Goal: Task Accomplishment & Management: Complete application form

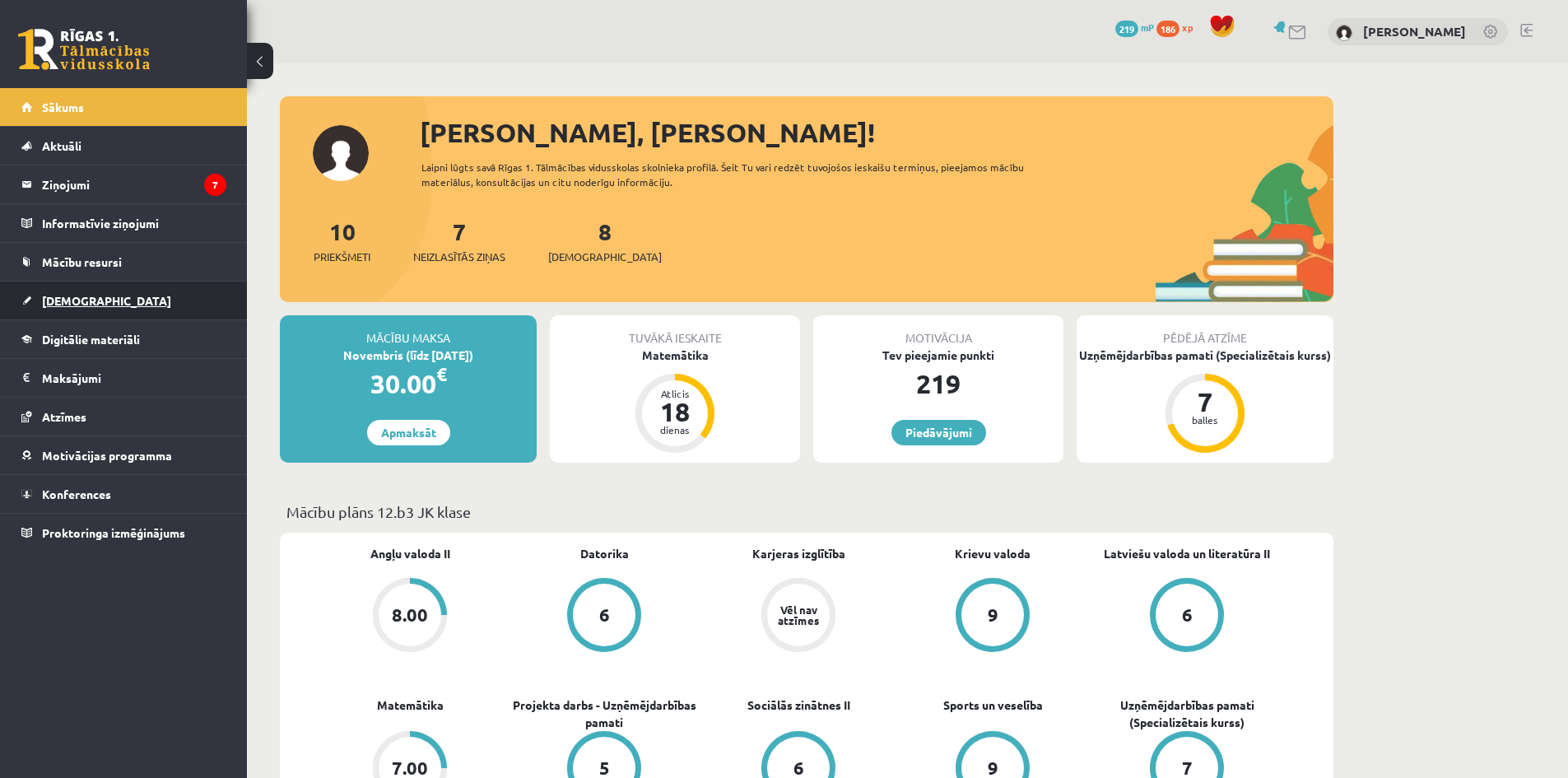
click at [75, 291] on link "[DEMOGRAPHIC_DATA]" at bounding box center [123, 301] width 205 height 38
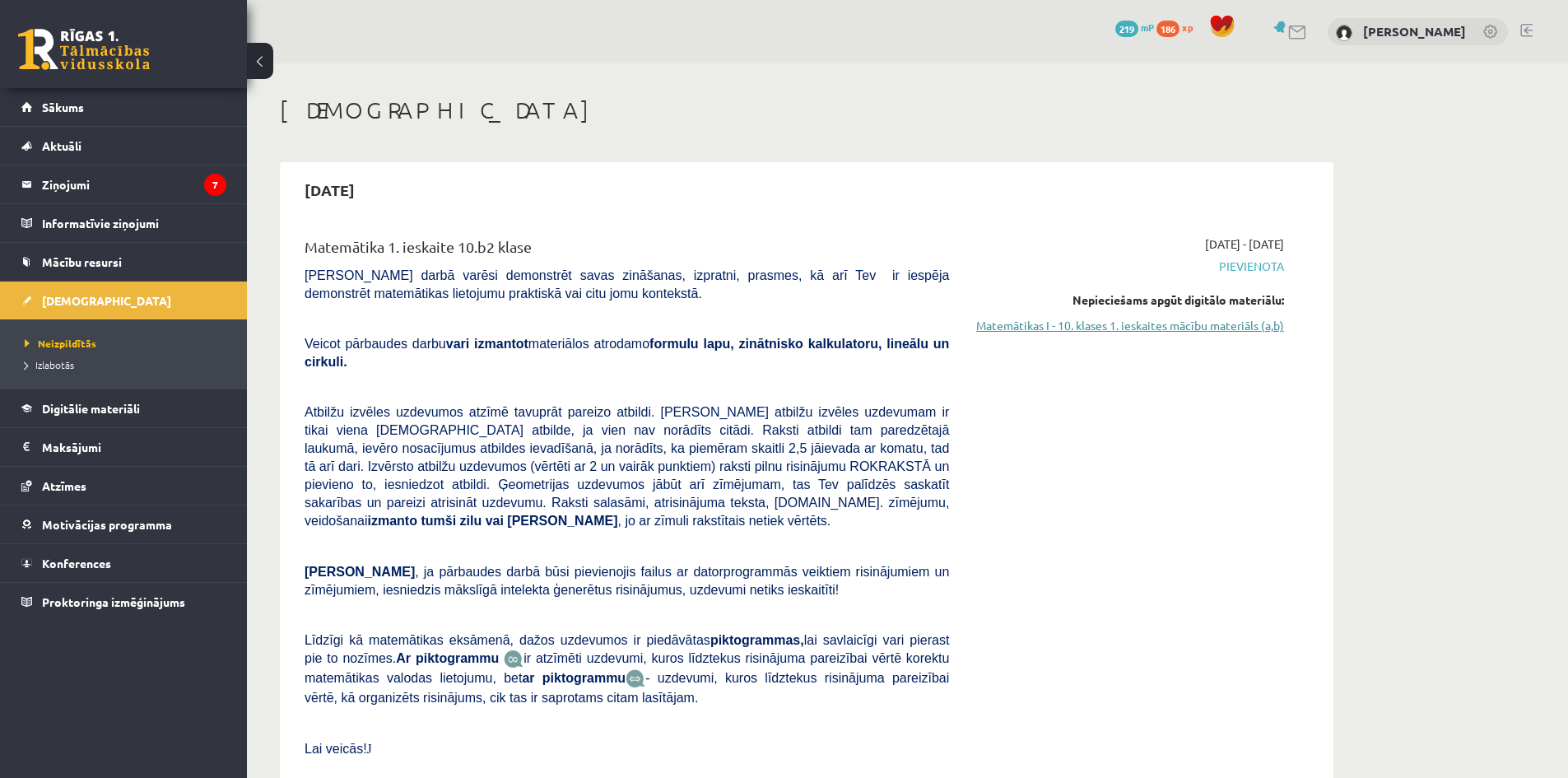
click at [1207, 325] on link "Matemātikas I - 10. klases 1. ieskaites mācību materiāls (a,b)" at bounding box center [1129, 326] width 310 height 17
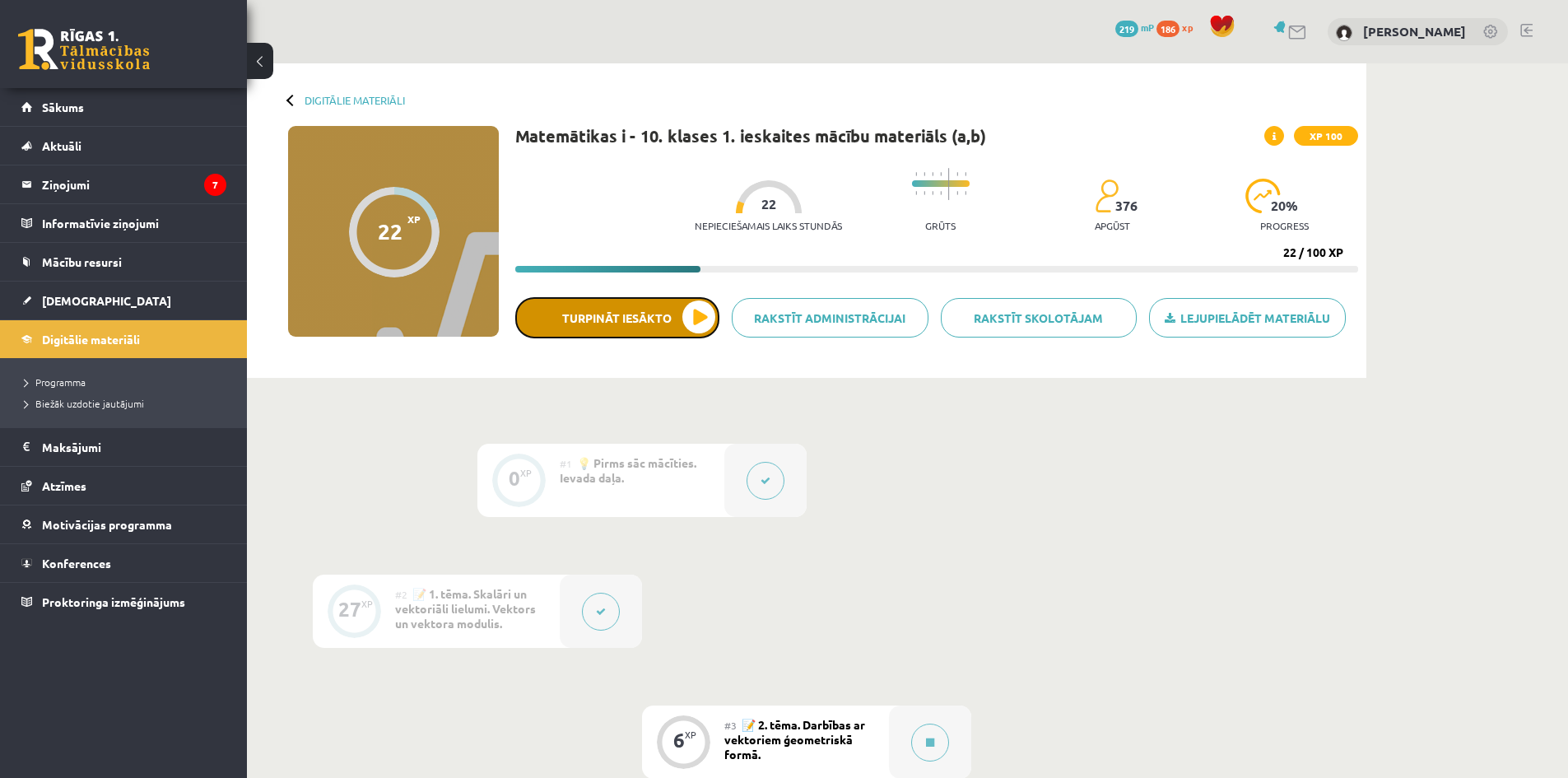
click at [695, 317] on button "Turpināt iesākto" at bounding box center [617, 318] width 204 height 41
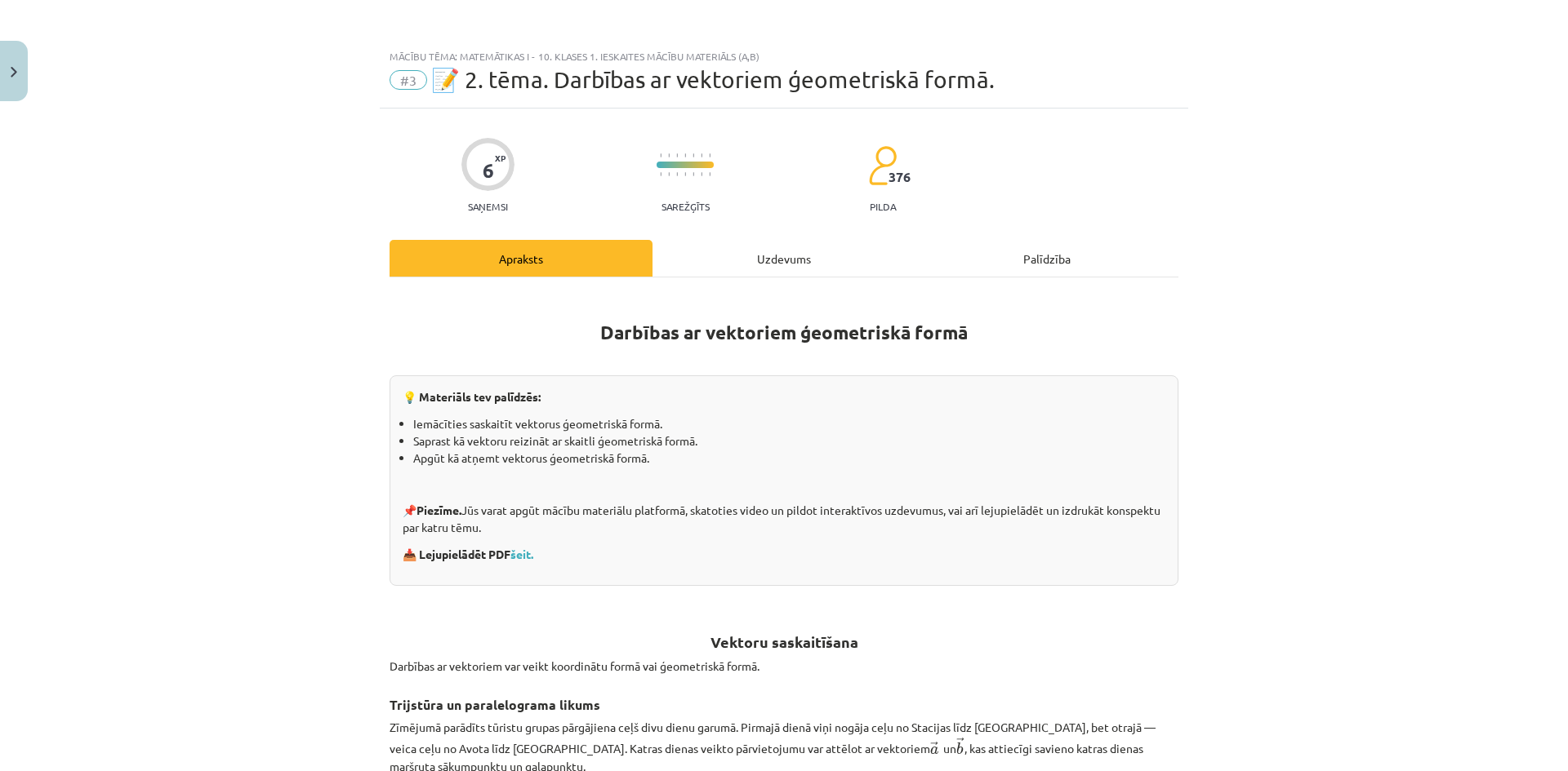
click at [804, 260] on div "Uzdevums" at bounding box center [784, 258] width 263 height 37
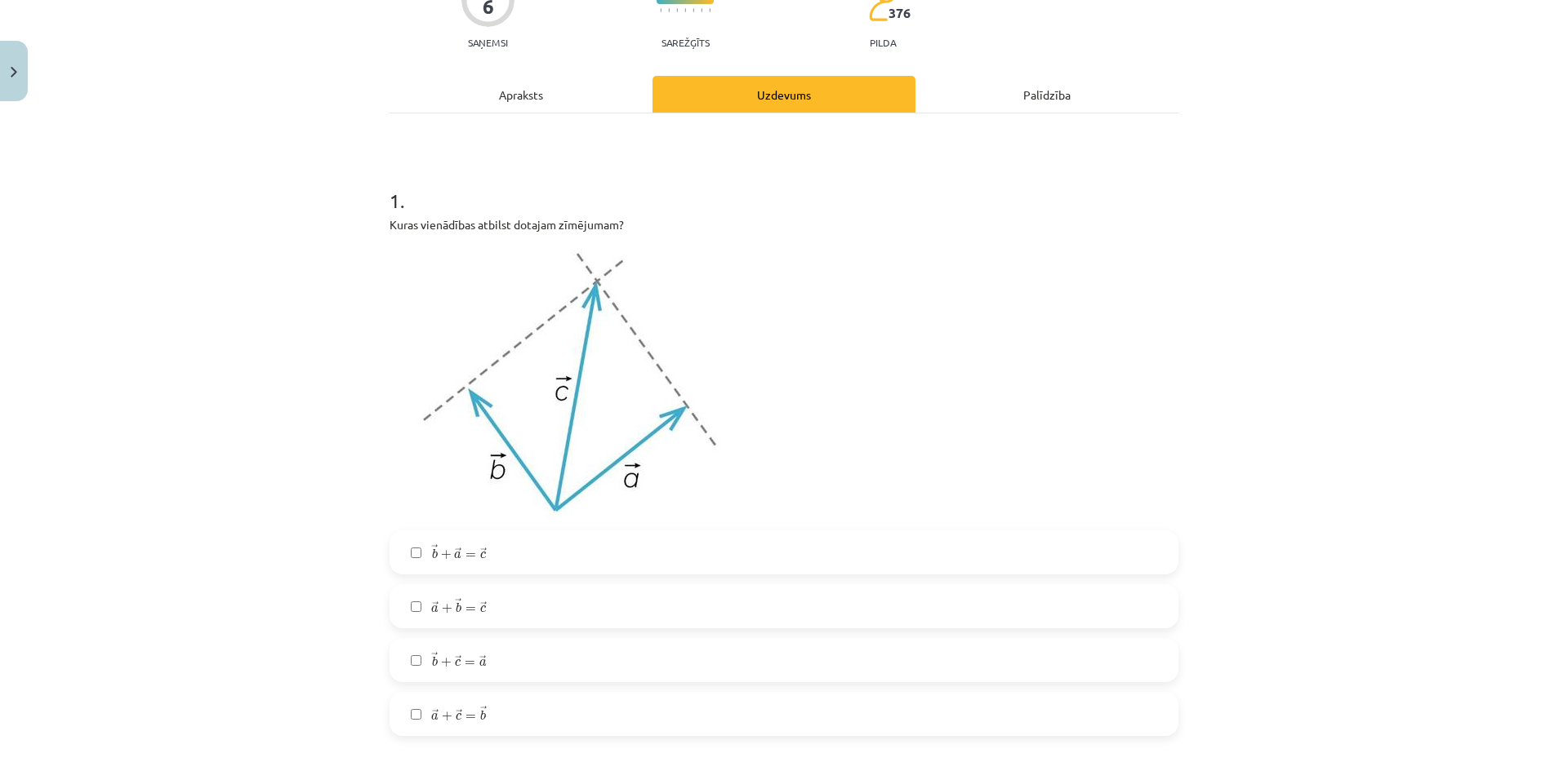
scroll to position [272, 0]
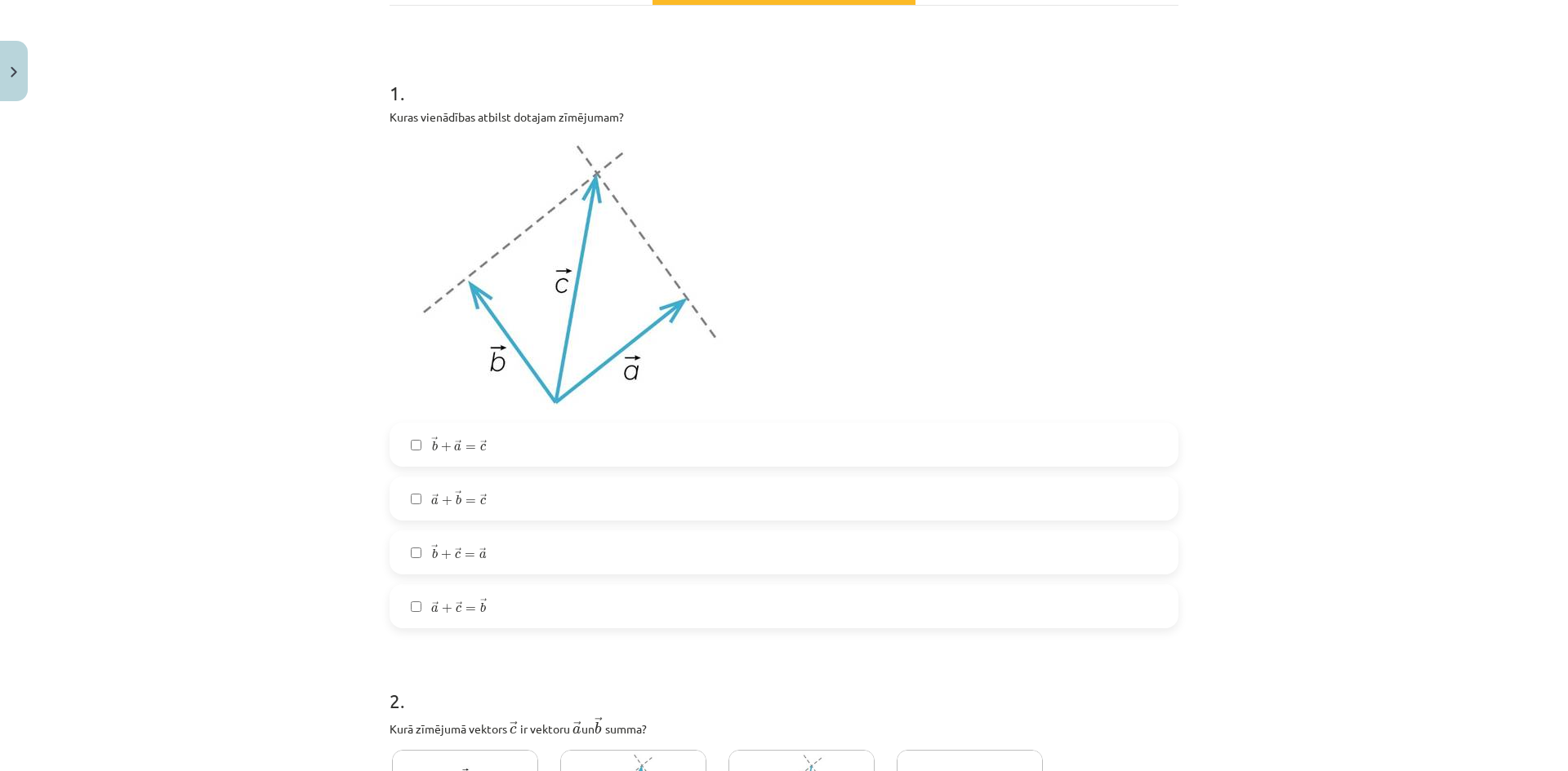
click at [391, 442] on label "→ b + → a = → c b → + a → = c →" at bounding box center [783, 445] width 786 height 41
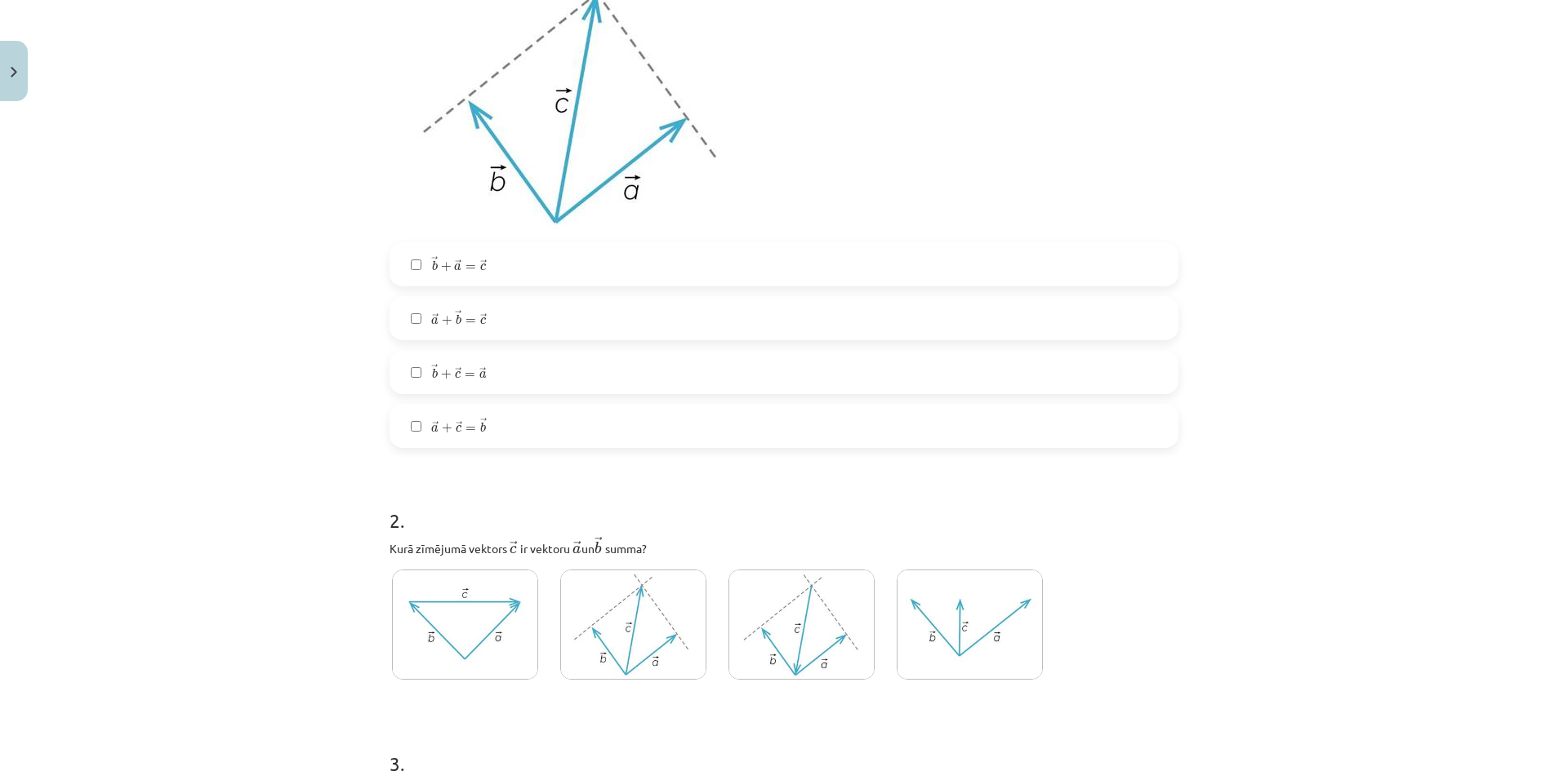
scroll to position [816, 0]
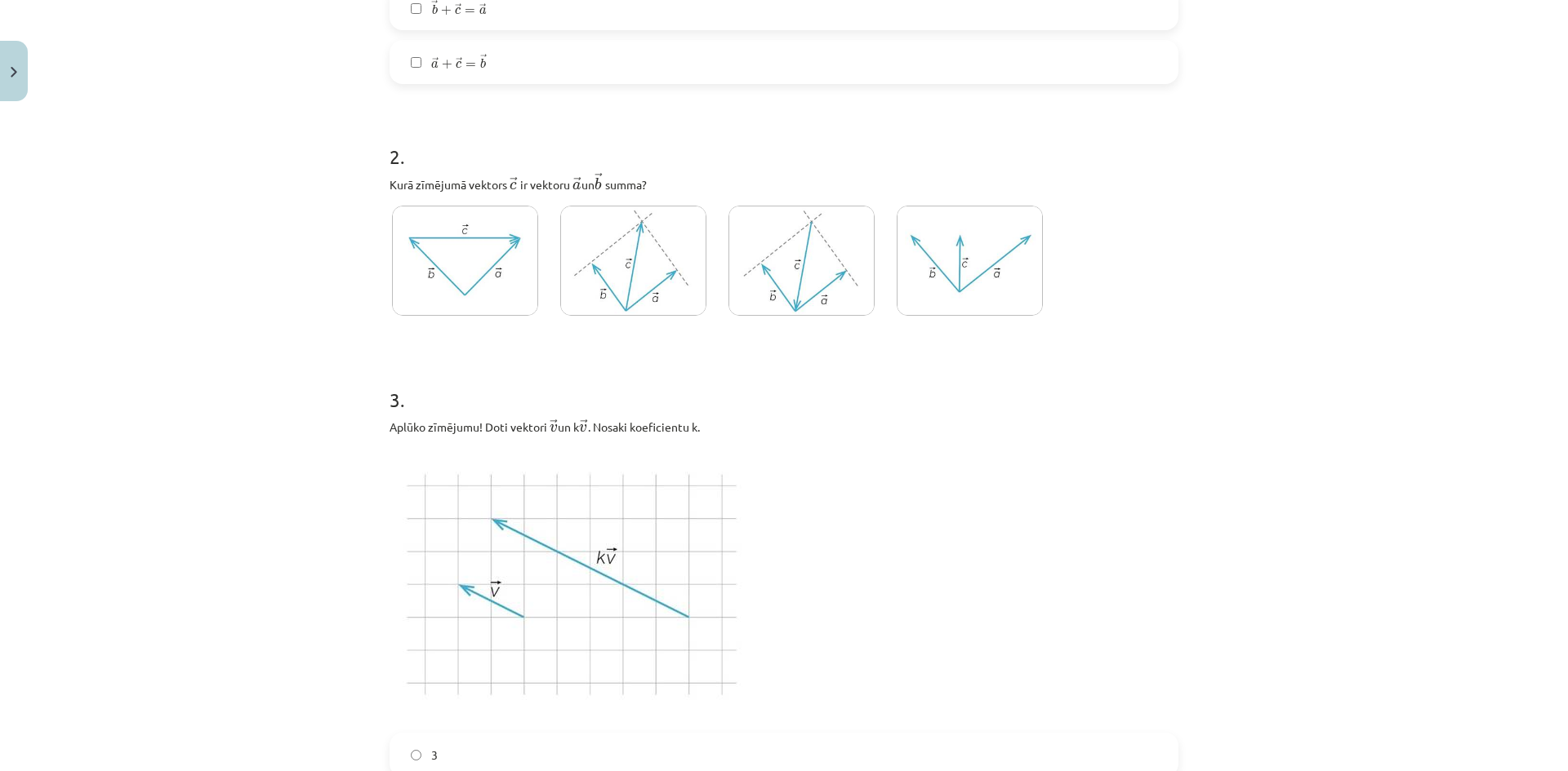
click at [652, 300] on img at bounding box center [633, 261] width 146 height 110
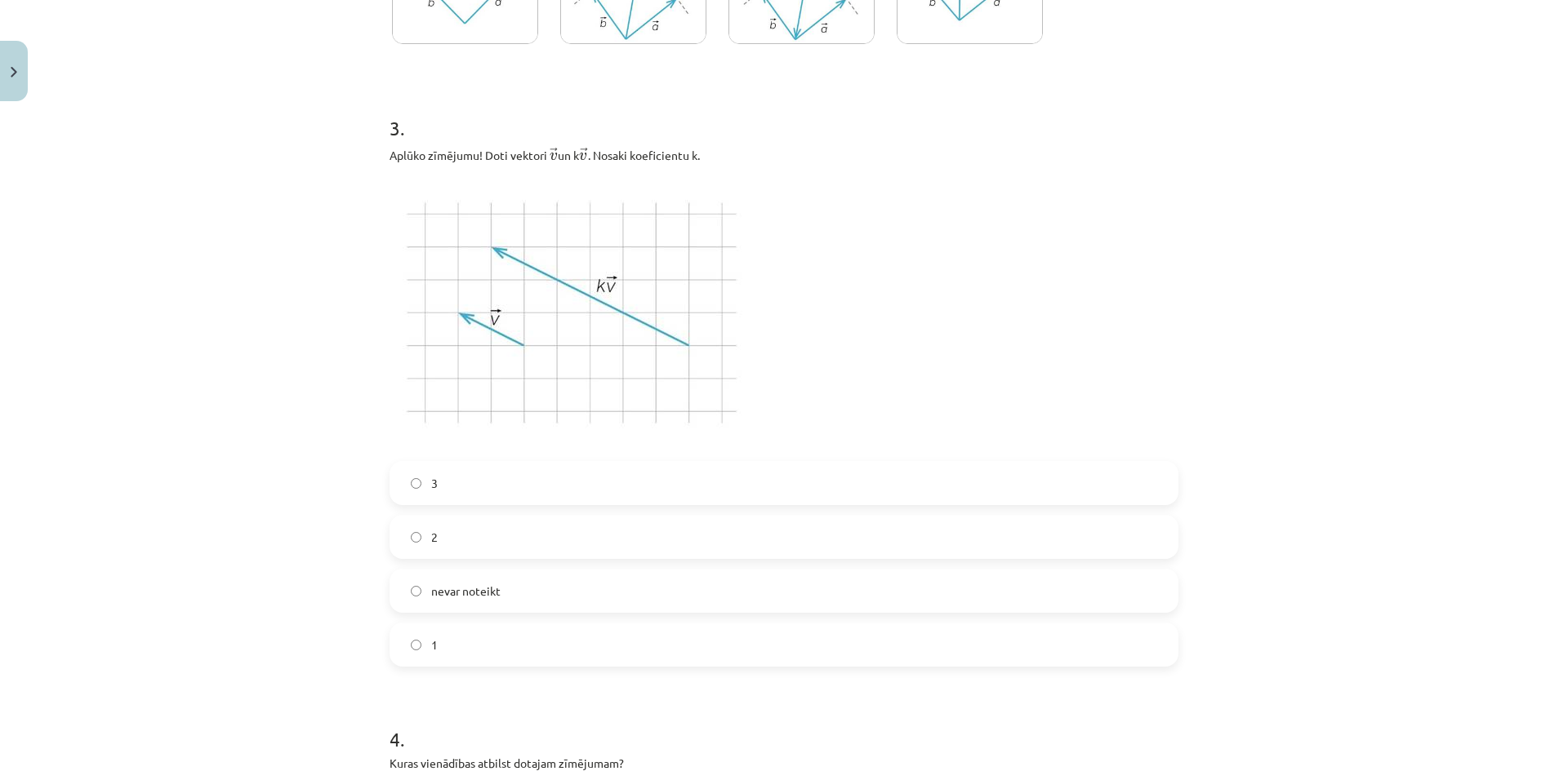
click at [484, 486] on label "3" at bounding box center [783, 483] width 786 height 41
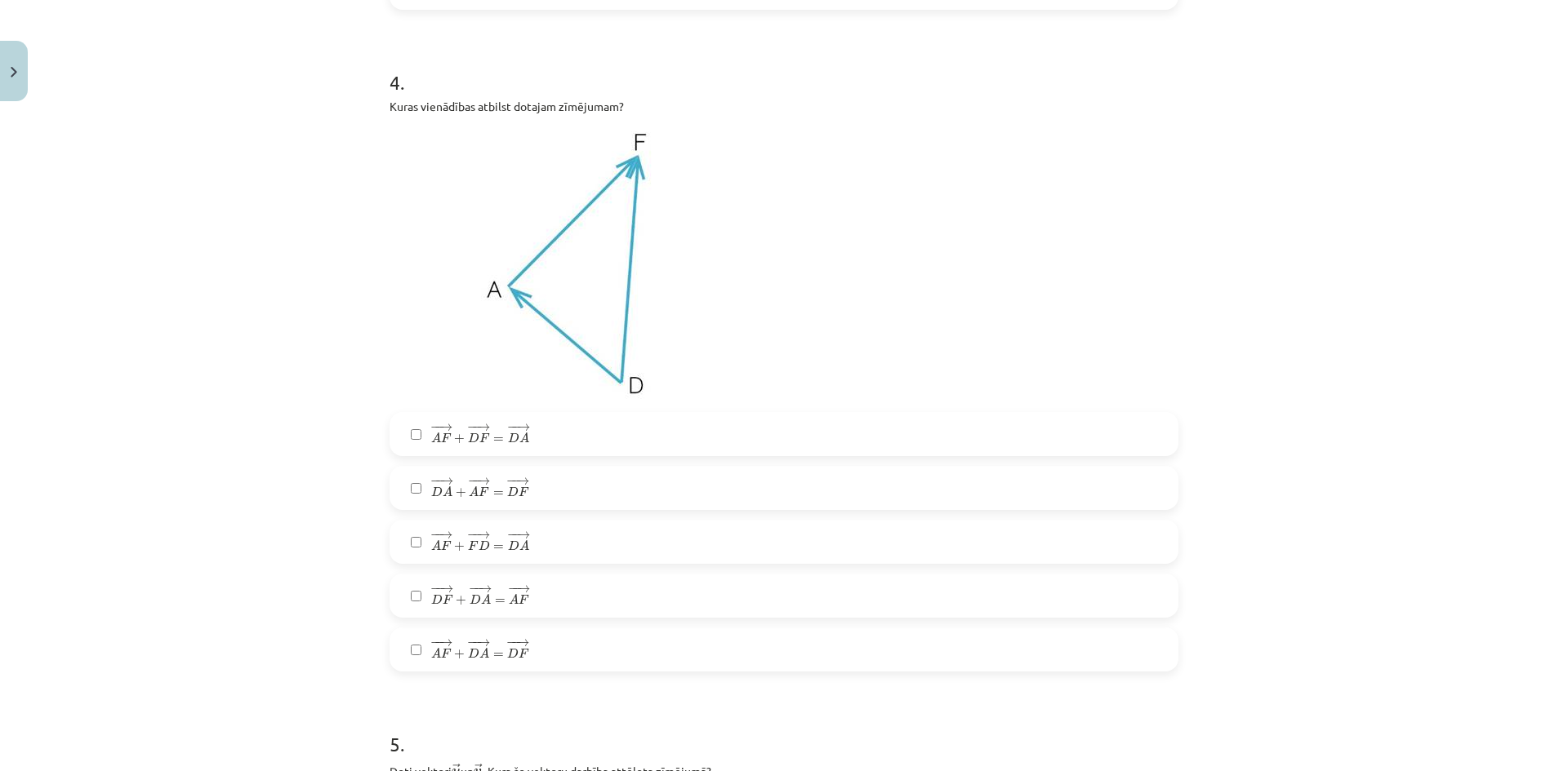
scroll to position [1632, 0]
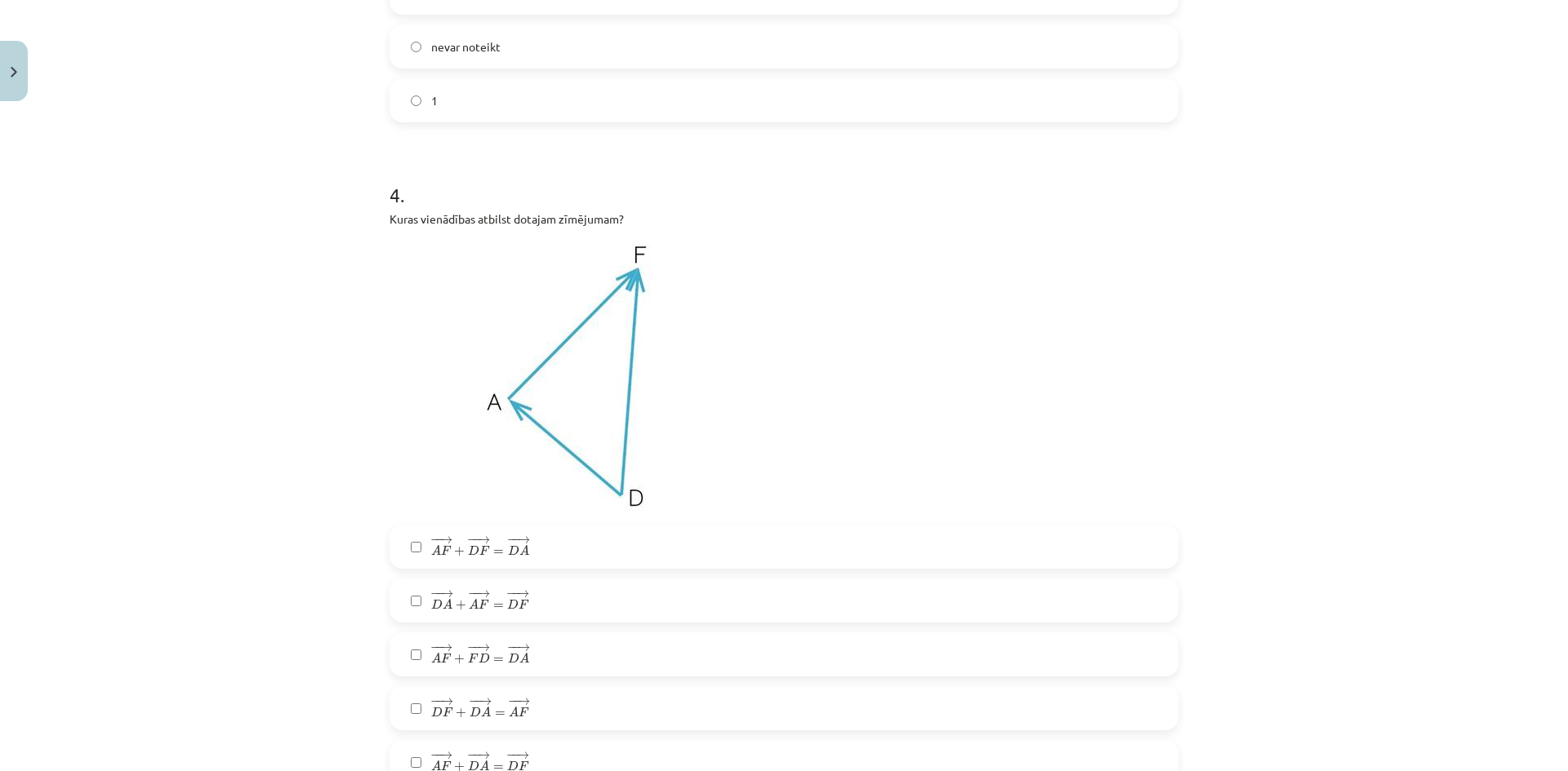
click at [518, 606] on span "F" at bounding box center [523, 605] width 10 height 10
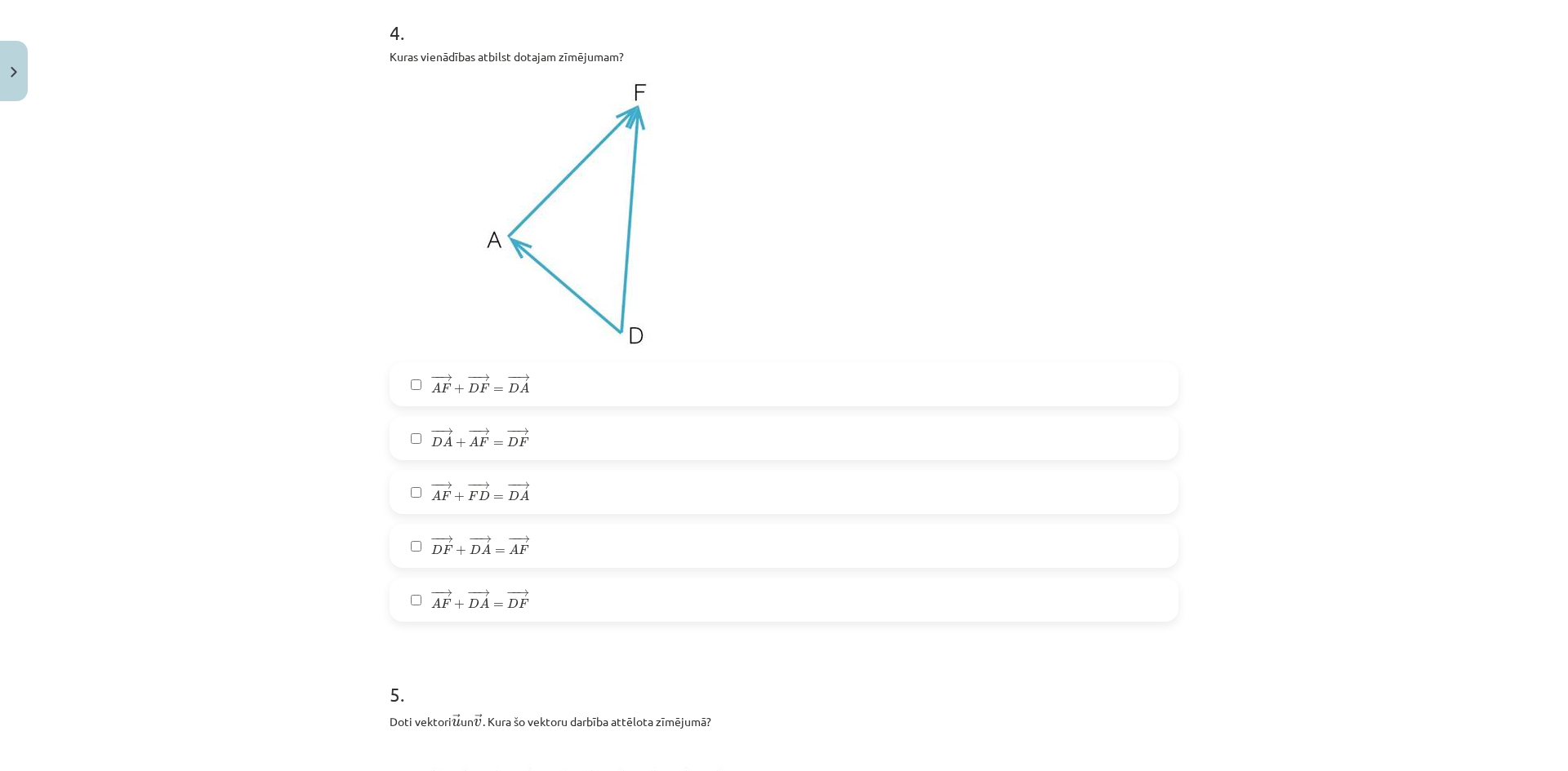
scroll to position [1905, 0]
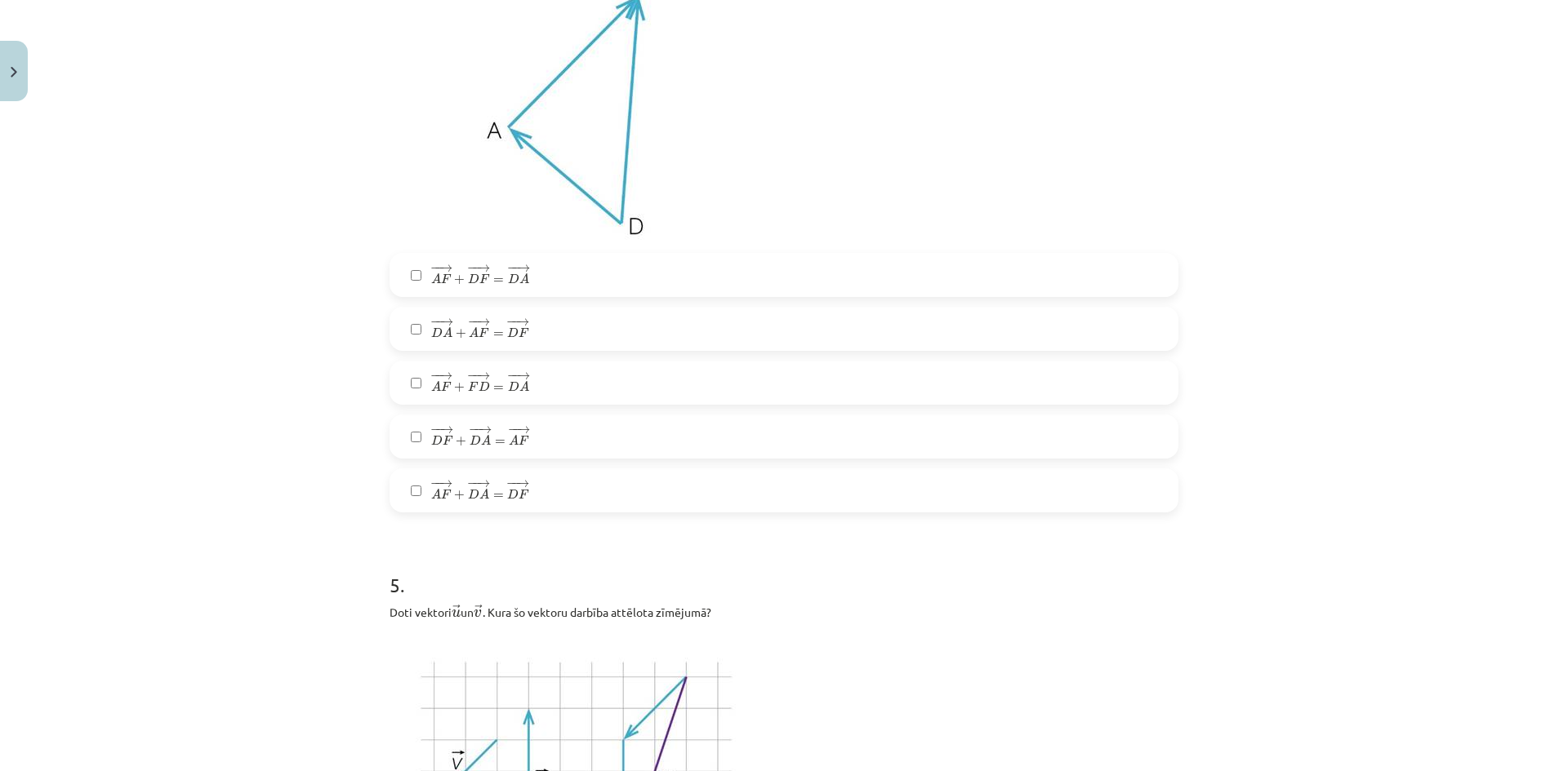
click at [527, 392] on label "− − → A F + − − → F D = − − → D A A F → + F D → = D A →" at bounding box center [783, 383] width 786 height 41
click at [537, 429] on label "− − → D F + − − → D A = − − → A F D F → + D A → = A F →" at bounding box center [783, 436] width 786 height 41
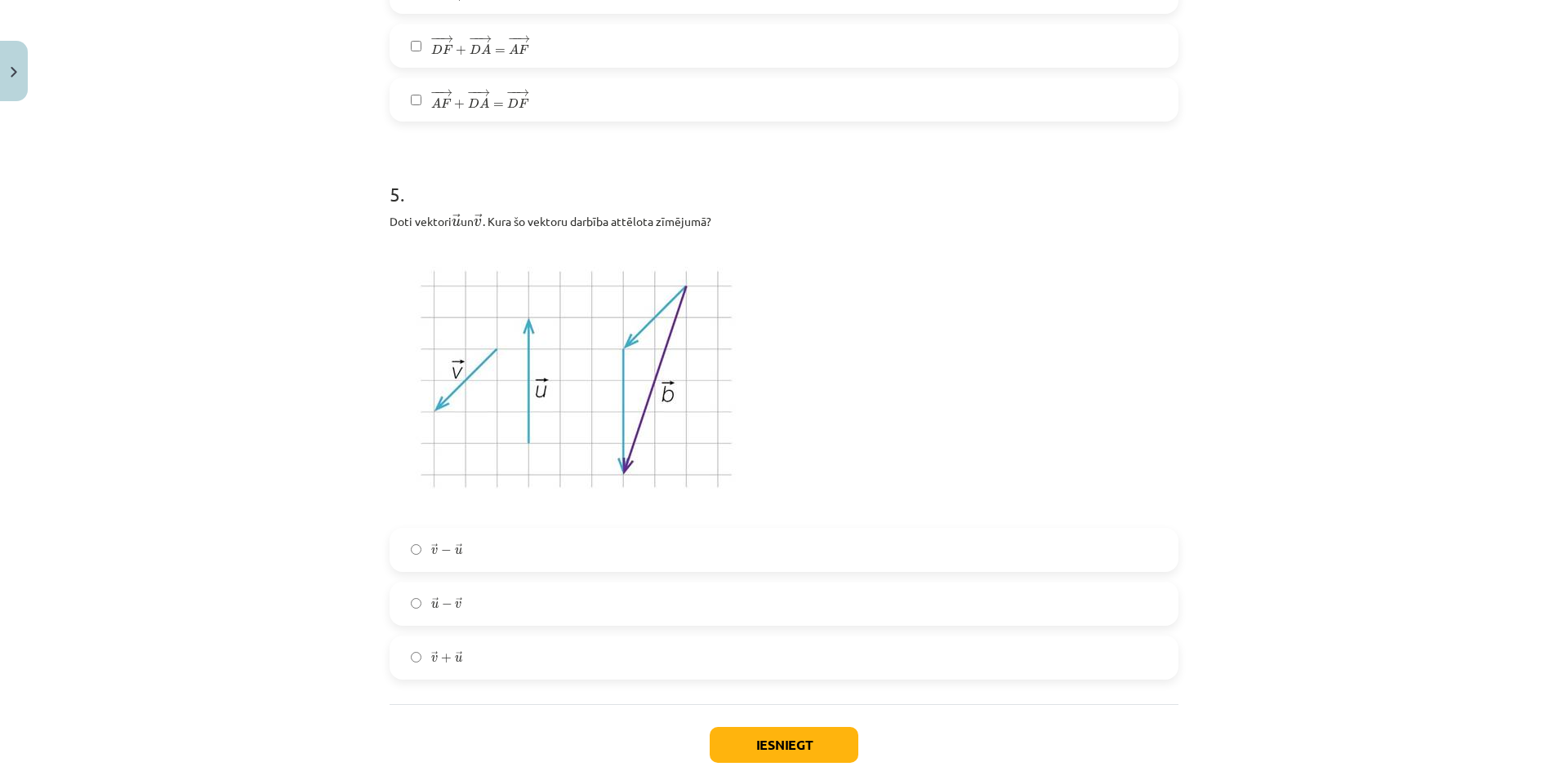
scroll to position [2395, 0]
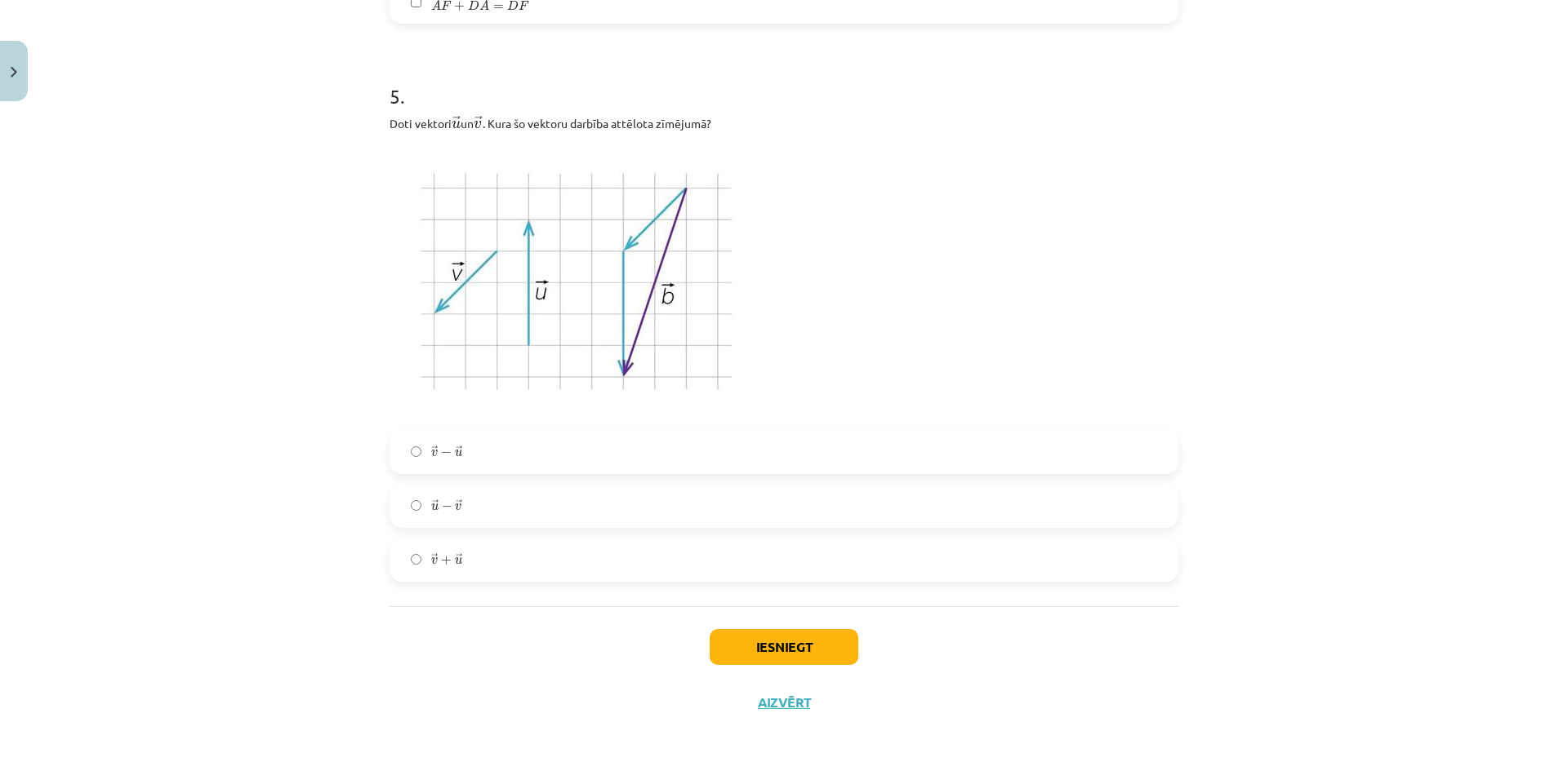
click at [509, 564] on label "→ v + → u v → + u →" at bounding box center [783, 560] width 786 height 41
click at [807, 633] on button "Iesniegt" at bounding box center [783, 647] width 149 height 36
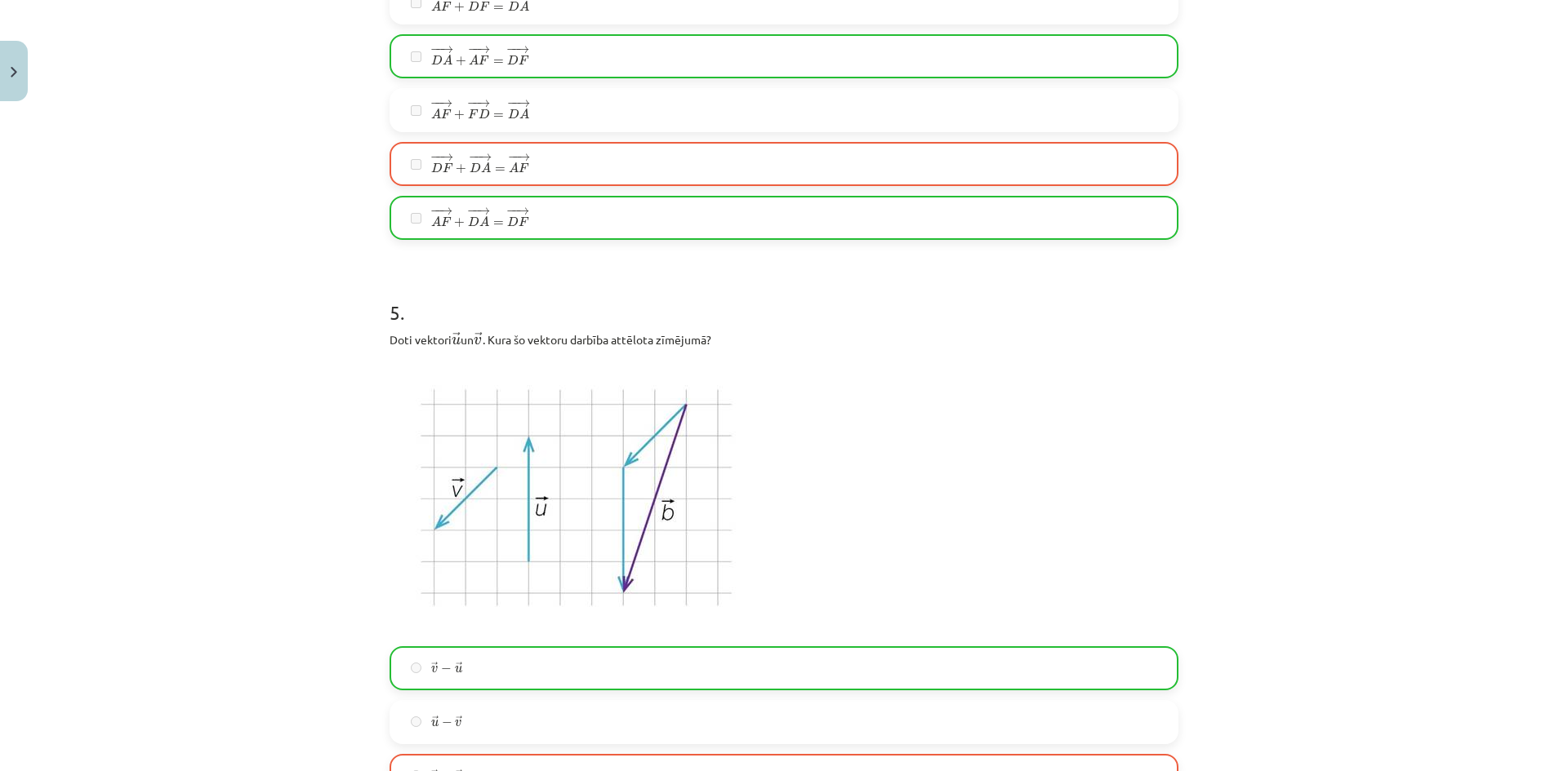
scroll to position [2446, 0]
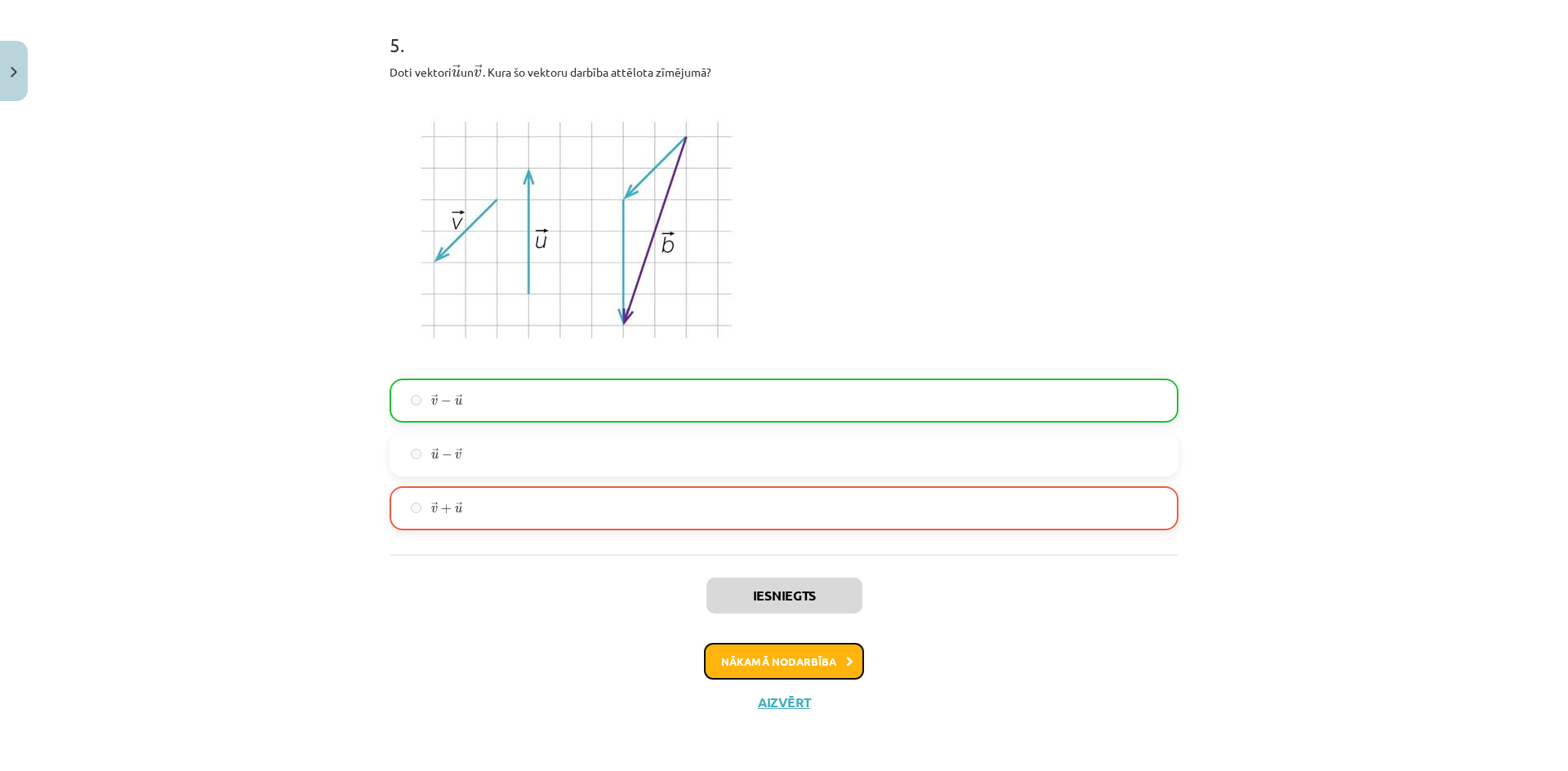
click at [803, 662] on button "Nākamā nodarbība" at bounding box center [784, 661] width 160 height 37
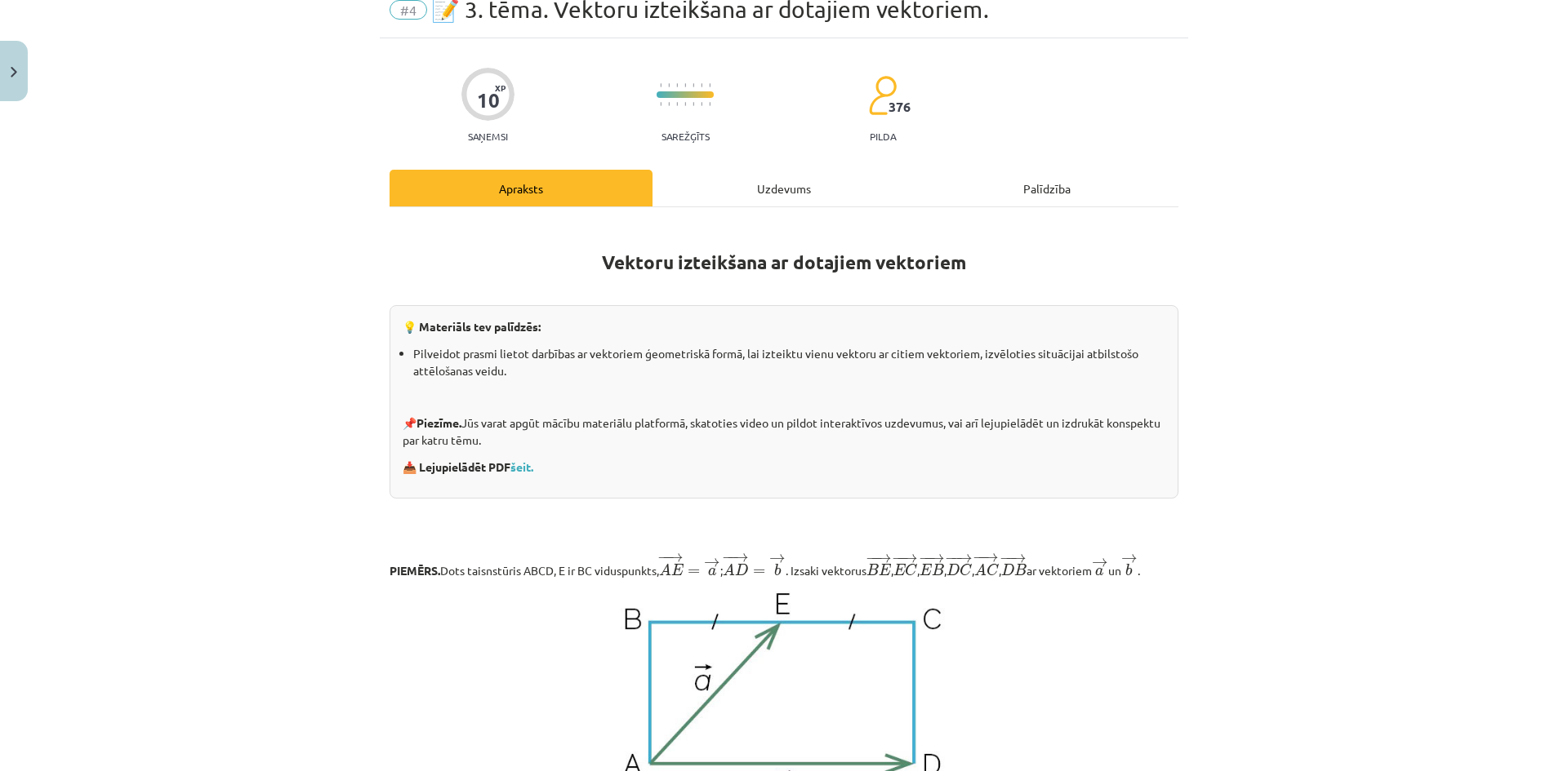
scroll to position [41, 0]
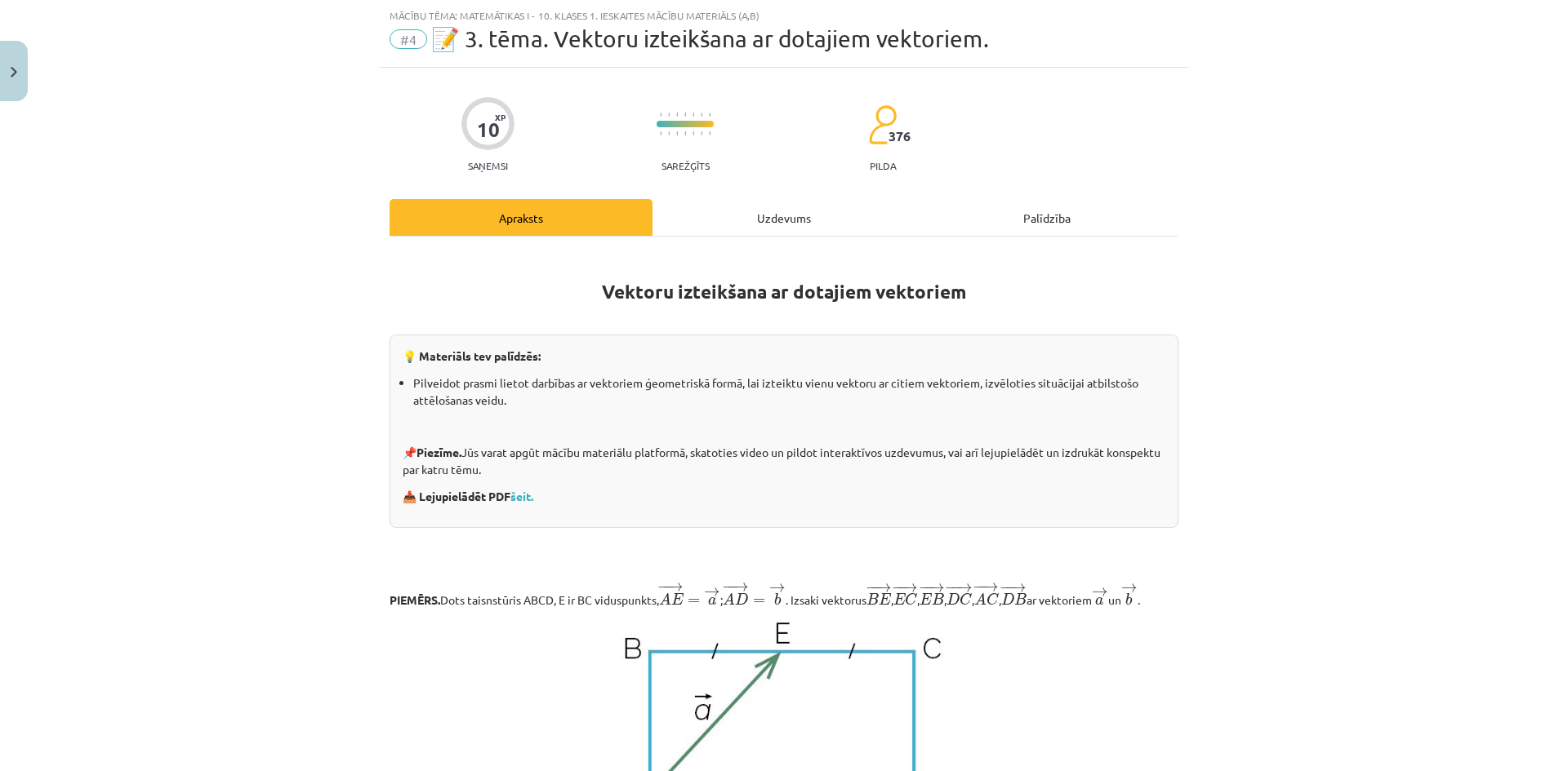
click at [770, 221] on div "Uzdevums" at bounding box center [784, 217] width 263 height 37
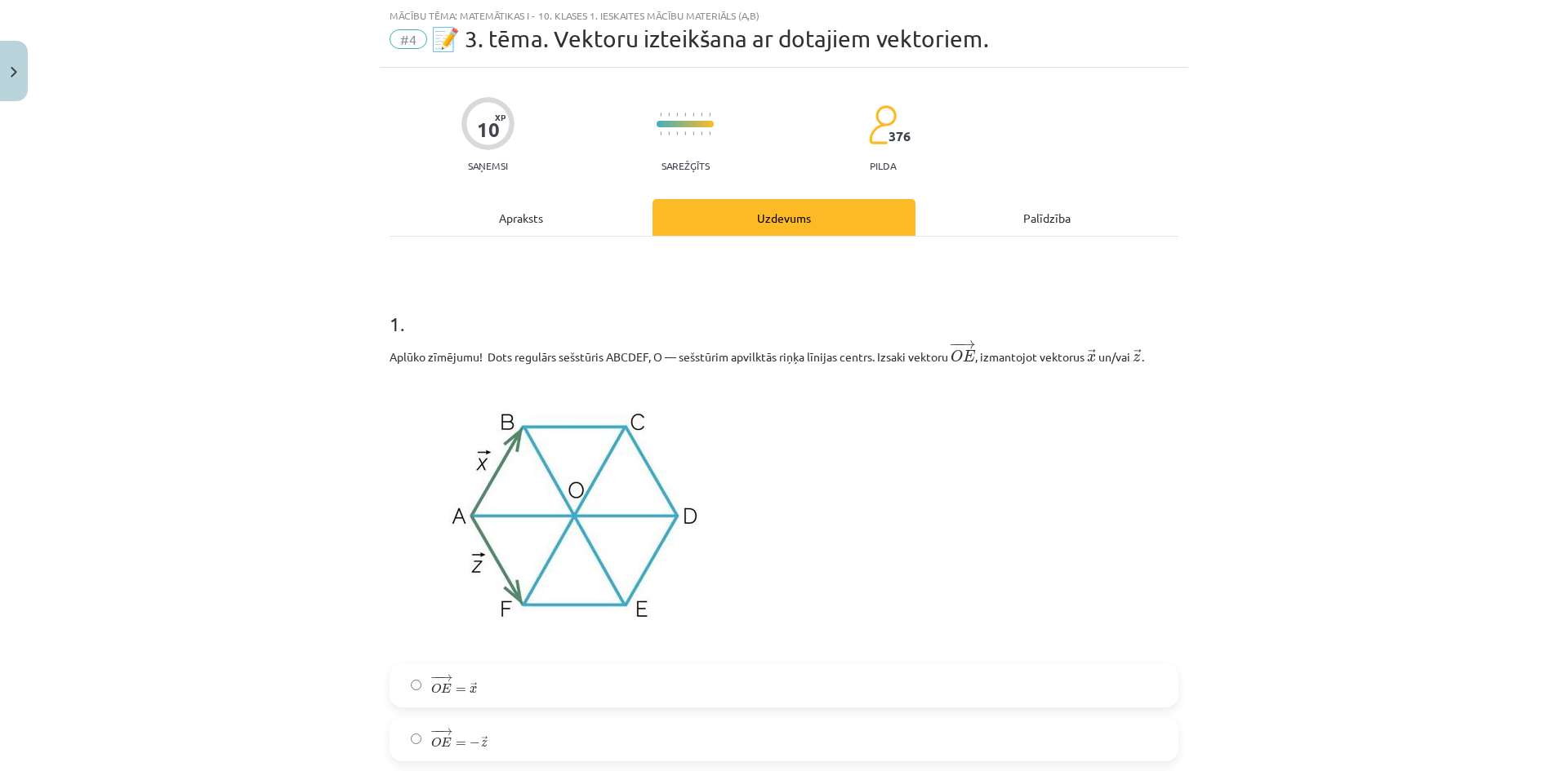
scroll to position [312, 0]
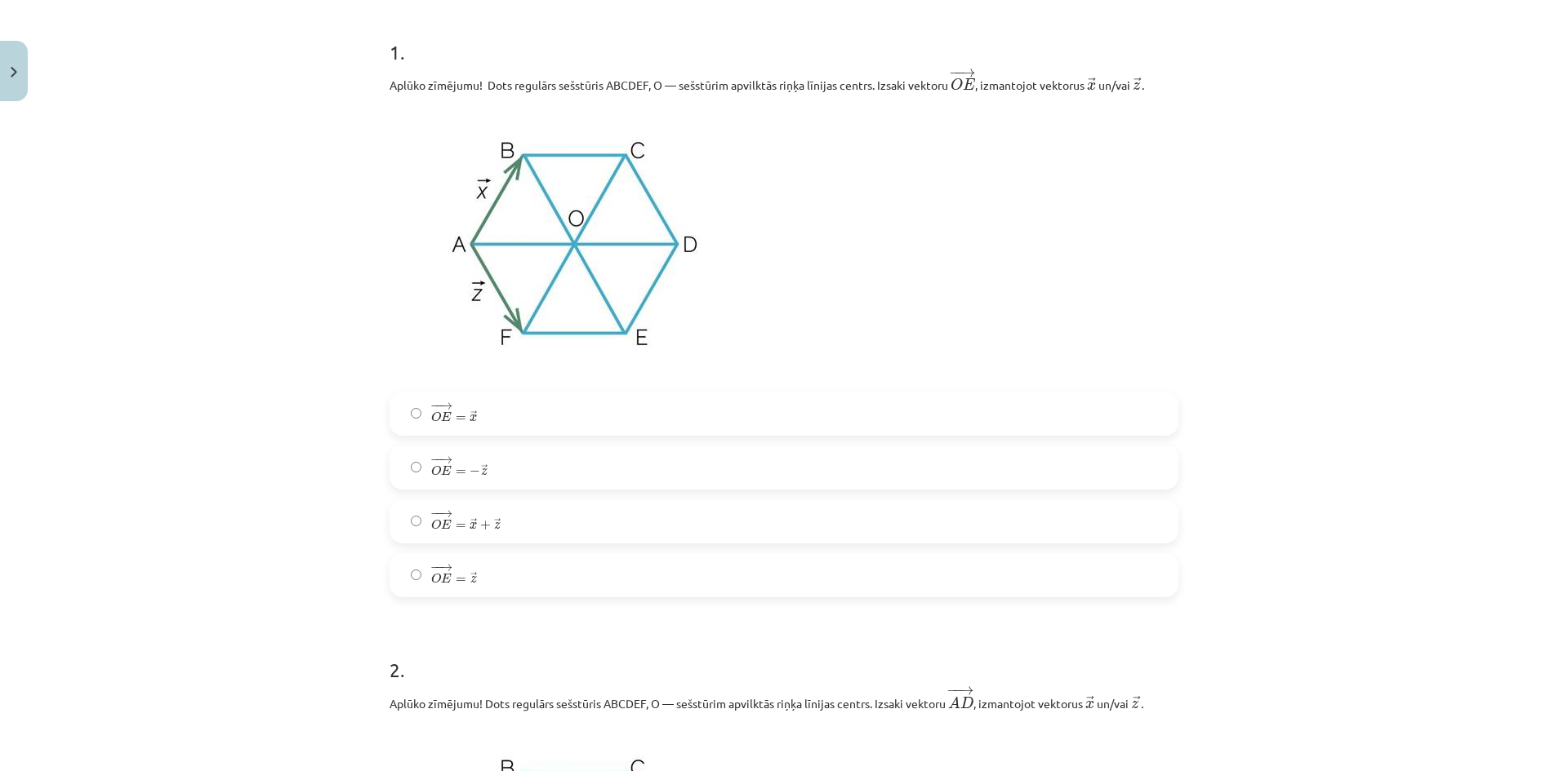
click at [431, 532] on span "− − → O E = → x + → z O E → = x → + z →" at bounding box center [466, 521] width 70 height 23
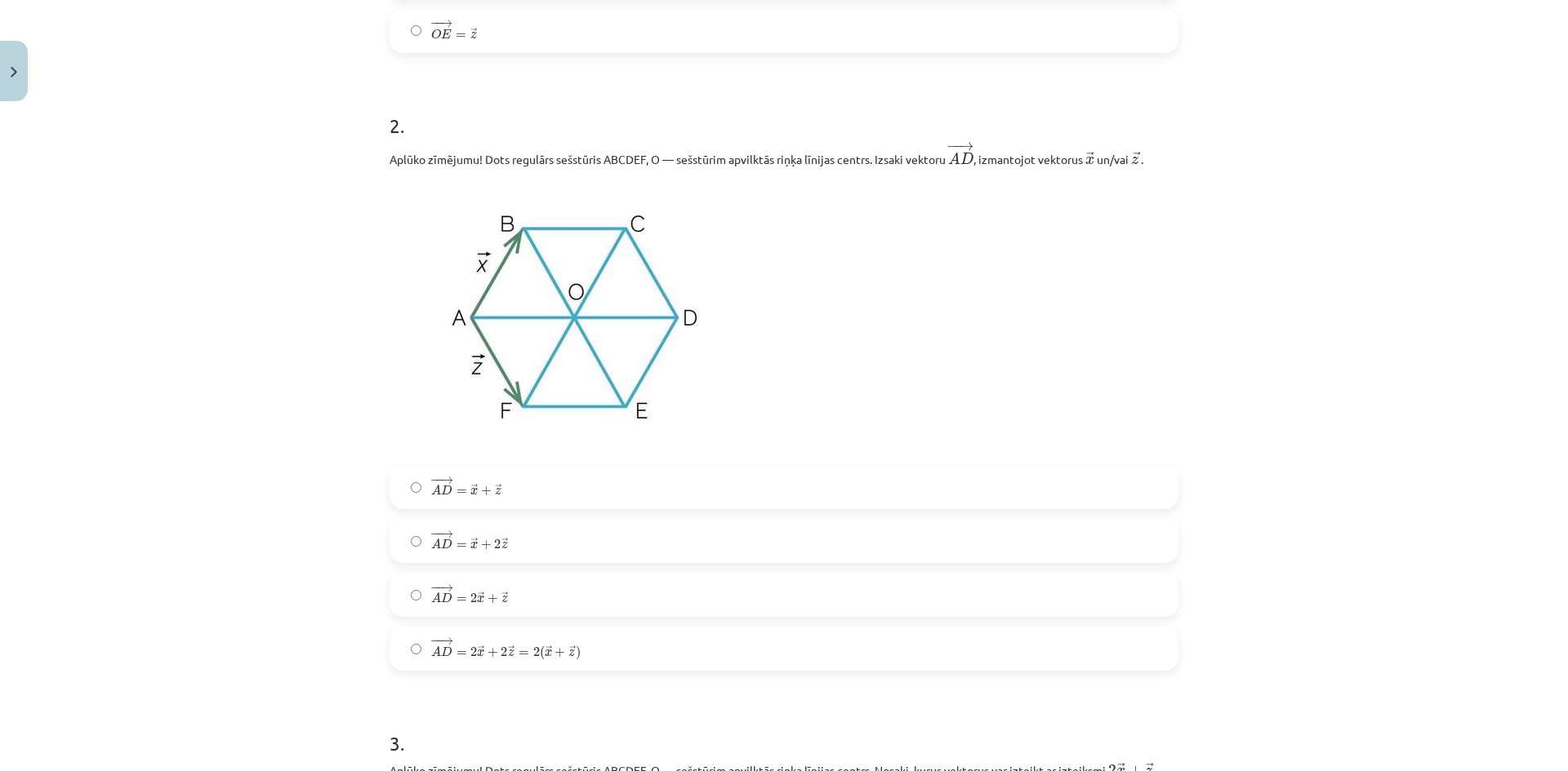
click at [499, 537] on span "− − → A D = → x + 2 → z" at bounding box center [470, 540] width 76 height 20
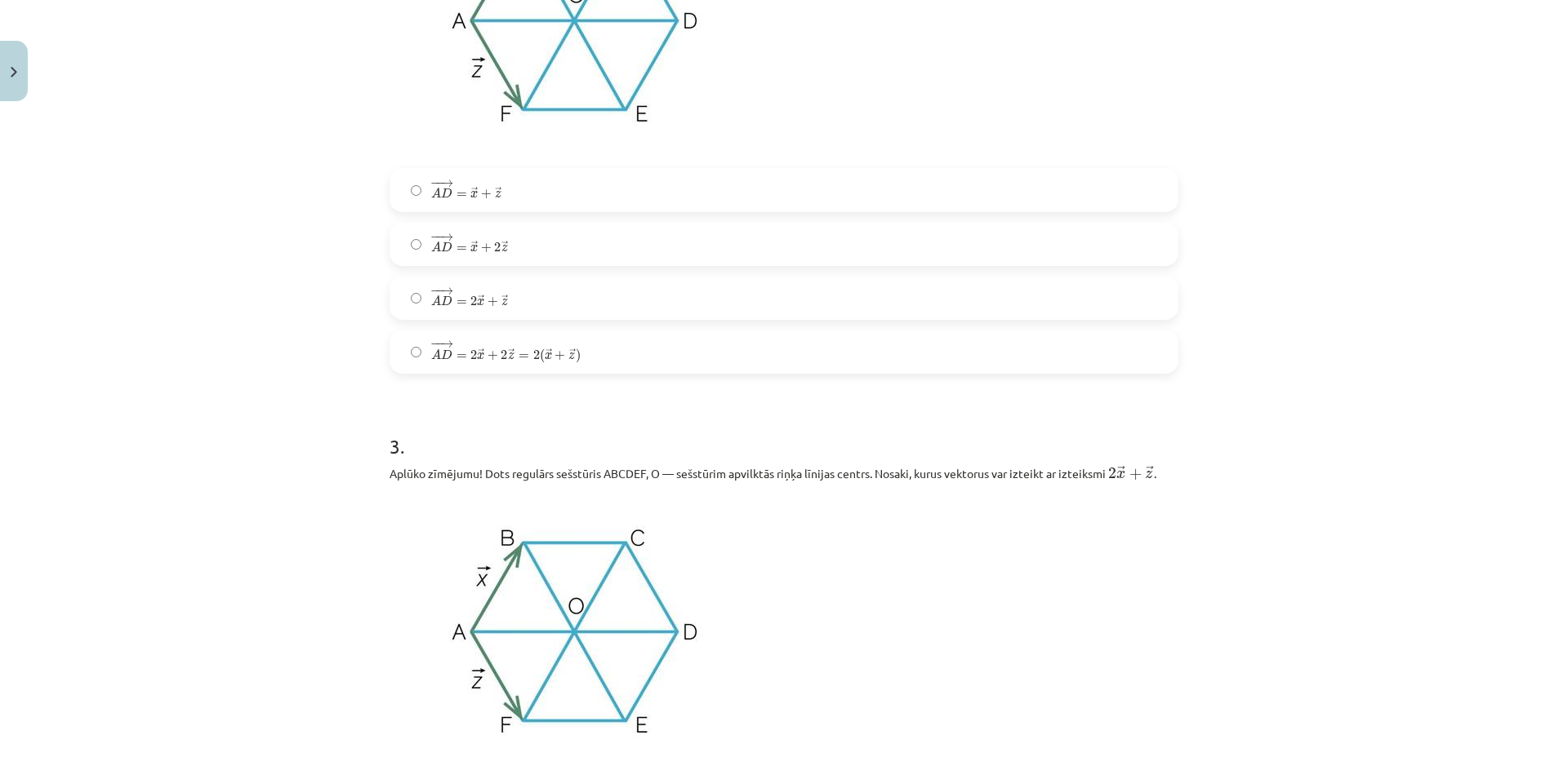
scroll to position [1401, 0]
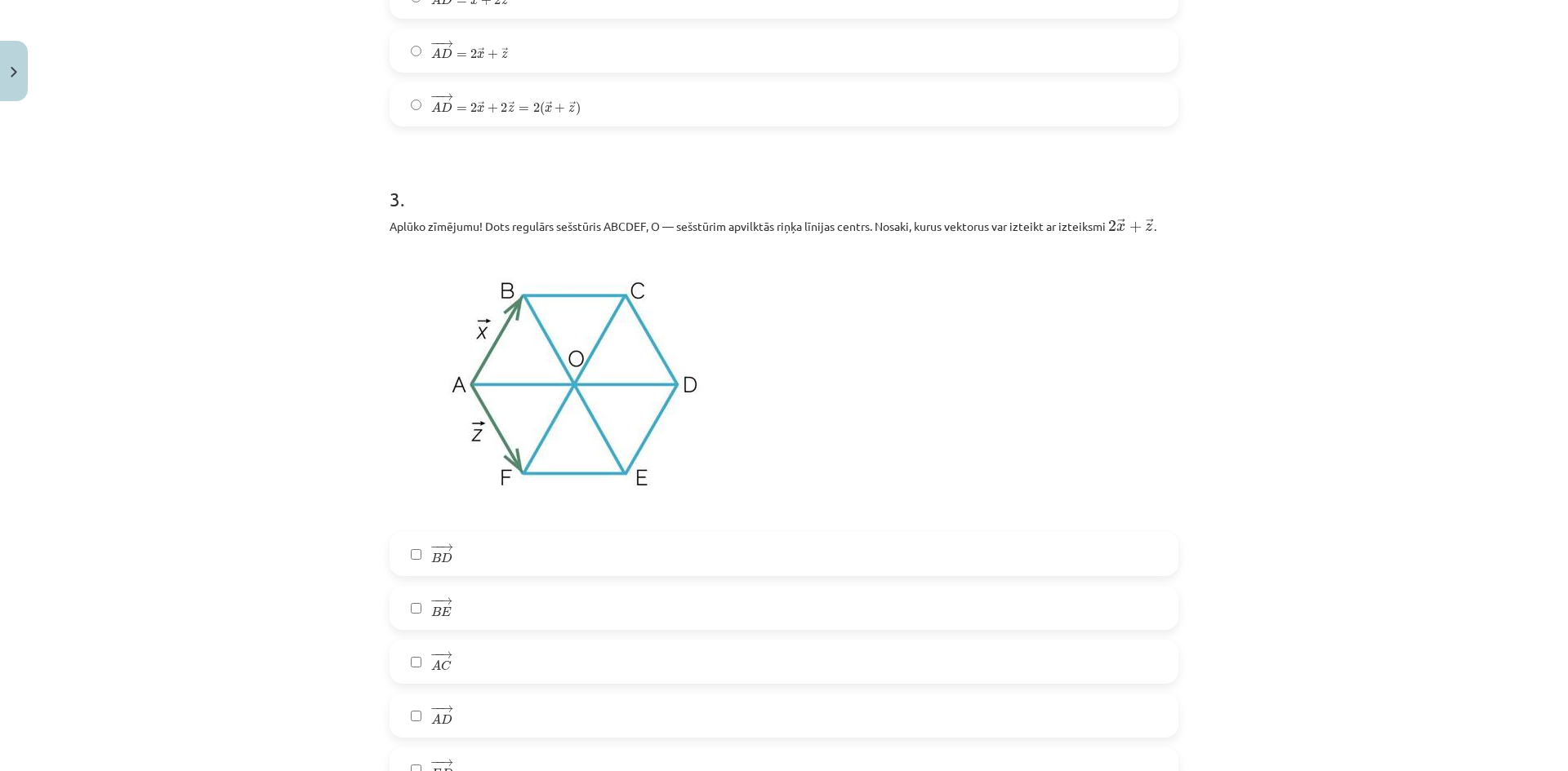
click at [482, 551] on label "− − → B D B D →" at bounding box center [783, 554] width 786 height 41
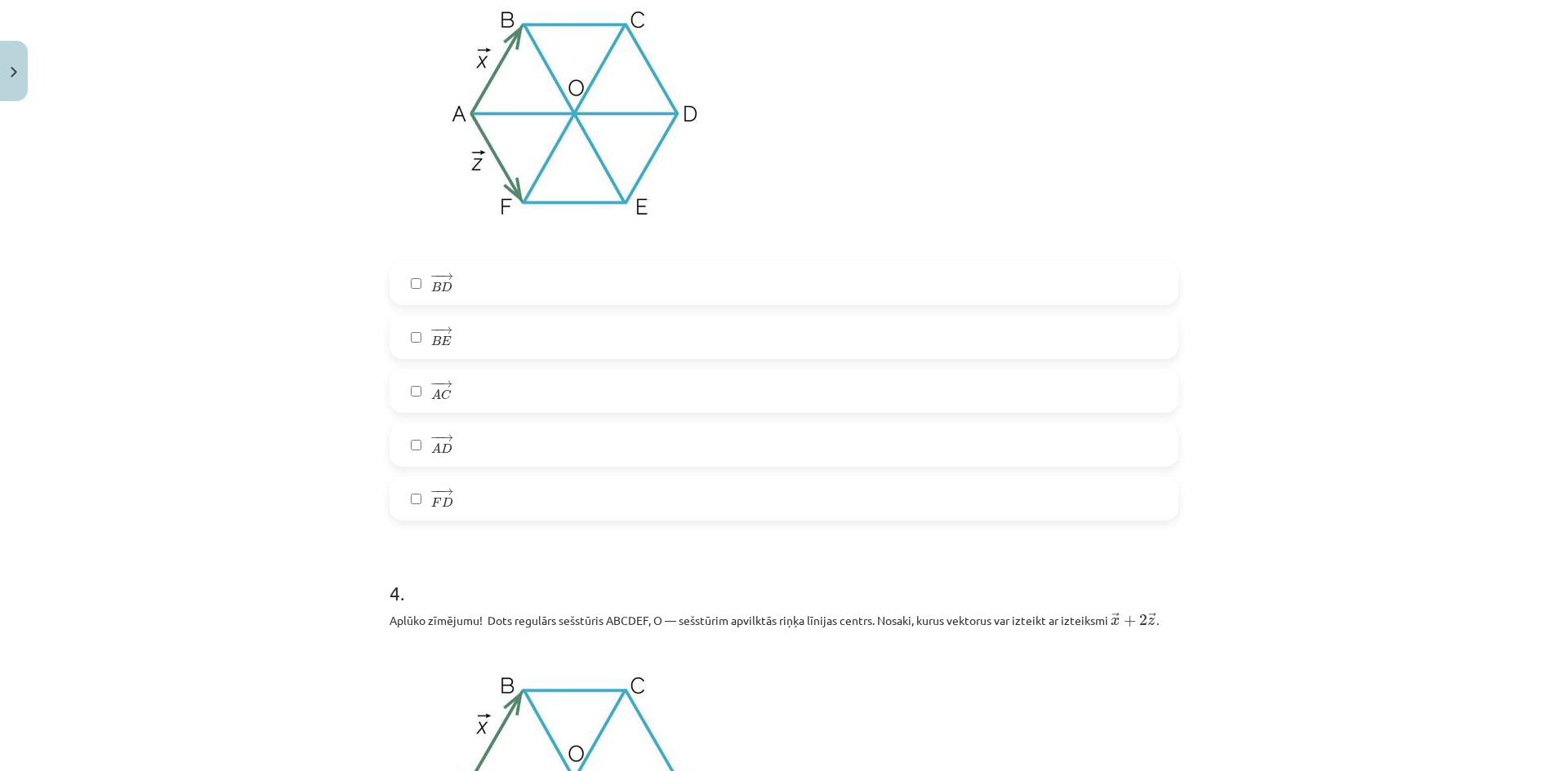
scroll to position [1673, 0]
click at [499, 280] on label "− − → B D B D →" at bounding box center [783, 283] width 786 height 41
click at [456, 342] on label "− − → B E B E →" at bounding box center [783, 336] width 786 height 41
click at [465, 453] on label "− − → A D A D →" at bounding box center [783, 444] width 786 height 41
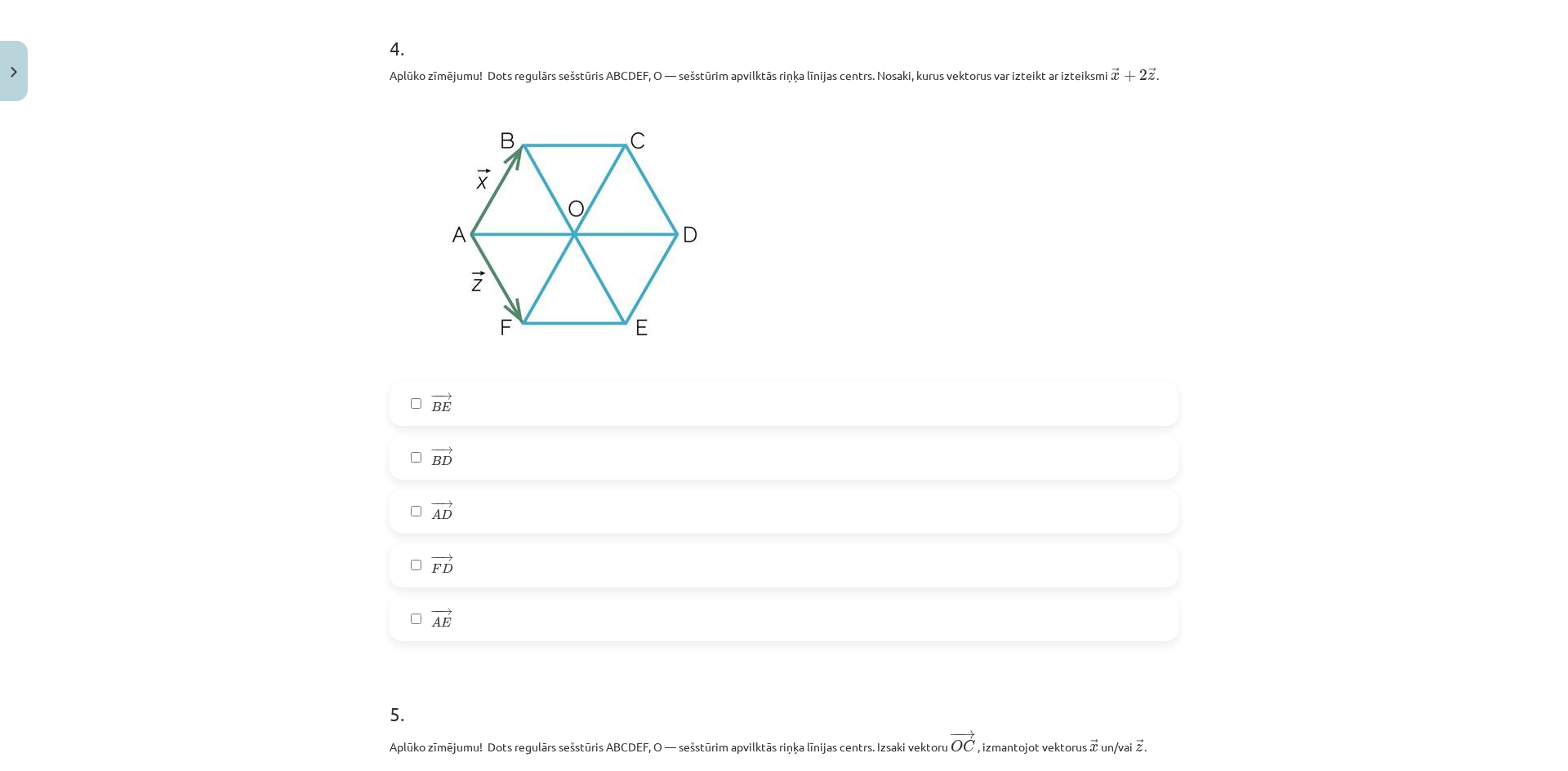
click at [494, 458] on label "− − → B D B D →" at bounding box center [783, 458] width 786 height 41
click at [461, 564] on label "− − → F D F D →" at bounding box center [783, 566] width 786 height 41
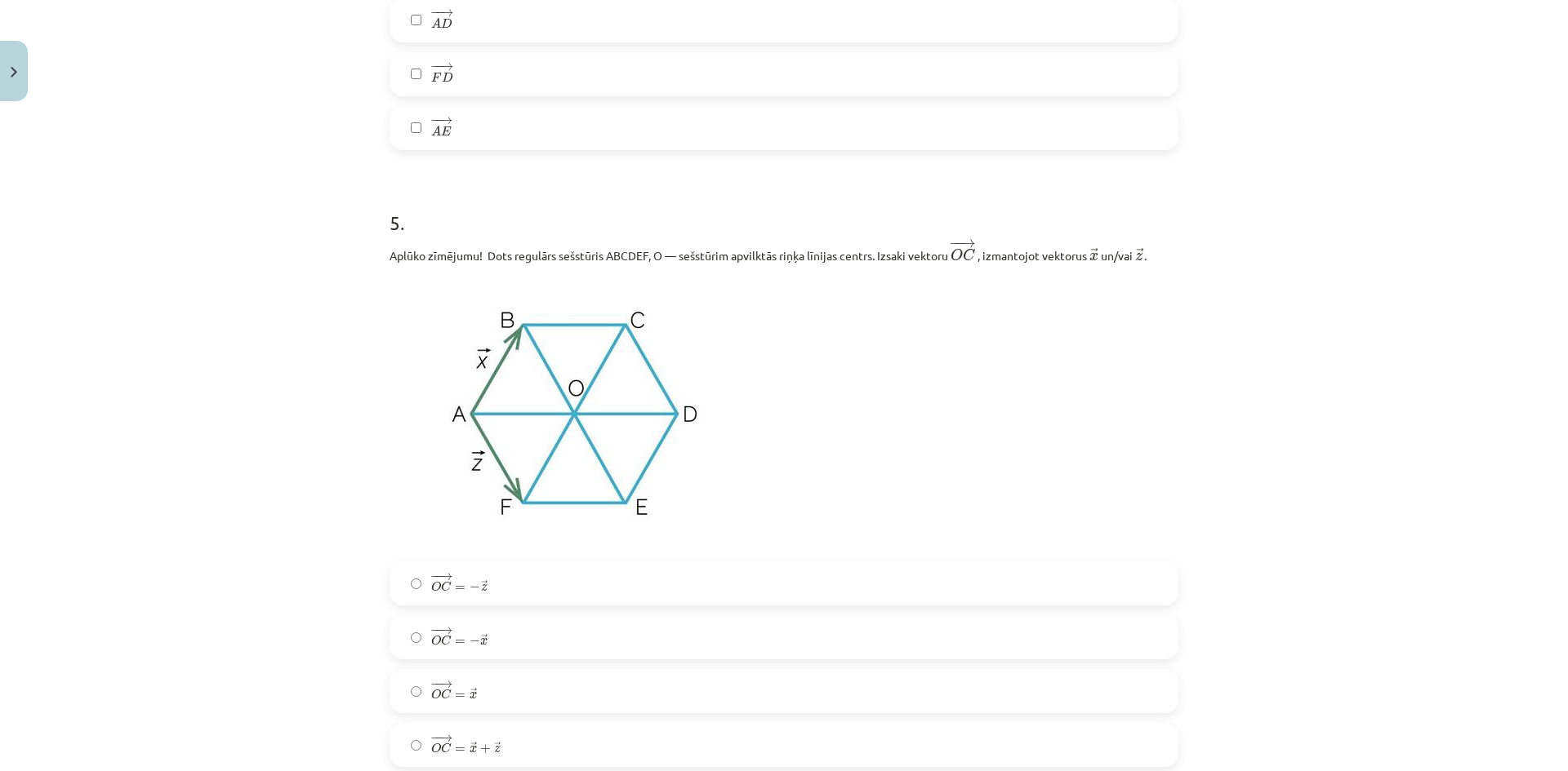
scroll to position [2896, 0]
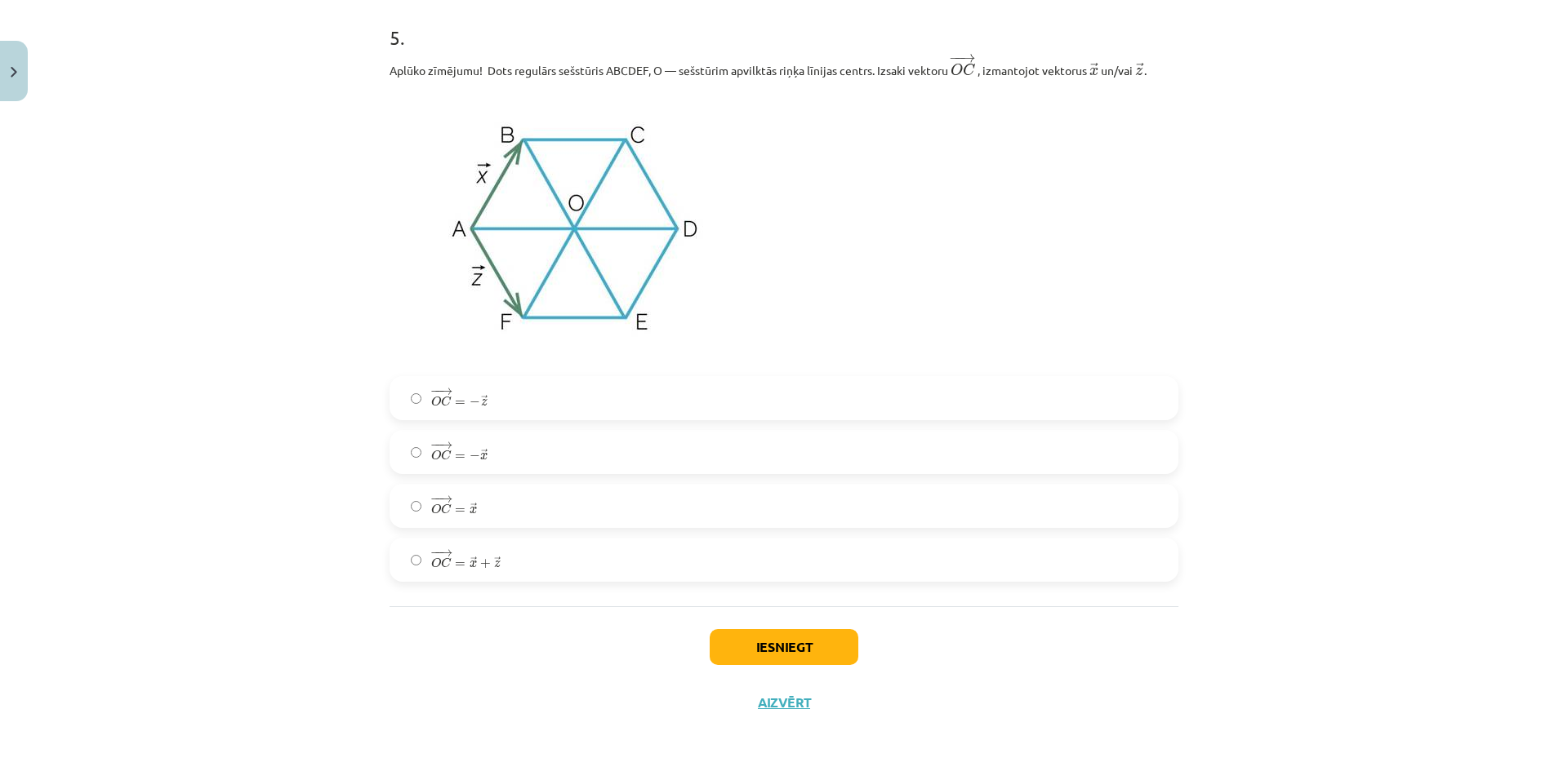
click at [501, 403] on label "− − → O C = − → z O C → = − z →" at bounding box center [783, 398] width 786 height 41
click at [759, 662] on button "Iesniegt" at bounding box center [783, 647] width 149 height 36
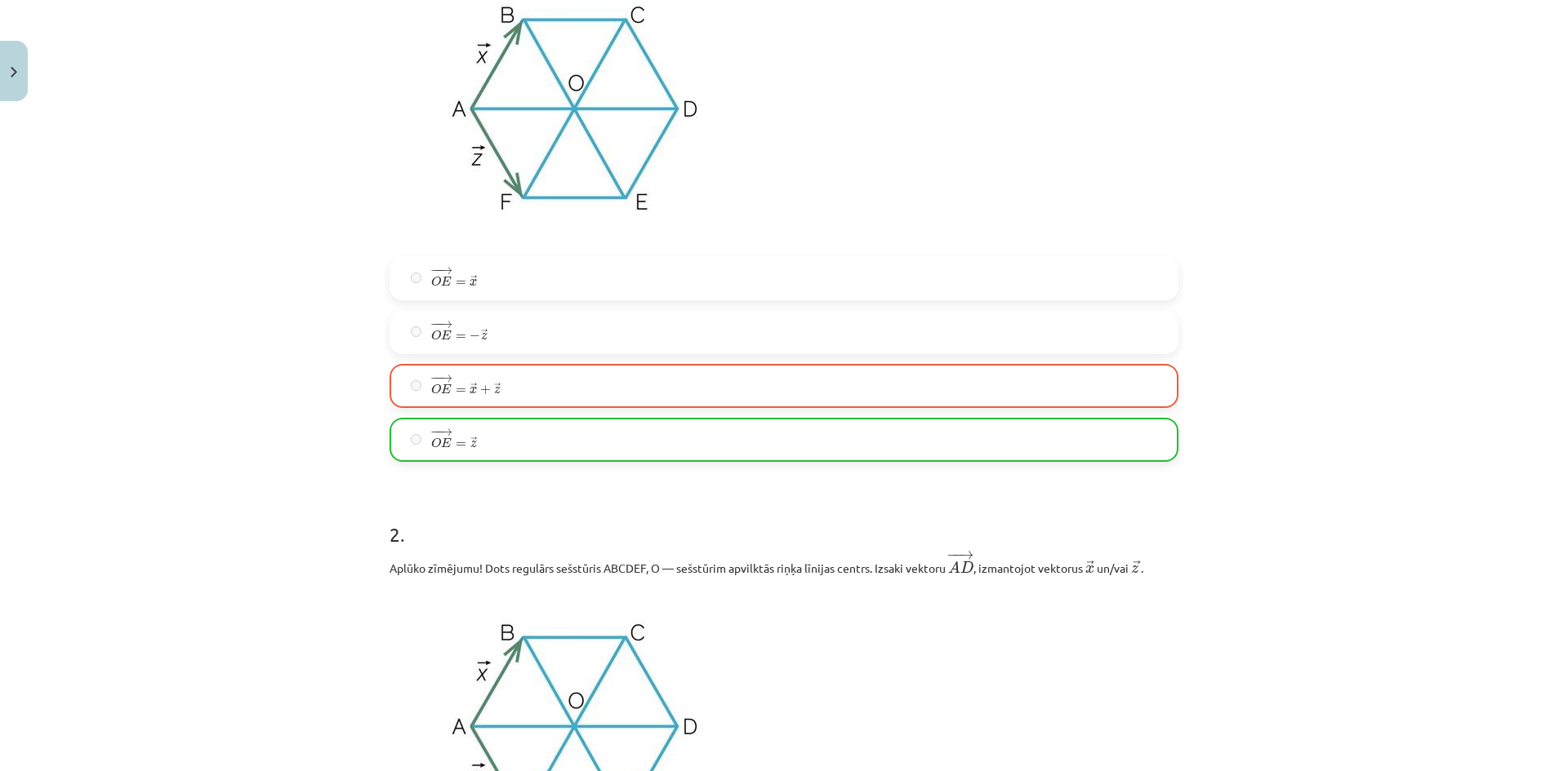
scroll to position [0, 0]
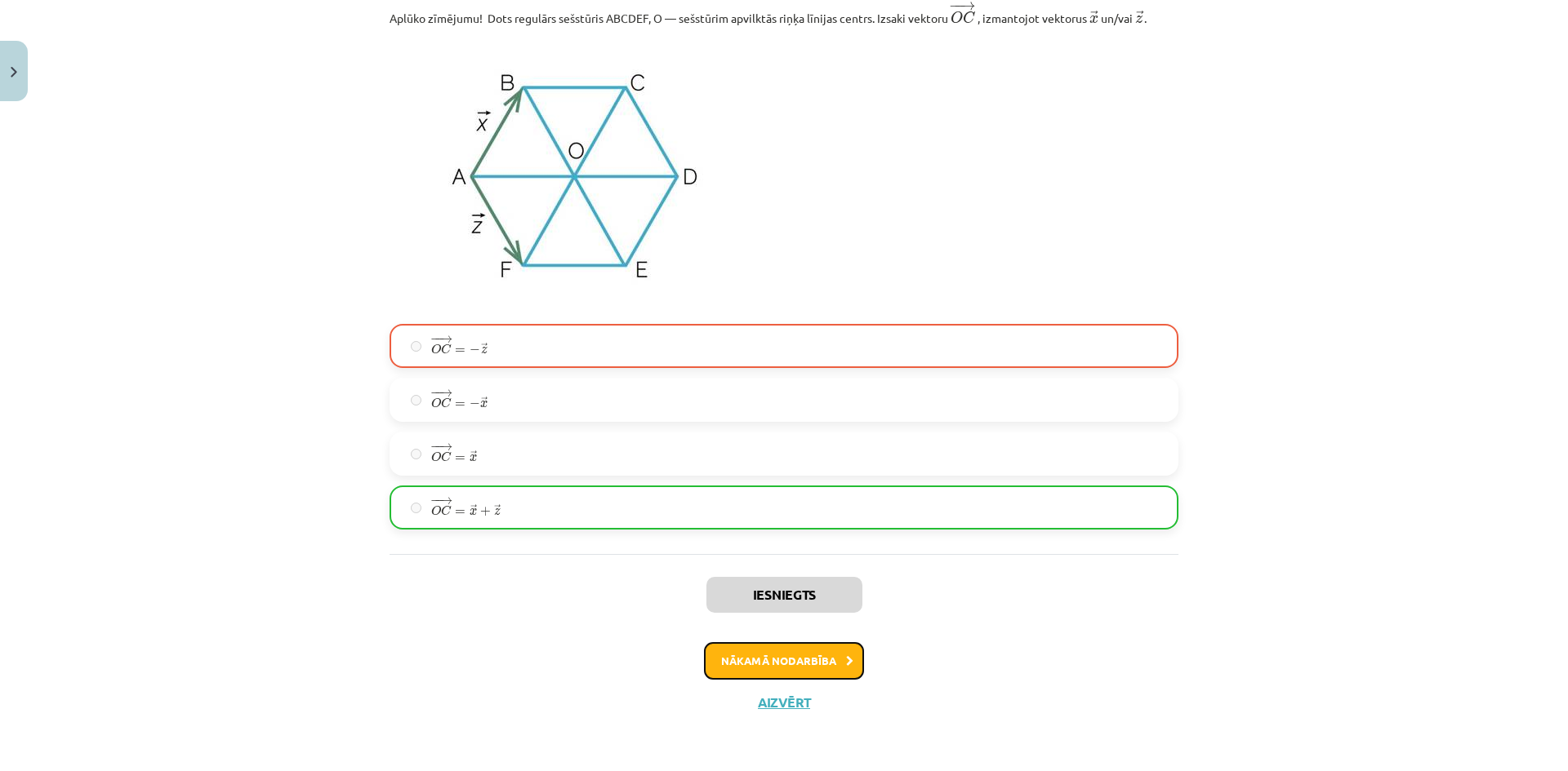
click at [807, 643] on button "Nākamā nodarbība" at bounding box center [784, 661] width 160 height 37
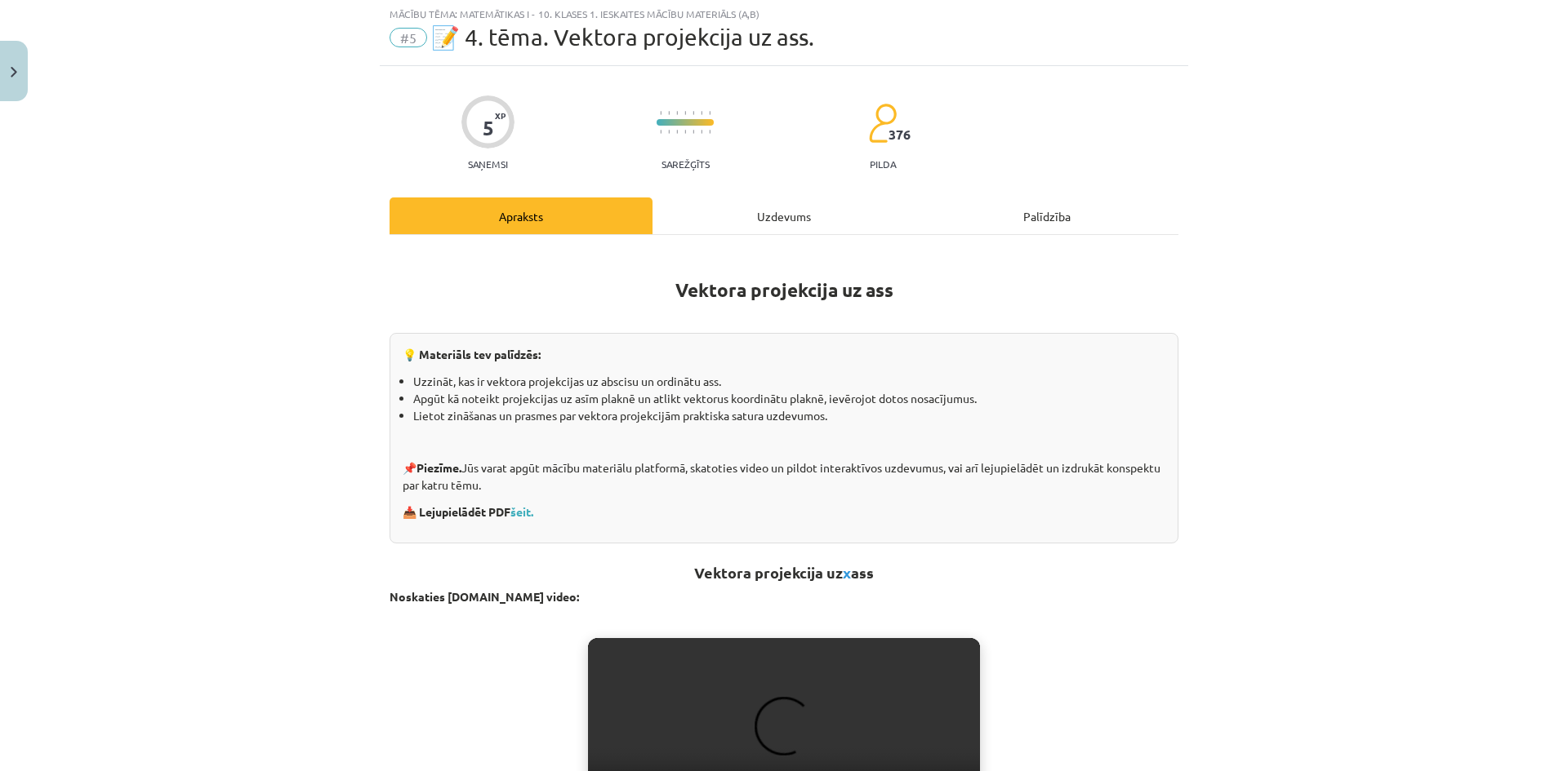
scroll to position [41, 0]
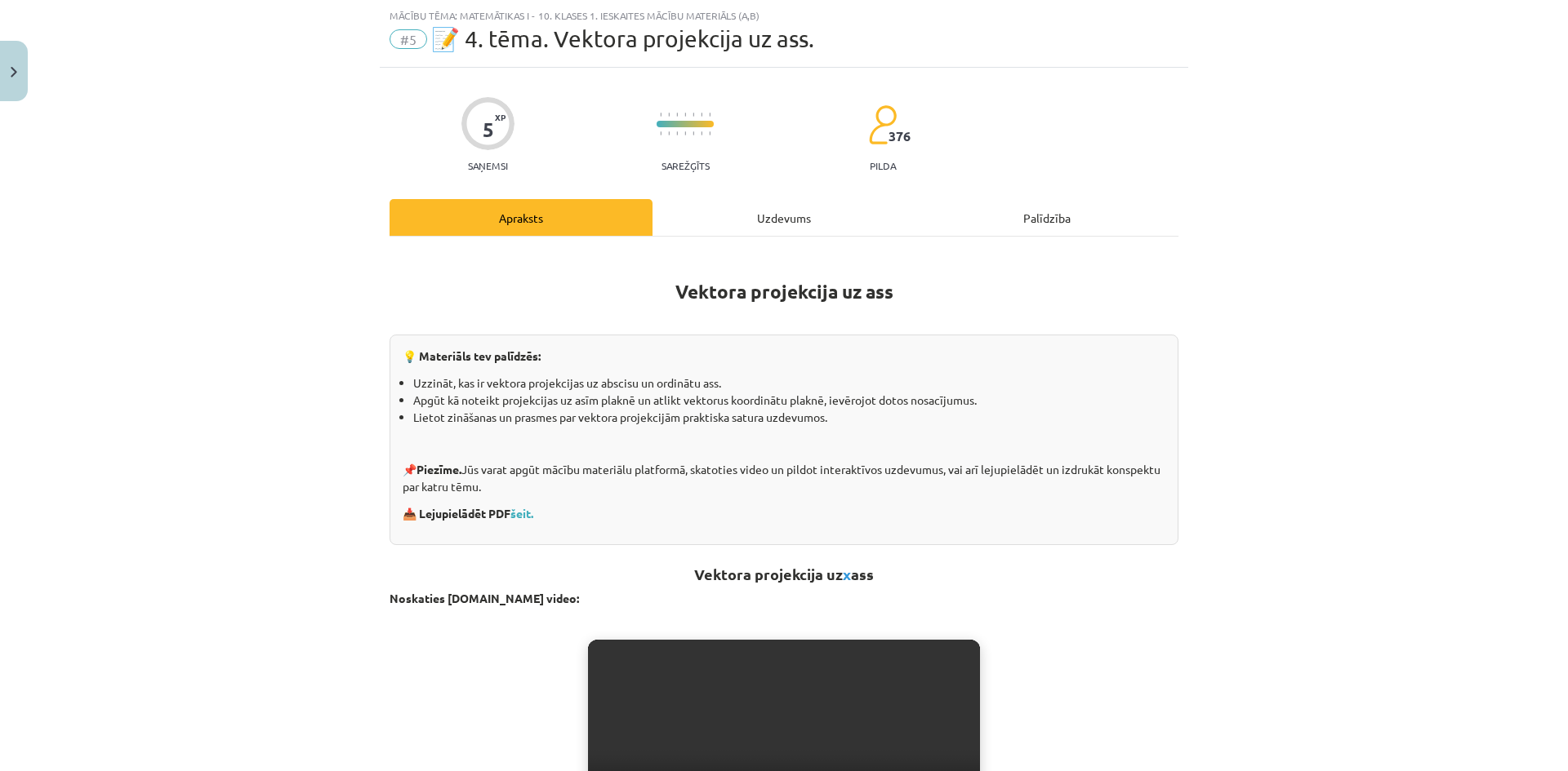
click at [797, 208] on div "Uzdevums" at bounding box center [784, 217] width 263 height 37
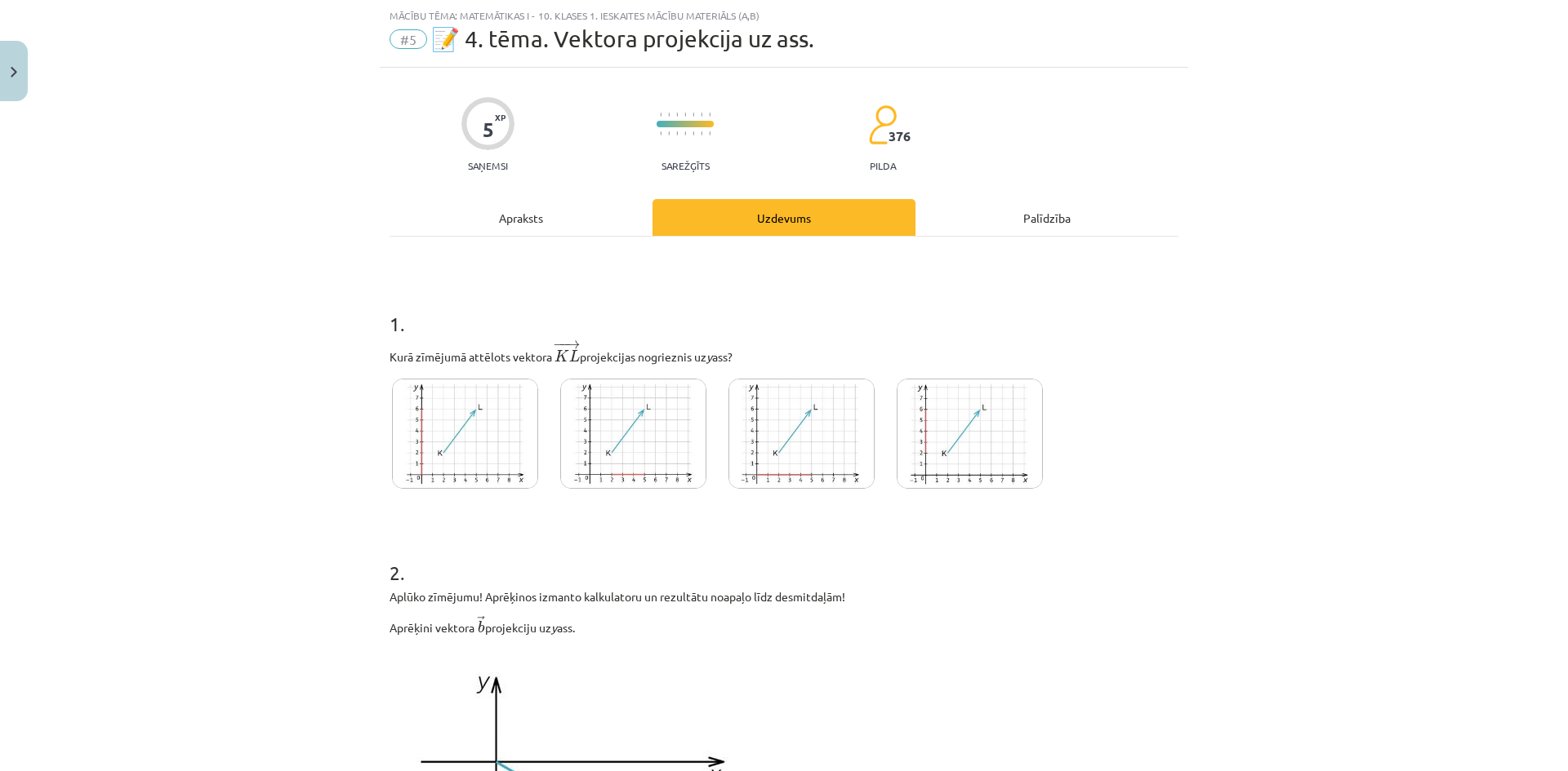
scroll to position [312, 0]
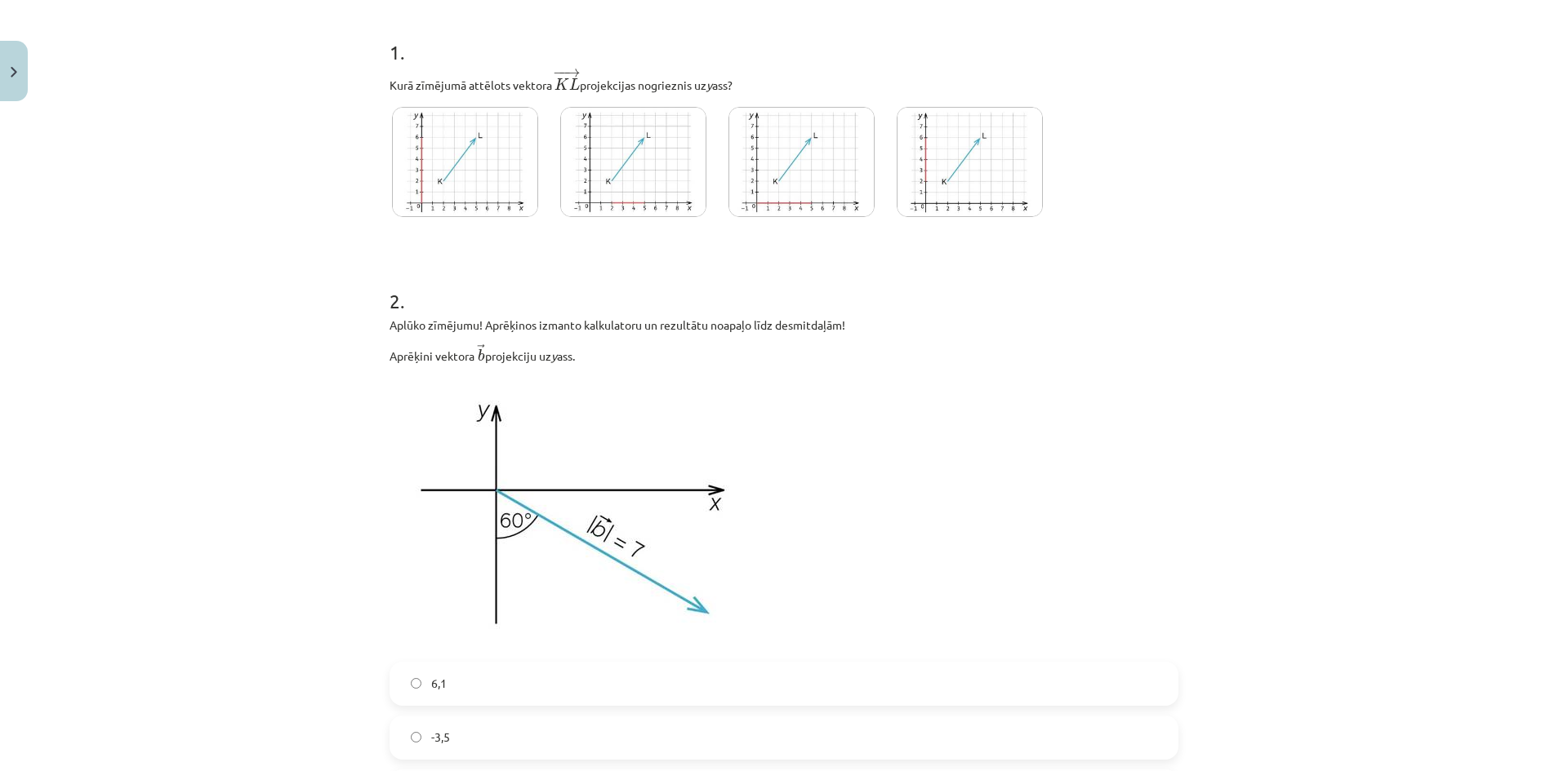
click at [447, 177] on img at bounding box center [465, 162] width 146 height 110
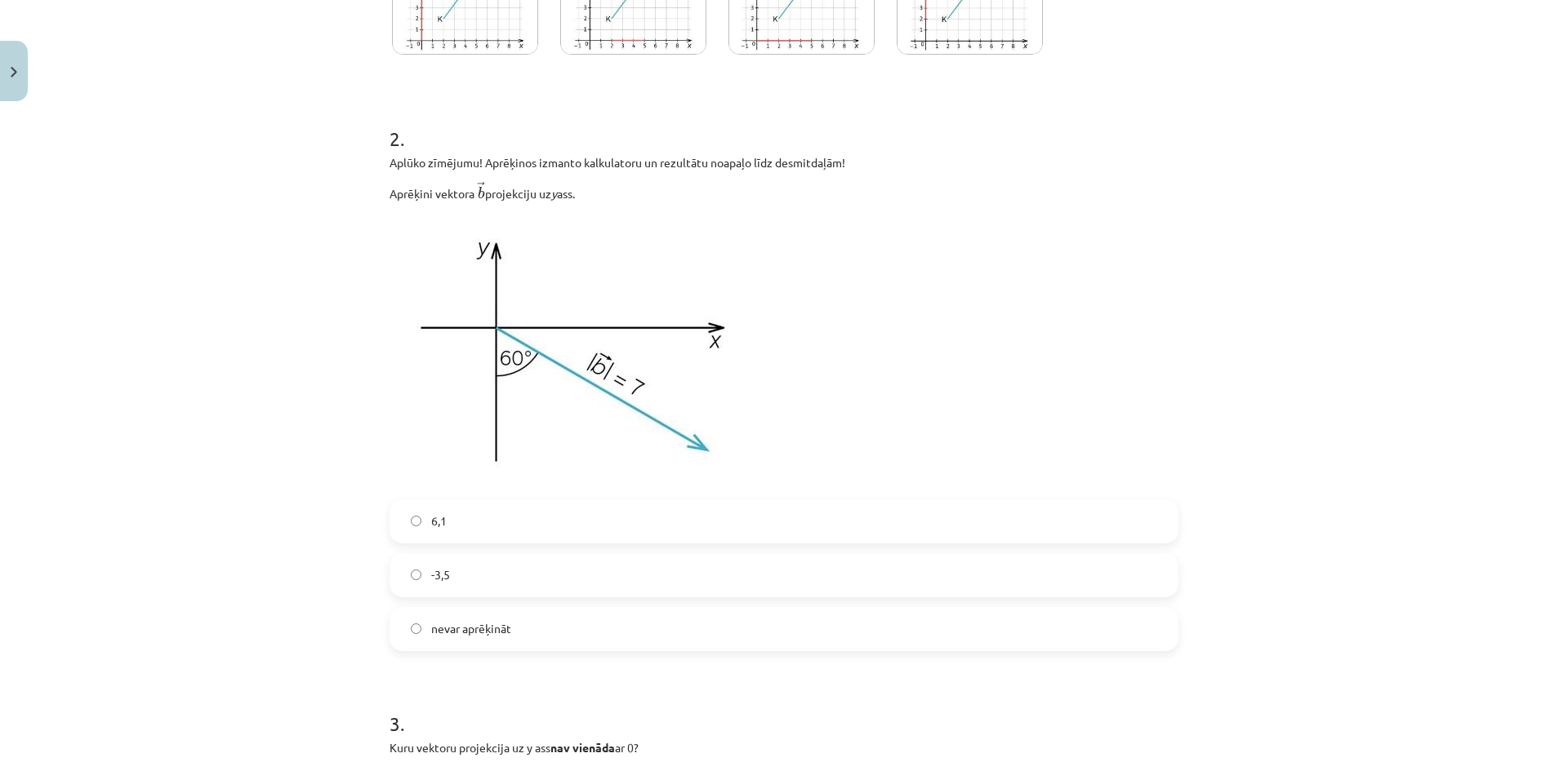
scroll to position [585, 0]
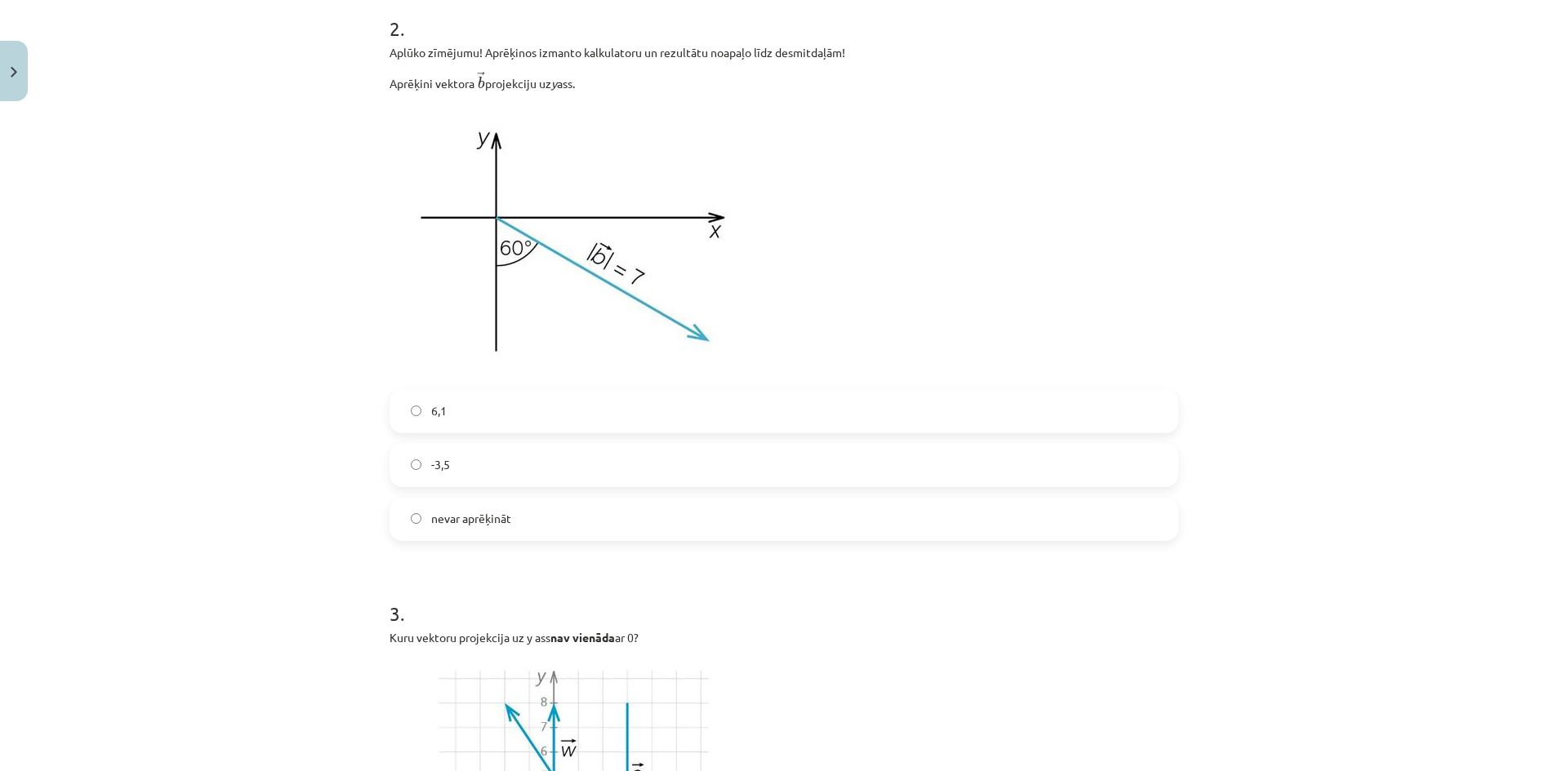
click at [476, 409] on label "6,1" at bounding box center [783, 411] width 786 height 41
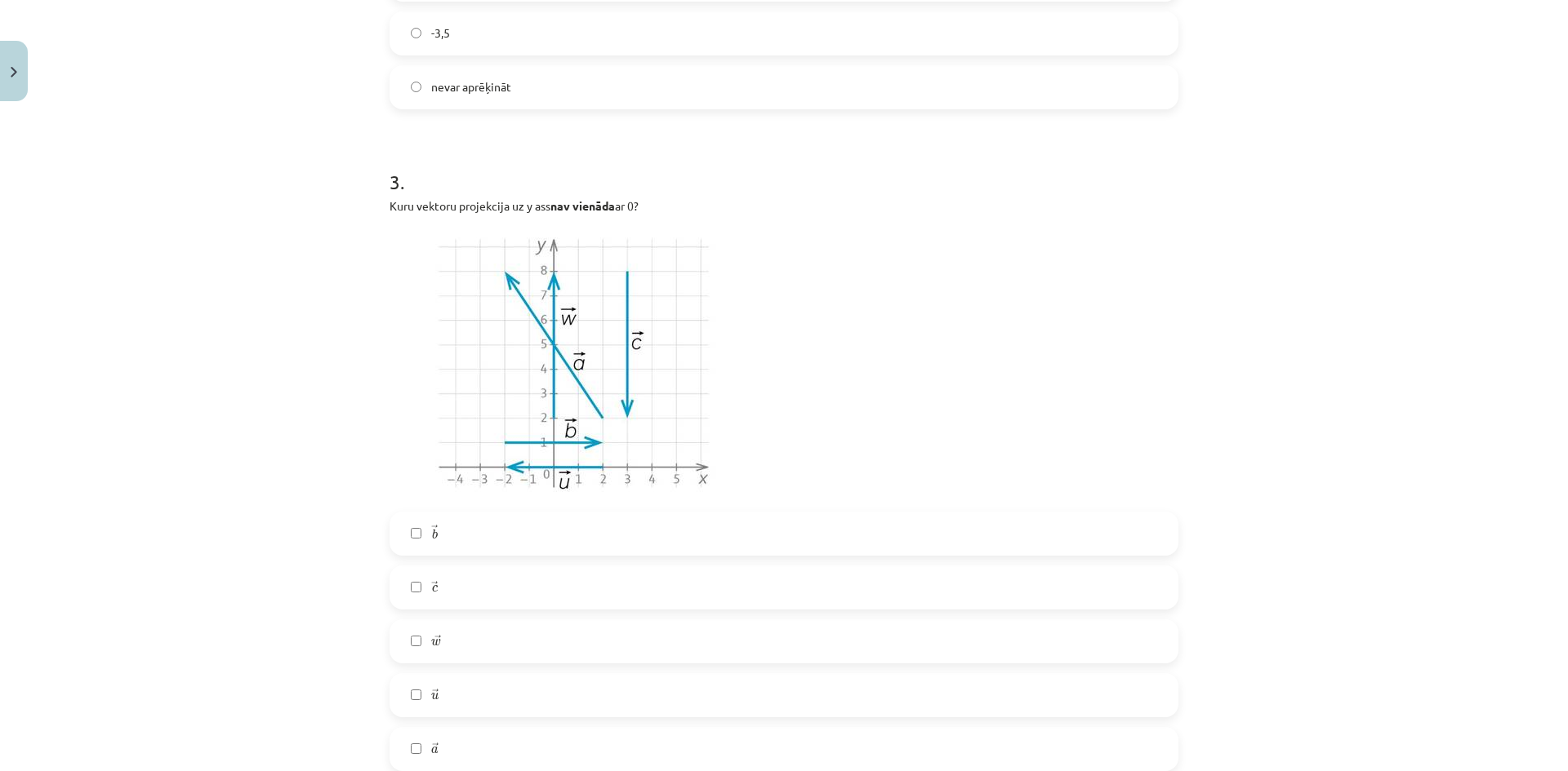
scroll to position [1128, 0]
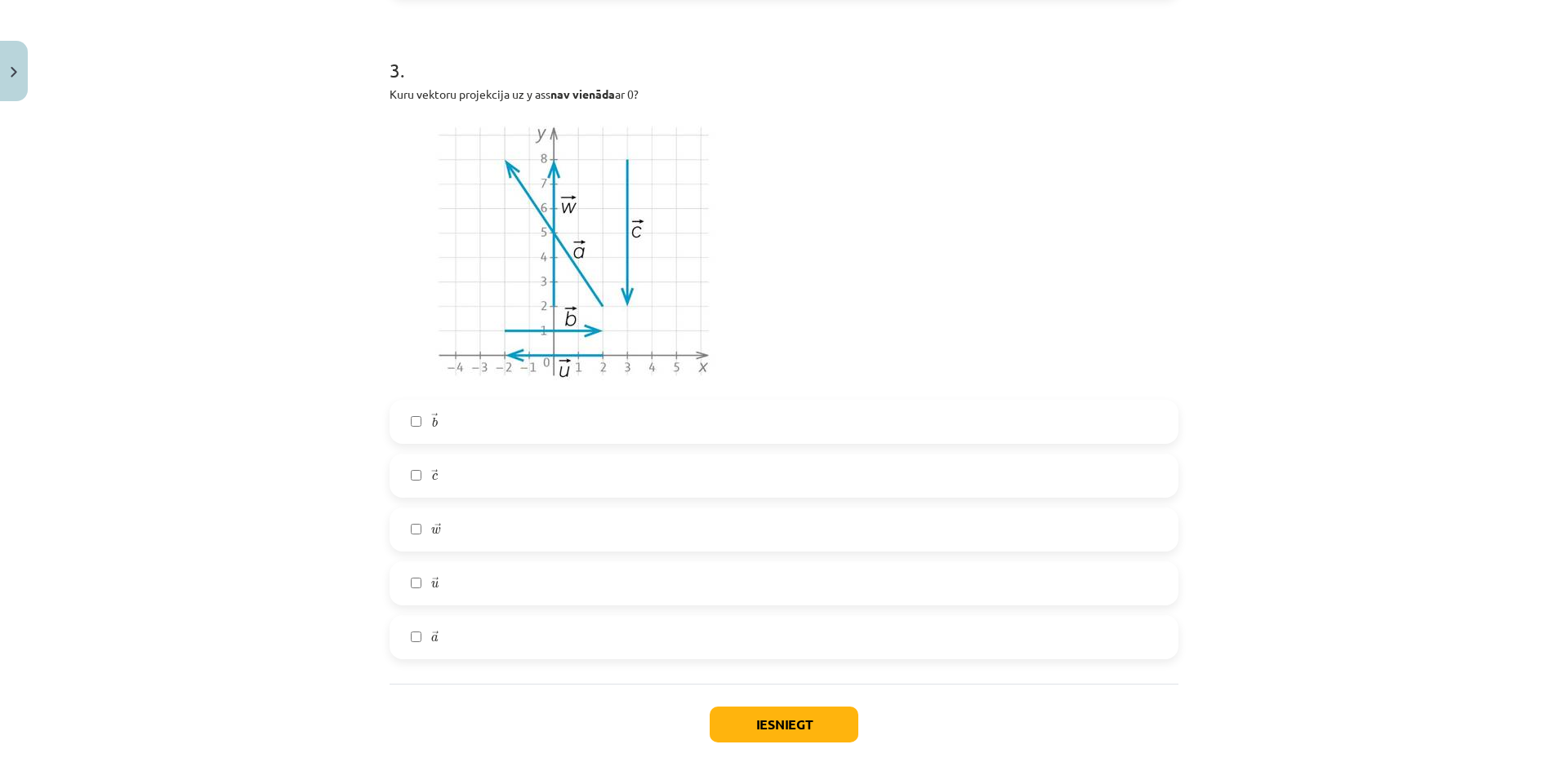
click at [461, 489] on label "→ c c →" at bounding box center [783, 476] width 786 height 41
click at [460, 650] on label "→ a a →" at bounding box center [783, 638] width 786 height 41
click at [821, 726] on button "Iesniegt" at bounding box center [783, 724] width 149 height 36
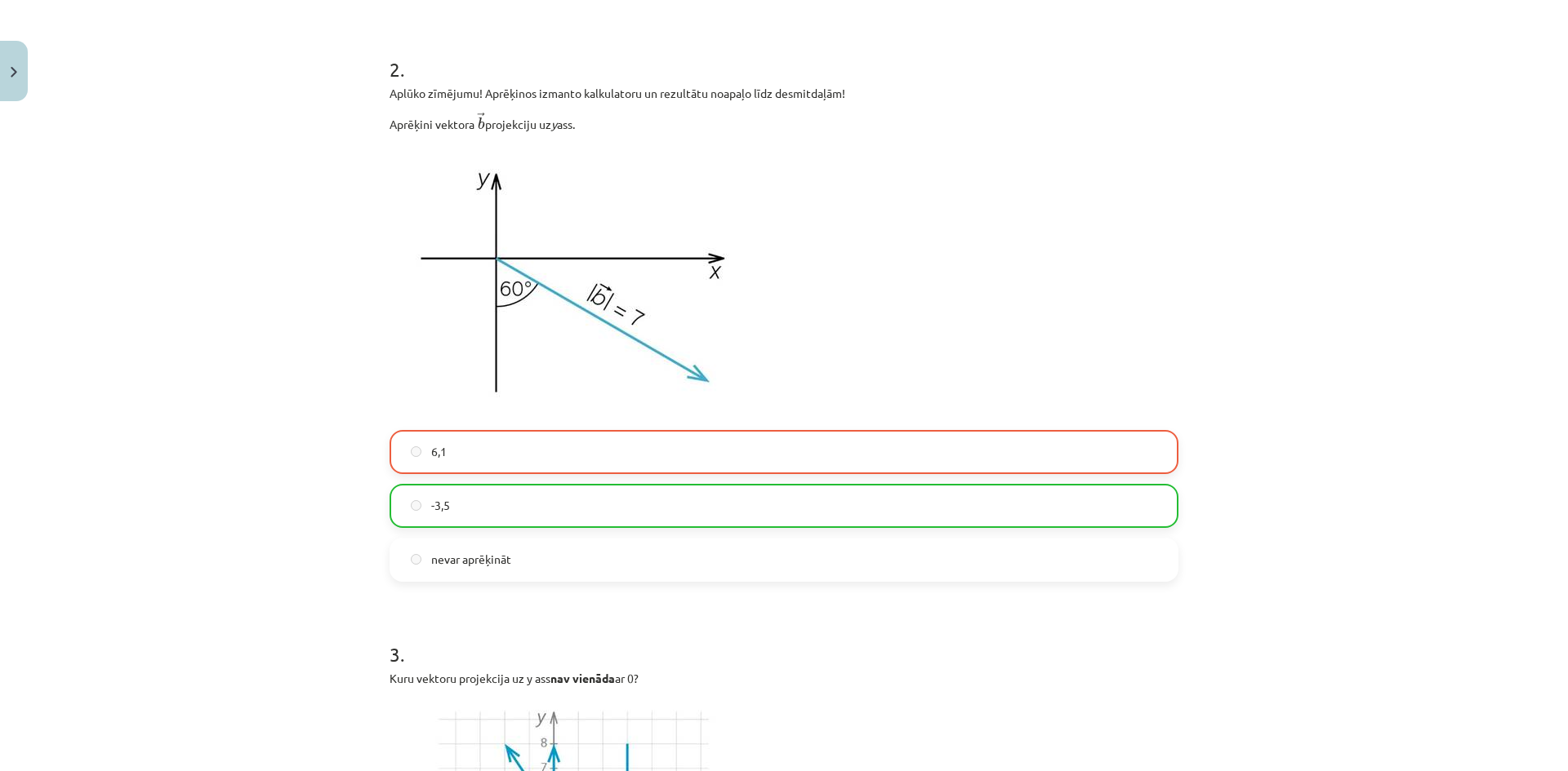
scroll to position [1260, 0]
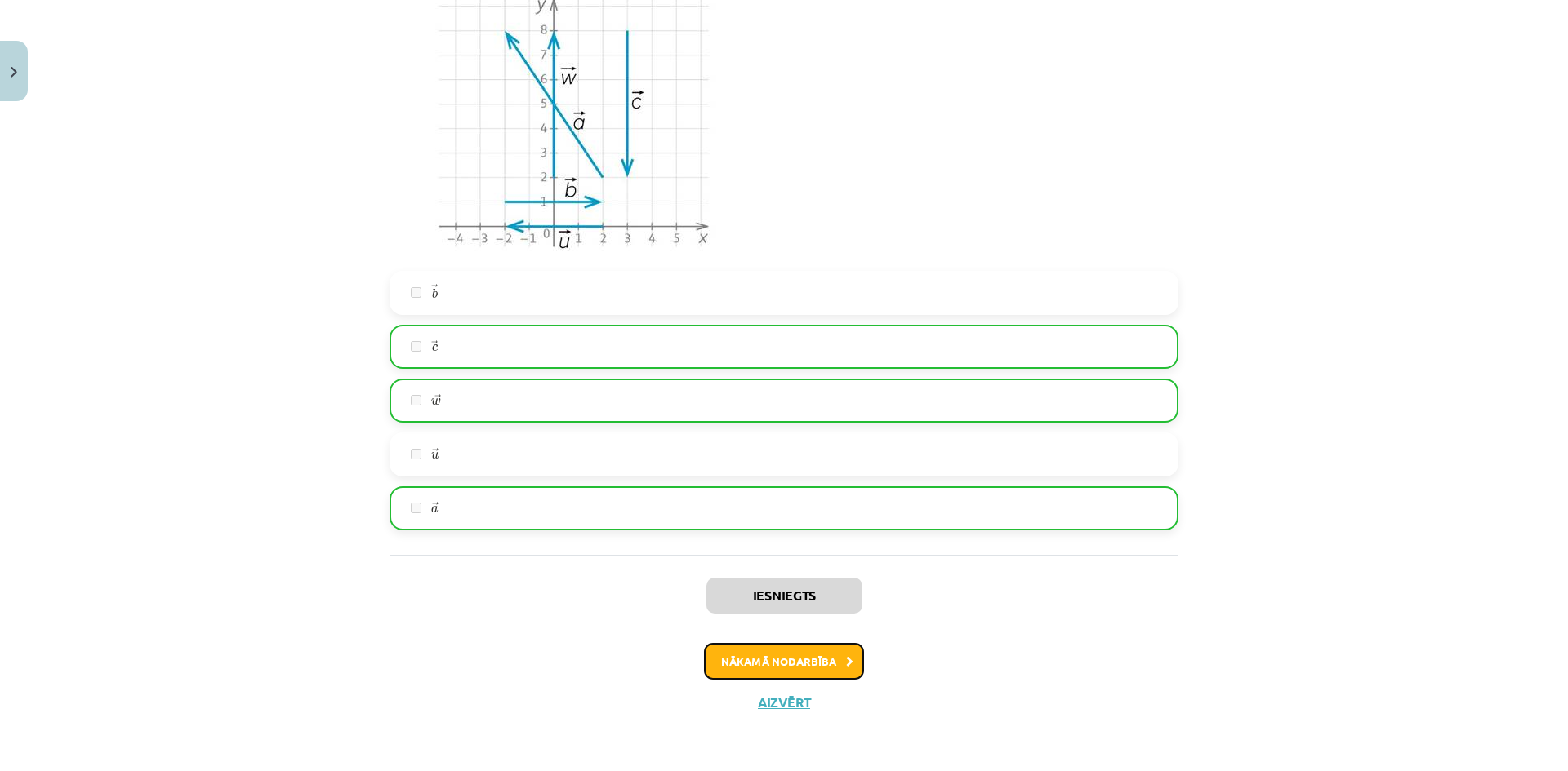
click at [827, 656] on button "Nākamā nodarbība" at bounding box center [784, 661] width 160 height 37
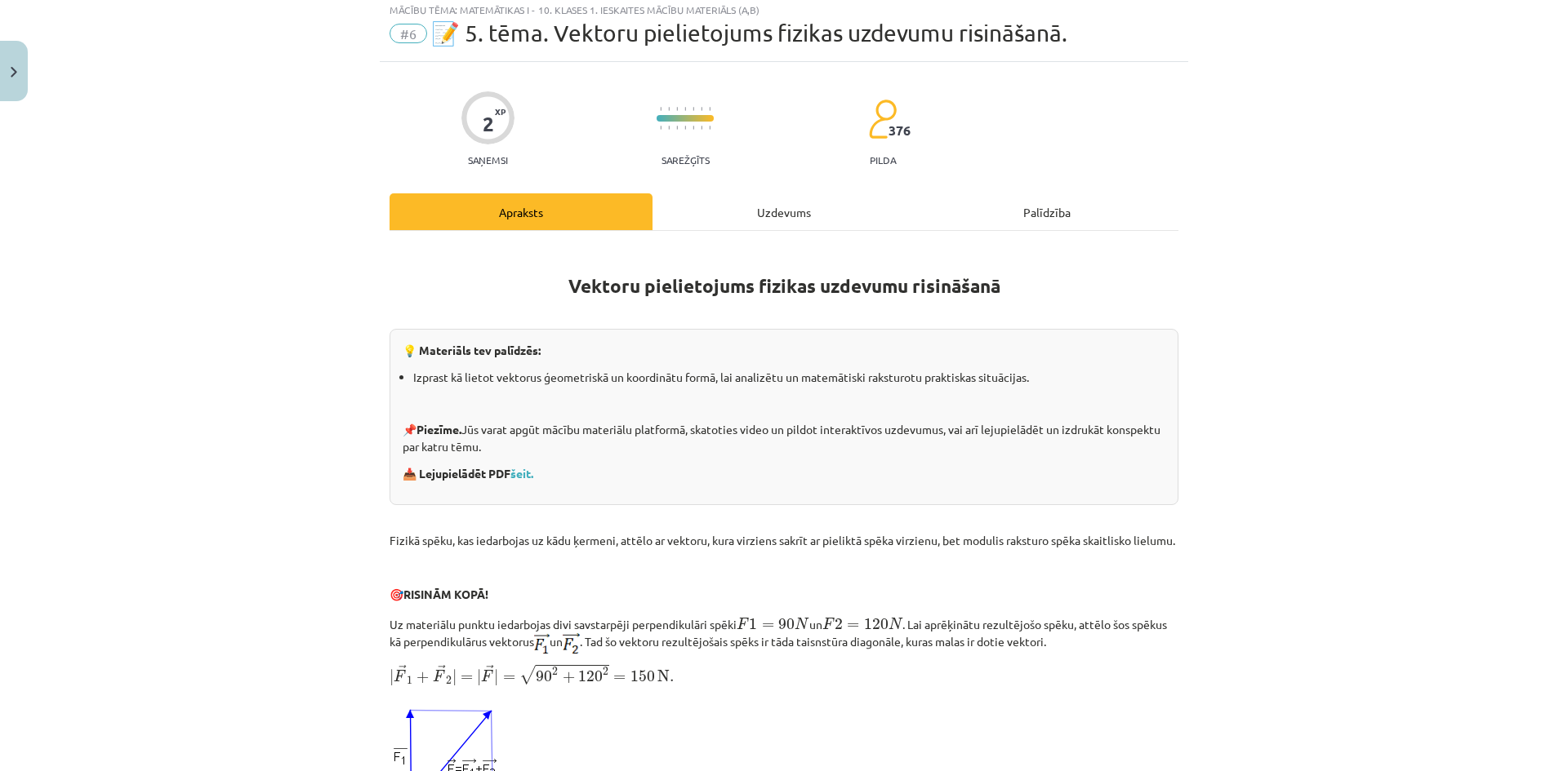
scroll to position [41, 0]
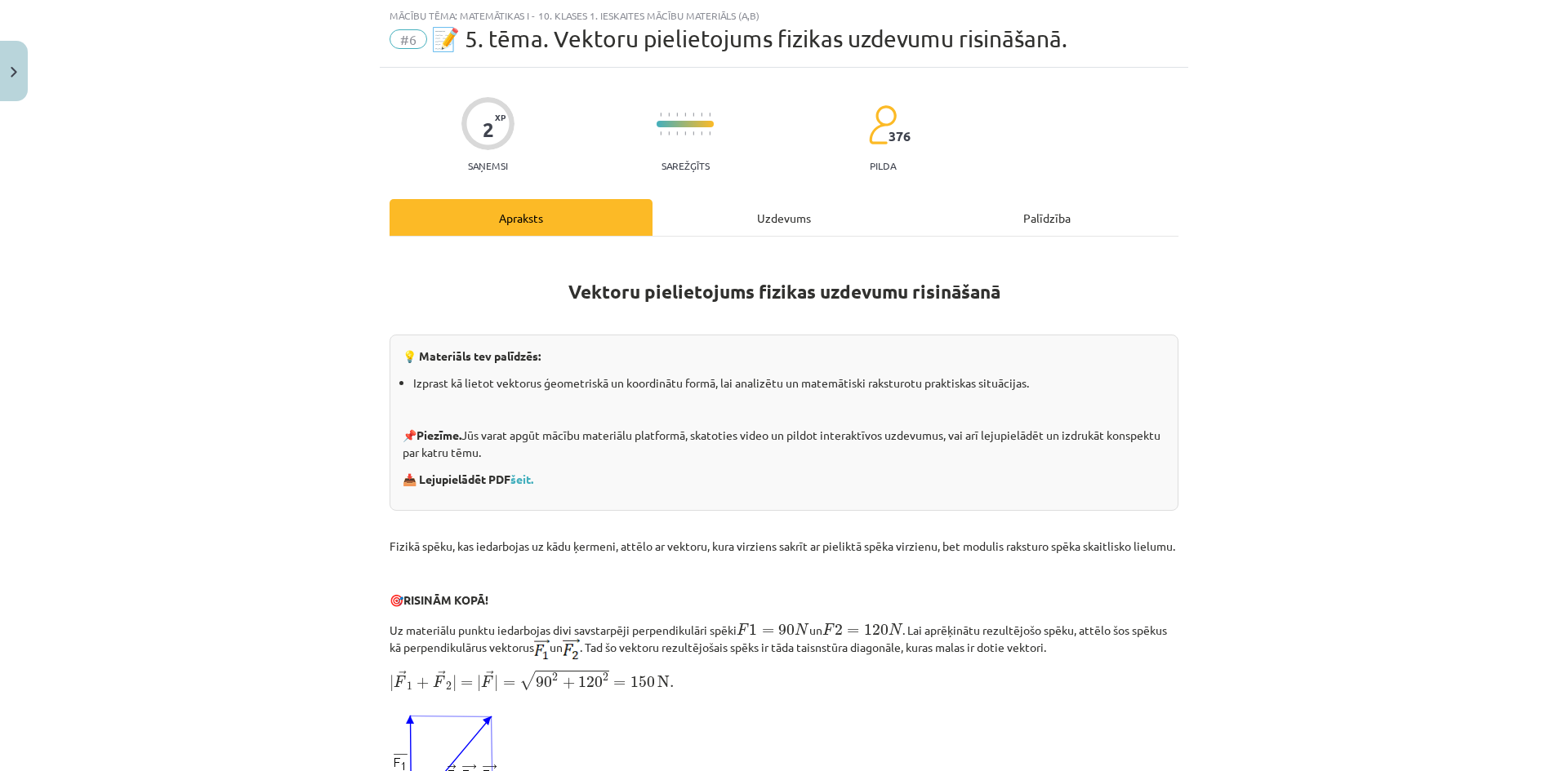
click at [778, 201] on div "Uzdevums" at bounding box center [784, 217] width 263 height 37
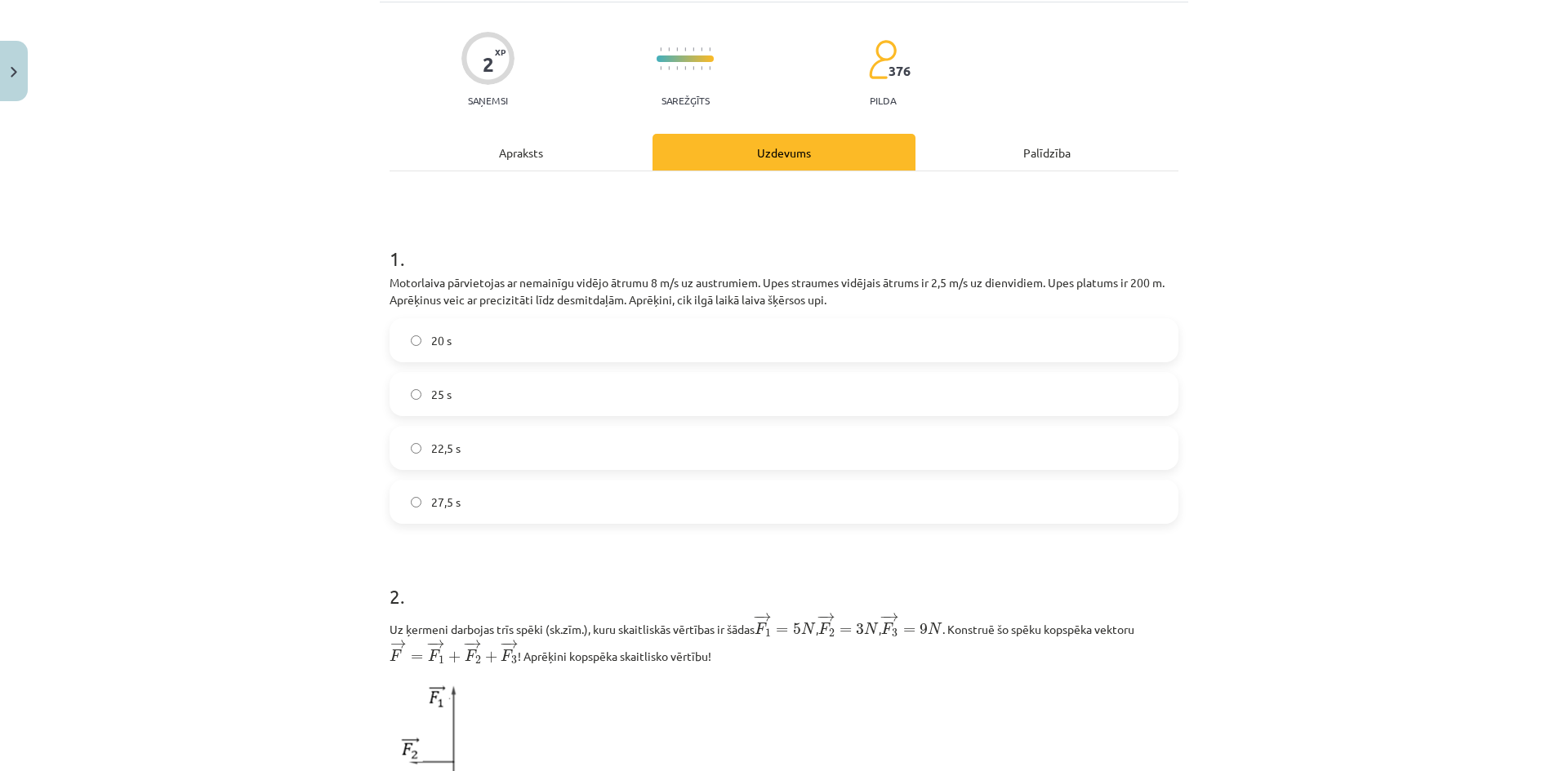
scroll to position [104, 0]
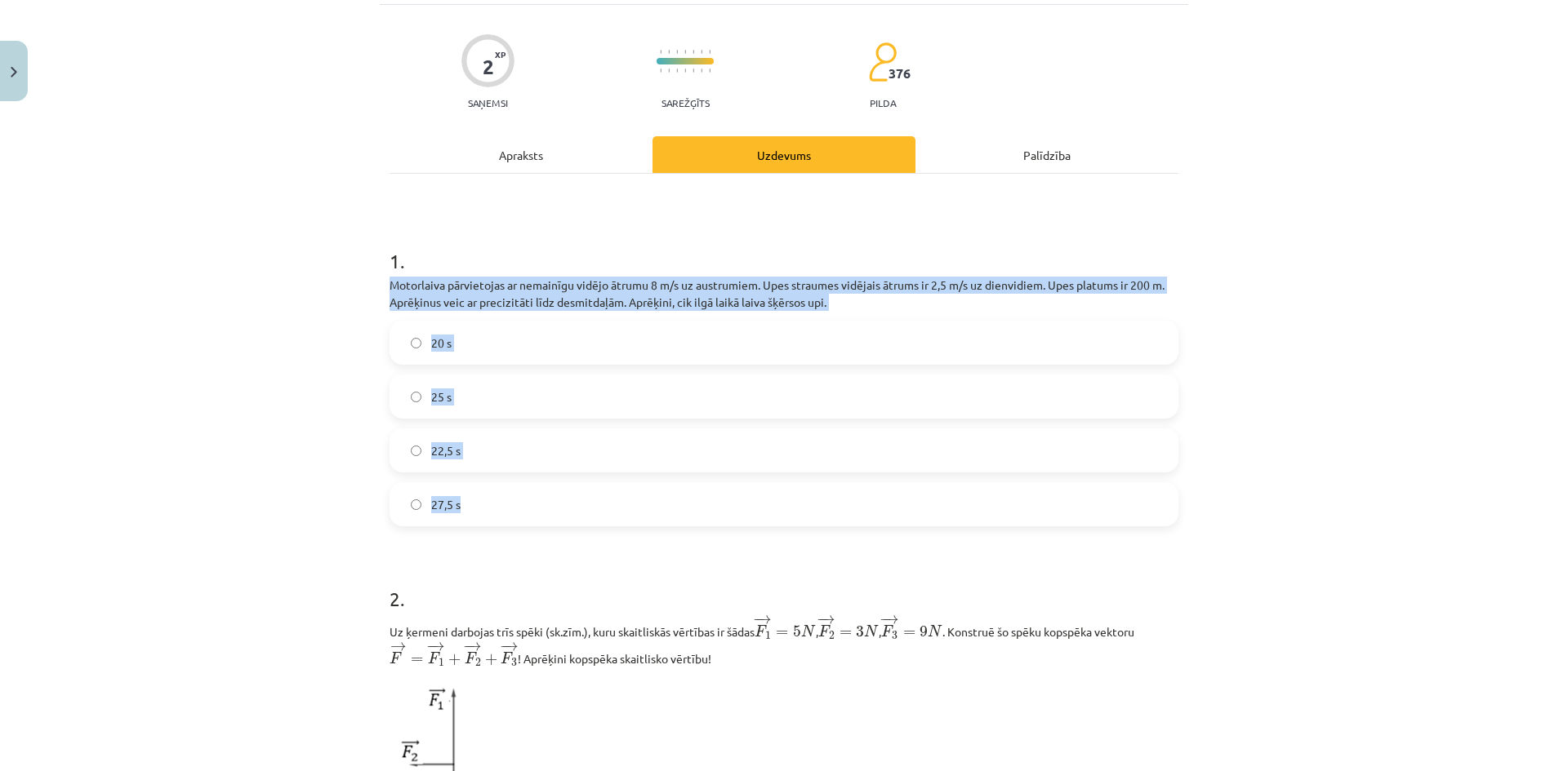
drag, startPoint x: 380, startPoint y: 284, endPoint x: 602, endPoint y: 513, distance: 318.9
click at [602, 513] on div "2 XP Saņemsi Sarežģīts 376 pilda Apraksts Uzdevums Palīdzība 1 . Motorlaiva pār…" at bounding box center [784, 639] width 809 height 1269
copy div "Motorlaiva pārvietojas ar nemainīgu vidējo ātrumu 8 m/s uz austrumiem. Upes str…"
click at [468, 404] on label "25 s" at bounding box center [783, 397] width 786 height 41
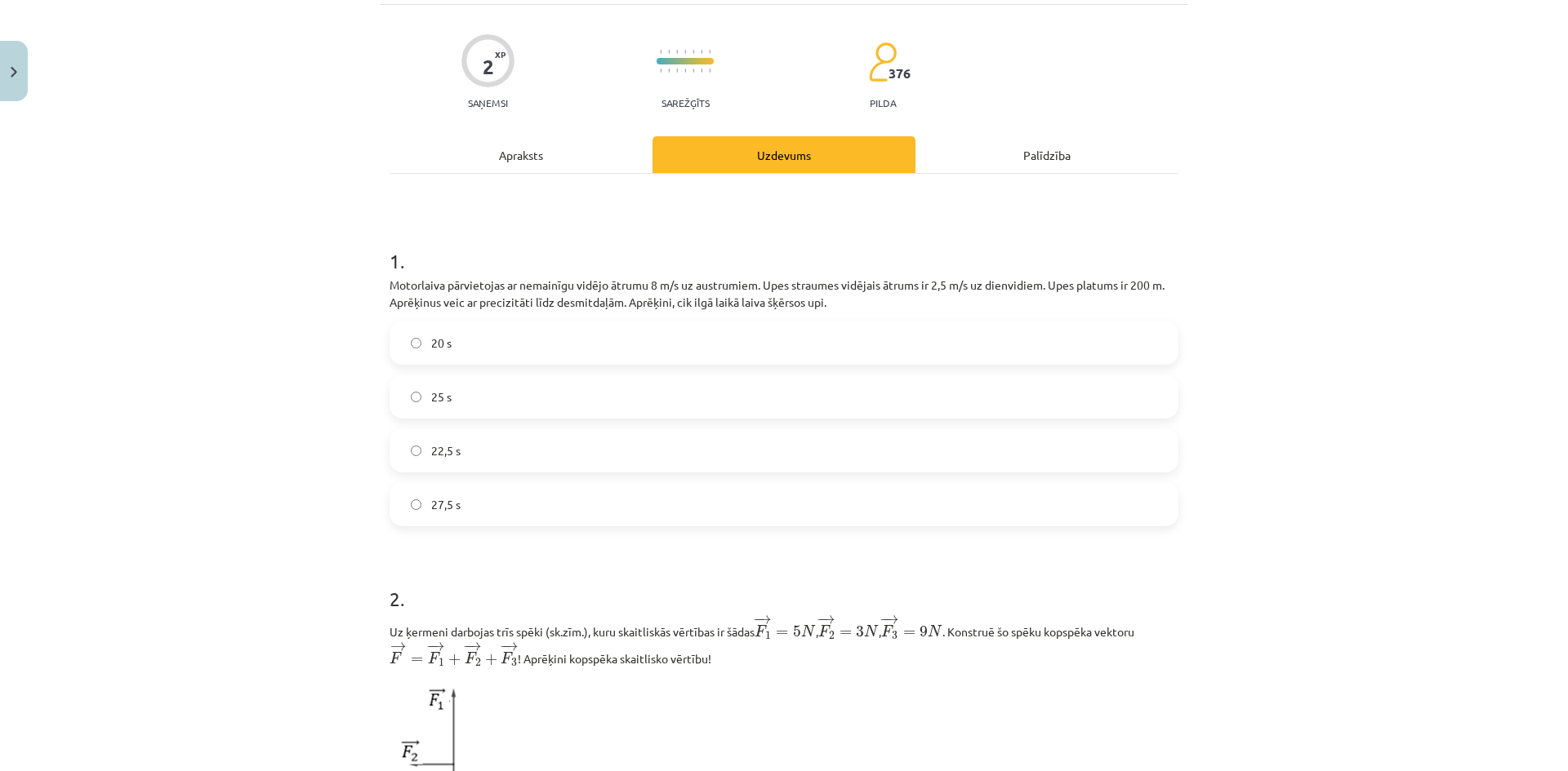
scroll to position [648, 0]
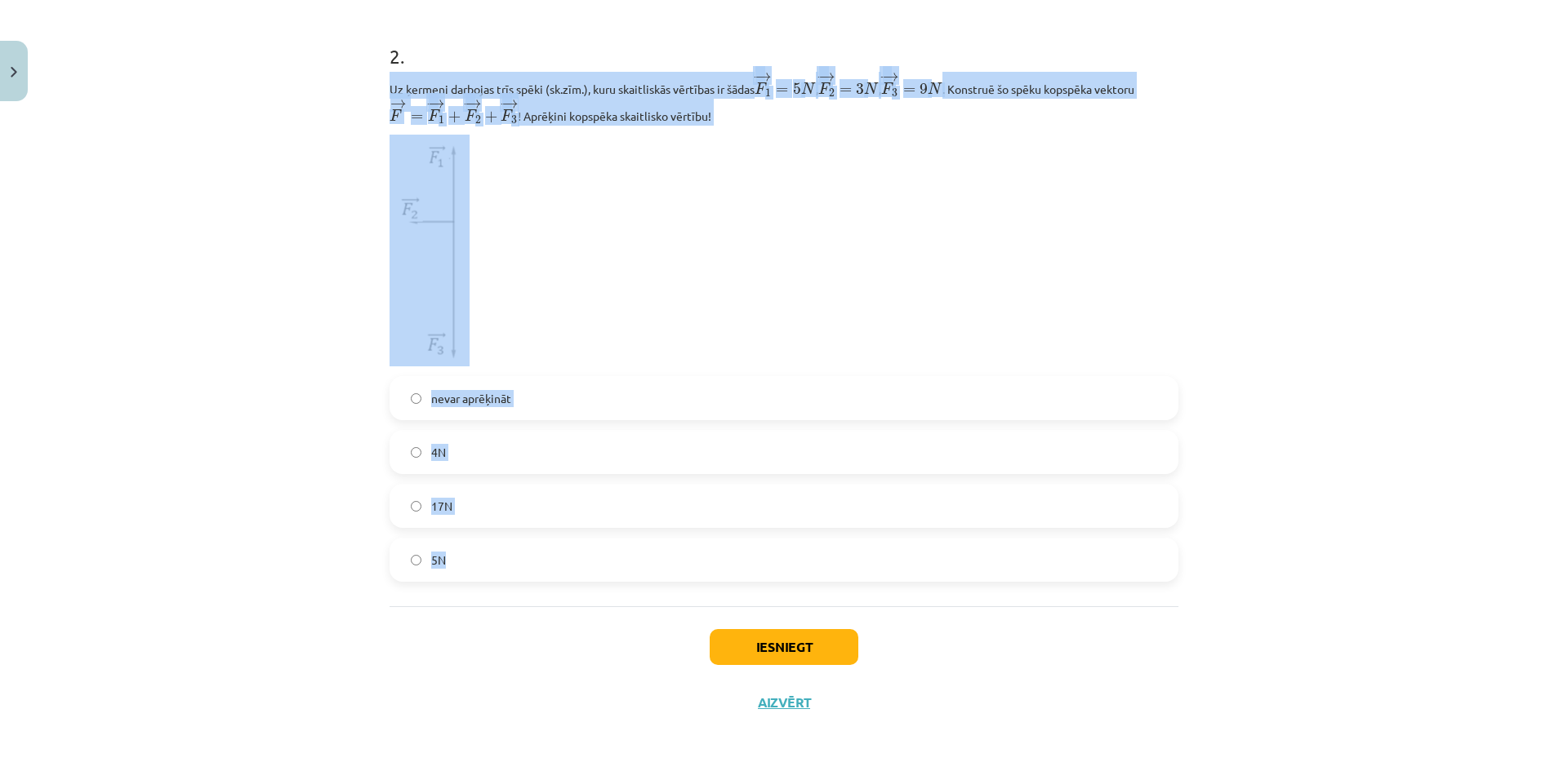
drag, startPoint x: 384, startPoint y: 86, endPoint x: 635, endPoint y: 548, distance: 525.8
click at [635, 548] on div "2 . Uz ķermeni darbojas trīs spēki (sk.zīm.), kuru skaitliskās vērtības ir šāda…" at bounding box center [783, 299] width 789 height 566
copy div "Uz ķermeni darbojas trīs spēki (sk.zīm.), kuru skaitliskās vērtības ir šādas − …"
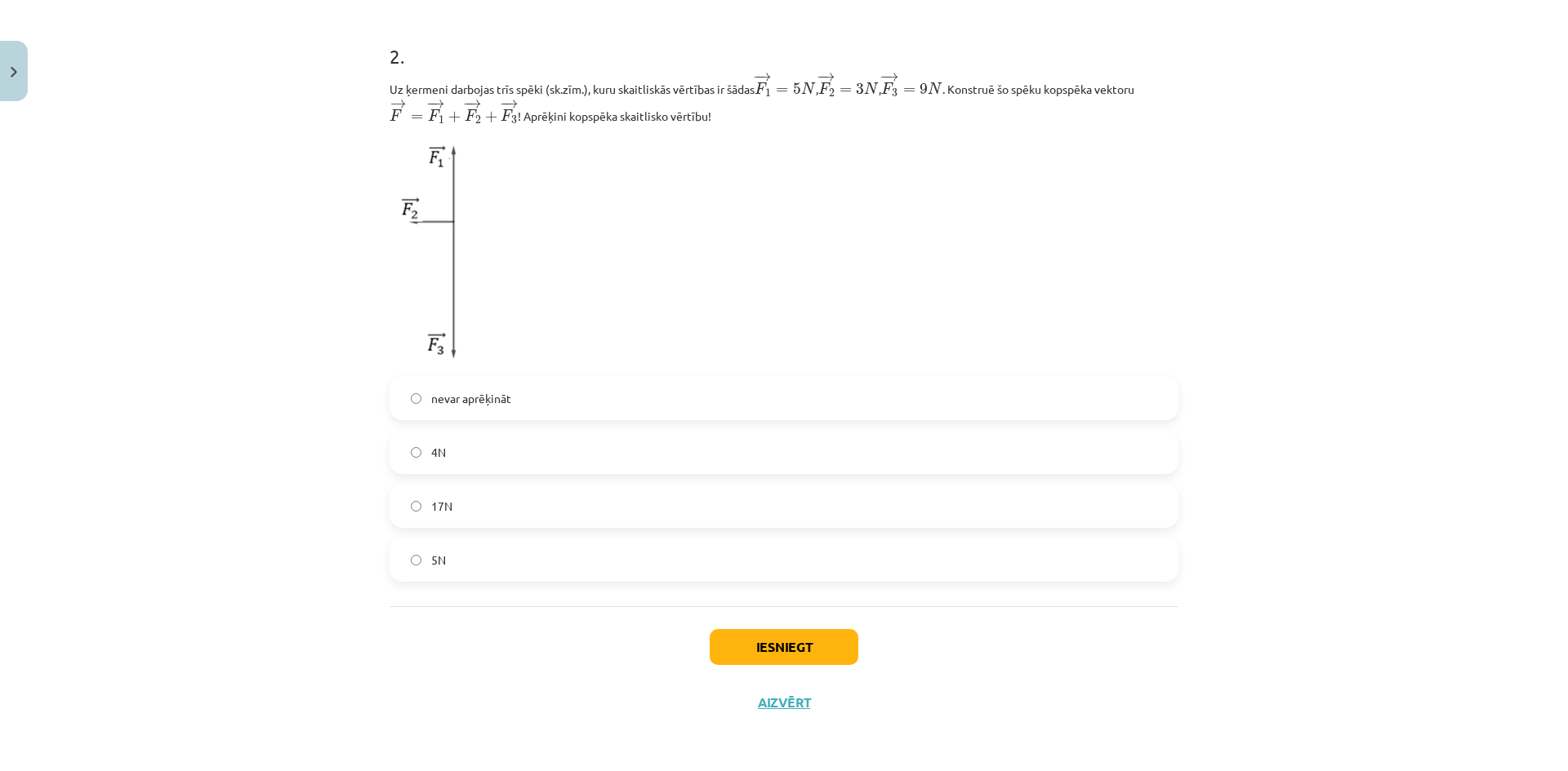
click at [423, 695] on div "Iesniegt Aizvērt" at bounding box center [783, 663] width 789 height 115
click at [508, 397] on label "nevar aprēķināt" at bounding box center [783, 398] width 786 height 41
click at [764, 650] on button "Iesniegt" at bounding box center [783, 647] width 149 height 36
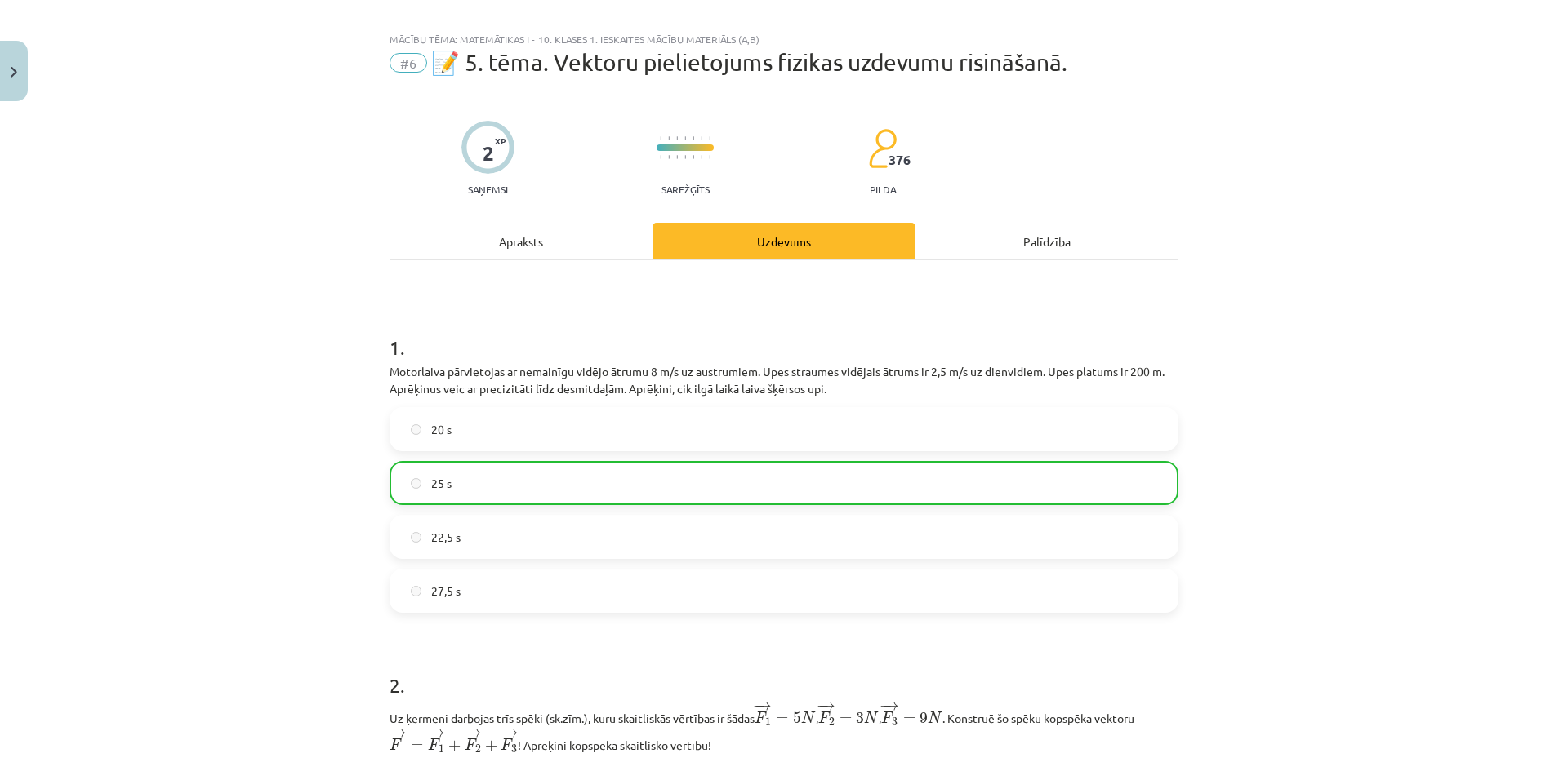
scroll to position [0, 0]
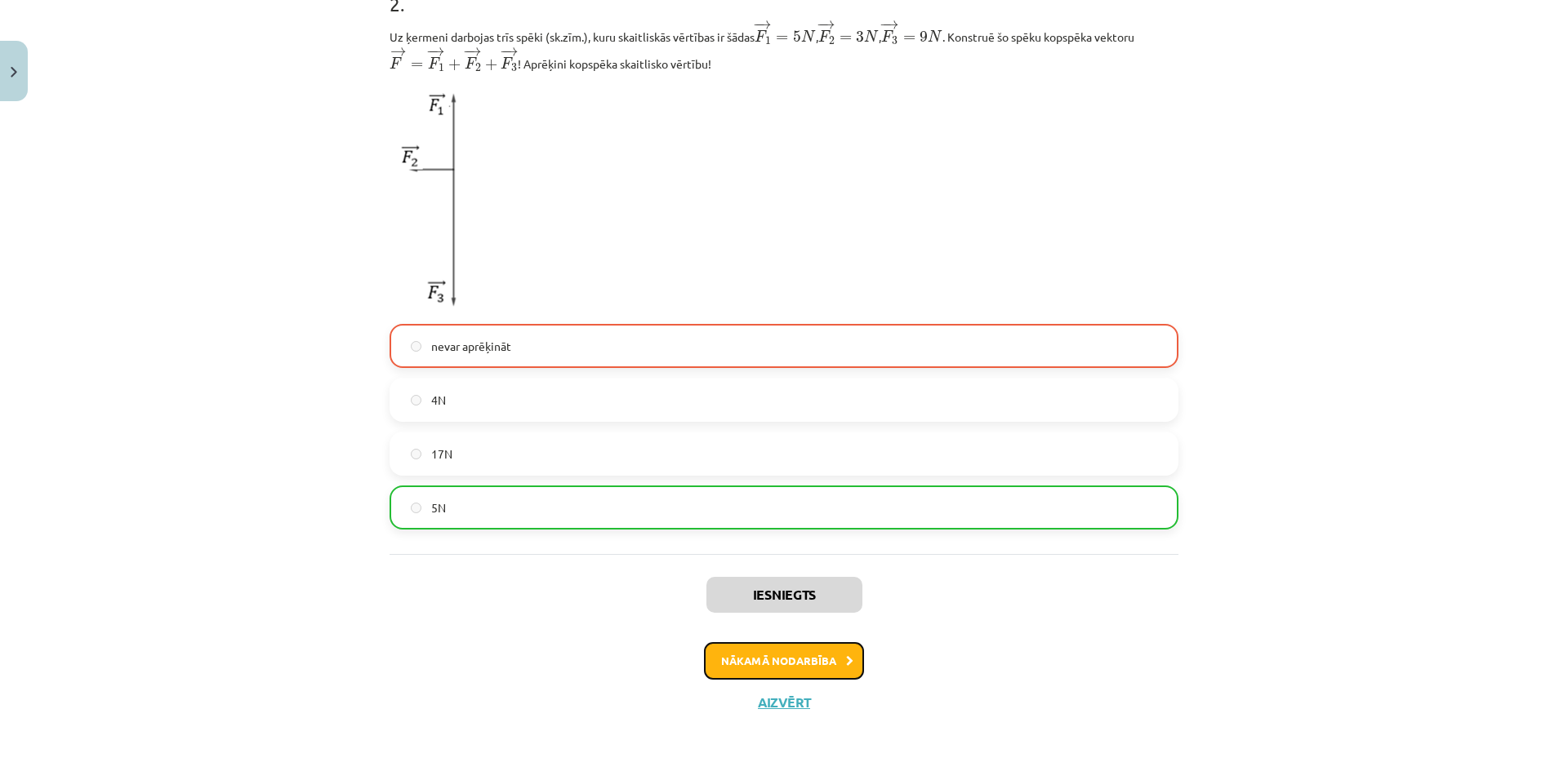
click at [815, 661] on button "Nākamā nodarbība" at bounding box center [784, 661] width 160 height 37
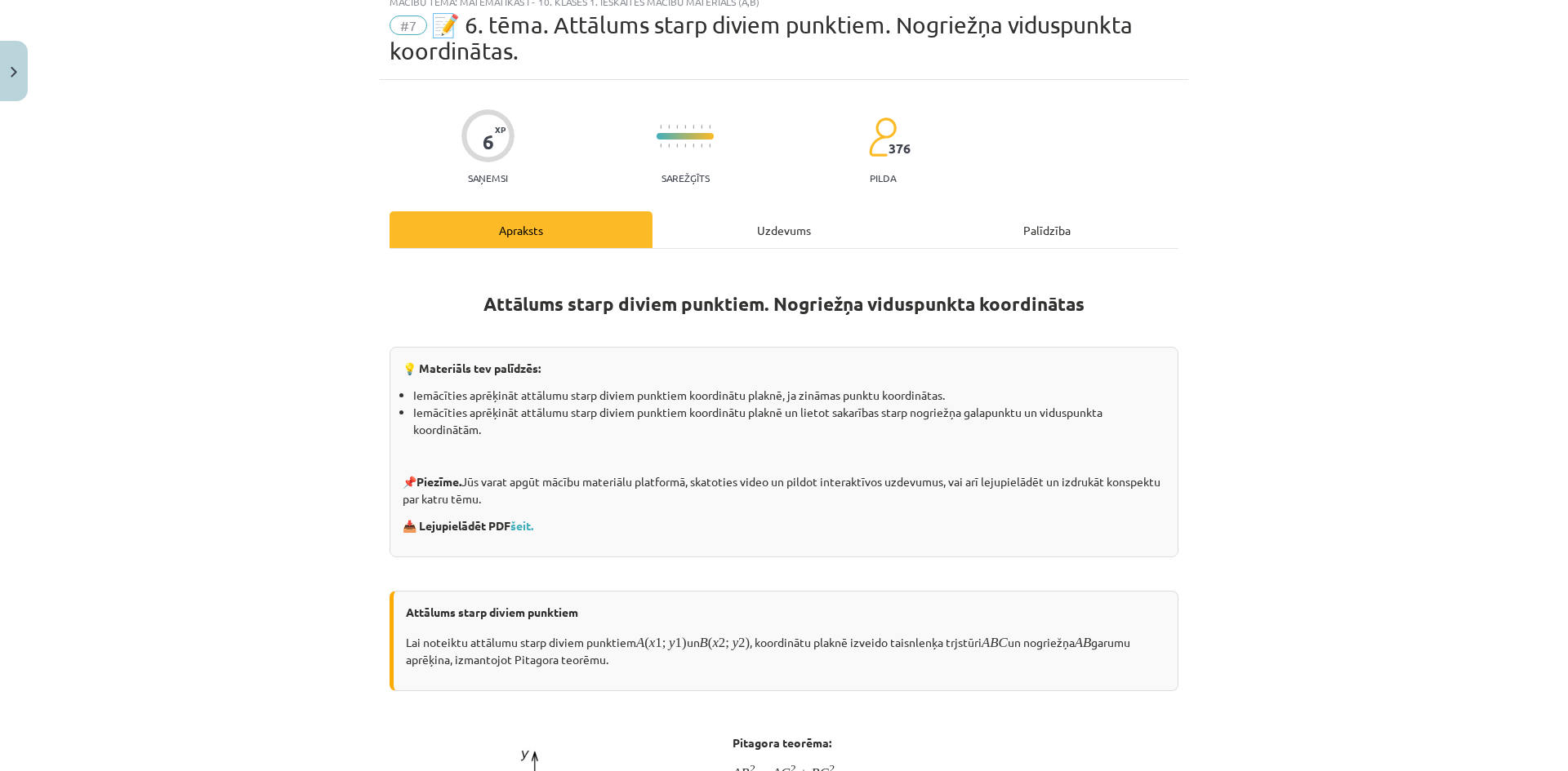
scroll to position [41, 0]
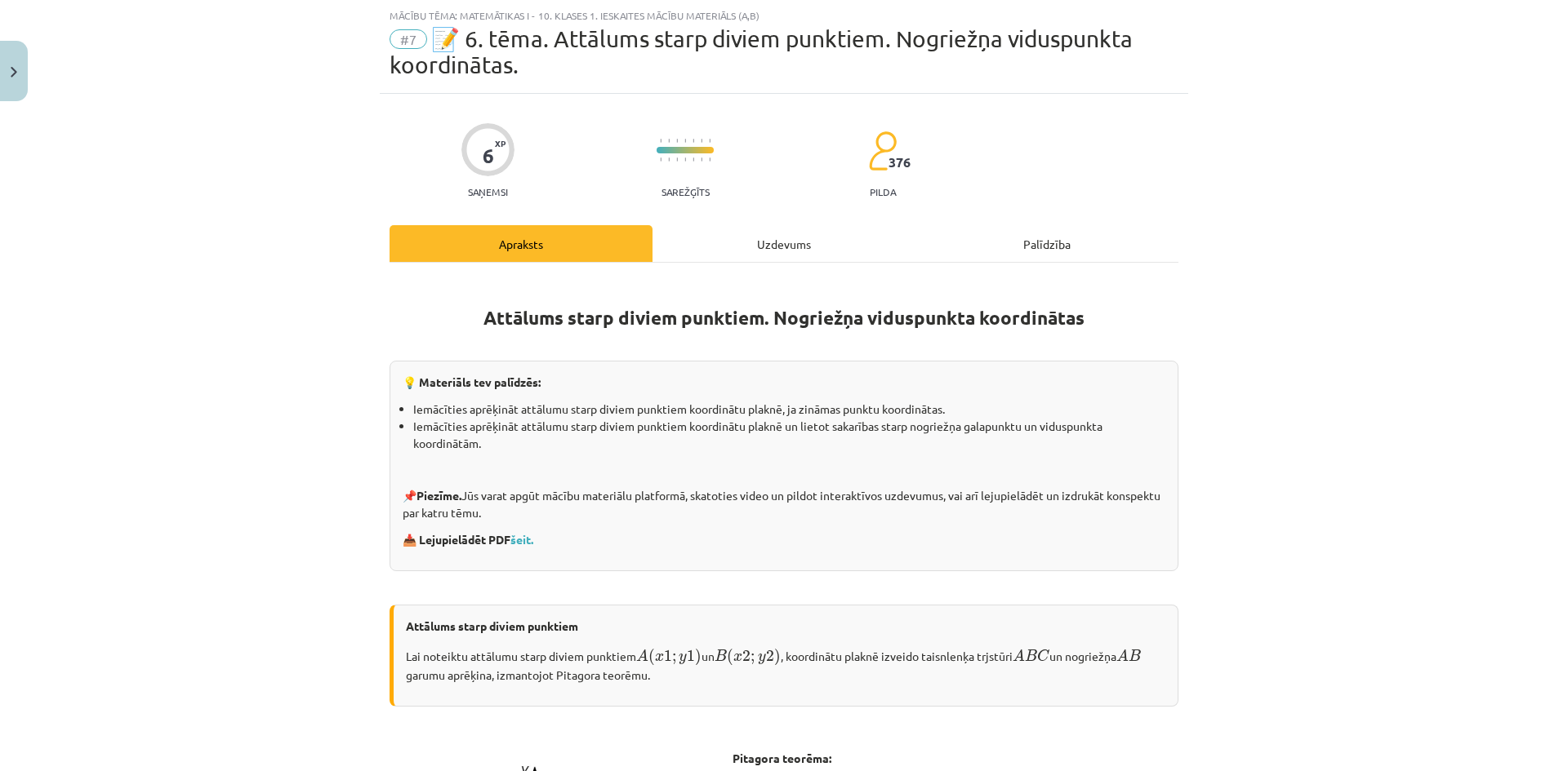
click at [787, 242] on div "Uzdevums" at bounding box center [784, 243] width 263 height 37
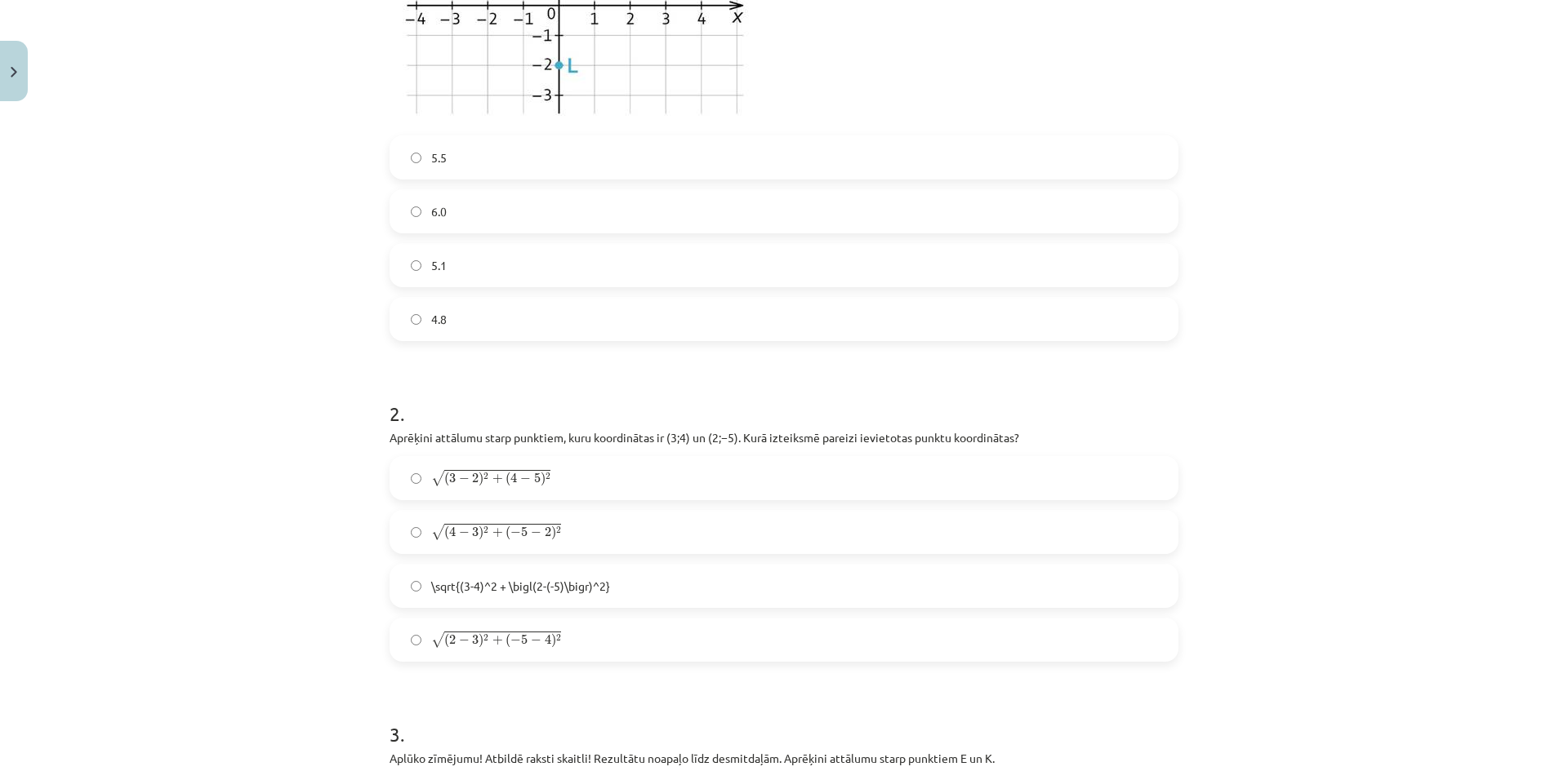
scroll to position [312, 0]
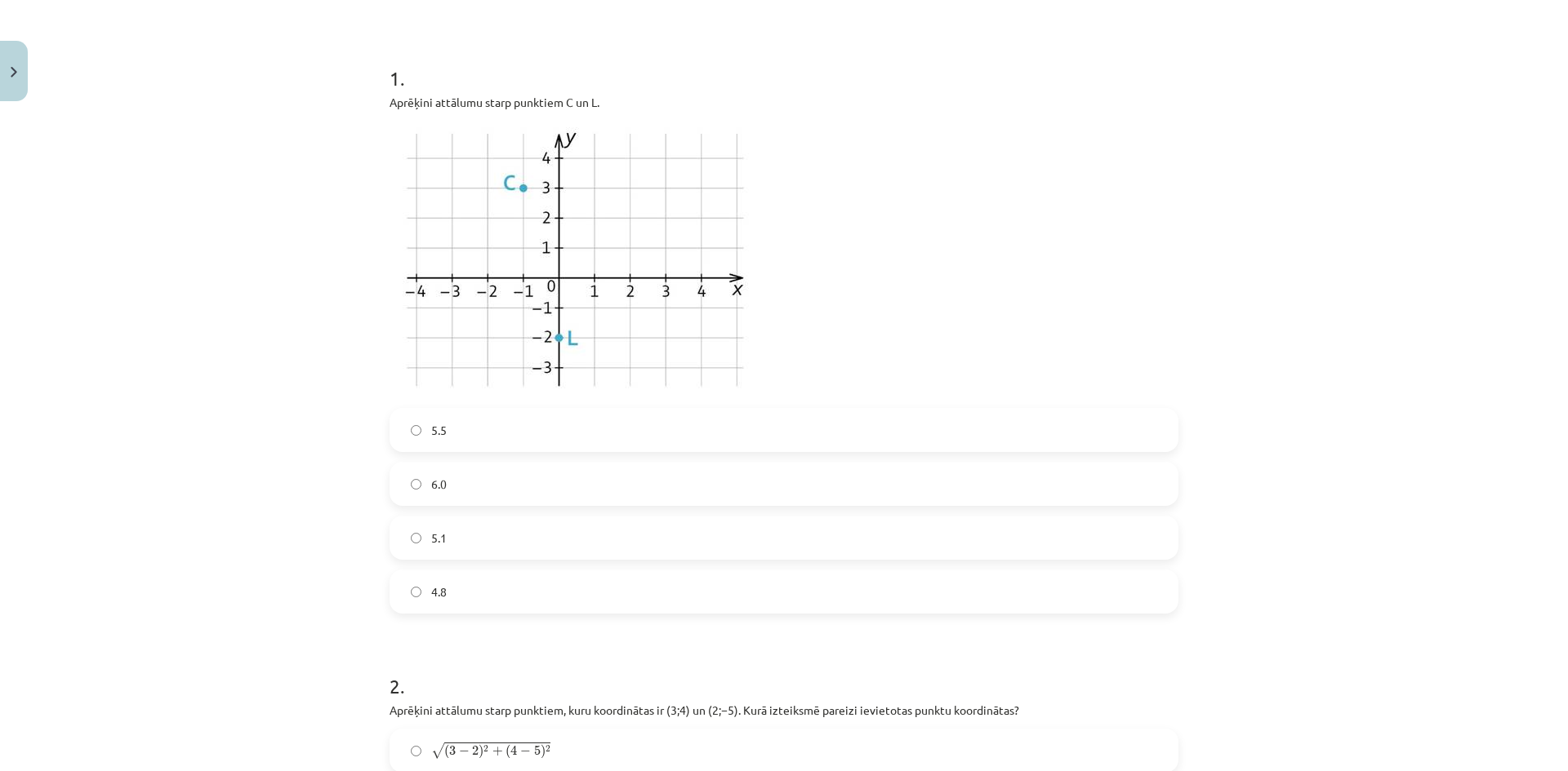
click at [477, 201] on img at bounding box center [574, 259] width 370 height 278
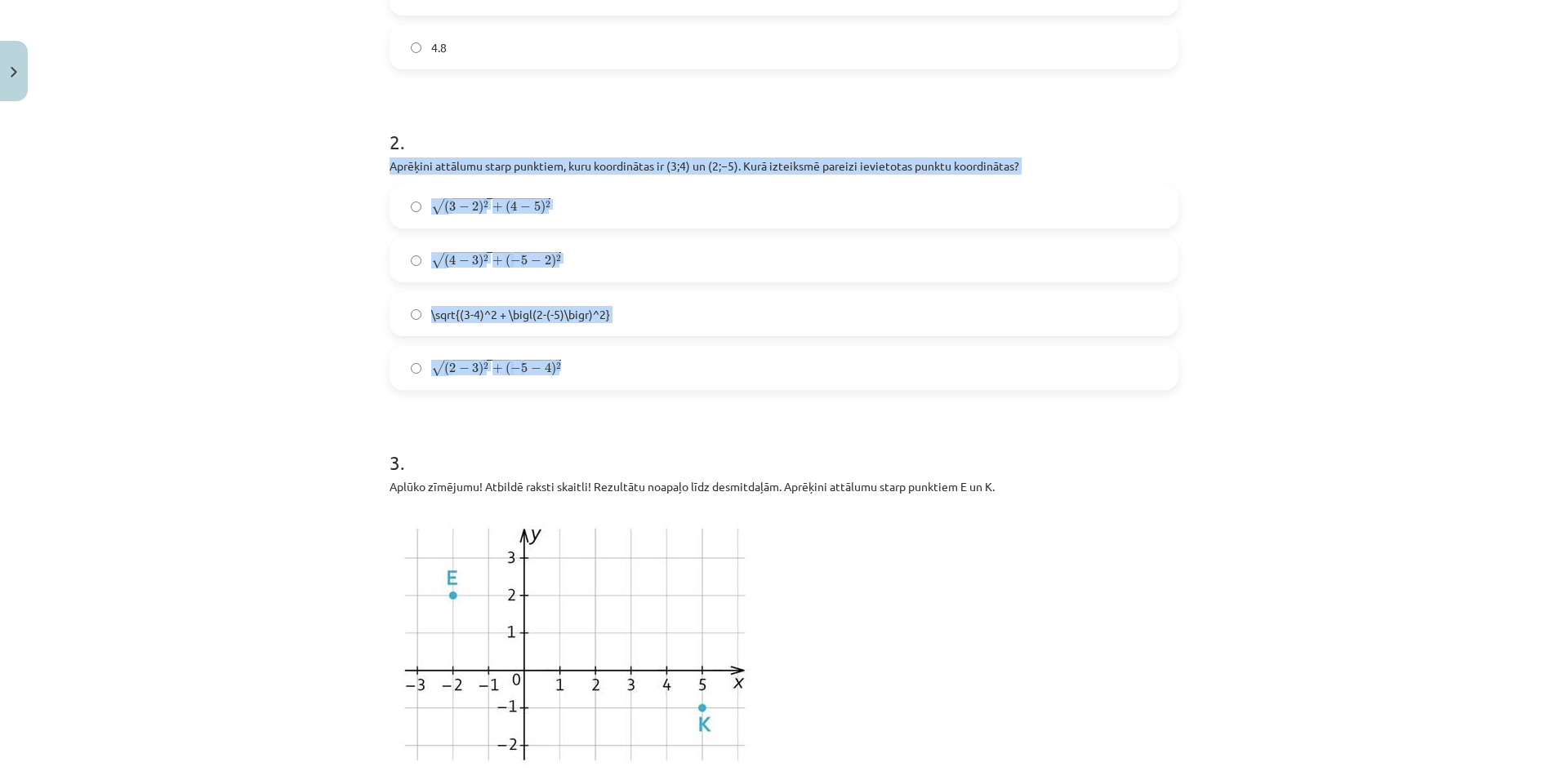
drag, startPoint x: 409, startPoint y: 161, endPoint x: 603, endPoint y: 380, distance: 292.6
click at [603, 380] on div "6 XP Saņemsi Sarežģīts 376 pilda Apraksts Uzdevums Palīdzība 1 . Aprēķini attāl…" at bounding box center [784, 693] width 809 height 2831
copy div "Aprēķini attālumu starp punktiem, kuru koordinātas ir ﻿(3;4)﻿ un ﻿(2;−5). Kurā …"
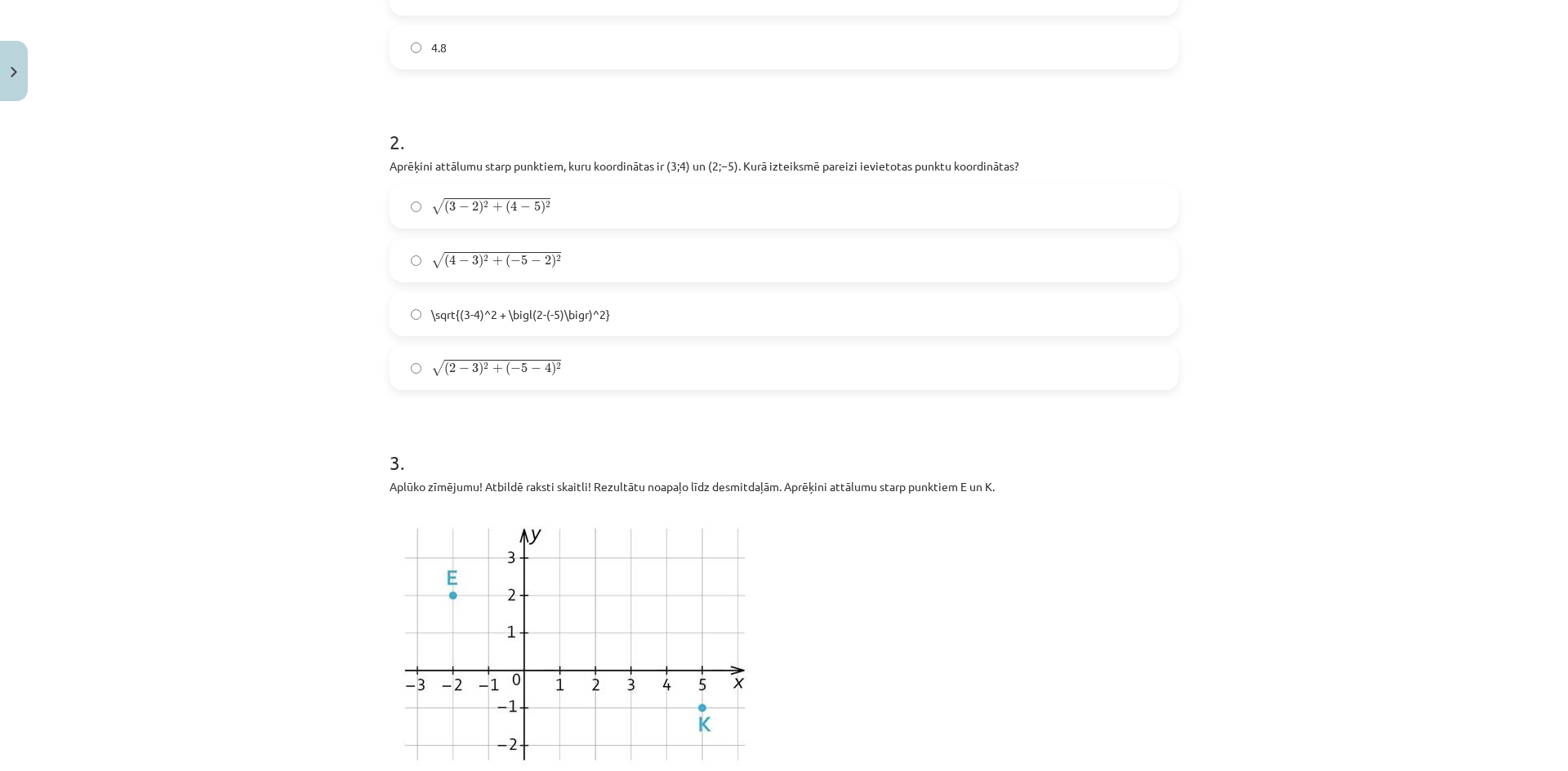
click at [592, 468] on h1 "3 ." at bounding box center [783, 448] width 789 height 51
click at [510, 374] on span "−" at bounding box center [516, 369] width 10 height 10
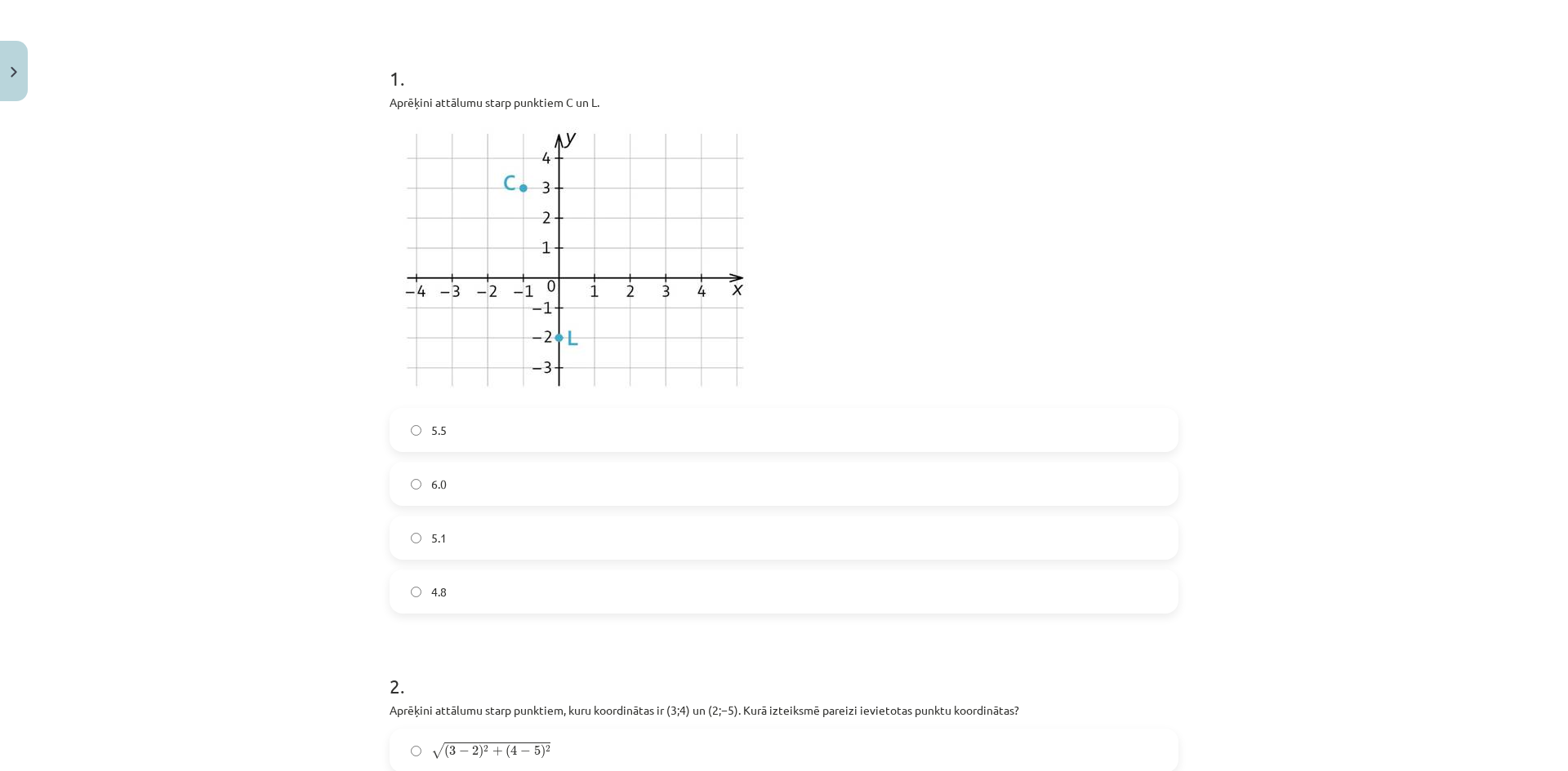
click at [454, 522] on label "5.1" at bounding box center [783, 537] width 786 height 41
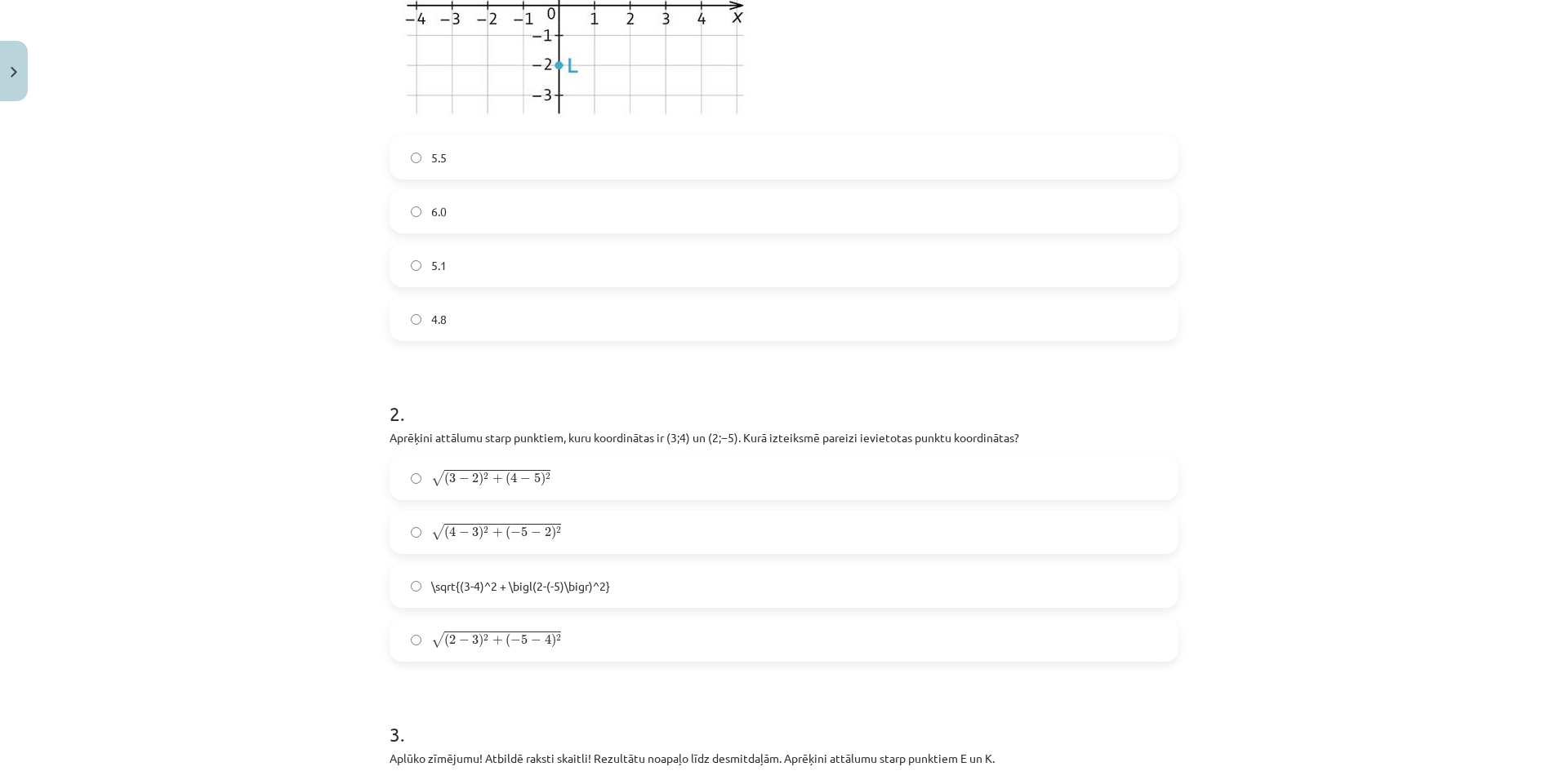
click at [474, 164] on label "5.5" at bounding box center [783, 157] width 786 height 41
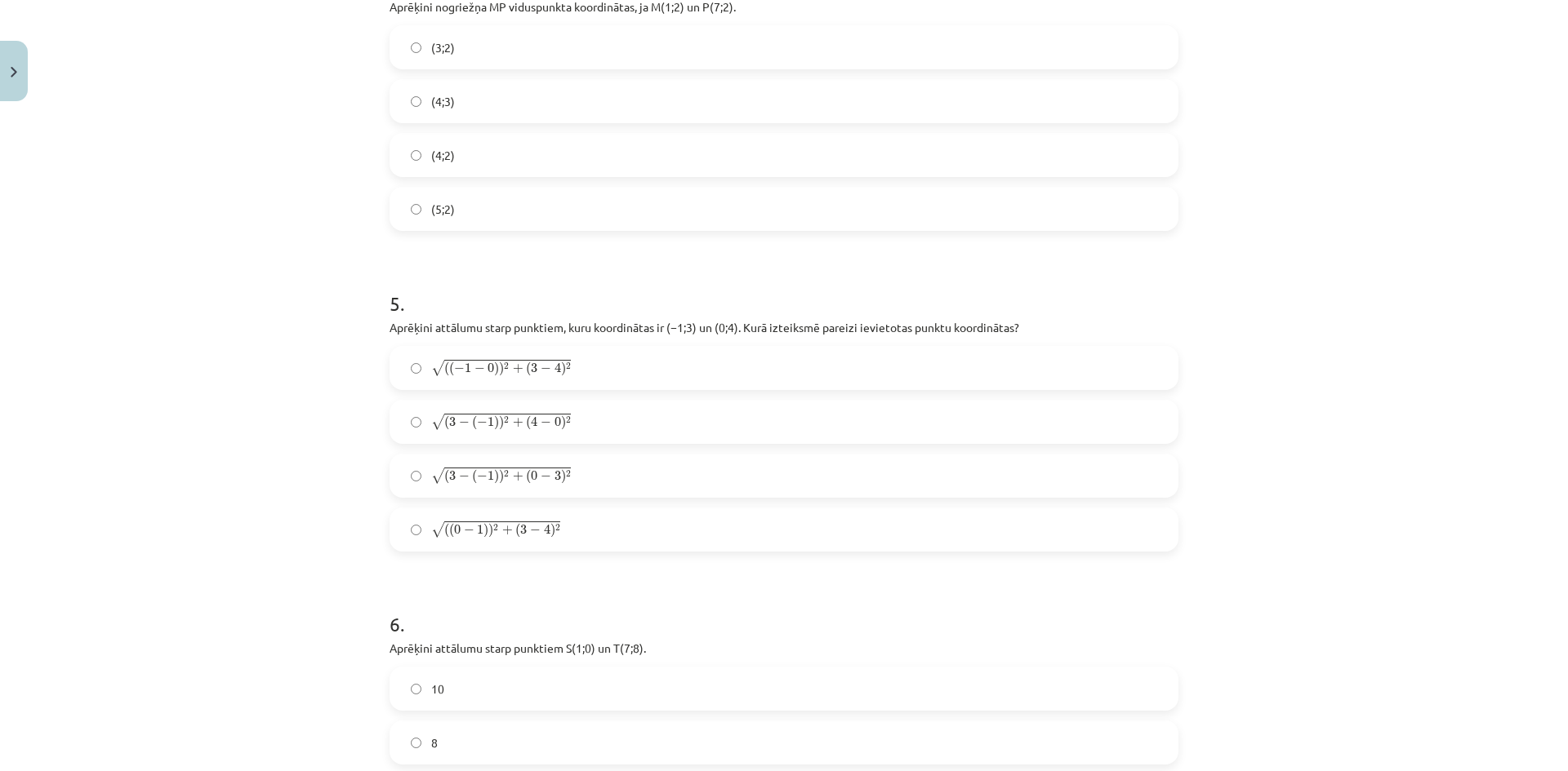
scroll to position [1673, 0]
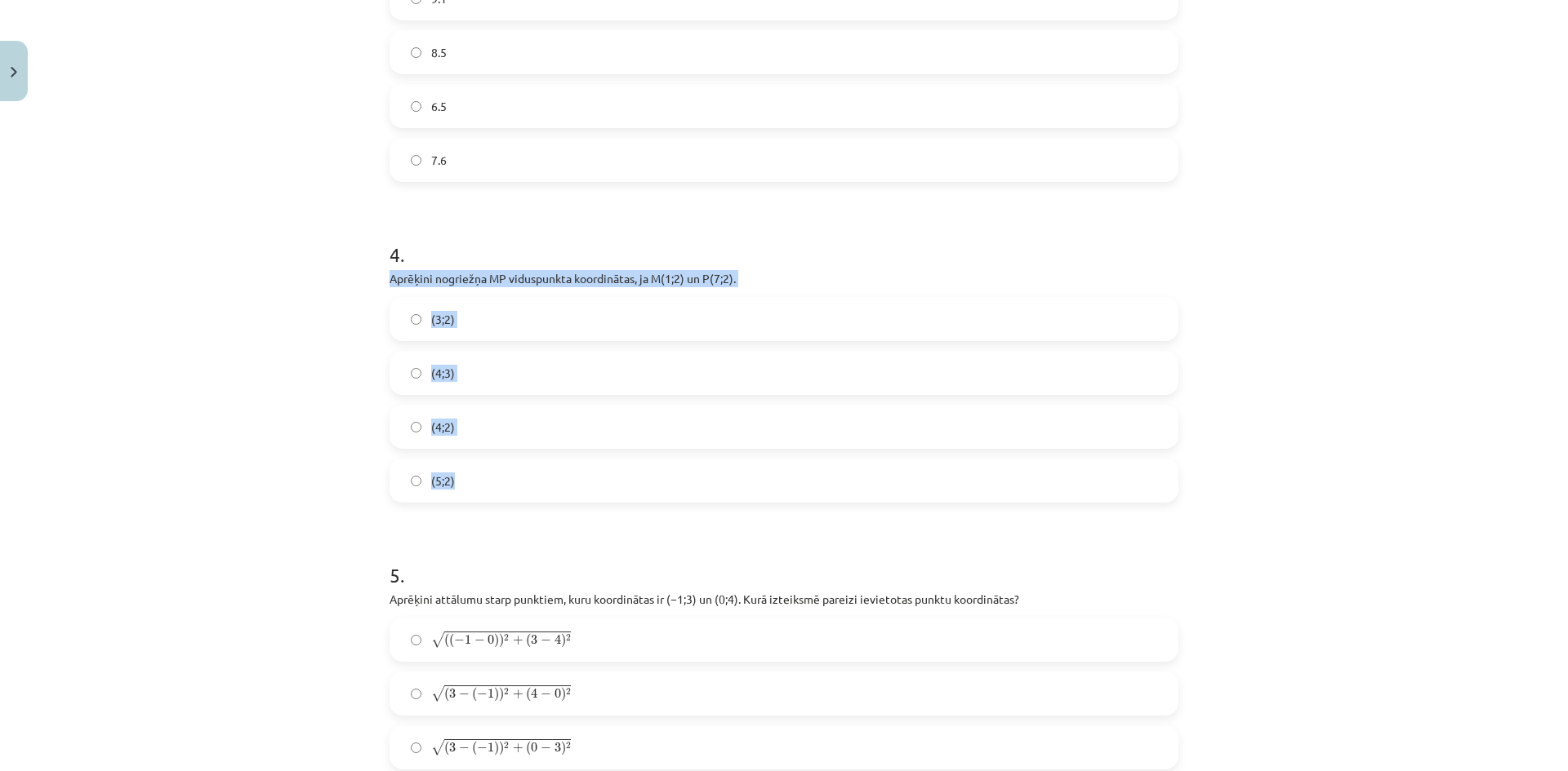
drag, startPoint x: 381, startPoint y: 273, endPoint x: 498, endPoint y: 470, distance: 229.1
copy div "Aprēķini nogriežņa ﻿MP﻿ viduspunkta koordinātas, ja ﻿M(1;2) un ﻿P(7;2). (3;2) (…"
click at [478, 427] on label "(4;2)" at bounding box center [783, 427] width 786 height 41
click at [297, 506] on div "Mācību tēma: Matemātikas i - 10. klases 1. ieskaites mācību materiāls (a,b) #7 …" at bounding box center [784, 386] width 1568 height 771
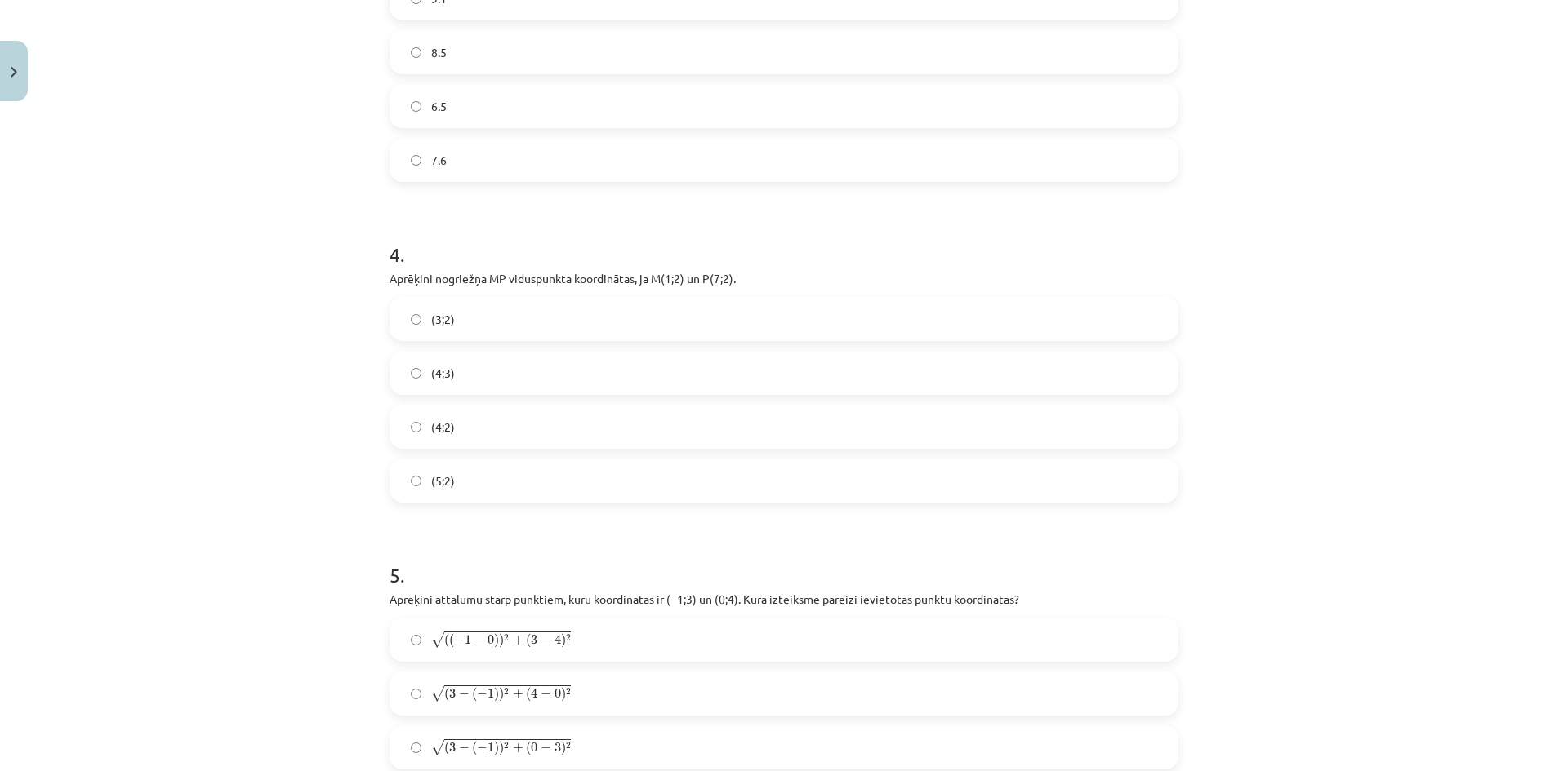
scroll to position [1945, 0]
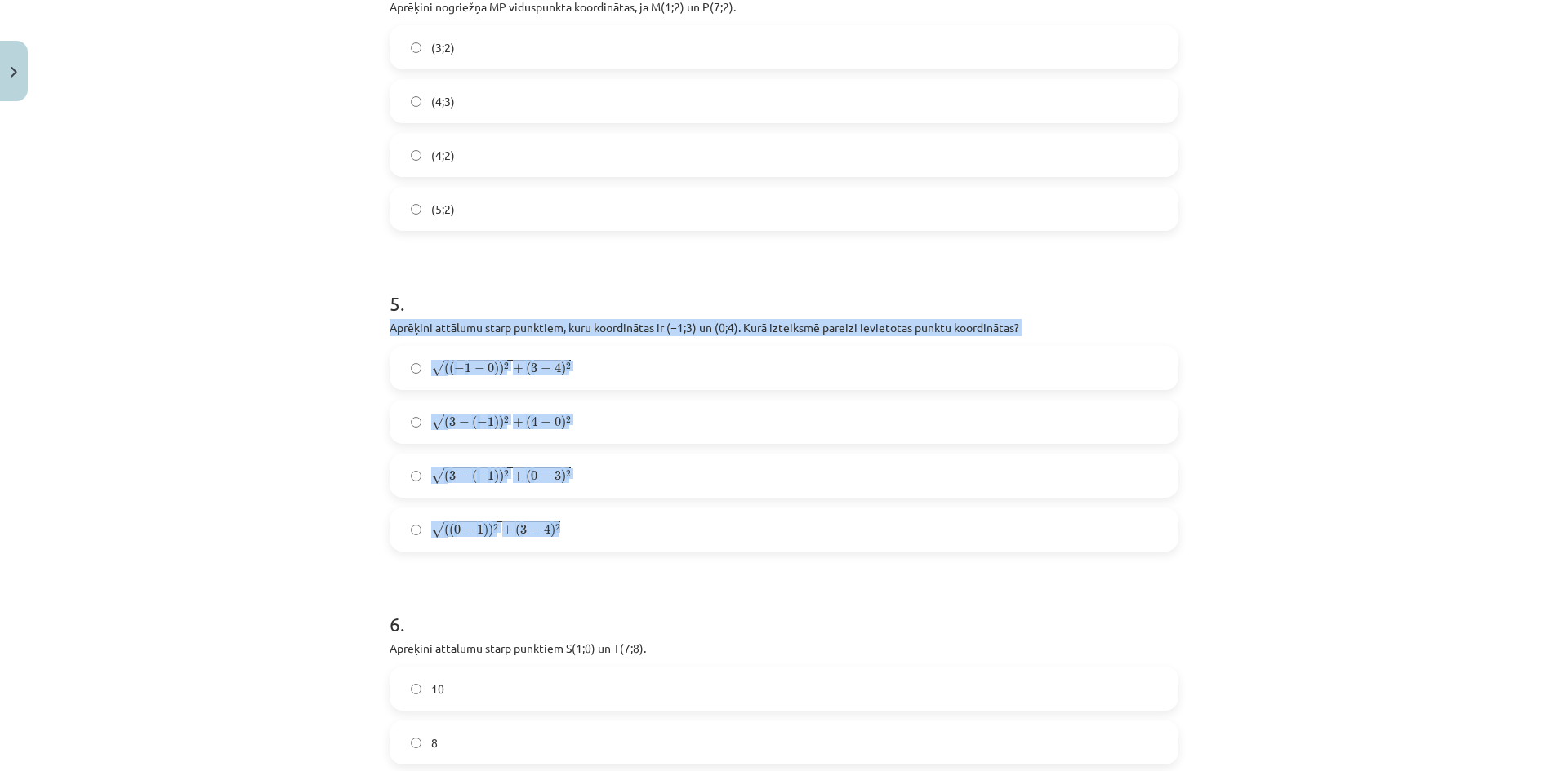
drag, startPoint x: 373, startPoint y: 326, endPoint x: 623, endPoint y: 520, distance: 316.4
copy div "Aprēķini attālumu starp punktiem, kuru koordinātas ir ﻿(−1;3) un ﻿(0;4). Kurā i…"
click at [308, 476] on div "Mācību tēma: Matemātikas i - 10. klases 1. ieskaites mācību materiāls (a,b) #7 …" at bounding box center [784, 386] width 1568 height 771
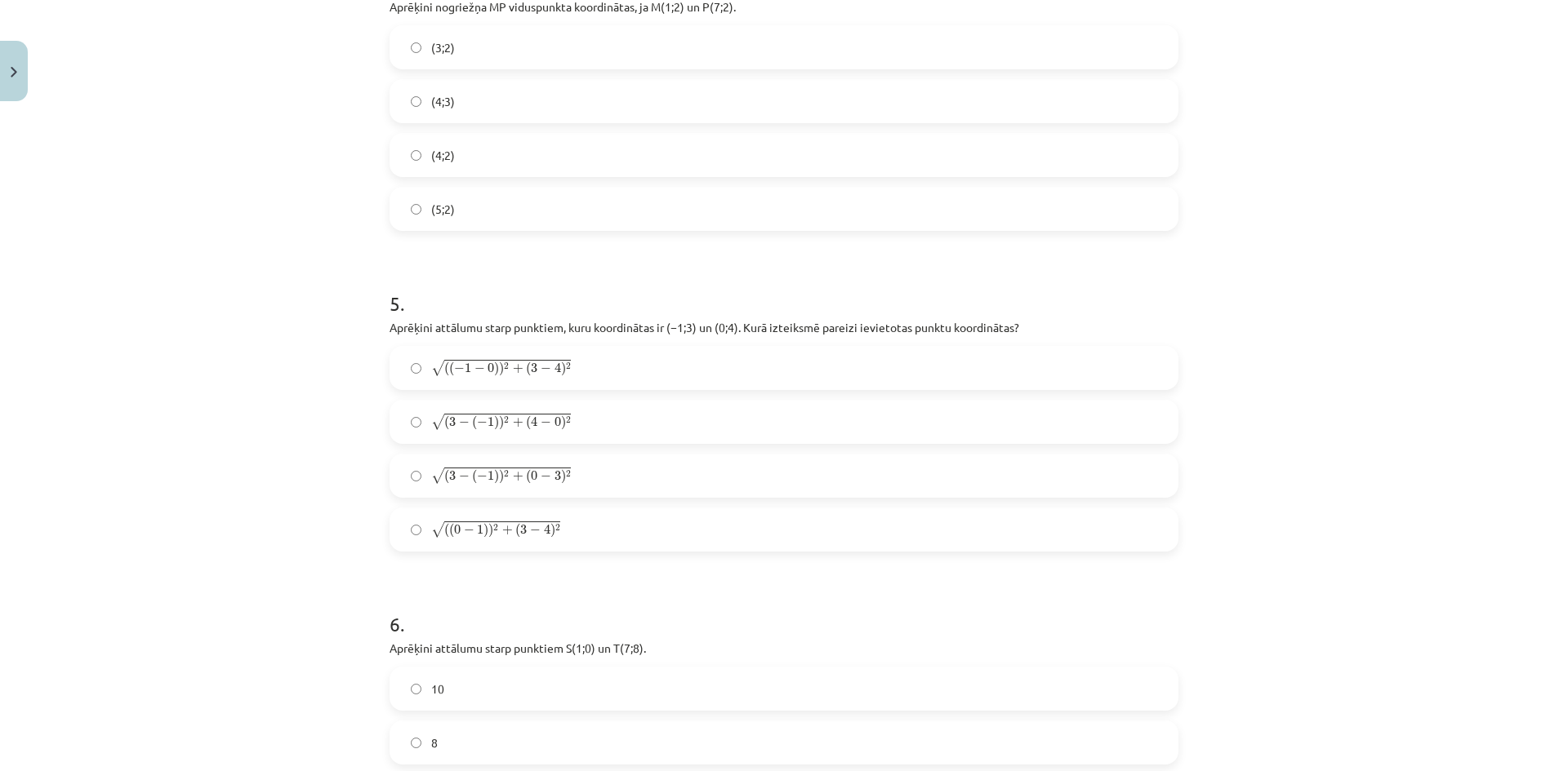
click at [399, 369] on label "√ ( ( − 1 − 0 ) ) 2 + ( 3 − 4 ) 2 ( ( − 1 − 0 ) ) 2 + ( 3 − 4 ) 2" at bounding box center [783, 368] width 786 height 41
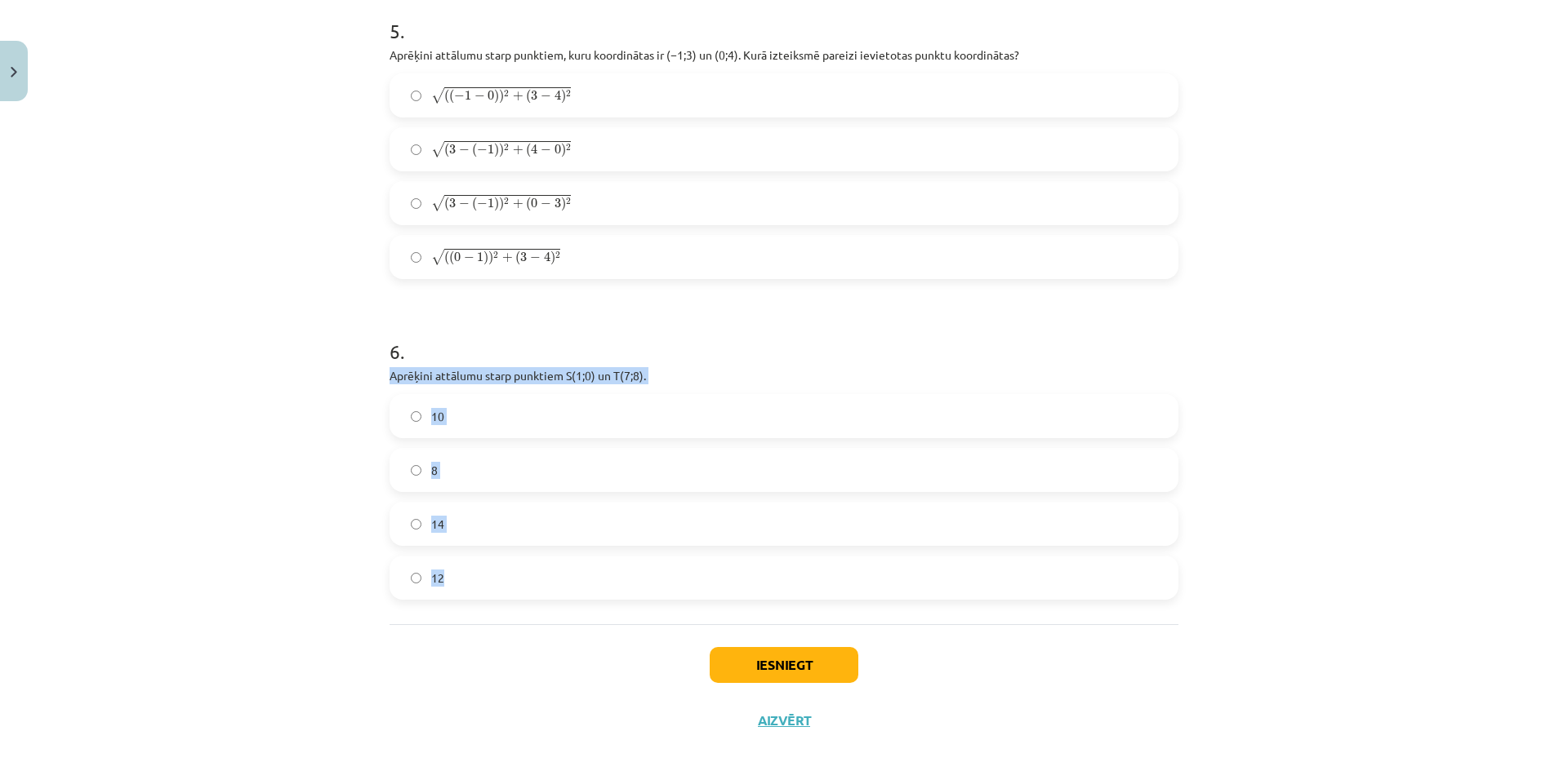
drag, startPoint x: 378, startPoint y: 374, endPoint x: 533, endPoint y: 583, distance: 260.2
copy div "Aprēķini attālumu starp punktiem ﻿S(1;0)﻿ un ﻿T(7;8). 10 8 14 12"
click at [495, 427] on label "10" at bounding box center [783, 416] width 786 height 41
click at [763, 656] on button "Iesniegt" at bounding box center [783, 665] width 149 height 36
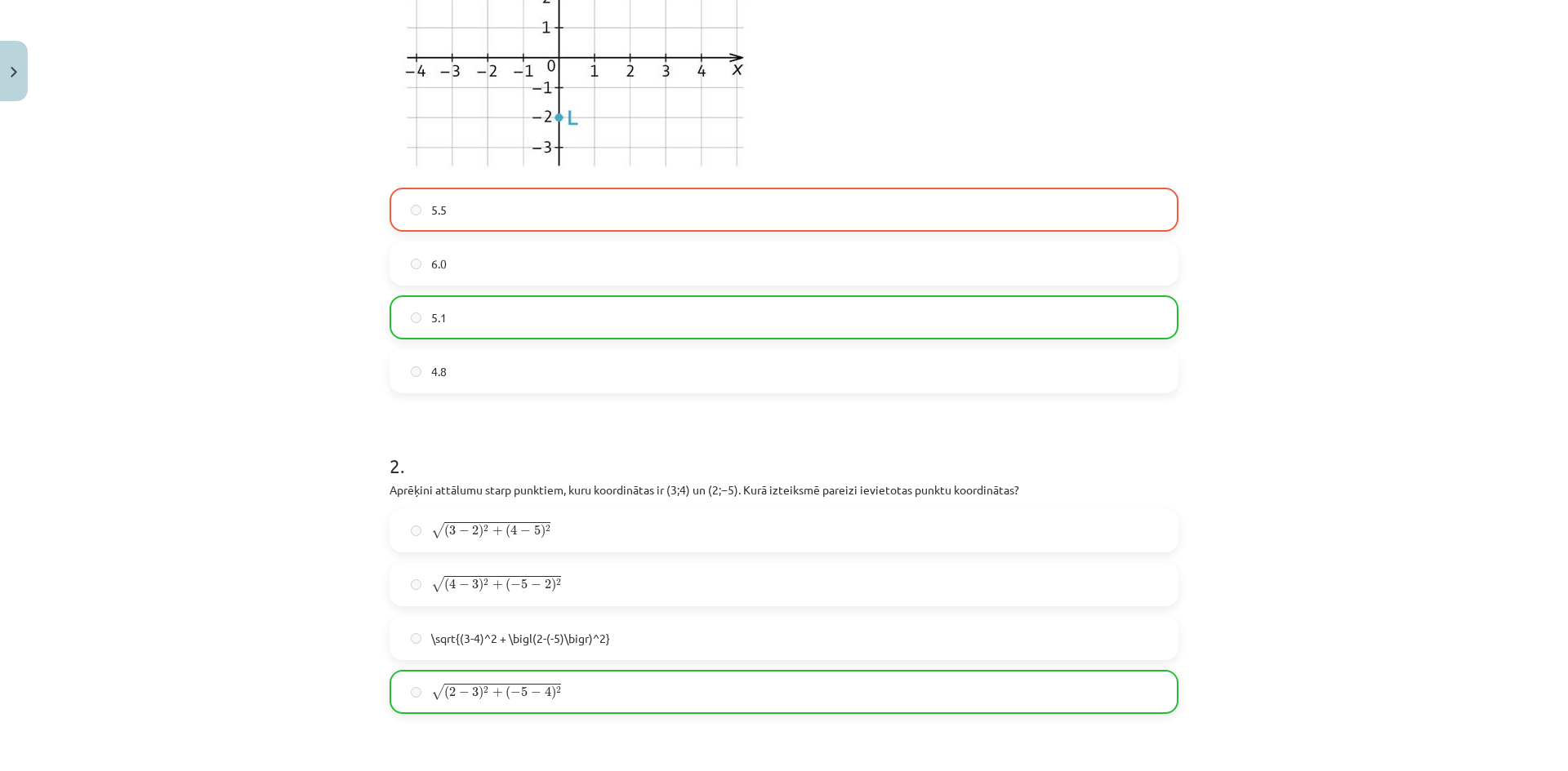
scroll to position [312, 0]
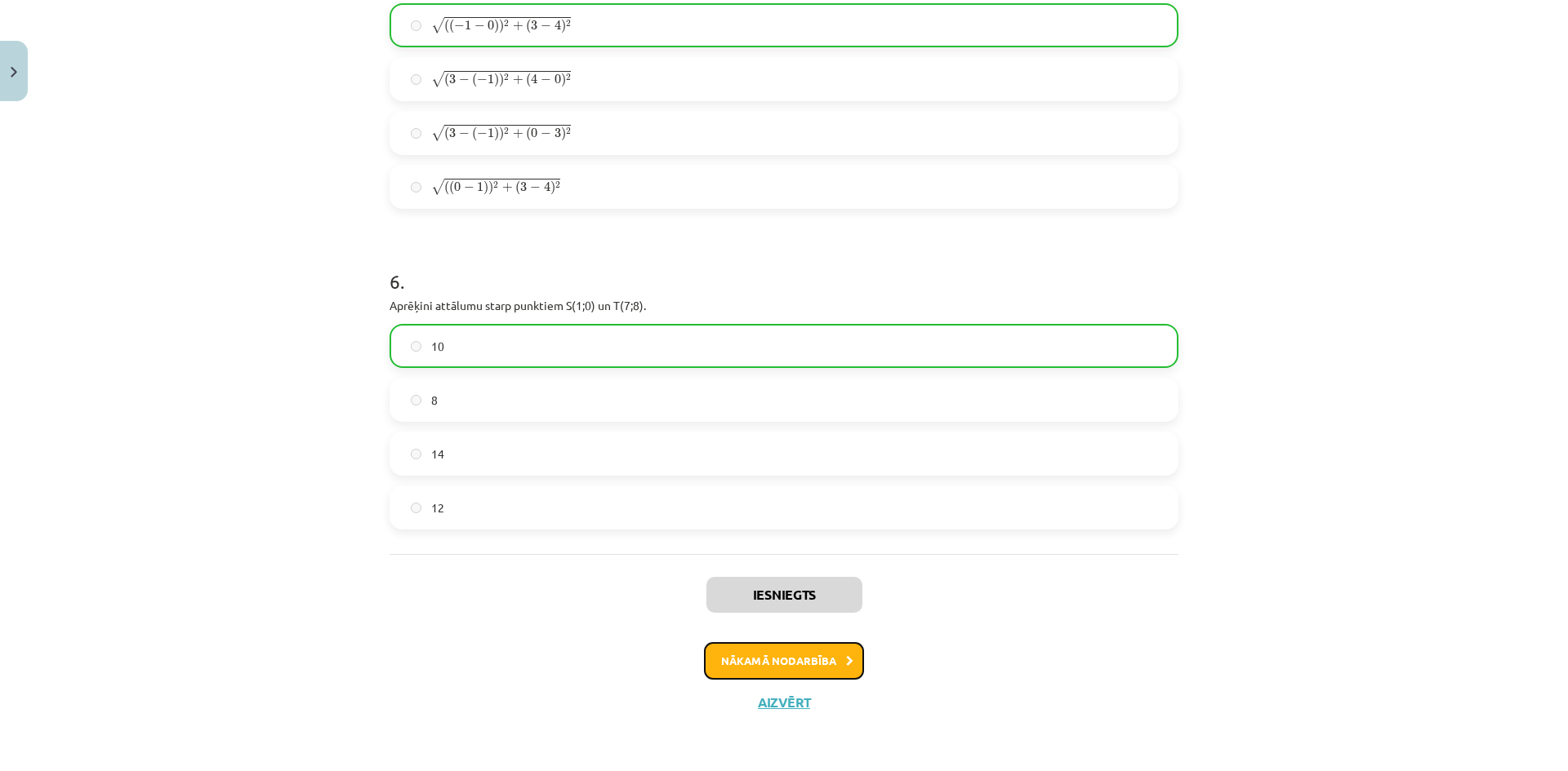
click at [787, 645] on button "Nākamā nodarbība" at bounding box center [784, 661] width 160 height 37
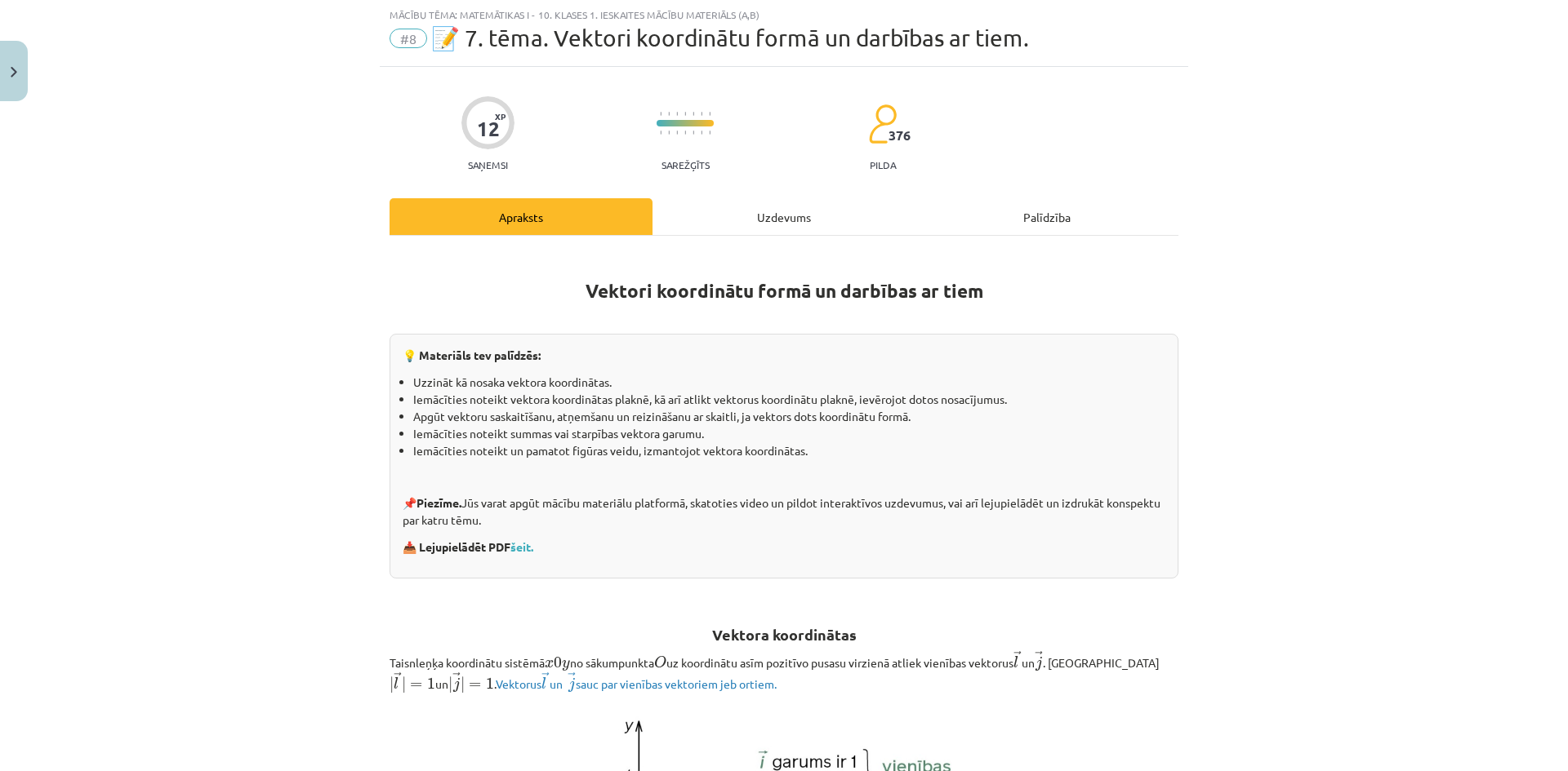
scroll to position [41, 0]
click at [778, 220] on div "Uzdevums" at bounding box center [784, 217] width 263 height 37
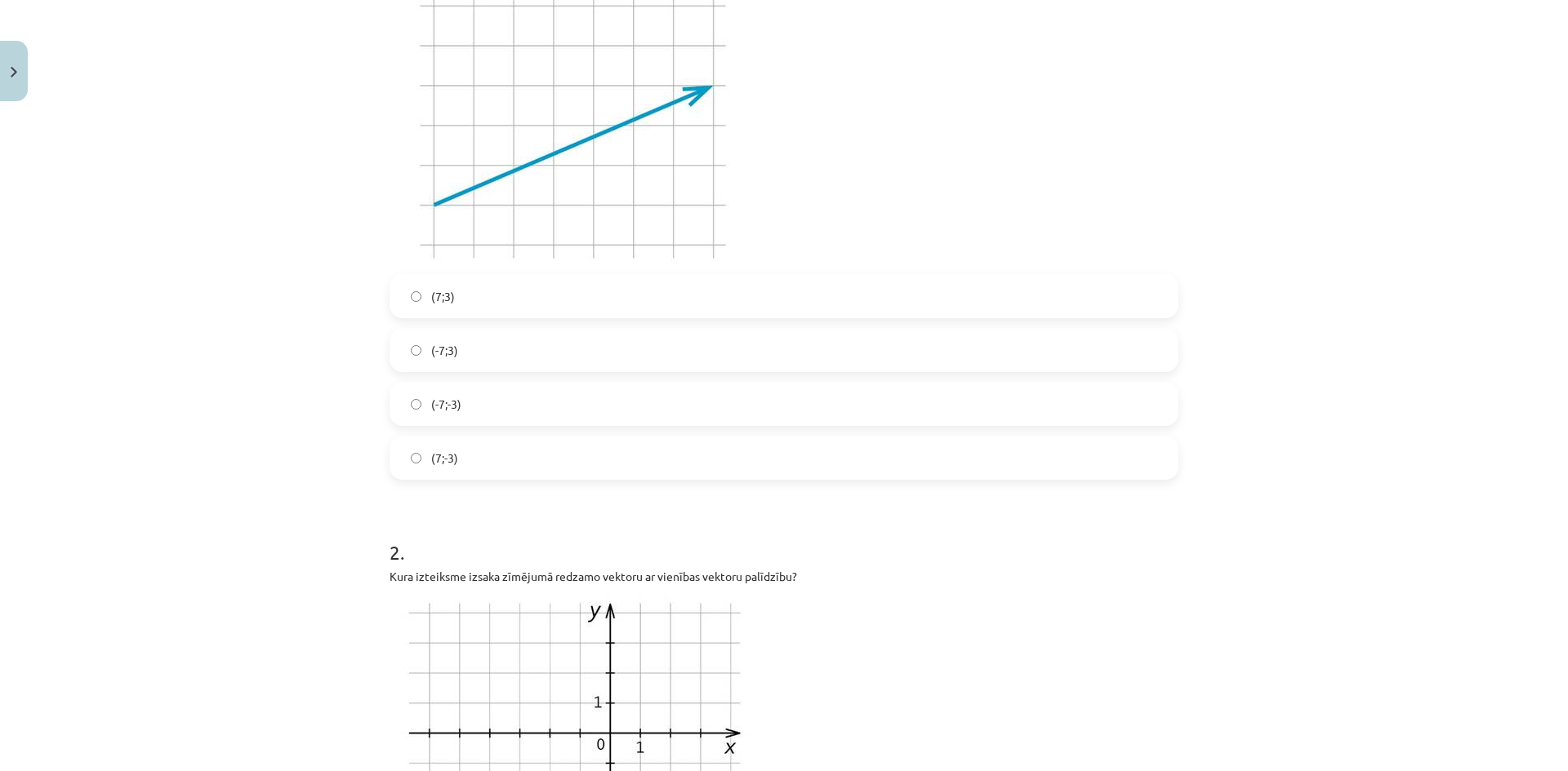
scroll to position [312, 0]
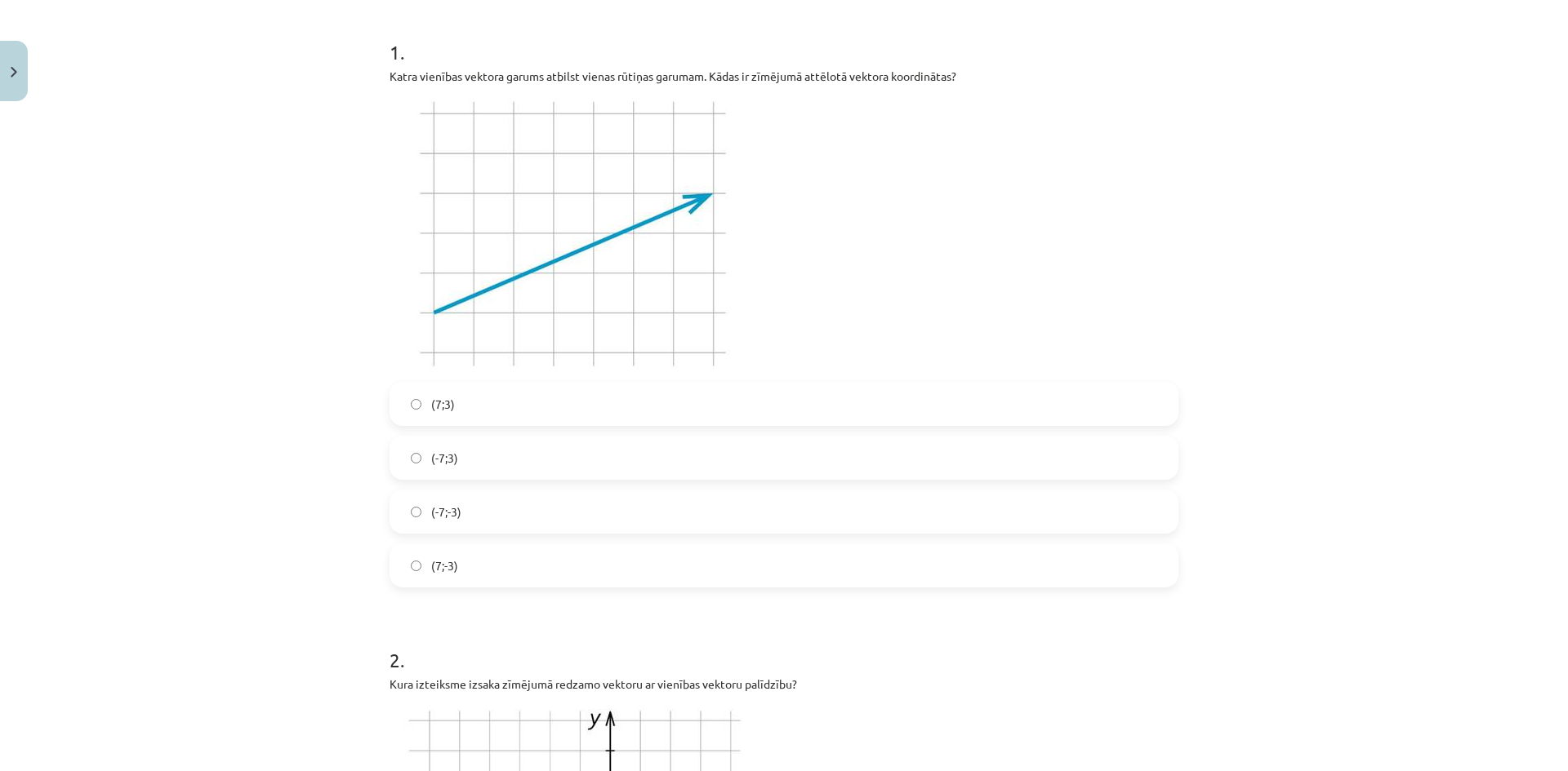
click at [448, 307] on img at bounding box center [574, 234] width 370 height 278
click at [509, 279] on img at bounding box center [574, 234] width 370 height 278
click at [451, 404] on label "(7;3)" at bounding box center [783, 404] width 786 height 41
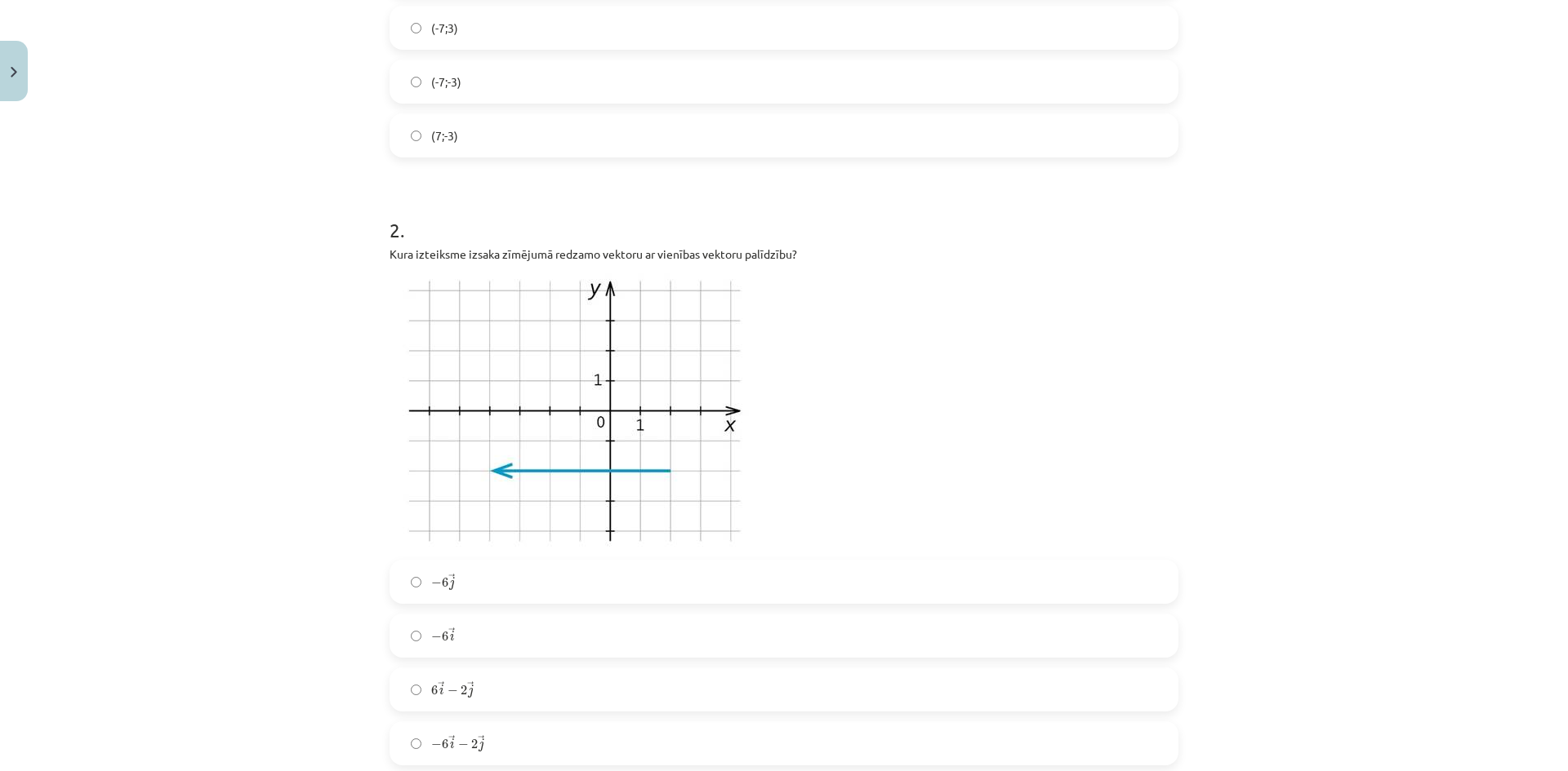
scroll to position [857, 0]
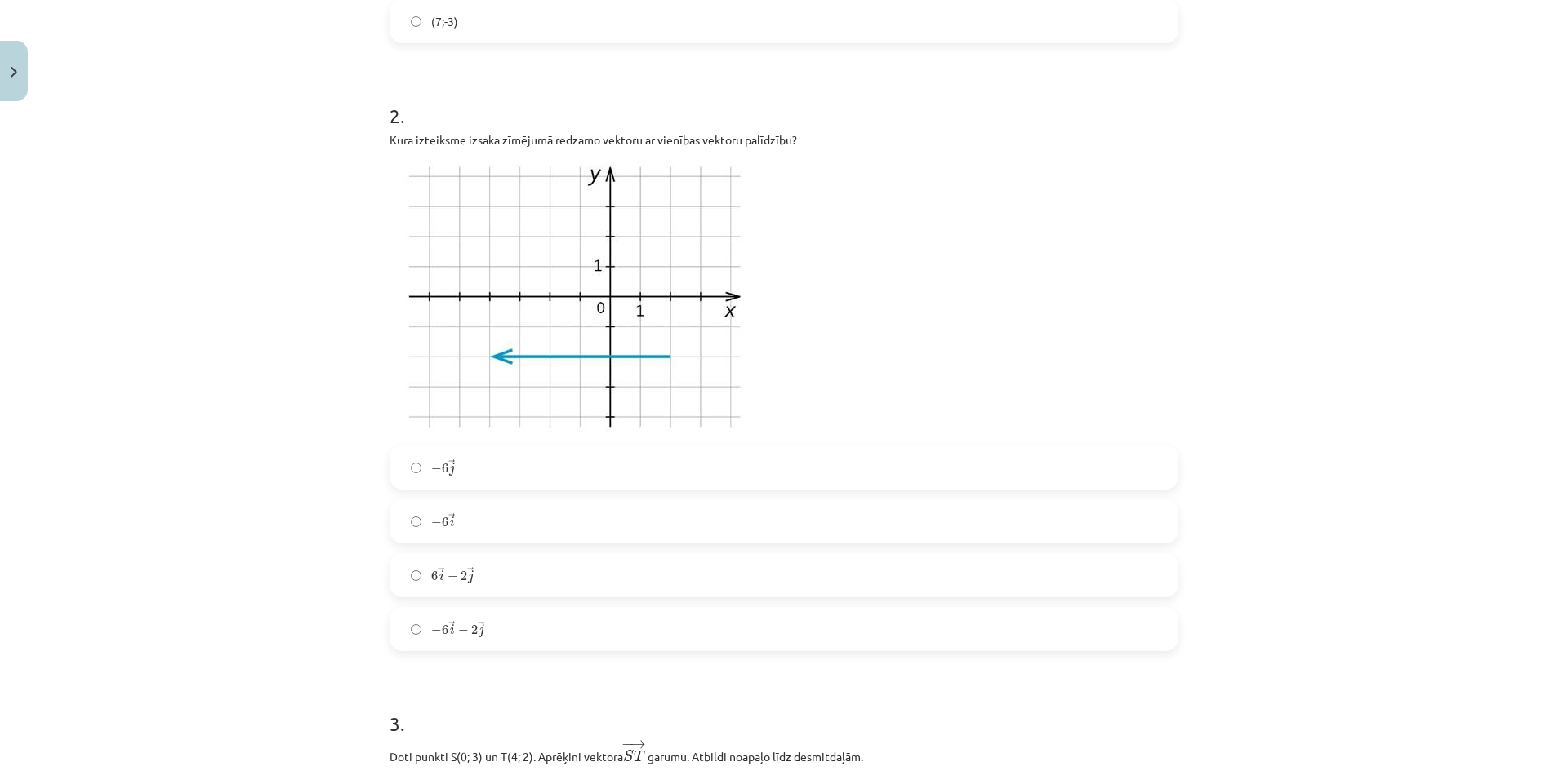
click at [497, 639] on label "− 6 → i − 2 → j − 6 i → − 2 j →" at bounding box center [783, 629] width 786 height 41
click at [498, 474] on label "− 6 → j − 6 j →" at bounding box center [783, 468] width 786 height 41
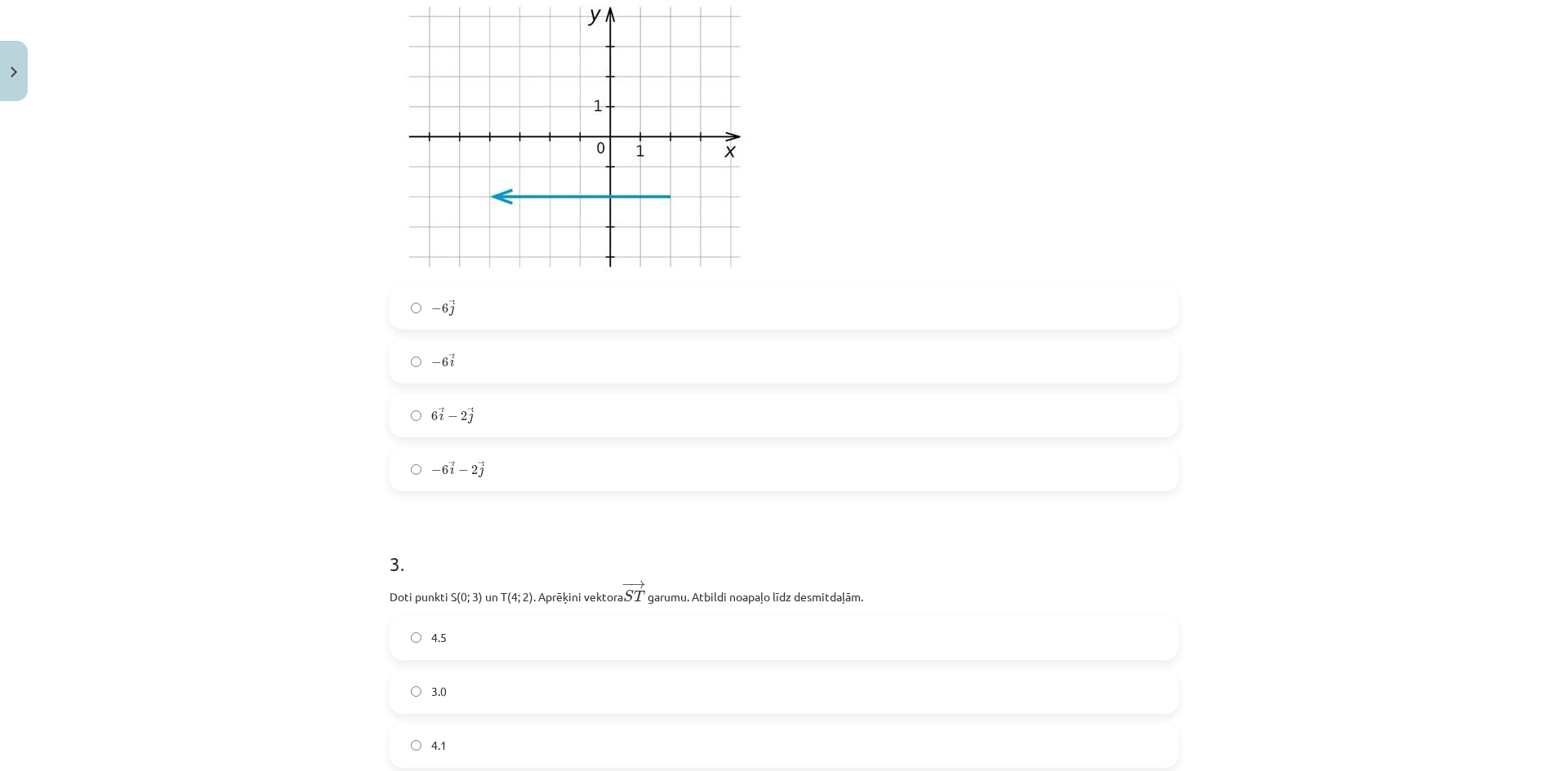
scroll to position [1128, 0]
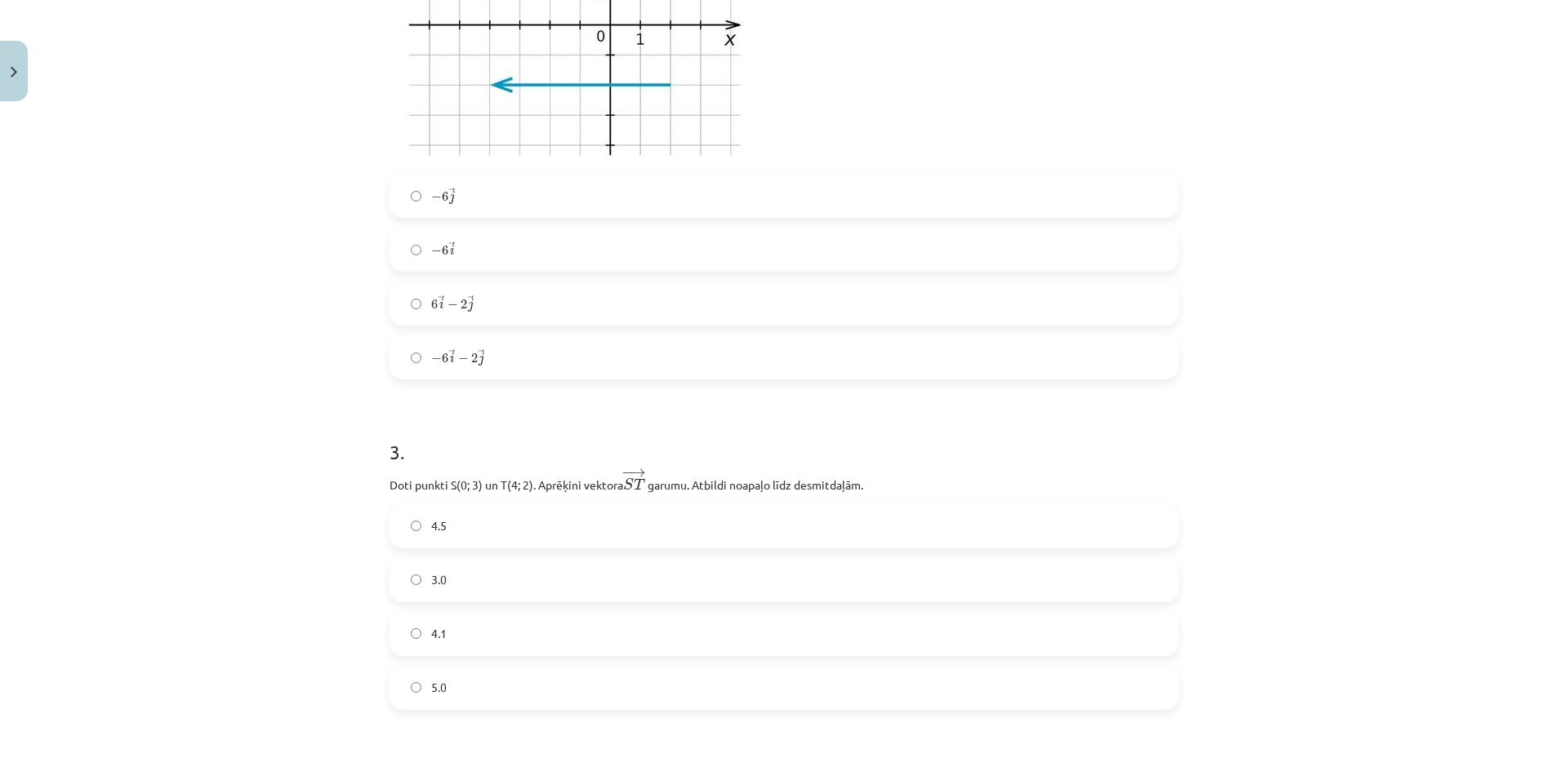
click at [469, 254] on label "− 6 → i − 6 i →" at bounding box center [783, 250] width 786 height 41
click at [488, 200] on label "− 6 → j − 6 j →" at bounding box center [783, 196] width 786 height 41
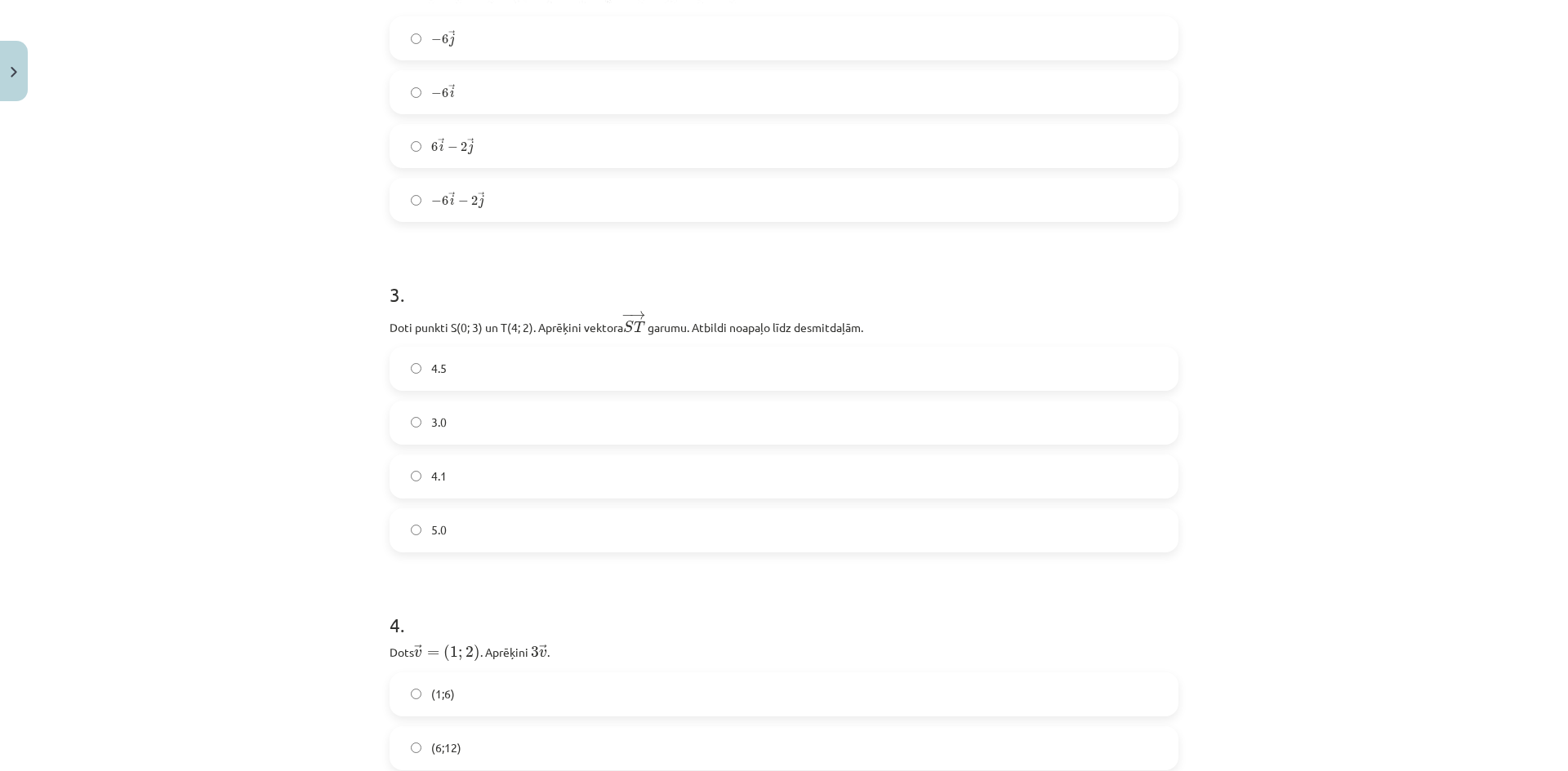
scroll to position [1401, 0]
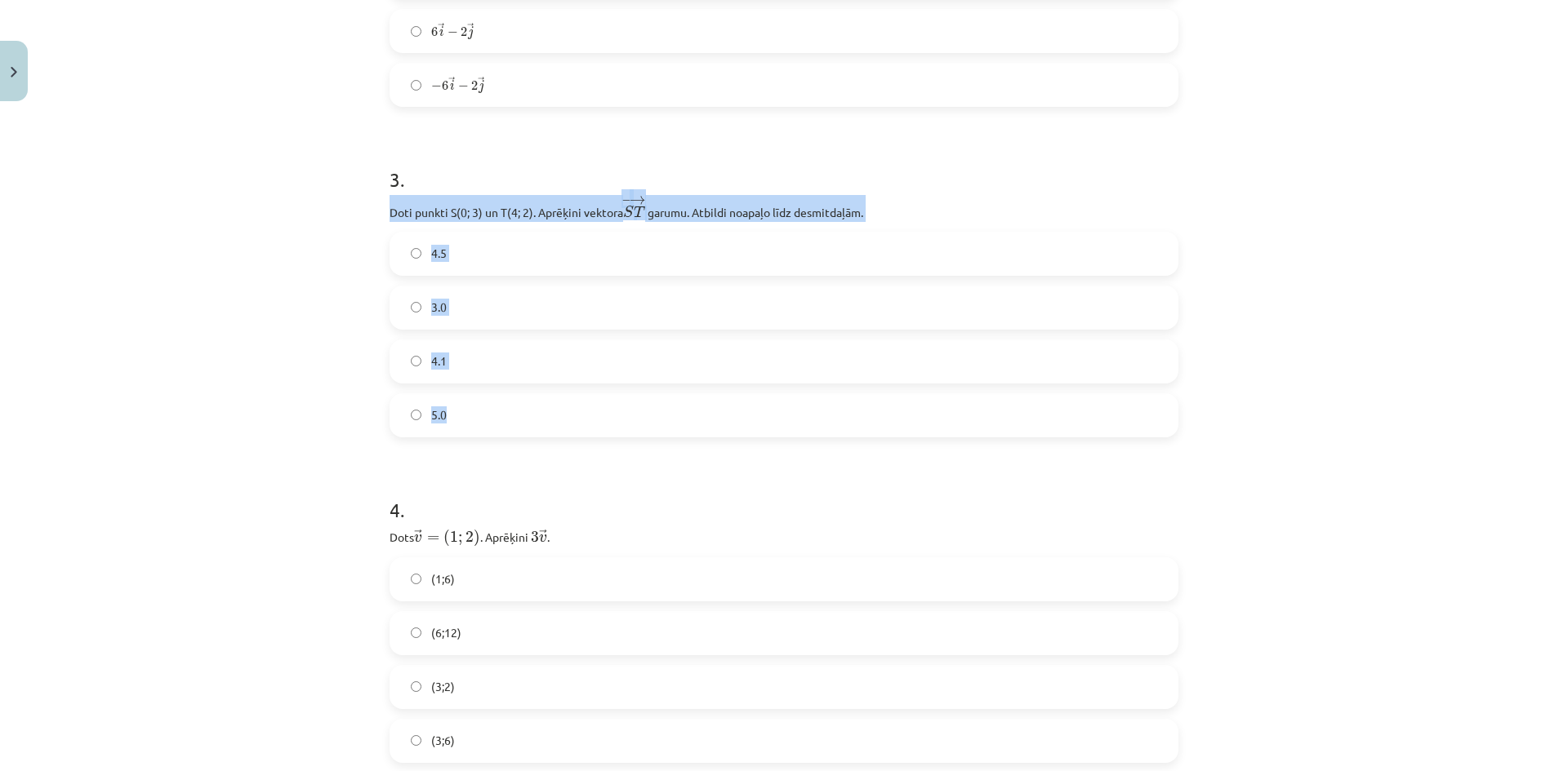
drag, startPoint x: 381, startPoint y: 207, endPoint x: 588, endPoint y: 428, distance: 302.8
copy div "Doti punkti S(0; 3) un T(4; 2). Aprēķini vektora − → S T S T → ﻿ garumu. Atbild…"
click at [464, 360] on label "4.1" at bounding box center [783, 362] width 786 height 41
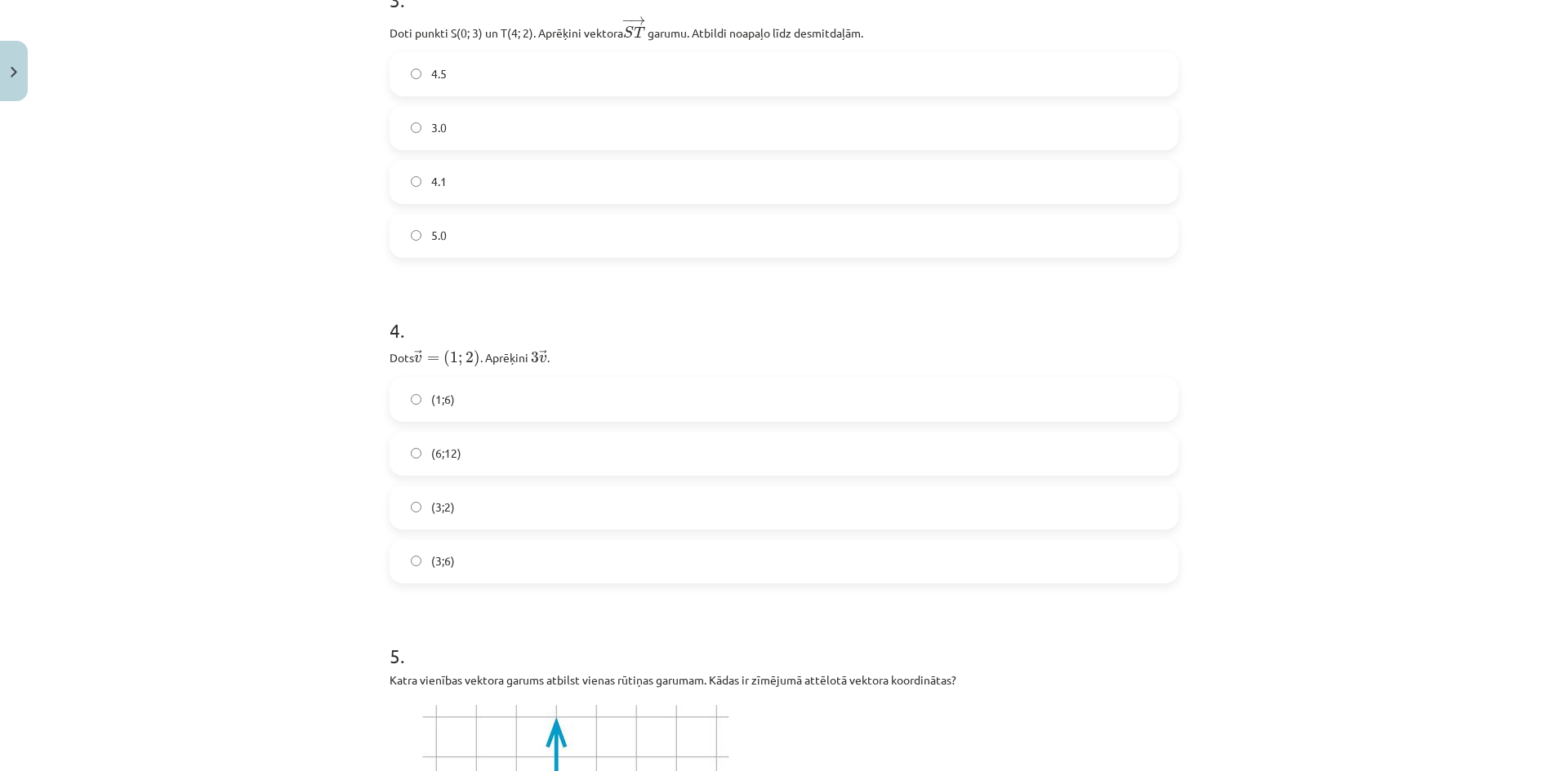
scroll to position [1673, 0]
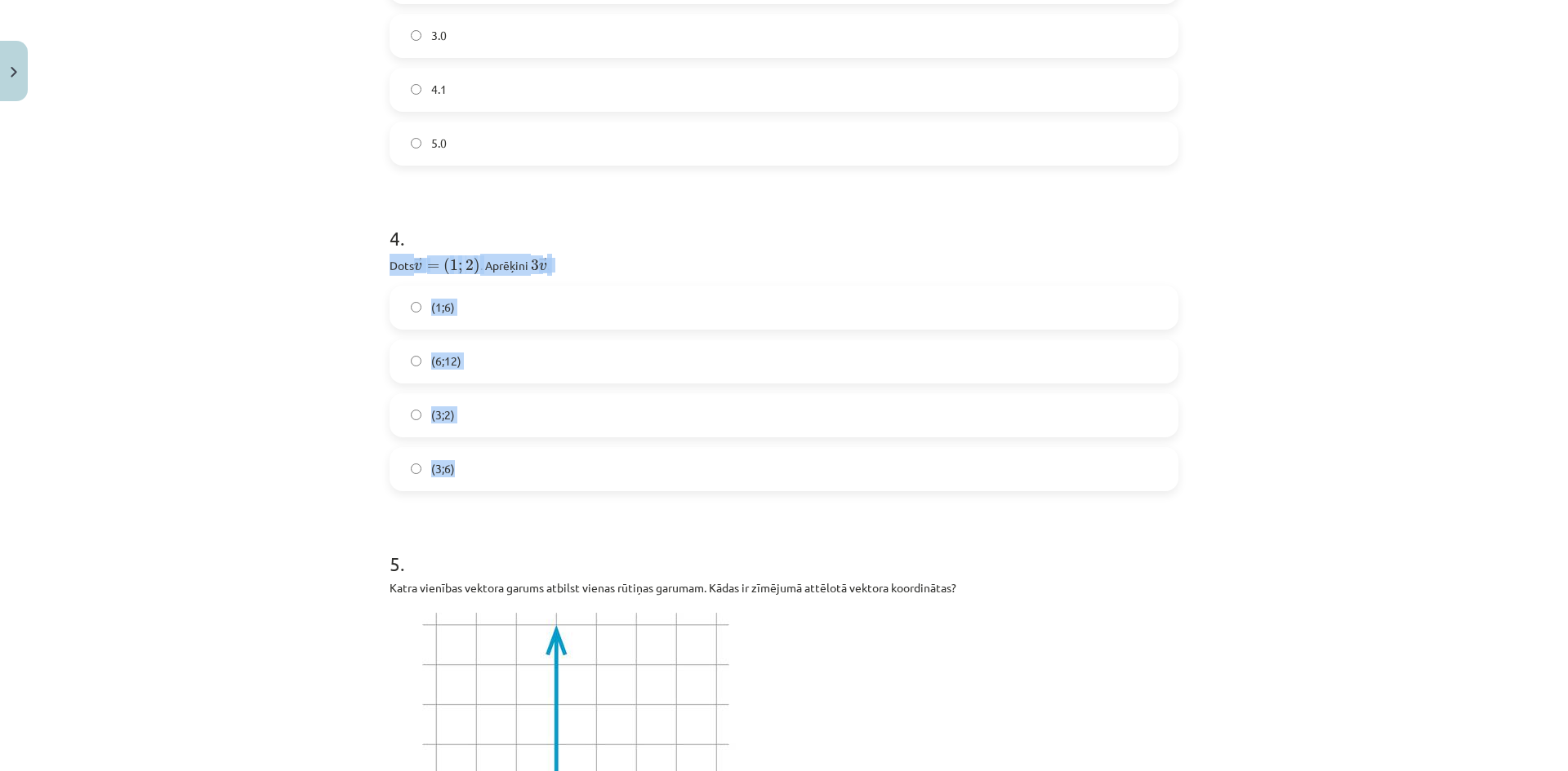
drag, startPoint x: 371, startPoint y: 269, endPoint x: 500, endPoint y: 468, distance: 237.2
click at [500, 468] on div "Mācību tēma: Matemātikas i - 10. klases 1. ieskaites mācību materiāls (a,b) #8 …" at bounding box center [784, 386] width 1568 height 771
click at [480, 482] on label "(3;6)" at bounding box center [783, 470] width 786 height 41
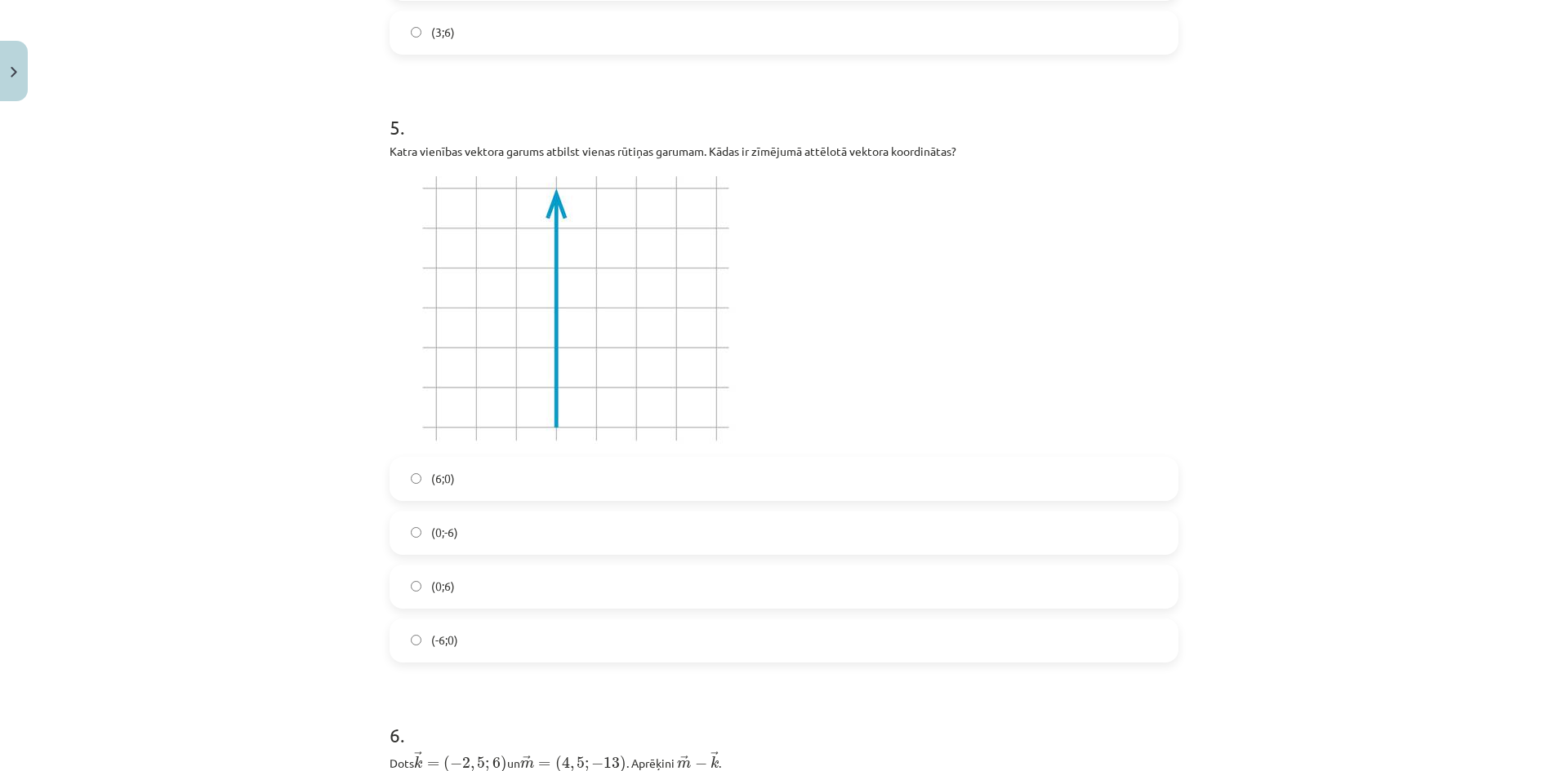
scroll to position [2218, 0]
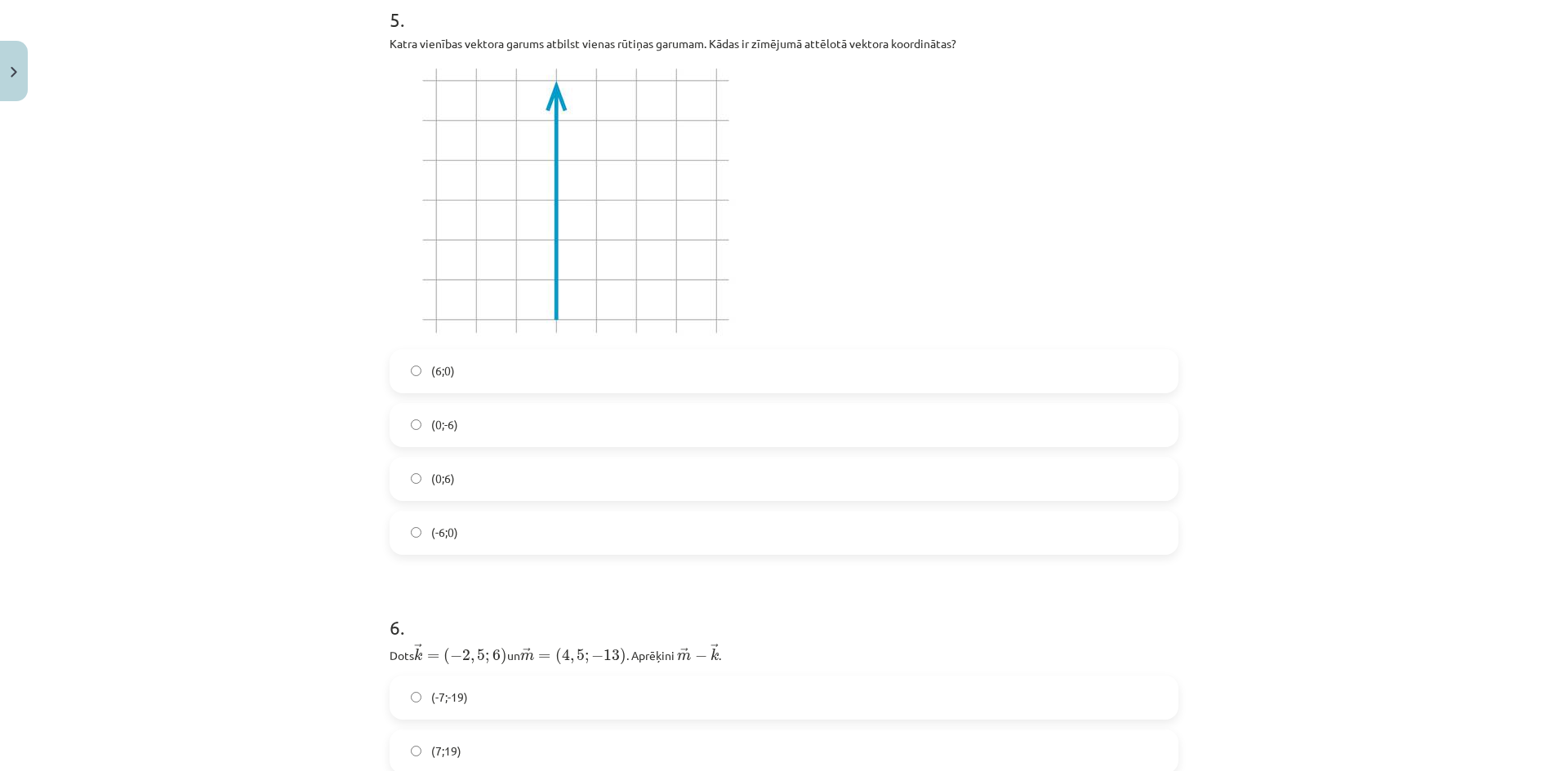
click at [416, 476] on label "(0;6)" at bounding box center [783, 479] width 786 height 41
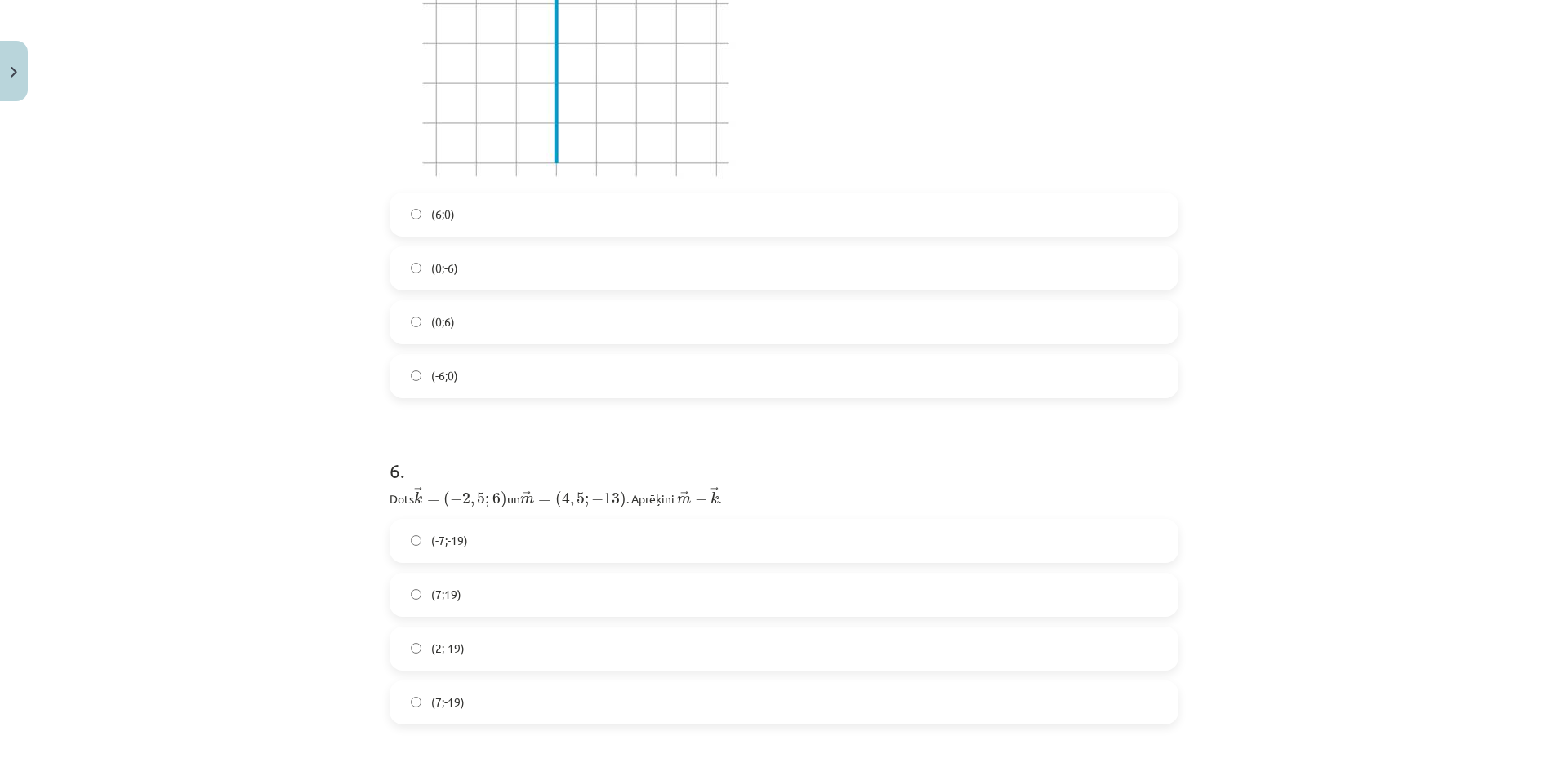
scroll to position [2490, 0]
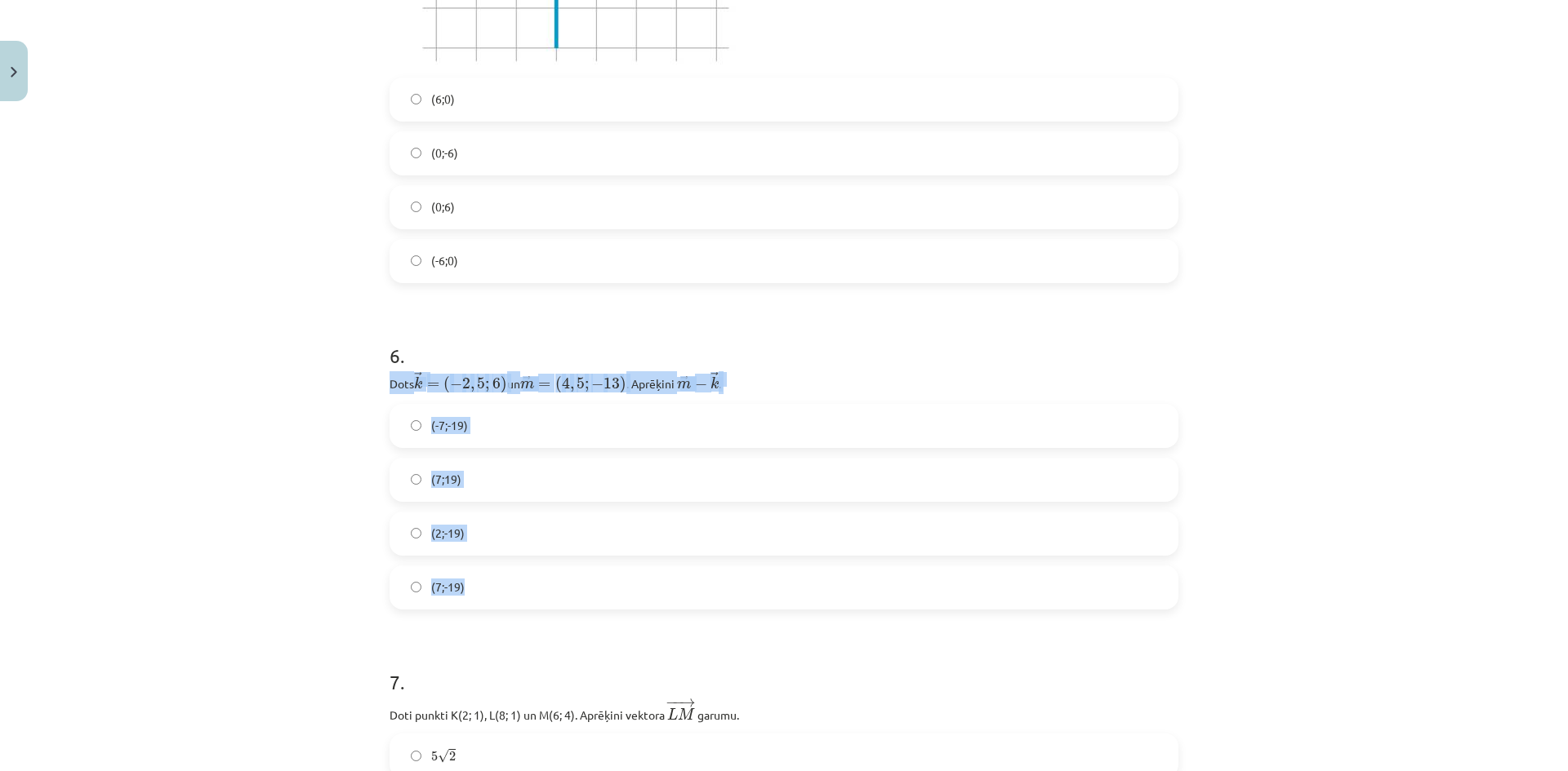
drag, startPoint x: 381, startPoint y: 380, endPoint x: 558, endPoint y: 568, distance: 258.2
click at [558, 568] on div "12 XP Saņemsi Sarežģīts 376 pilda Apraksts Uzdevums Palīdzība 1 . Katra vienība…" at bounding box center [784, 177] width 809 height 5117
copy div "Dots ﻿ → k = ( − 2 , 5 ; 6 ) k → = ( − 2 , 5 ; 6 ) un ﻿﻿ → m = ( 4 , 5 ; − 13 )…"
click at [353, 512] on div "Mācību tēma: Matemātikas i - 10. klases 1. ieskaites mācību materiāls (a,b) #8 …" at bounding box center [784, 386] width 1568 height 771
click at [471, 423] on label "(-7;-19)" at bounding box center [783, 426] width 786 height 41
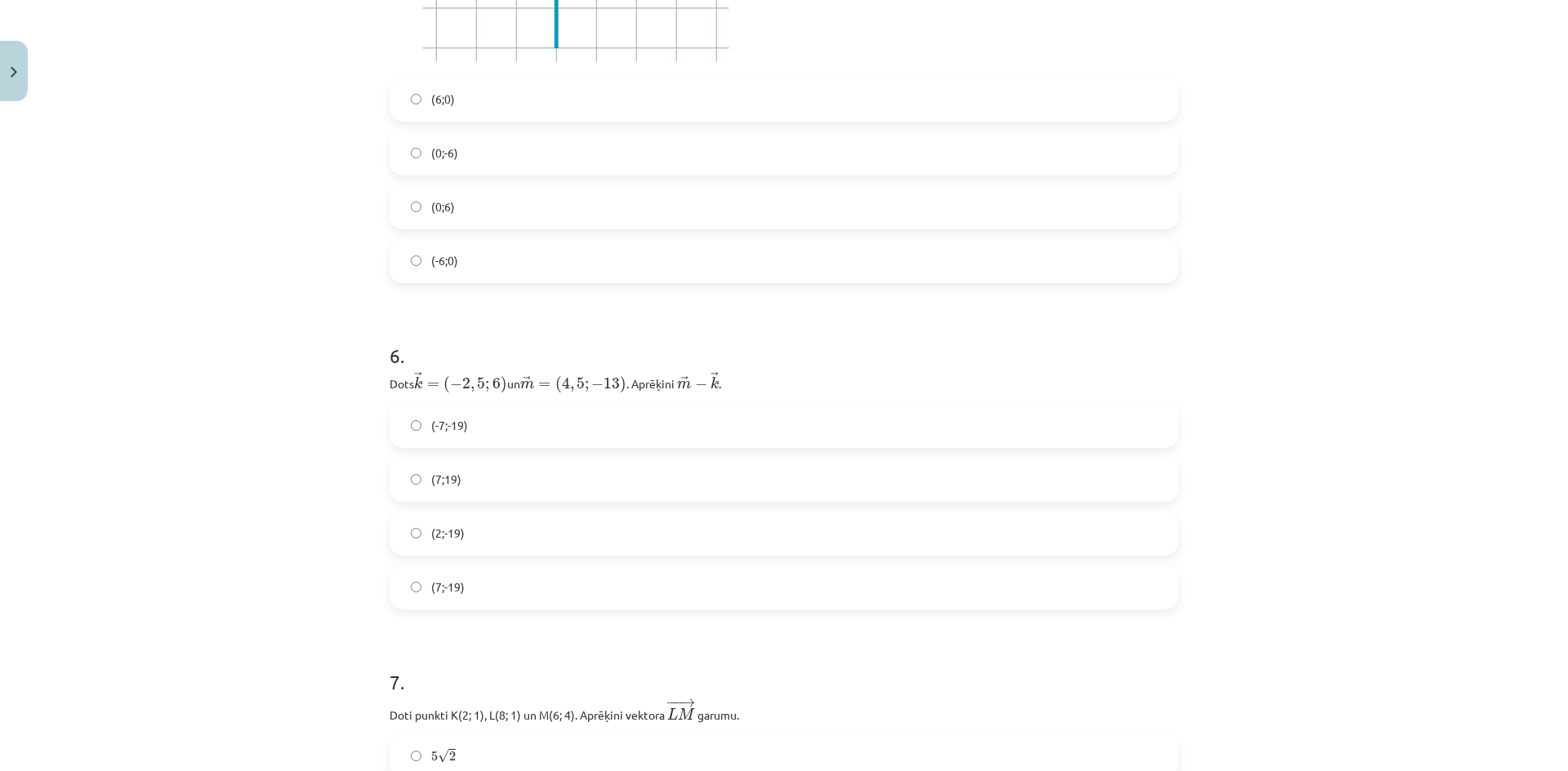
click at [474, 577] on label "(7;-19)" at bounding box center [783, 588] width 786 height 41
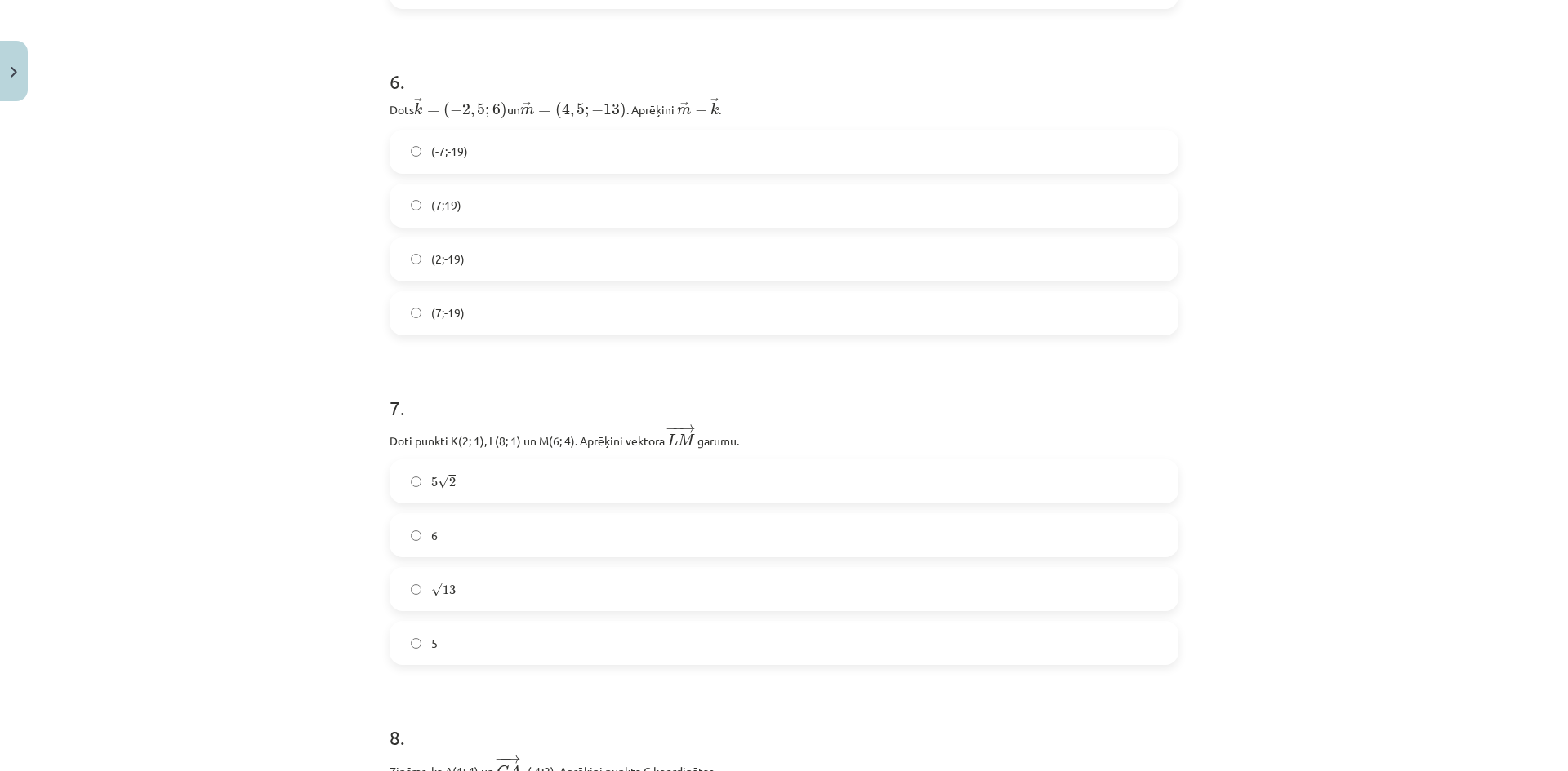
scroll to position [3034, 0]
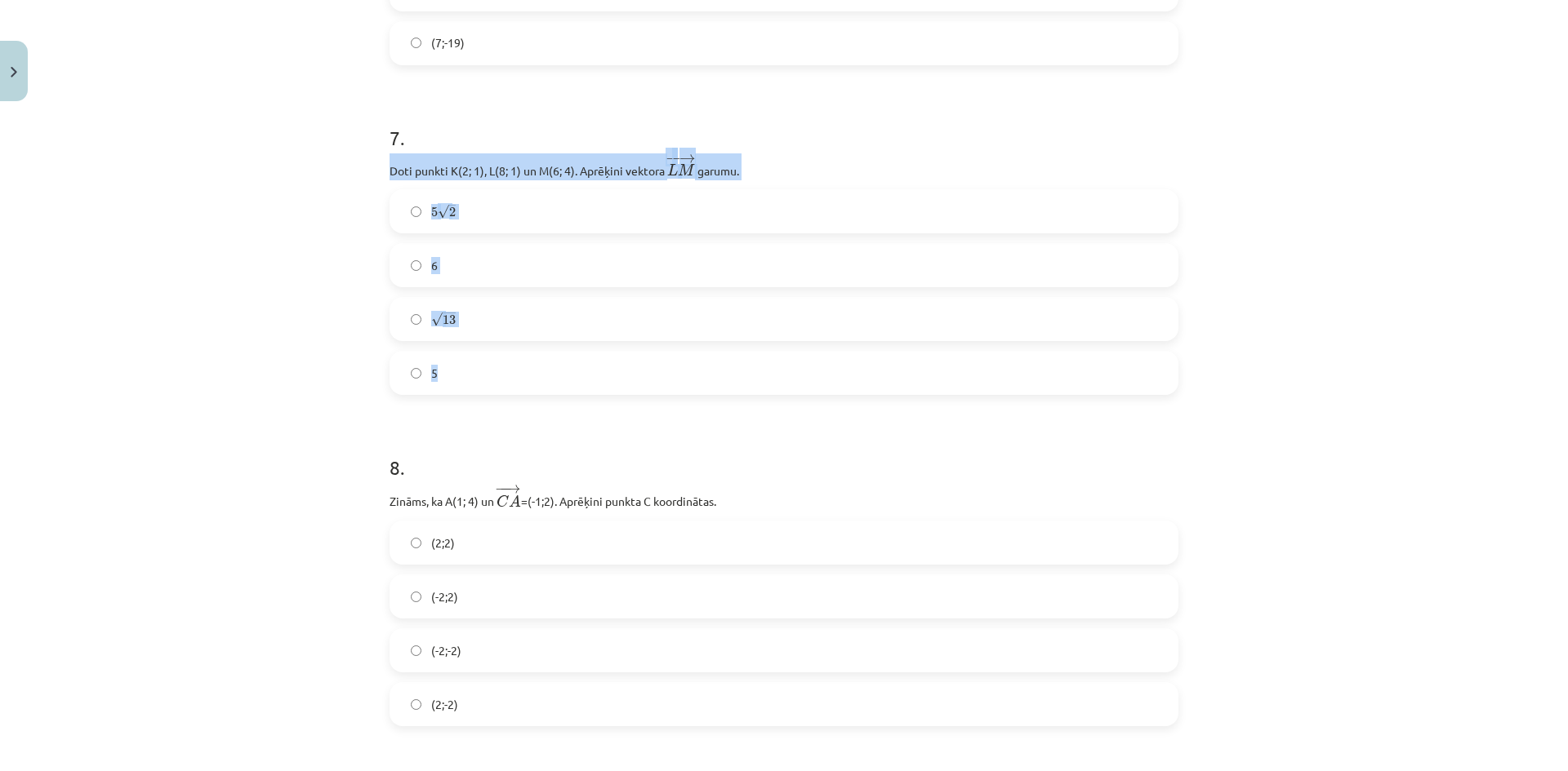
drag, startPoint x: 376, startPoint y: 166, endPoint x: 522, endPoint y: 365, distance: 246.8
copy div "Doti punkti K(2; 1), L(8; 1) un M(6; 4). Aprēķini vektora ﻿ − − → L M L M → ﻿ g…"
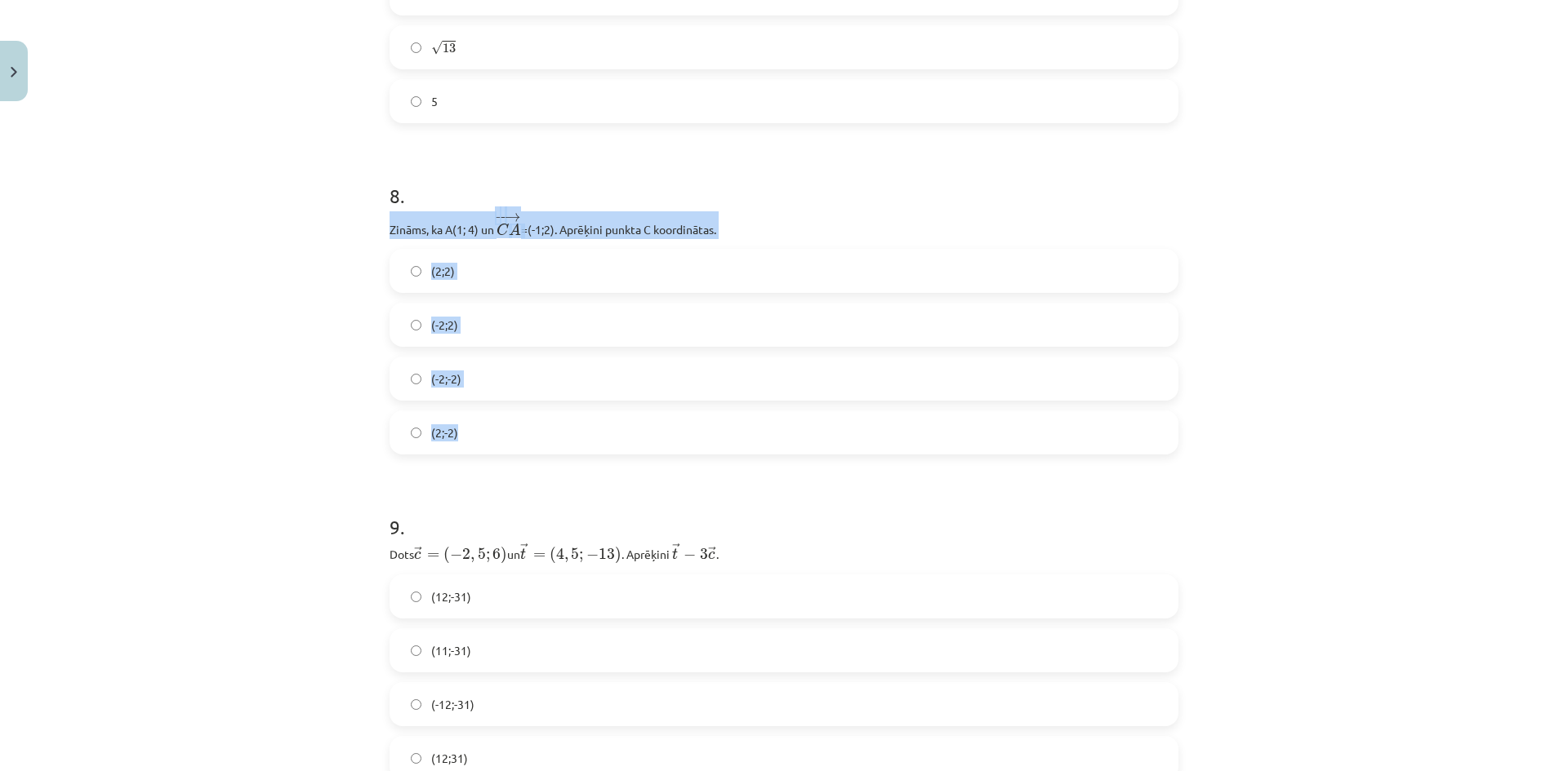
drag, startPoint x: 381, startPoint y: 233, endPoint x: 494, endPoint y: 436, distance: 232.3
copy div "Zināms, ka A(1; 4) un ﻿ − − → C A C A → =(-1;2)﻿. Aprēķini punkta C koordinātas…"
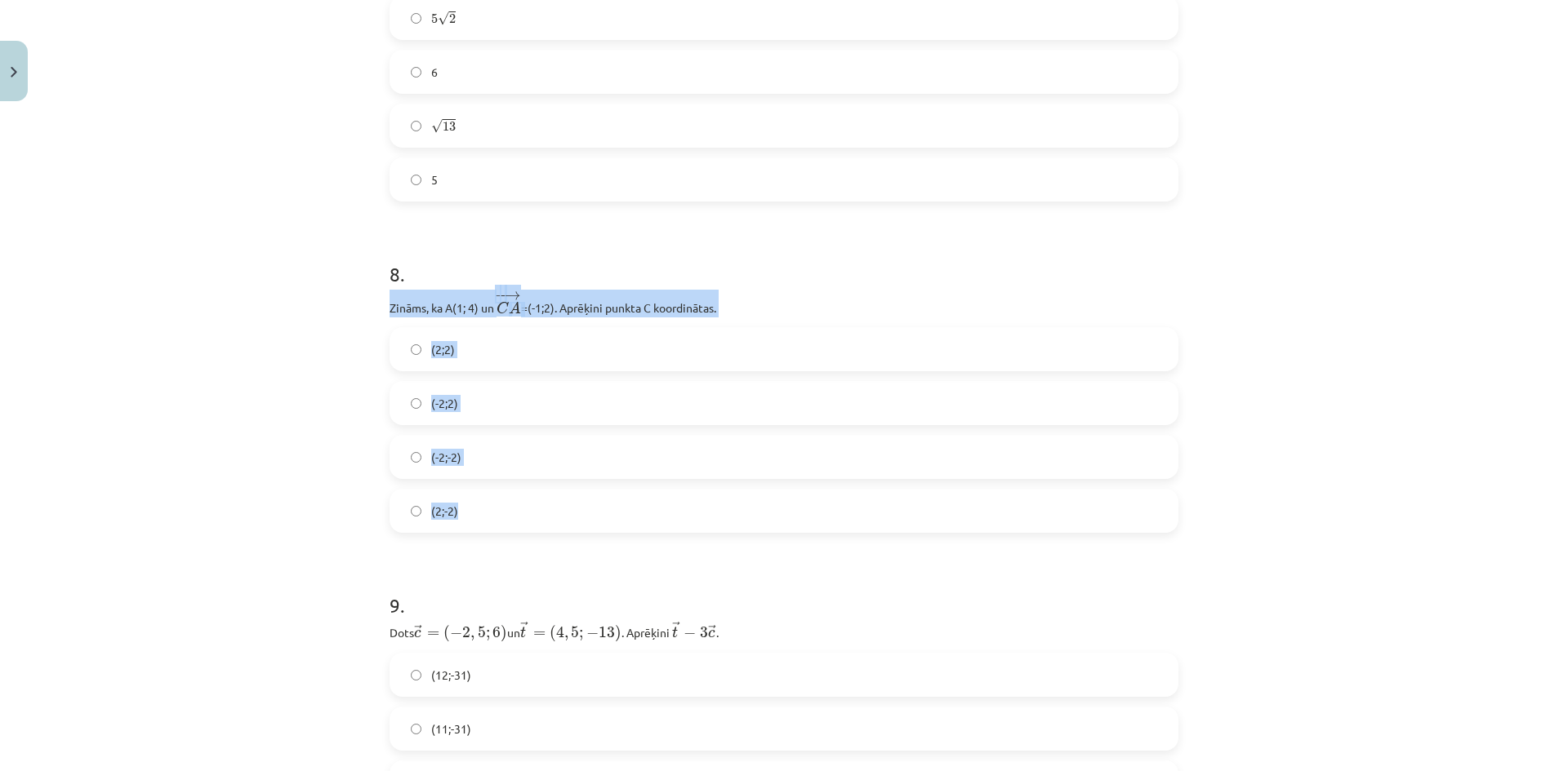
scroll to position [2864, 0]
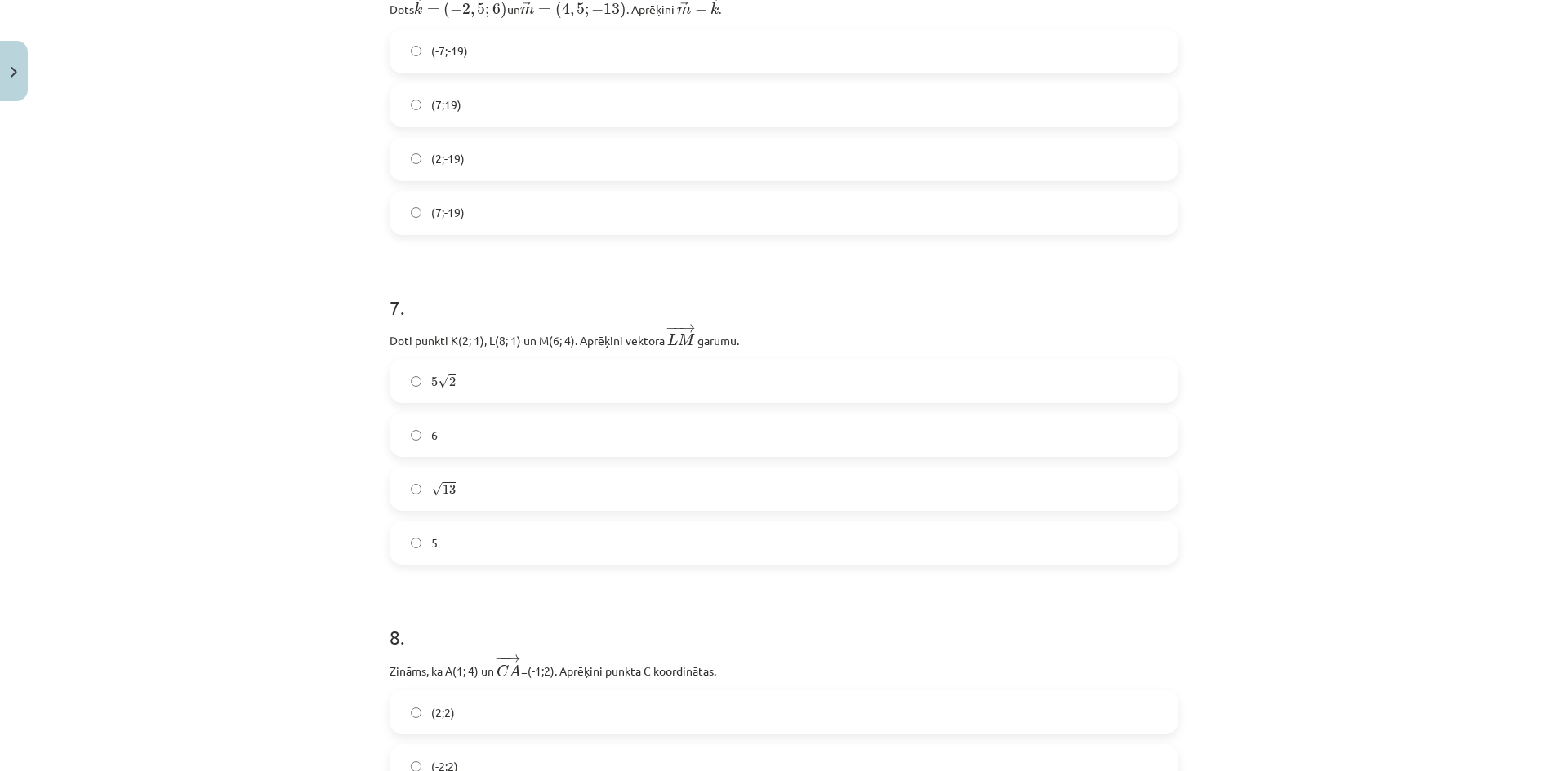
click at [450, 492] on label "√ 13 13" at bounding box center [783, 489] width 786 height 41
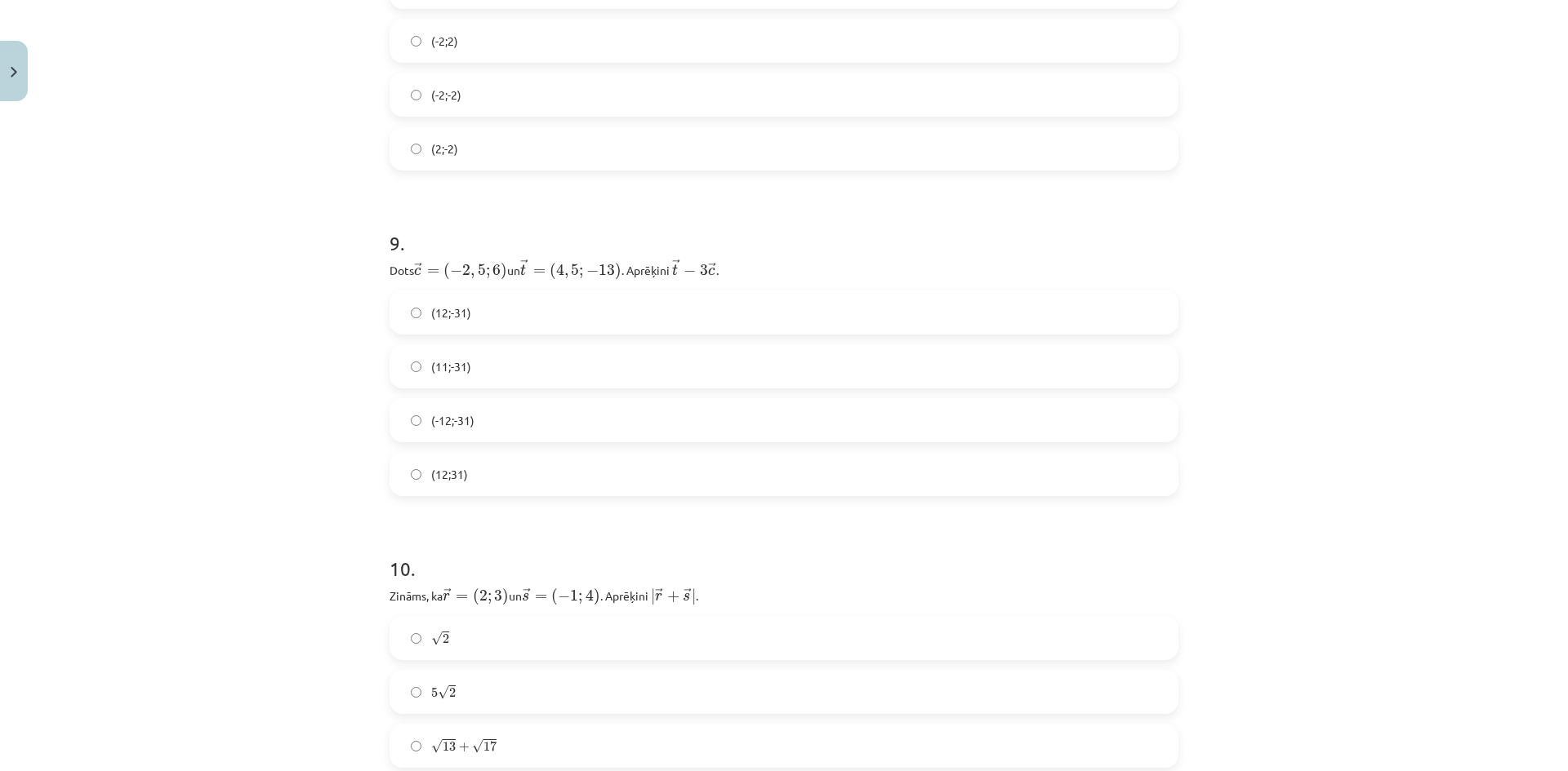
scroll to position [3680, 0]
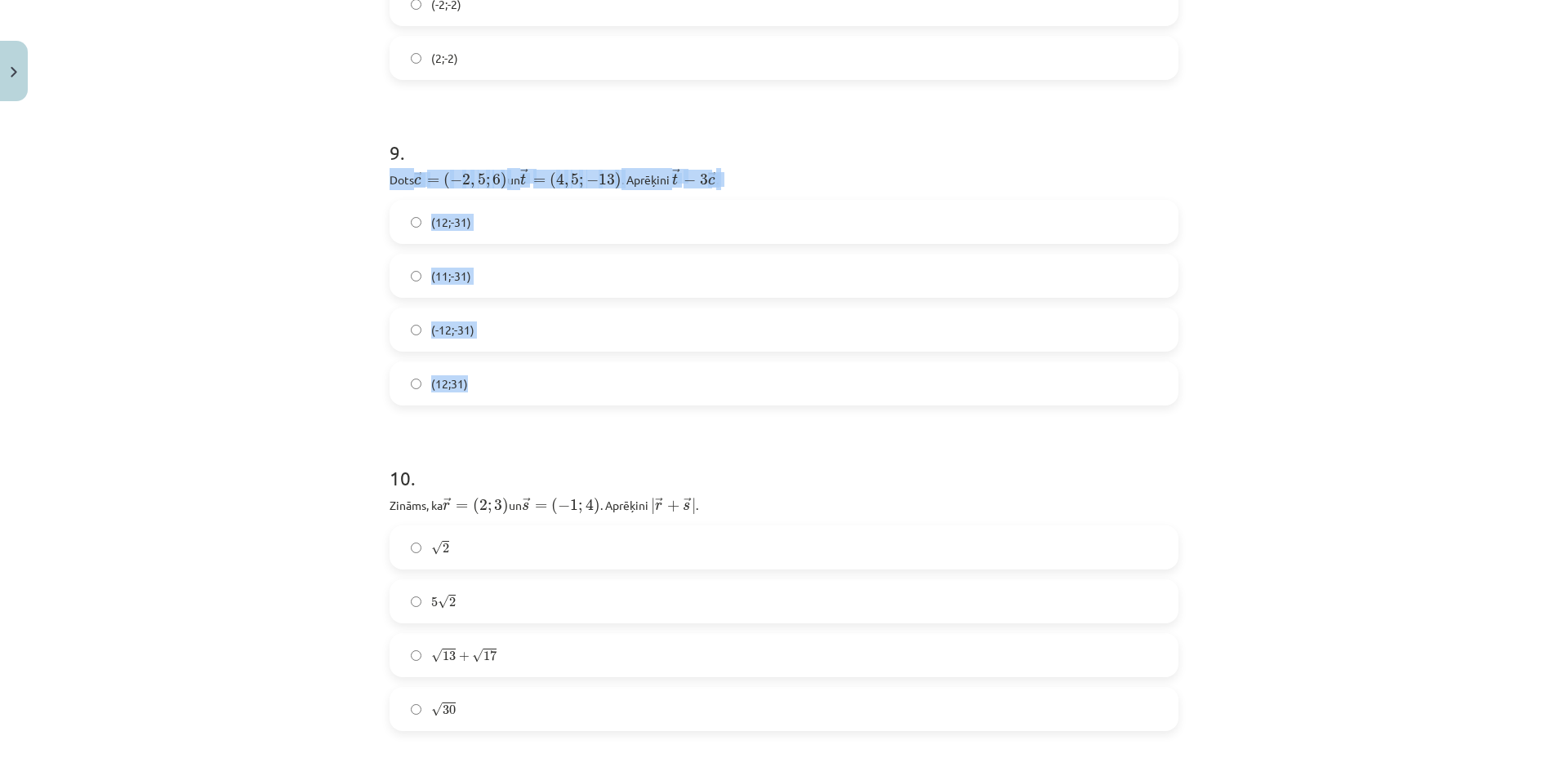
drag, startPoint x: 409, startPoint y: 177, endPoint x: 539, endPoint y: 379, distance: 240.2
click at [539, 379] on div "Mācību tēma: Matemātikas i - 10. klases 1. ieskaites mācību materiāls (a,b) #8 …" at bounding box center [784, 386] width 1568 height 771
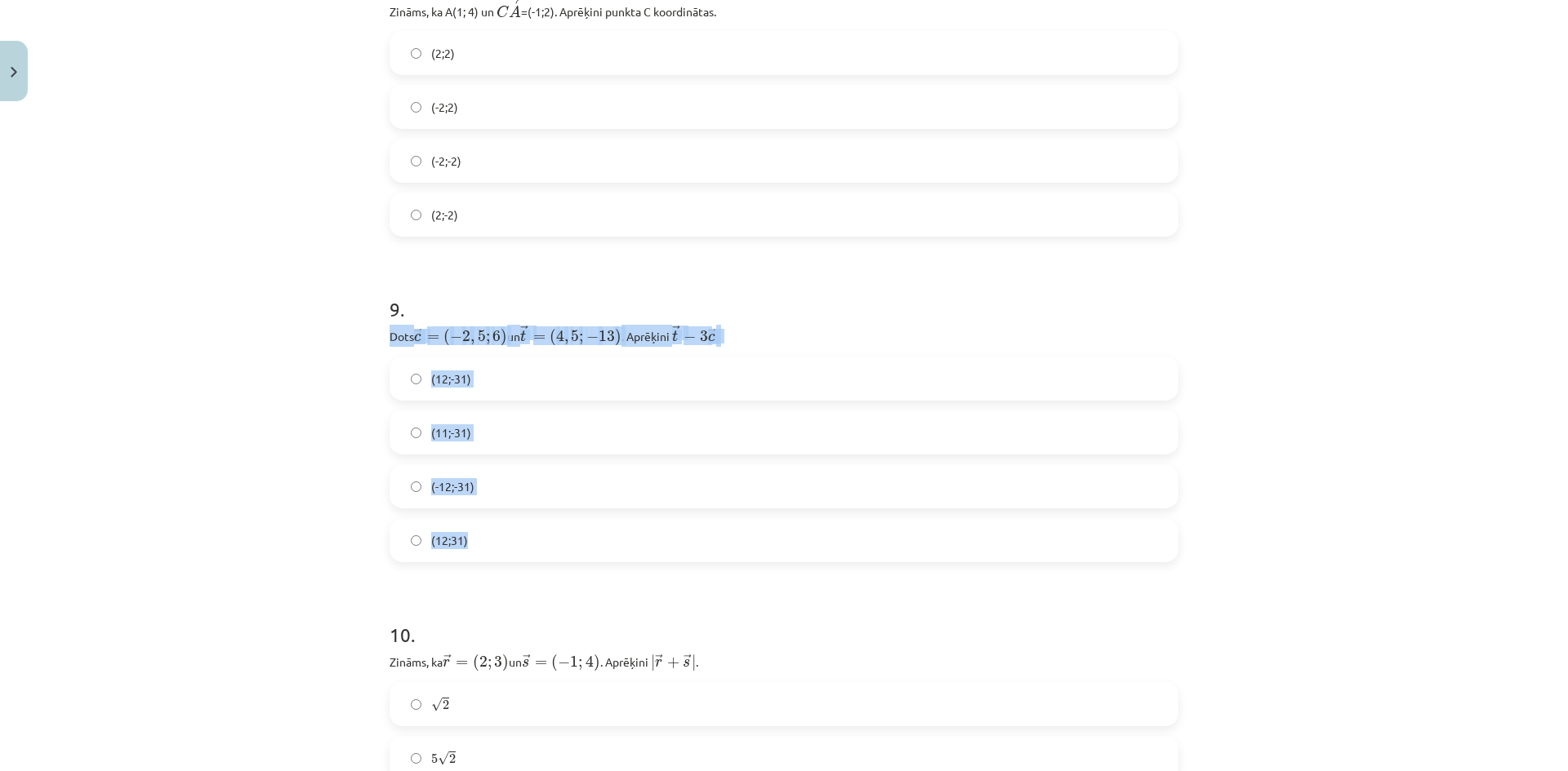
scroll to position [3408, 0]
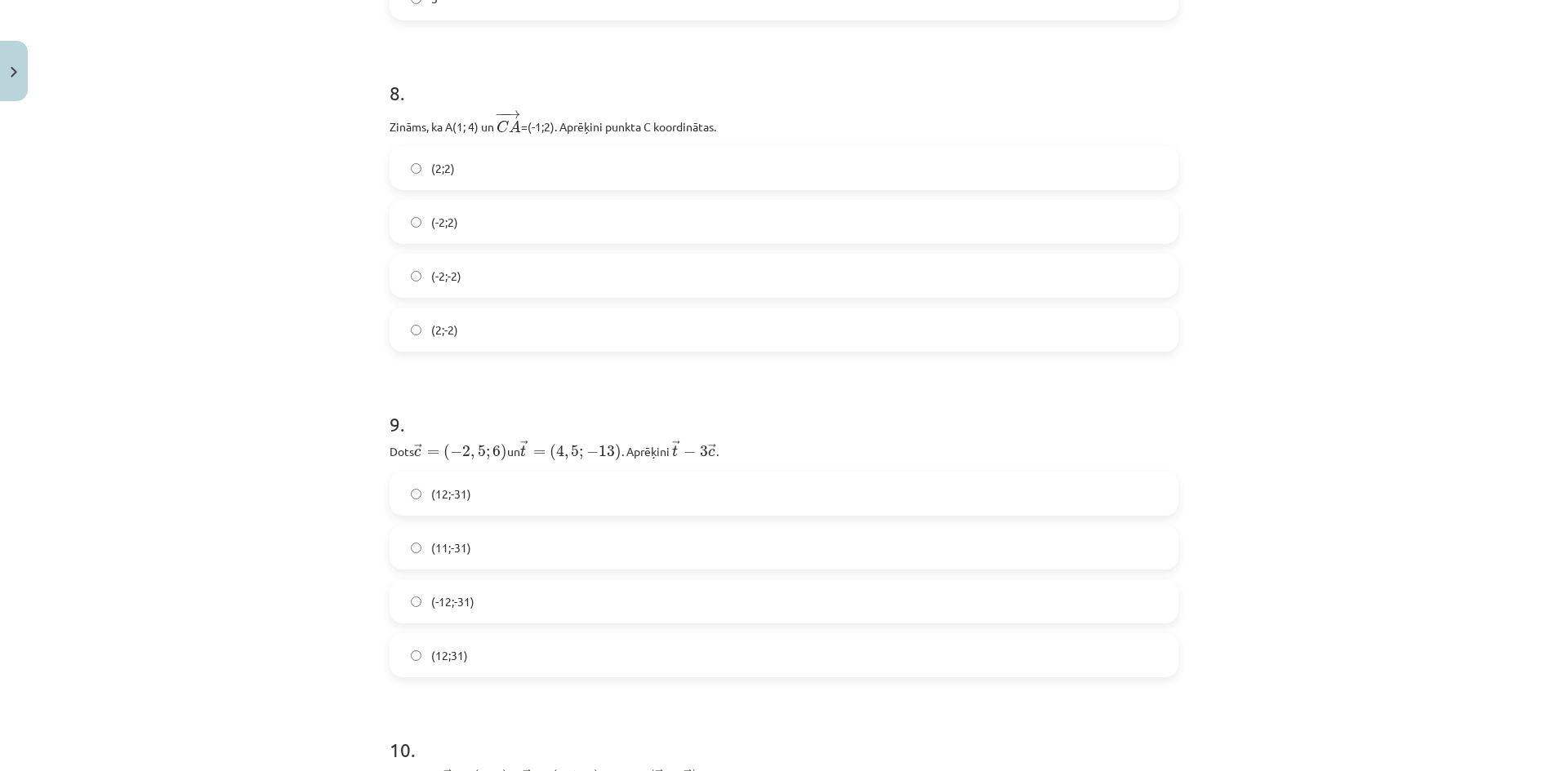
click at [465, 166] on label "(2;2)" at bounding box center [783, 168] width 786 height 41
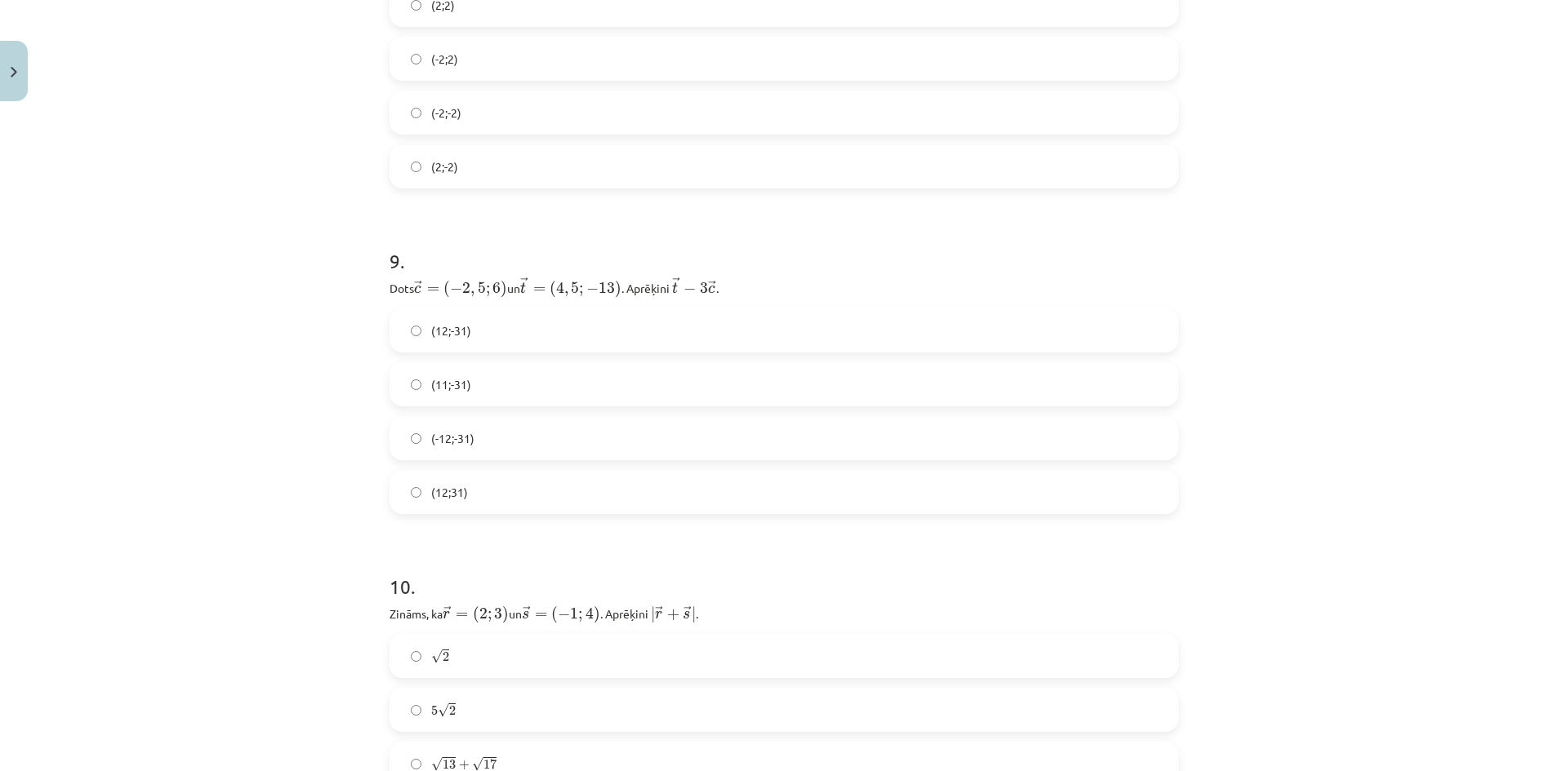
scroll to position [3680, 0]
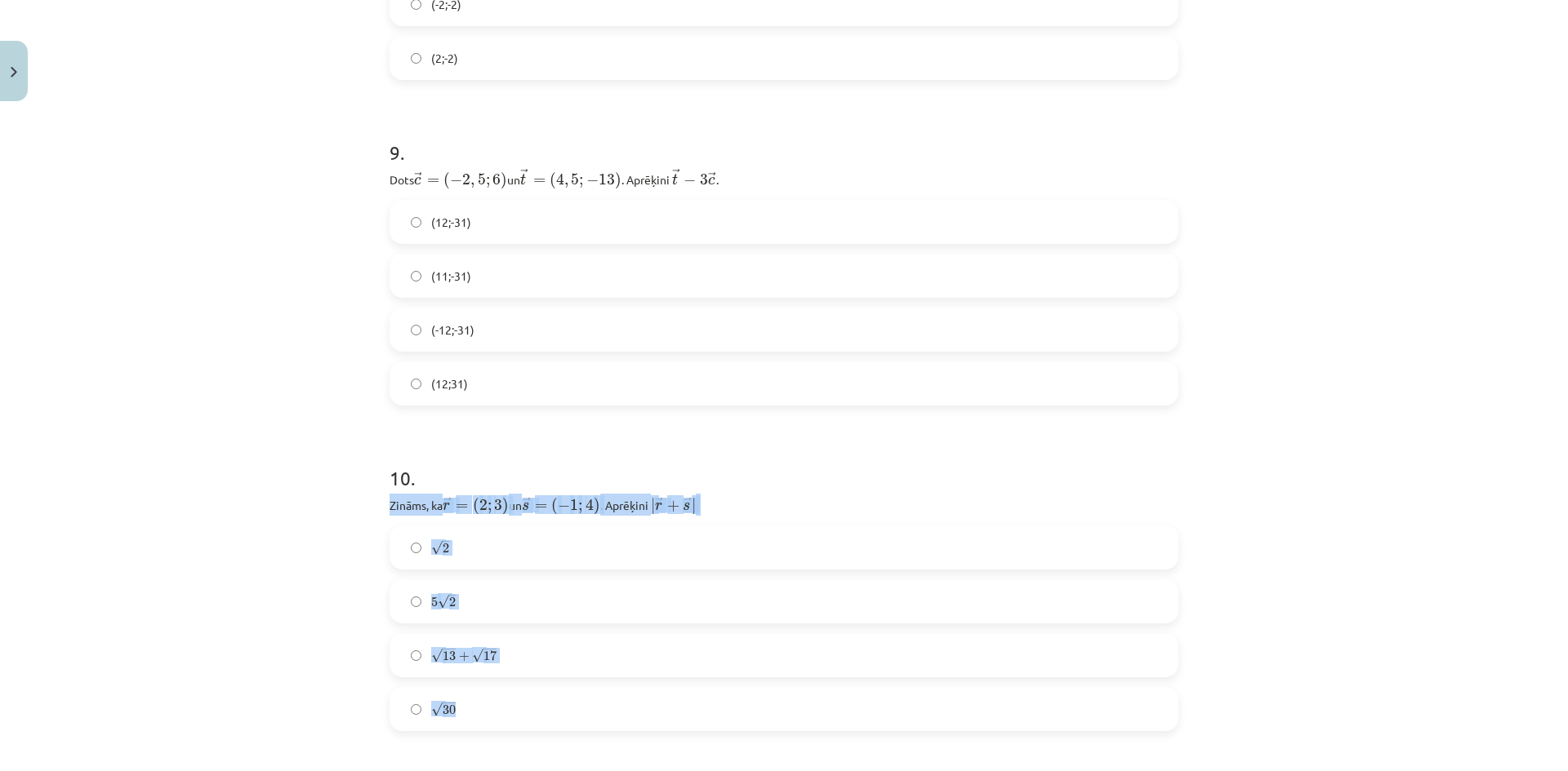
drag, startPoint x: 377, startPoint y: 508, endPoint x: 550, endPoint y: 689, distance: 250.4
click at [205, 478] on div "Mācību tēma: Matemātikas i - 10. klases 1. ieskaites mācību materiāls (a,b) #8 …" at bounding box center [784, 386] width 1568 height 771
click at [473, 220] on label "(12;-31)" at bounding box center [783, 222] width 786 height 41
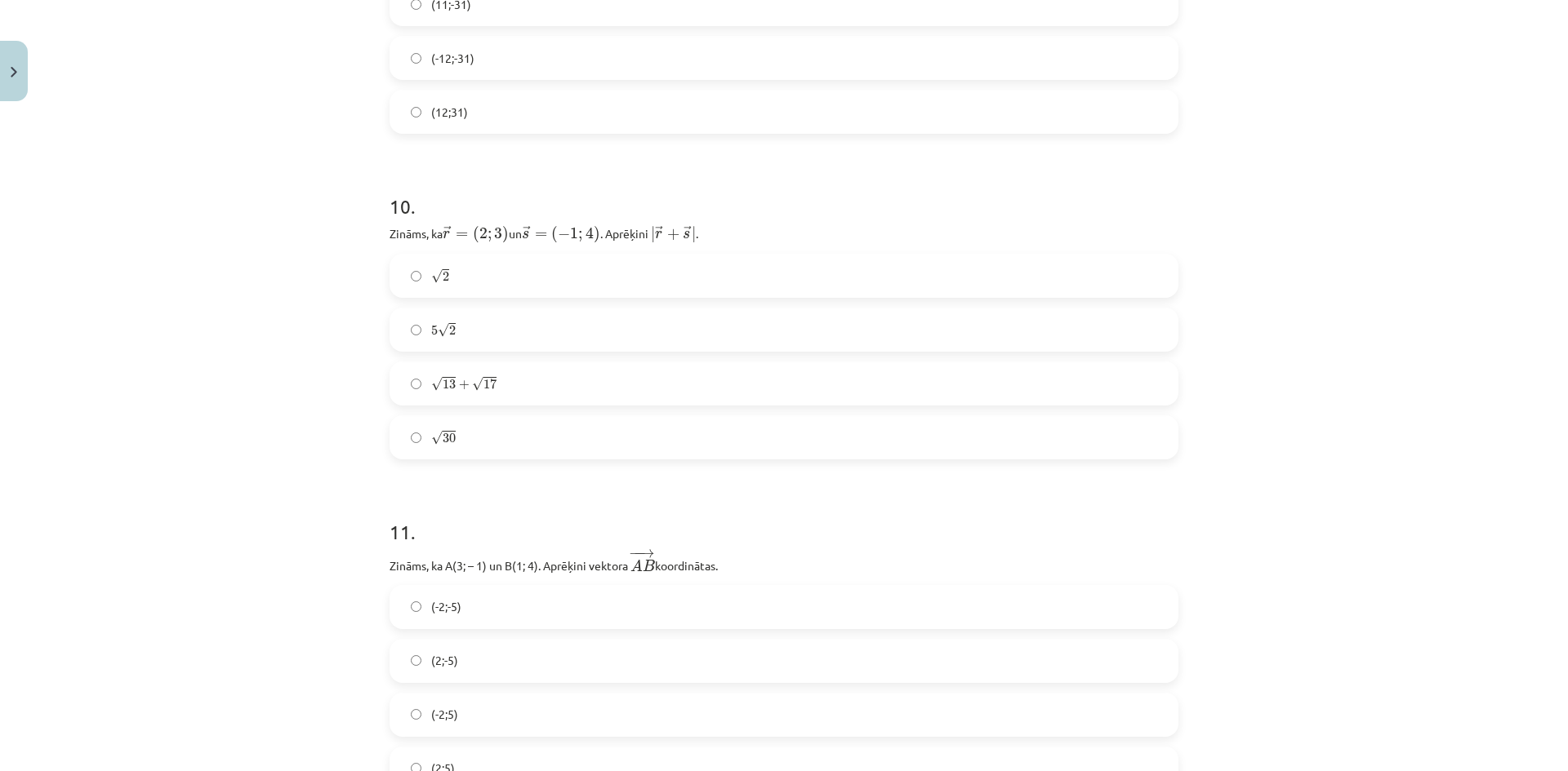
click at [478, 330] on label "5 √ 2 5 2" at bounding box center [783, 329] width 786 height 41
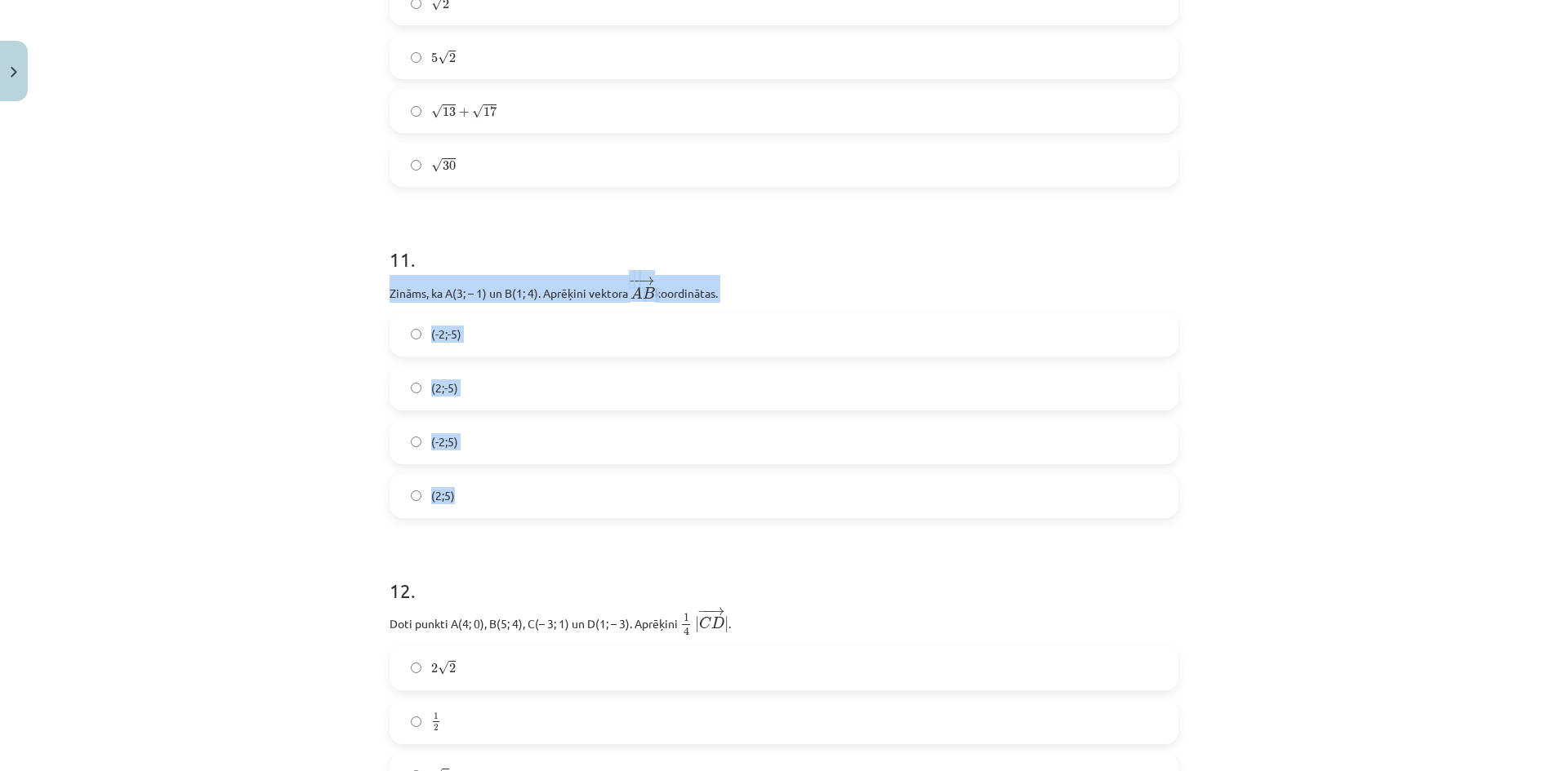
drag, startPoint x: 380, startPoint y: 284, endPoint x: 499, endPoint y: 481, distance: 230.2
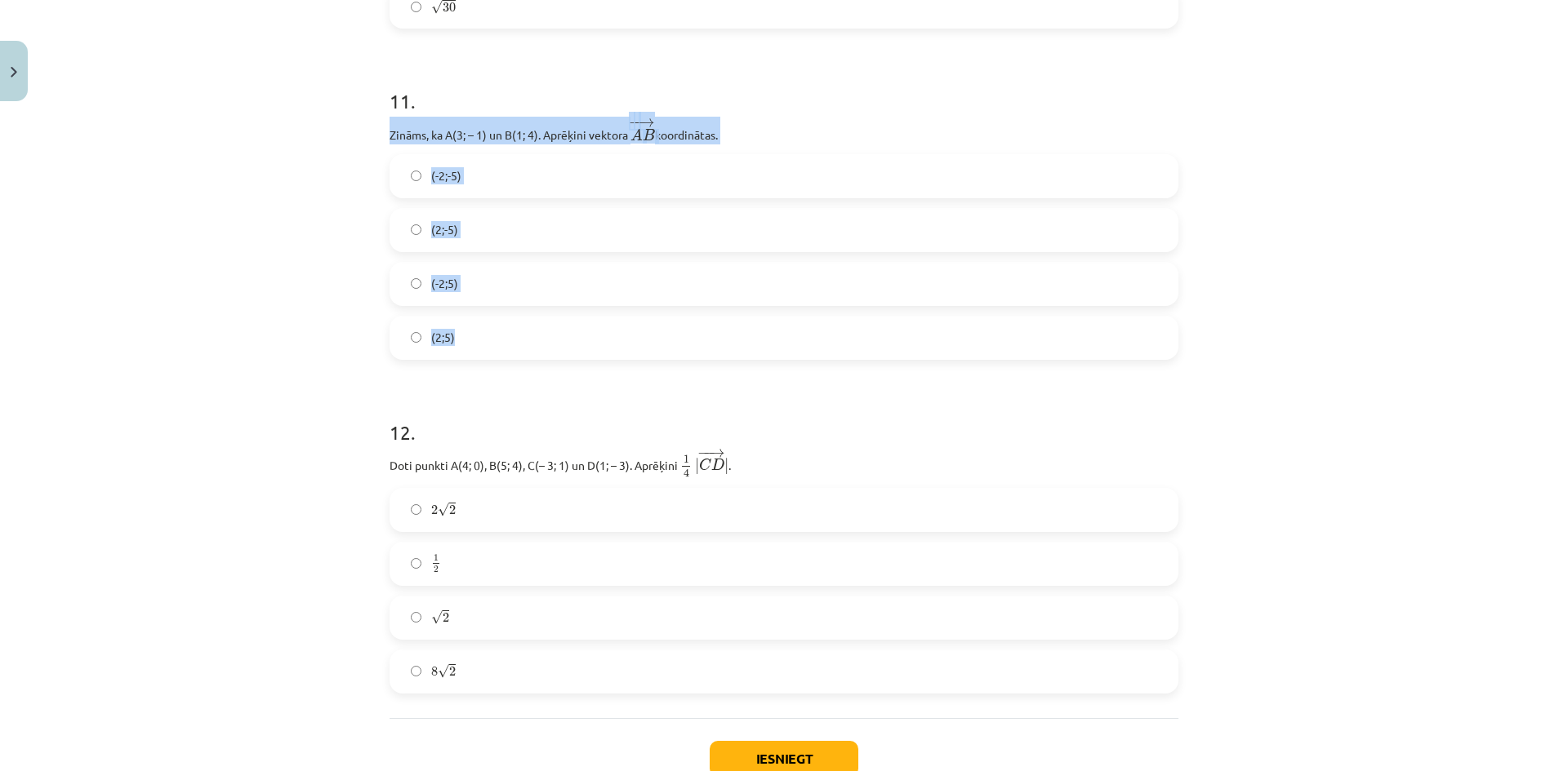
scroll to position [4496, 0]
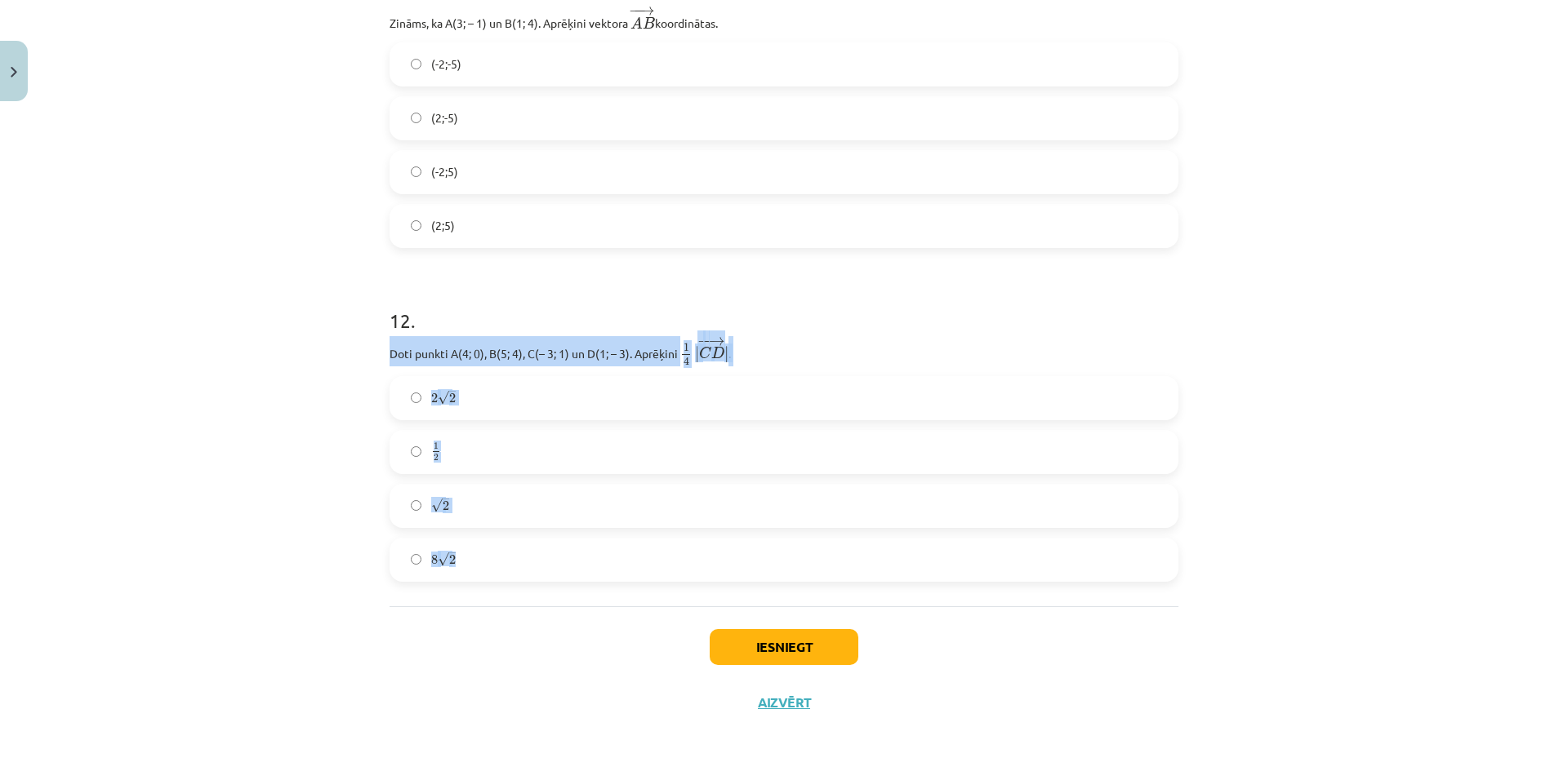
drag, startPoint x: 420, startPoint y: 369, endPoint x: 515, endPoint y: 550, distance: 204.4
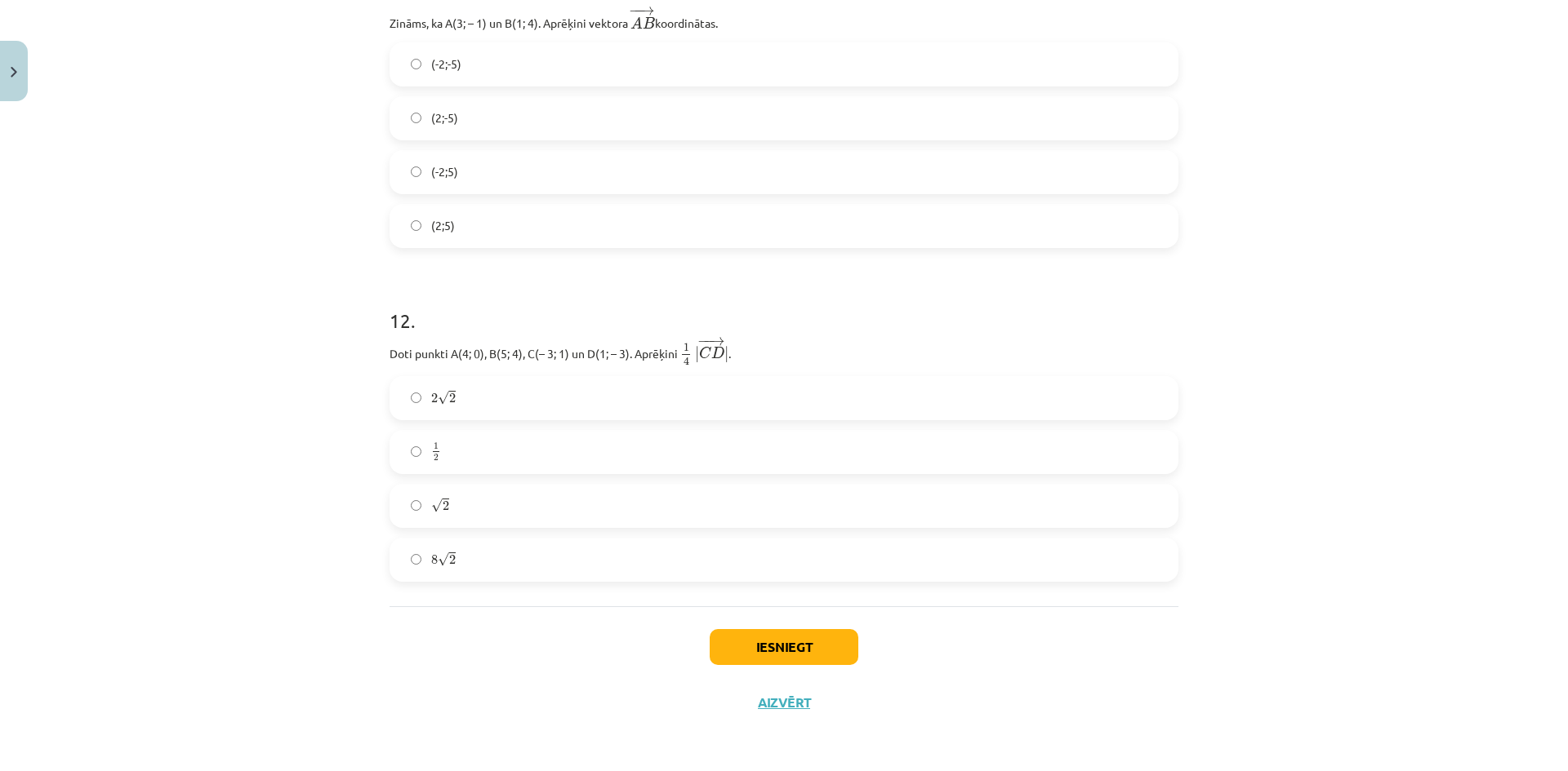
click at [471, 171] on label "(-2;5)" at bounding box center [783, 172] width 786 height 41
click at [451, 511] on label "√ 2 2" at bounding box center [783, 506] width 786 height 41
click at [796, 642] on button "Iesniegt" at bounding box center [783, 647] width 149 height 36
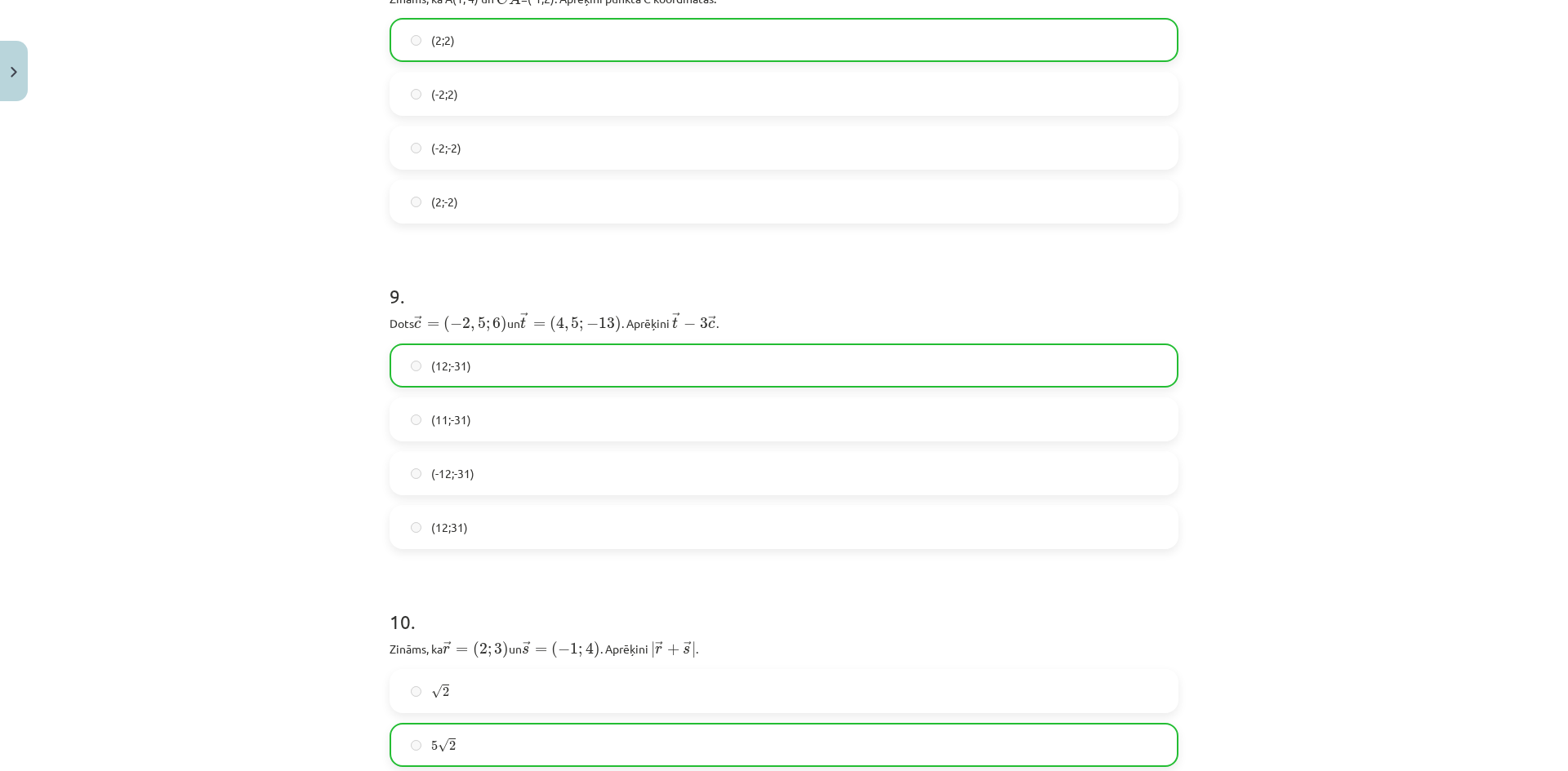
scroll to position [4548, 0]
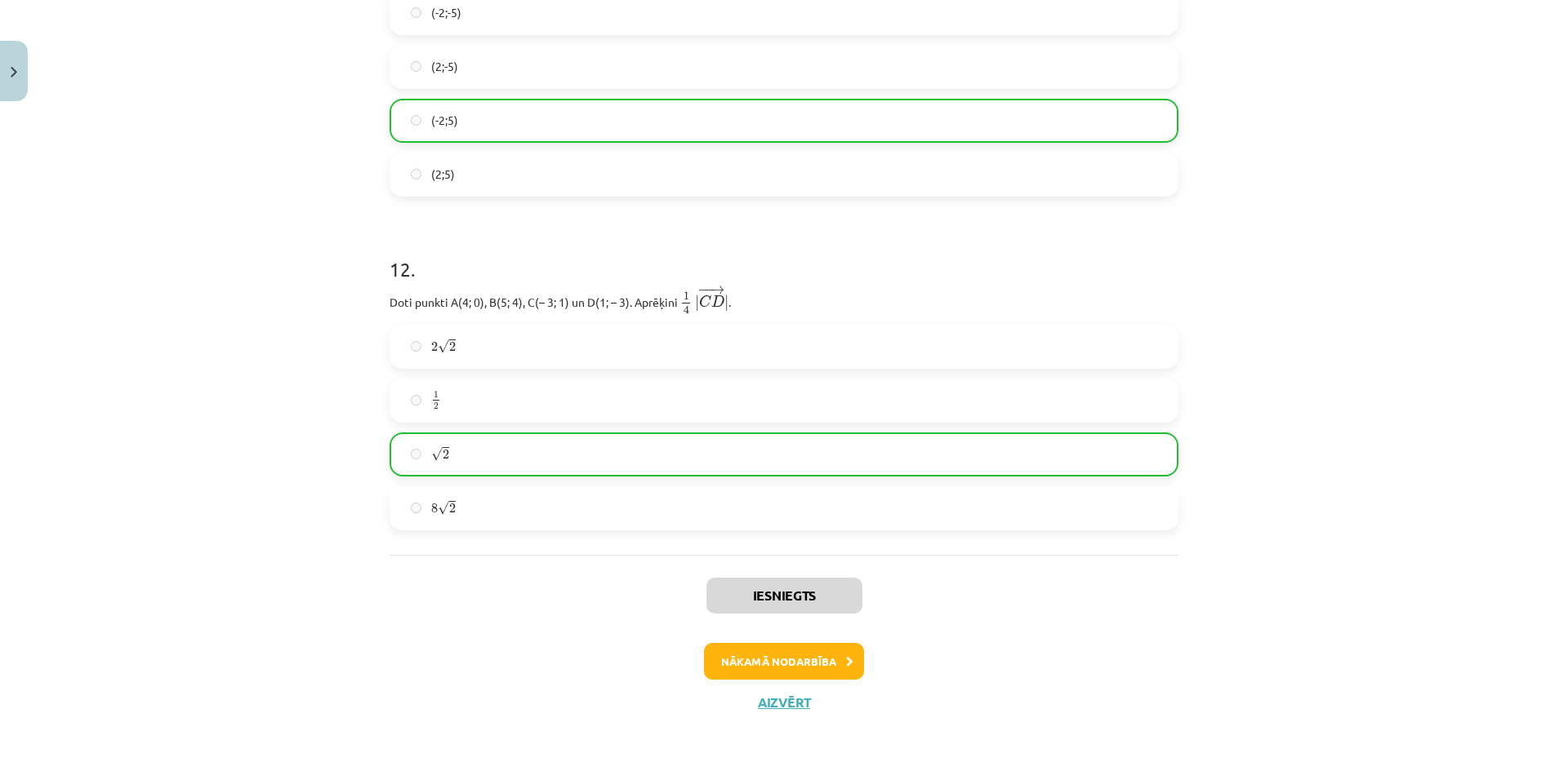
click at [805, 641] on div "Iesniegts Nākamā nodarbība Aizvērt" at bounding box center [783, 639] width 789 height 166
click at [802, 652] on button "Nākamā nodarbība" at bounding box center [784, 661] width 160 height 37
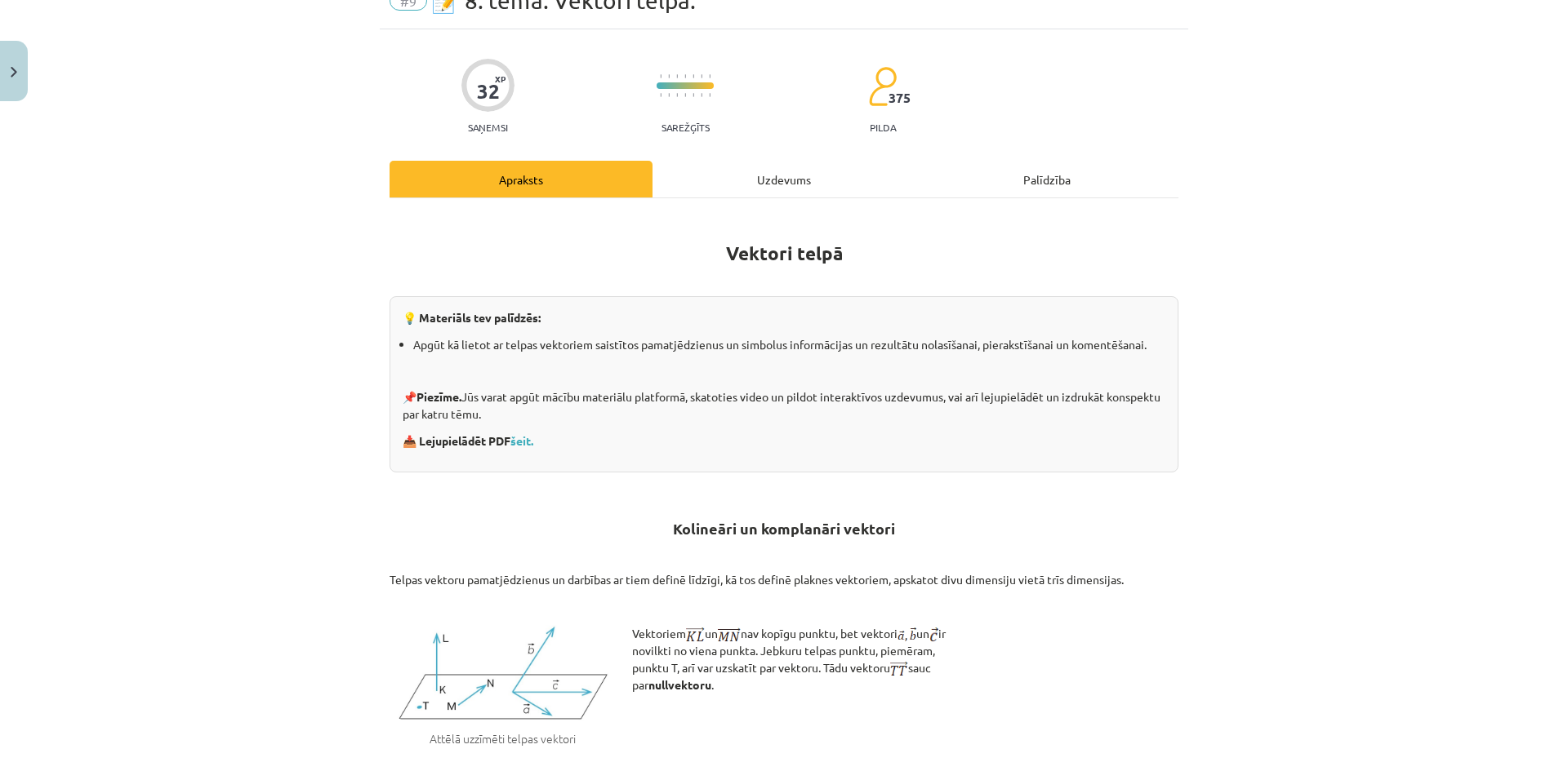
scroll to position [41, 0]
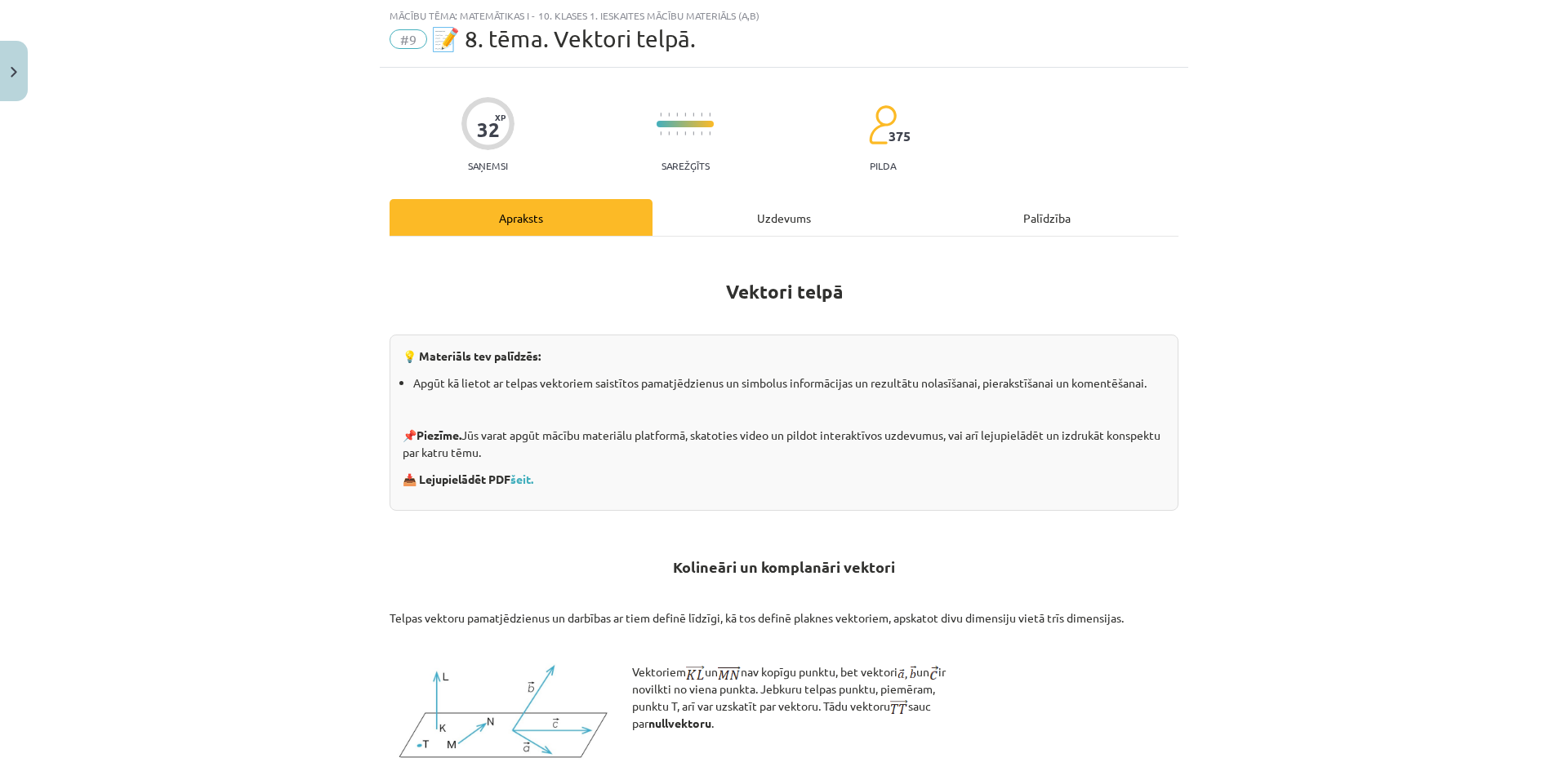
click at [785, 219] on div "Uzdevums" at bounding box center [784, 217] width 263 height 37
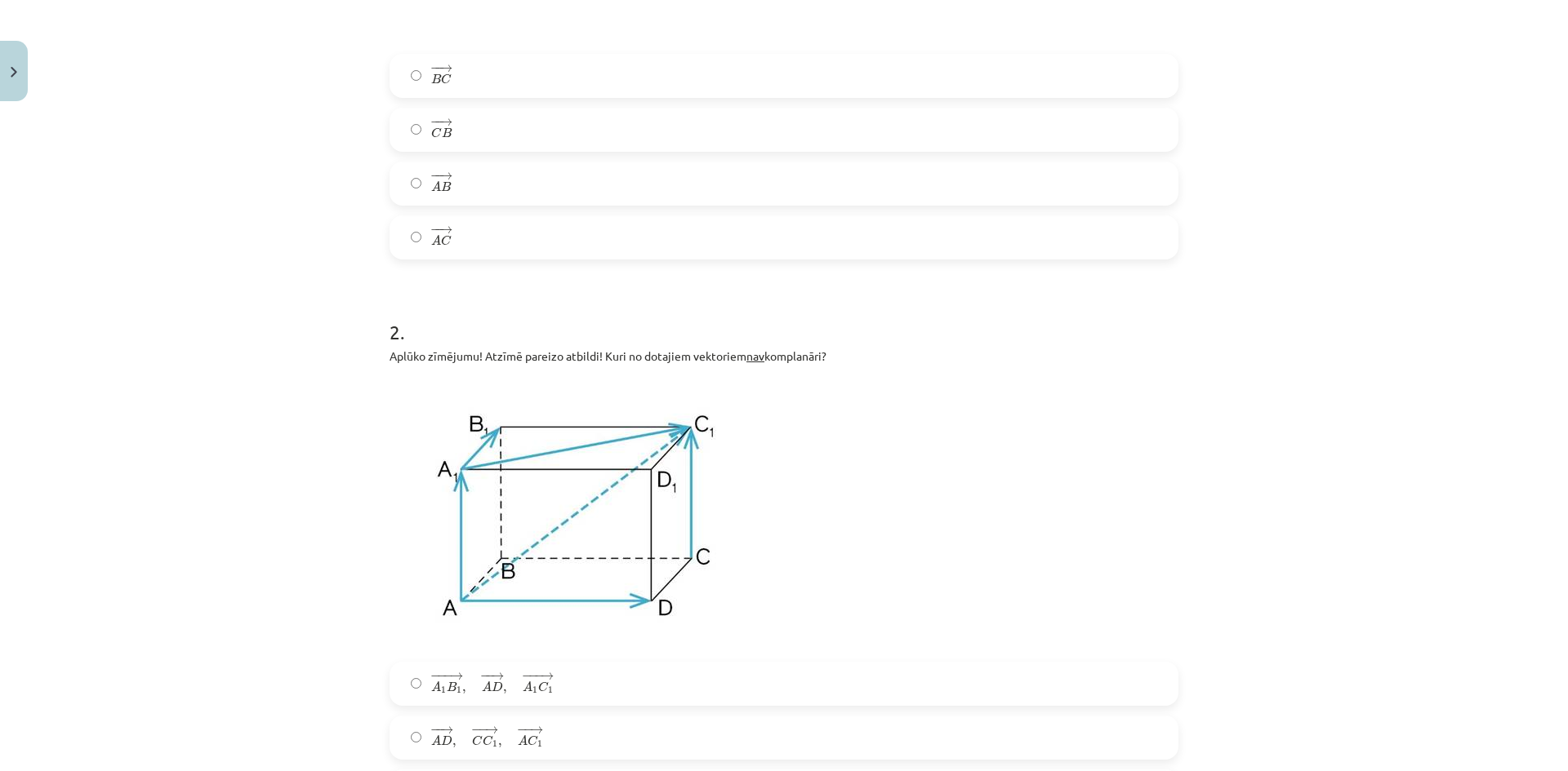
scroll to position [544, 0]
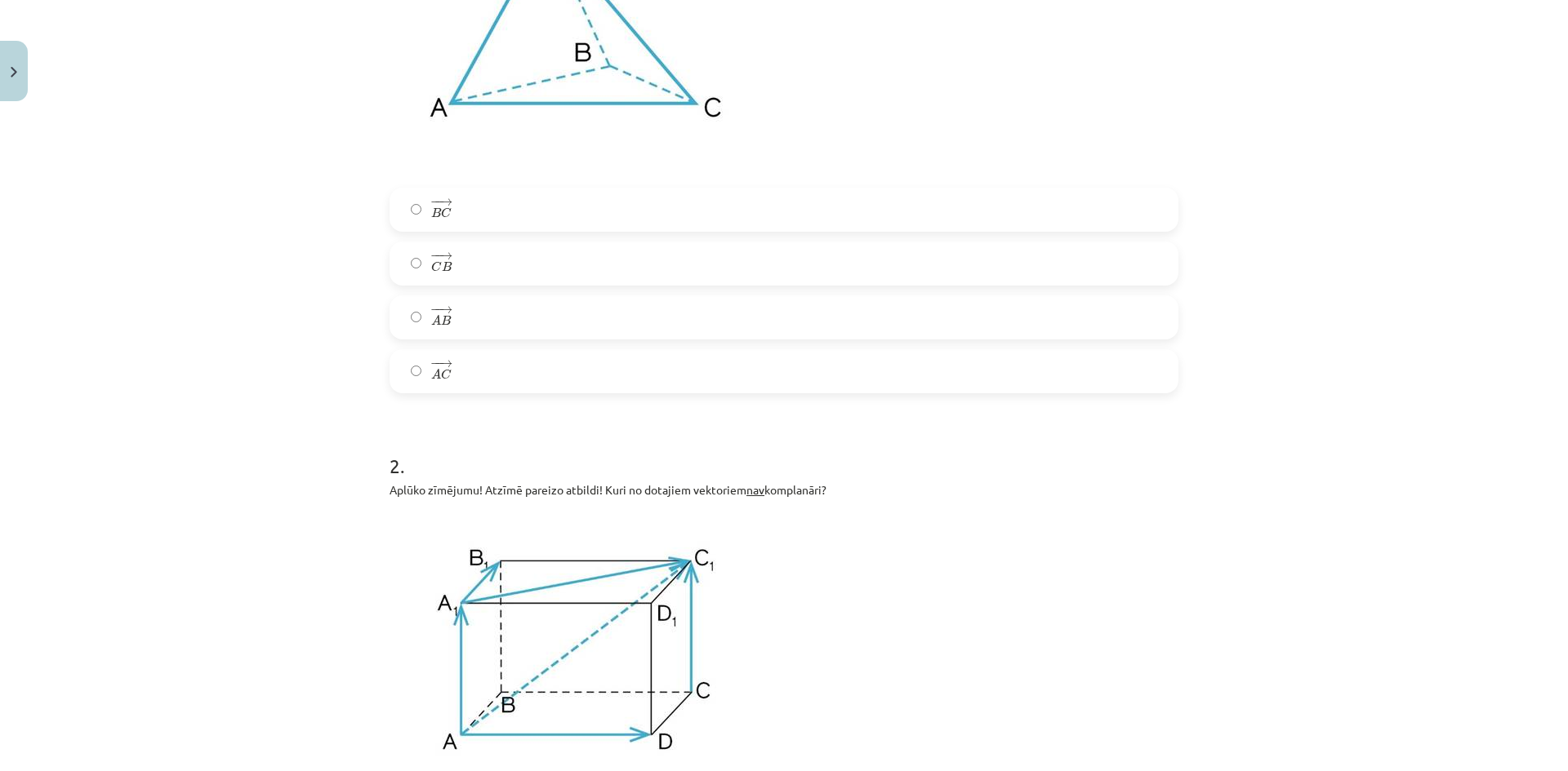
click at [456, 266] on label "− − → C B C B →" at bounding box center [783, 263] width 786 height 41
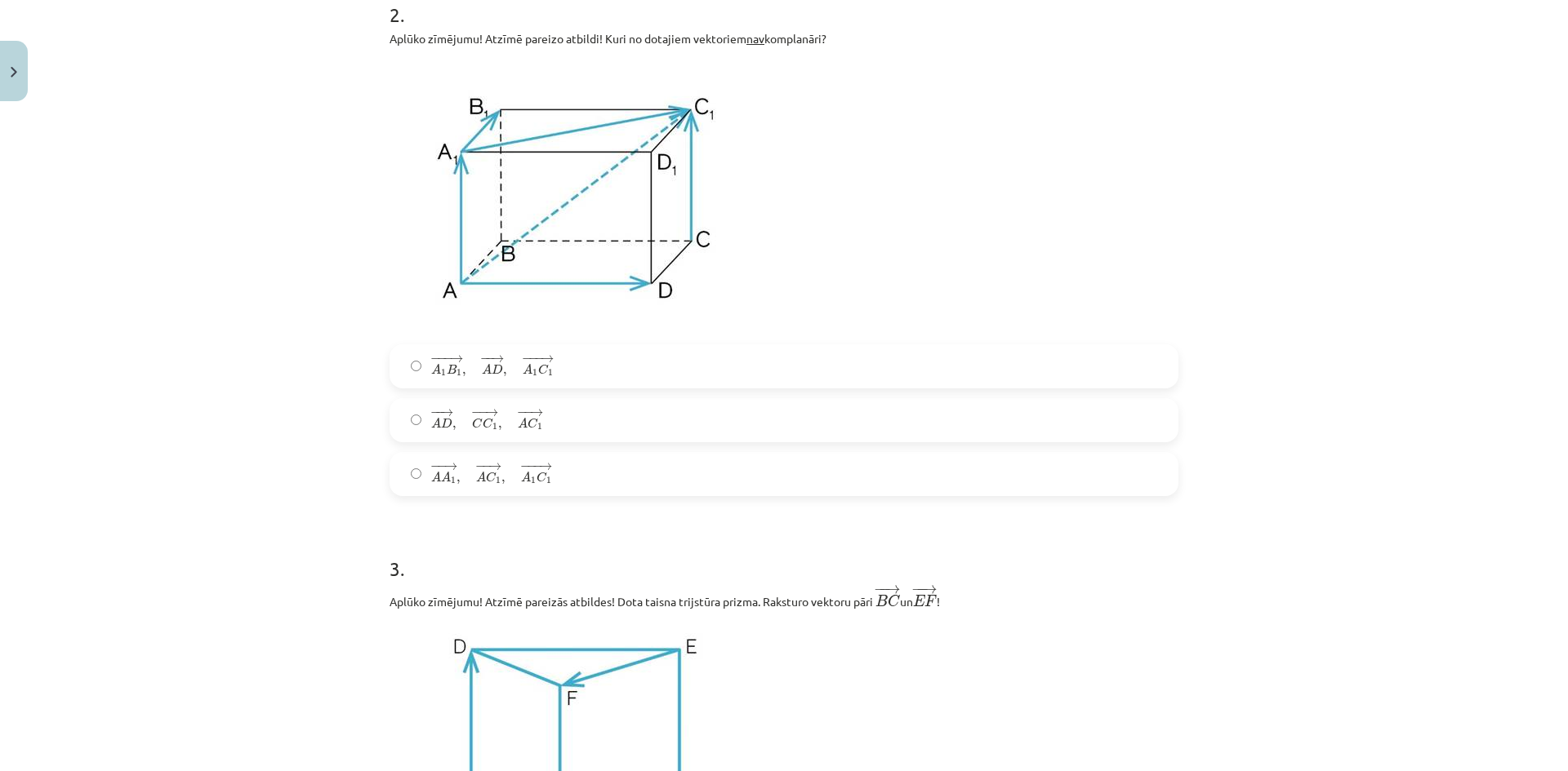
scroll to position [1088, 0]
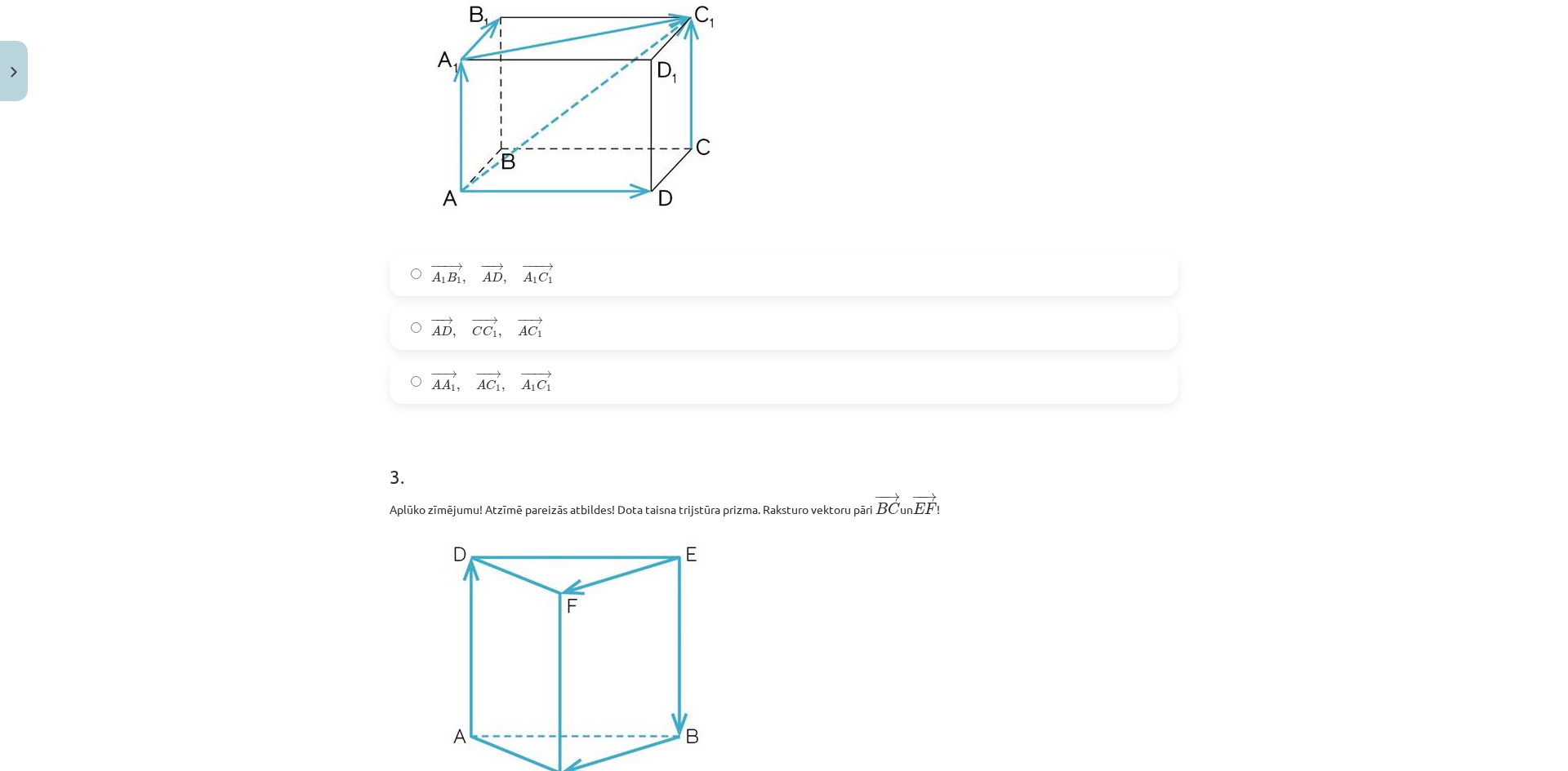
click at [494, 274] on span "D" at bounding box center [497, 277] width 11 height 10
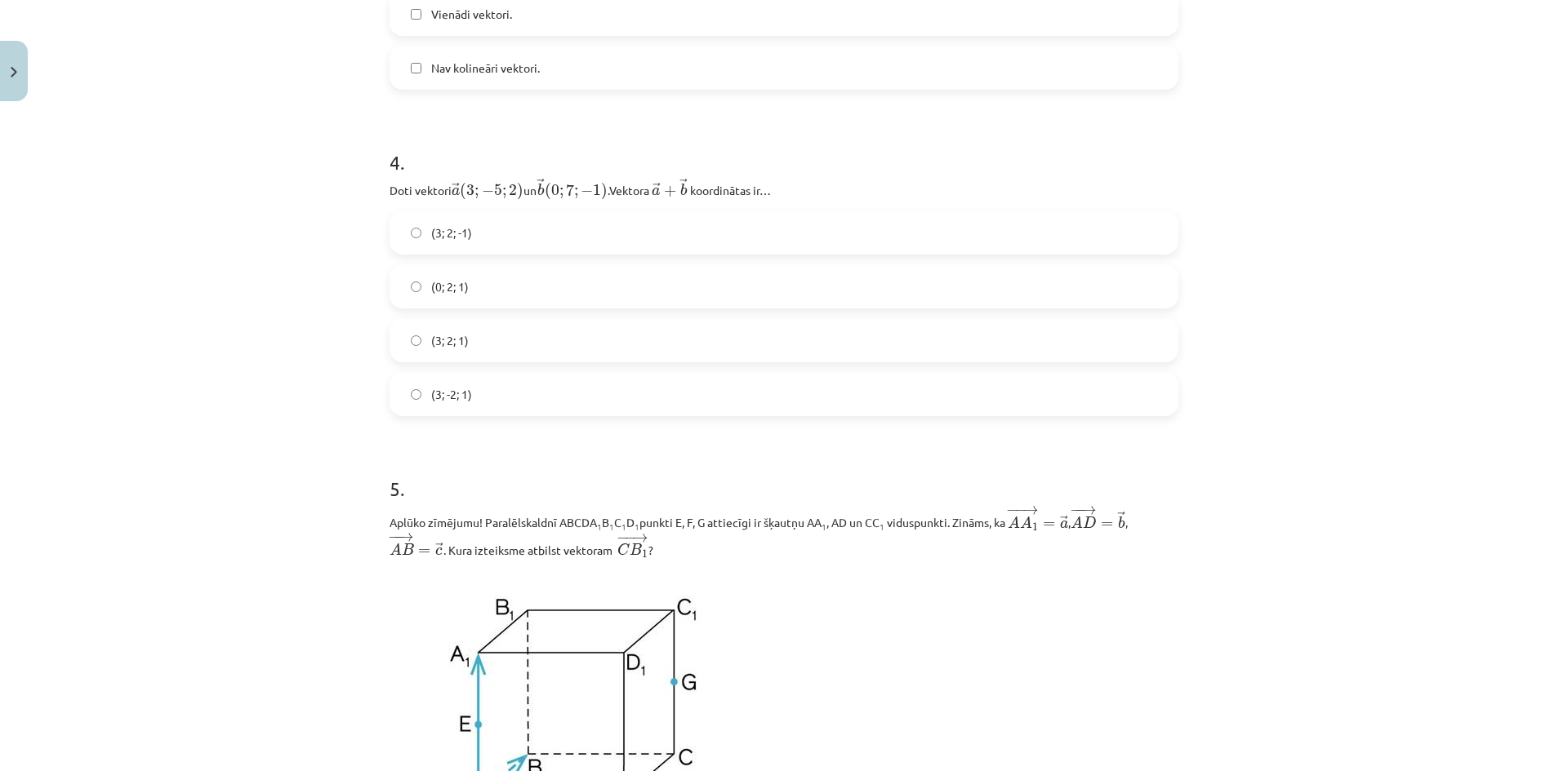
scroll to position [1905, 0]
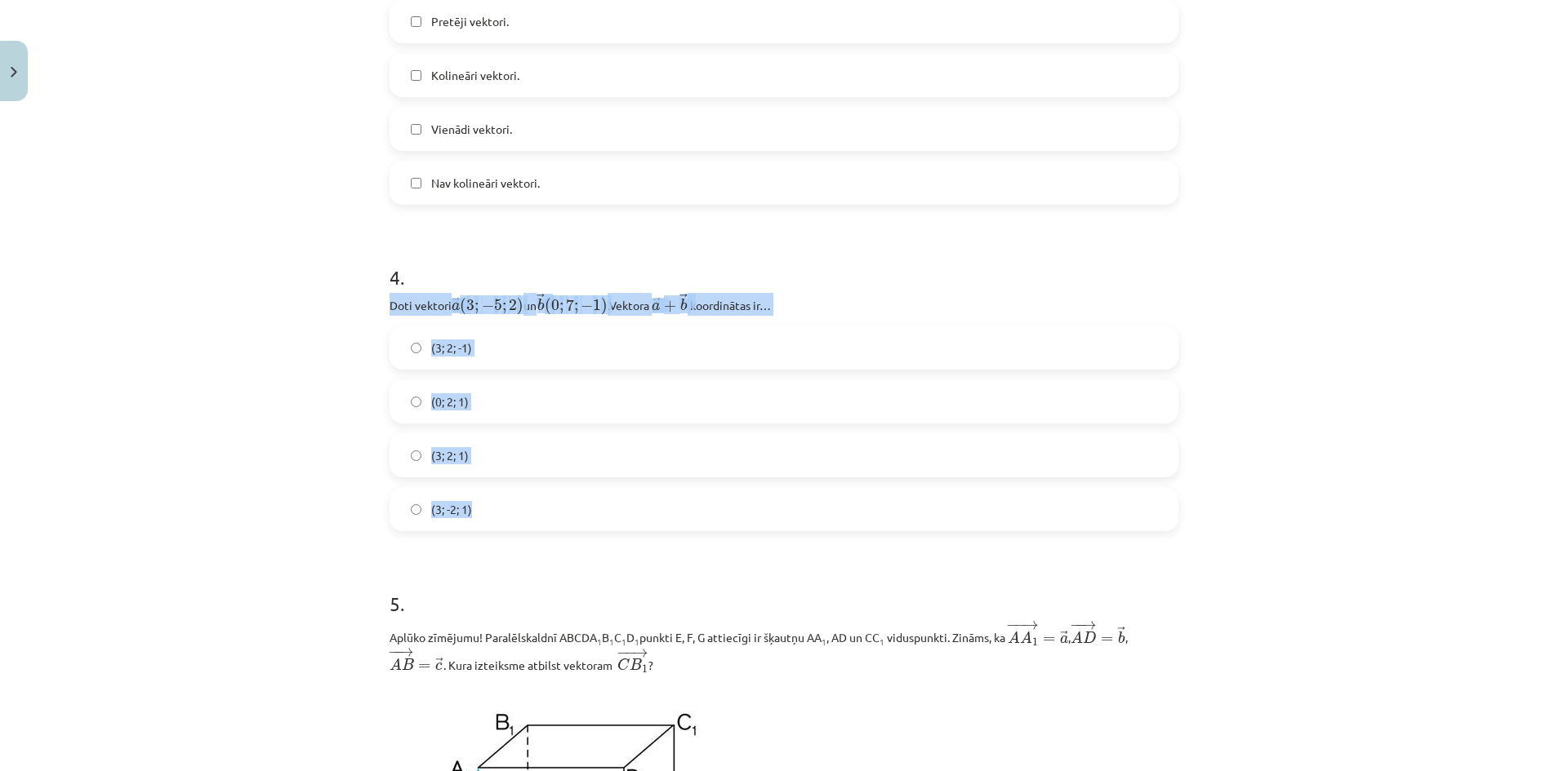
drag, startPoint x: 425, startPoint y: 314, endPoint x: 535, endPoint y: 511, distance: 225.6
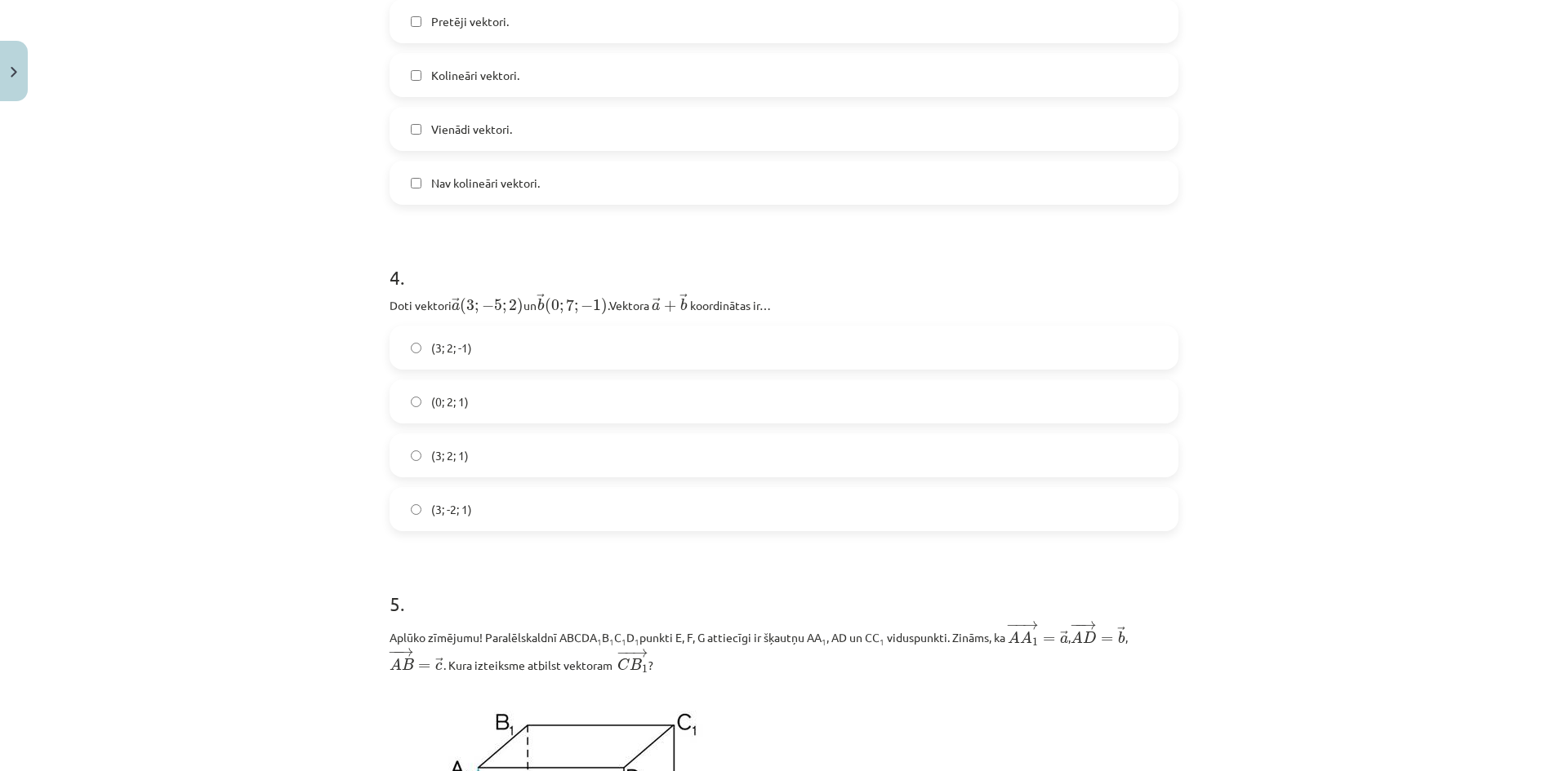
click at [455, 26] on span "Pretēji vektori." at bounding box center [470, 21] width 77 height 17
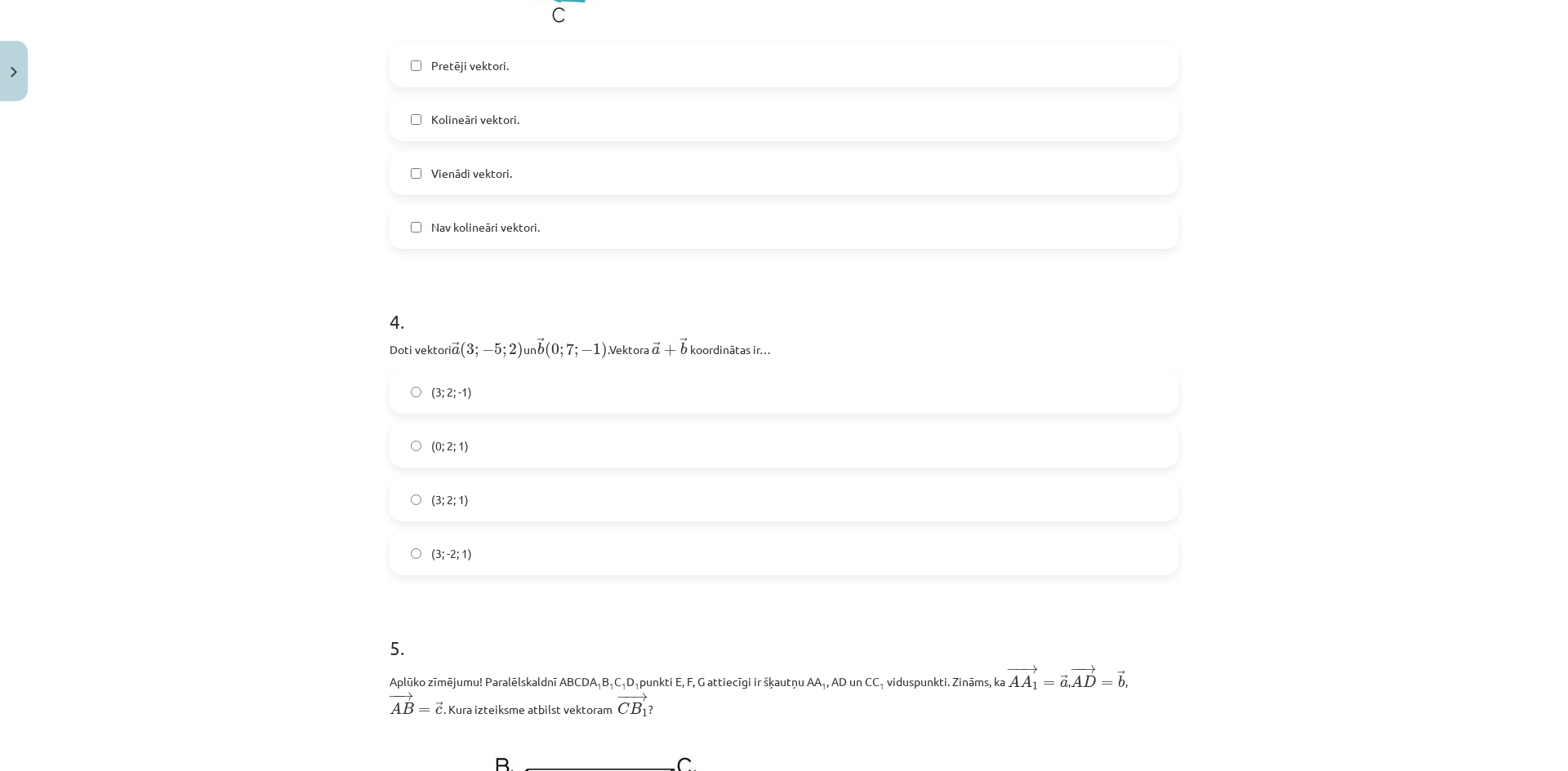
scroll to position [2177, 0]
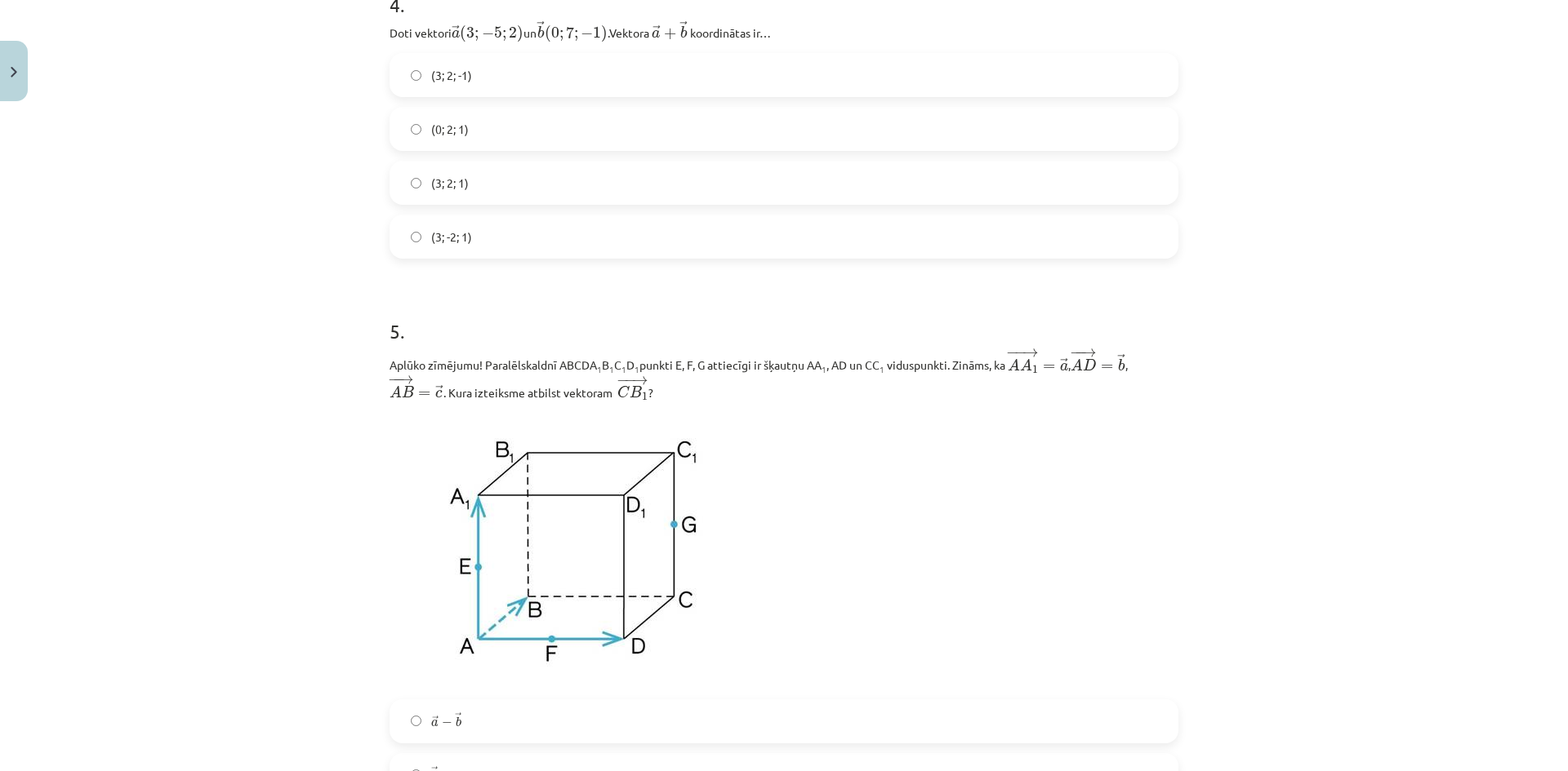
click at [494, 180] on label "(3; 2; 1)" at bounding box center [783, 183] width 786 height 41
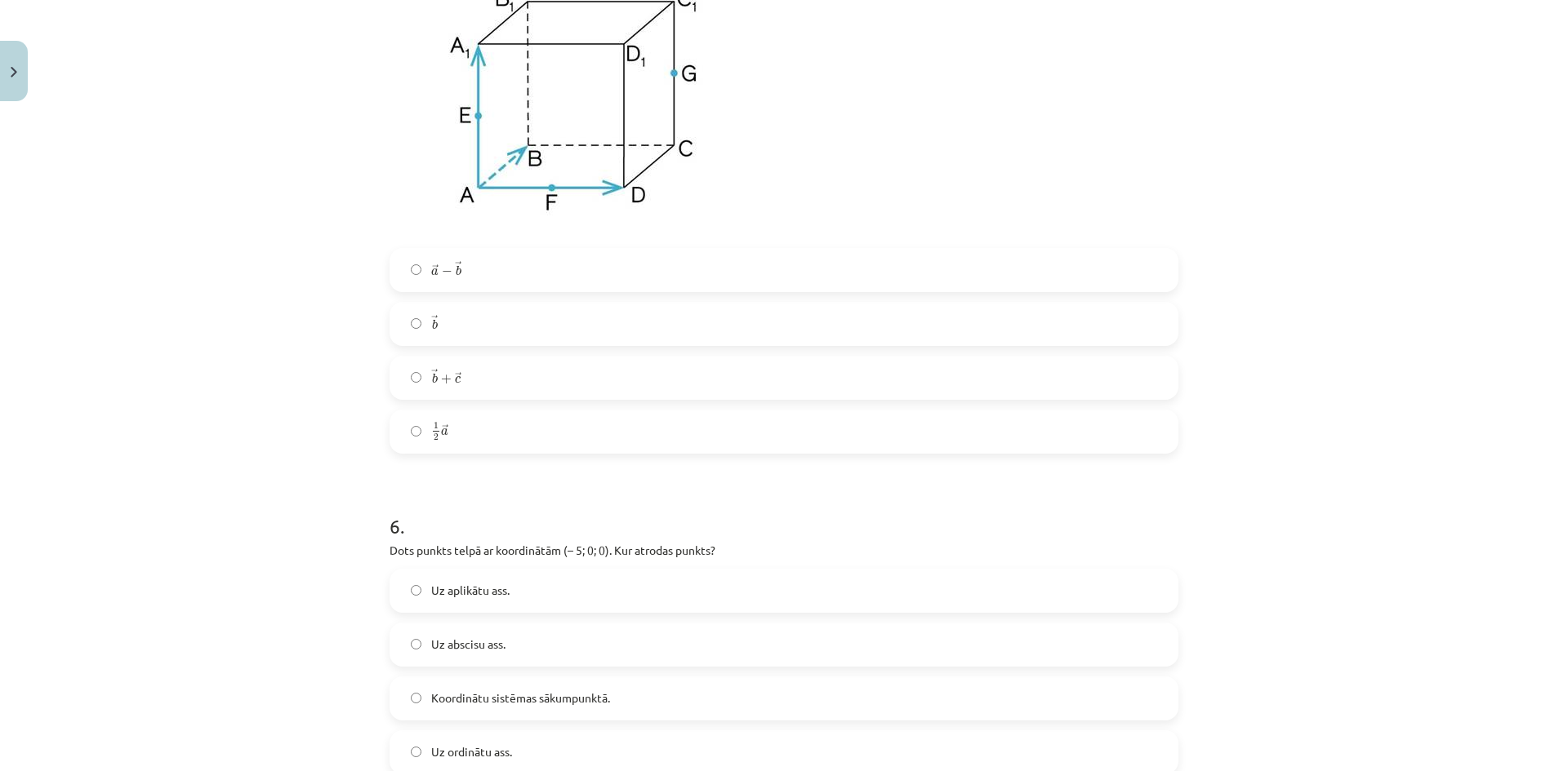
scroll to position [2721, 0]
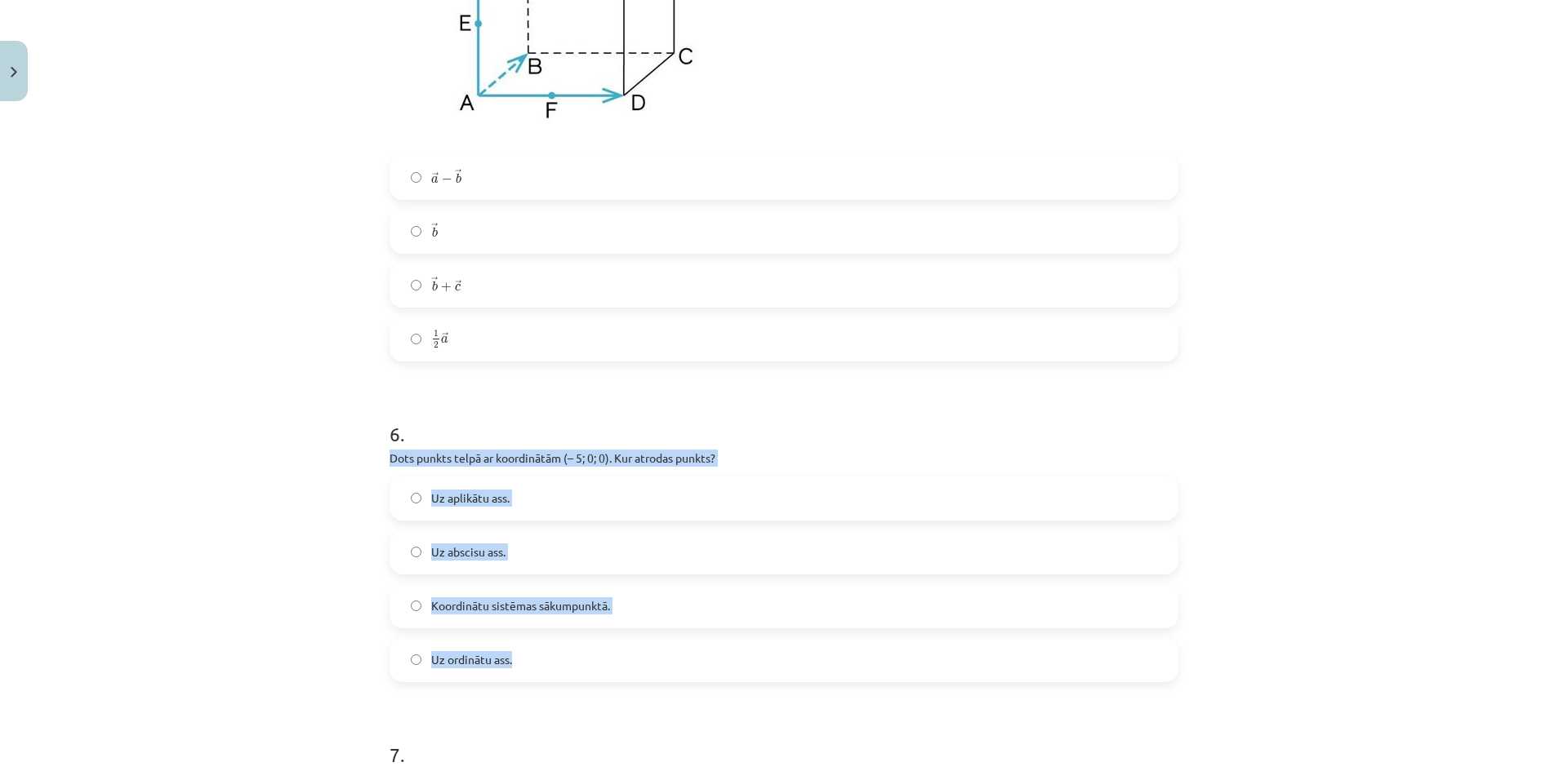
drag, startPoint x: 426, startPoint y: 462, endPoint x: 621, endPoint y: 653, distance: 273.0
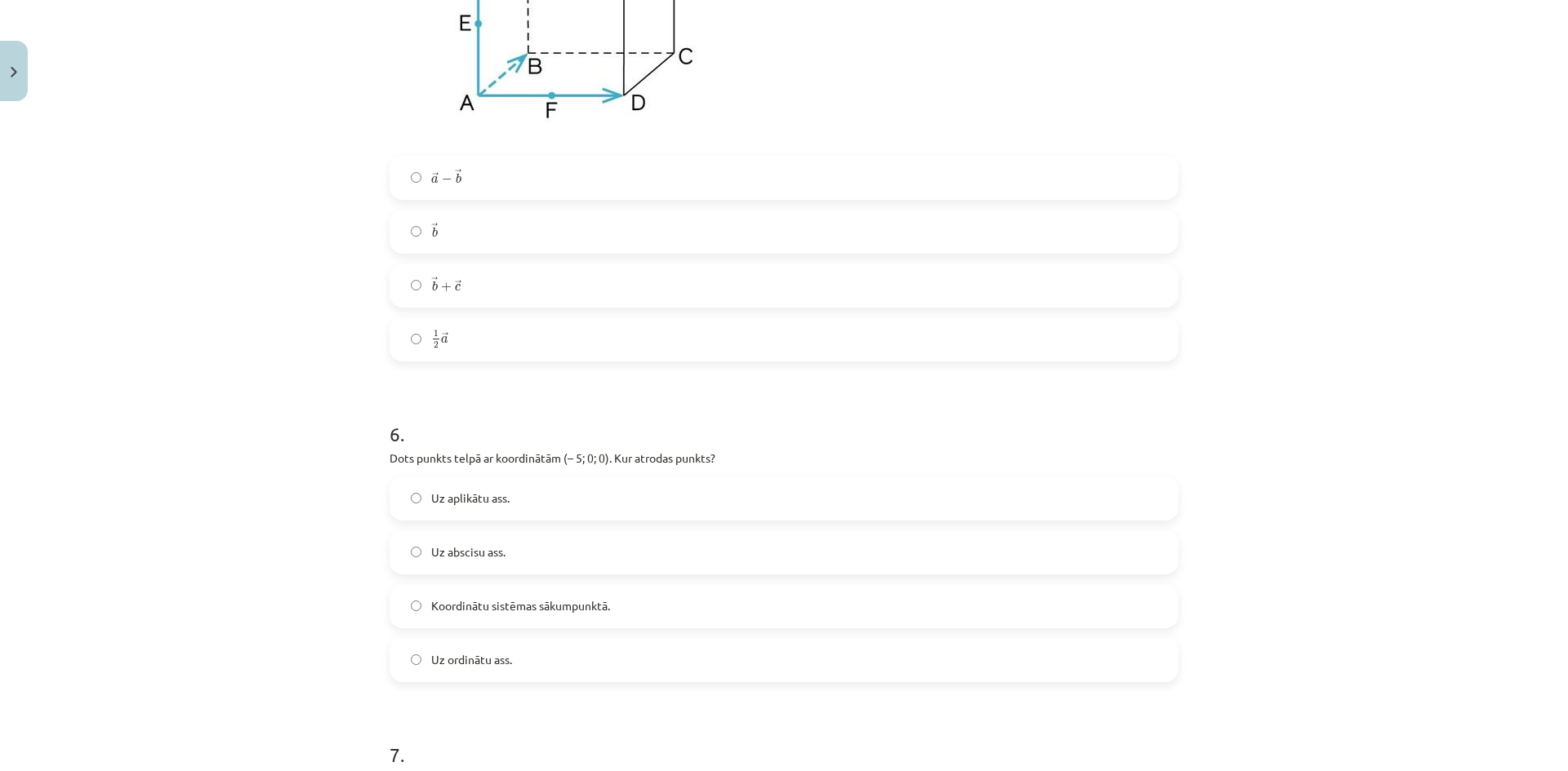
click at [472, 189] on label "→ a − → b a → − b →" at bounding box center [783, 178] width 786 height 41
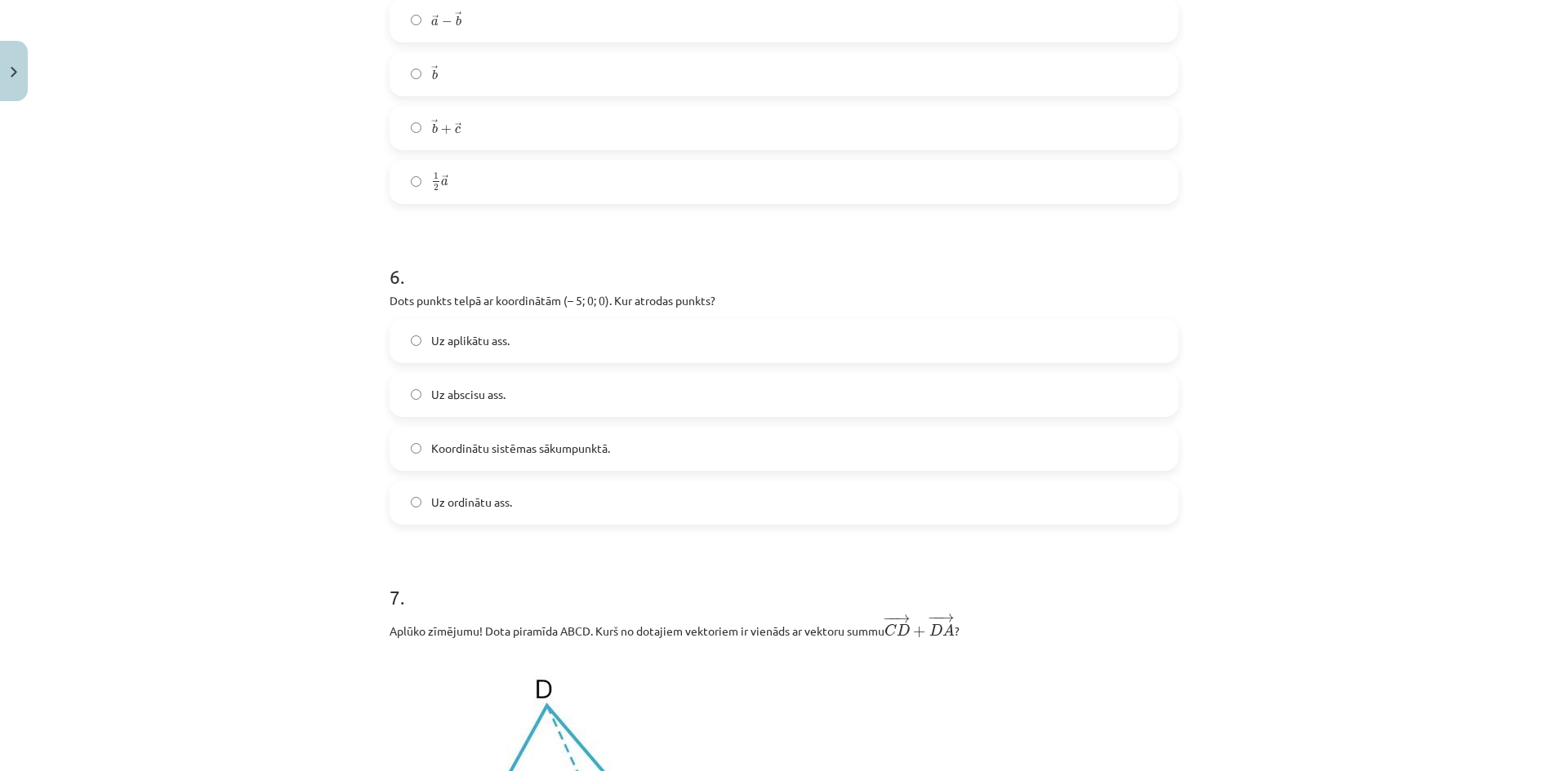
scroll to position [2993, 0]
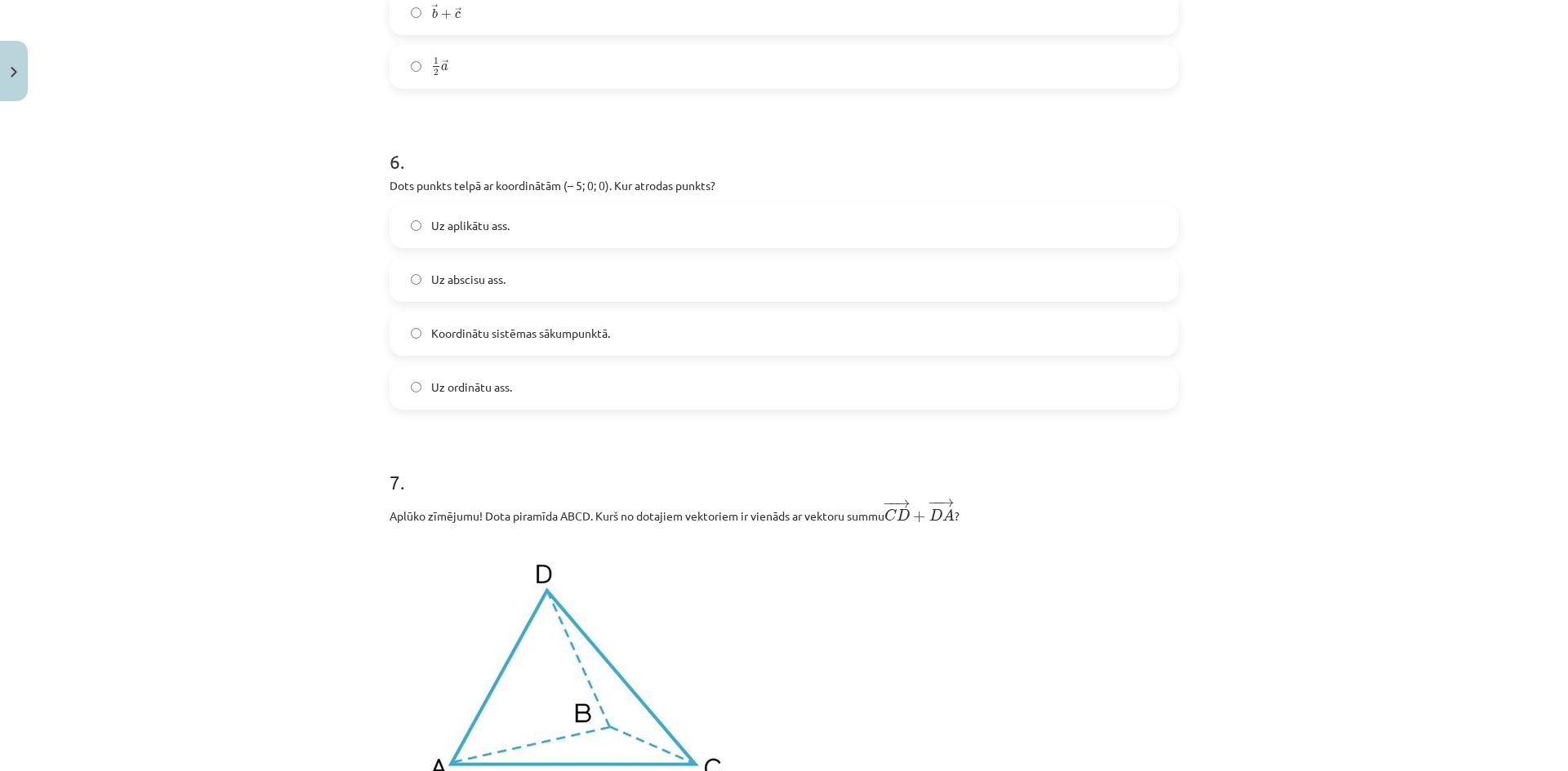
click at [440, 288] on span "Uz abscisu ass." at bounding box center [468, 279] width 74 height 17
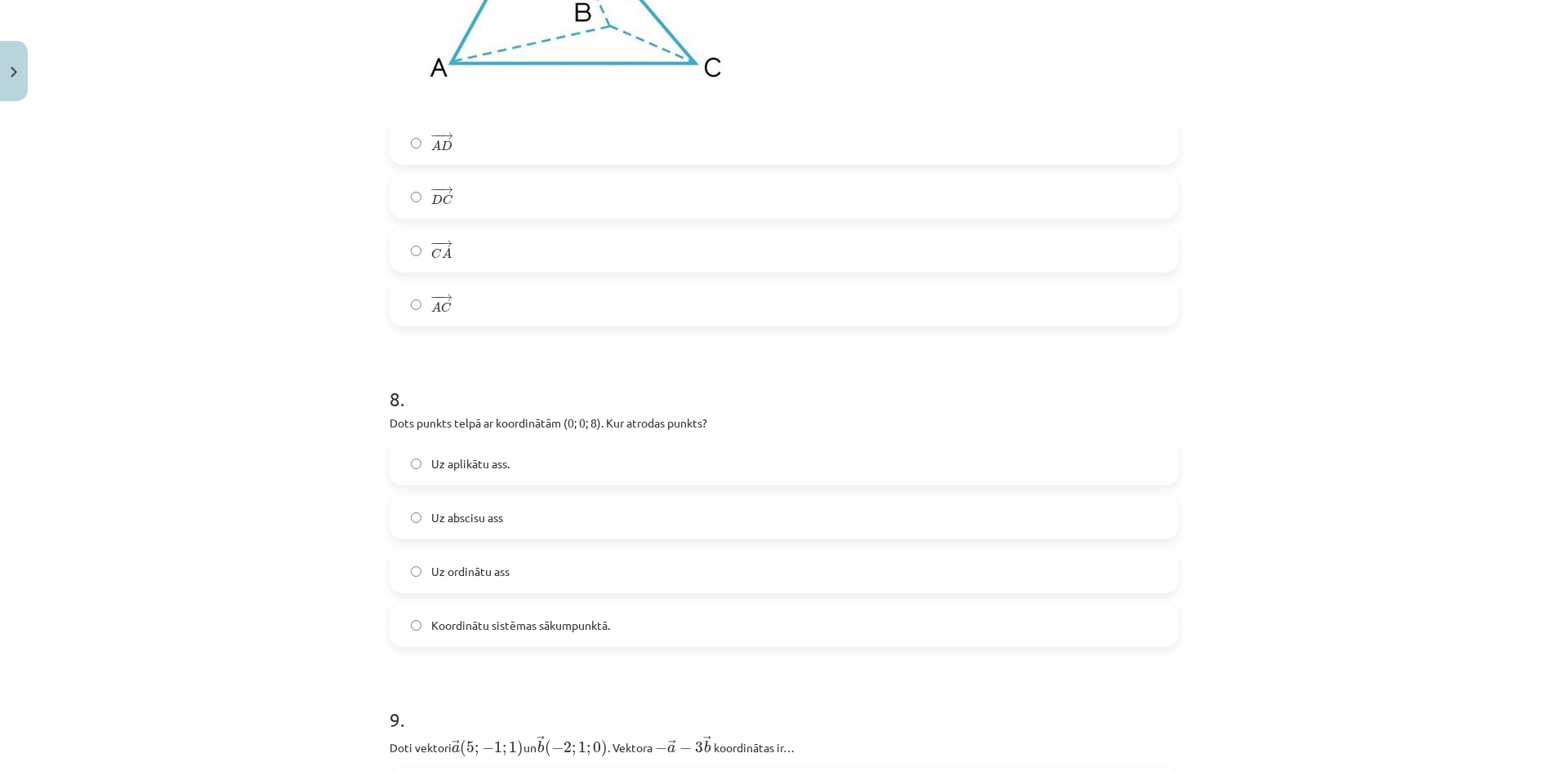
scroll to position [3809, 0]
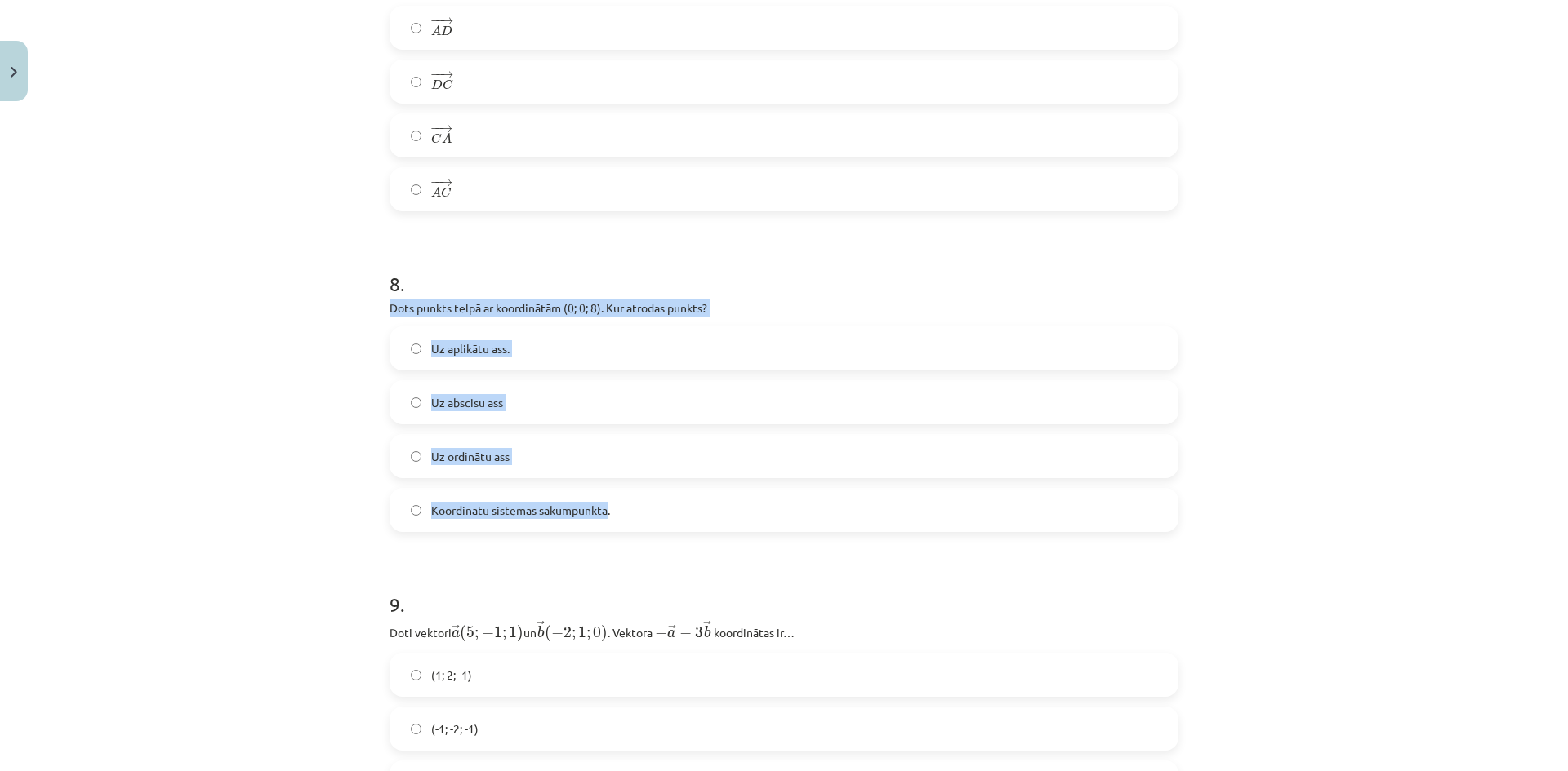
drag, startPoint x: 381, startPoint y: 305, endPoint x: 603, endPoint y: 504, distance: 298.1
click at [603, 504] on div "32 XP Saņemsi Sarežģīts 375 pilda Apraksts Uzdevums Palīdzība 1 . Aplūko zīmēju…" at bounding box center [784, 619] width 809 height 8639
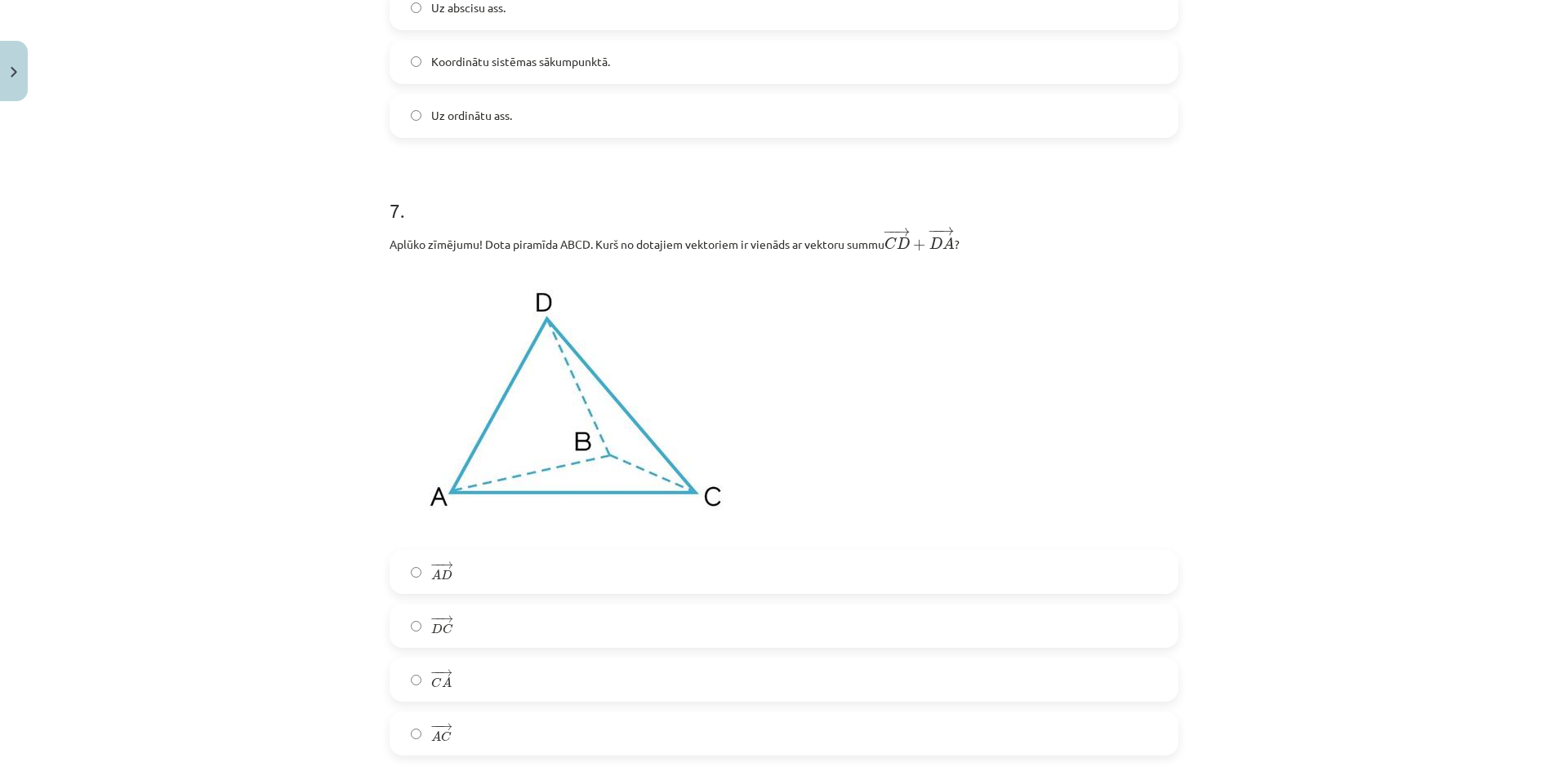
scroll to position [3537, 0]
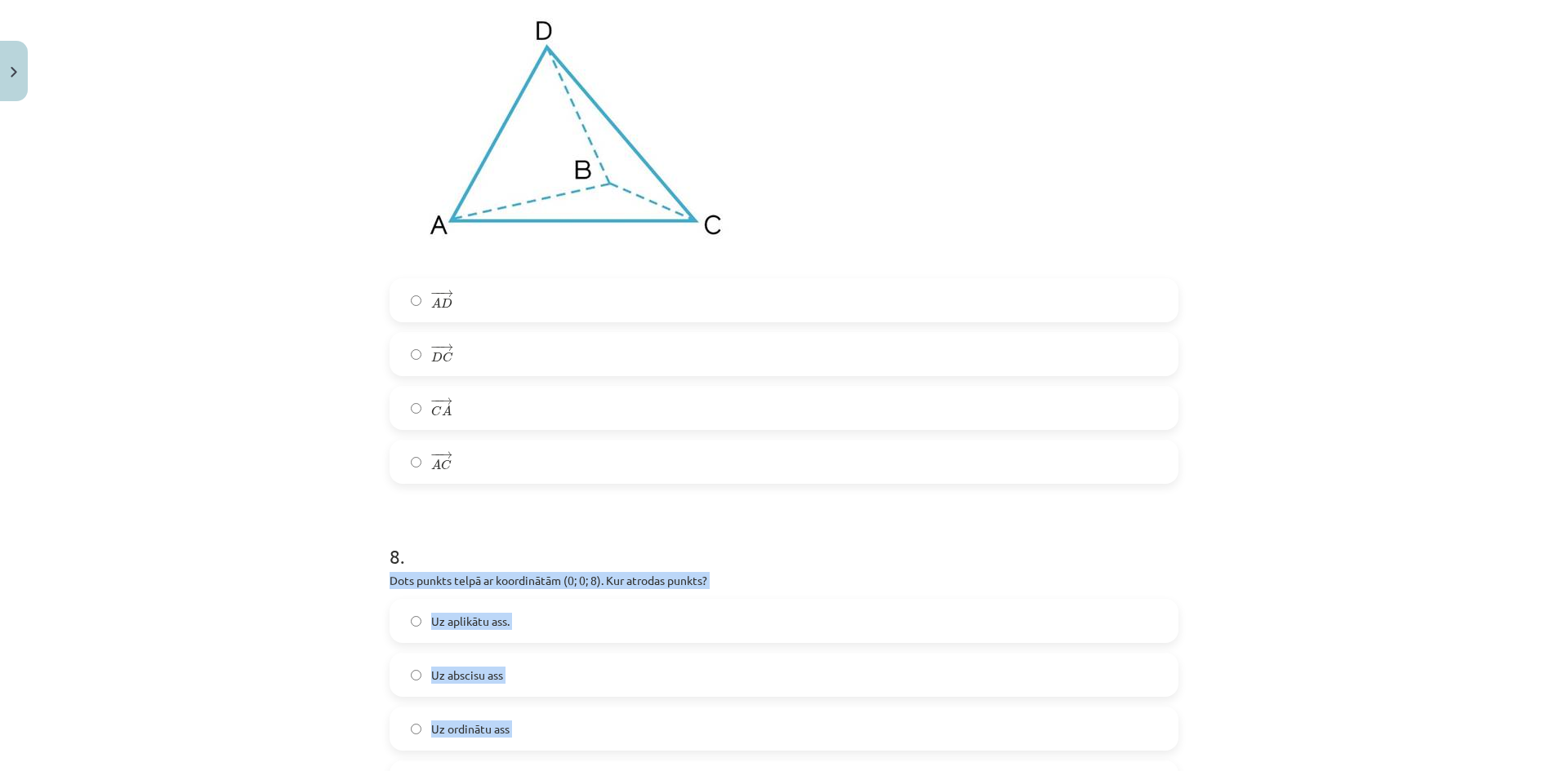
click at [547, 634] on label "Uz aplikātu ass." at bounding box center [783, 621] width 786 height 41
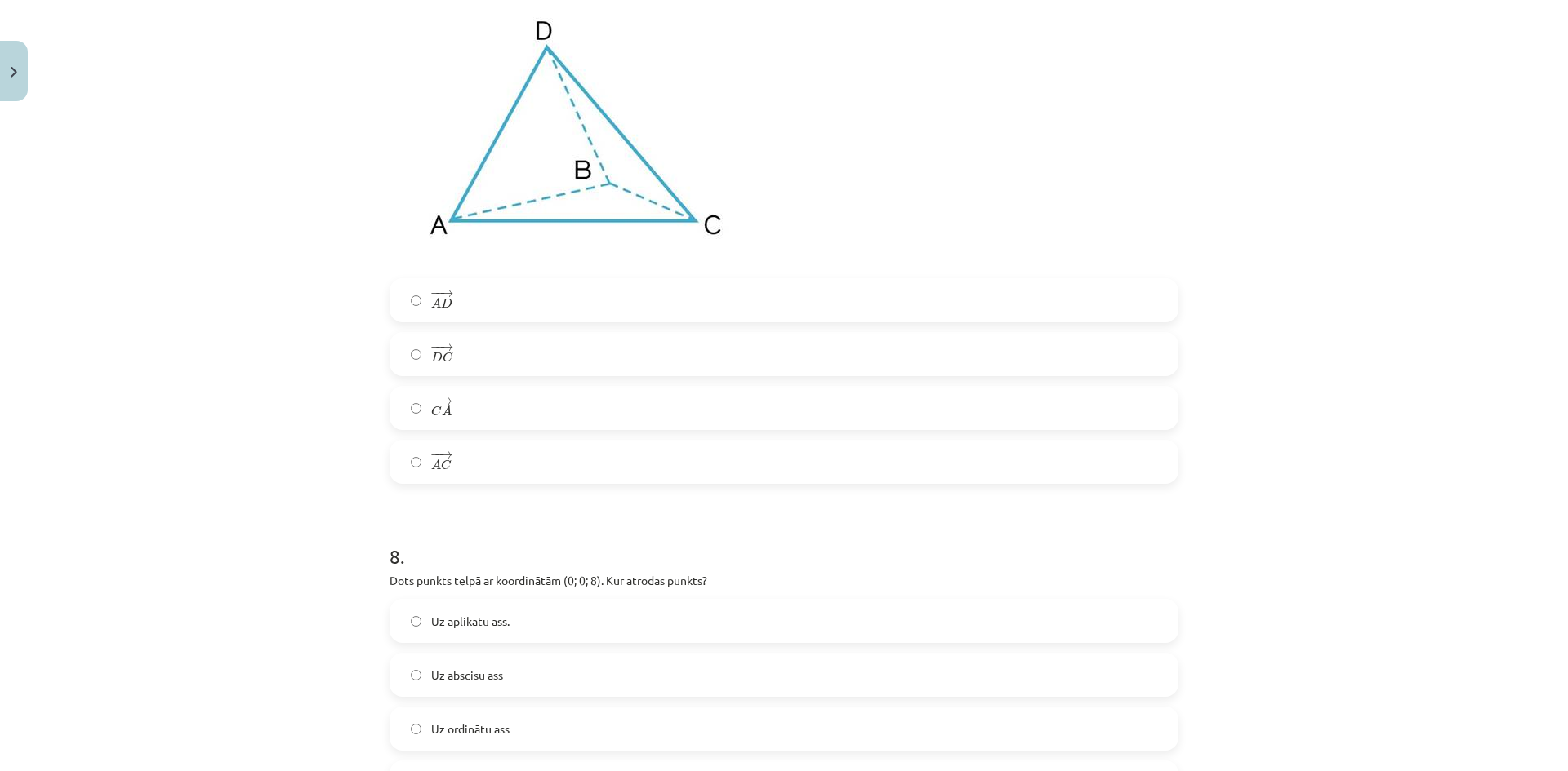
scroll to position [3265, 0]
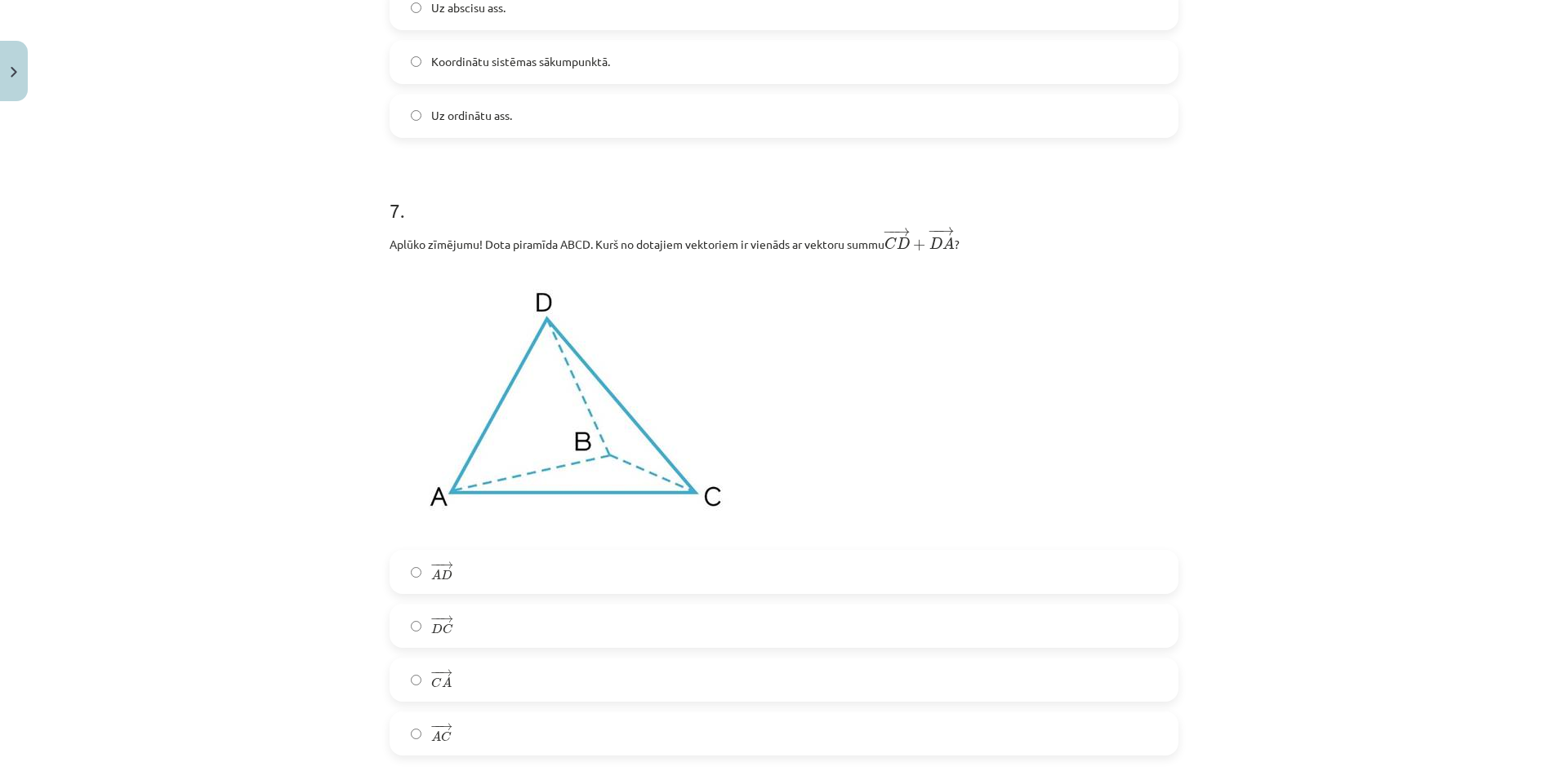
drag, startPoint x: 470, startPoint y: 690, endPoint x: 474, endPoint y: 684, distance: 7.2
click at [471, 690] on label "− − → C A C A →" at bounding box center [783, 680] width 786 height 41
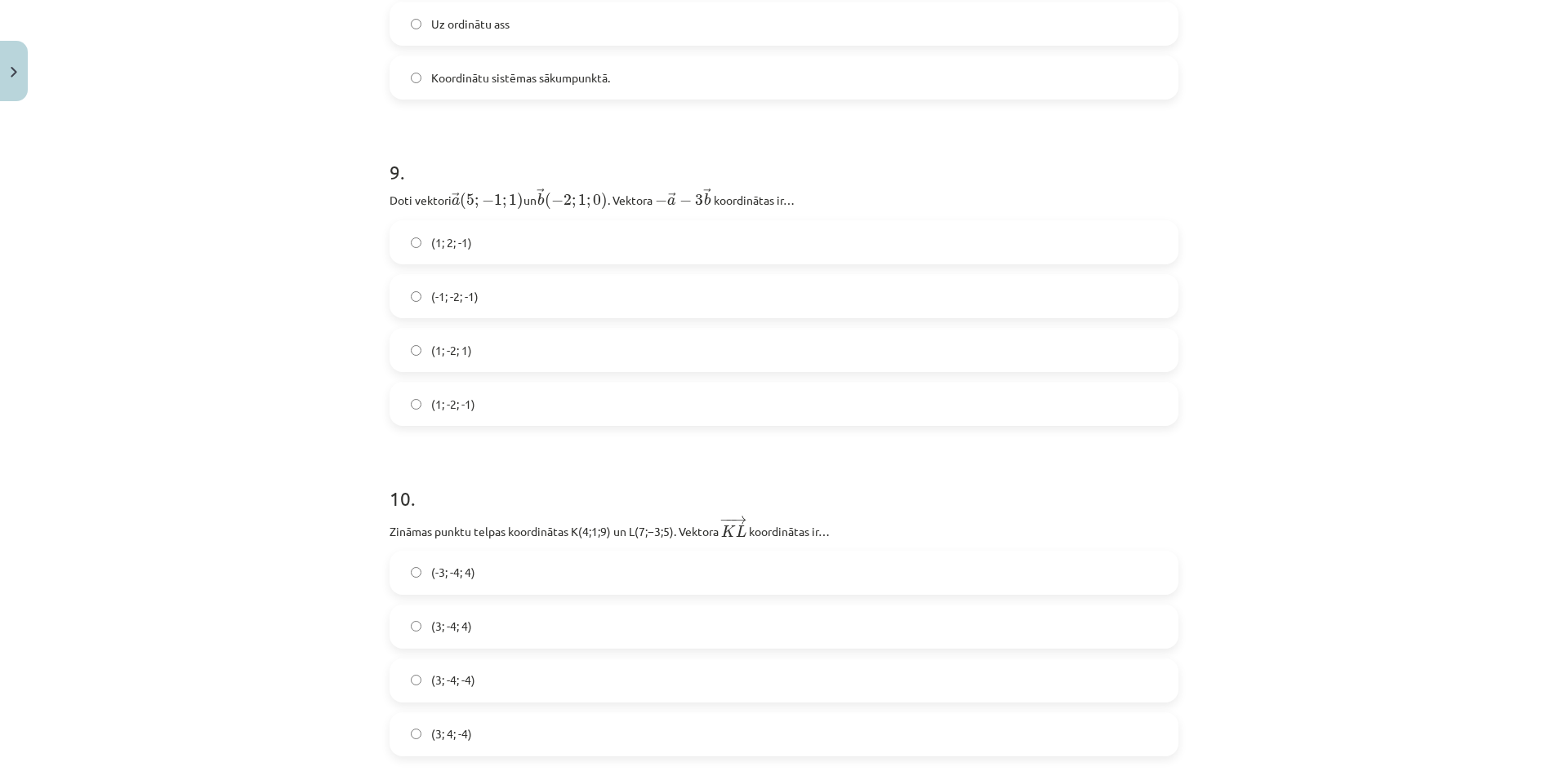
scroll to position [4353, 0]
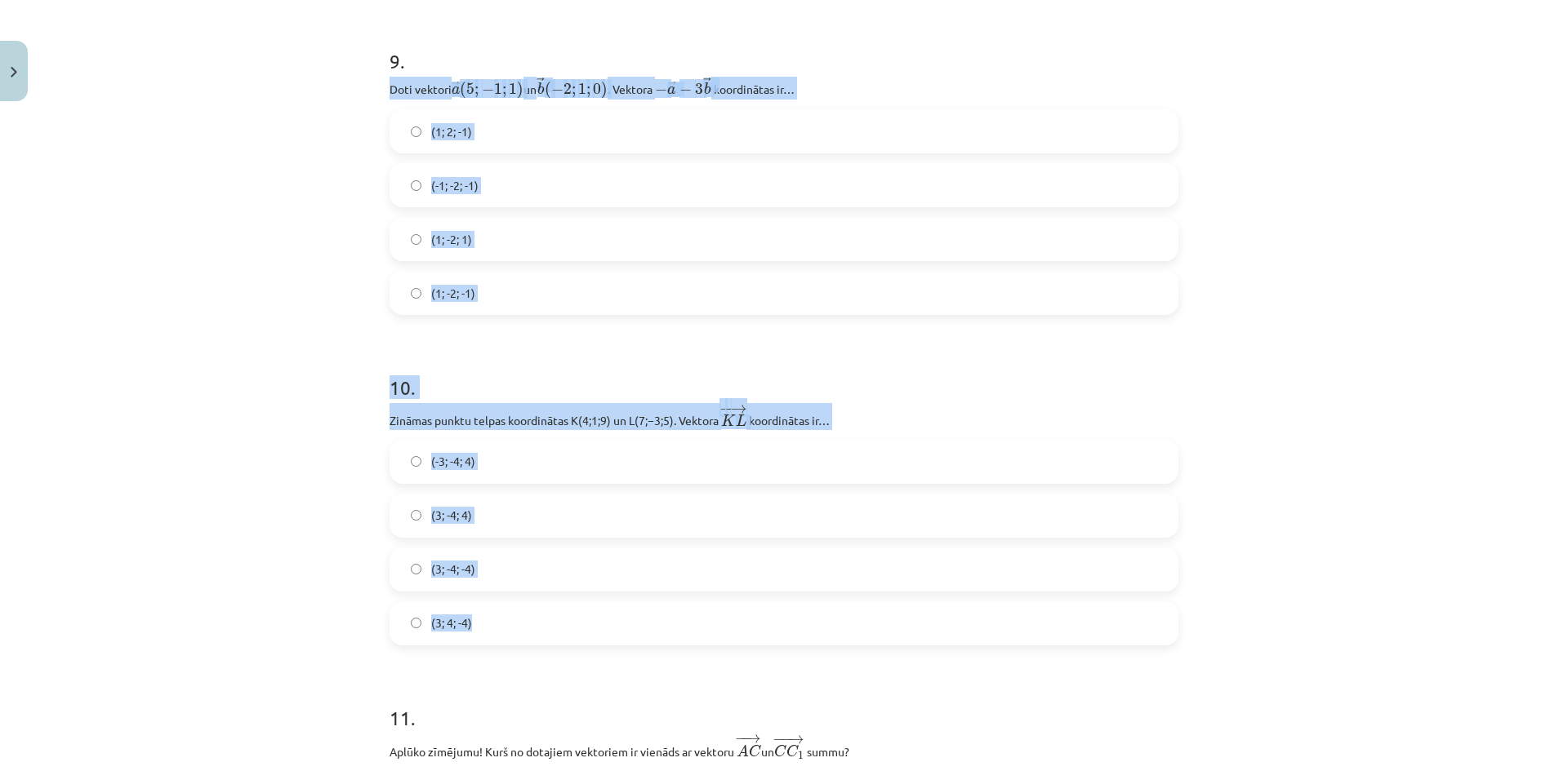
drag, startPoint x: 377, startPoint y: 93, endPoint x: 859, endPoint y: 649, distance: 735.8
click at [859, 649] on div "32 XP Saņemsi Sarežģīts 375 pilda Apraksts Uzdevums Palīdzība 1 . Aplūko zīmēju…" at bounding box center [784, 76] width 809 height 8639
click at [280, 318] on div "Mācību tēma: Matemātikas i - 10. klases 1. ieskaites mācību materiāls (a,b) #9 …" at bounding box center [784, 386] width 1568 height 771
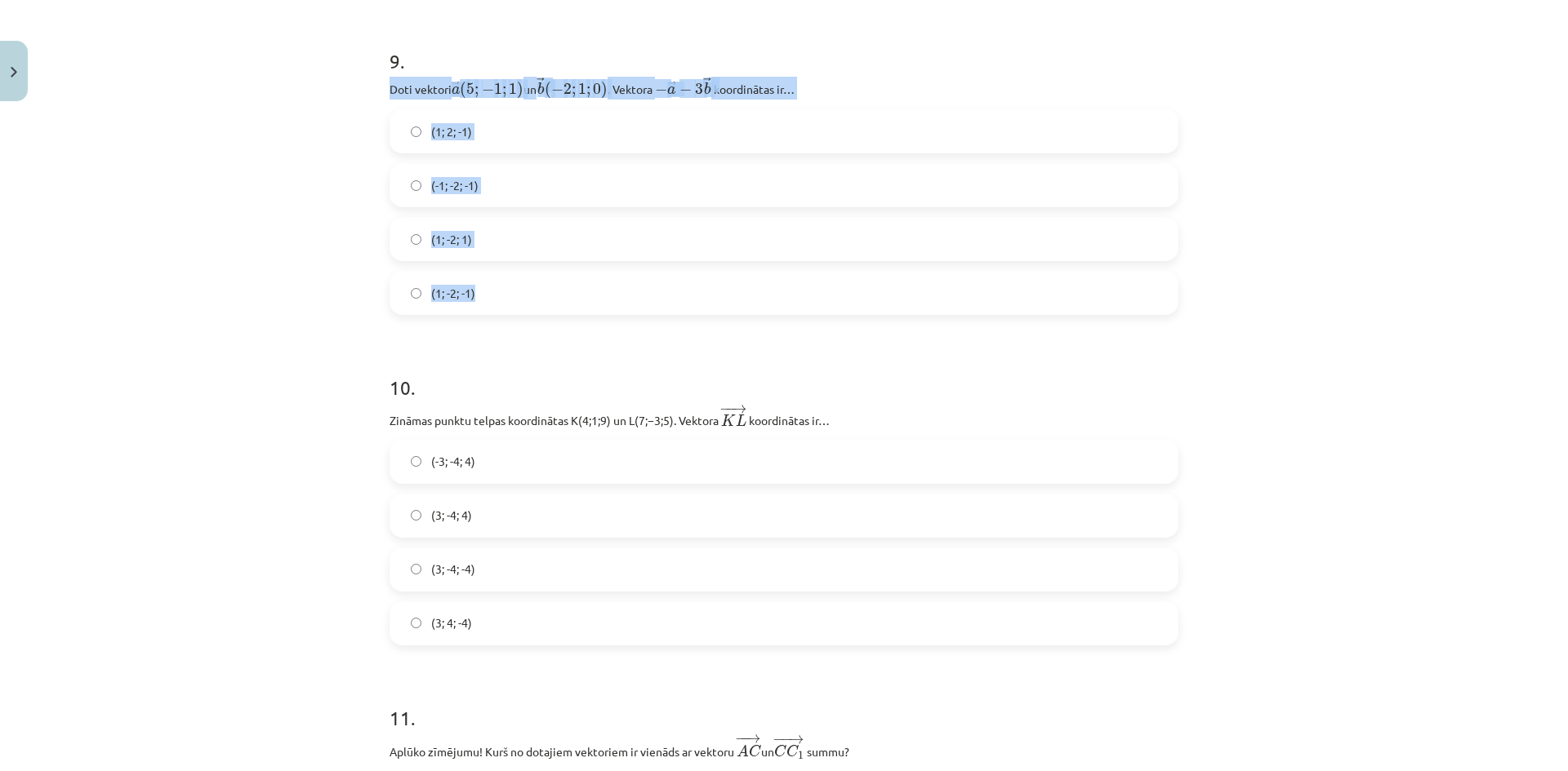
drag, startPoint x: 373, startPoint y: 86, endPoint x: 655, endPoint y: 305, distance: 357.1
click at [655, 305] on div "Mācību tēma: Matemātikas i - 10. klases 1. ieskaites mācību materiāls (a,b) #9 …" at bounding box center [784, 386] width 1568 height 771
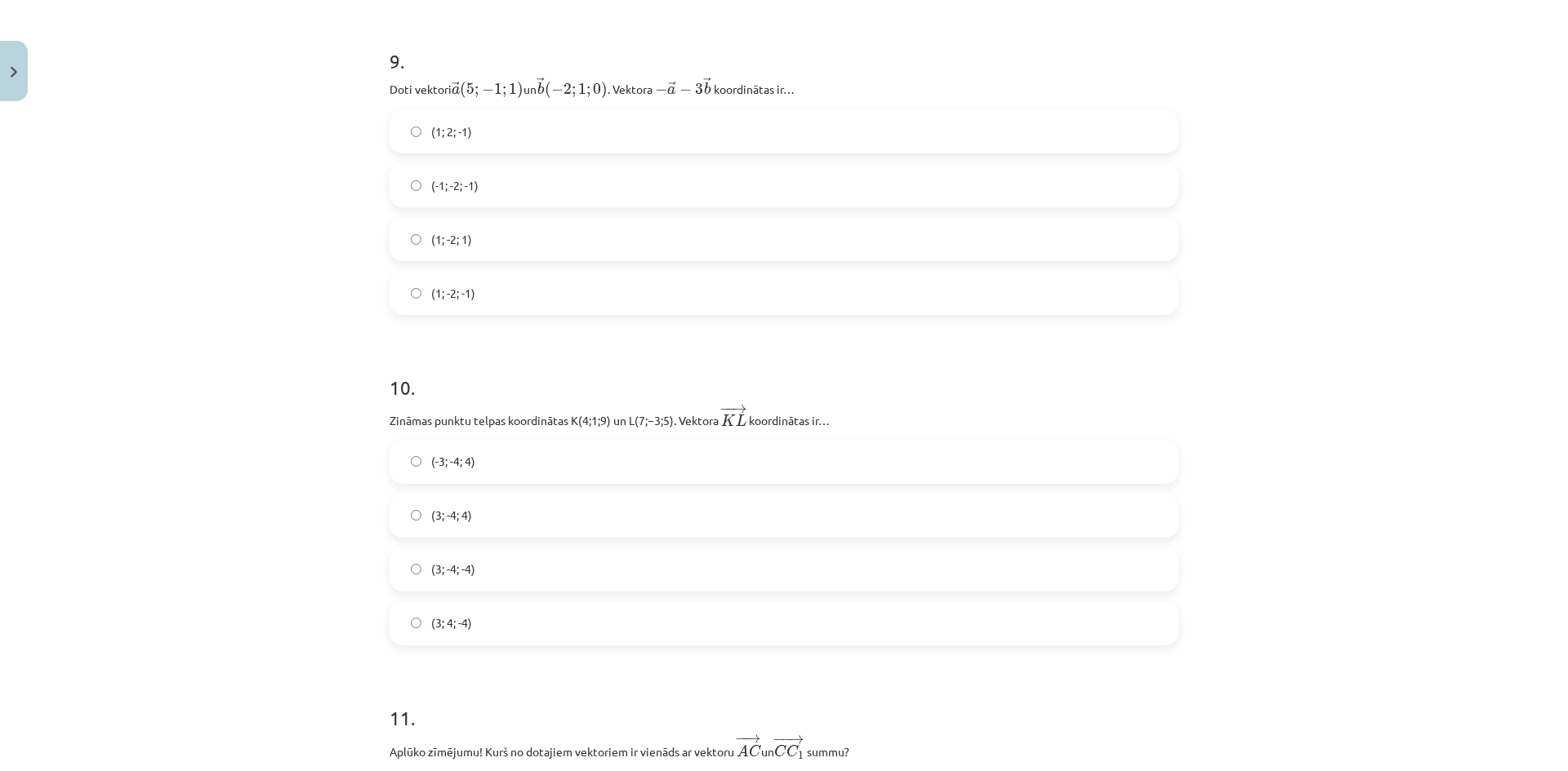
click at [518, 364] on h1 "10 ." at bounding box center [783, 373] width 789 height 51
click at [469, 199] on label "(-1; -2; -1)" at bounding box center [783, 185] width 786 height 41
drag, startPoint x: 383, startPoint y: 426, endPoint x: 397, endPoint y: 431, distance: 14.9
click at [397, 431] on p "Zināmas punktu telpas koordinātas ﻿K(4;1;9)﻿ un ﻿L(7;−3;5)﻿. Vektora ﻿ − − → K …" at bounding box center [783, 417] width 789 height 27
drag, startPoint x: 306, startPoint y: 475, endPoint x: 364, endPoint y: 428, distance: 74.7
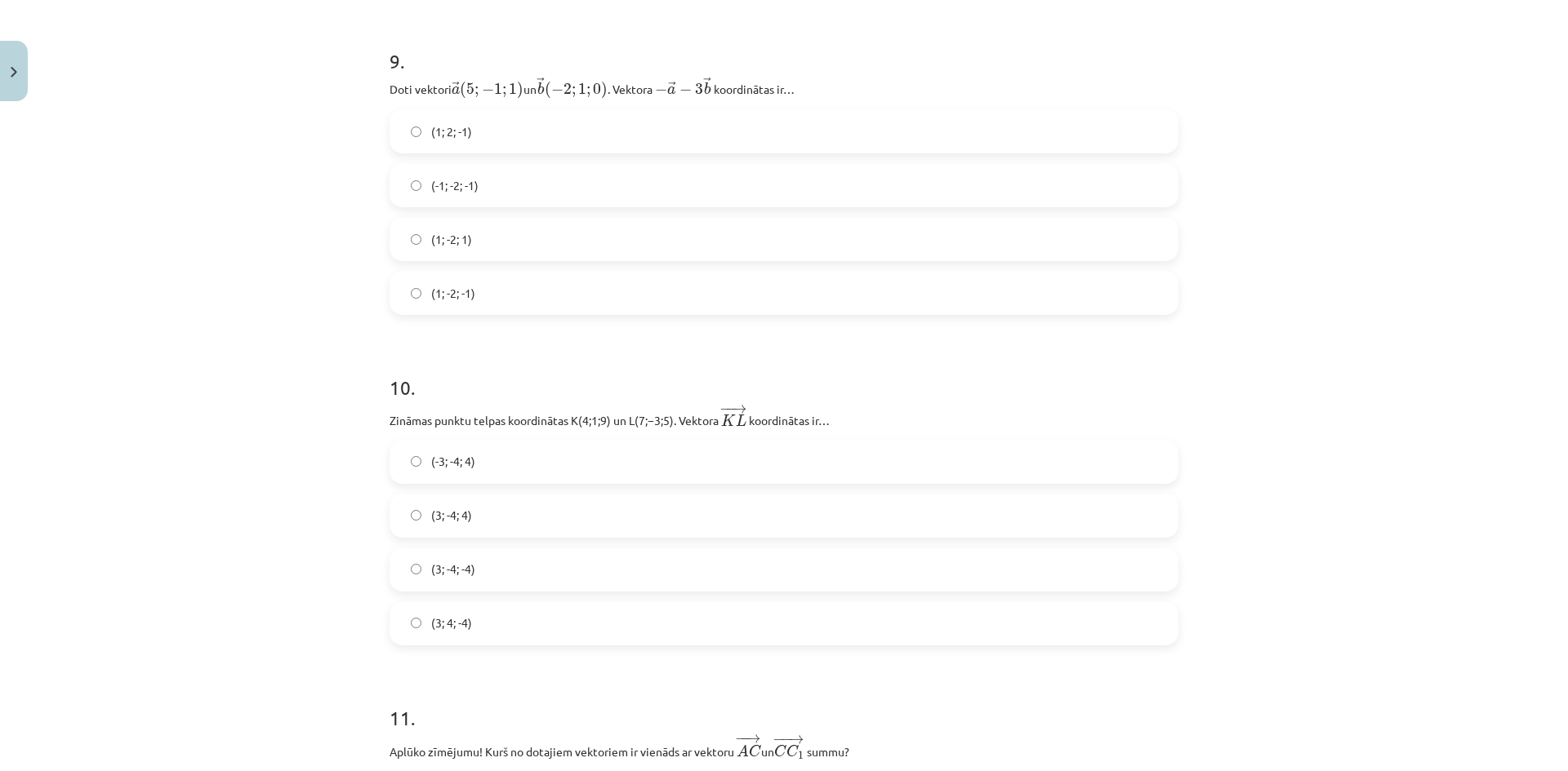
click at [307, 474] on div "Mācību tēma: Matemātikas i - 10. klases 1. ieskaites mācību materiāls (a,b) #9 …" at bounding box center [784, 386] width 1568 height 771
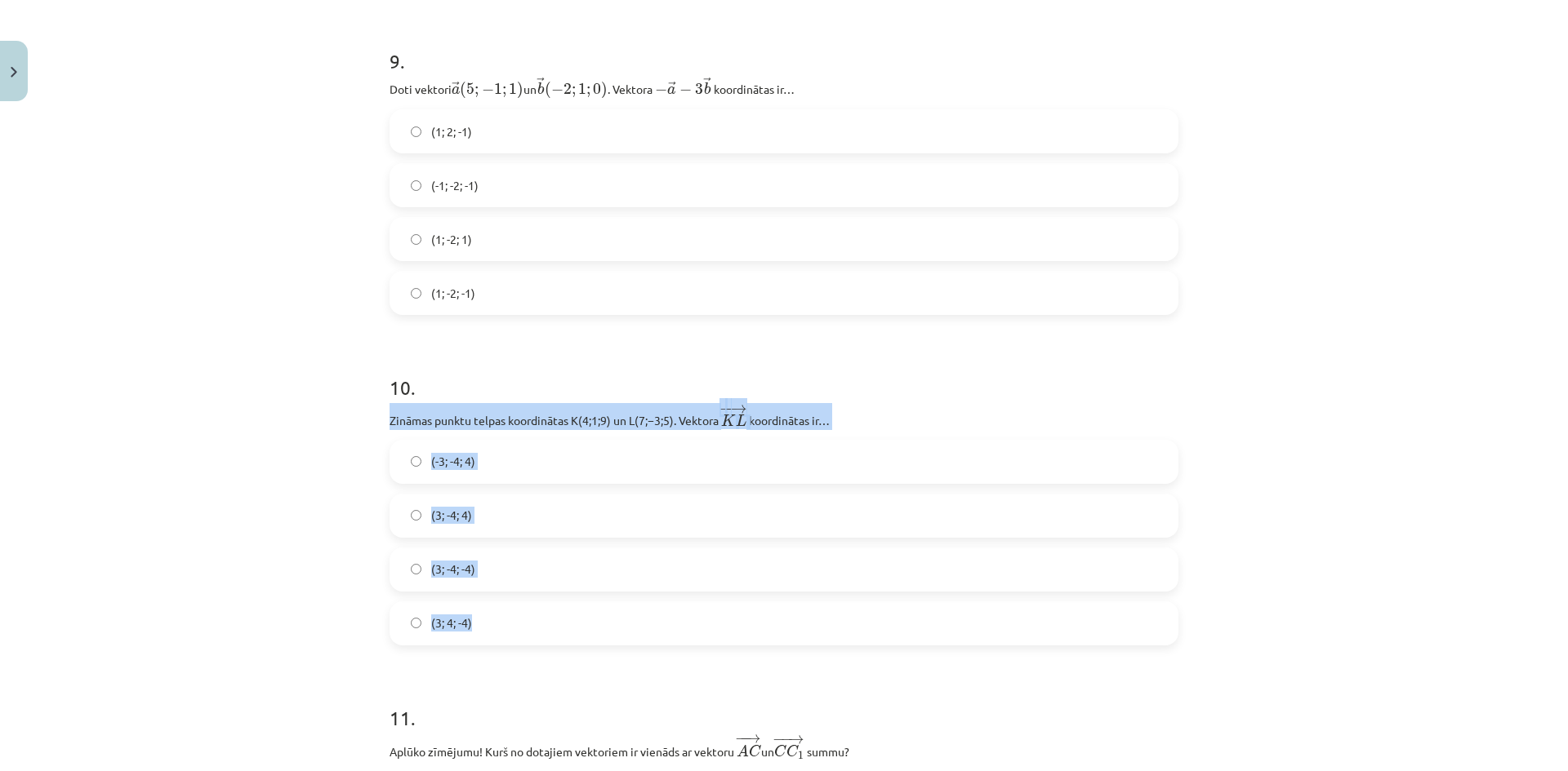
drag, startPoint x: 391, startPoint y: 429, endPoint x: 527, endPoint y: 627, distance: 240.2
click at [527, 627] on div "32 XP Saņemsi Sarežģīts 375 pilda Apraksts Uzdevums Palīdzība 1 . Aplūko zīmēju…" at bounding box center [784, 76] width 809 height 8639
click at [290, 501] on div "Mācību tēma: Matemātikas i - 10. klases 1. ieskaites mācību materiāls (a,b) #9 …" at bounding box center [784, 386] width 1568 height 771
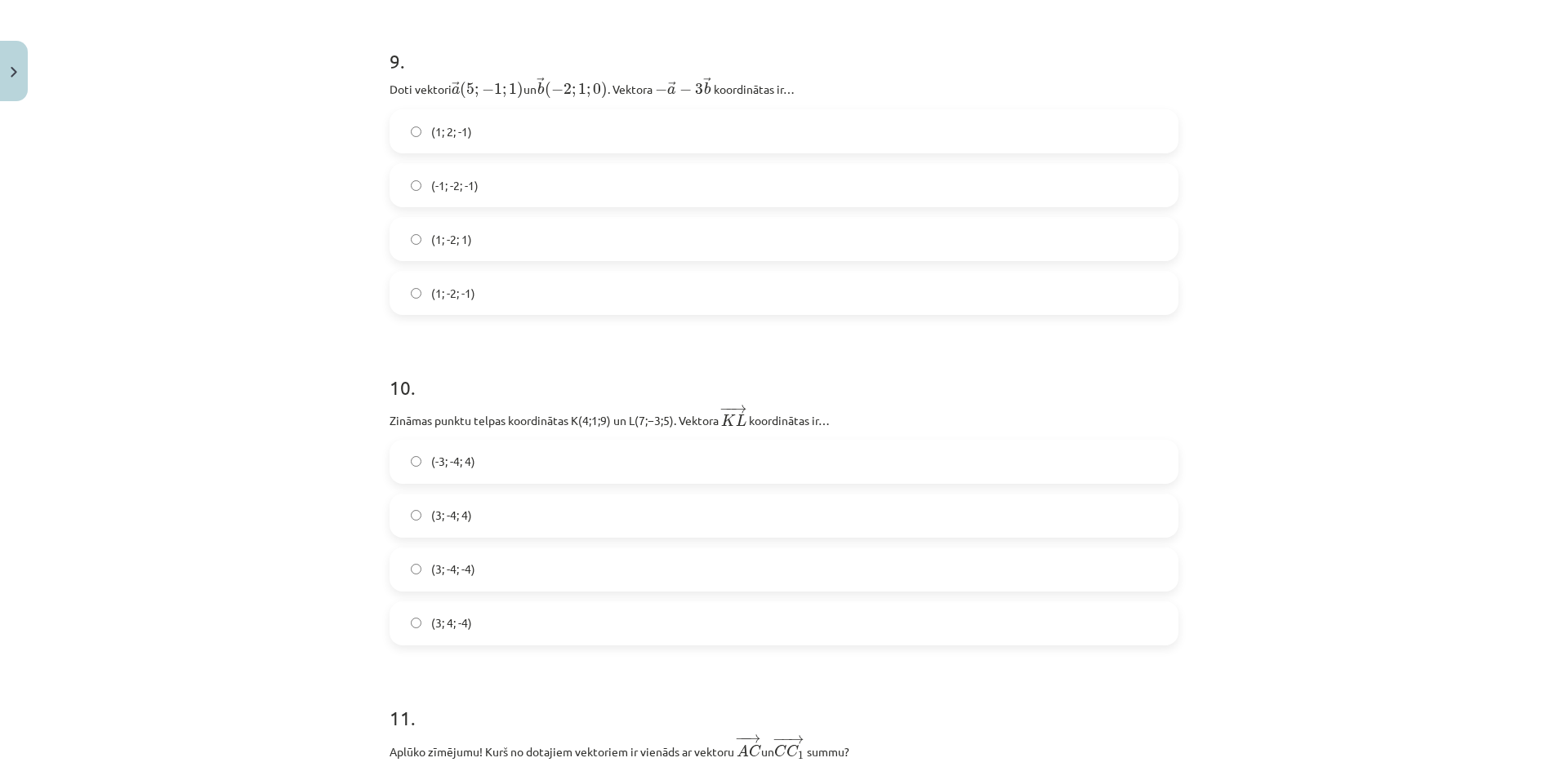
click at [510, 573] on label "(3; -4; -4)" at bounding box center [783, 570] width 786 height 41
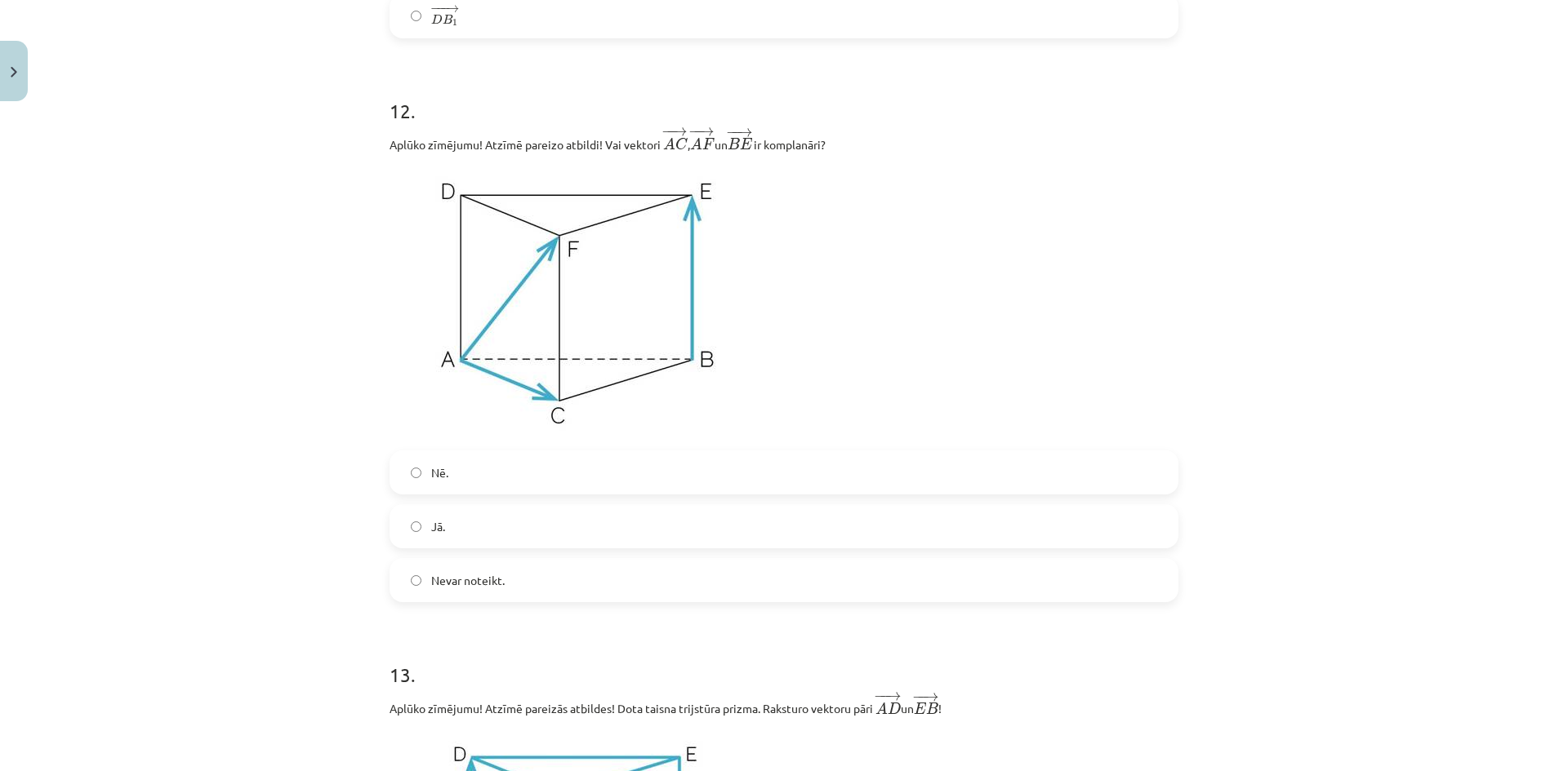
scroll to position [5307, 0]
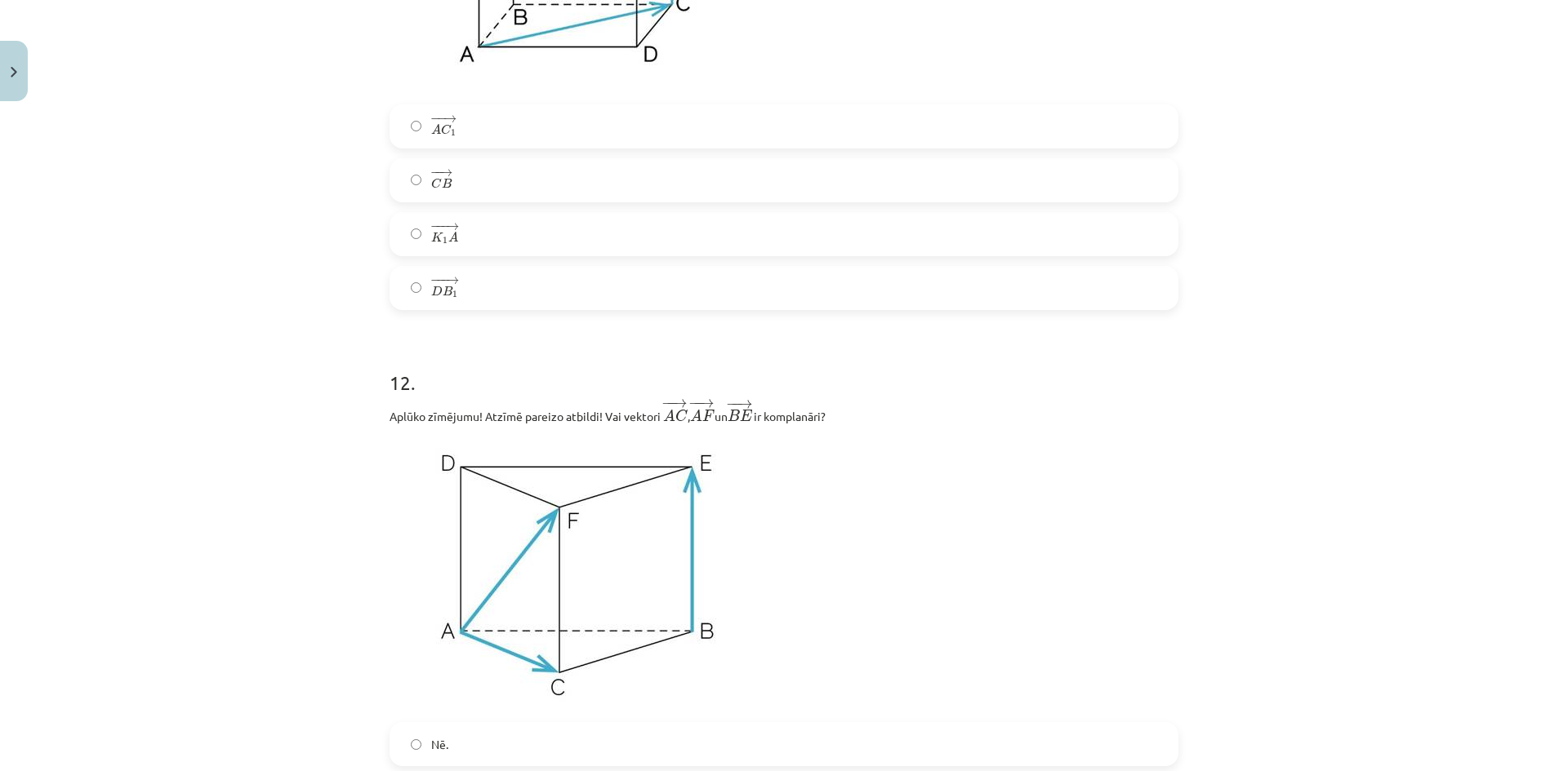
click at [894, 426] on p "Aplūko zīmējumu! Atzīmē pareizo atbildi! Vai vektori ﻿ − − → A C A C → ﻿, ﻿ − −…" at bounding box center [783, 412] width 789 height 28
click at [466, 130] on label "− − → A C 1 A C 1 →" at bounding box center [783, 127] width 786 height 41
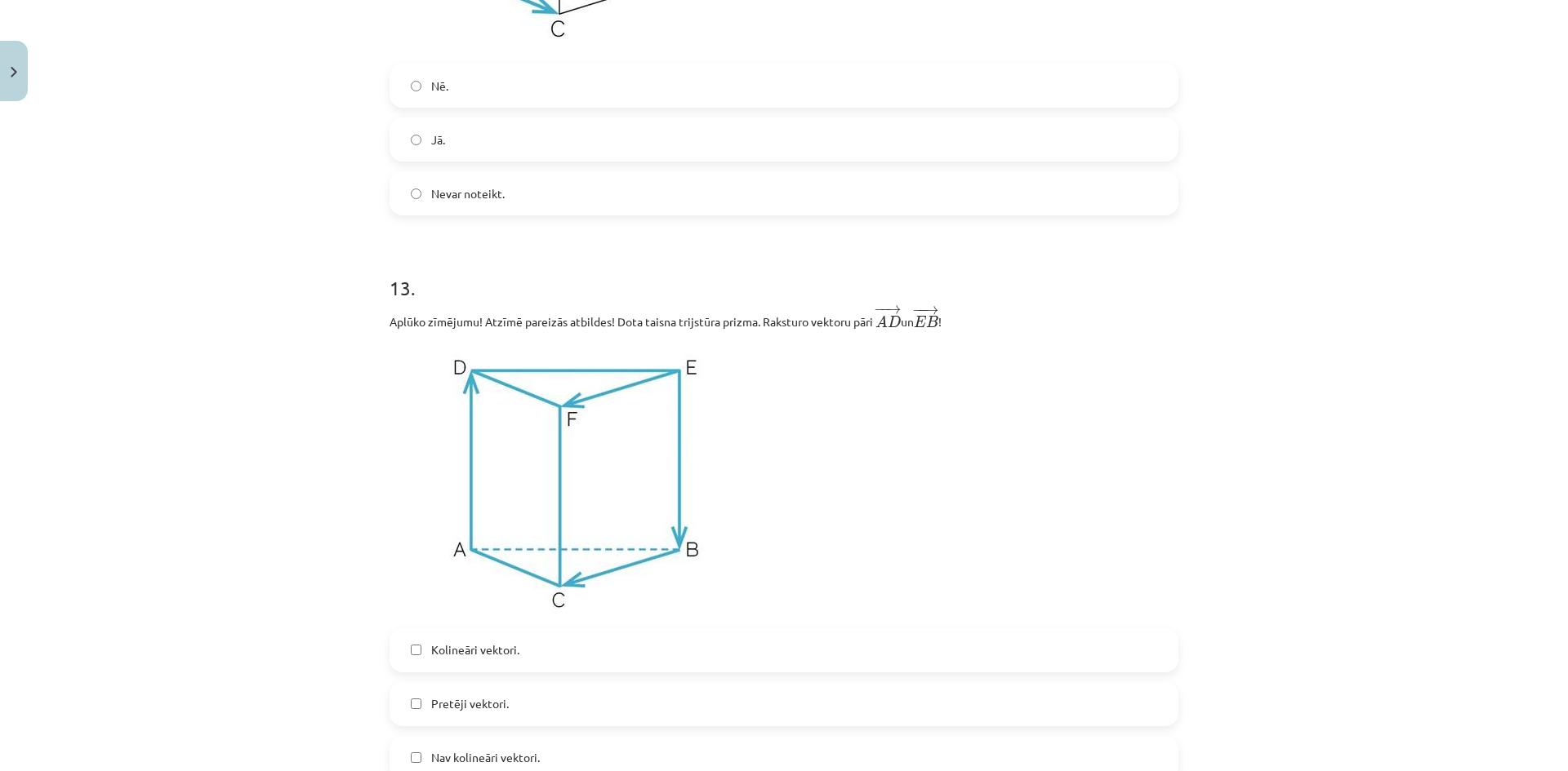
scroll to position [5850, 0]
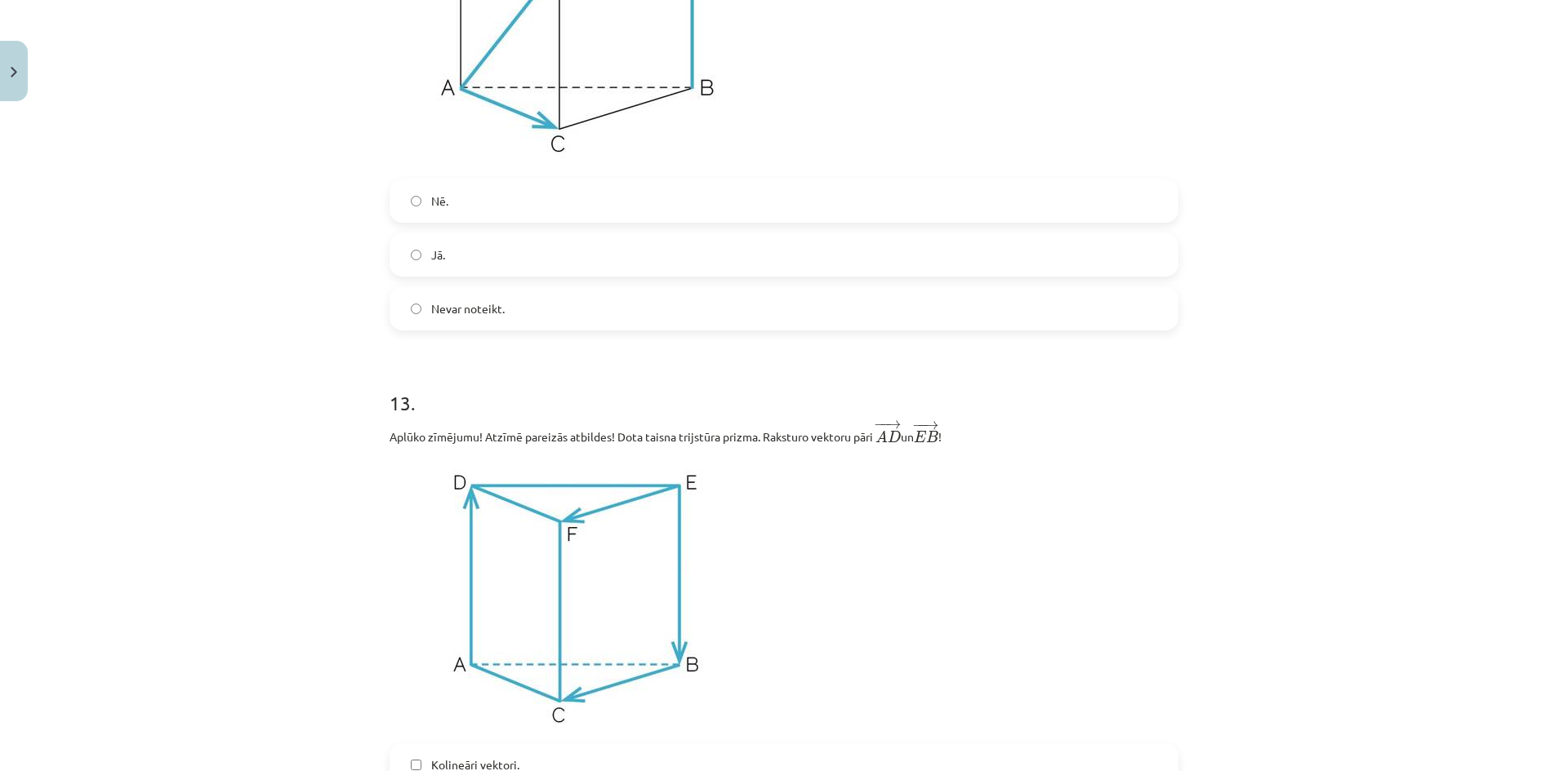
click at [458, 214] on label "Nē." at bounding box center [783, 200] width 786 height 41
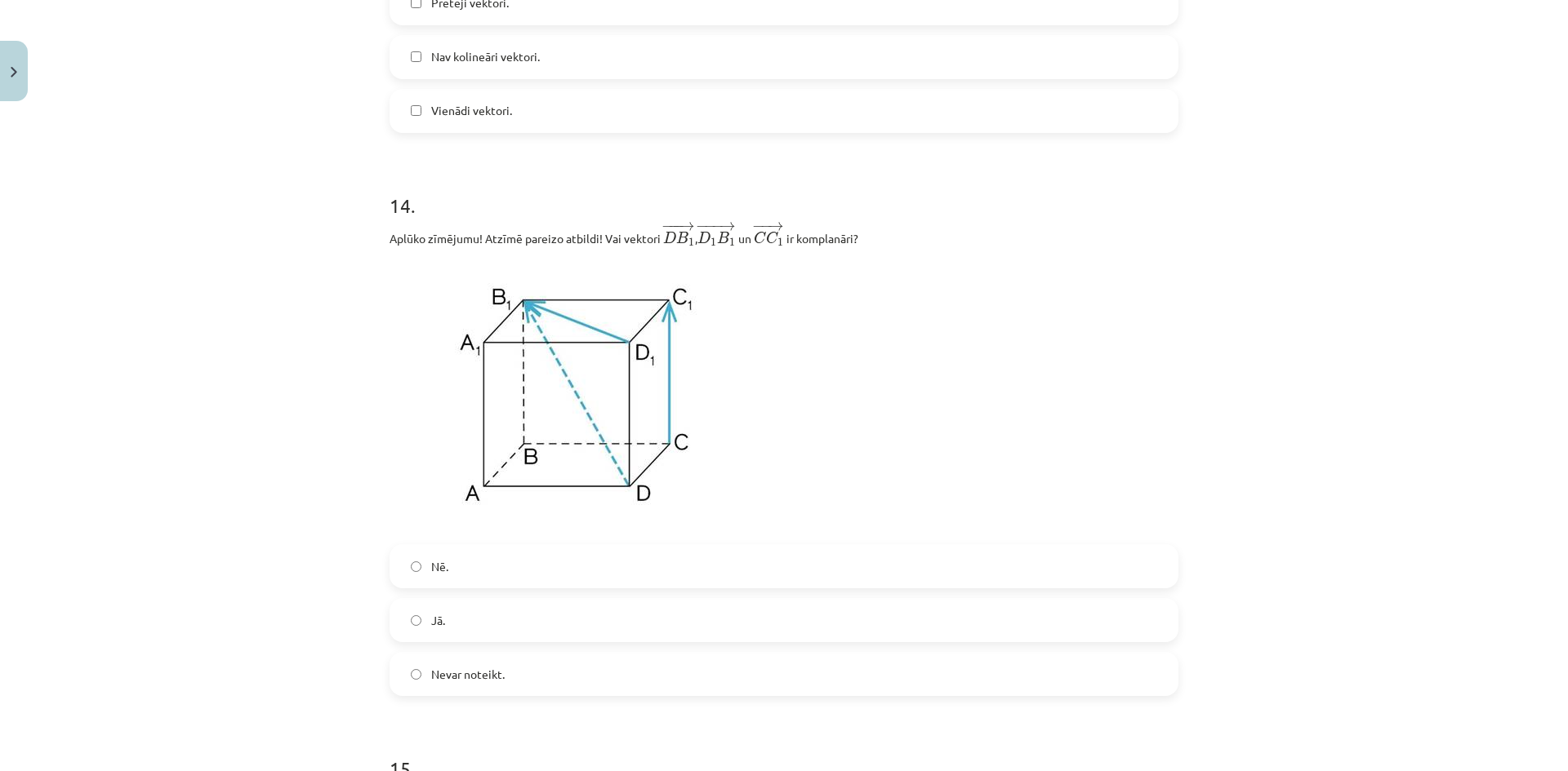
scroll to position [6395, 0]
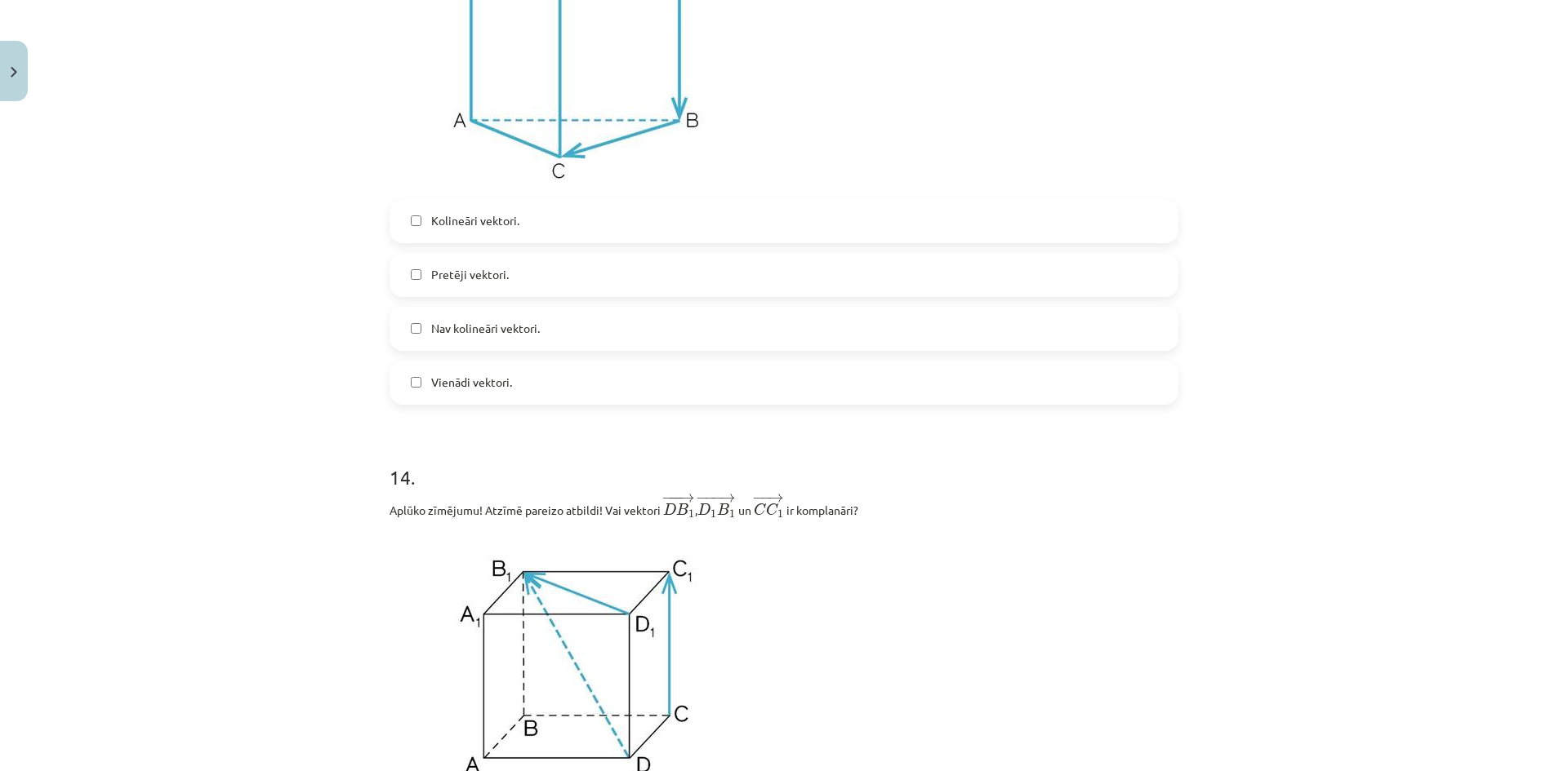
click at [483, 336] on span "Nav kolineāri vektori." at bounding box center [486, 329] width 109 height 17
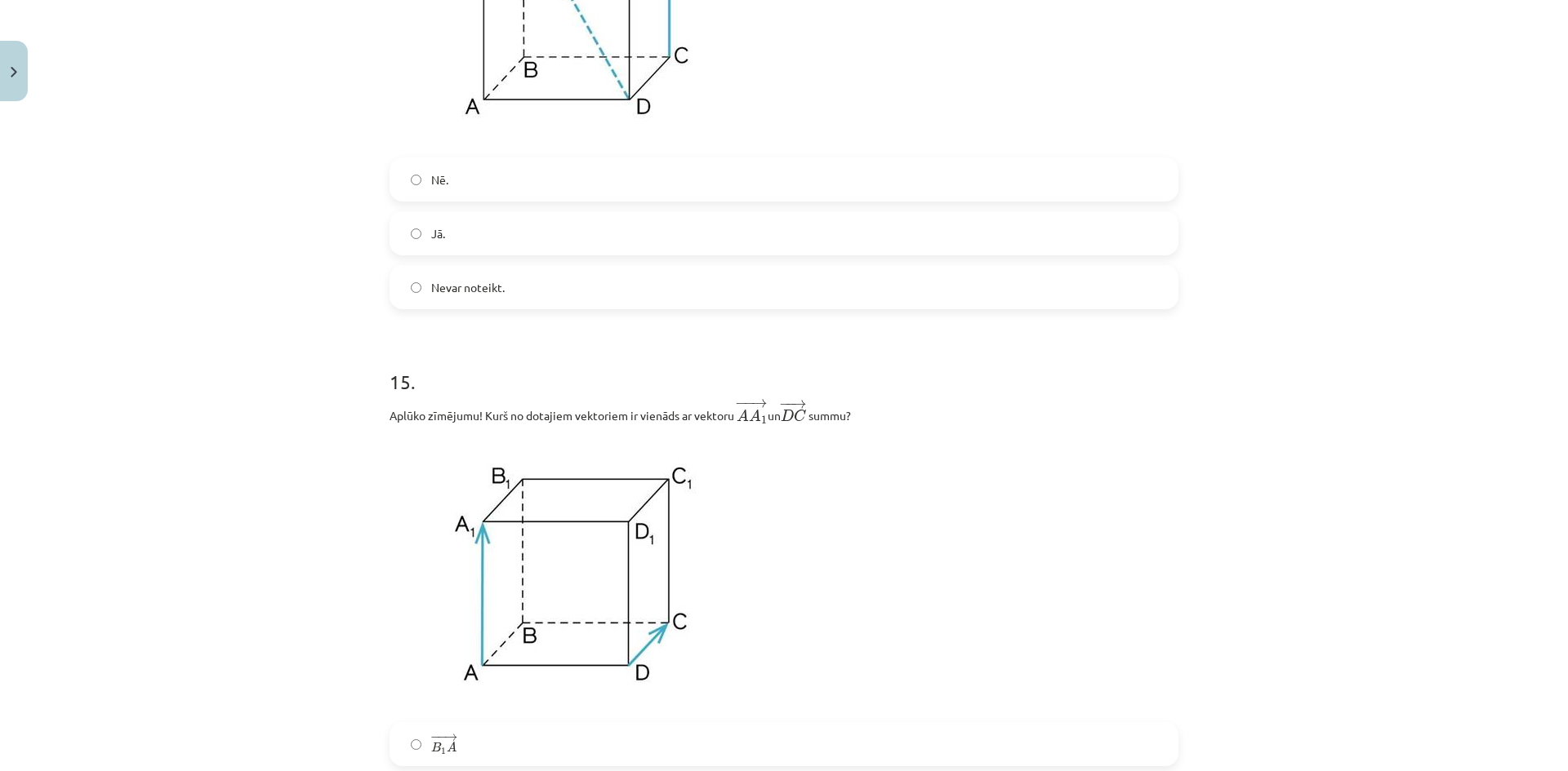
scroll to position [6939, 0]
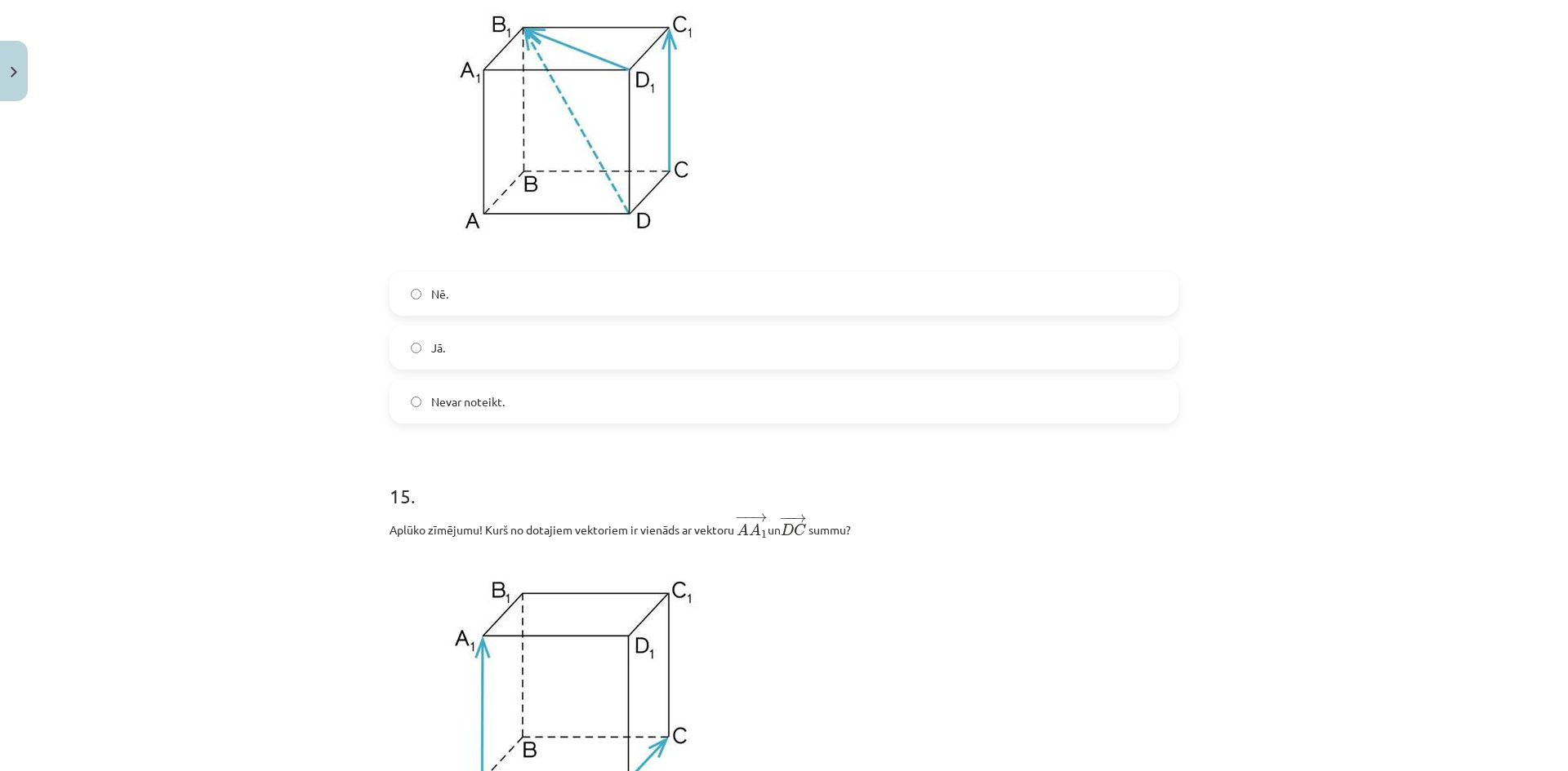
click at [440, 303] on span "Nē." at bounding box center [440, 294] width 17 height 17
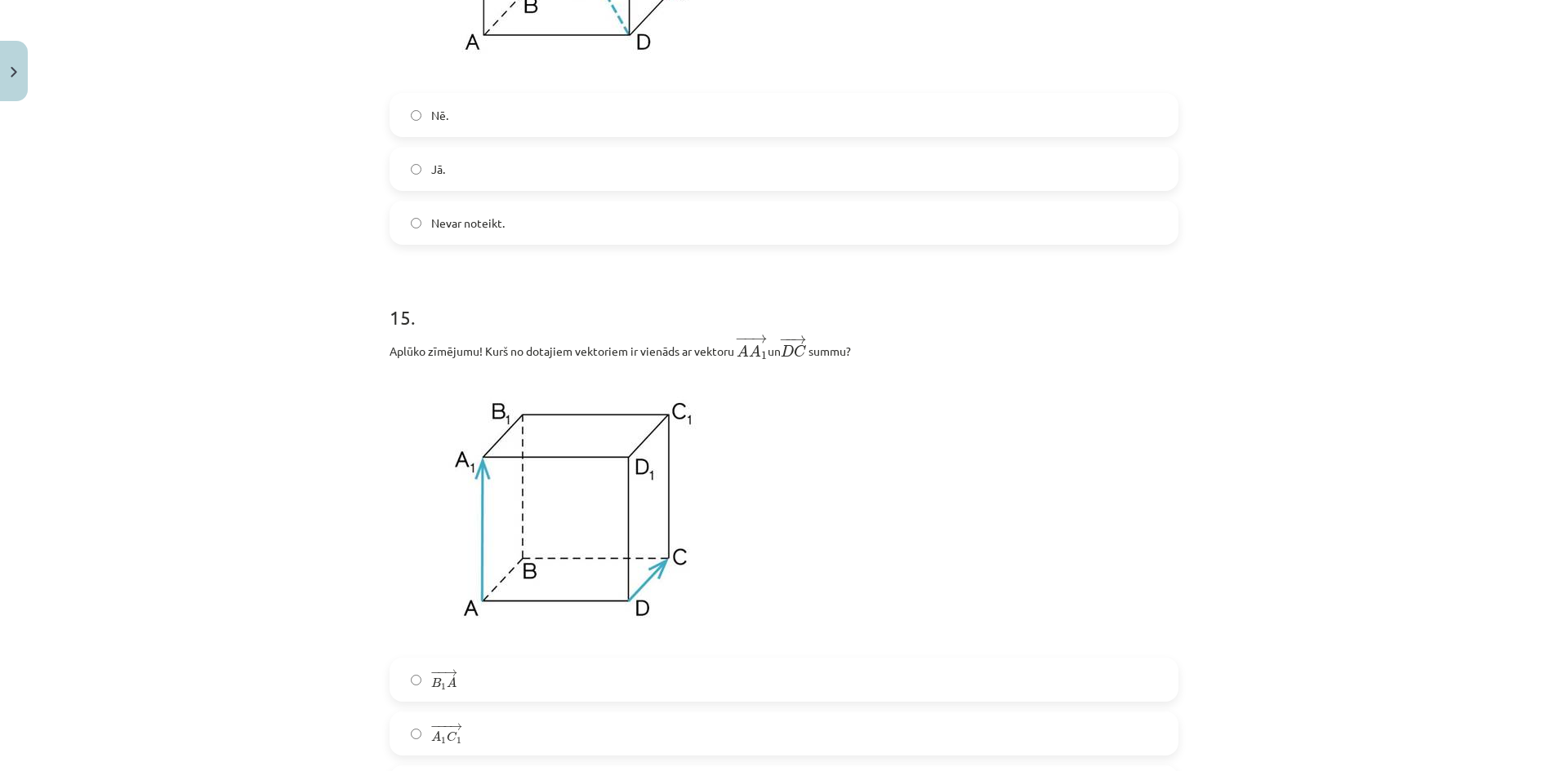
scroll to position [7211, 0]
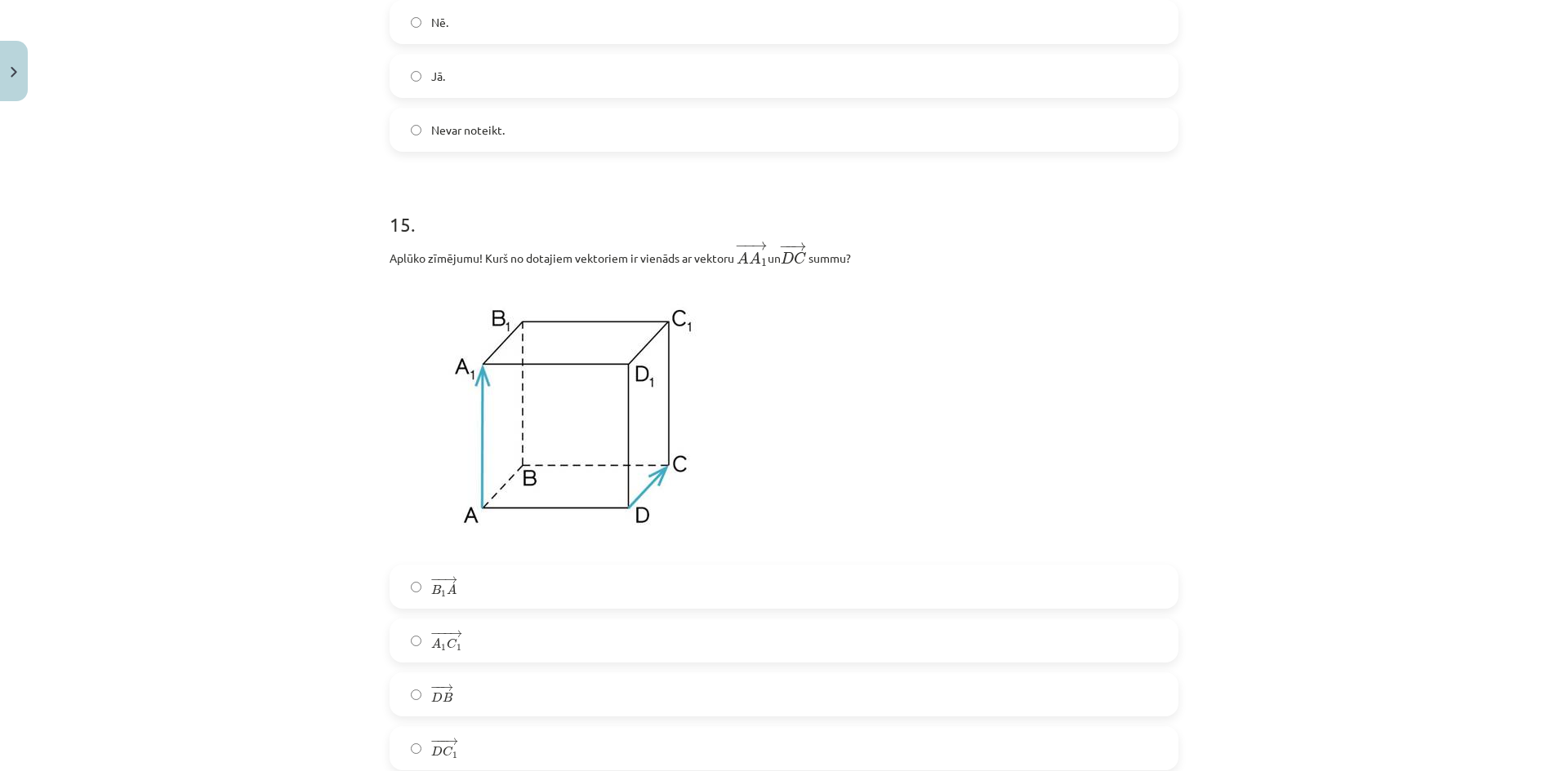
click at [453, 596] on label "− − → B 1 A B 1 A →" at bounding box center [783, 587] width 786 height 41
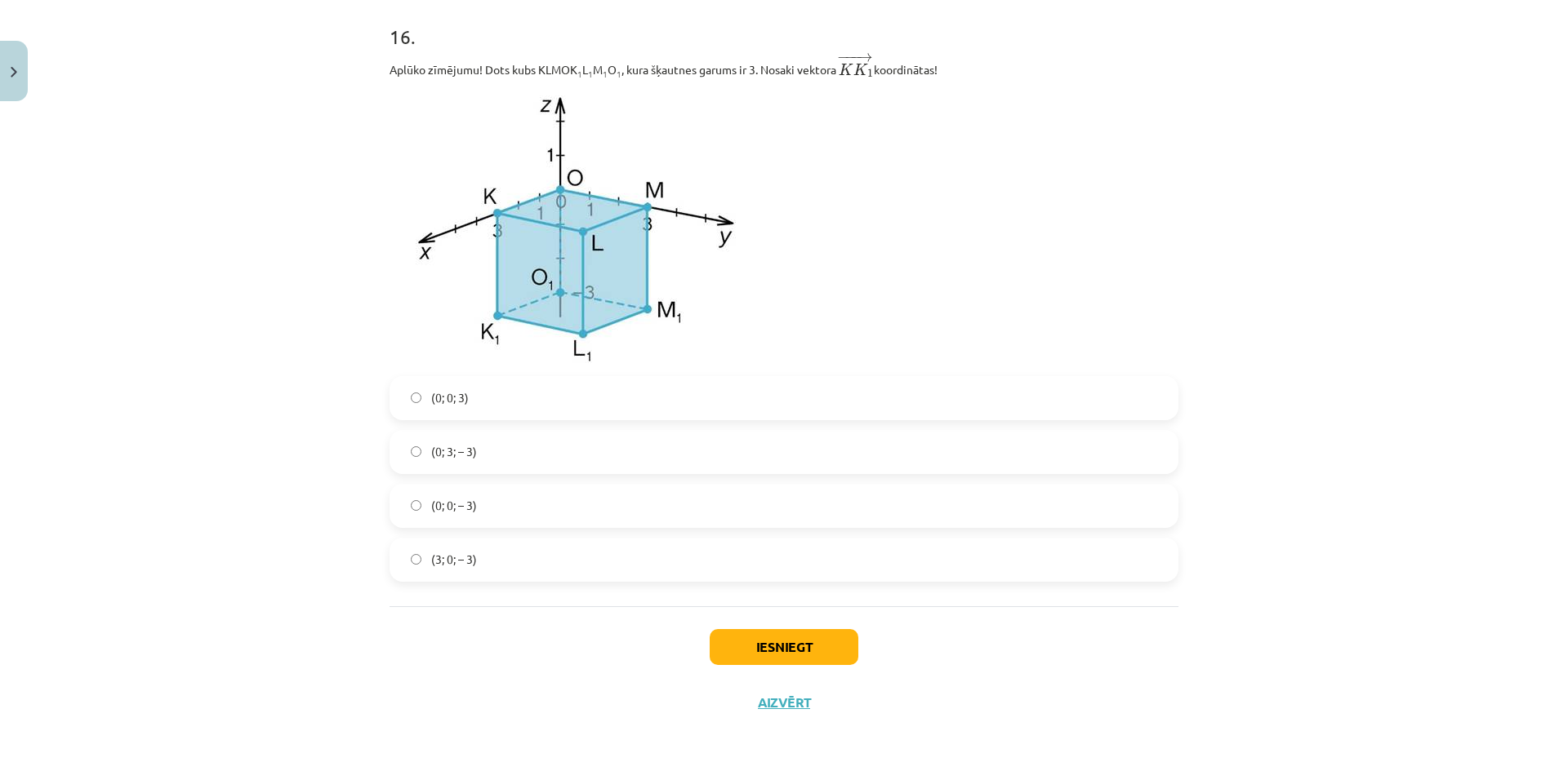
drag, startPoint x: 519, startPoint y: 487, endPoint x: 530, endPoint y: 492, distance: 12.1
click at [517, 487] on label "(0; 0; – 3)" at bounding box center [783, 506] width 786 height 41
click at [751, 636] on button "Iesniegt" at bounding box center [783, 647] width 149 height 36
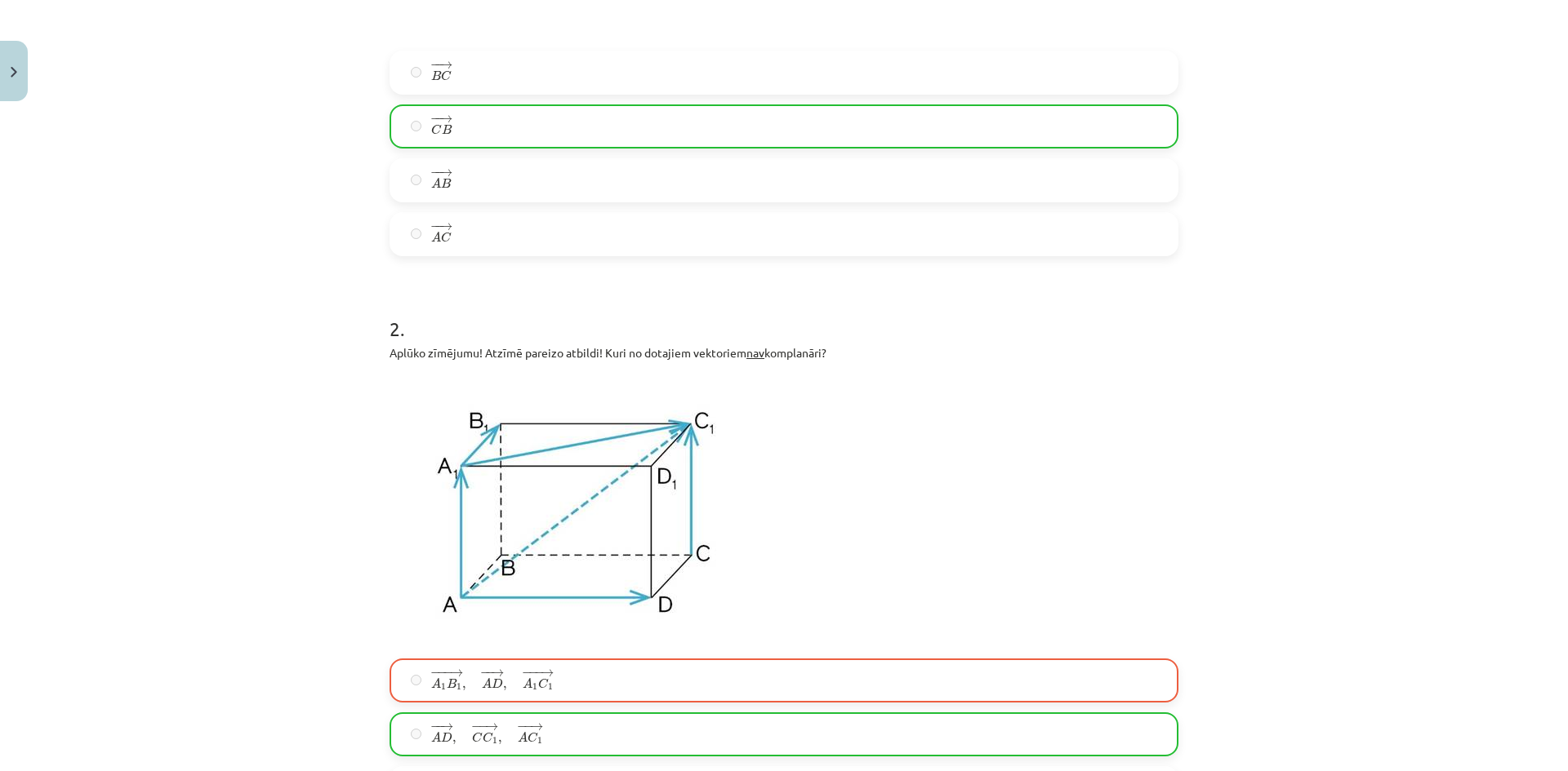
scroll to position [0, 0]
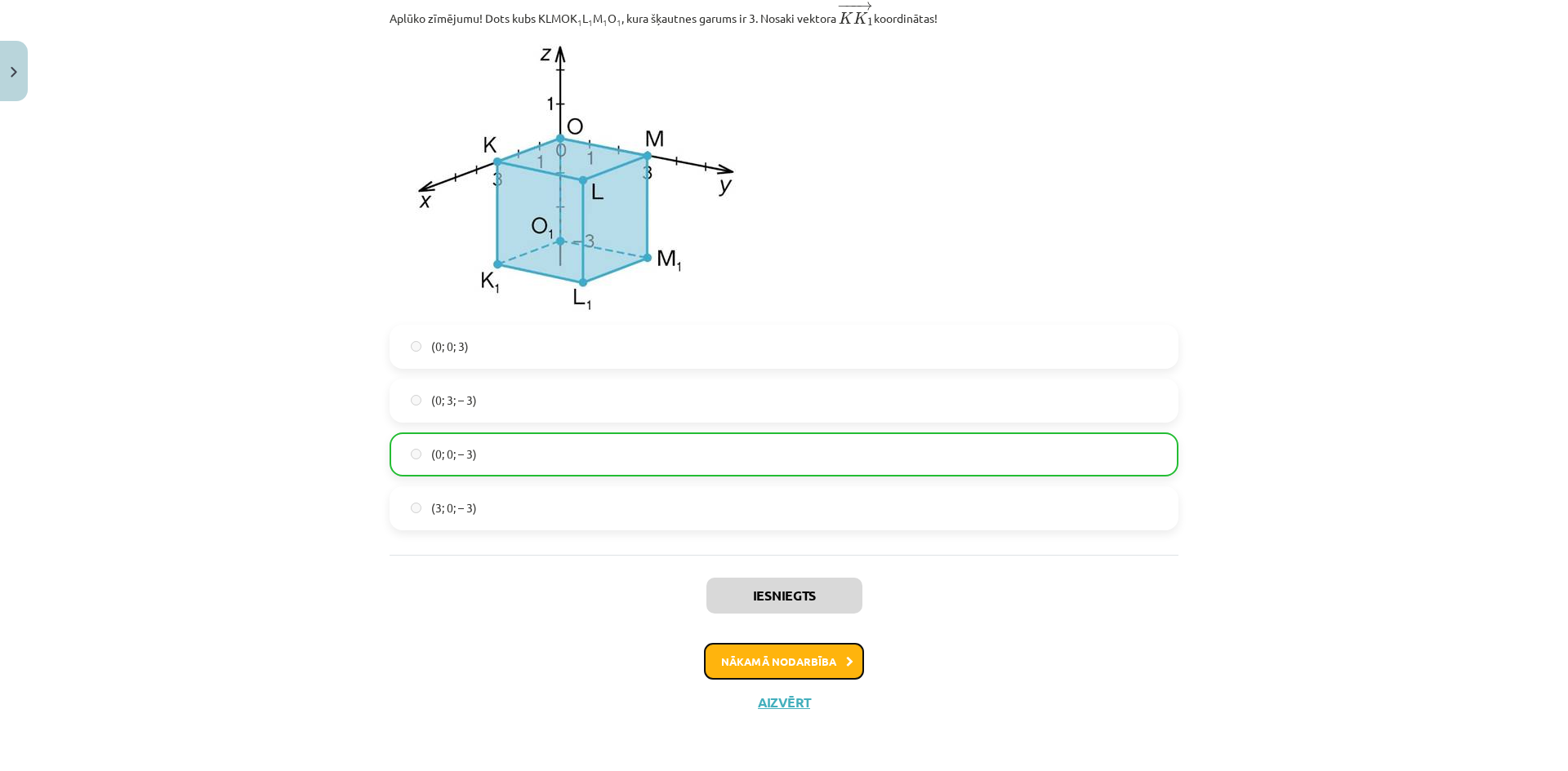
click at [804, 643] on button "Nākamā nodarbība" at bounding box center [784, 661] width 160 height 37
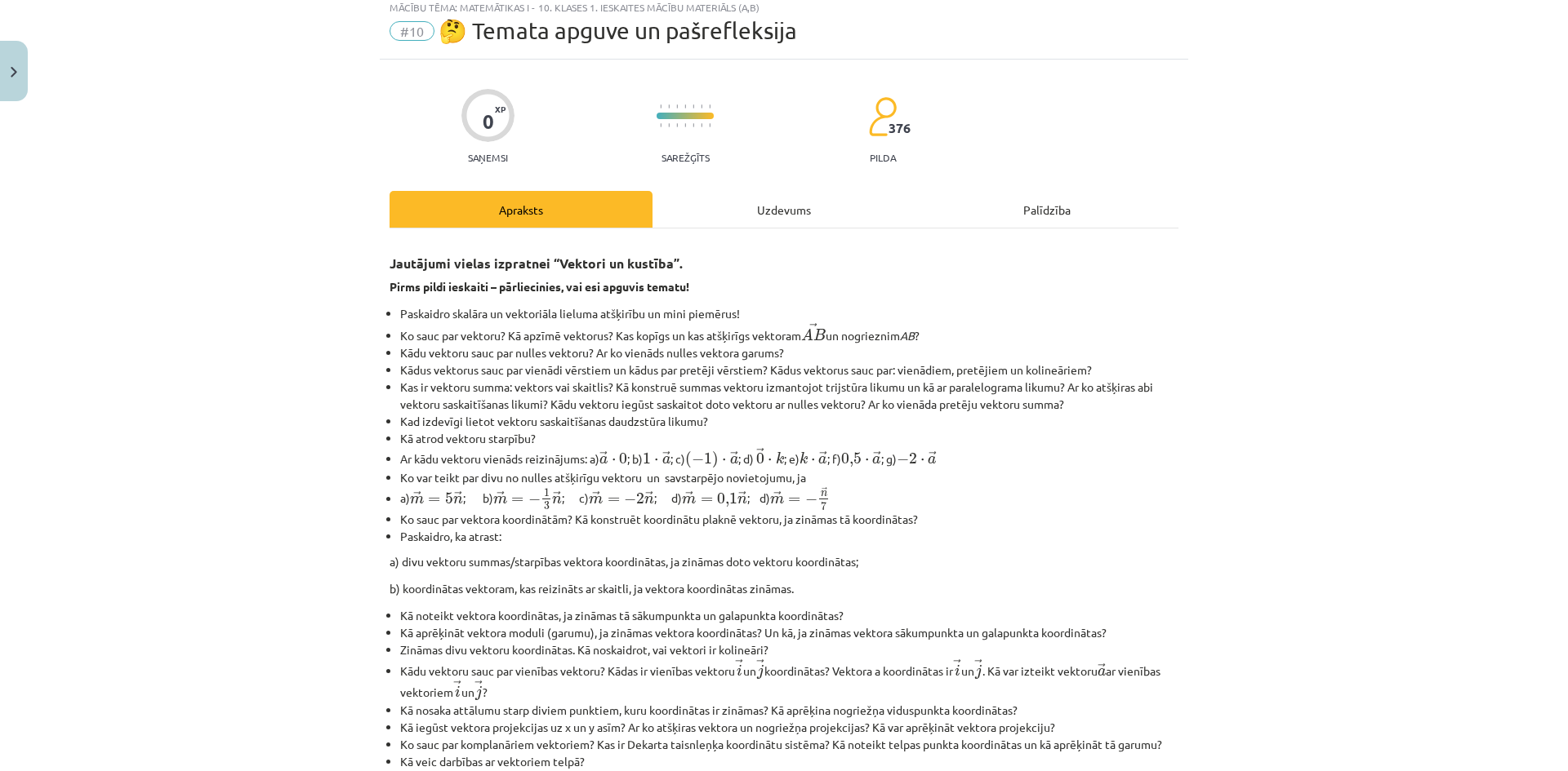
scroll to position [41, 0]
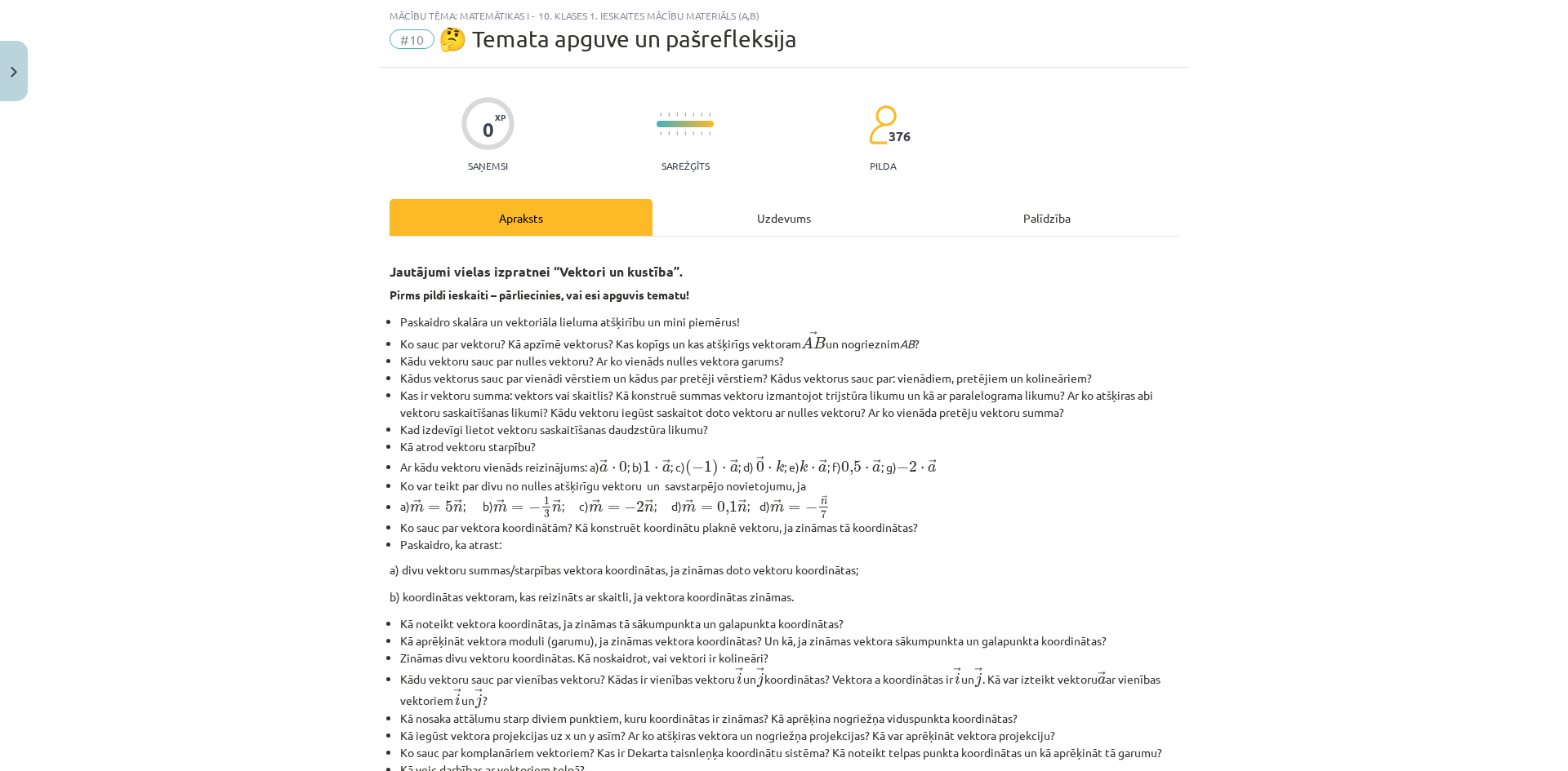
drag, startPoint x: 821, startPoint y: 216, endPoint x: 826, endPoint y: 228, distance: 13.0
click at [821, 216] on div "Uzdevums" at bounding box center [784, 217] width 263 height 37
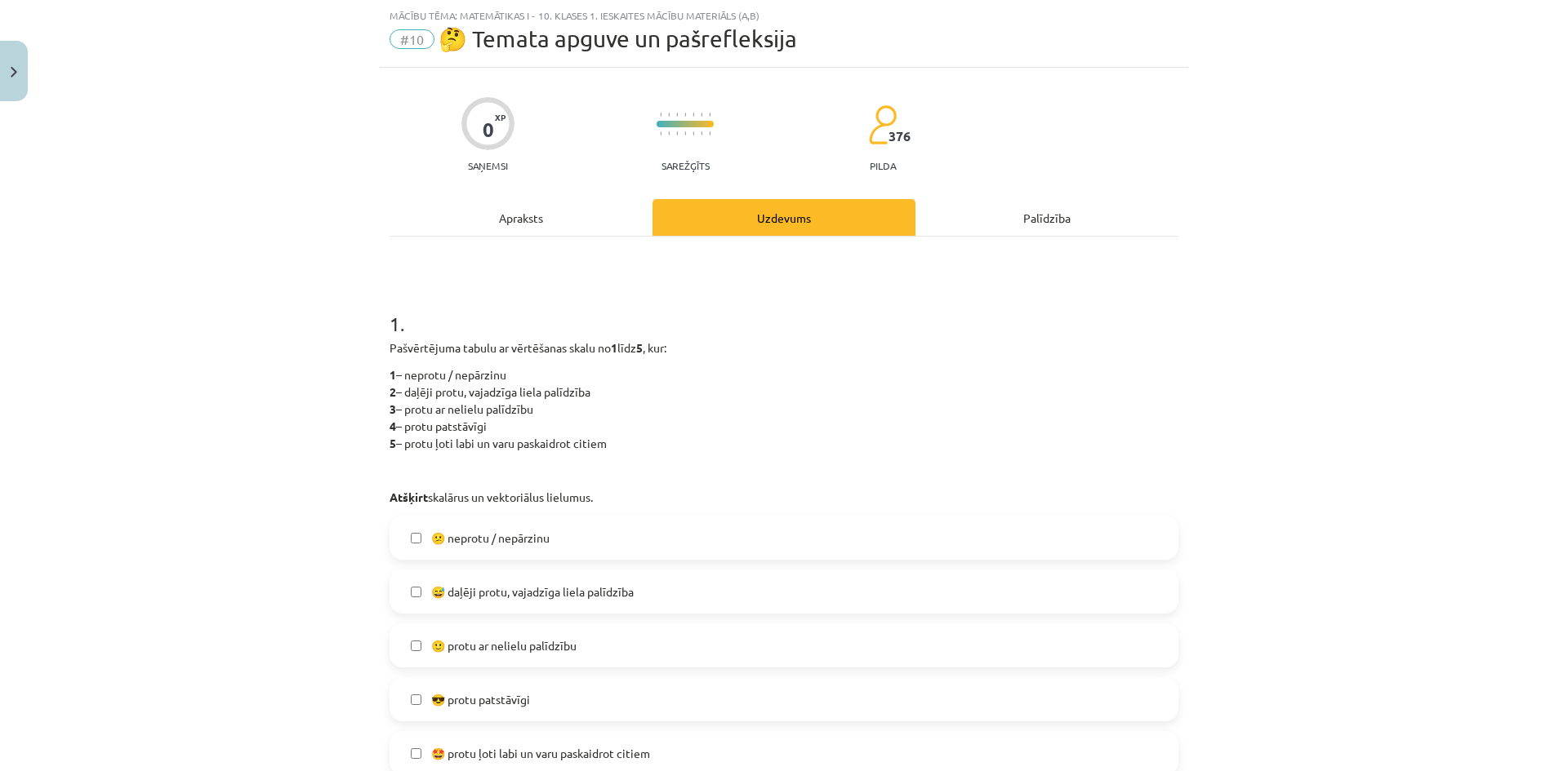
scroll to position [312, 0]
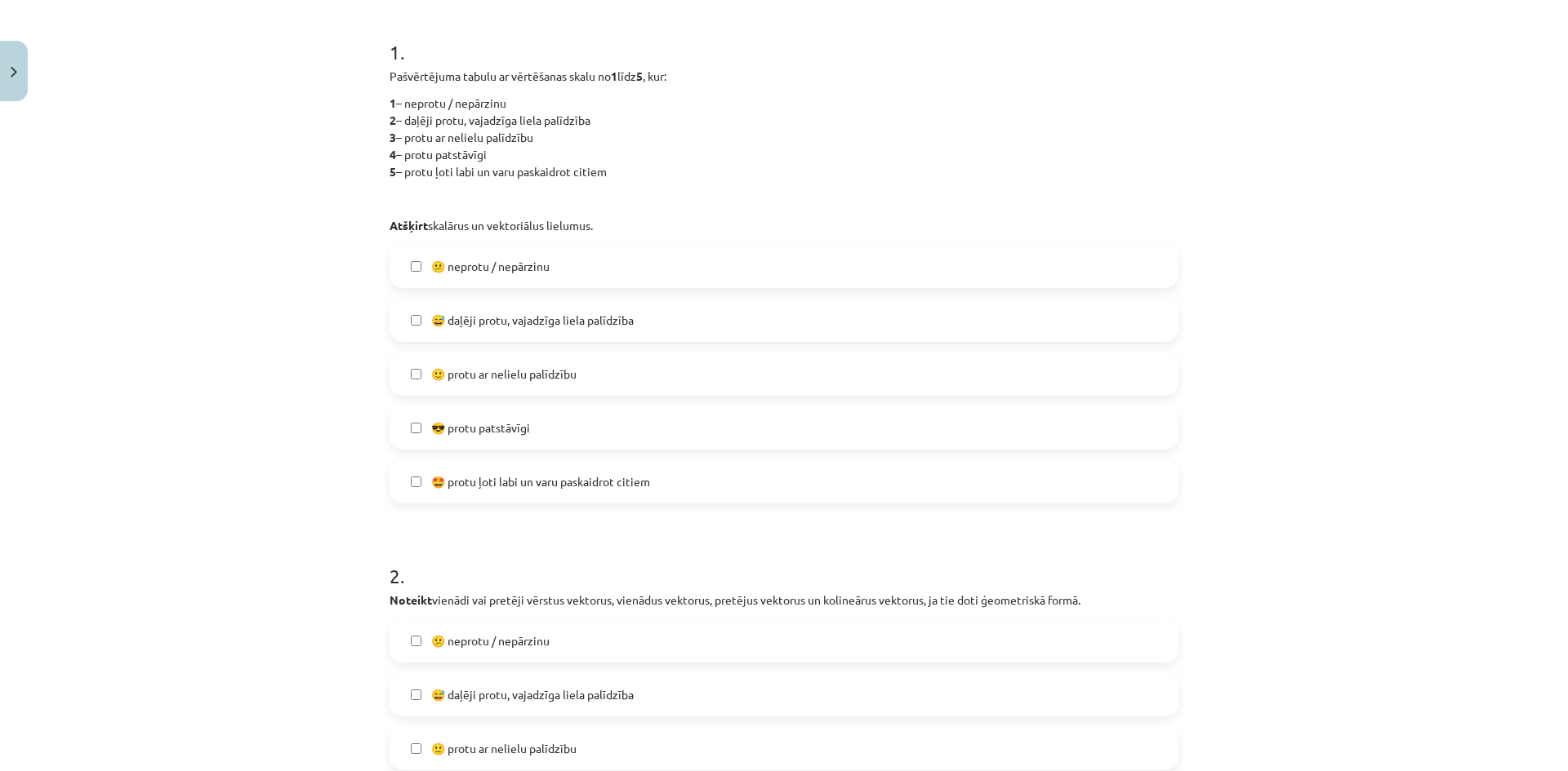
click at [564, 369] on span "🙂 protu ar nelielu palīdzību" at bounding box center [504, 374] width 145 height 17
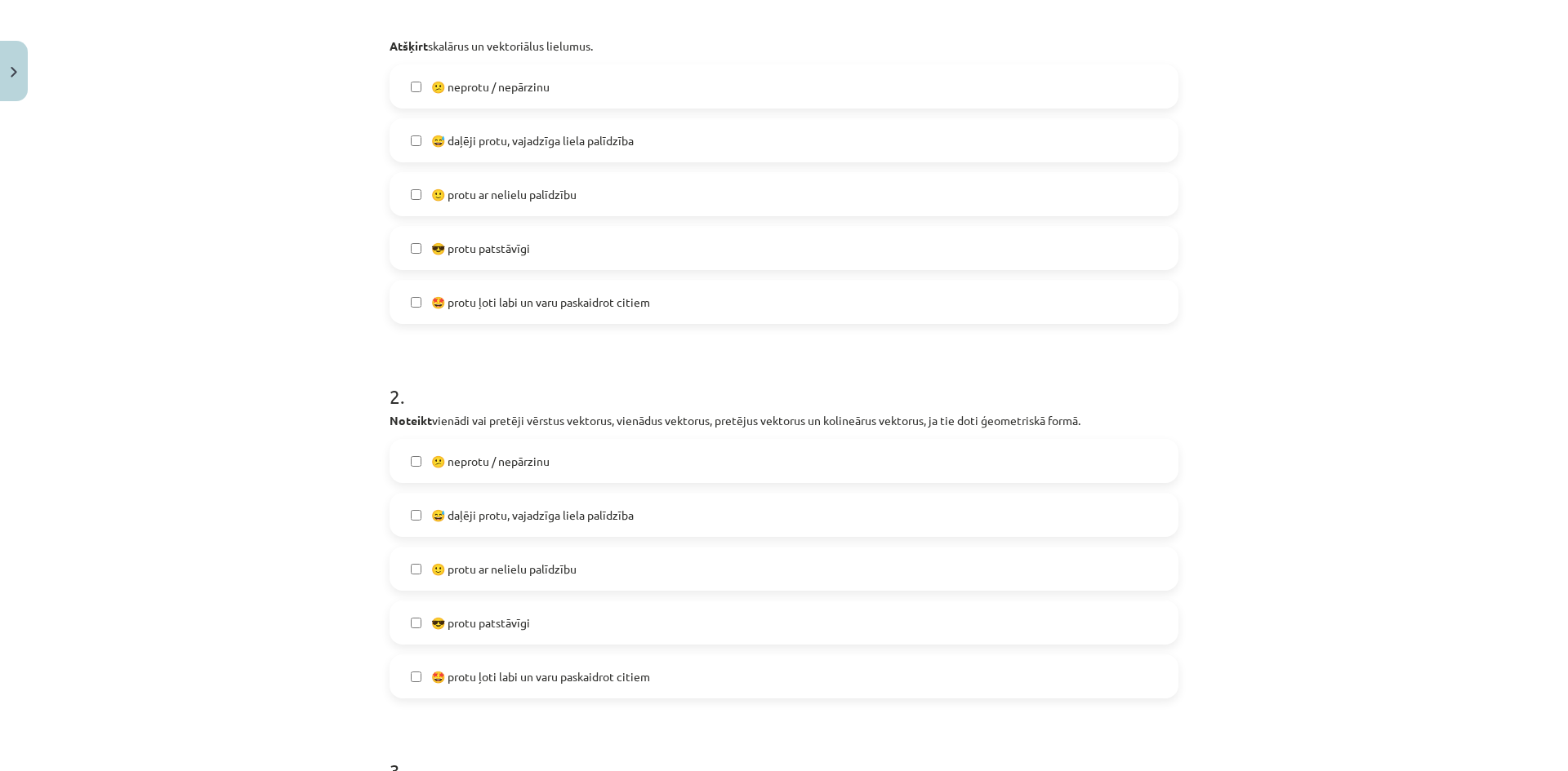
scroll to position [585, 0]
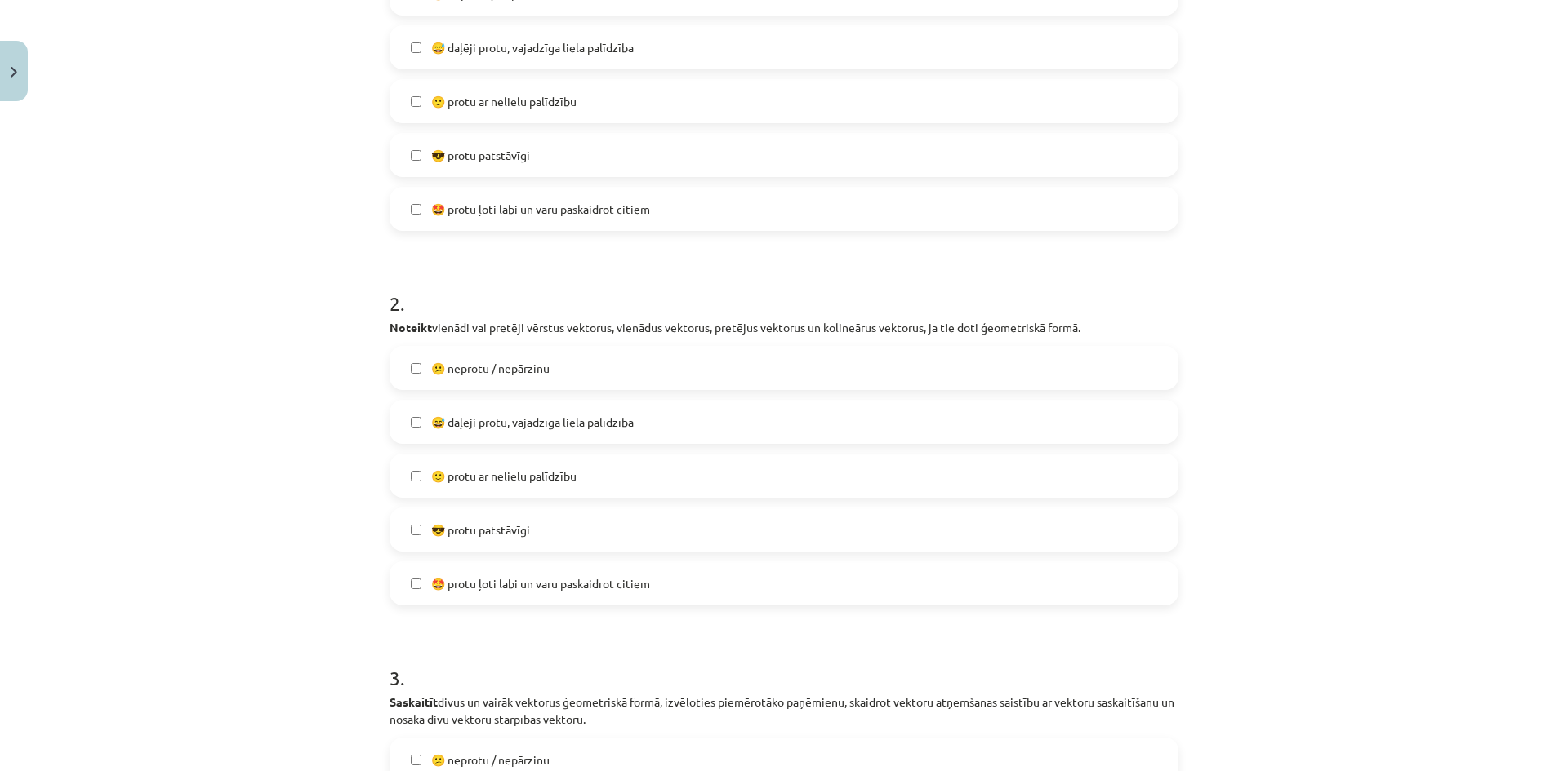
click at [511, 414] on span "😅 daļēji protu, vajadzīga liela palīdzība" at bounding box center [533, 422] width 202 height 17
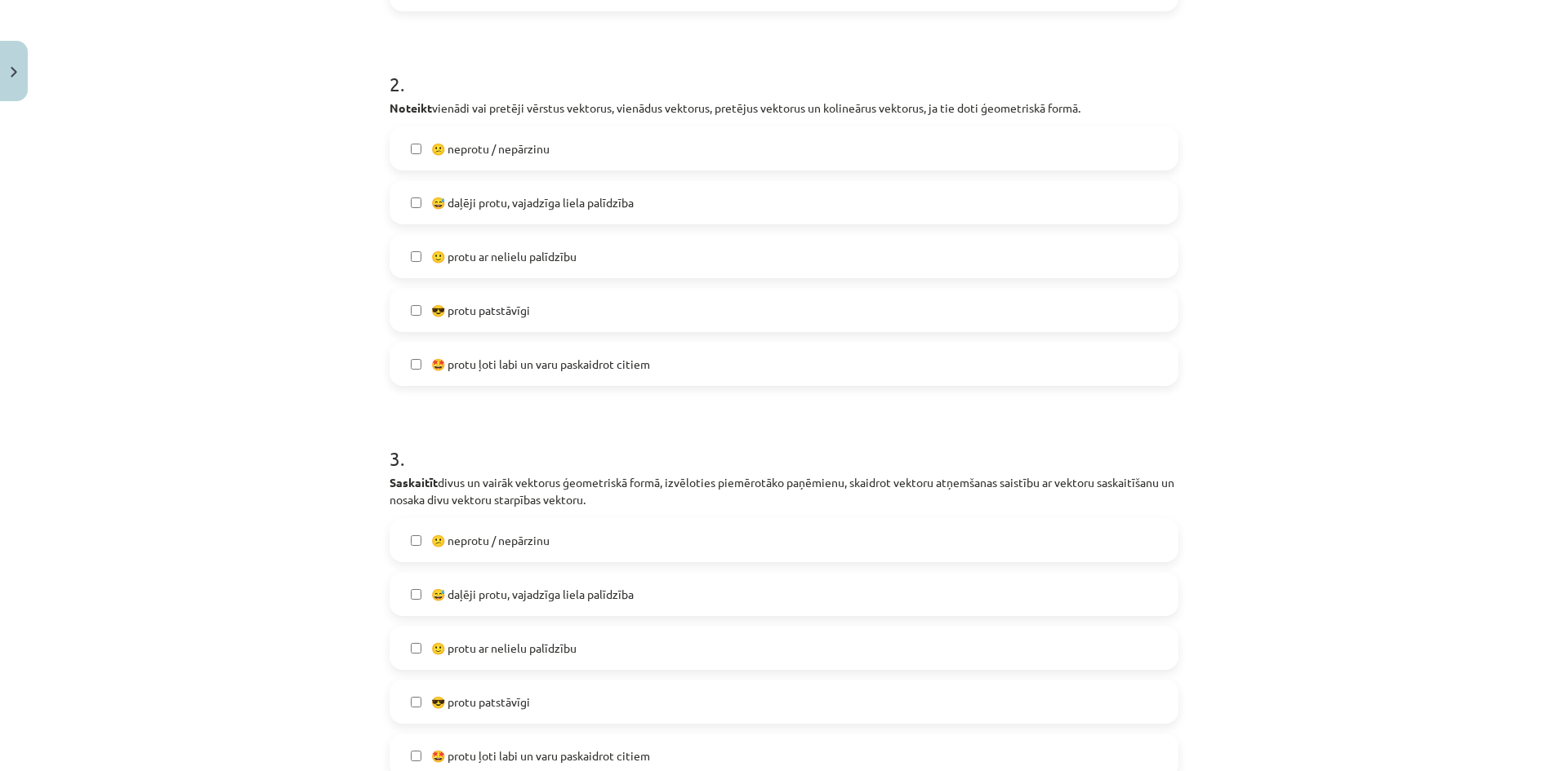
scroll to position [1128, 0]
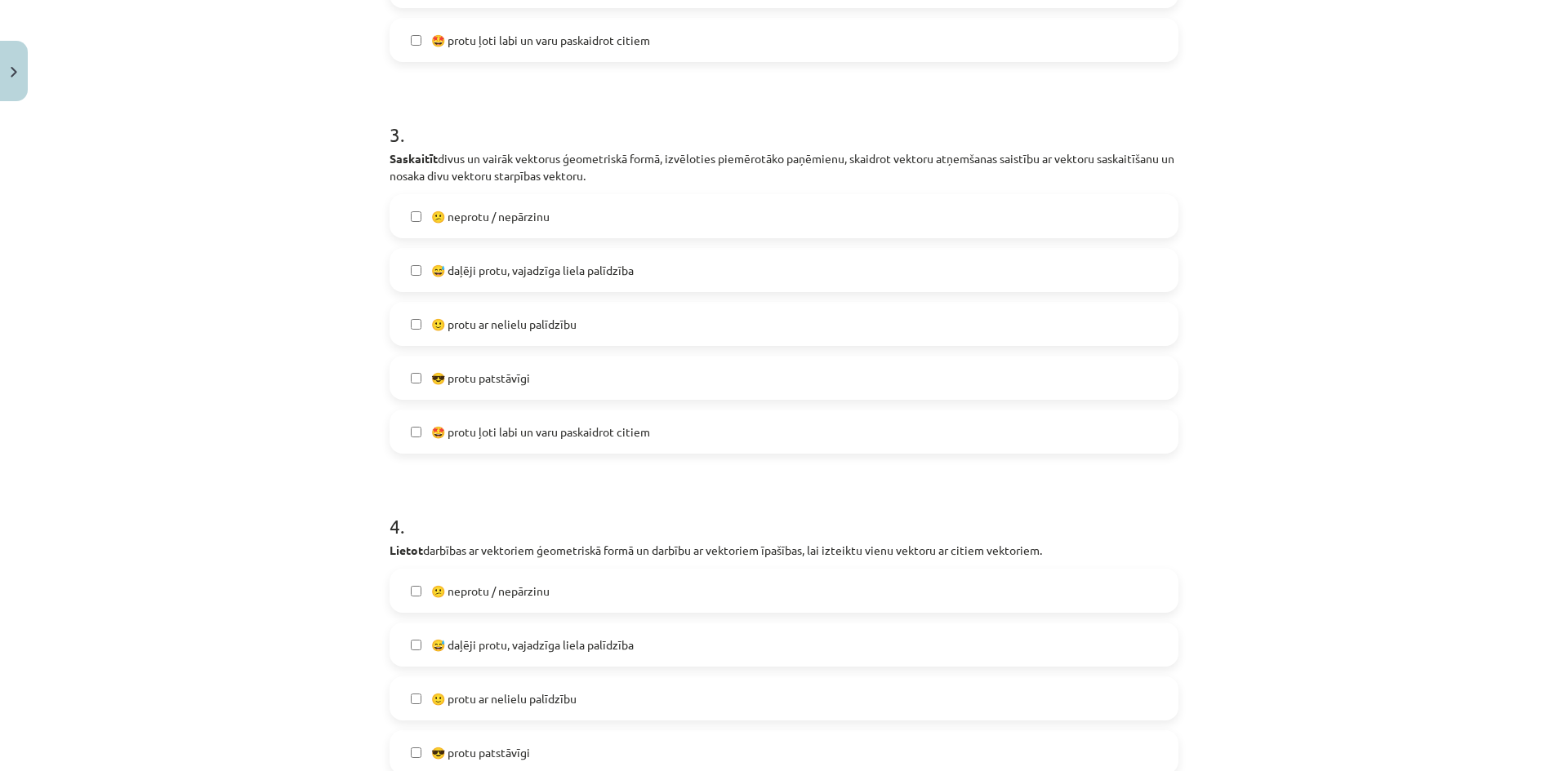
click at [510, 329] on span "🙂 protu ar nelielu palīdzību" at bounding box center [504, 324] width 145 height 17
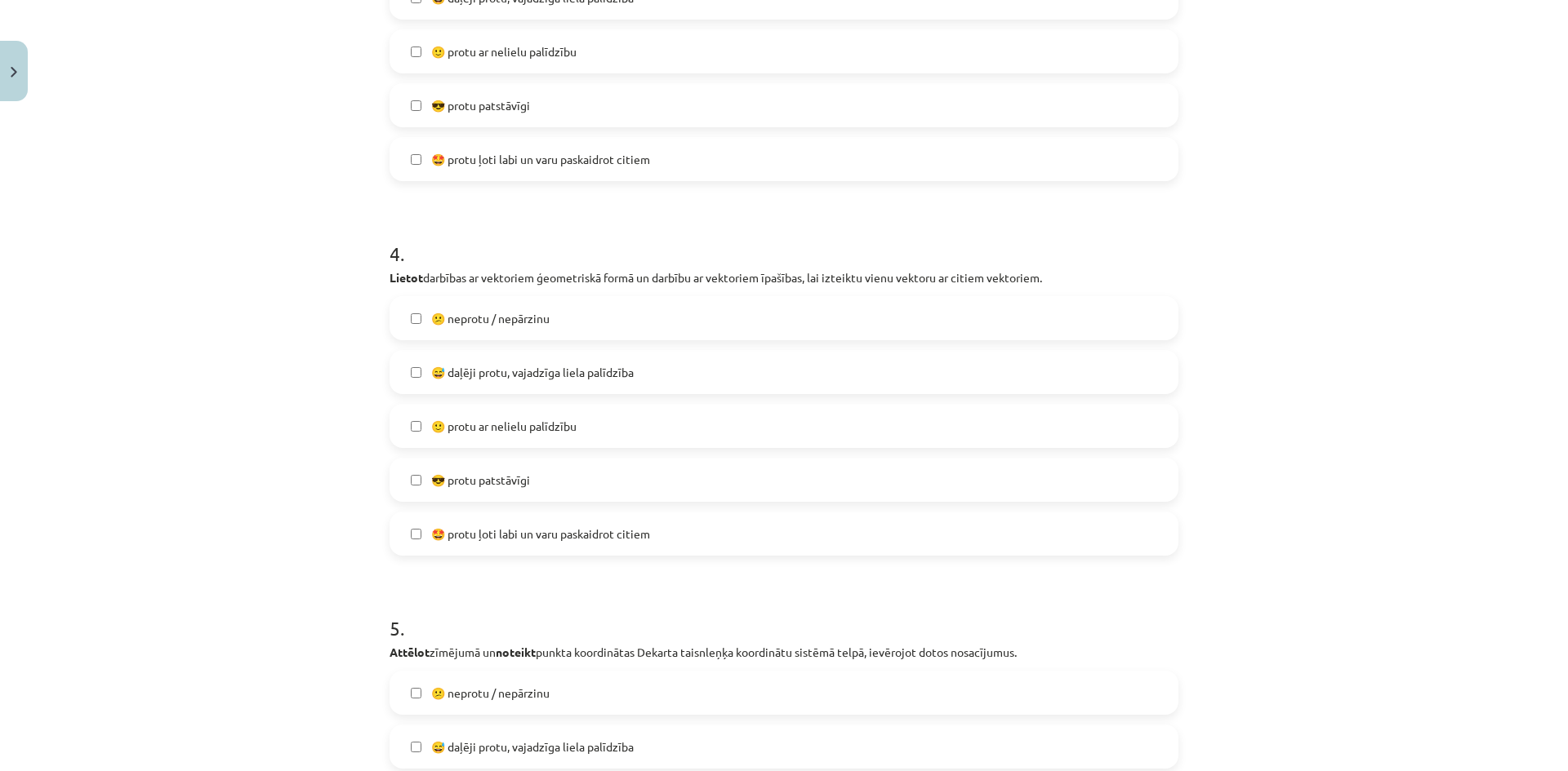
click at [552, 384] on label "😅 daļēji protu, vajadzīga liela palīdzība" at bounding box center [783, 372] width 786 height 41
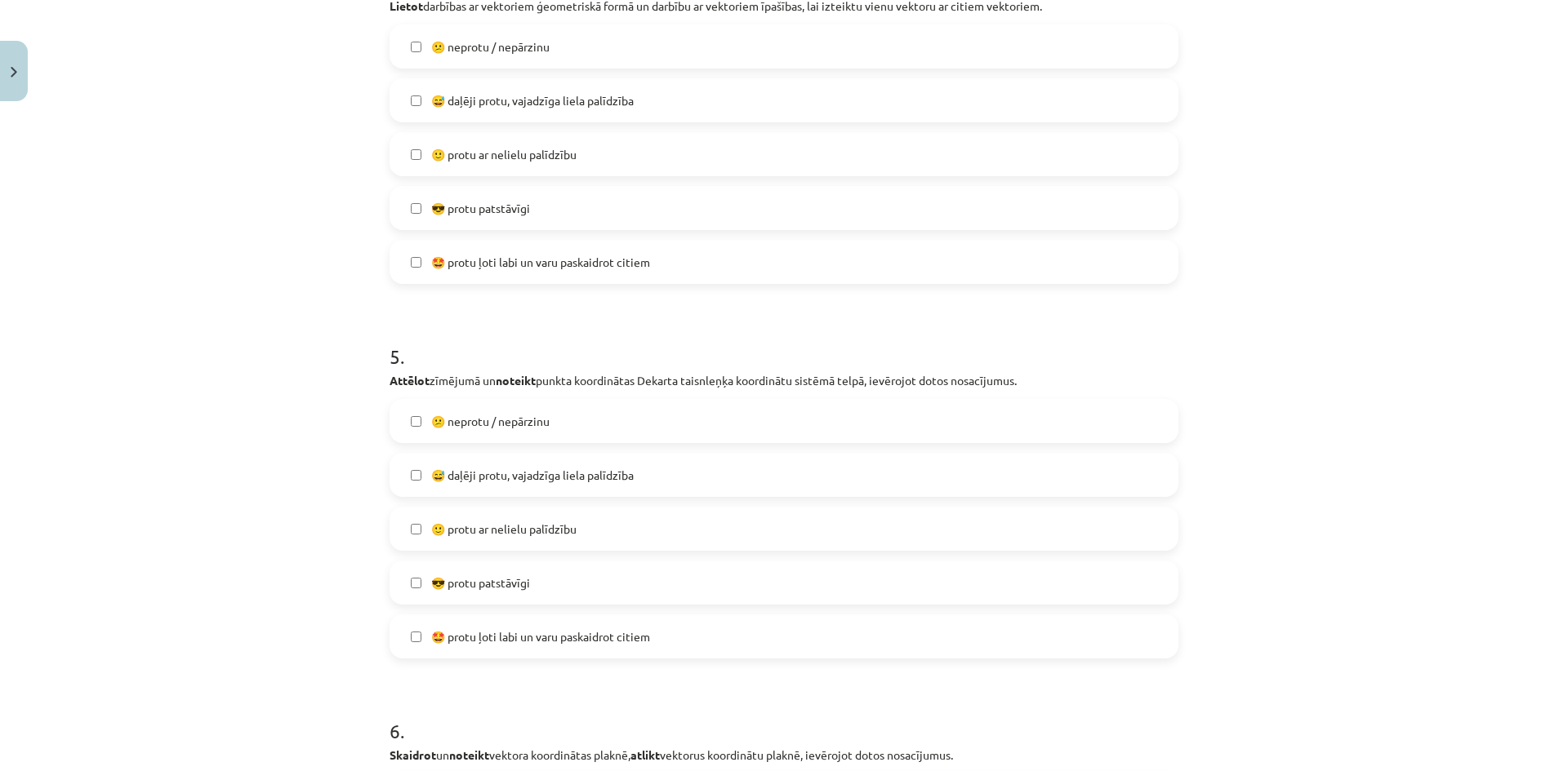
click at [494, 481] on span "😅 daļēji protu, vajadzīga liela palīdzība" at bounding box center [533, 476] width 202 height 17
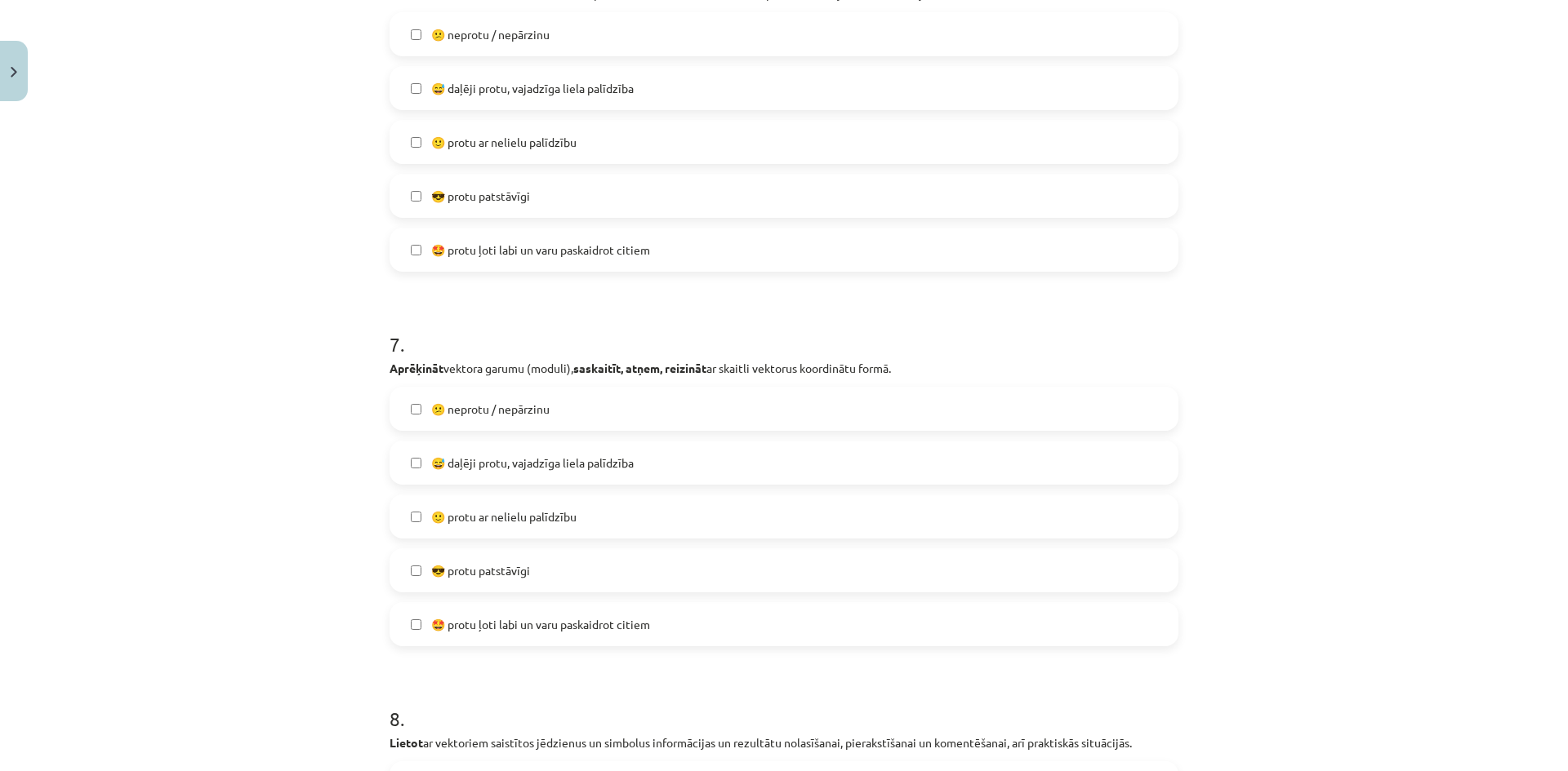
scroll to position [2490, 0]
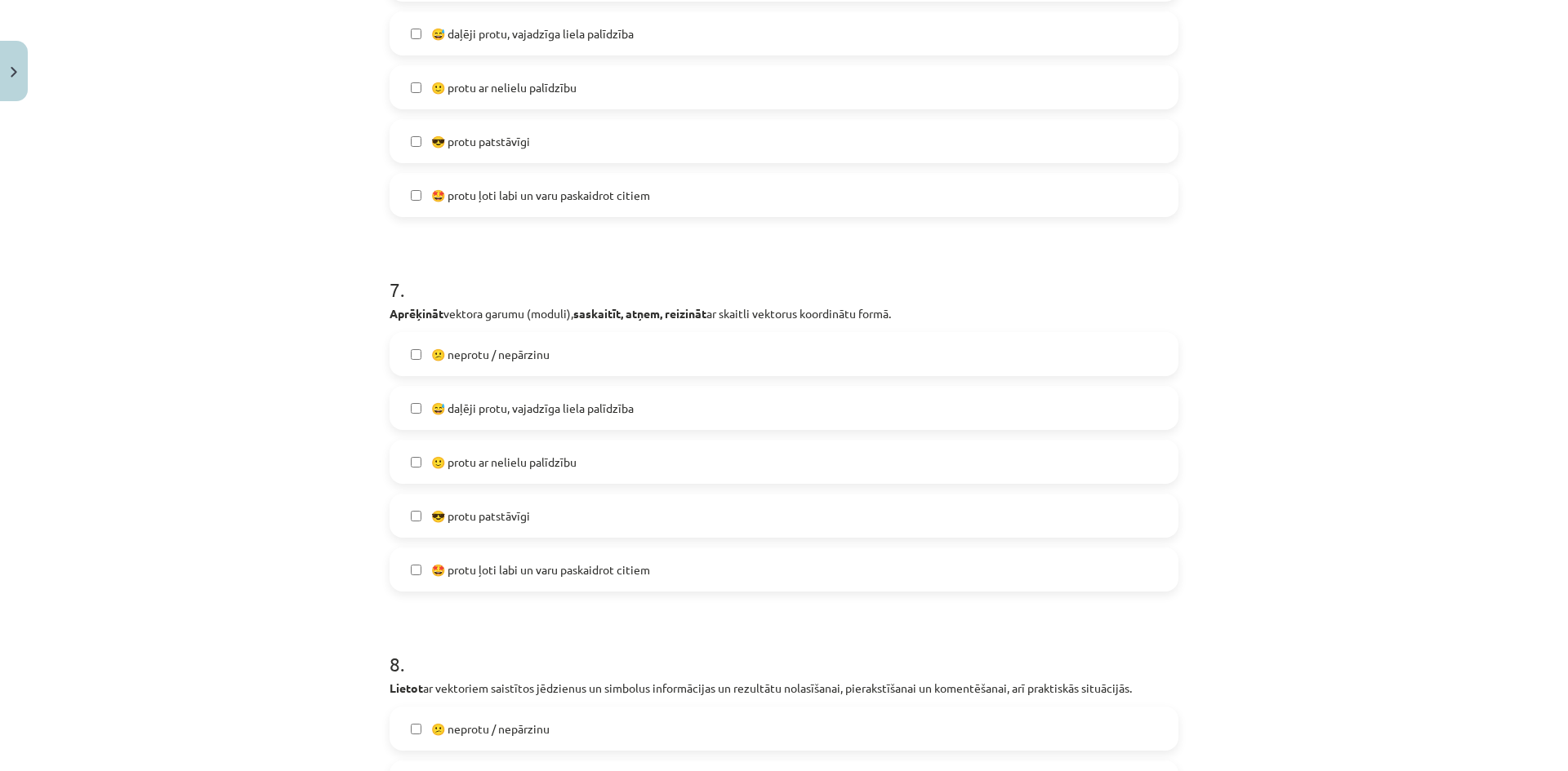
click at [490, 96] on label "🙂 protu ar nelielu palīdzību" at bounding box center [783, 87] width 786 height 41
click at [494, 408] on span "😅 daļēji protu, vajadzīga liela palīdzība" at bounding box center [533, 408] width 202 height 17
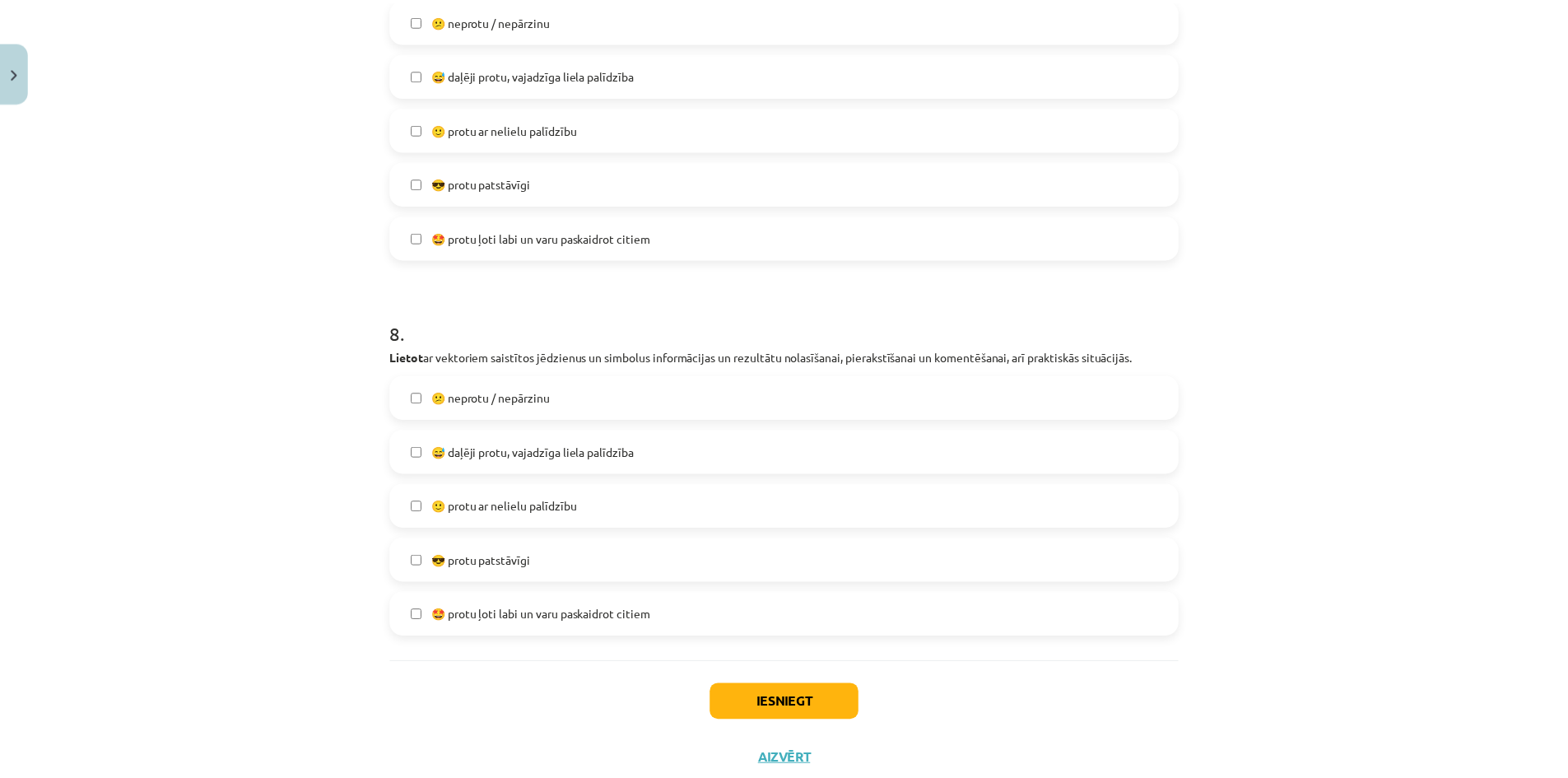
scroll to position [2900, 0]
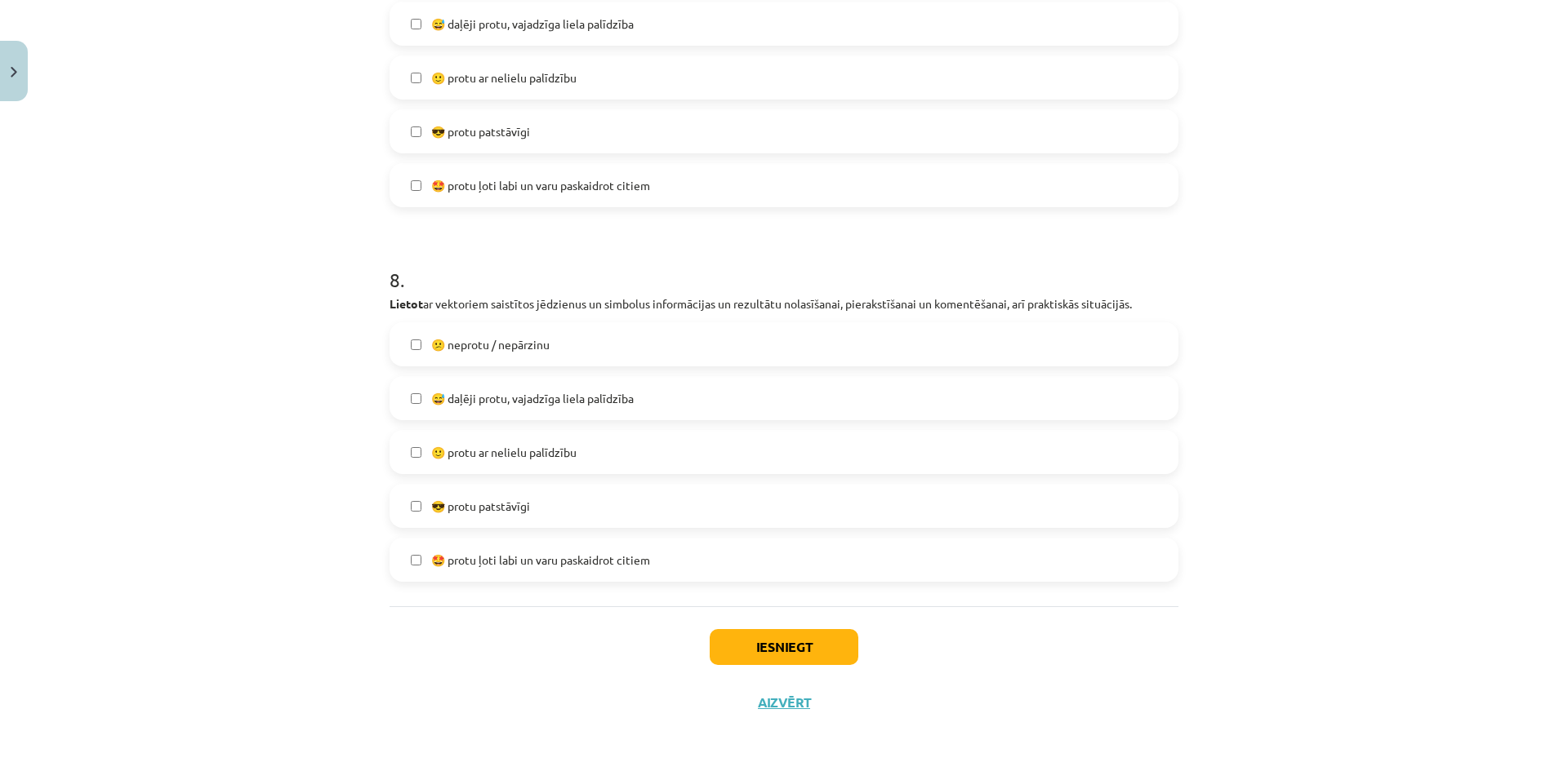
click at [504, 403] on span "😅 daļēji protu, vajadzīga liela palīdzība" at bounding box center [533, 398] width 202 height 17
click at [760, 633] on button "Iesniegt" at bounding box center [783, 647] width 149 height 36
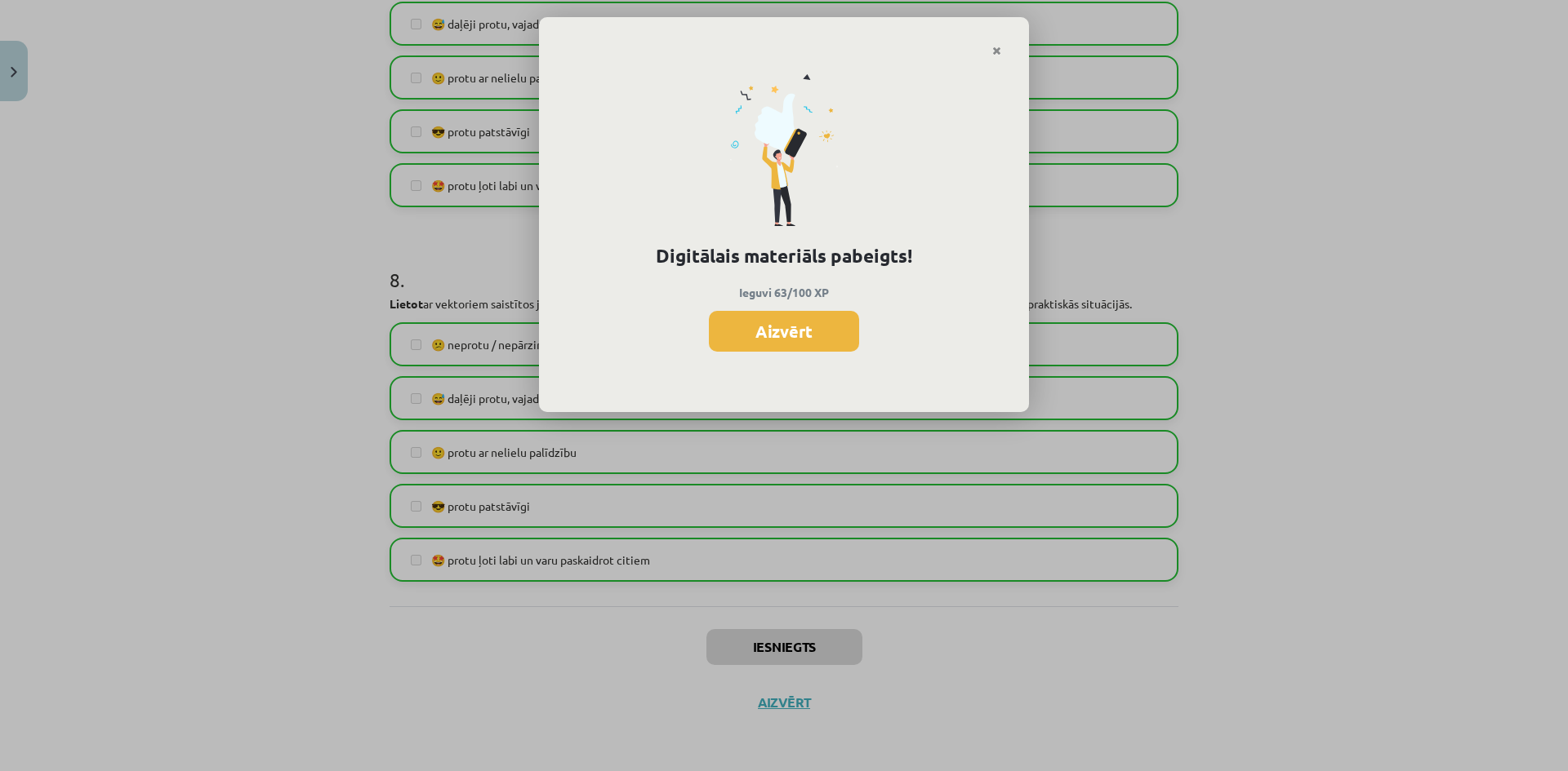
click at [768, 353] on div "Digitālais materiāls pabeigts! Ieguvi 63/100 XP Aizvērt" at bounding box center [783, 234] width 490 height 356
click at [770, 338] on button "Aizvērt" at bounding box center [783, 331] width 150 height 41
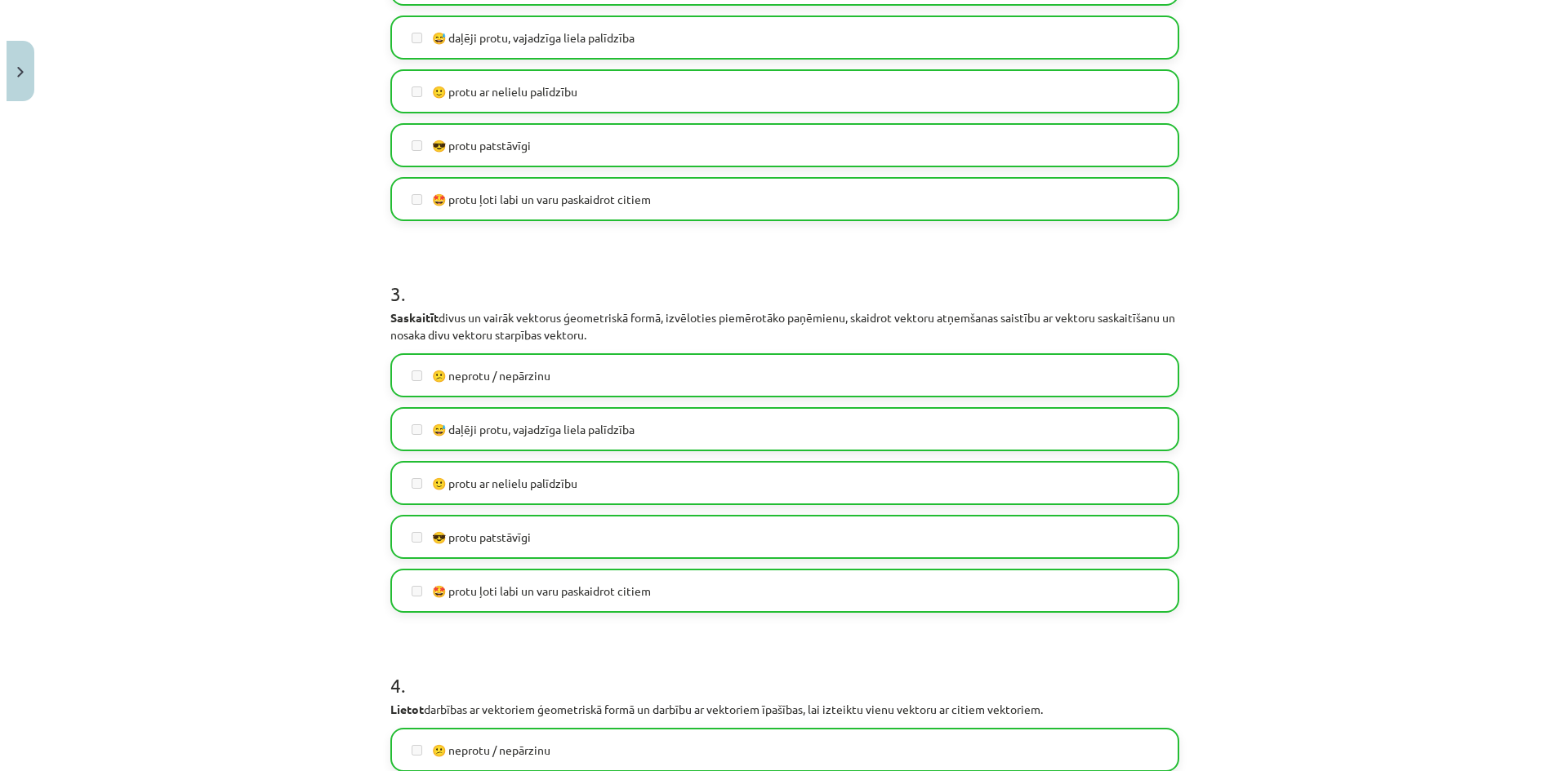
scroll to position [0, 0]
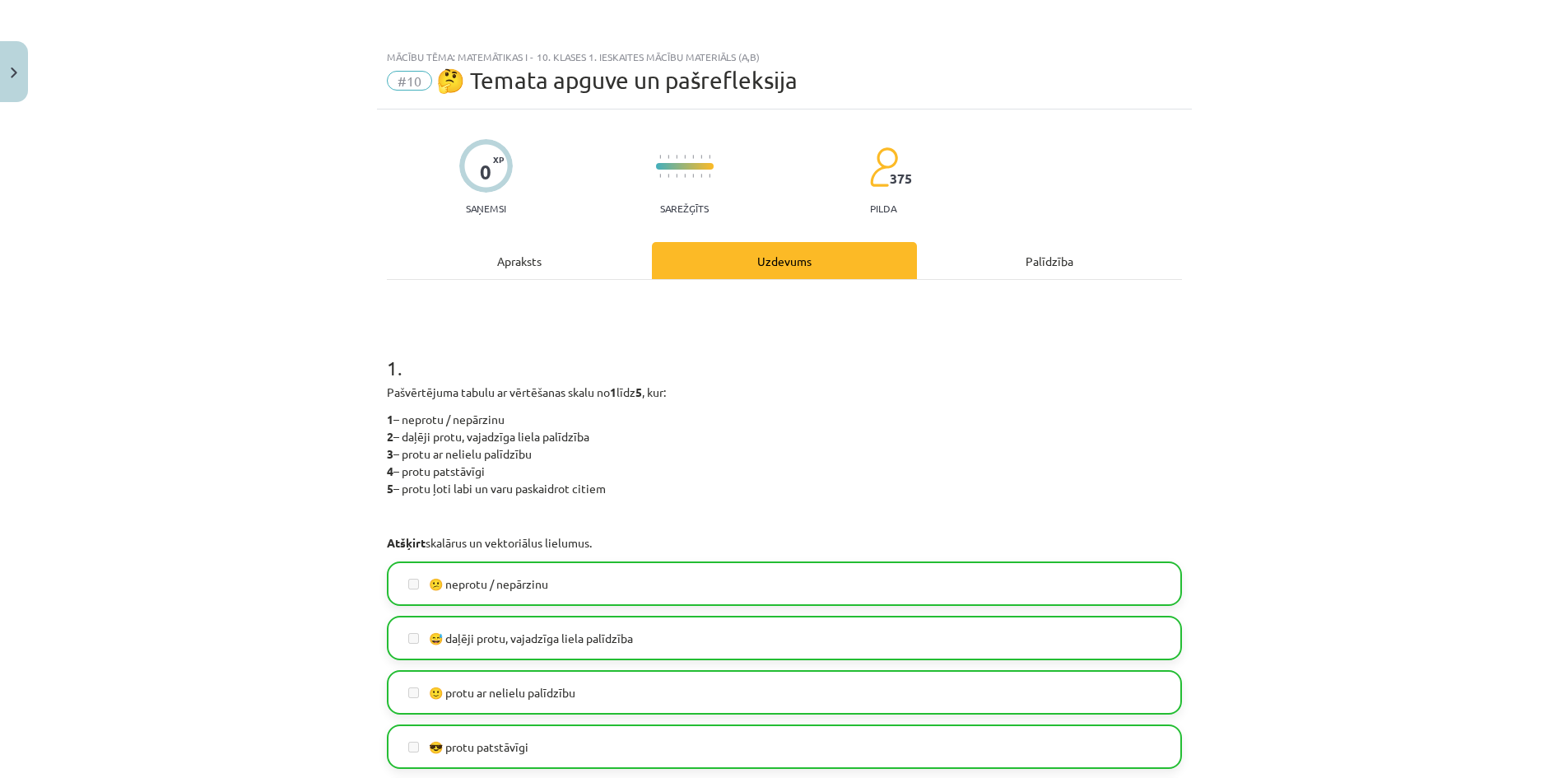
drag, startPoint x: 563, startPoint y: 83, endPoint x: 432, endPoint y: 81, distance: 131.0
click at [552, 81] on span "🤔 Temata apguve un pašrefleksija" at bounding box center [617, 81] width 361 height 27
click at [16, 68] on img "Close" at bounding box center [14, 73] width 7 height 10
click at [78, 97] on div "Mācību tēma: Matemātikas i - 10. klases 1. ieskaites mācību materiāls (a,b) #10…" at bounding box center [784, 389] width 1568 height 778
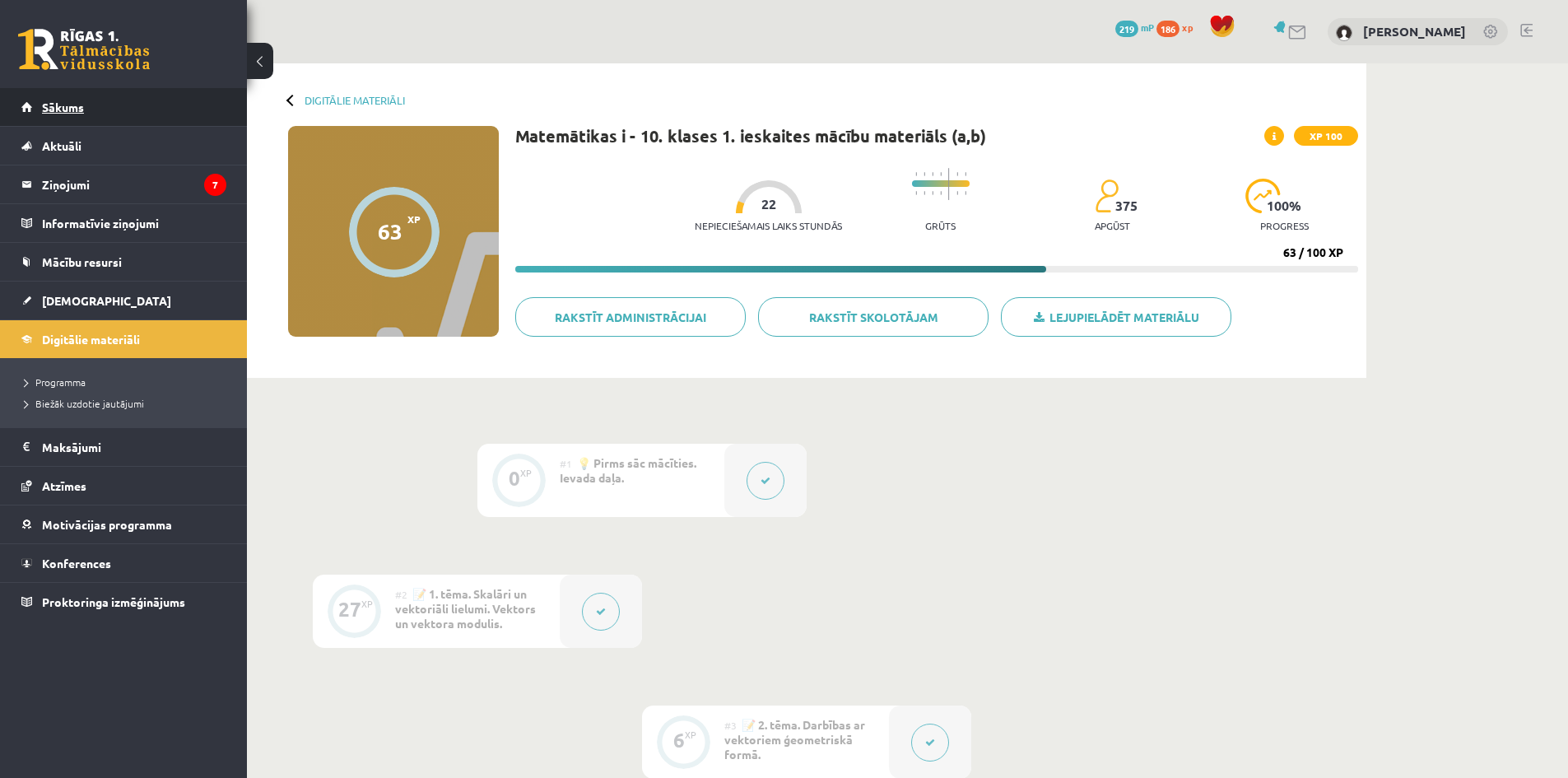
click at [75, 105] on span "Sākums" at bounding box center [63, 106] width 42 height 15
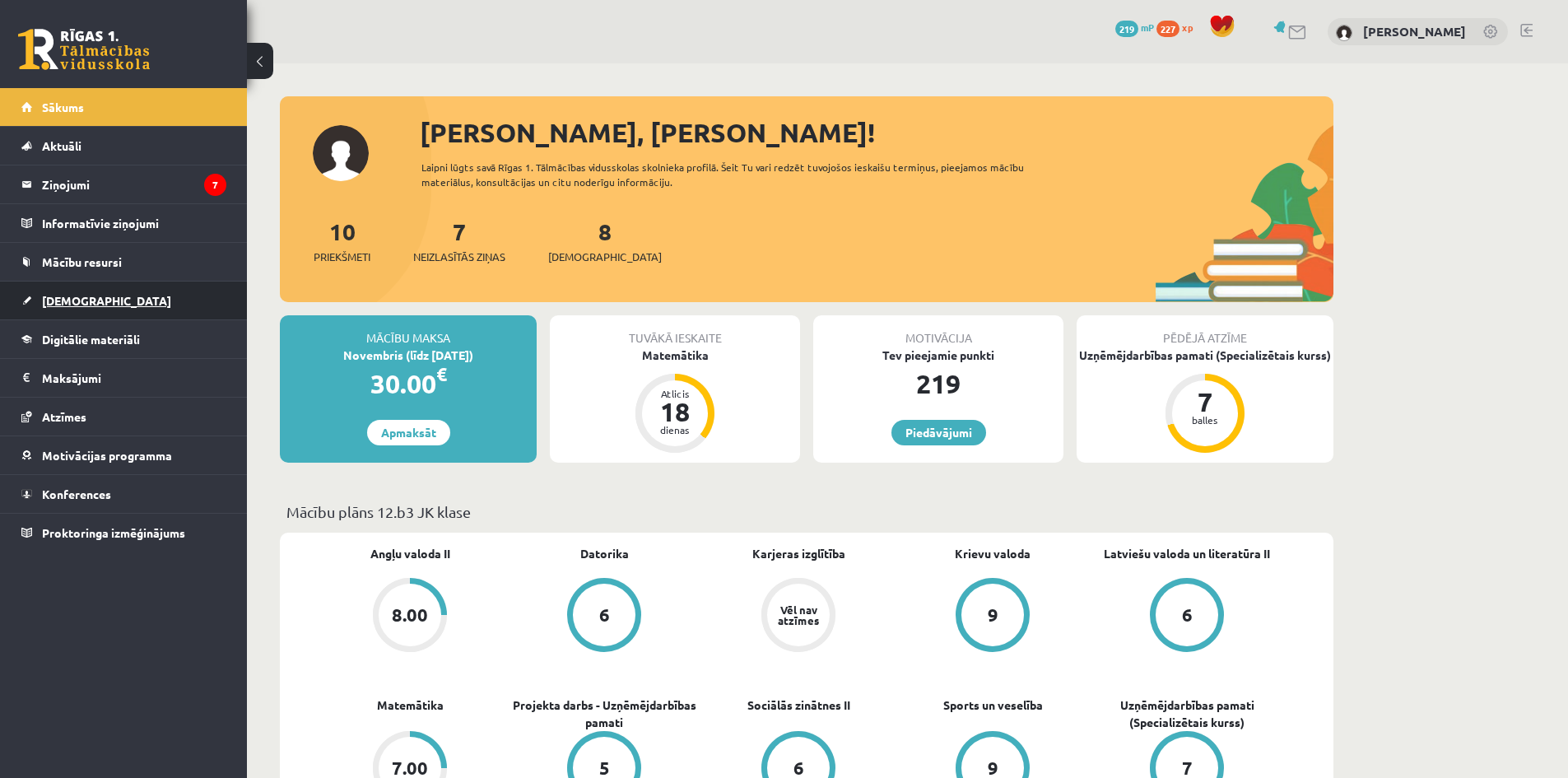
click at [116, 288] on link "[DEMOGRAPHIC_DATA]" at bounding box center [123, 301] width 205 height 38
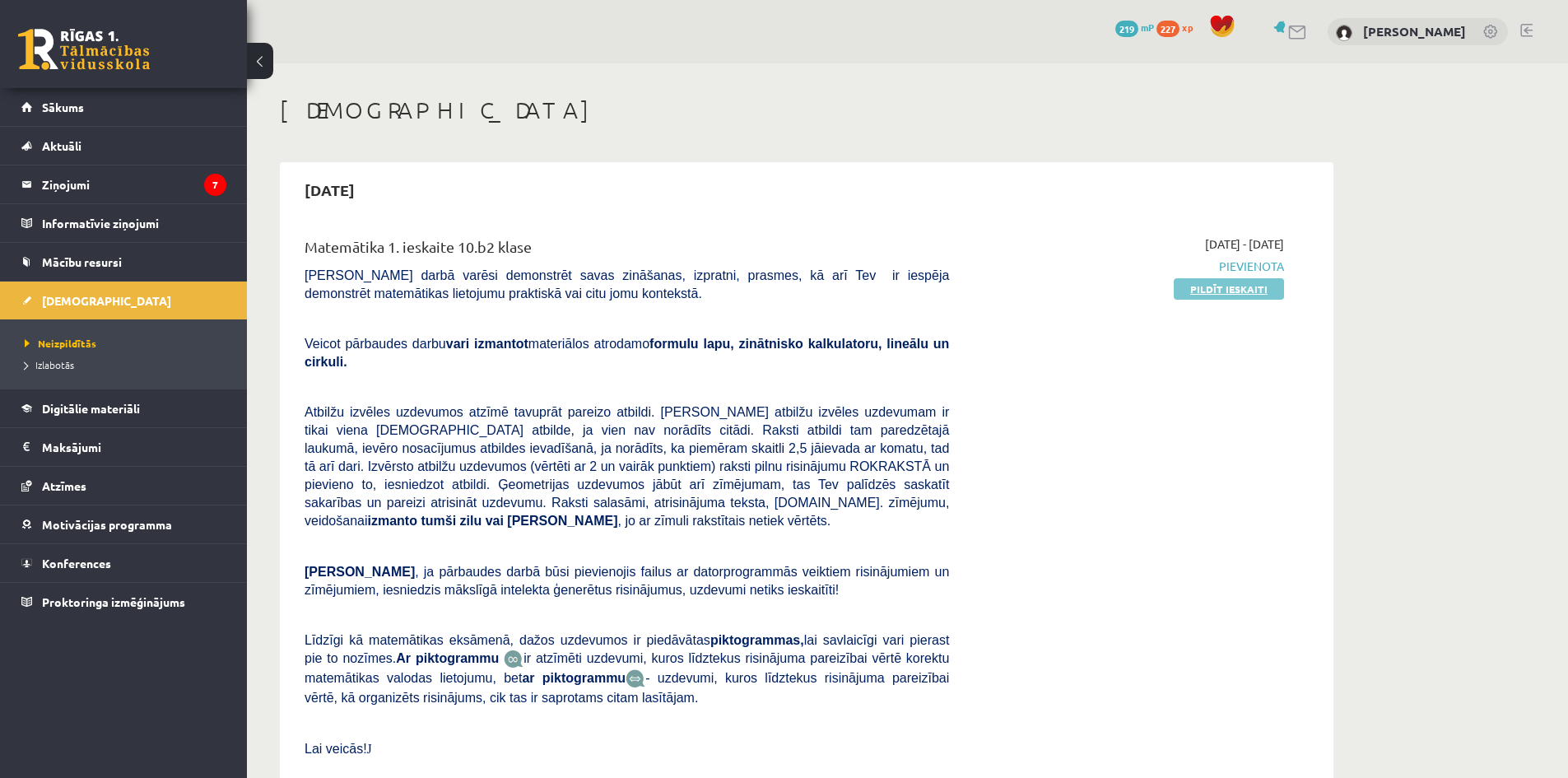
click at [1234, 284] on link "Pildīt ieskaiti" at bounding box center [1229, 289] width 110 height 21
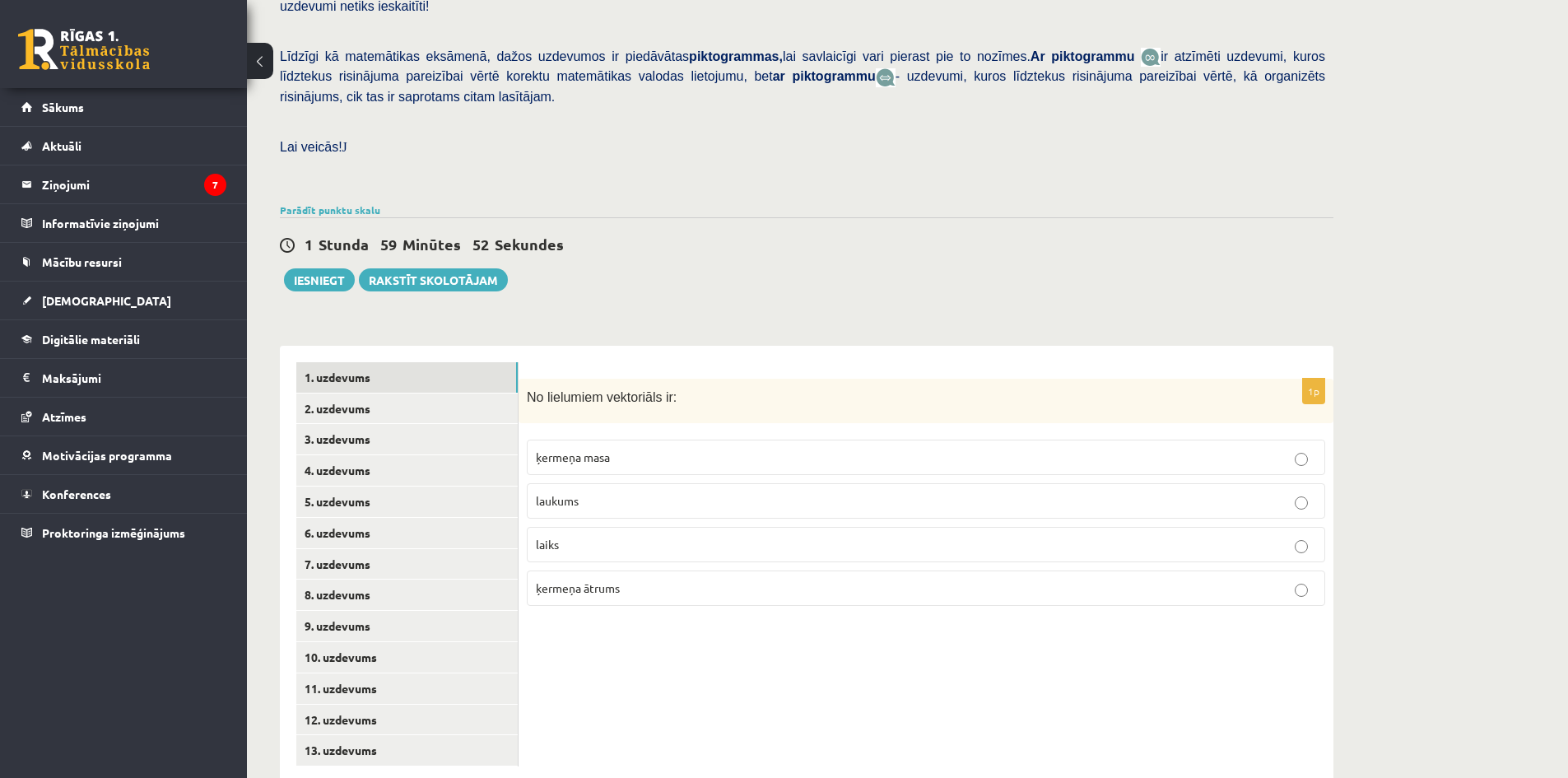
scroll to position [371, 0]
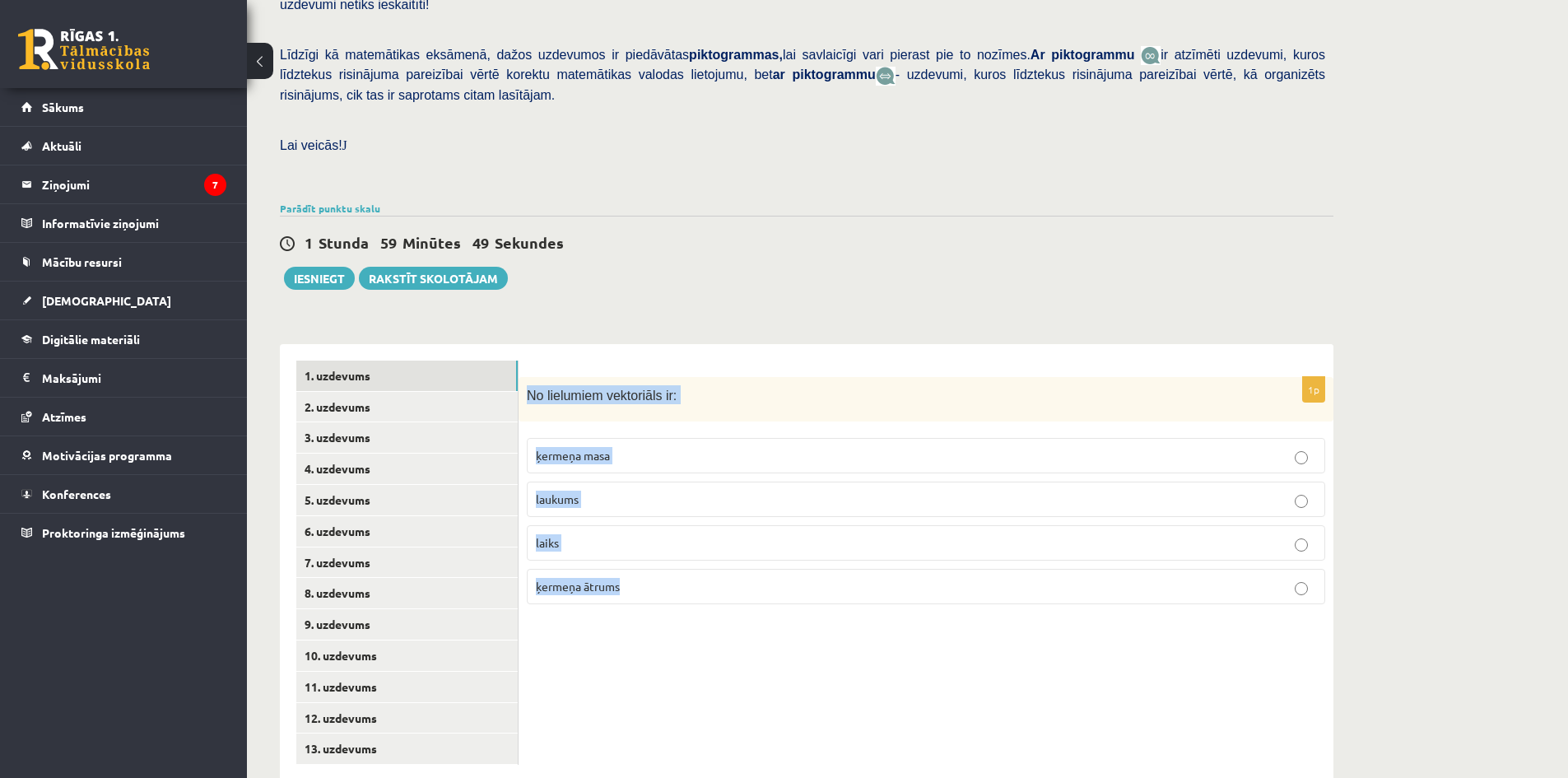
drag, startPoint x: 541, startPoint y: 358, endPoint x: 683, endPoint y: 558, distance: 245.3
click at [683, 558] on div "1p No lielumiem vektoriāls ir: ķermeņa masa laukums laiks ķermeņa ātrums" at bounding box center [927, 498] width 815 height 242
copy div "No lielumiem vektoriāls ir: ķermeņa masa laukums laiks ķermeņa ātrums"
click at [642, 447] on p "ķermeņa masa" at bounding box center [926, 456] width 780 height 17
click at [685, 578] on p "ķermeņa ātrums" at bounding box center [926, 587] width 780 height 17
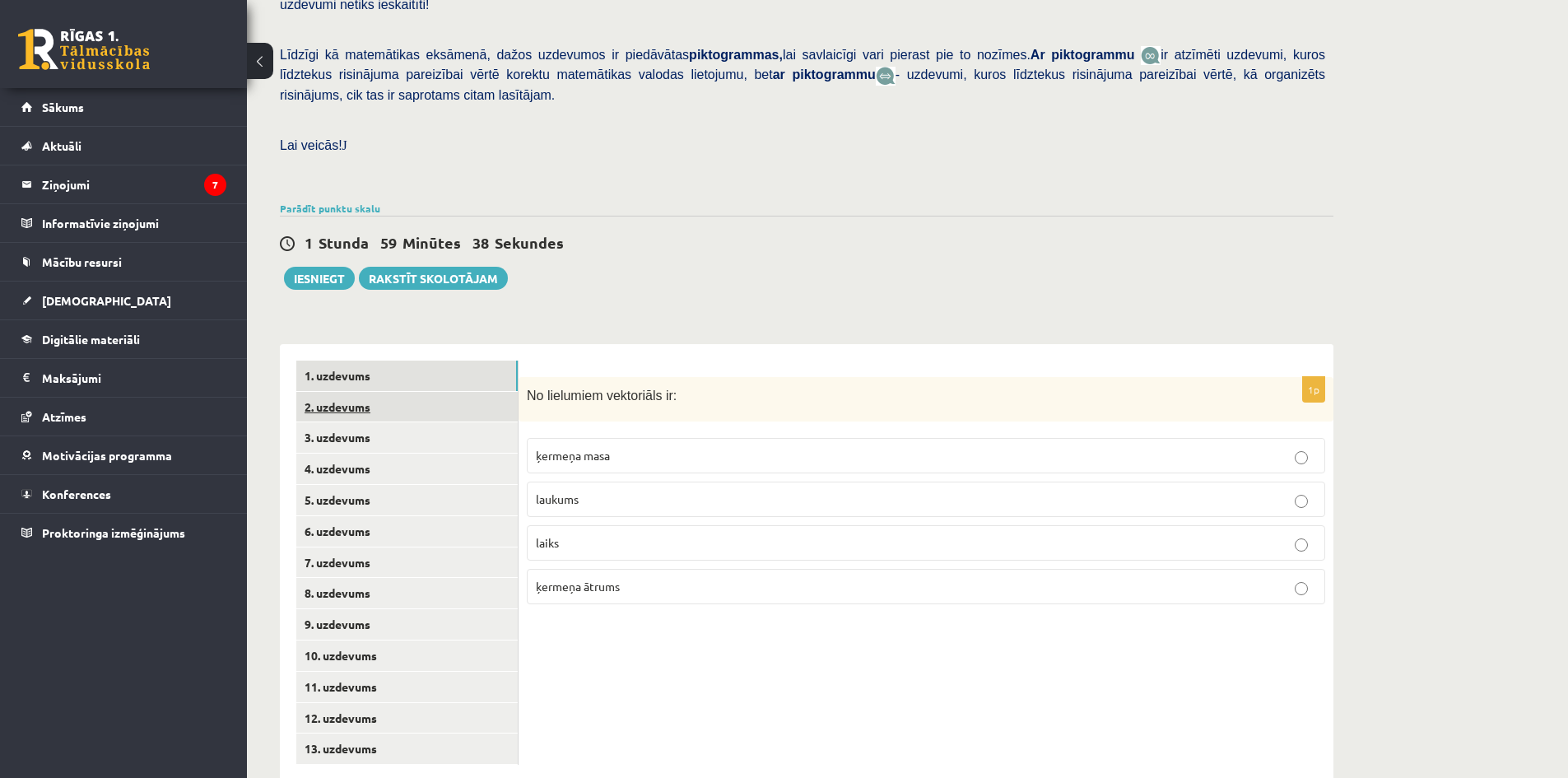
click at [443, 392] on link "2. uzdevums" at bounding box center [407, 408] width 222 height 31
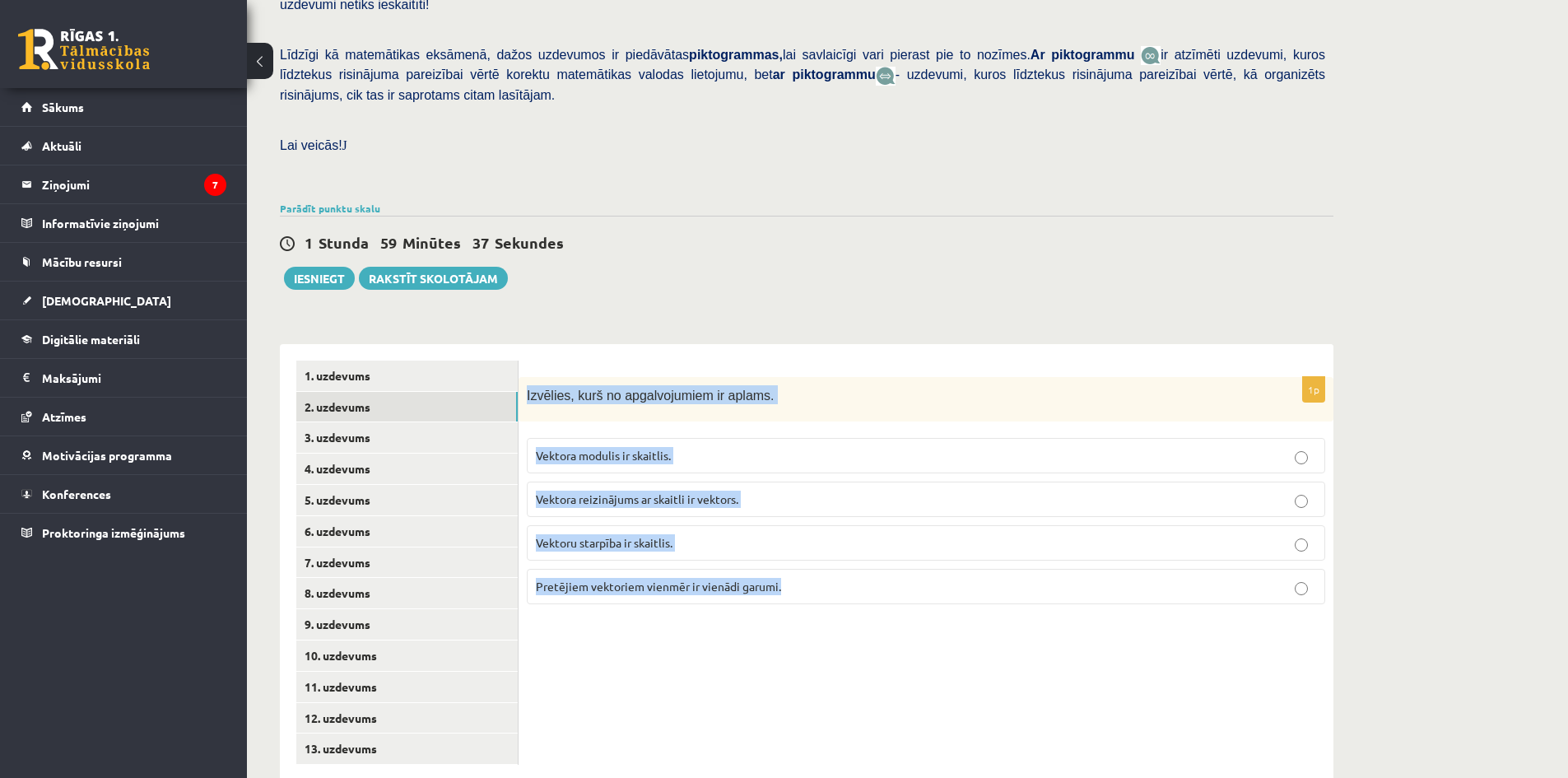
drag, startPoint x: 524, startPoint y: 355, endPoint x: 784, endPoint y: 556, distance: 328.6
click at [784, 556] on div "1p Izvēlies, kurš no apgalvojumiem ir aplams. Vektora modulis ir skaitlis. Vekt…" at bounding box center [927, 498] width 815 height 242
copy div "Izvēlies, kurš no apgalvojumiem ir aplams. Vektora modulis ir skaitlis. Vektora…"
click at [673, 643] on div "1p Izvēlies, kurš no apgalvojumiem ir aplams. Vektora modulis ir skaitlis. Vekt…" at bounding box center [927, 563] width 815 height 437
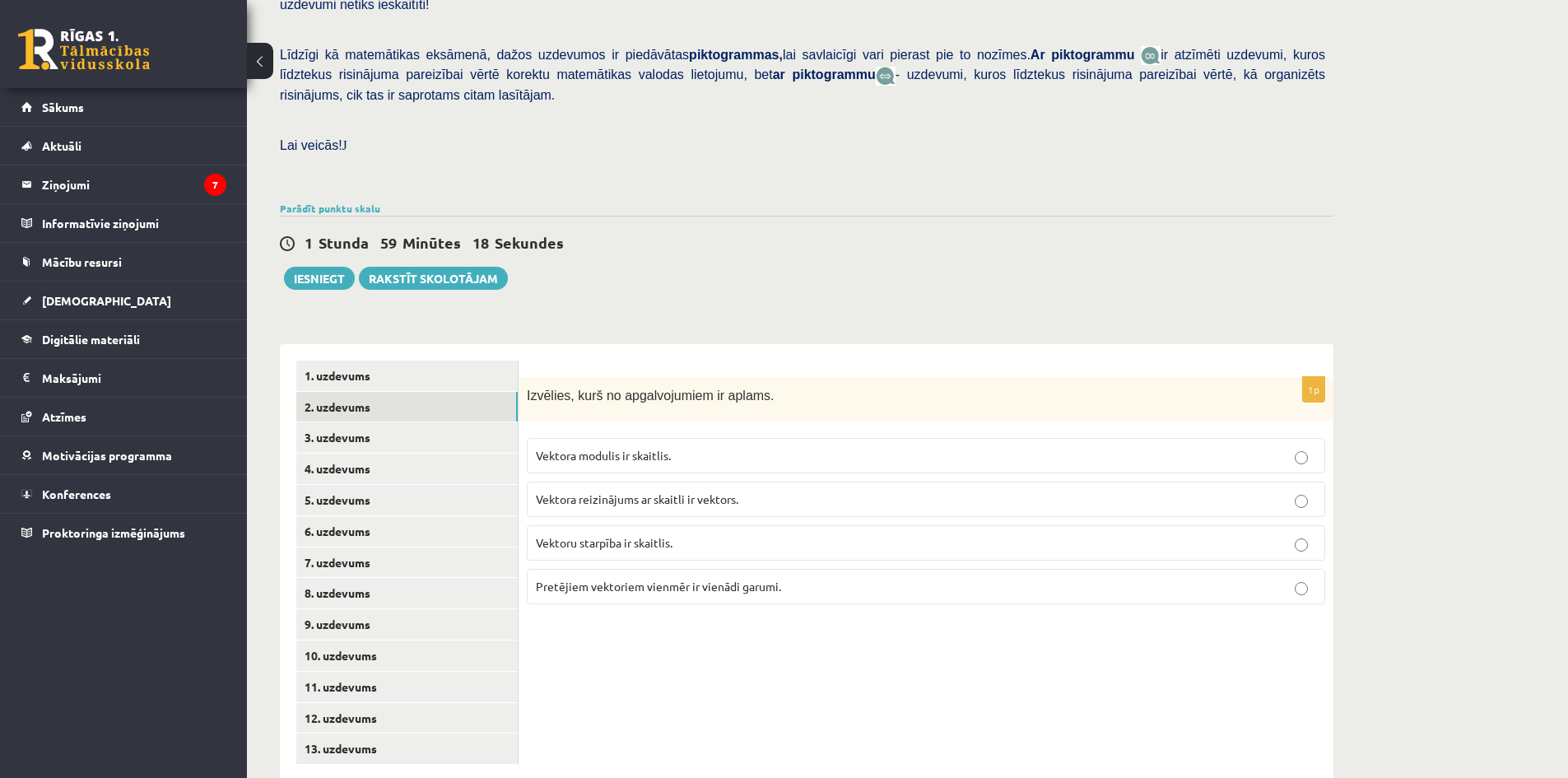
click at [684, 535] on p "Vektoru starpība ir skaitlis." at bounding box center [926, 543] width 780 height 17
click at [369, 422] on link "3. uzdevums" at bounding box center [407, 438] width 222 height 31
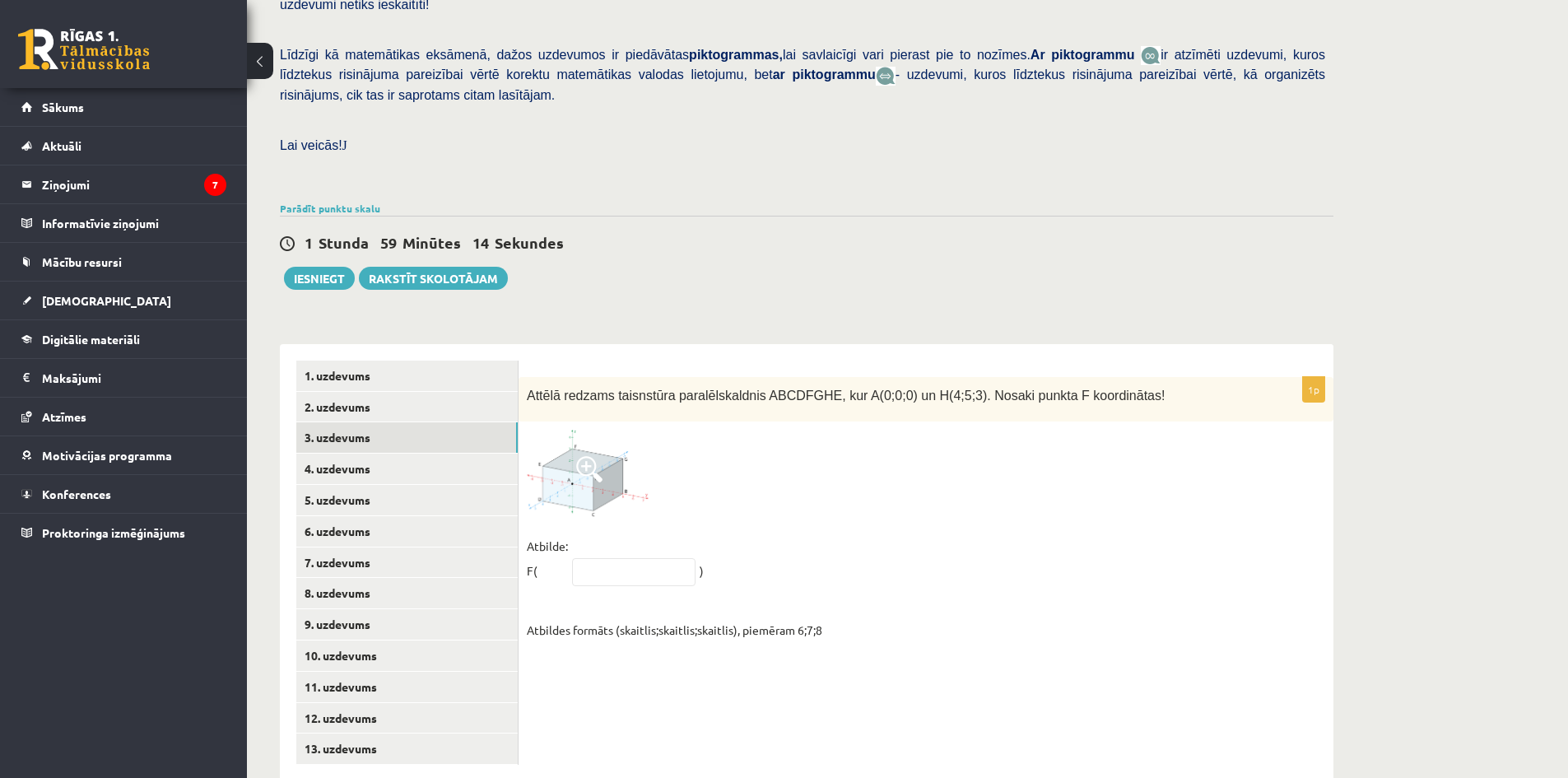
click at [581, 447] on img at bounding box center [588, 473] width 123 height 87
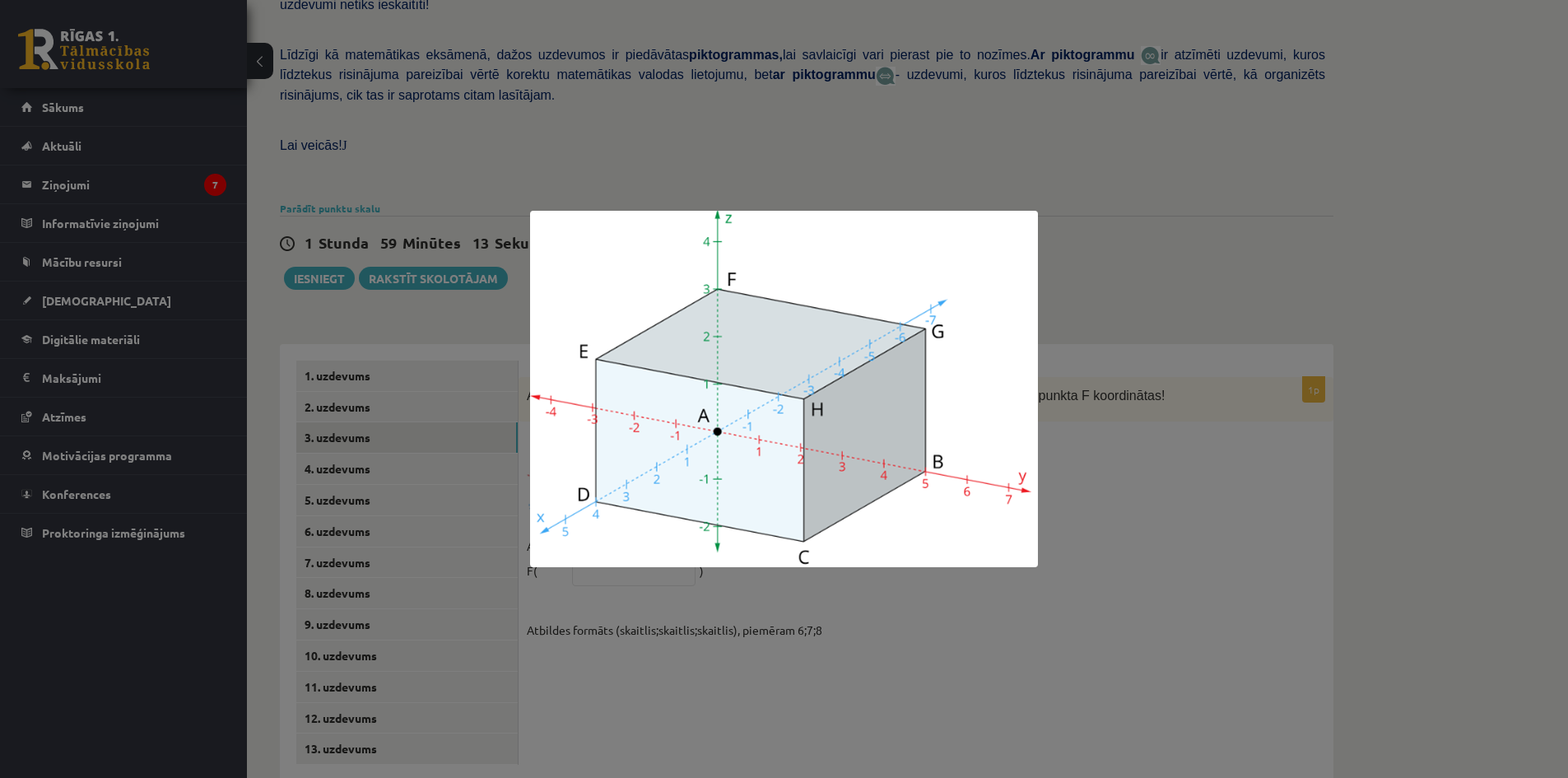
click at [786, 651] on div at bounding box center [784, 389] width 1568 height 778
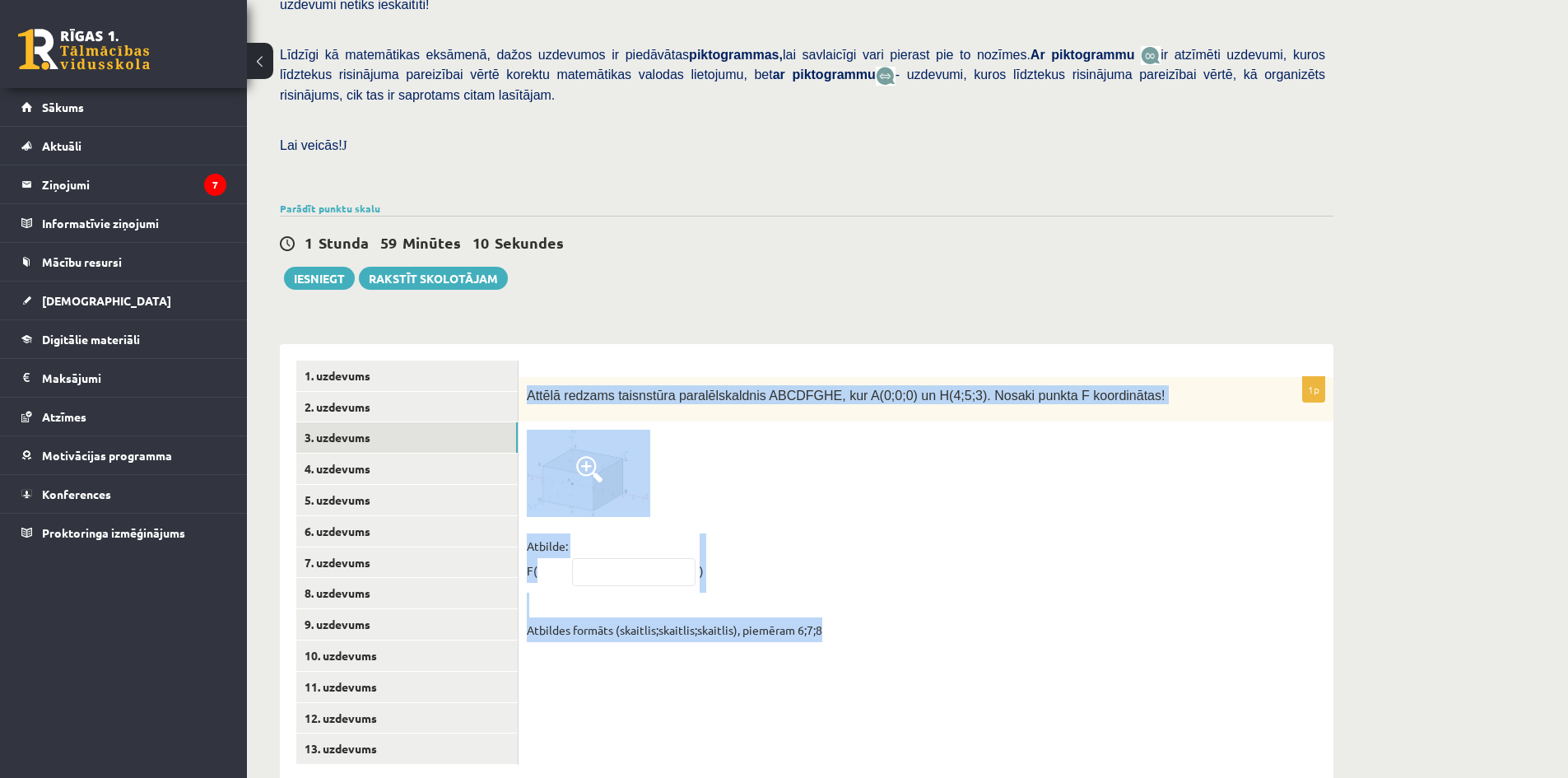
drag, startPoint x: 522, startPoint y: 356, endPoint x: 861, endPoint y: 606, distance: 421.2
click at [861, 606] on div "1p Attēlā redzams taisnstūra paralēlskaldnis ABCDFGHE, kur A(0;0;0) un H(4;5;3)…" at bounding box center [927, 513] width 815 height 273
copy div "Attēlā redzams taisnstūra paralēlskaldnis ABCDFGHE, kur A(0;0;0) un H(4;5;3). N…"
click at [702, 441] on div at bounding box center [926, 473] width 798 height 87
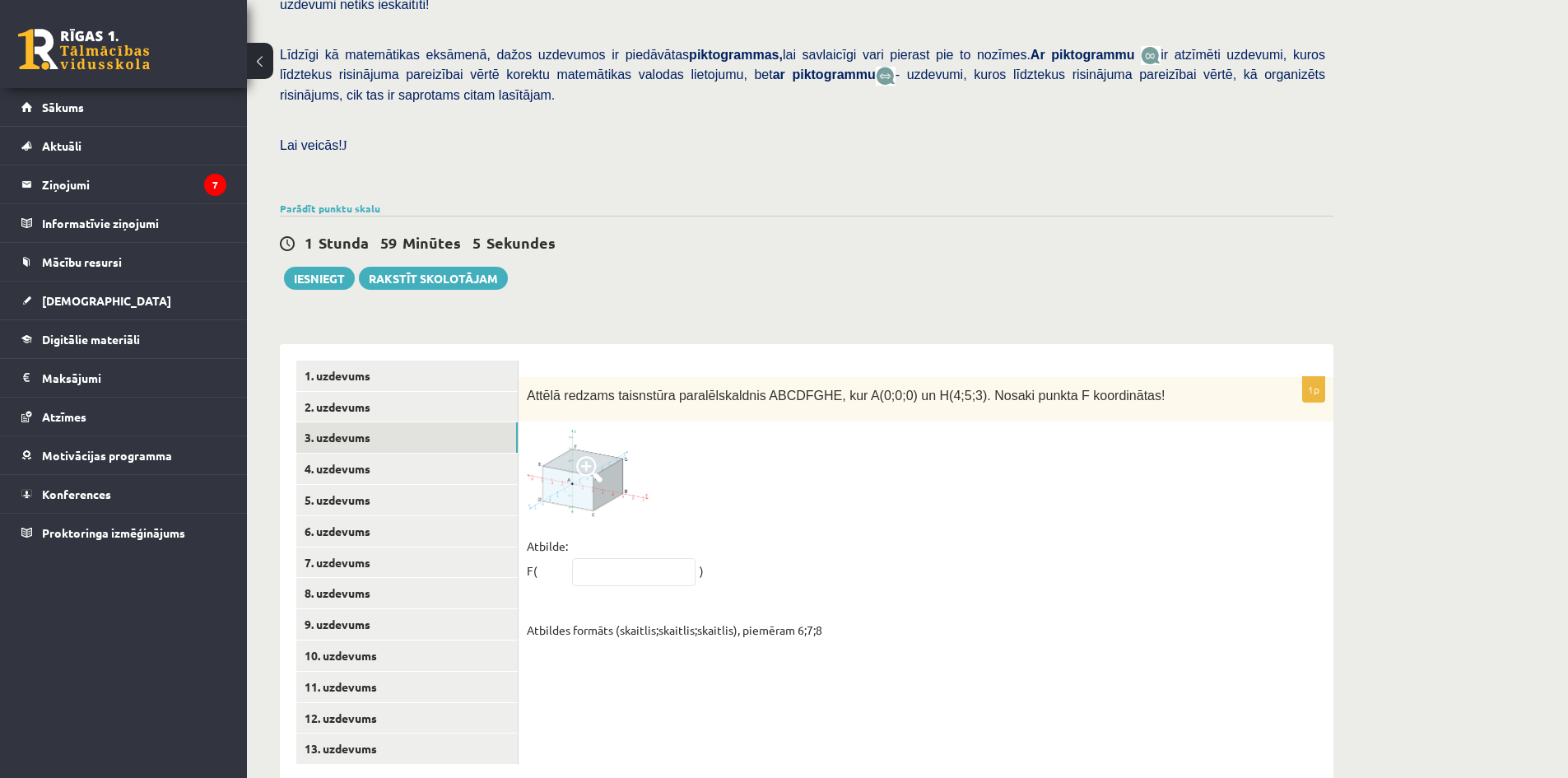
click at [593, 457] on span at bounding box center [589, 470] width 27 height 27
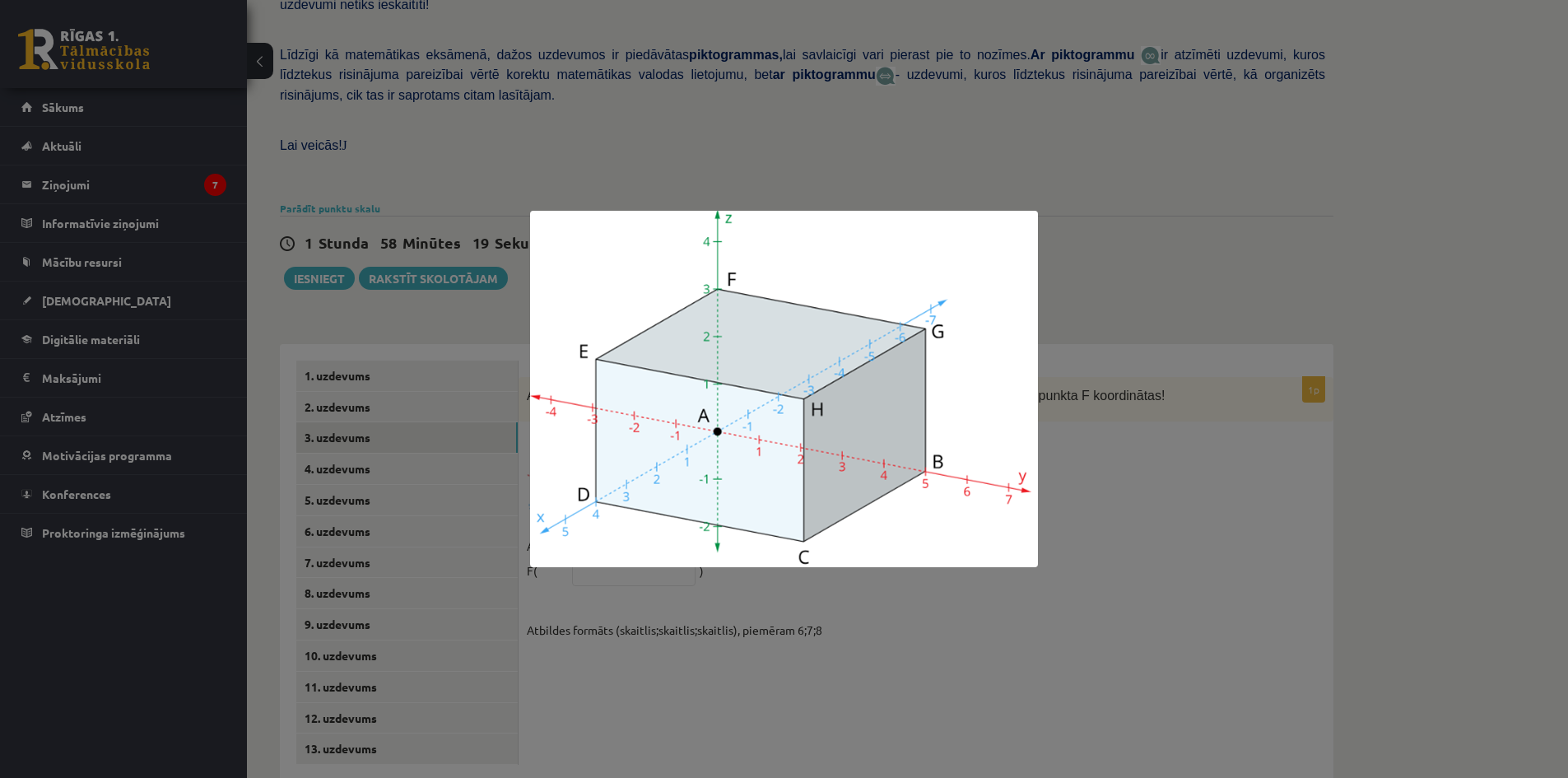
click at [490, 427] on div at bounding box center [784, 389] width 1568 height 778
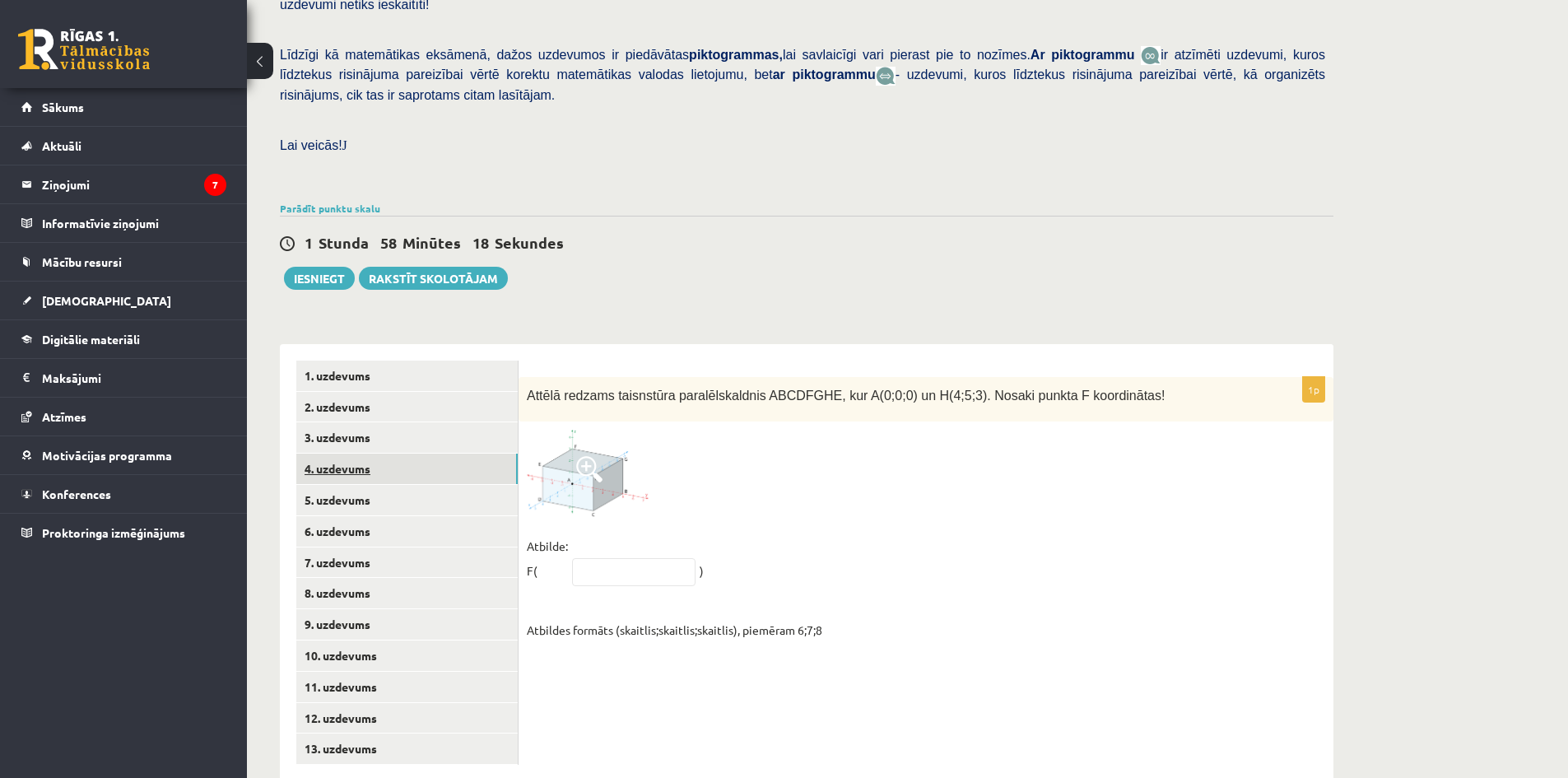
click at [417, 454] on link "4. uzdevums" at bounding box center [407, 470] width 222 height 31
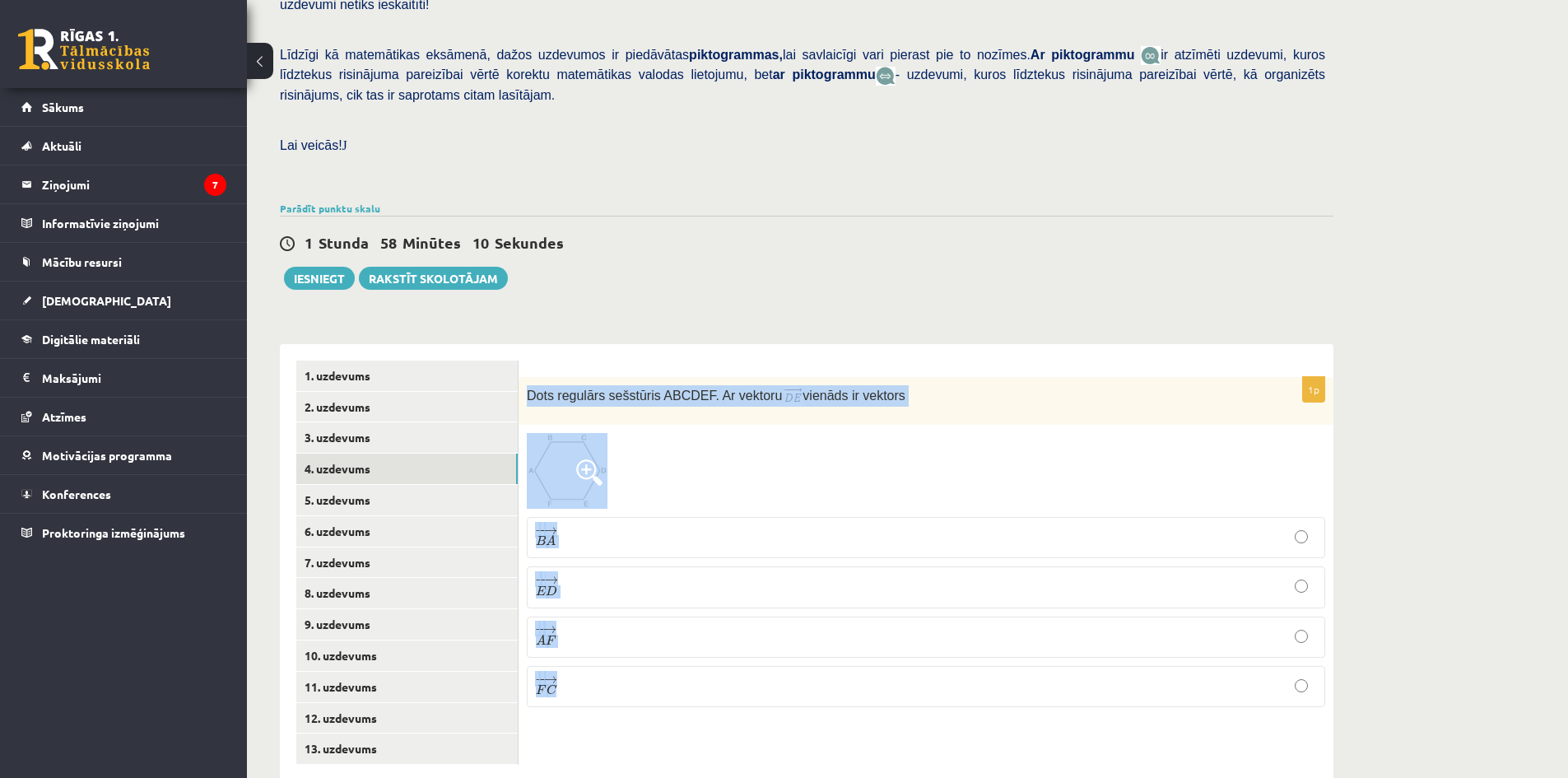
drag, startPoint x: 528, startPoint y: 362, endPoint x: 635, endPoint y: 642, distance: 299.7
click at [635, 642] on div "1p Dots regulārs sešstūris ABCDEF. Ar vektoru vienāds ir vektors − − → B A B A …" at bounding box center [927, 549] width 815 height 344
copy div "Dots regulārs sešstūris ABCDEF. Ar vektoru vienāds ir vektors − − → B A B A → −…"
click at [686, 449] on div at bounding box center [926, 471] width 798 height 75
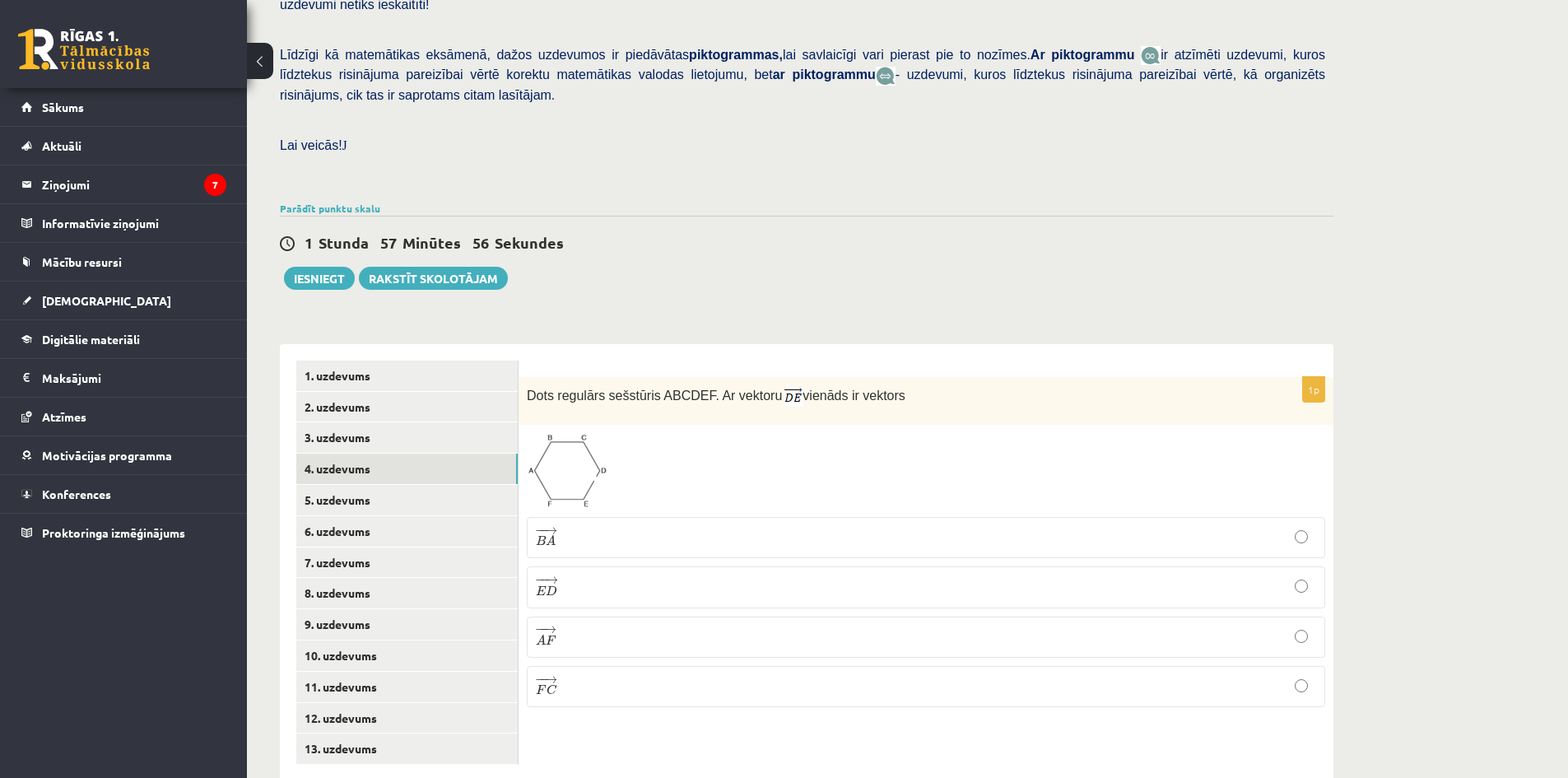
click at [624, 576] on p "− − → E D E D →" at bounding box center [926, 587] width 780 height 23
click at [469, 485] on link "5. uzdevums" at bounding box center [407, 500] width 222 height 31
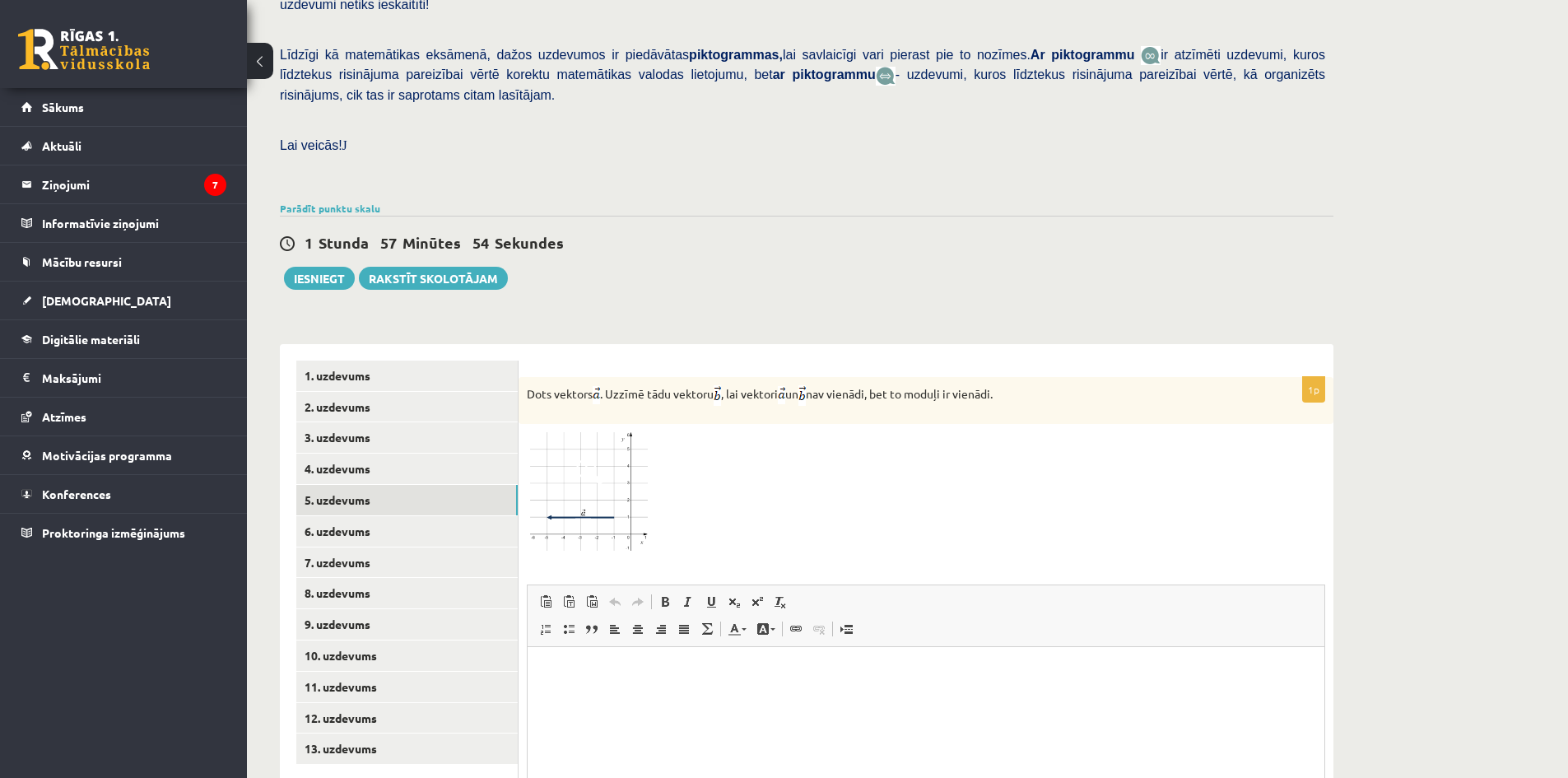
scroll to position [0, 0]
click at [343, 517] on link "6. uzdevums" at bounding box center [407, 532] width 222 height 31
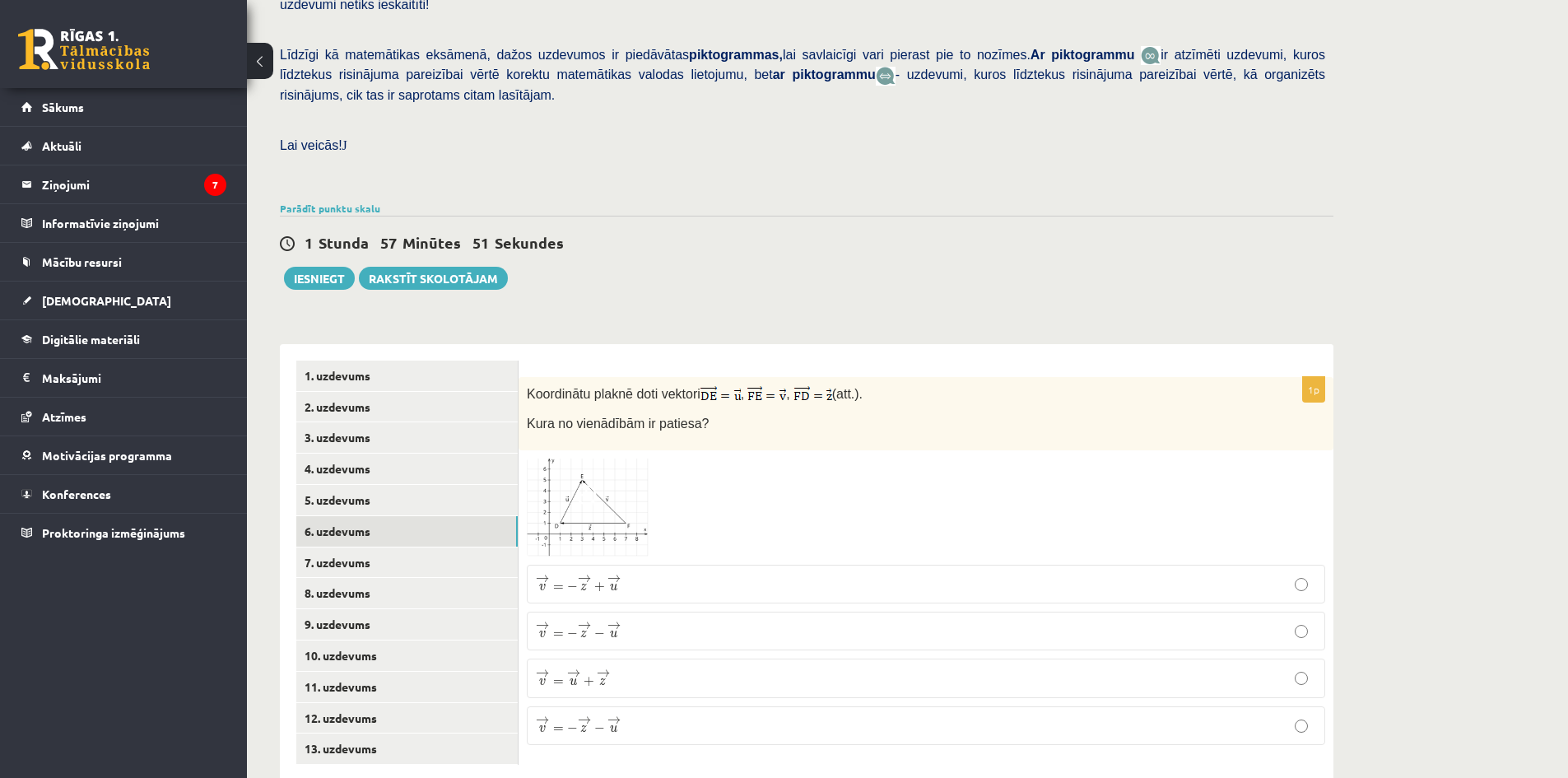
scroll to position [372, 0]
click at [418, 453] on link "4. uzdevums" at bounding box center [407, 469] width 222 height 31
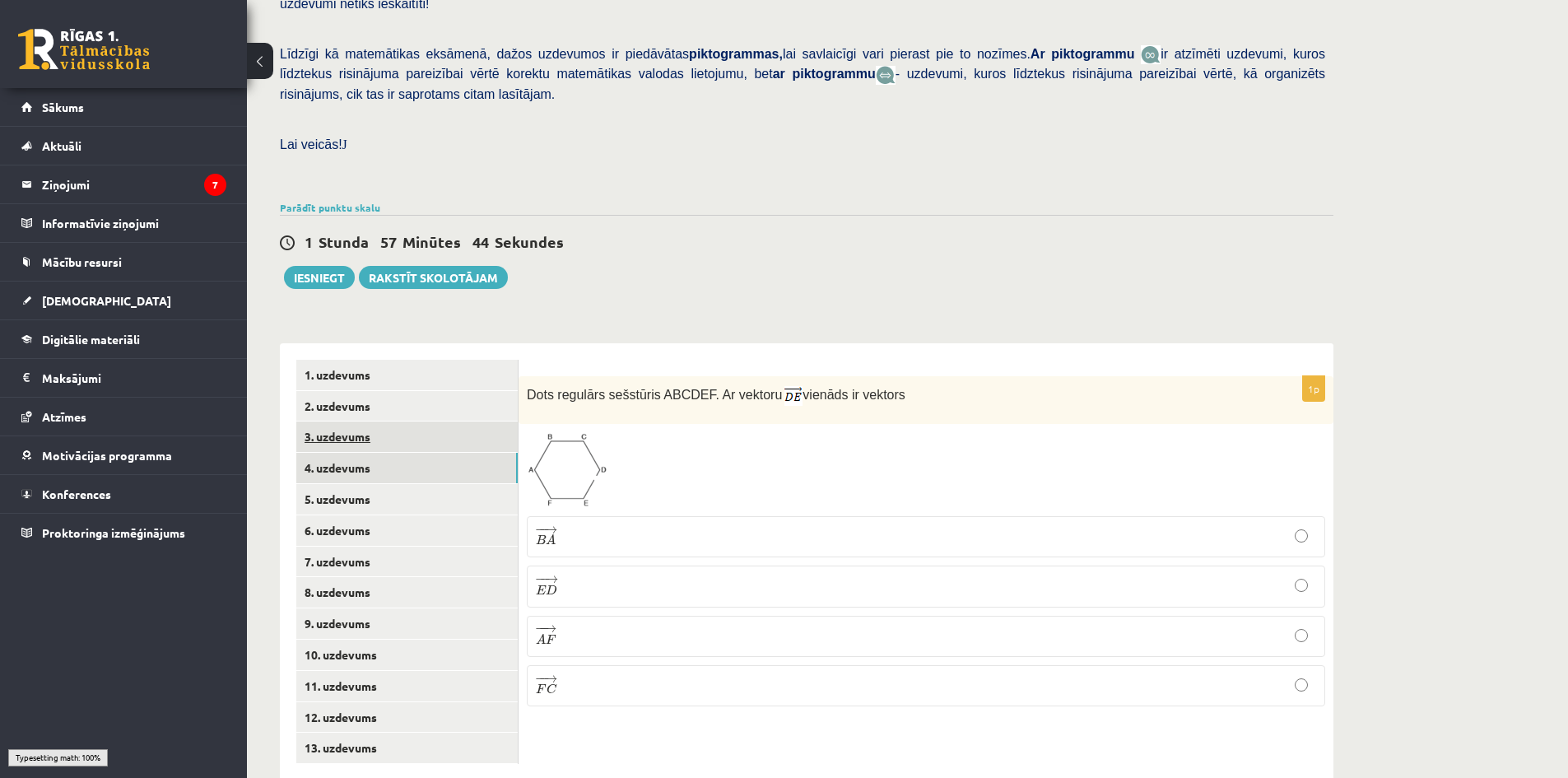
click at [441, 422] on link "3. uzdevums" at bounding box center [407, 437] width 222 height 31
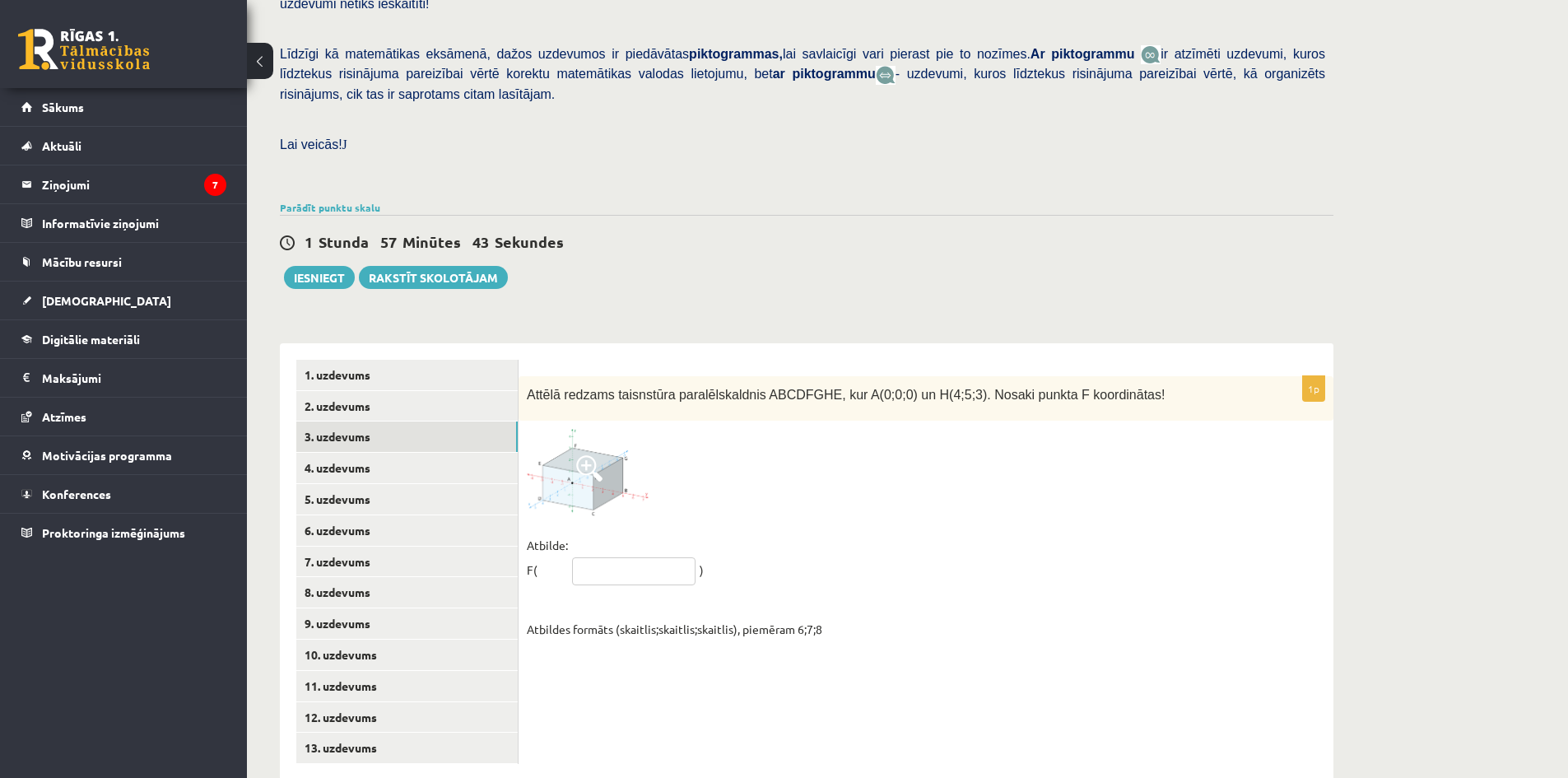
click at [642, 558] on input "text" at bounding box center [634, 572] width 123 height 28
type input "*****"
click at [401, 453] on link "4. uzdevums" at bounding box center [407, 469] width 222 height 31
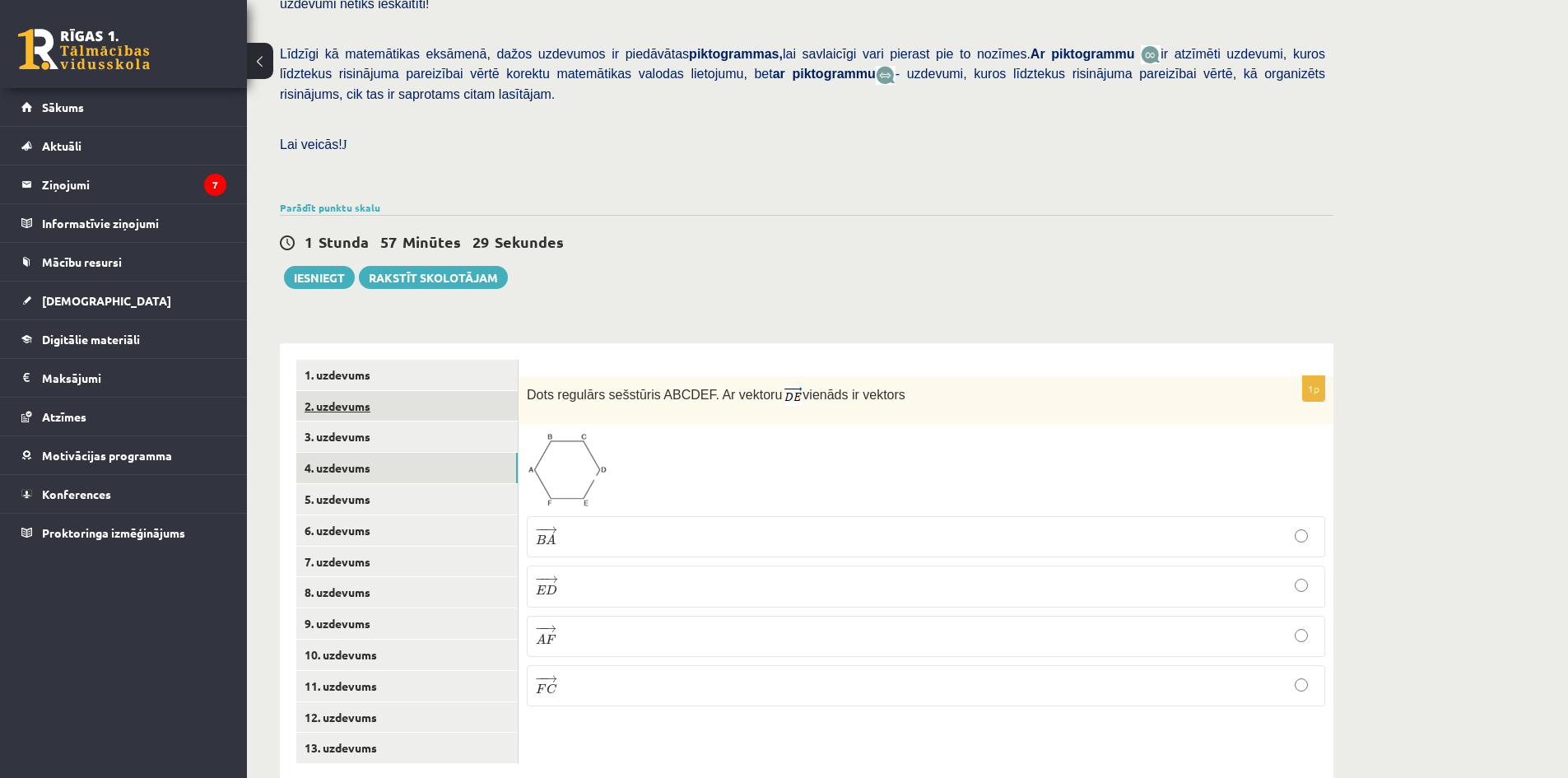
click at [364, 392] on link "2. uzdevums" at bounding box center [407, 407] width 222 height 31
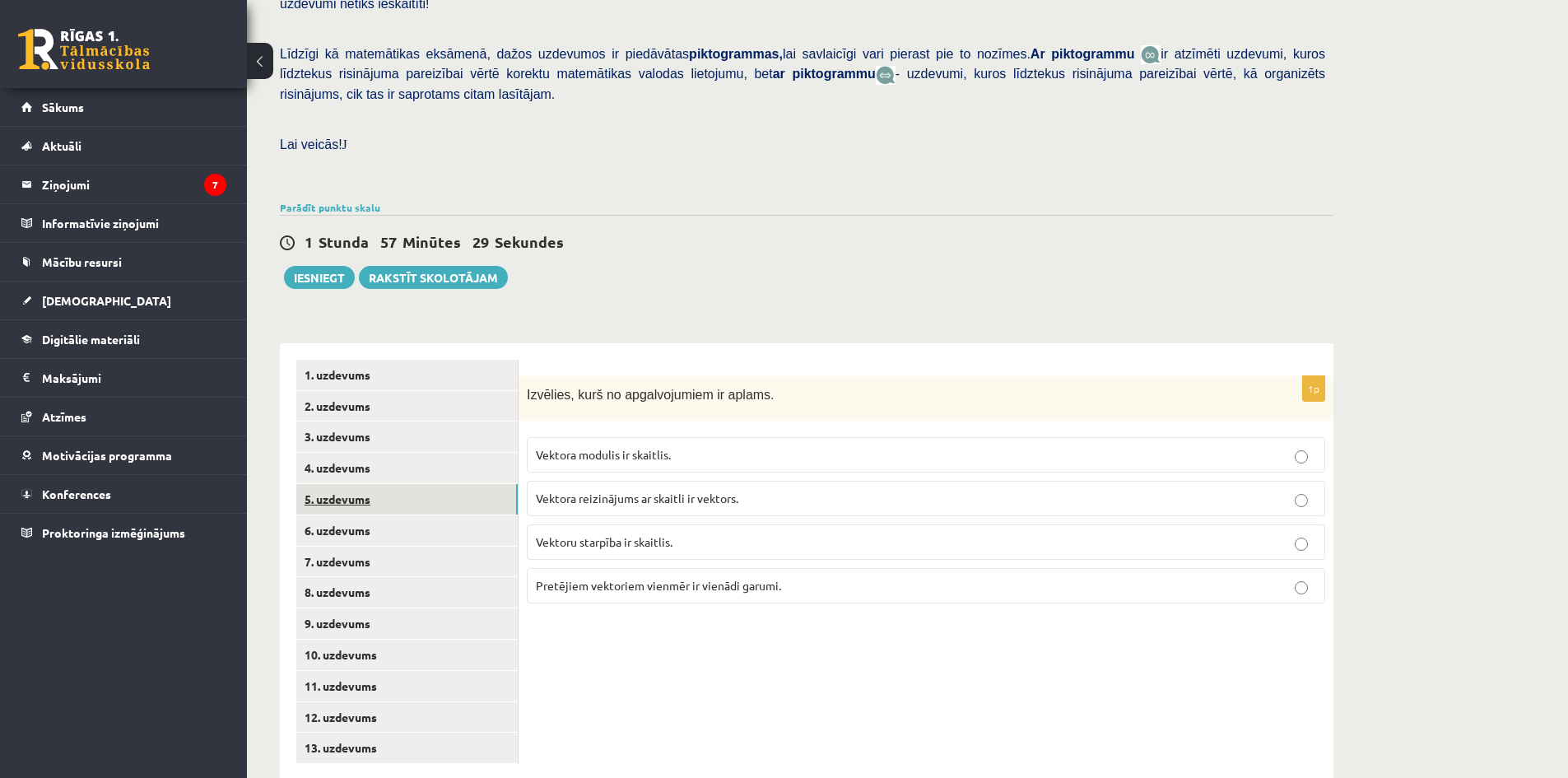
click at [389, 484] on link "5. uzdevums" at bounding box center [407, 500] width 222 height 31
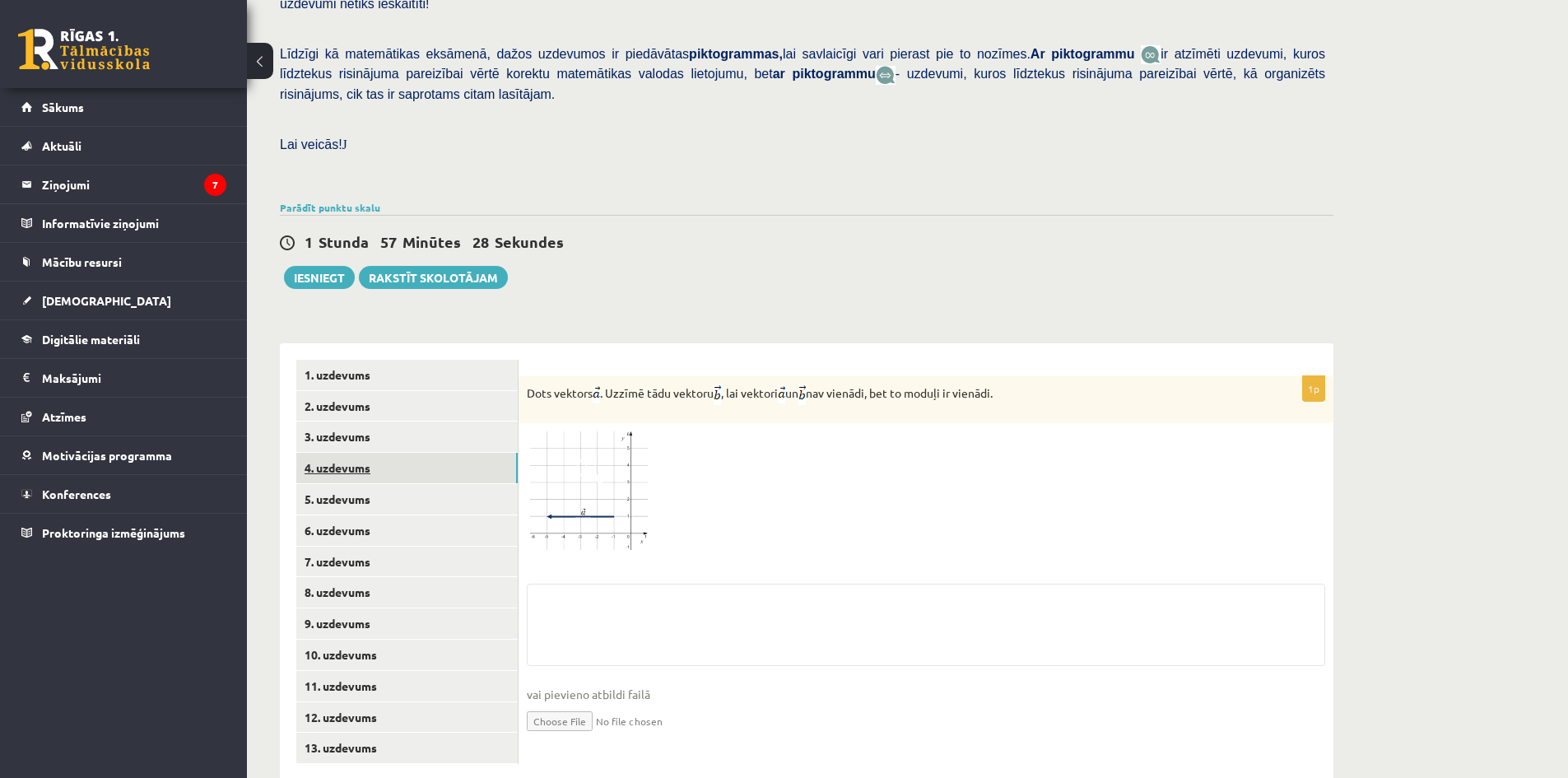
click at [390, 453] on link "4. uzdevums" at bounding box center [407, 469] width 222 height 31
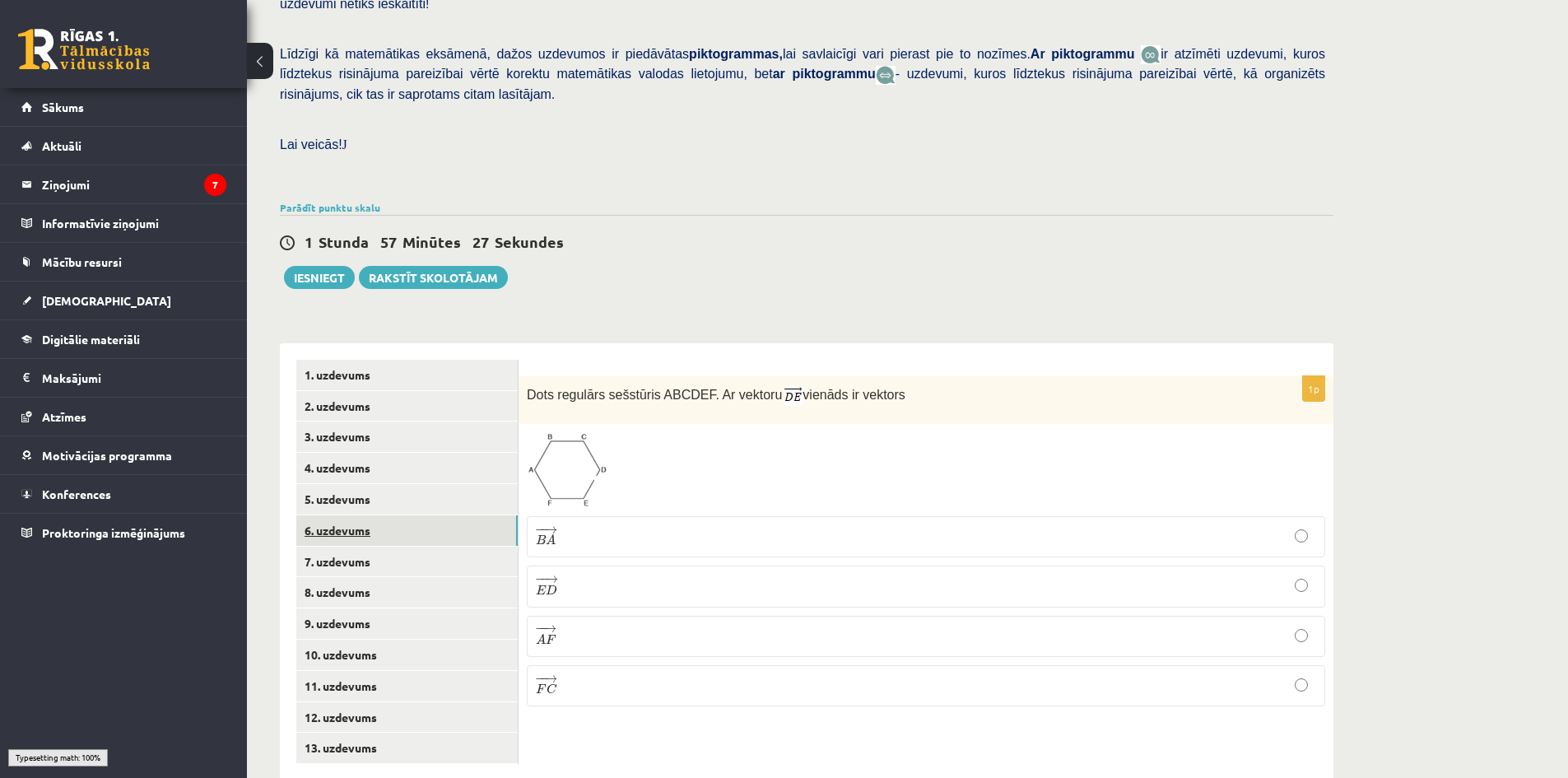
click at [382, 516] on link "6. uzdevums" at bounding box center [407, 531] width 222 height 31
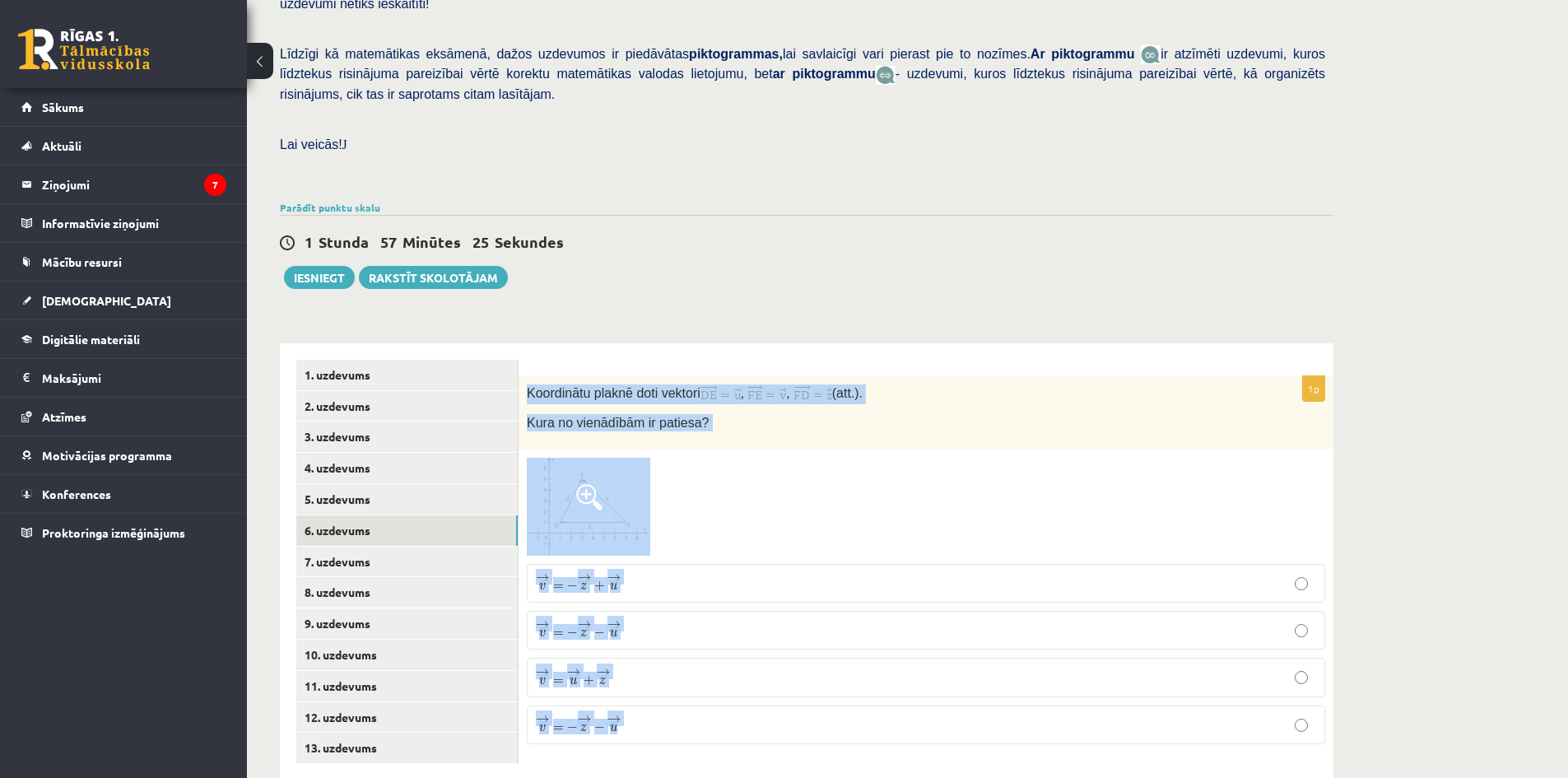
drag, startPoint x: 526, startPoint y: 354, endPoint x: 708, endPoint y: 699, distance: 390.1
click at [708, 699] on div "1p Koordinātu plaknē doti vektori , , (att.). Kura no vienādībām ir patiesa? → …" at bounding box center [927, 566] width 815 height 381
copy div "Koordinātu plaknē doti vektori , , (att.). Kura no vienādībām ir patiesa? → v =…"
click at [808, 458] on div at bounding box center [926, 506] width 798 height 99
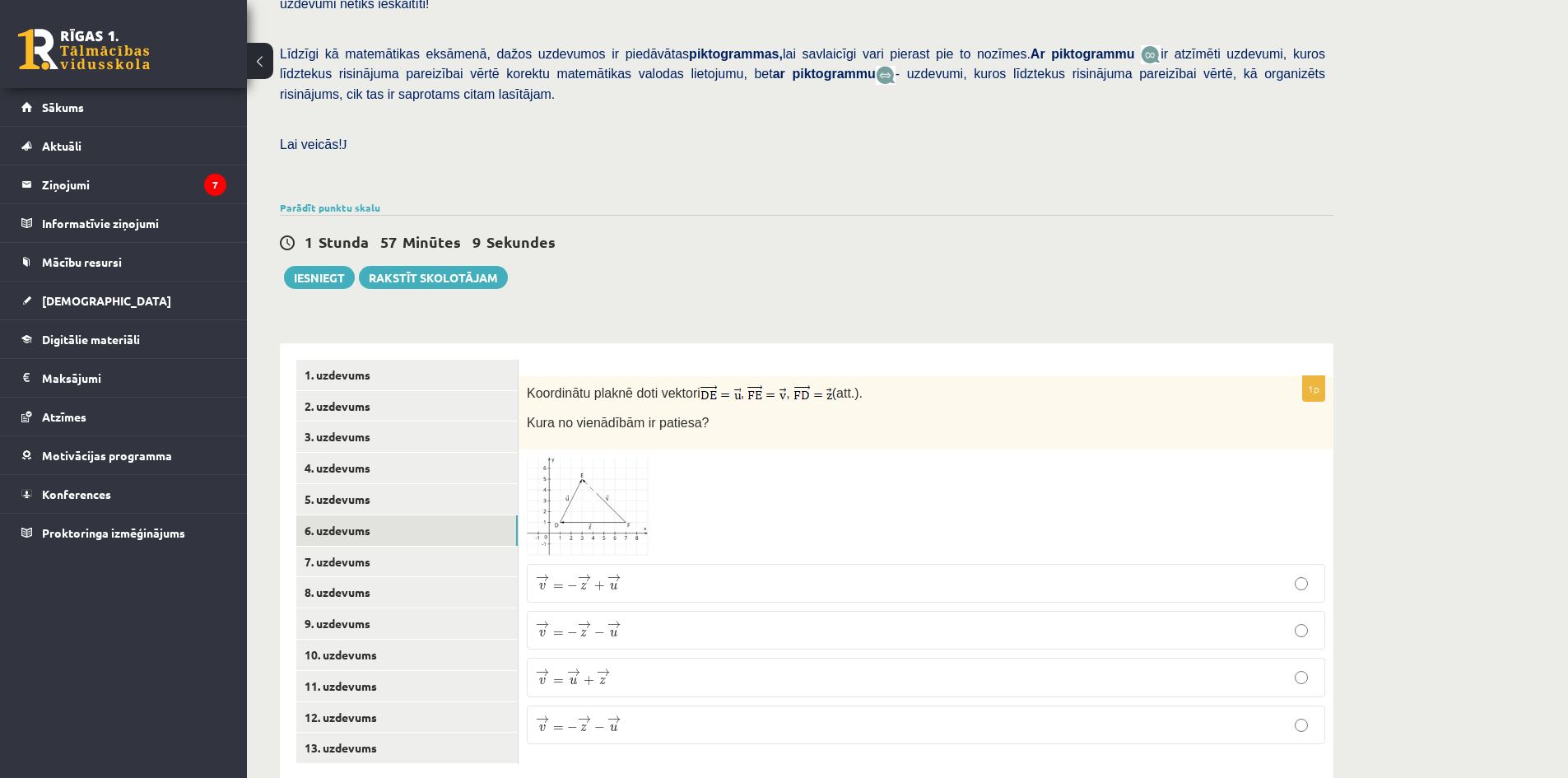
drag, startPoint x: 870, startPoint y: 354, endPoint x: 838, endPoint y: 374, distance: 37.7
click at [814, 385] on p "Koordinātu plaknē doti vektori , , (att.)." at bounding box center [885, 394] width 716 height 20
click at [886, 410] on div "Koordinātu plaknē doti vektori , , (att.). Kura no vienādībām ir patiesa?" at bounding box center [927, 413] width 815 height 74
click at [370, 547] on link "7. uzdevums" at bounding box center [407, 562] width 222 height 31
click at [379, 516] on link "6. uzdevums" at bounding box center [407, 531] width 222 height 31
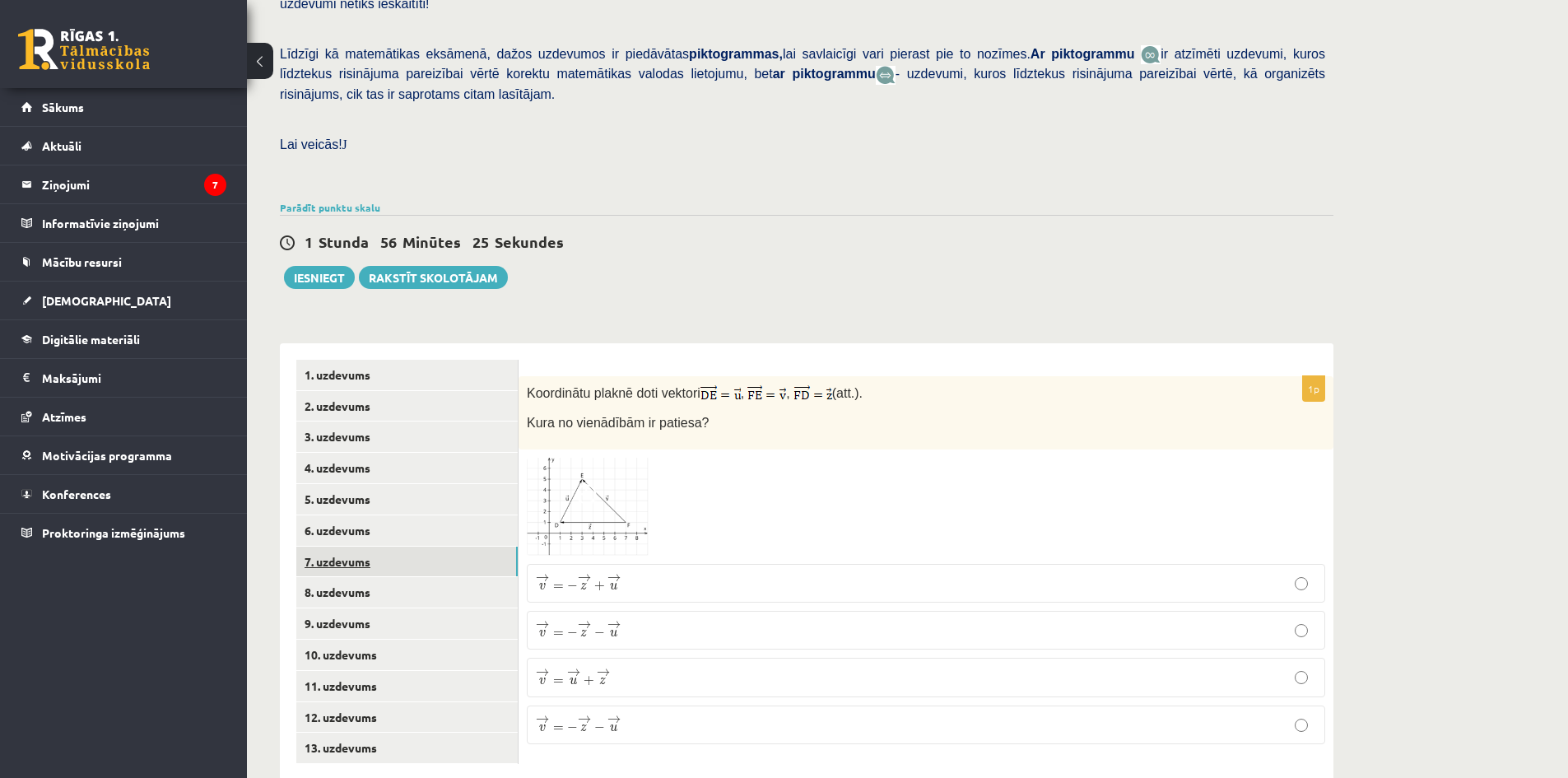
click at [386, 547] on link "7. uzdevums" at bounding box center [407, 562] width 222 height 31
click at [374, 516] on link "6. uzdevums" at bounding box center [407, 531] width 222 height 31
click at [613, 667] on p "→ v = → u + → z v → = u → + z →" at bounding box center [926, 678] width 780 height 21
click at [334, 547] on link "7. uzdevums" at bounding box center [407, 562] width 222 height 31
click at [423, 578] on link "8. uzdevums" at bounding box center [407, 593] width 222 height 31
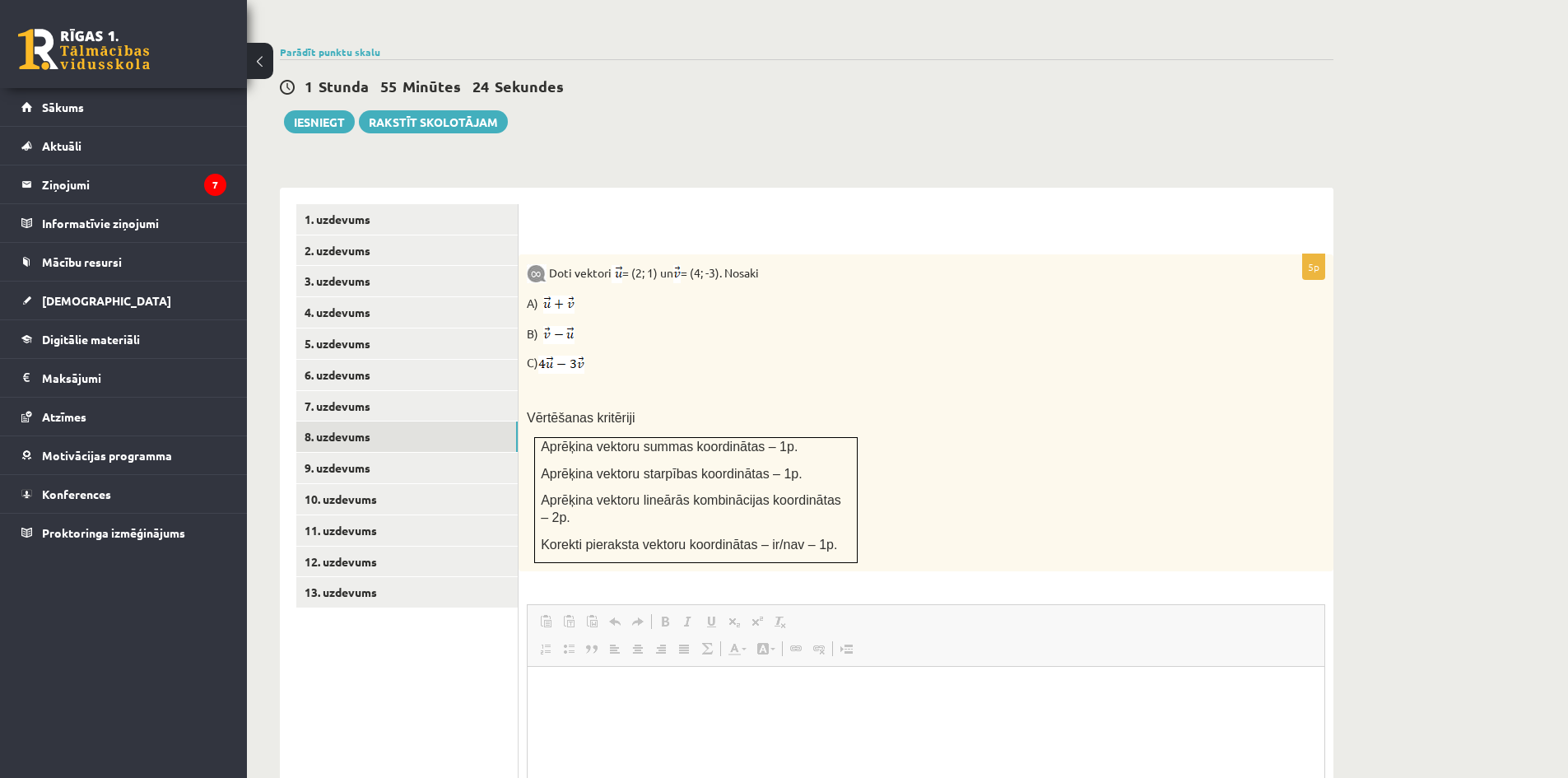
scroll to position [0, 0]
click at [397, 453] on link "9. uzdevums" at bounding box center [407, 469] width 222 height 31
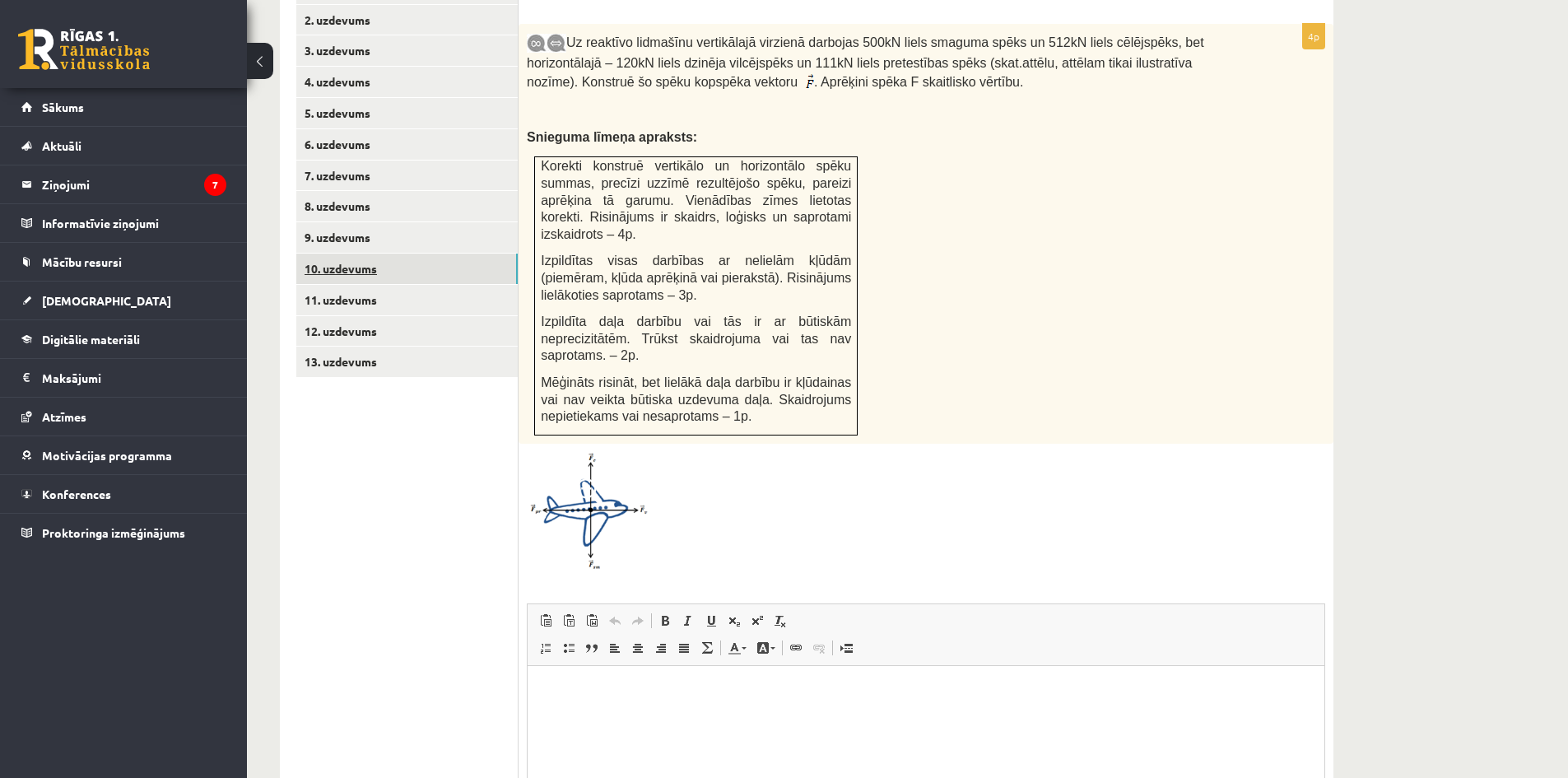
click at [403, 254] on link "10. uzdevums" at bounding box center [407, 269] width 222 height 31
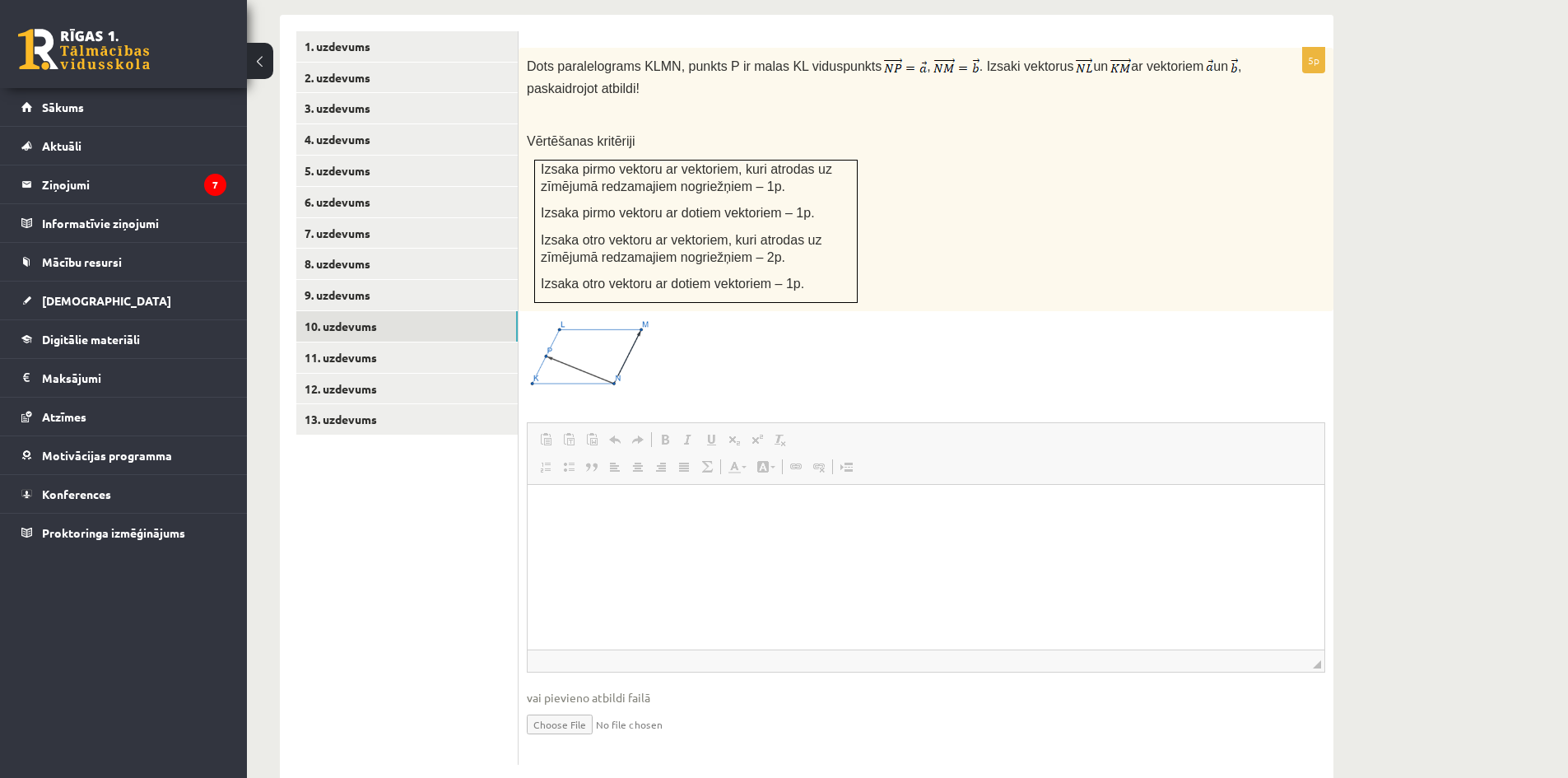
click at [393, 478] on ul "1. uzdevums 2. uzdevums 3. uzdevums 4. uzdevums 5. uzdevums 6. uzdevums 7. uzde…" at bounding box center [408, 398] width 223 height 733
click at [373, 343] on link "11. uzdevums" at bounding box center [407, 358] width 222 height 31
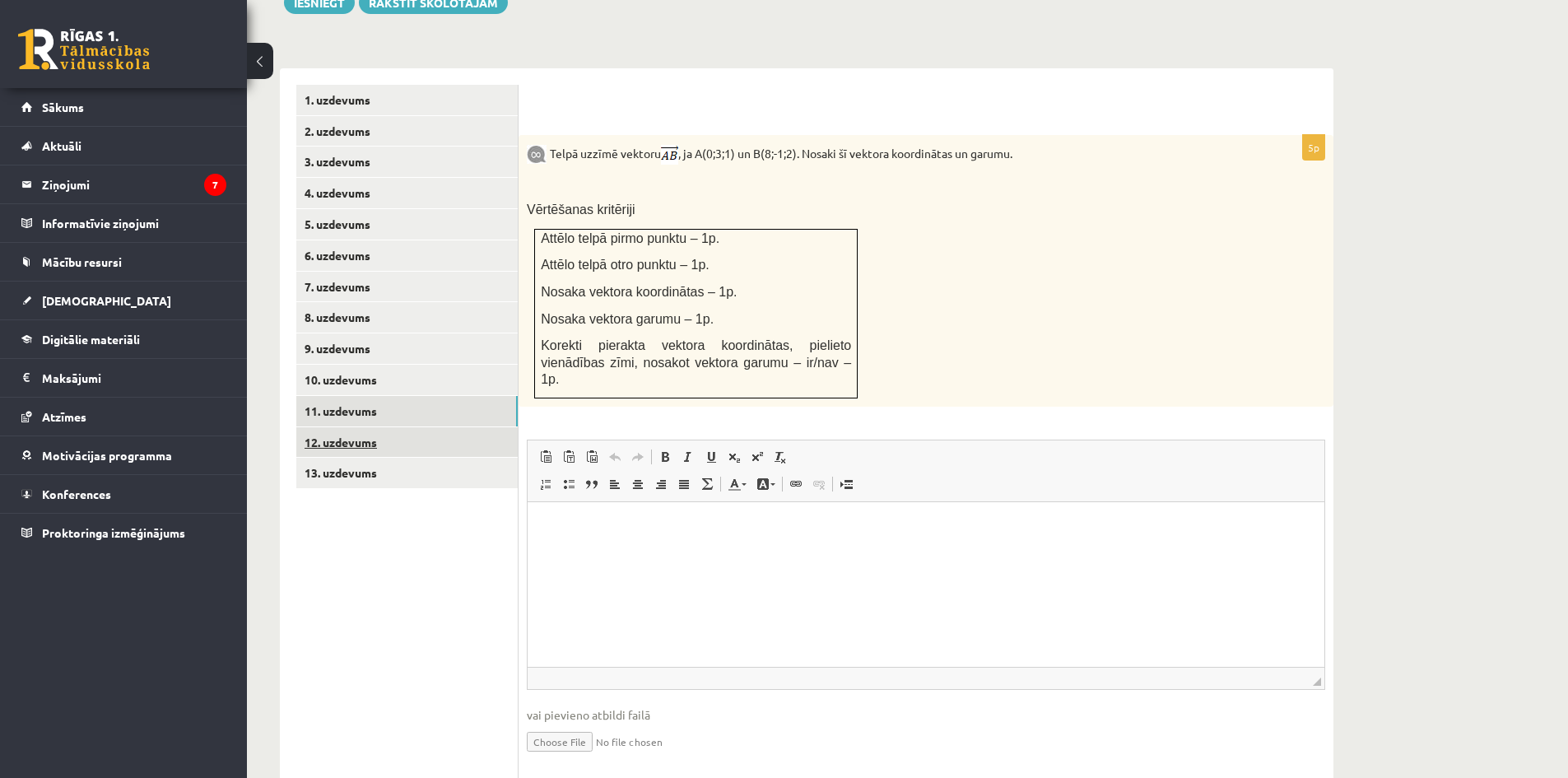
click at [378, 428] on link "12. uzdevums" at bounding box center [407, 443] width 222 height 31
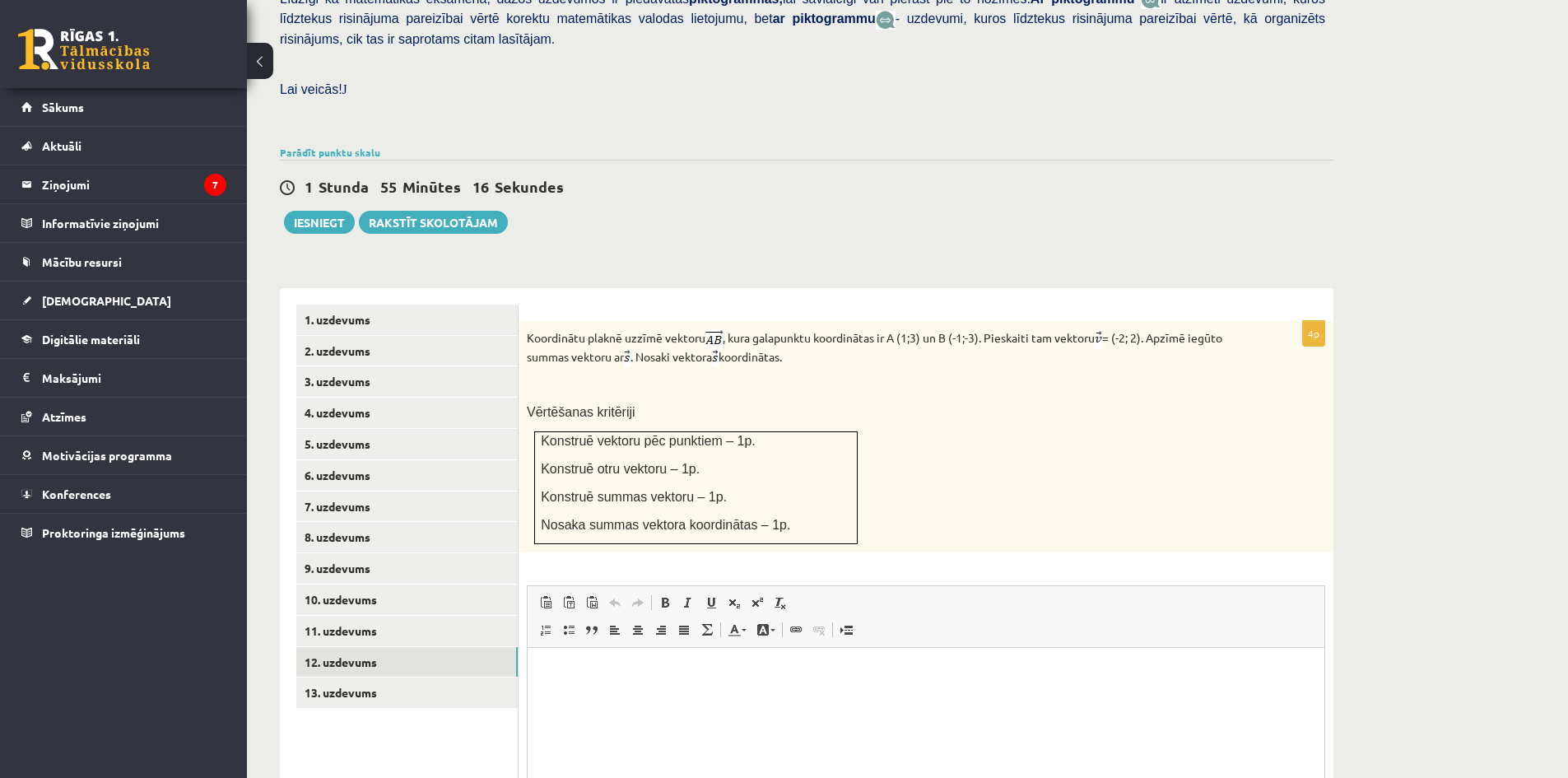
click at [385, 646] on ul "1. uzdevums 2. uzdevums 3. uzdevums 4. uzdevums 5. uzdevums 6. uzdevums 7. uzde…" at bounding box center [408, 617] width 223 height 625
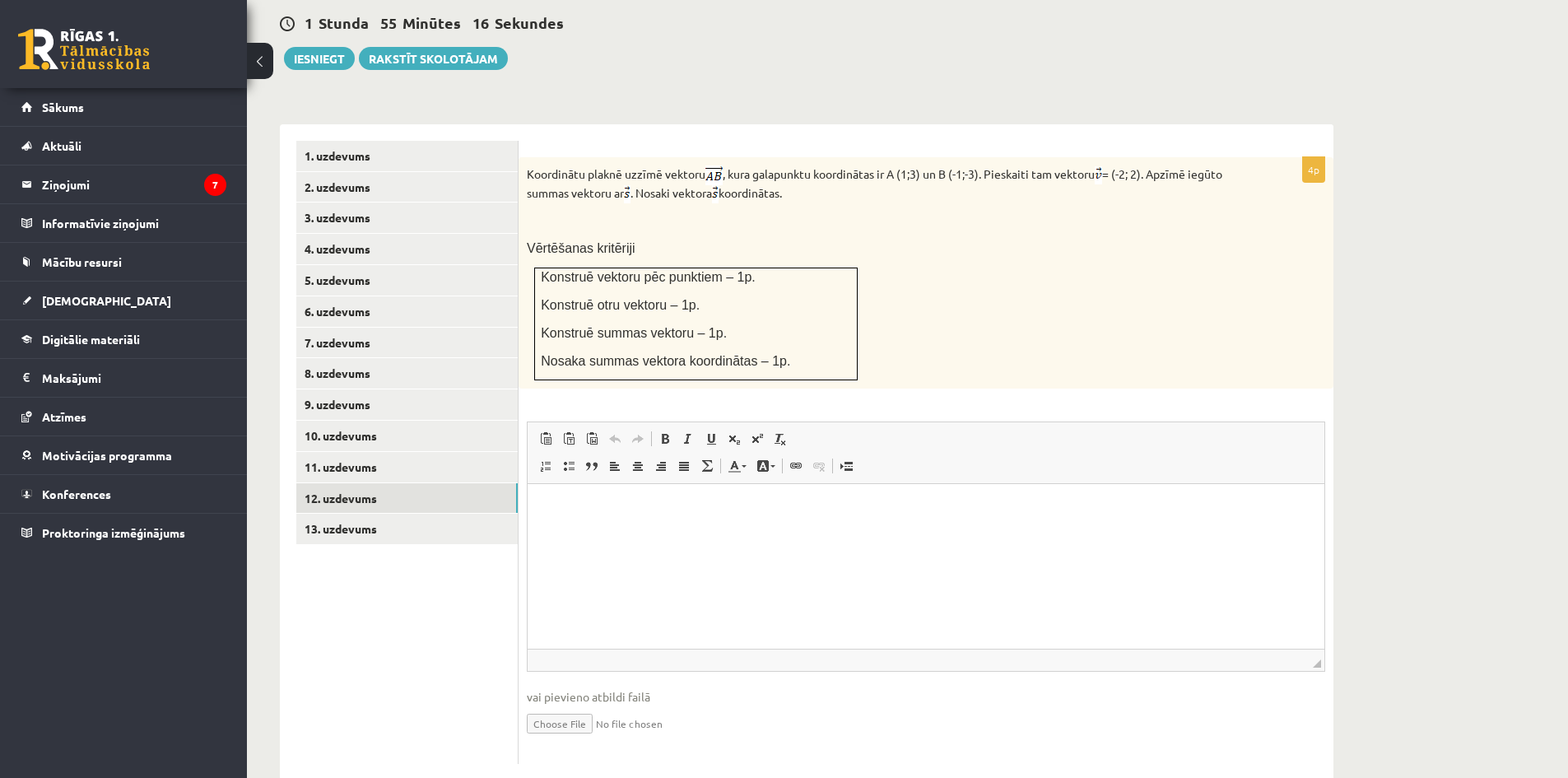
scroll to position [0, 0]
click at [378, 514] on link "13. uzdevums" at bounding box center [407, 530] width 222 height 31
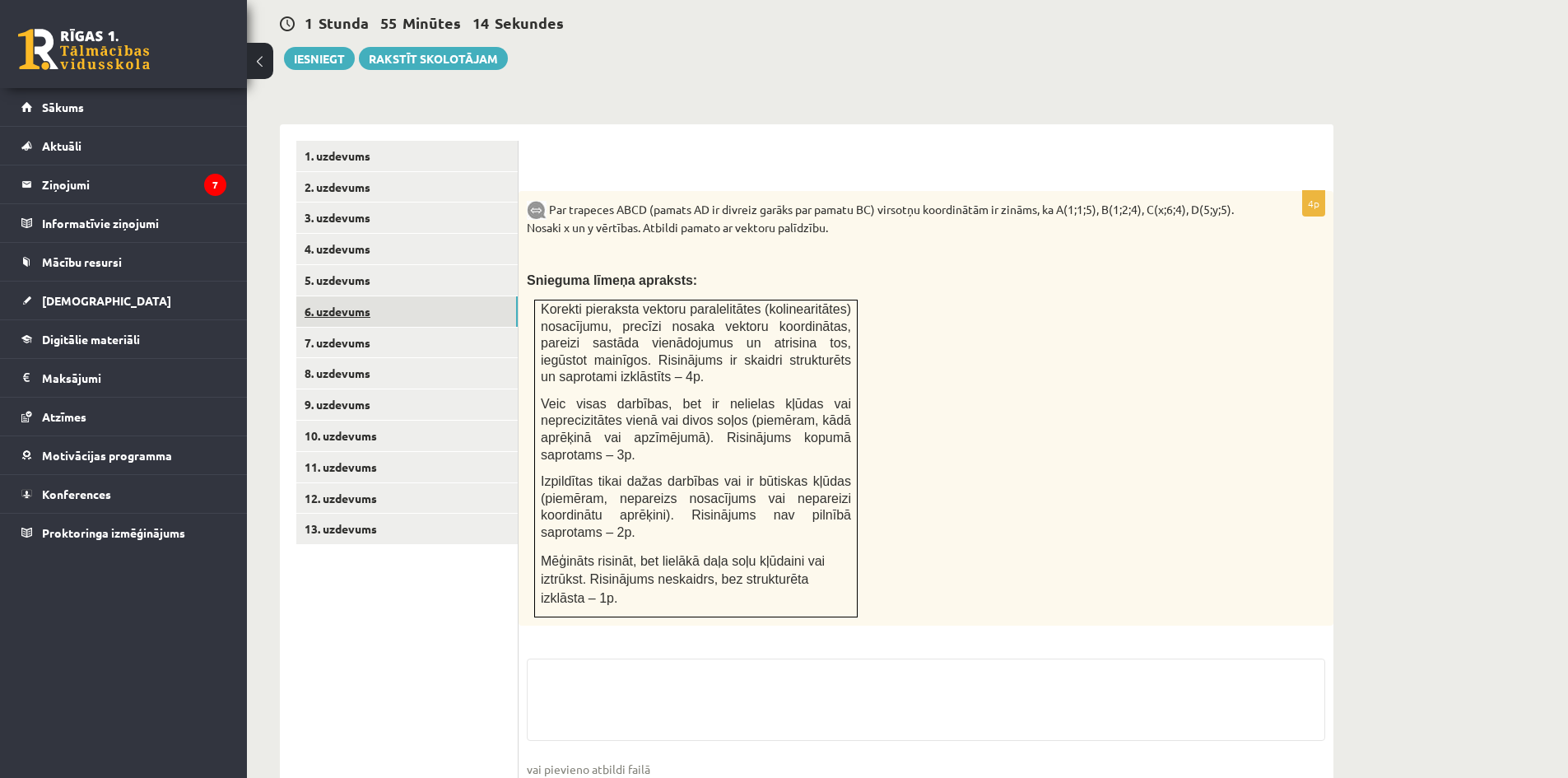
click at [361, 296] on link "6. uzdevums" at bounding box center [407, 312] width 222 height 31
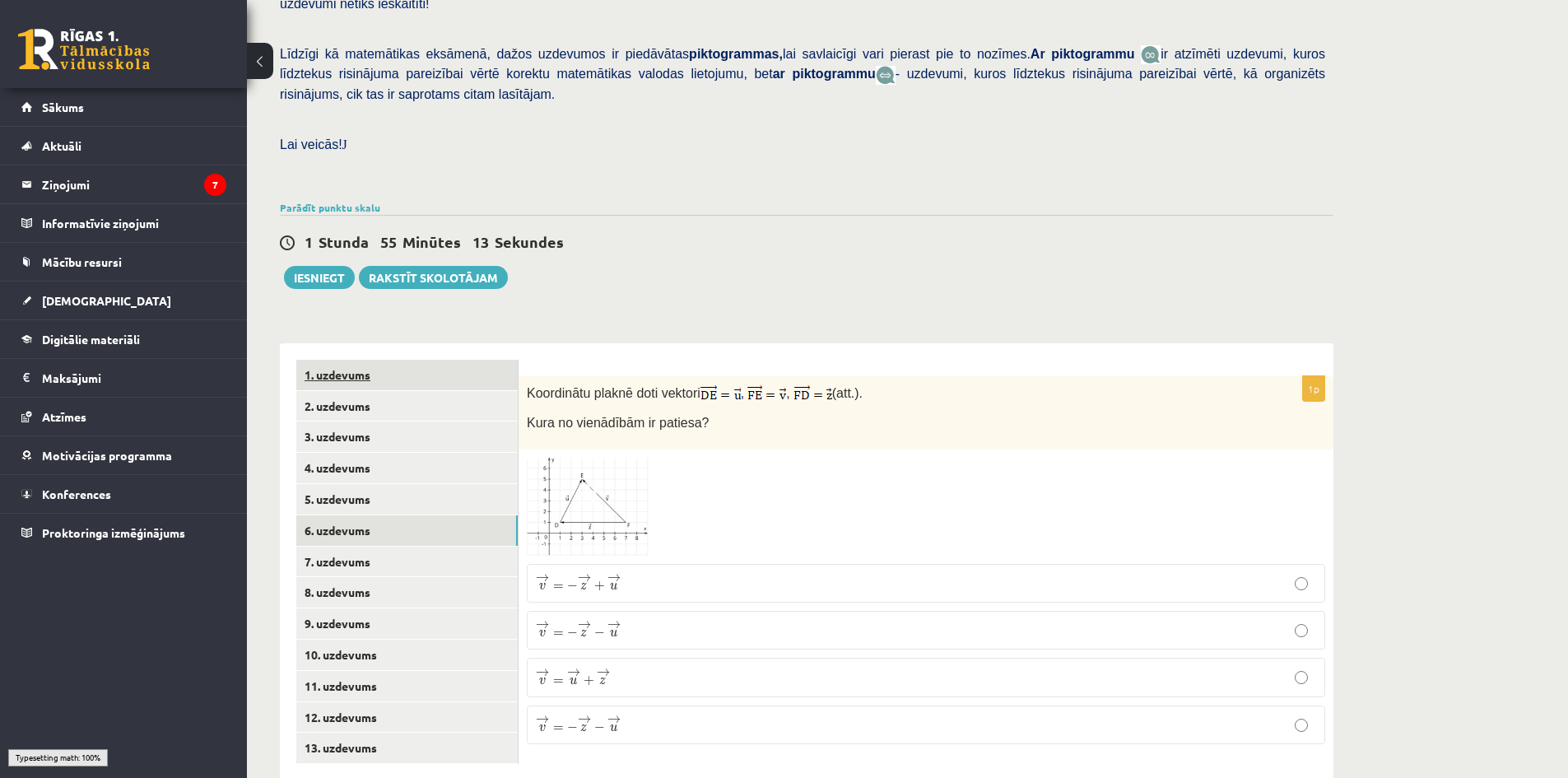
click at [360, 360] on link "1. uzdevums" at bounding box center [407, 375] width 222 height 31
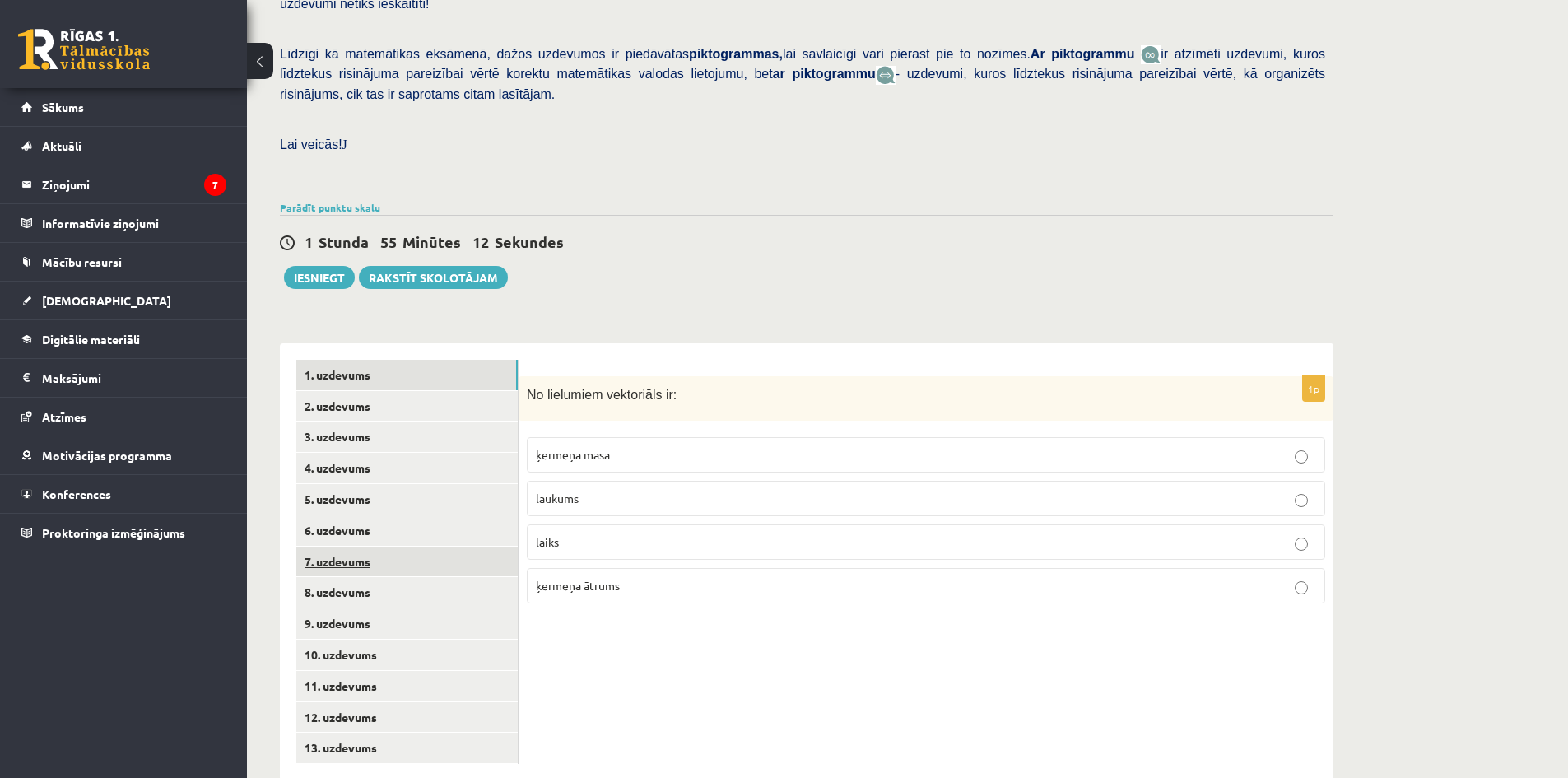
click at [349, 547] on link "7. uzdevums" at bounding box center [407, 562] width 222 height 31
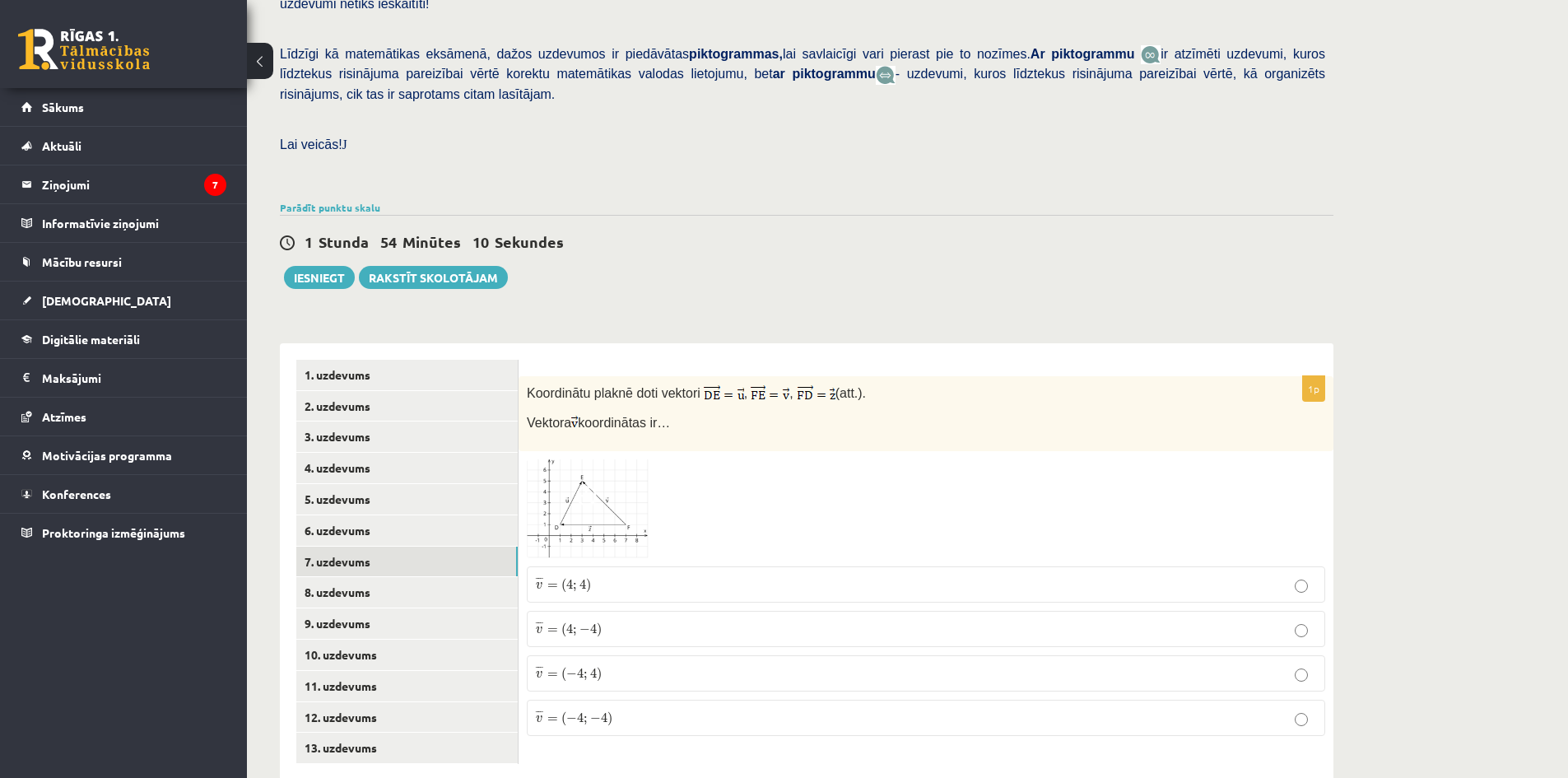
click at [600, 486] on span at bounding box center [589, 499] width 27 height 27
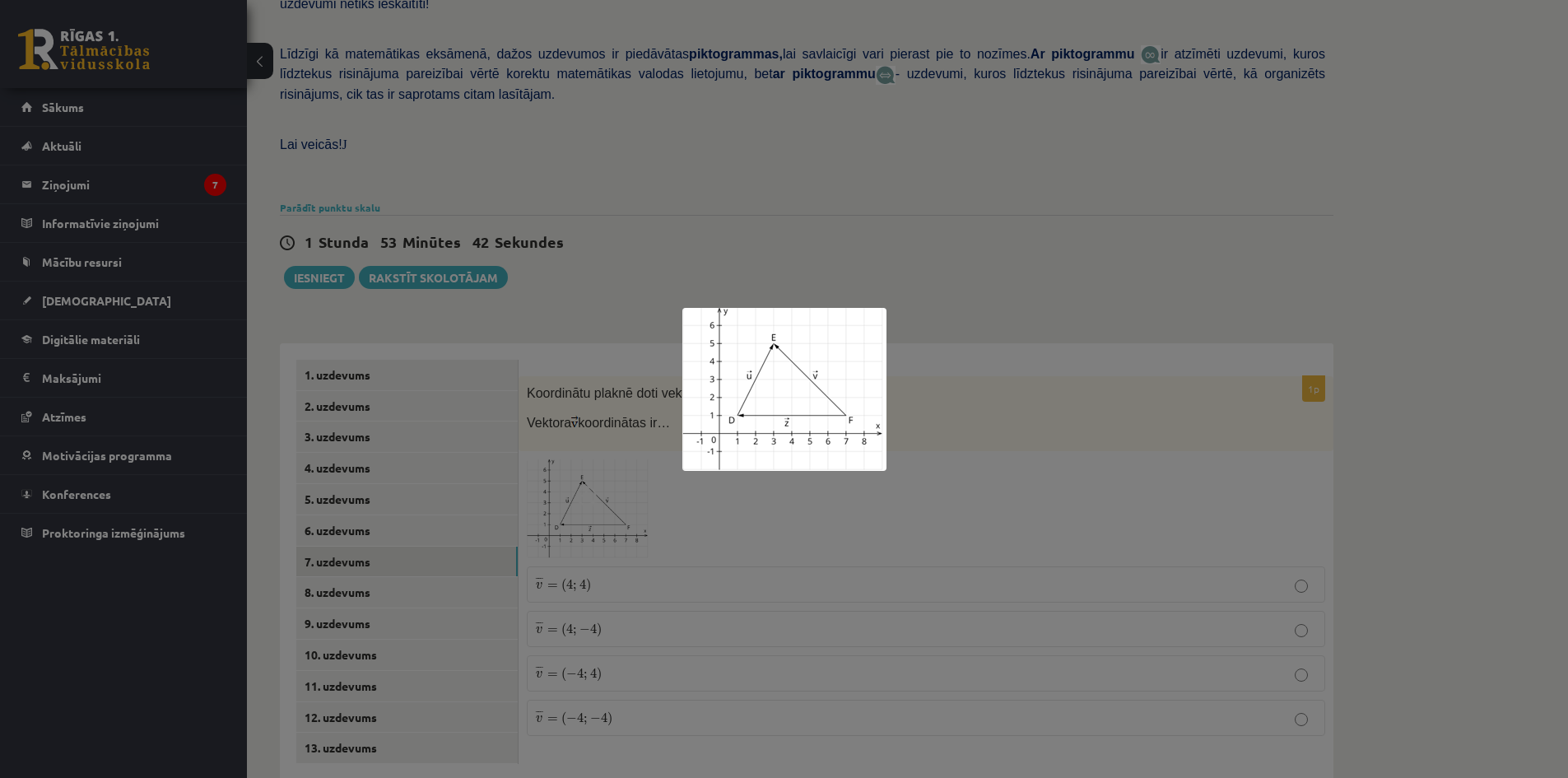
click at [718, 563] on div at bounding box center [784, 389] width 1568 height 778
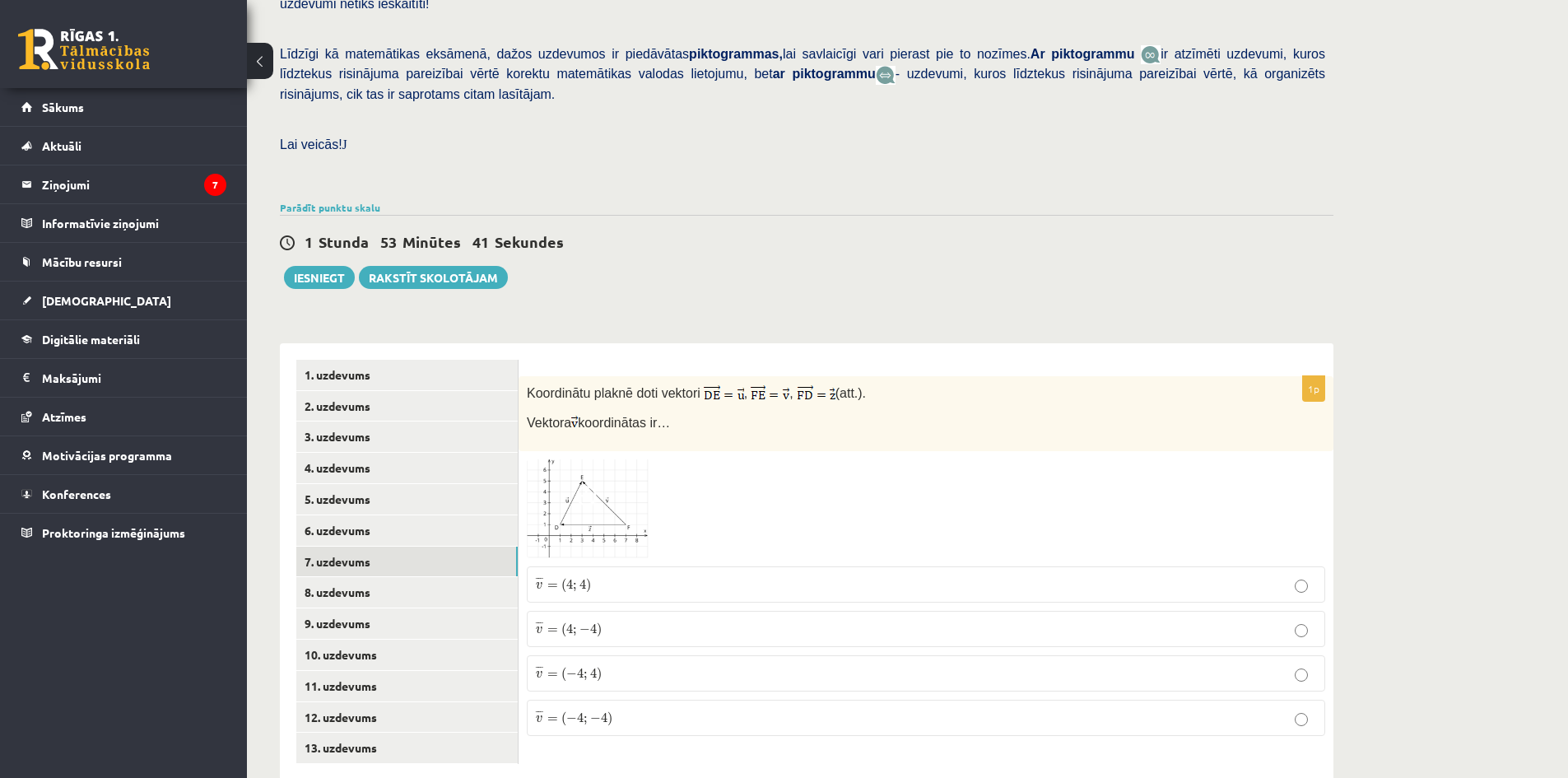
click at [650, 576] on p "¯ ¯ ¯ v = ( 4 ; 4 ) v ¯ = ( 4 ; 4 )" at bounding box center [926, 584] width 780 height 18
click at [419, 578] on link "8. uzdevums" at bounding box center [407, 593] width 222 height 31
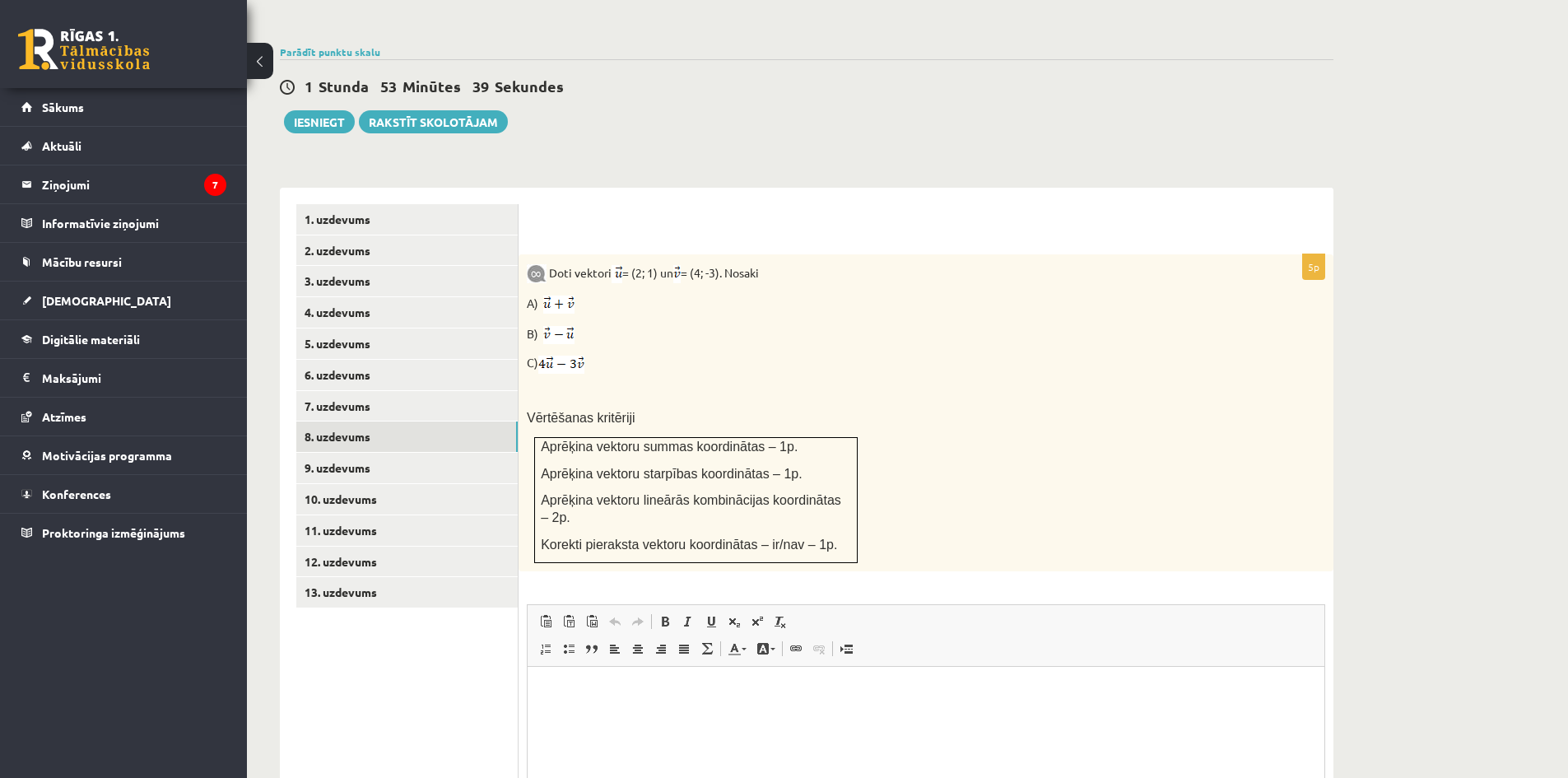
scroll to position [0, 0]
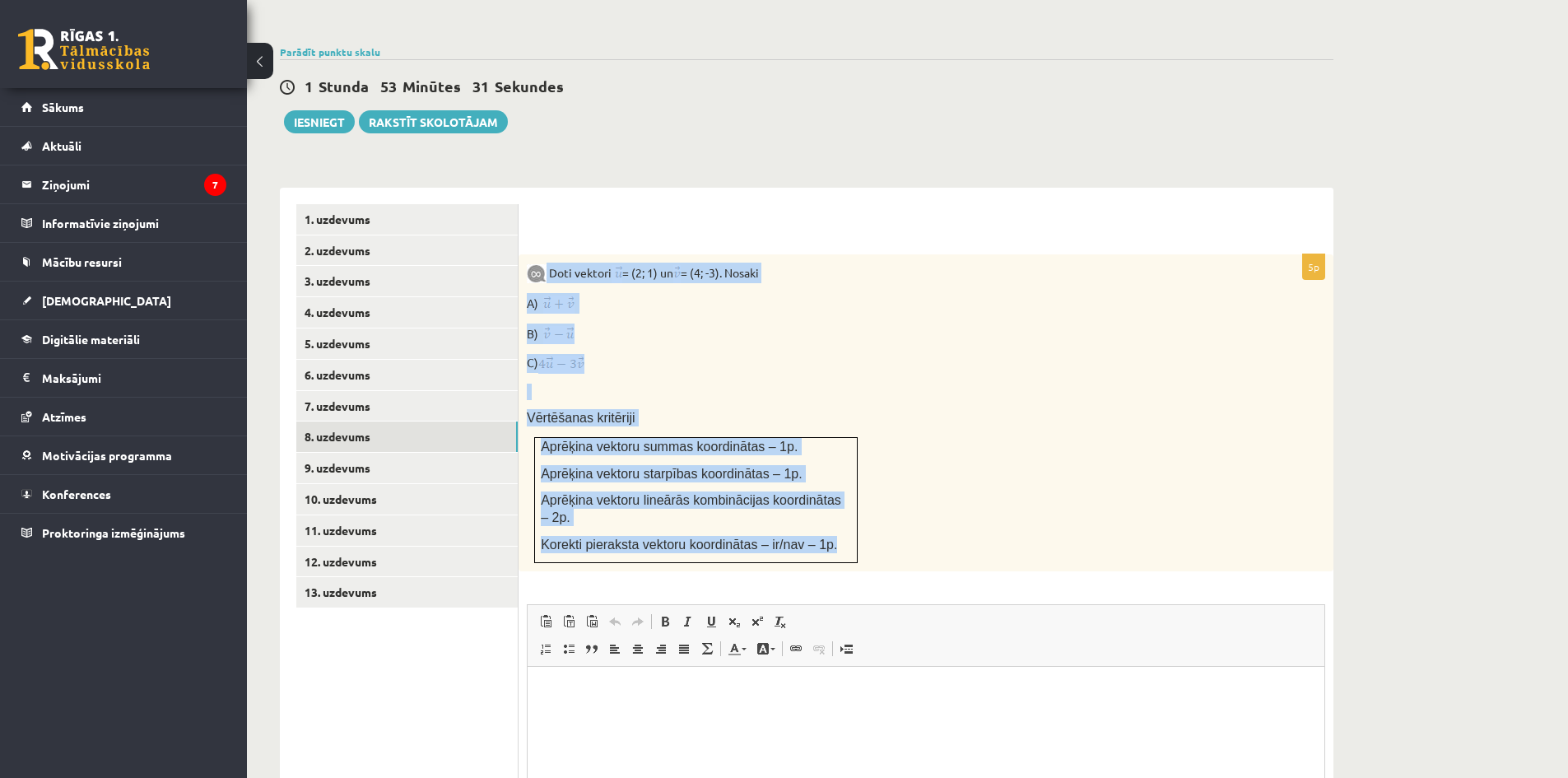
drag, startPoint x: 549, startPoint y: 234, endPoint x: 822, endPoint y: 494, distance: 377.0
click at [822, 494] on div "Doti vektori = (2; 1) un = (4; -3). Nosaki A) B) C) Vērtēšanas kritēriji Aprēķi…" at bounding box center [927, 413] width 815 height 317
copy div "Doti vektori = (2; 1) un = (4; -3). Nosaki A) B) C) Vērtēšanas kritēriji Aprēķi…"
click at [744, 324] on p "B)" at bounding box center [885, 334] width 716 height 21
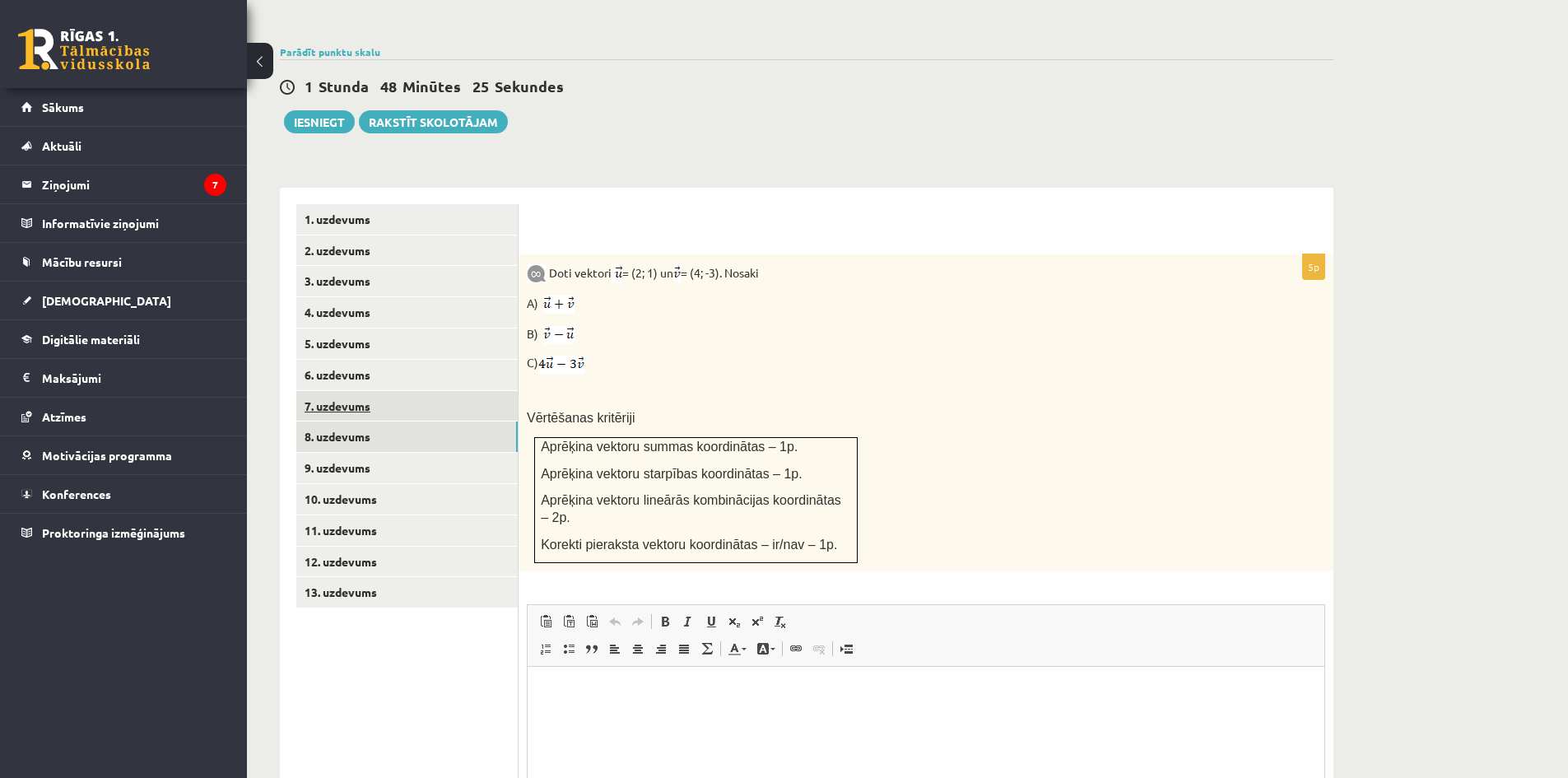
click at [444, 392] on link "7. uzdevums" at bounding box center [407, 407] width 222 height 31
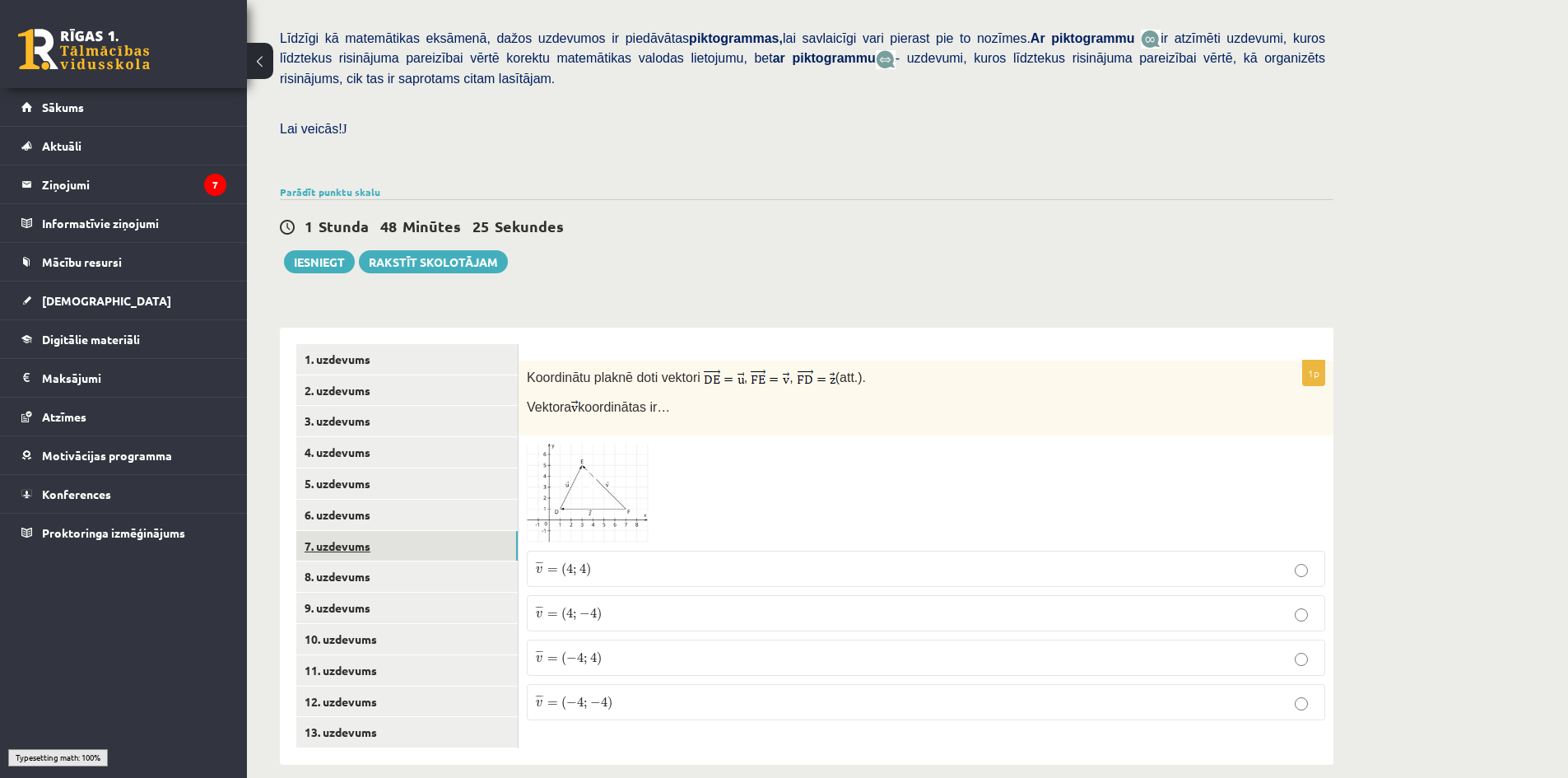
scroll to position [372, 0]
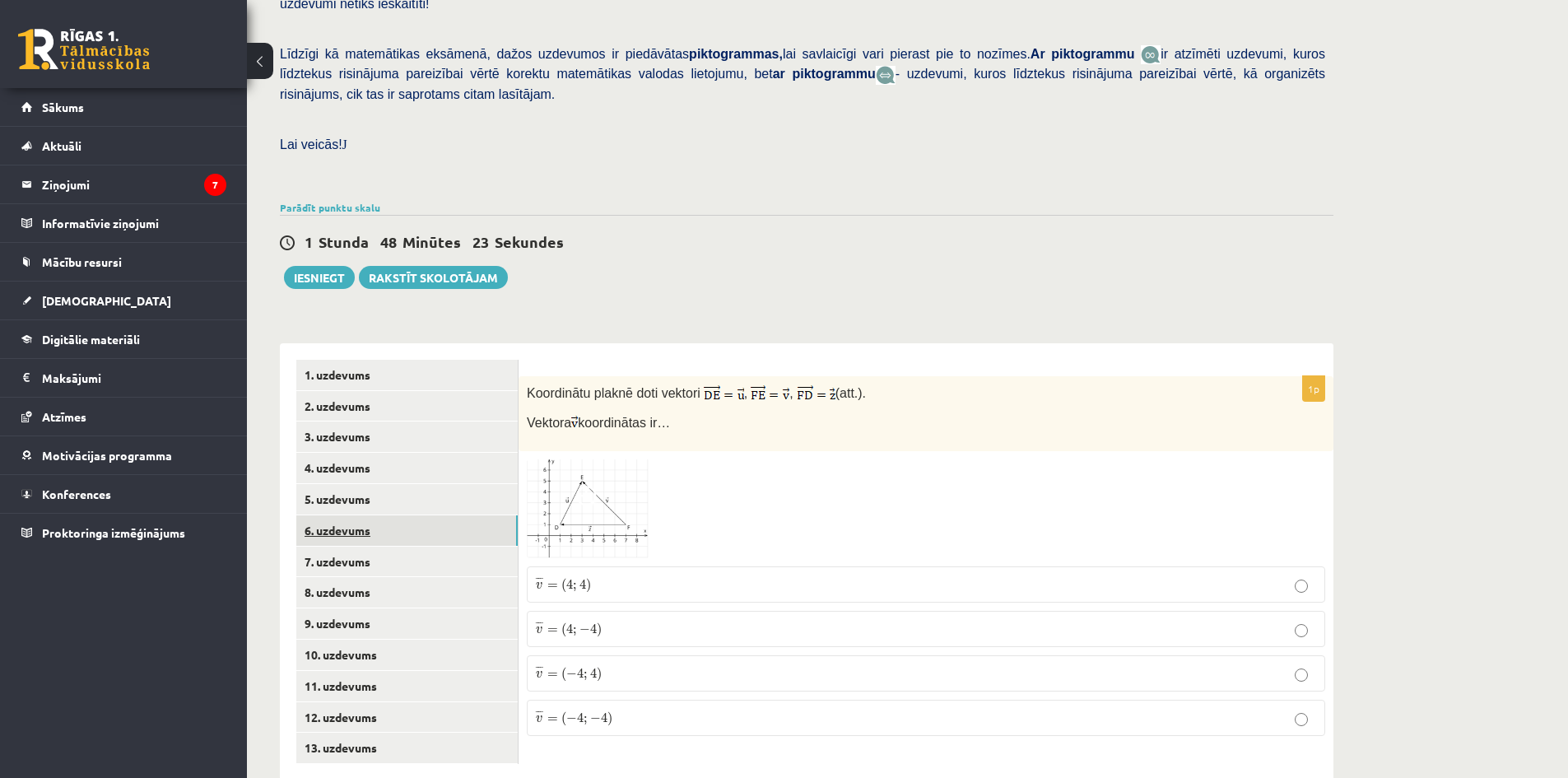
click at [402, 516] on link "6. uzdevums" at bounding box center [407, 531] width 222 height 31
click at [383, 484] on link "5. uzdevums" at bounding box center [407, 500] width 222 height 31
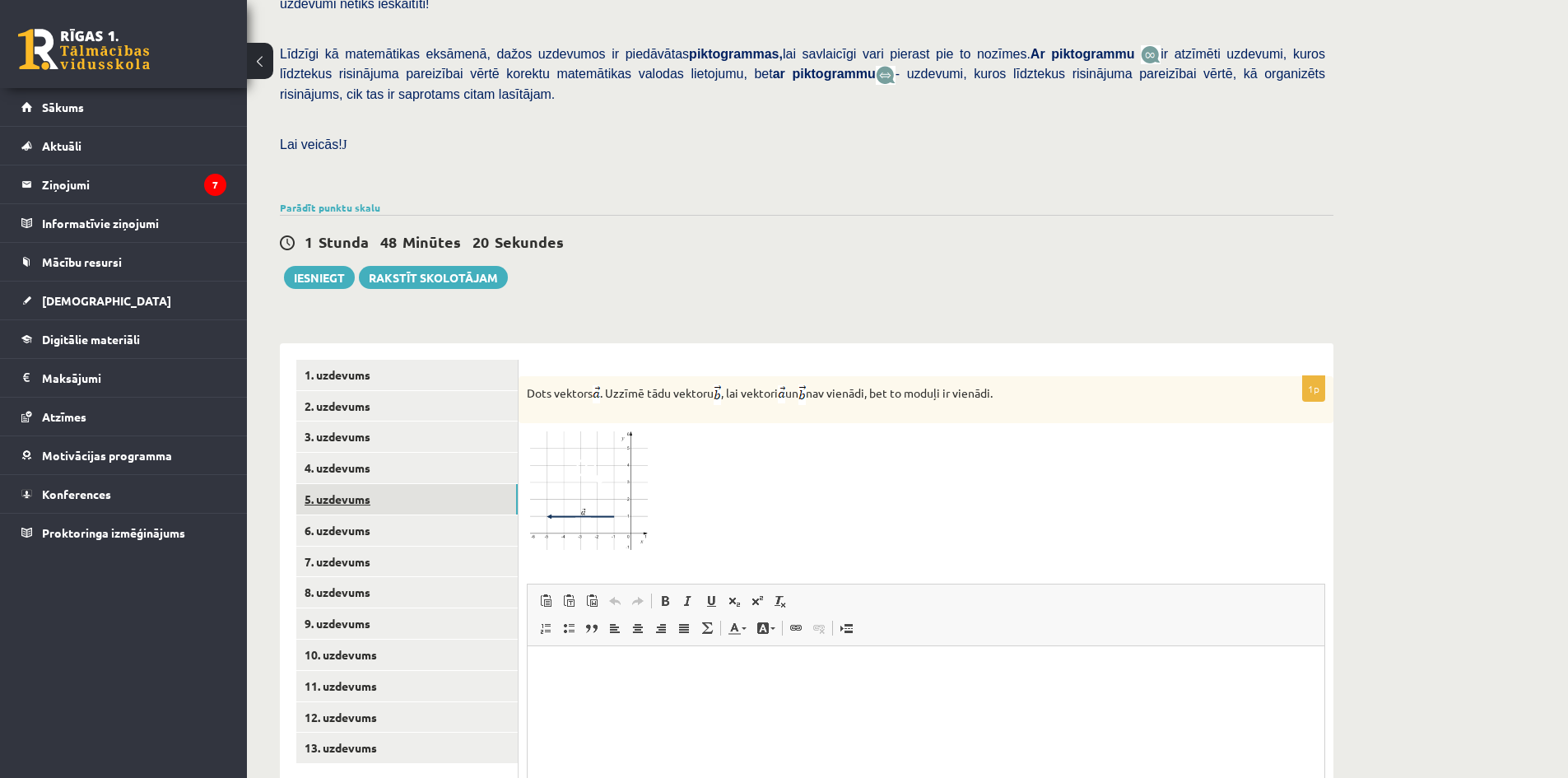
scroll to position [0, 0]
click at [574, 459] on img at bounding box center [588, 491] width 123 height 119
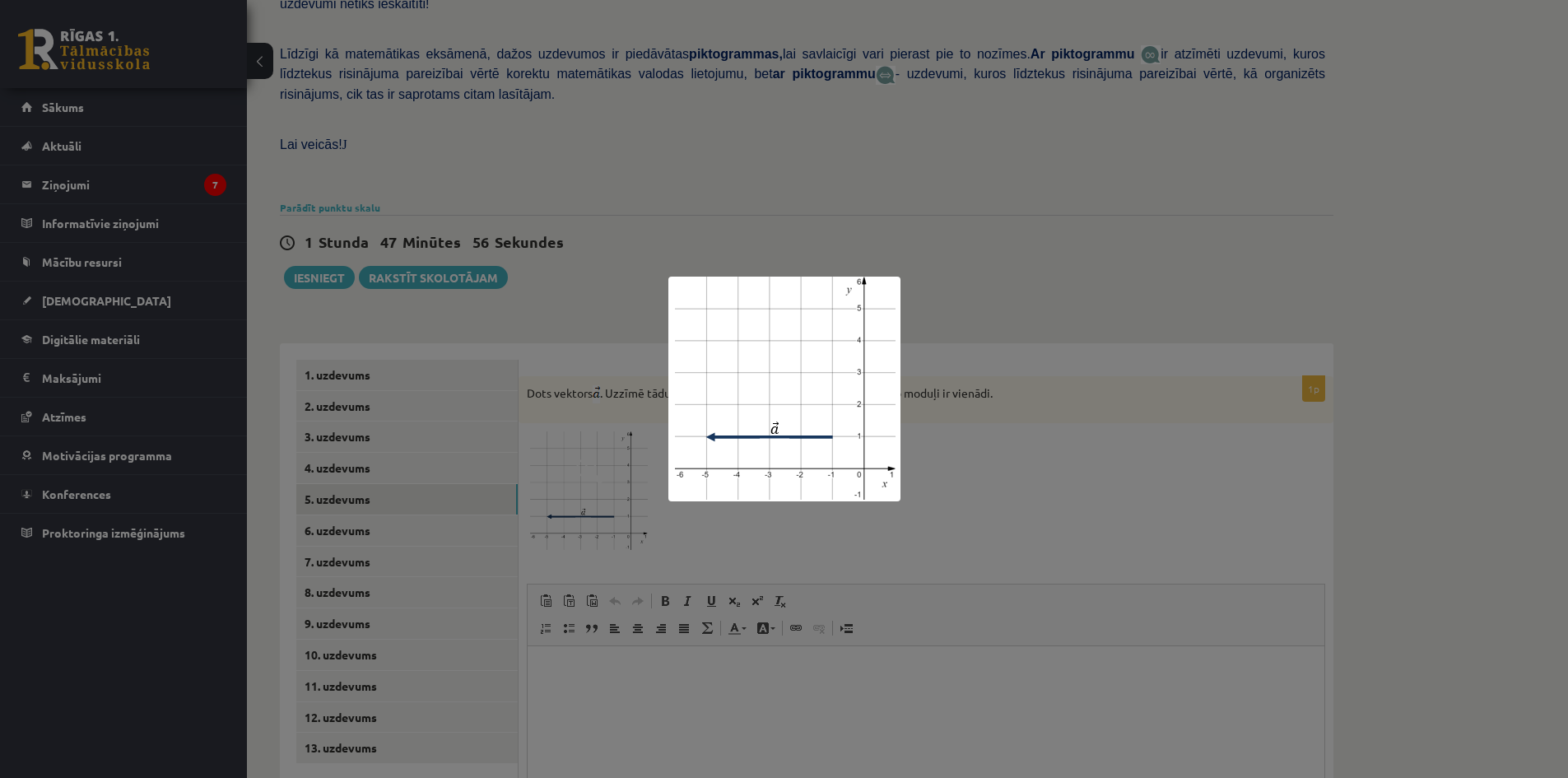
click at [730, 524] on div at bounding box center [784, 389] width 1568 height 778
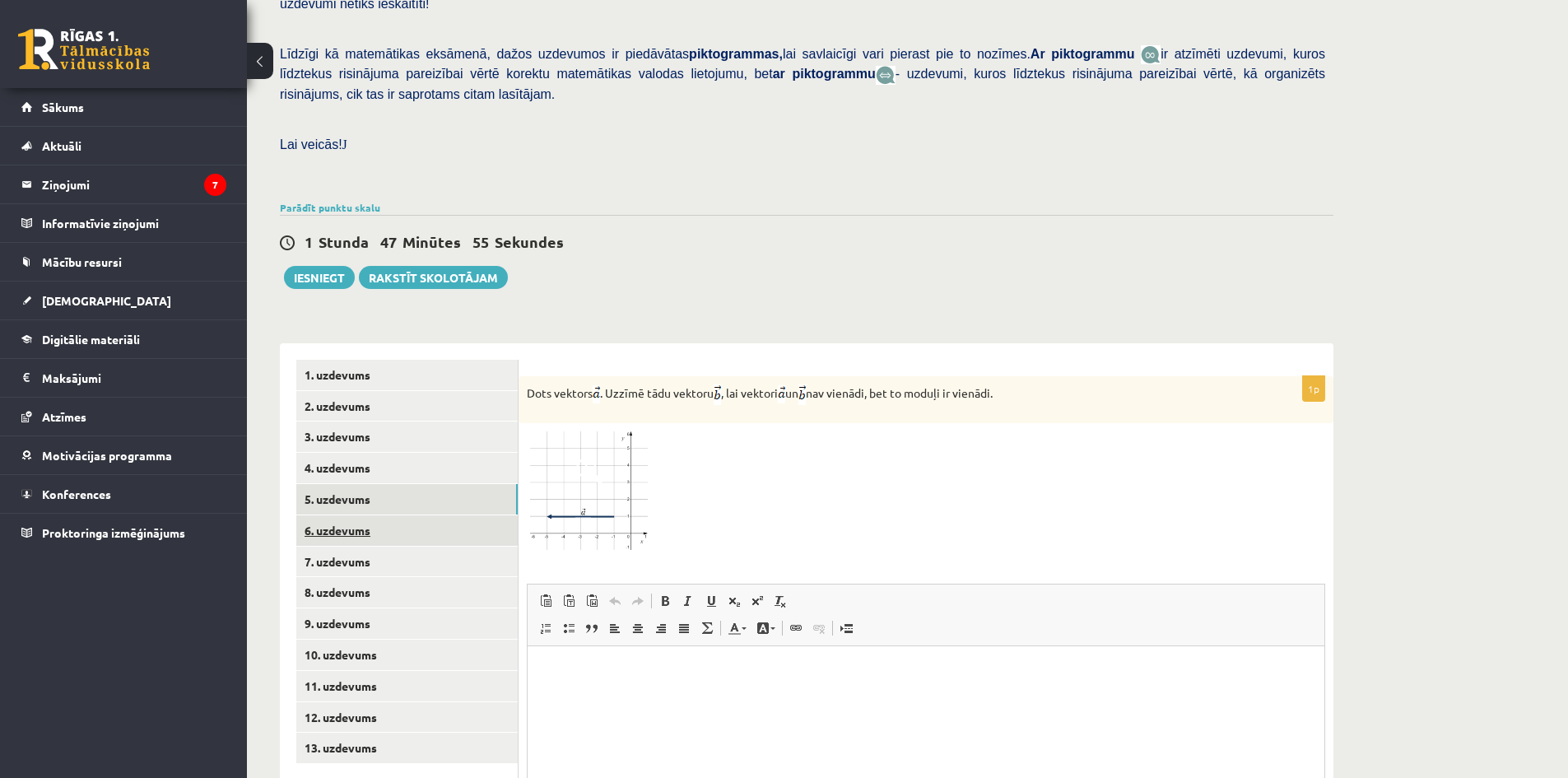
click at [372, 516] on link "6. uzdevums" at bounding box center [407, 531] width 222 height 31
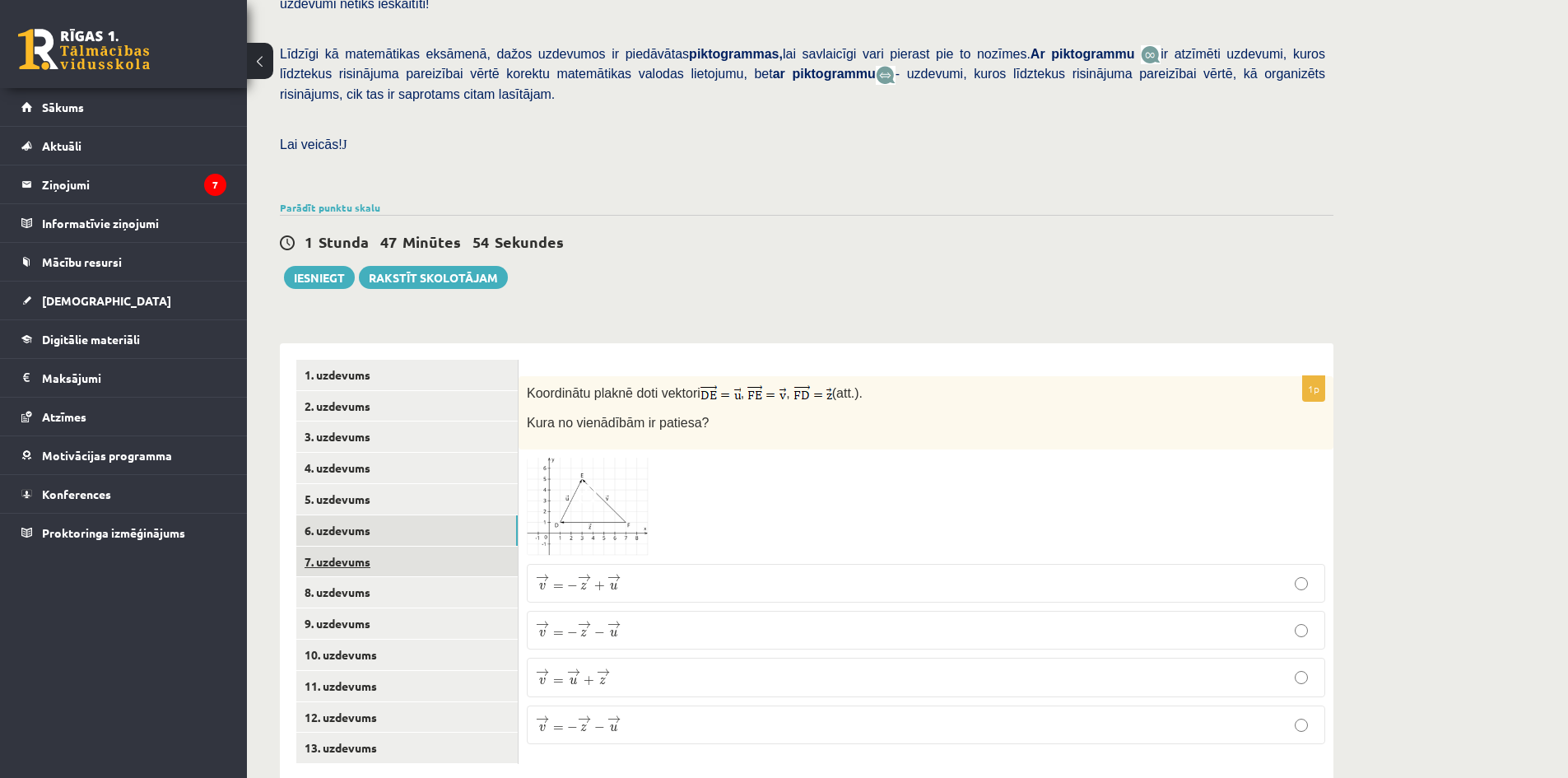
click at [379, 547] on link "7. uzdevums" at bounding box center [407, 562] width 222 height 31
click at [370, 578] on link "8. uzdevums" at bounding box center [407, 593] width 222 height 31
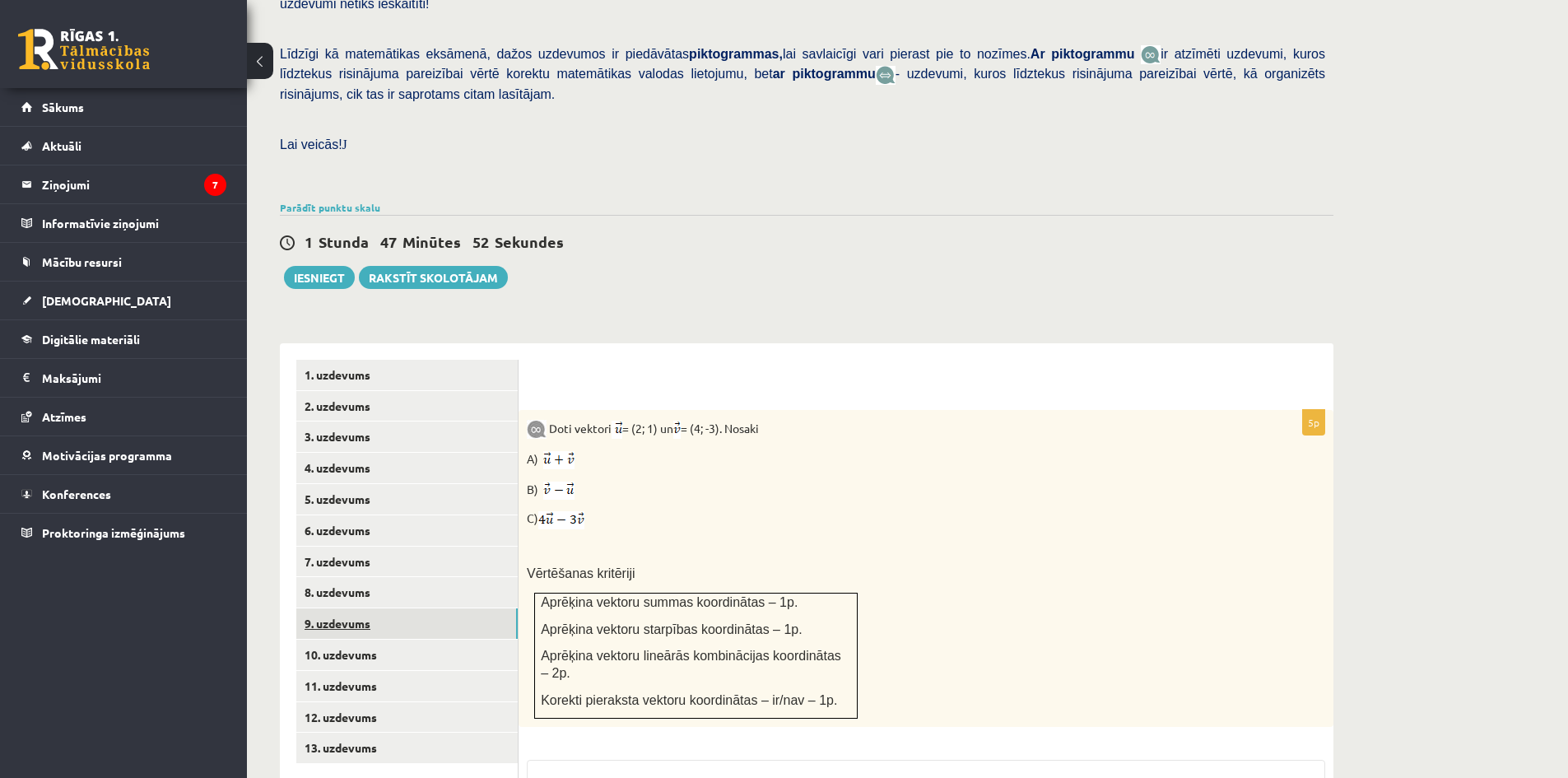
click at [372, 608] on link "9. uzdevums" at bounding box center [407, 624] width 222 height 31
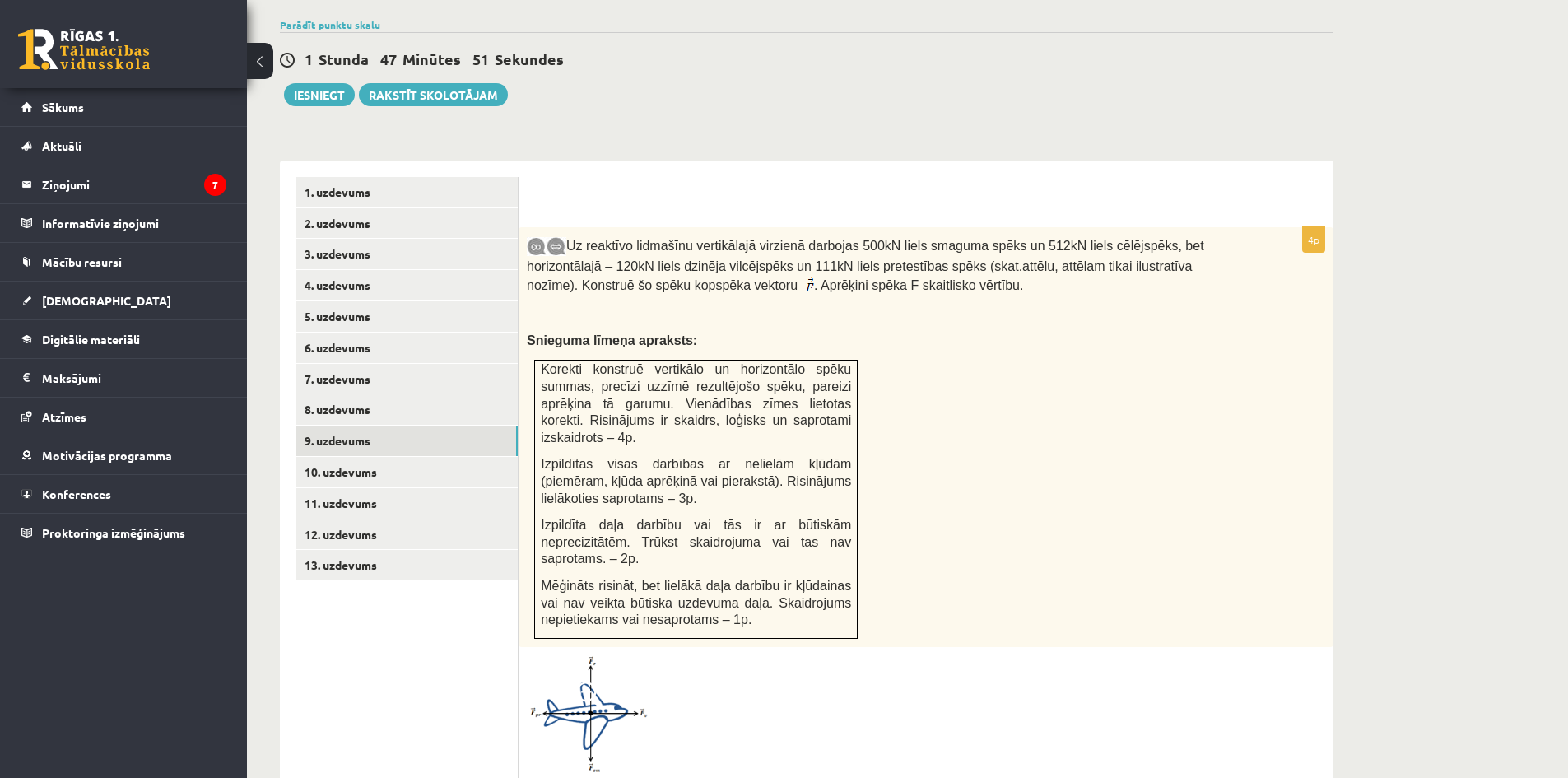
scroll to position [483, 0]
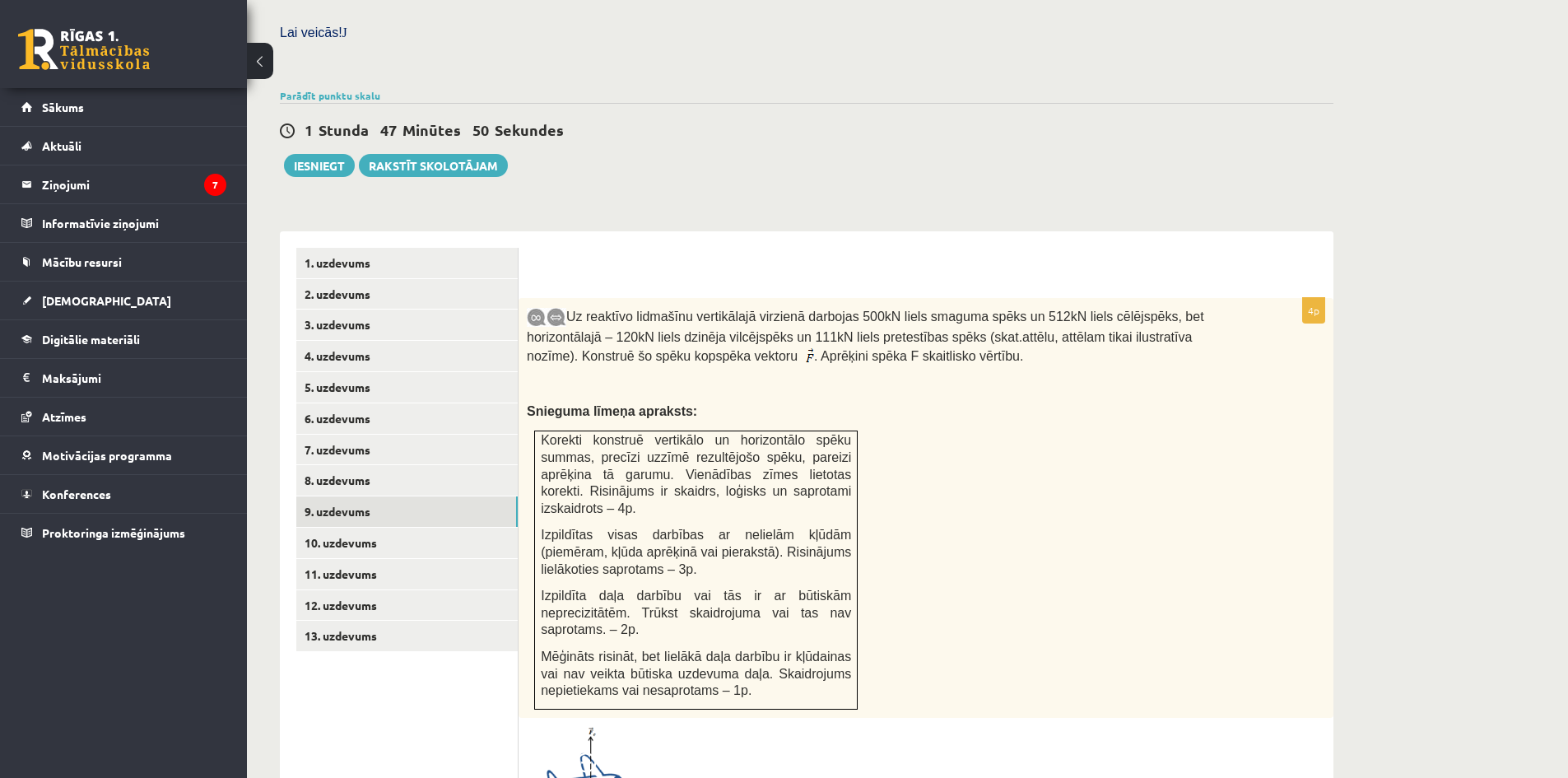
click at [589, 753] on span at bounding box center [589, 766] width 27 height 27
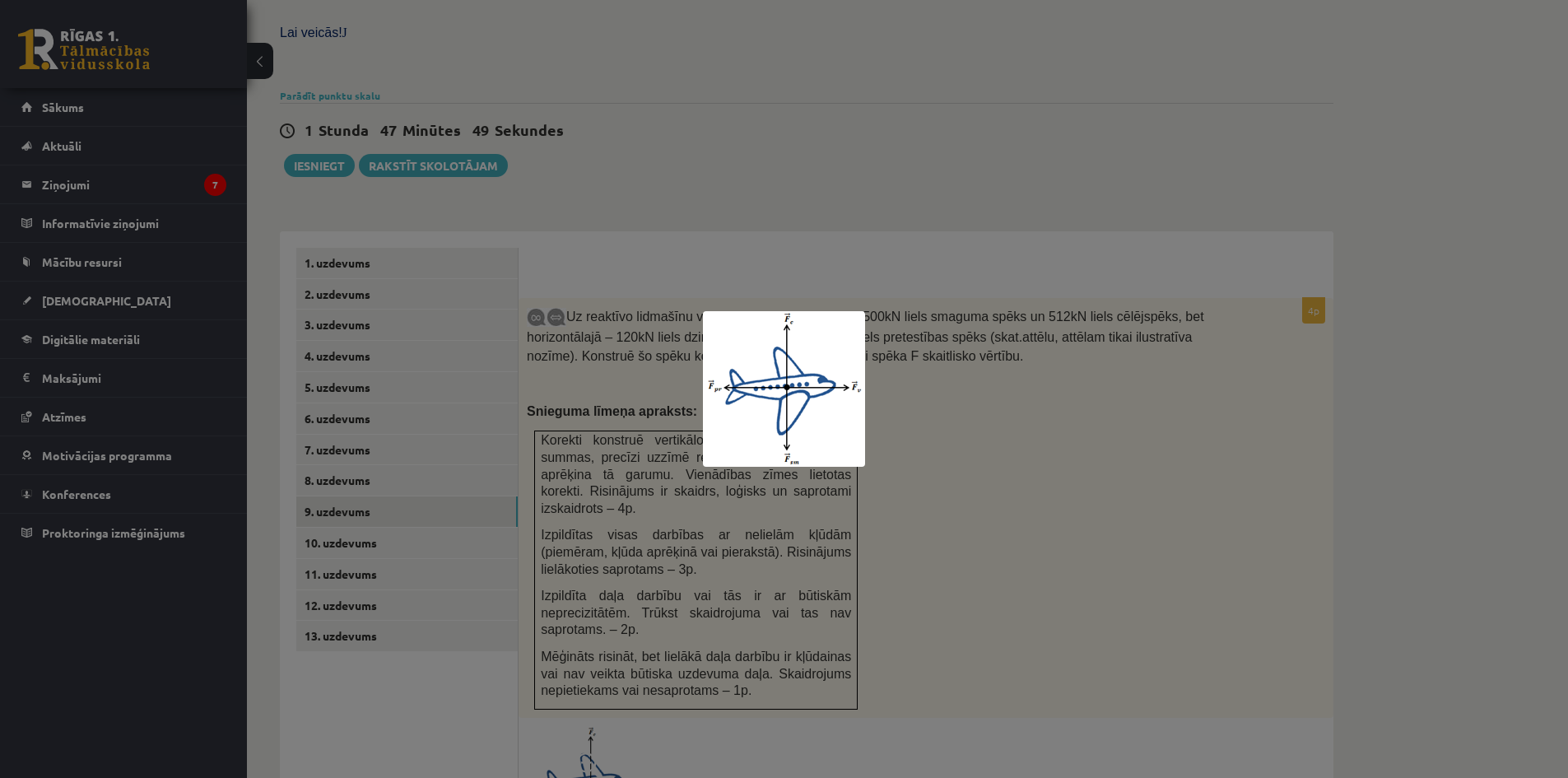
click at [848, 678] on div at bounding box center [784, 389] width 1568 height 778
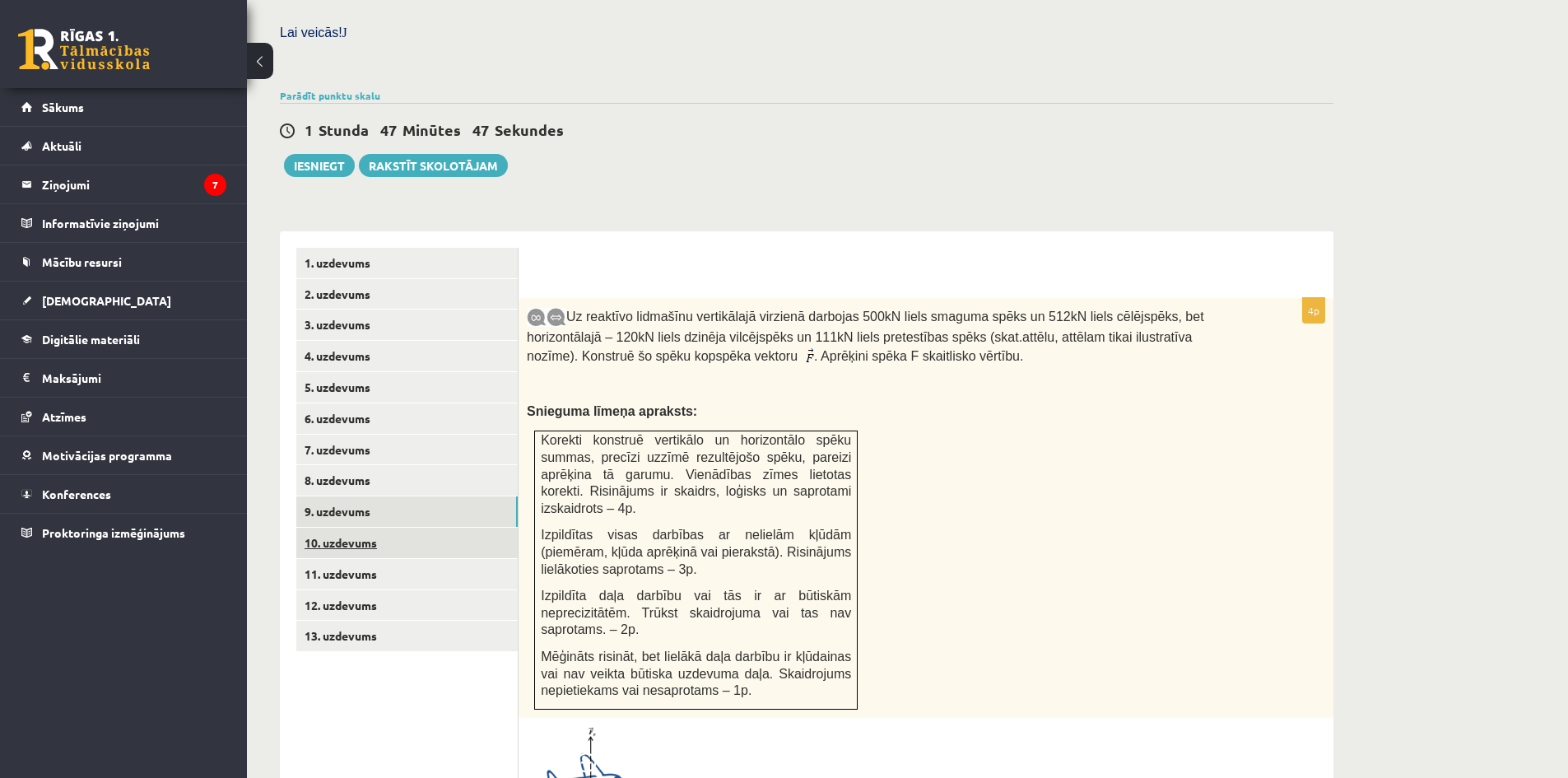
click at [408, 528] on link "10. uzdevums" at bounding box center [407, 543] width 222 height 31
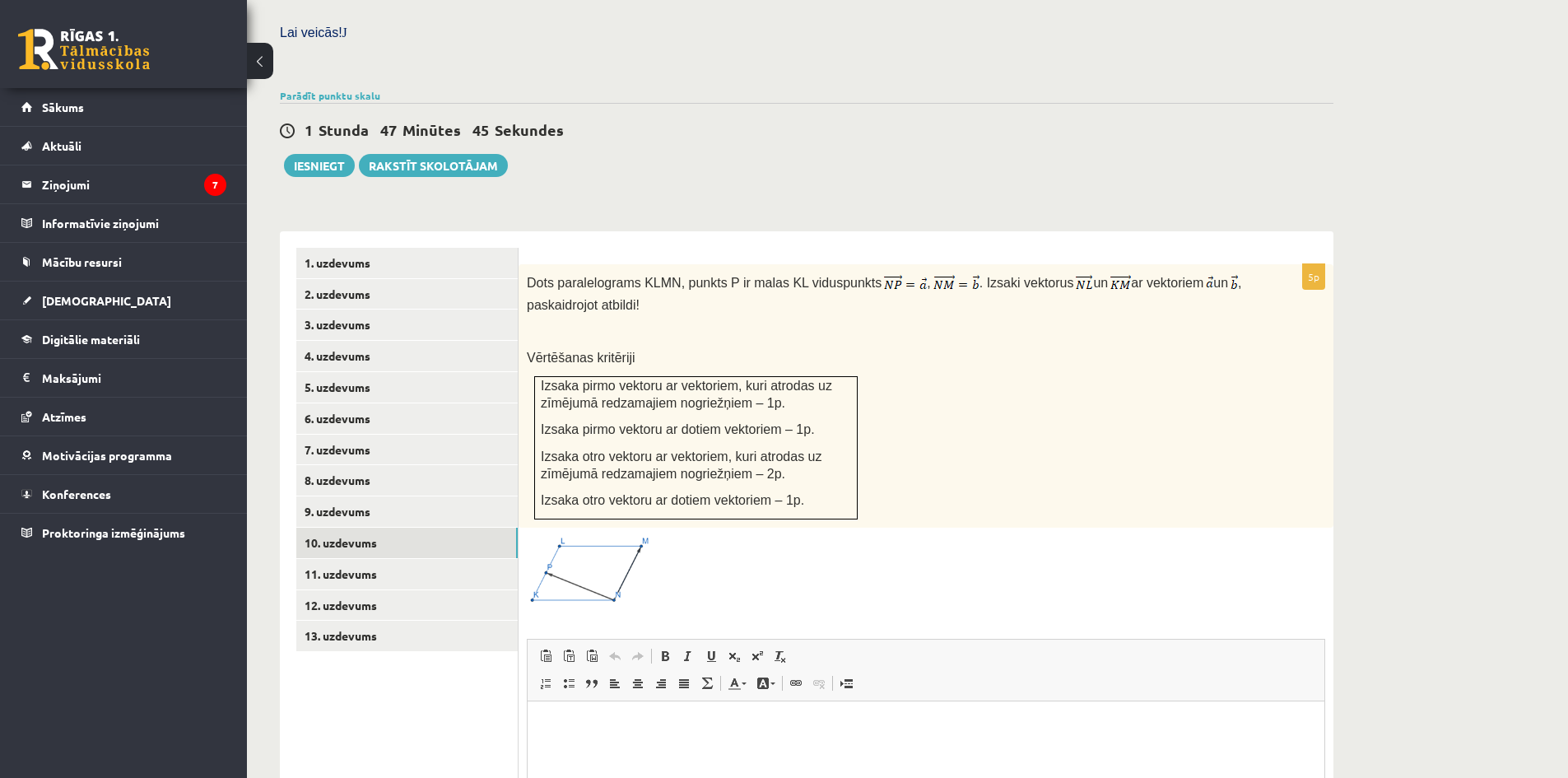
scroll to position [0, 0]
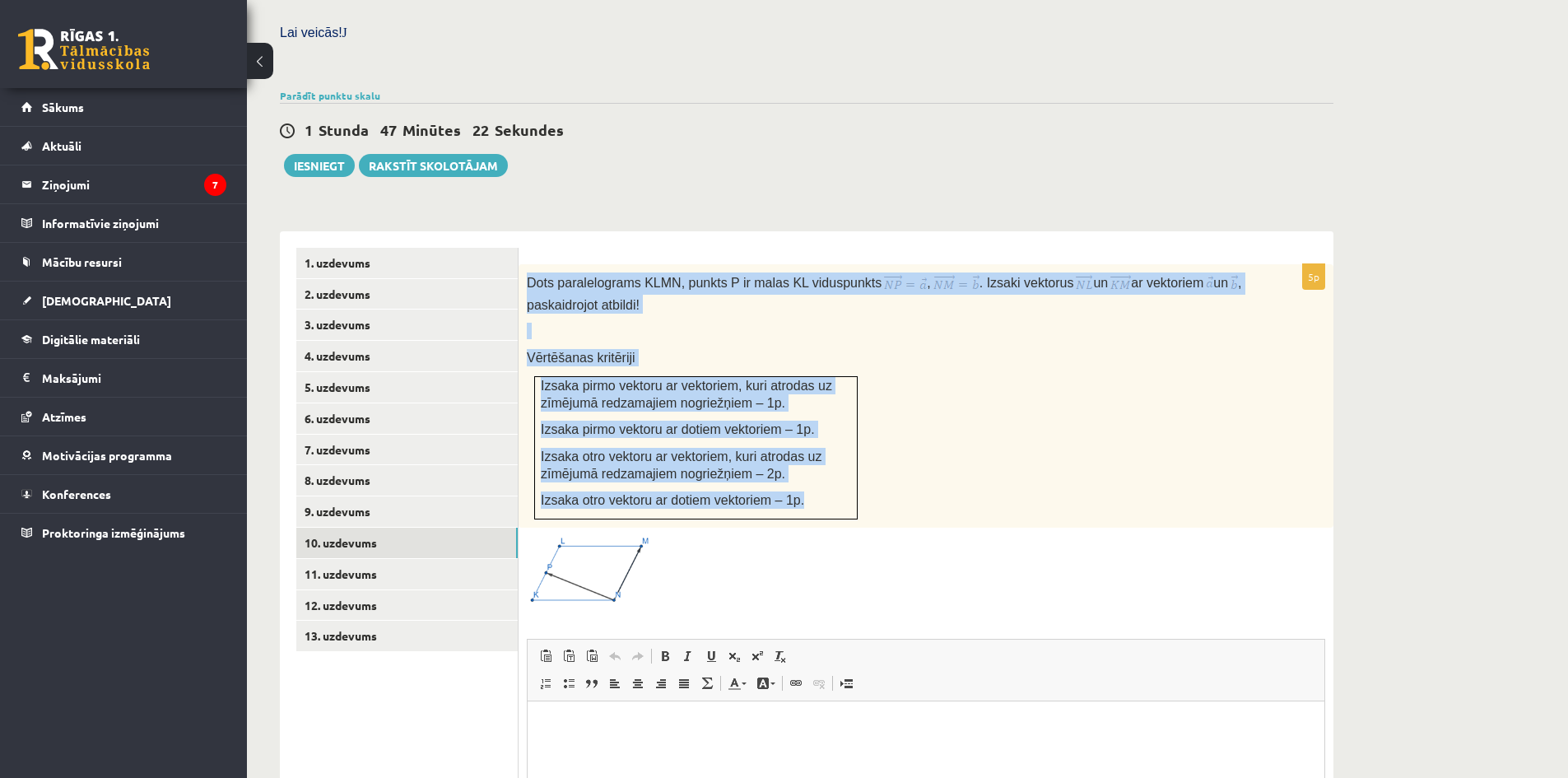
drag, startPoint x: 528, startPoint y: 240, endPoint x: 802, endPoint y: 457, distance: 349.5
click at [802, 457] on div "Dots paralelograms KLMN, punkts P ir malas KL viduspunkts , . Izsaki vektorus u…" at bounding box center [927, 397] width 815 height 264
copy div "Dots paralelograms KLMN, punkts P ir malas KL viduspunkts , . Izsaki vektorus u…"
click at [1046, 368] on div "Dots paralelograms KLMN, punkts P ir malas KL viduspunkts , . Izsaki vektorus u…" at bounding box center [927, 397] width 815 height 264
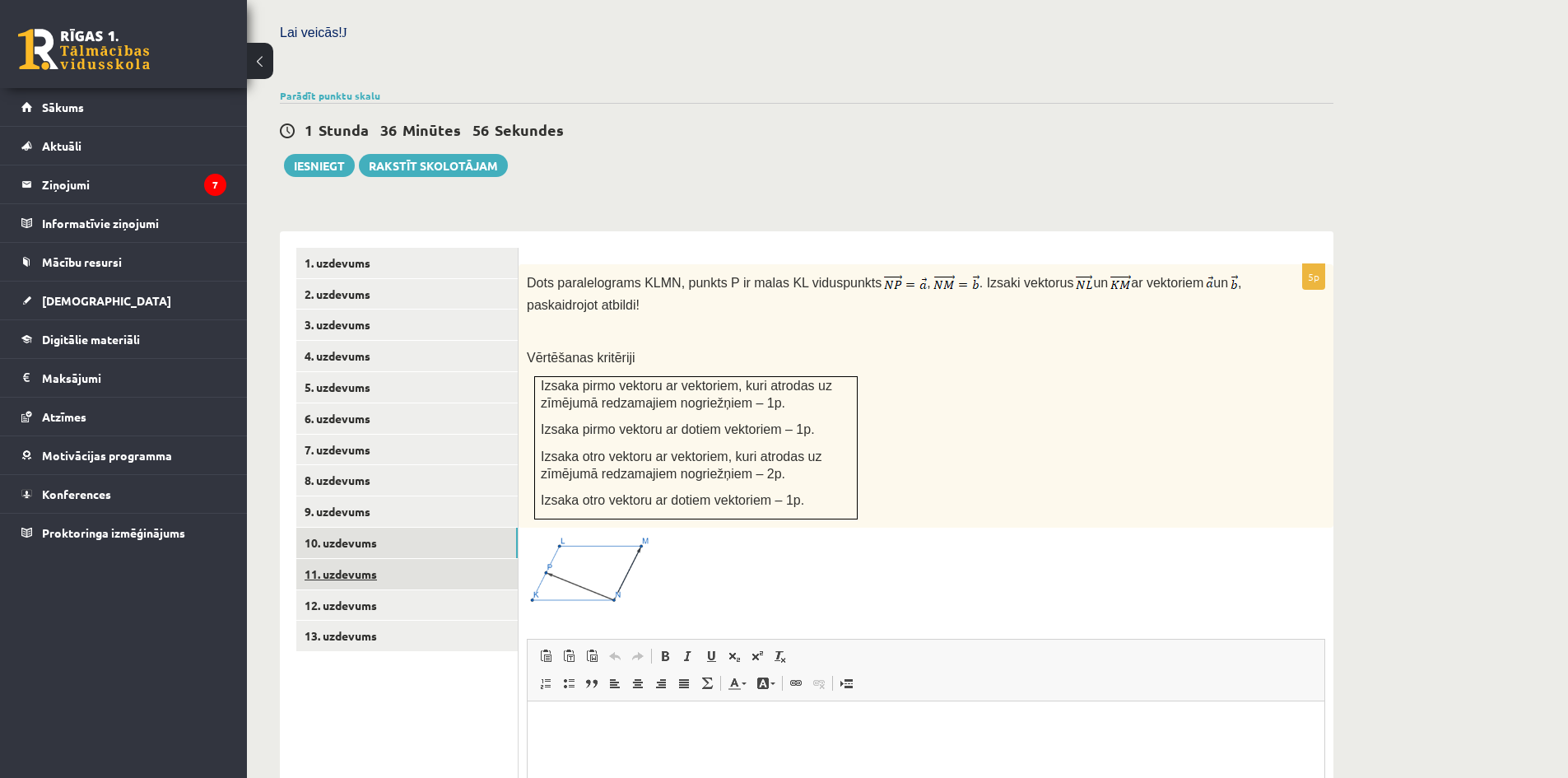
click at [399, 560] on link "11. uzdevums" at bounding box center [407, 575] width 222 height 31
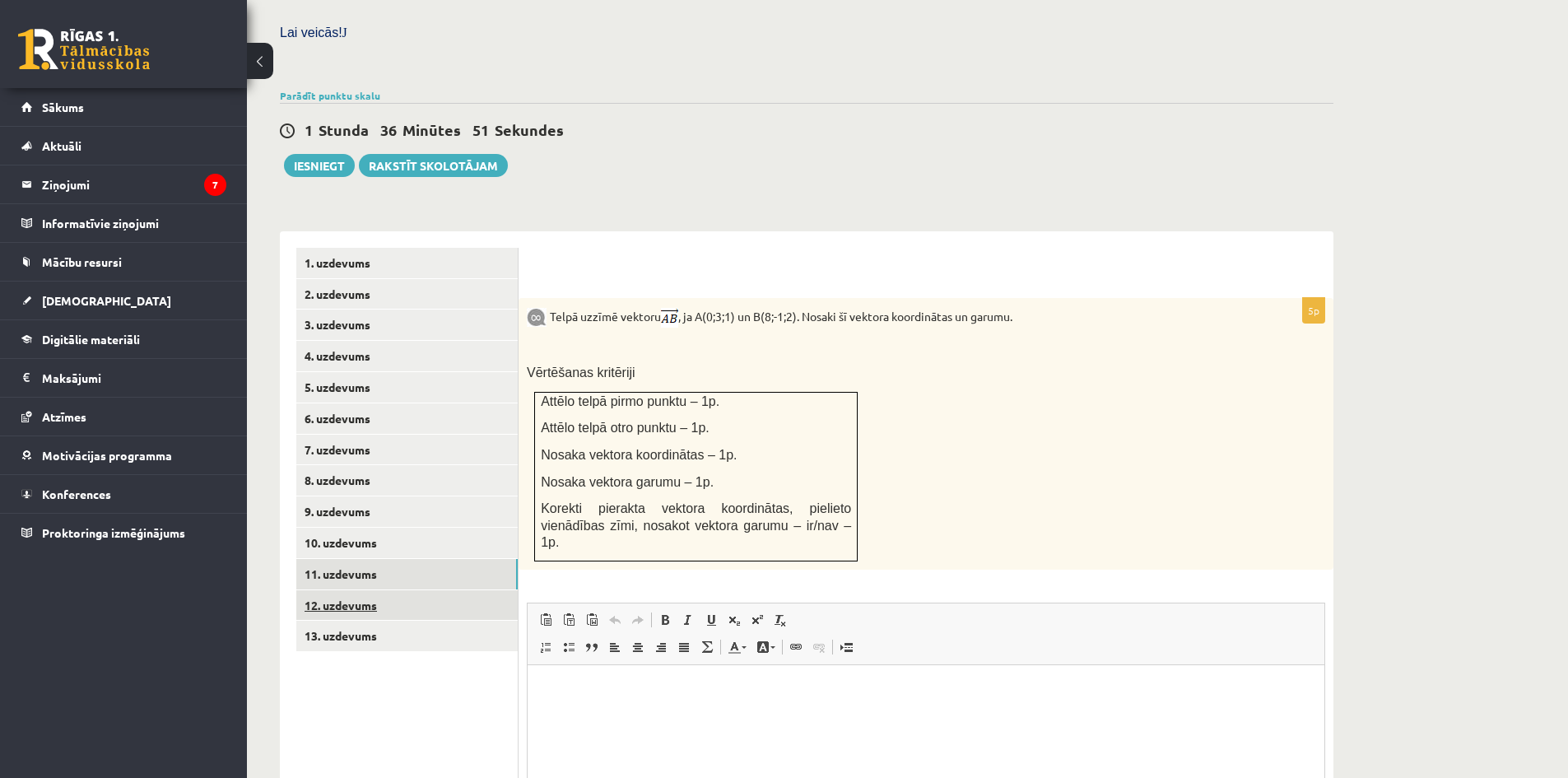
click at [420, 590] on link "12. uzdevums" at bounding box center [407, 606] width 222 height 31
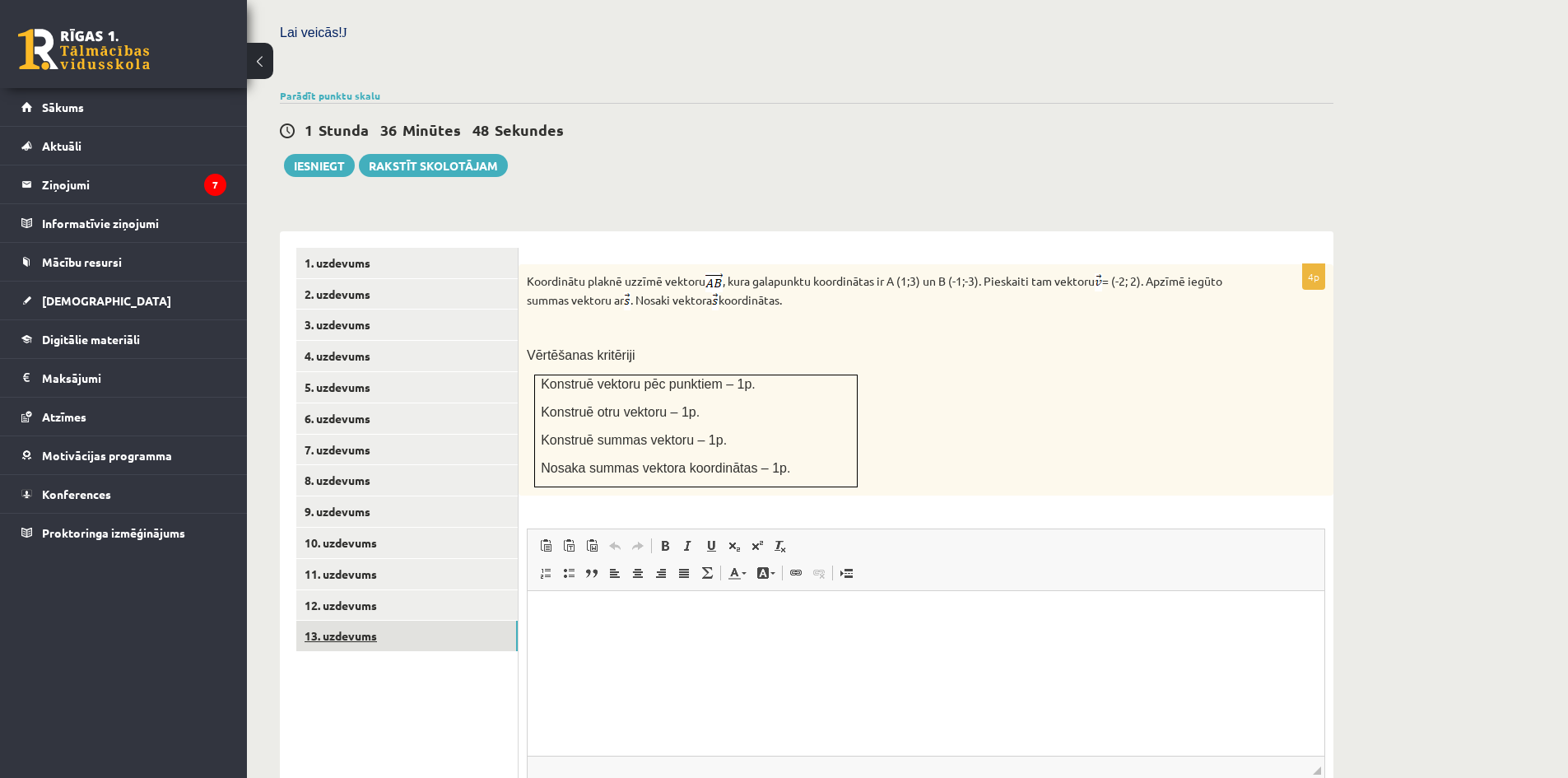
click at [461, 621] on link "13. uzdevums" at bounding box center [407, 637] width 222 height 31
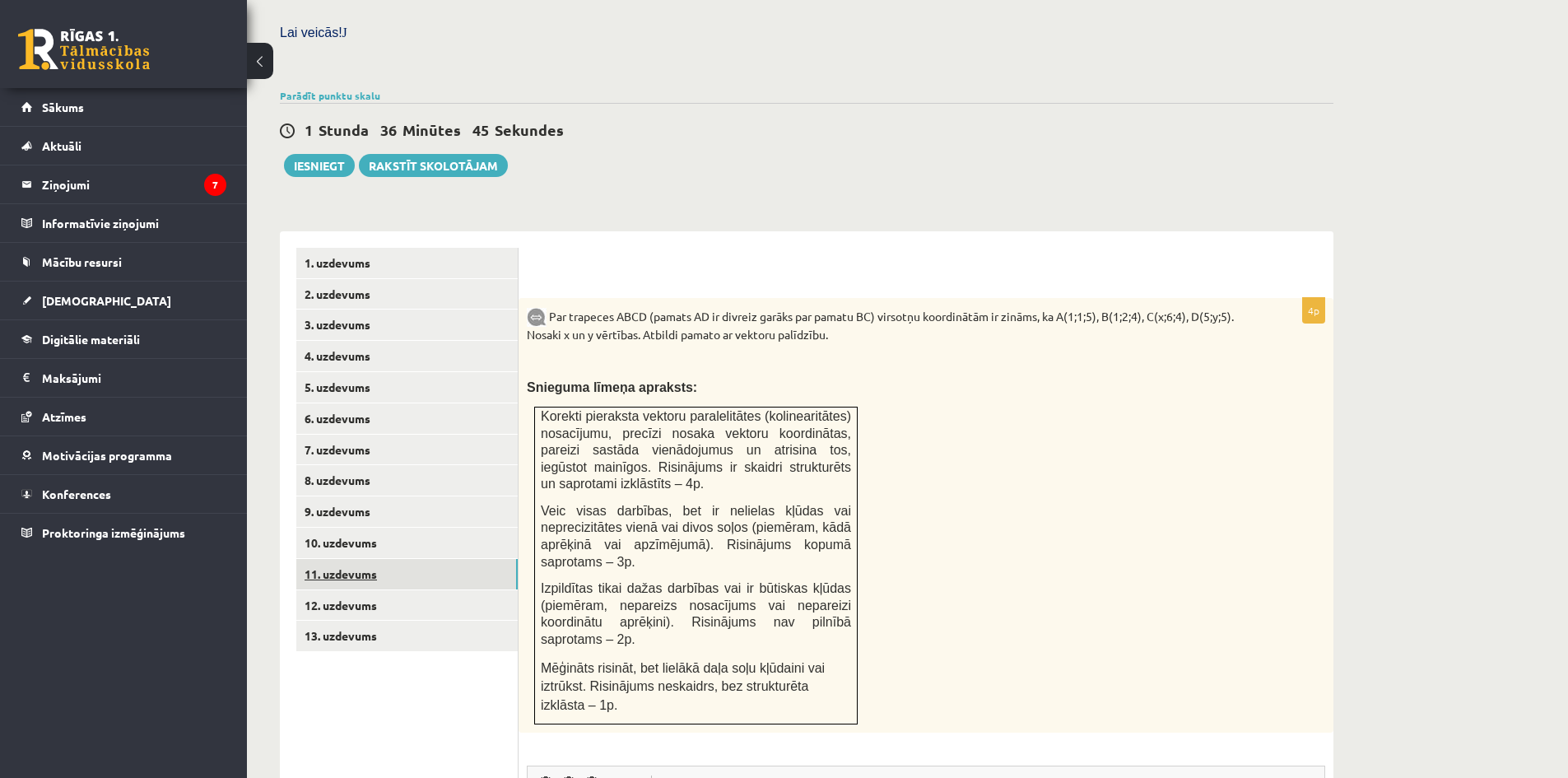
click at [423, 560] on link "11. uzdevums" at bounding box center [407, 575] width 222 height 31
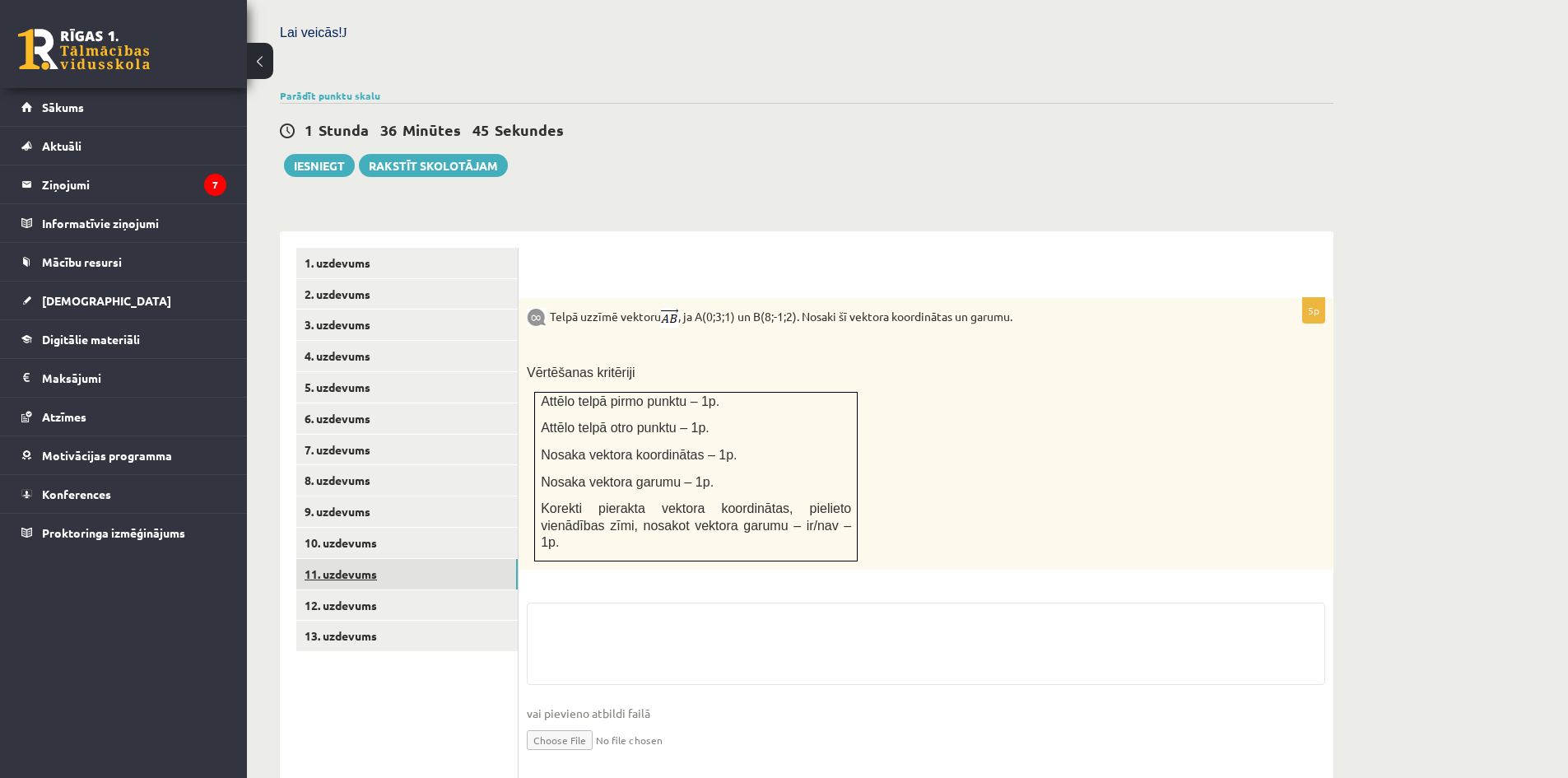
scroll to position [482, 0]
click at [396, 591] on link "12. uzdevums" at bounding box center [407, 607] width 222 height 31
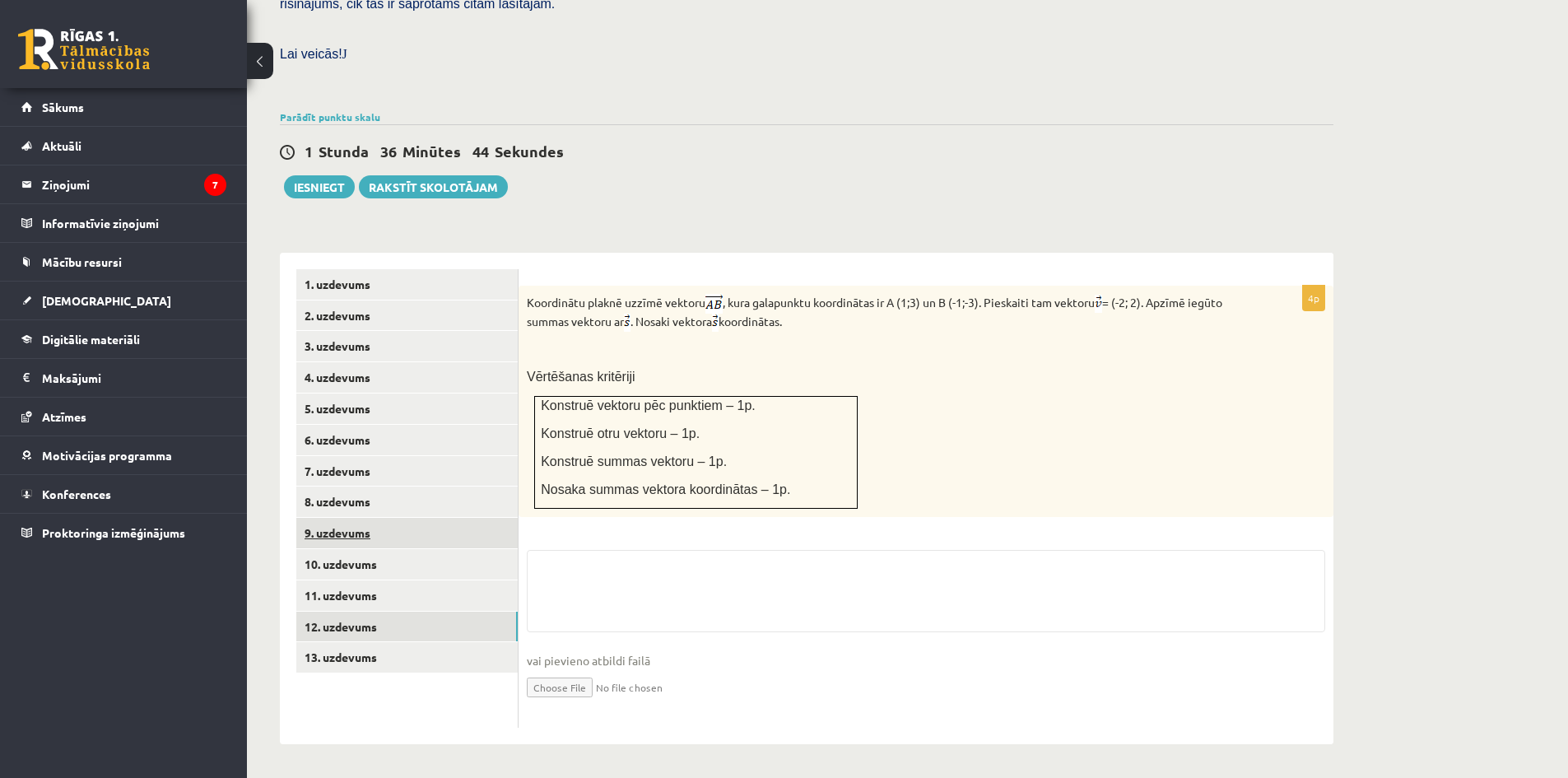
scroll to position [427, 0]
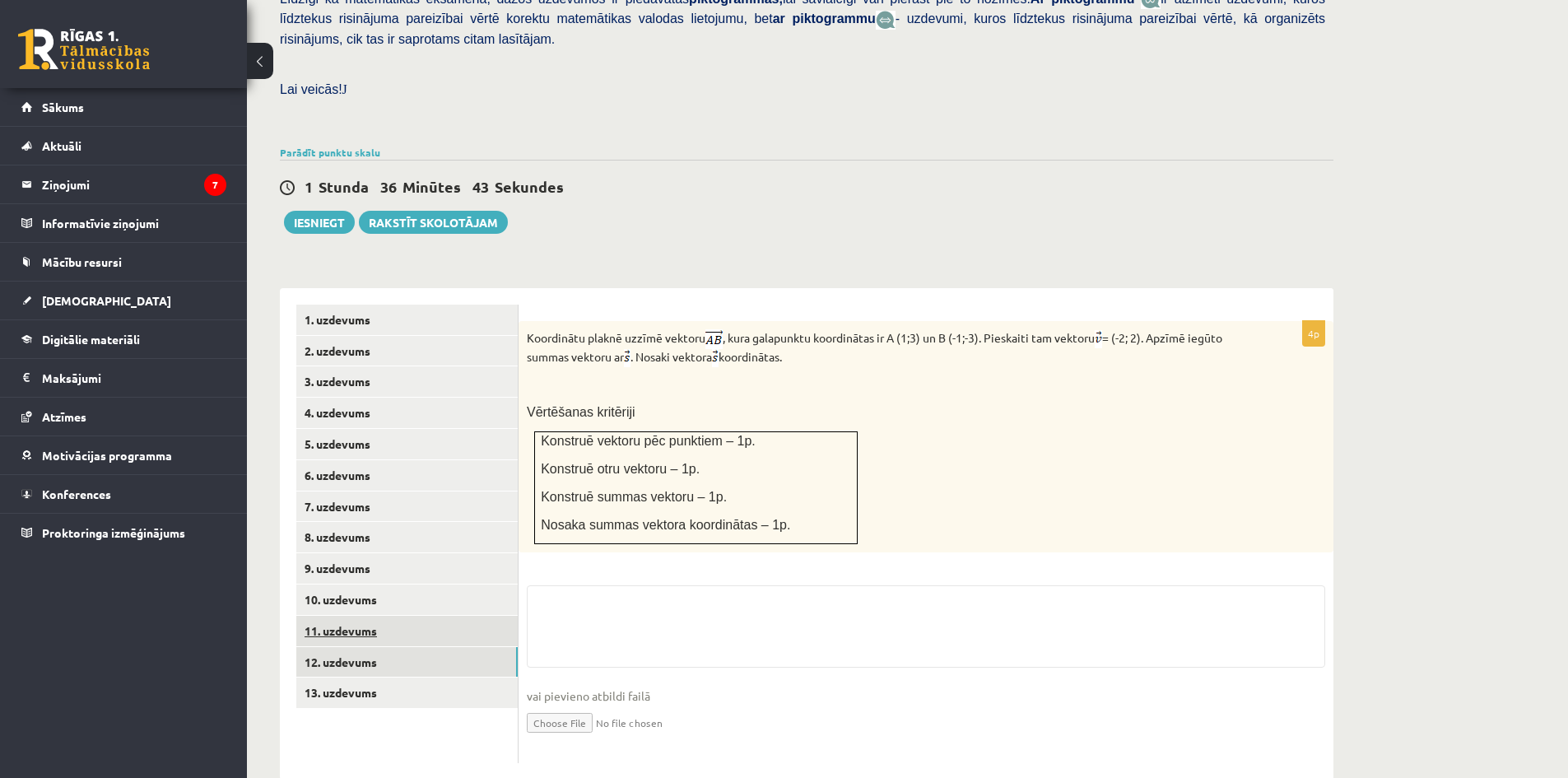
click at [377, 616] on link "11. uzdevums" at bounding box center [407, 631] width 222 height 31
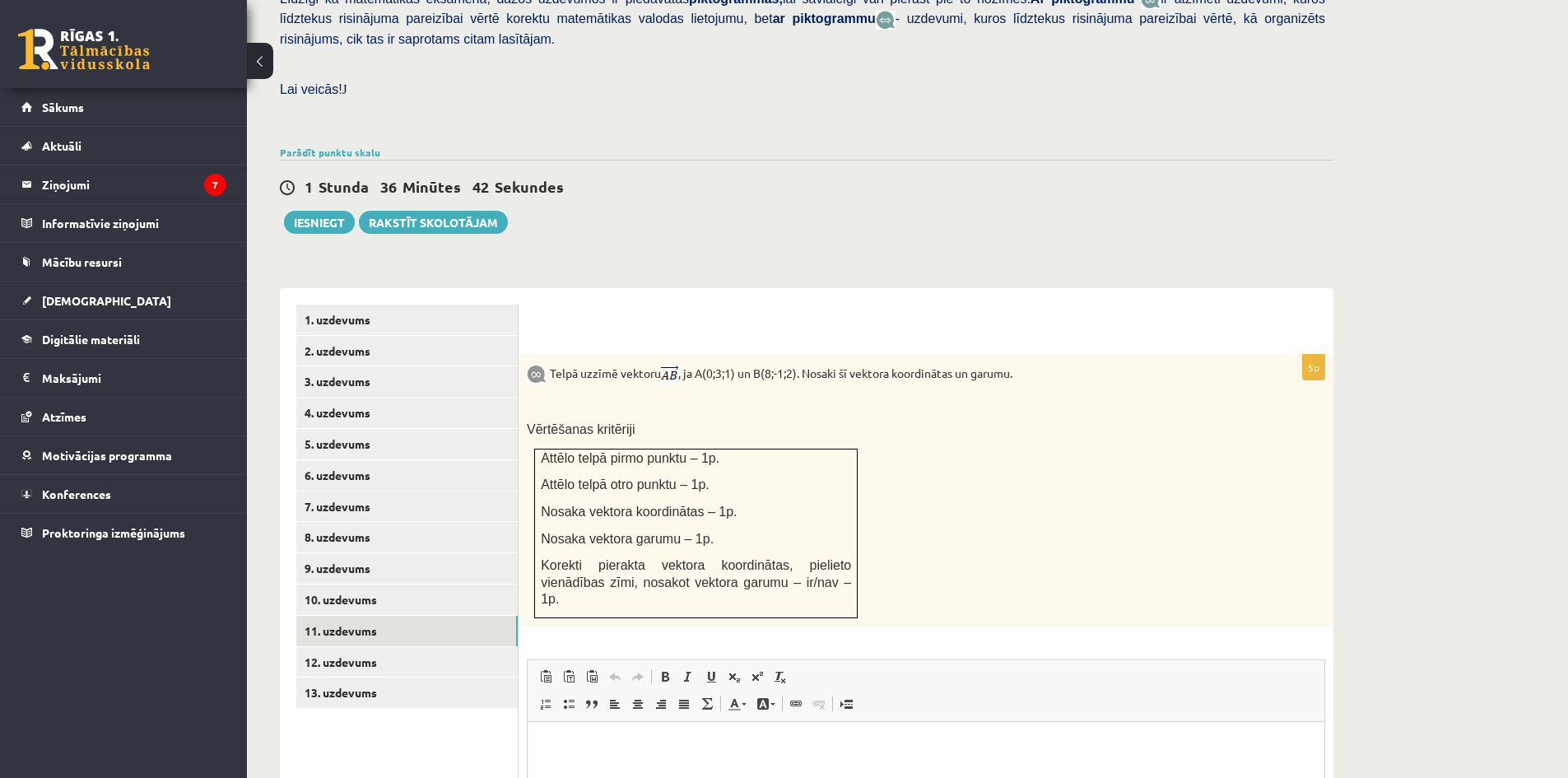
scroll to position [0, 0]
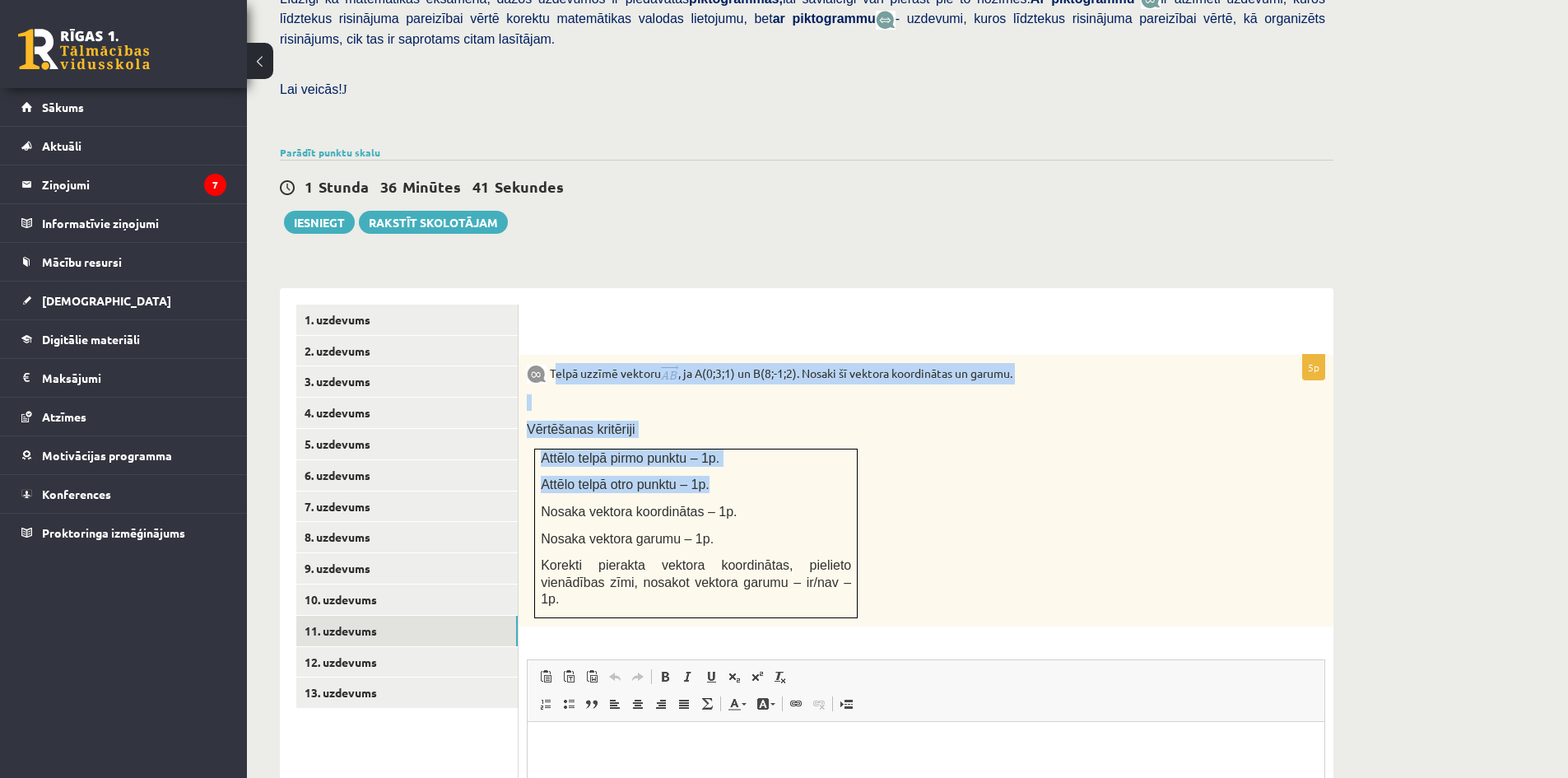
drag, startPoint x: 553, startPoint y: 334, endPoint x: 723, endPoint y: 428, distance: 194.3
click at [724, 430] on div "Telpā uzzīmē vektoru , ja A(0;3;1) un B(8;-1;2). Nosaki šī vektora koordinātas …" at bounding box center [927, 490] width 815 height 272
drag, startPoint x: 633, startPoint y: 369, endPoint x: 620, endPoint y: 369, distance: 13.0
click at [631, 394] on p at bounding box center [885, 402] width 716 height 16
click at [585, 356] on div "Telpā uzzīmē vektoru , ja A(0;3;1) un B(8;-1;2). Nosaki šī vektora koordinātas …" at bounding box center [927, 490] width 815 height 272
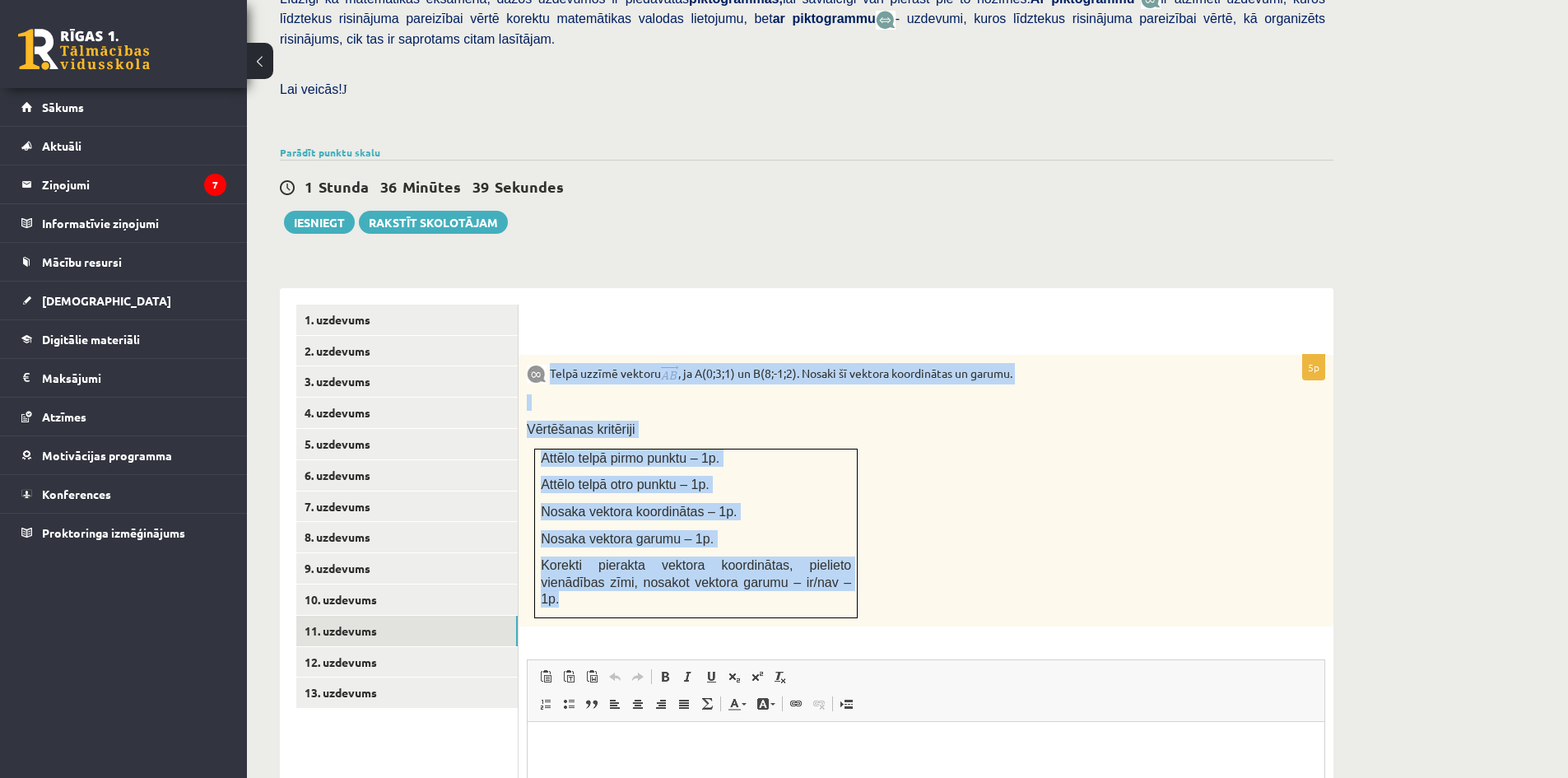
drag, startPoint x: 551, startPoint y: 337, endPoint x: 809, endPoint y: 542, distance: 329.5
click at [808, 542] on div "Telpā uzzīmē vektoru , ja A(0;3;1) un B(8;-1;2). Nosaki šī vektora koordinātas …" at bounding box center [927, 490] width 815 height 272
copy div "Telpā uzzīmē vektoru , ja A(0;3;1) un B(8;-1;2). Nosaki šī vektora koordinātas …"
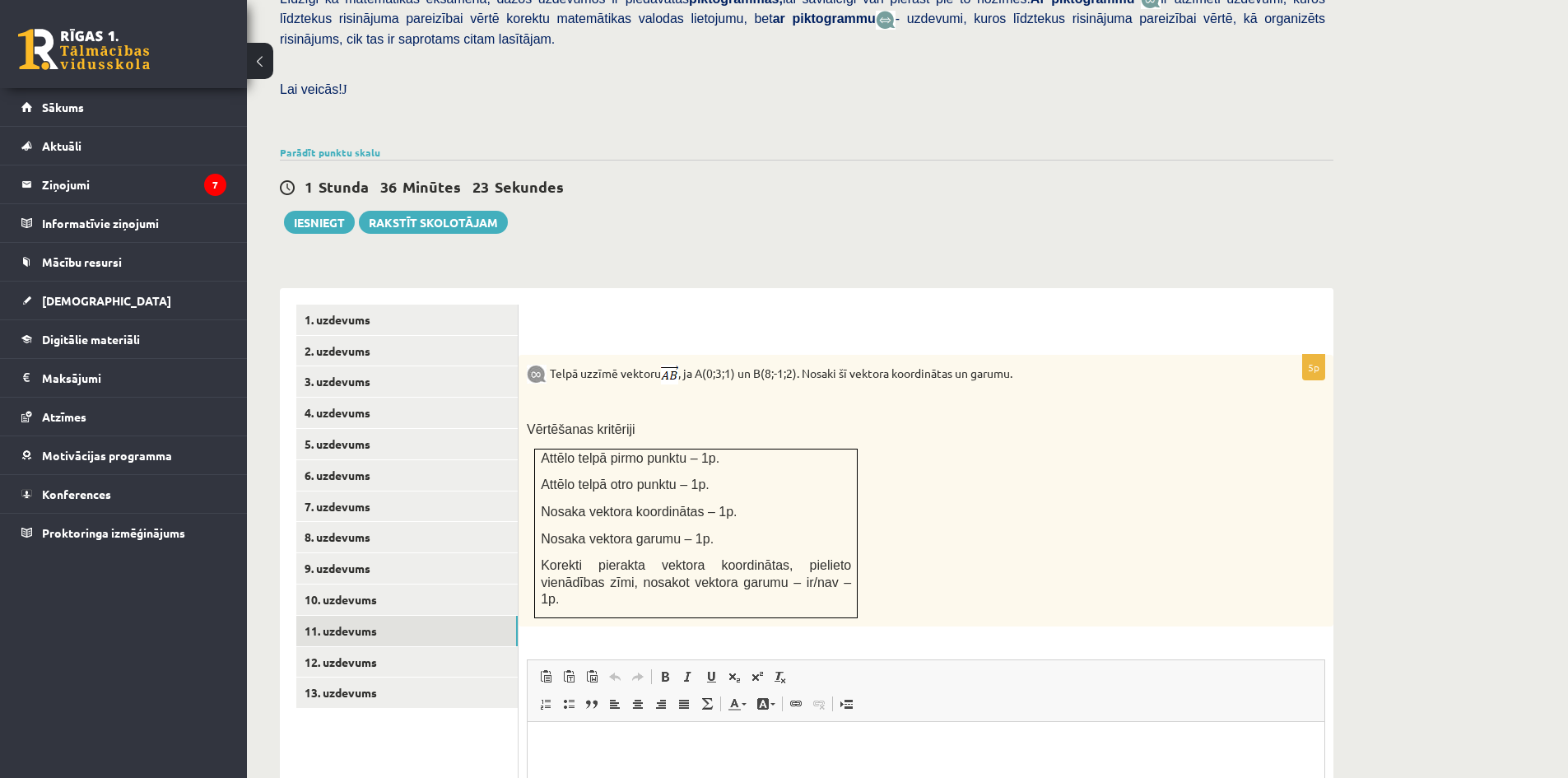
click at [757, 449] on table "Attēlo telpā pirmo punktu – 1p. Attēlo telpā otro punktu – 1p. Nosaka vektora k…" at bounding box center [696, 534] width 324 height 170
click at [365, 648] on link "12. uzdevums" at bounding box center [407, 663] width 222 height 31
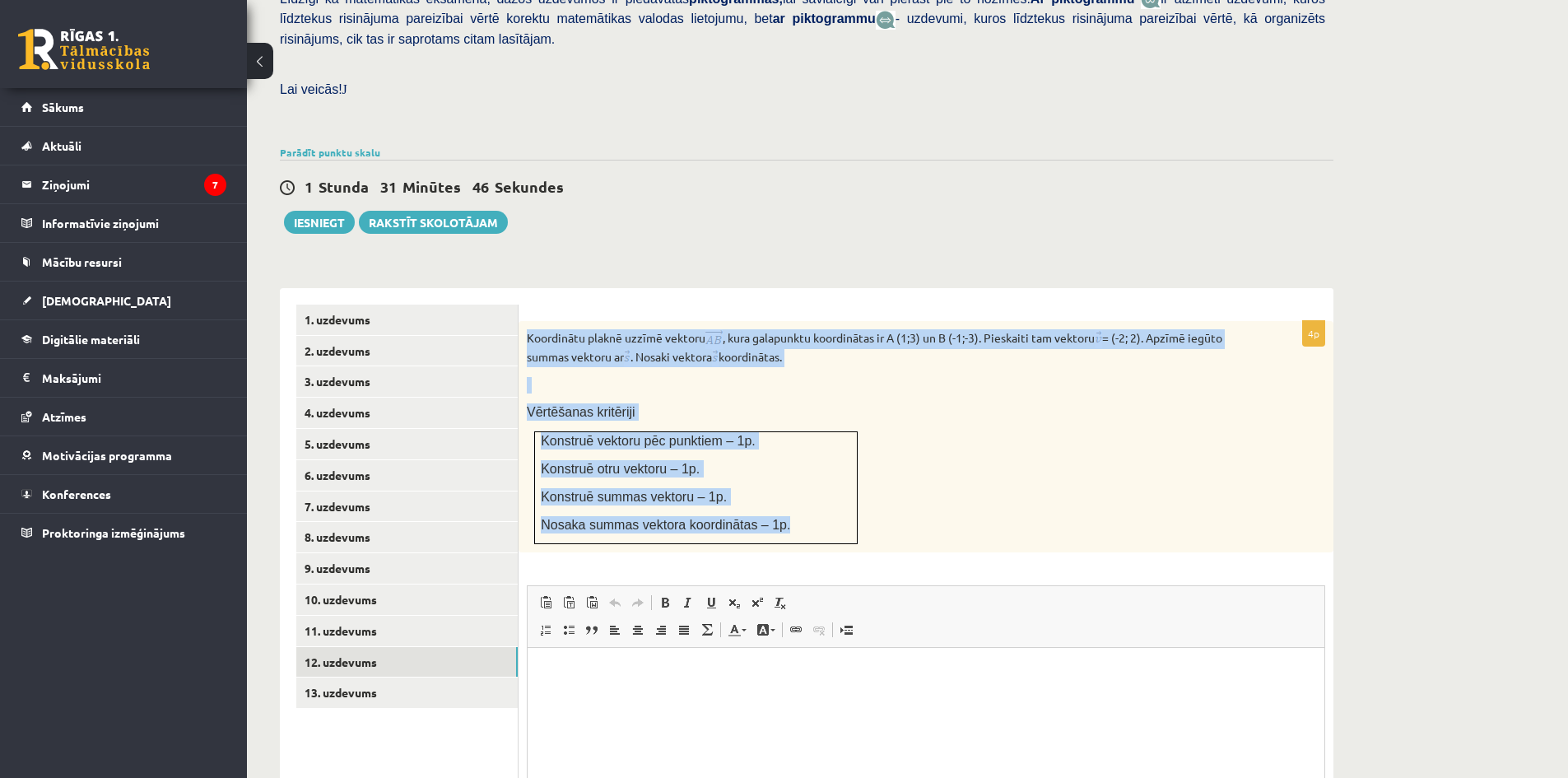
drag, startPoint x: 529, startPoint y: 301, endPoint x: 802, endPoint y: 499, distance: 337.2
click at [802, 499] on div "Koordinātu plaknē uzzīmē vektoru , kura galapunktu koordinātas ir A (1;3) un B …" at bounding box center [927, 437] width 815 height 232
copy div "Koordinātu plaknē uzzīmē vektoru , kura galapunktu koordinātas ir A (1;3) un B …"
click at [838, 404] on p "Vērtēšanas kritēriji" at bounding box center [885, 412] width 716 height 17
click at [829, 404] on p "Vērtēšanas kritēriji" at bounding box center [885, 412] width 716 height 17
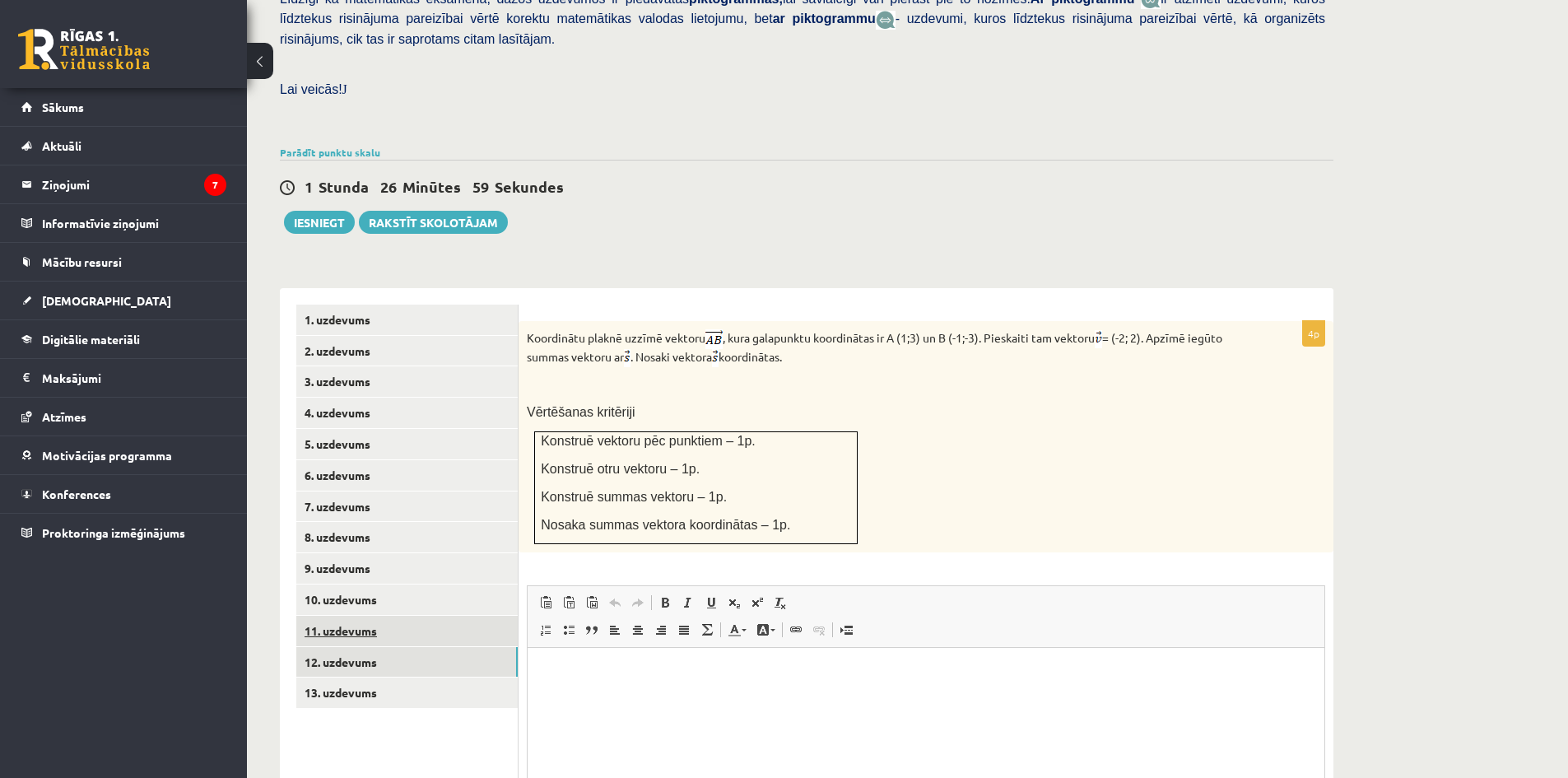
click at [403, 616] on link "11. uzdevums" at bounding box center [407, 631] width 222 height 31
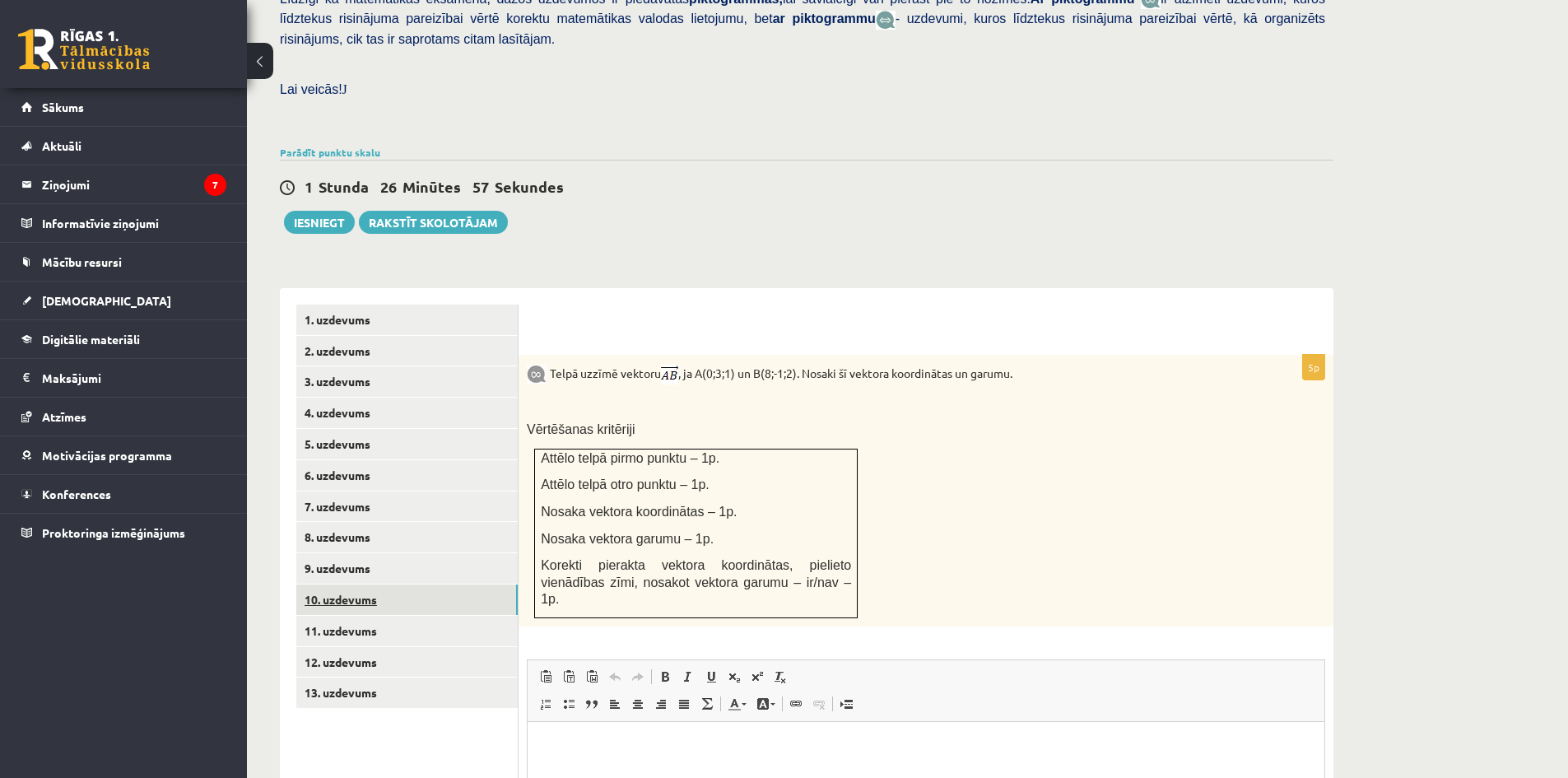
click at [405, 584] on link "10. uzdevums" at bounding box center [407, 600] width 222 height 31
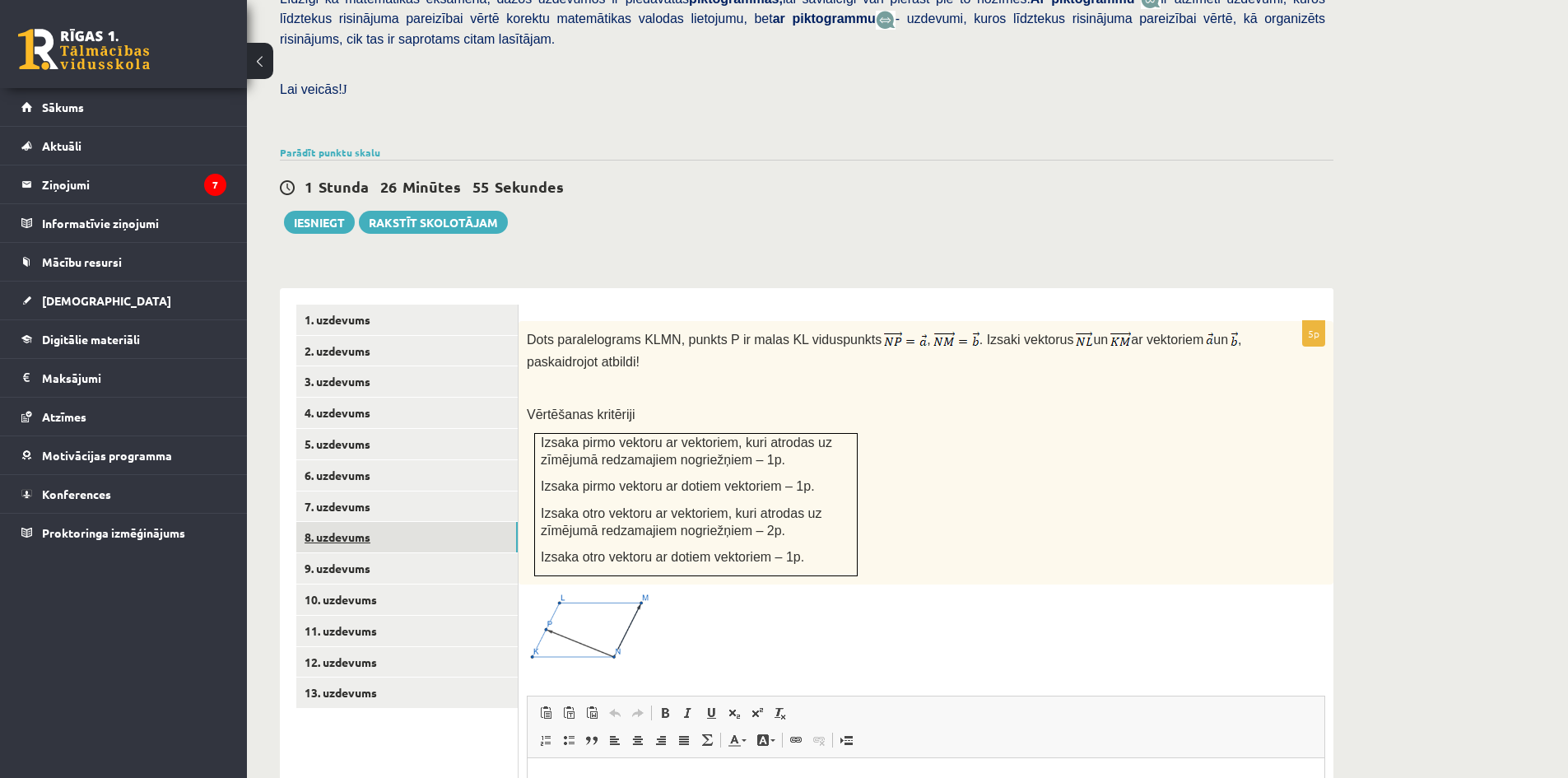
click at [399, 522] on link "8. uzdevums" at bounding box center [407, 537] width 222 height 31
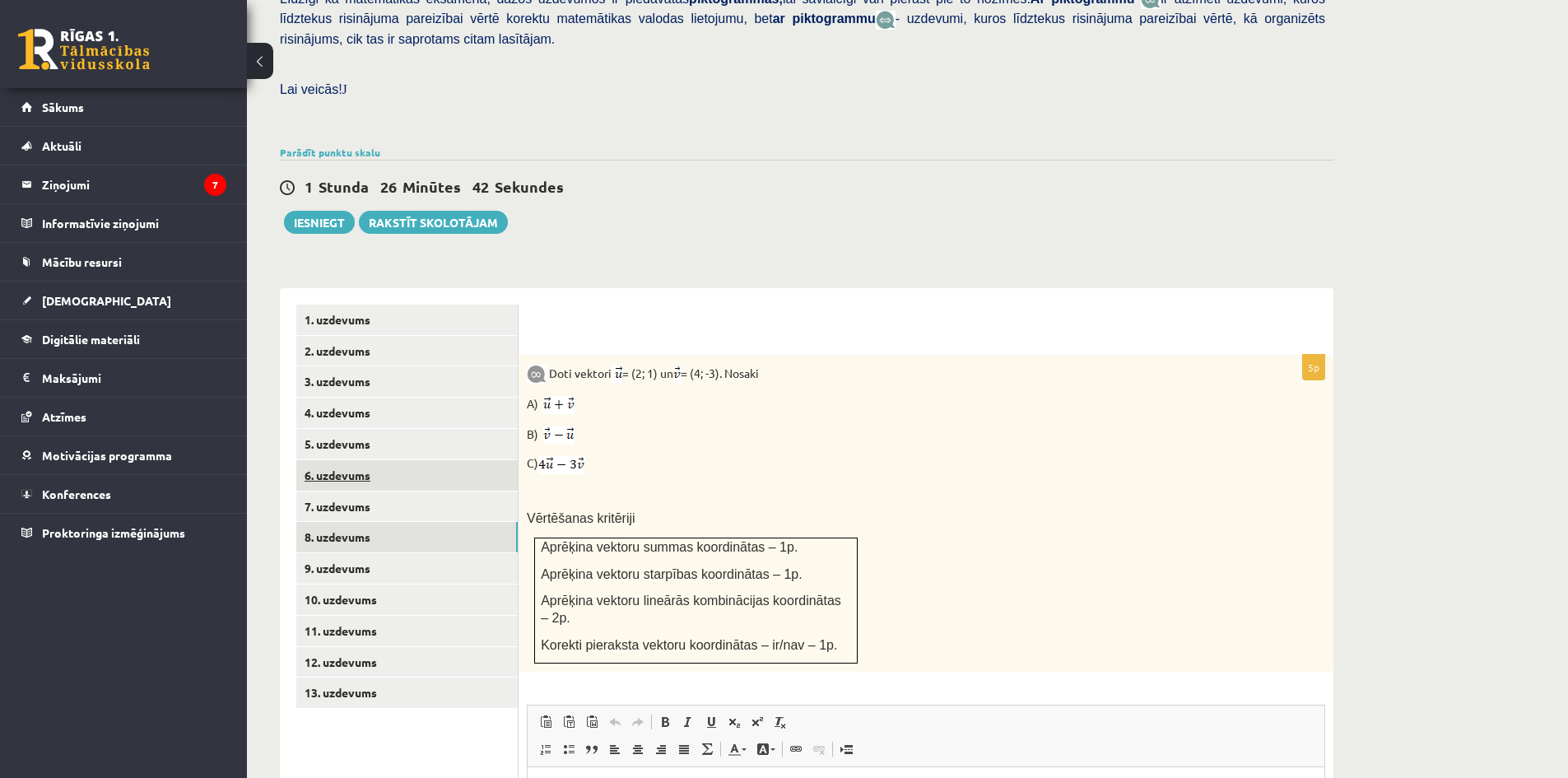
click at [346, 460] on link "6. uzdevums" at bounding box center [407, 476] width 222 height 31
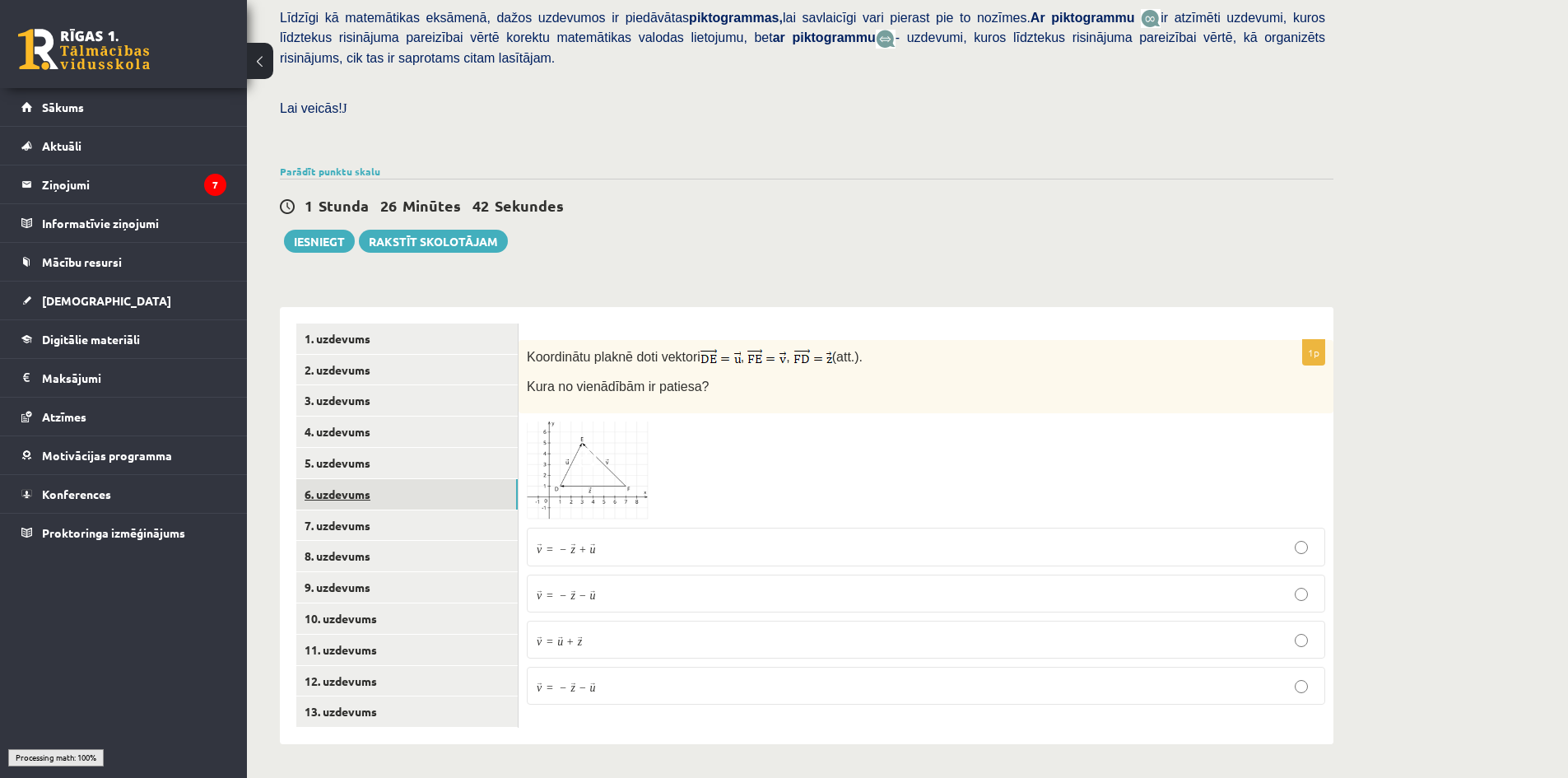
scroll to position [372, 0]
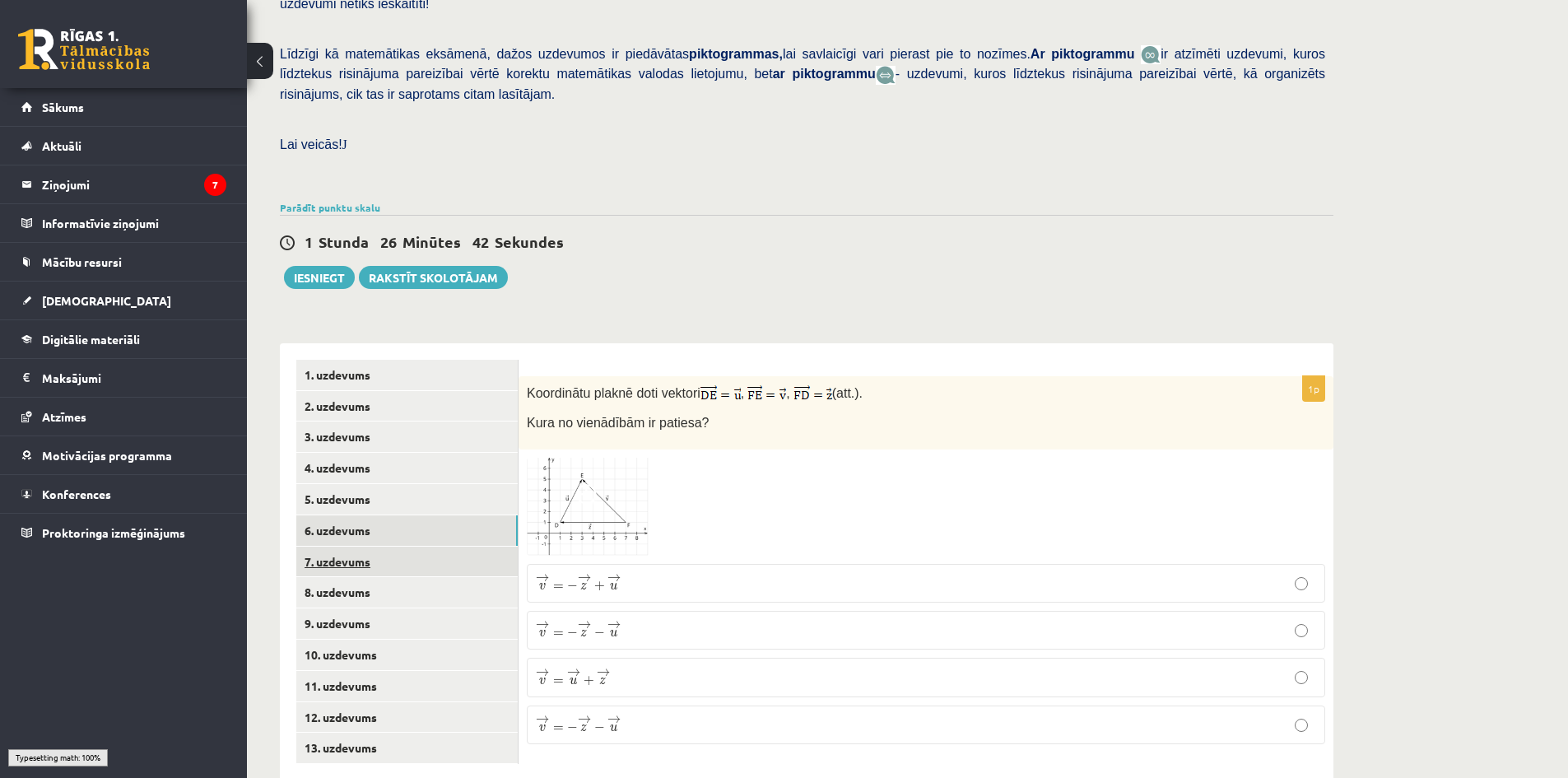
click at [346, 547] on link "7. uzdevums" at bounding box center [407, 562] width 222 height 31
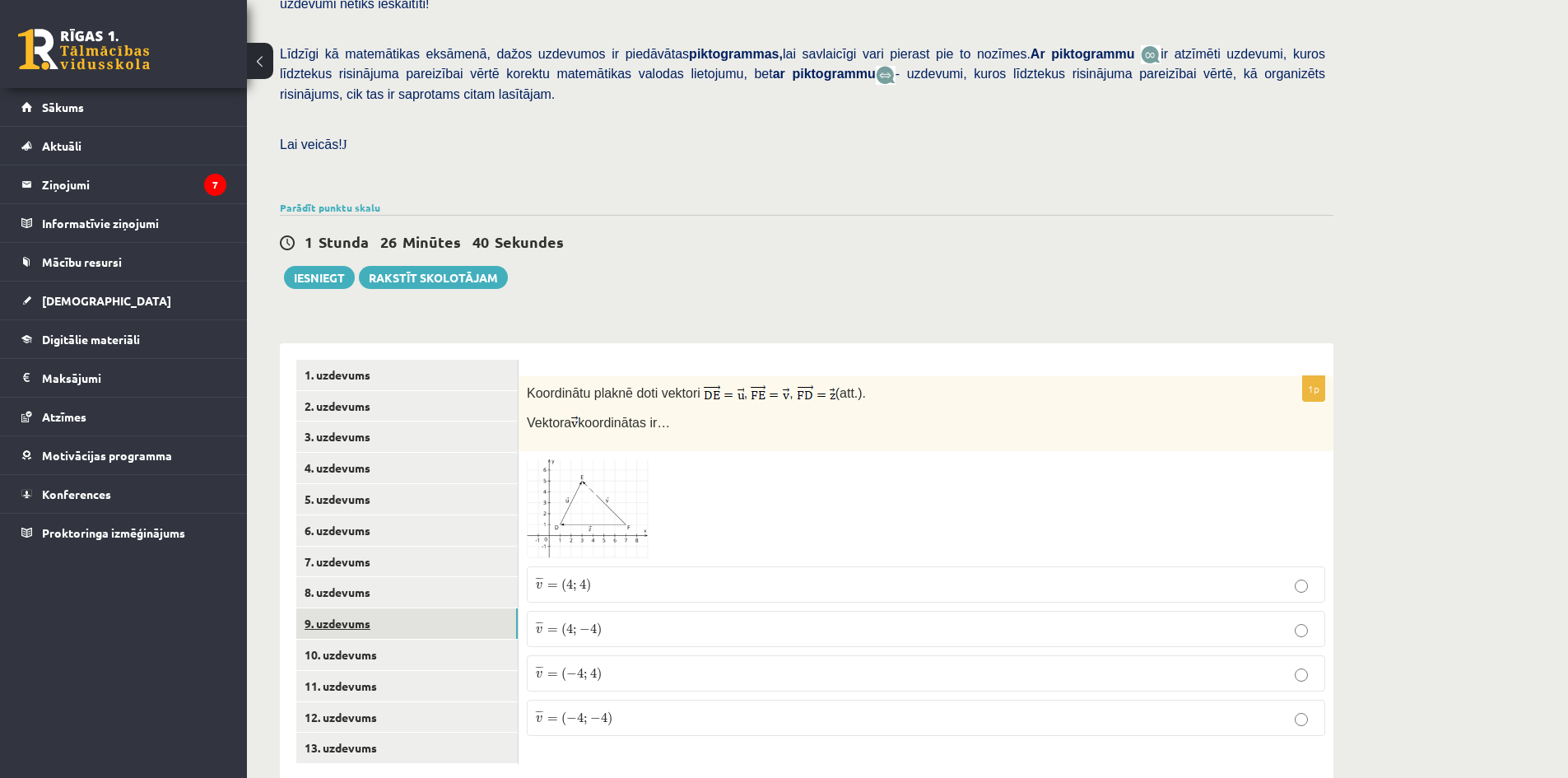
click at [373, 608] on link "9. uzdevums" at bounding box center [407, 624] width 222 height 31
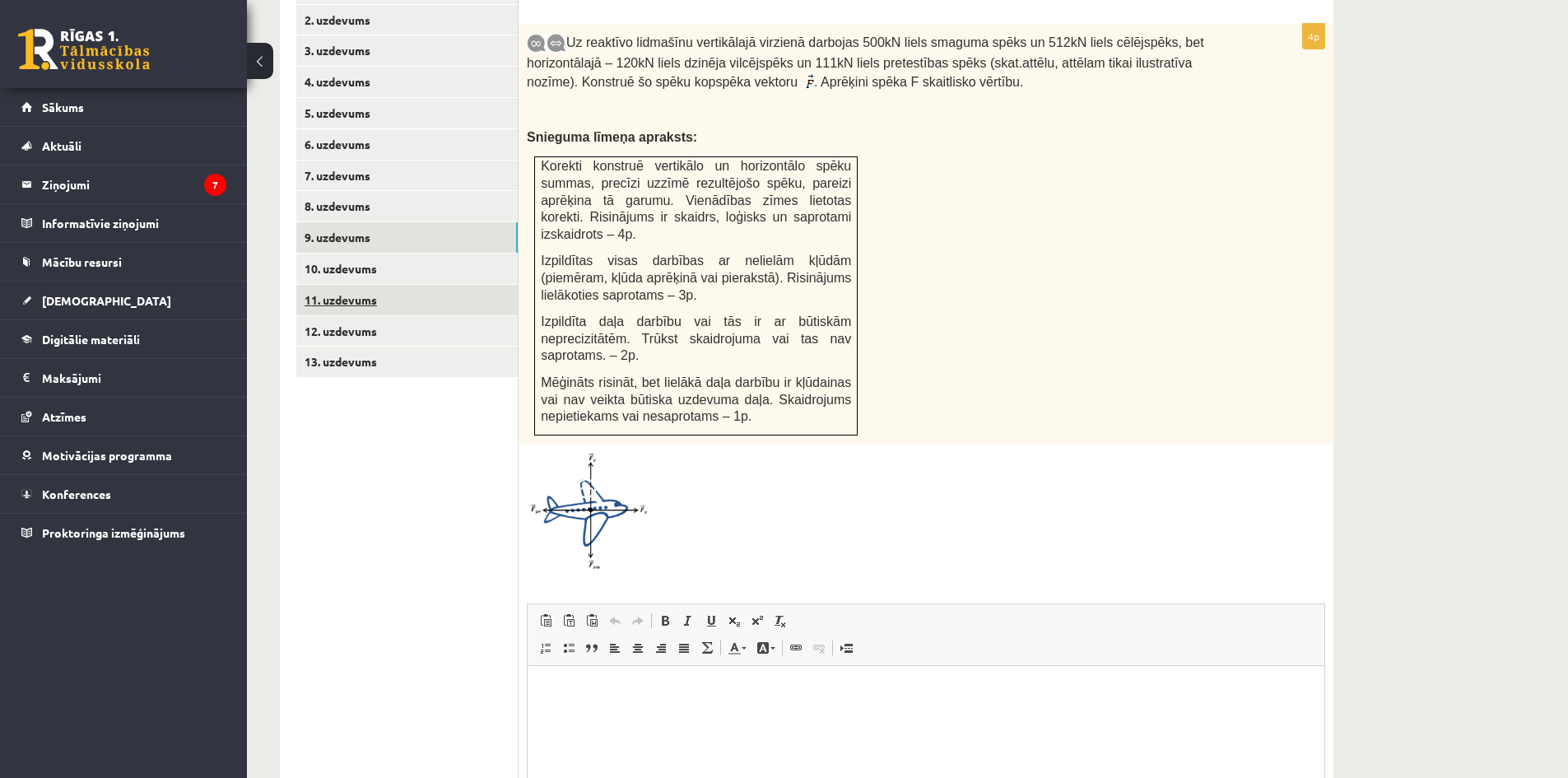
scroll to position [0, 0]
click at [365, 347] on link "13. uzdevums" at bounding box center [407, 362] width 222 height 31
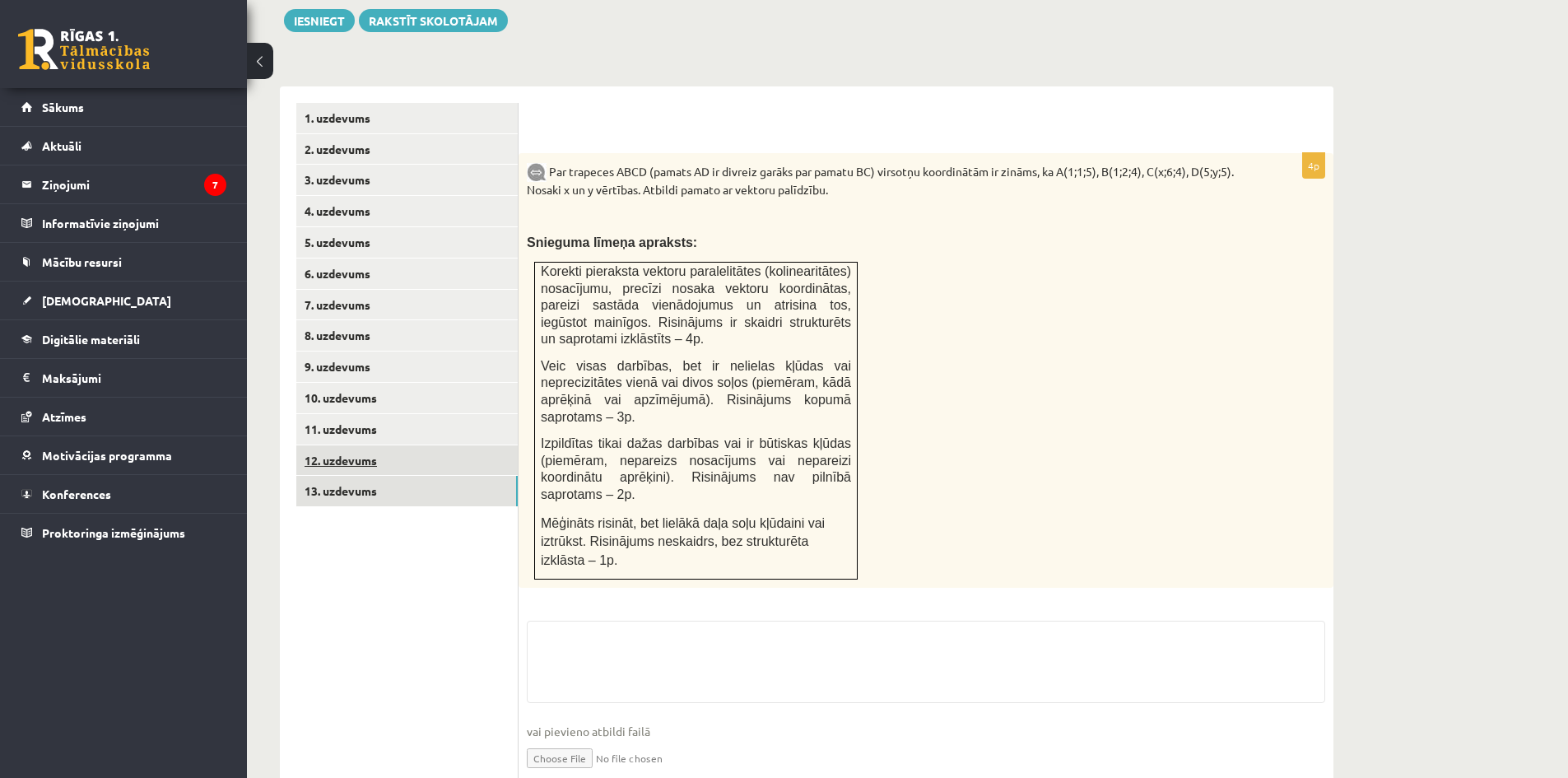
click at [369, 446] on link "12. uzdevums" at bounding box center [407, 461] width 222 height 31
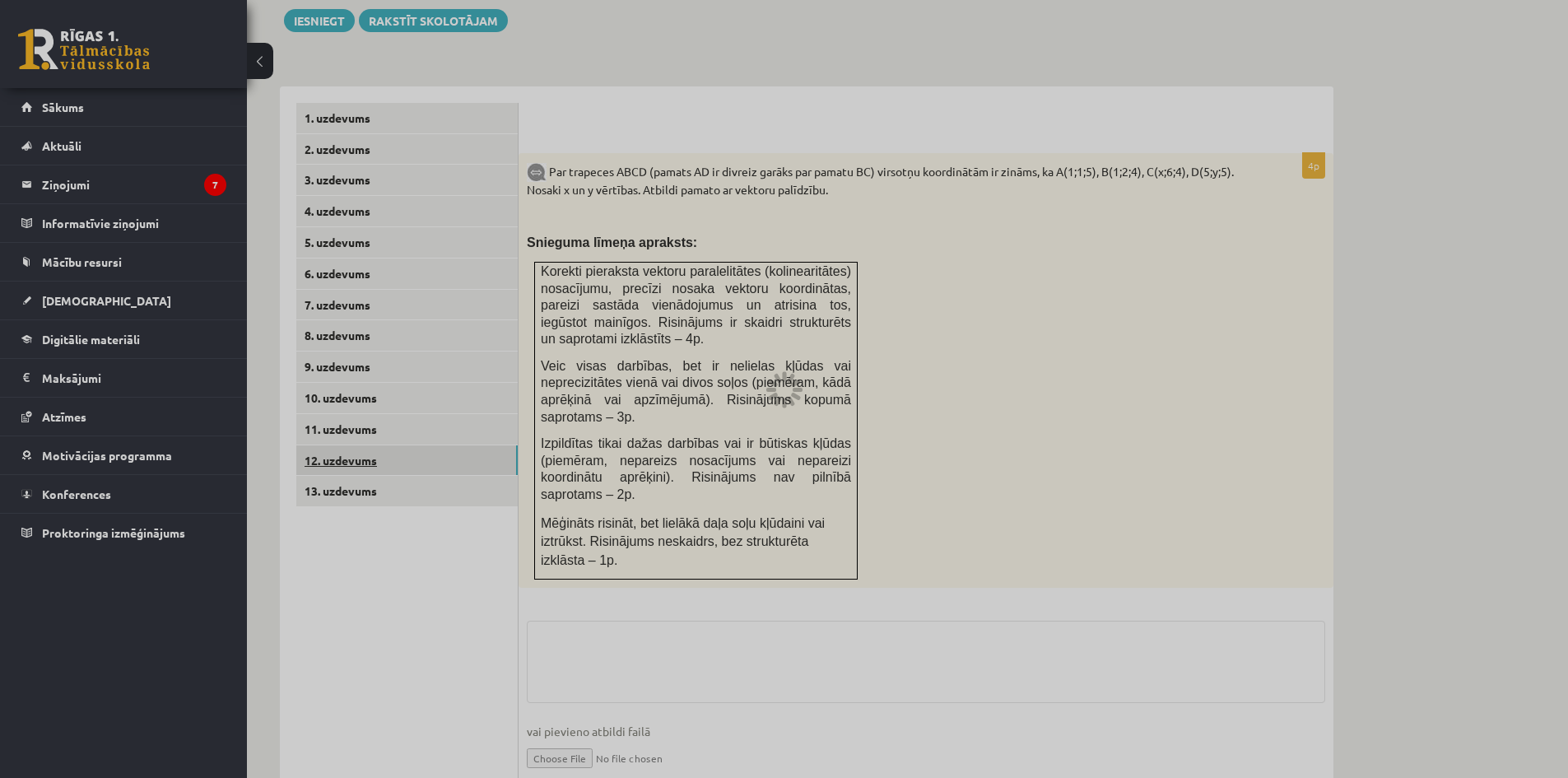
scroll to position [427, 0]
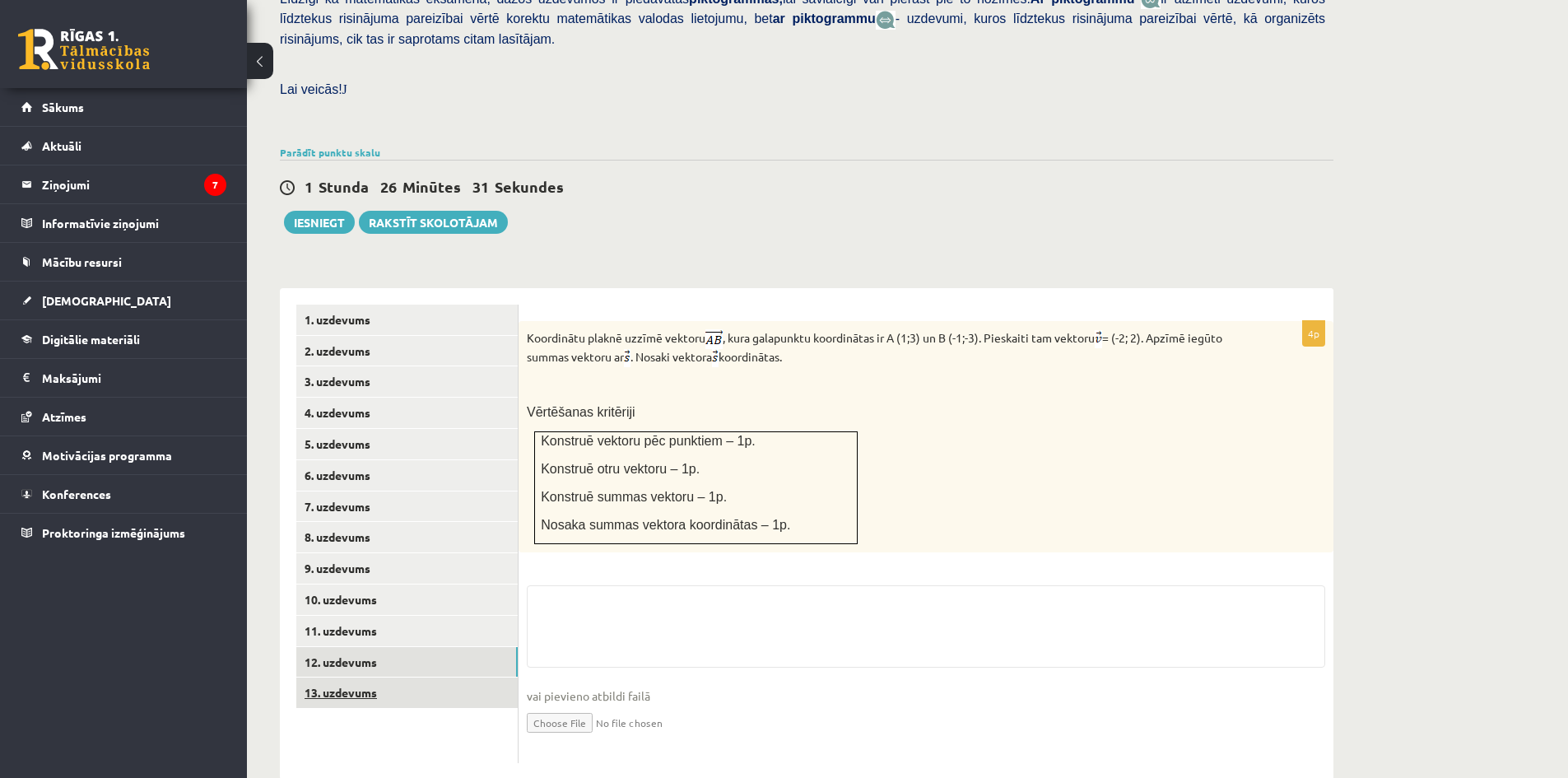
click at [365, 678] on link "13. uzdevums" at bounding box center [407, 693] width 222 height 31
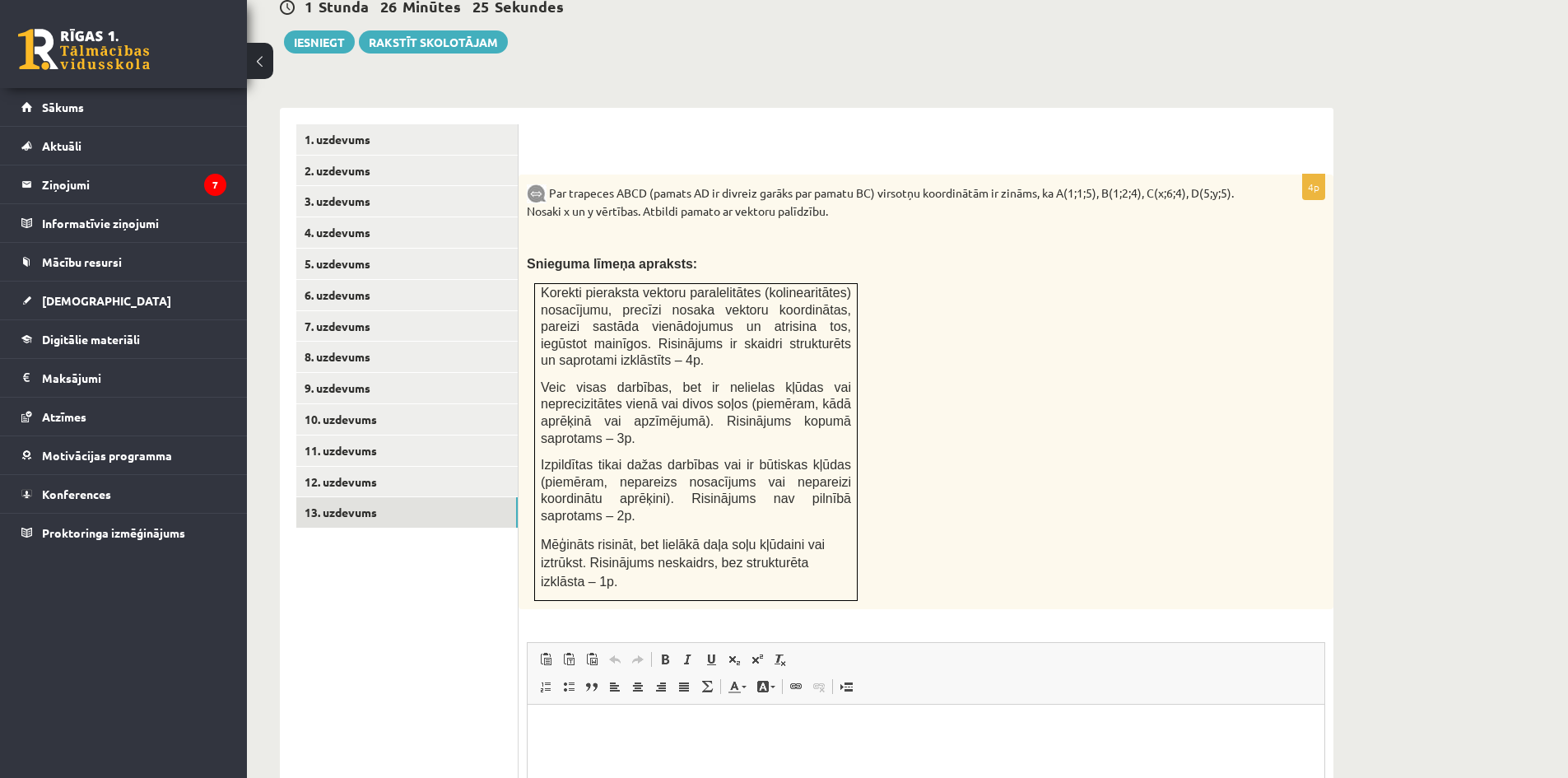
scroll to position [701, 0]
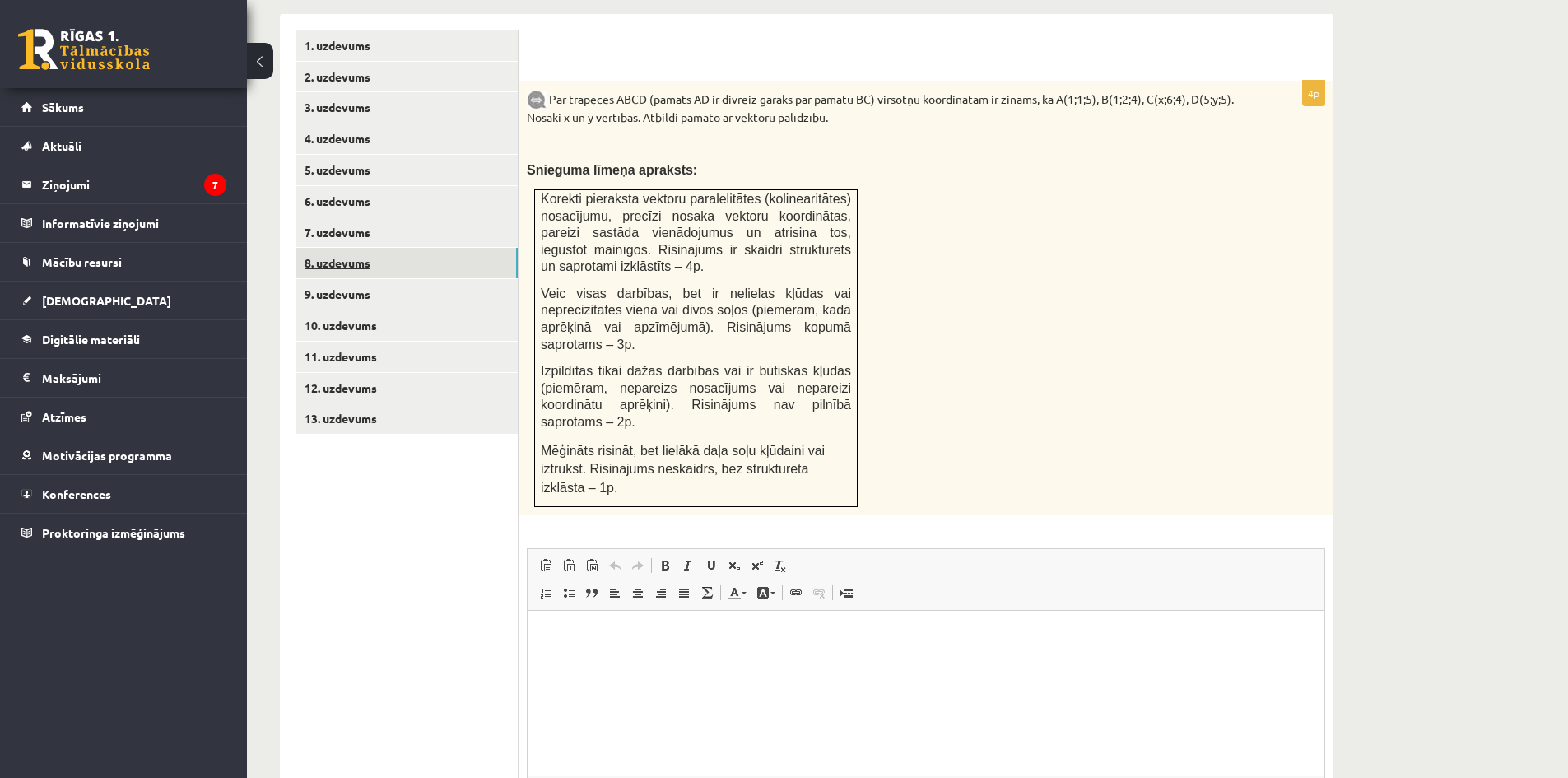
click at [367, 248] on link "8. uzdevums" at bounding box center [407, 263] width 222 height 31
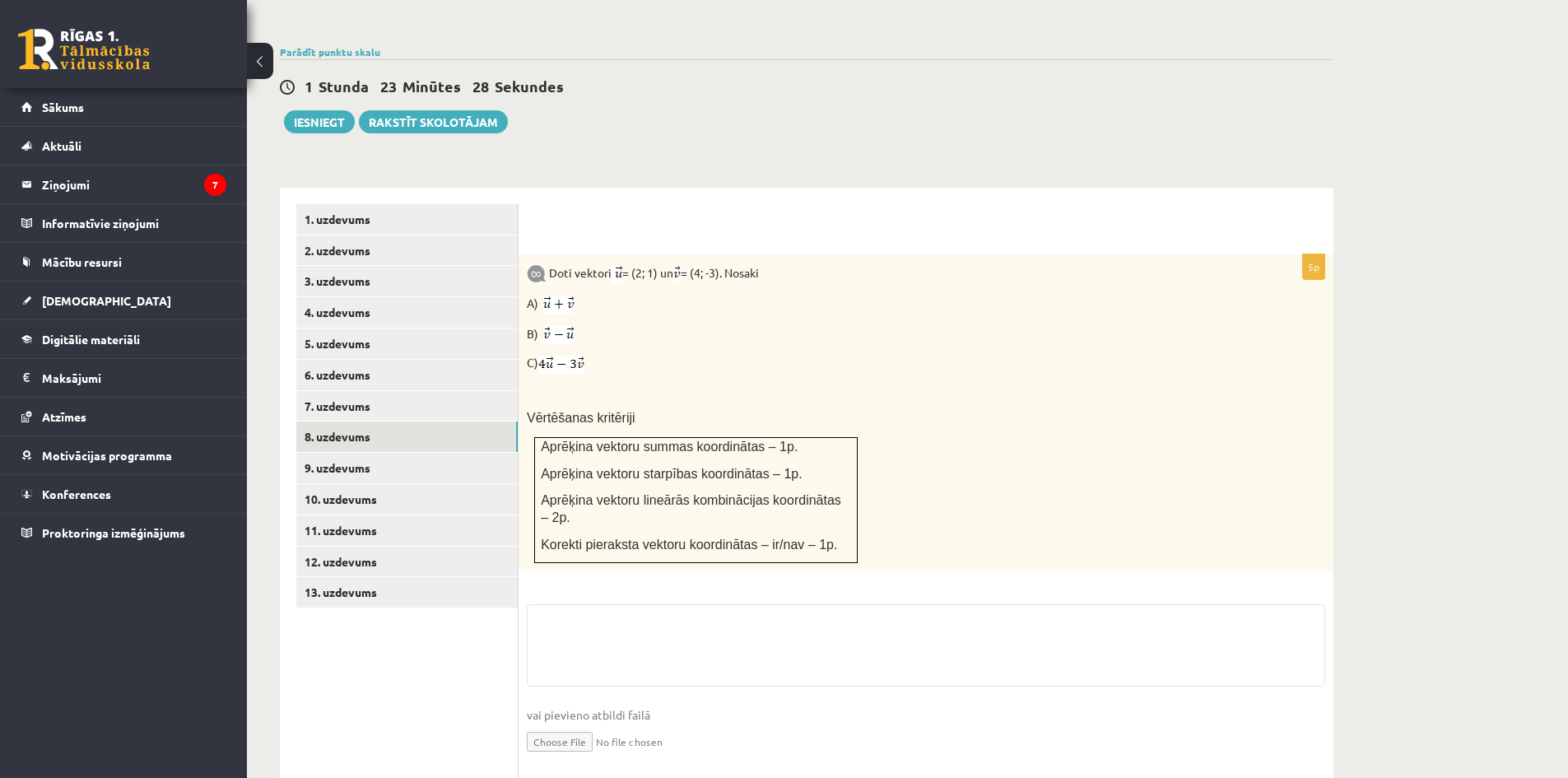
click at [593, 724] on input "file" at bounding box center [926, 740] width 798 height 33
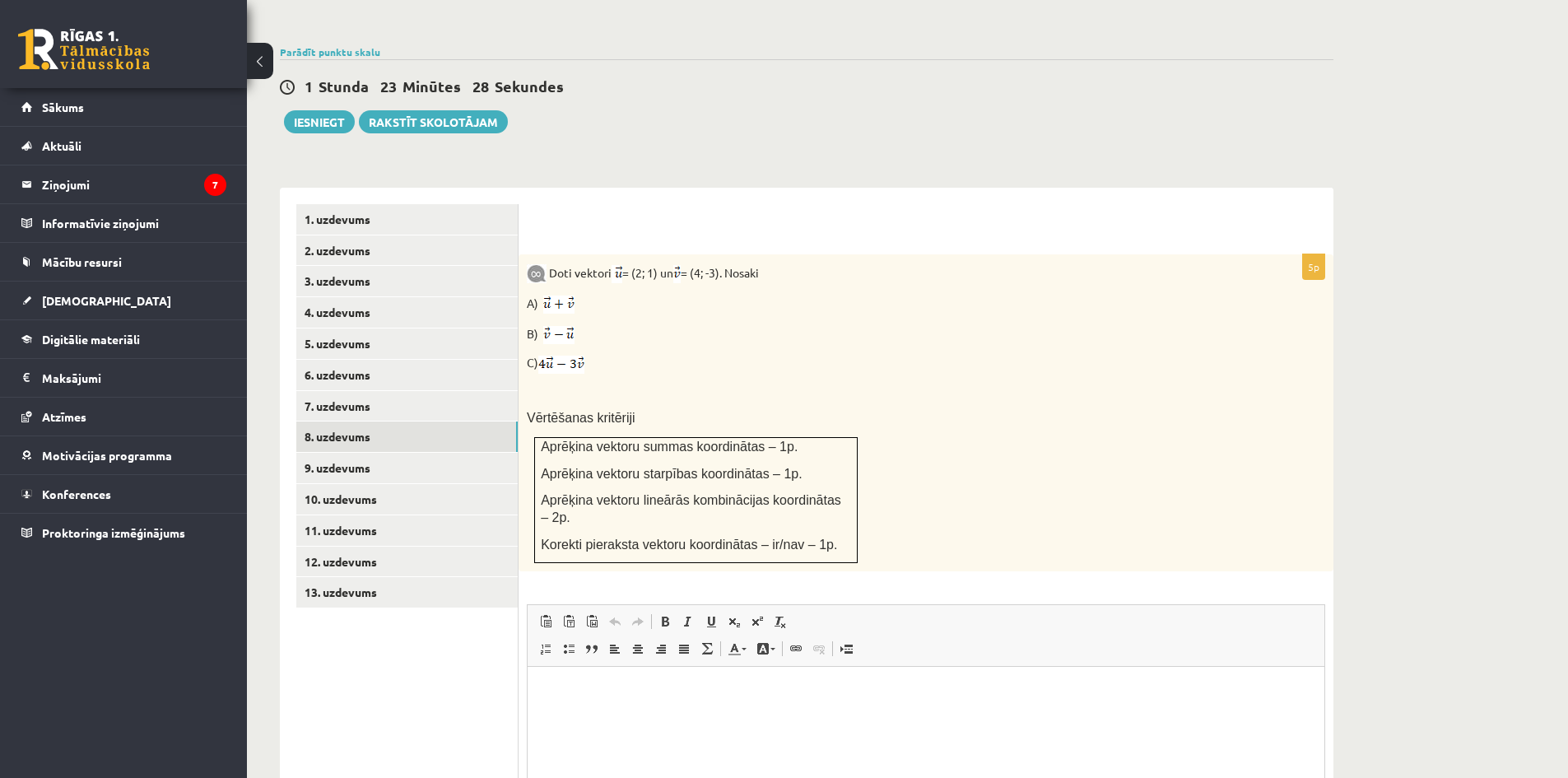
scroll to position [0, 0]
type input "**********"
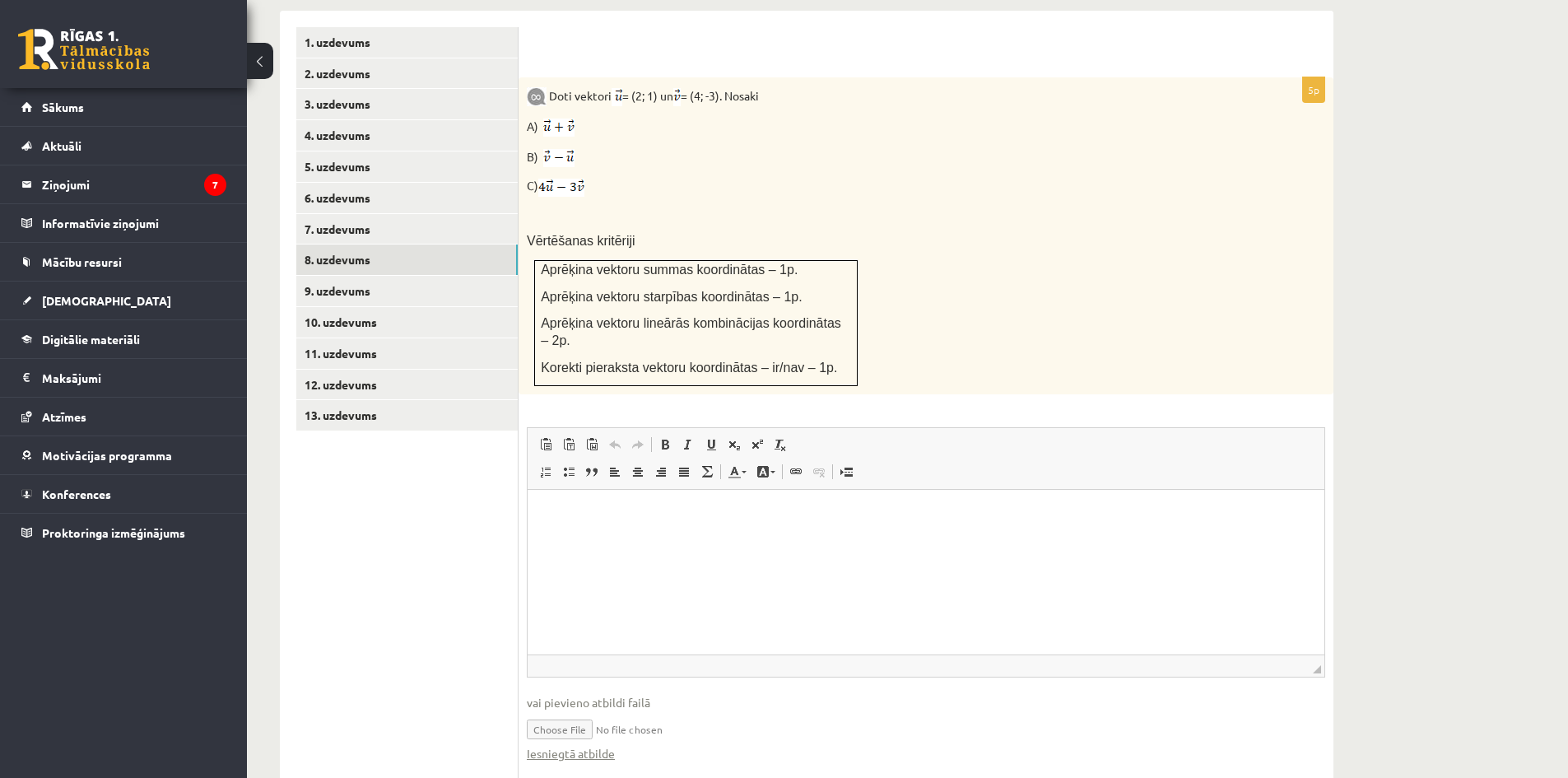
scroll to position [709, 0]
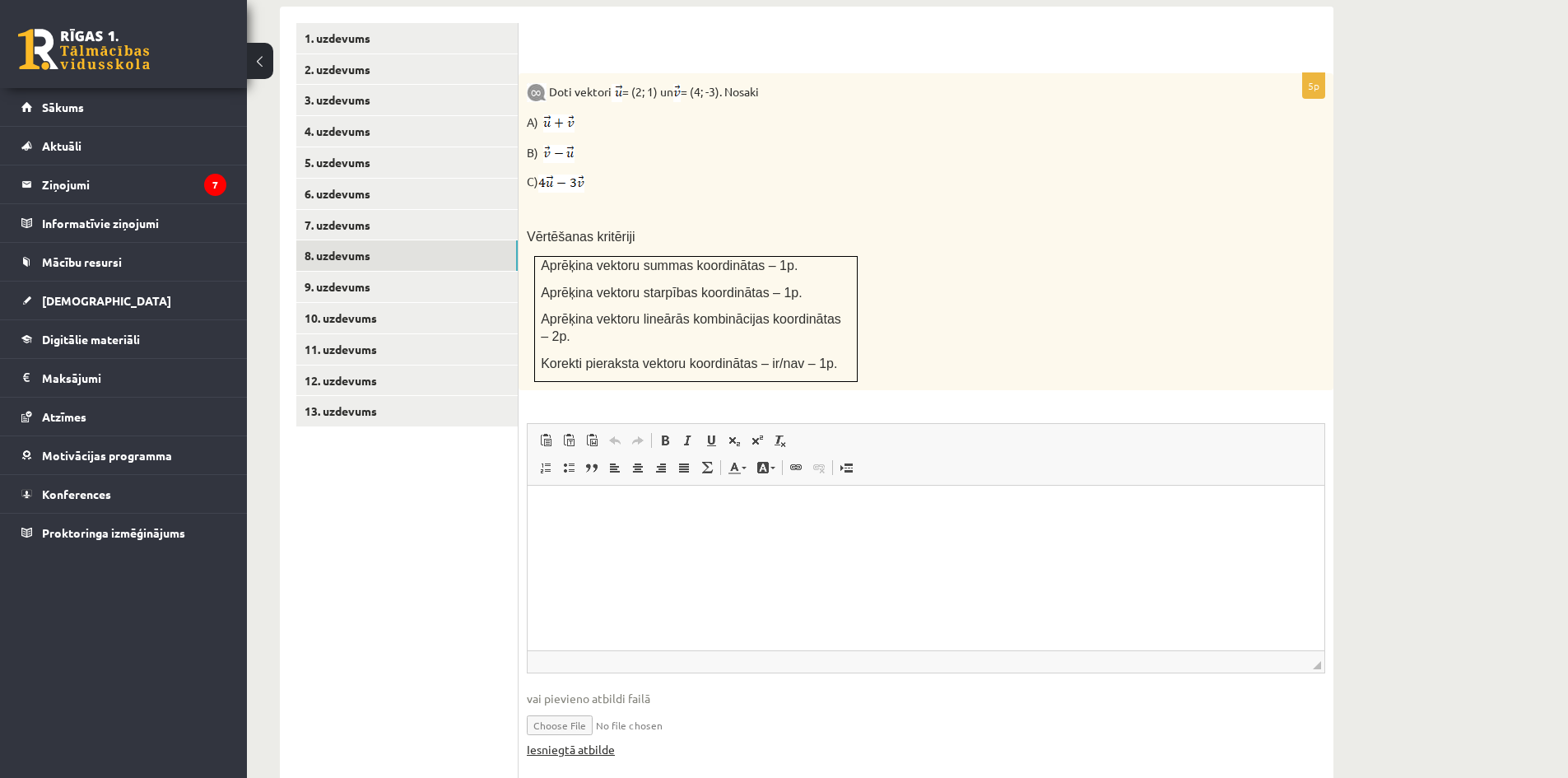
click at [598, 686] on fieldset "Rich Text Editor, wiswyg-editor-user-answer-47433806104500 Панели инструментов …" at bounding box center [926, 599] width 798 height 351
click at [601, 741] on link "Iesniegtā atbilde" at bounding box center [570, 750] width 88 height 17
click at [369, 303] on link "10. uzdevums" at bounding box center [407, 319] width 222 height 31
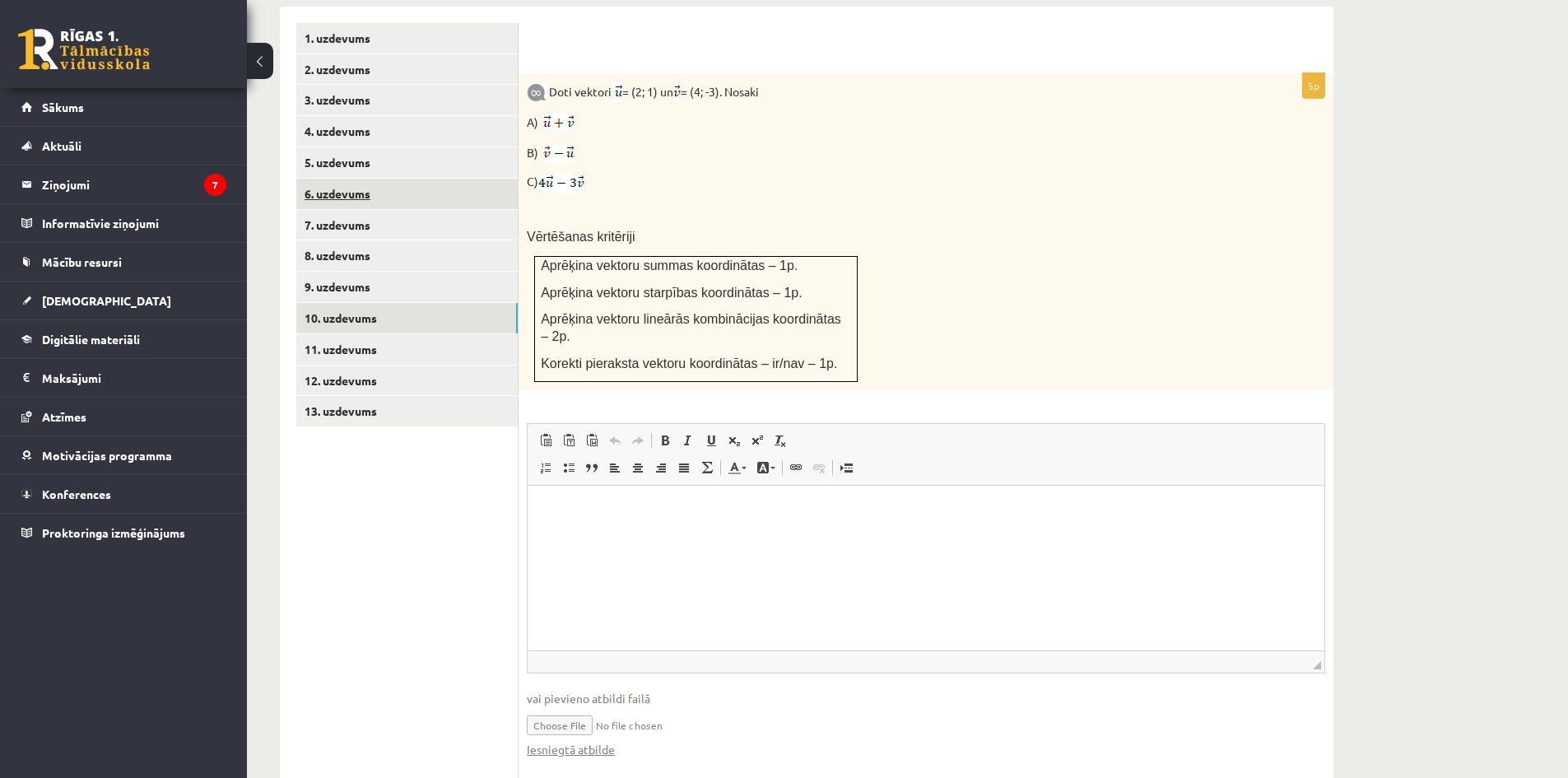
scroll to position [536, 0]
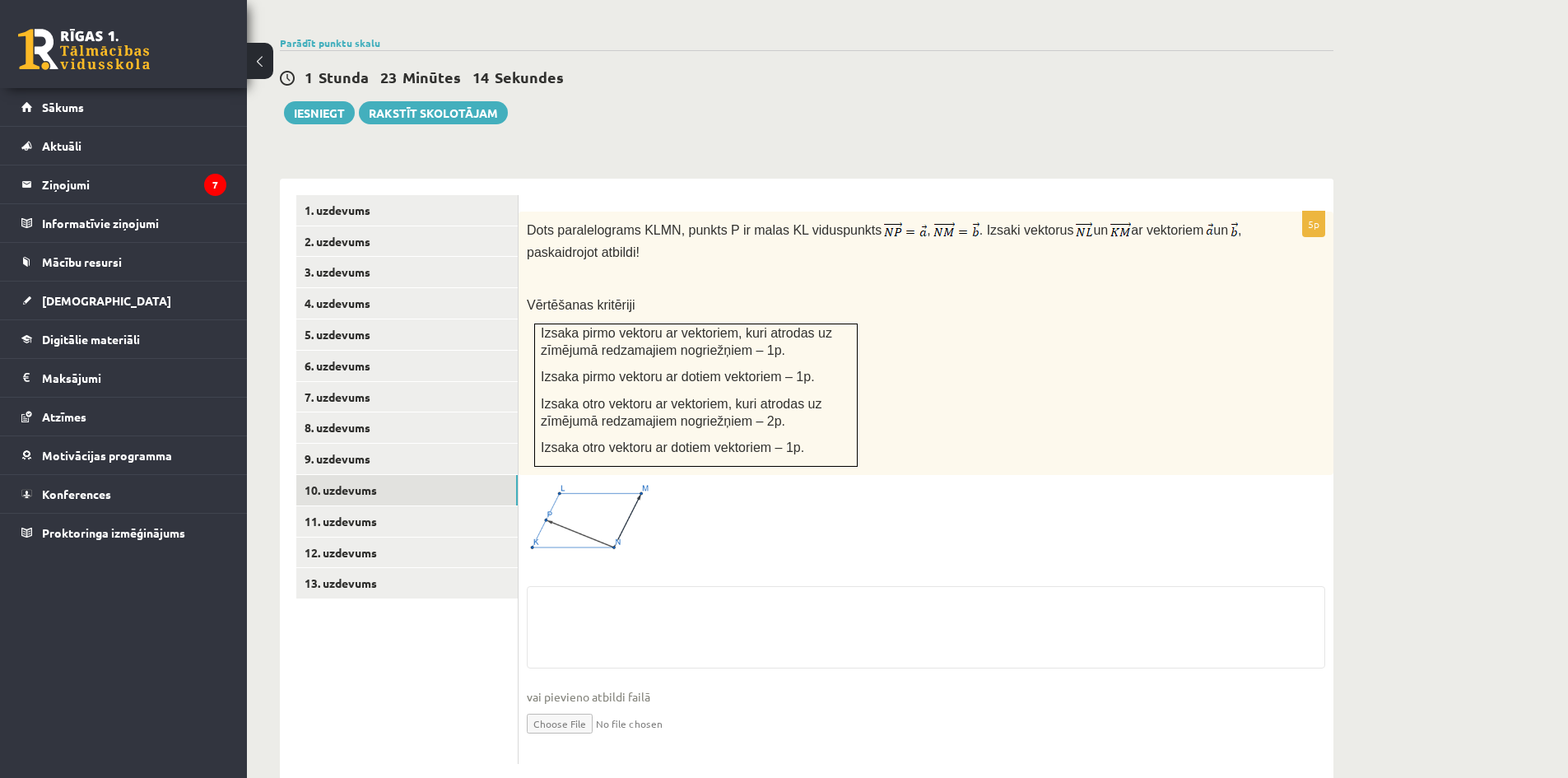
click at [587, 706] on input "file" at bounding box center [926, 722] width 798 height 33
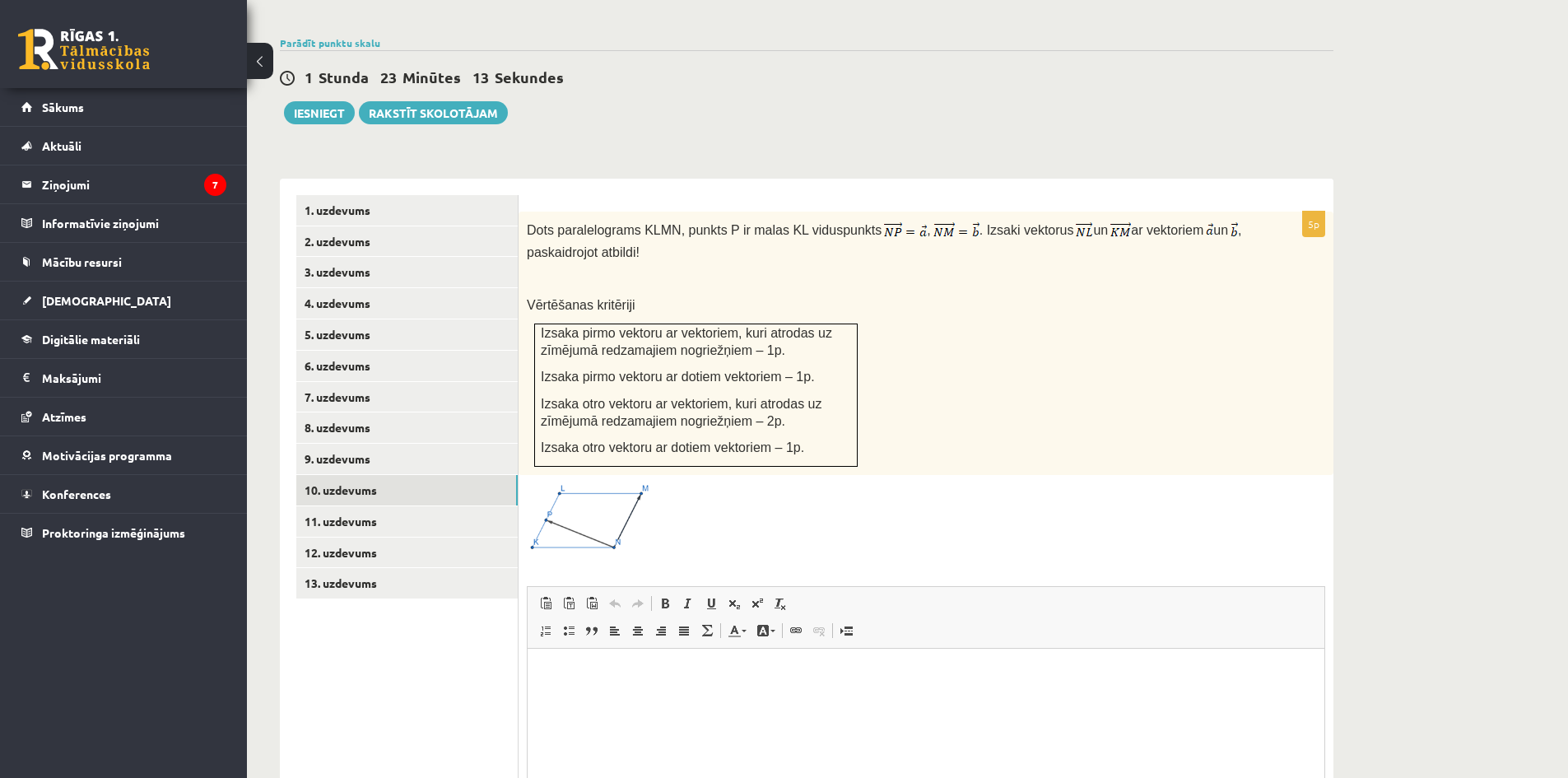
scroll to position [0, 0]
type input "**********"
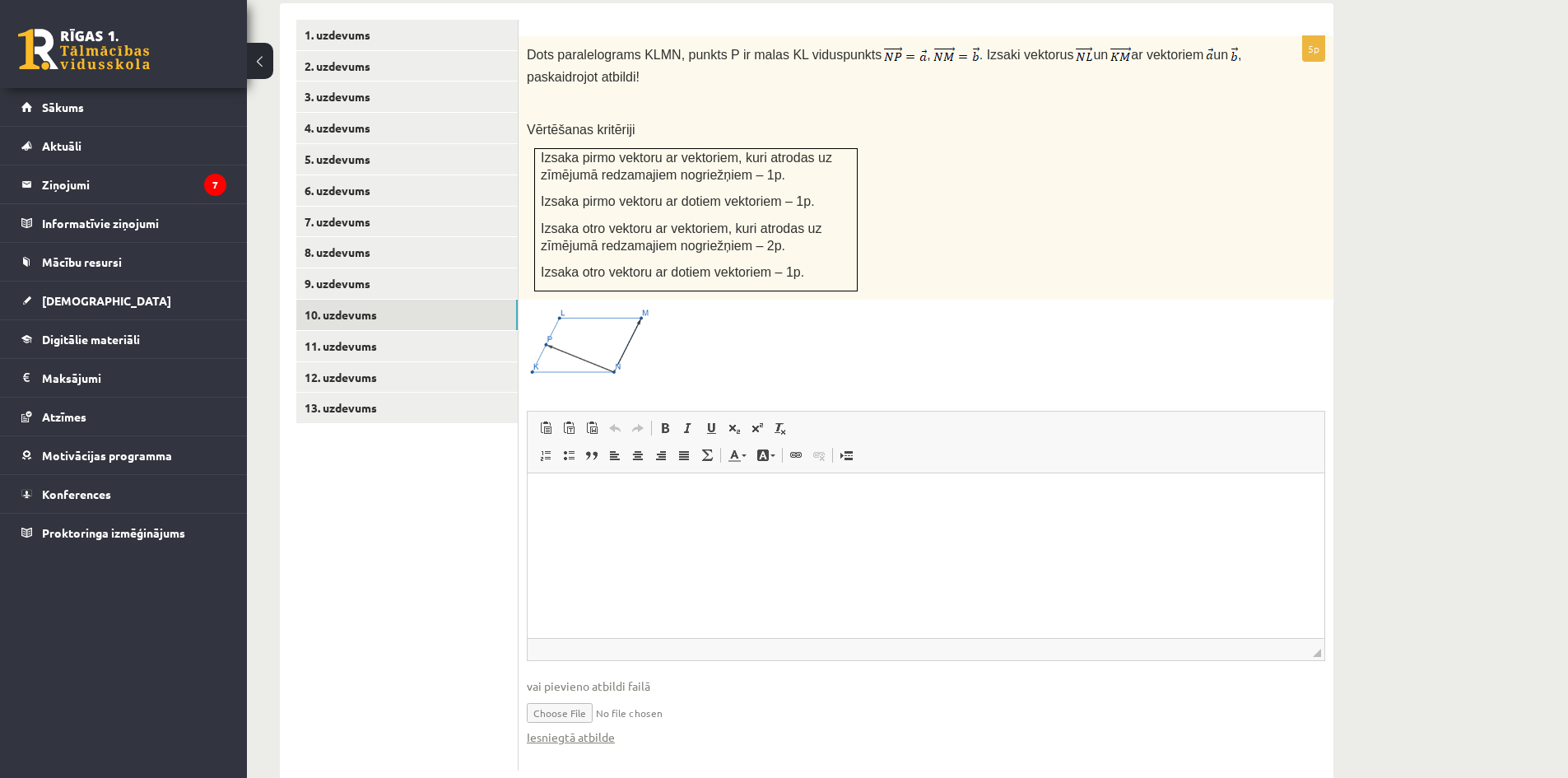
scroll to position [717, 0]
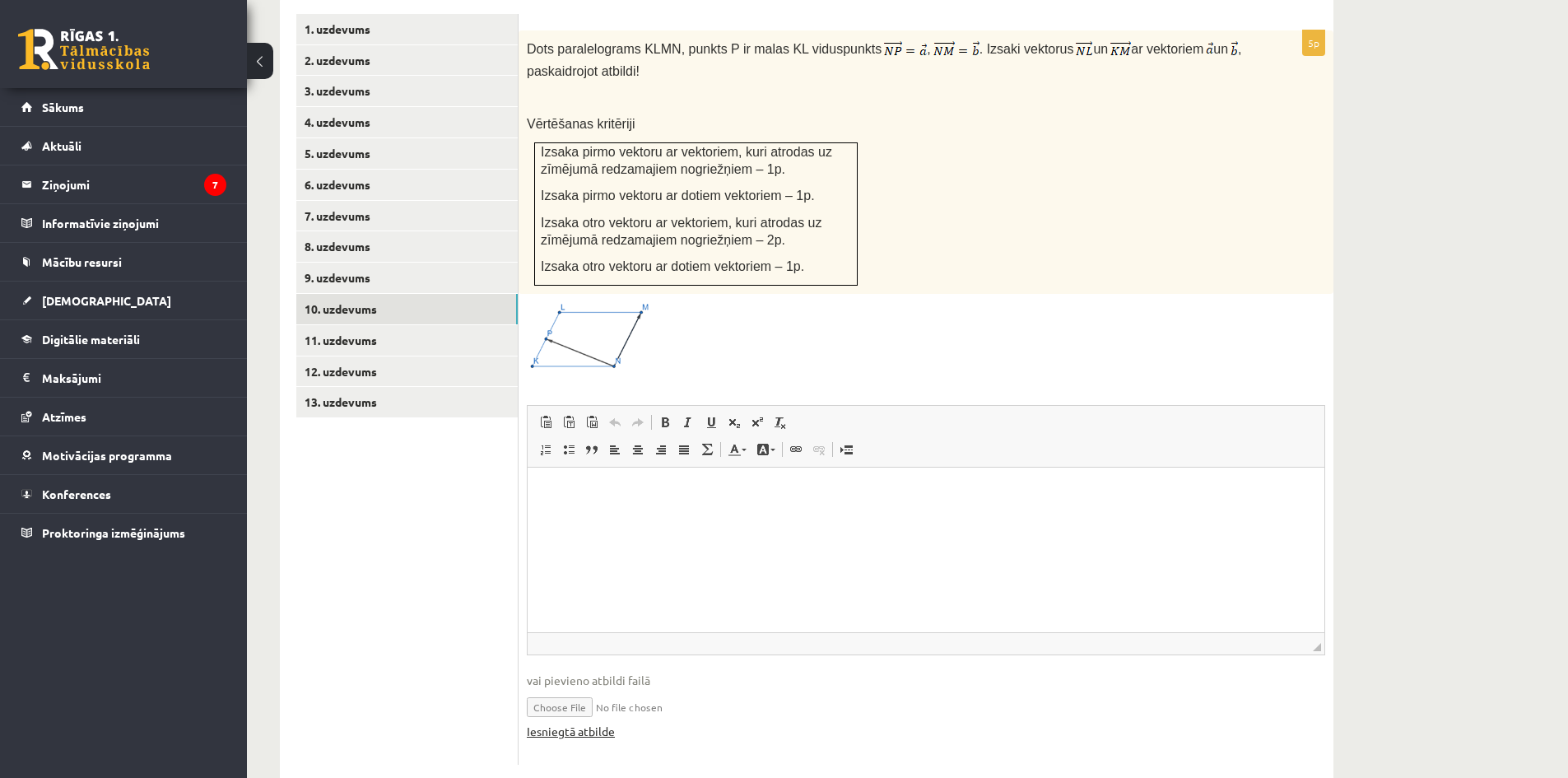
click at [581, 723] on link "Iesniegtā atbilde" at bounding box center [570, 732] width 88 height 17
click at [412, 326] on link "11. uzdevums" at bounding box center [407, 341] width 222 height 31
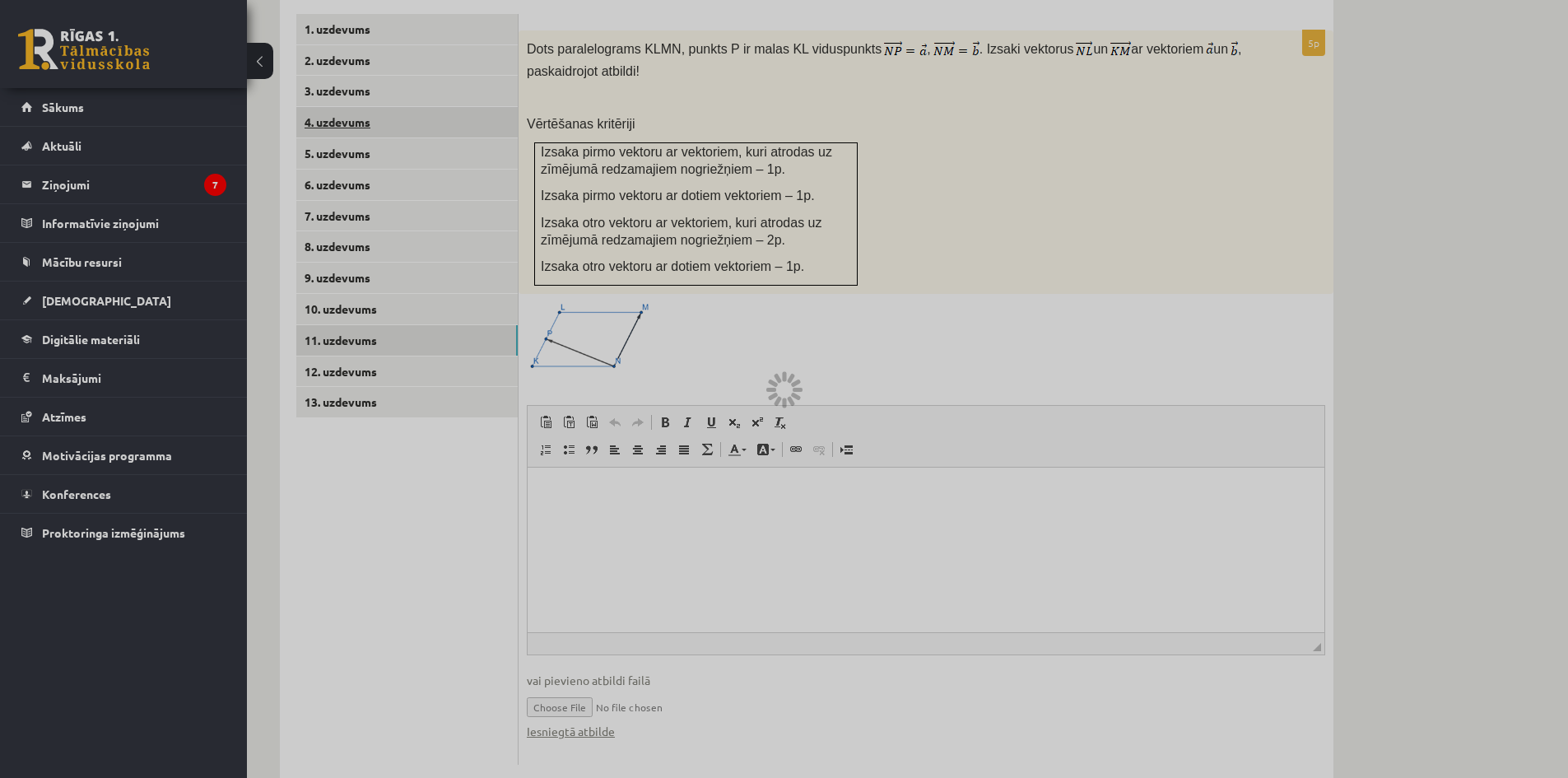
scroll to position [482, 0]
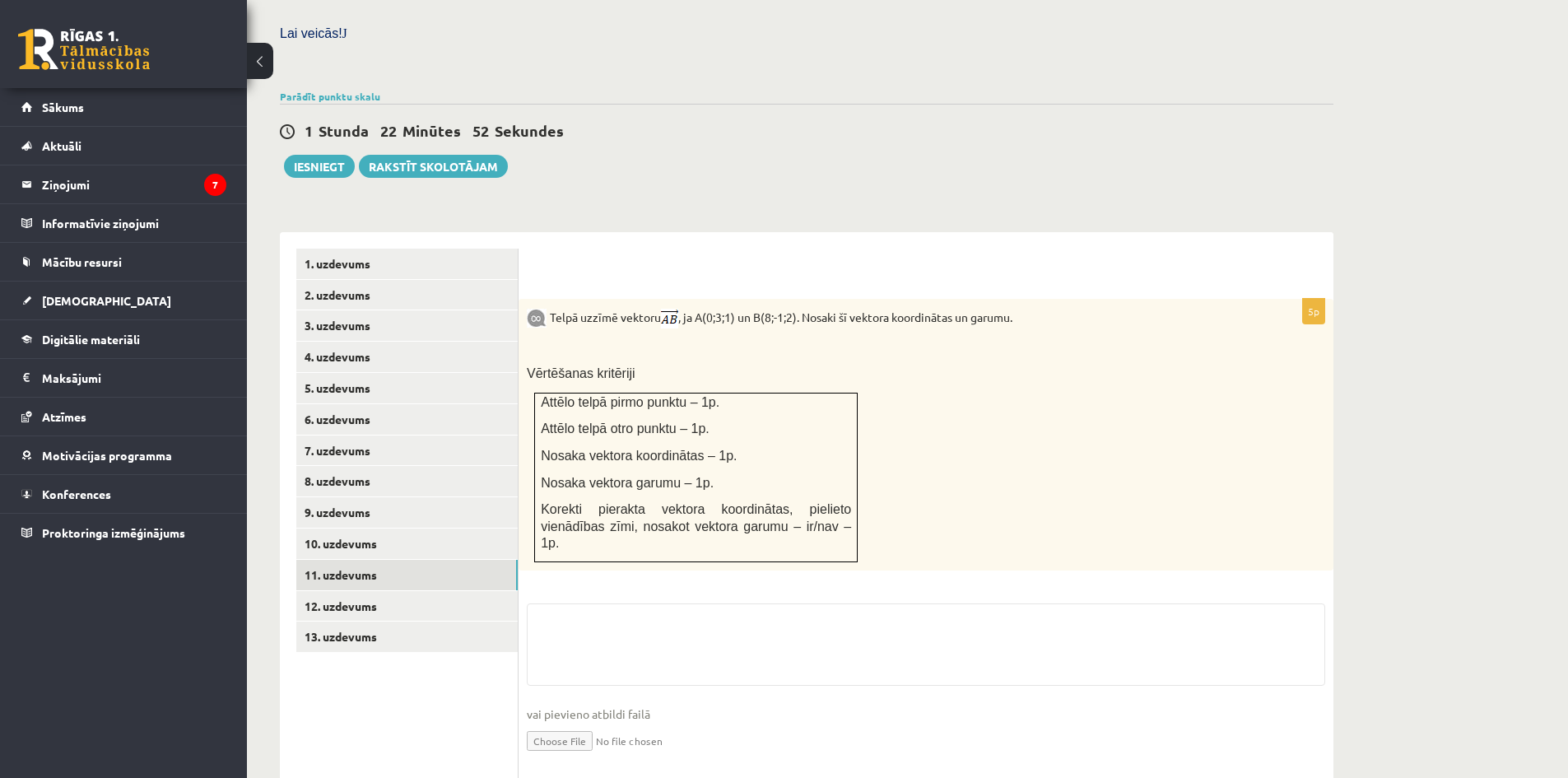
click at [589, 723] on input "file" at bounding box center [926, 739] width 798 height 33
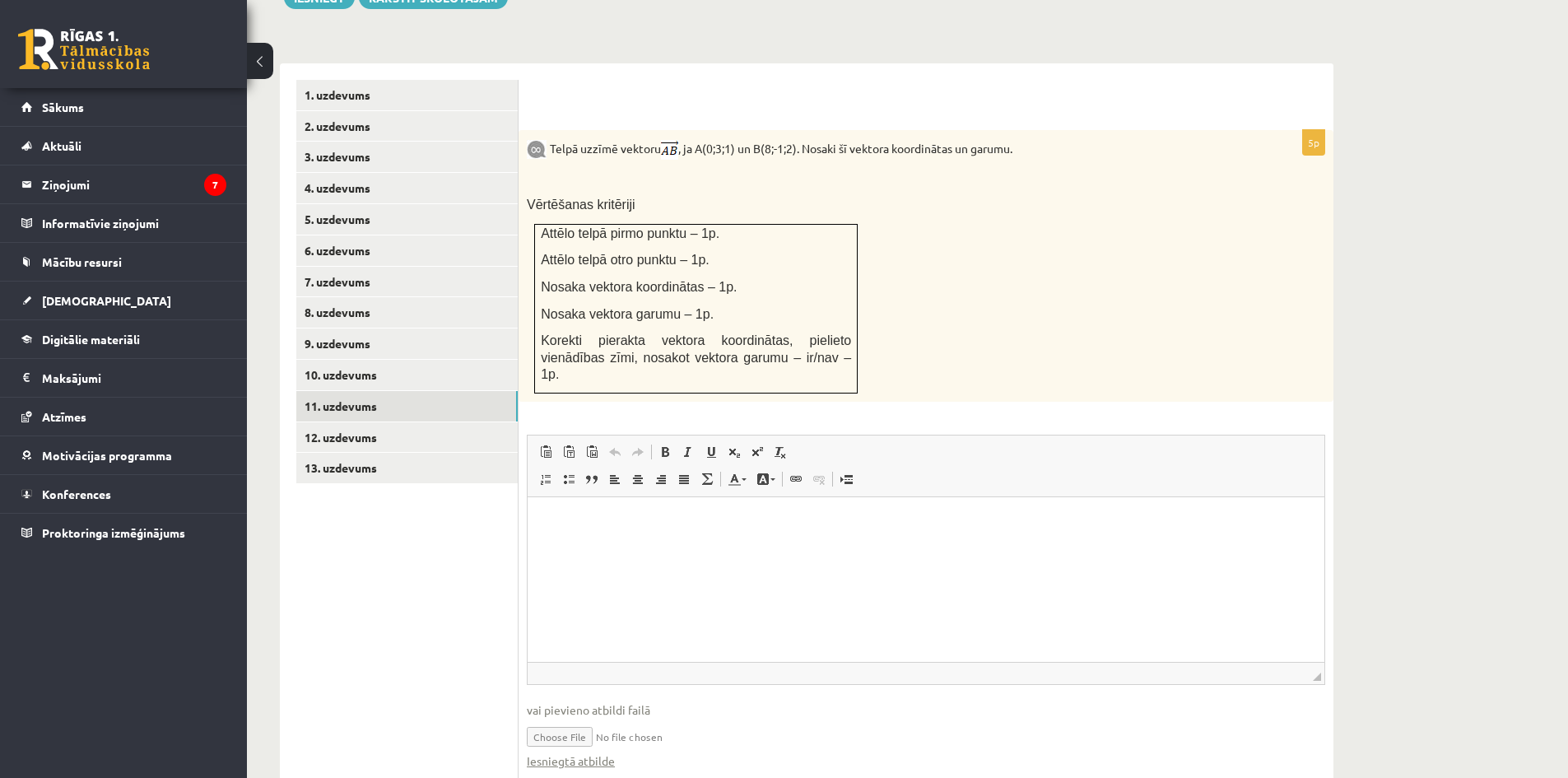
scroll to position [664, 0]
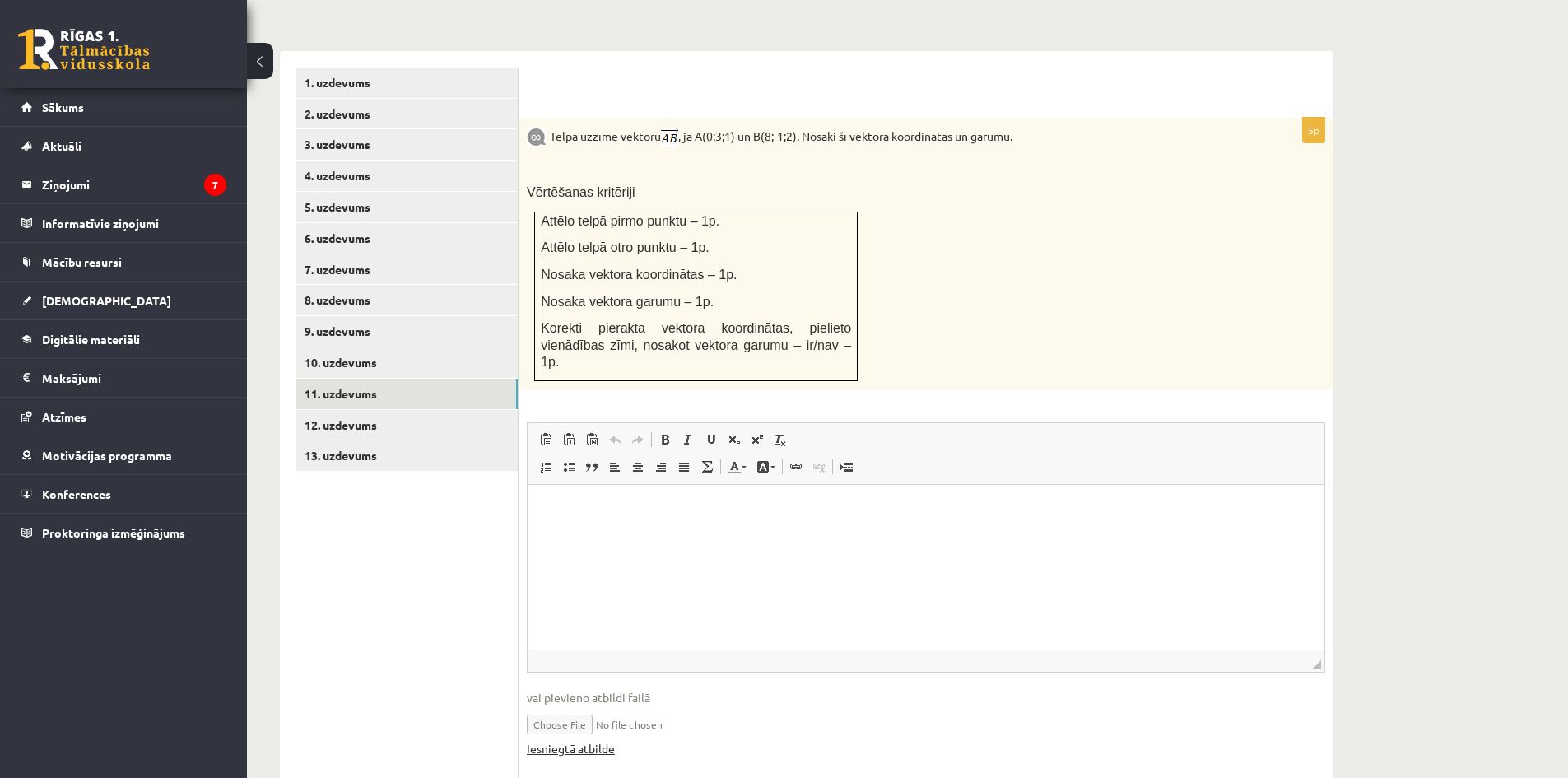
click at [589, 740] on link "Iesniegtā atbilde" at bounding box center [570, 749] width 88 height 17
click at [590, 707] on input "file" at bounding box center [926, 723] width 798 height 33
click at [596, 740] on link "Iesniegtā atbilde" at bounding box center [570, 749] width 88 height 17
click at [574, 707] on input "file" at bounding box center [926, 723] width 798 height 33
type input "**********"
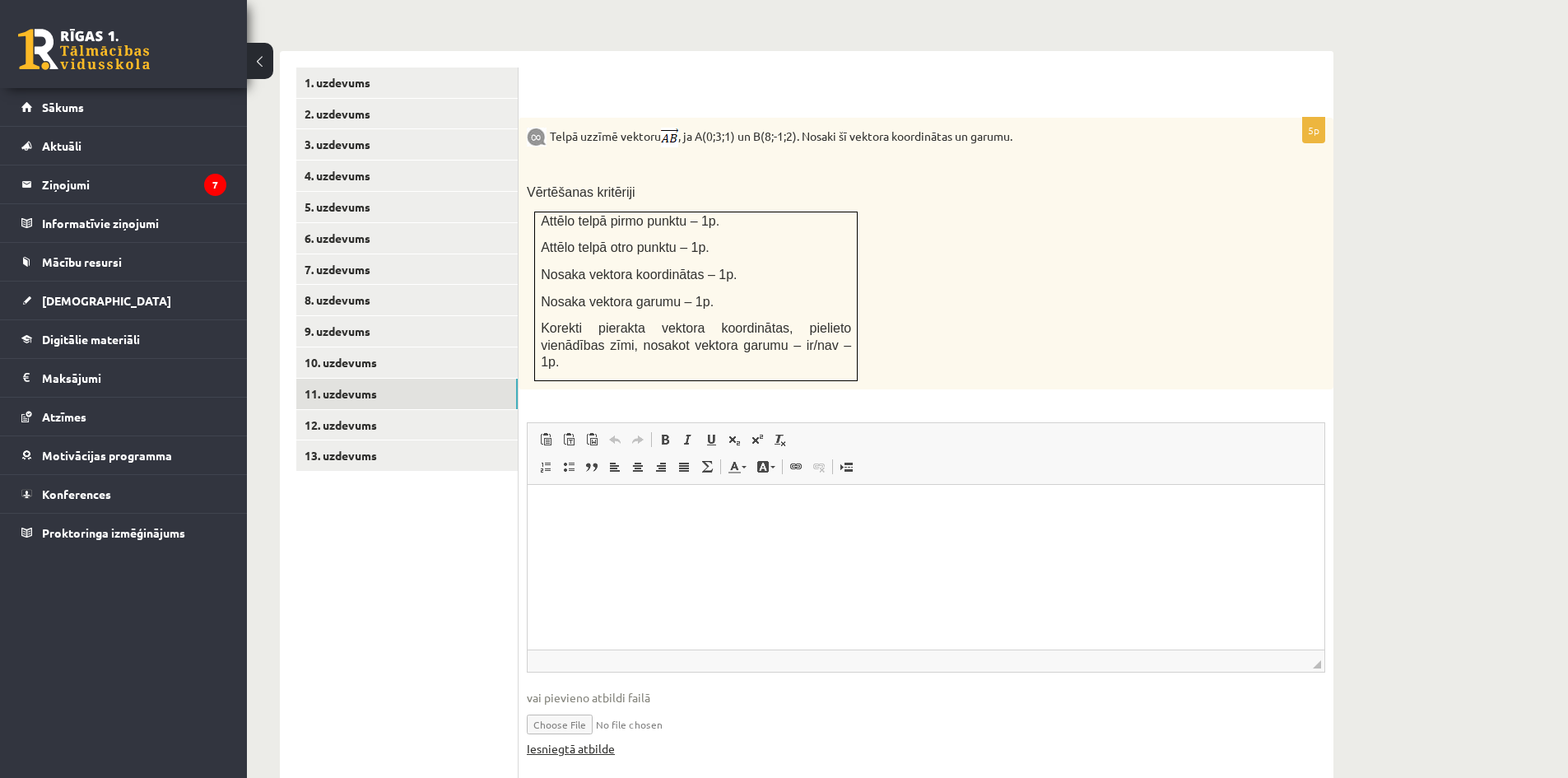
click at [593, 740] on link "Iesniegtā atbilde" at bounding box center [570, 749] width 88 height 17
click at [398, 410] on link "12. uzdevums" at bounding box center [407, 426] width 222 height 31
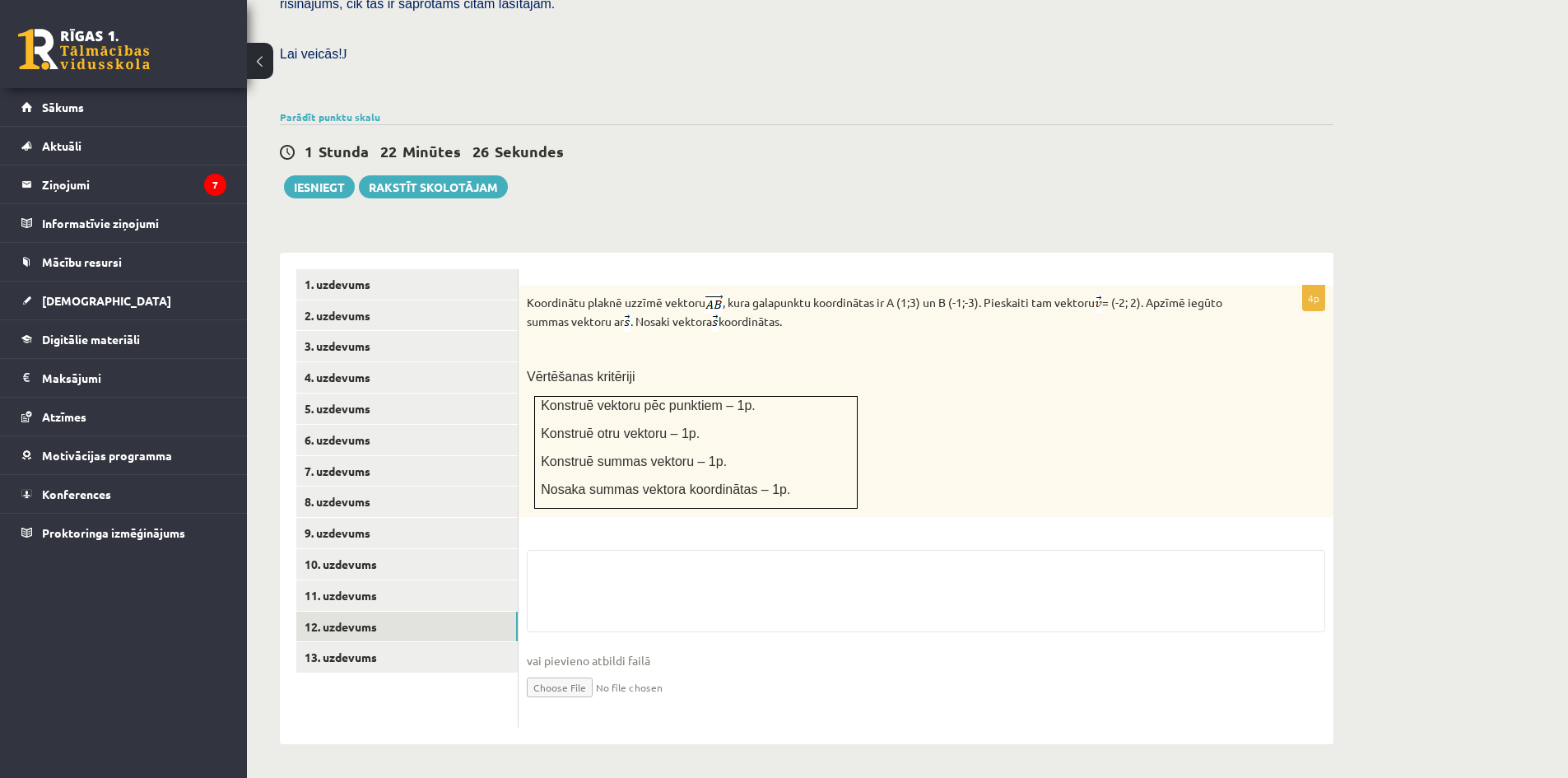
scroll to position [427, 0]
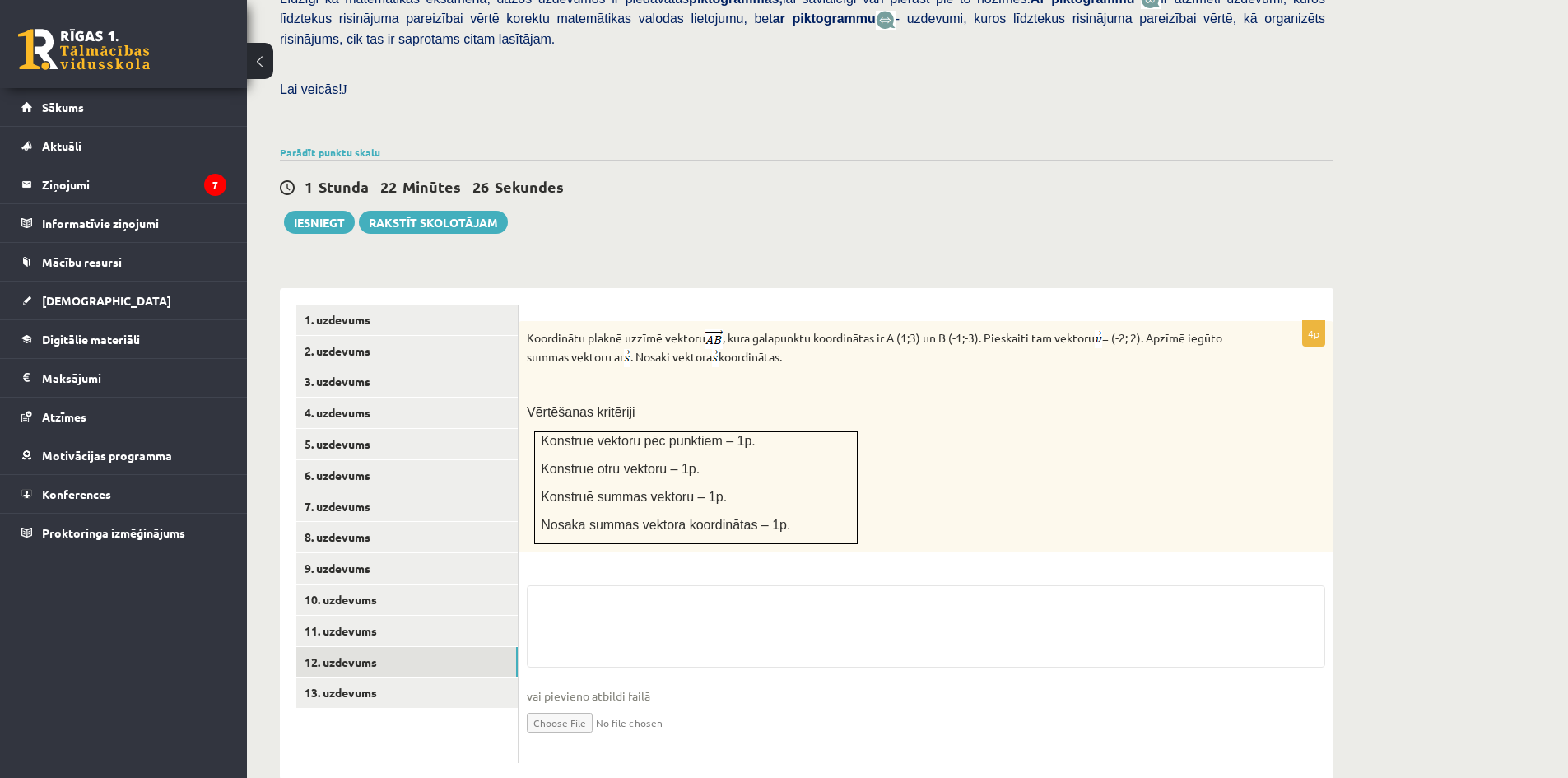
click at [583, 705] on input "file" at bounding box center [926, 721] width 798 height 33
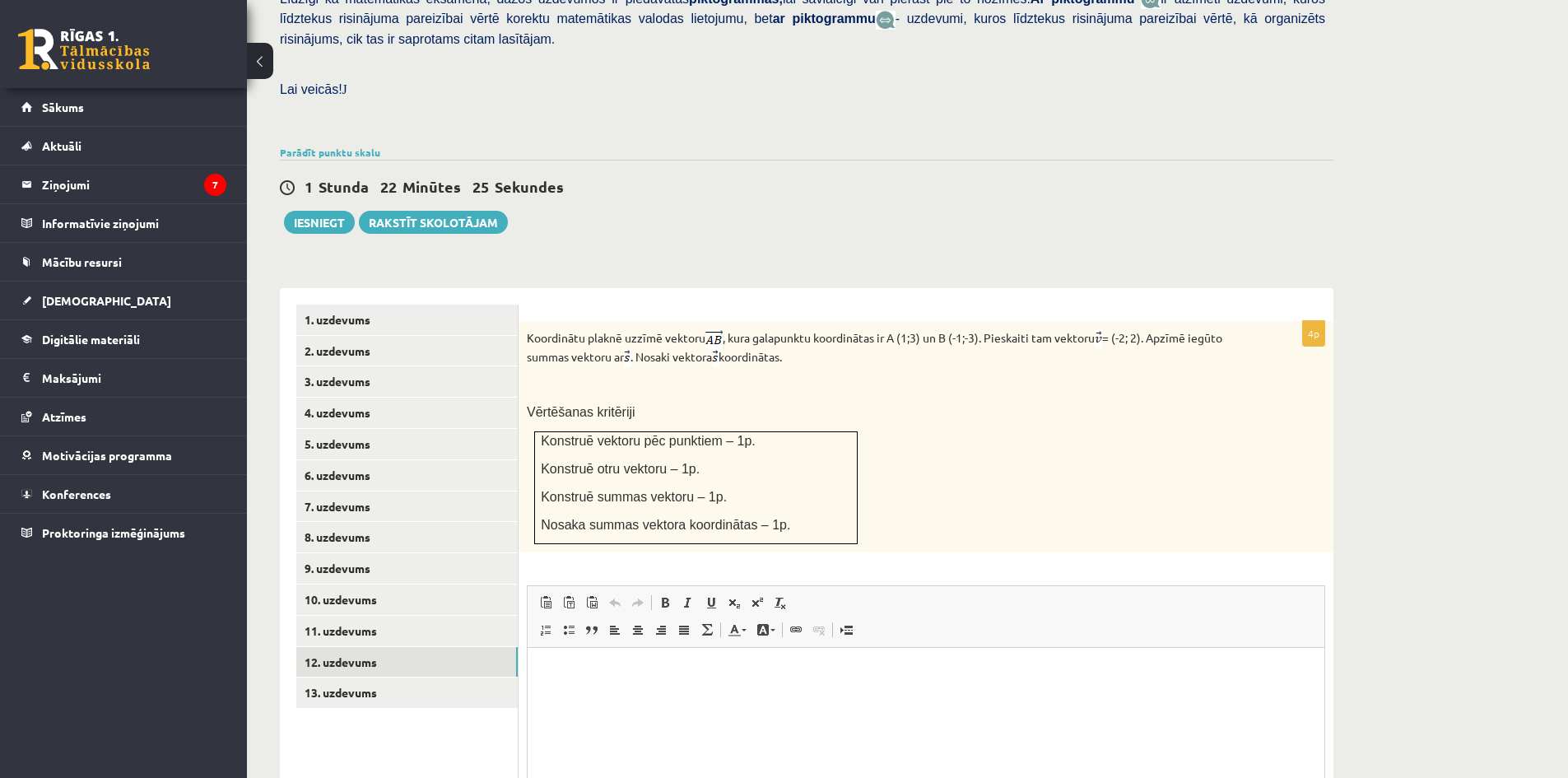
scroll to position [0, 0]
type input "**********"
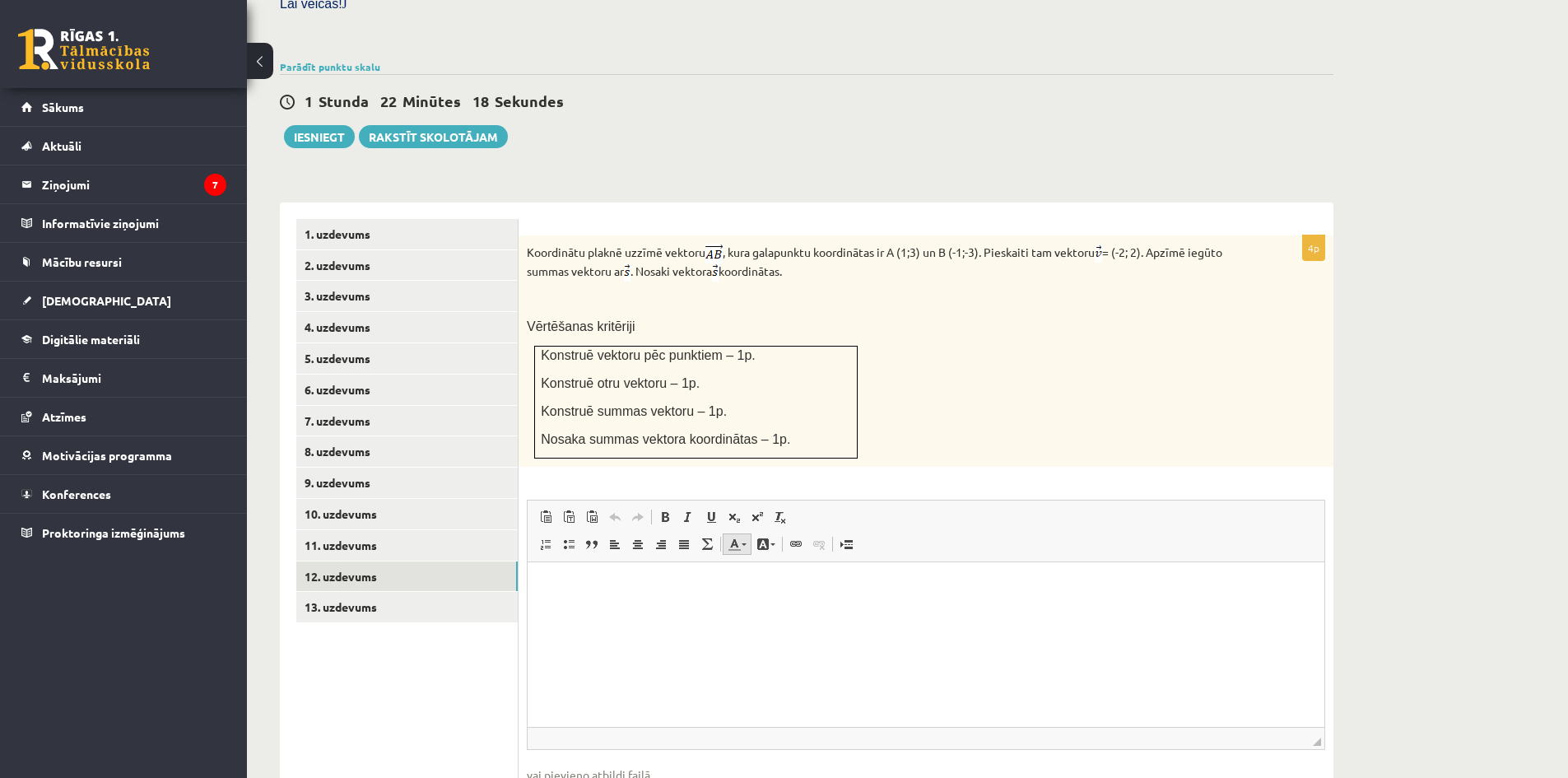
scroll to position [607, 0]
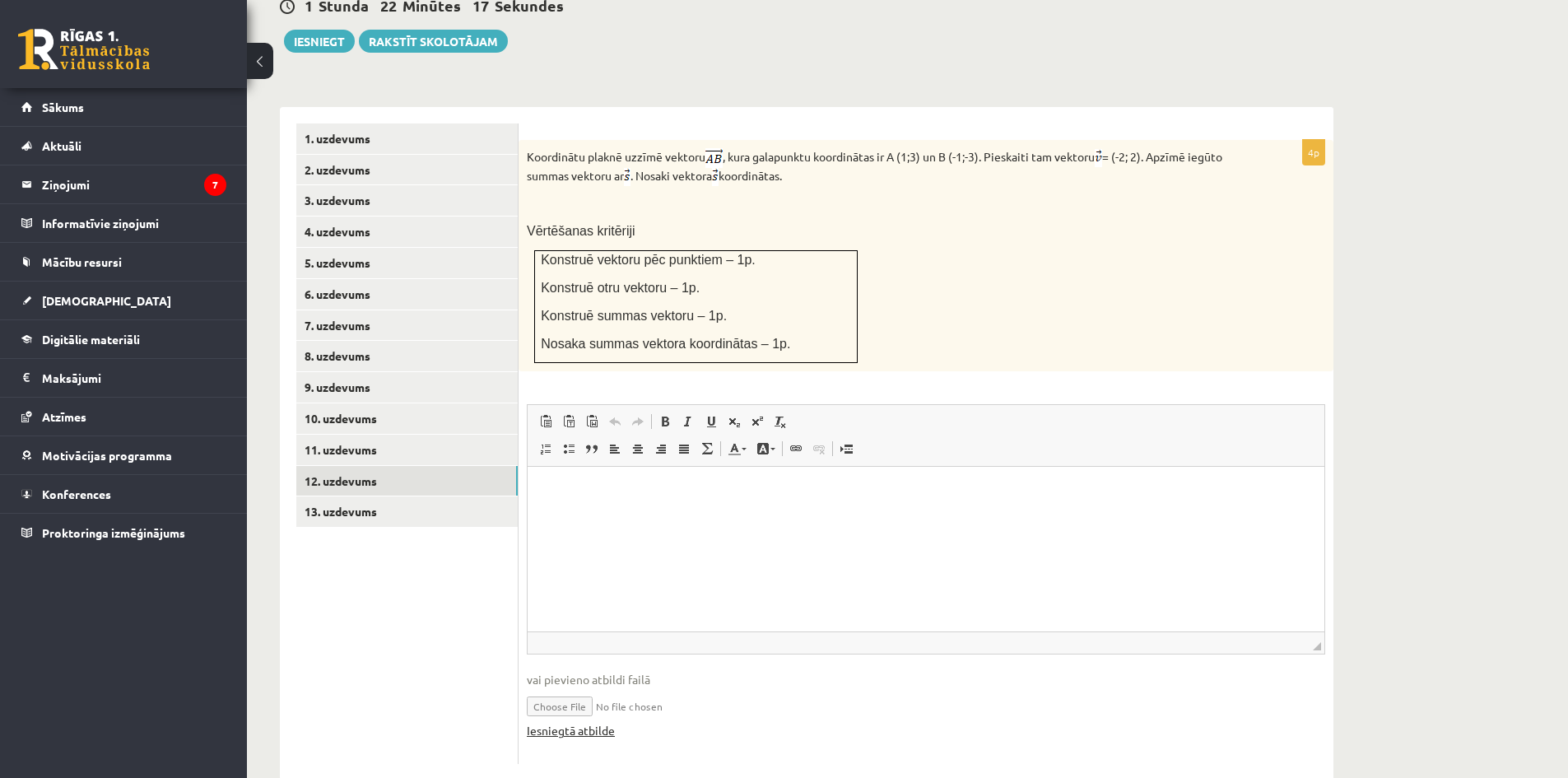
click at [601, 687] on fieldset "Rich Text Editor, wiswyg-editor-user-answer-47433803314860 Панели инструментов …" at bounding box center [926, 580] width 798 height 351
click at [601, 722] on link "Iesniegtā atbilde" at bounding box center [570, 731] width 88 height 17
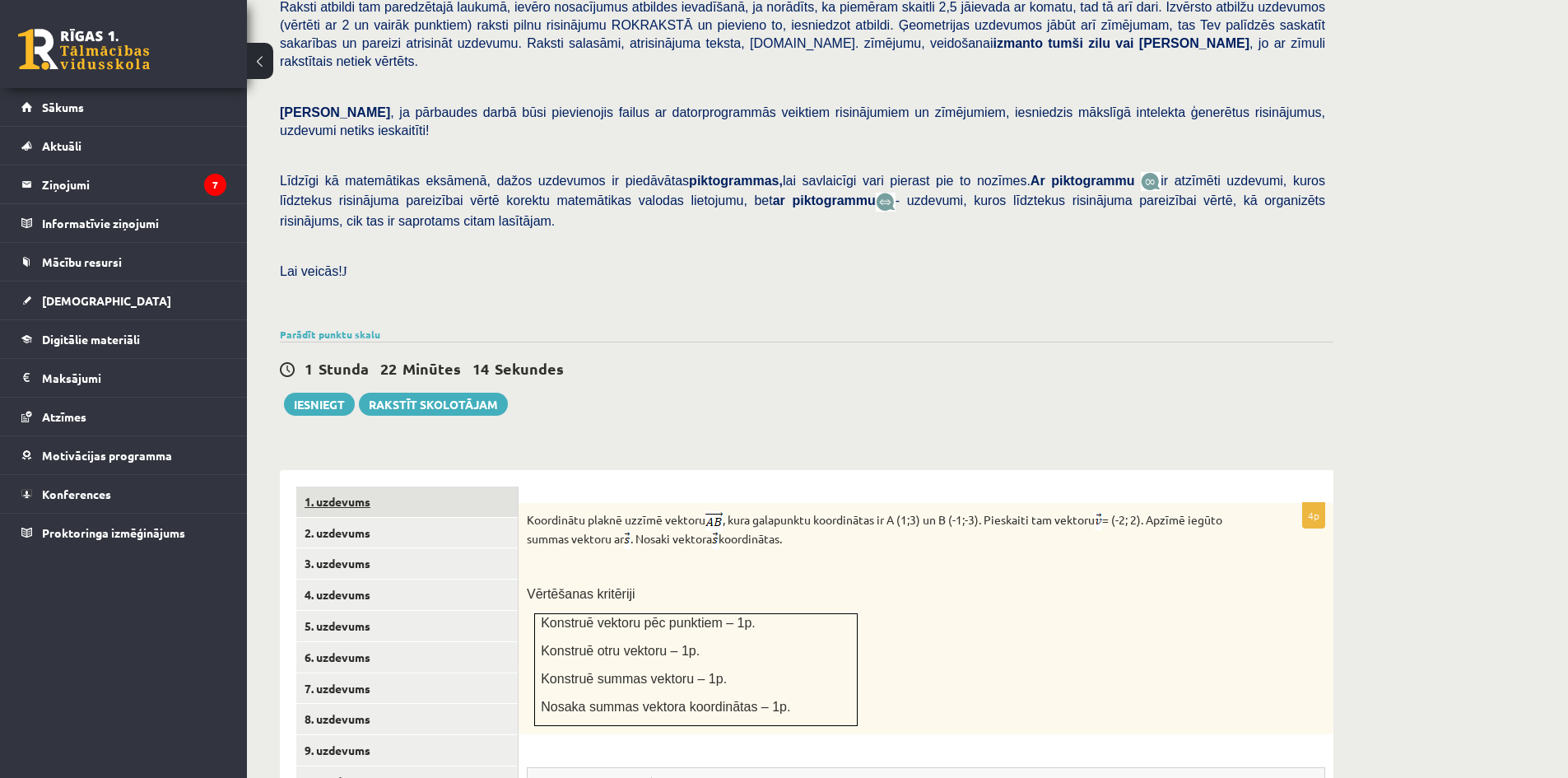
scroll to position [333, 0]
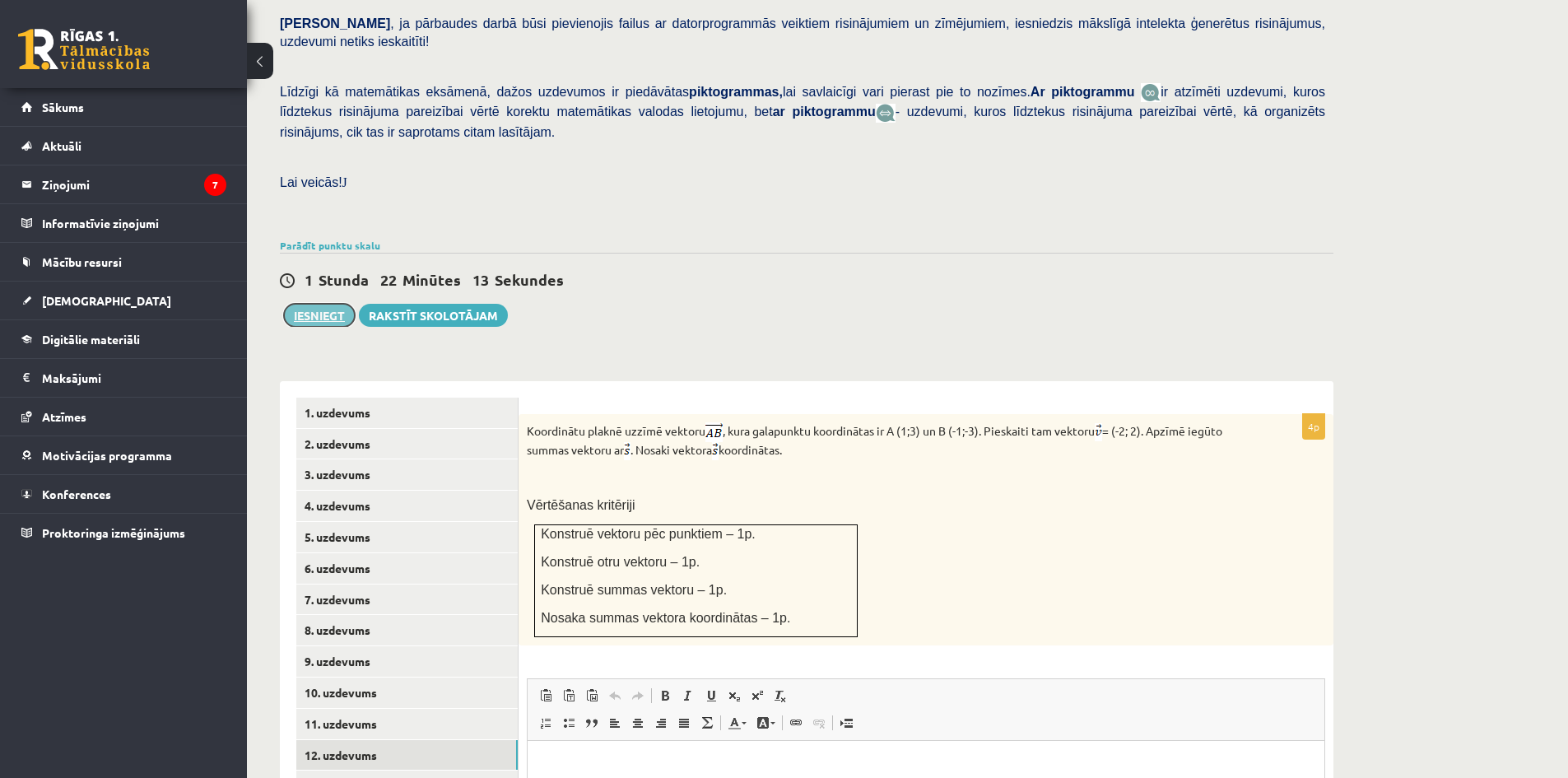
click at [332, 304] on button "Iesniegt" at bounding box center [319, 315] width 71 height 23
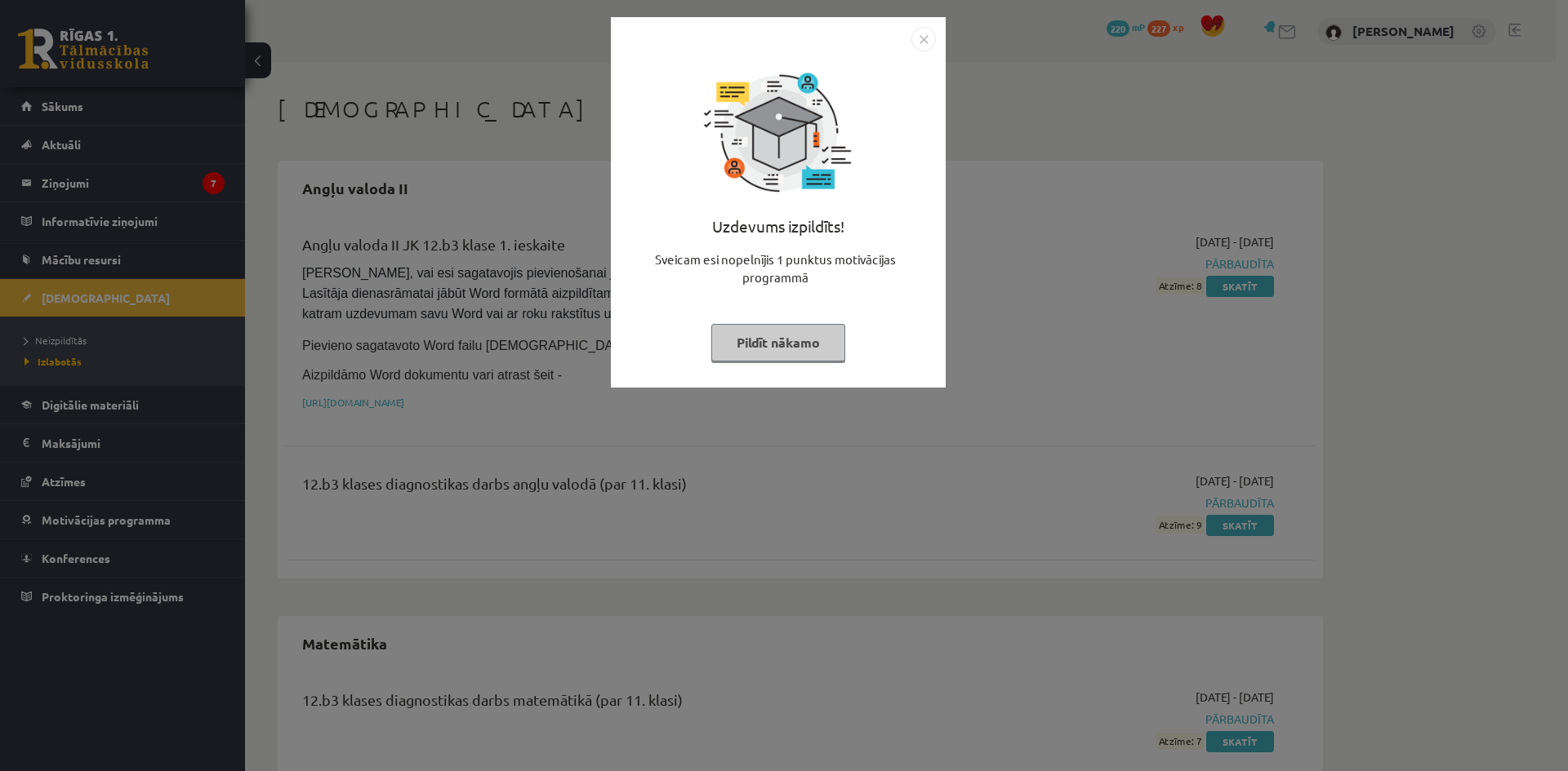
click at [820, 349] on button "Pildīt nākamo" at bounding box center [778, 343] width 134 height 37
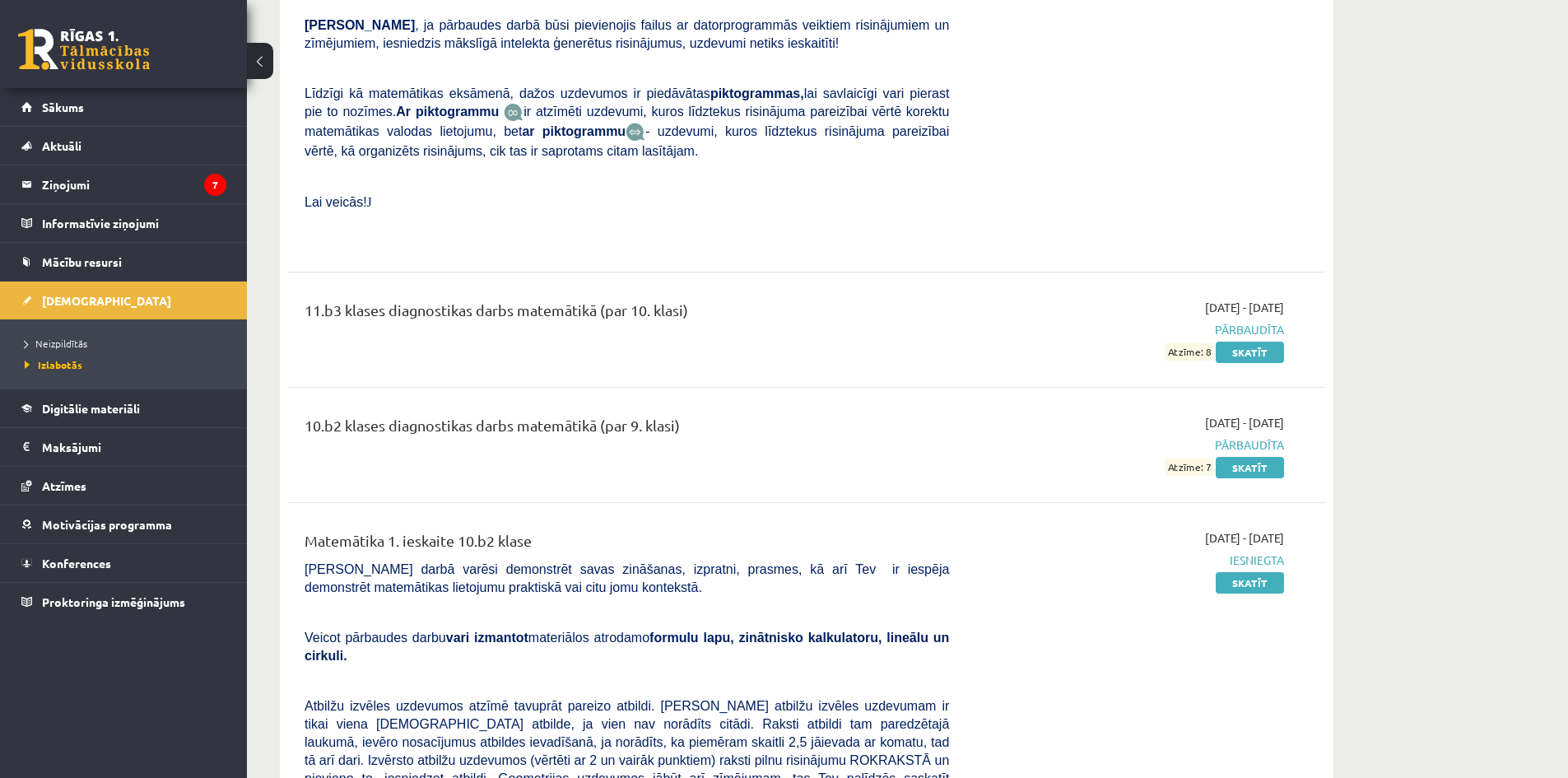
scroll to position [1373, 0]
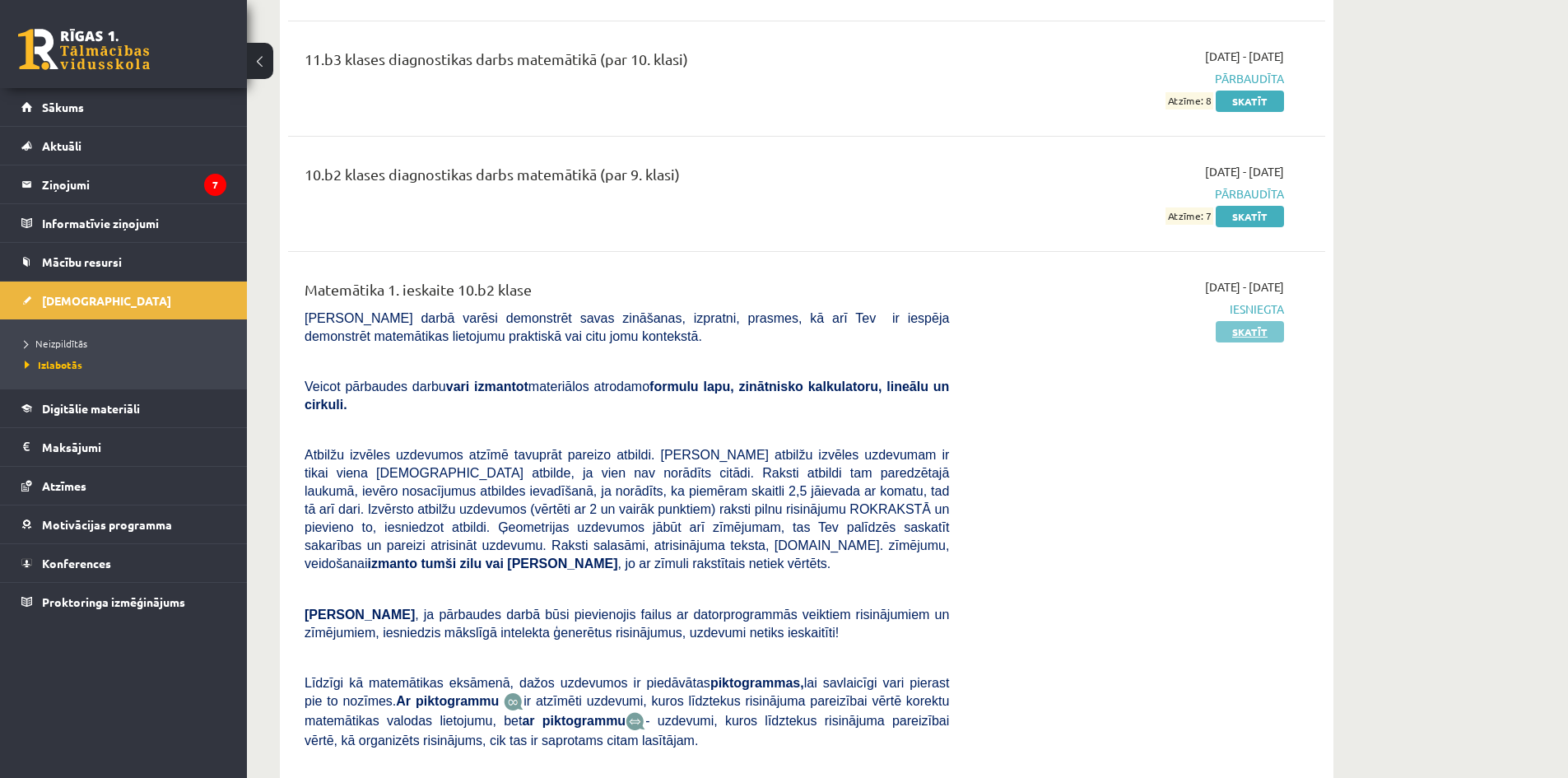
click at [1275, 321] on link "Skatīt" at bounding box center [1250, 332] width 69 height 21
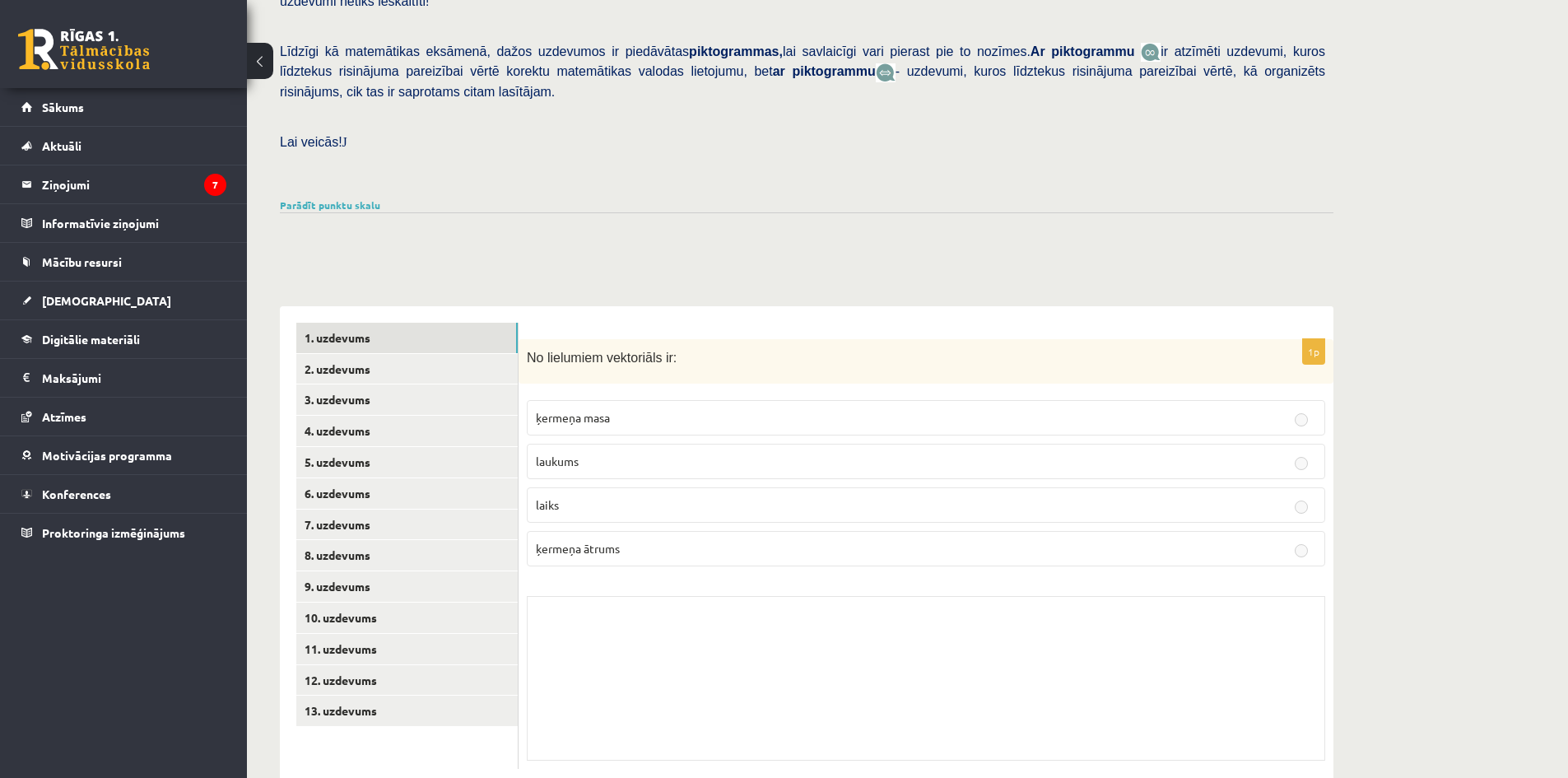
scroll to position [377, 0]
click at [426, 350] on link "2. uzdevums" at bounding box center [407, 366] width 222 height 31
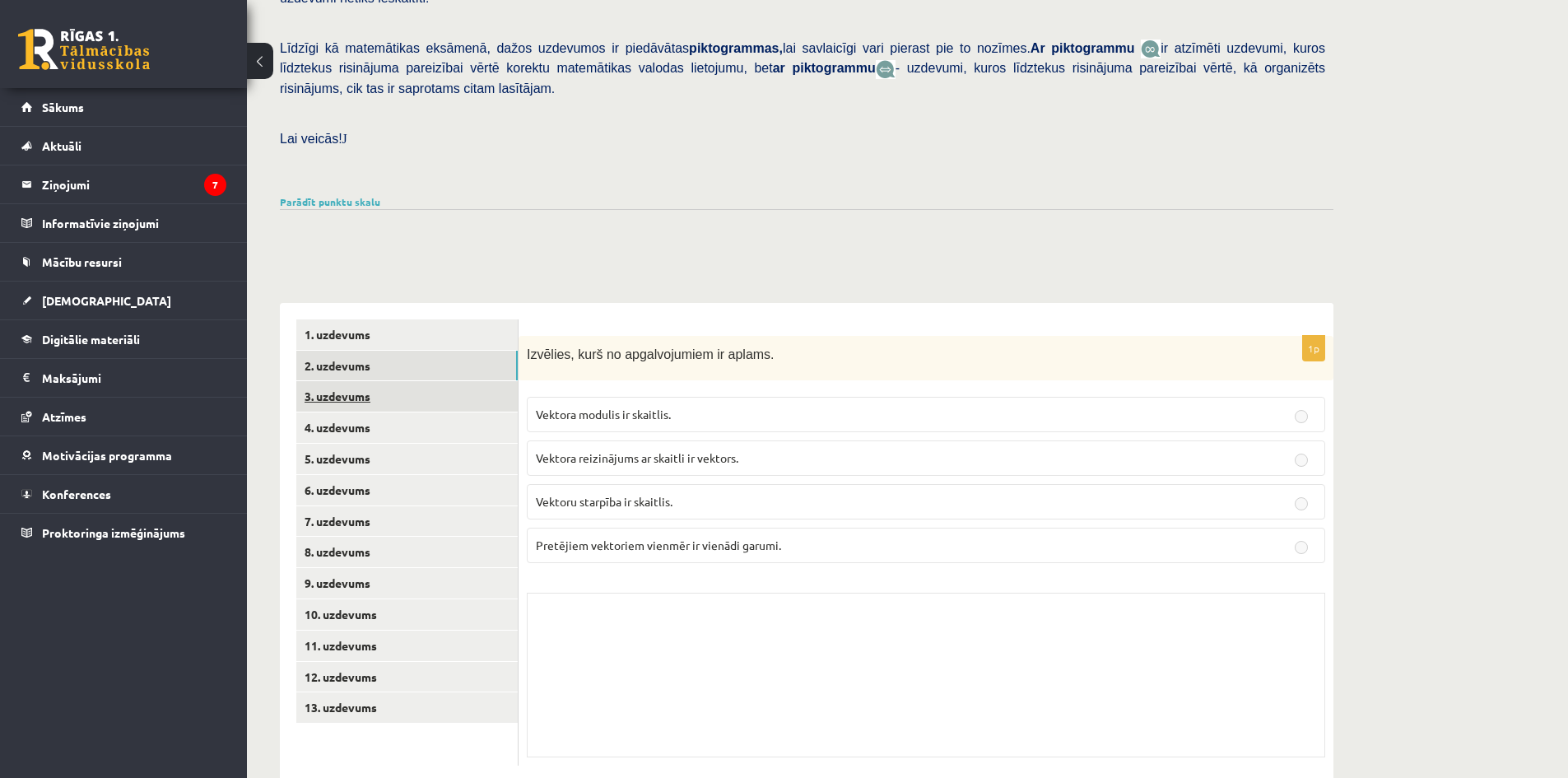
click at [425, 381] on link "3. uzdevums" at bounding box center [407, 397] width 222 height 31
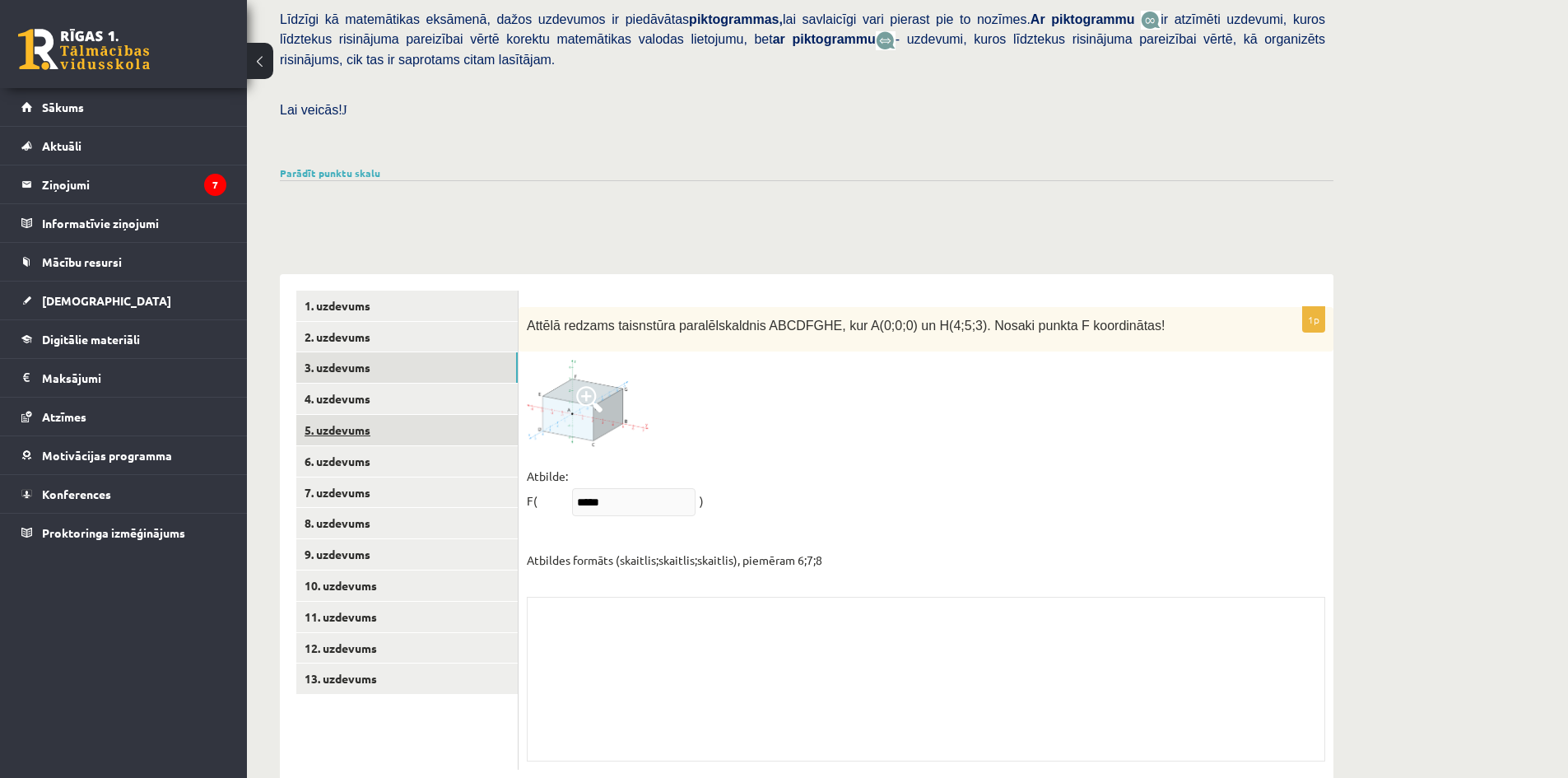
scroll to position [410, 0]
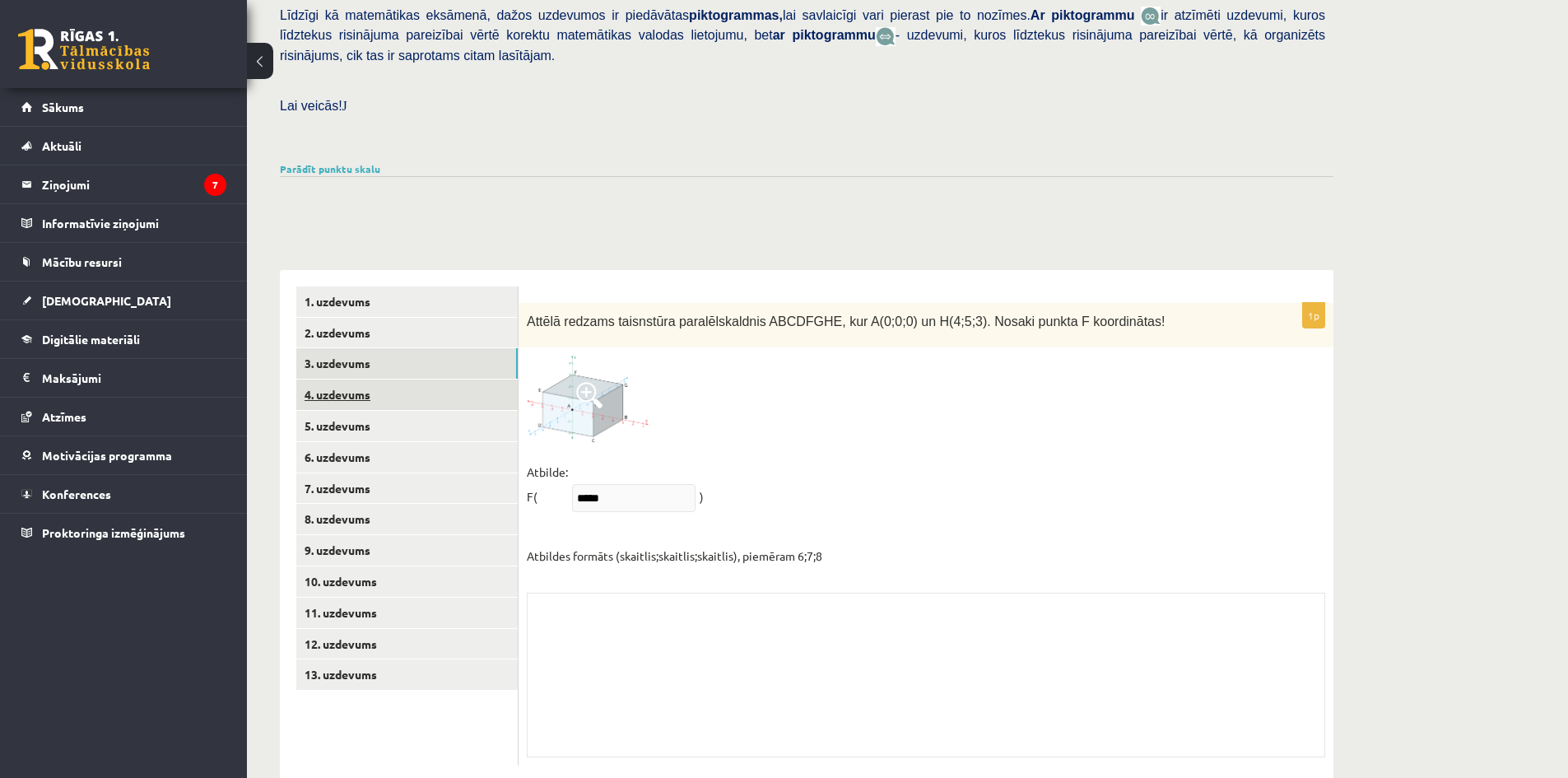
click at [433, 380] on link "4. uzdevums" at bounding box center [407, 395] width 222 height 31
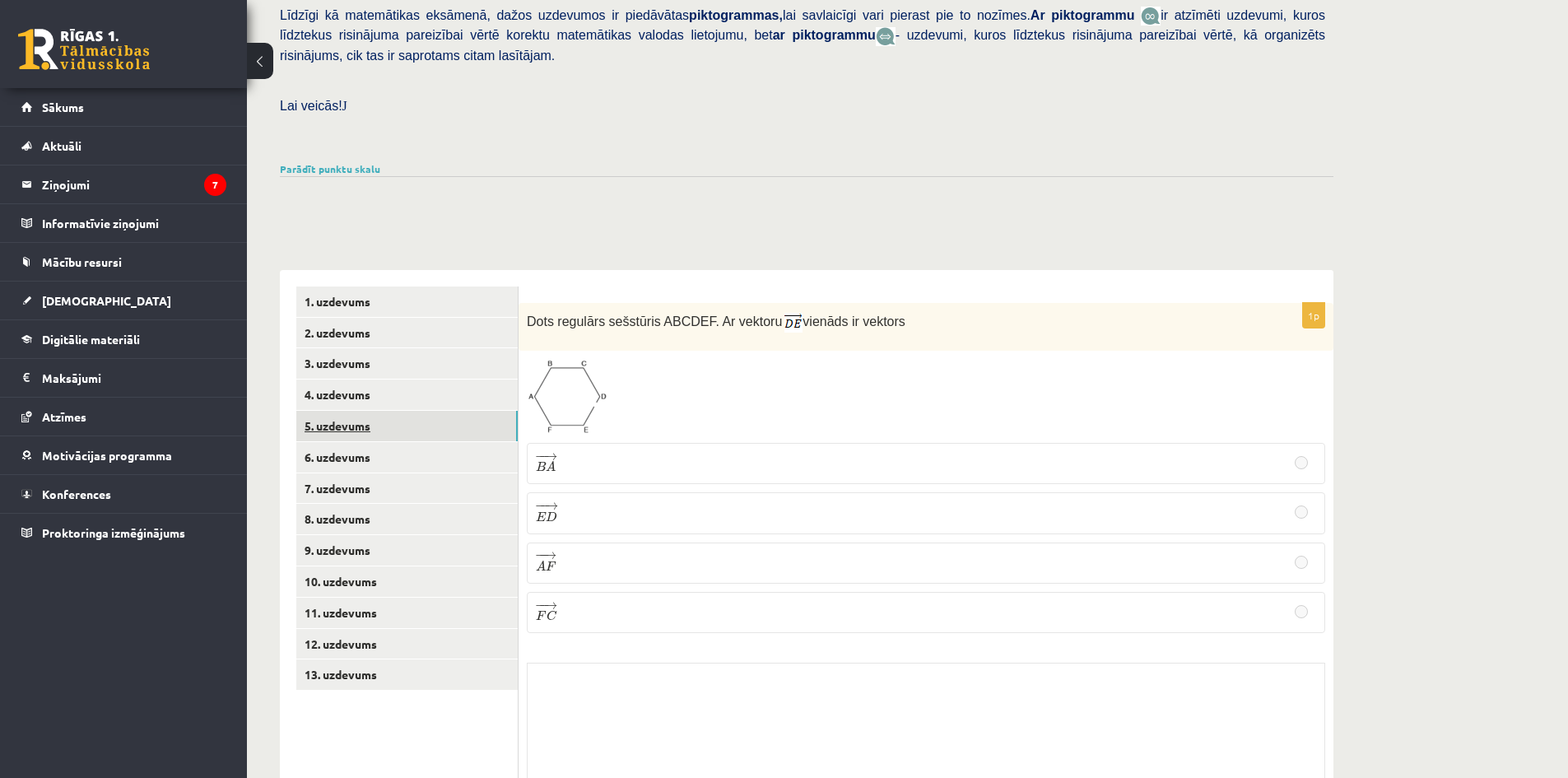
click at [435, 411] on link "5. uzdevums" at bounding box center [407, 427] width 222 height 31
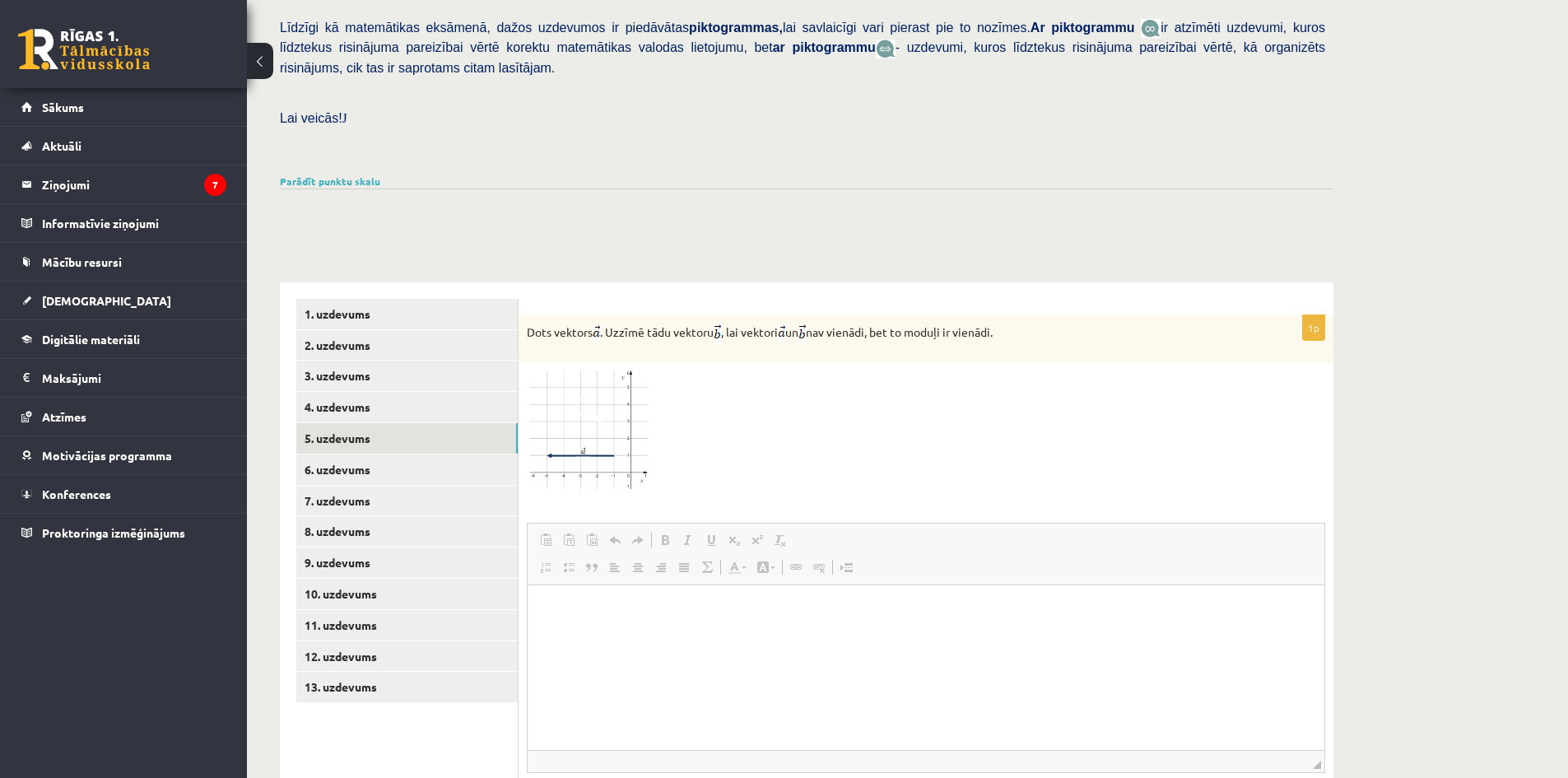
scroll to position [688, 0]
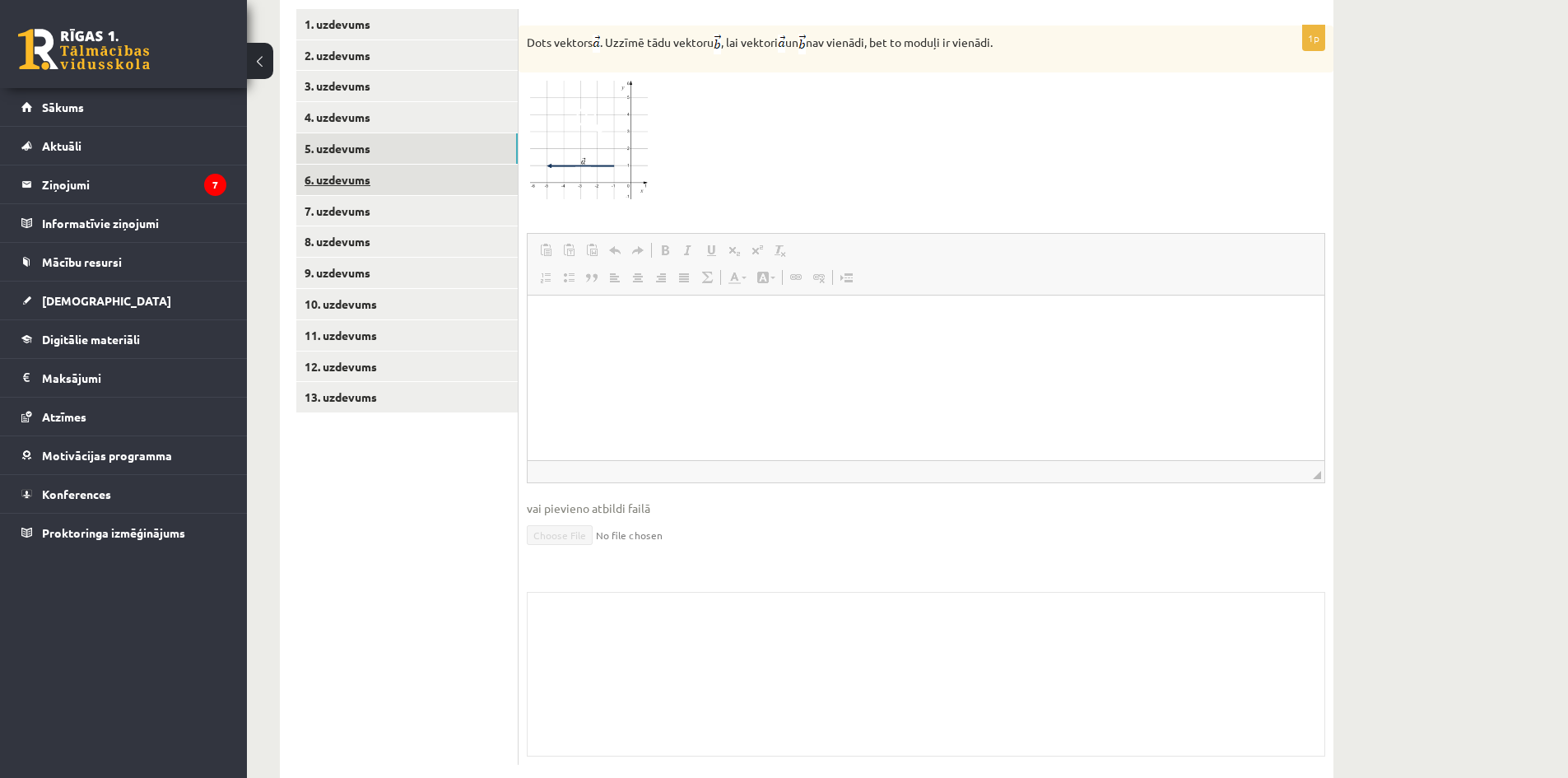
click at [442, 165] on link "6. uzdevums" at bounding box center [407, 180] width 222 height 31
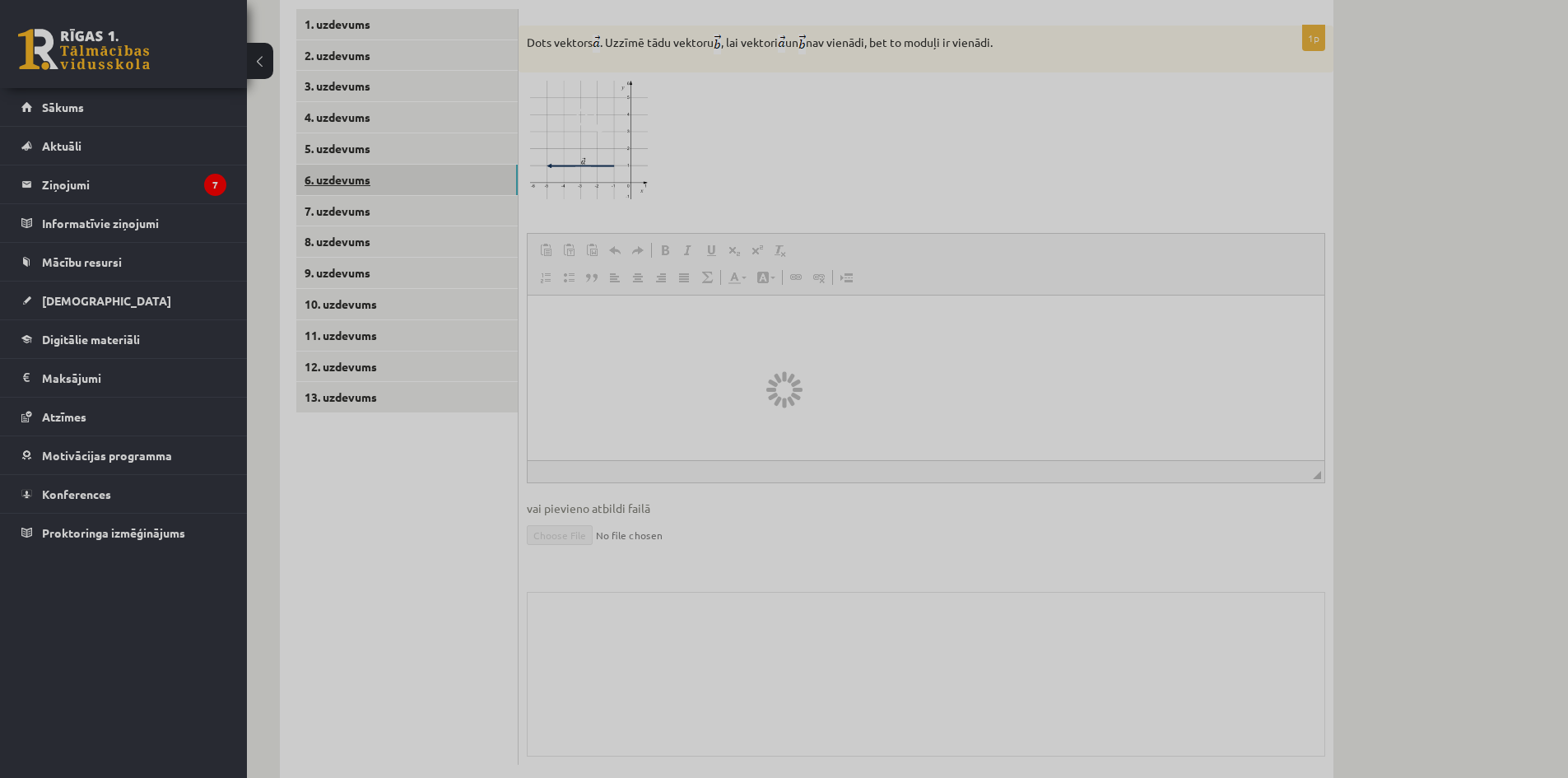
scroll to position [438, 0]
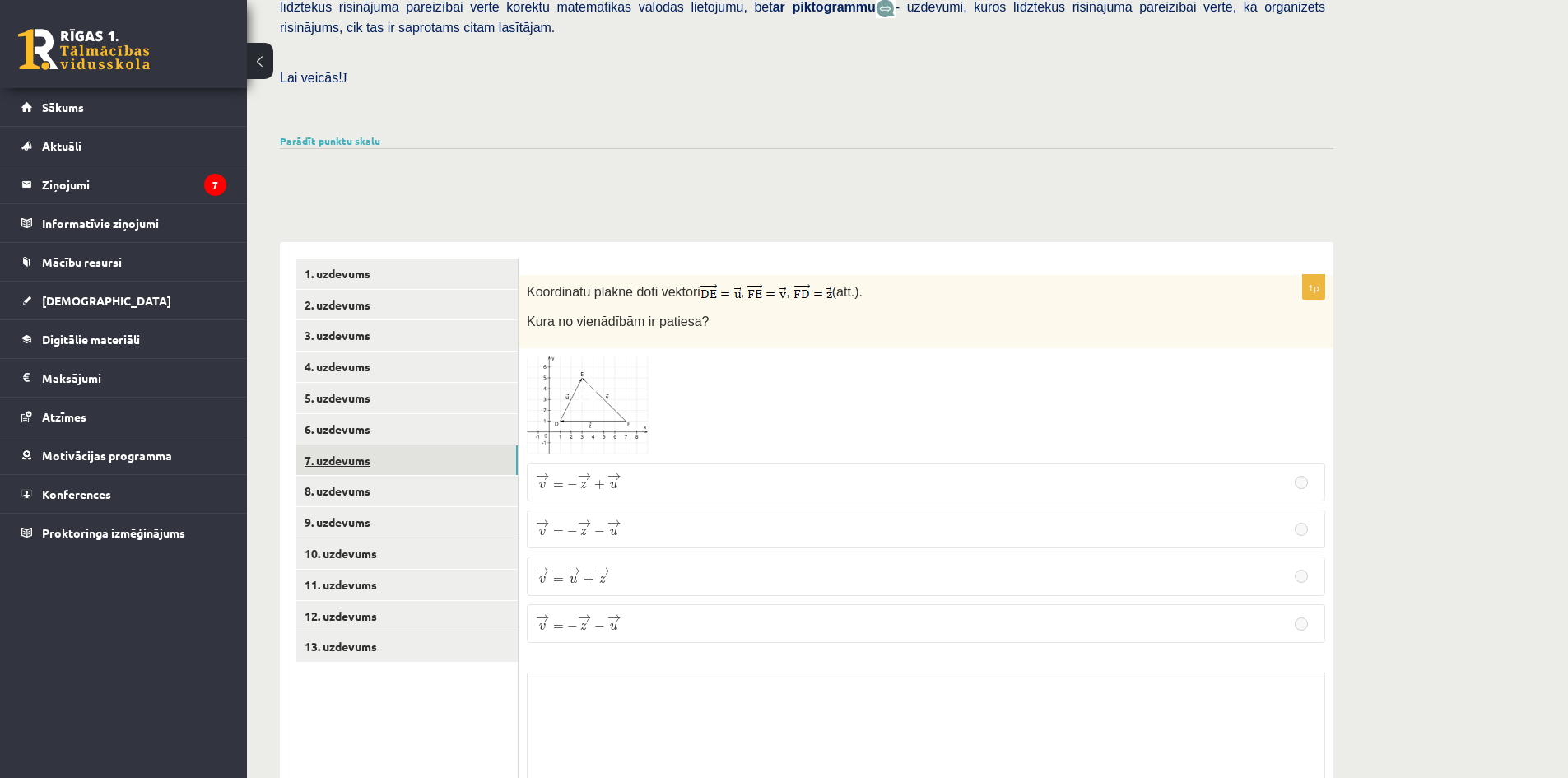
click at [437, 446] on link "7. uzdevums" at bounding box center [407, 461] width 222 height 31
click at [450, 414] on link "6. uzdevums" at bounding box center [407, 429] width 222 height 31
click at [410, 446] on link "7. uzdevums" at bounding box center [407, 461] width 222 height 31
click at [415, 476] on link "8. uzdevums" at bounding box center [407, 492] width 222 height 31
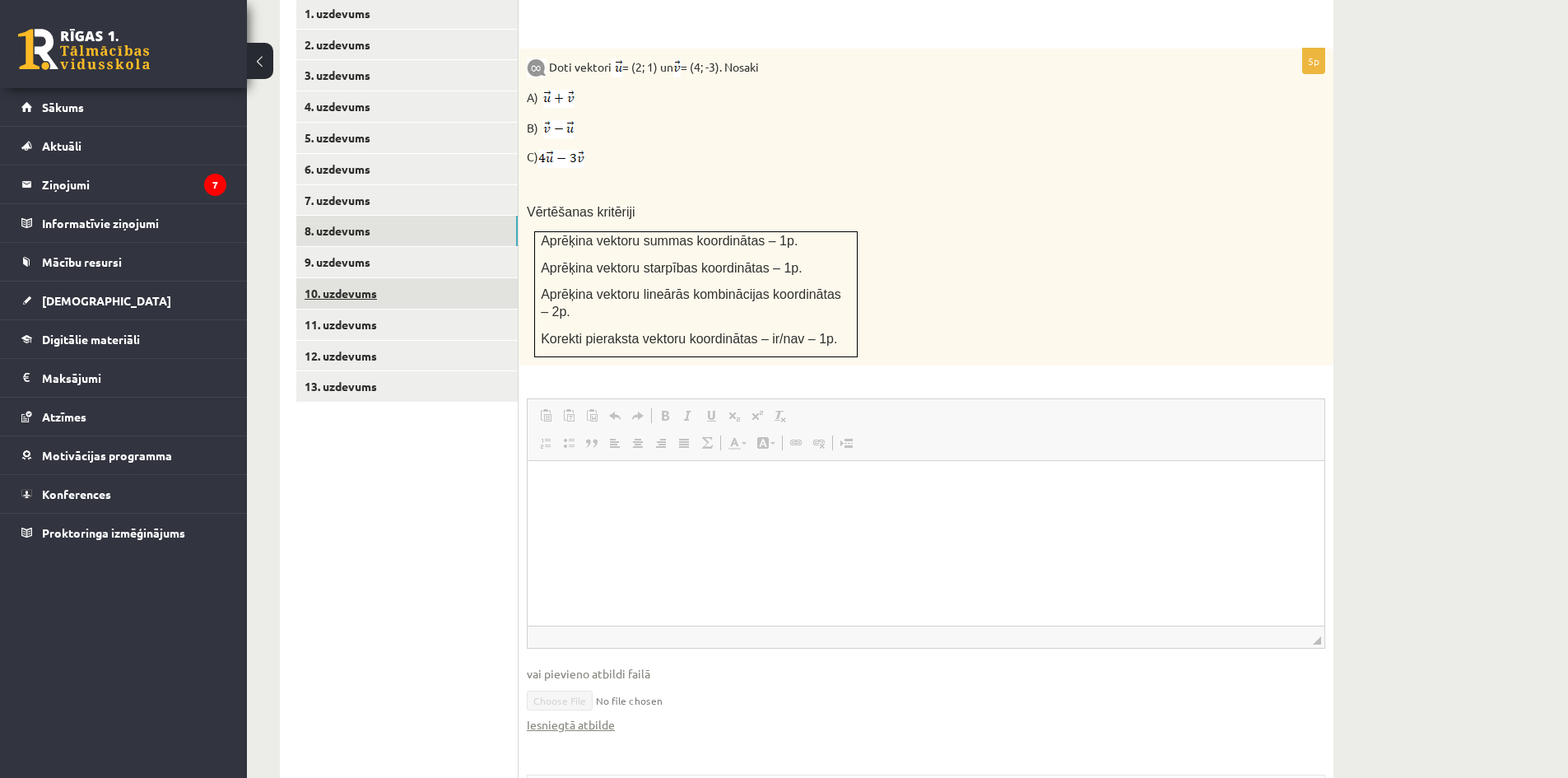
scroll to position [424, 0]
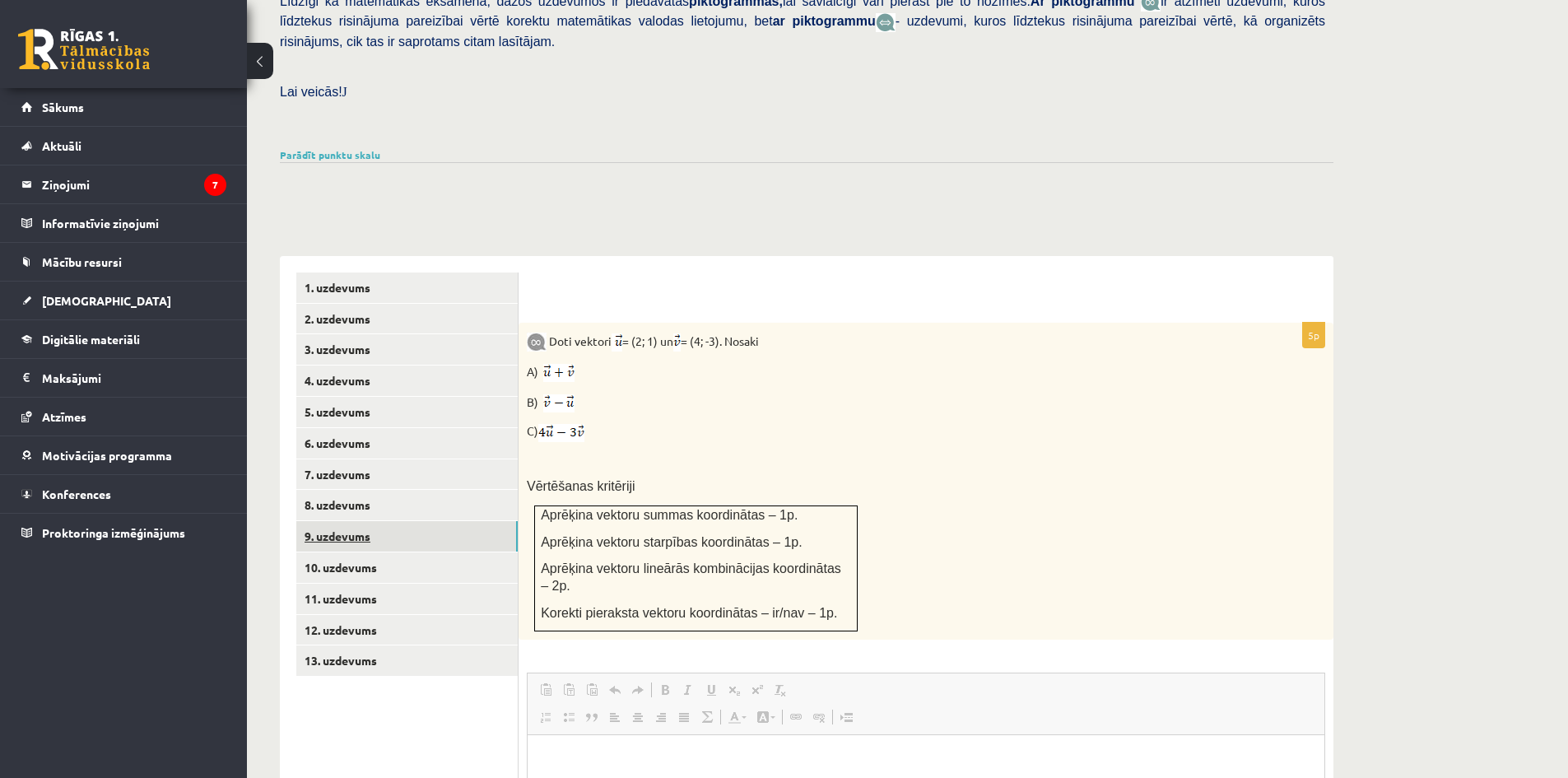
click at [418, 521] on link "9. uzdevums" at bounding box center [407, 536] width 222 height 31
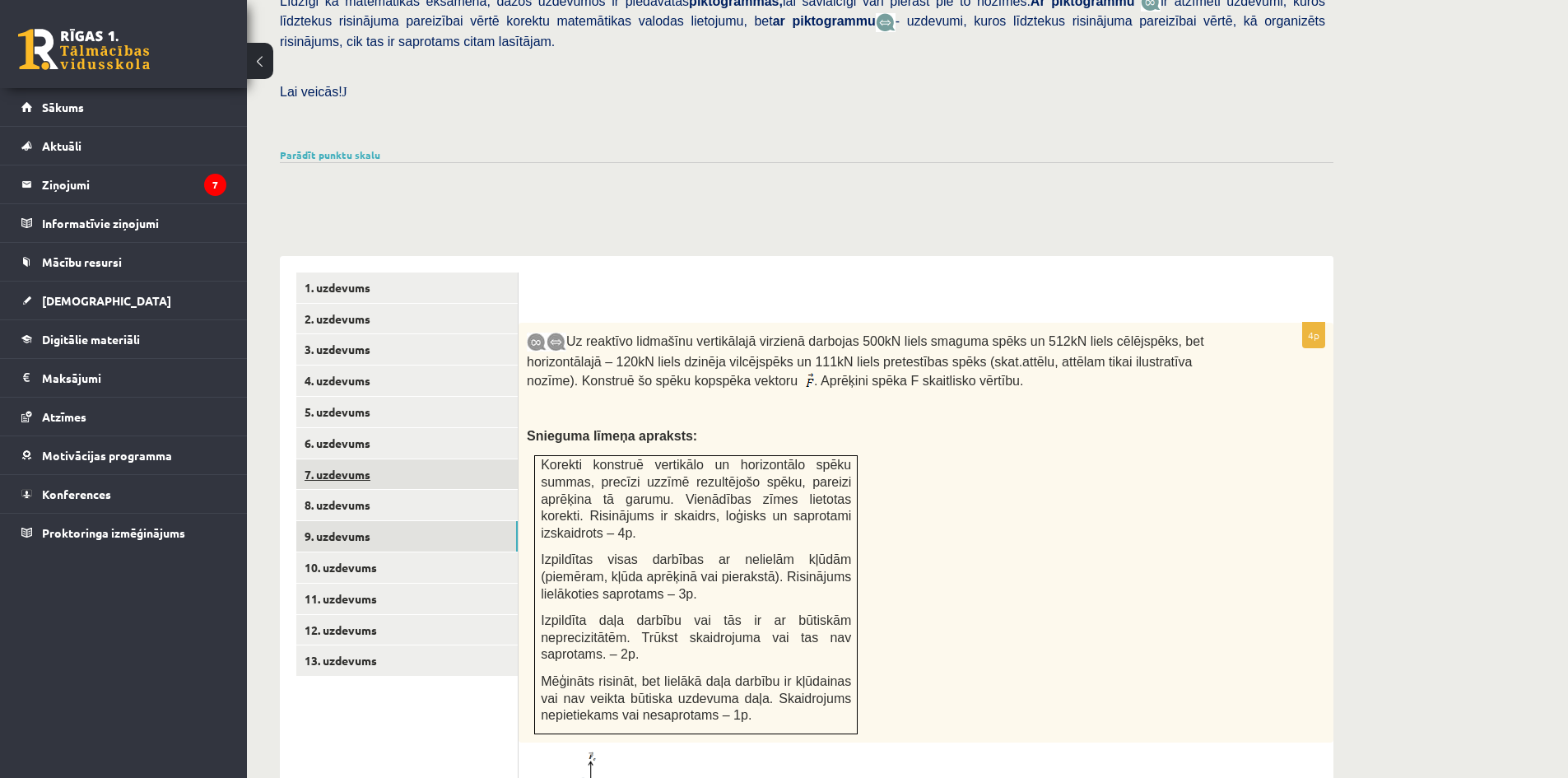
scroll to position [0, 0]
click at [373, 553] on link "10. uzdevums" at bounding box center [407, 568] width 222 height 31
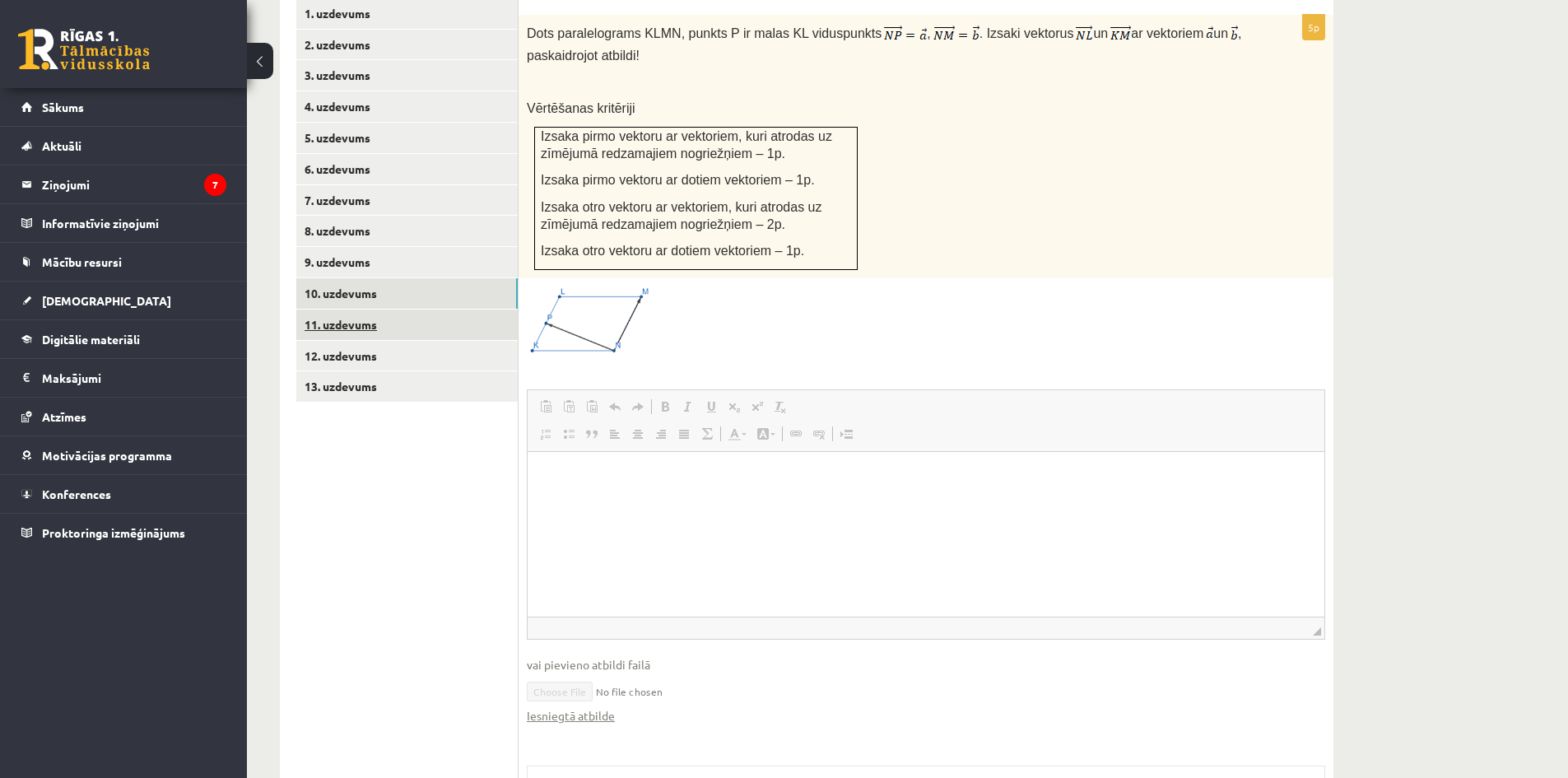
click at [404, 309] on link "11. uzdevums" at bounding box center [407, 325] width 222 height 31
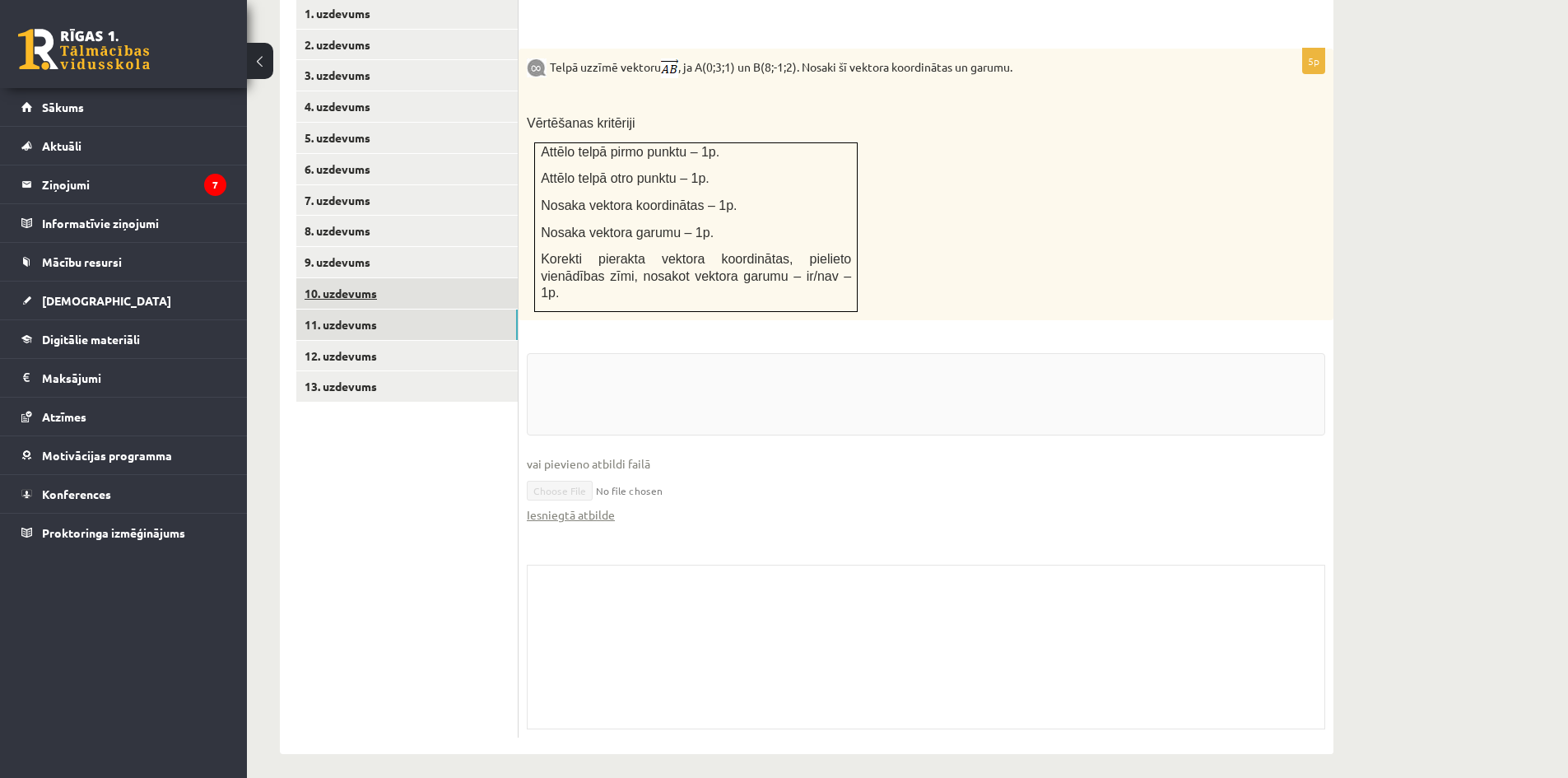
scroll to position [654, 0]
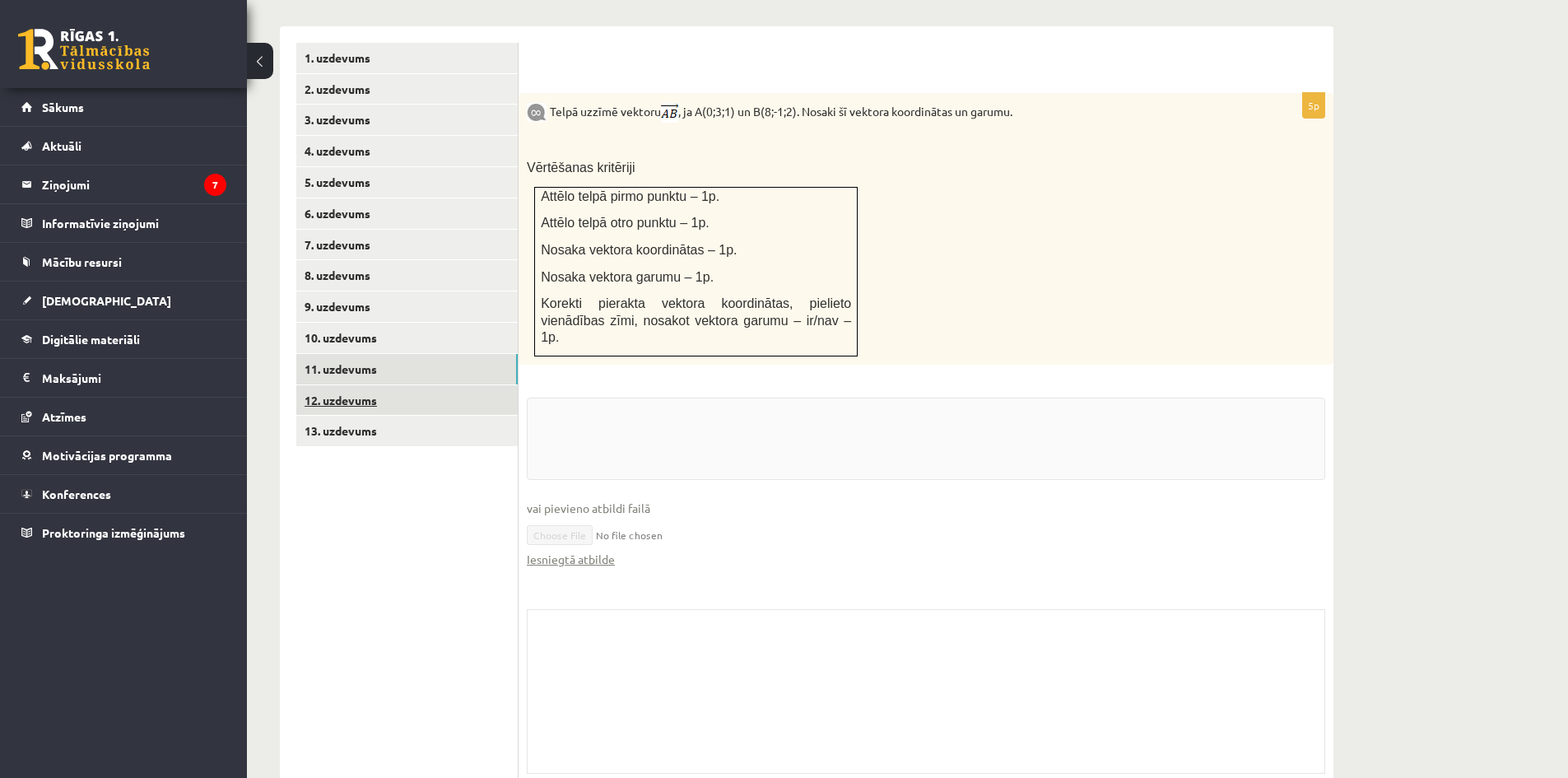
click at [399, 386] on link "12. uzdevums" at bounding box center [407, 401] width 222 height 31
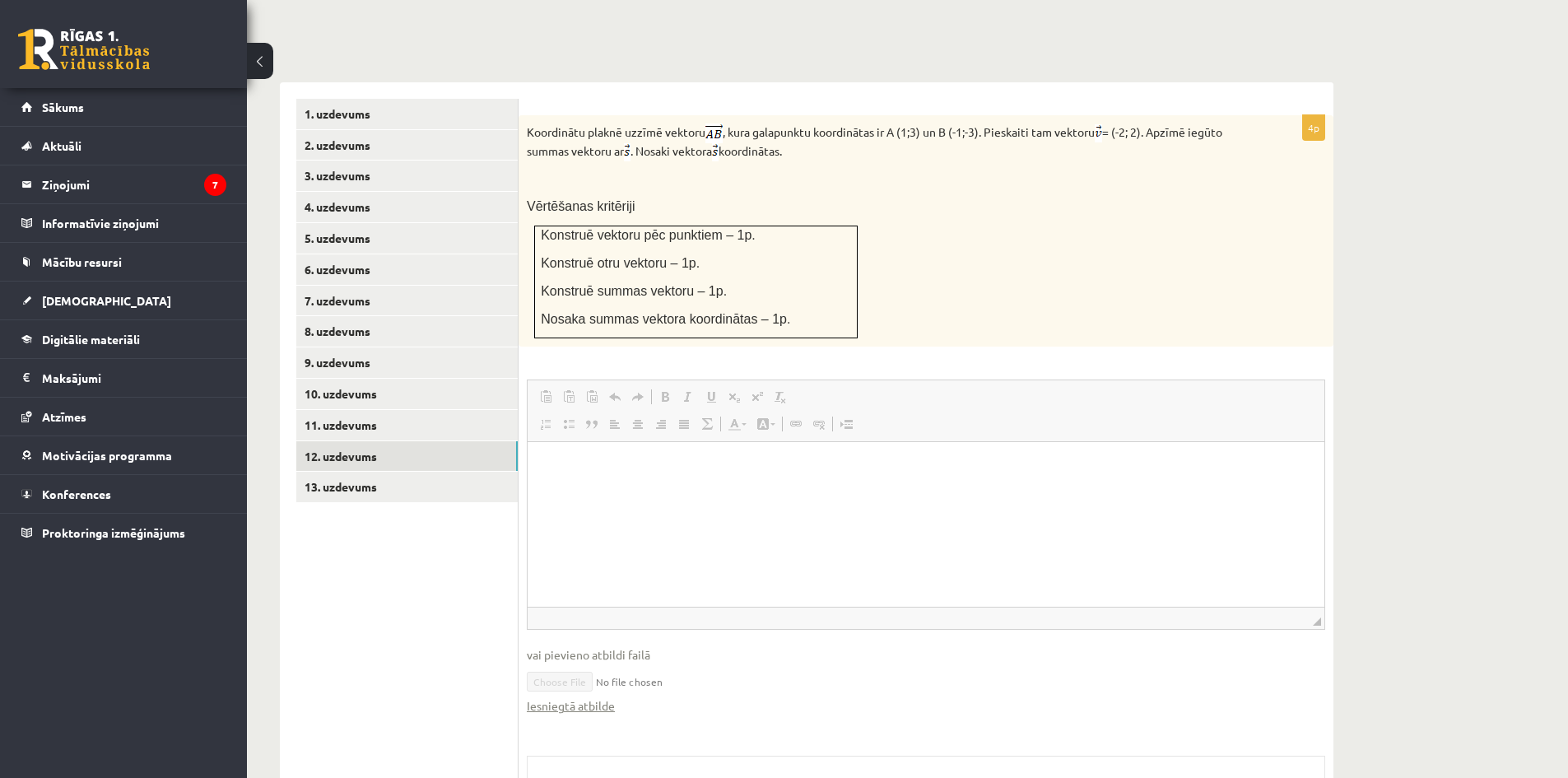
scroll to position [0, 0]
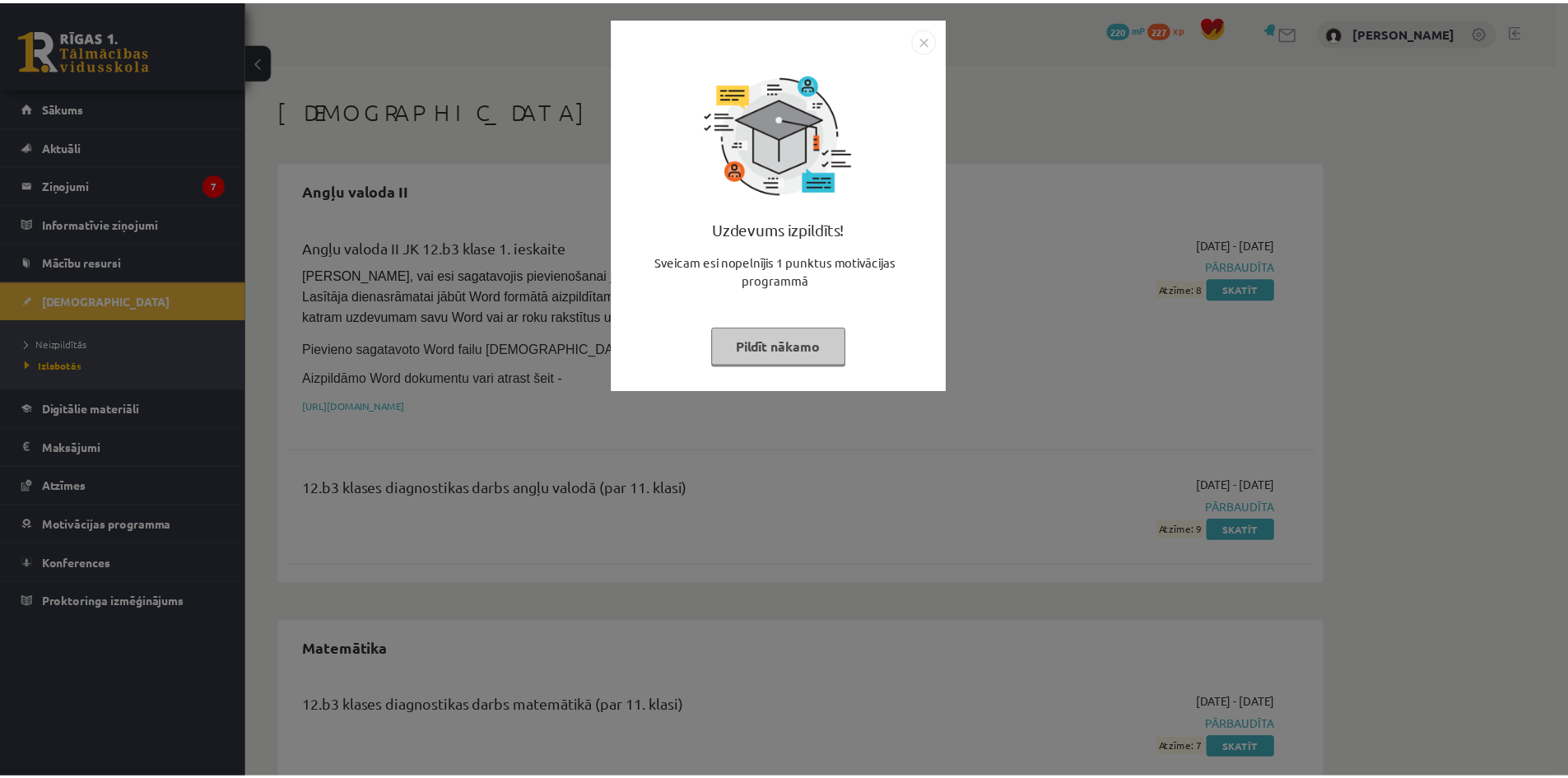
scroll to position [1373, 0]
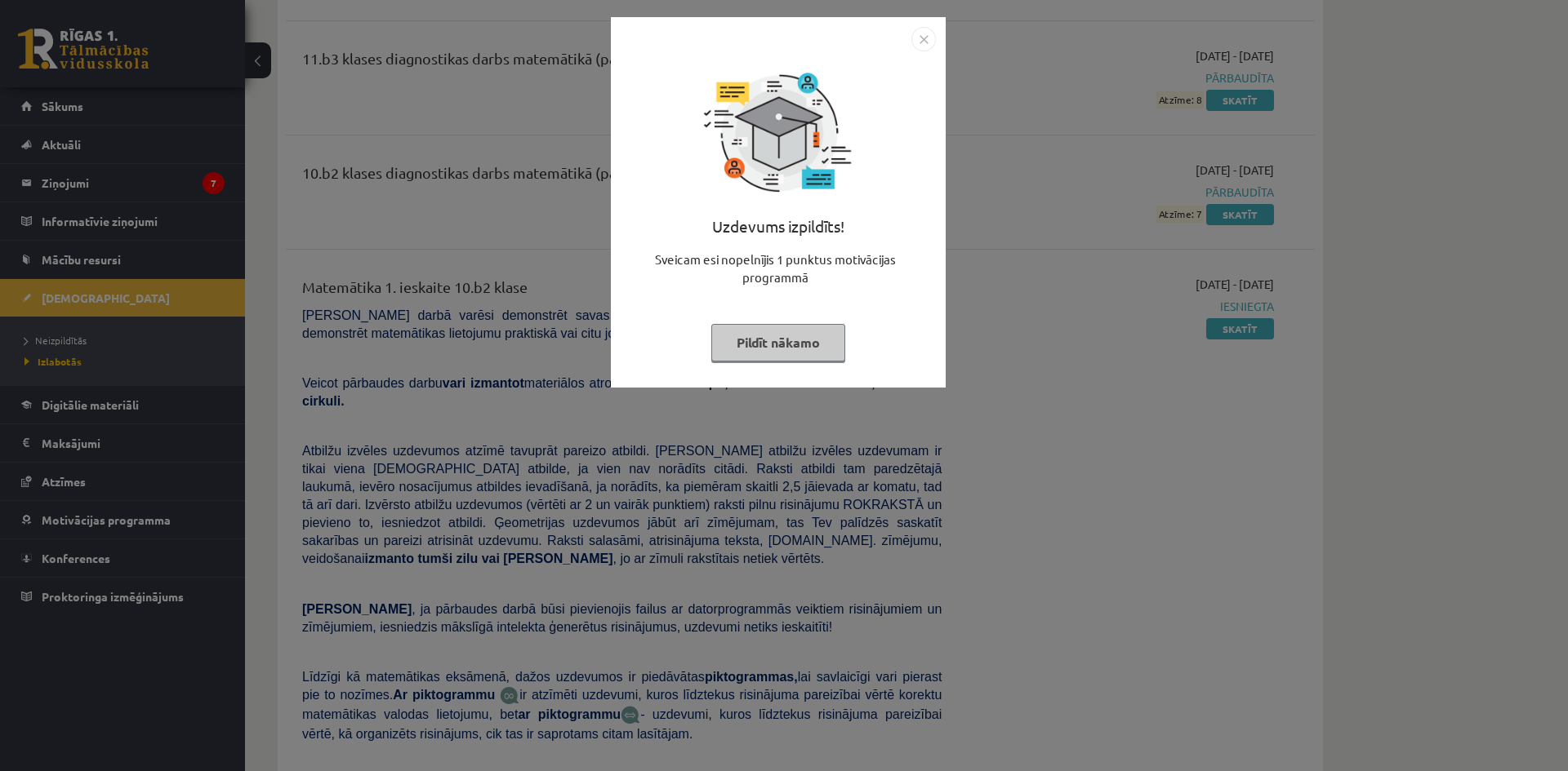
click at [92, 111] on div "Uzdevums izpildīts! Sveicam esi nopelnījis 1 punktus motivācijas programmā Pild…" at bounding box center [784, 386] width 1568 height 771
click at [799, 340] on button "Pildīt nākamo" at bounding box center [778, 343] width 134 height 37
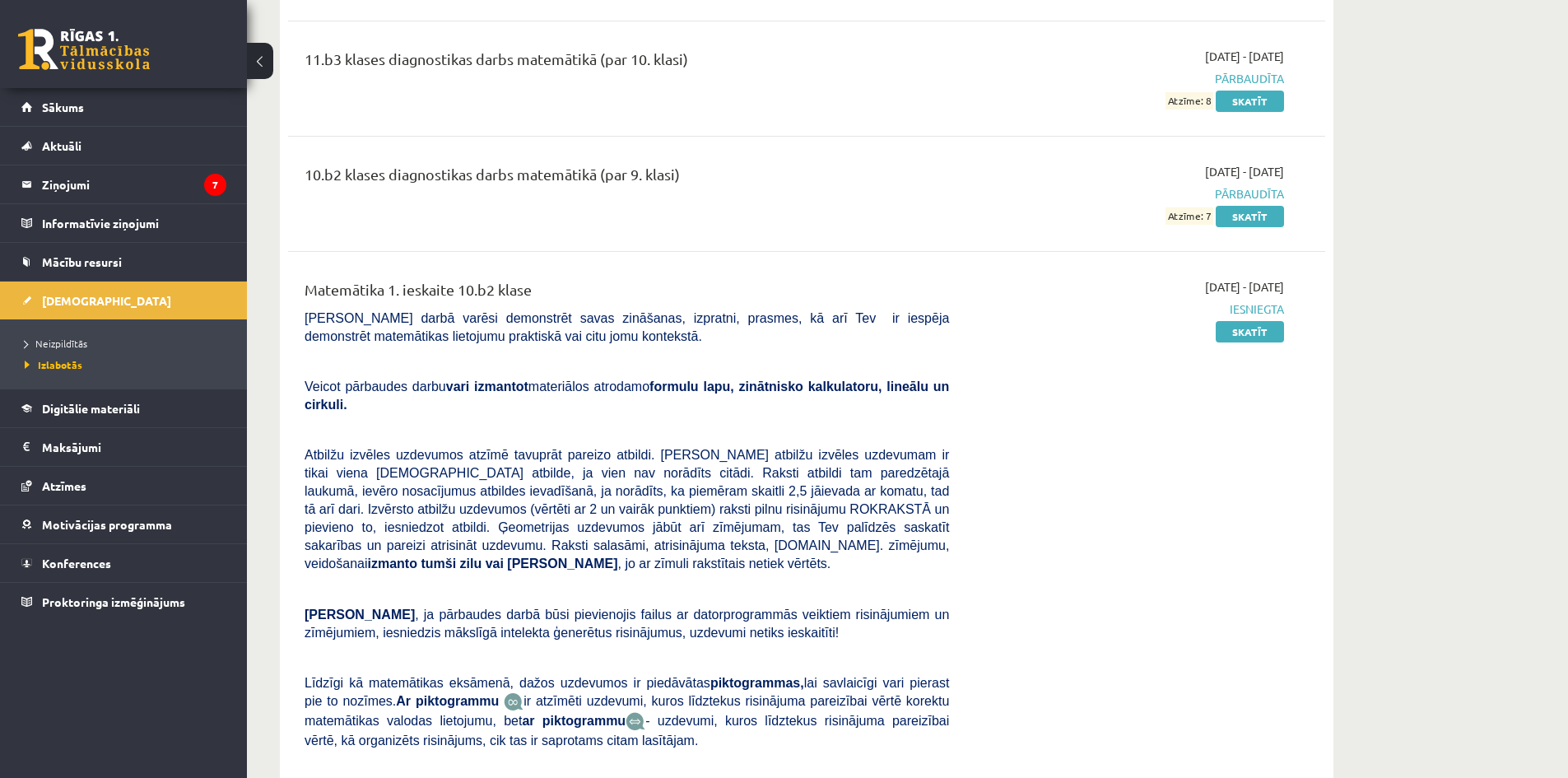
click at [114, 114] on link "Sākums" at bounding box center [123, 107] width 205 height 38
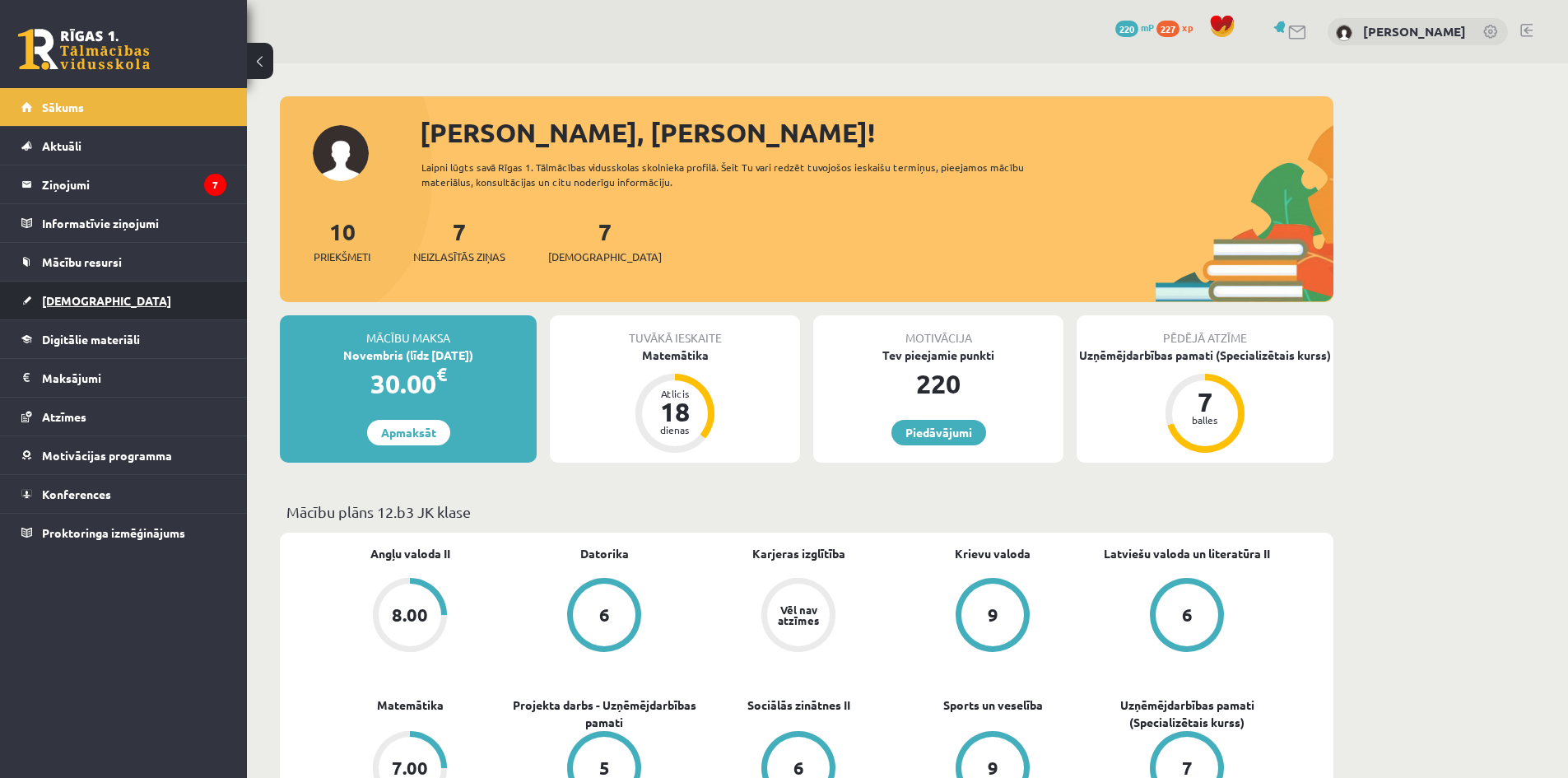
click at [124, 292] on link "[DEMOGRAPHIC_DATA]" at bounding box center [123, 301] width 205 height 38
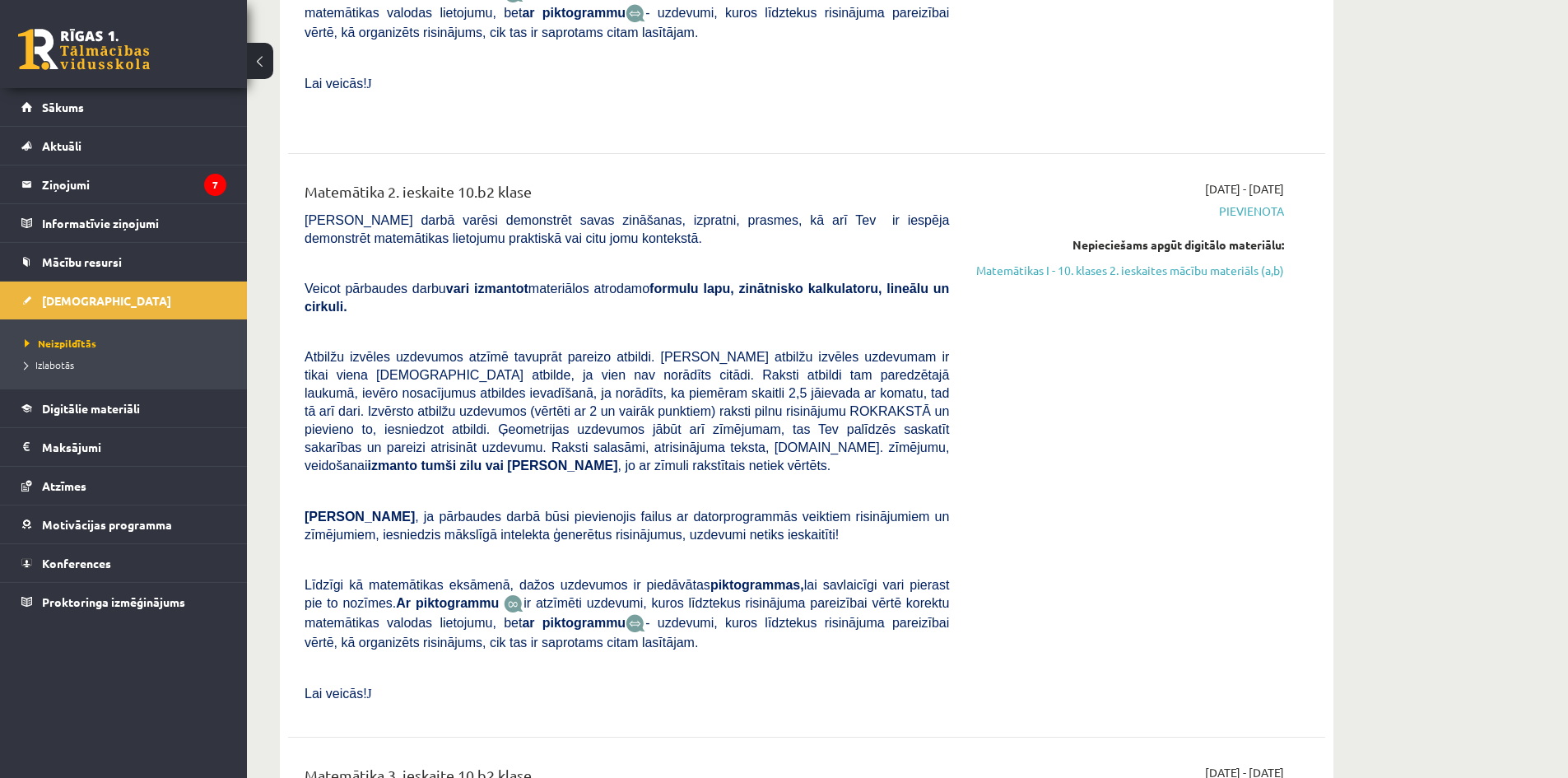
scroll to position [549, 0]
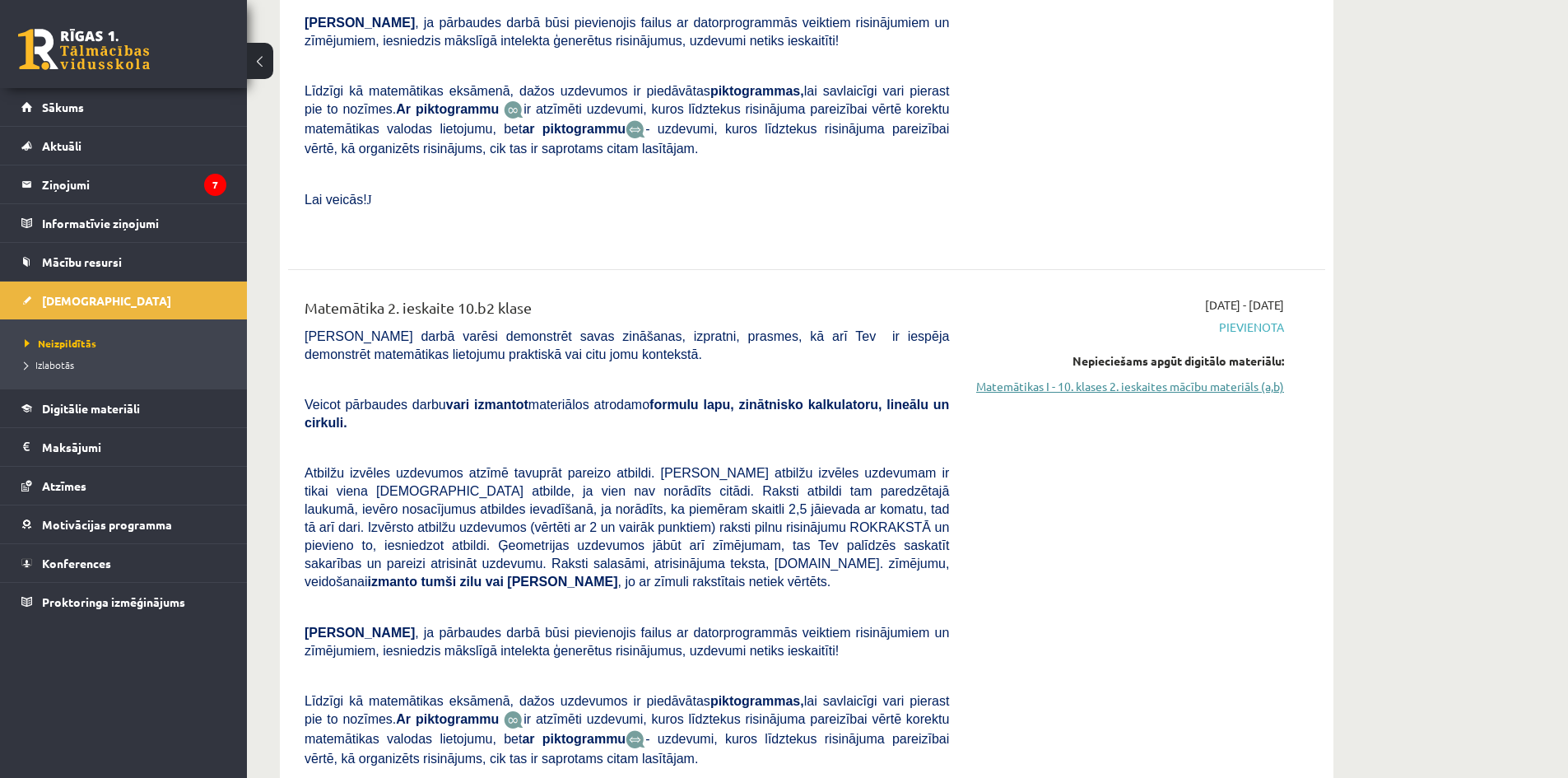
click at [1093, 378] on link "Matemātikas I - 10. klases 2. ieskaites mācību materiāls (a,b)" at bounding box center [1129, 386] width 310 height 17
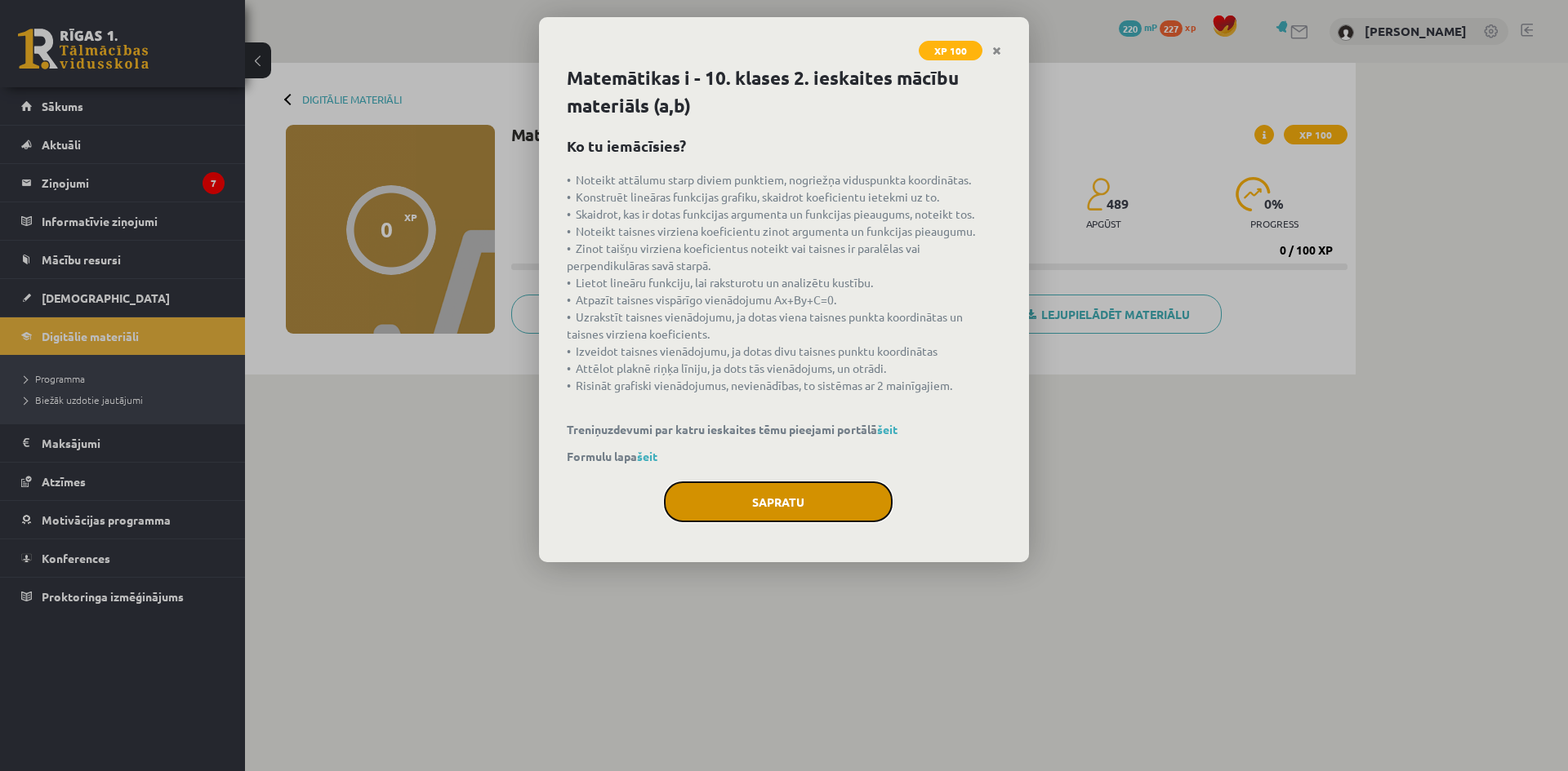
click at [821, 492] on button "Sapratu" at bounding box center [777, 502] width 228 height 41
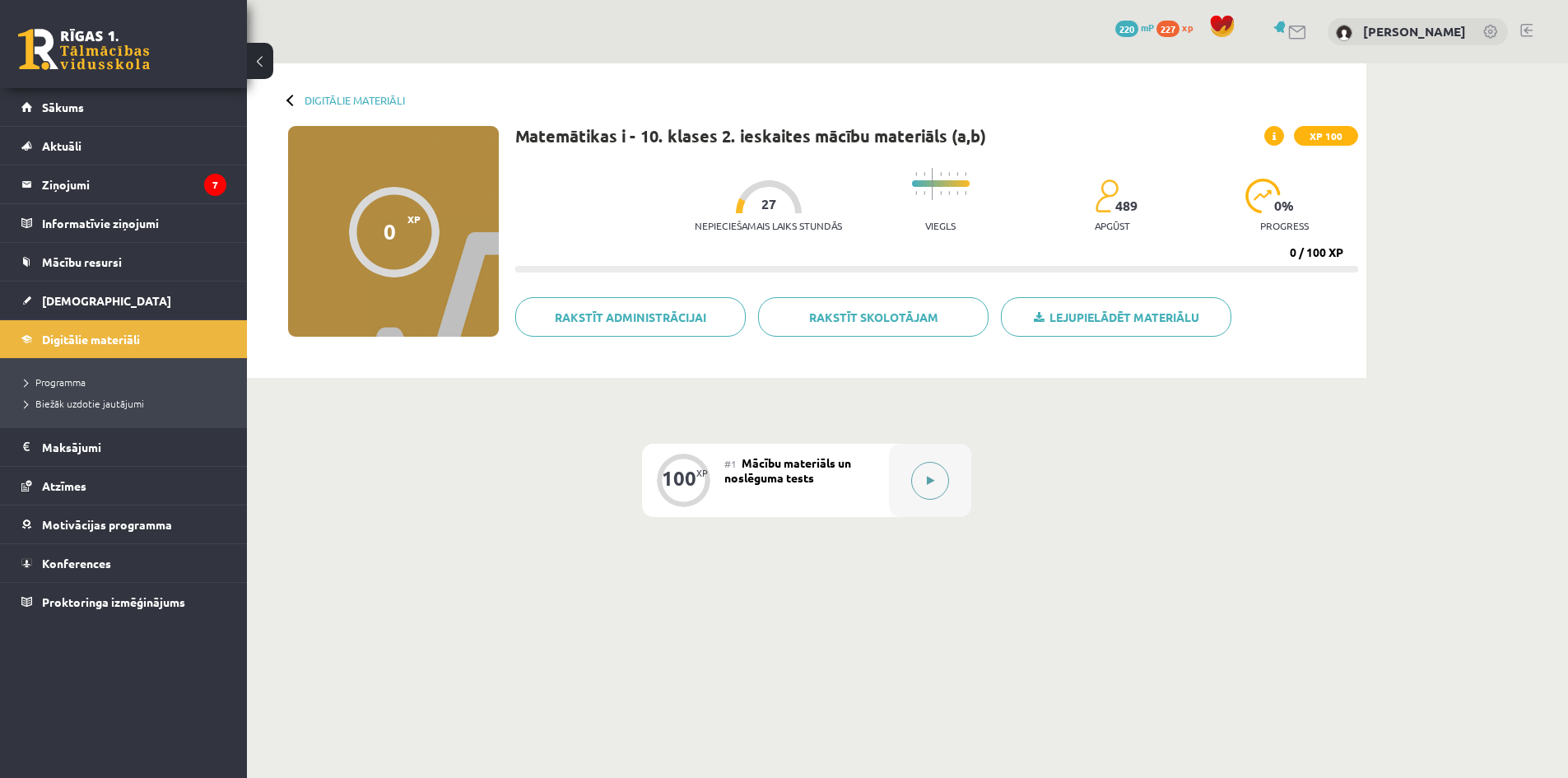
click at [928, 477] on icon at bounding box center [930, 482] width 8 height 10
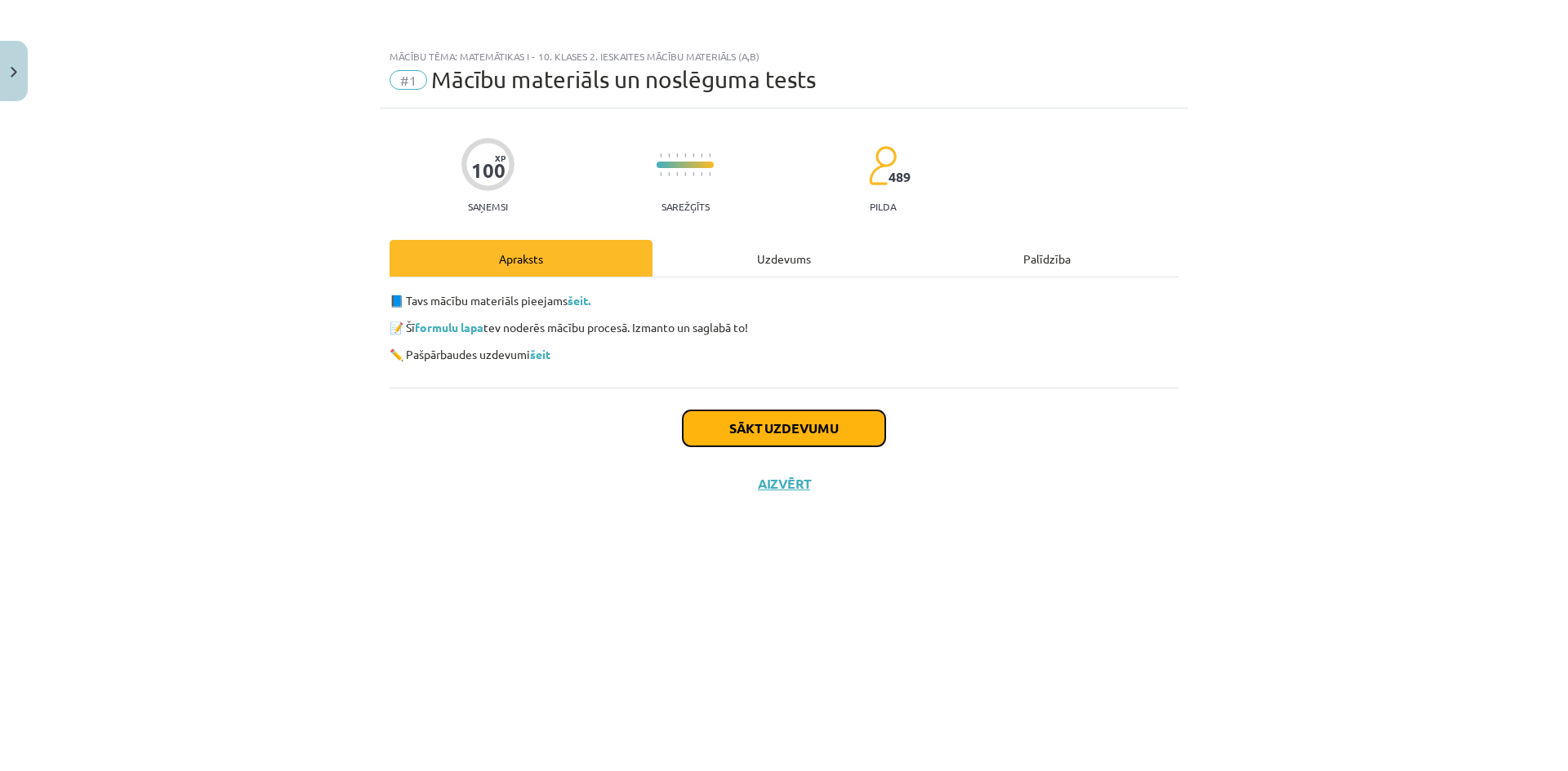
click at [835, 424] on button "Sākt uzdevumu" at bounding box center [784, 428] width 202 height 36
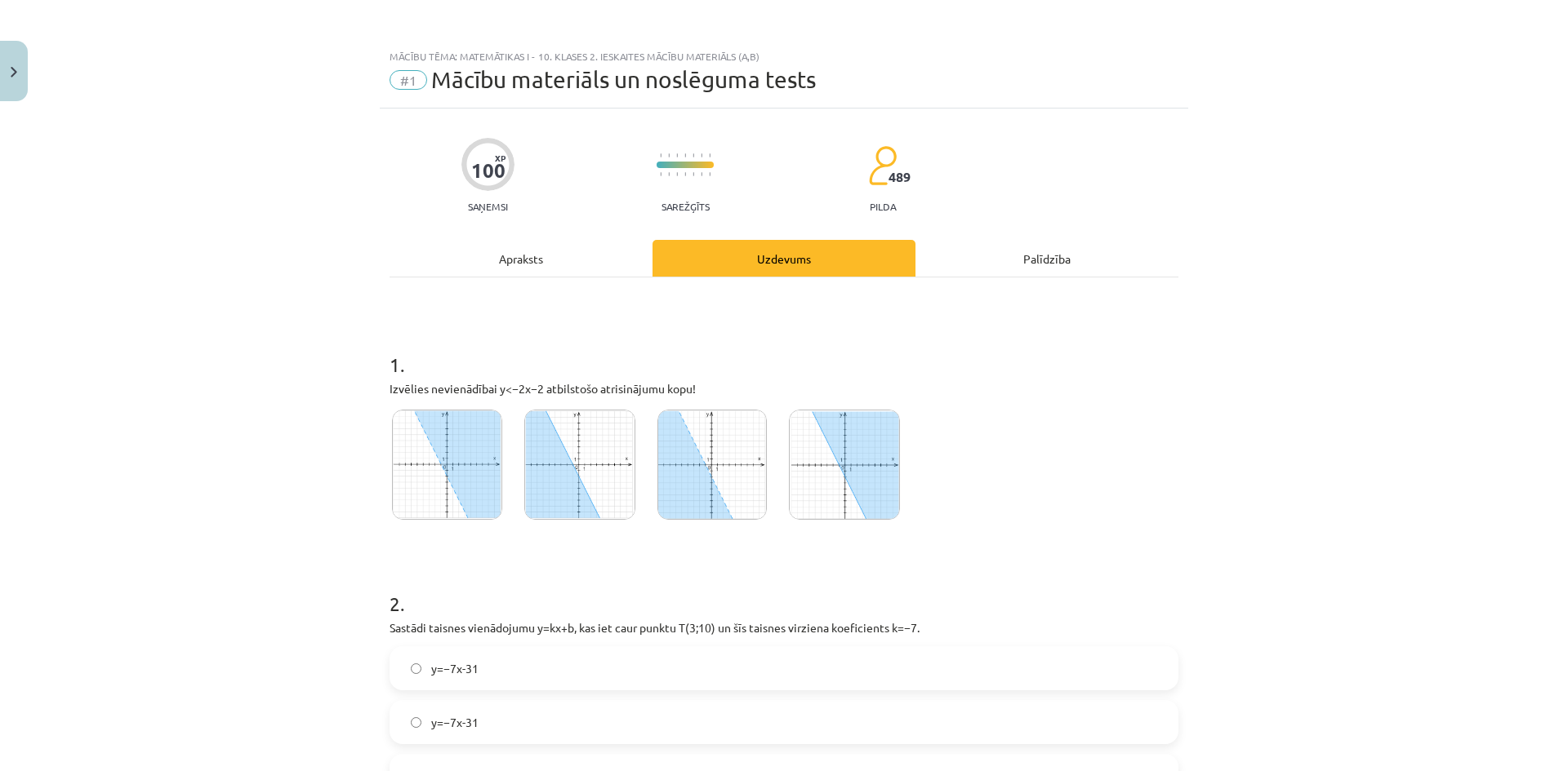
scroll to position [272, 0]
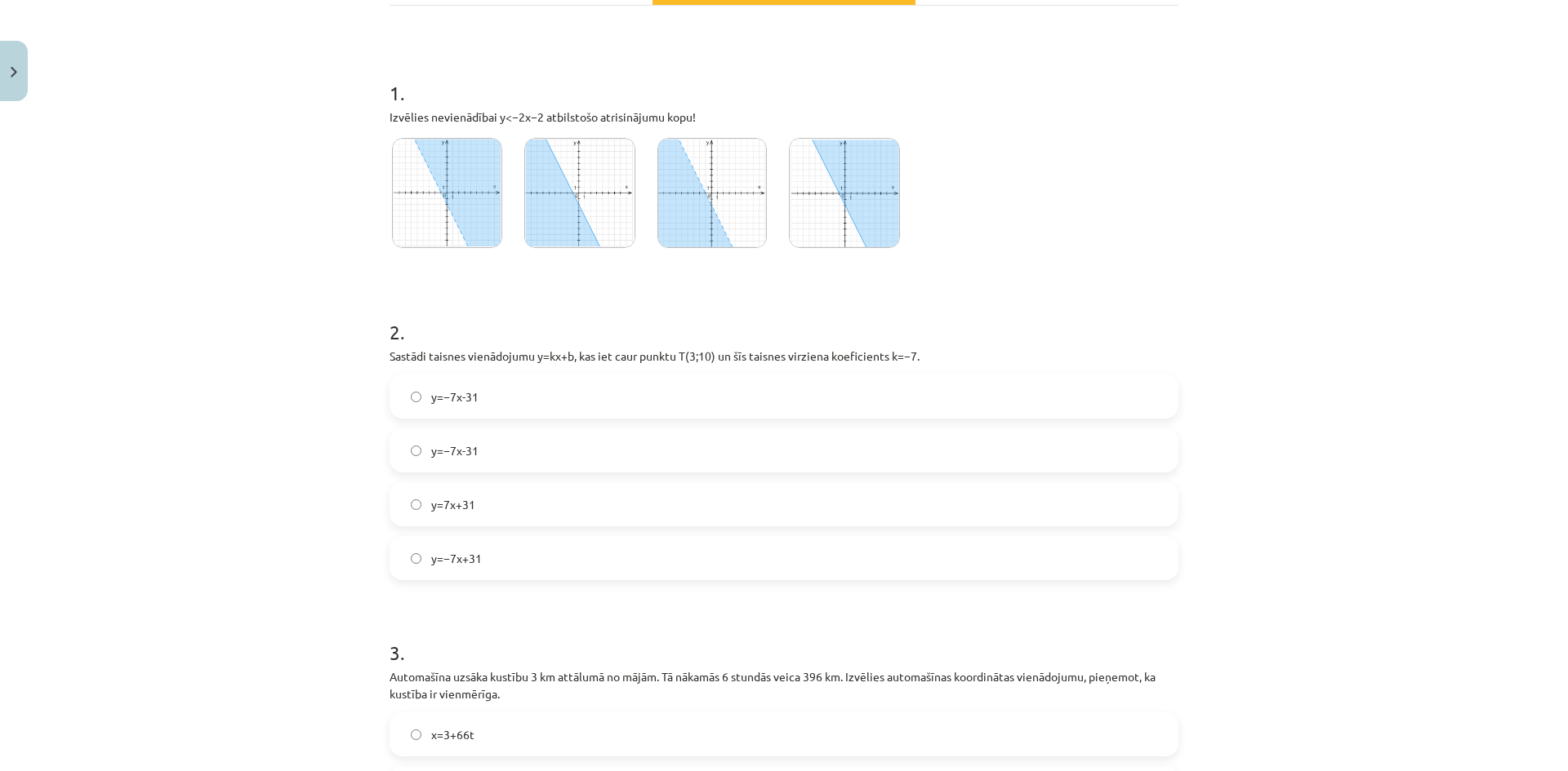
click at [582, 213] on img at bounding box center [579, 193] width 111 height 110
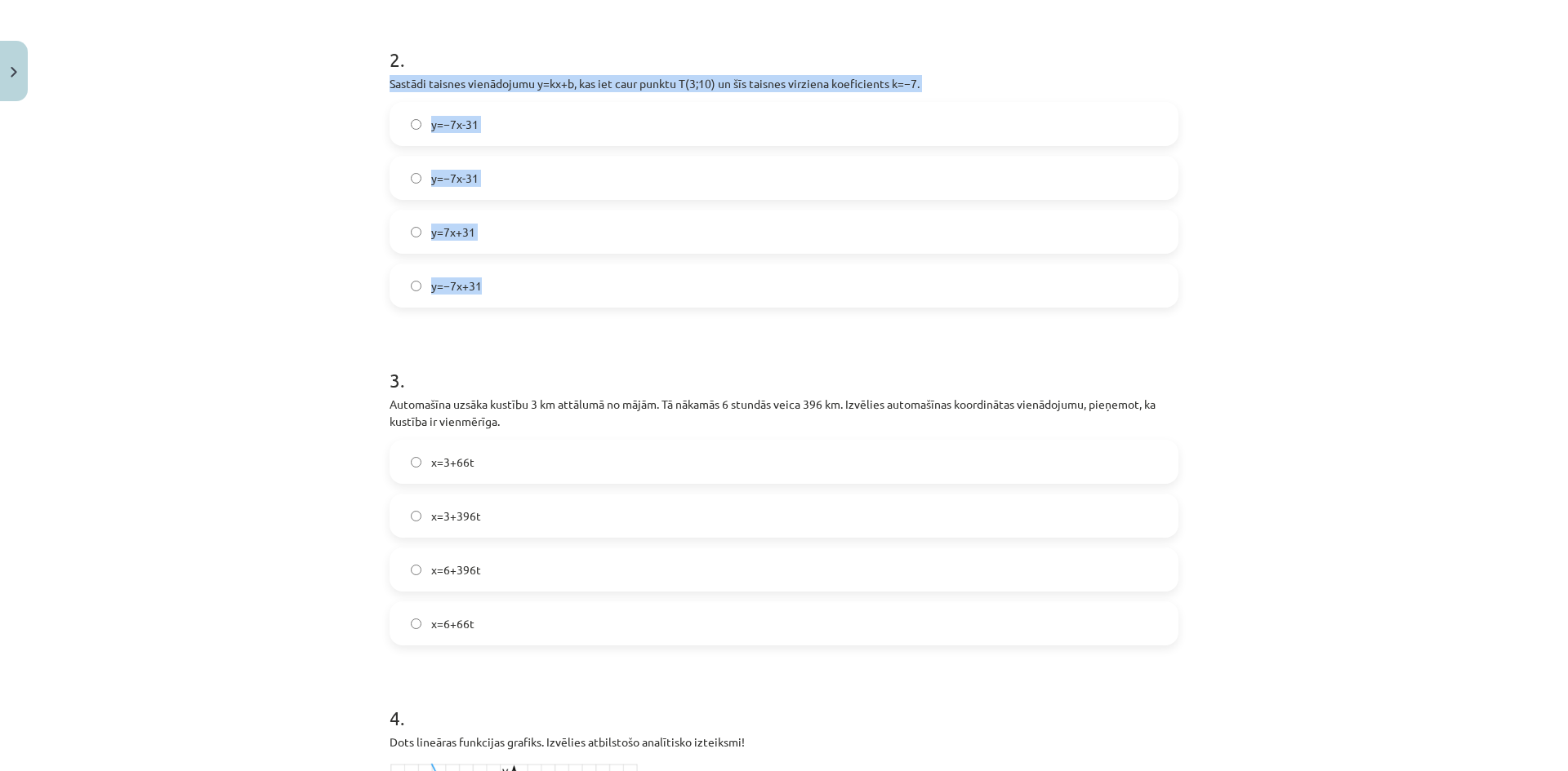
drag, startPoint x: 381, startPoint y: 84, endPoint x: 525, endPoint y: 282, distance: 244.8
copy div "Sastādi taisnes vienādojumu y=kx+b, kas iet caur punktu T(3;10) un šīs taisnes …"
click at [522, 174] on label "y=−7x-31" at bounding box center [783, 178] width 786 height 41
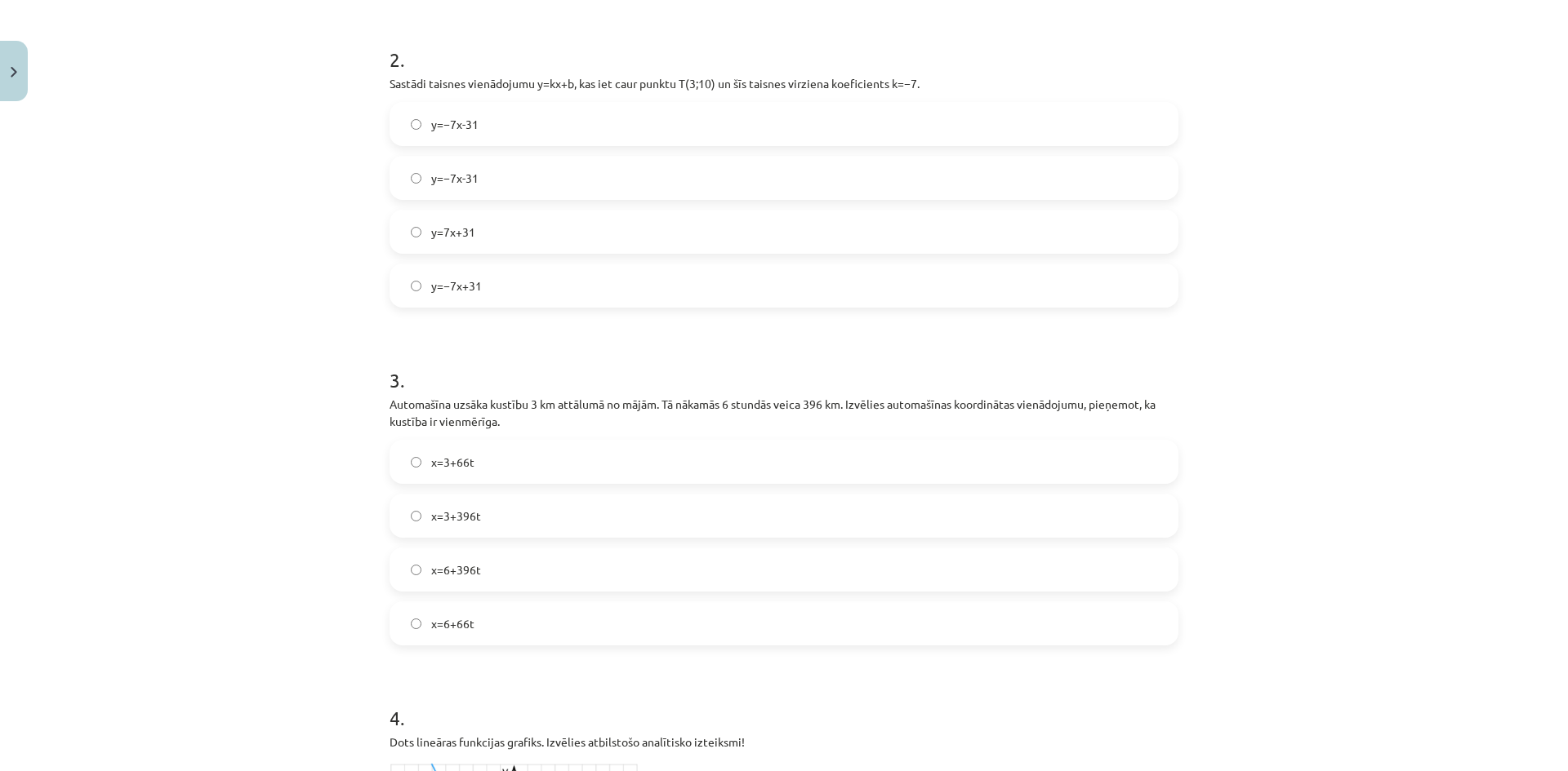
click at [494, 293] on label "y=−7x+31" at bounding box center [783, 285] width 786 height 41
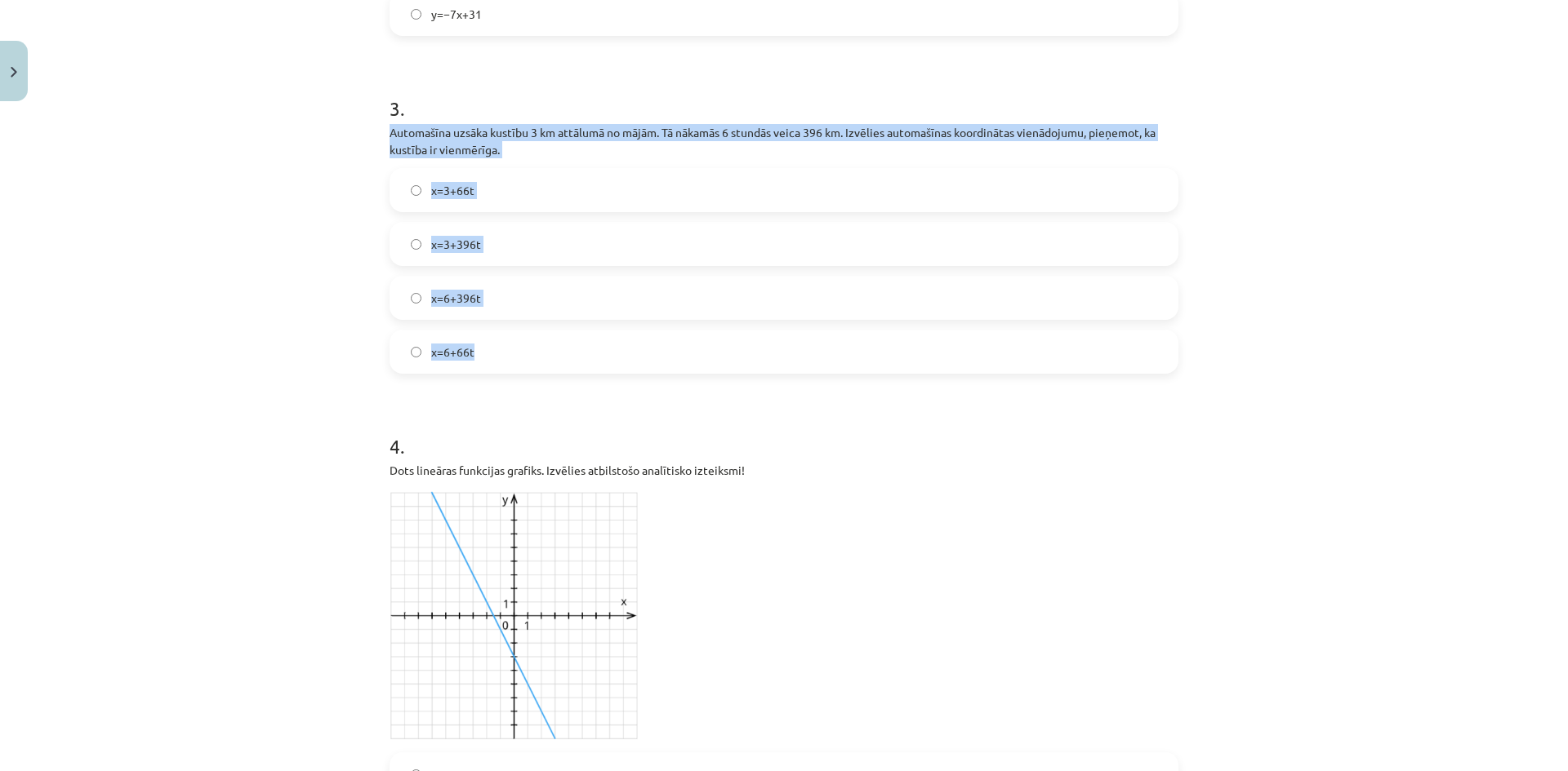
drag, startPoint x: 386, startPoint y: 135, endPoint x: 536, endPoint y: 364, distance: 273.8
click at [536, 364] on div "3 . Automašīna uzsāka kustību 3 km attālumā no mājām. Tā nākamās 6 stundās veic…" at bounding box center [783, 221] width 789 height 305
copy div "Automašīna uzsāka kustību 3 km attālumā no mājām. Tā nākamās 6 stundās veica 39…"
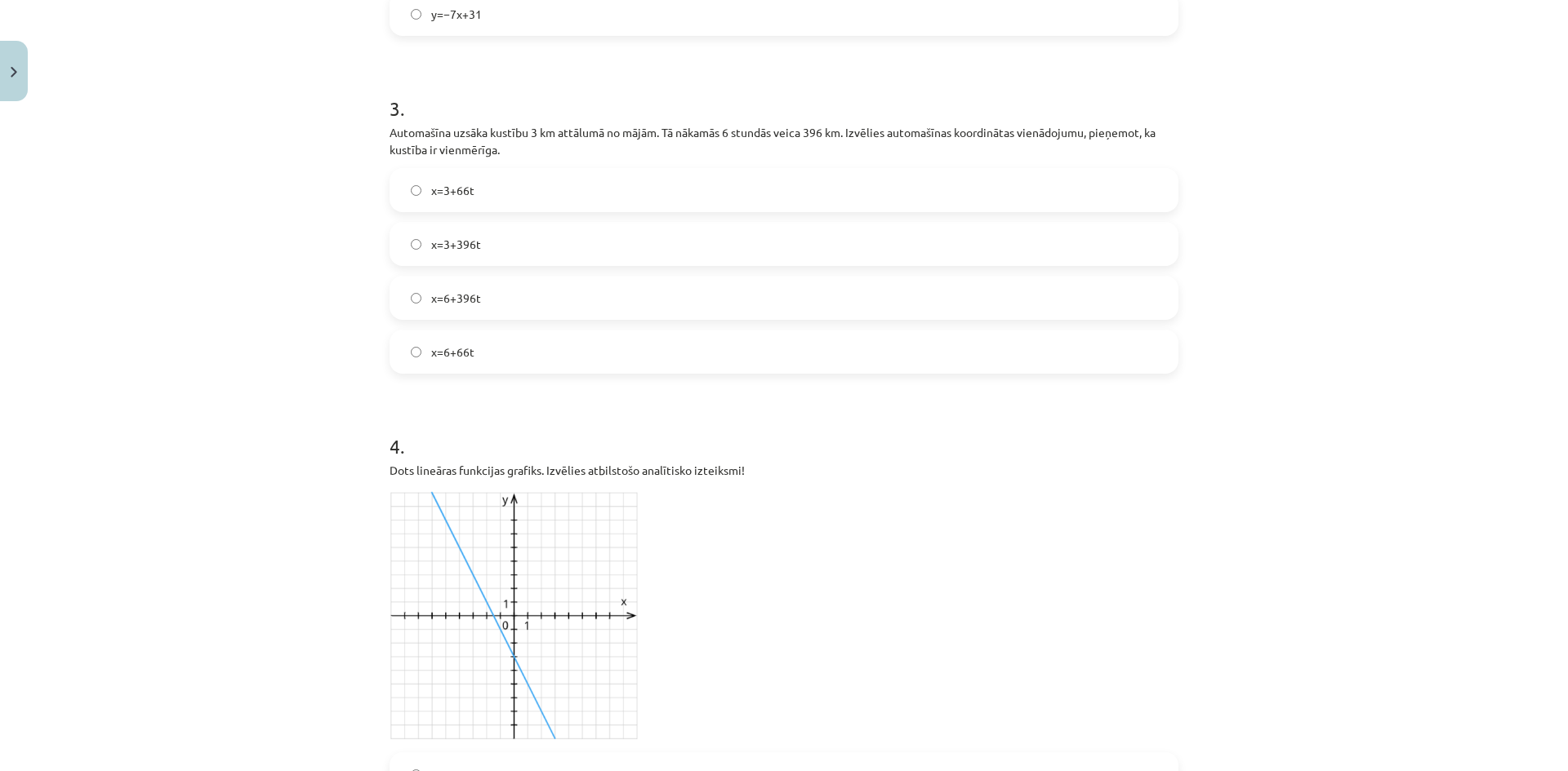
click at [567, 435] on h1 "4 ." at bounding box center [783, 432] width 789 height 51
click at [507, 188] on label "x=3+66t" at bounding box center [783, 190] width 786 height 41
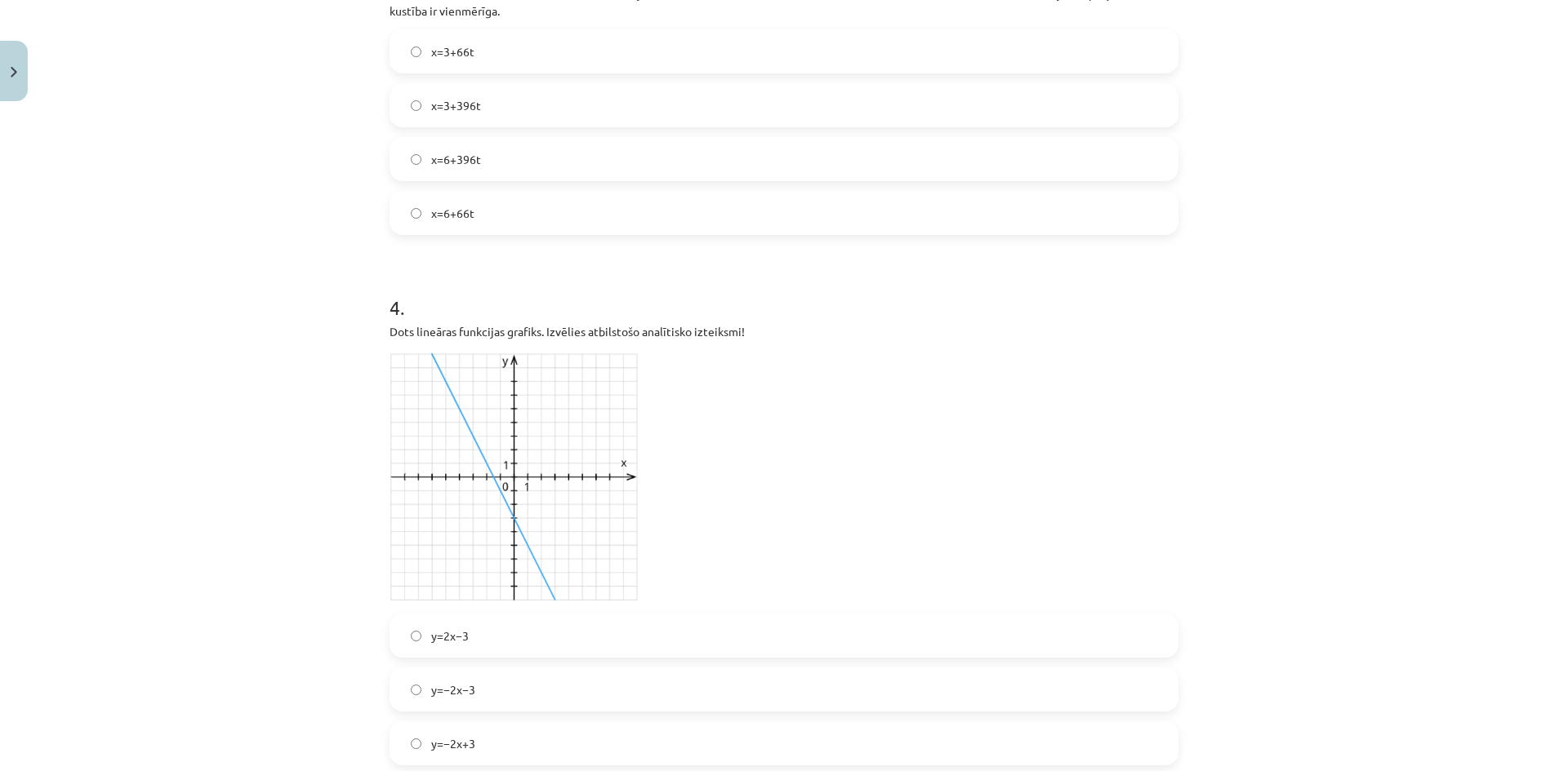
scroll to position [1088, 0]
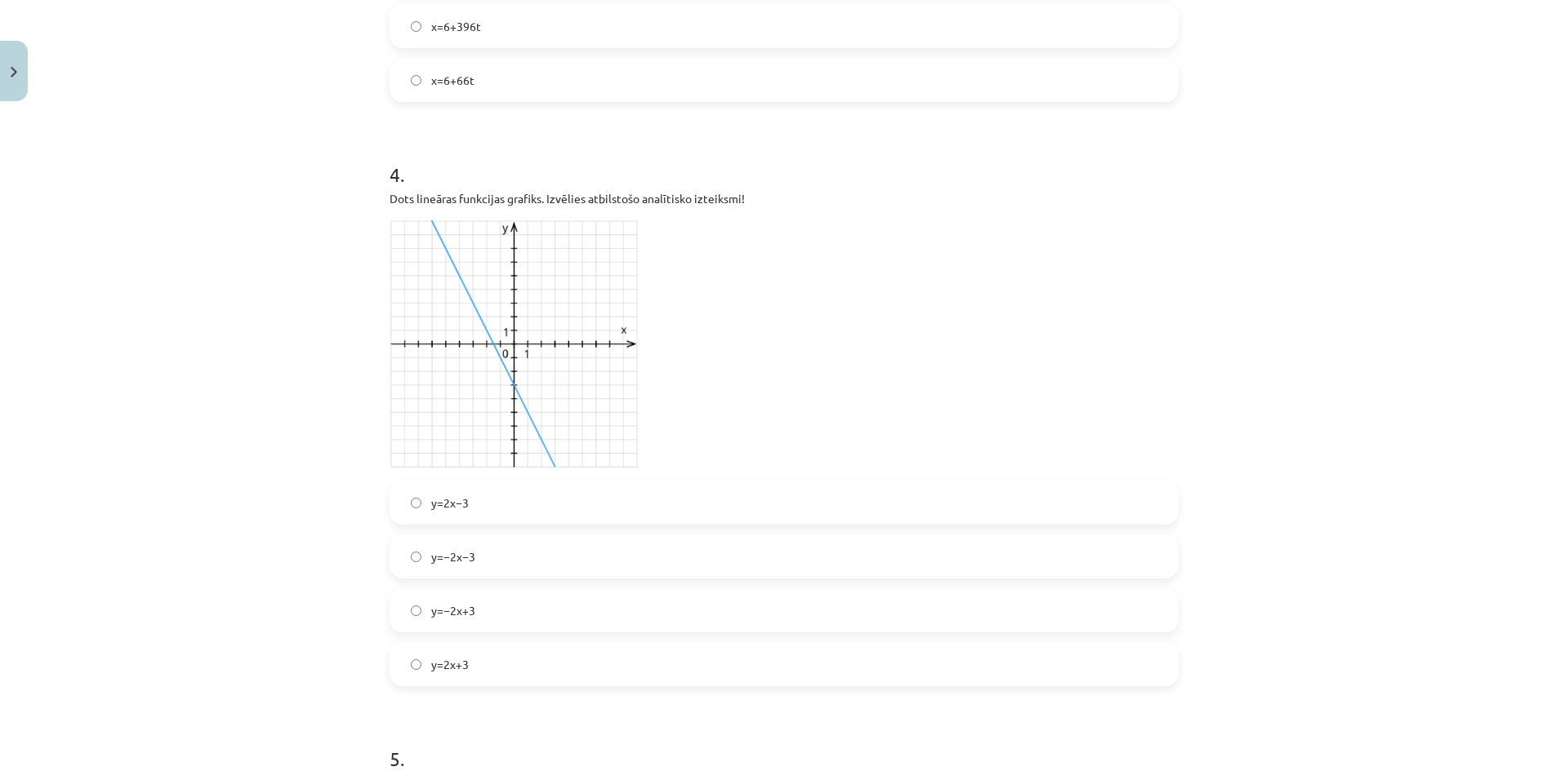
click at [502, 516] on label "y=2x−3" at bounding box center [783, 503] width 786 height 41
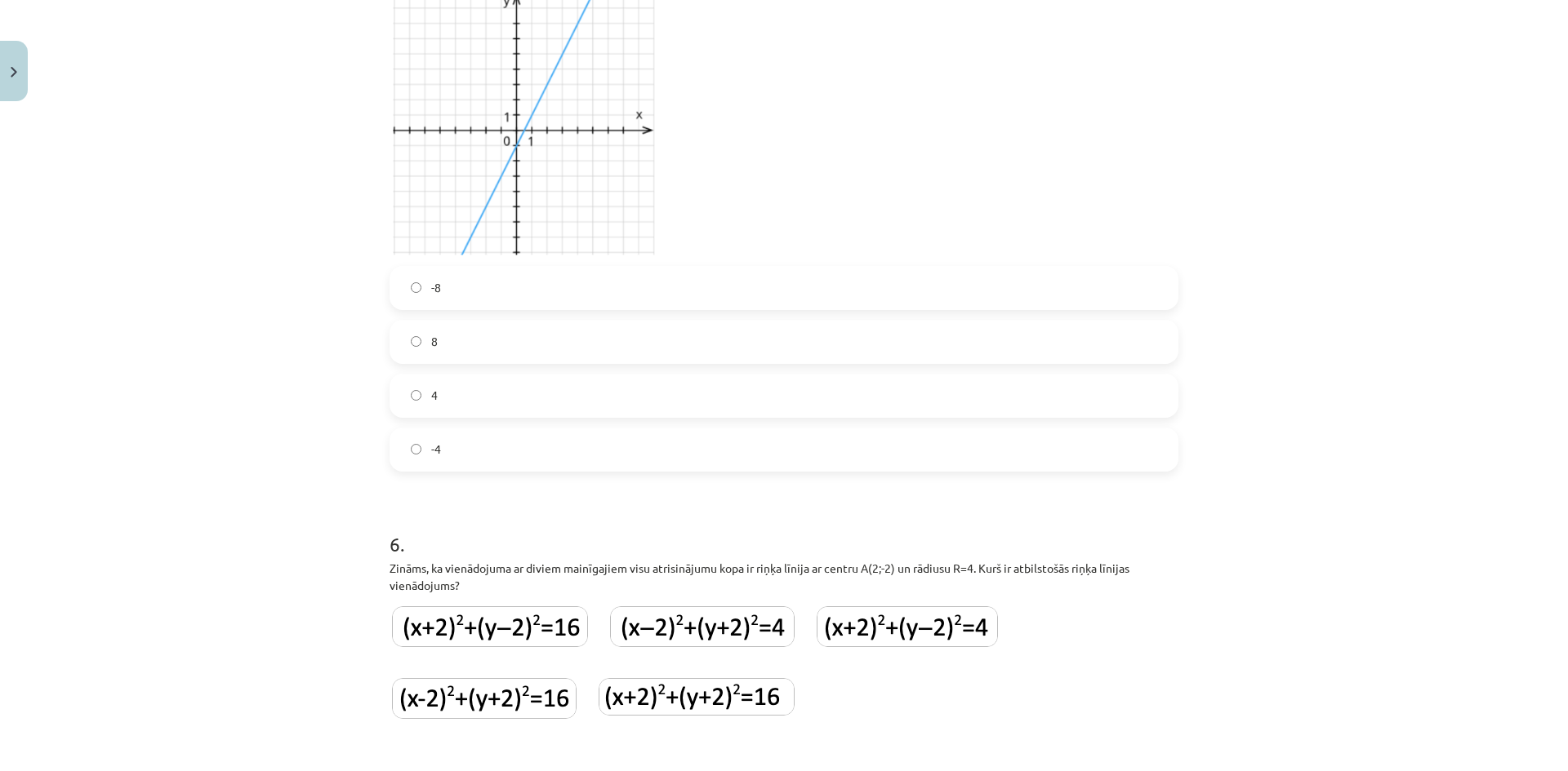
click at [511, 410] on label "4" at bounding box center [783, 396] width 786 height 41
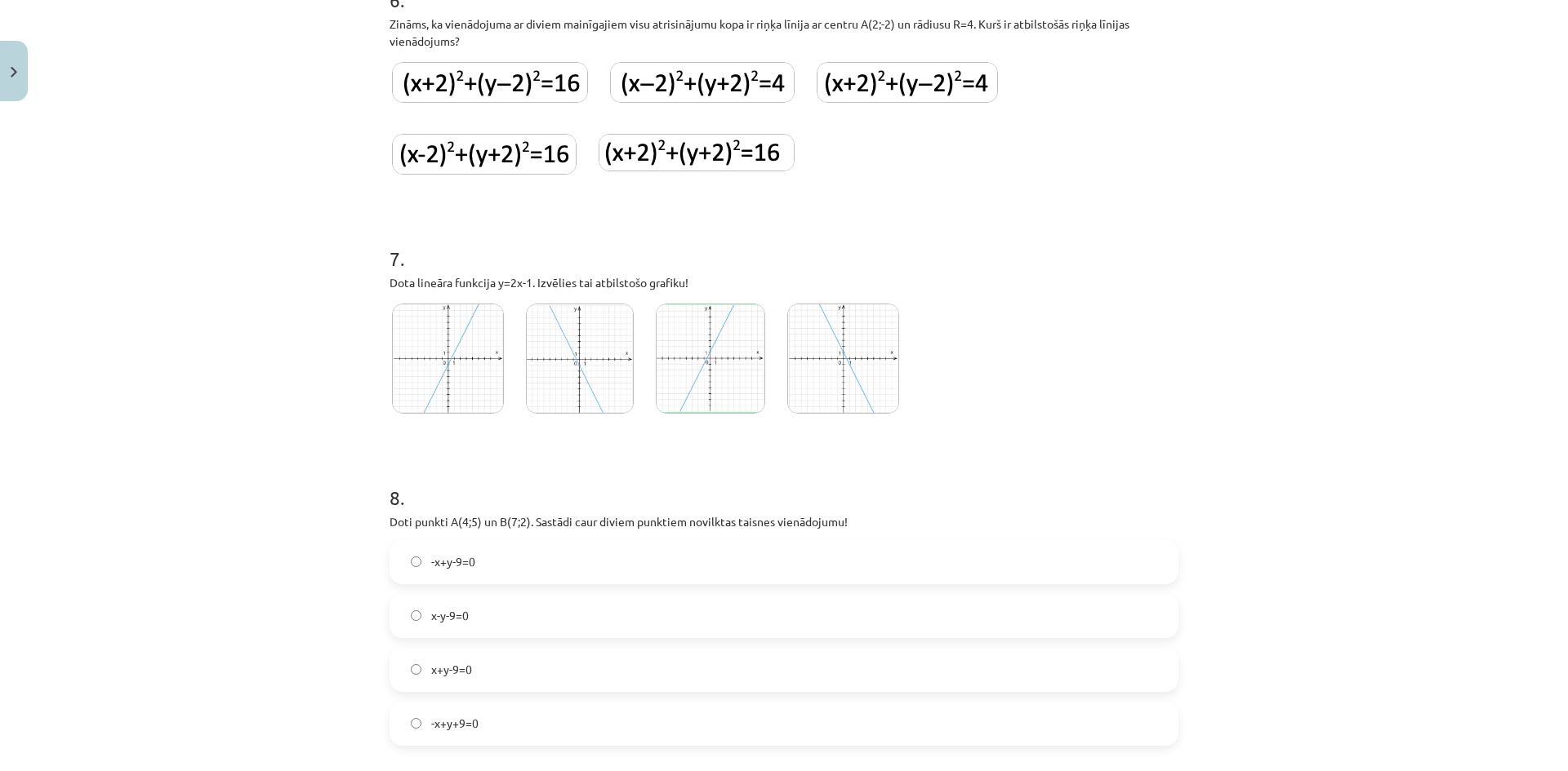
scroll to position [2177, 0]
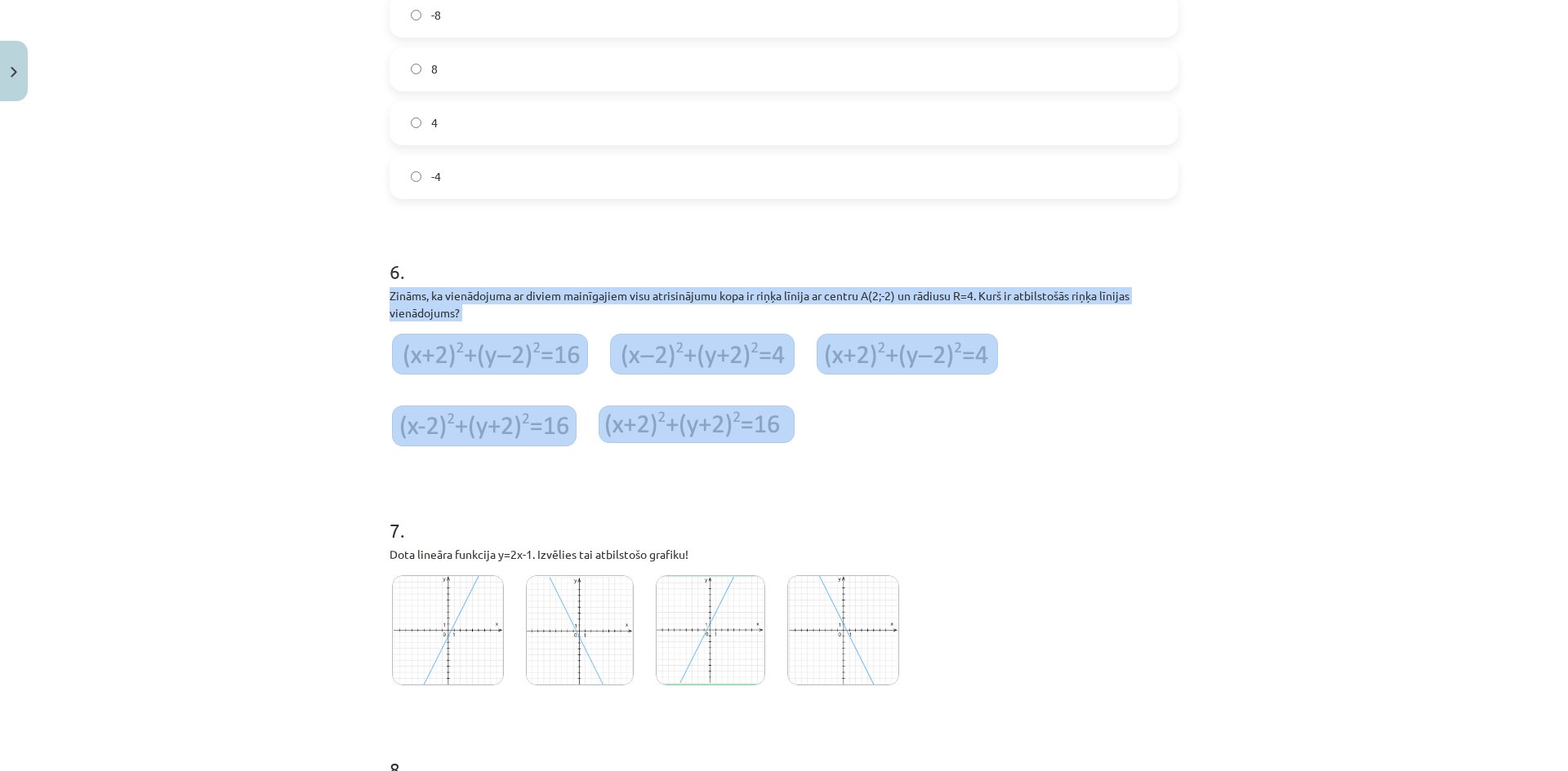
drag, startPoint x: 380, startPoint y: 298, endPoint x: 773, endPoint y: 432, distance: 415.2
copy div "Zināms, ka vienādojuma ar diviem mainīgajiem visu atrisinājumu kopa ir riņķa lī…"
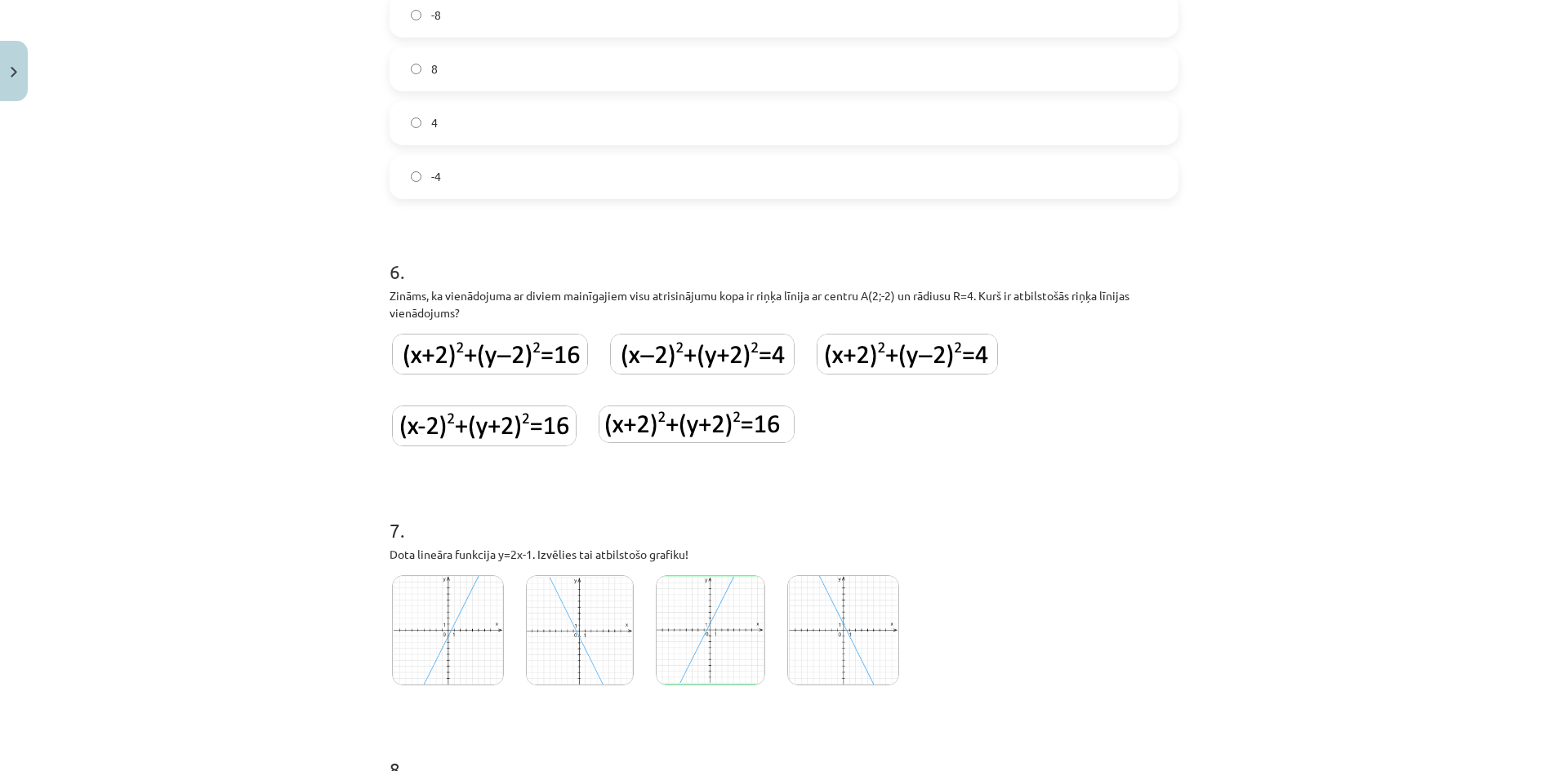
click at [507, 425] on img at bounding box center [483, 426] width 184 height 41
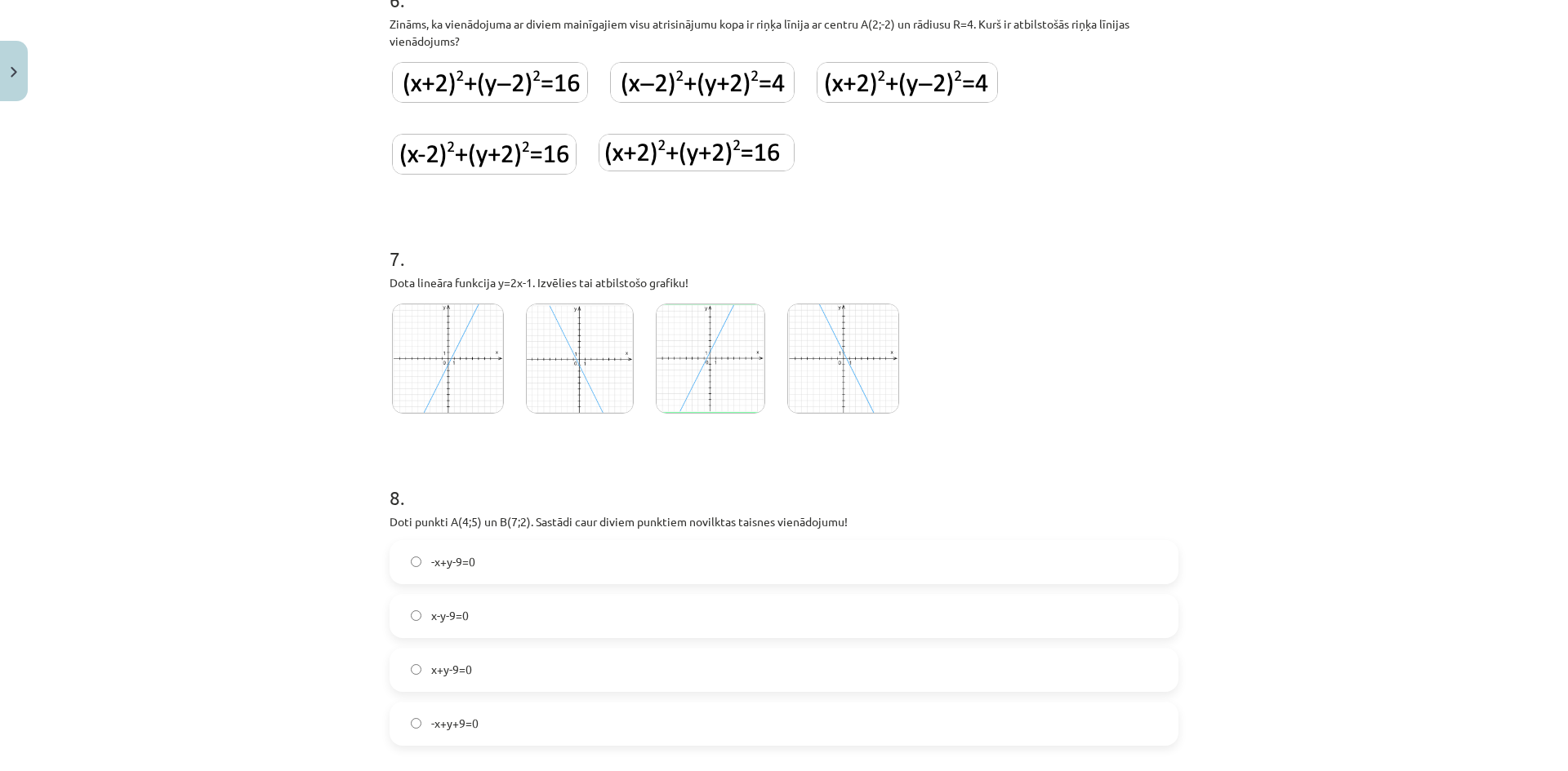
click at [548, 374] on img at bounding box center [580, 359] width 109 height 110
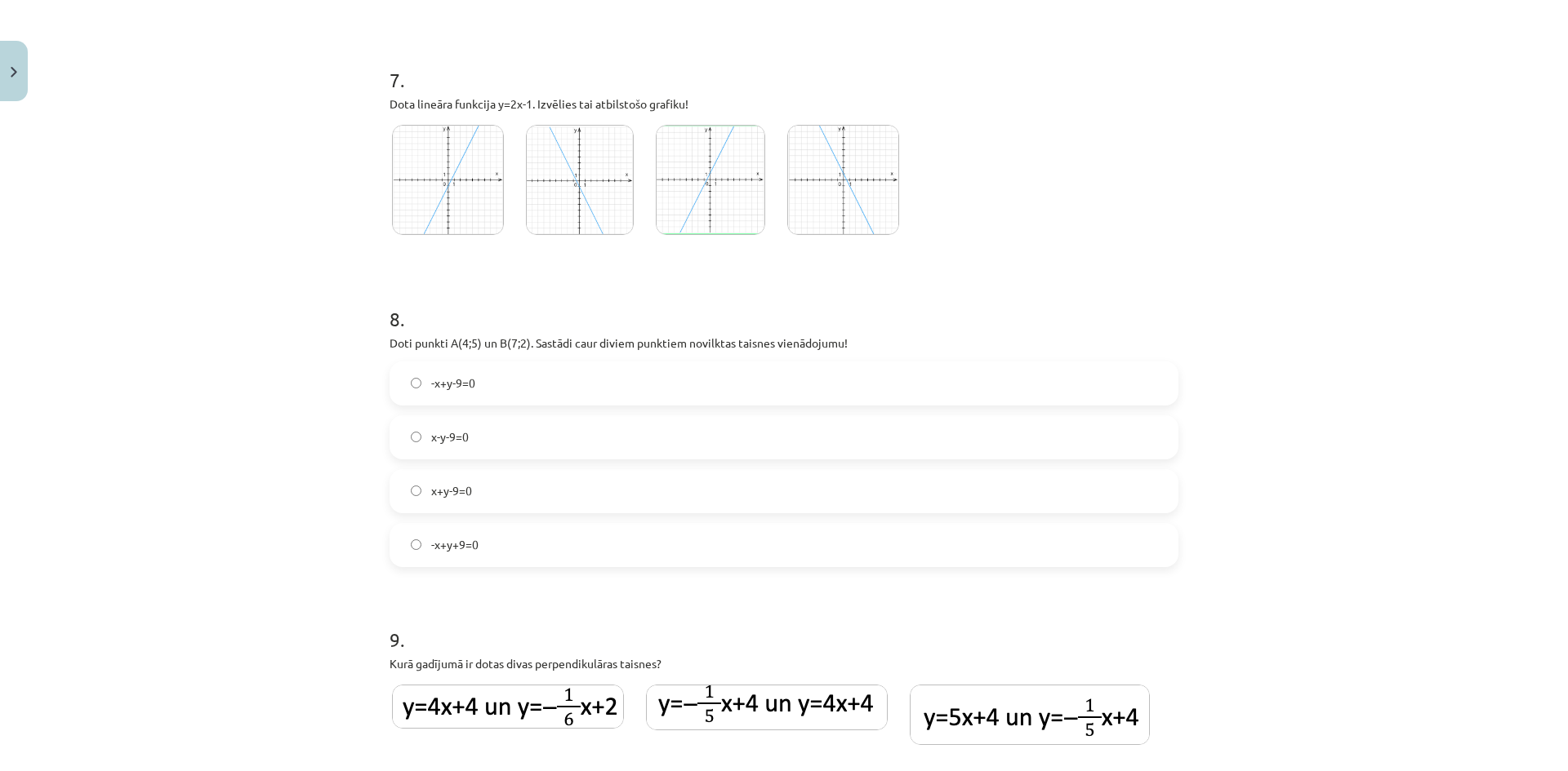
scroll to position [2721, 0]
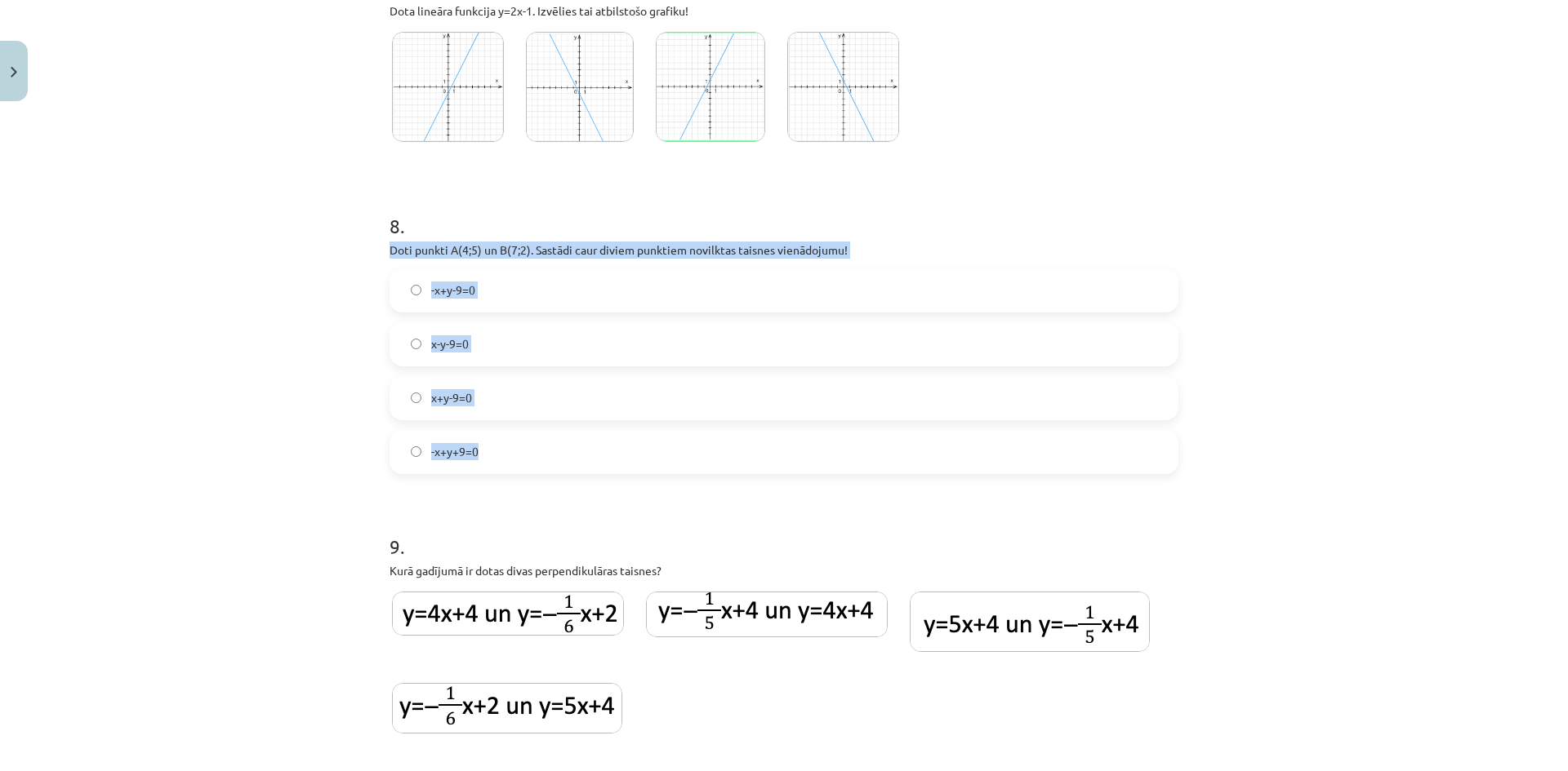
drag, startPoint x: 384, startPoint y: 252, endPoint x: 555, endPoint y: 440, distance: 254.1
click at [555, 440] on div "8 . Doti punkti A(4;5) un B(7;2). Sastādi caur diviem punktiem novilktas taisne…" at bounding box center [783, 329] width 789 height 288
copy div "Doti punkti A(4;5) un B(7;2). Sastādi caur diviem punktiem novilktas taisnes vi…"
drag, startPoint x: 386, startPoint y: 251, endPoint x: 532, endPoint y: 455, distance: 250.9
click at [532, 455] on div "8 . Doti punkti A(4;5) un B(7;2). Sastādi caur diviem punktiem novilktas taisne…" at bounding box center [783, 329] width 789 height 288
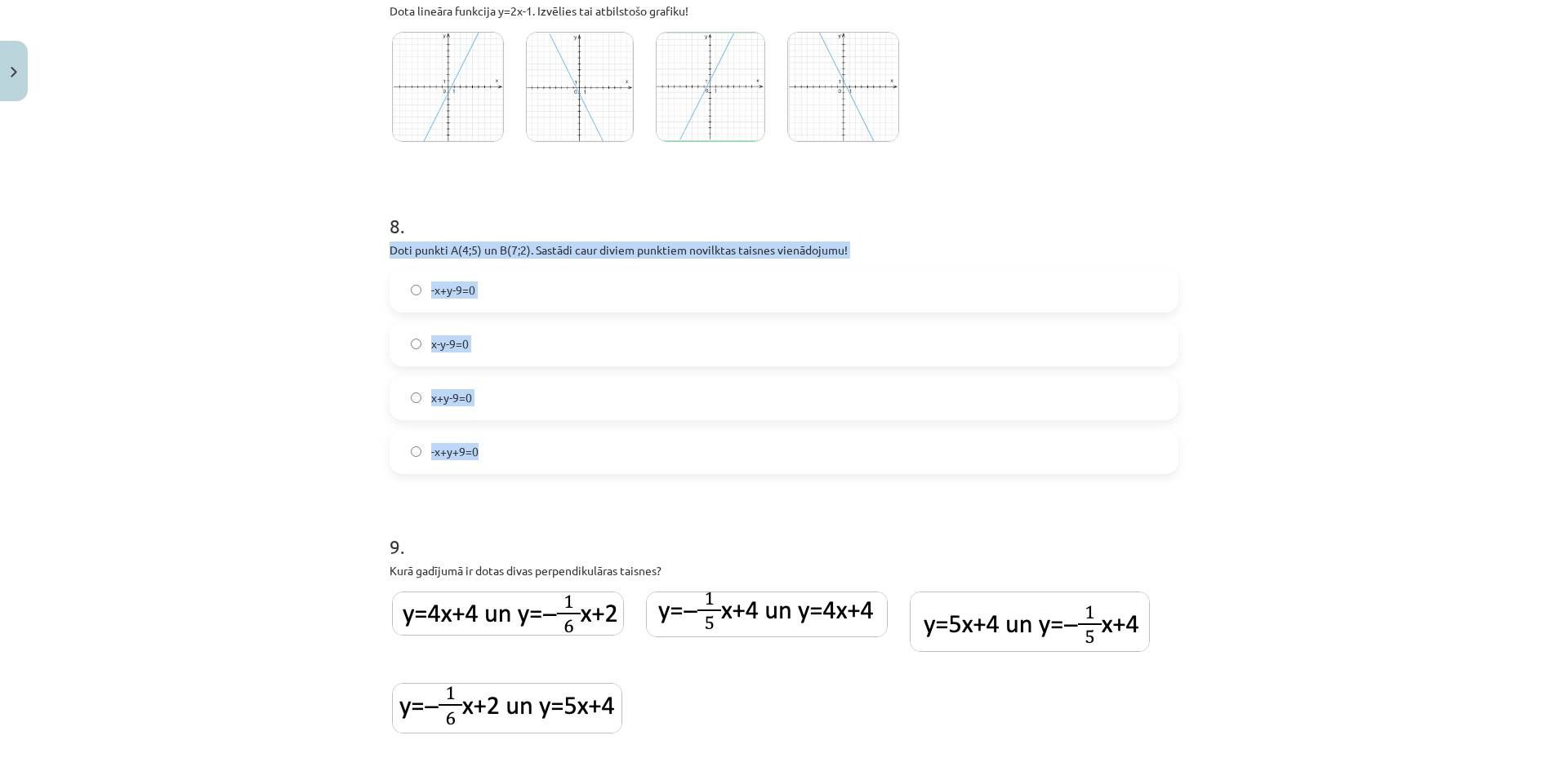
copy div "Doti punkti A(4;5) un B(7;2). Sastādi caur diviem punktiem novilktas taisnes vi…"
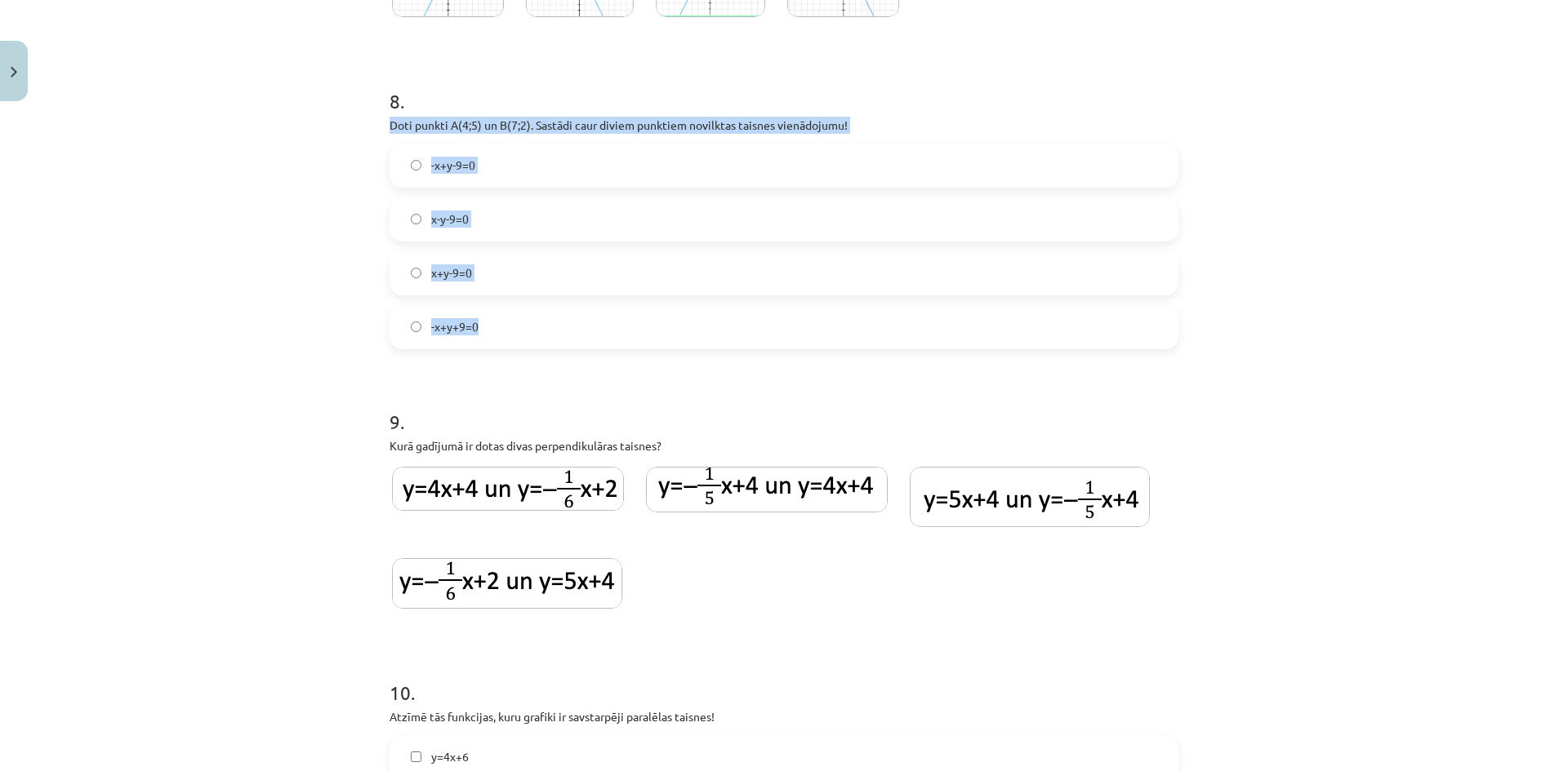
scroll to position [2501, 0]
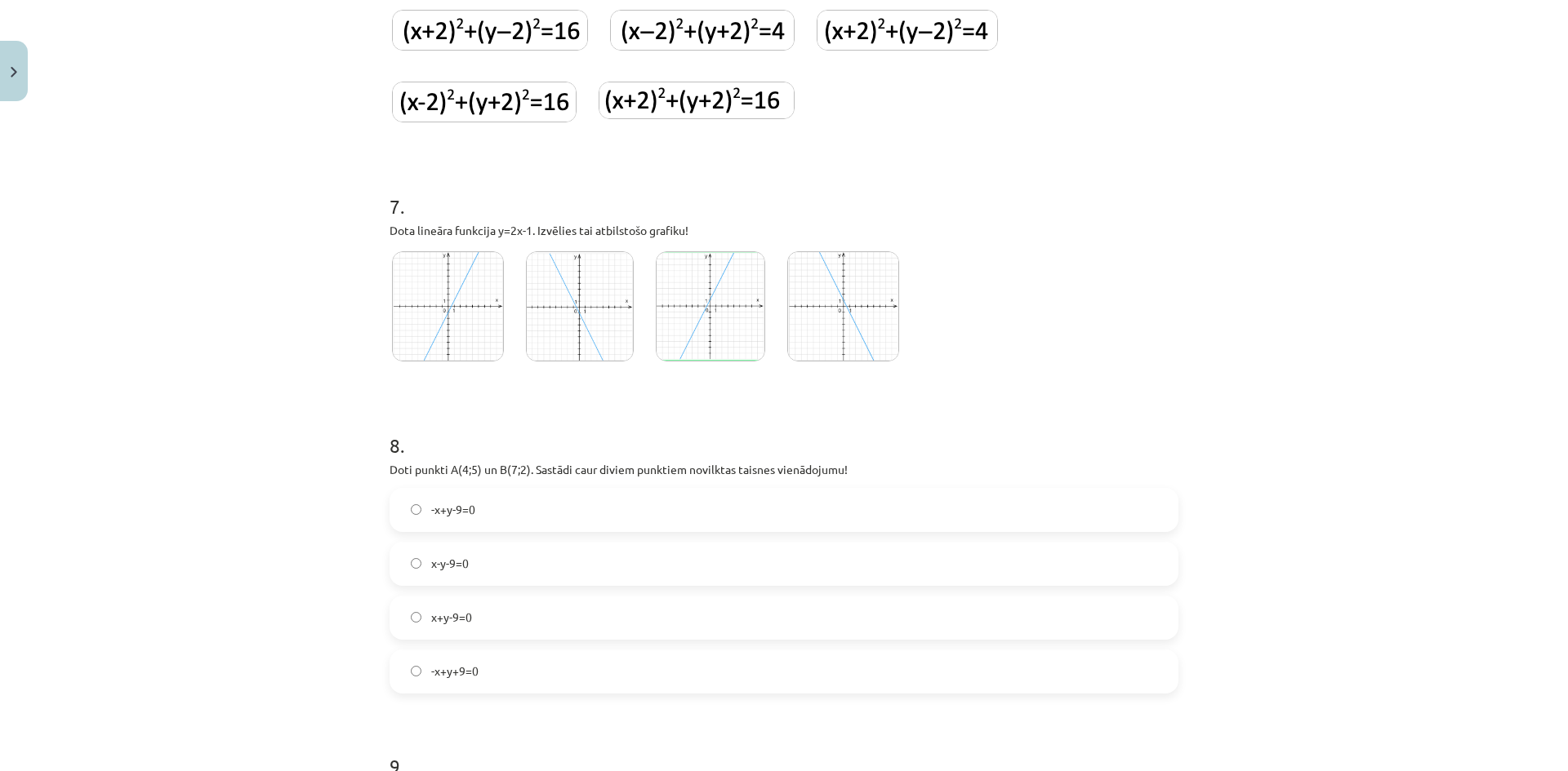
click at [294, 402] on div "Mācību tēma: Matemātikas i - 10. klases 2. ieskaites mācību materiāls (a,b) #1 …" at bounding box center [784, 386] width 1568 height 771
click at [474, 622] on label "x+y-9=0" at bounding box center [783, 618] width 786 height 41
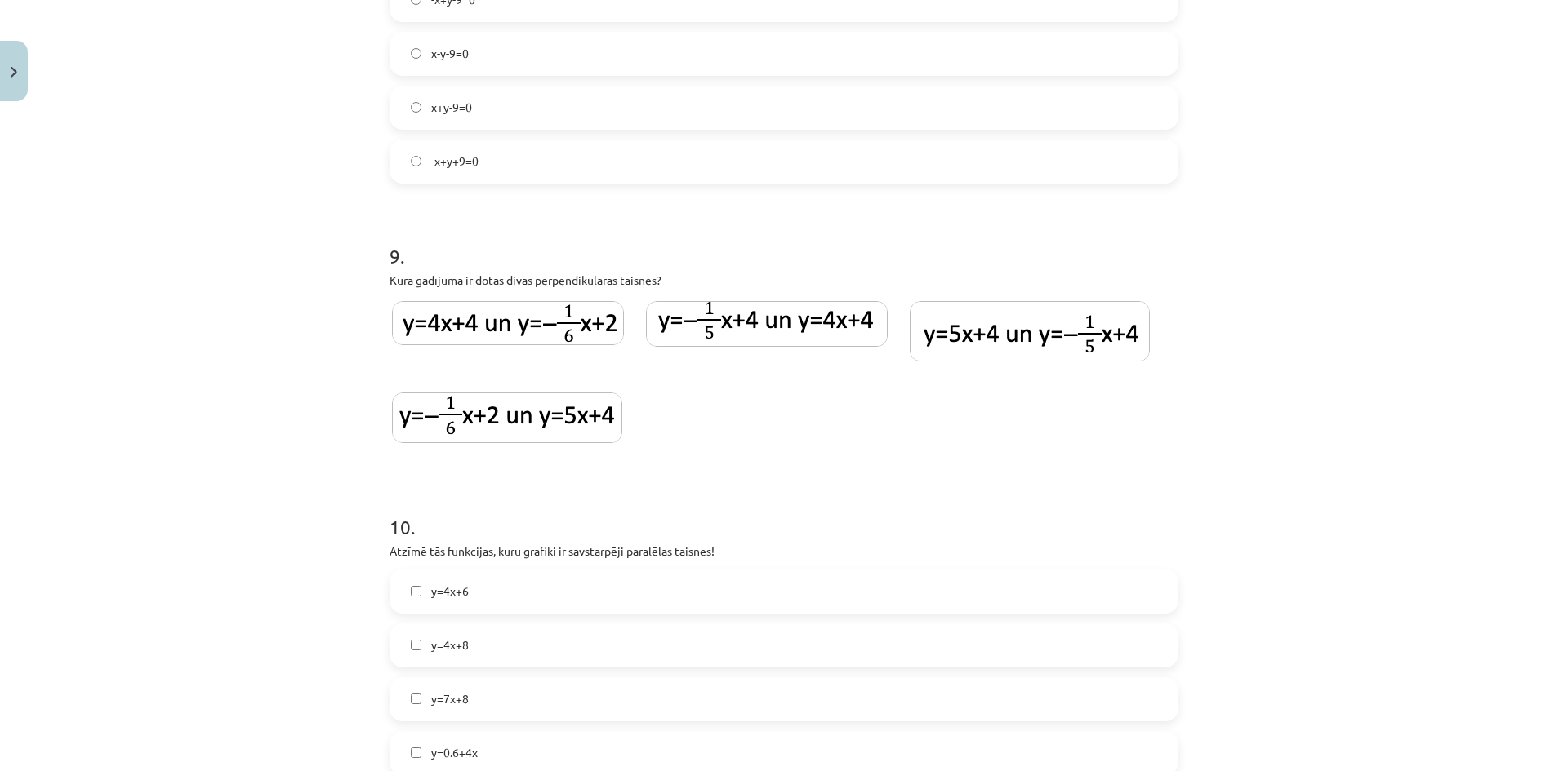
scroll to position [3045, 0]
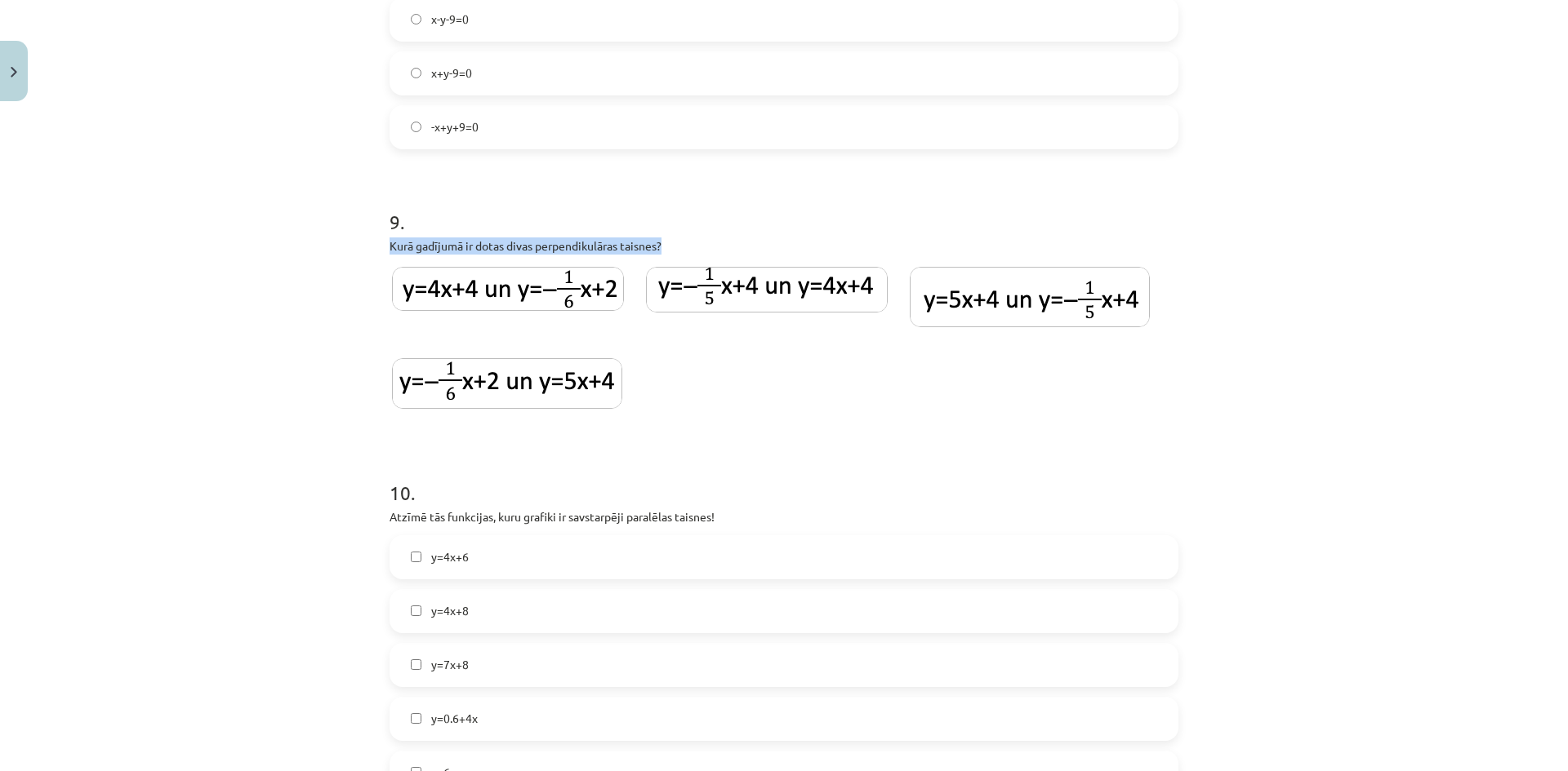
drag, startPoint x: 383, startPoint y: 250, endPoint x: 703, endPoint y: 255, distance: 320.0
click at [703, 255] on p "Kurā gadījumā ir dotas divas perpendikulāras taisnes?" at bounding box center [783, 246] width 789 height 17
copy p "Kurā gadījumā ir dotas divas perpendikulāras taisnes?"
click at [554, 284] on img at bounding box center [507, 289] width 232 height 44
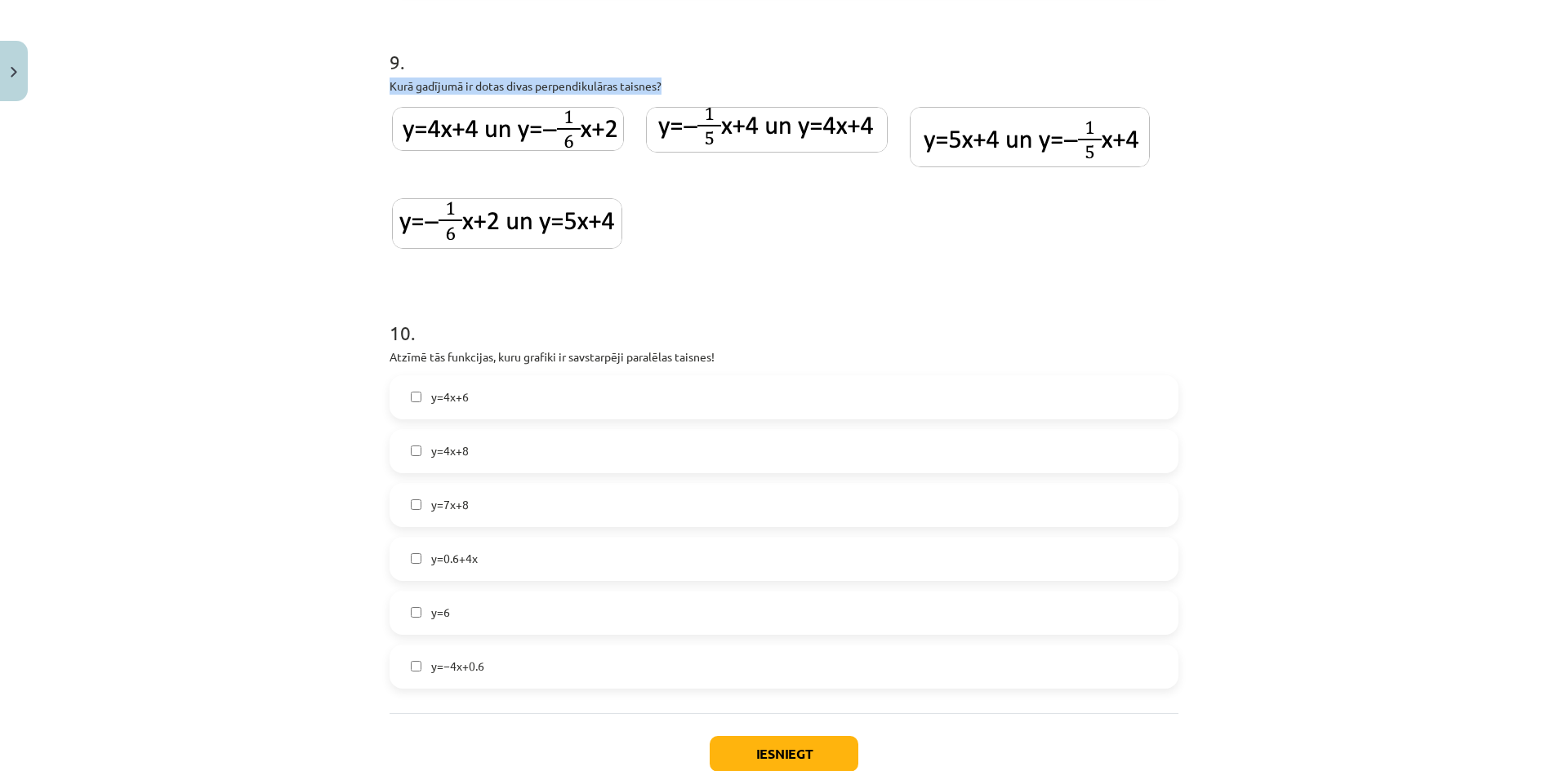
scroll to position [3317, 0]
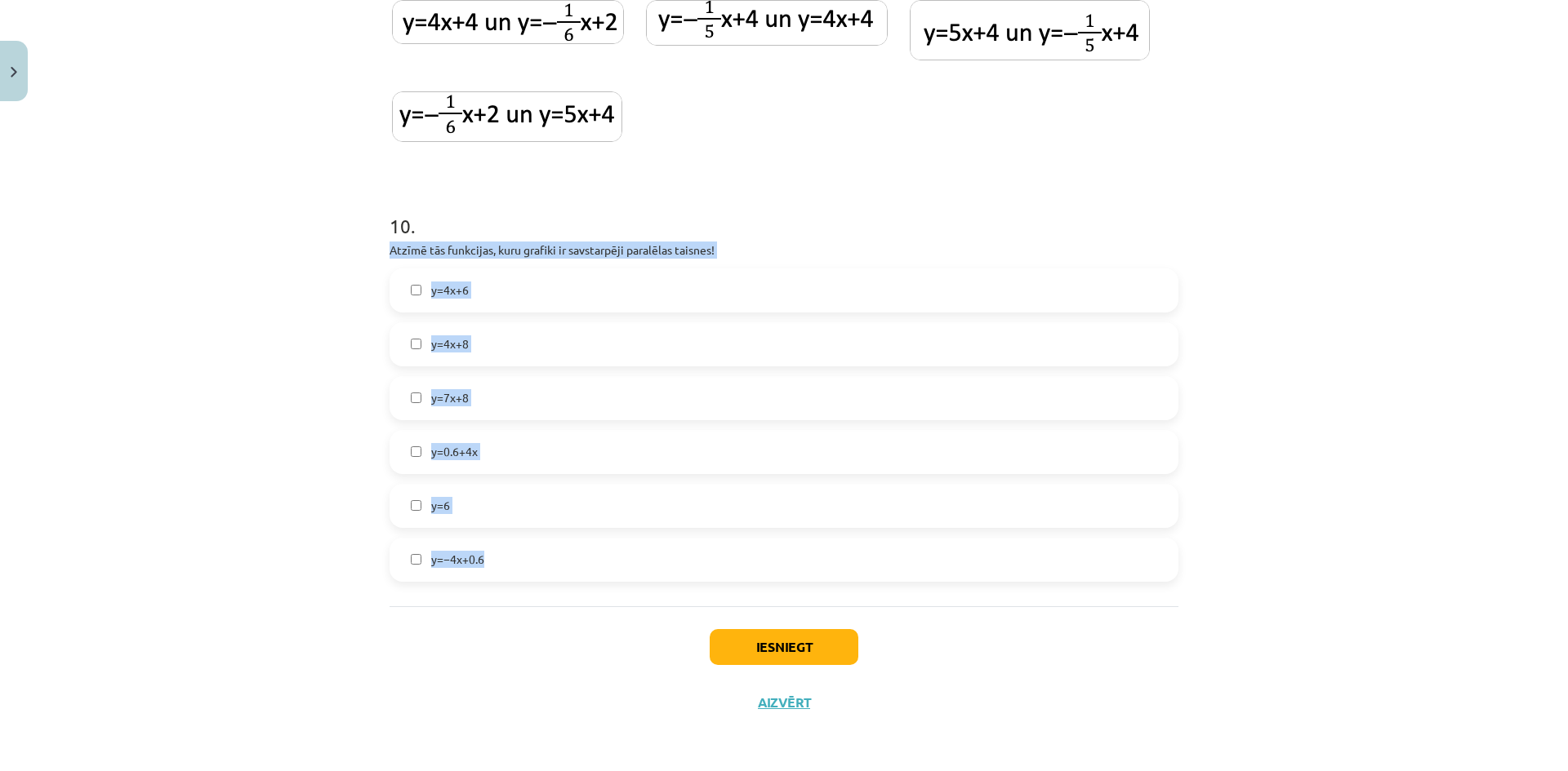
drag, startPoint x: 411, startPoint y: 257, endPoint x: 612, endPoint y: 564, distance: 366.9
copy div "Atzīmē tās funkcijas, kuru grafiki ir savstarpēji paralēlas taisnes! y=4x+6 y=4…"
click at [306, 349] on div "Mācību tēma: Matemātikas i - 10. klases 2. ieskaites mācību materiāls (a,b) #1 …" at bounding box center [784, 386] width 1568 height 771
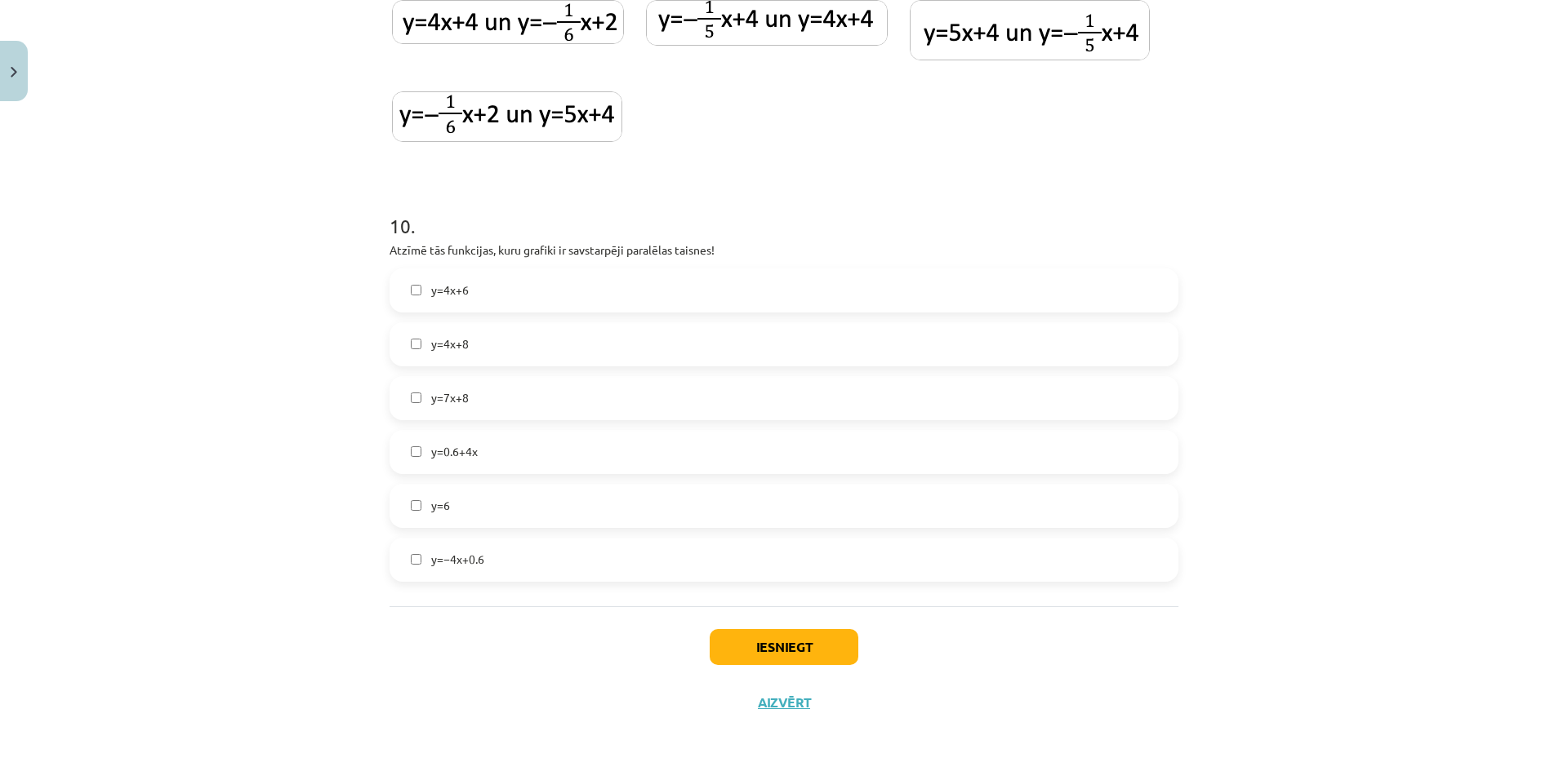
click at [481, 285] on label "y=4x+6" at bounding box center [783, 290] width 786 height 41
click at [504, 341] on label "y=4x+8" at bounding box center [783, 345] width 786 height 41
click at [494, 555] on label "y=−4x+0.6" at bounding box center [783, 560] width 786 height 41
click at [471, 458] on span "y=0.6+4x" at bounding box center [454, 452] width 47 height 17
click at [527, 562] on label "y=−4x+0.6" at bounding box center [783, 560] width 786 height 41
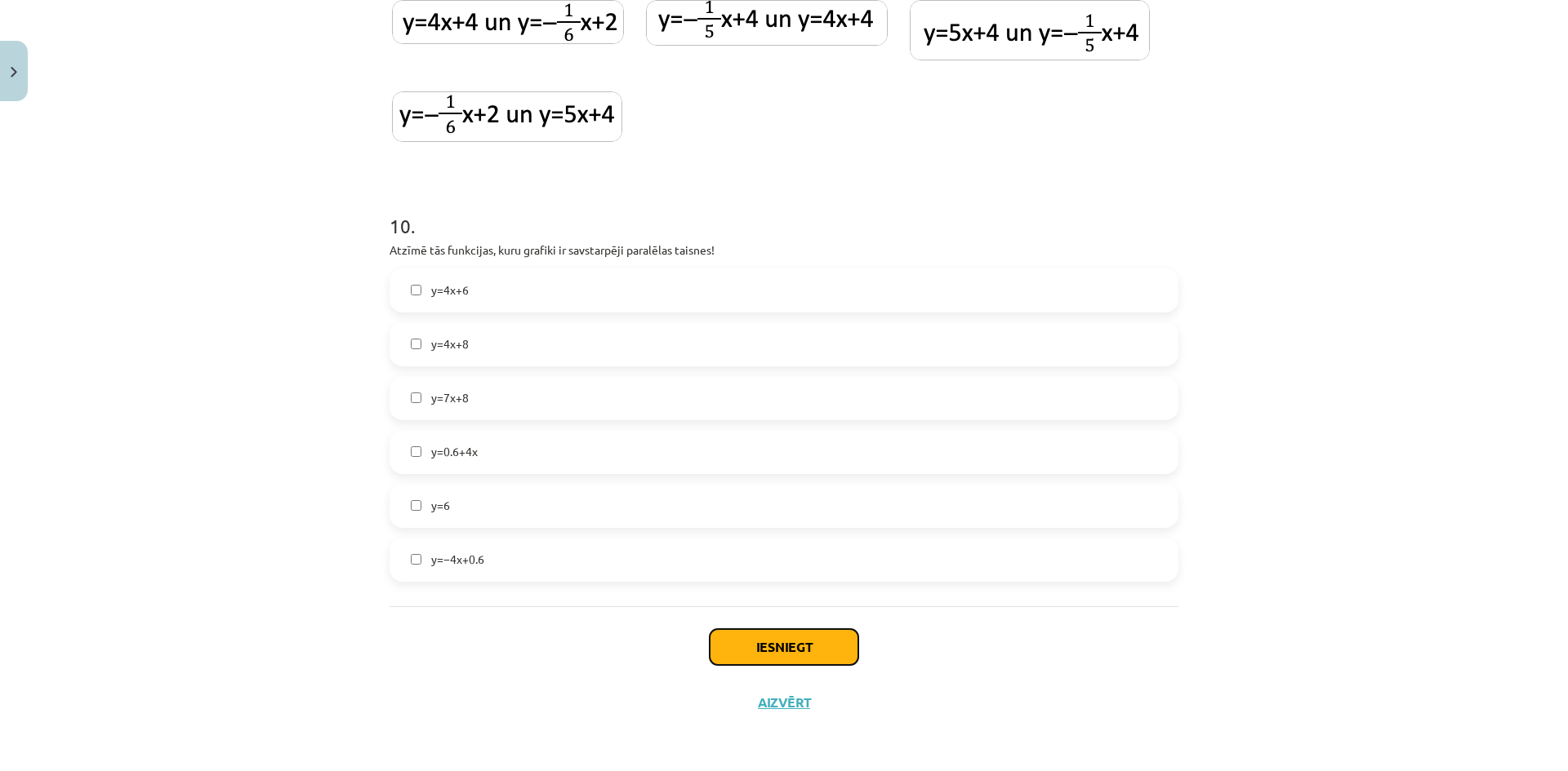
click at [787, 635] on button "Iesniegt" at bounding box center [783, 647] width 149 height 36
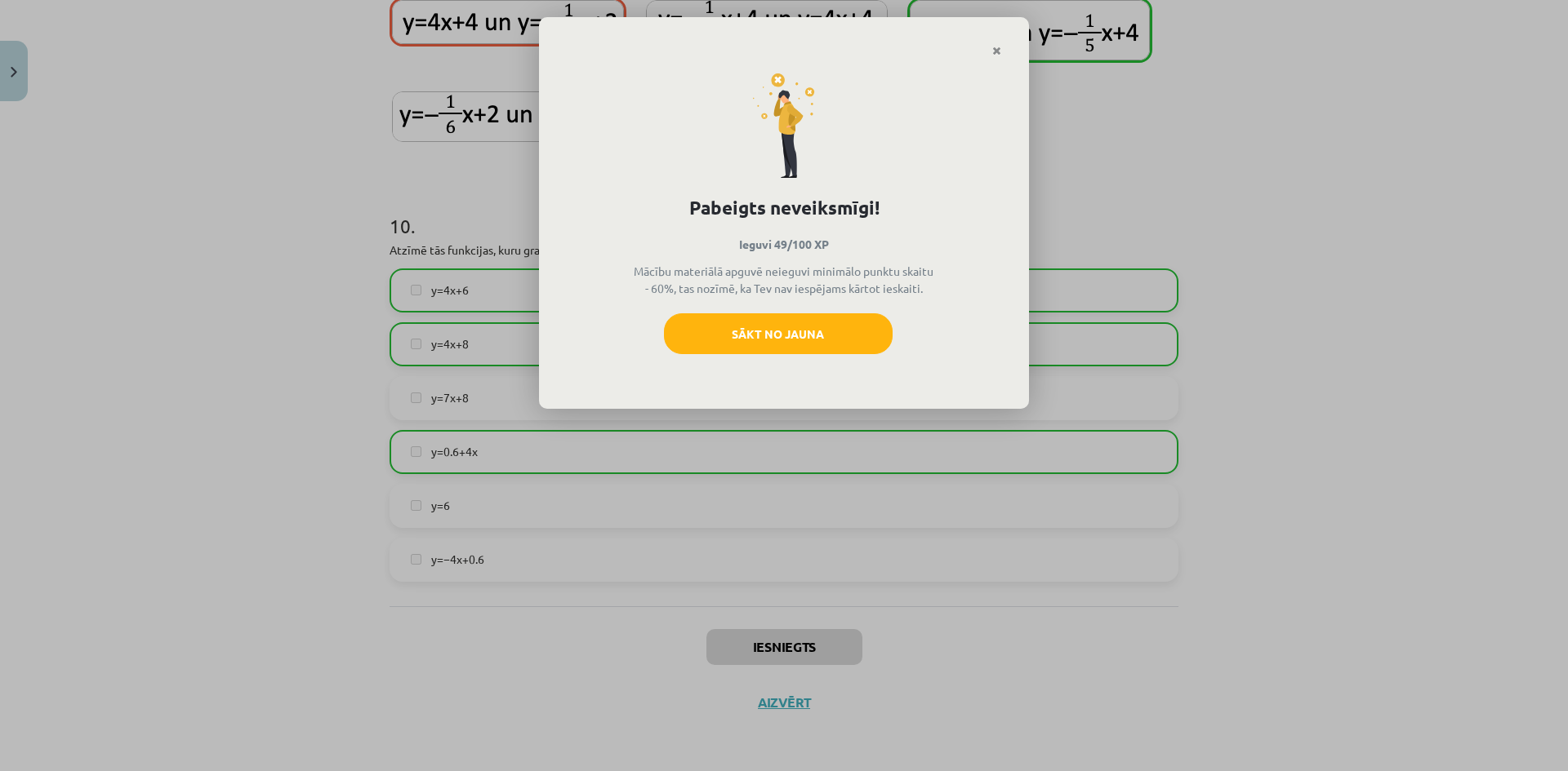
click at [1001, 45] on link "Close" at bounding box center [996, 50] width 29 height 31
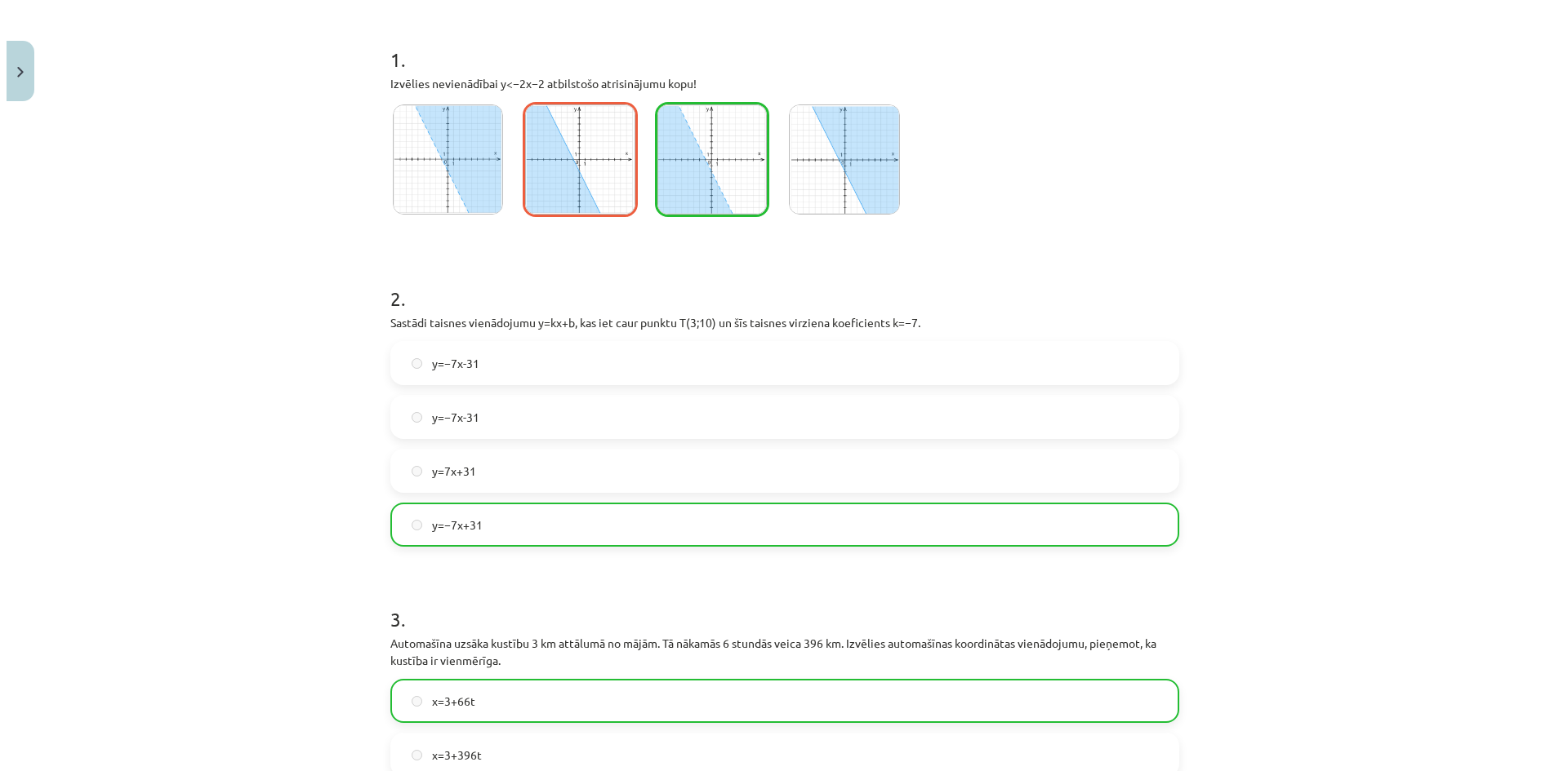
scroll to position [0, 0]
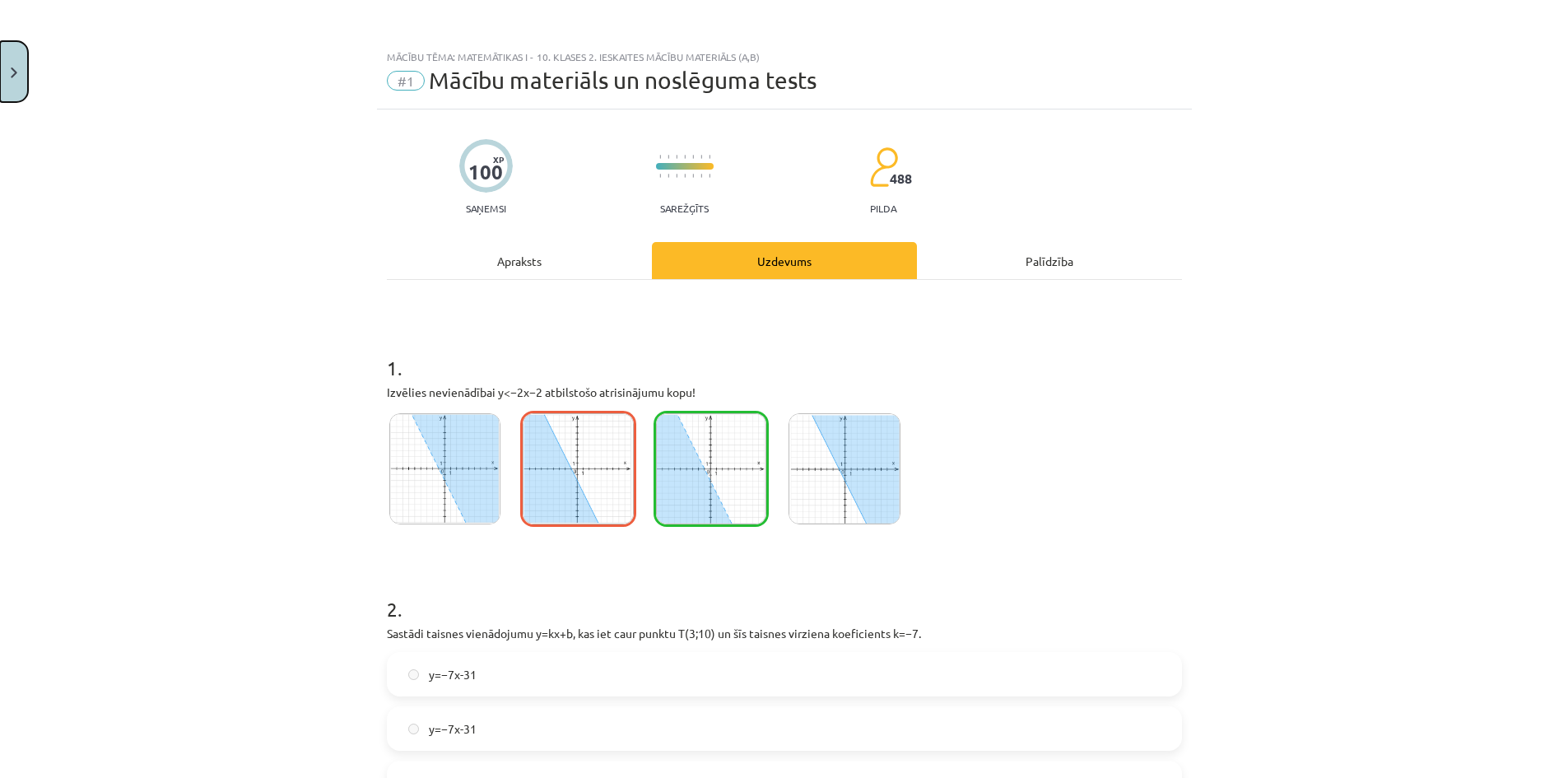
click at [21, 68] on button "Close" at bounding box center [14, 71] width 28 height 61
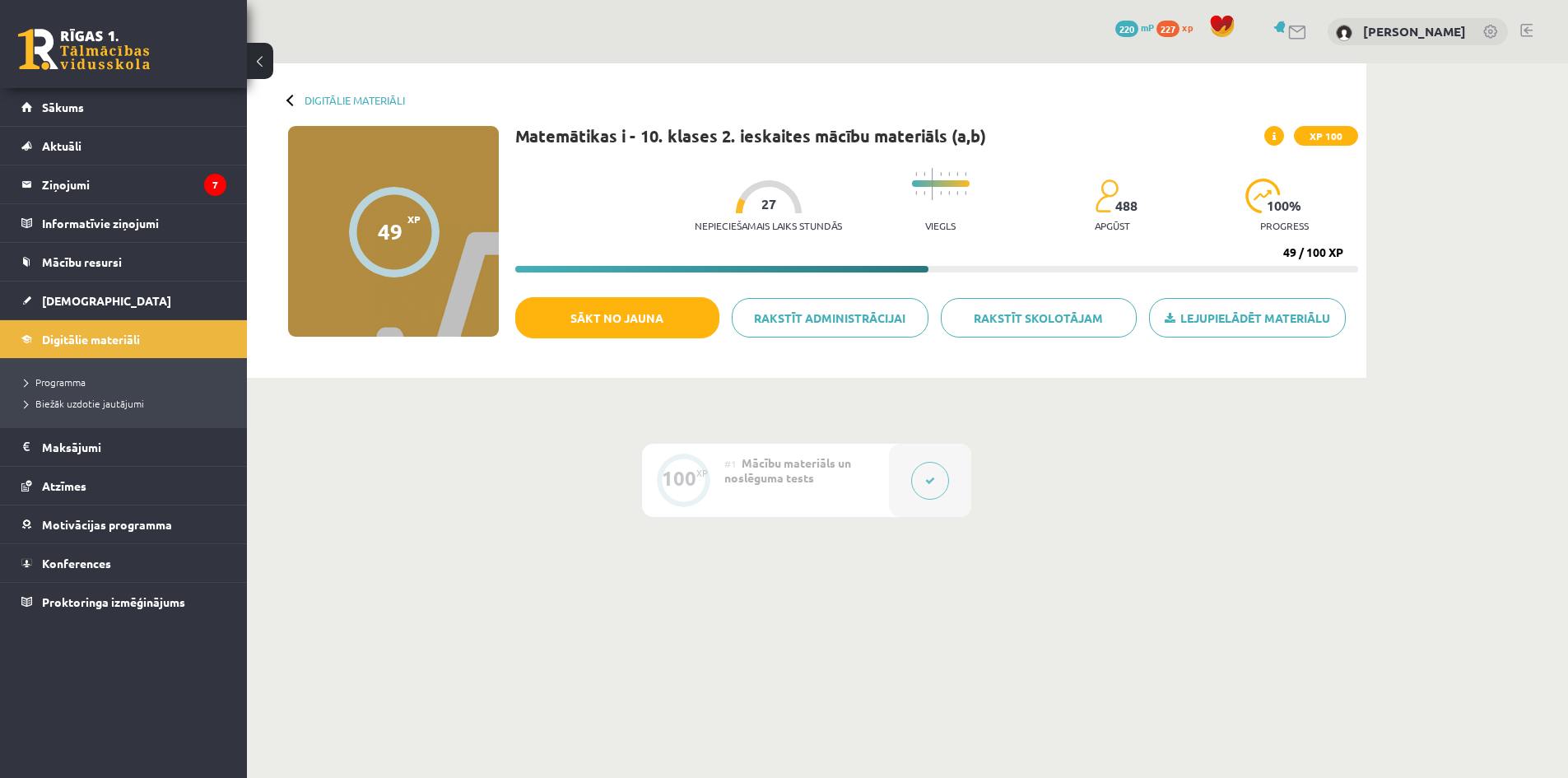
click at [880, 481] on div "#1 Mācību materiāls un noslēguma tests" at bounding box center [807, 481] width 164 height 74
click at [926, 478] on icon at bounding box center [930, 482] width 10 height 10
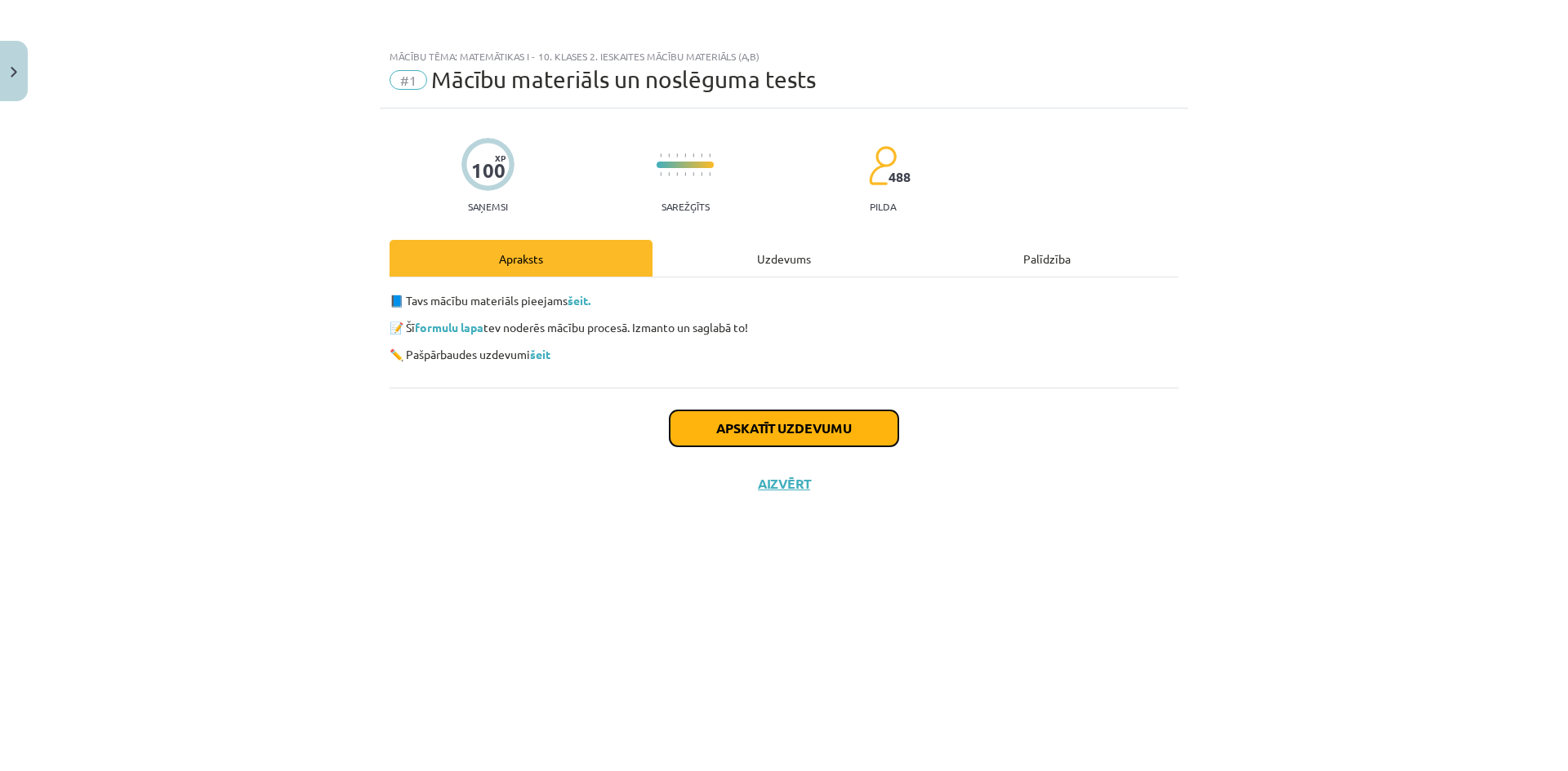
click at [826, 425] on button "Apskatīt uzdevumu" at bounding box center [783, 428] width 228 height 36
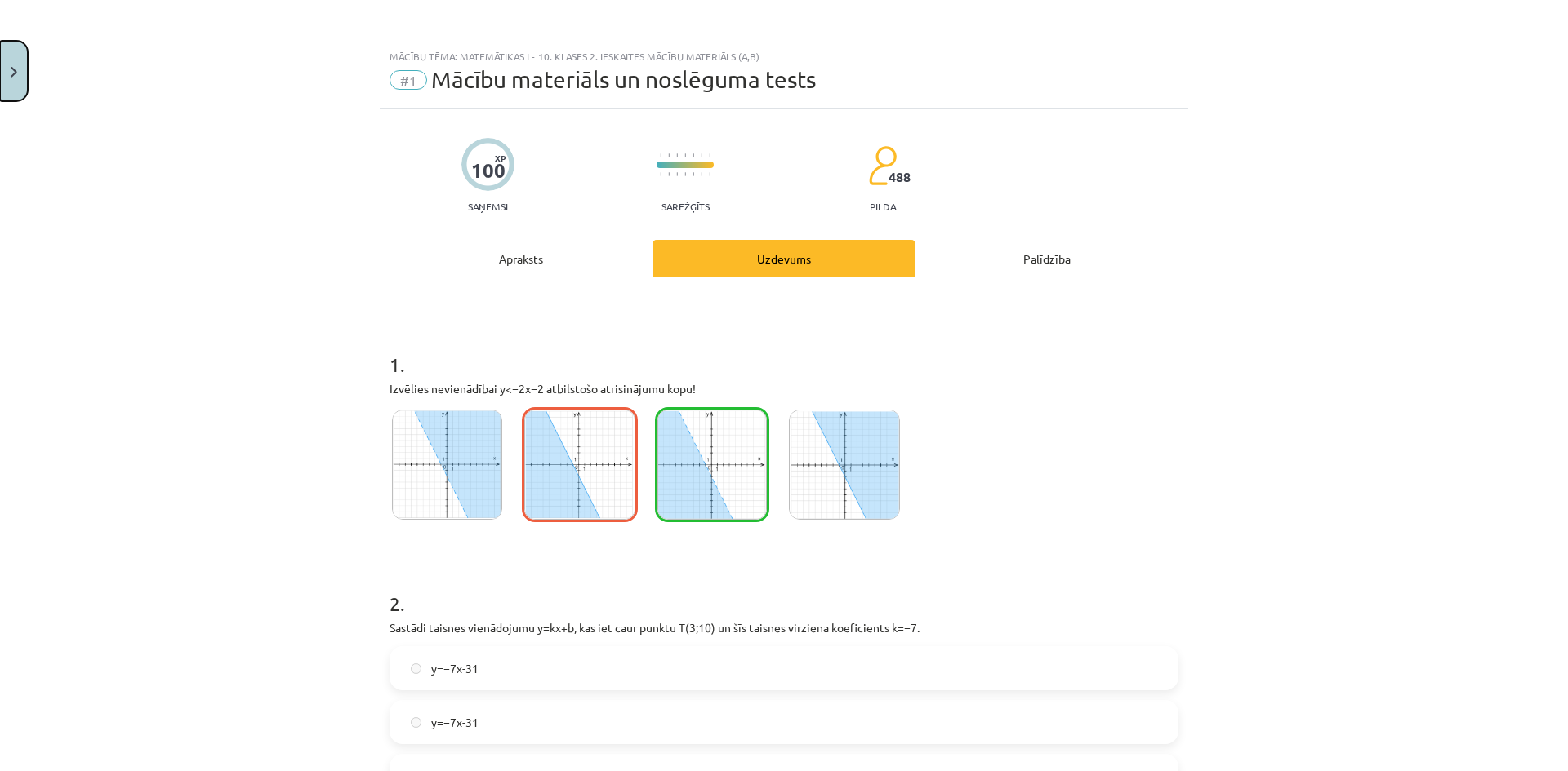
click at [11, 74] on img "Close" at bounding box center [14, 72] width 7 height 10
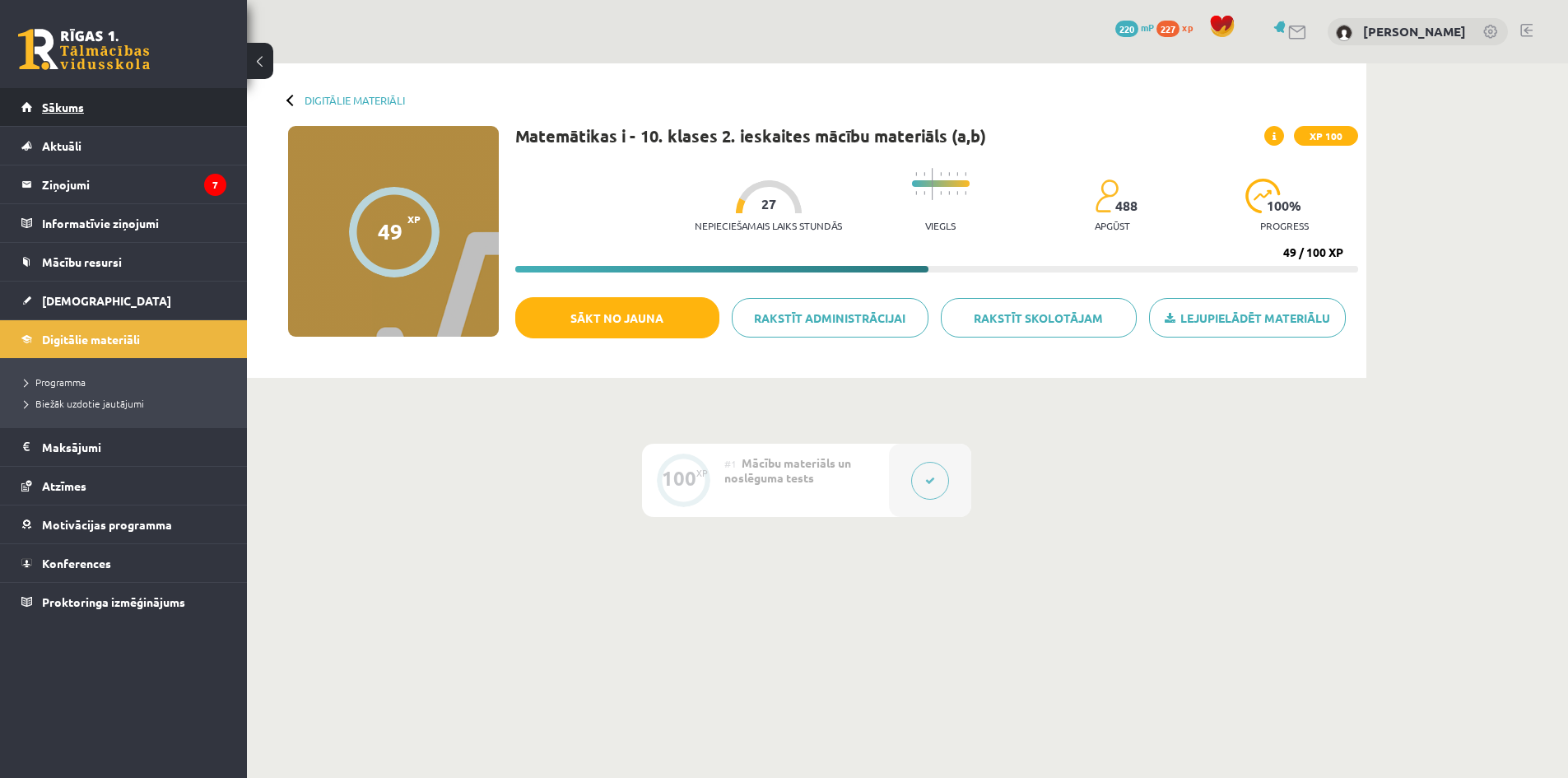
click at [78, 111] on span "Sākums" at bounding box center [63, 106] width 42 height 15
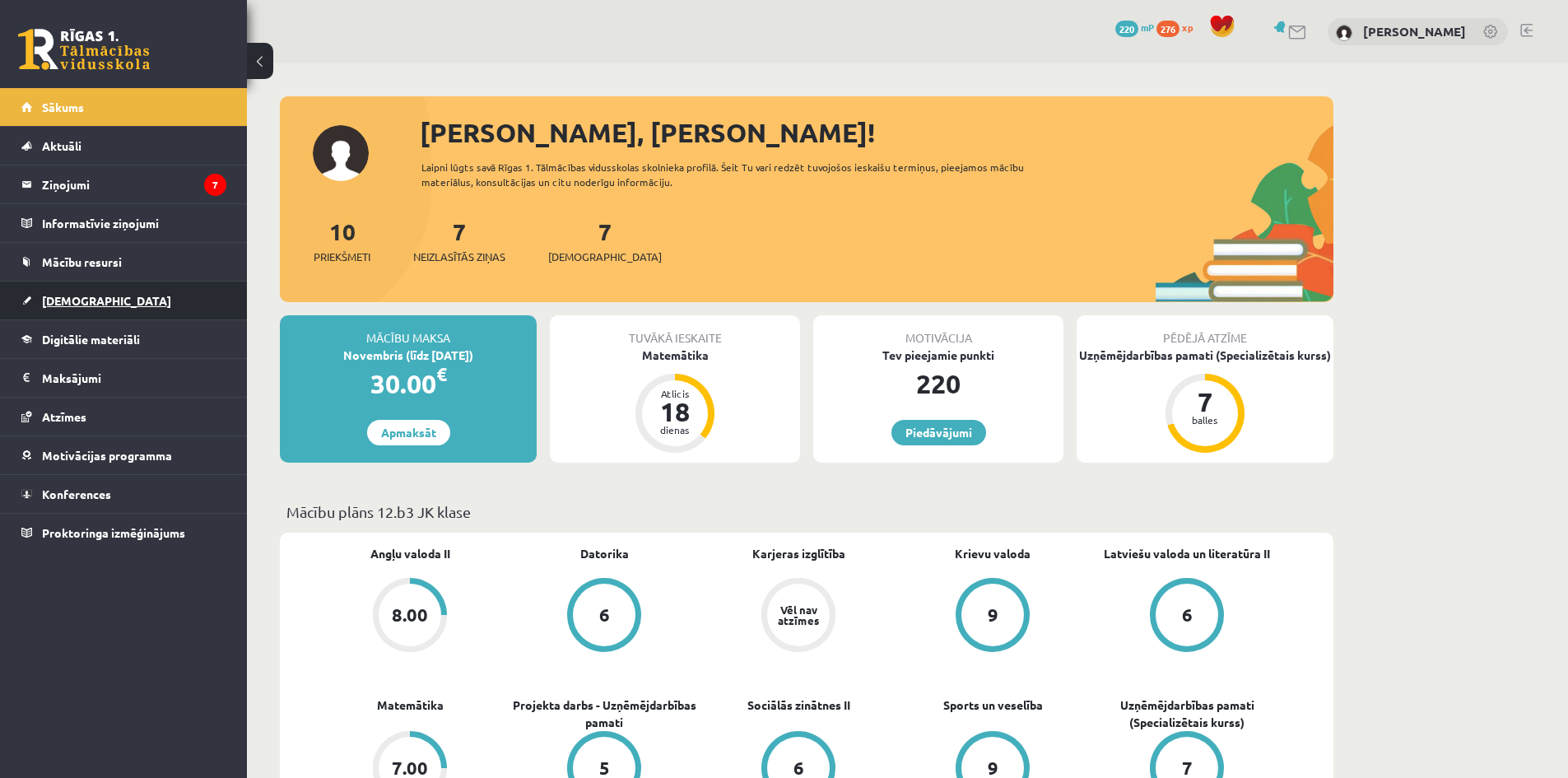
click at [113, 301] on link "[DEMOGRAPHIC_DATA]" at bounding box center [123, 301] width 205 height 38
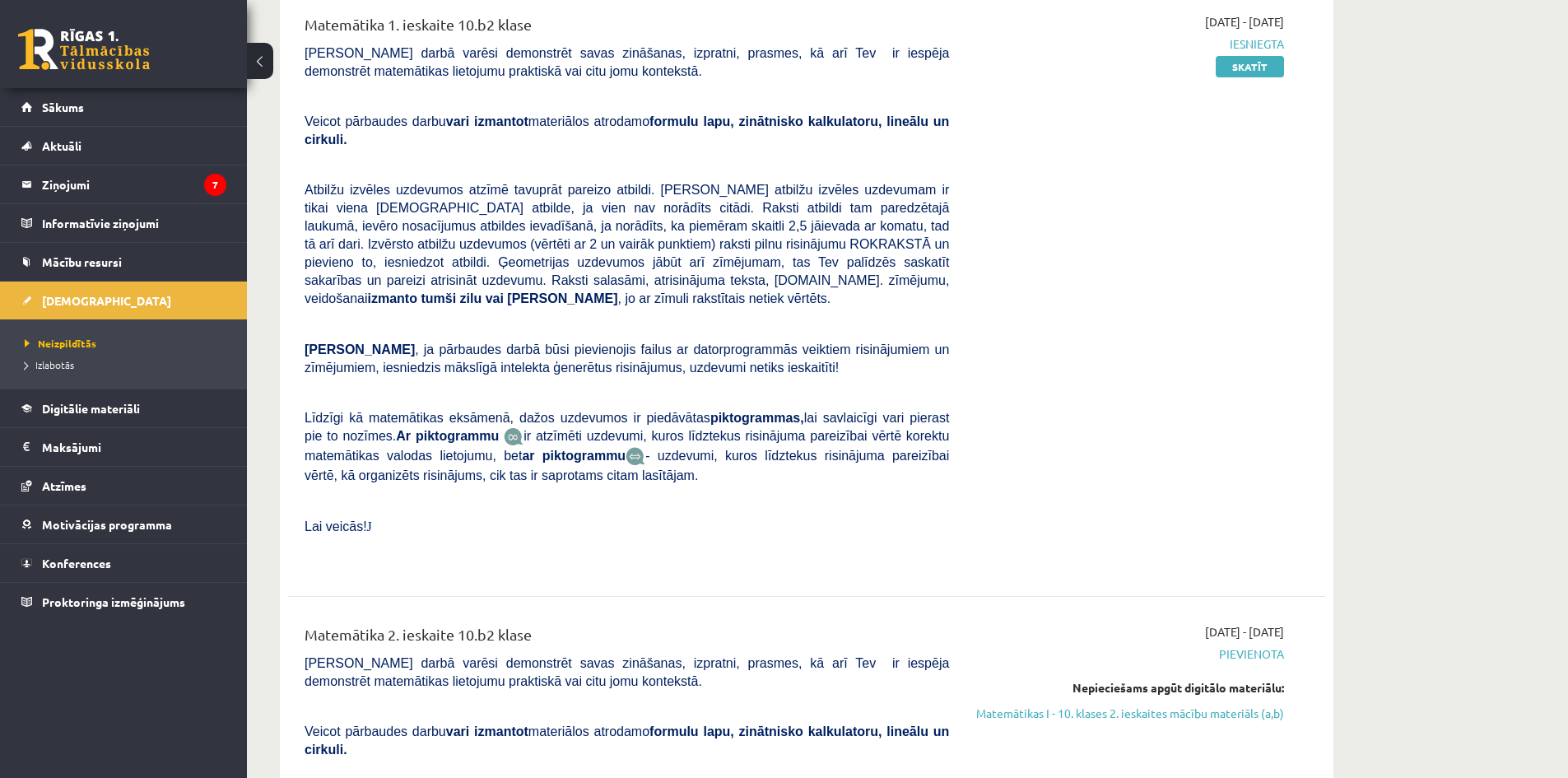
scroll to position [549, 0]
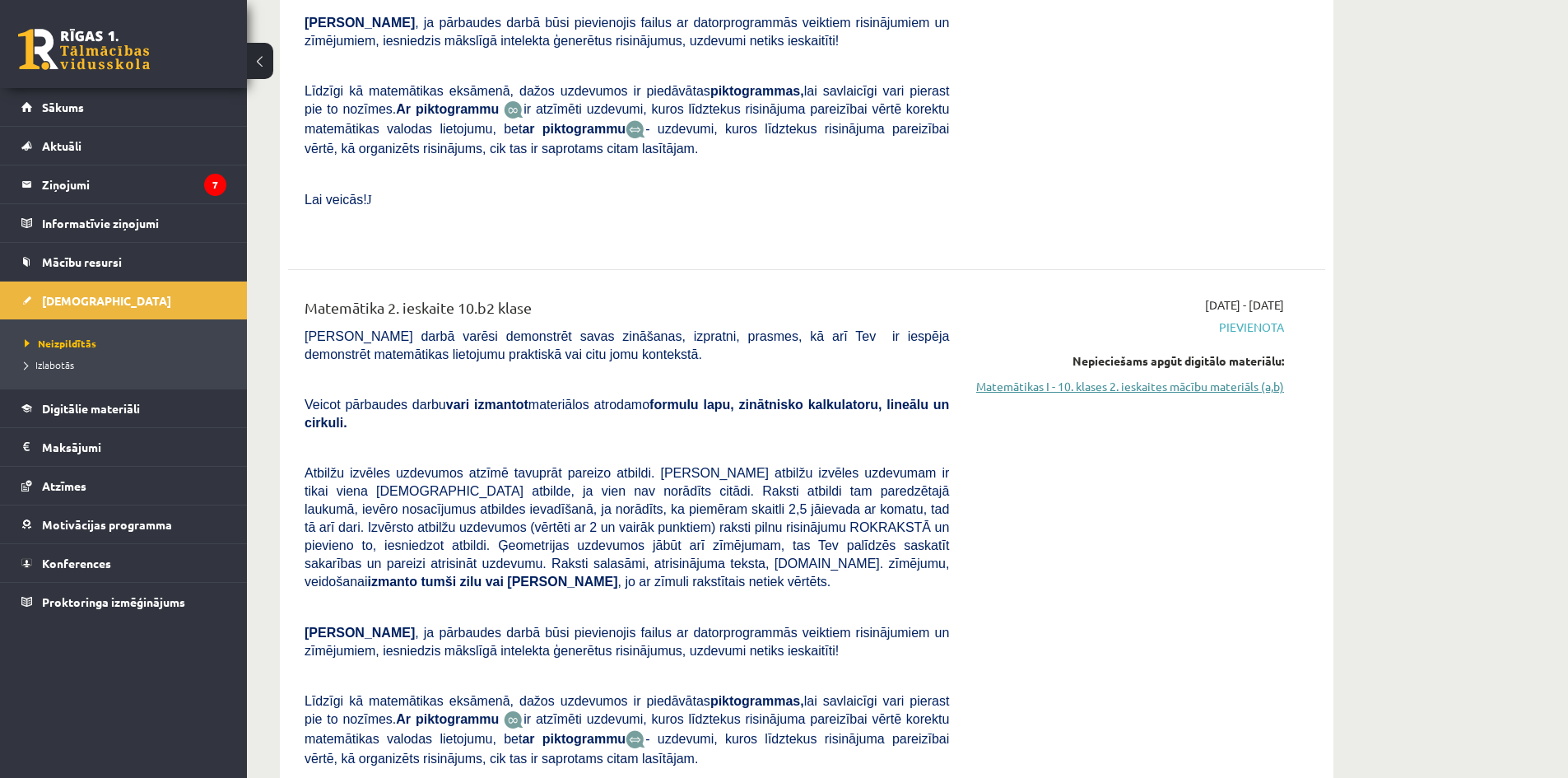
click at [1125, 378] on link "Matemātikas I - 10. klases 2. ieskaites mācību materiāls (a,b)" at bounding box center [1129, 386] width 310 height 17
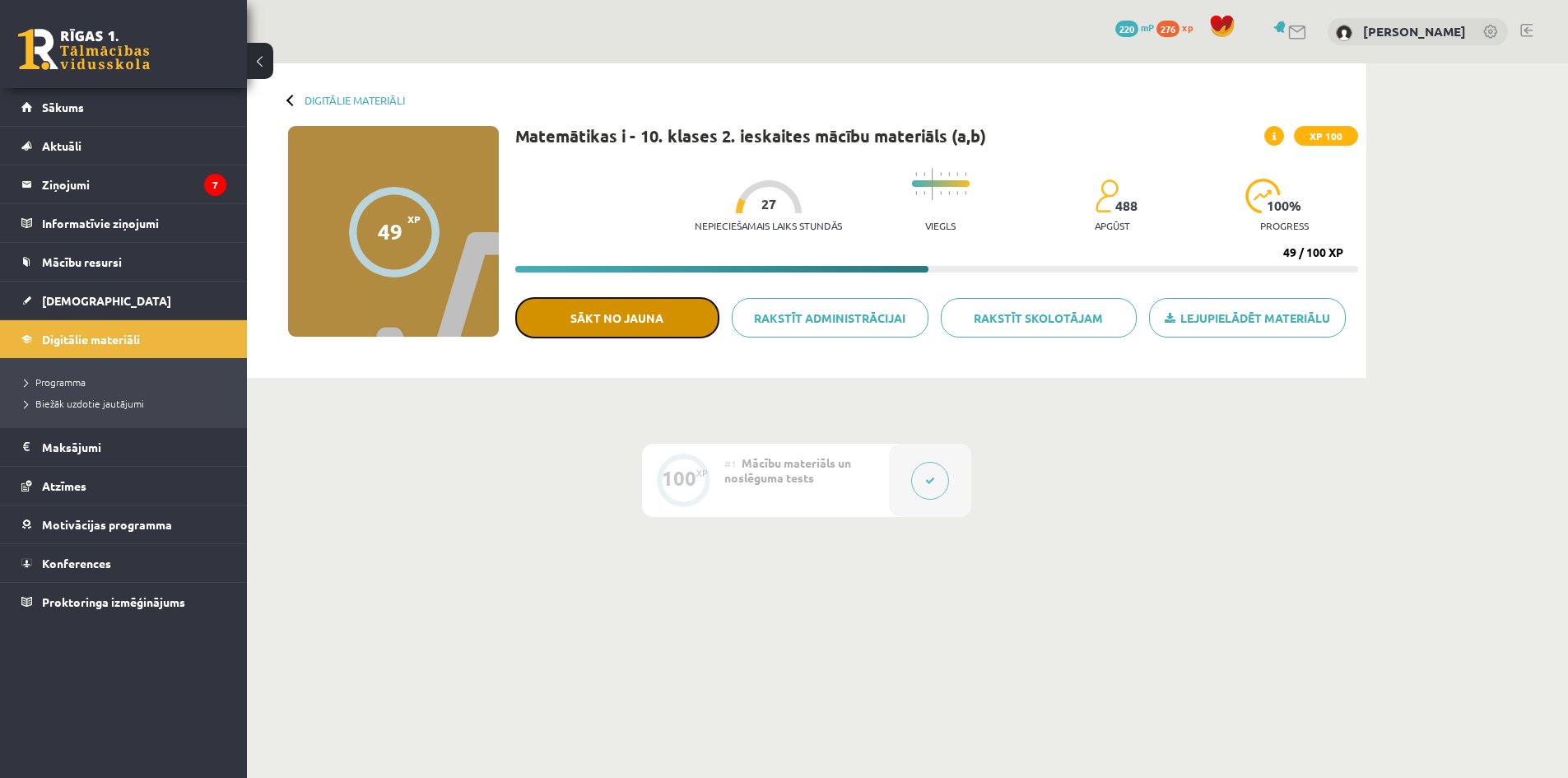
click at [679, 315] on button "Sākt no jauna" at bounding box center [617, 318] width 204 height 41
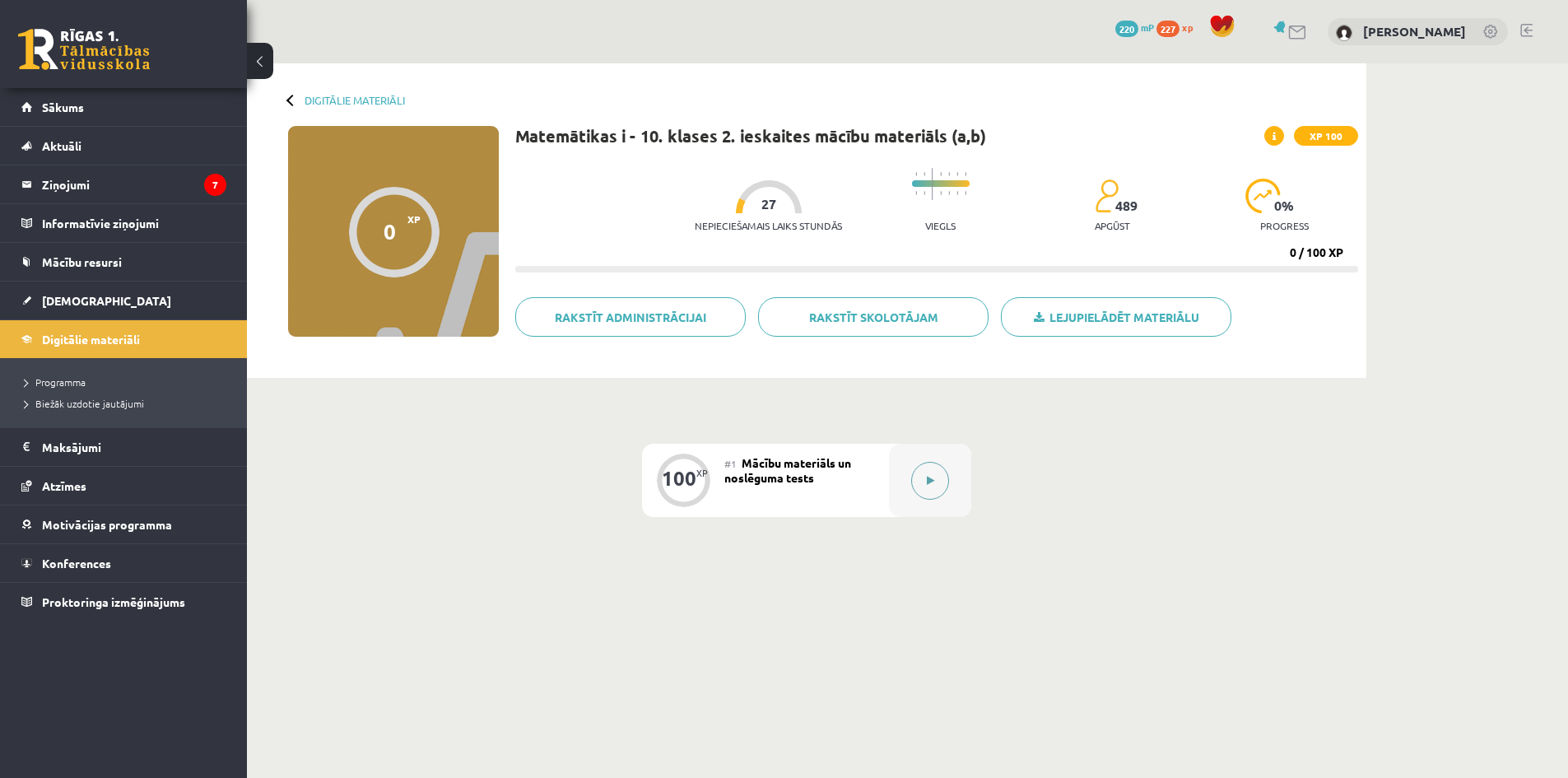
click at [927, 479] on icon at bounding box center [930, 482] width 8 height 10
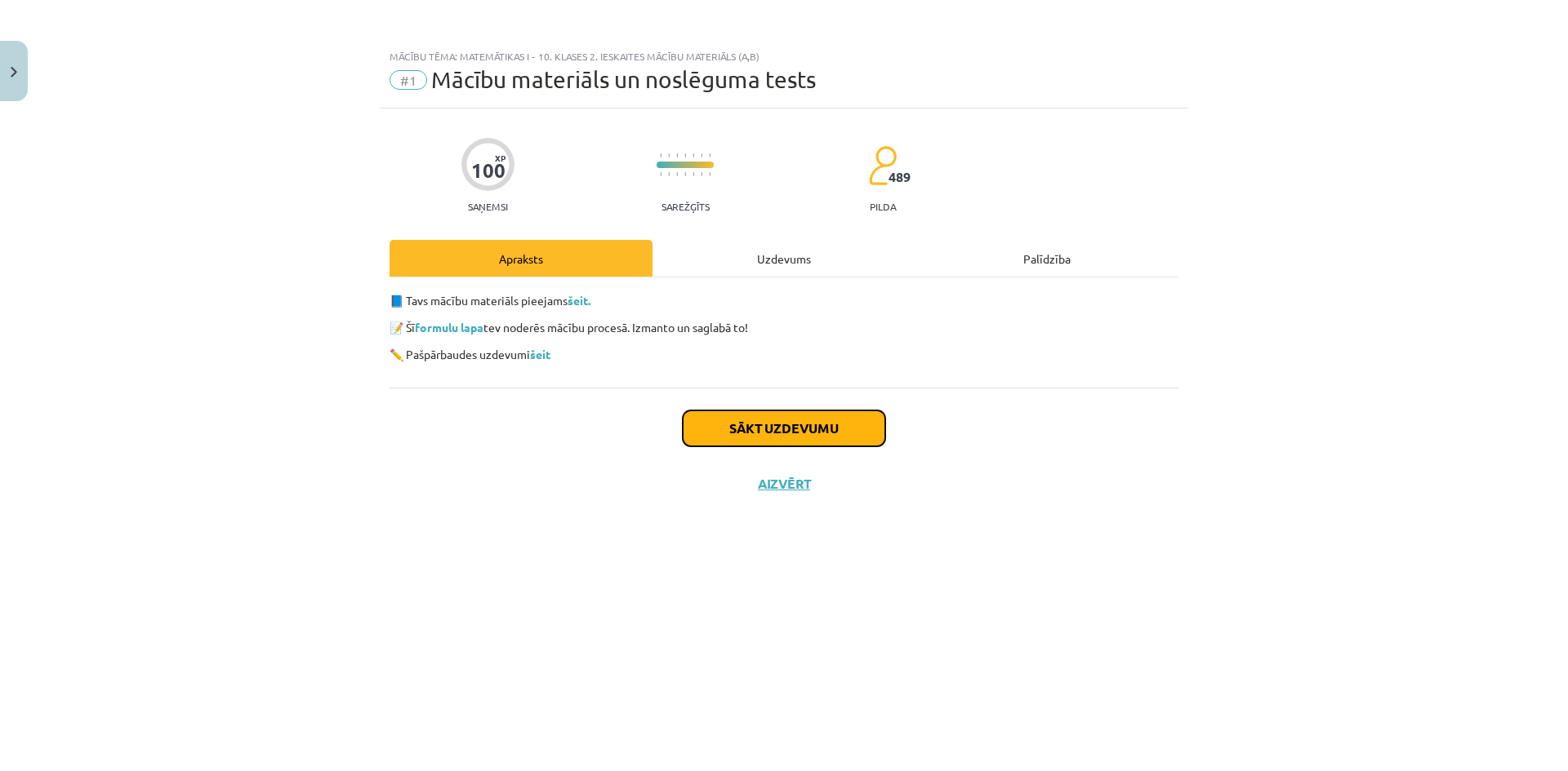
click at [878, 425] on button "Sākt uzdevumu" at bounding box center [784, 428] width 202 height 36
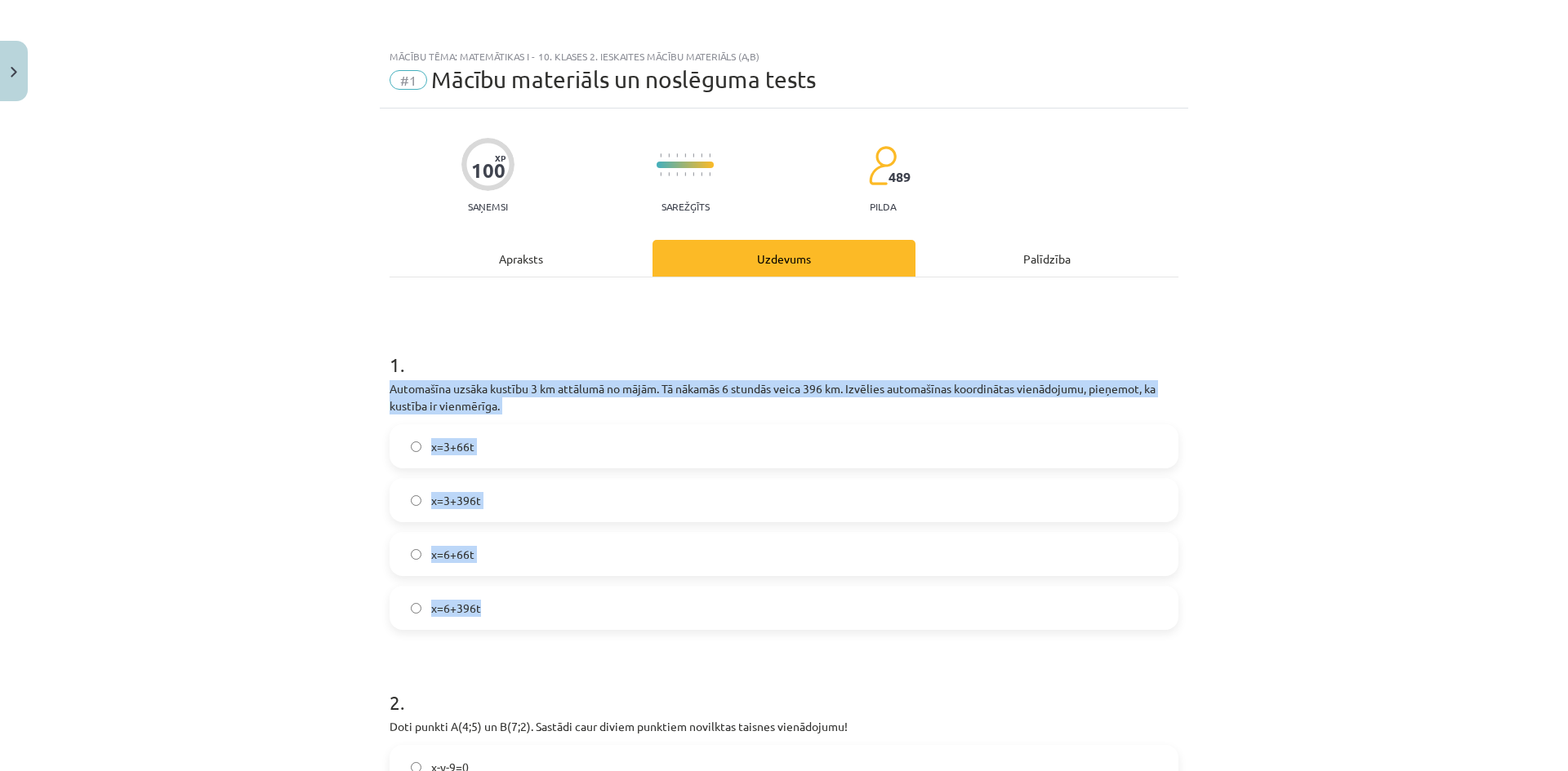
drag, startPoint x: 399, startPoint y: 389, endPoint x: 542, endPoint y: 602, distance: 256.6
copy div "Automašīna uzsāka kustību 3 km attālumā no mājām. Tā nākamās 6 stundās veica 39…"
click at [541, 450] on label "x=3+66t" at bounding box center [783, 447] width 786 height 41
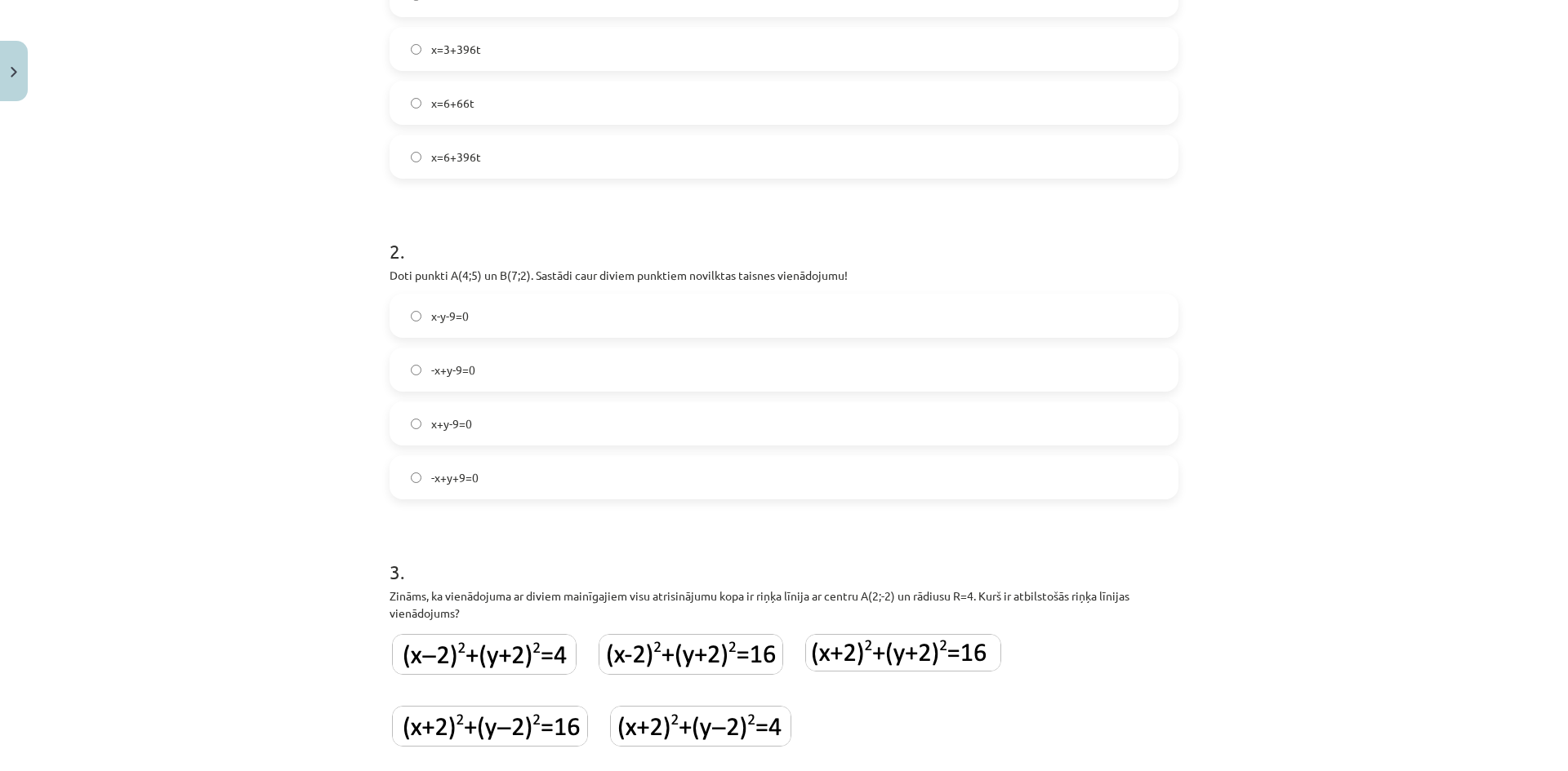
scroll to position [544, 0]
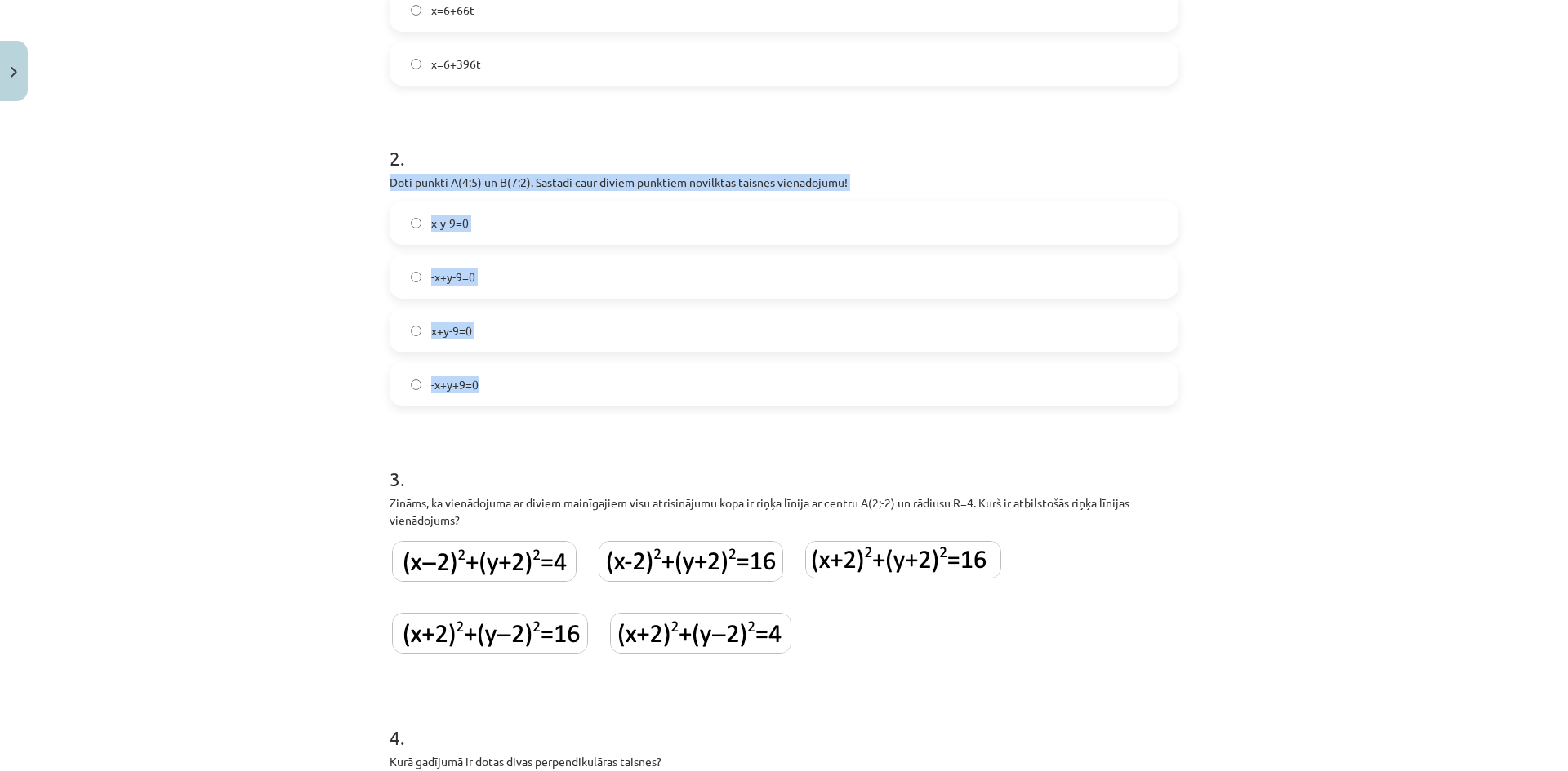
drag, startPoint x: 422, startPoint y: 196, endPoint x: 591, endPoint y: 387, distance: 255.0
copy div "Doti punkti A(4;5) un B(7;2). Sastādi caur diviem punktiem novilktas taisnes vi…"
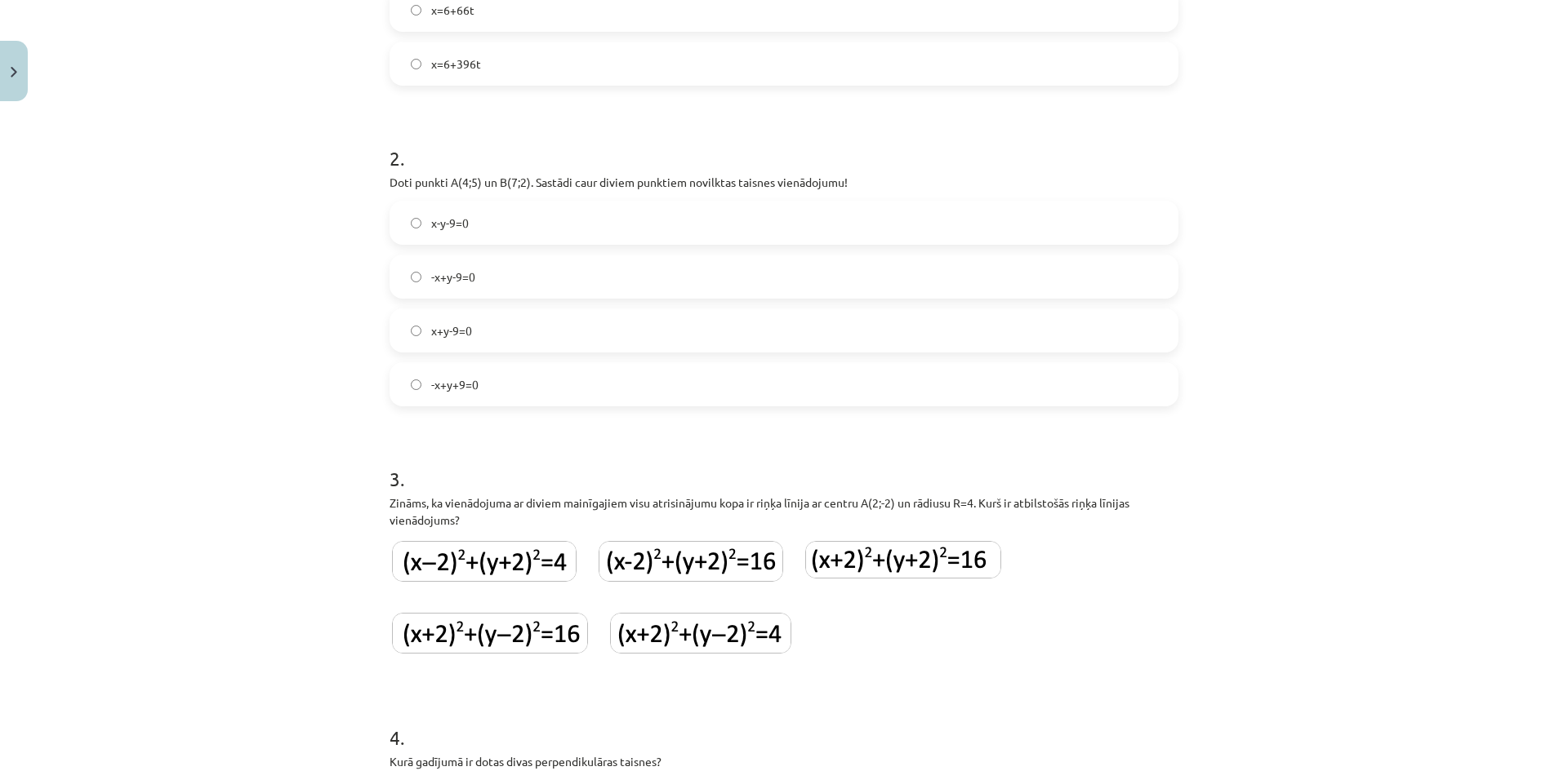
click at [391, 458] on h1 "3 ." at bounding box center [783, 464] width 789 height 51
click at [536, 336] on label "x+y-9=0" at bounding box center [783, 330] width 786 height 41
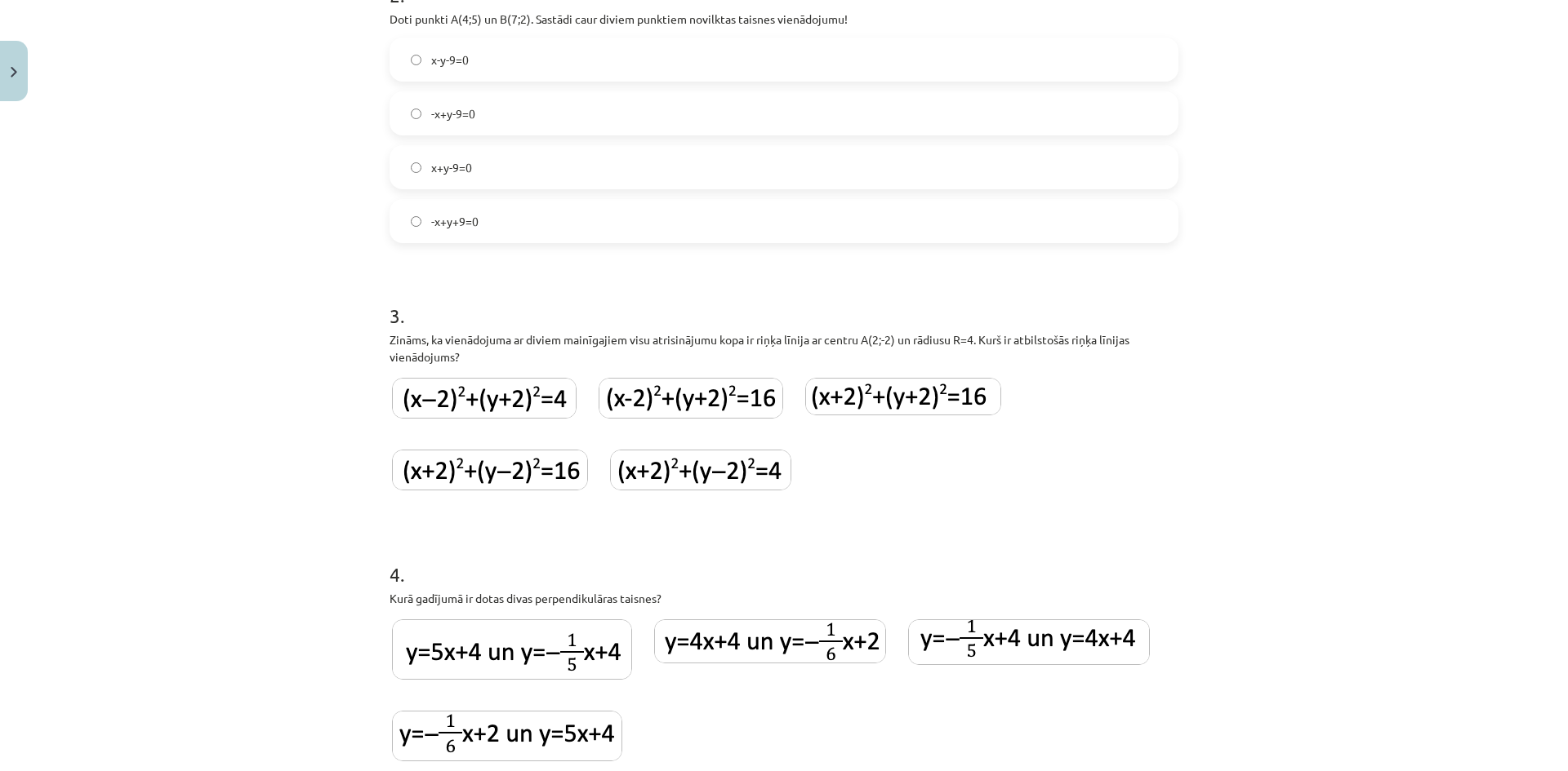
scroll to position [816, 0]
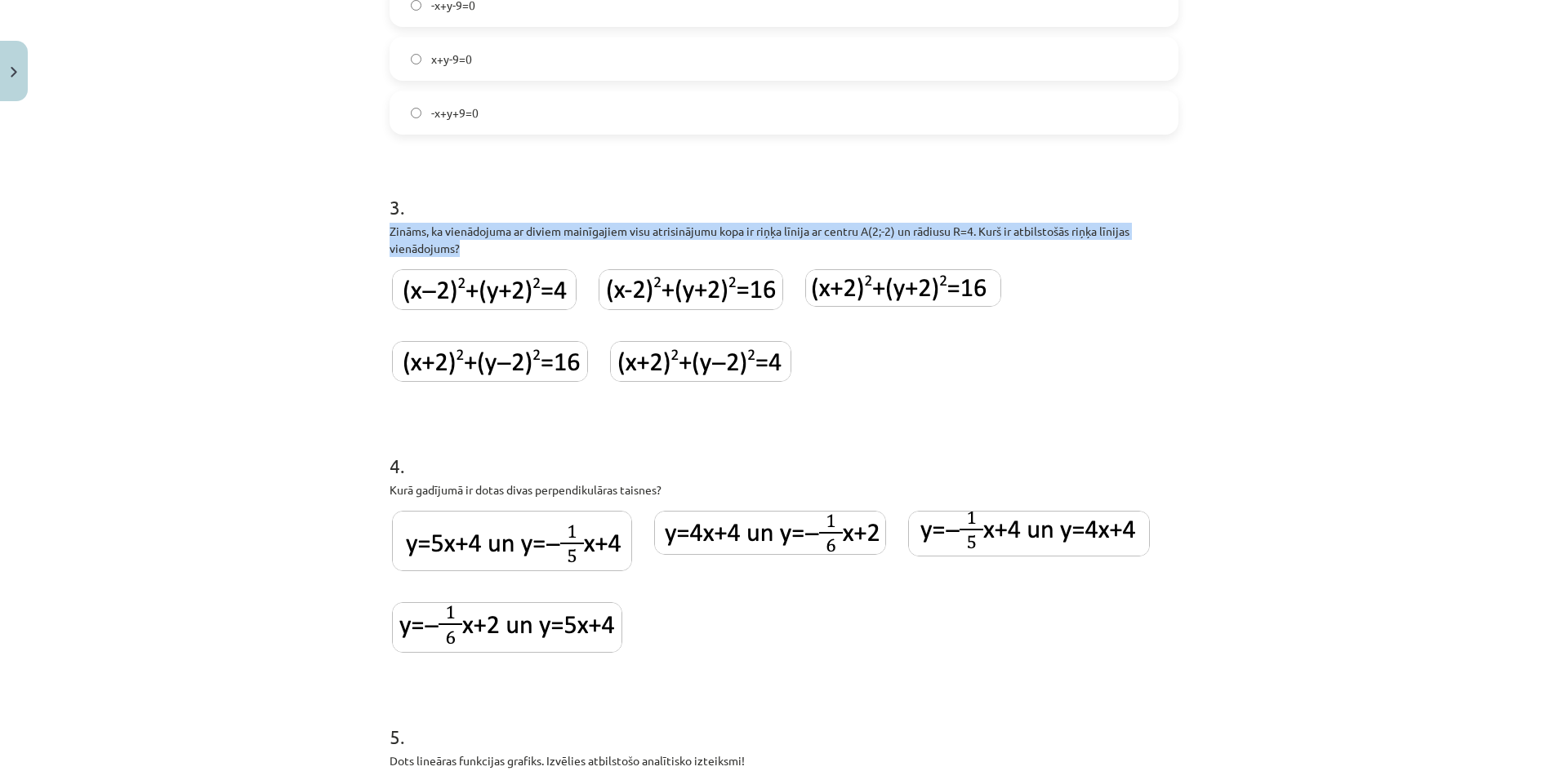
drag, startPoint x: 378, startPoint y: 226, endPoint x: 492, endPoint y: 262, distance: 119.5
copy div "Zināms, ka vienādojuma ar diviem mainīgajiem visu atrisinājumu kopa ir riņķa lī…"
click at [679, 290] on img at bounding box center [691, 290] width 184 height 41
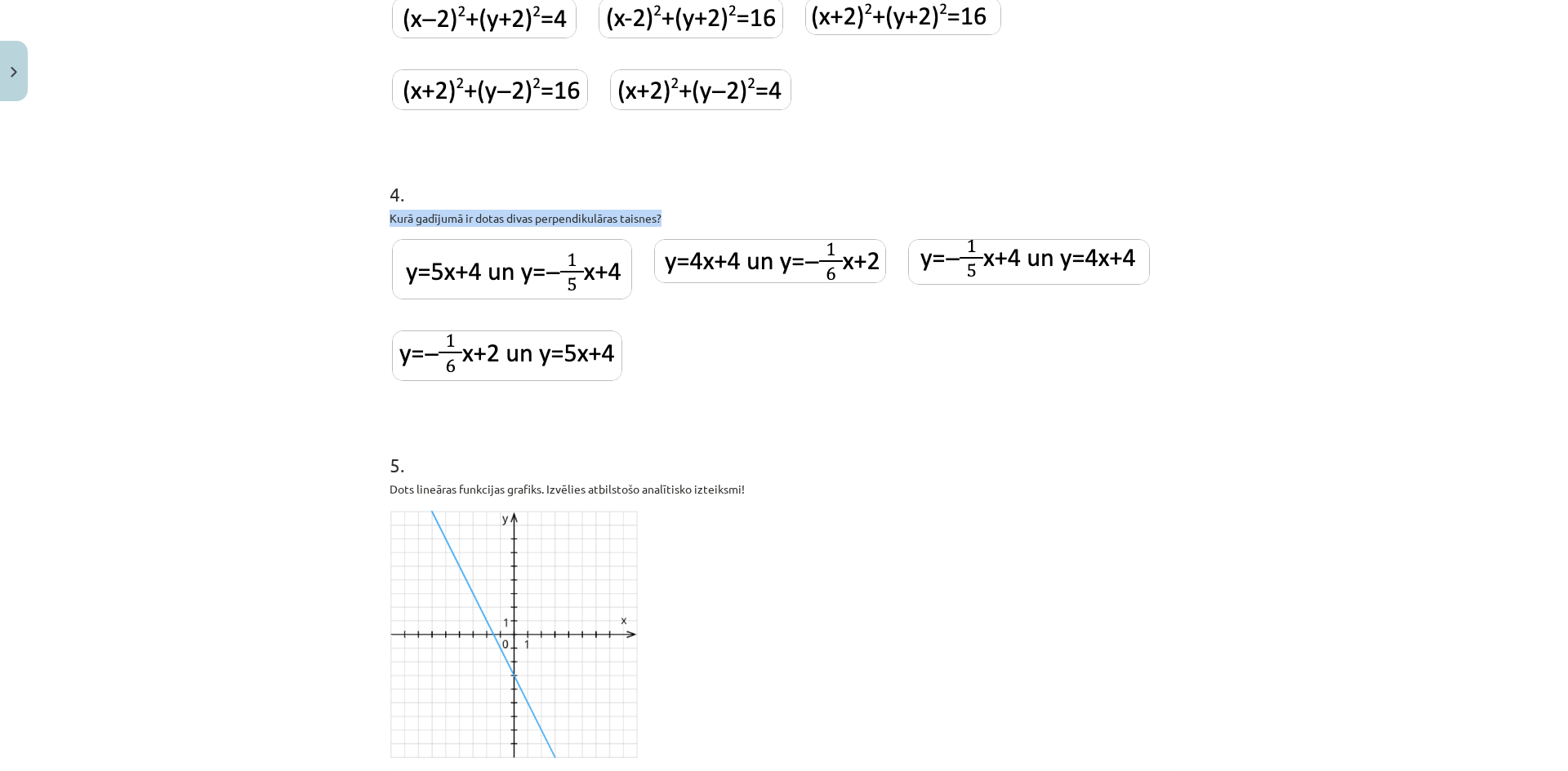
drag, startPoint x: 380, startPoint y: 211, endPoint x: 685, endPoint y: 217, distance: 305.1
copy p "Kurā gadījumā ir dotas divas perpendikulāras taisnes?"
click at [532, 276] on img at bounding box center [511, 269] width 240 height 60
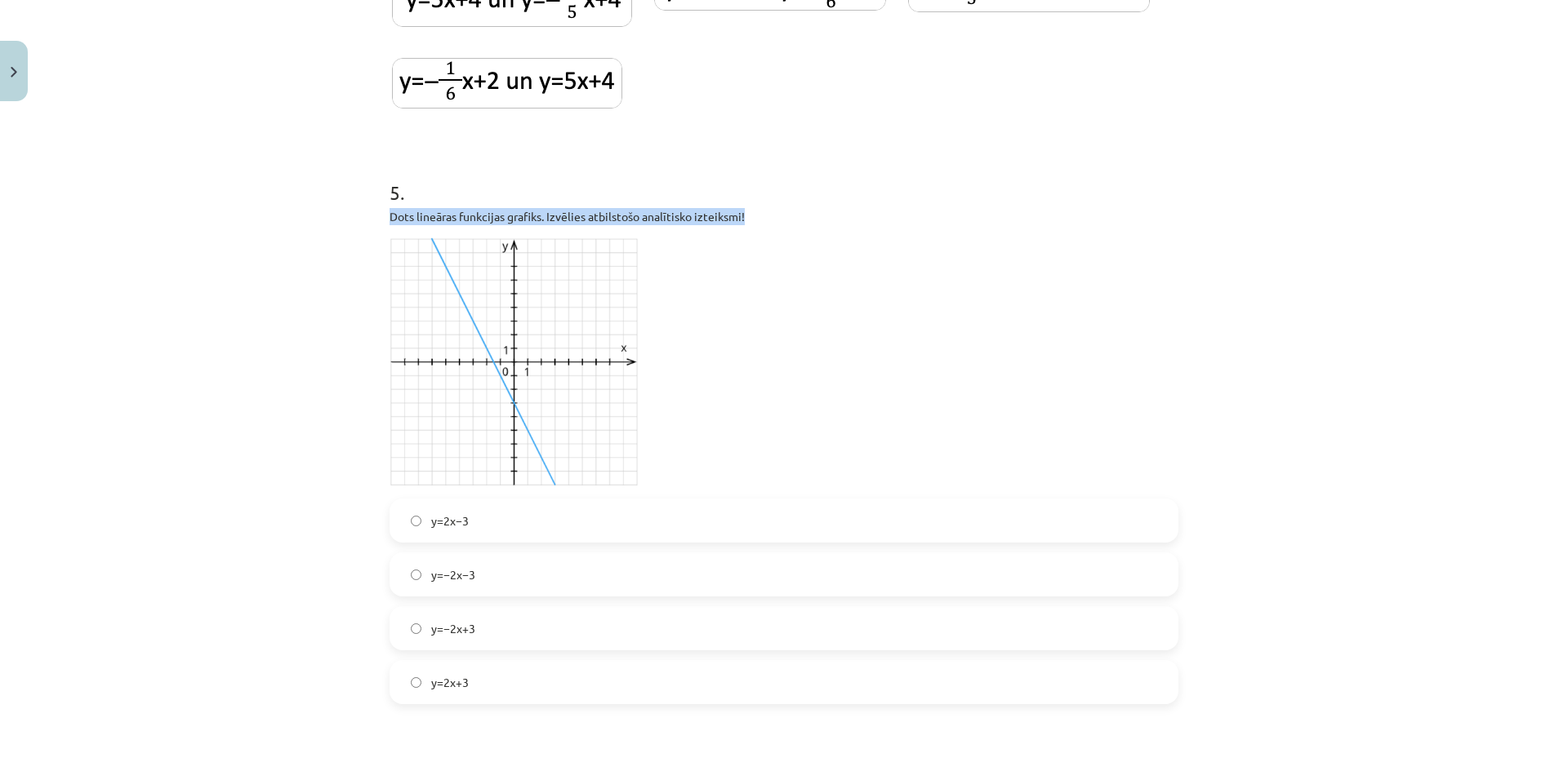
drag, startPoint x: 397, startPoint y: 215, endPoint x: 781, endPoint y: 225, distance: 384.1
click at [781, 225] on div "100 XP Saņemsi Sarežģīts 489 pilda Apraksts Uzdevums Palīdzība 1 . Automašīna u…" at bounding box center [784, 710] width 809 height 3925
copy p "Dots lineāras funkcijas grafiks. Izvēlies atbilstošo analītisko izteiksmi!"
click at [380, 238] on div "100 XP Saņemsi Sarežģīts 489 pilda Apraksts Uzdevums Palīdzība 1 . Automašīna u…" at bounding box center [784, 710] width 809 height 3925
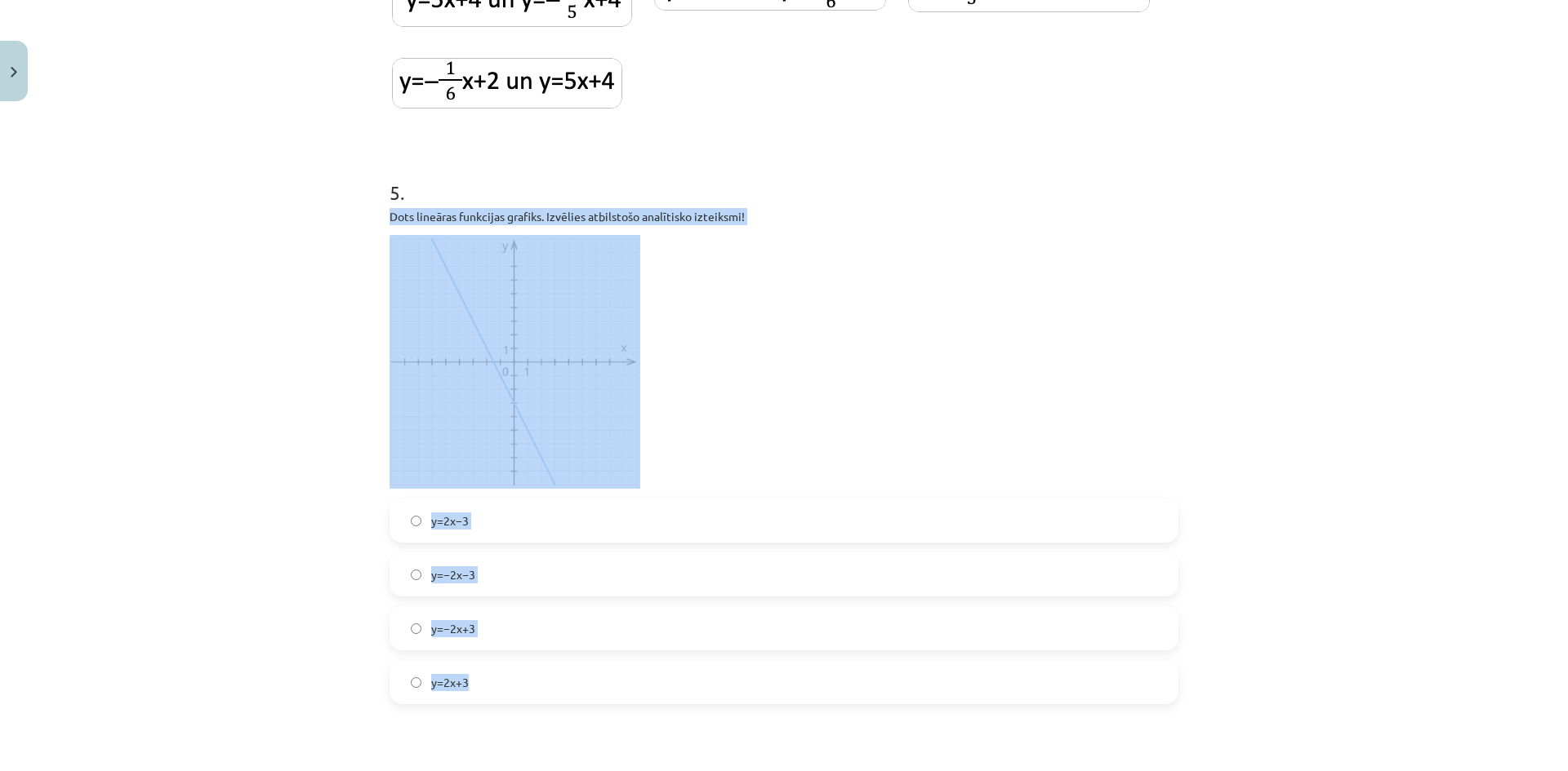
drag, startPoint x: 375, startPoint y: 218, endPoint x: 713, endPoint y: 666, distance: 561.2
click at [713, 666] on div "100 XP Saņemsi Sarežģīts 489 pilda Apraksts Uzdevums Palīdzība 1 . Automašīna u…" at bounding box center [784, 710] width 809 height 3925
copy div "Dots lineāras funkcijas grafiks. Izvēlies atbilstošo analītisko izteiksmi! y=2x…"
click at [669, 419] on p at bounding box center [783, 362] width 789 height 254
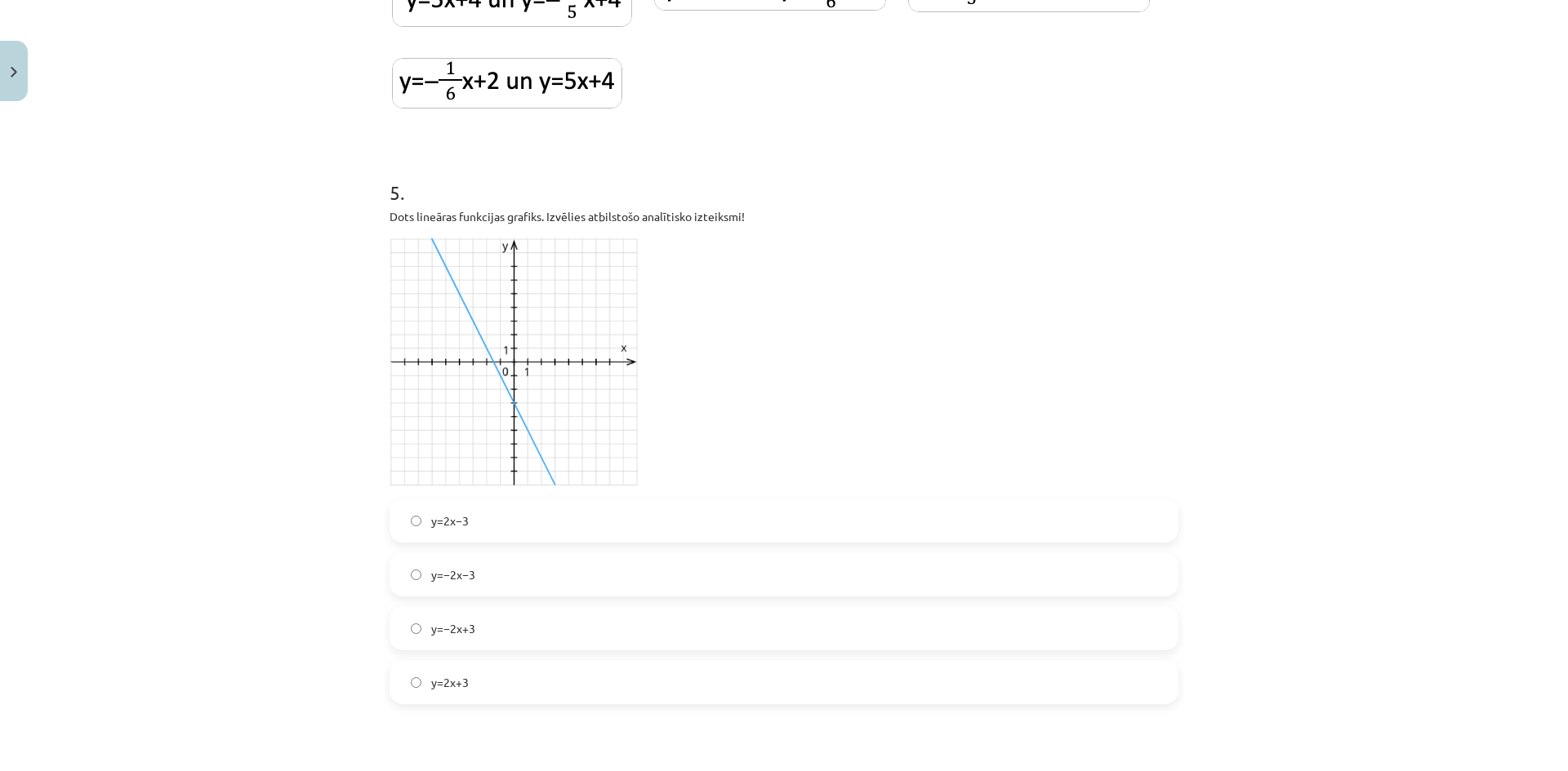
click at [500, 575] on label "y=−2x−3" at bounding box center [783, 575] width 786 height 41
click at [501, 526] on label "y=2x−3" at bounding box center [783, 521] width 786 height 41
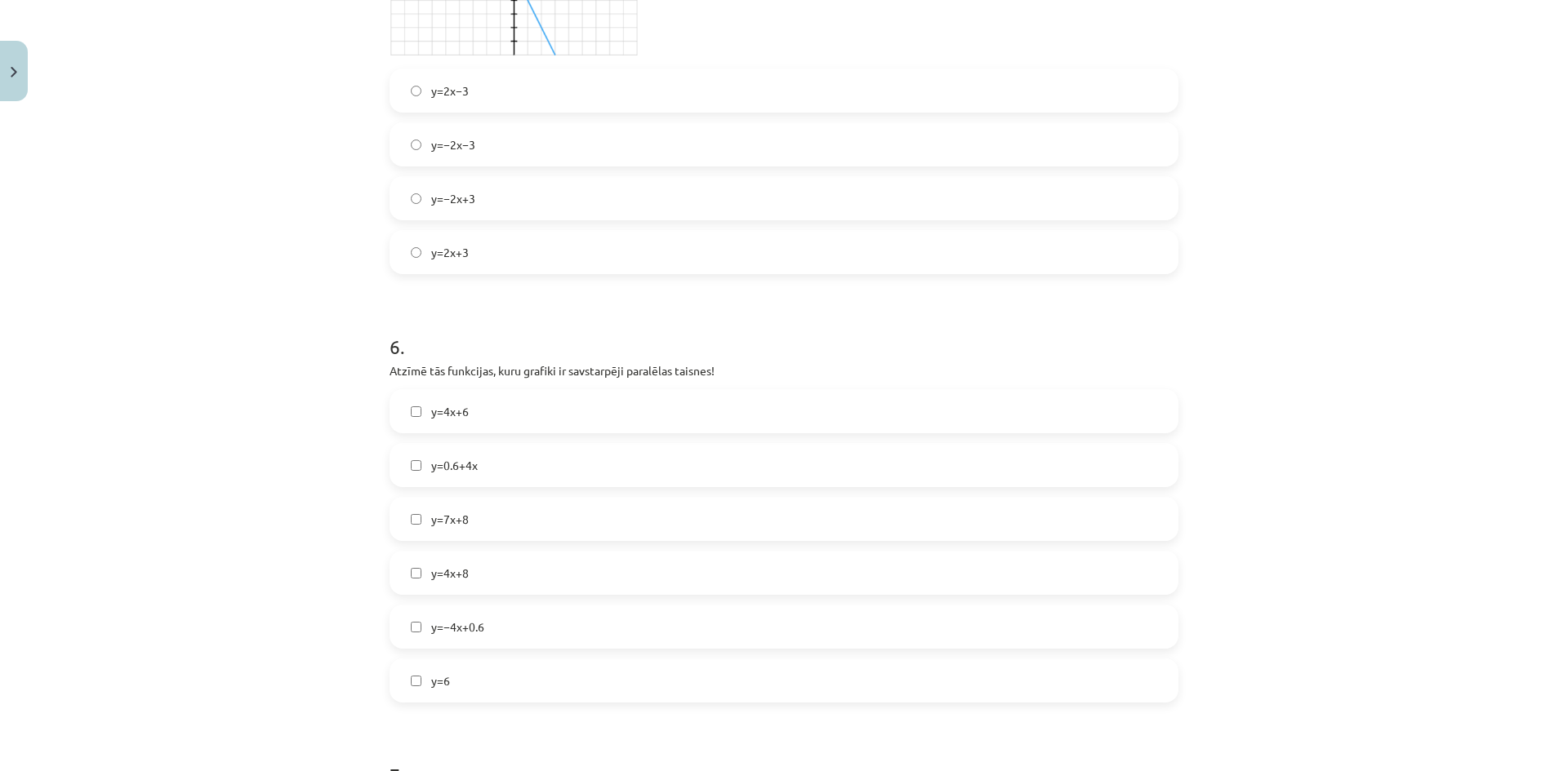
scroll to position [1905, 0]
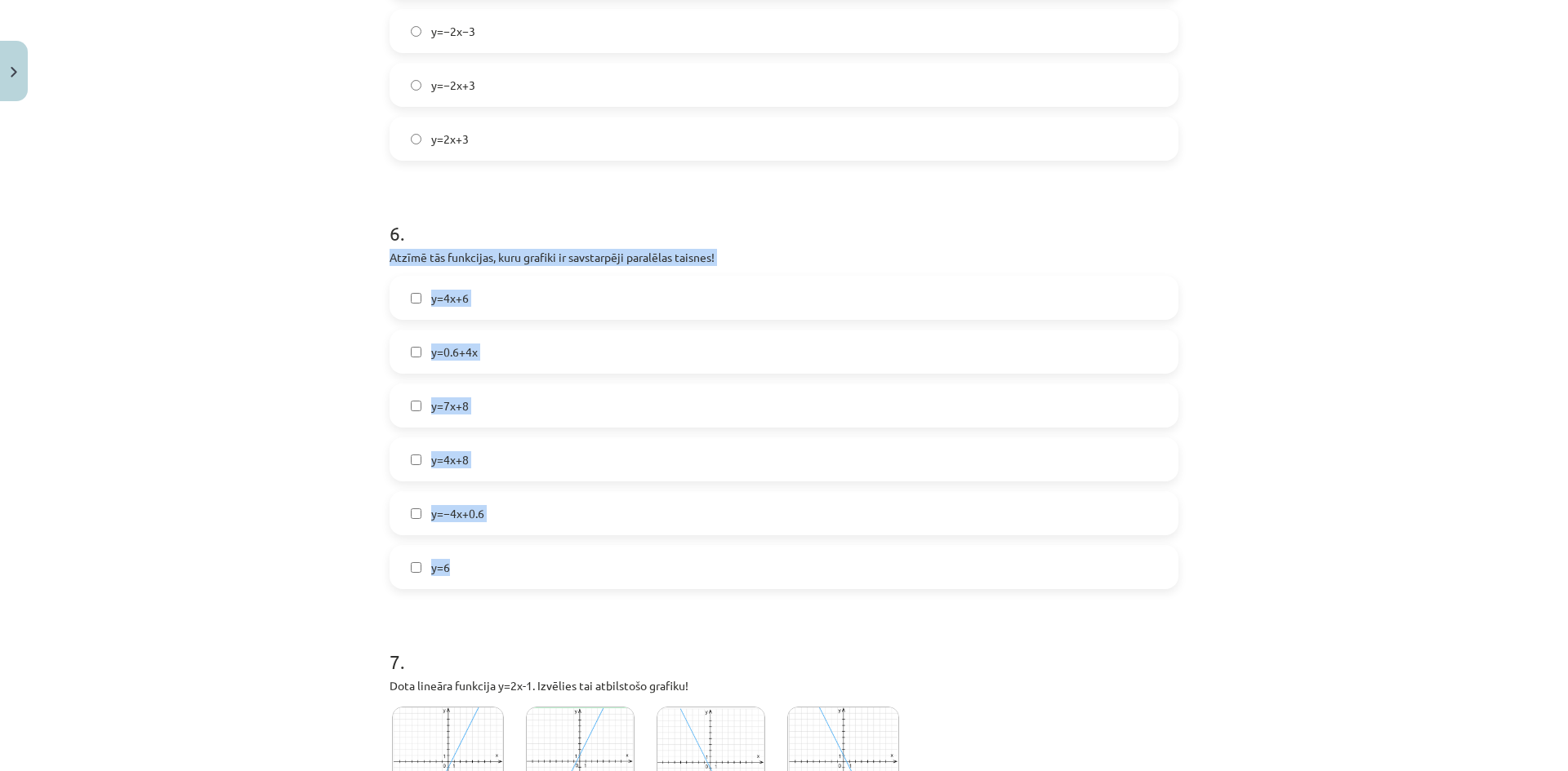
drag, startPoint x: 373, startPoint y: 252, endPoint x: 556, endPoint y: 576, distance: 372.1
click at [556, 576] on div "100 XP Saņemsi Sarežģīts 489 pilda Apraksts Uzdevums Palīdzība 1 . Automašīna u…" at bounding box center [784, 166] width 809 height 3925
copy div "Atzīmē tās funkcijas, kuru grafiki ir savstarpēji paralēlas taisnes! y=4x+6 y=0…"
click at [335, 317] on div "Mācību tēma: Matemātikas i - 10. klases 2. ieskaites mācību materiāls (a,b) #1 …" at bounding box center [784, 386] width 1568 height 771
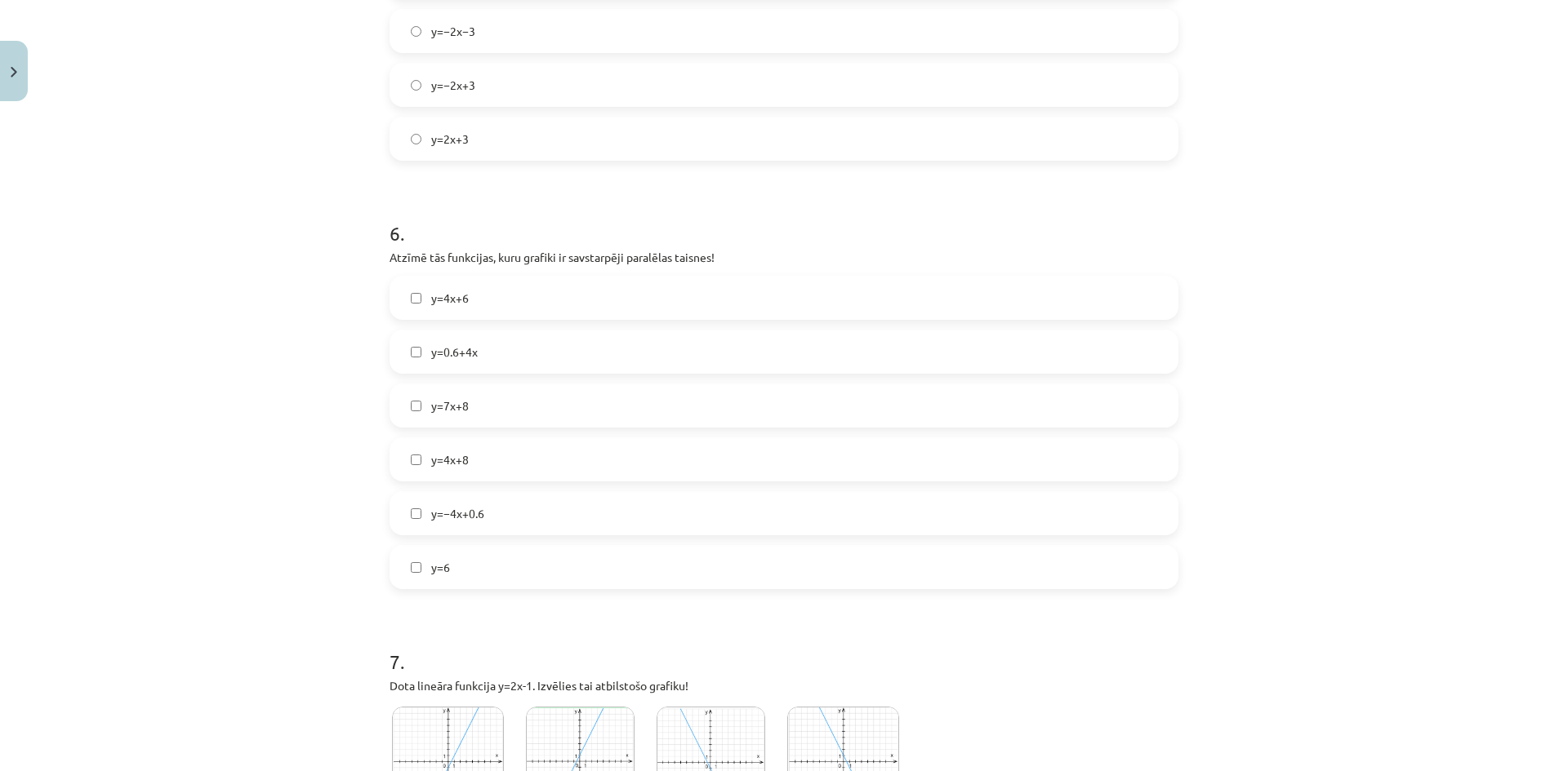
click at [491, 312] on label "y=4x+6" at bounding box center [783, 298] width 786 height 41
click at [484, 369] on label "y=0.6+4x" at bounding box center [783, 352] width 786 height 41
click at [494, 462] on label "y=4x+8" at bounding box center [783, 459] width 786 height 41
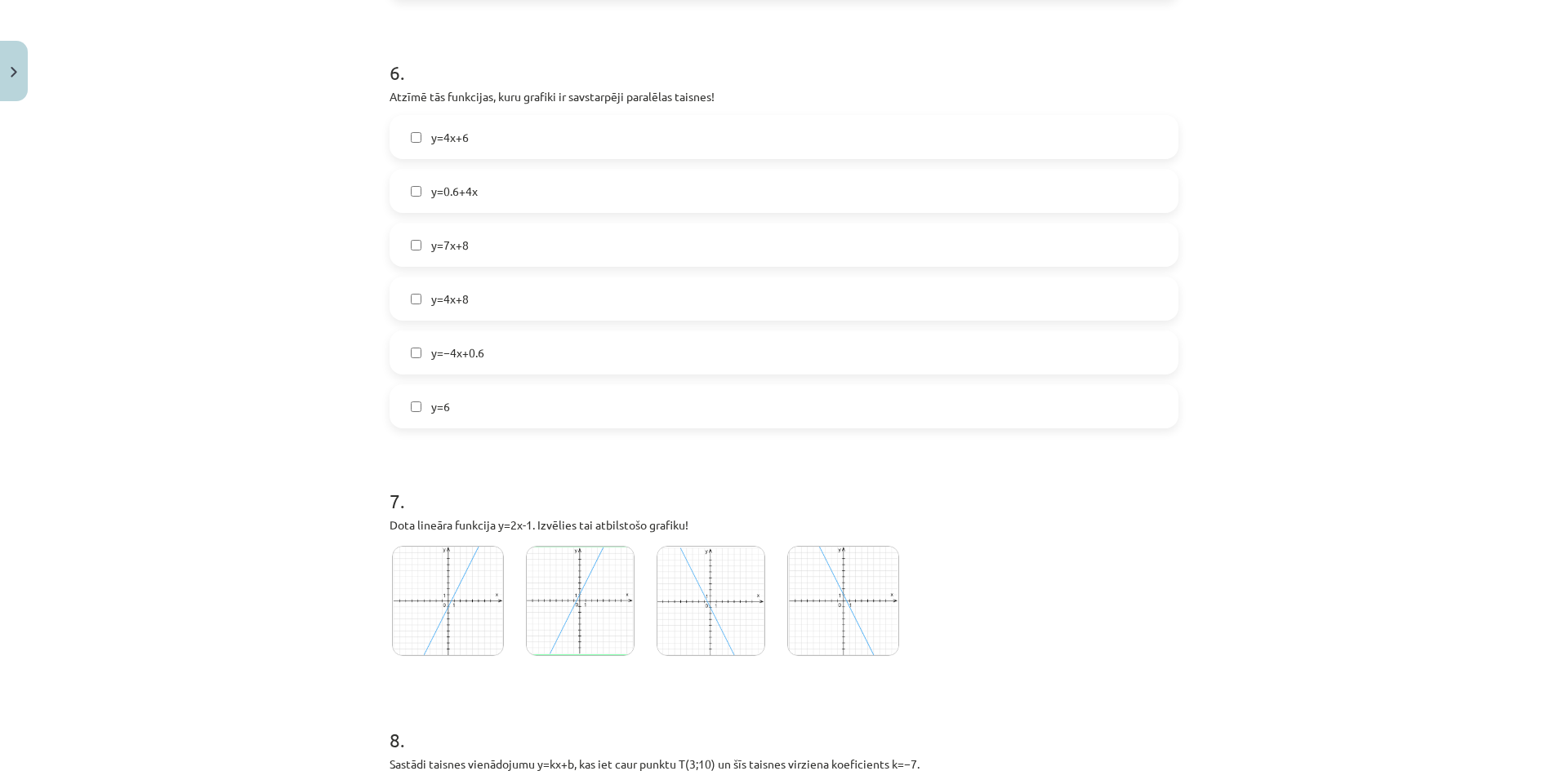
scroll to position [2177, 0]
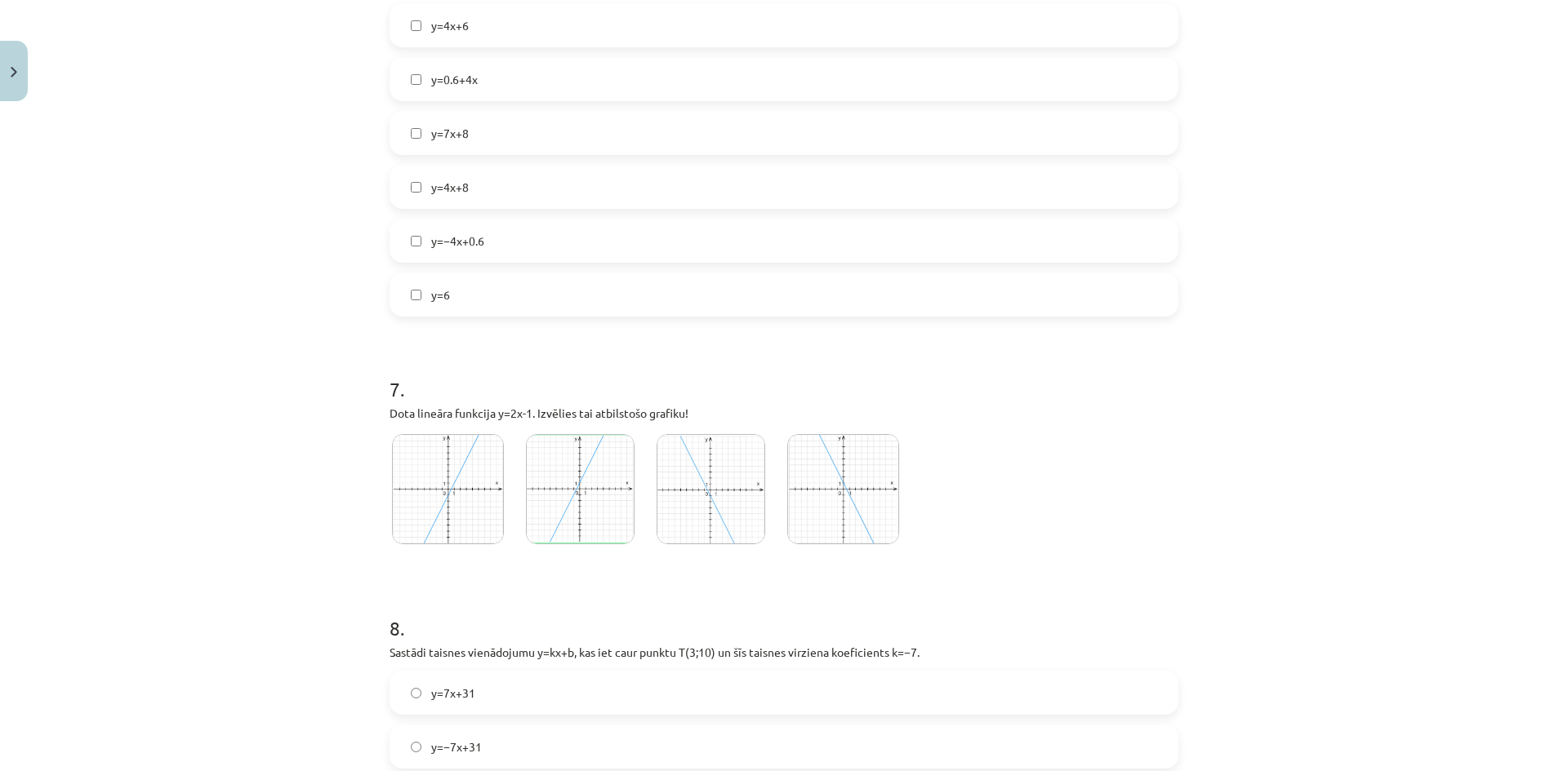
click at [589, 506] on img at bounding box center [580, 489] width 109 height 110
click at [601, 598] on h1 "8 ." at bounding box center [783, 614] width 789 height 51
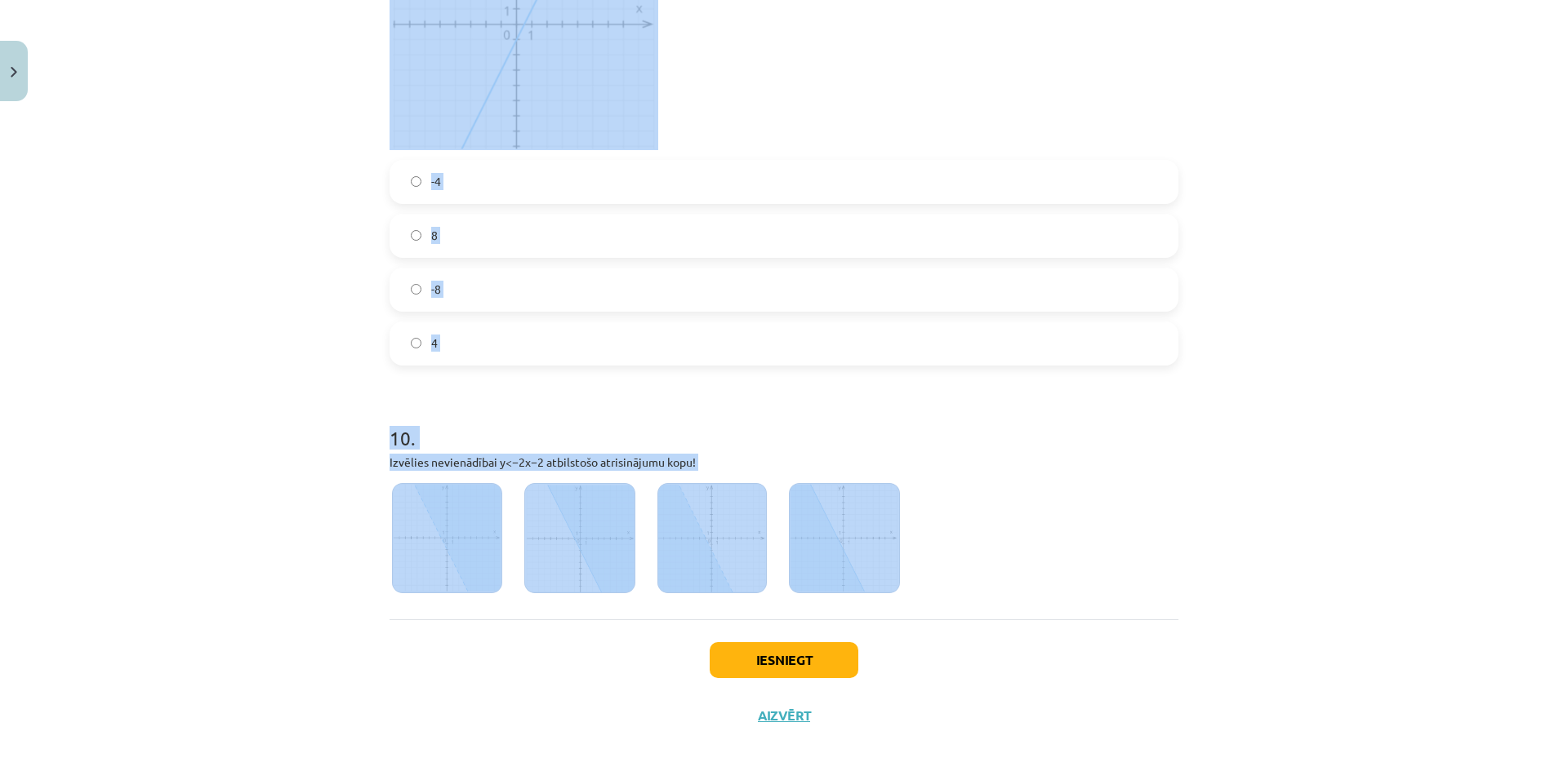
scroll to position [3307, 0]
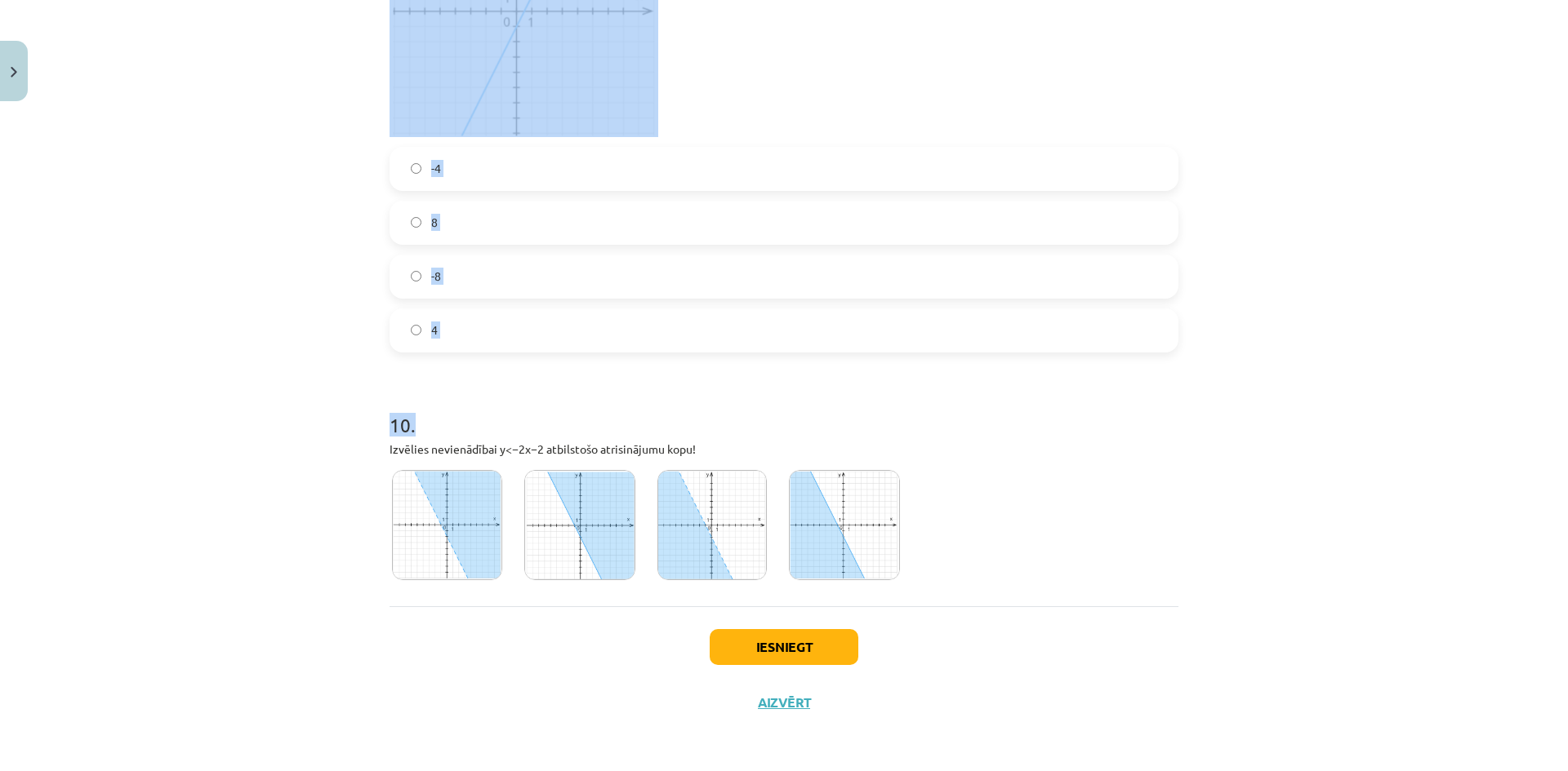
drag, startPoint x: 383, startPoint y: 386, endPoint x: 940, endPoint y: 374, distance: 557.1
copy form "Dots funkcijas y=2x–1 grafiks (sk. att.). Nosaki funkcijas pieaugumu, ja argume…"
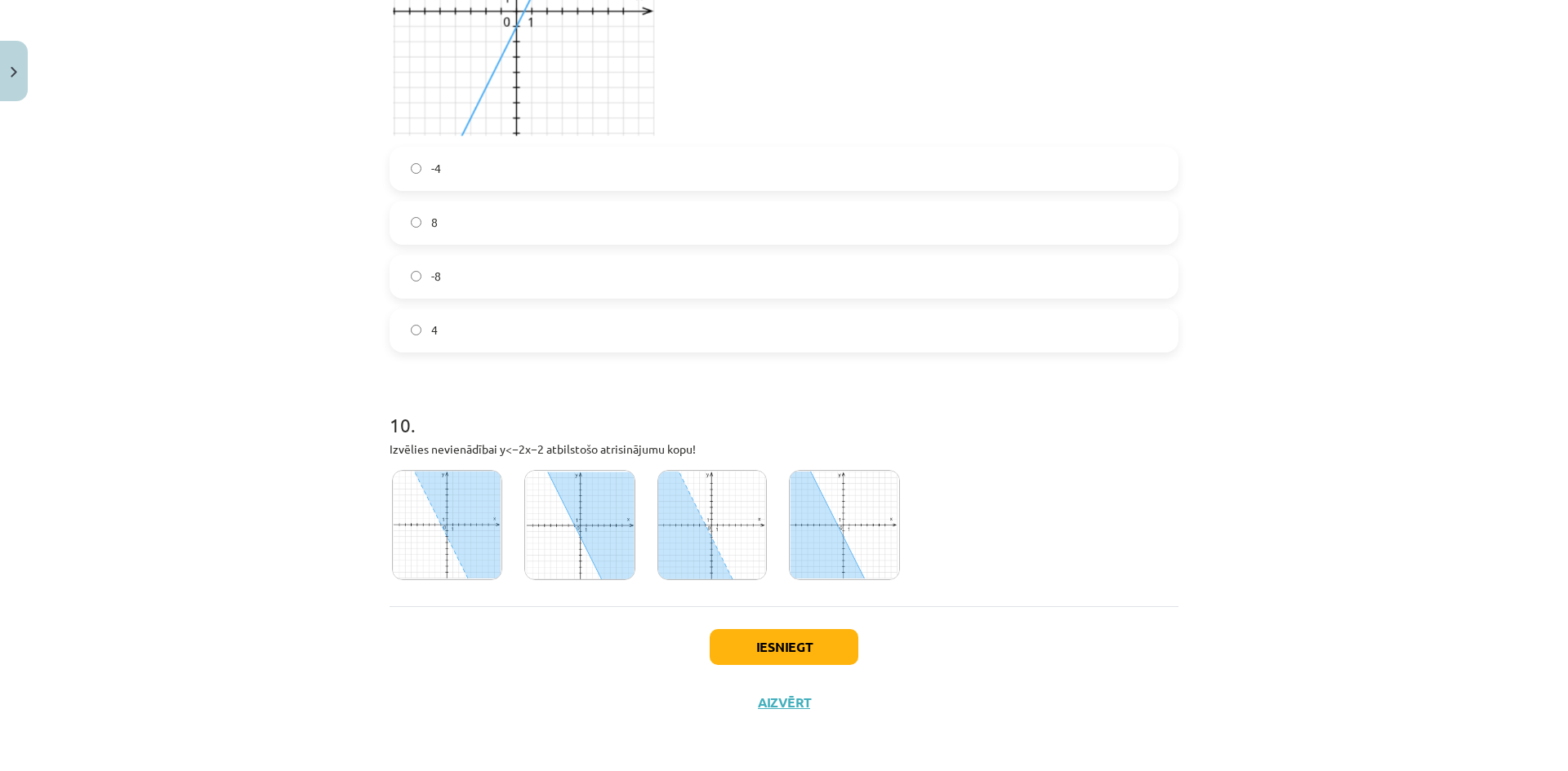
click at [447, 228] on label "8" at bounding box center [783, 222] width 786 height 41
click at [801, 526] on img at bounding box center [844, 526] width 111 height 110
click at [816, 645] on button "Iesniegt" at bounding box center [783, 647] width 149 height 36
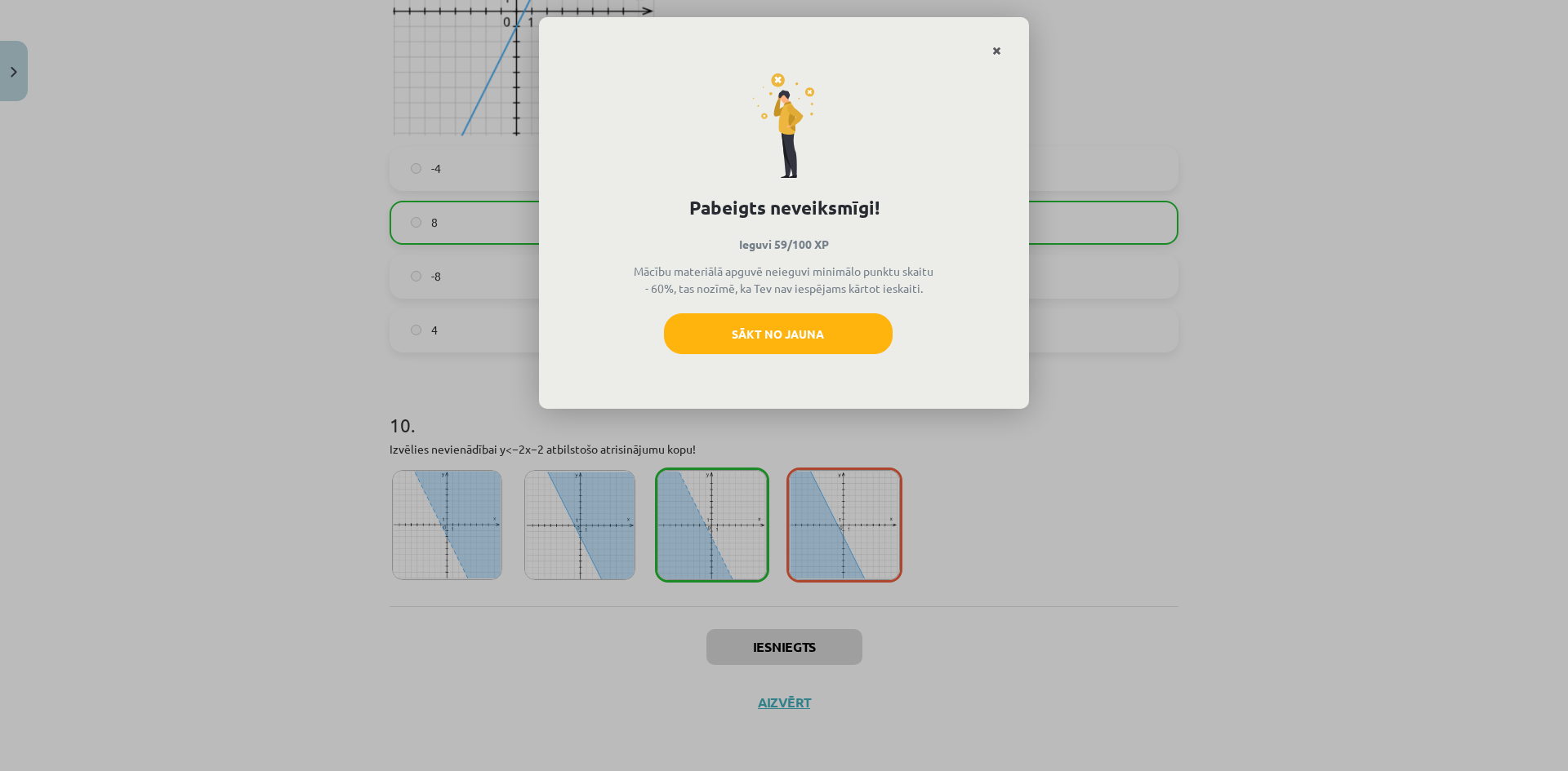
click at [996, 49] on icon "Close" at bounding box center [996, 51] width 9 height 11
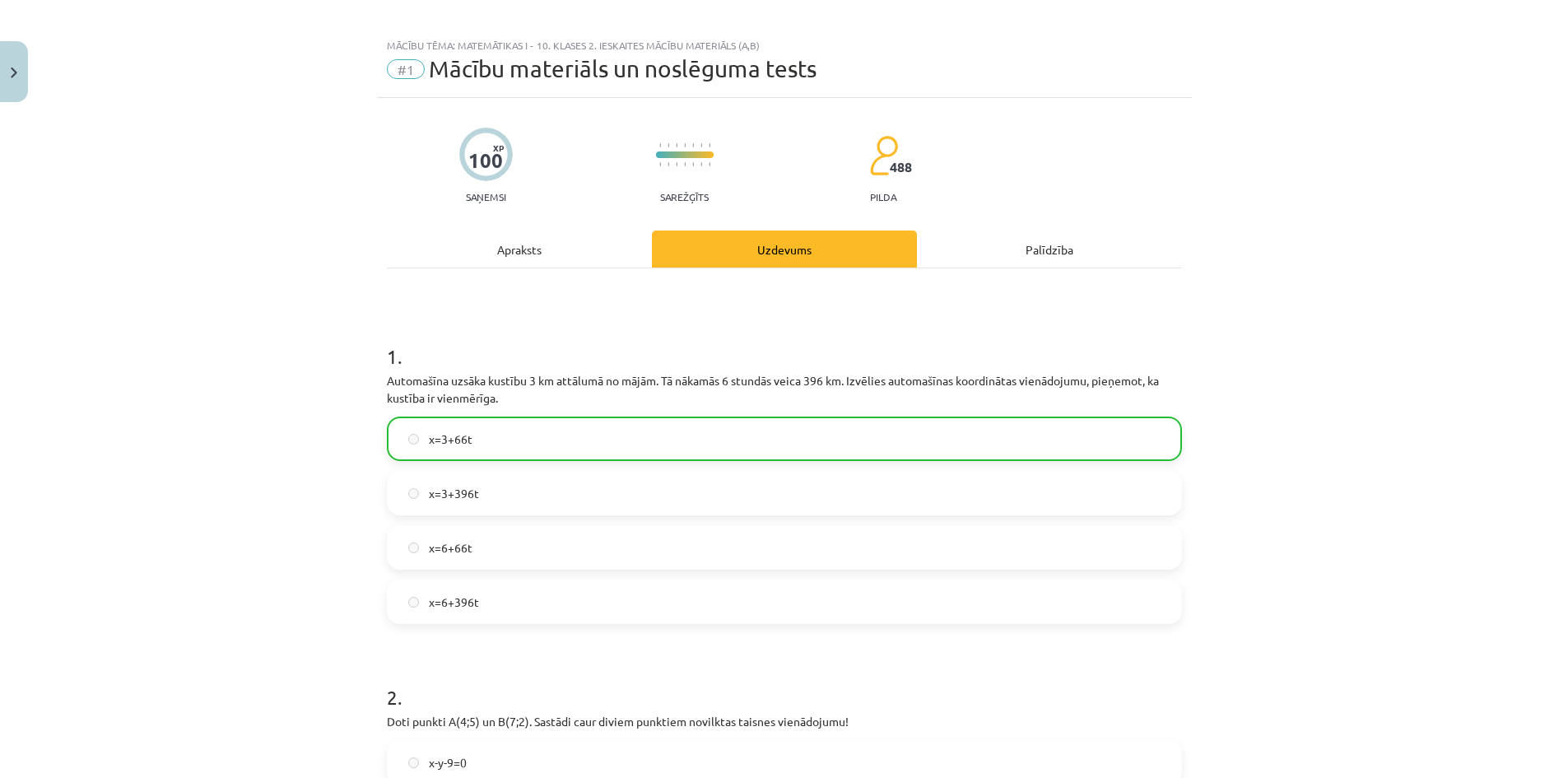
scroll to position [0, 0]
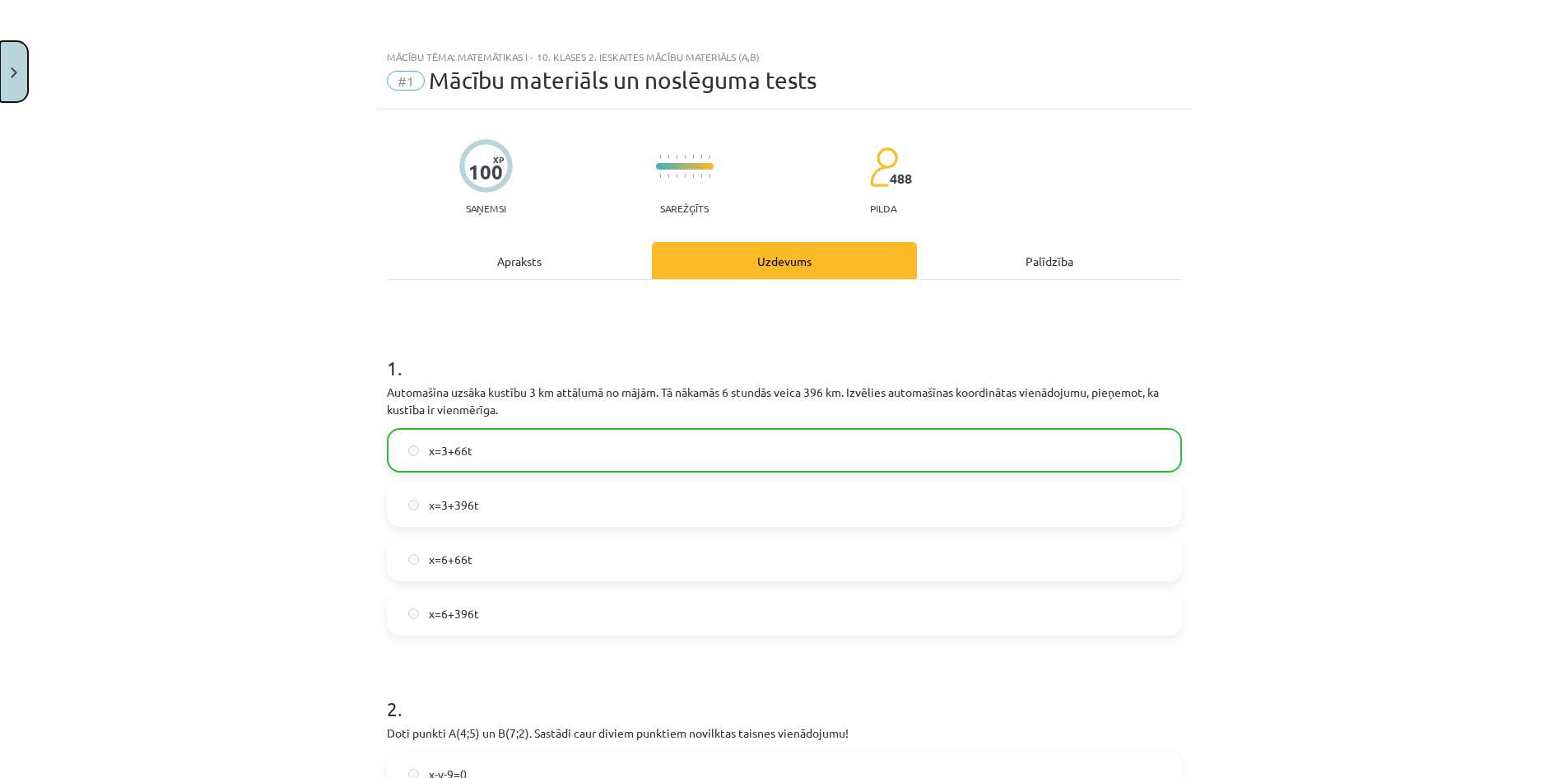
click at [0, 60] on button "Close" at bounding box center [14, 71] width 28 height 61
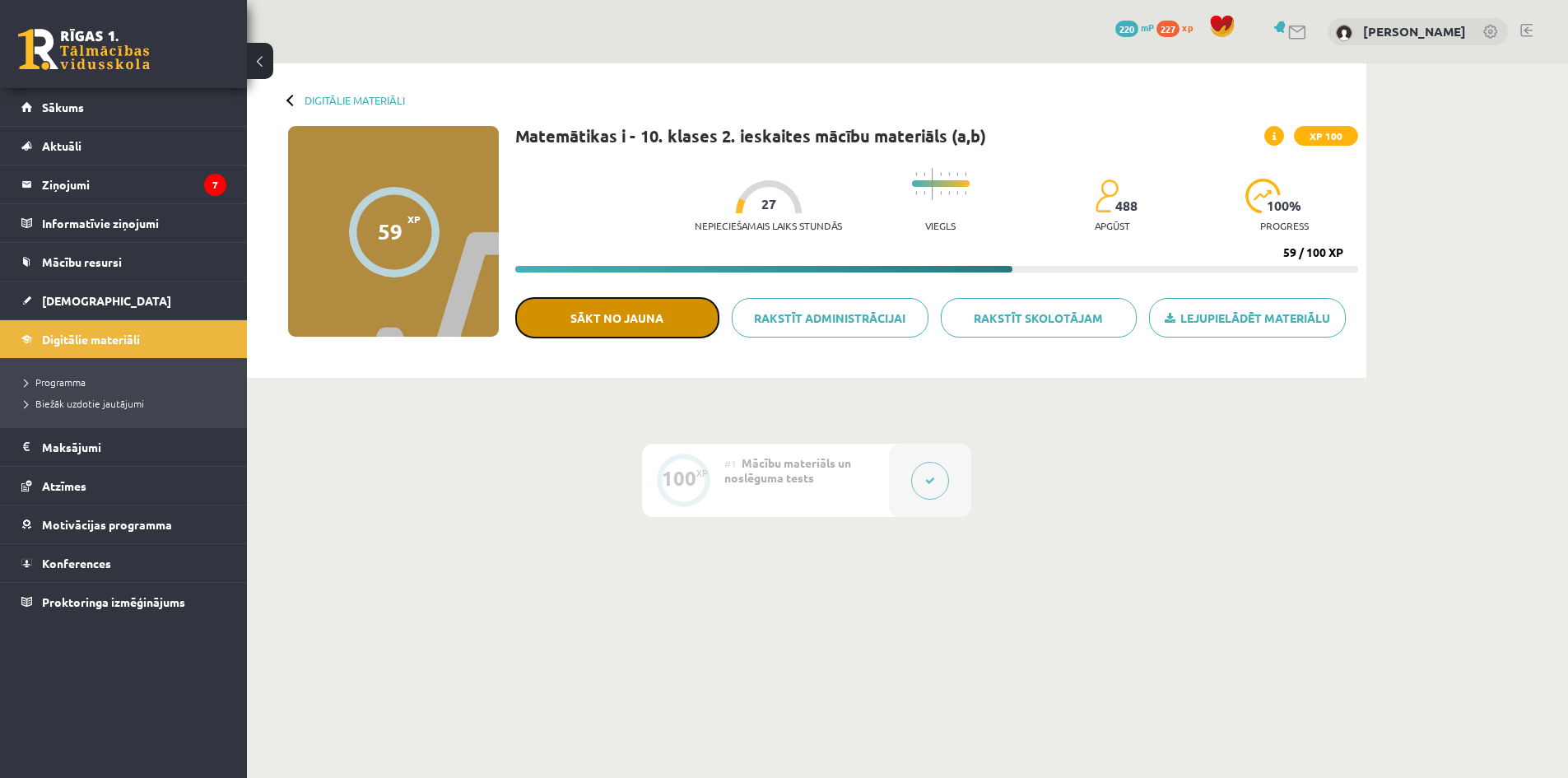
click at [665, 313] on button "Sākt no jauna" at bounding box center [617, 318] width 204 height 41
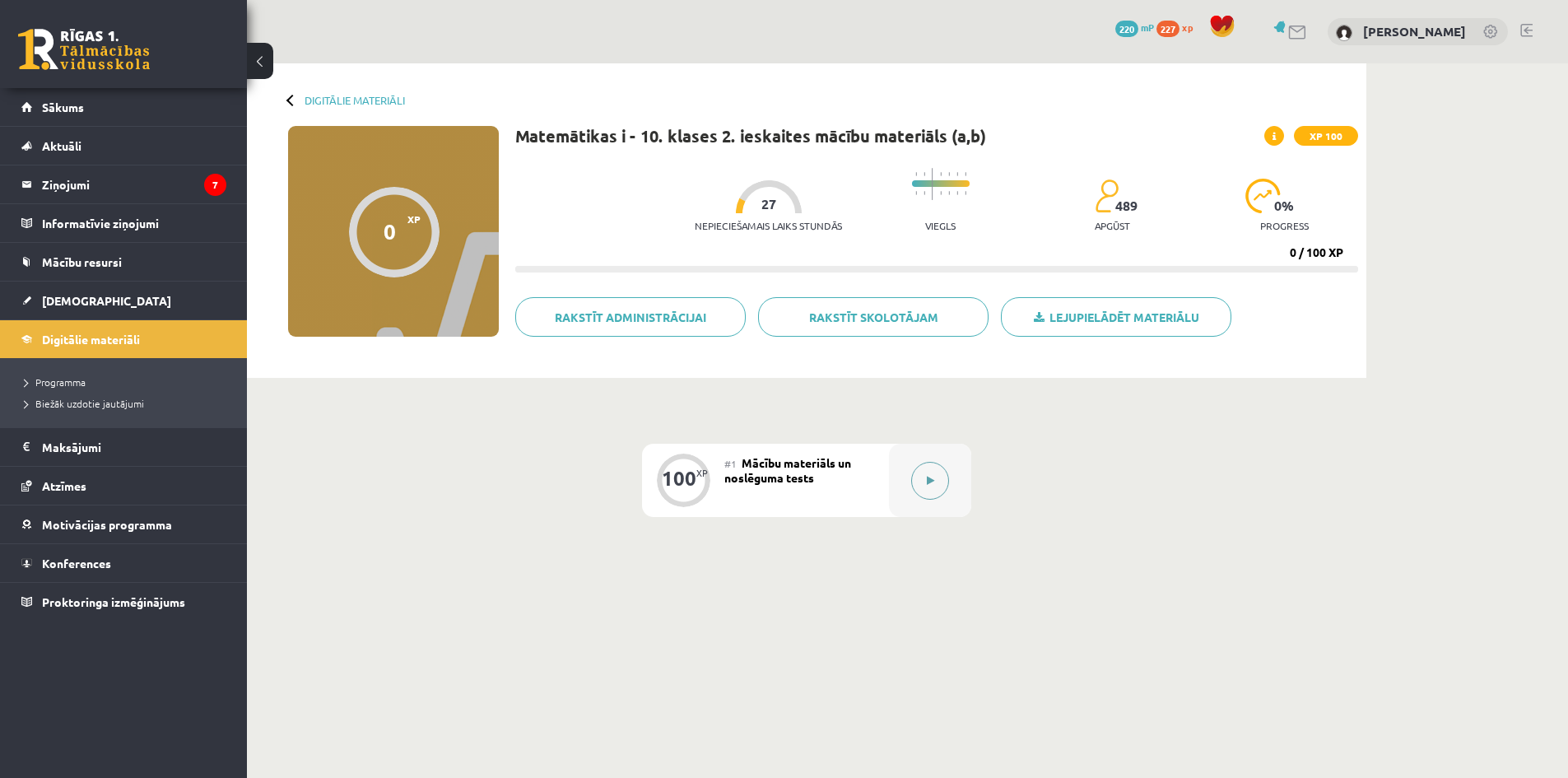
click at [923, 485] on button at bounding box center [930, 481] width 38 height 38
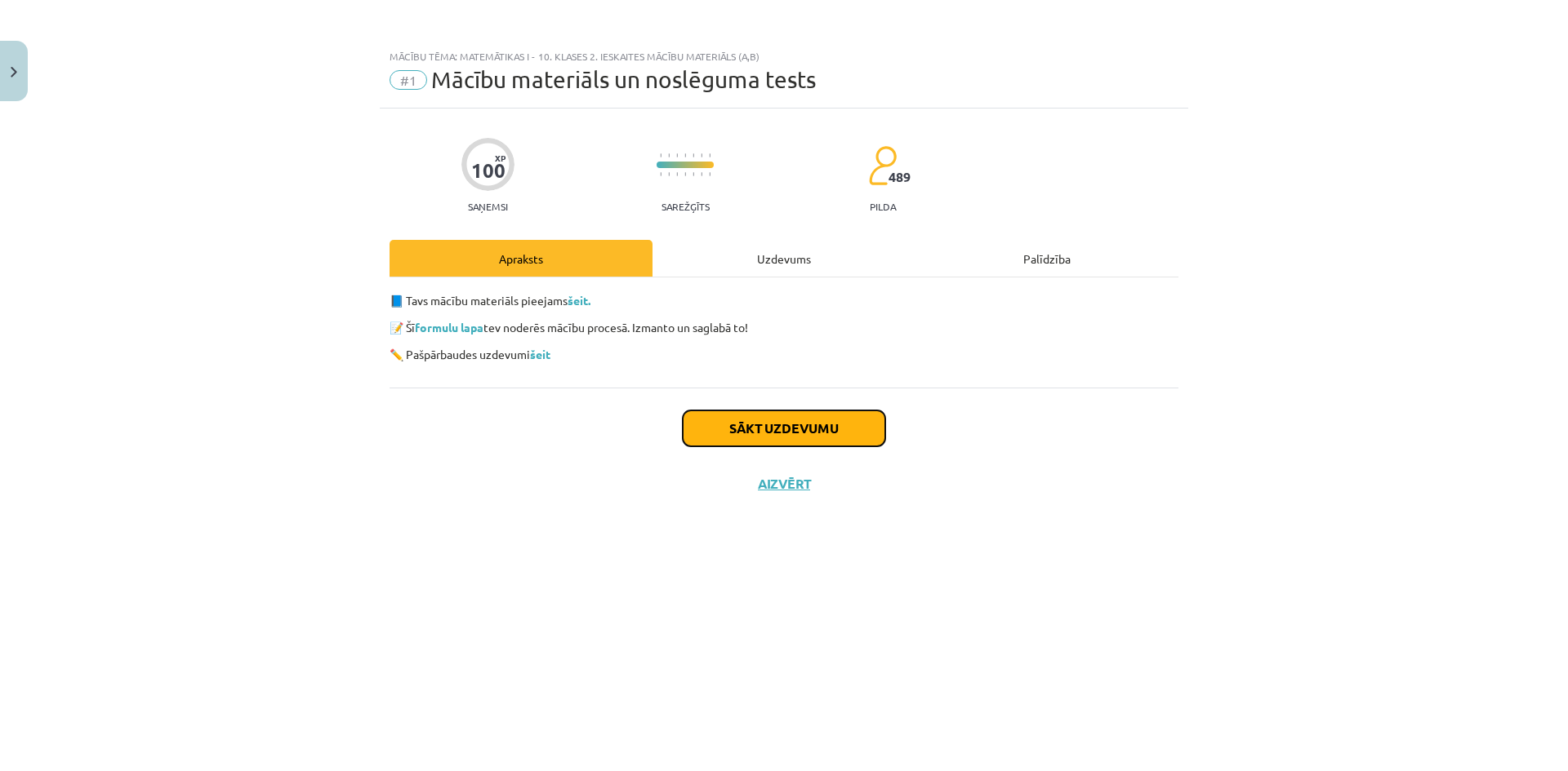
click at [858, 413] on button "Sākt uzdevumu" at bounding box center [784, 428] width 202 height 36
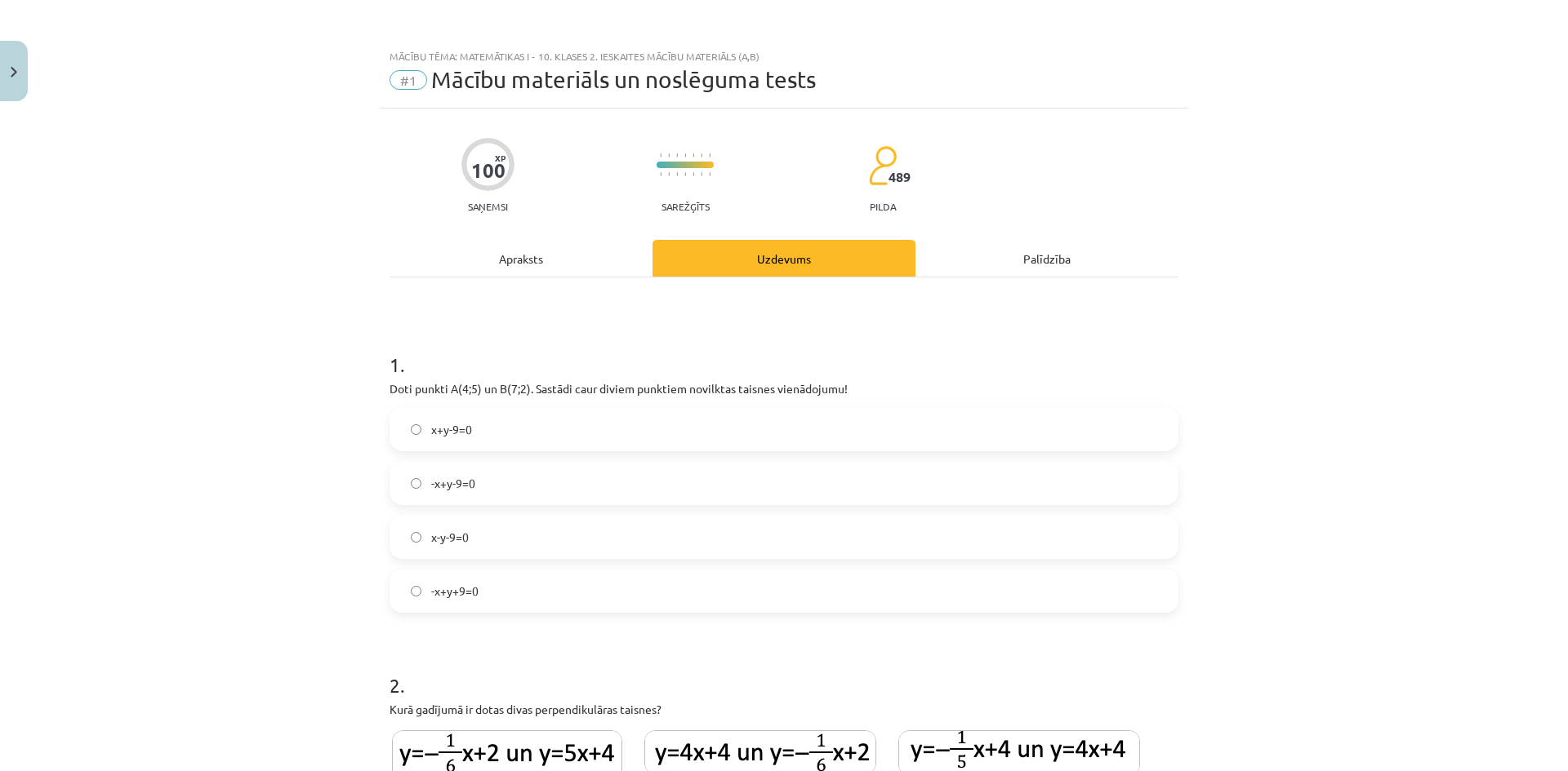
click at [477, 432] on label "x+y-9=0" at bounding box center [783, 430] width 786 height 41
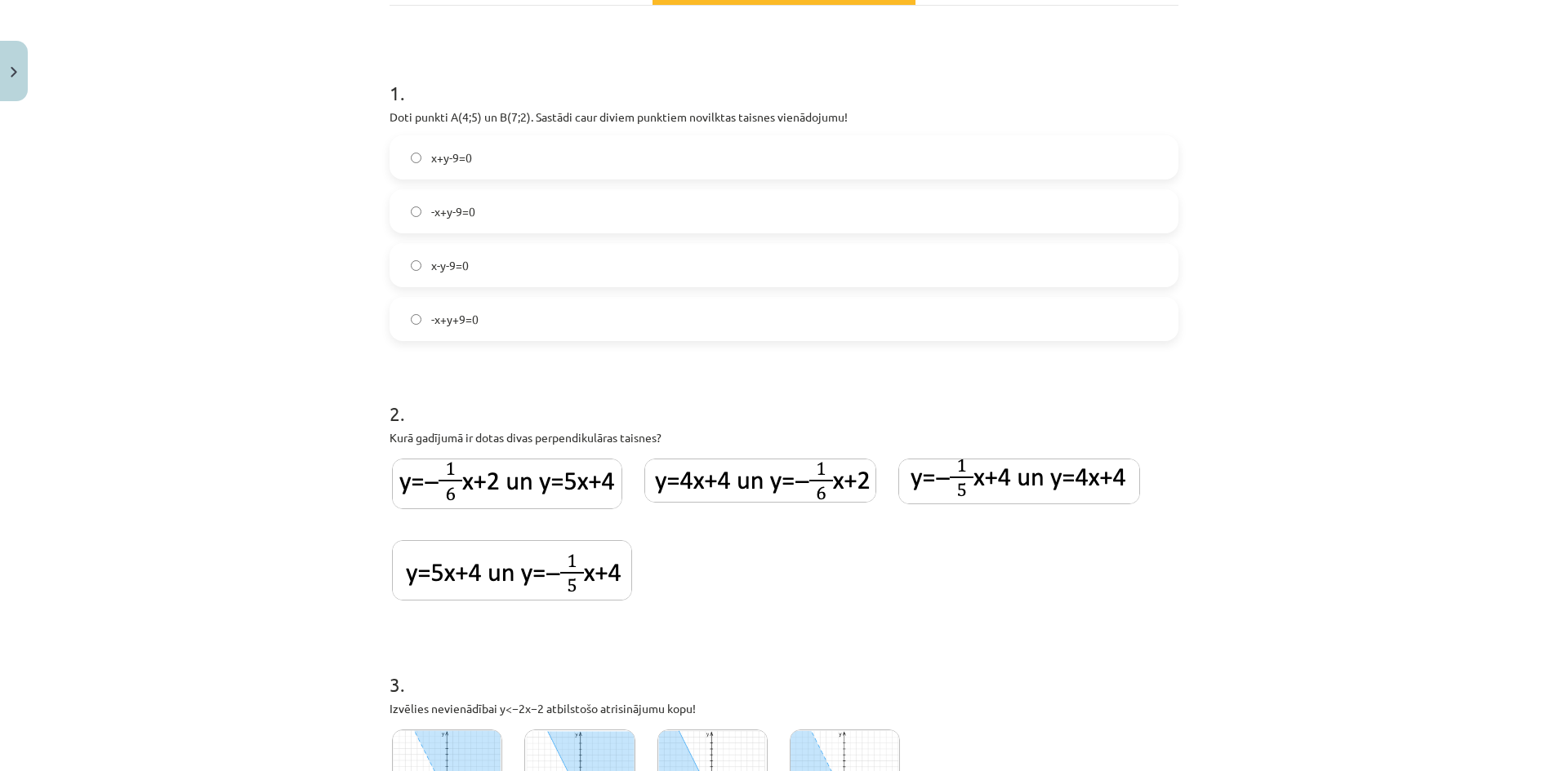
scroll to position [544, 0]
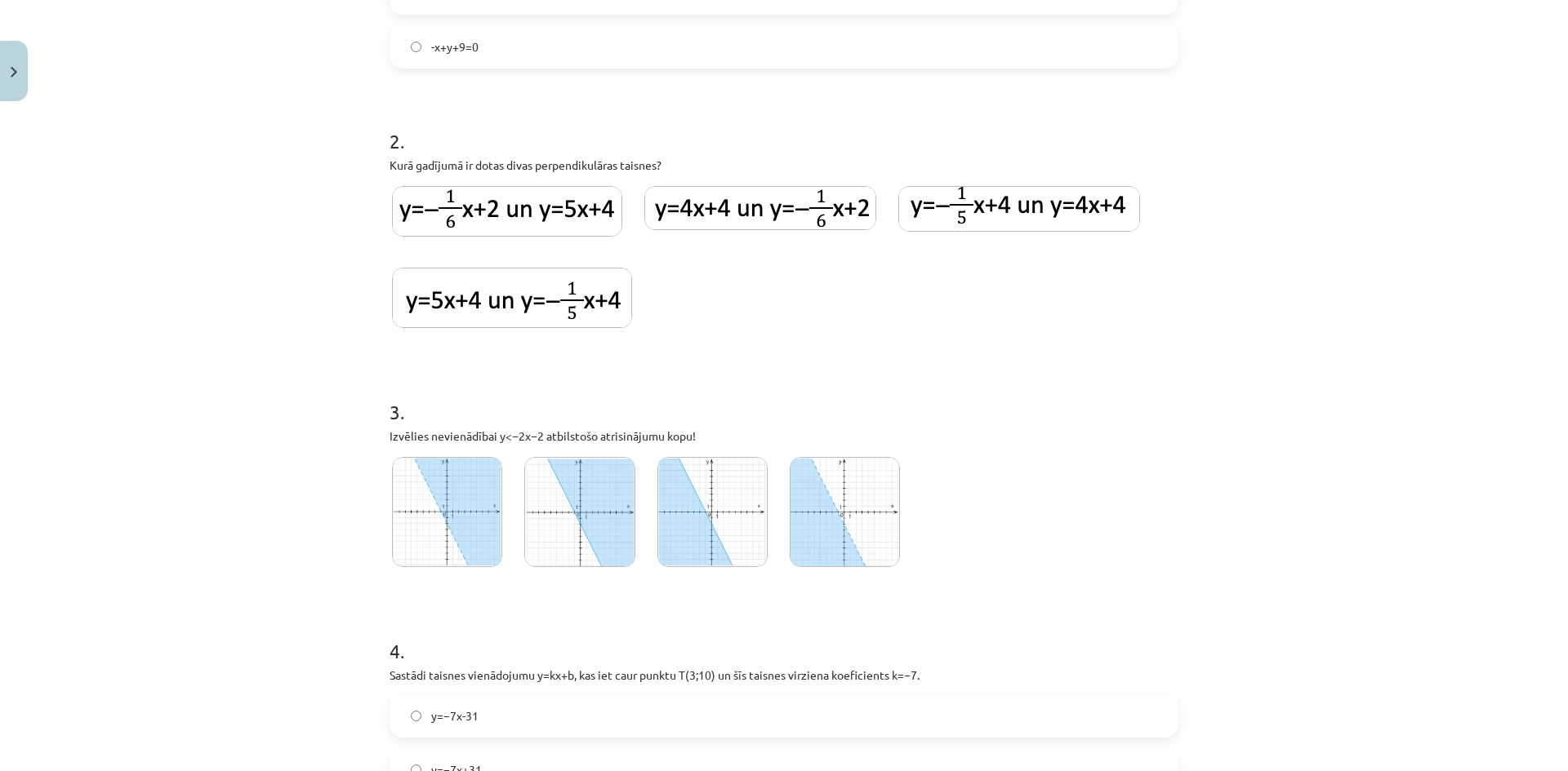
click at [561, 300] on img at bounding box center [511, 297] width 240 height 60
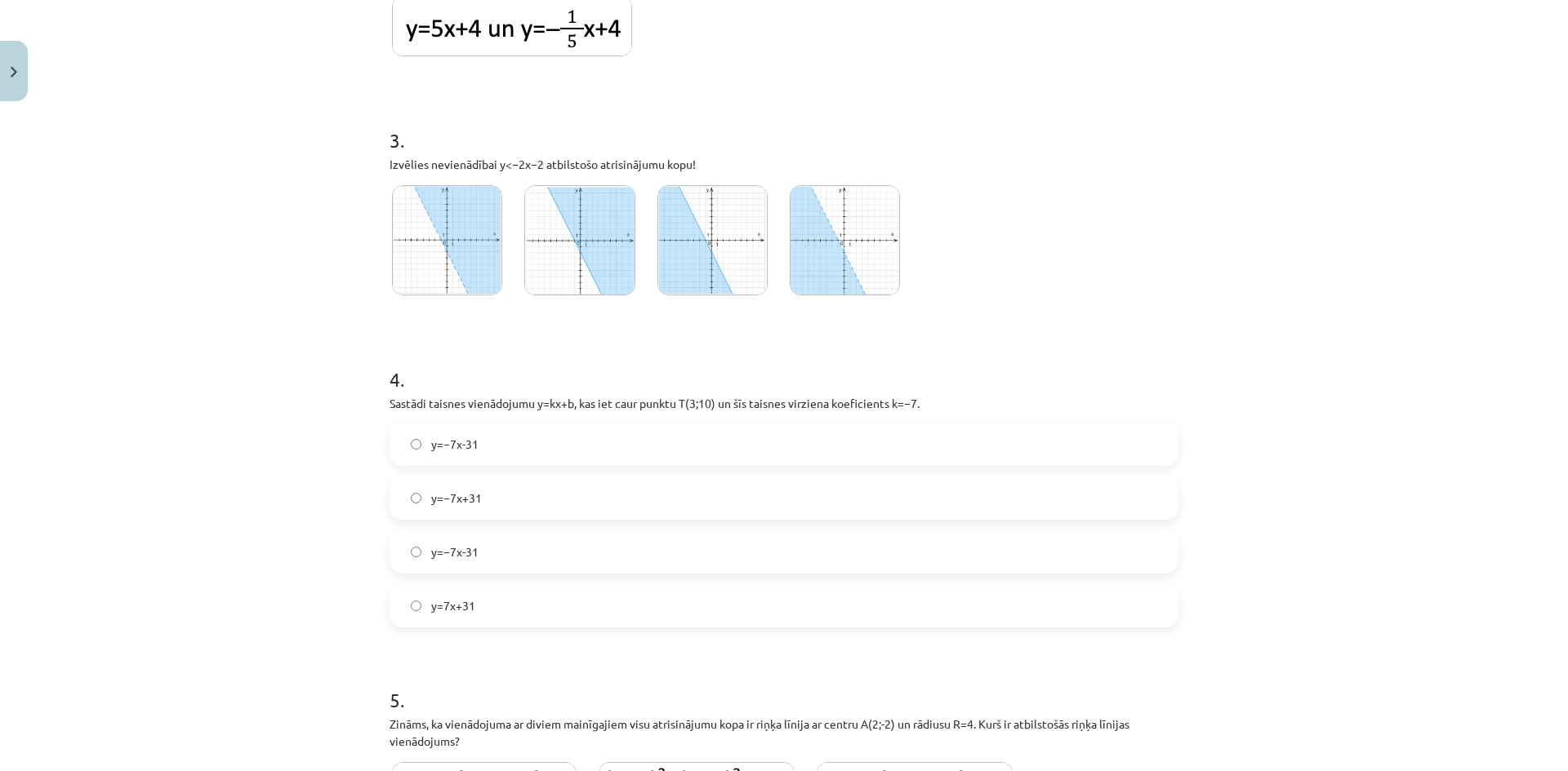
click at [573, 262] on img at bounding box center [579, 240] width 111 height 110
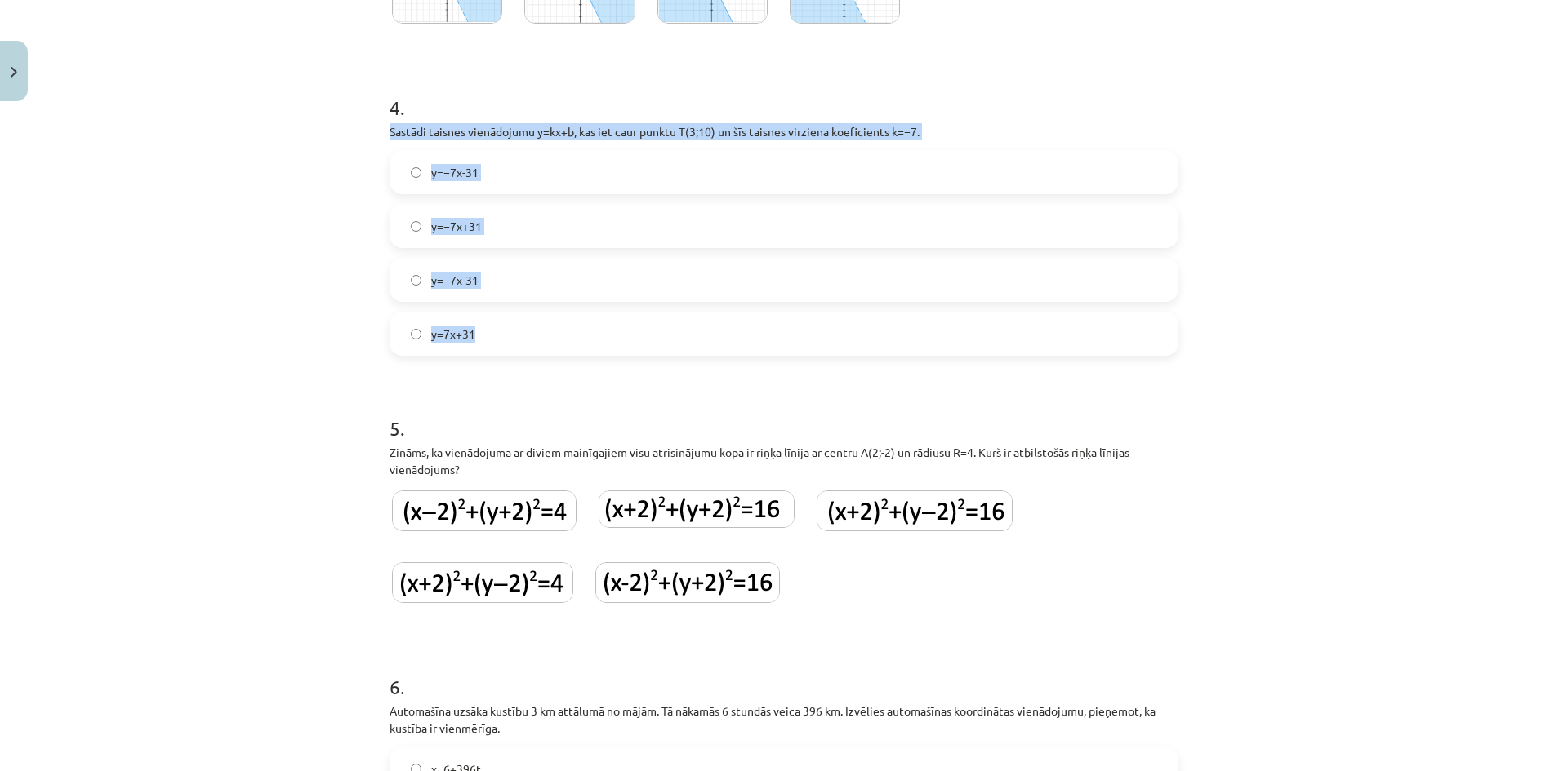
drag, startPoint x: 380, startPoint y: 128, endPoint x: 533, endPoint y: 351, distance: 270.4
copy div "Sastādi taisnes vienādojumu y=kx+b, kas iet caur punktu T(3;10) un šīs taisnes …"
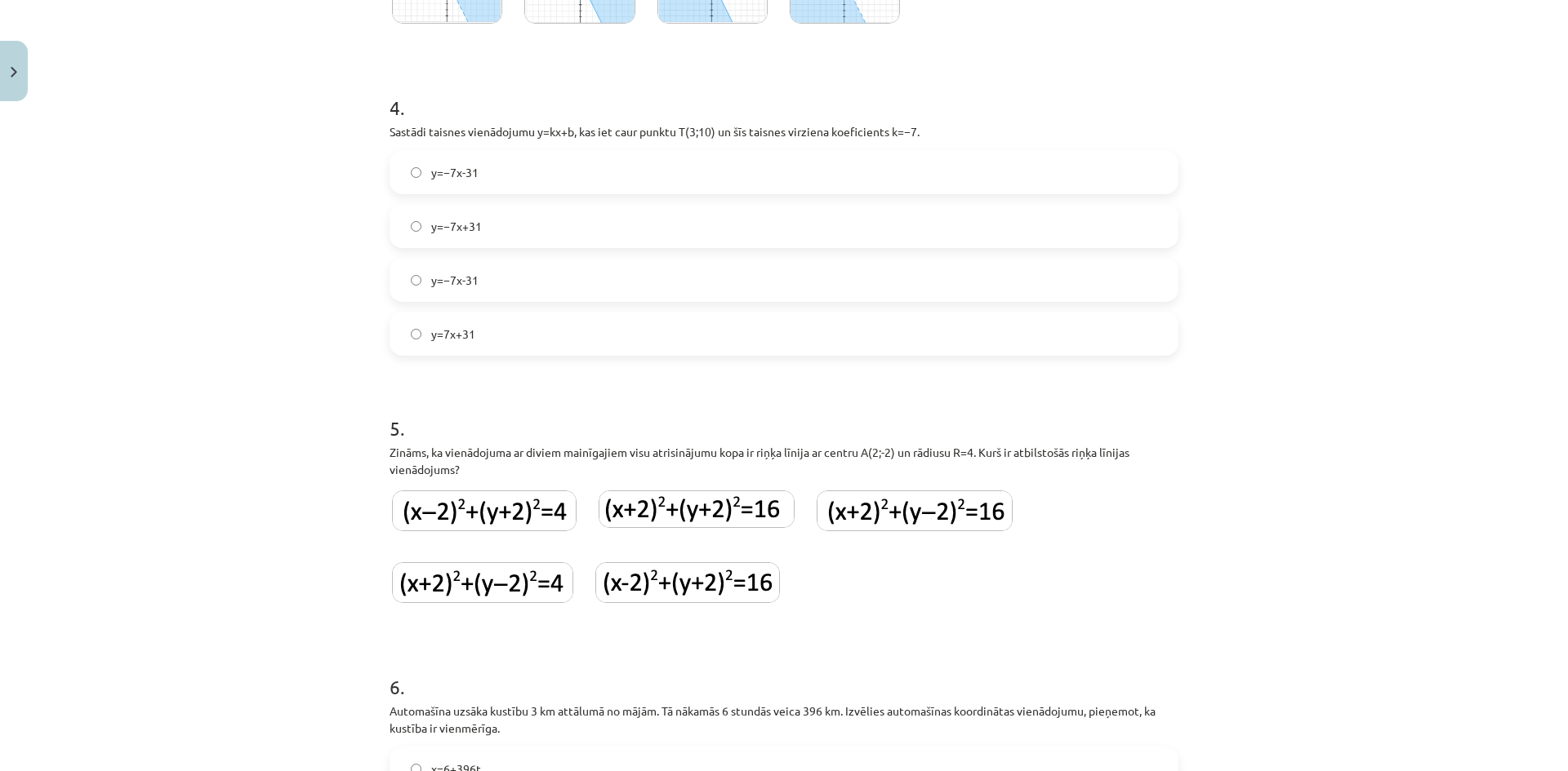
click at [499, 221] on label "y=−7x+31" at bounding box center [783, 226] width 786 height 41
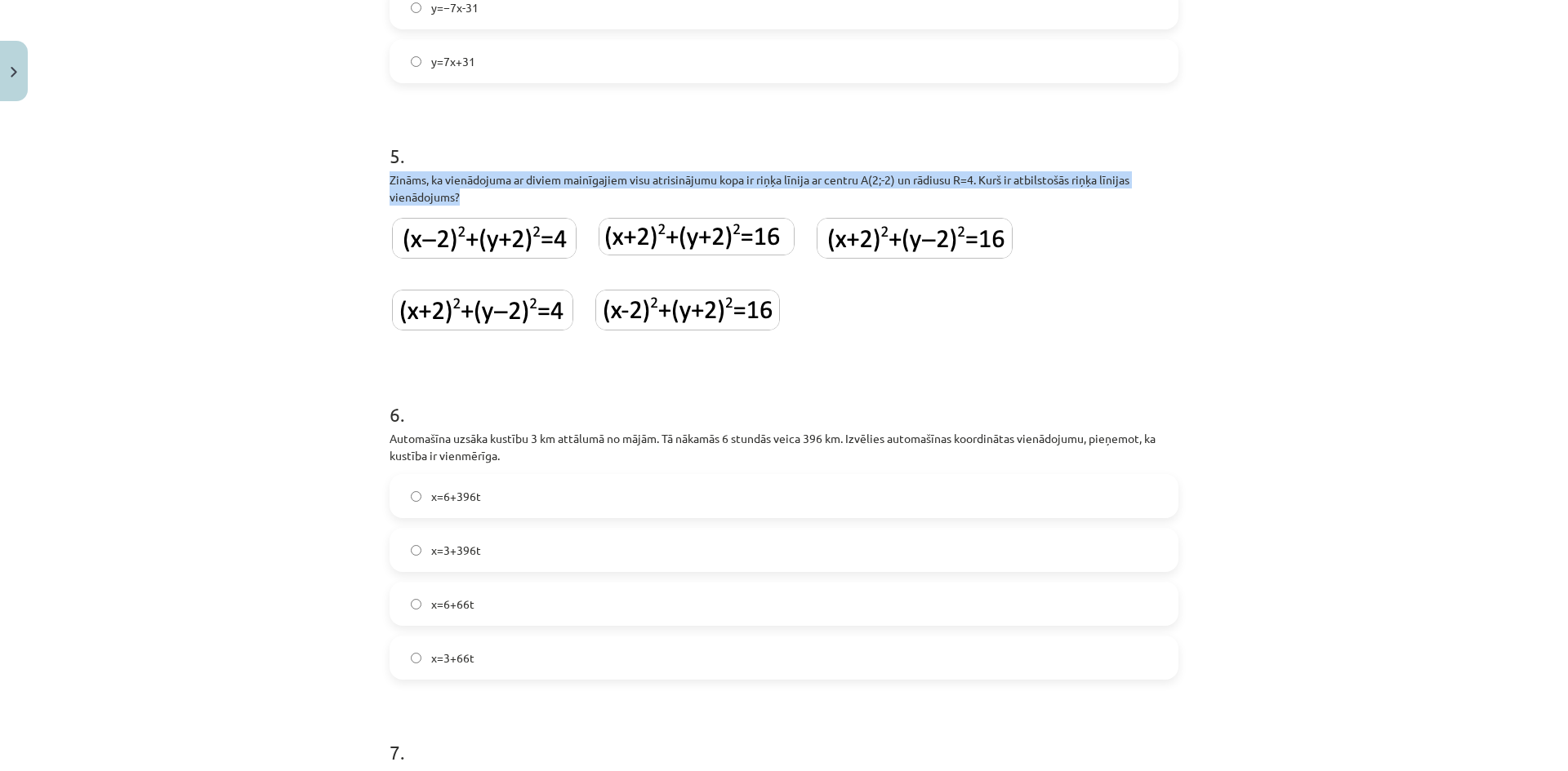
drag, startPoint x: 375, startPoint y: 183, endPoint x: 484, endPoint y: 213, distance: 113.1
click at [484, 213] on div "100 XP Saņemsi Sarežģīts 489 pilda Apraksts Uzdevums Palīdzība 1 . Doti punkti …" at bounding box center [784, 714] width 809 height 3934
copy div "Zināms, ka vienādojuma ar diviem mainīgajiem visu atrisinājumu kopa ir riņķa lī…"
click at [654, 322] on img at bounding box center [687, 310] width 184 height 41
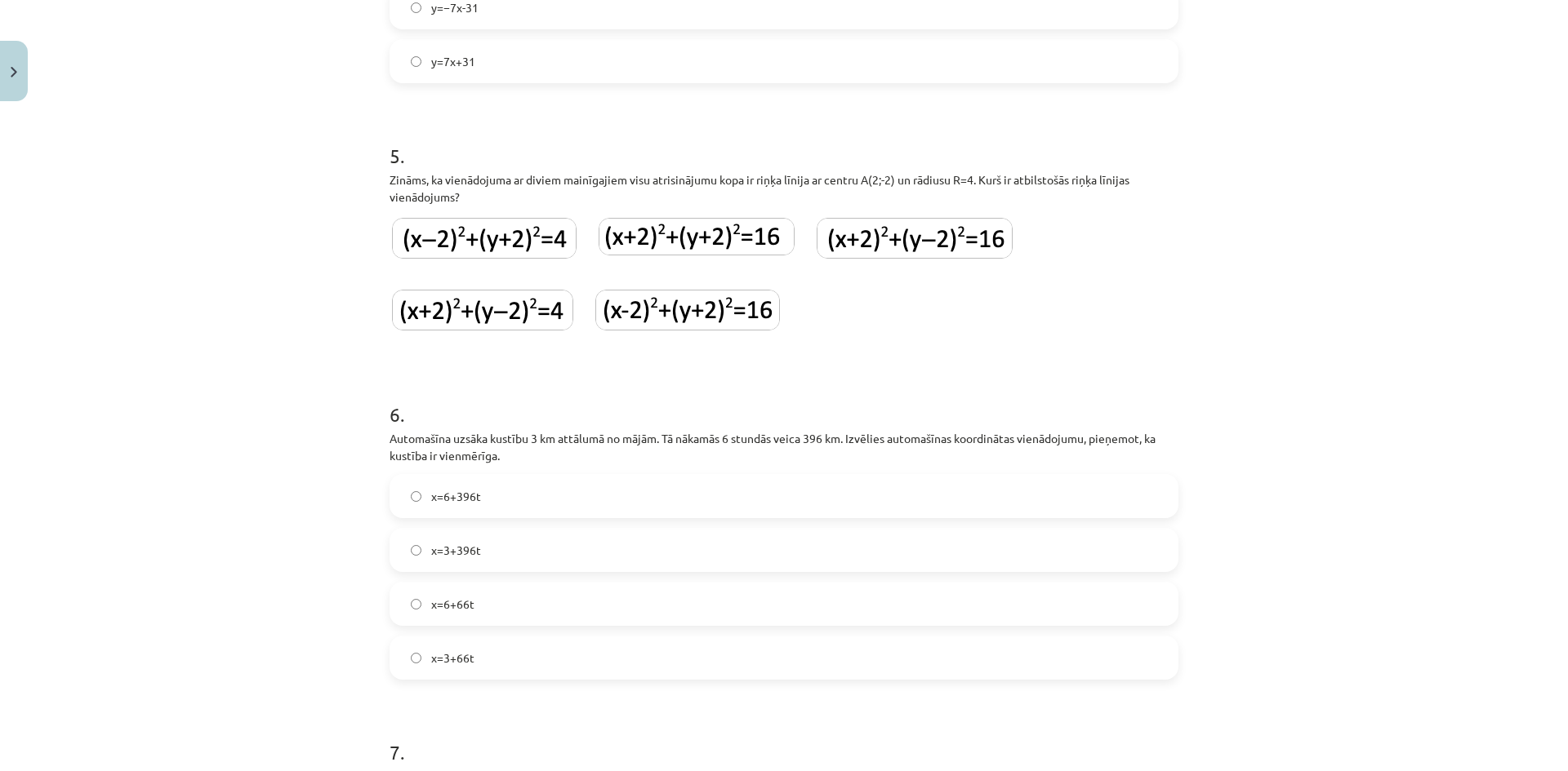
click at [545, 375] on form "1 . Doti punkti A(4;5) un B(7;2). Sastādi caur diviem punktiem novilktas taisne…" at bounding box center [783, 748] width 789 height 3569
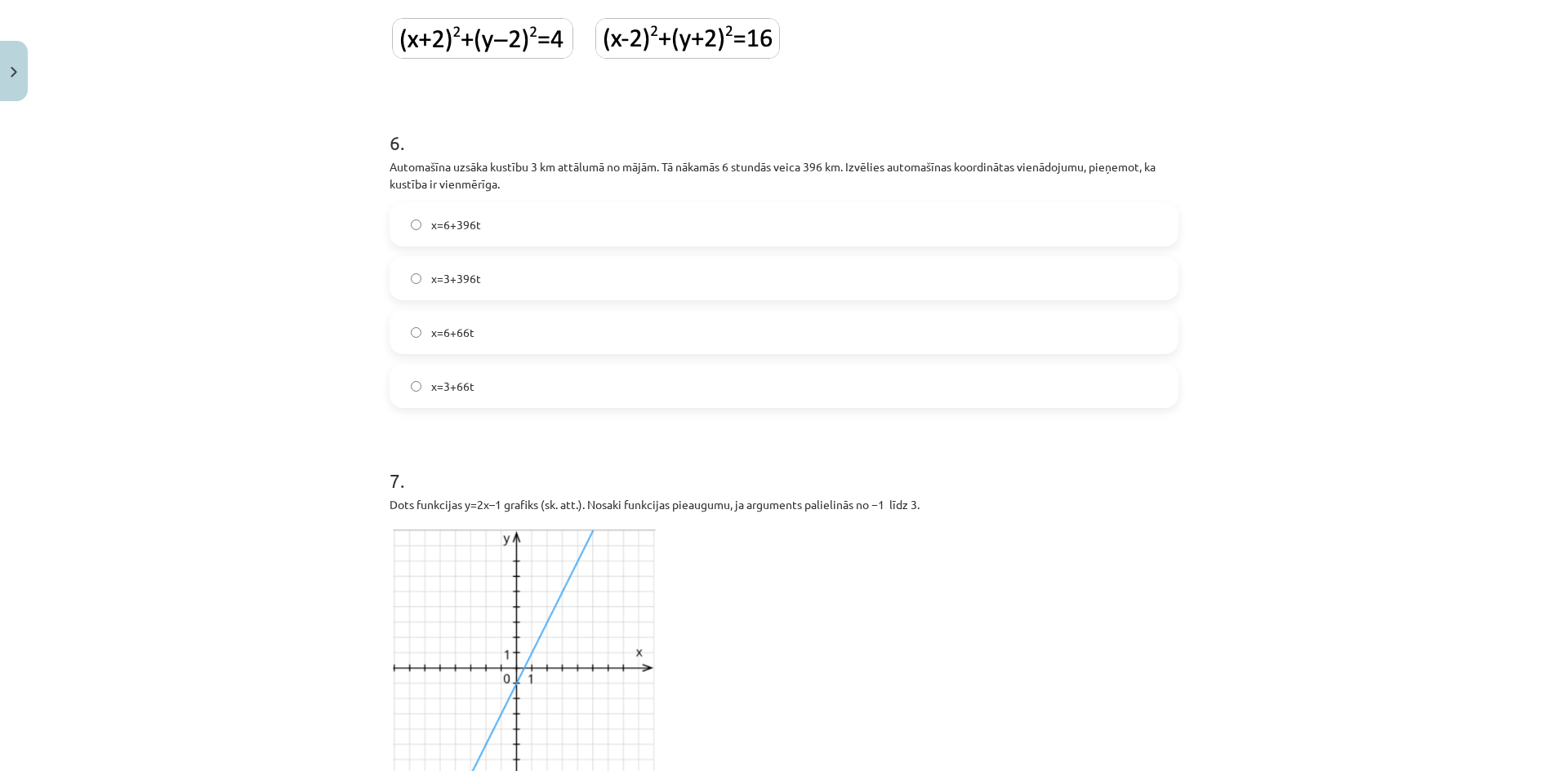
click at [500, 348] on label "x=6+66t" at bounding box center [783, 332] width 786 height 41
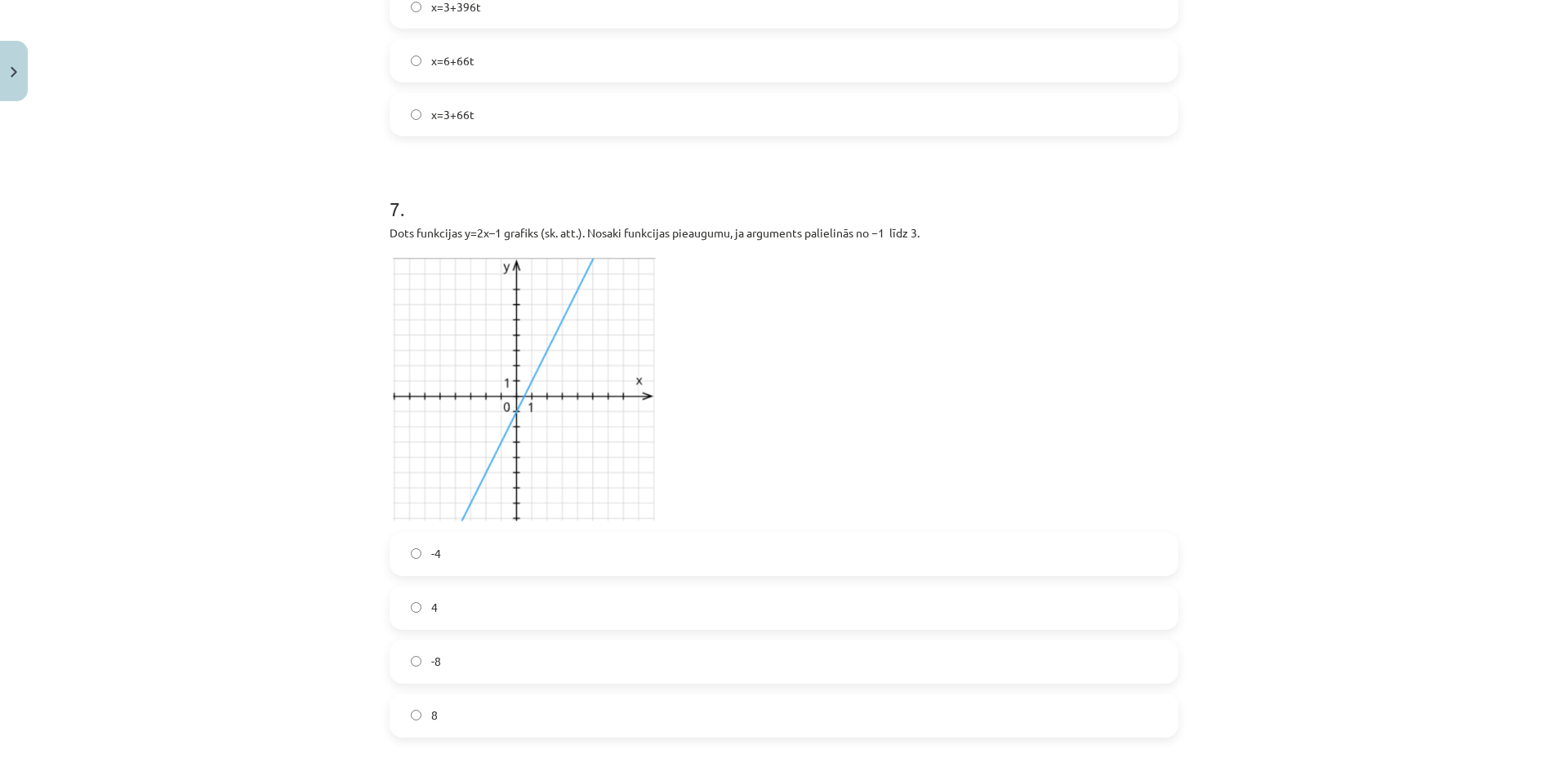
click at [467, 710] on label "8" at bounding box center [783, 716] width 786 height 41
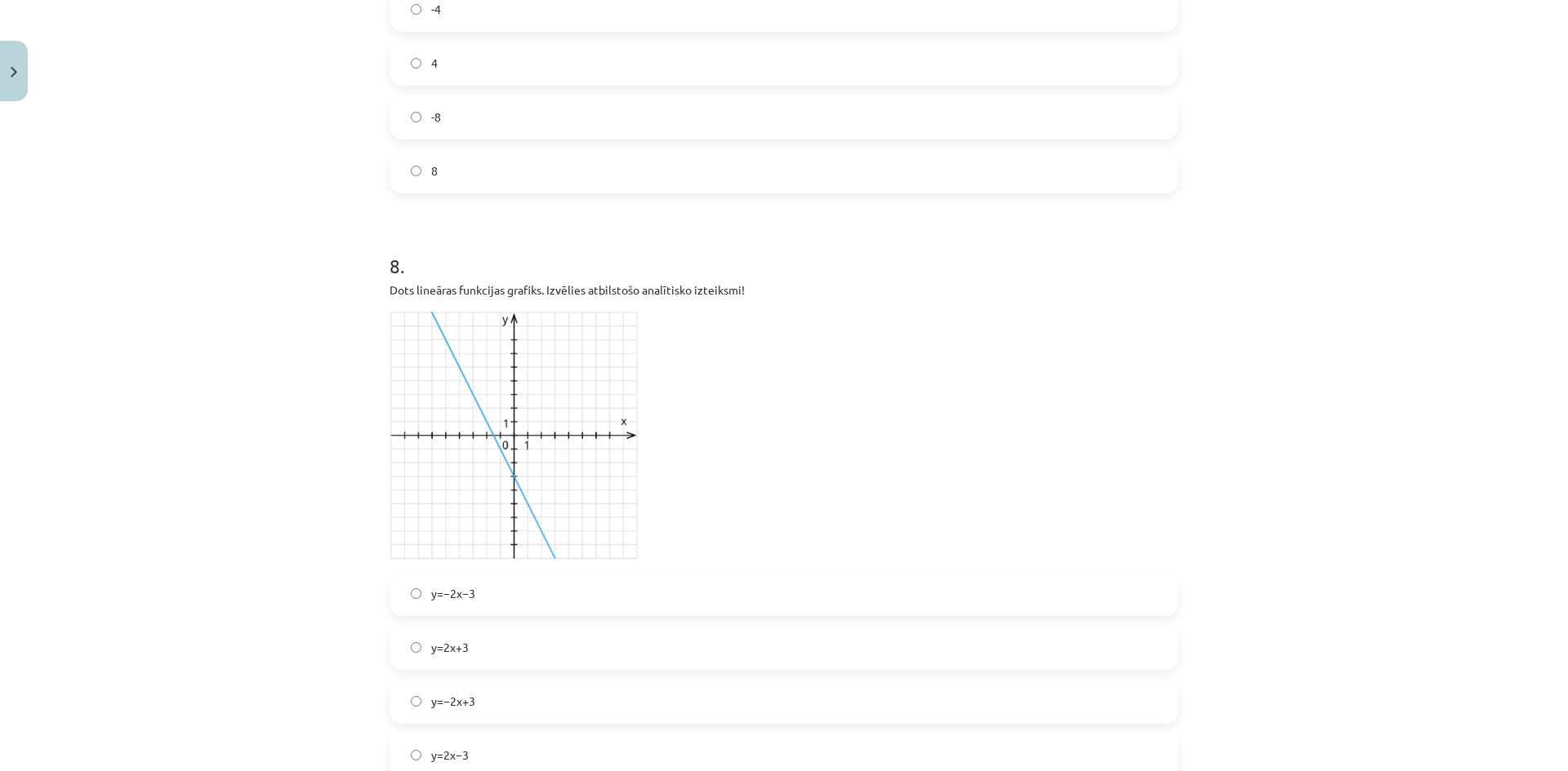
scroll to position [2721, 0]
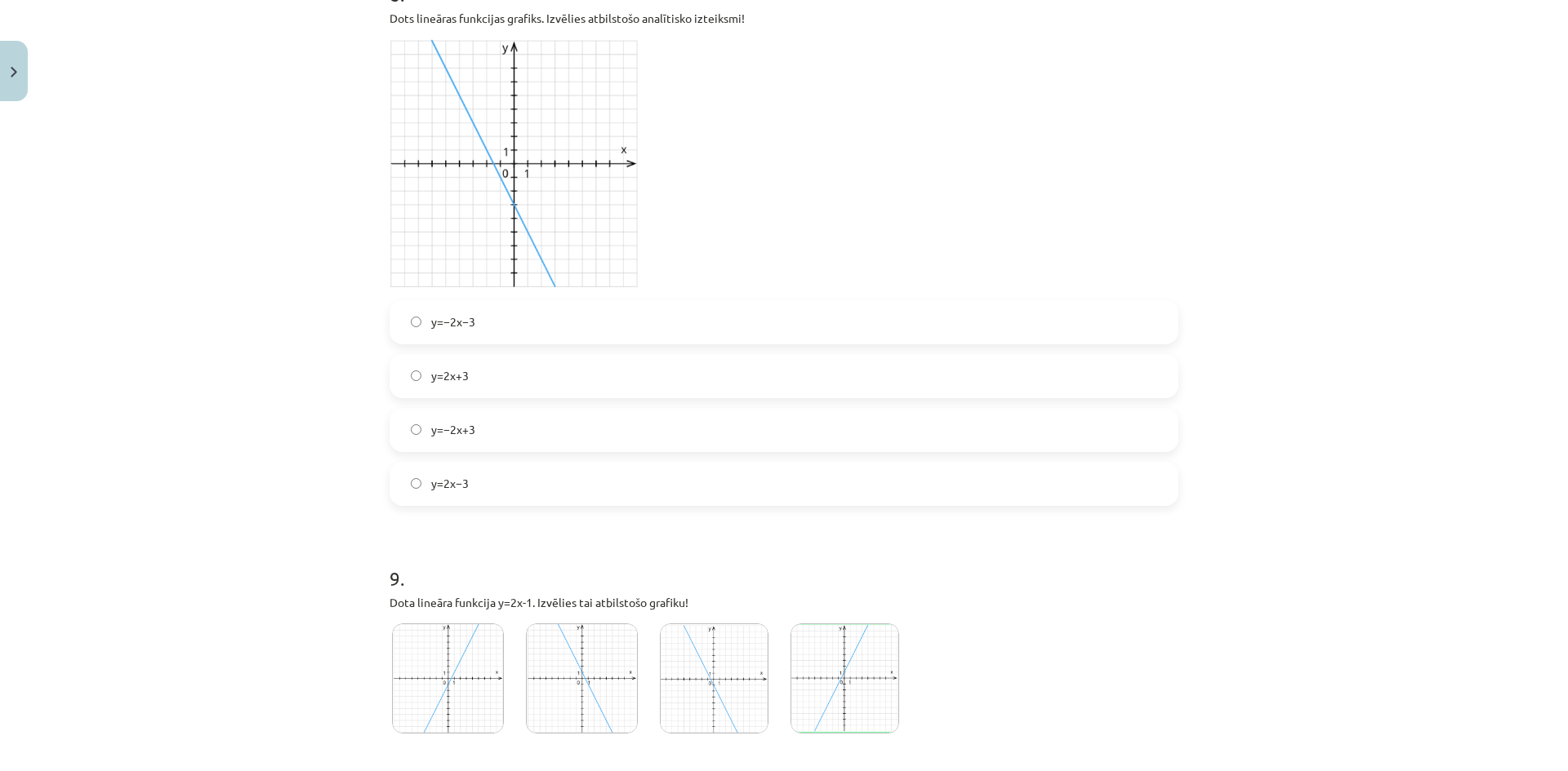
click at [511, 326] on label "y=−2x−3" at bounding box center [783, 323] width 786 height 41
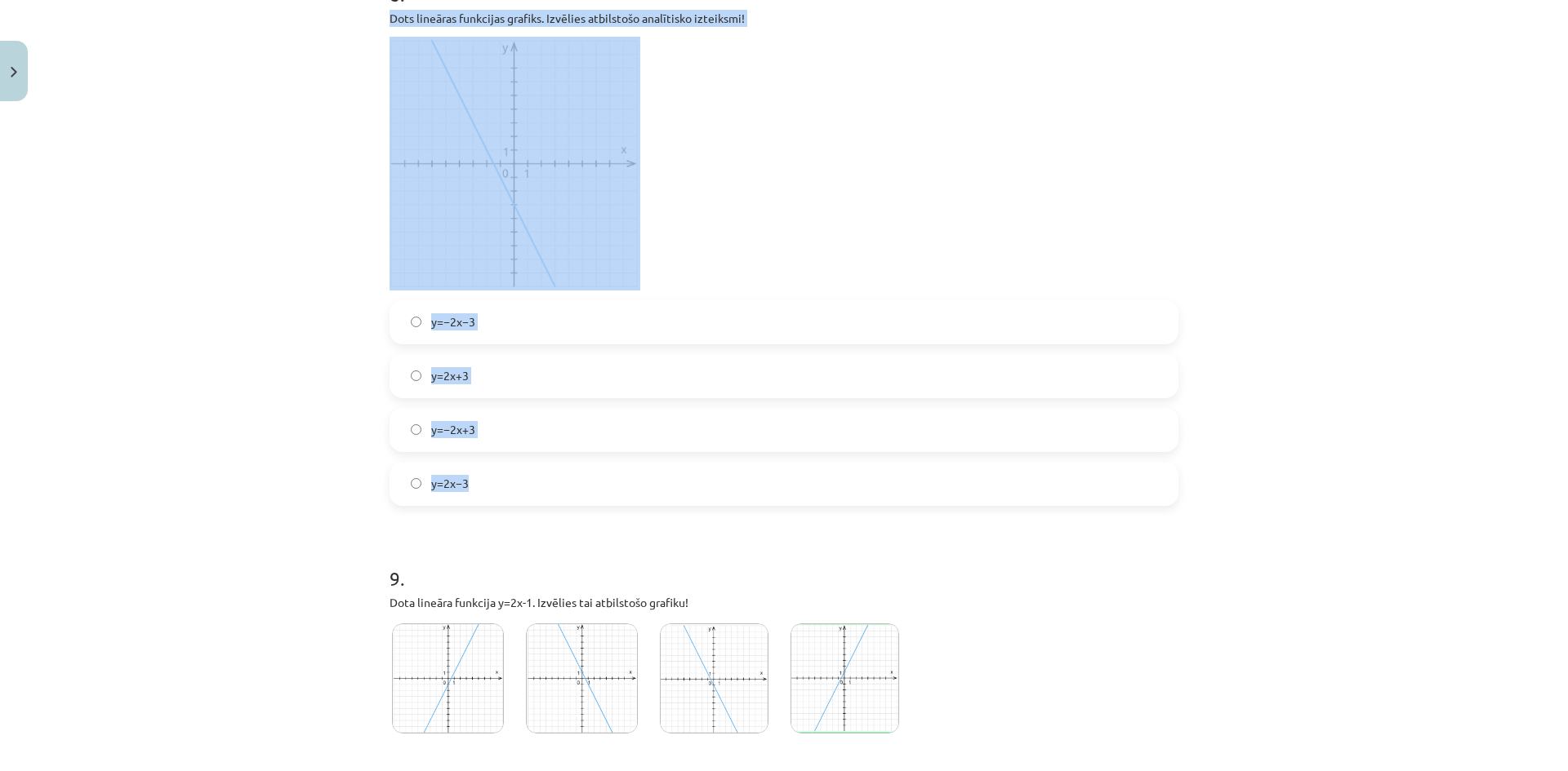
drag, startPoint x: 384, startPoint y: 285, endPoint x: 764, endPoint y: 503, distance: 438.1
click at [764, 503] on div "8 . Dots lineāras funkcijas grafiks. Izvēlies atbilstošo analītisko izteiksmi! …" at bounding box center [783, 230] width 789 height 552
copy div "Dots lineāras funkcijas grafiks. Izvēlies atbilstošo analītisko izteiksmi! y=−2…"
click at [336, 396] on div "Mācību tēma: Matemātikas i - 10. klases 2. ieskaites mācību materiāls (a,b) #1 …" at bounding box center [784, 386] width 1568 height 771
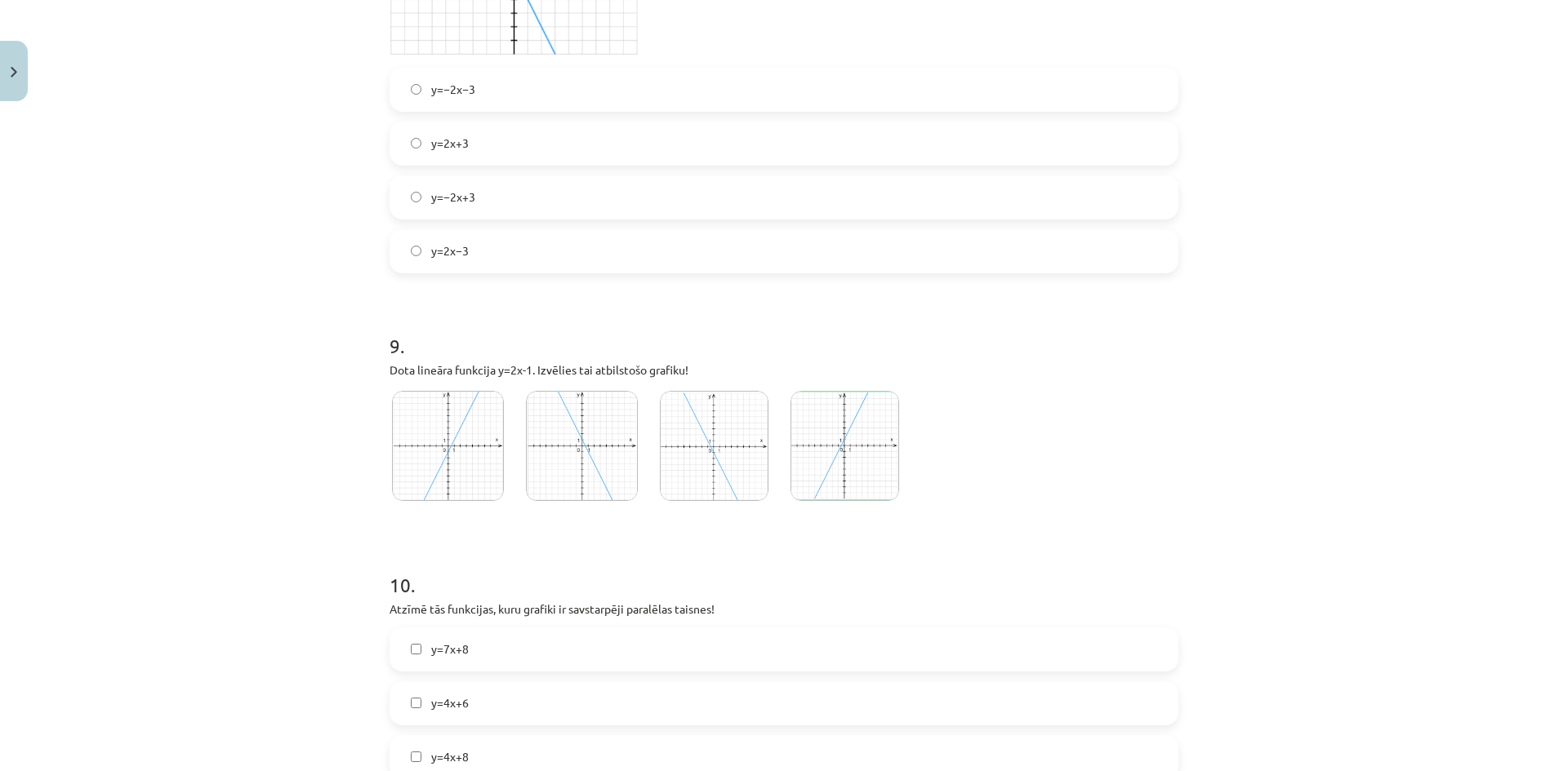
scroll to position [3265, 0]
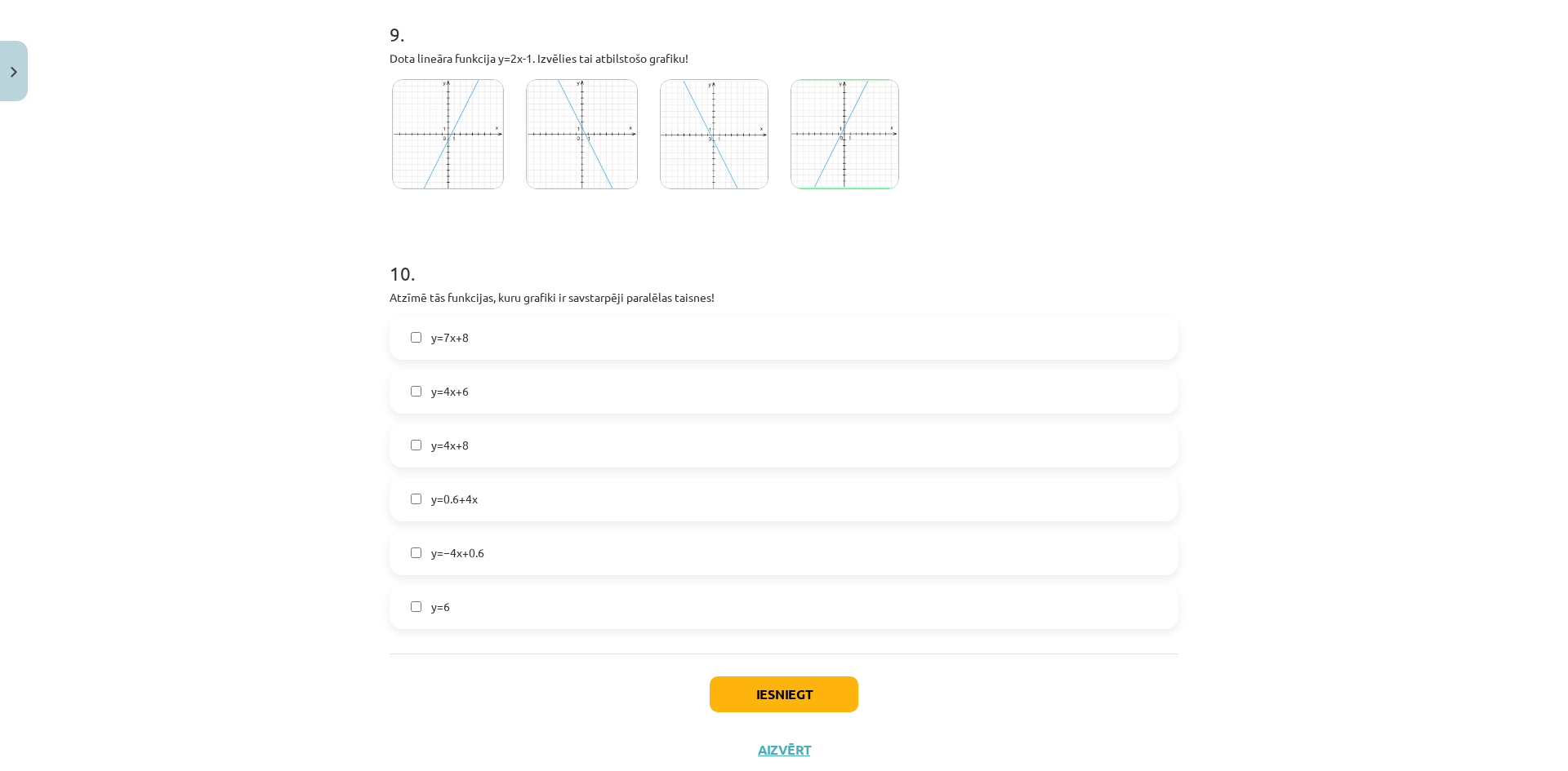
click at [474, 132] on img at bounding box center [448, 134] width 112 height 110
click at [496, 394] on label "y=4x+6" at bounding box center [783, 391] width 786 height 41
click at [480, 445] on label "y=4x+8" at bounding box center [783, 446] width 786 height 41
click at [494, 504] on label "y=0.6+4x" at bounding box center [783, 499] width 786 height 41
click at [747, 684] on button "Iesniegt" at bounding box center [783, 695] width 149 height 36
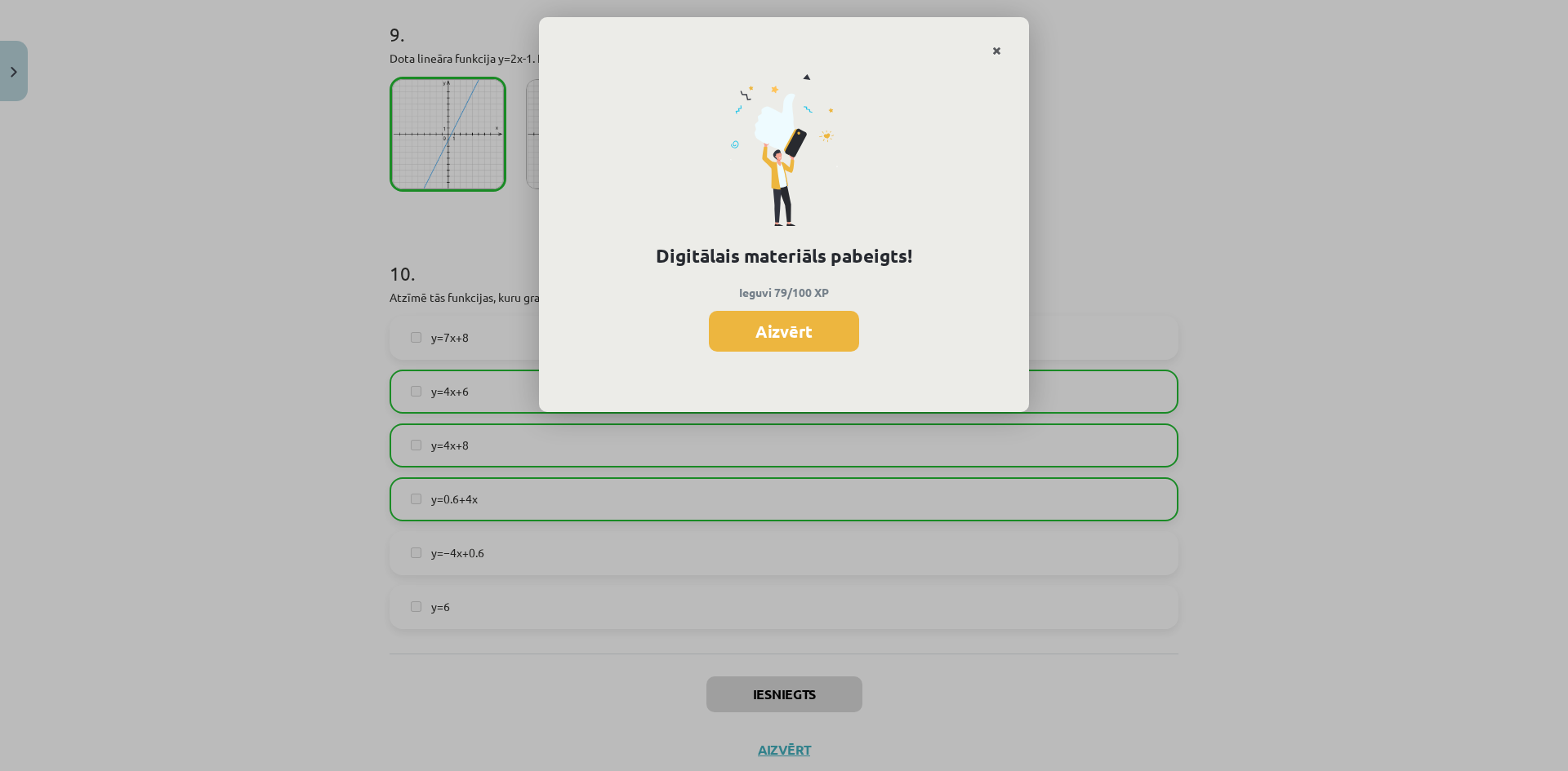
click at [995, 47] on icon "Close" at bounding box center [996, 51] width 9 height 11
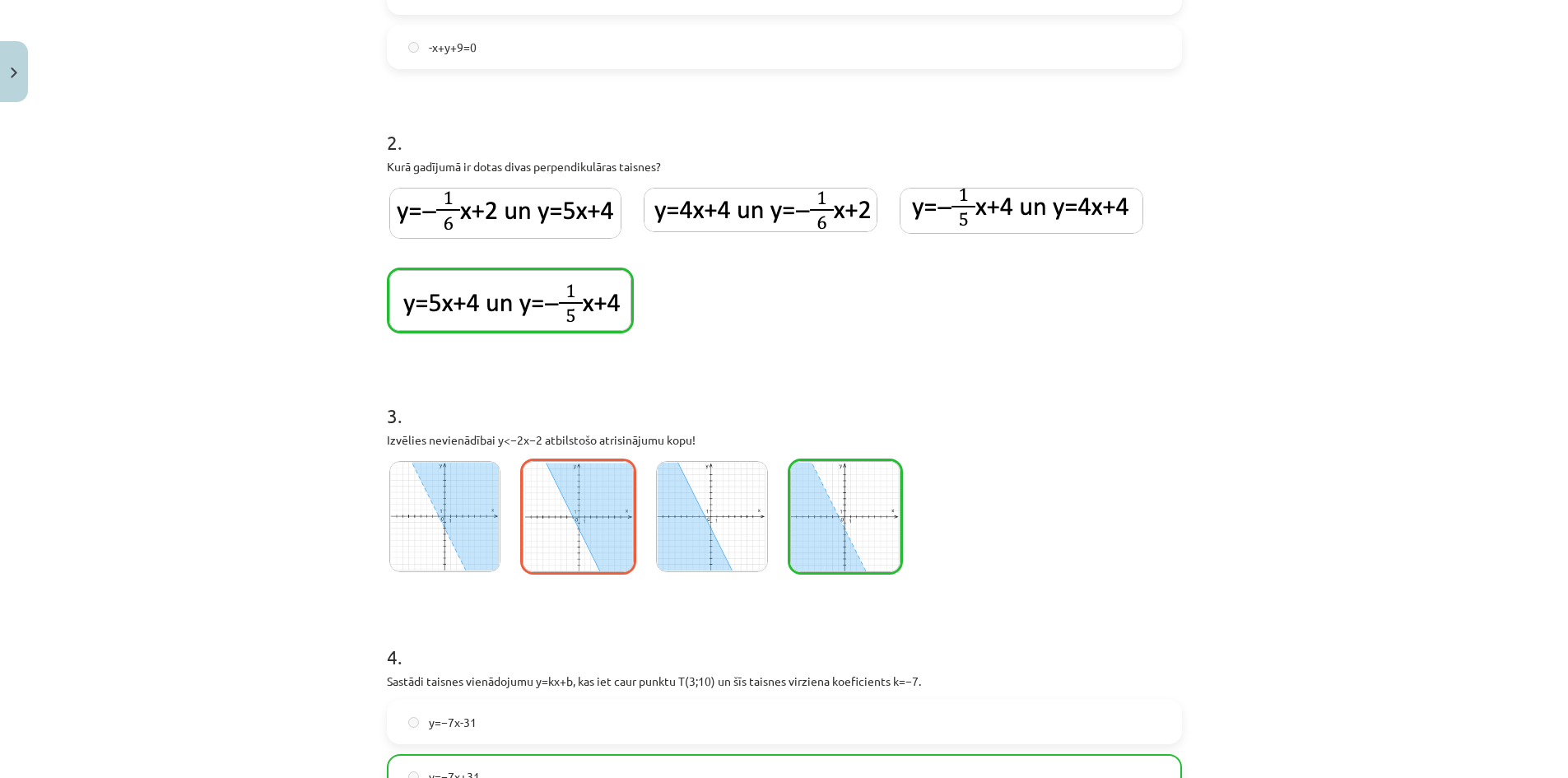
scroll to position [0, 0]
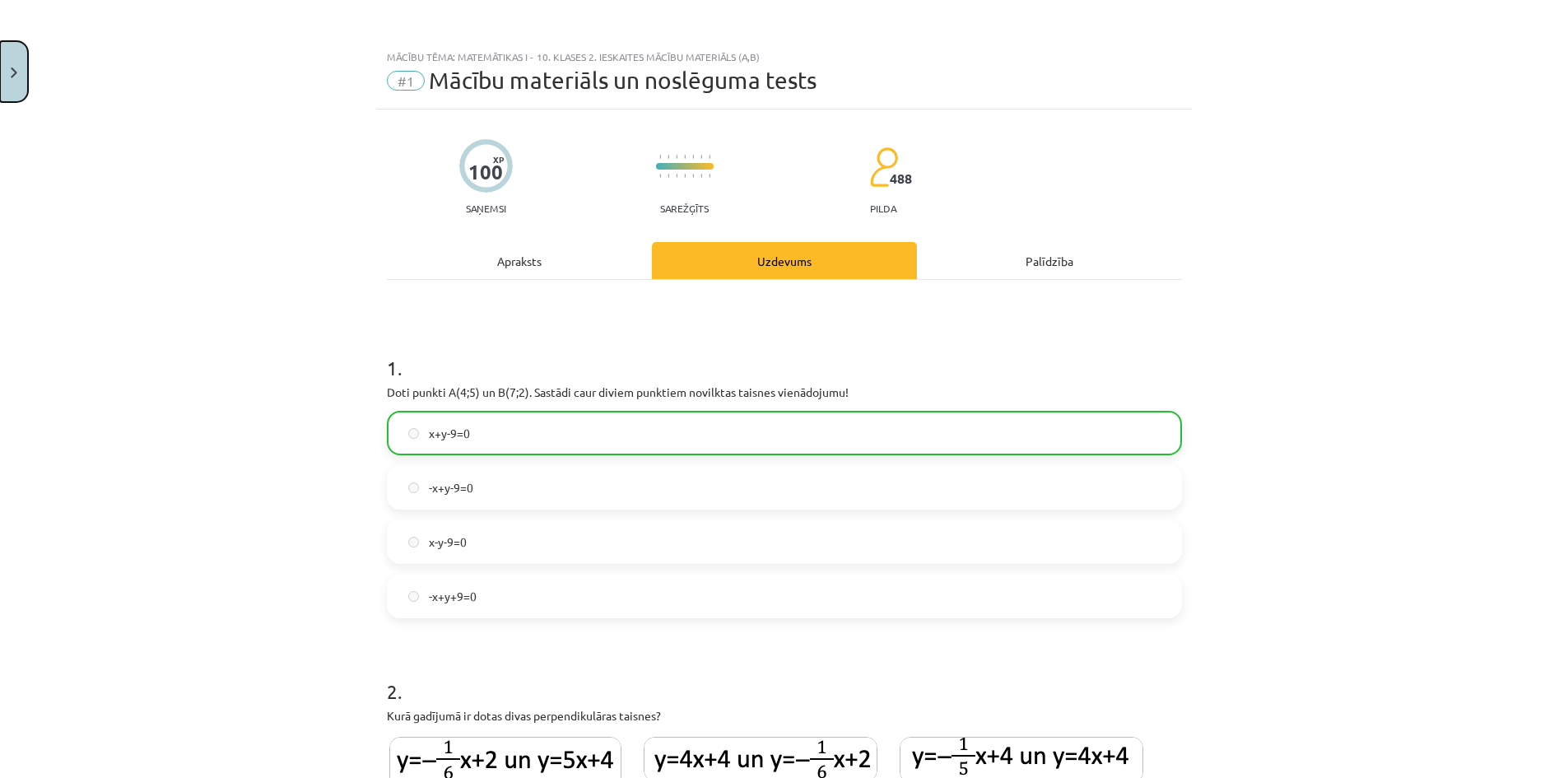
click at [8, 63] on button "Close" at bounding box center [14, 71] width 28 height 61
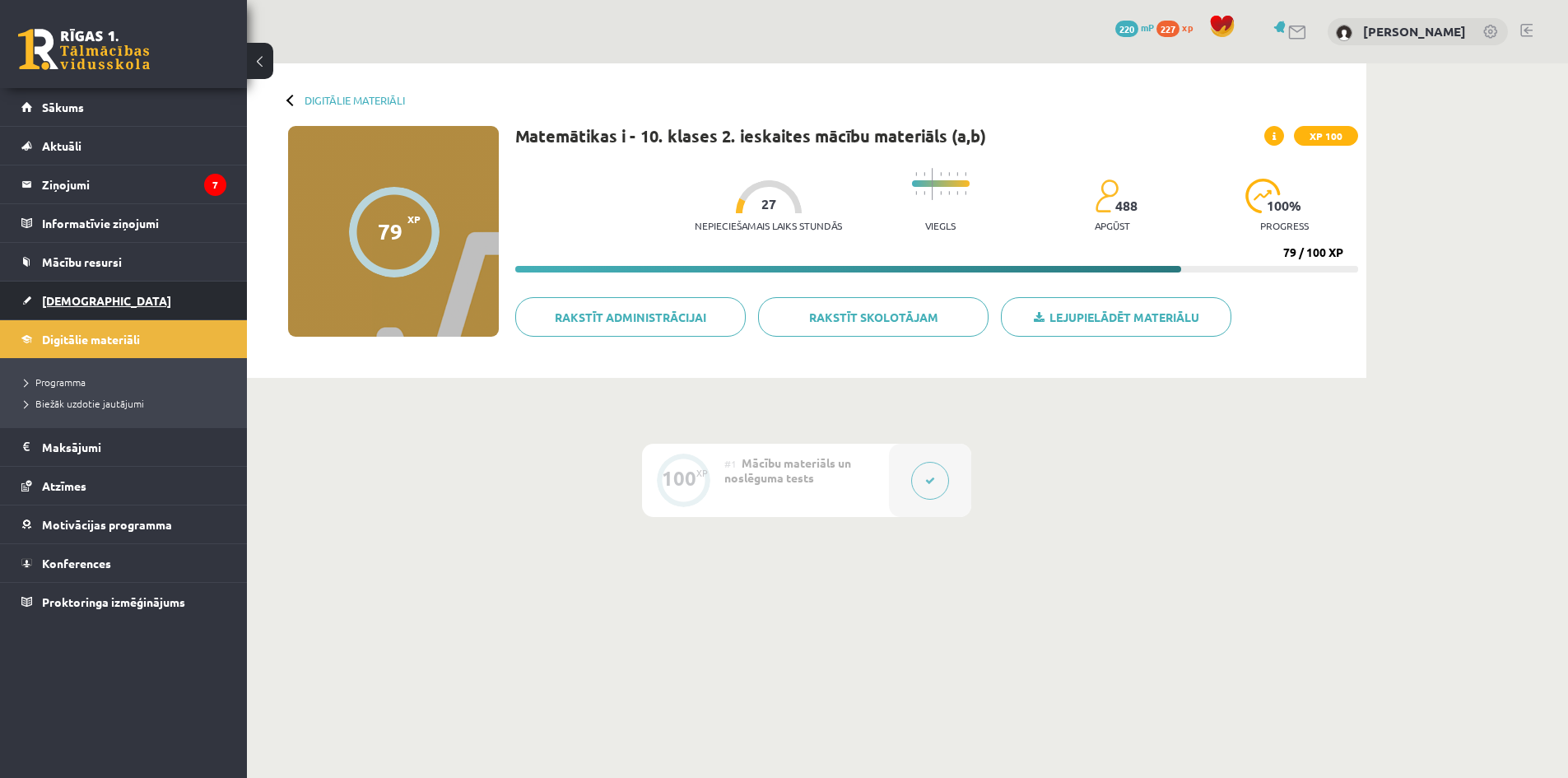
click at [81, 309] on link "[DEMOGRAPHIC_DATA]" at bounding box center [123, 301] width 205 height 38
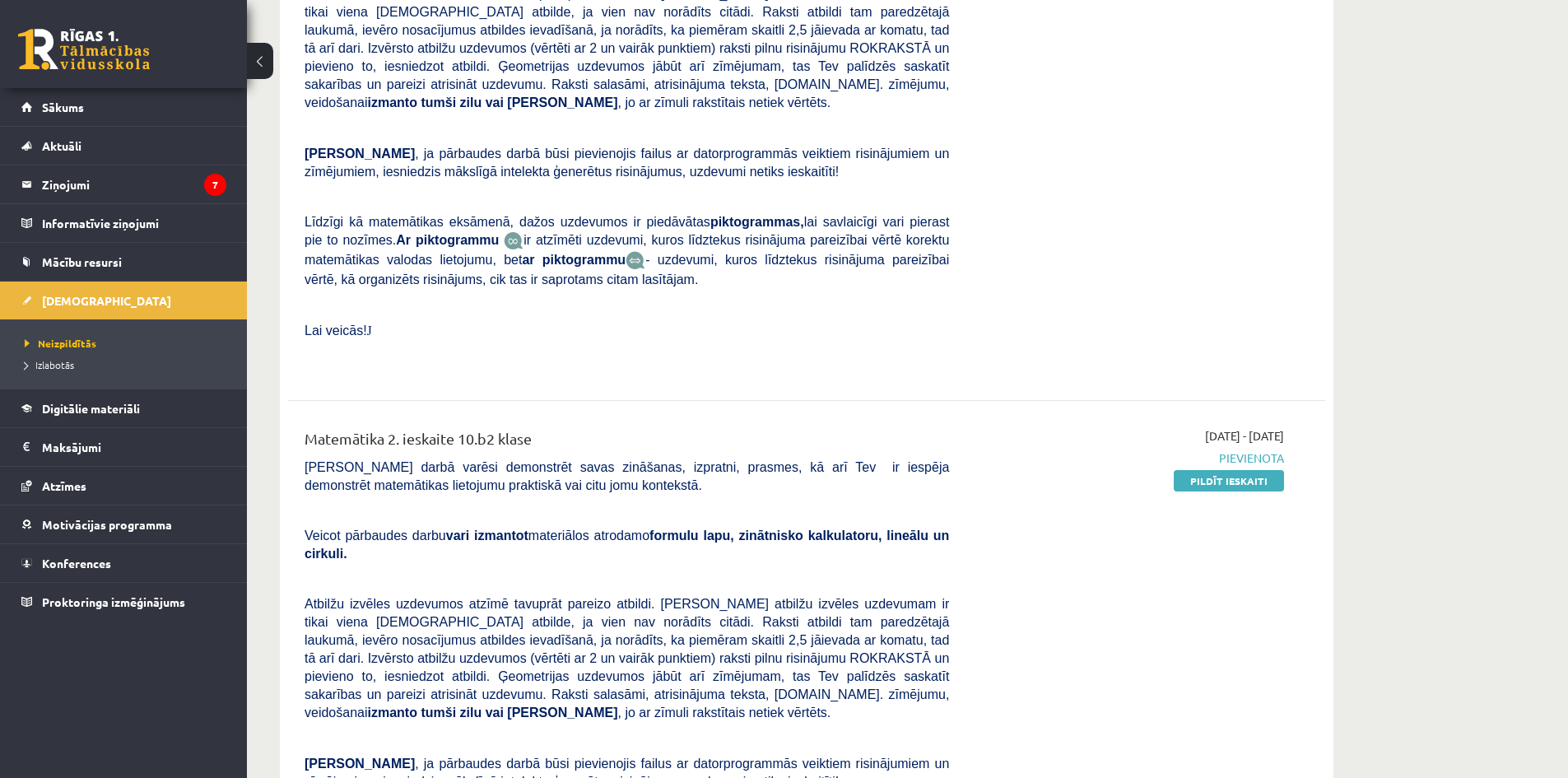
scroll to position [549, 0]
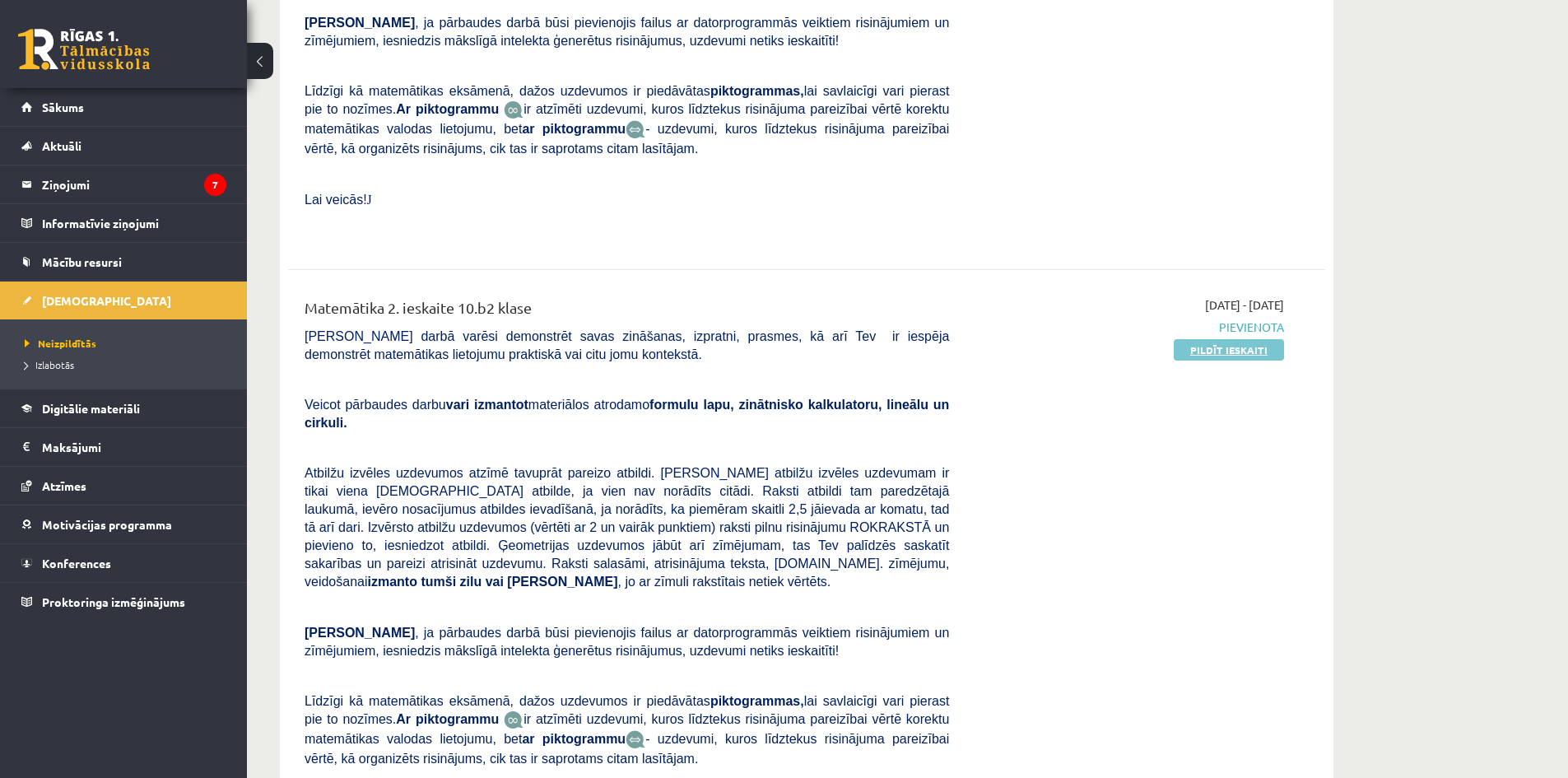
click at [1232, 339] on link "Pildīt ieskaiti" at bounding box center [1229, 350] width 110 height 21
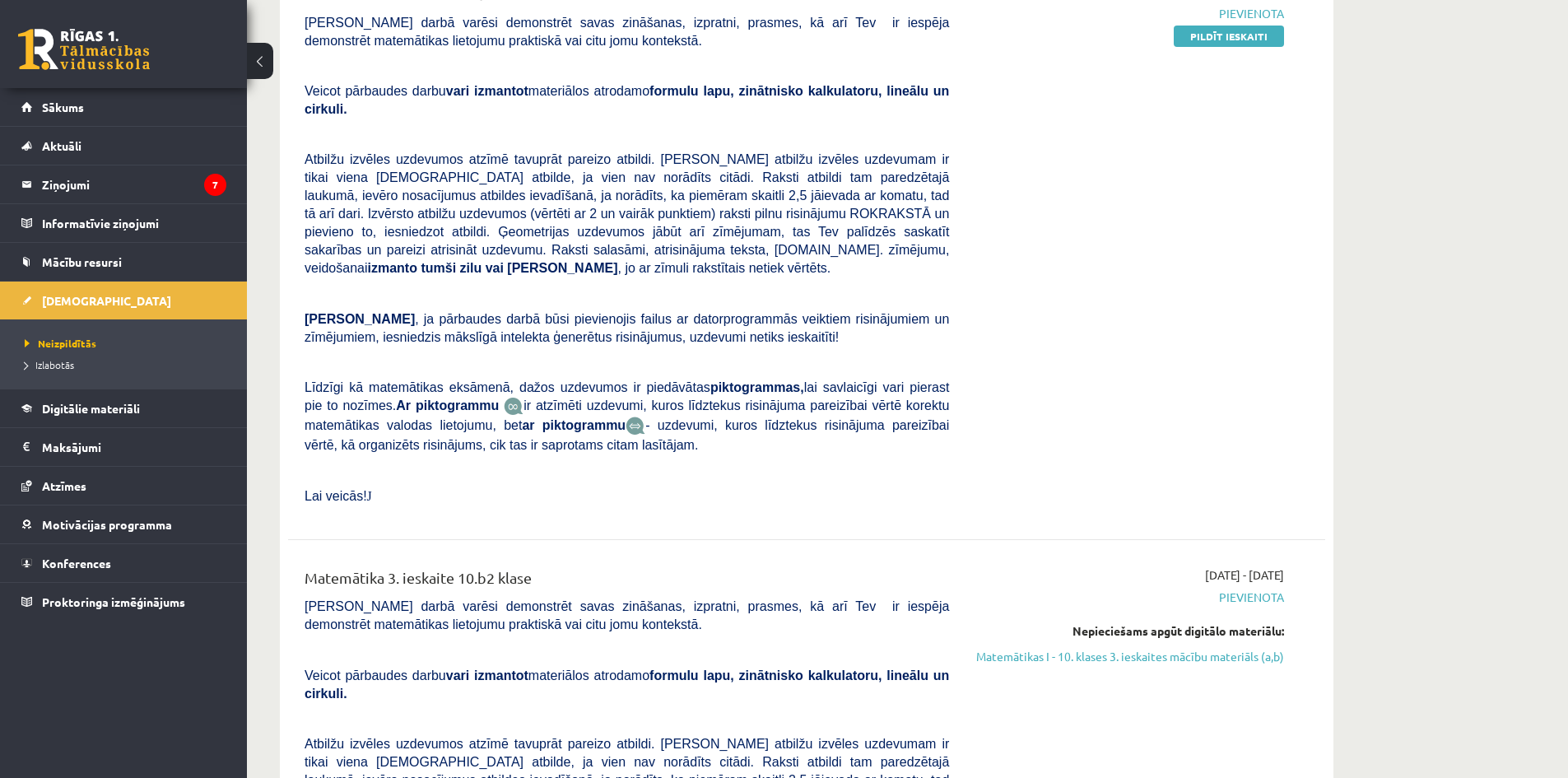
scroll to position [1098, 0]
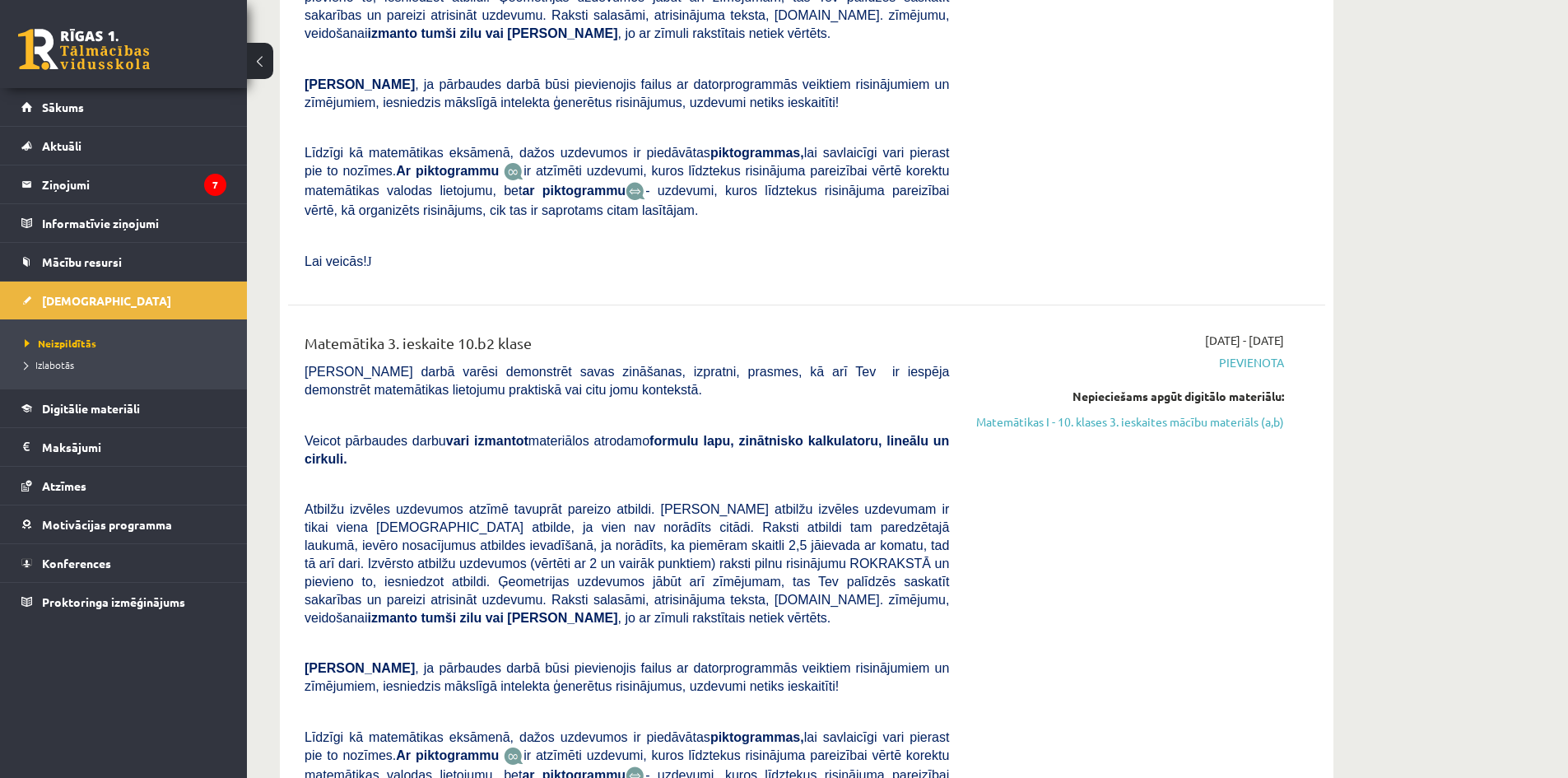
click at [1150, 414] on link "Matemātikas I - 10. klases 3. ieskaites mācību materiāls (a,b)" at bounding box center [1129, 422] width 310 height 17
click at [1081, 414] on link "Matemātikas I - 10. klases 3. ieskaites mācību materiāls (a,b)" at bounding box center [1129, 422] width 310 height 17
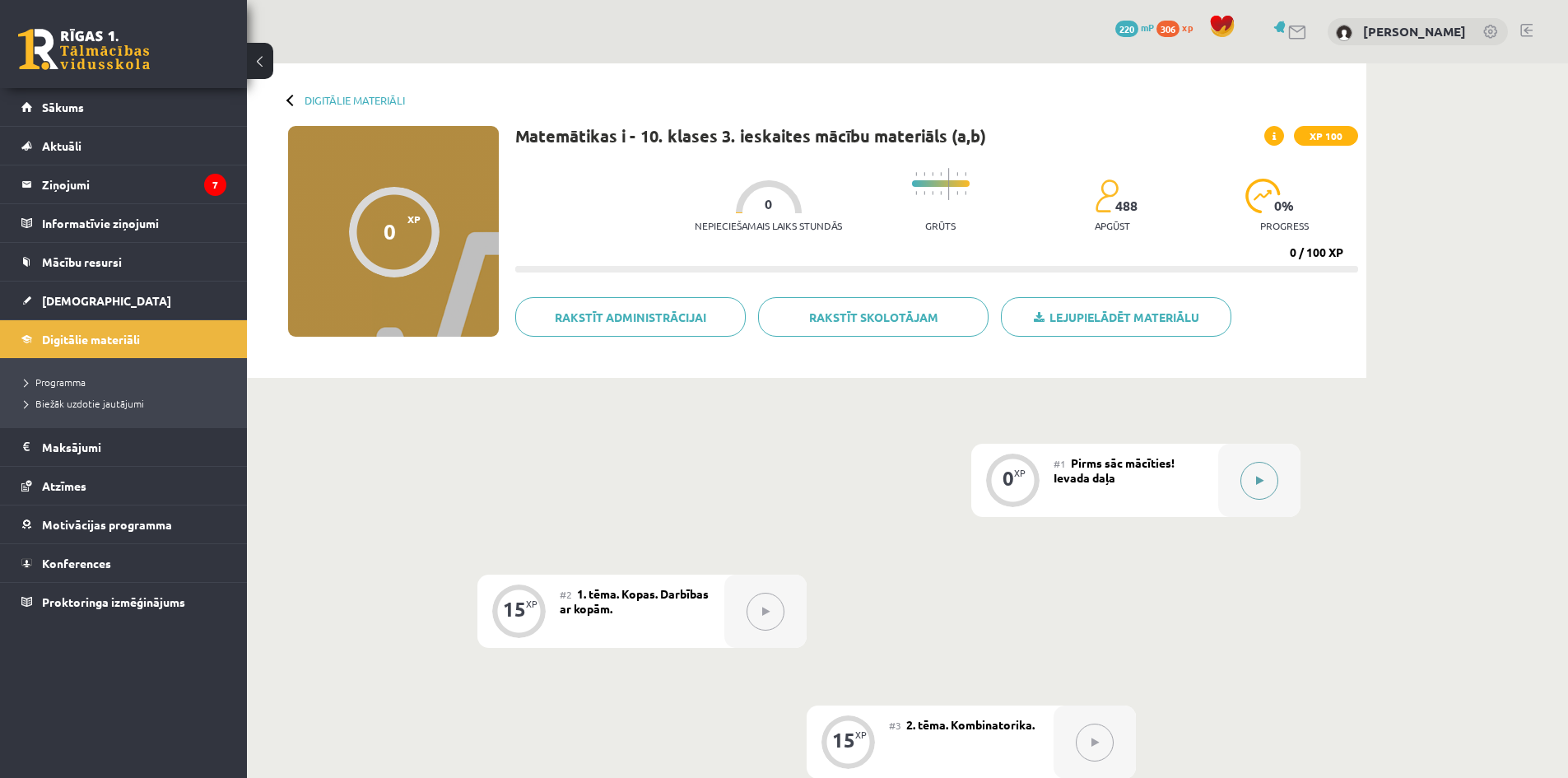
click at [1252, 474] on button at bounding box center [1260, 481] width 38 height 38
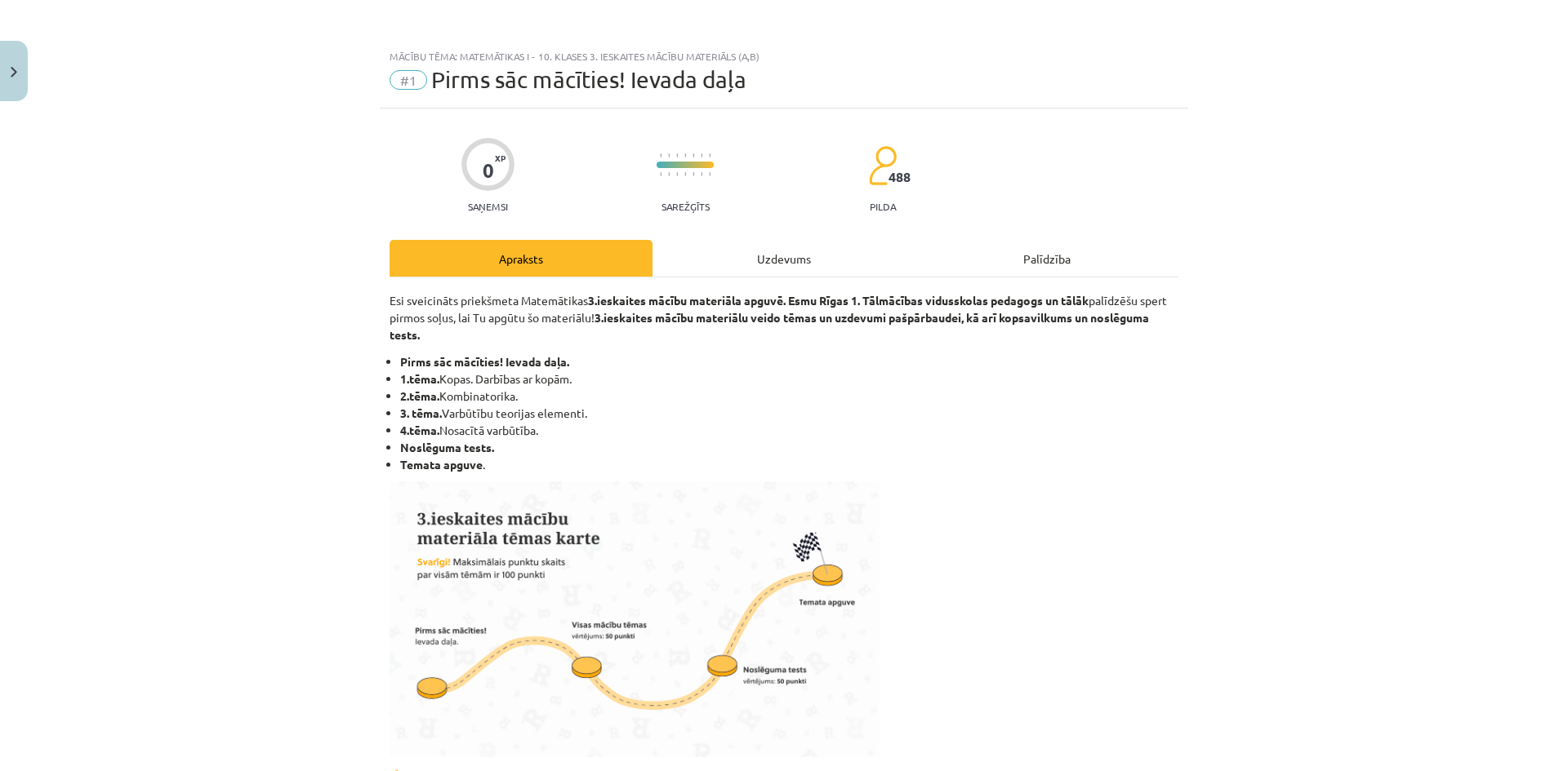
click at [860, 258] on div "Uzdevums" at bounding box center [784, 258] width 263 height 37
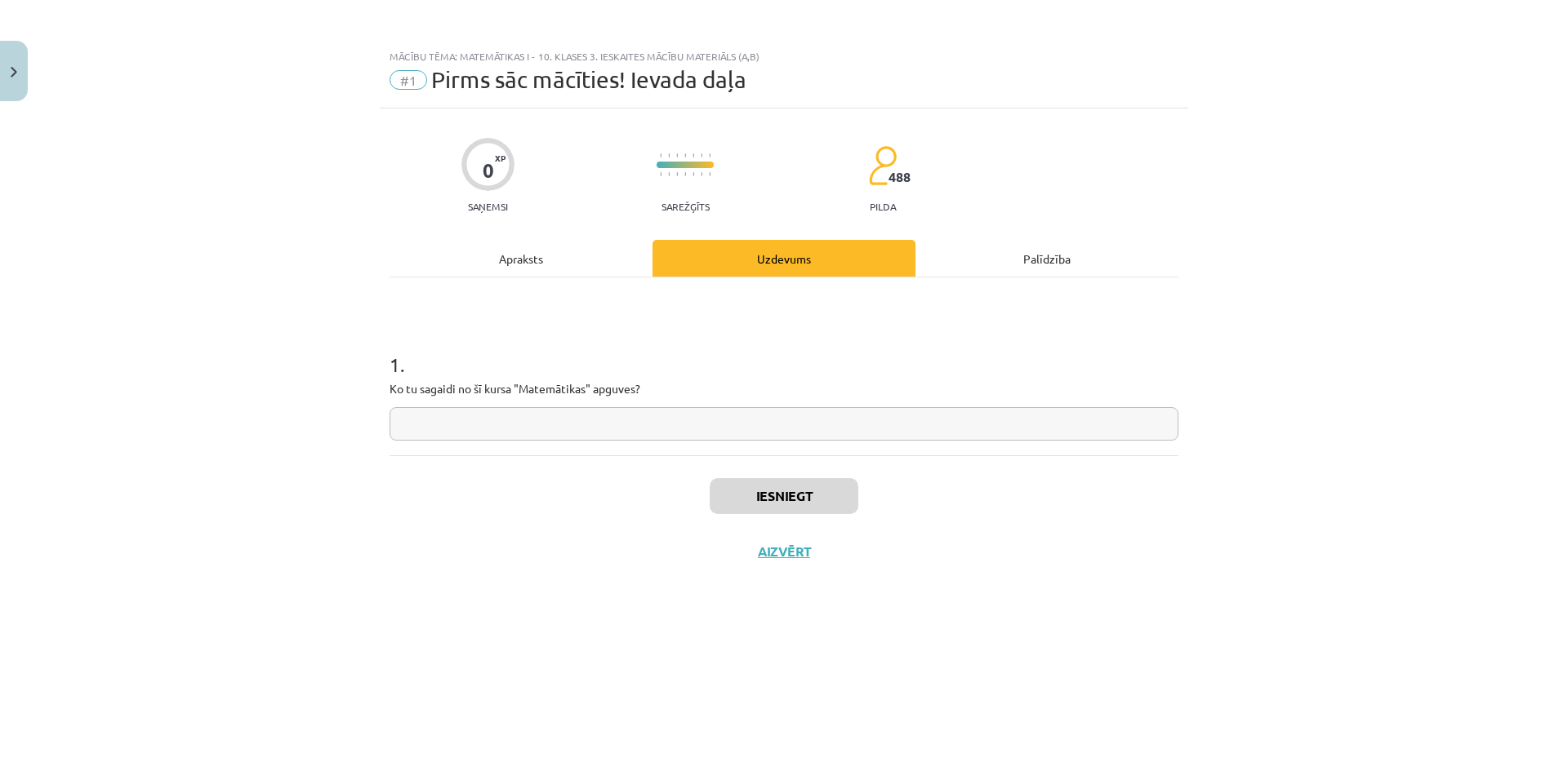
click at [756, 435] on input "text" at bounding box center [783, 424] width 789 height 33
type input "****"
click at [790, 496] on button "Iesniegt" at bounding box center [783, 496] width 149 height 36
click at [801, 557] on button "Nākamā nodarbība" at bounding box center [784, 562] width 160 height 37
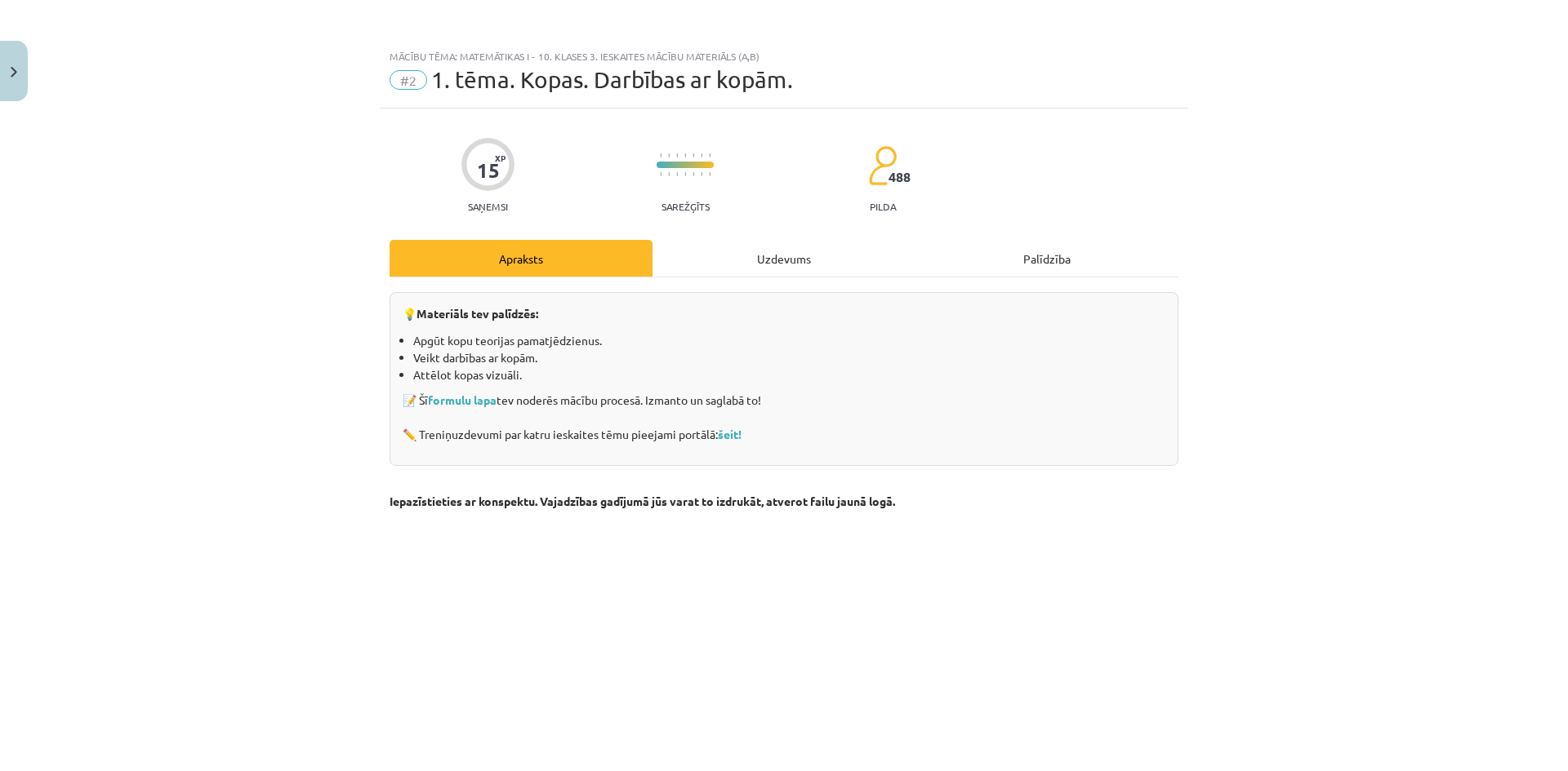
click at [767, 262] on div "Uzdevums" at bounding box center [784, 258] width 263 height 37
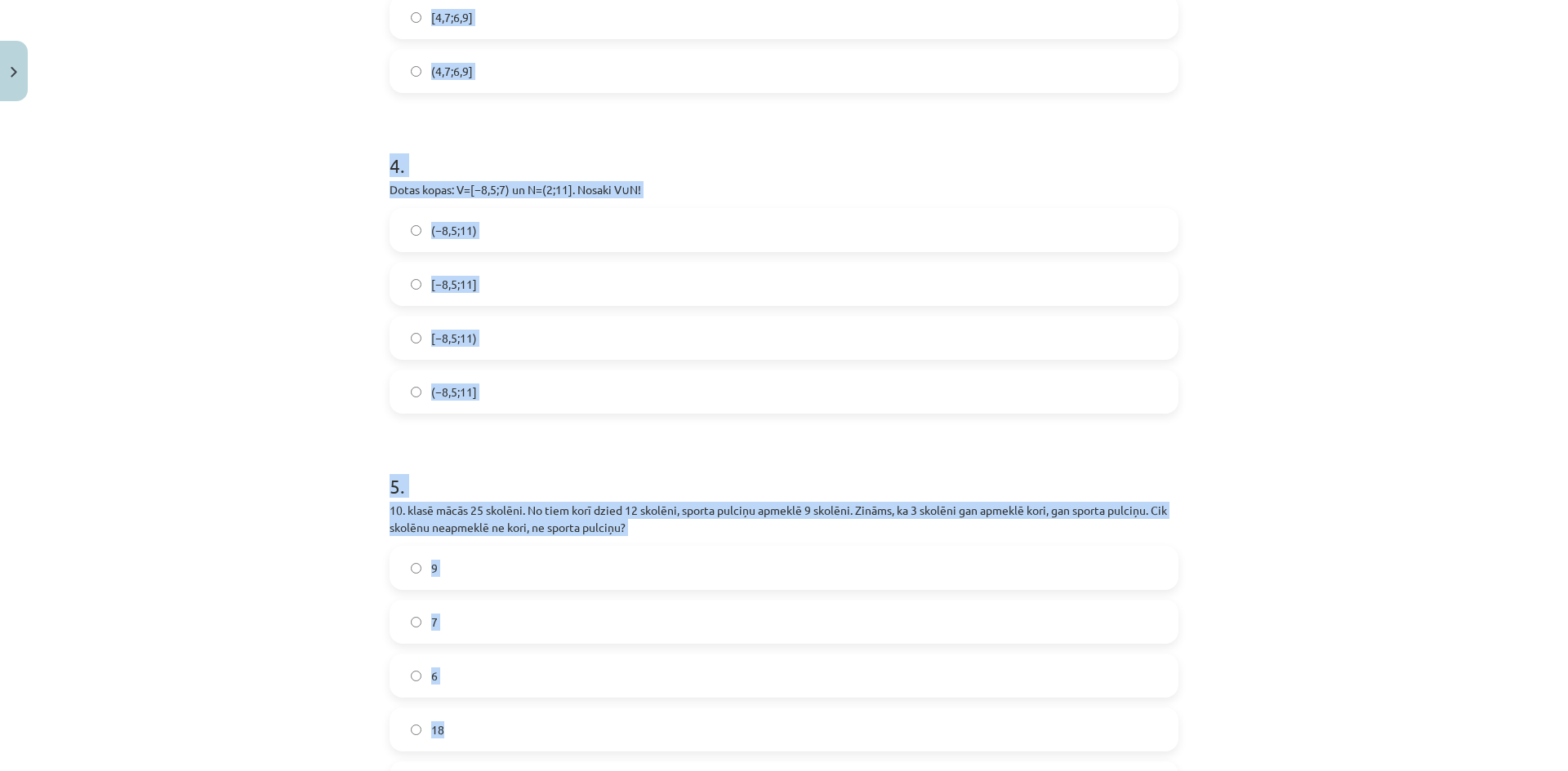
scroll to position [1385, 0]
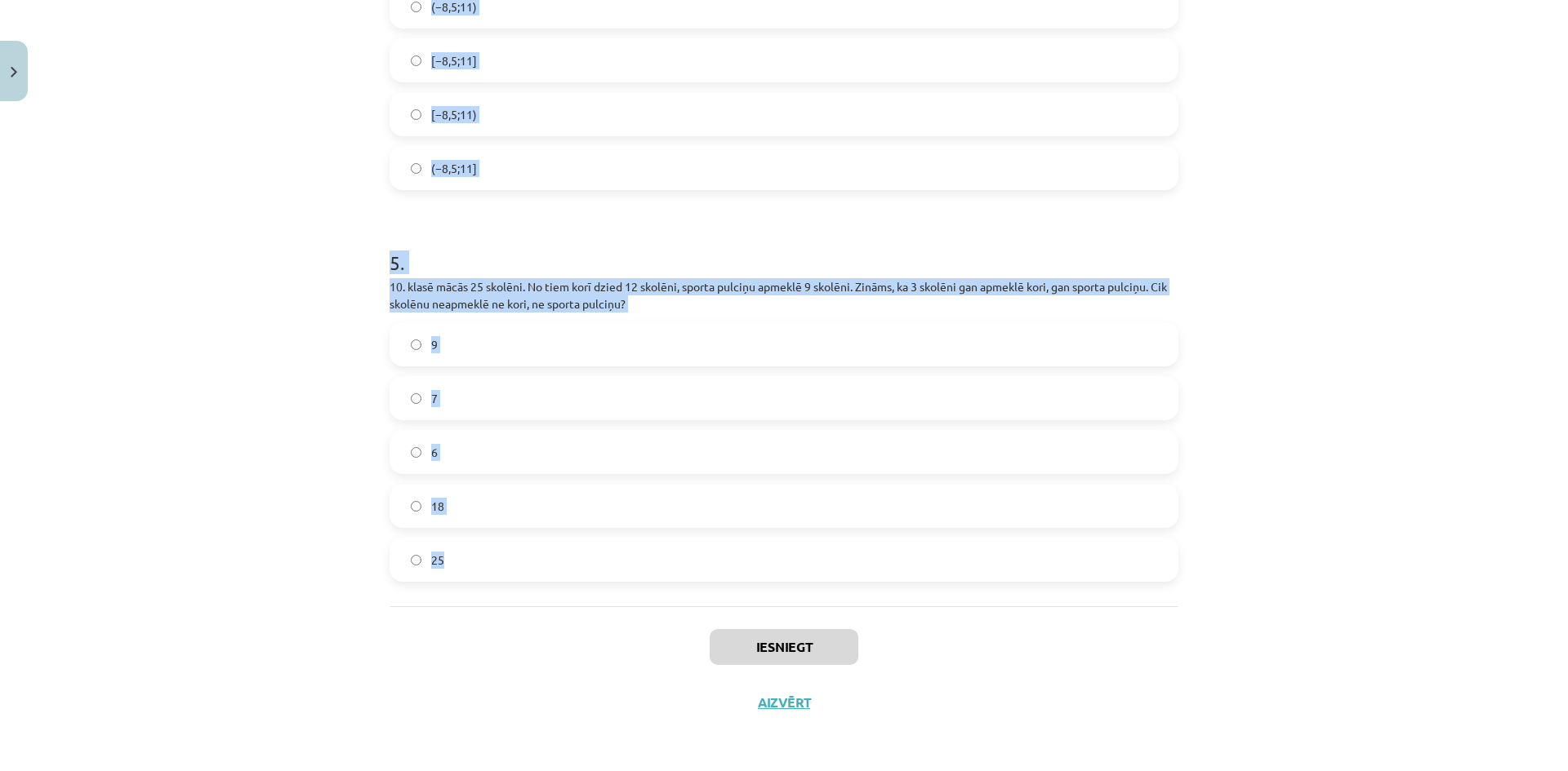
drag, startPoint x: 379, startPoint y: 346, endPoint x: 809, endPoint y: 569, distance: 484.4
copy form "Nosaki, kāda ir dotā kopa. Skaitļa 5 dalāmo kopa galīga šī vispār nav kopa bezg…"
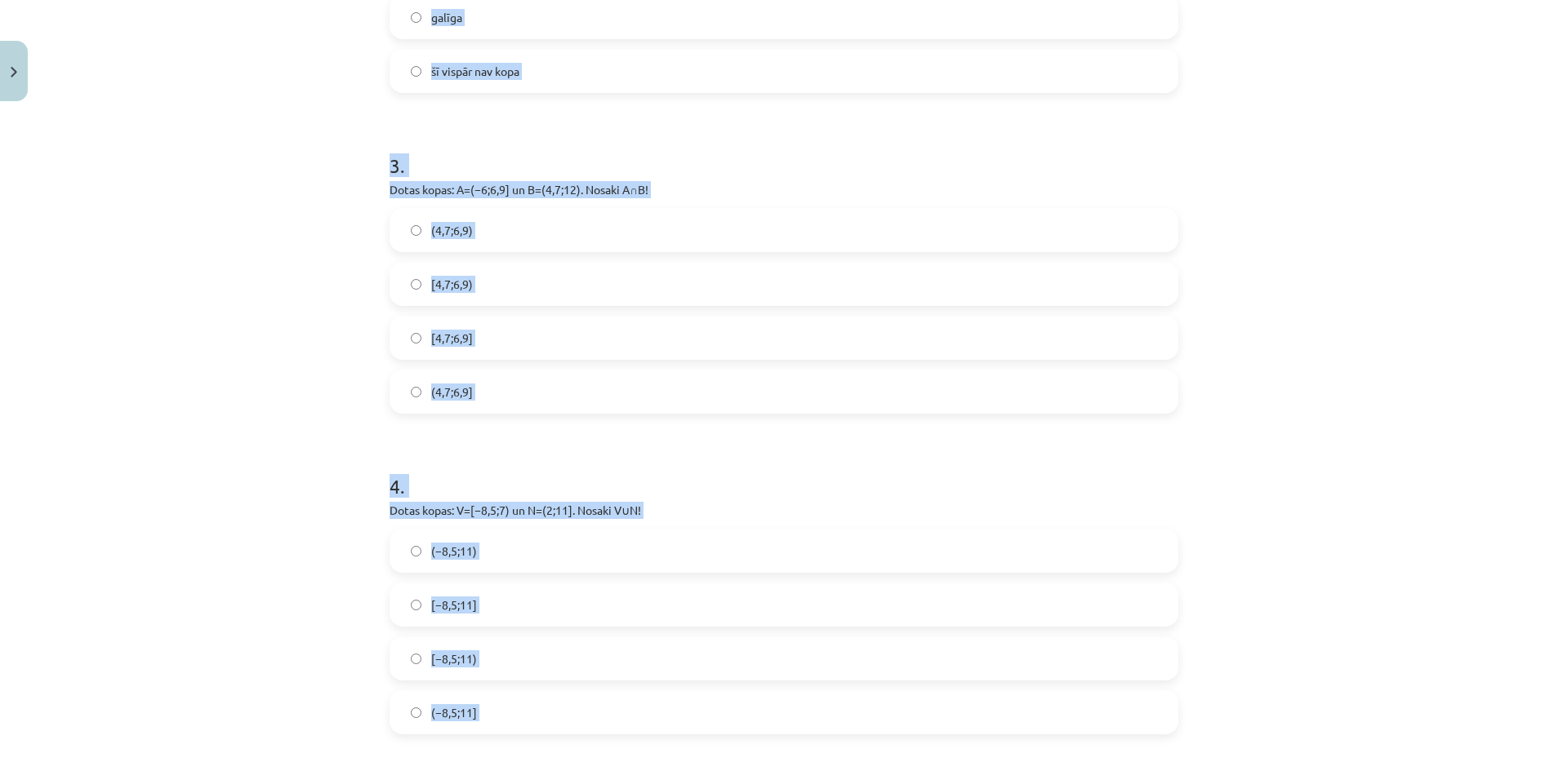
click at [279, 283] on div "Mācību tēma: Matemātikas i - 10. klases 3. ieskaites mācību materiāls (a,b) #2 …" at bounding box center [784, 386] width 1568 height 771
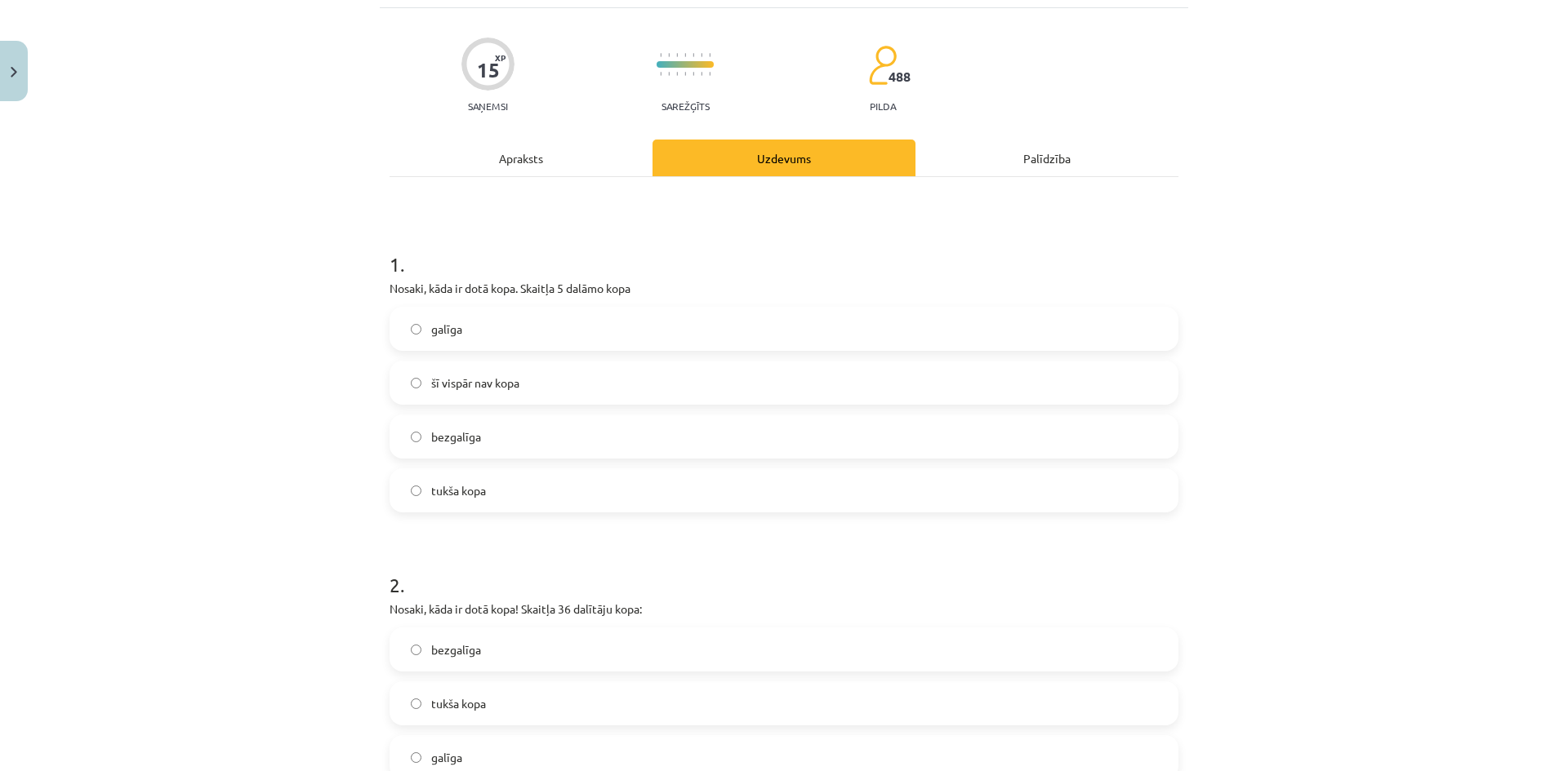
scroll to position [25, 0]
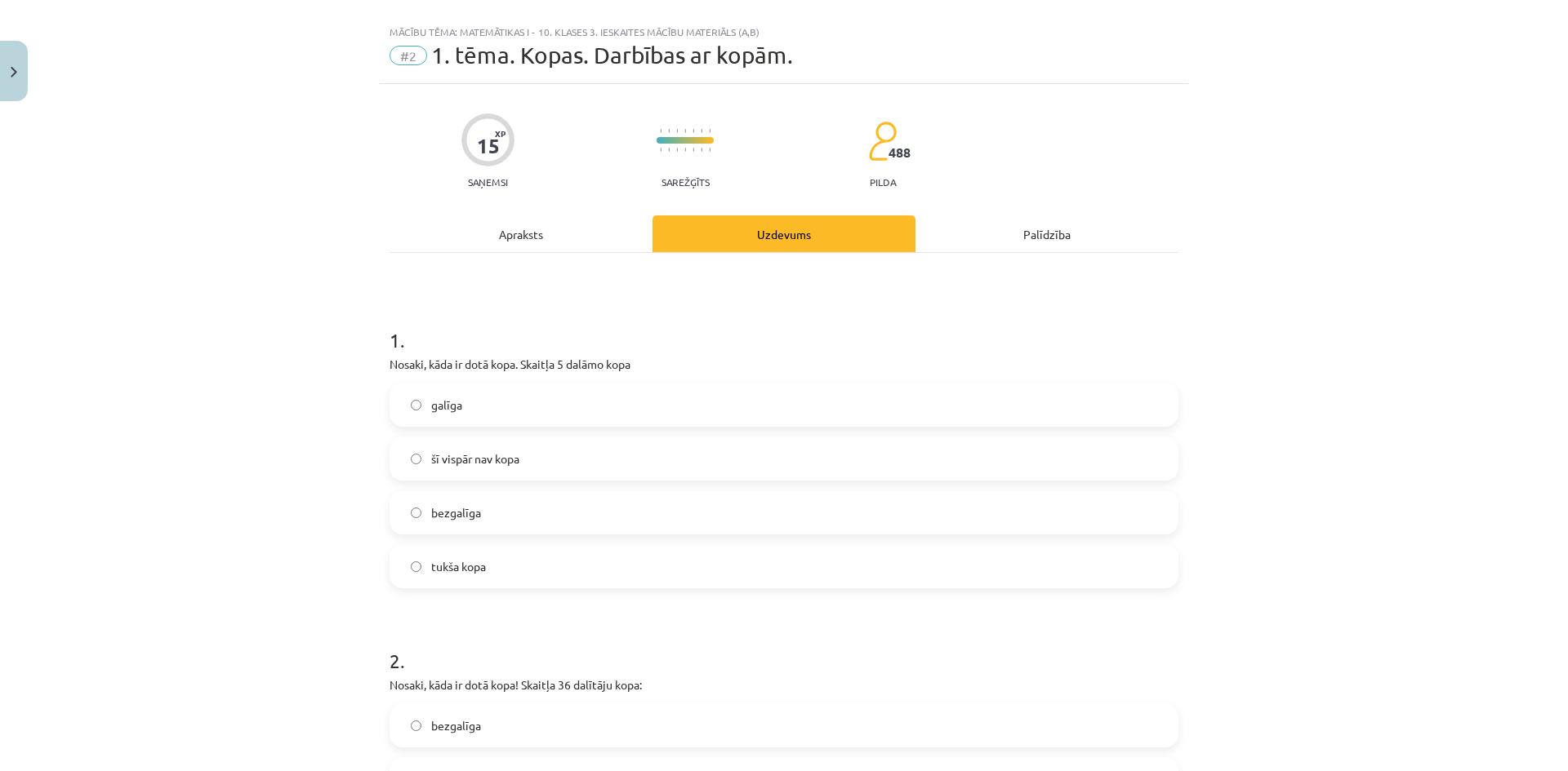
click at [468, 410] on label "galīga" at bounding box center [783, 405] width 786 height 41
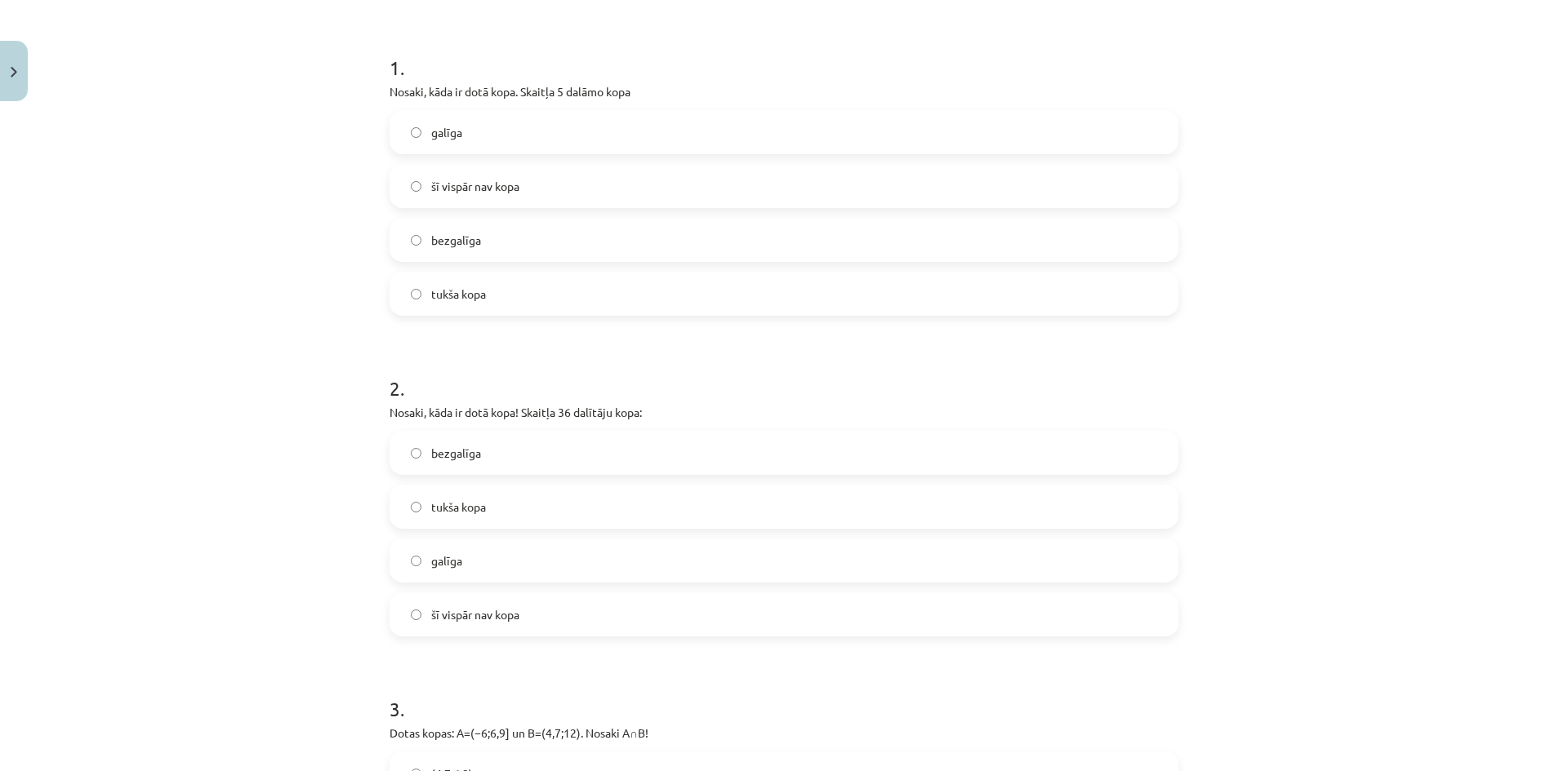
click at [457, 569] on label "galīga" at bounding box center [783, 560] width 786 height 41
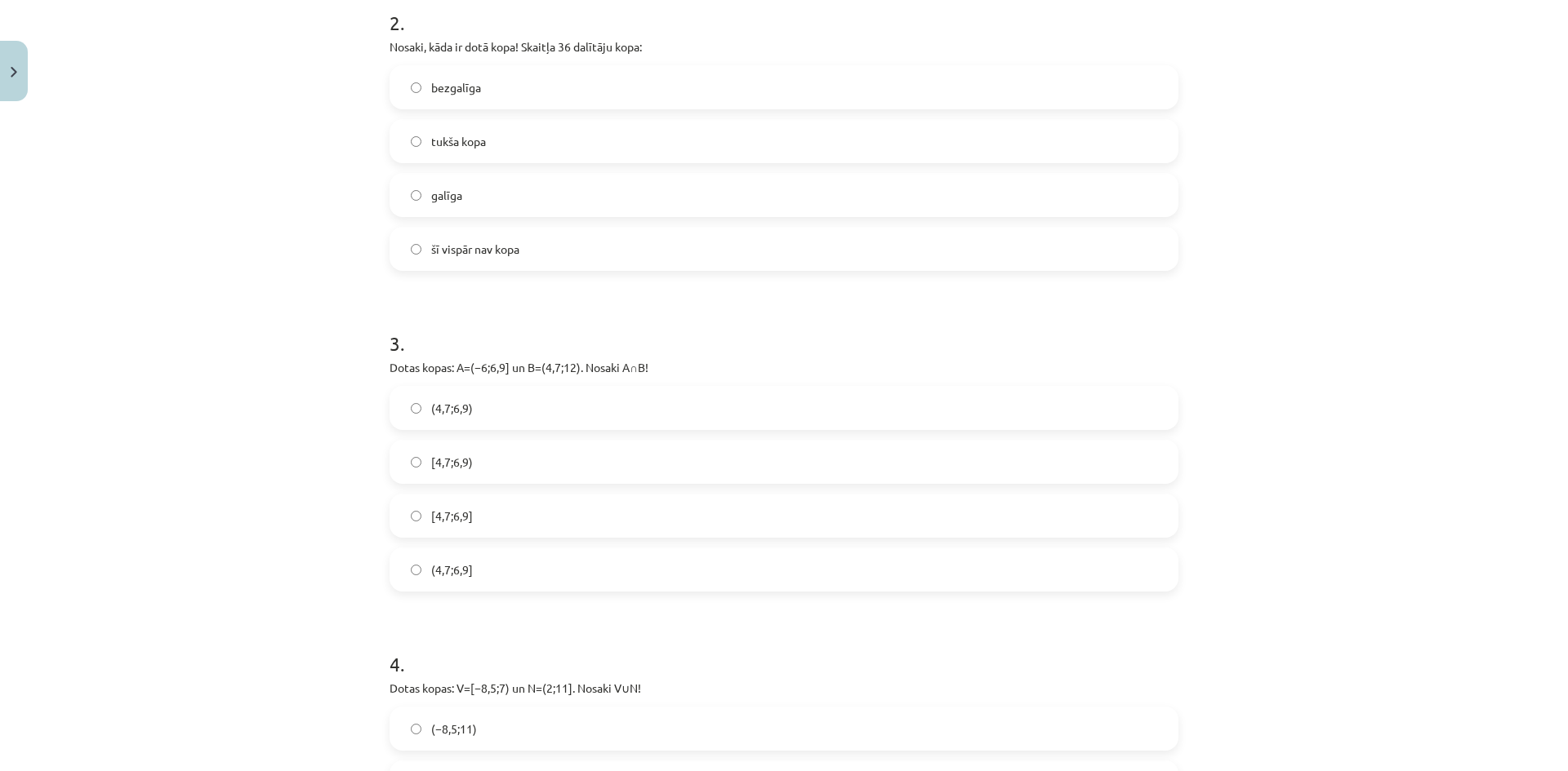
scroll to position [841, 0]
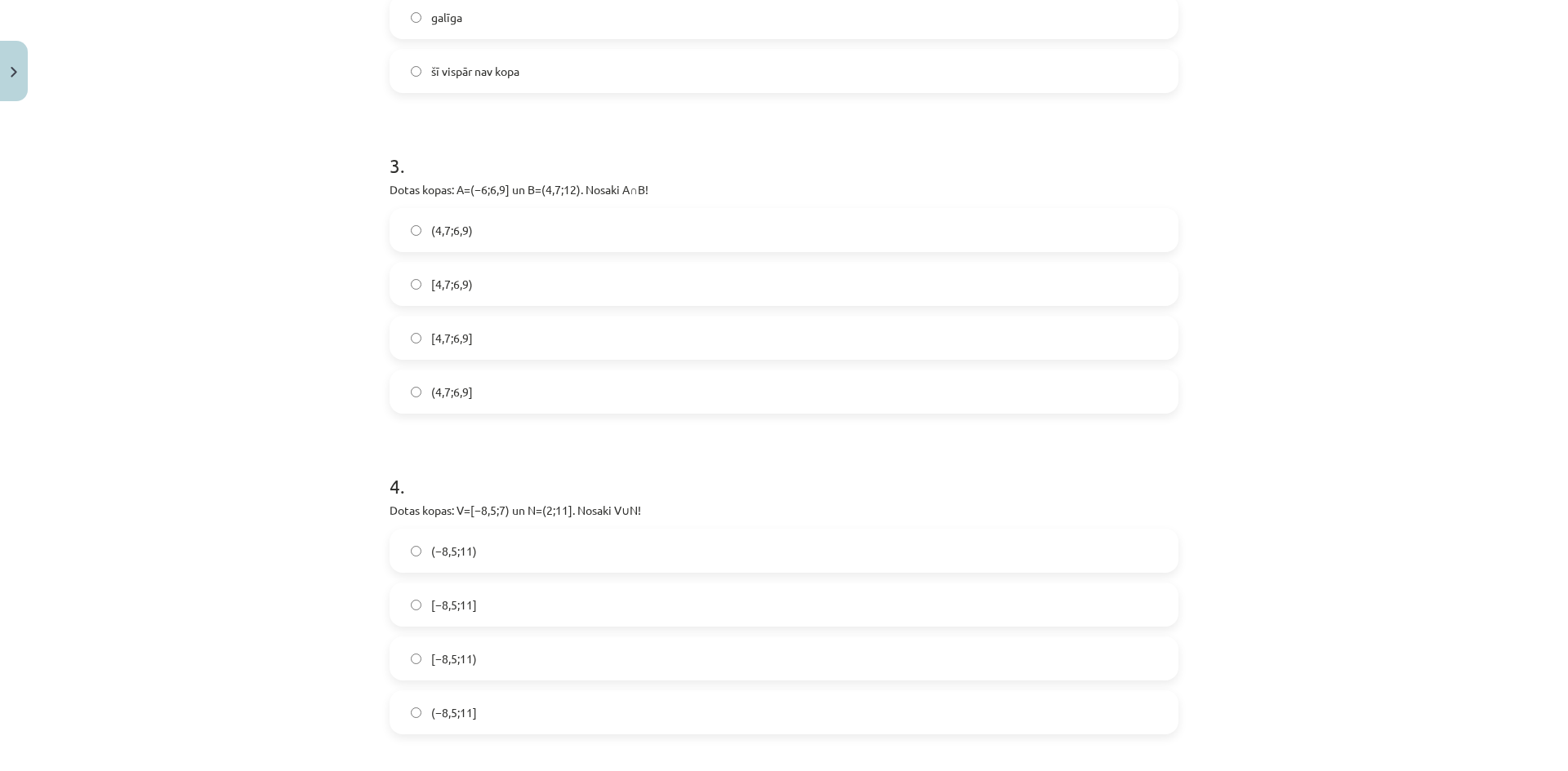
click at [485, 287] on label "[4,7;6,9)" at bounding box center [783, 284] width 786 height 41
click at [503, 396] on label "(4,7;6,9]" at bounding box center [783, 391] width 786 height 41
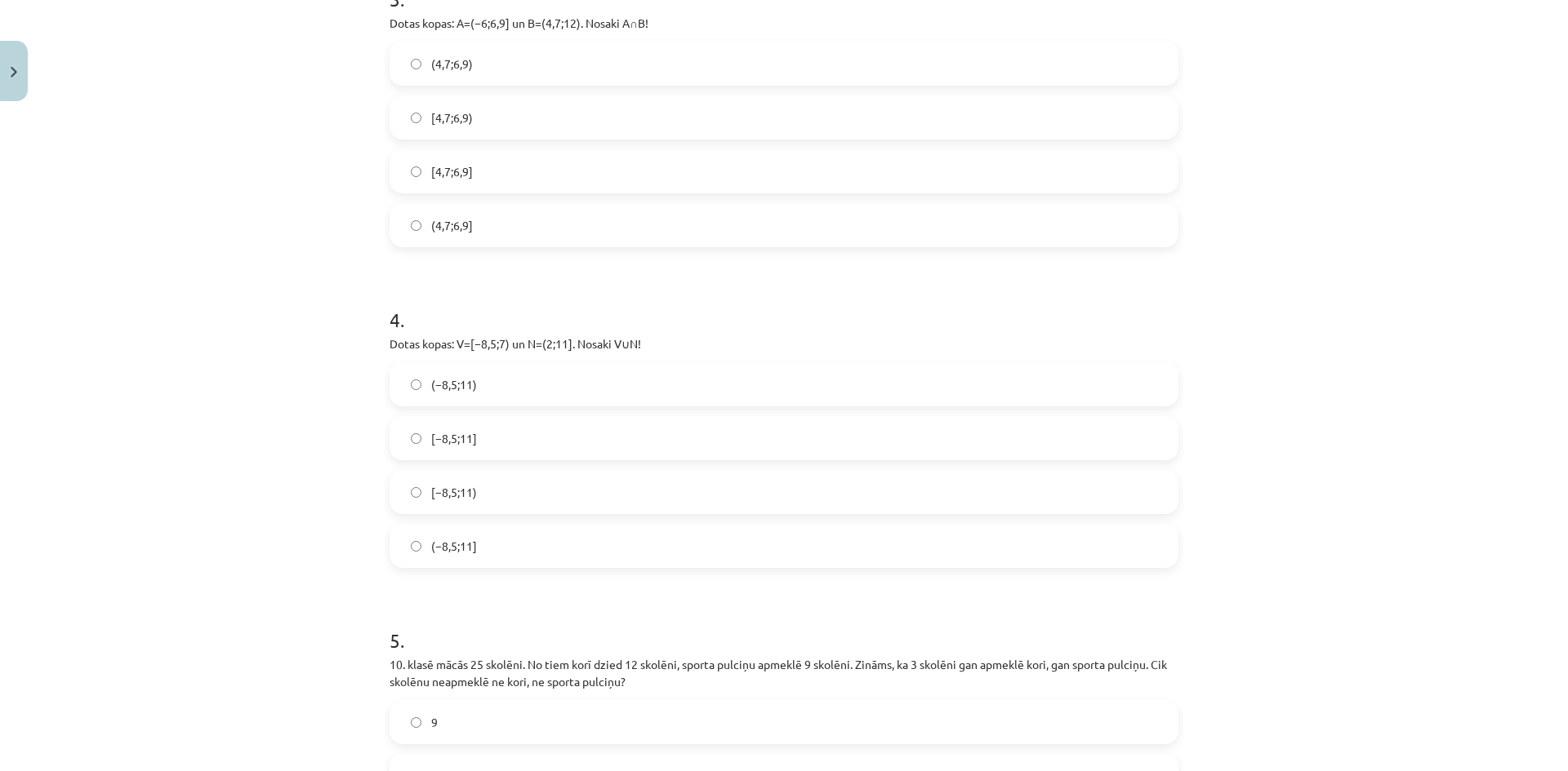
scroll to position [1113, 0]
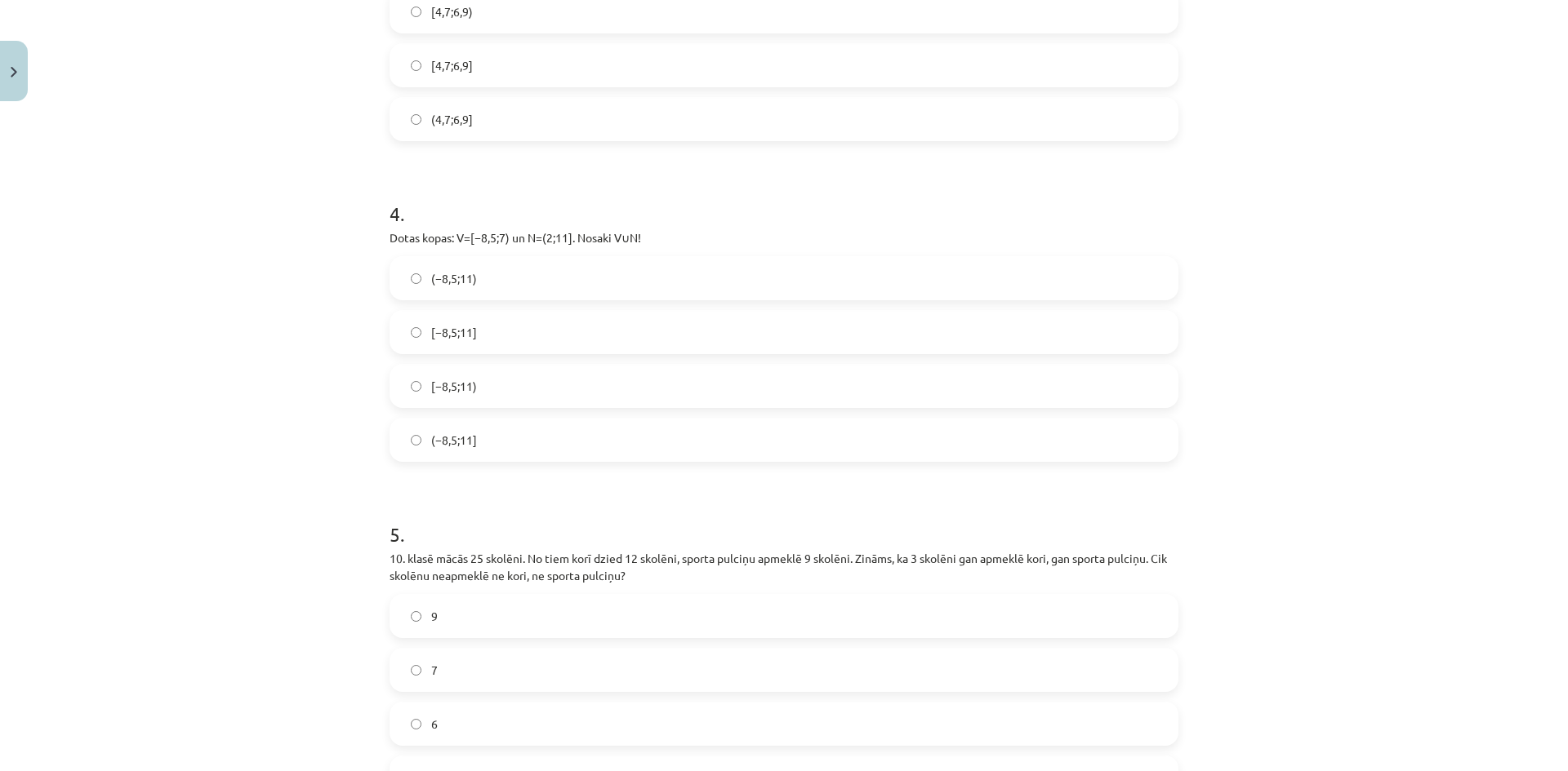
click at [498, 328] on label "[−8,5;11]" at bounding box center [783, 332] width 786 height 41
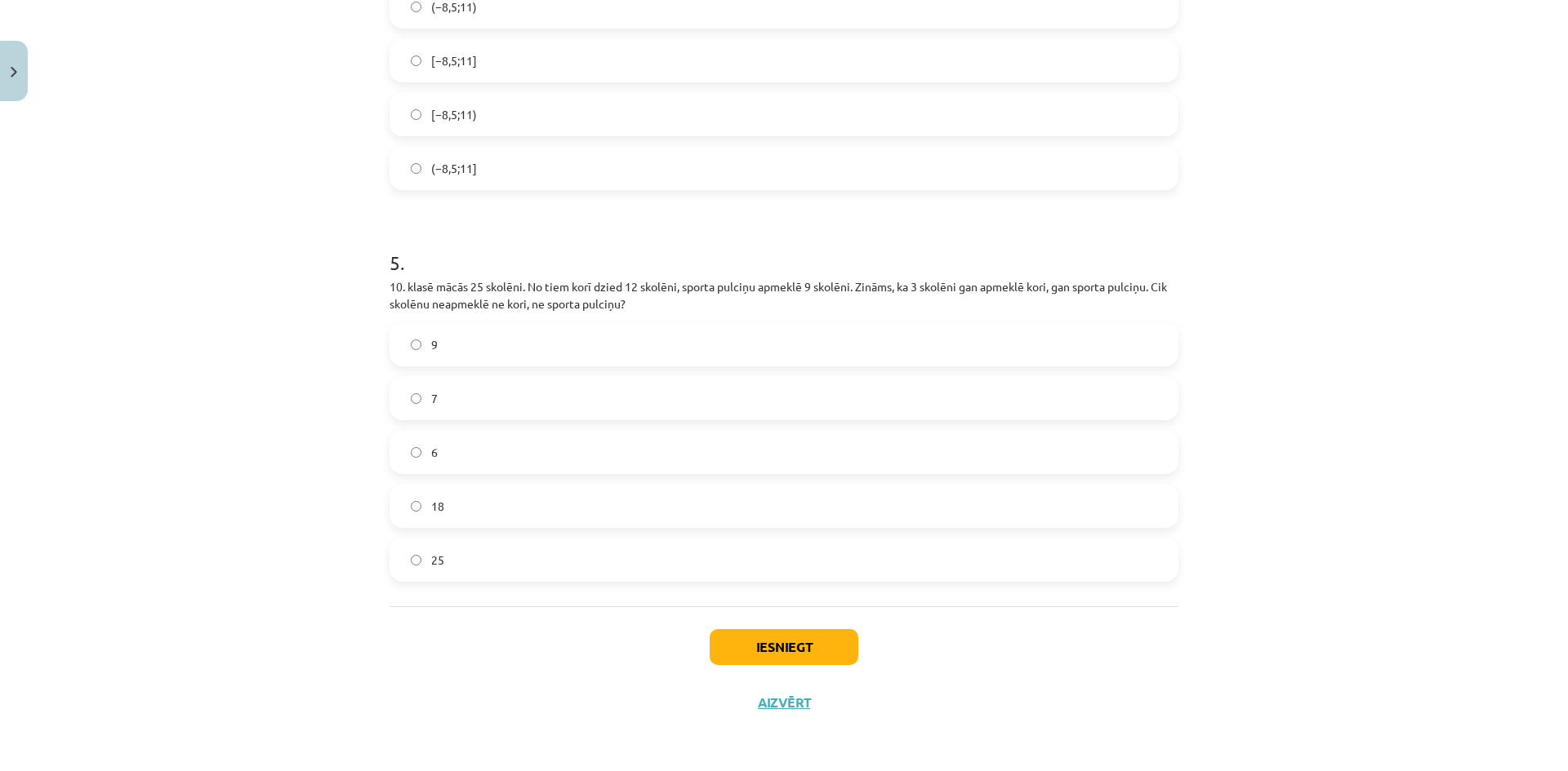
click at [434, 386] on label "7" at bounding box center [783, 398] width 786 height 41
click at [759, 639] on button "Iesniegt" at bounding box center [783, 647] width 149 height 36
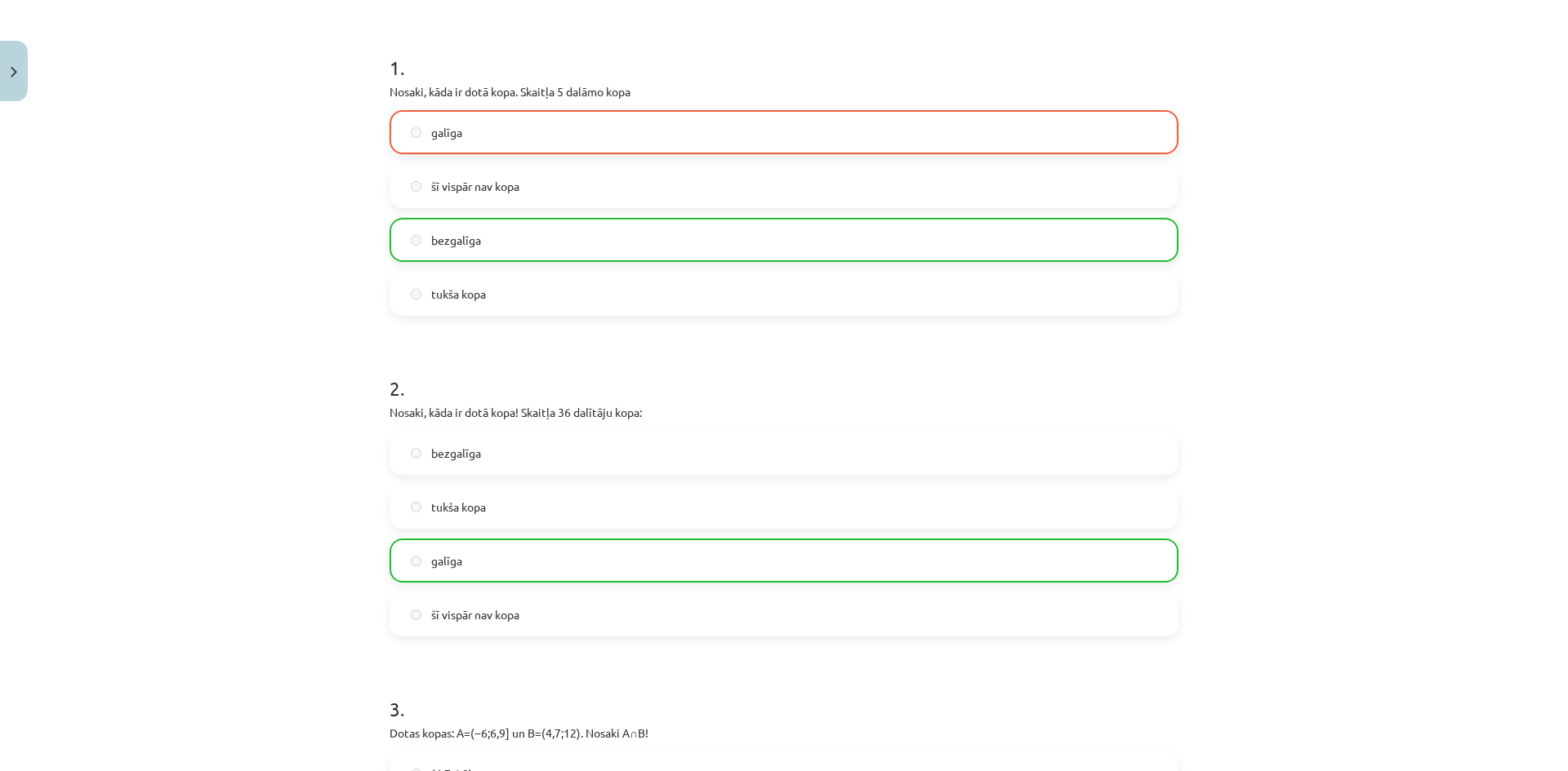
scroll to position [0, 0]
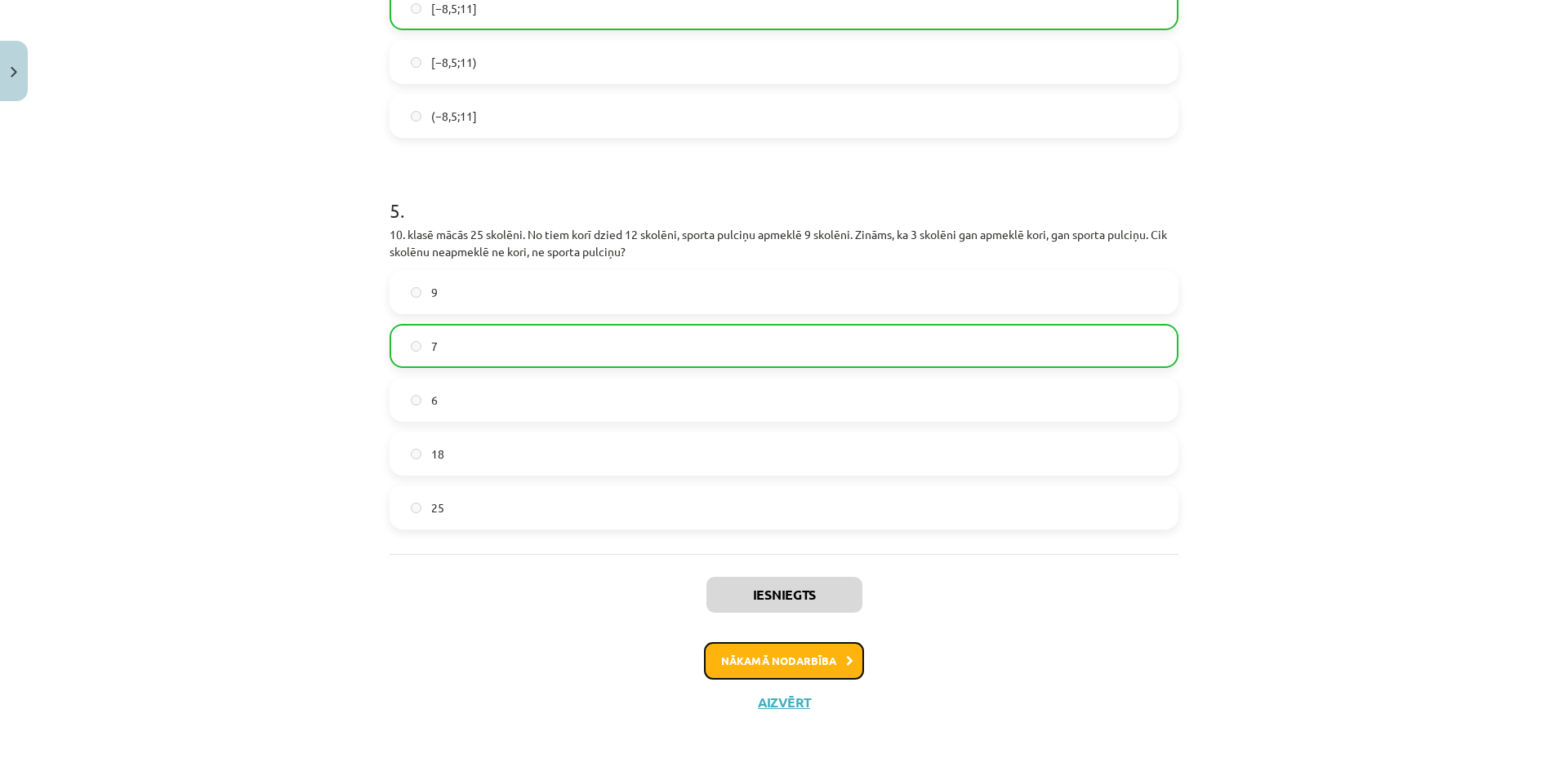
click at [815, 649] on button "Nākamā nodarbība" at bounding box center [784, 661] width 160 height 37
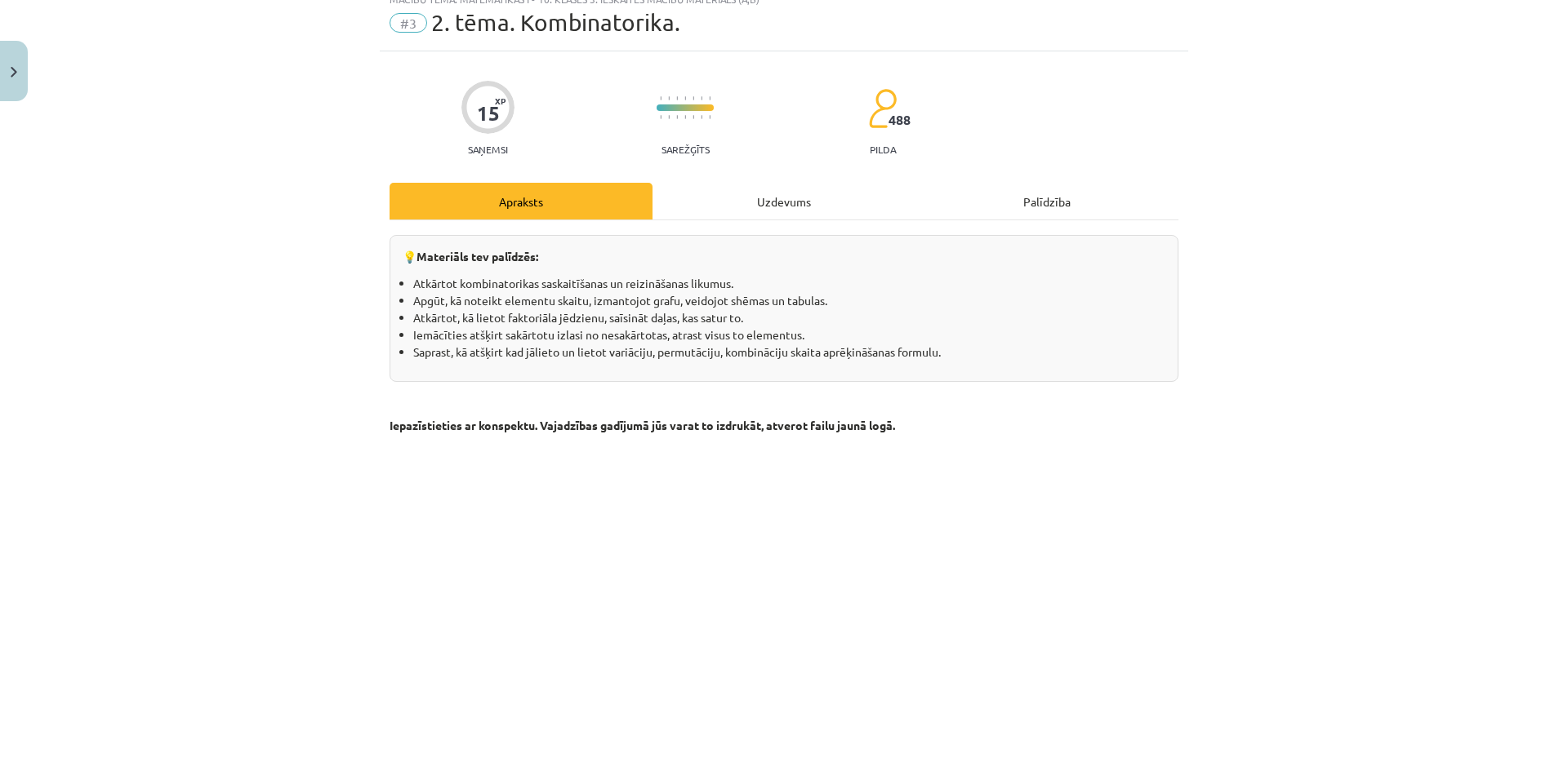
scroll to position [41, 0]
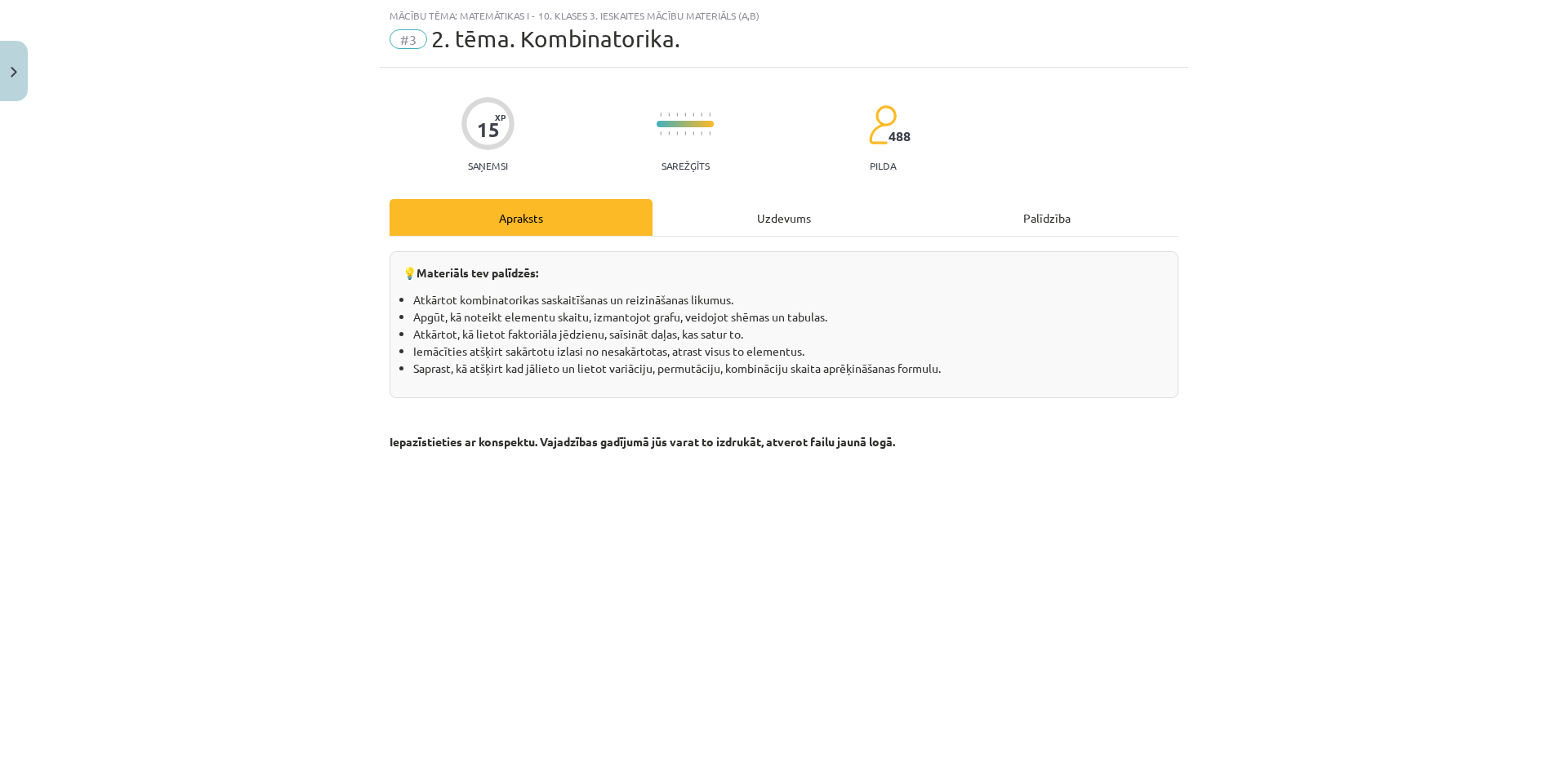
click at [761, 225] on div "Uzdevums" at bounding box center [784, 217] width 263 height 37
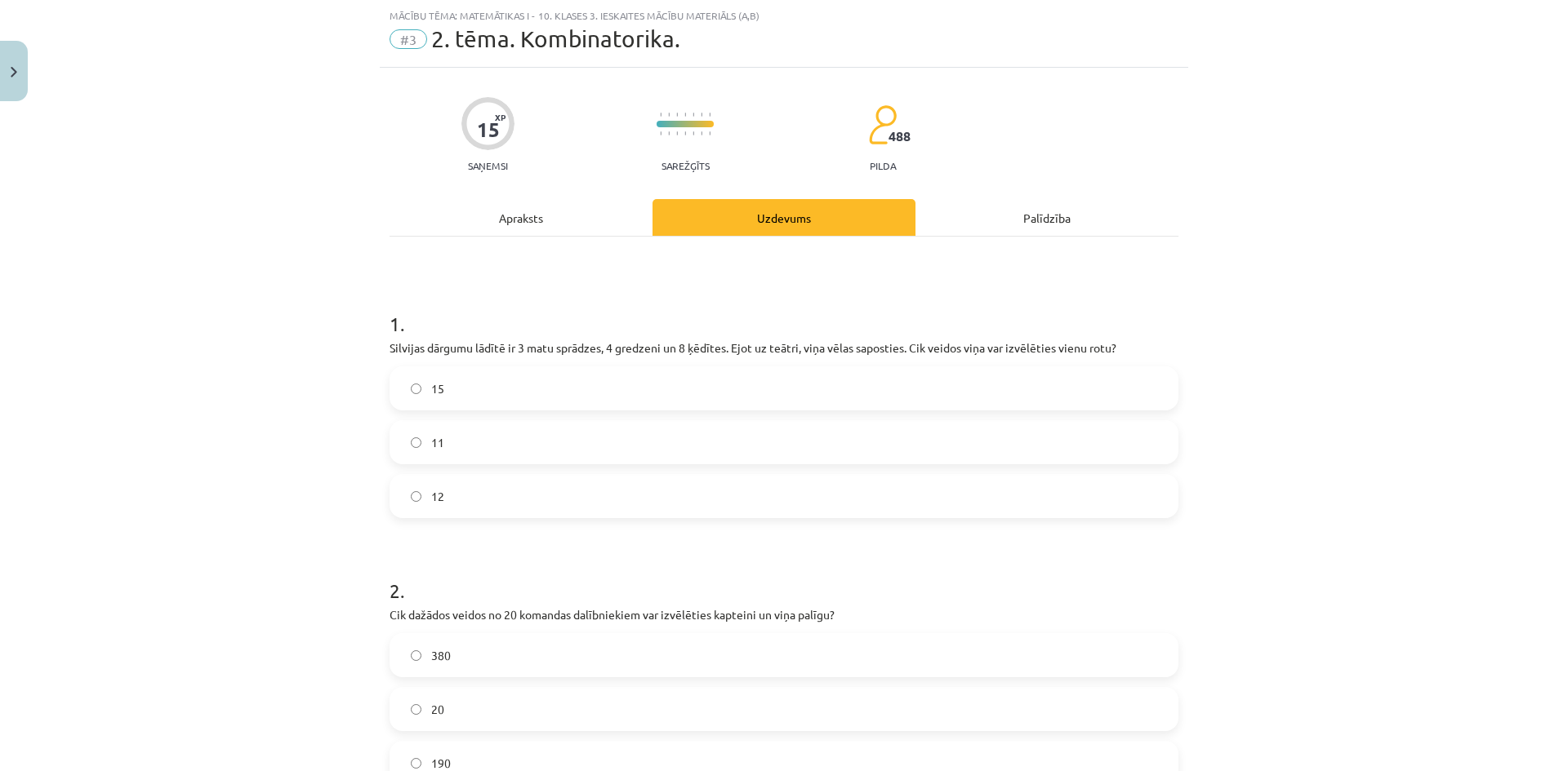
scroll to position [312, 0]
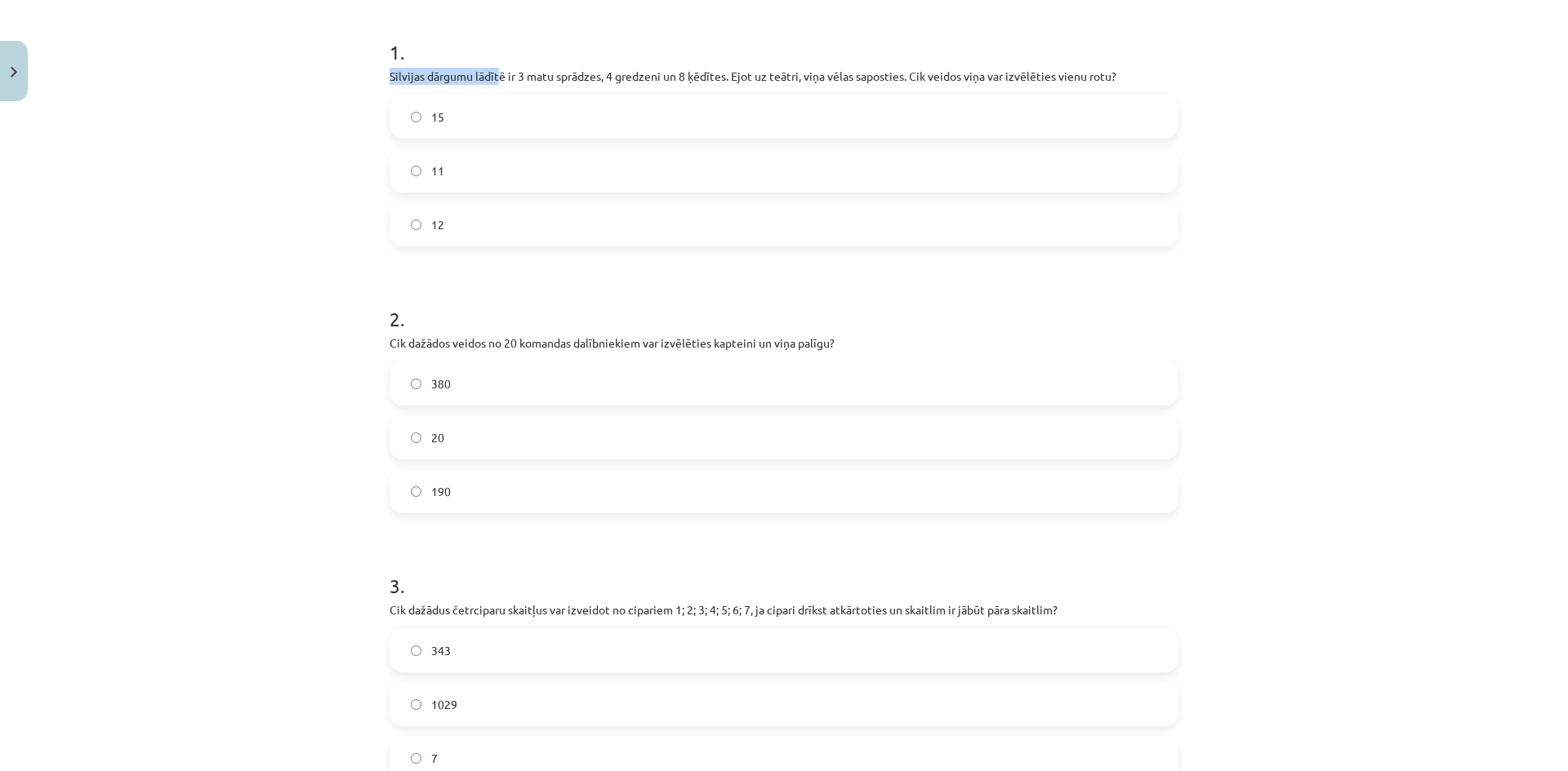
drag, startPoint x: 386, startPoint y: 71, endPoint x: 476, endPoint y: 69, distance: 90.0
click at [484, 71] on div "15 XP Saņemsi Sarežģīts 488 pilda Apraksts Uzdevums Palīdzība 1 . Silvijas dārg…" at bounding box center [784, 636] width 809 height 1680
drag, startPoint x: 358, startPoint y: 48, endPoint x: 390, endPoint y: 49, distance: 32.0
click at [359, 48] on div "Mācību tēma: Matemātikas i - 10. klases 3. ieskaites mācību materiāls (a,b) #3 …" at bounding box center [784, 386] width 1568 height 771
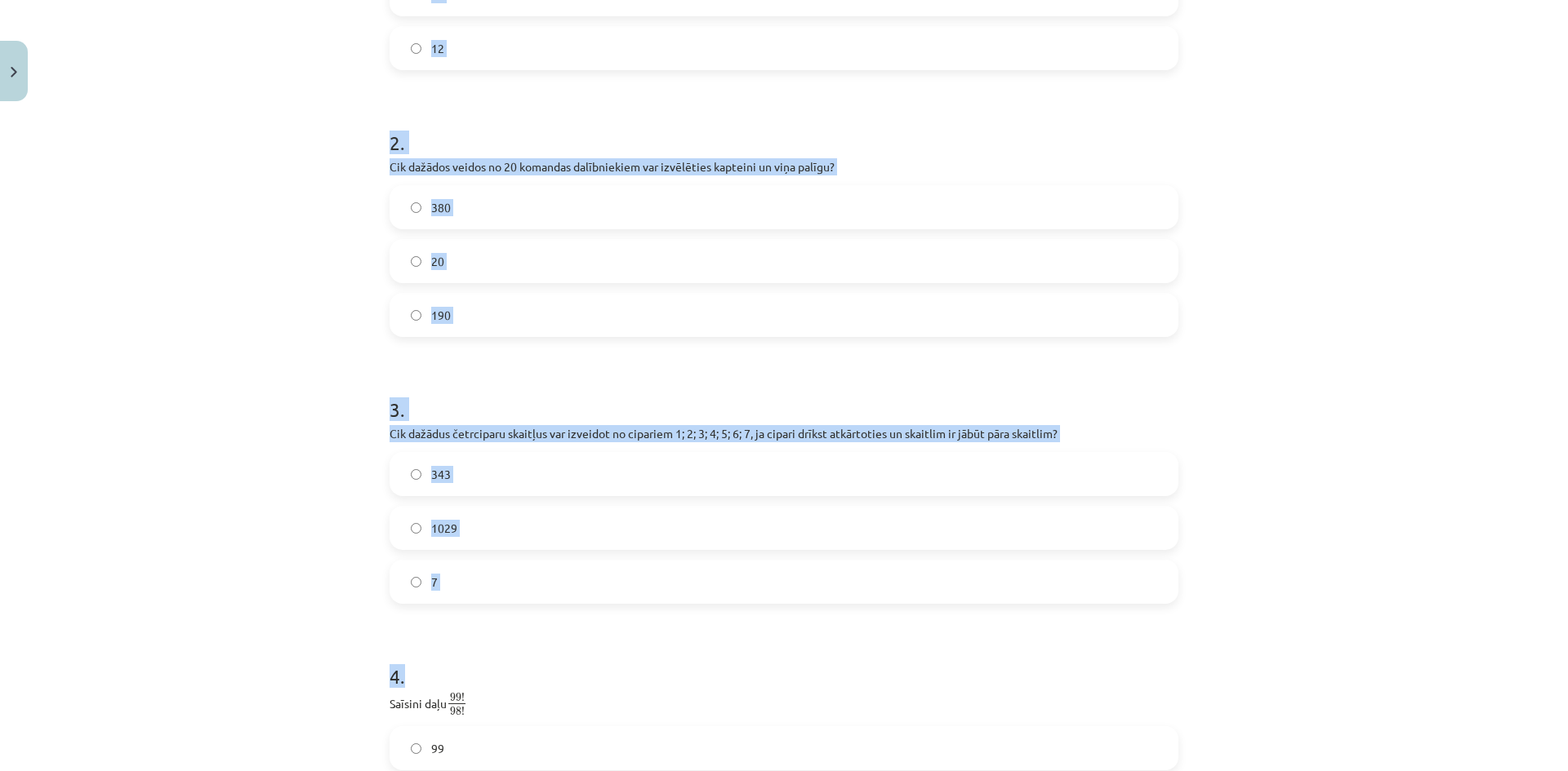
scroll to position [1057, 0]
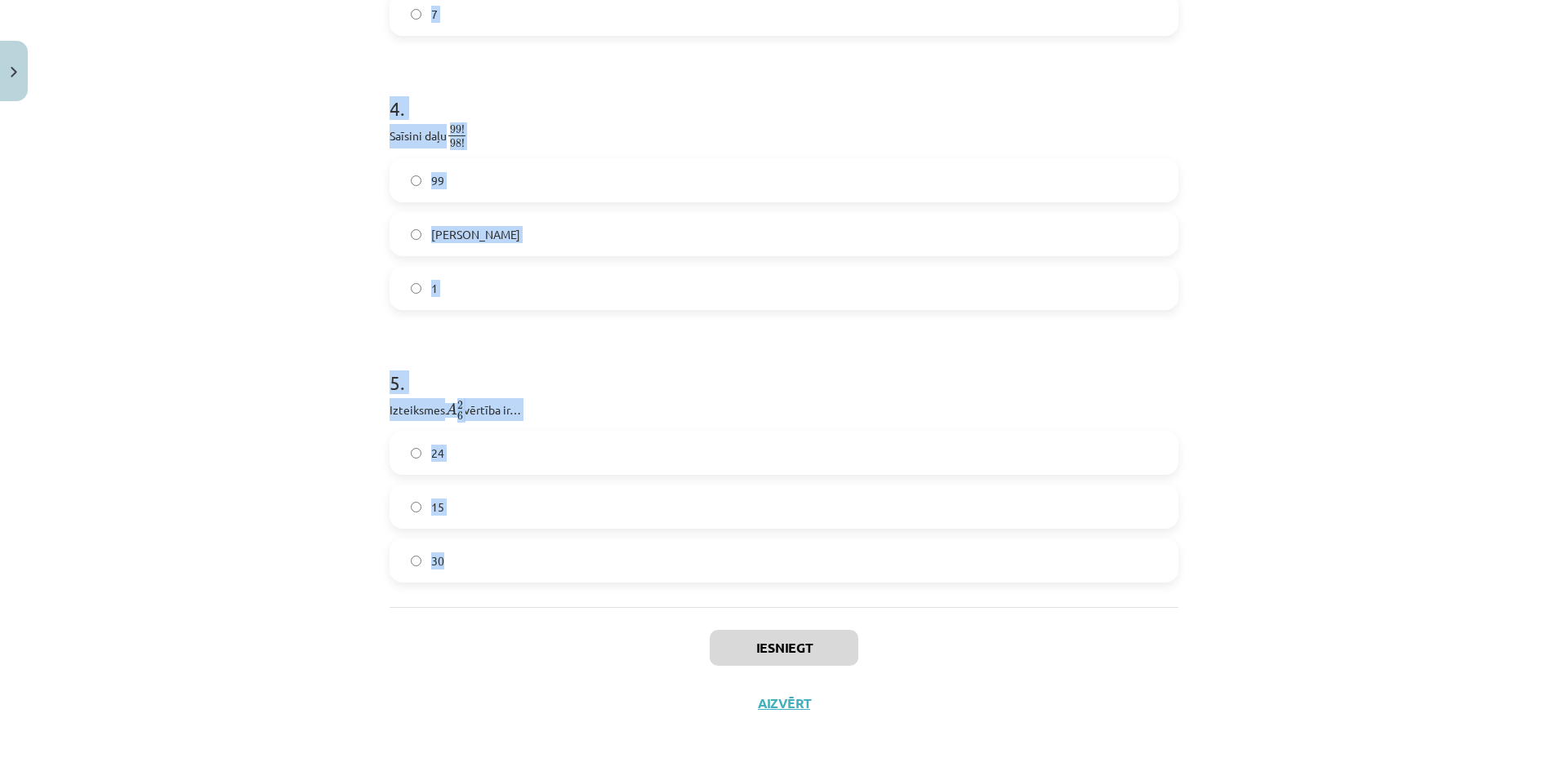
drag, startPoint x: 375, startPoint y: 49, endPoint x: 630, endPoint y: 576, distance: 585.5
copy form "1 . Silvijas dārgumu lādītē ir 3 matu sprādzes, 4 gredzeni un 8 ķēdītes. Ejot u…"
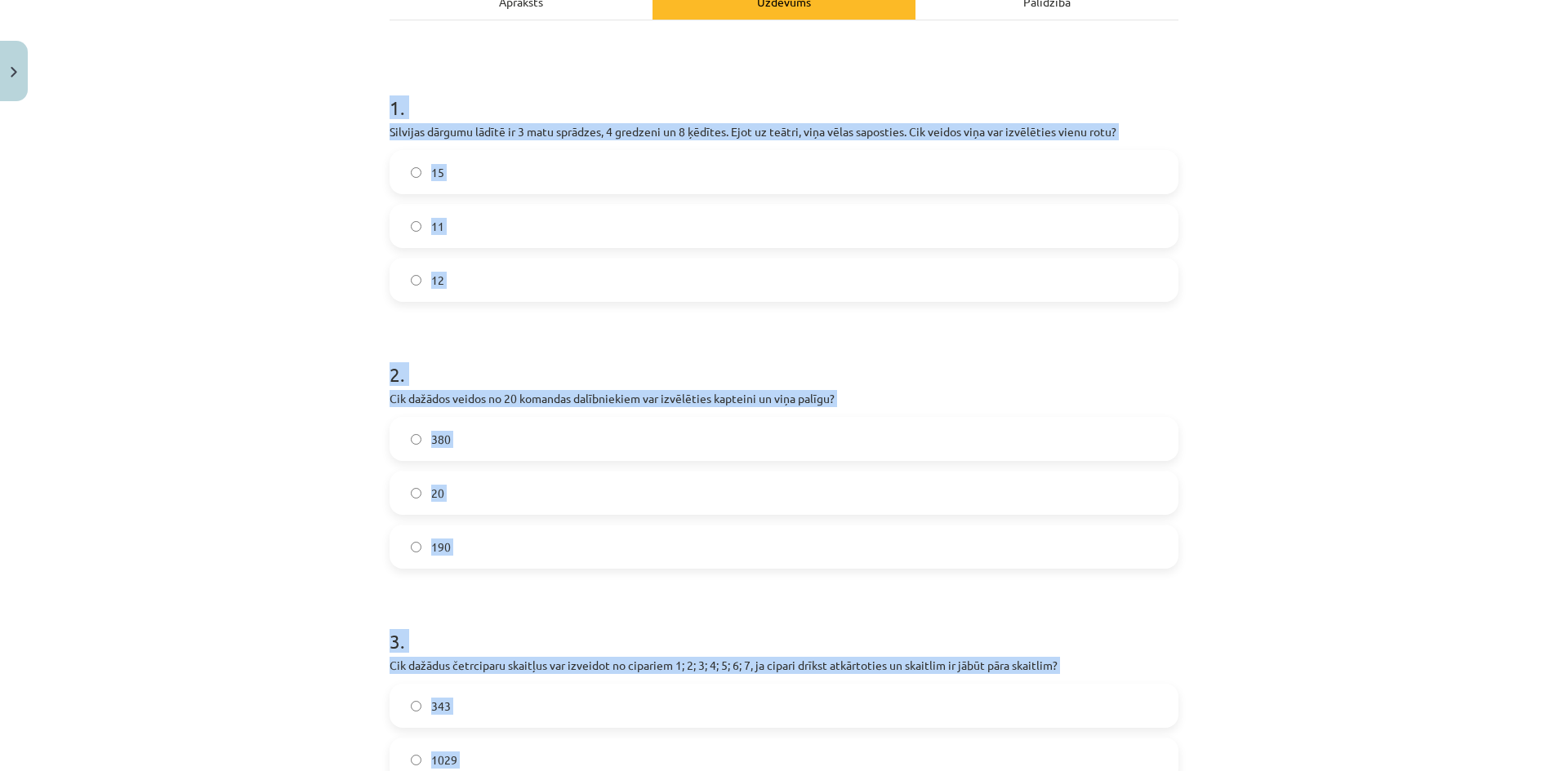
scroll to position [241, 0]
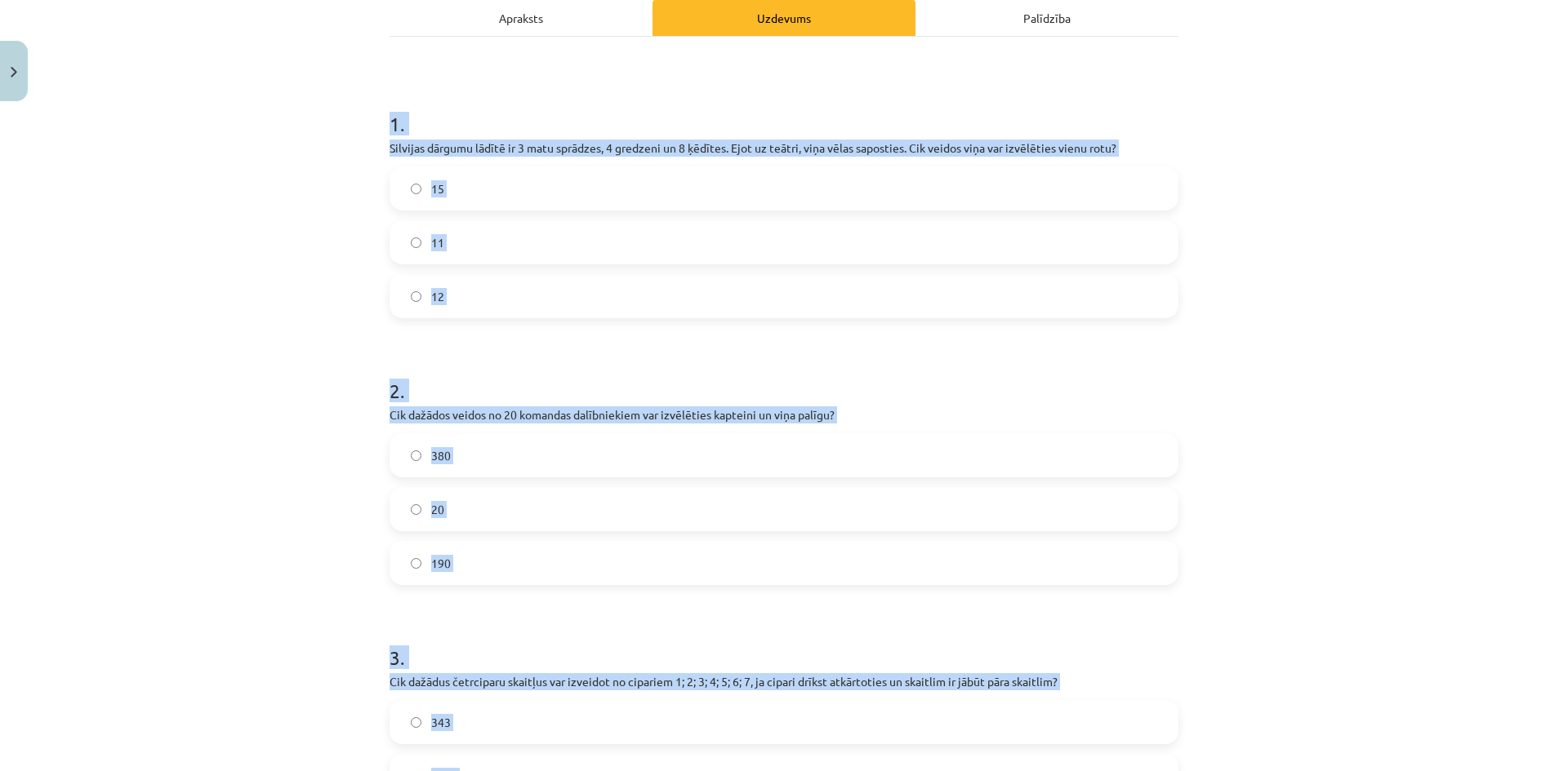
click at [274, 397] on div "Mācību tēma: Matemātikas i - 10. klases 3. ieskaites mācību materiāls (a,b) #3 …" at bounding box center [784, 386] width 1568 height 771
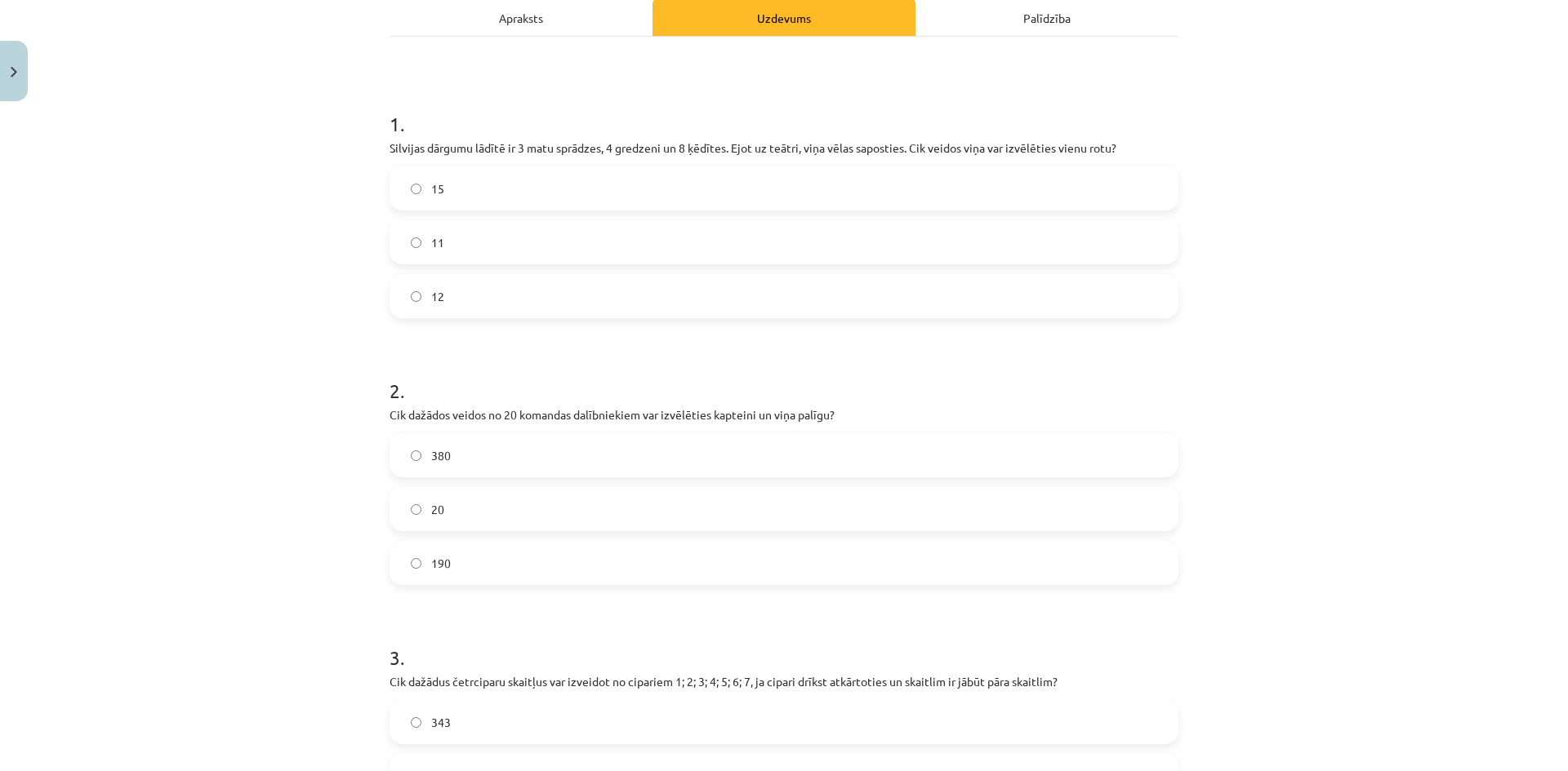
click at [489, 192] on label "15" at bounding box center [783, 189] width 786 height 41
drag, startPoint x: 471, startPoint y: 462, endPoint x: 540, endPoint y: 521, distance: 90.8
click at [471, 461] on label "380" at bounding box center [783, 455] width 786 height 41
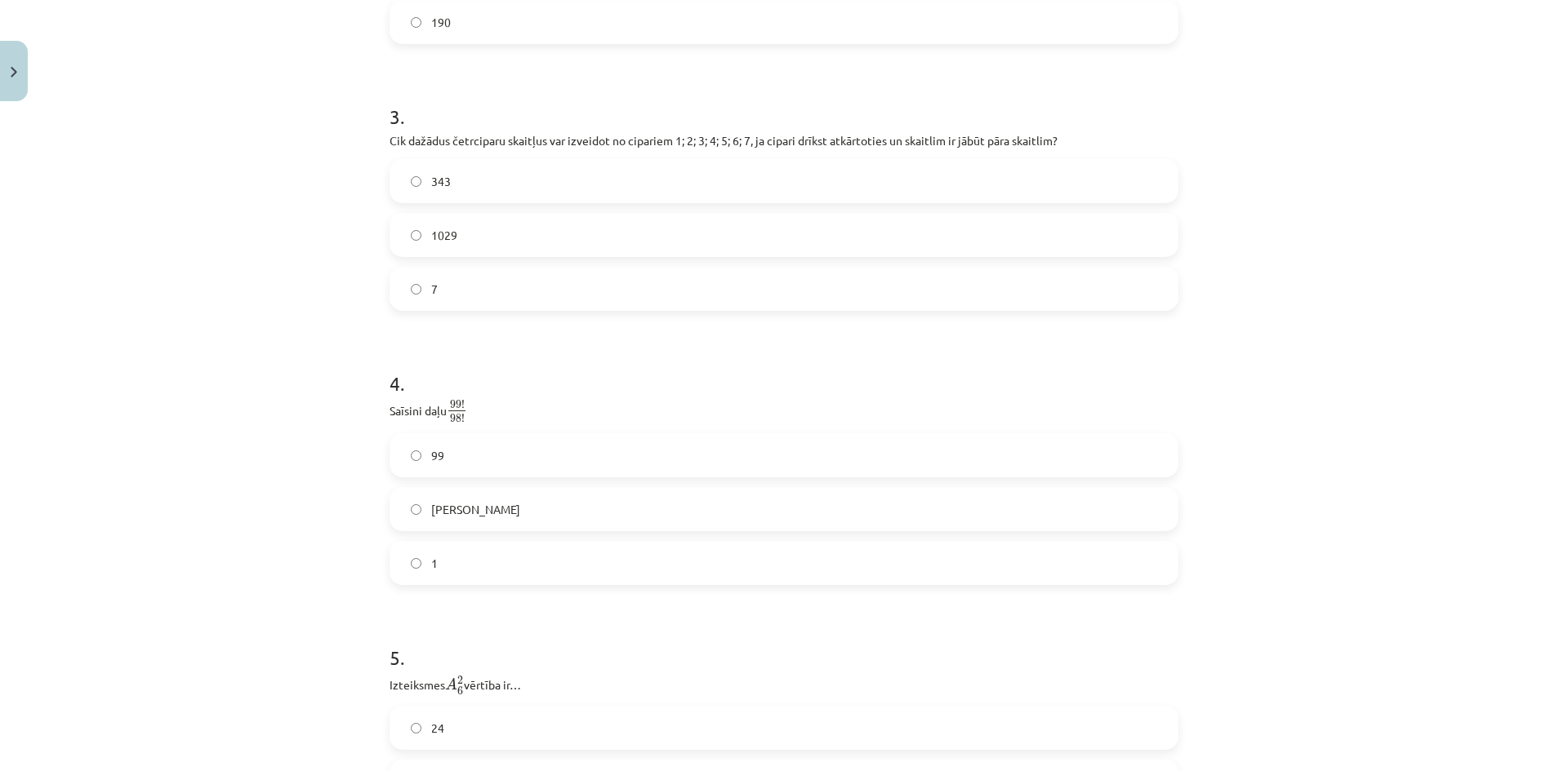
scroll to position [785, 0]
click at [480, 224] on label "1029" at bounding box center [783, 232] width 786 height 41
click at [479, 459] on label "99" at bounding box center [783, 452] width 786 height 41
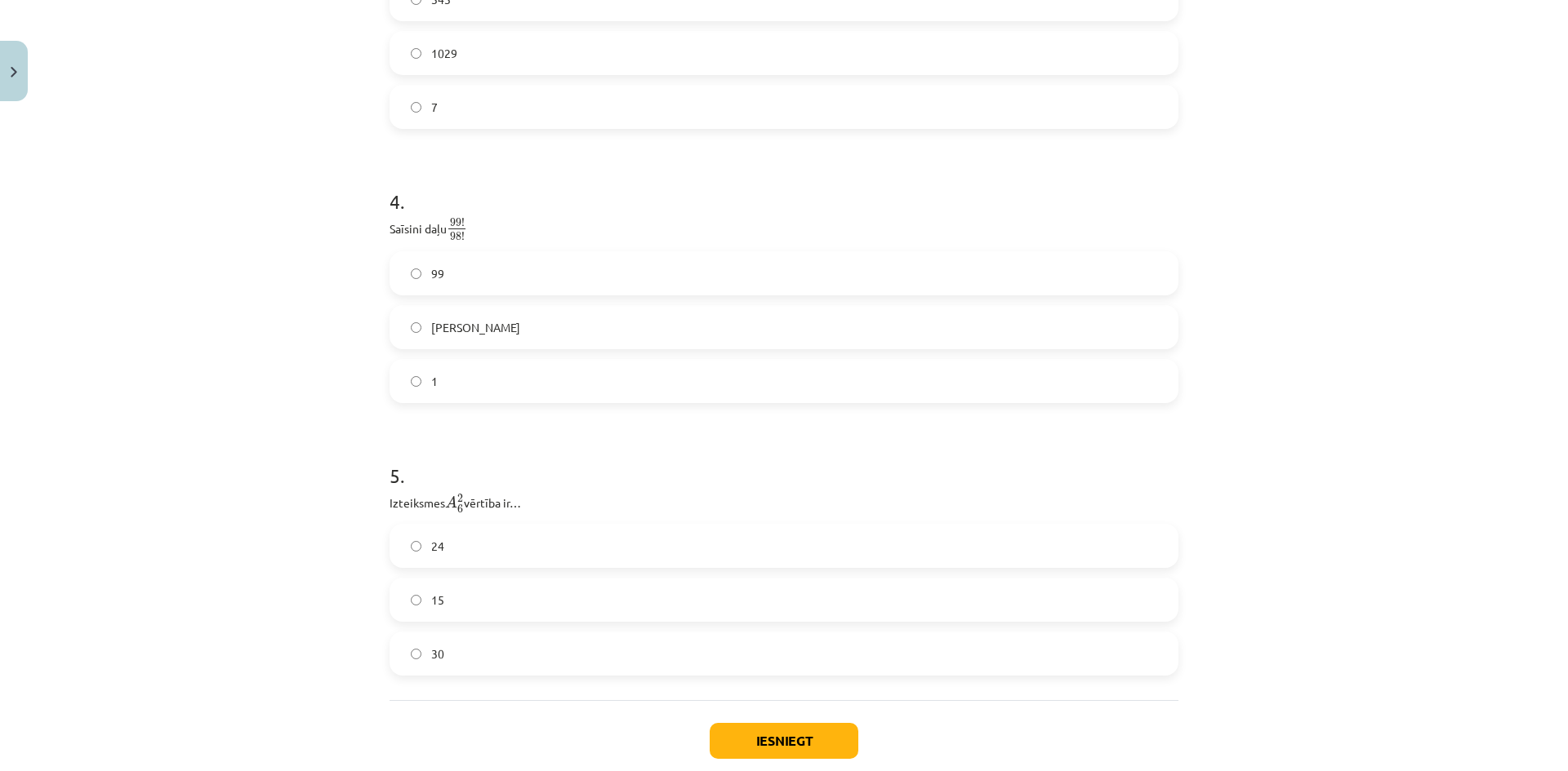
scroll to position [1057, 0]
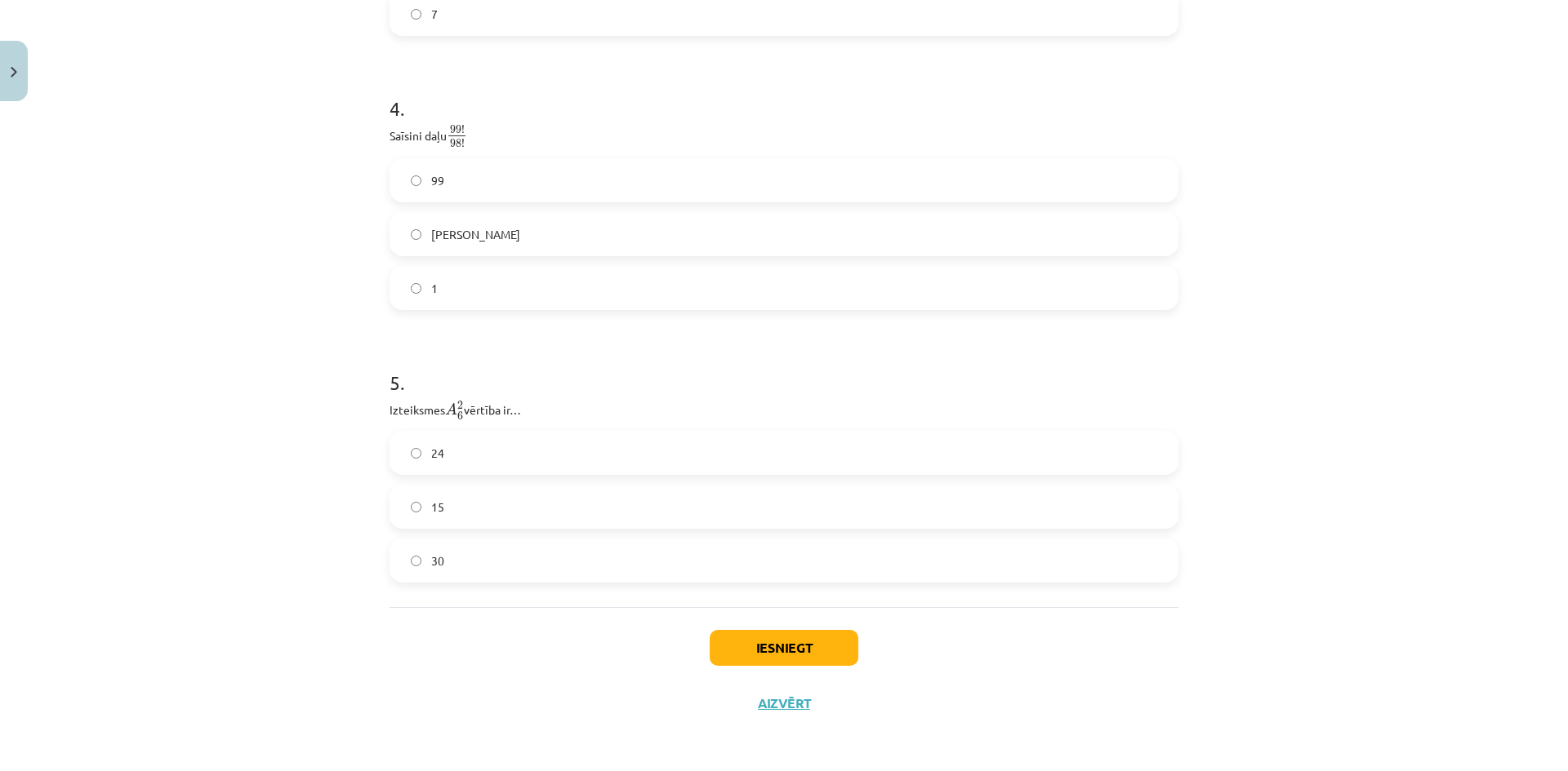
click at [500, 558] on label "30" at bounding box center [783, 560] width 786 height 41
click at [762, 641] on button "Iesniegt" at bounding box center [783, 648] width 149 height 36
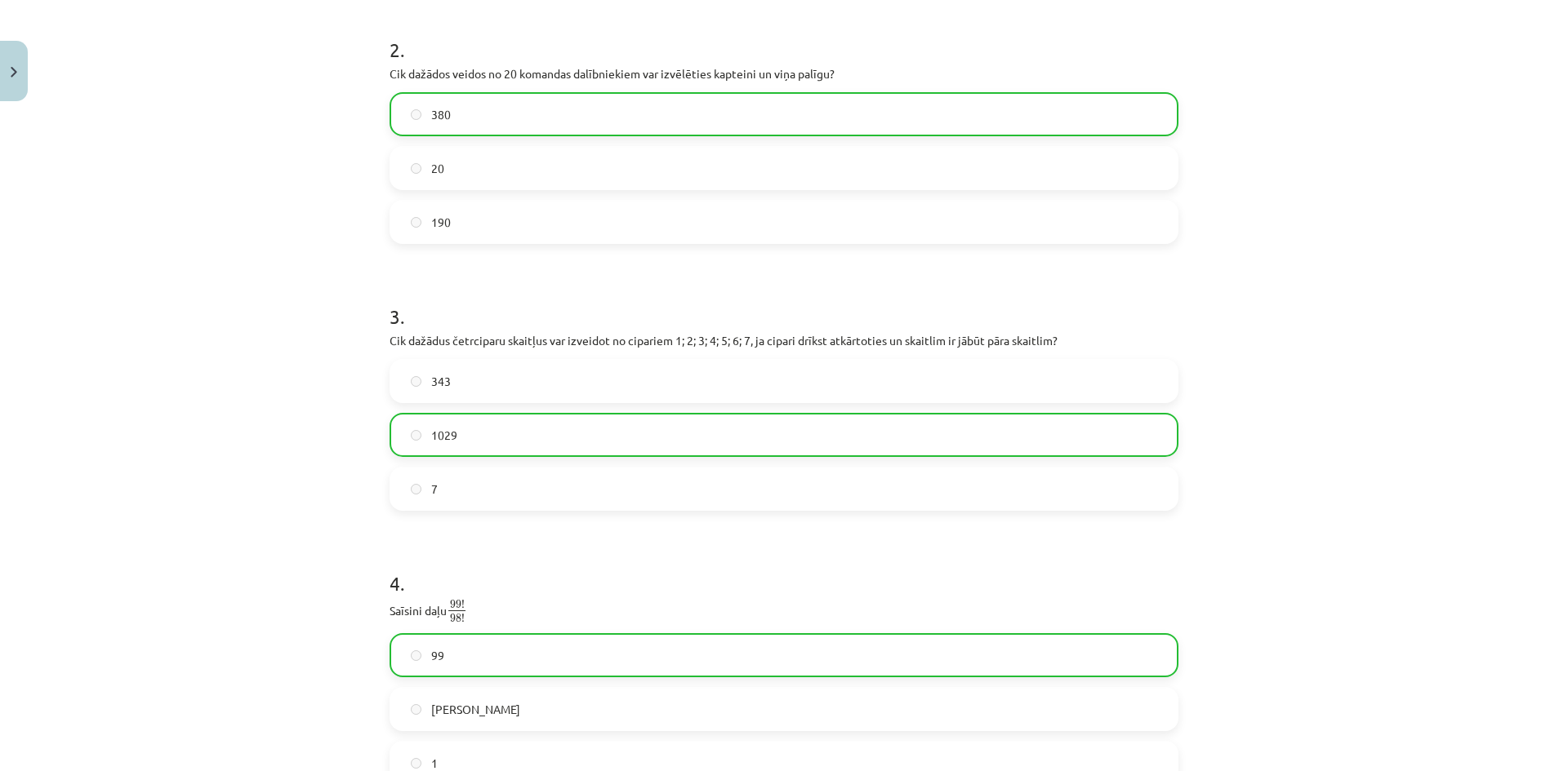
scroll to position [0, 0]
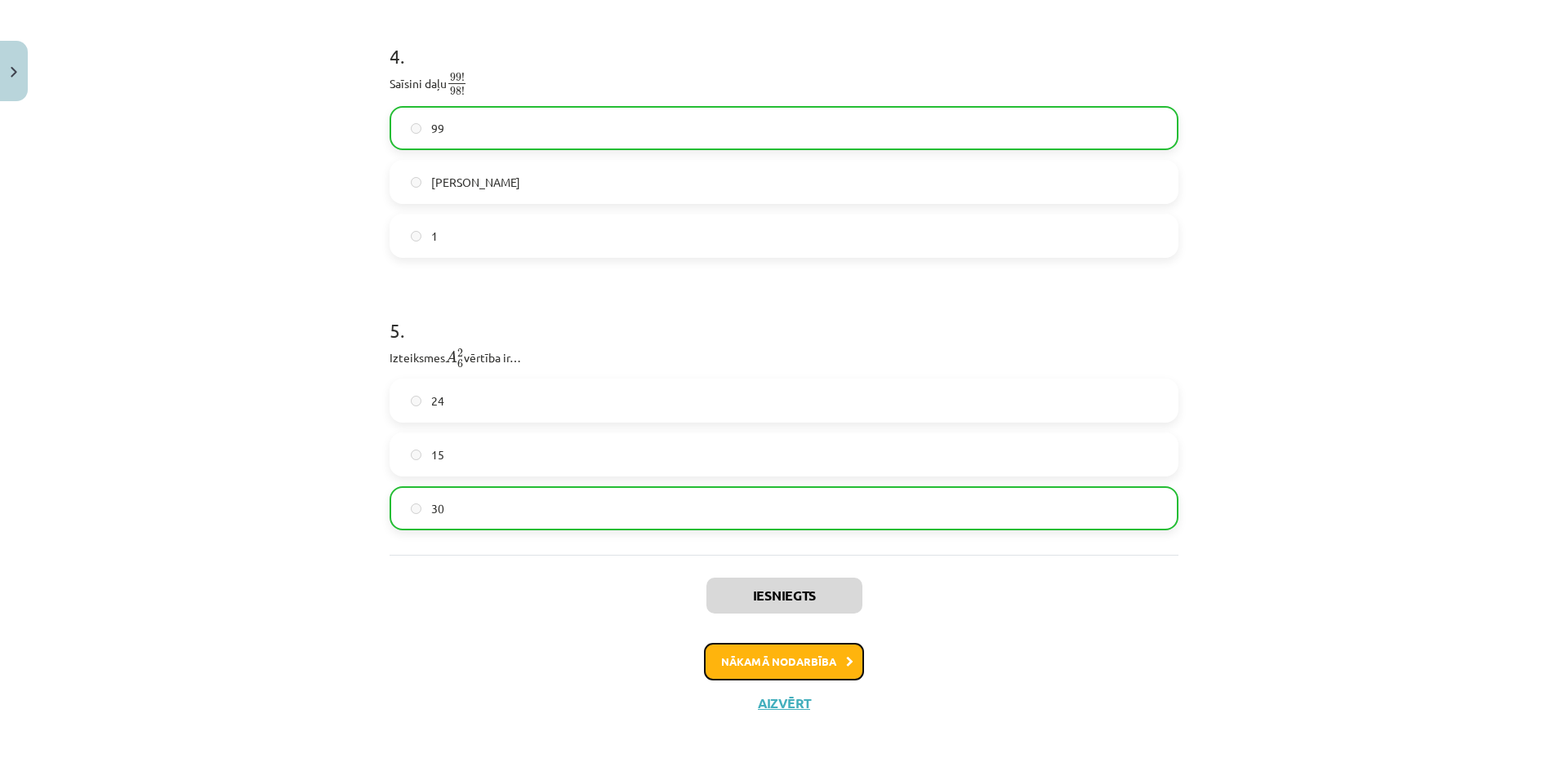
click at [818, 650] on button "Nākamā nodarbība" at bounding box center [784, 661] width 160 height 37
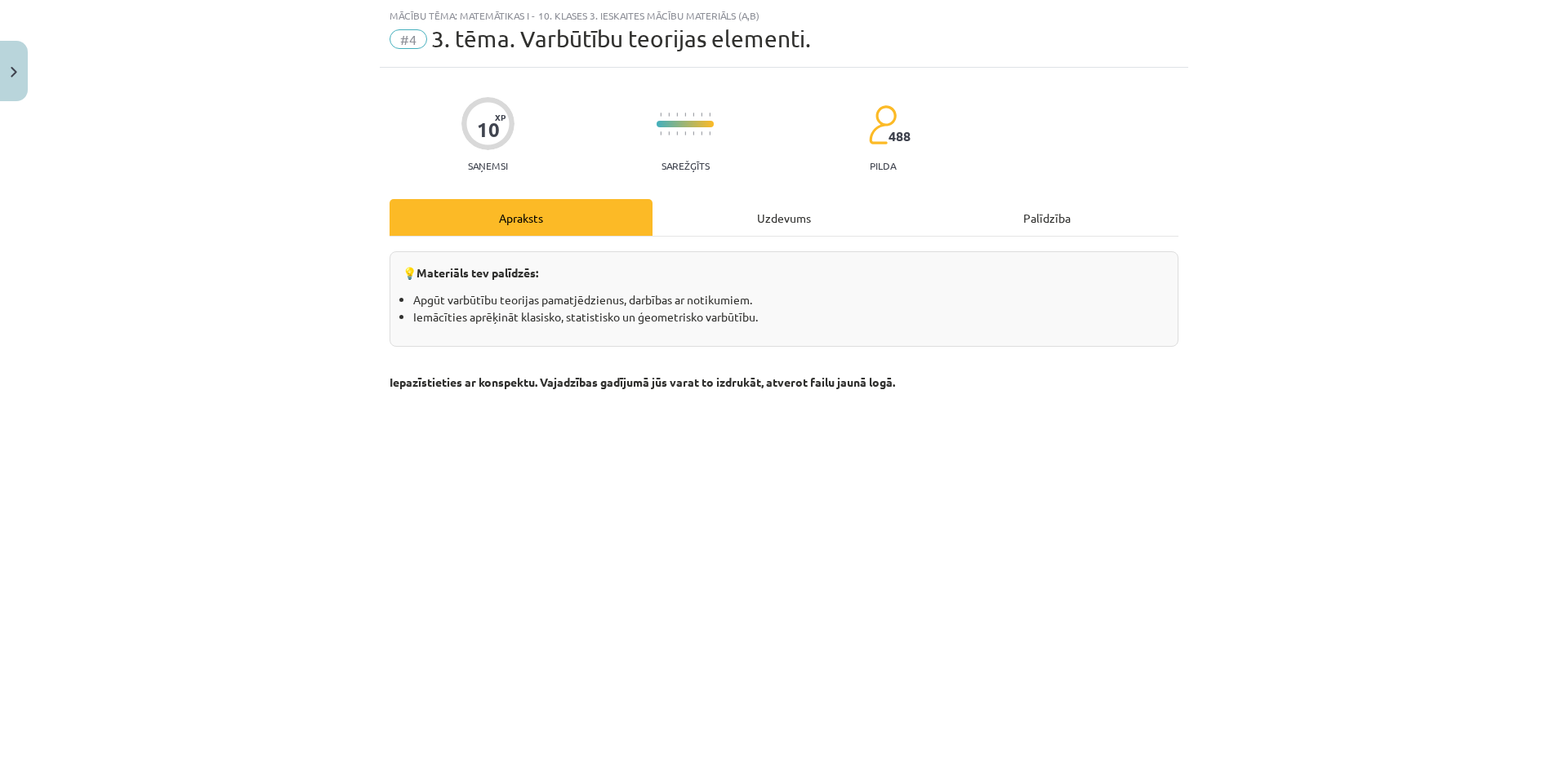
click at [790, 215] on div "Uzdevums" at bounding box center [784, 217] width 263 height 37
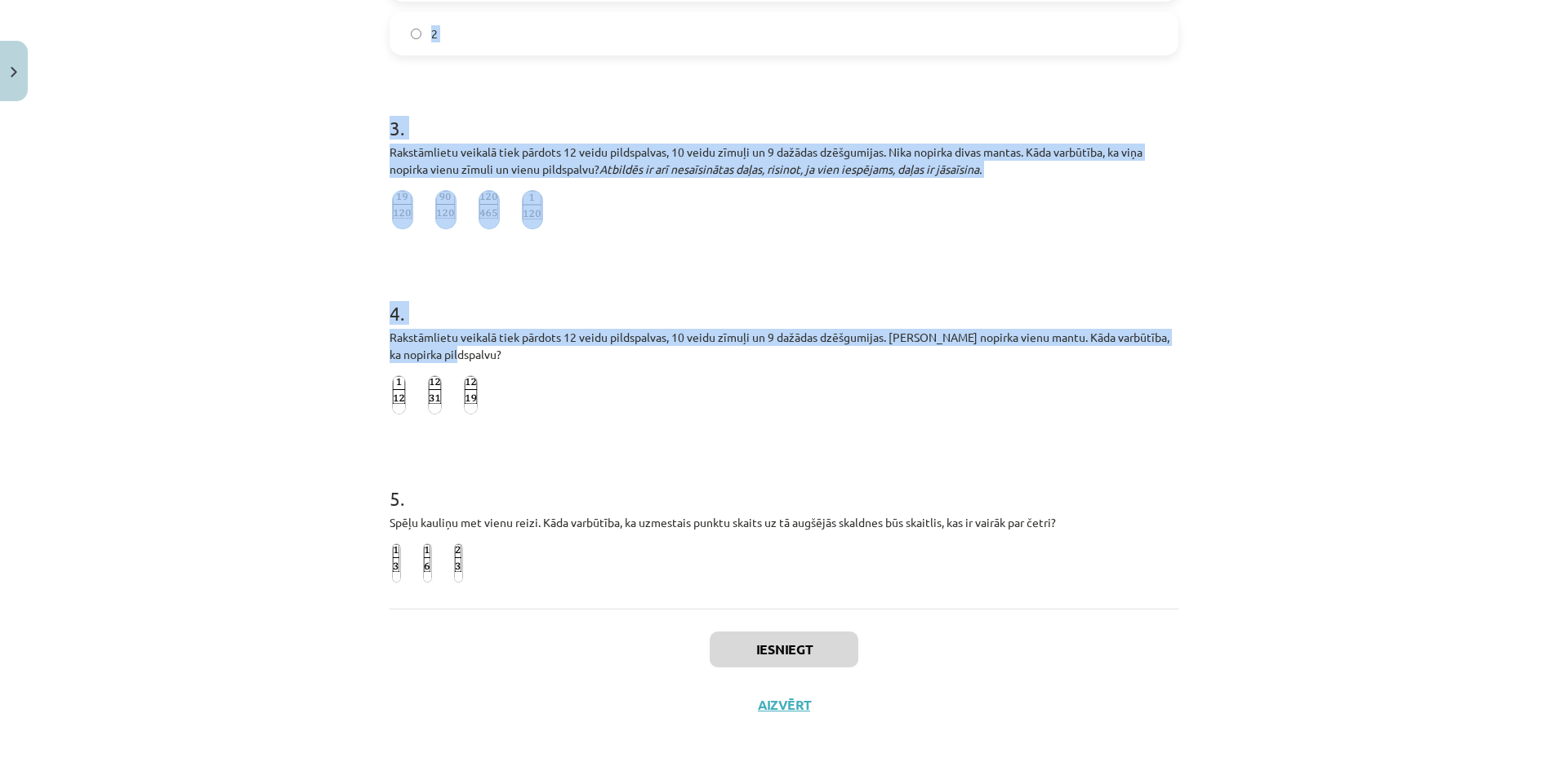
scroll to position [695, 0]
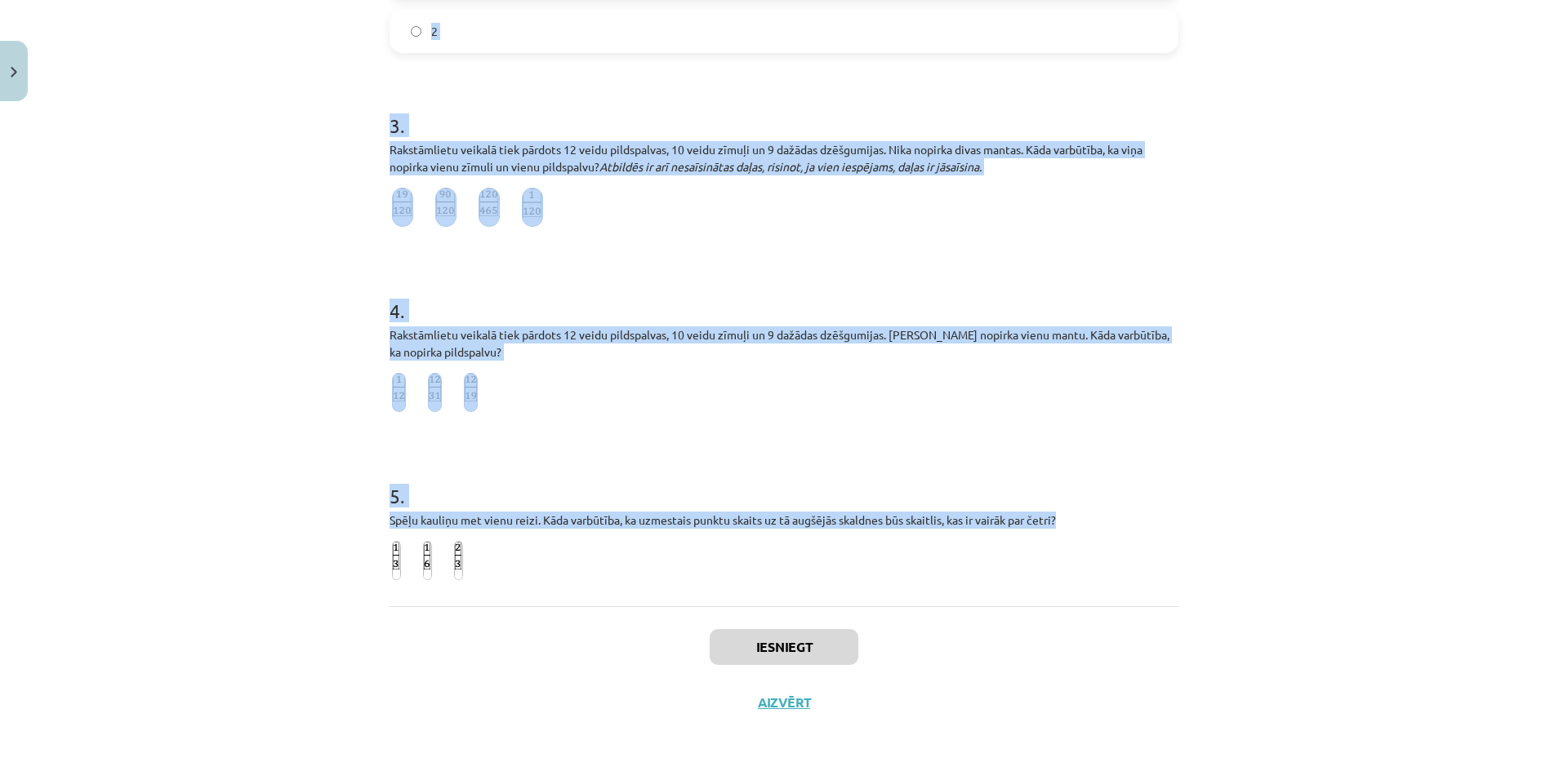
drag, startPoint x: 374, startPoint y: 73, endPoint x: 1102, endPoint y: 520, distance: 854.3
click at [1101, 520] on div "10 XP Saņemsi Sarežģīts 488 pilda Apraksts Uzdevums Palīdzība 1 . Taisnstūrī ar…" at bounding box center [784, 74] width 809 height 1314
copy form "Taisnstūrī ar malu garumiem 7 cm un 5 cm iezīmēts kvadrāts ar malas garumu 2 cm…"
click at [274, 237] on div "Mācību tēma: Matemātikas i - 10. klases 3. ieskaites mācību materiāls (a,b) #4 …" at bounding box center [784, 386] width 1568 height 771
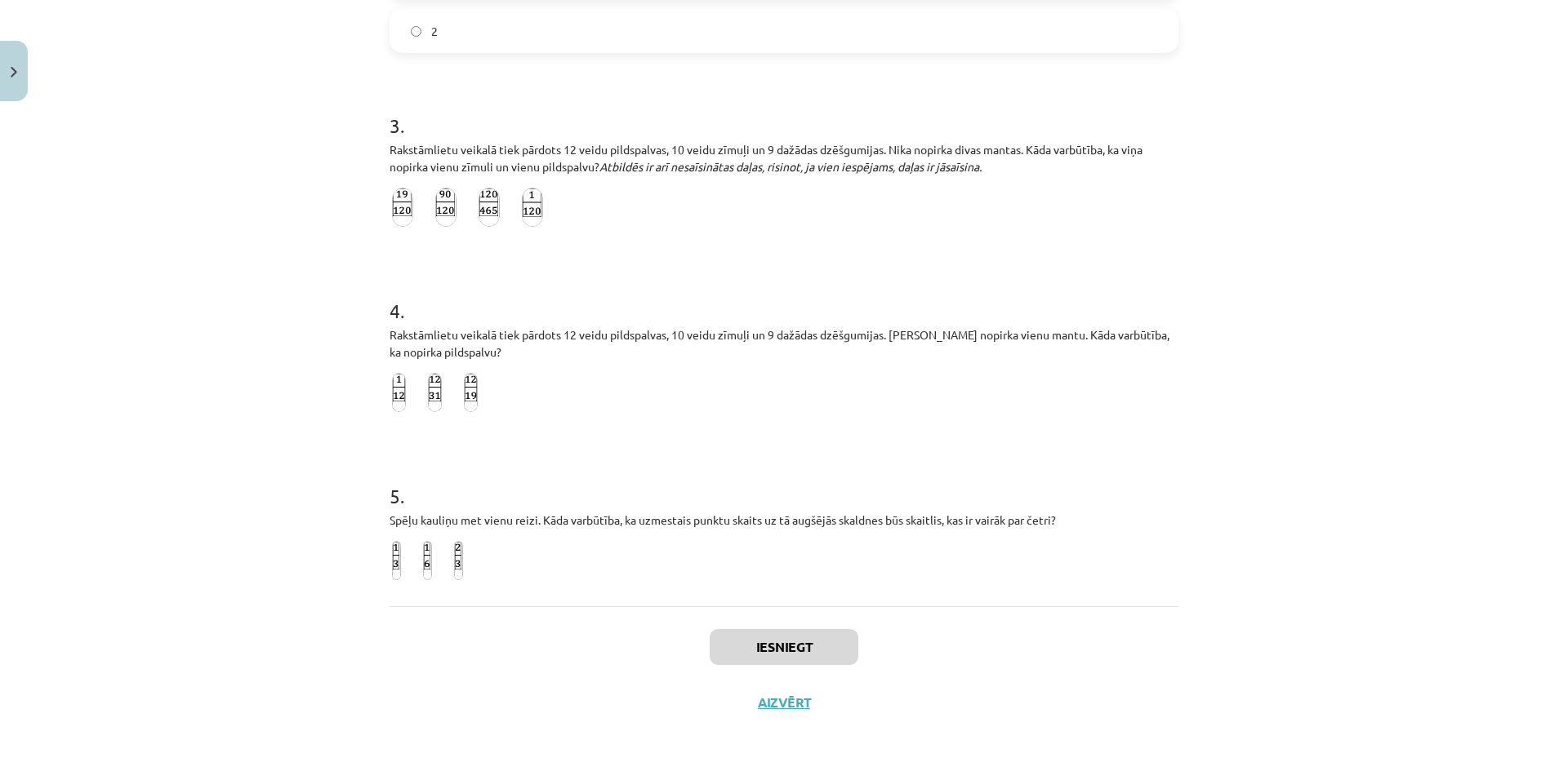
scroll to position [150, 0]
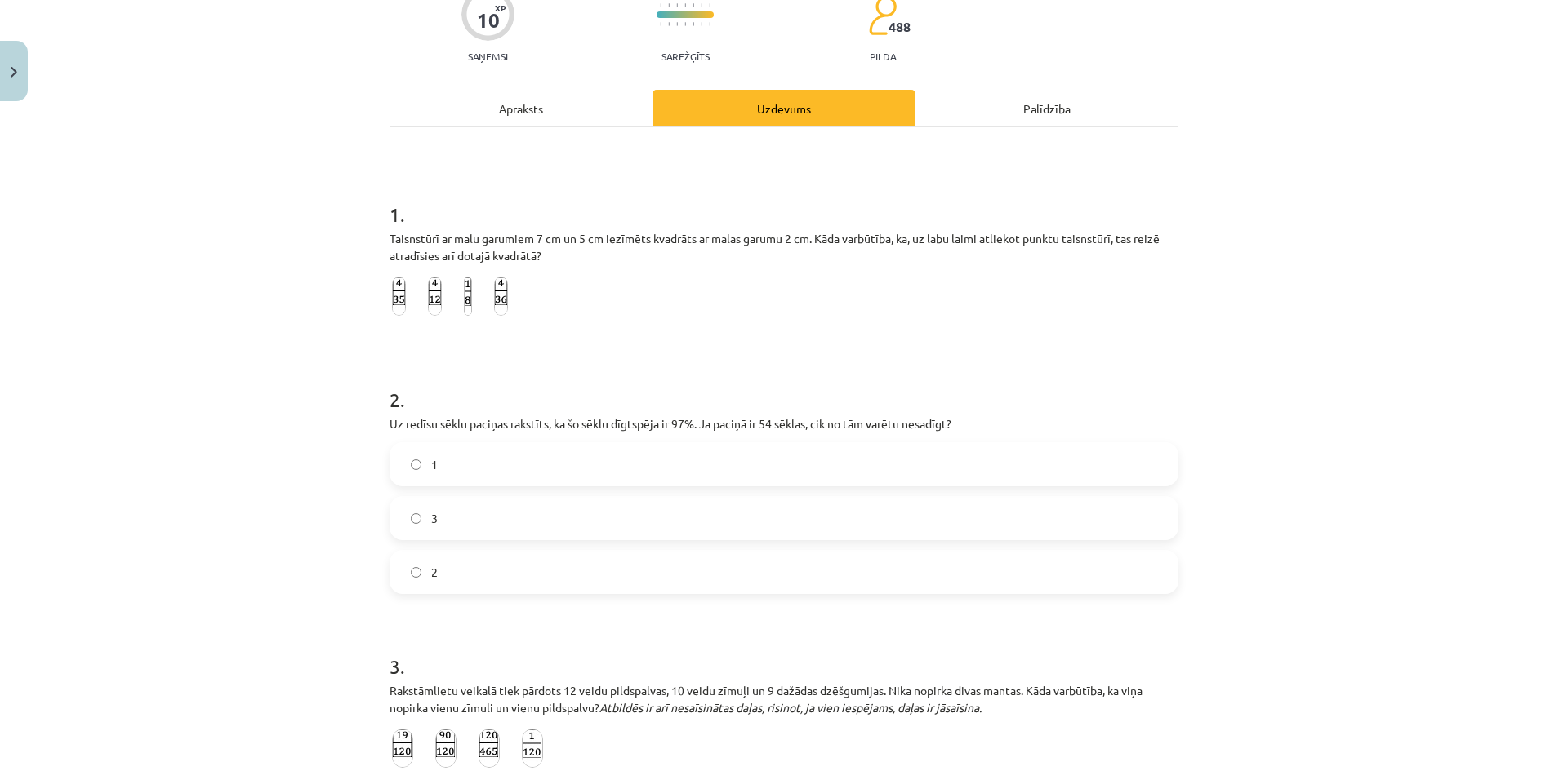
click at [392, 296] on img at bounding box center [398, 296] width 14 height 39
click at [443, 572] on label "2" at bounding box center [783, 572] width 786 height 41
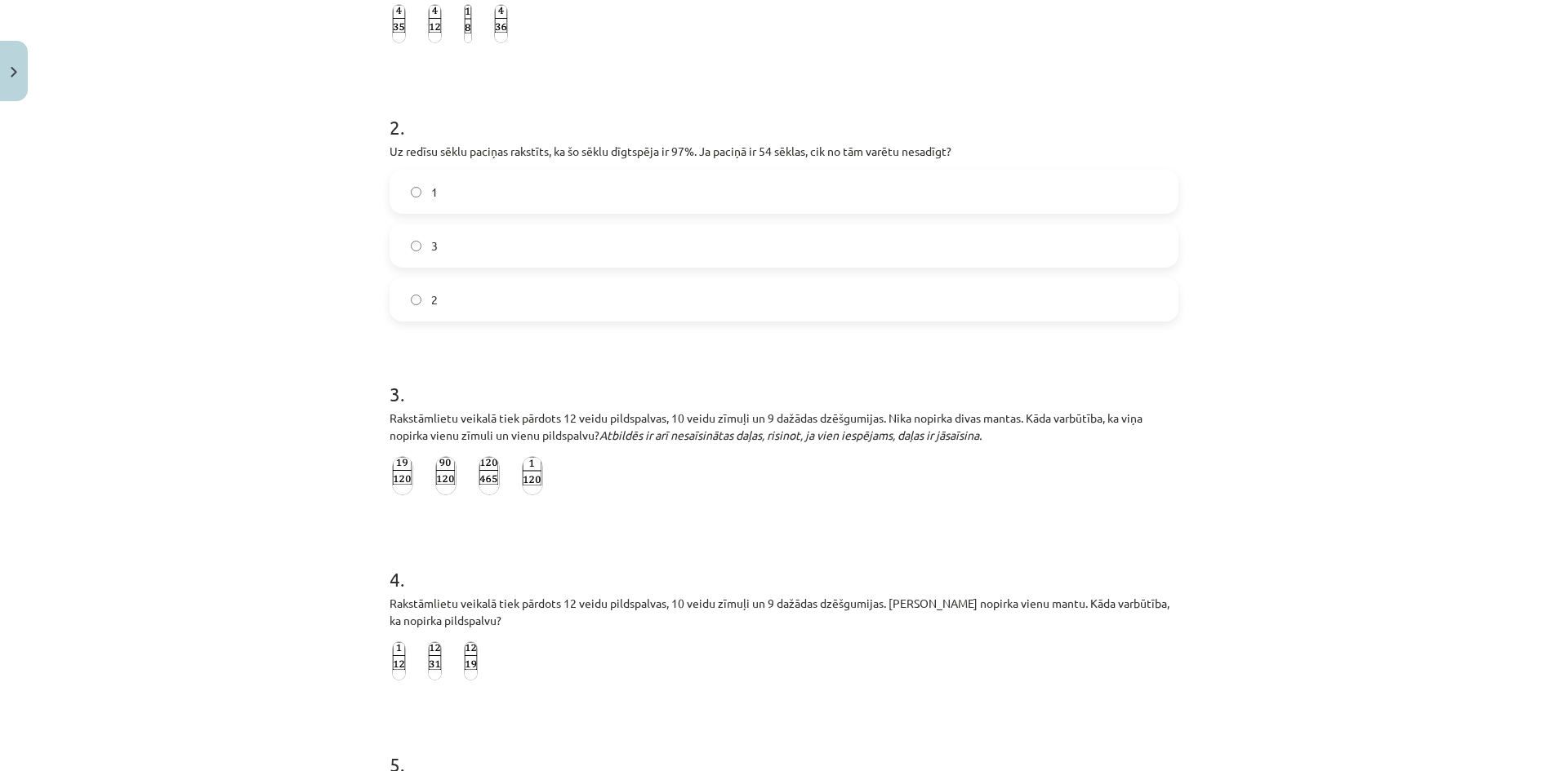
scroll to position [695, 0]
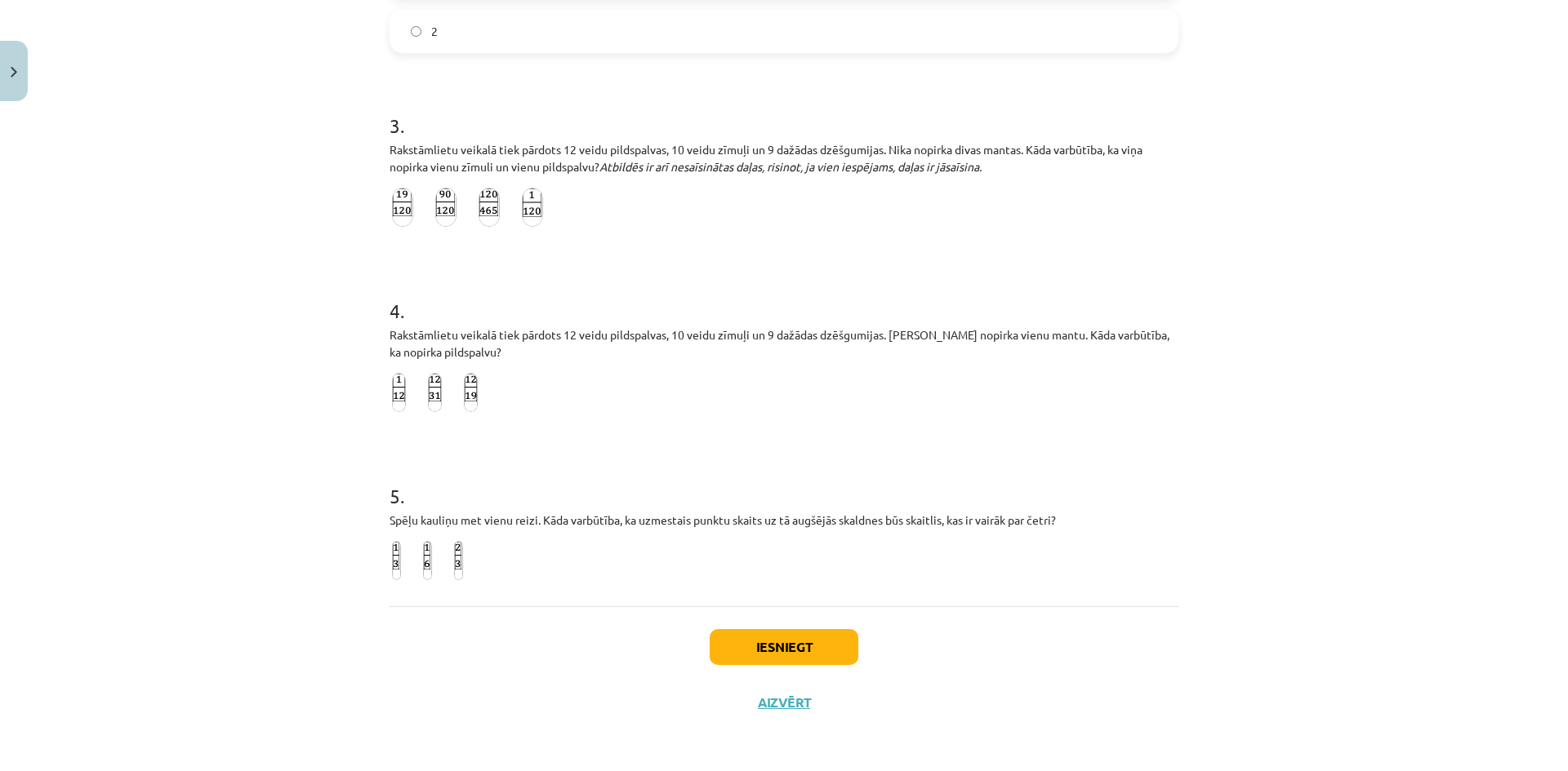
click at [428, 386] on img at bounding box center [435, 392] width 14 height 39
click at [389, 556] on label at bounding box center [396, 560] width 14 height 44
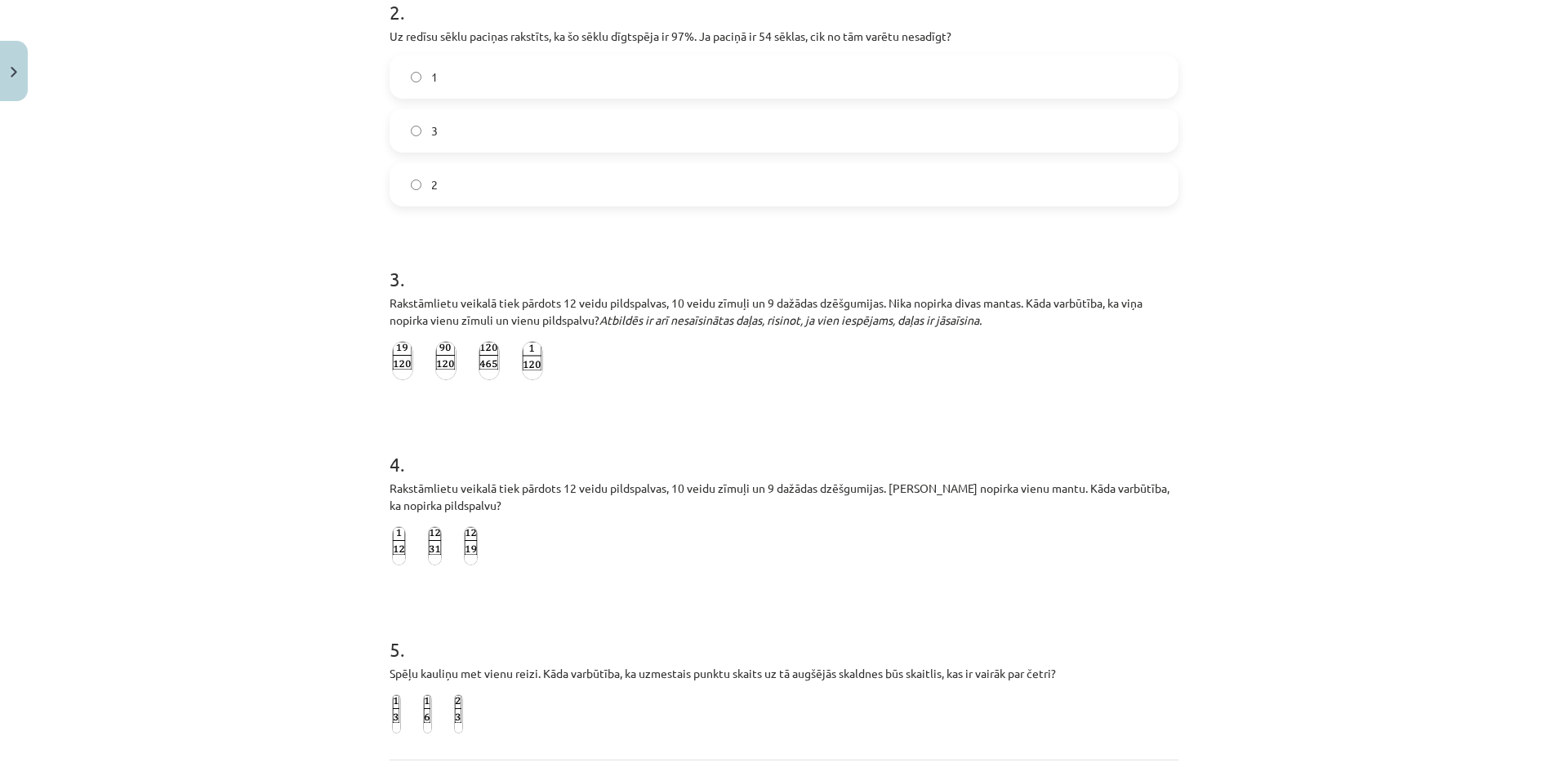
scroll to position [423, 0]
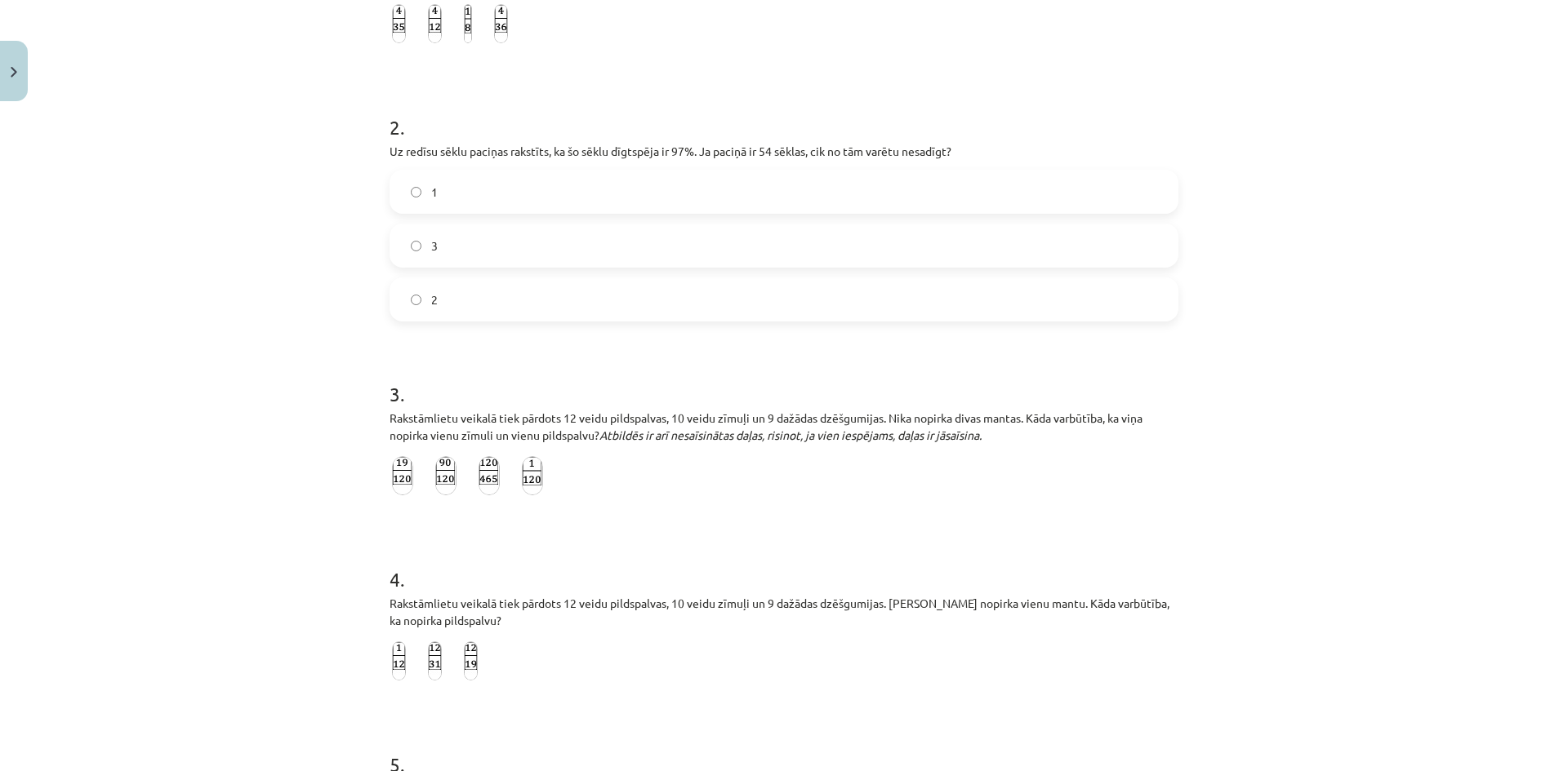
click at [482, 481] on img at bounding box center [488, 476] width 21 height 39
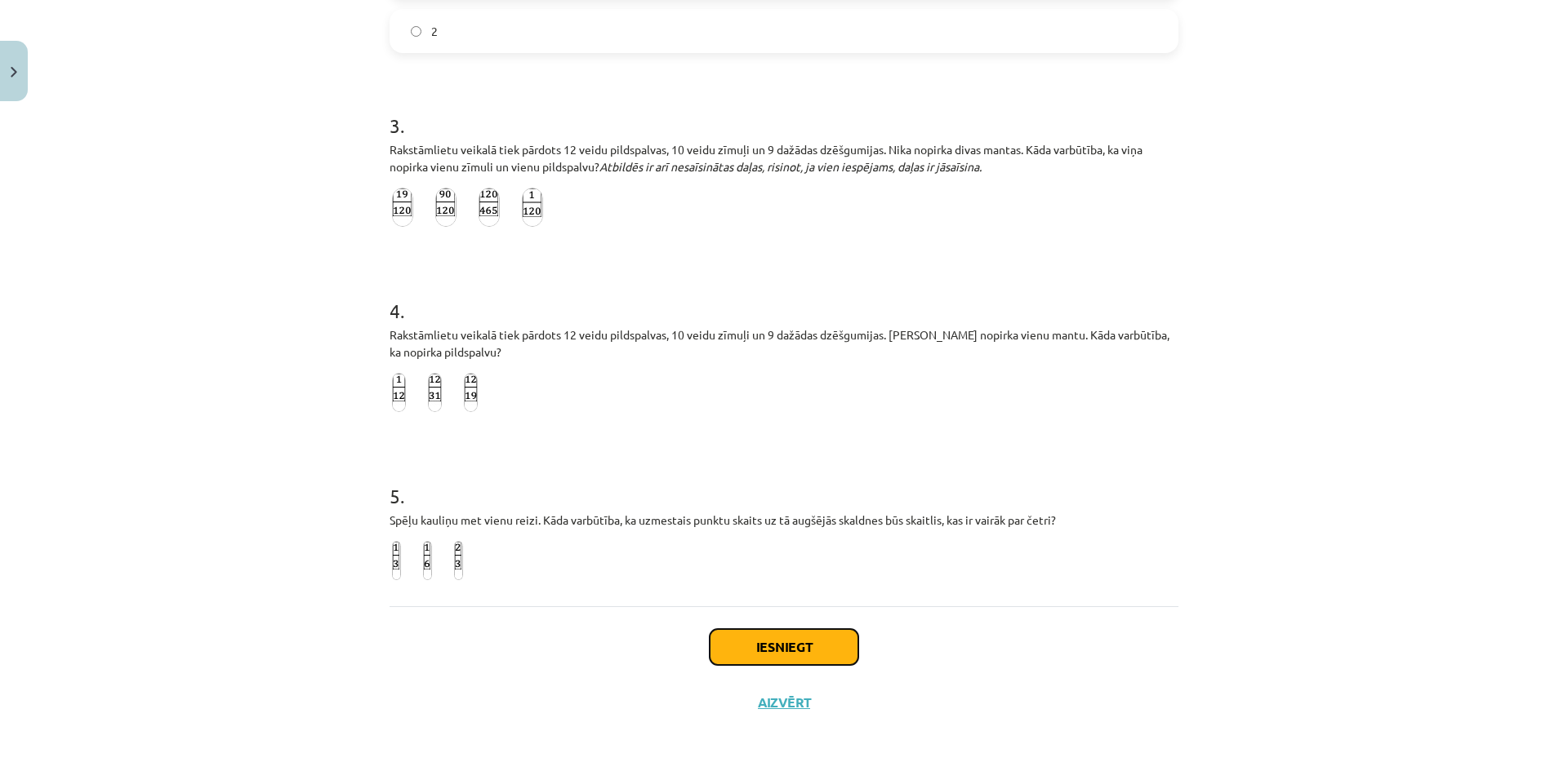
click at [788, 634] on button "Iesniegt" at bounding box center [783, 647] width 149 height 36
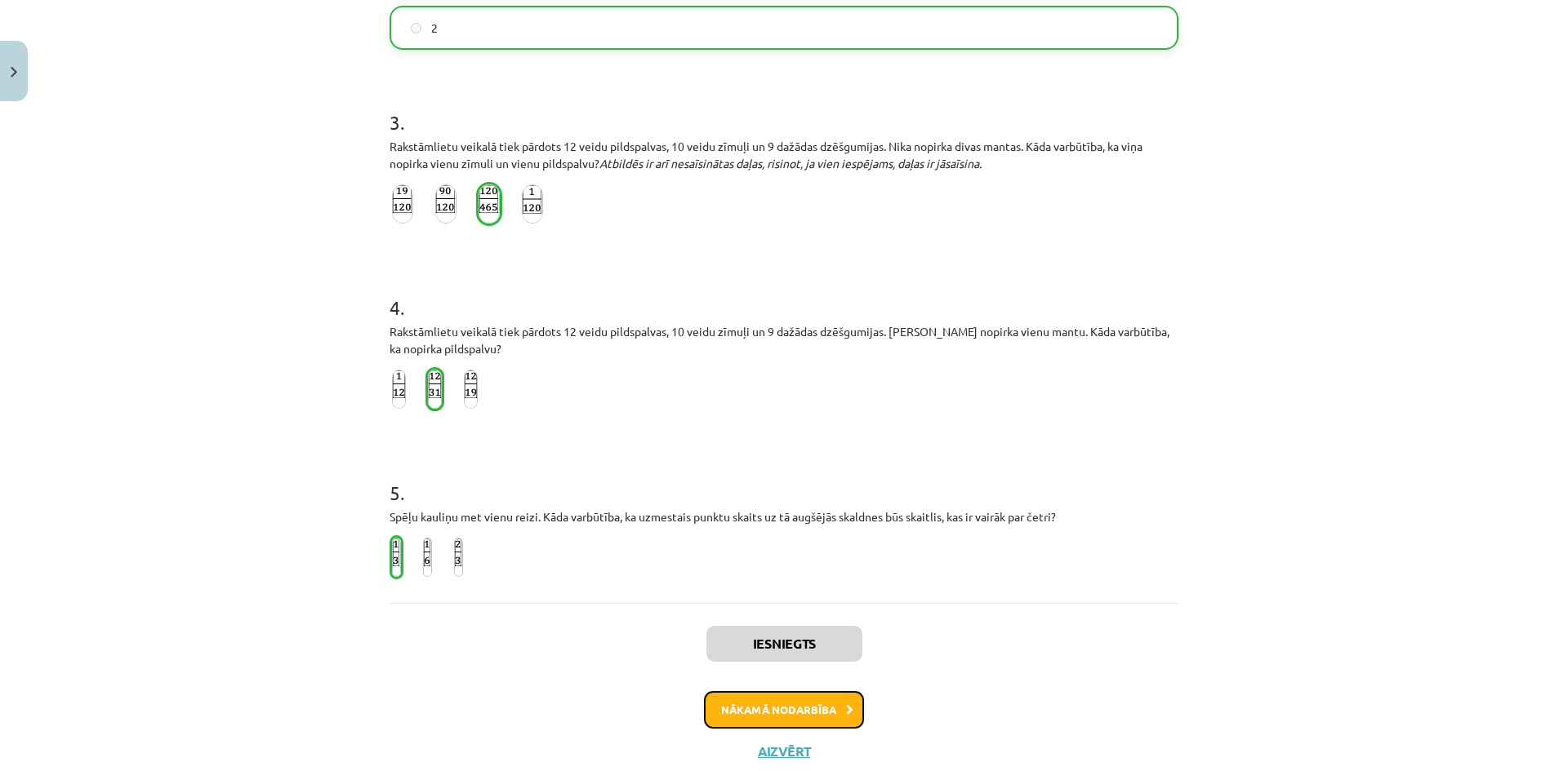
click at [803, 712] on button "Nākamā nodarbība" at bounding box center [784, 710] width 160 height 37
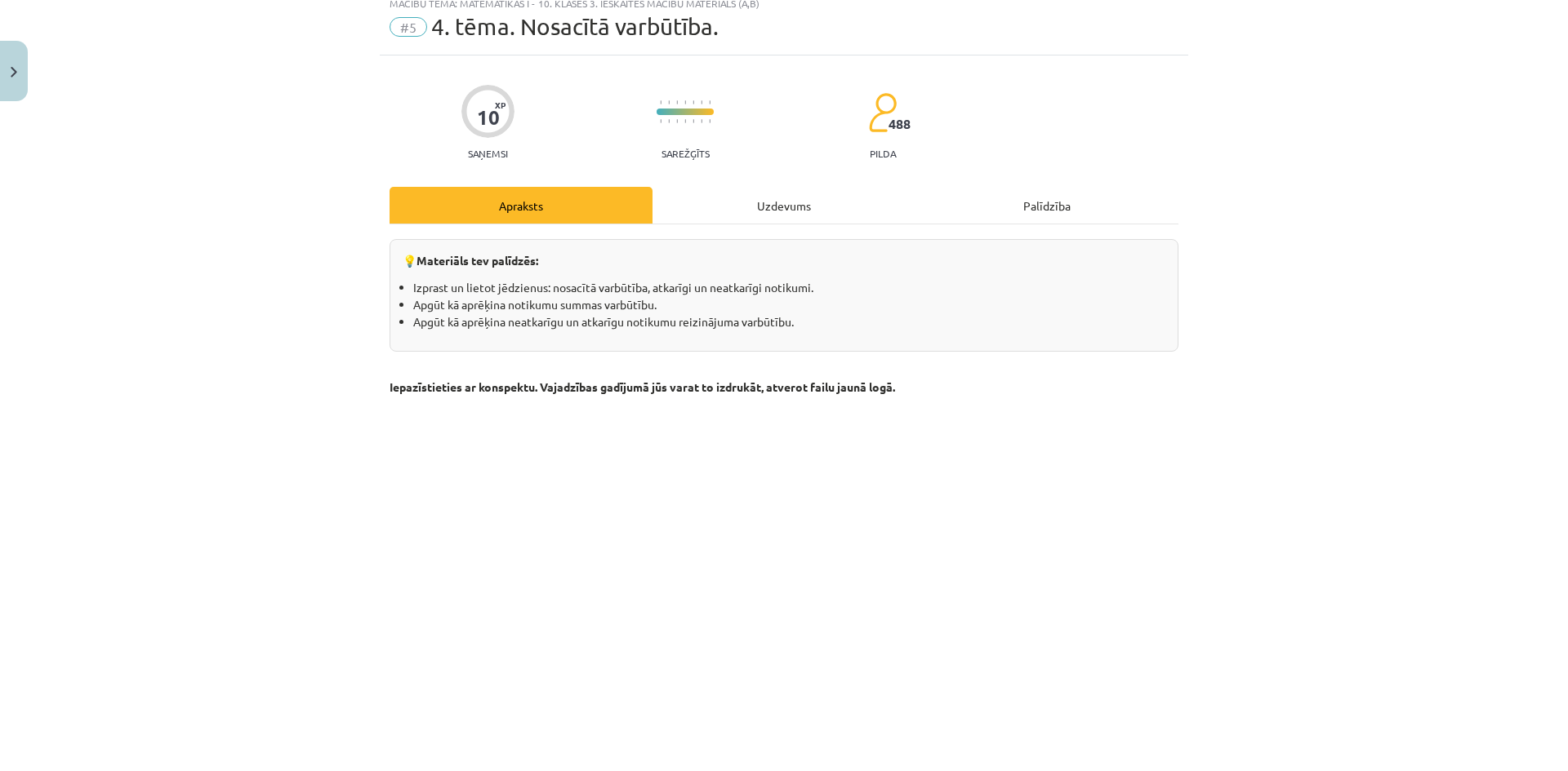
scroll to position [41, 0]
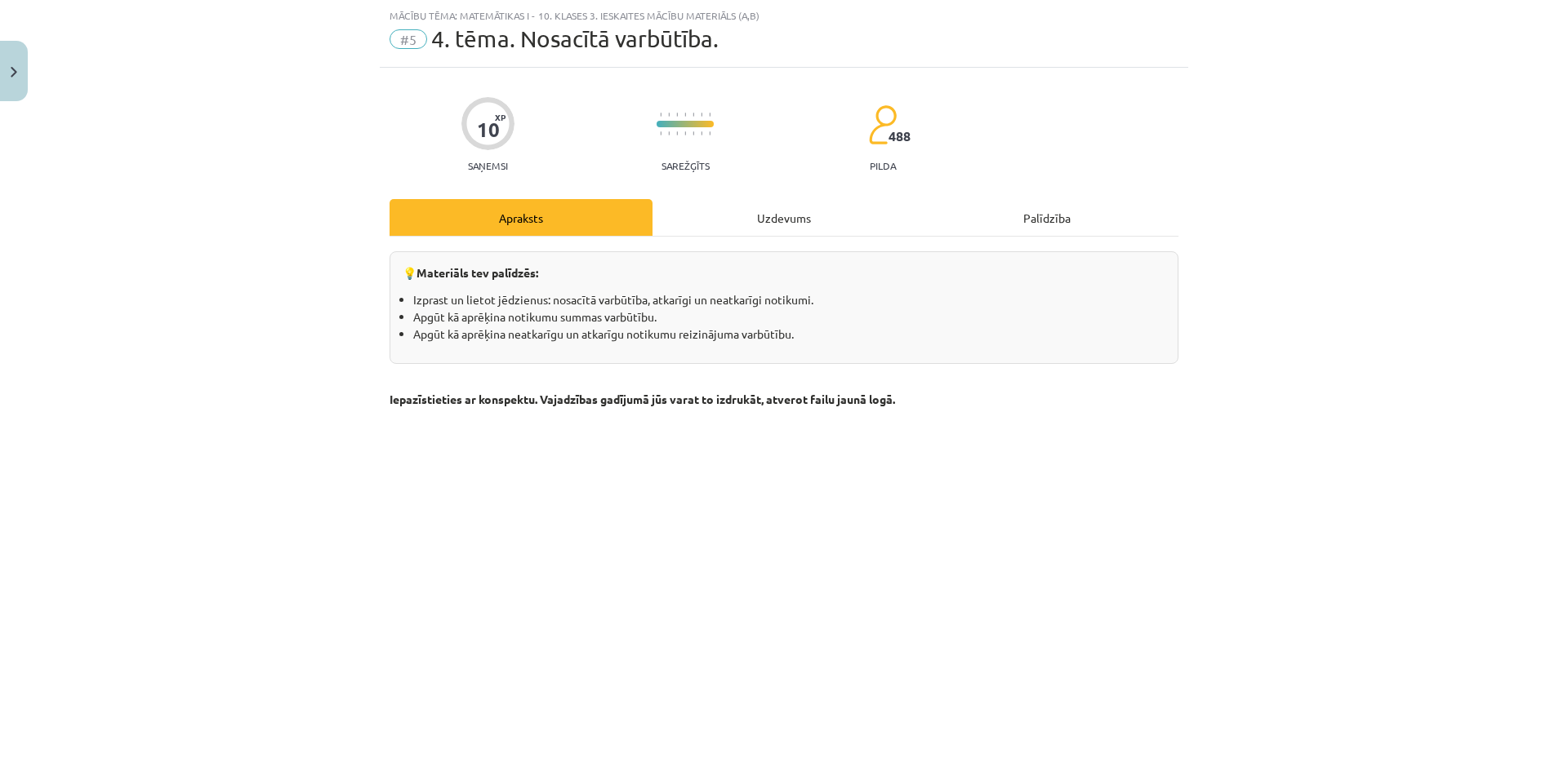
click at [756, 222] on div "Uzdevums" at bounding box center [784, 217] width 263 height 37
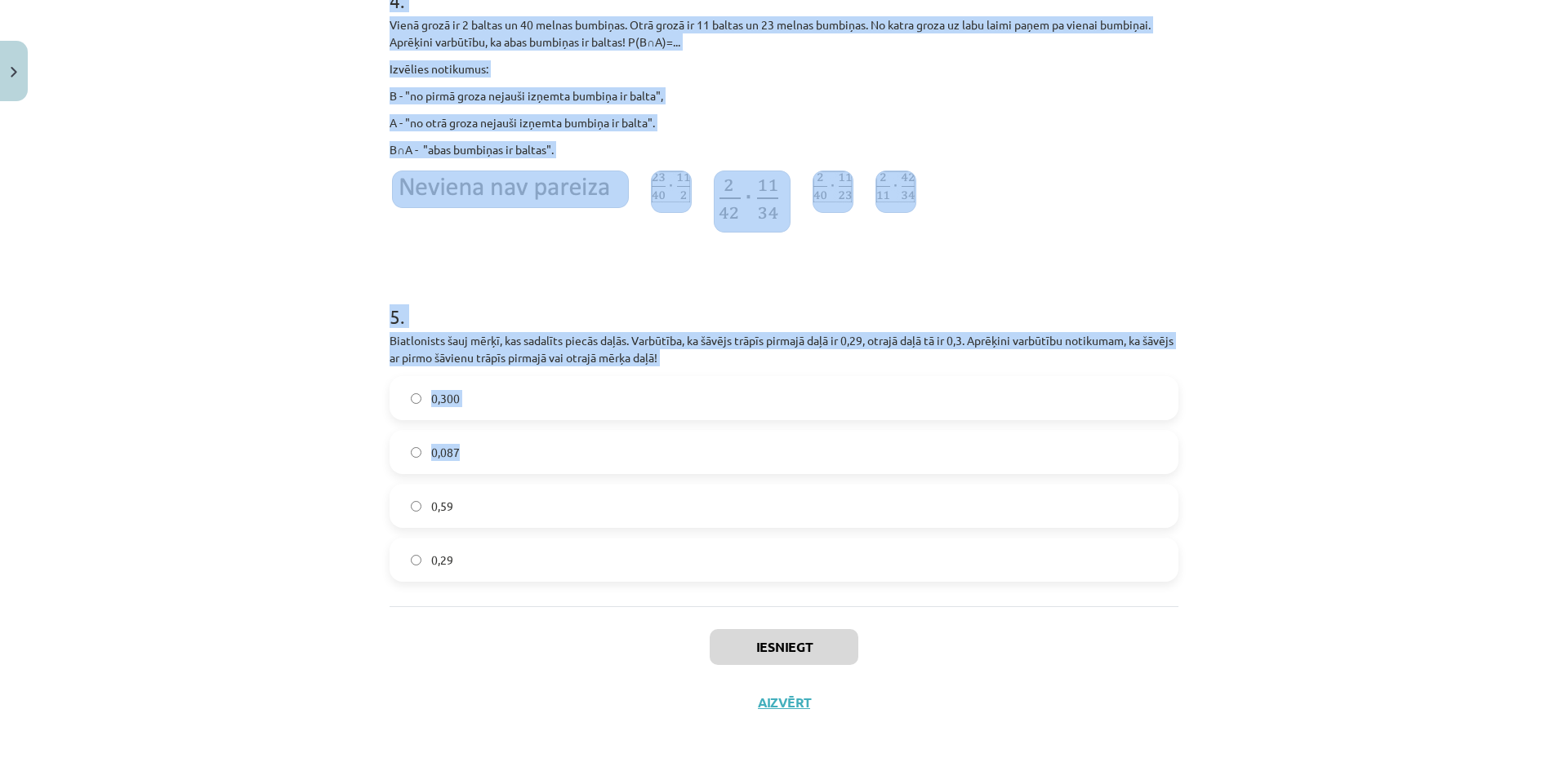
scroll to position [906, 0]
drag, startPoint x: 378, startPoint y: 351, endPoint x: 947, endPoint y: 557, distance: 605.1
copy form "Kastītē ir 8 baltas un 4 melnas bumbiņas. Uz labu laimi no kastītes izņēma vien…"
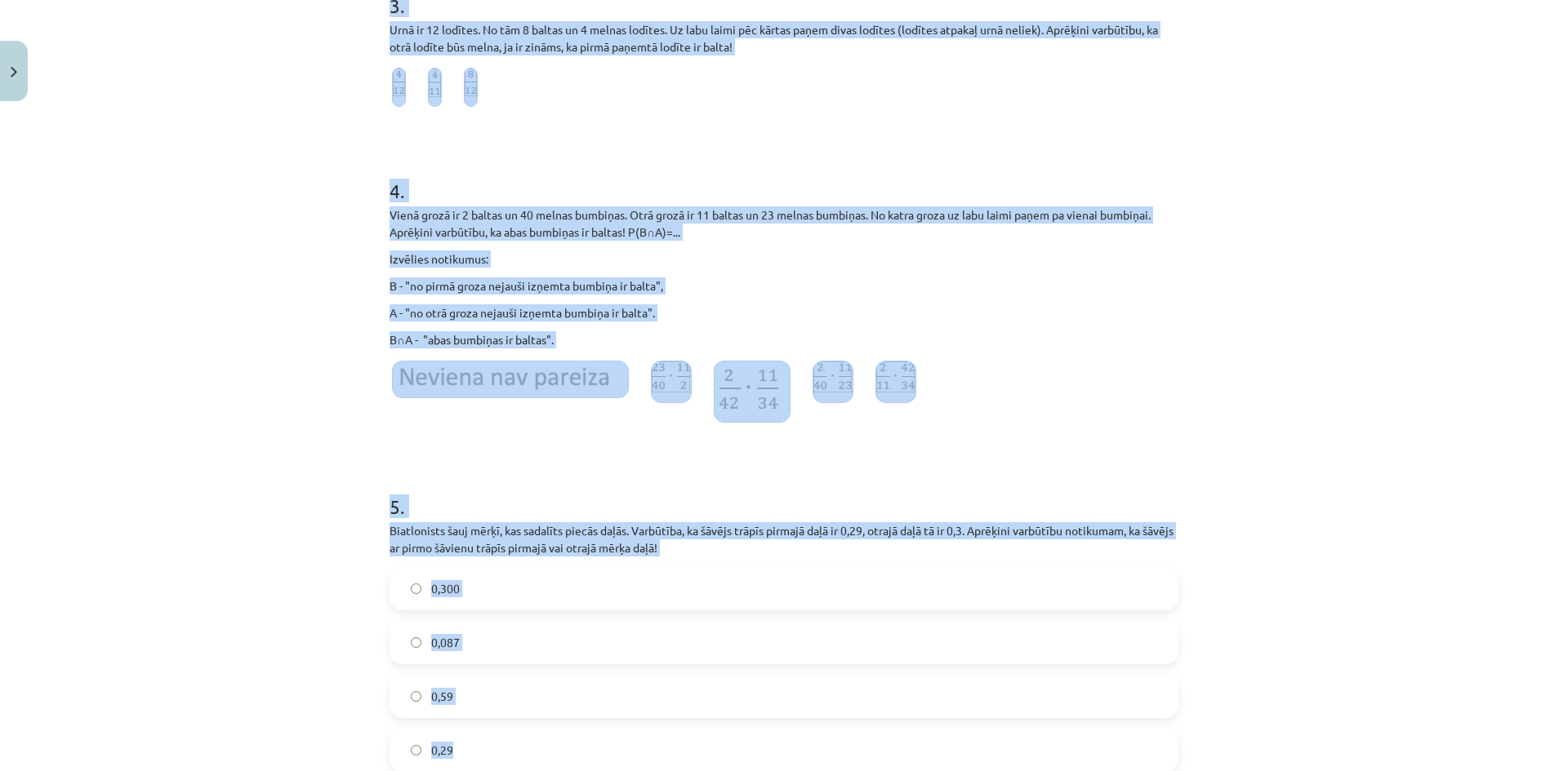
scroll to position [362, 0]
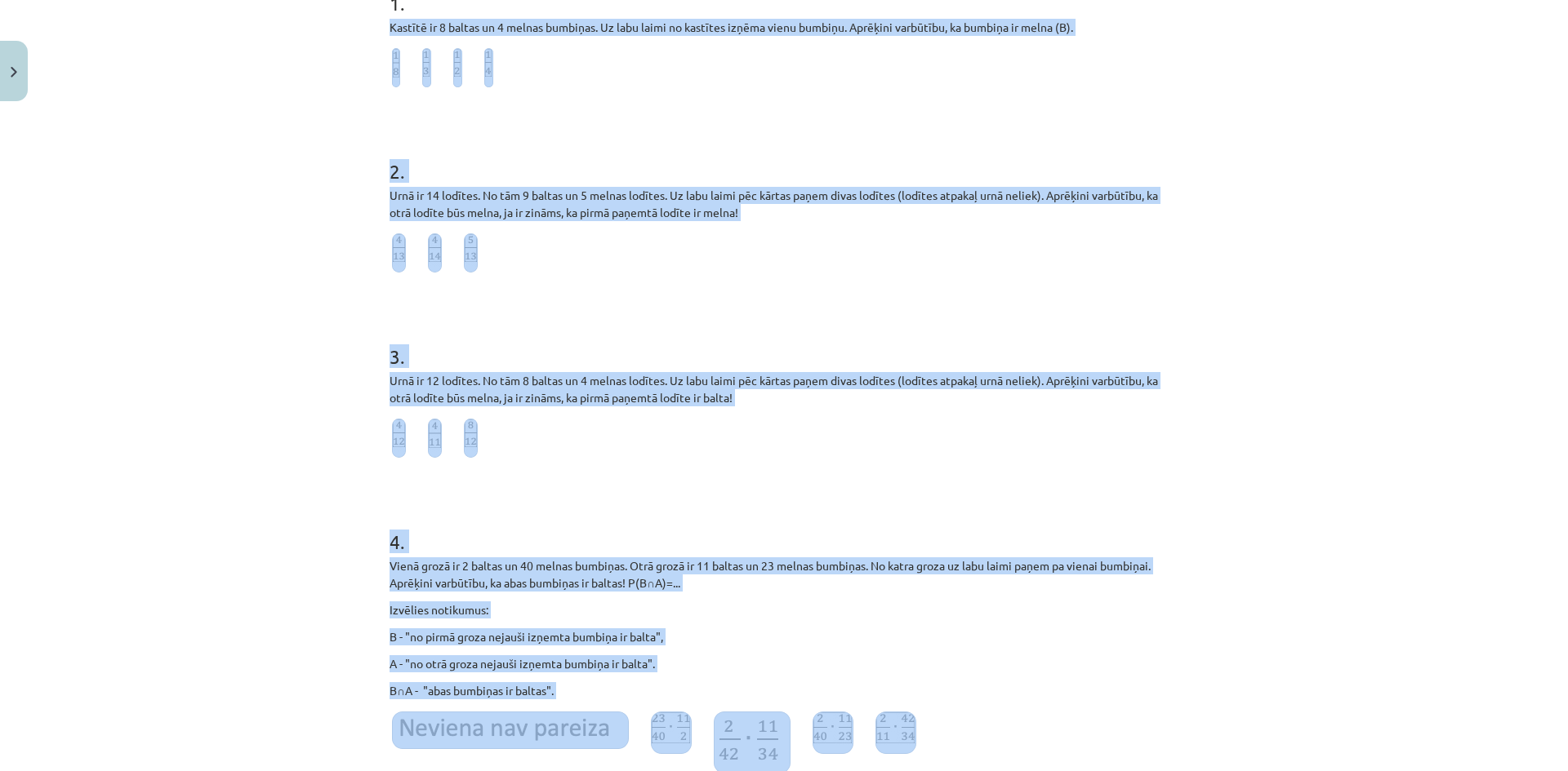
click at [153, 409] on div "Mācību tēma: Matemātikas i - 10. klases 3. ieskaites mācību materiāls (a,b) #5 …" at bounding box center [784, 386] width 1568 height 771
click at [573, 318] on h1 "3 ." at bounding box center [783, 342] width 789 height 51
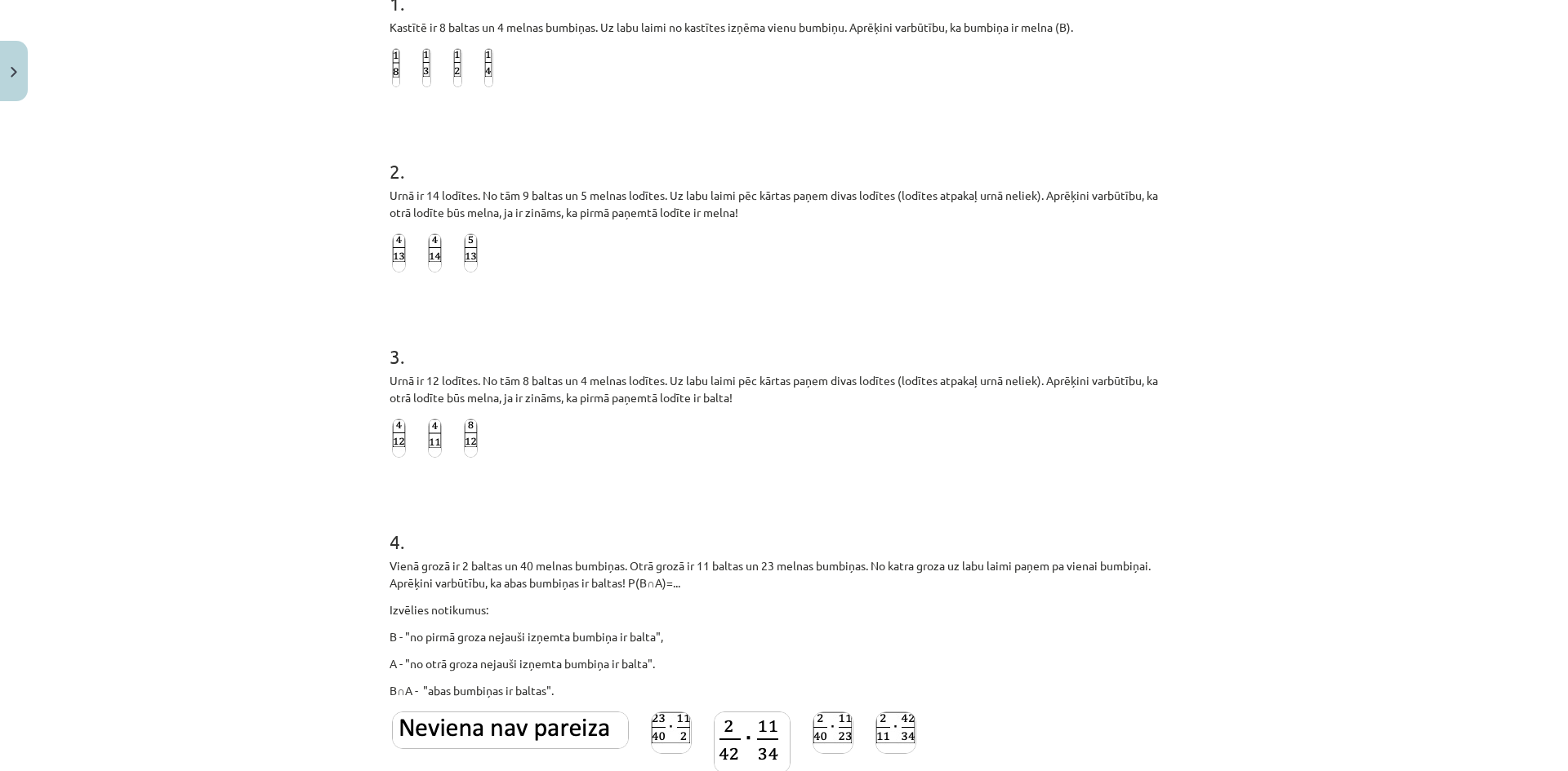
click at [453, 70] on img at bounding box center [457, 68] width 9 height 39
click at [424, 67] on img at bounding box center [426, 68] width 9 height 39
click at [389, 256] on label at bounding box center [398, 253] width 19 height 44
click at [430, 453] on img at bounding box center [435, 438] width 14 height 39
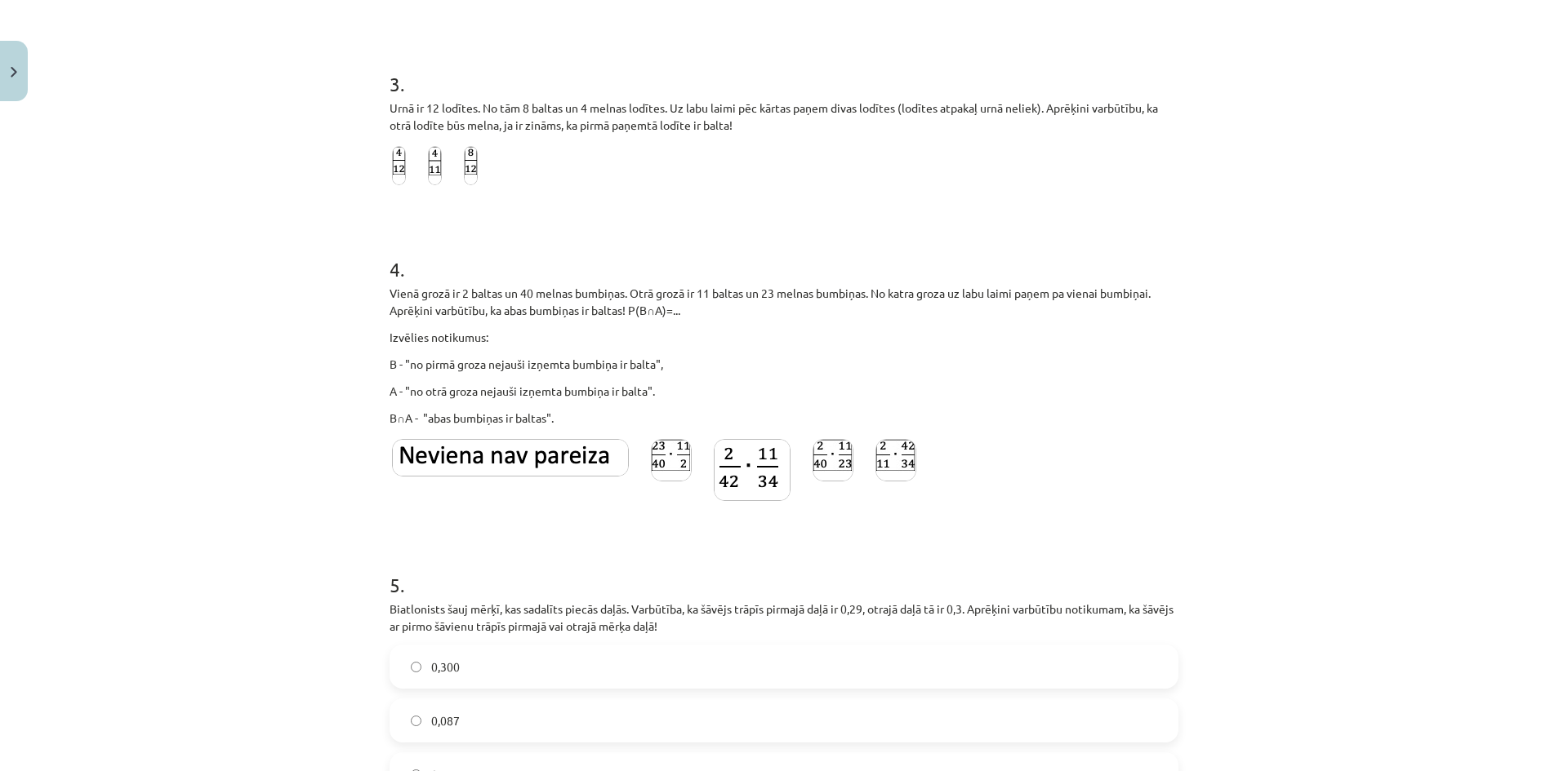
click at [753, 480] on img at bounding box center [752, 470] width 76 height 62
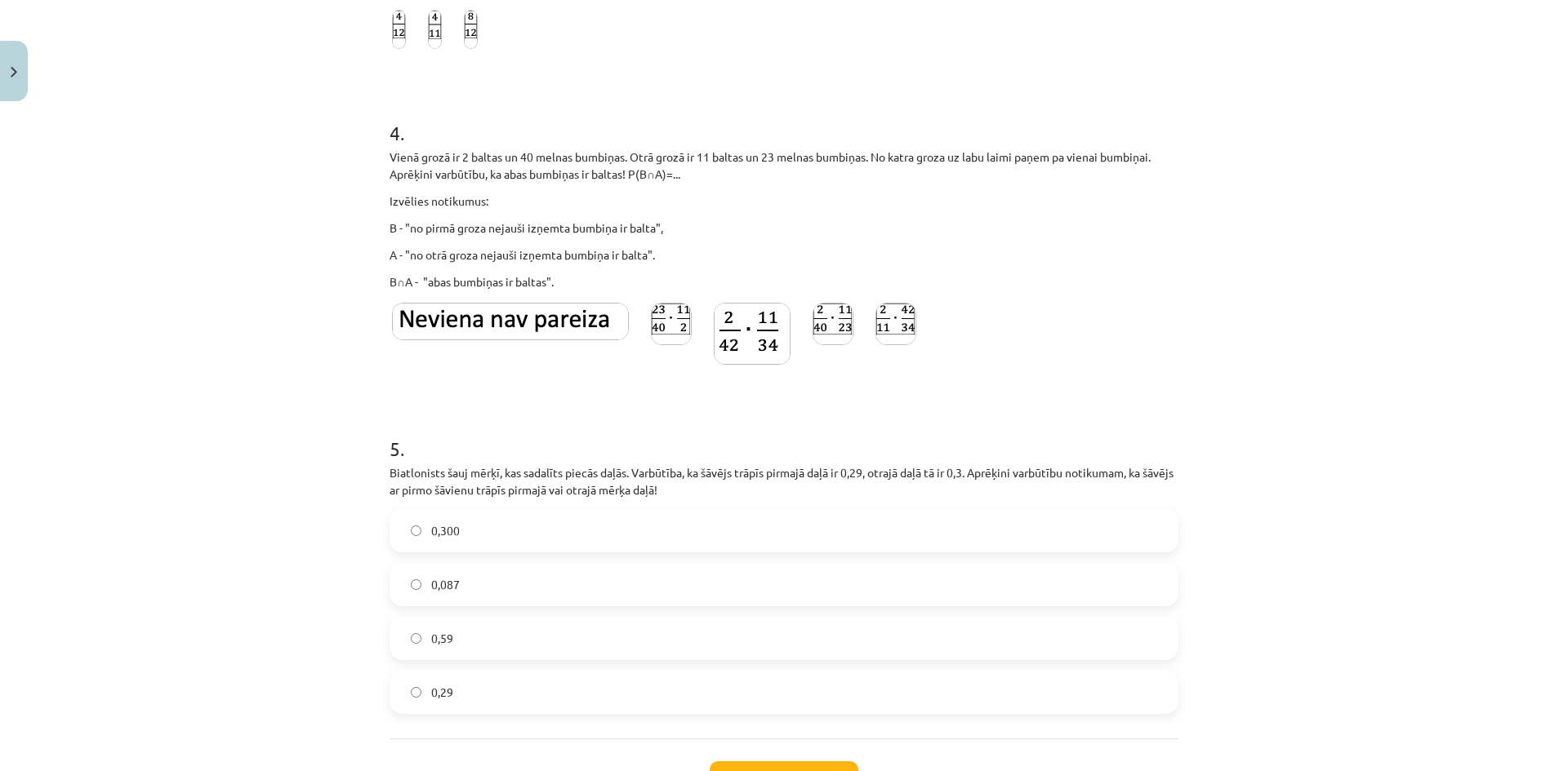
scroll to position [906, 0]
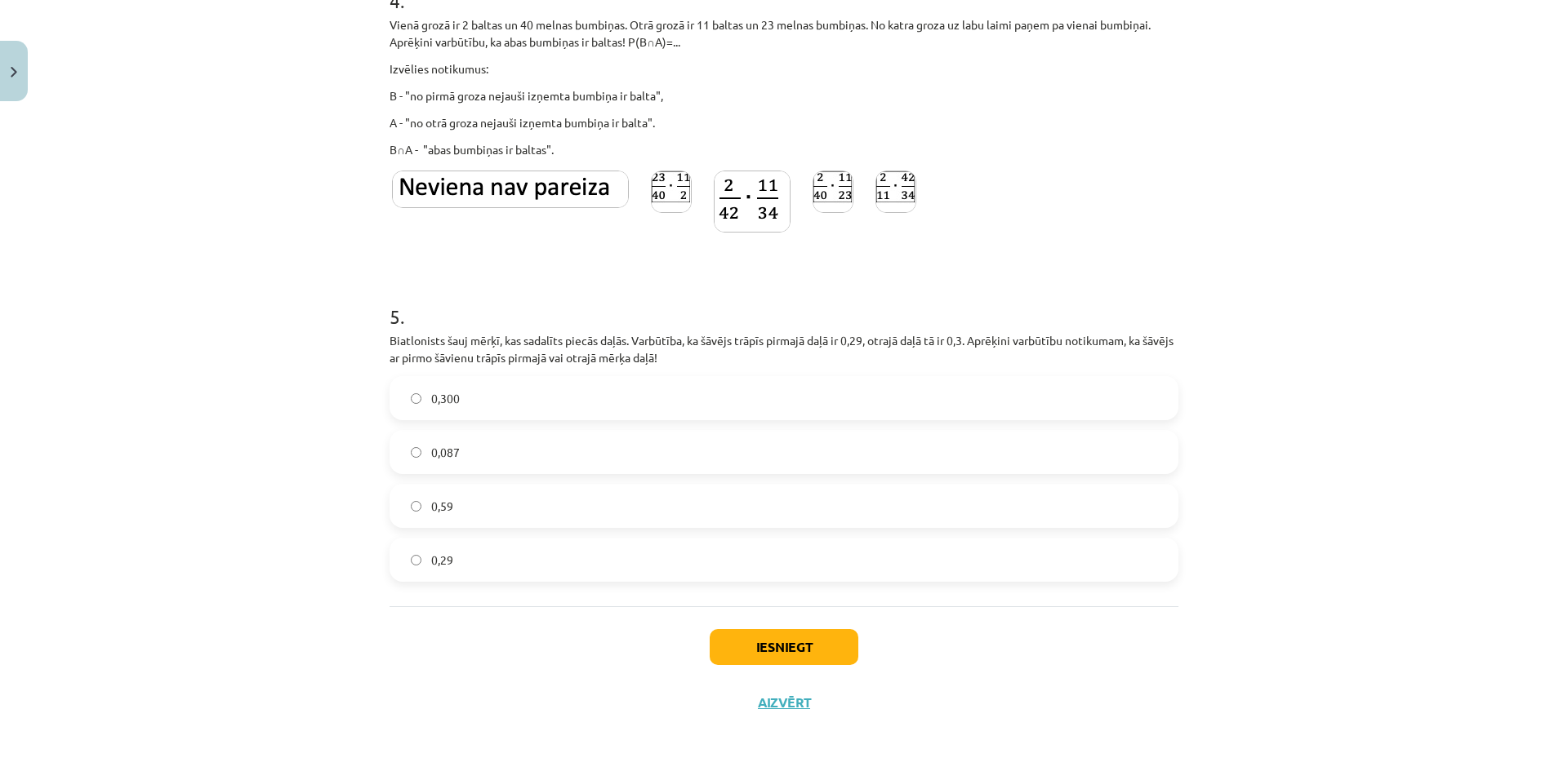
click at [482, 514] on label "0,59" at bounding box center [783, 506] width 786 height 41
click at [756, 641] on button "Iesniegt" at bounding box center [783, 647] width 149 height 36
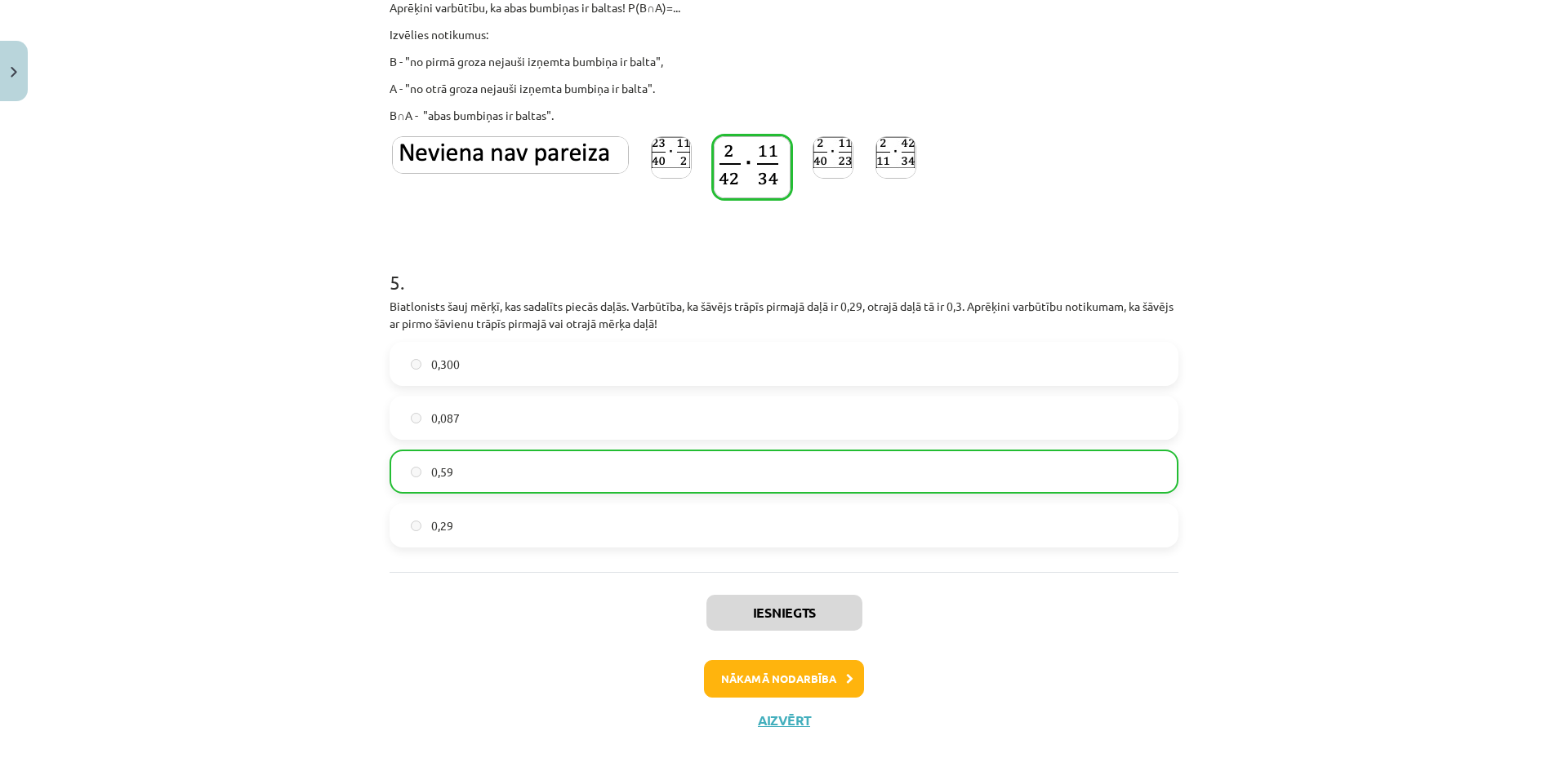
scroll to position [958, 0]
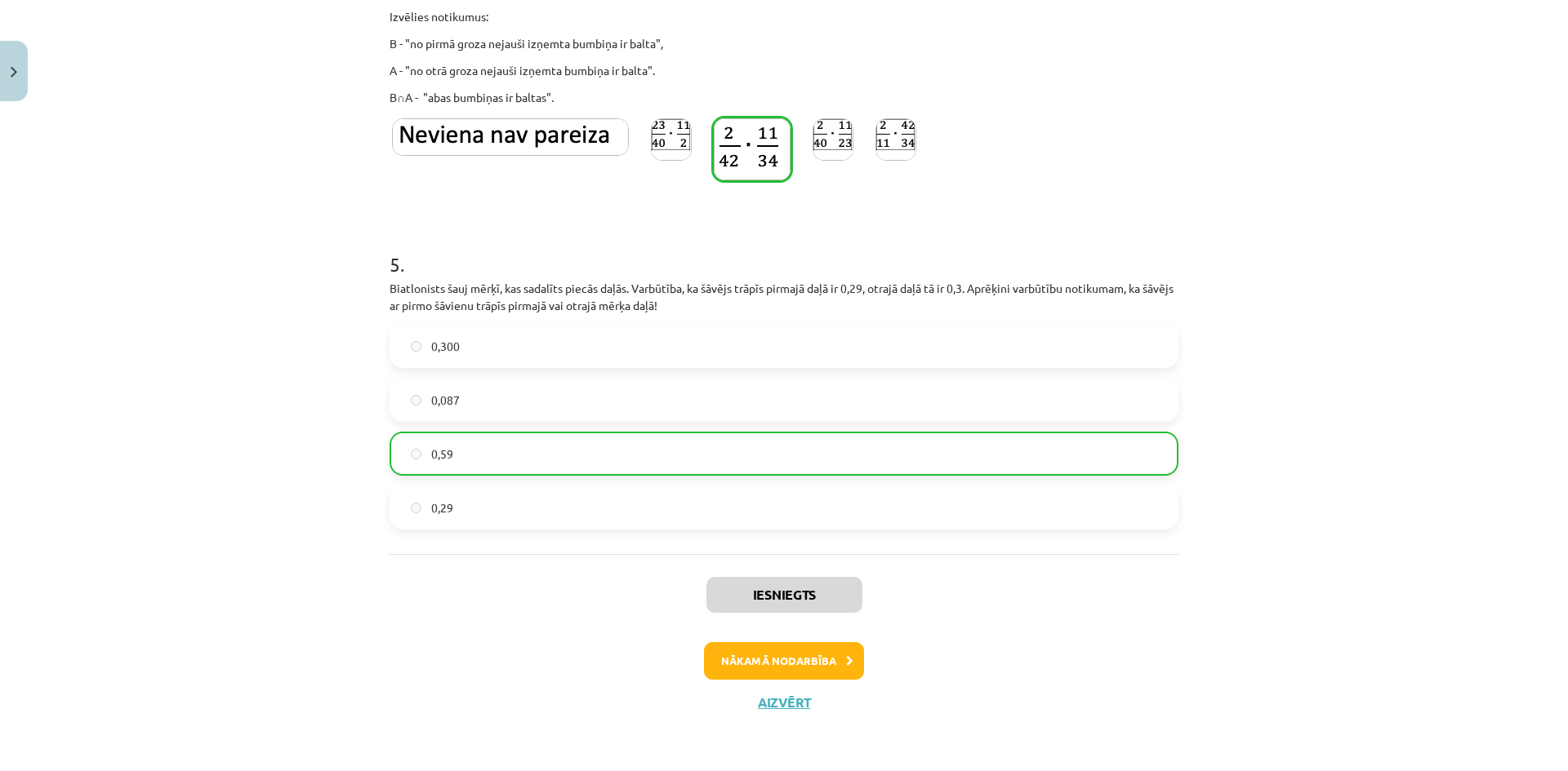
click at [809, 682] on div "Iesniegts Nākamā nodarbība Aizvērt" at bounding box center [783, 638] width 789 height 166
click at [811, 663] on button "Nākamā nodarbība" at bounding box center [784, 661] width 160 height 37
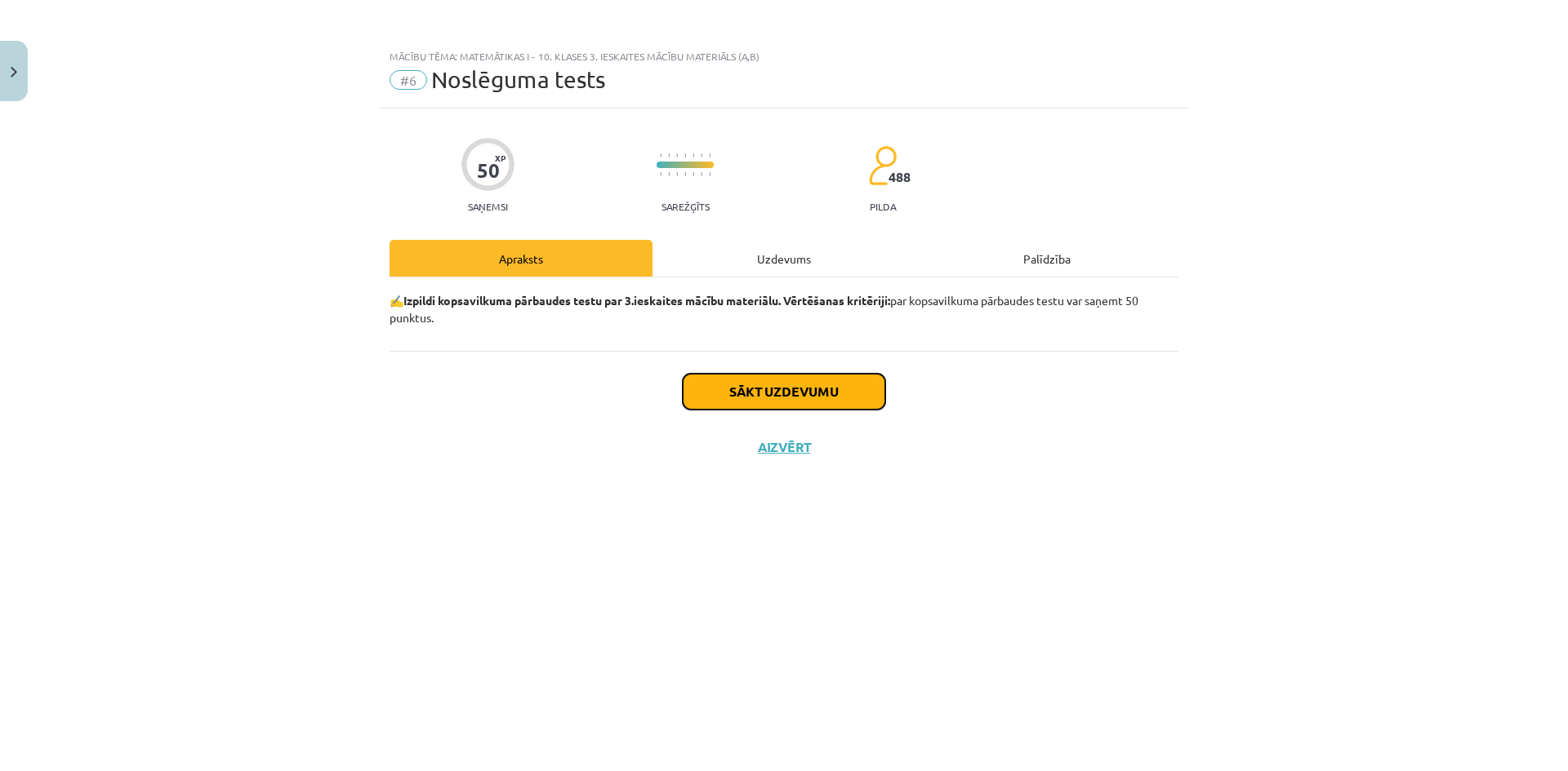
click at [809, 392] on button "Sākt uzdevumu" at bounding box center [784, 391] width 202 height 36
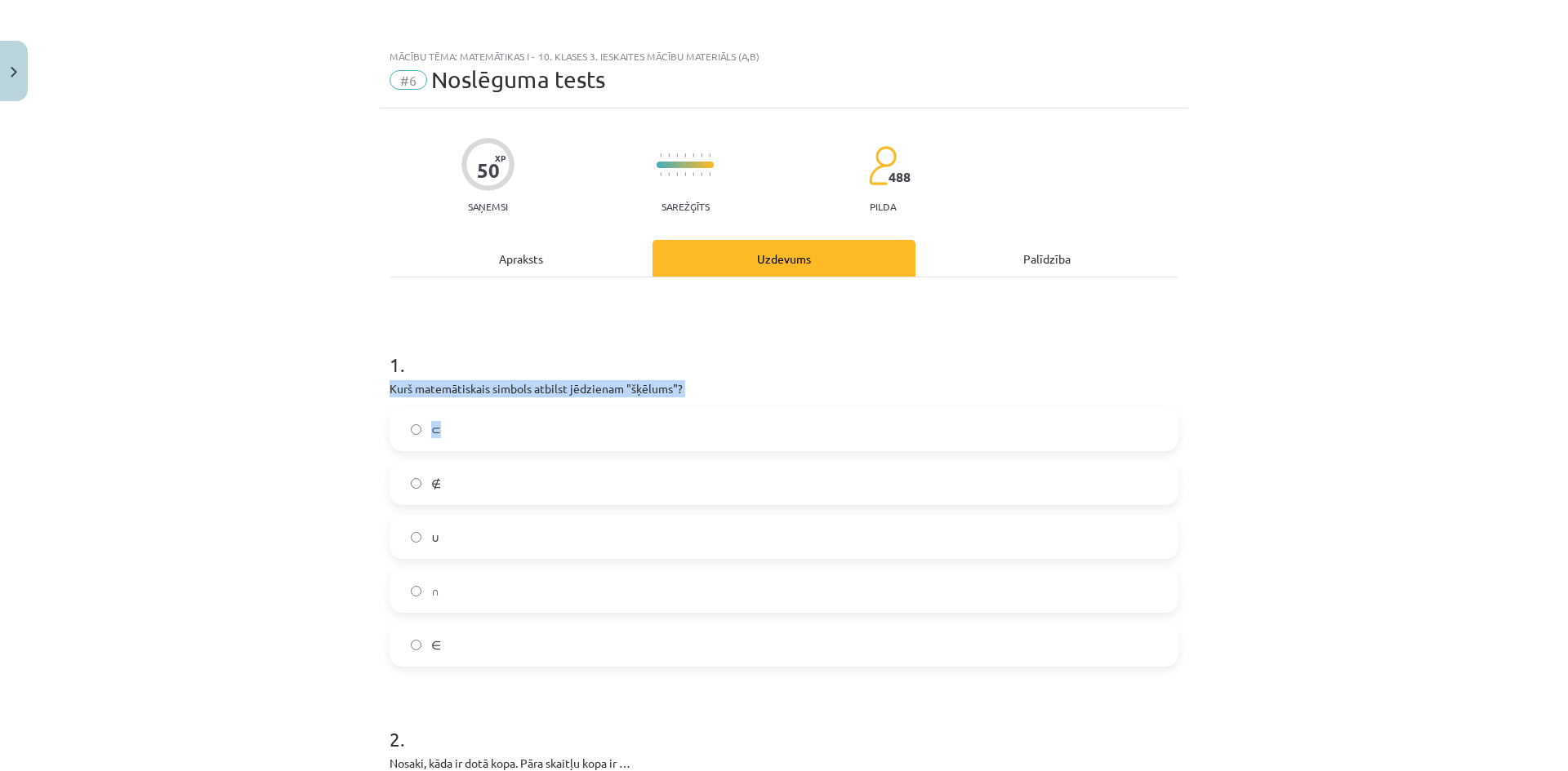
drag, startPoint x: 377, startPoint y: 382, endPoint x: 663, endPoint y: 393, distance: 286.2
drag, startPoint x: 682, startPoint y: 363, endPoint x: 437, endPoint y: 354, distance: 245.2
click at [678, 363] on h1 "1 ." at bounding box center [783, 351] width 789 height 51
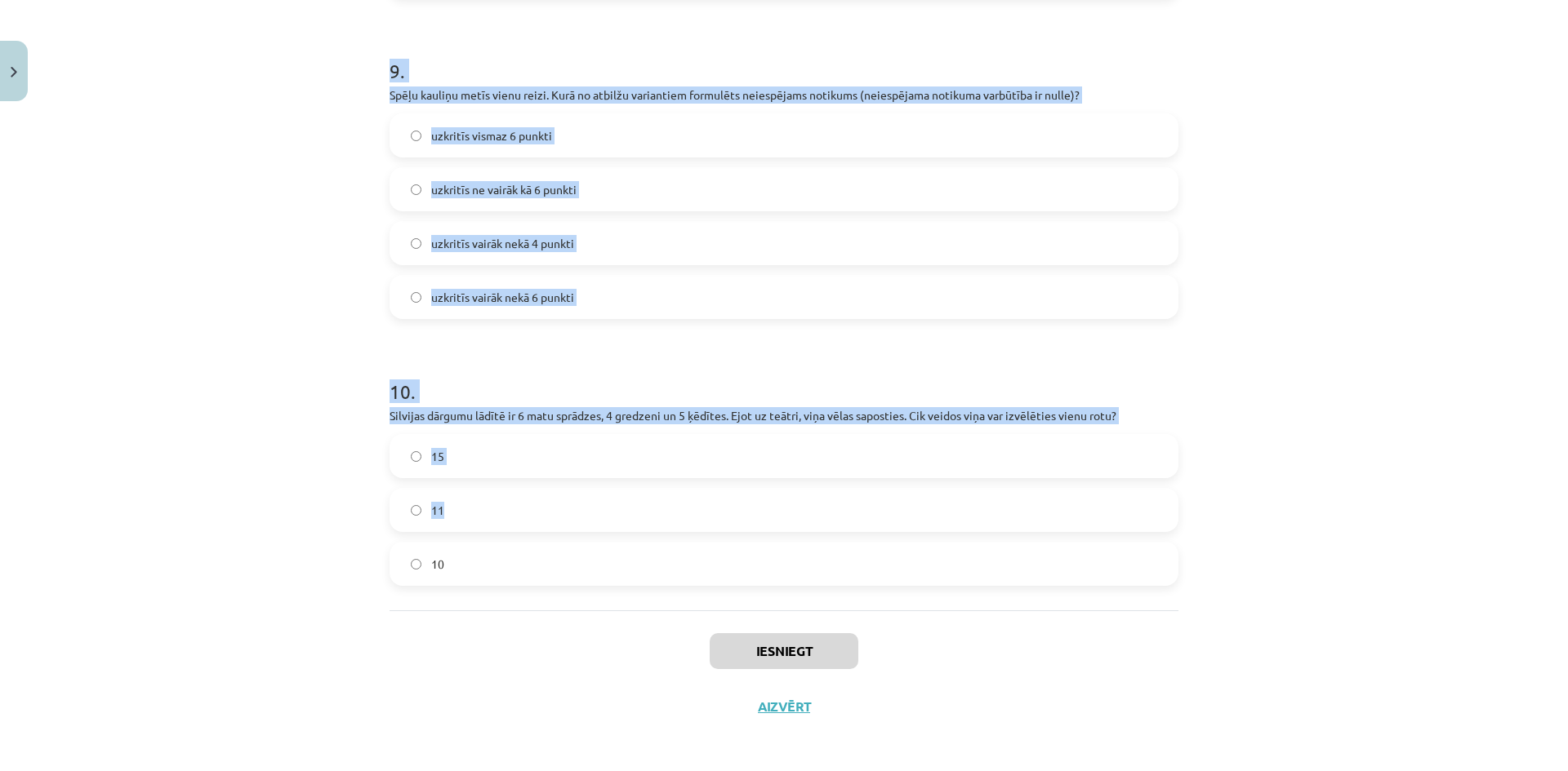
scroll to position [2790, 0]
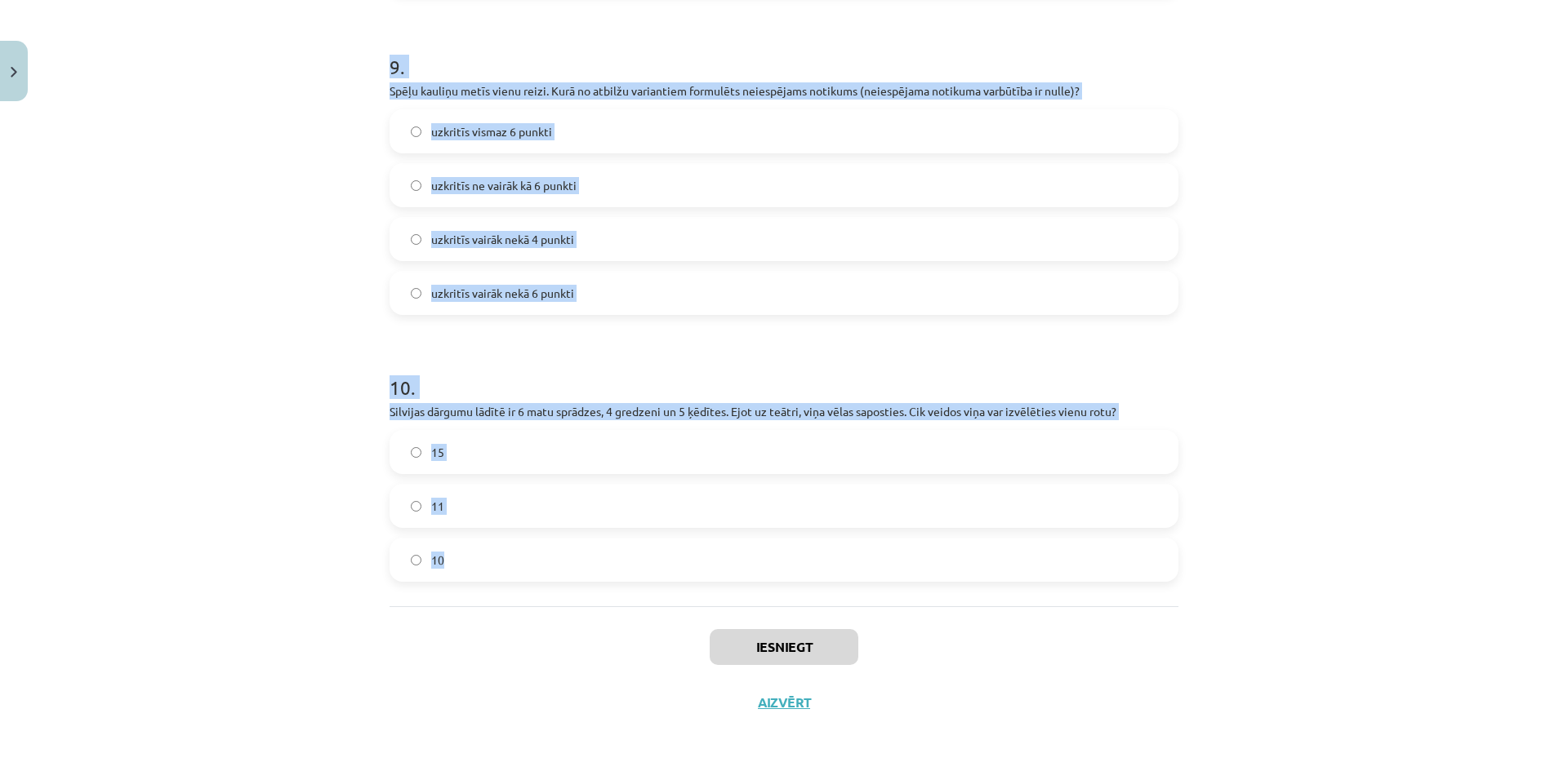
drag, startPoint x: 401, startPoint y: 364, endPoint x: 745, endPoint y: 560, distance: 395.9
copy form "1 . Kurš matemātiskais simbols atbilst jēdzienam "šķēlums"? ⊂ ∉ ∪ ∩ ∈ 2 . Nosak…"
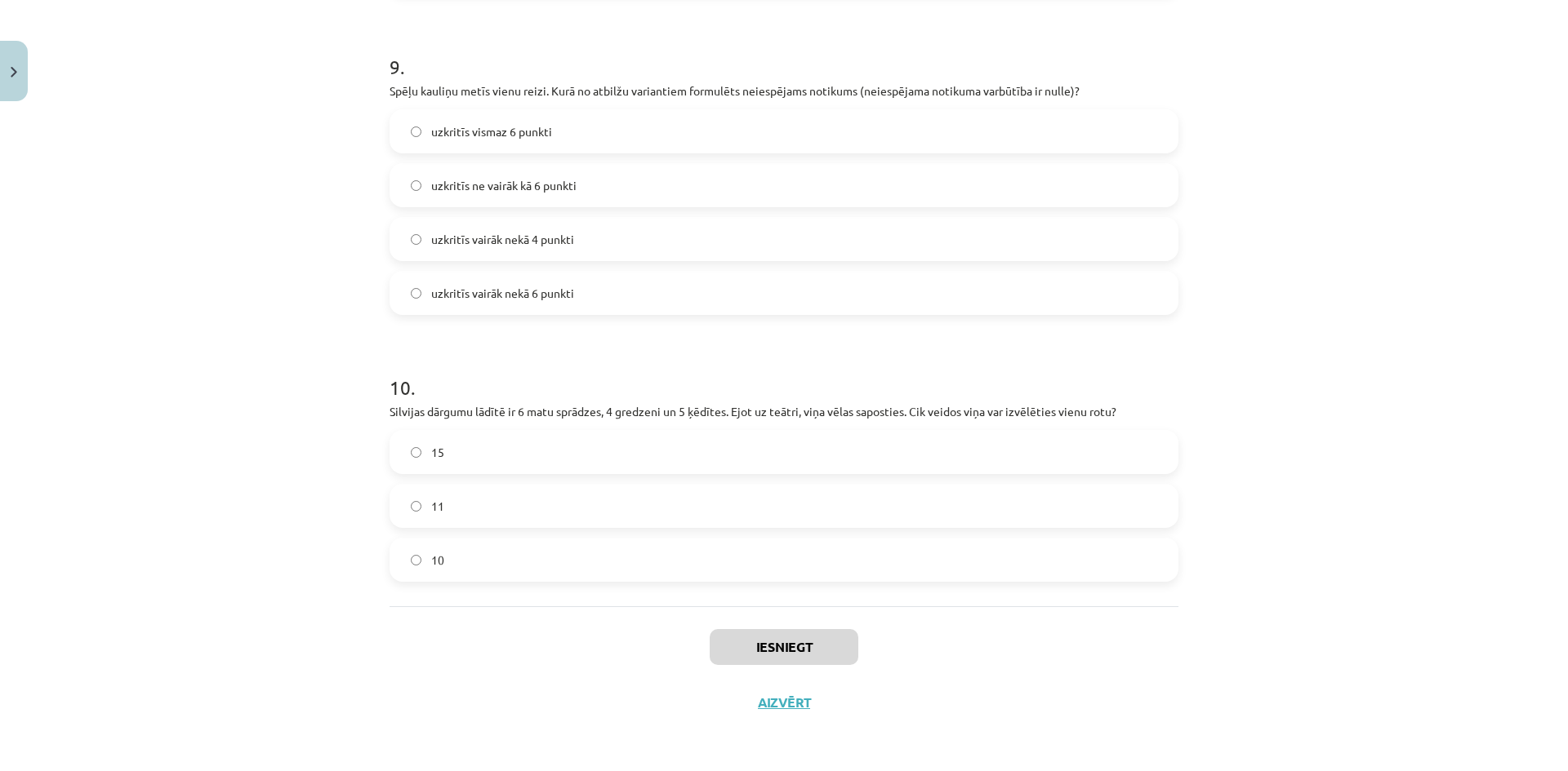
click at [428, 618] on div "Iesniegt Aizvērt" at bounding box center [783, 663] width 789 height 115
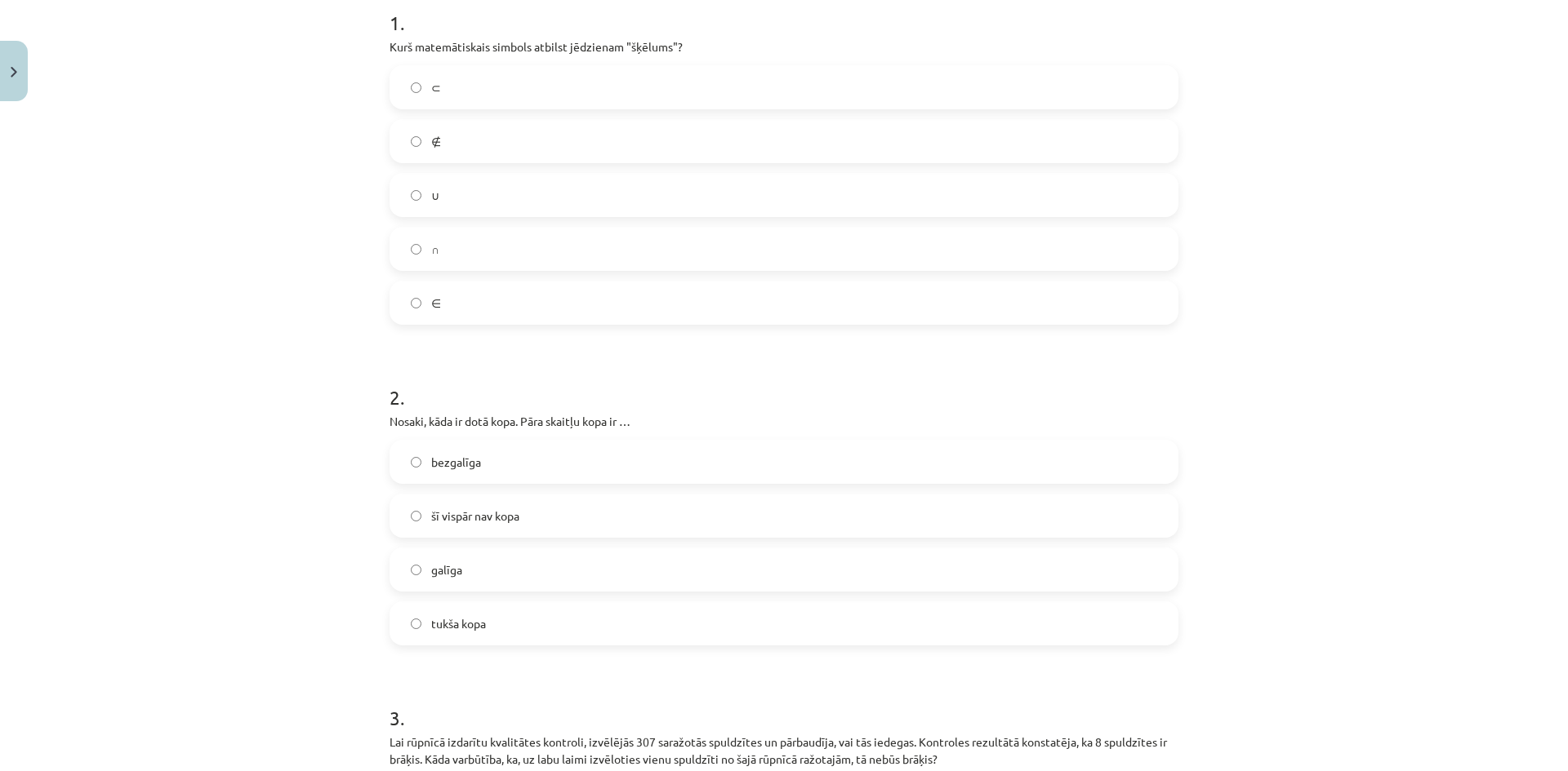
scroll to position [70, 0]
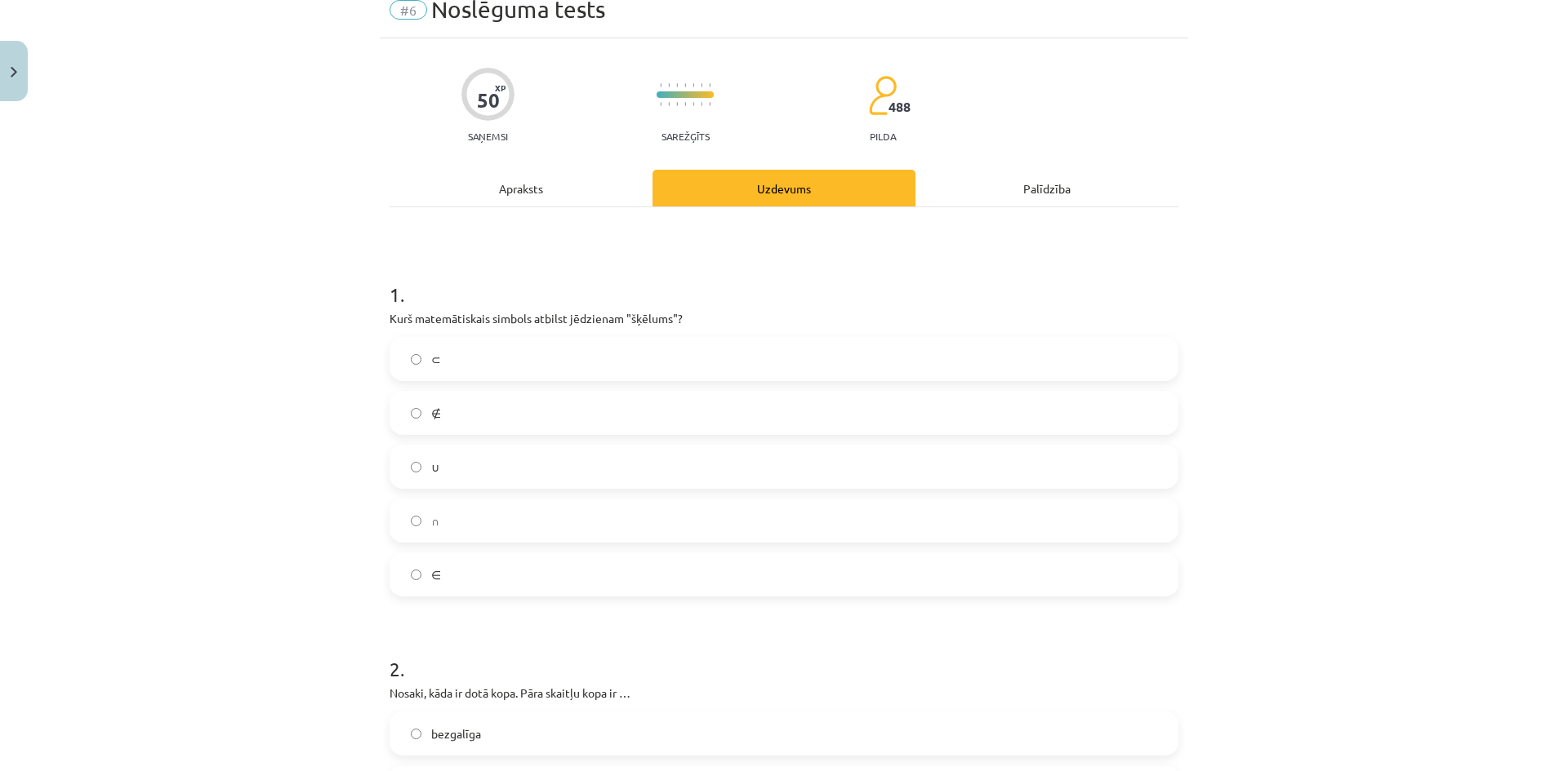
click at [457, 526] on label "∩" at bounding box center [783, 521] width 786 height 41
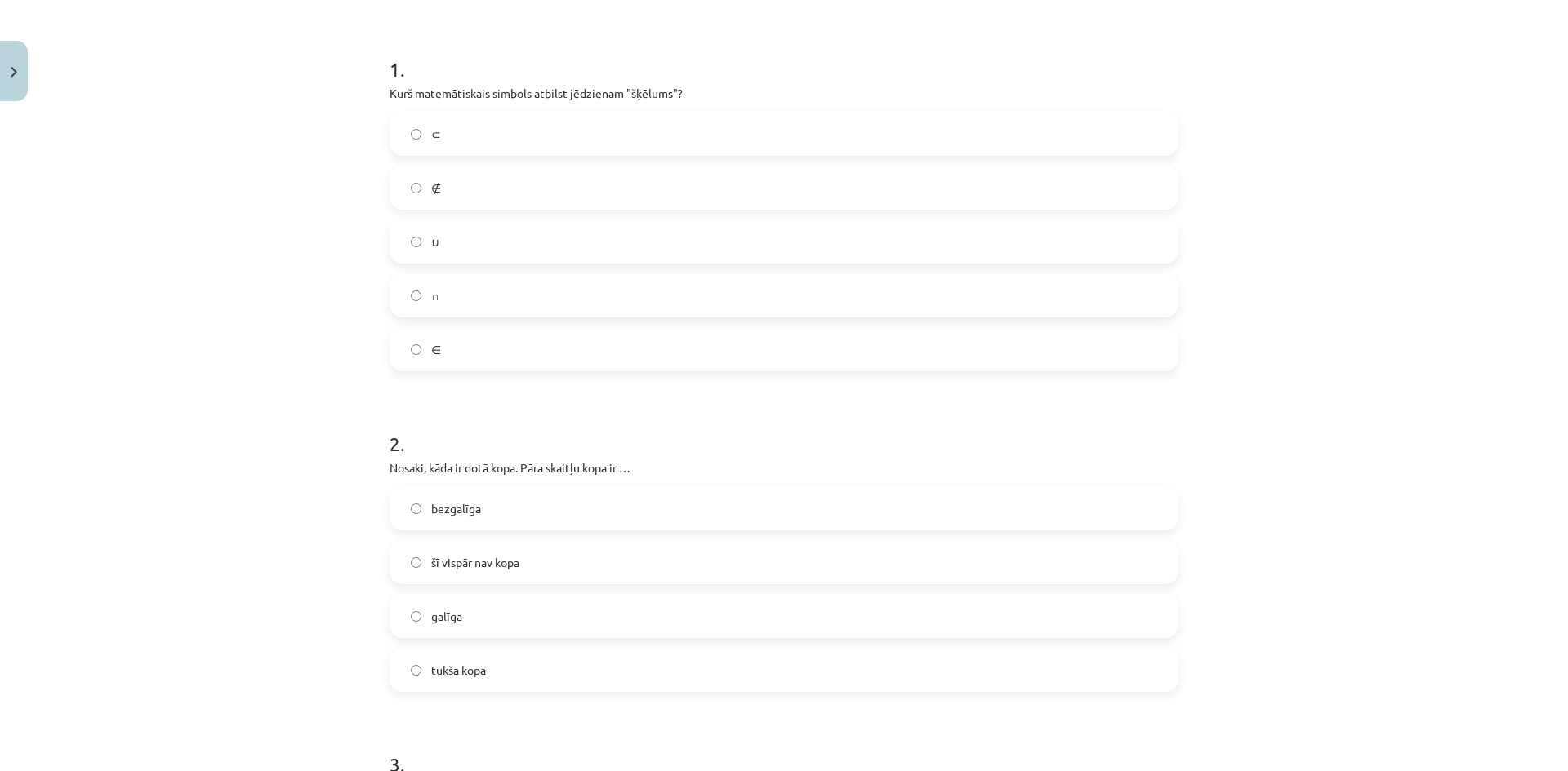
scroll to position [614, 0]
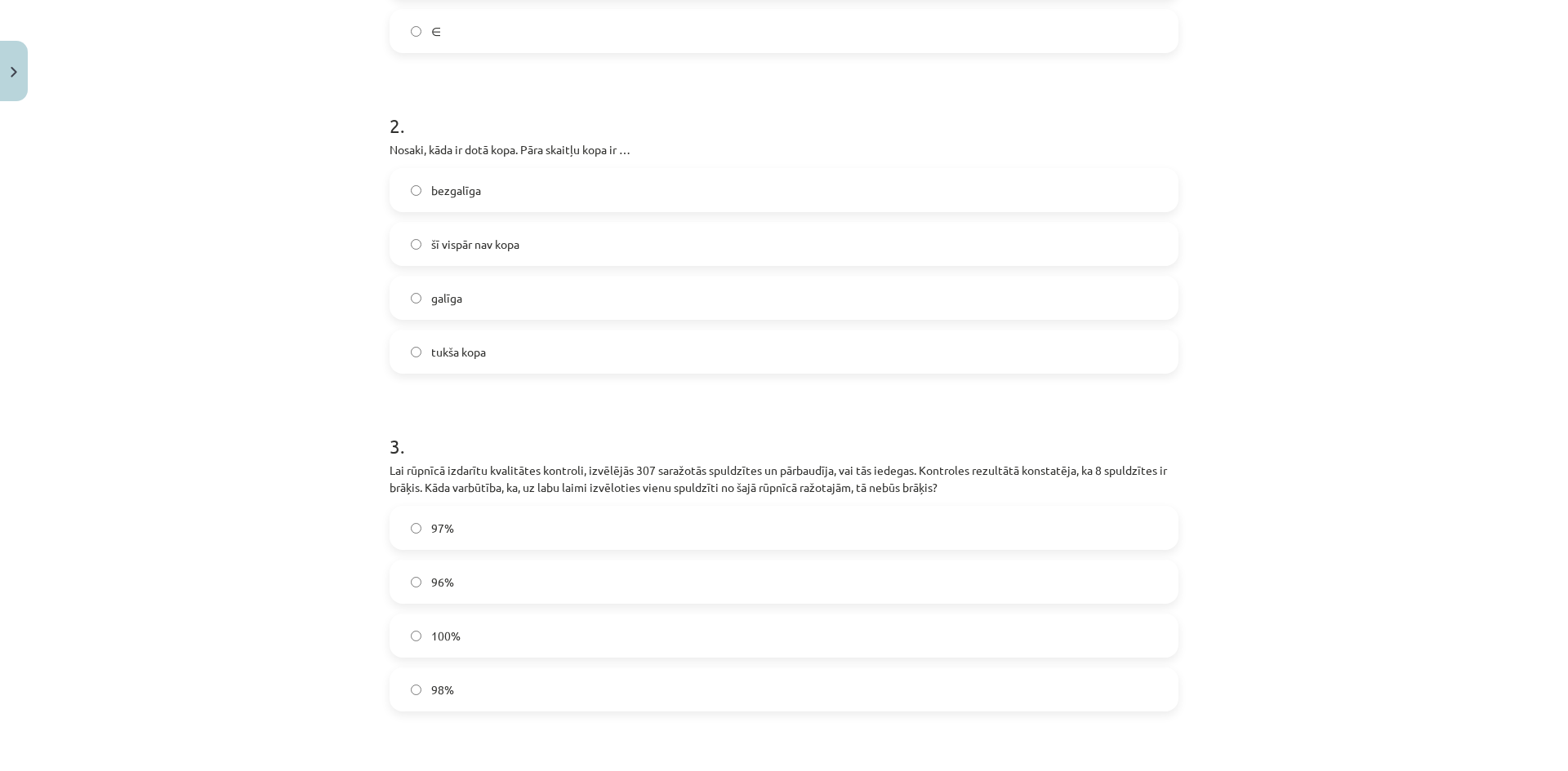
click at [471, 177] on label "bezgalīga" at bounding box center [783, 190] width 786 height 41
click at [472, 536] on label "97%" at bounding box center [783, 528] width 786 height 41
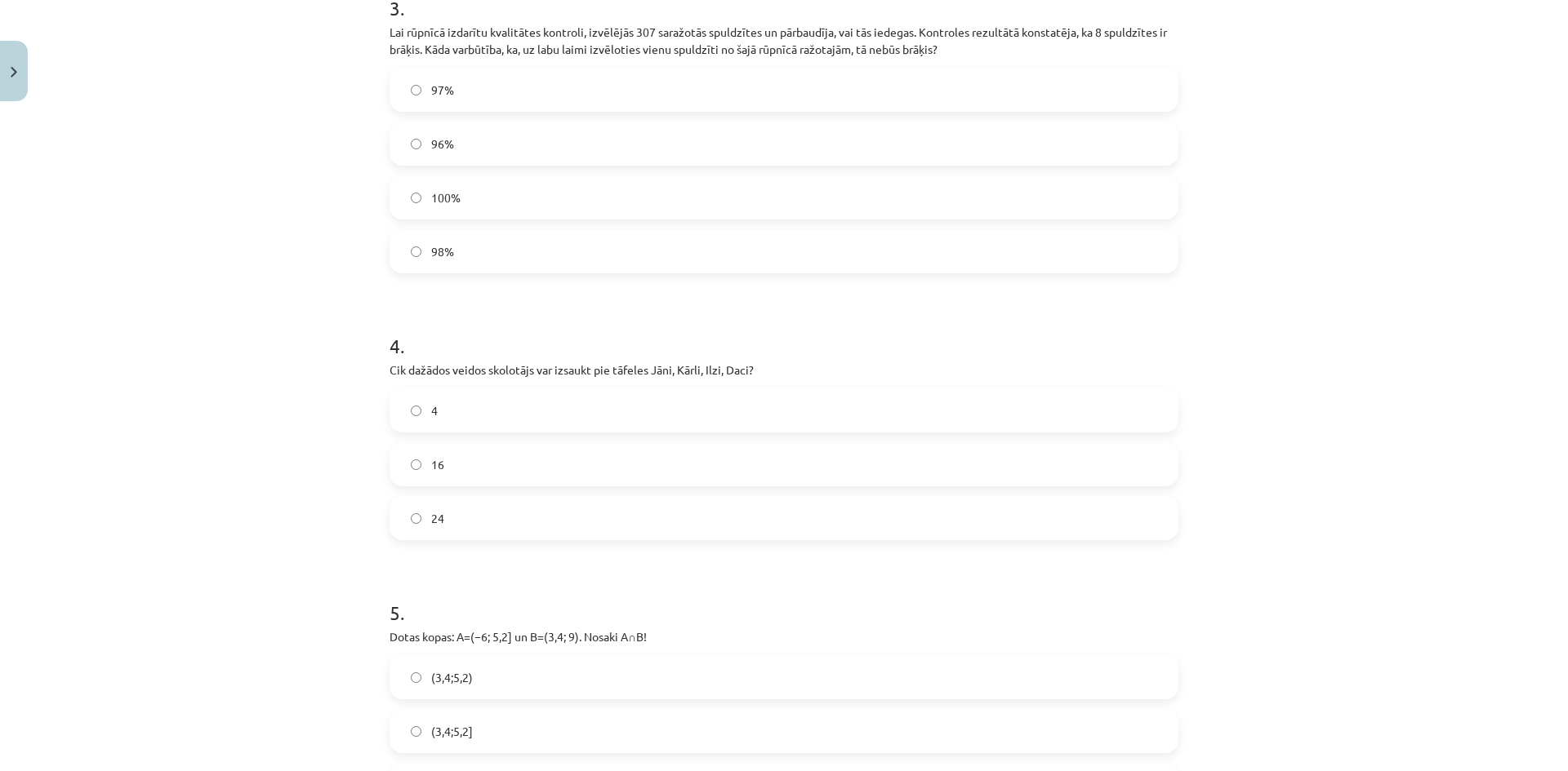
scroll to position [1158, 0]
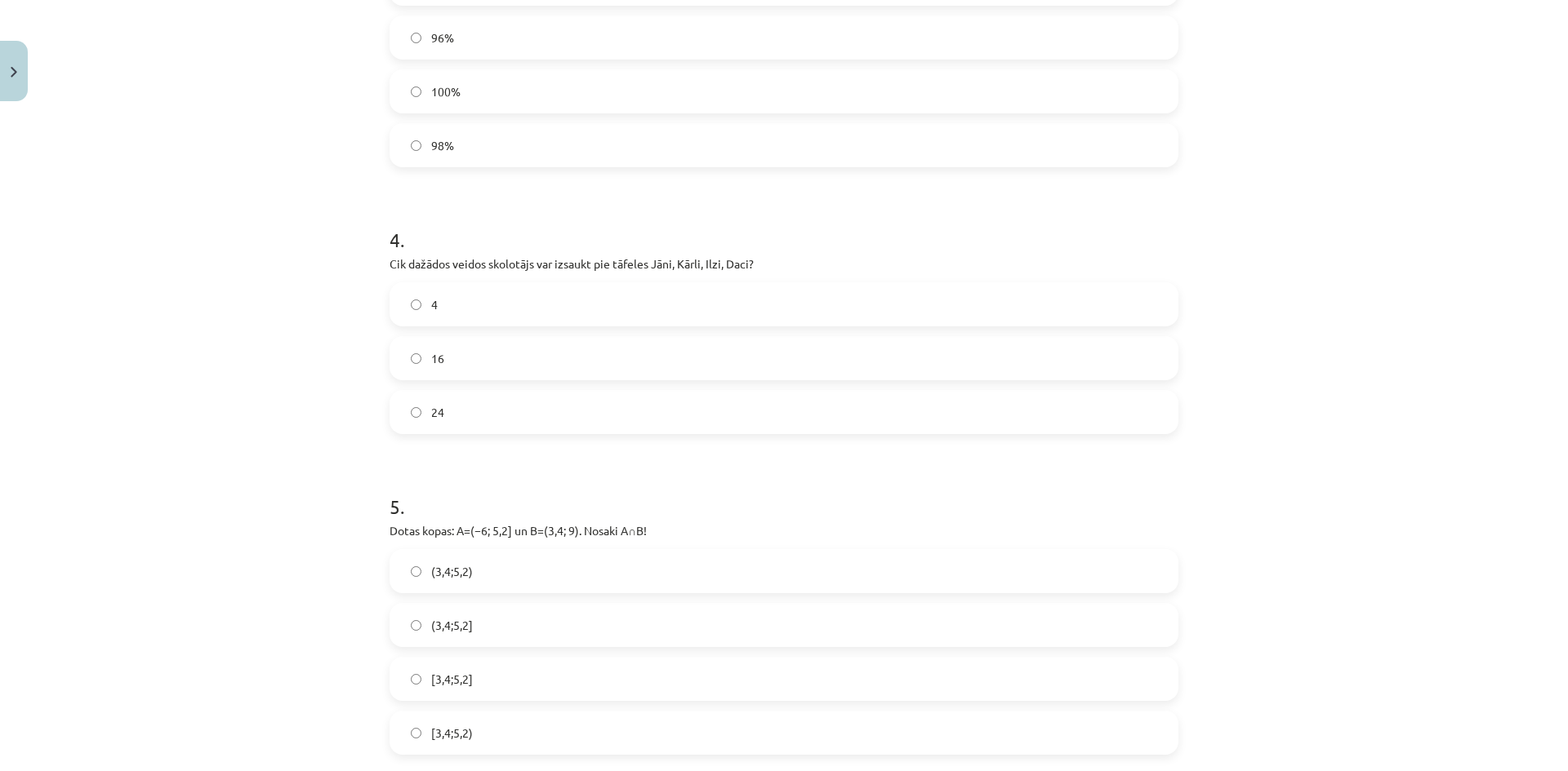
click at [455, 414] on label "24" at bounding box center [783, 412] width 786 height 41
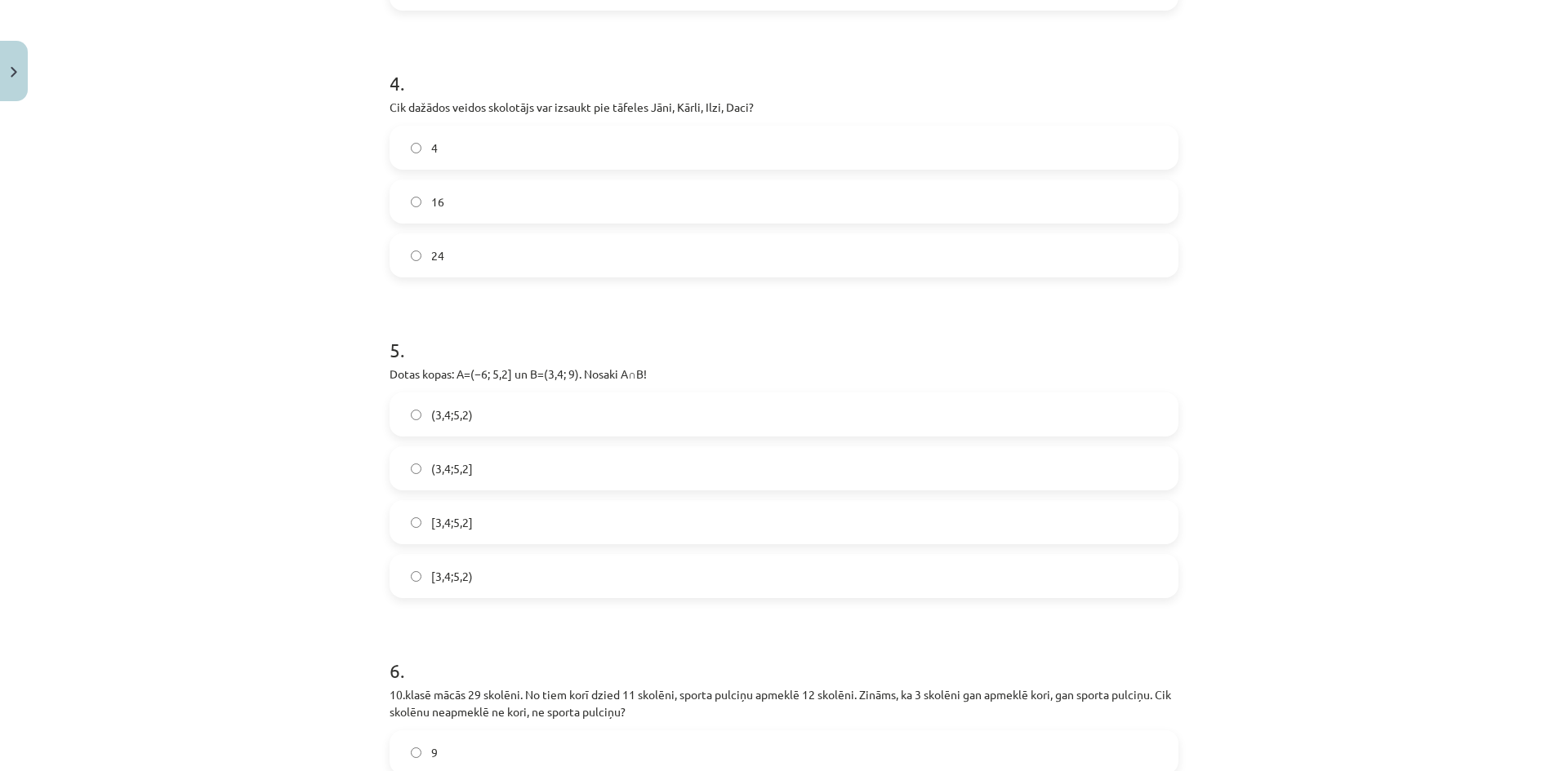
scroll to position [1430, 0]
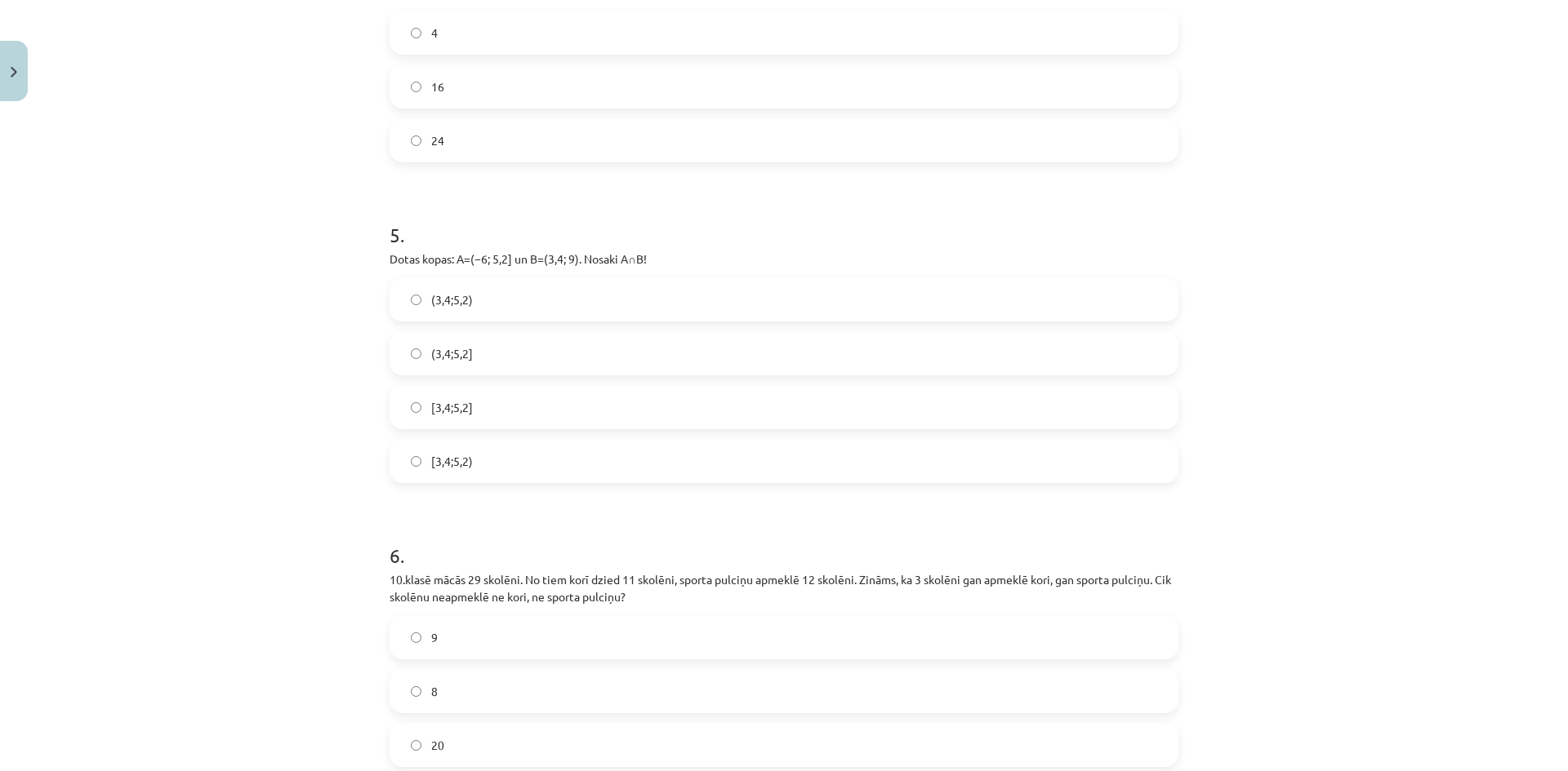
click at [499, 346] on label "(3,4;5,2]" at bounding box center [783, 353] width 786 height 41
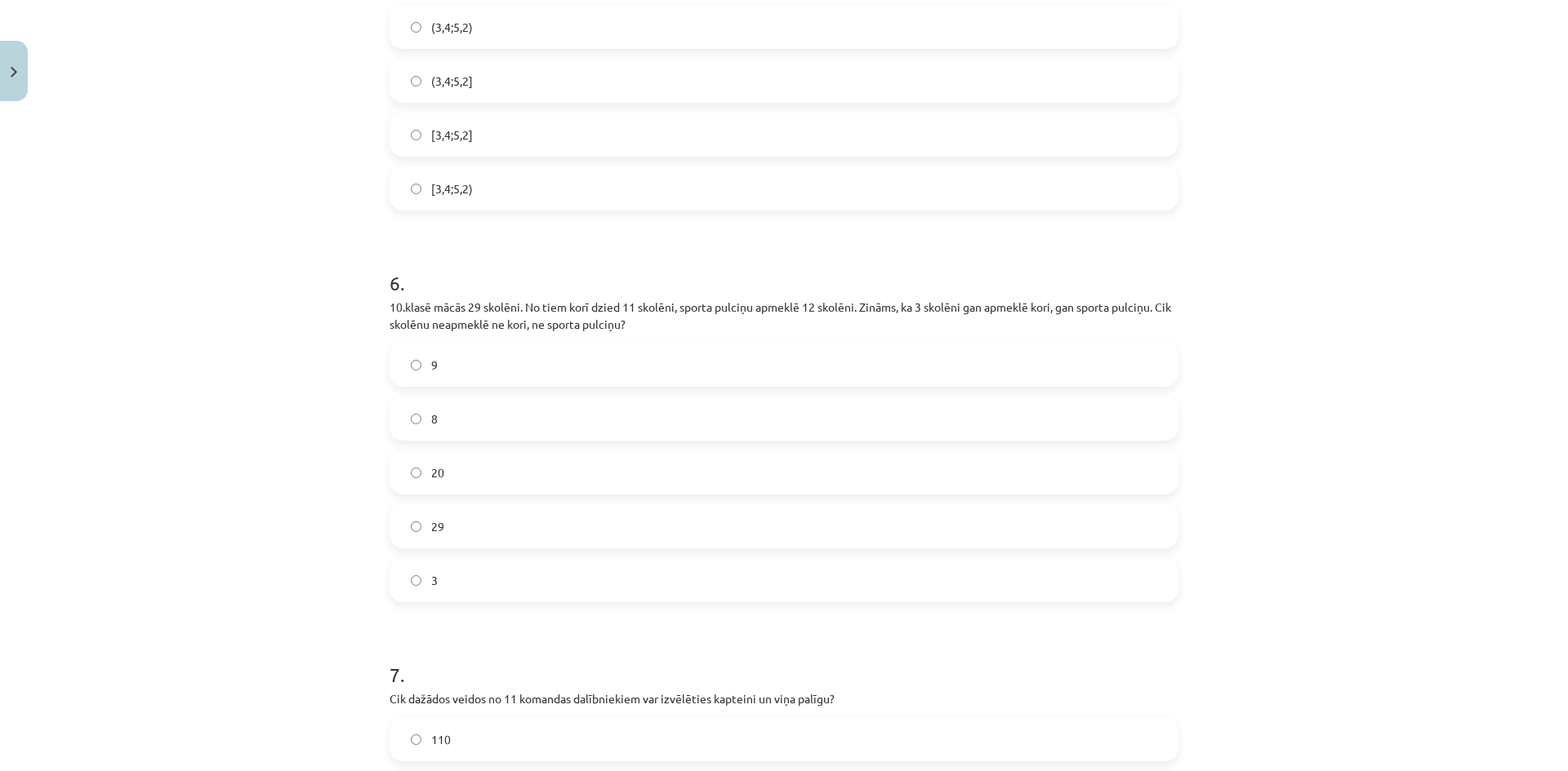
click at [449, 369] on label "9" at bounding box center [783, 365] width 786 height 41
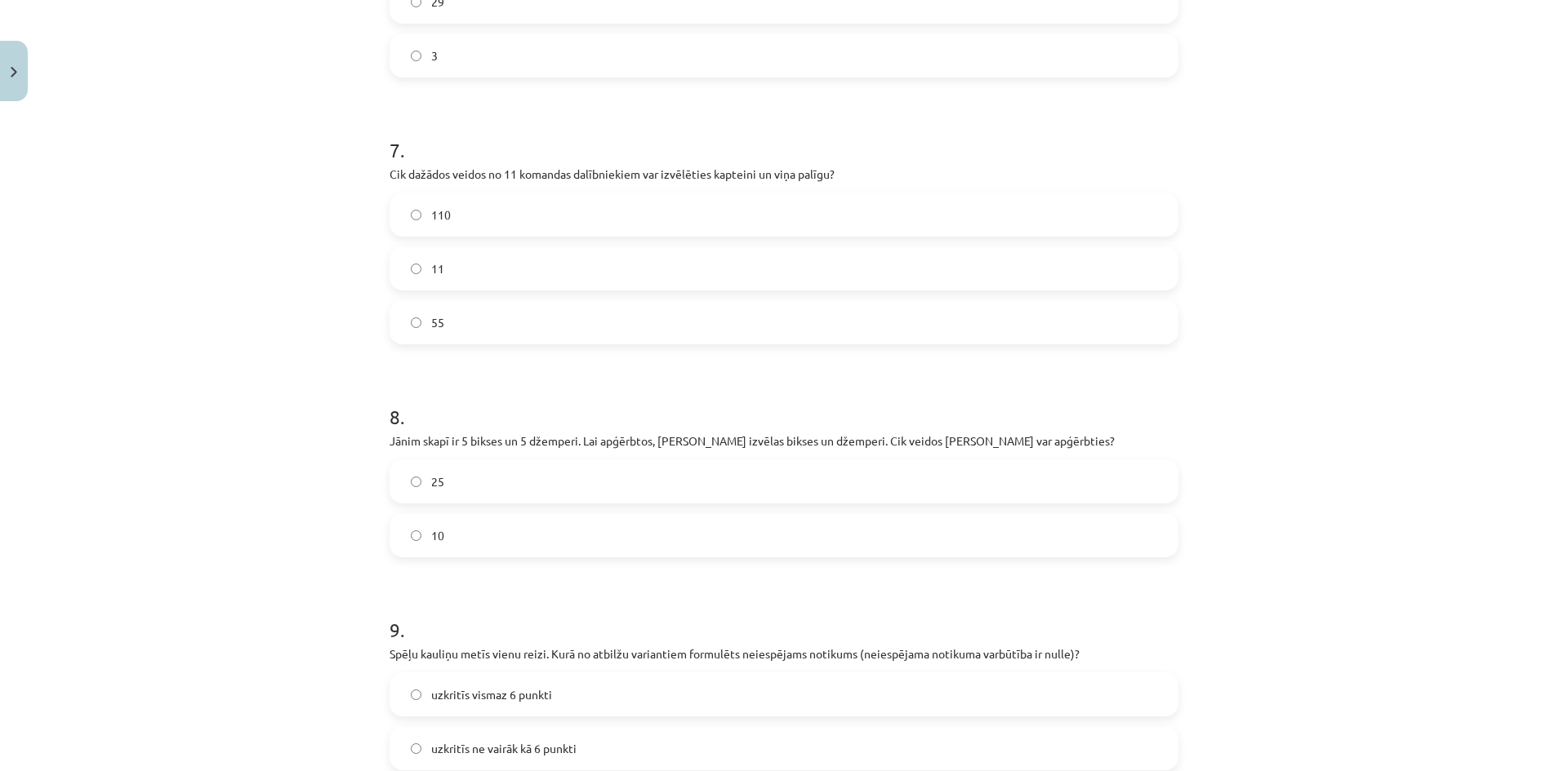
scroll to position [2246, 0]
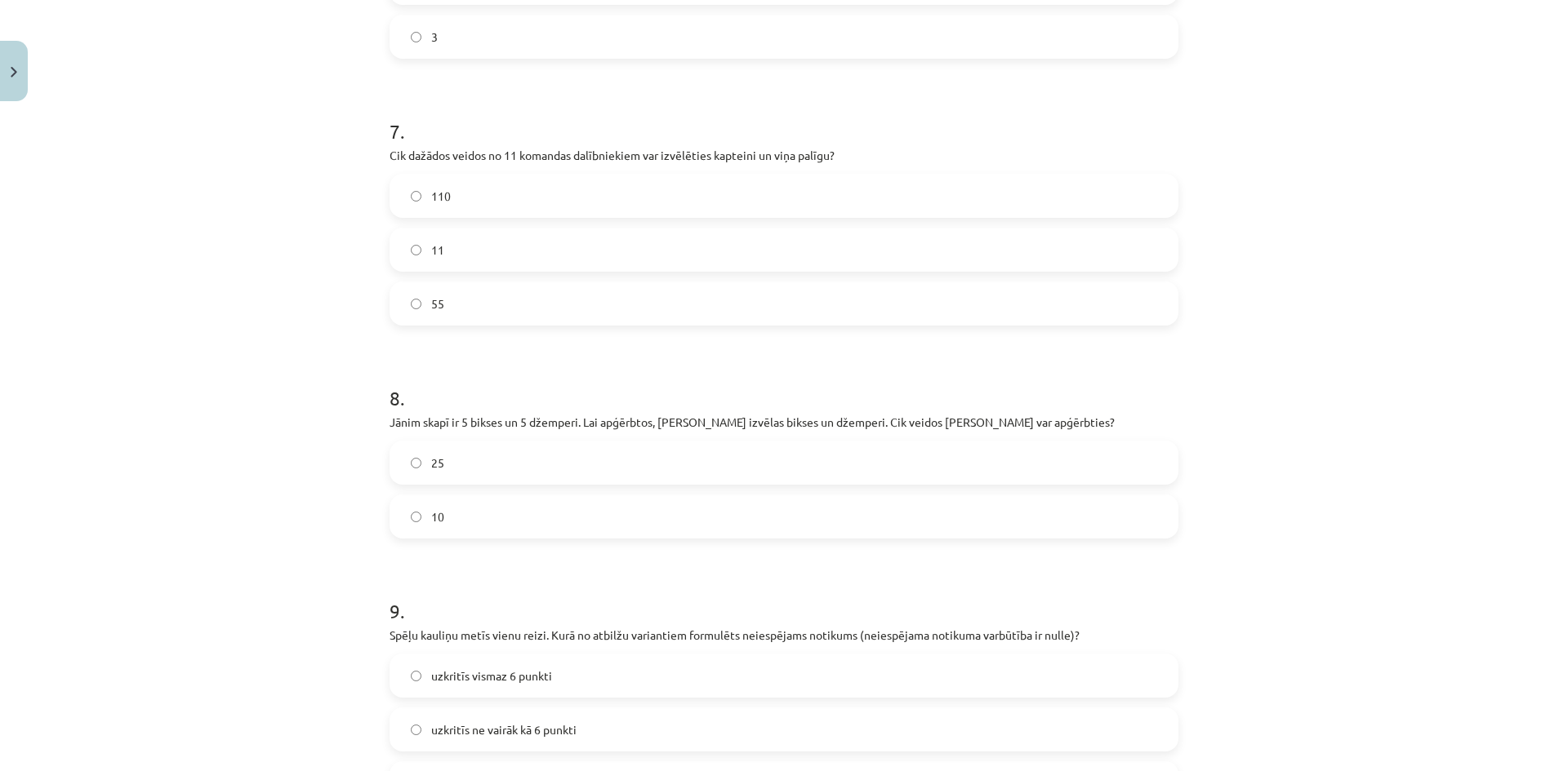
click at [443, 201] on span "110" at bounding box center [441, 196] width 20 height 17
click at [464, 468] on label "25" at bounding box center [783, 463] width 786 height 41
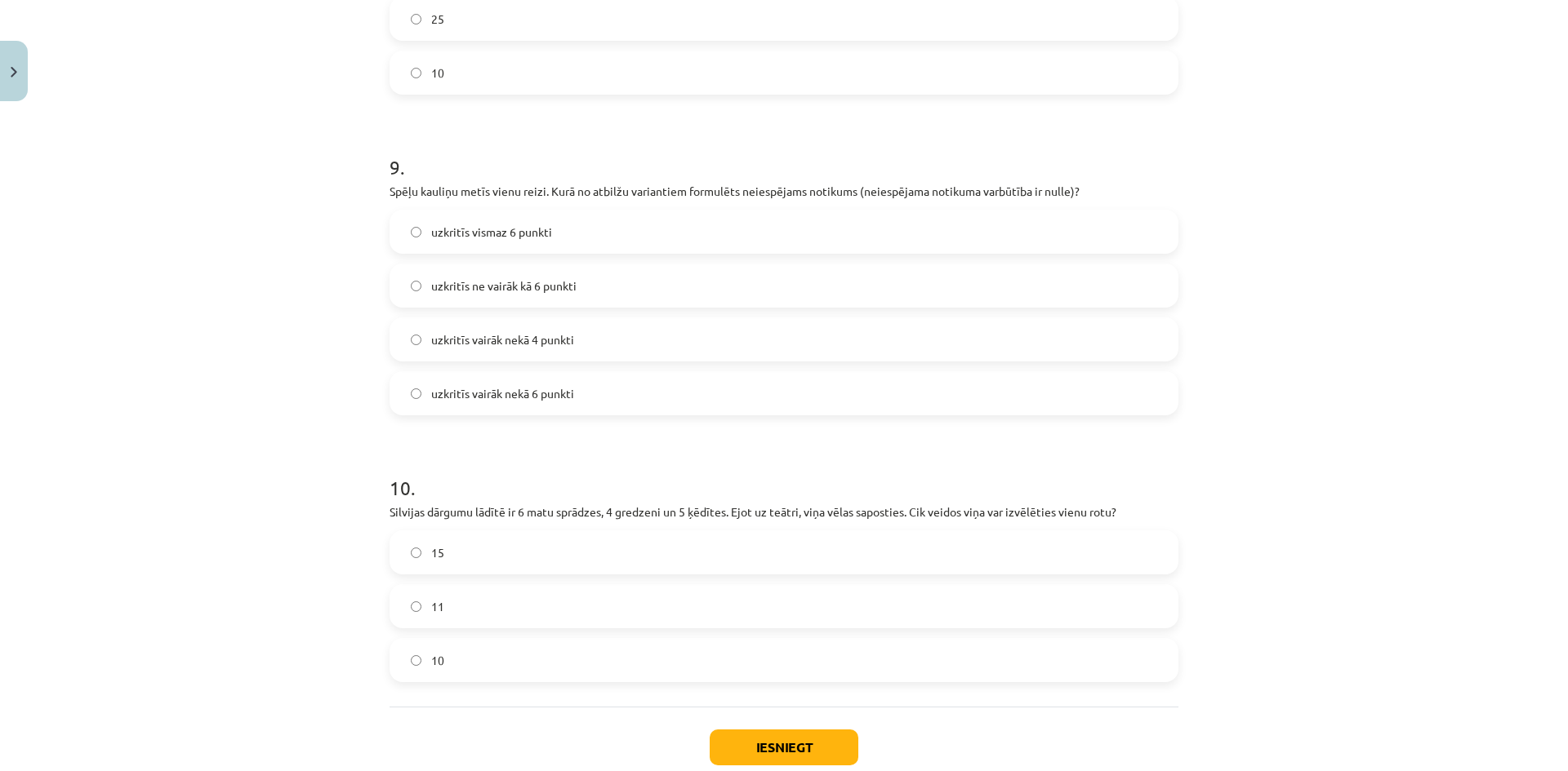
scroll to position [2790, 0]
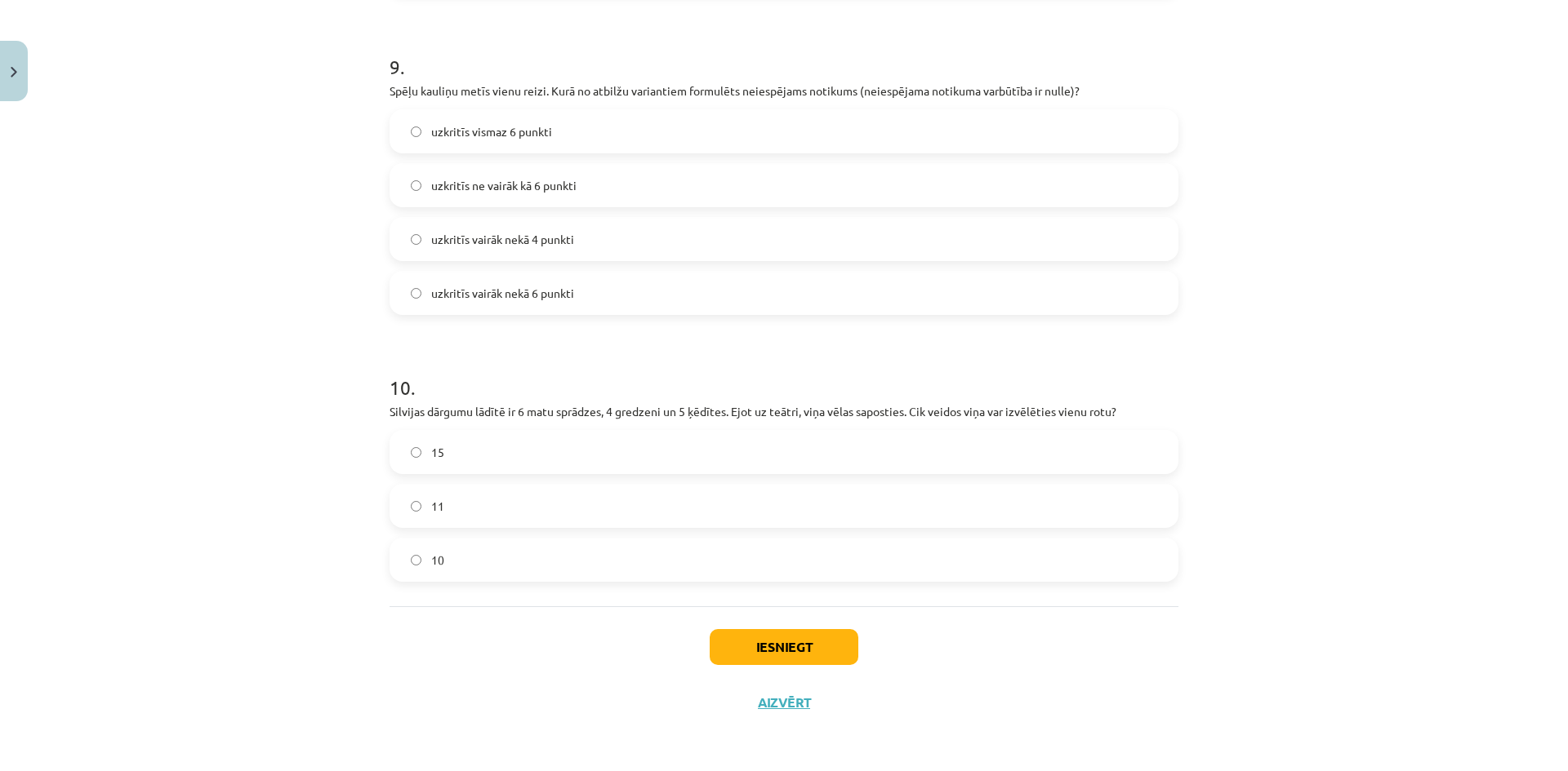
click at [499, 295] on span "uzkritīs vairāk nekā 6 punkti" at bounding box center [503, 293] width 143 height 17
click at [488, 449] on label "15" at bounding box center [783, 452] width 786 height 41
click at [770, 637] on button "Iesniegt" at bounding box center [783, 647] width 149 height 36
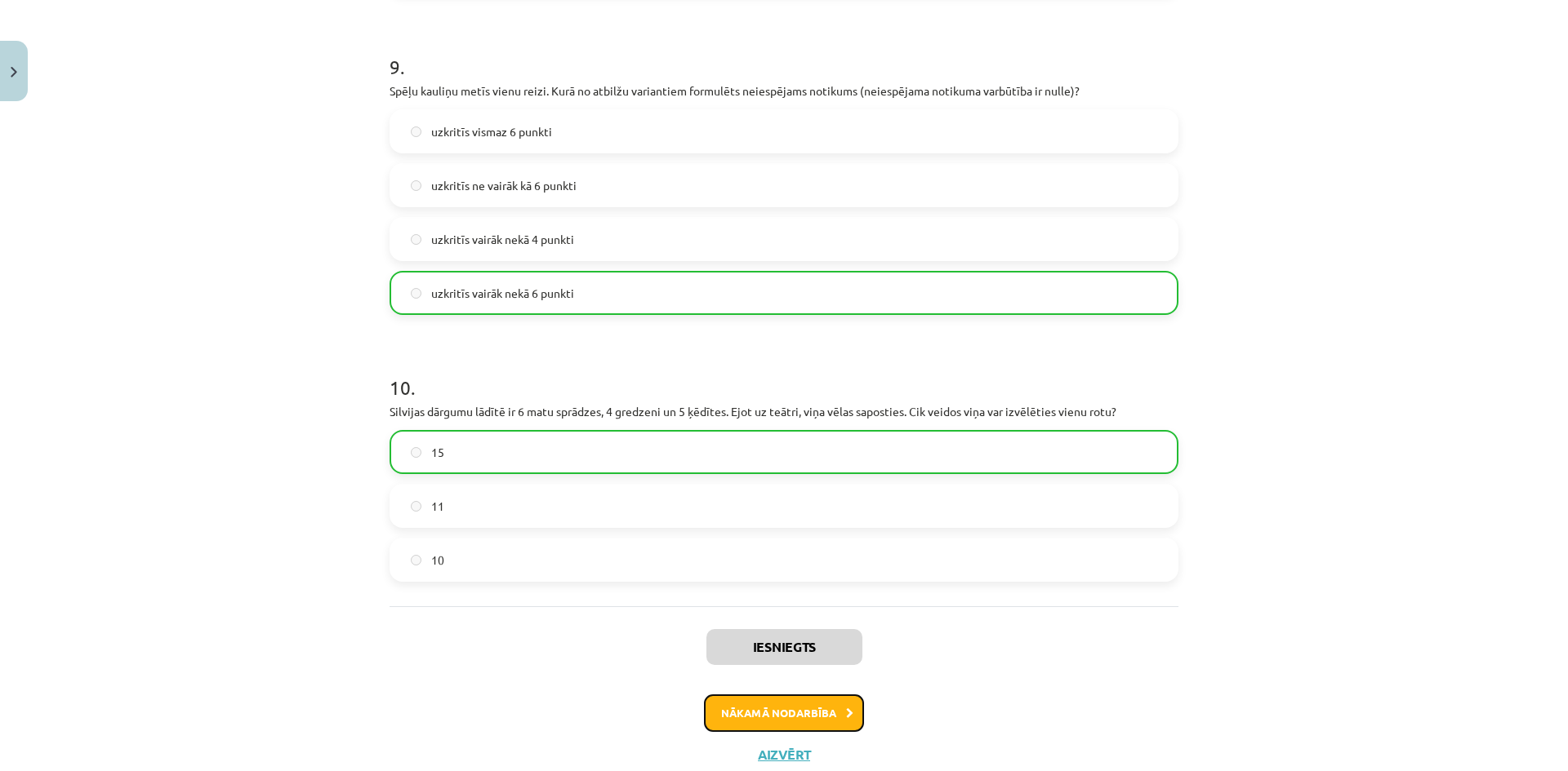
click at [801, 712] on button "Nākamā nodarbība" at bounding box center [784, 713] width 160 height 37
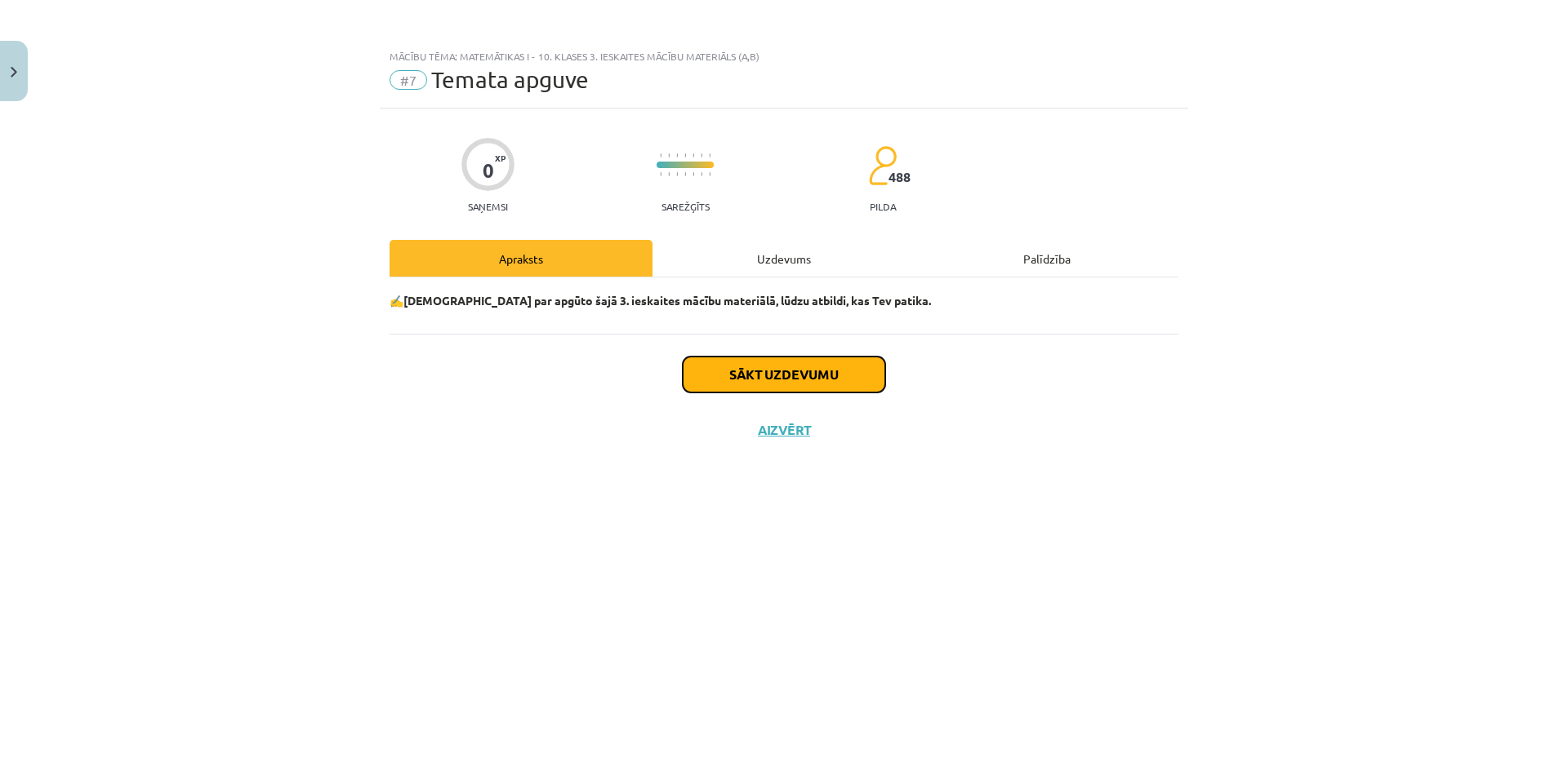
click at [787, 361] on button "Sākt uzdevumu" at bounding box center [784, 374] width 202 height 36
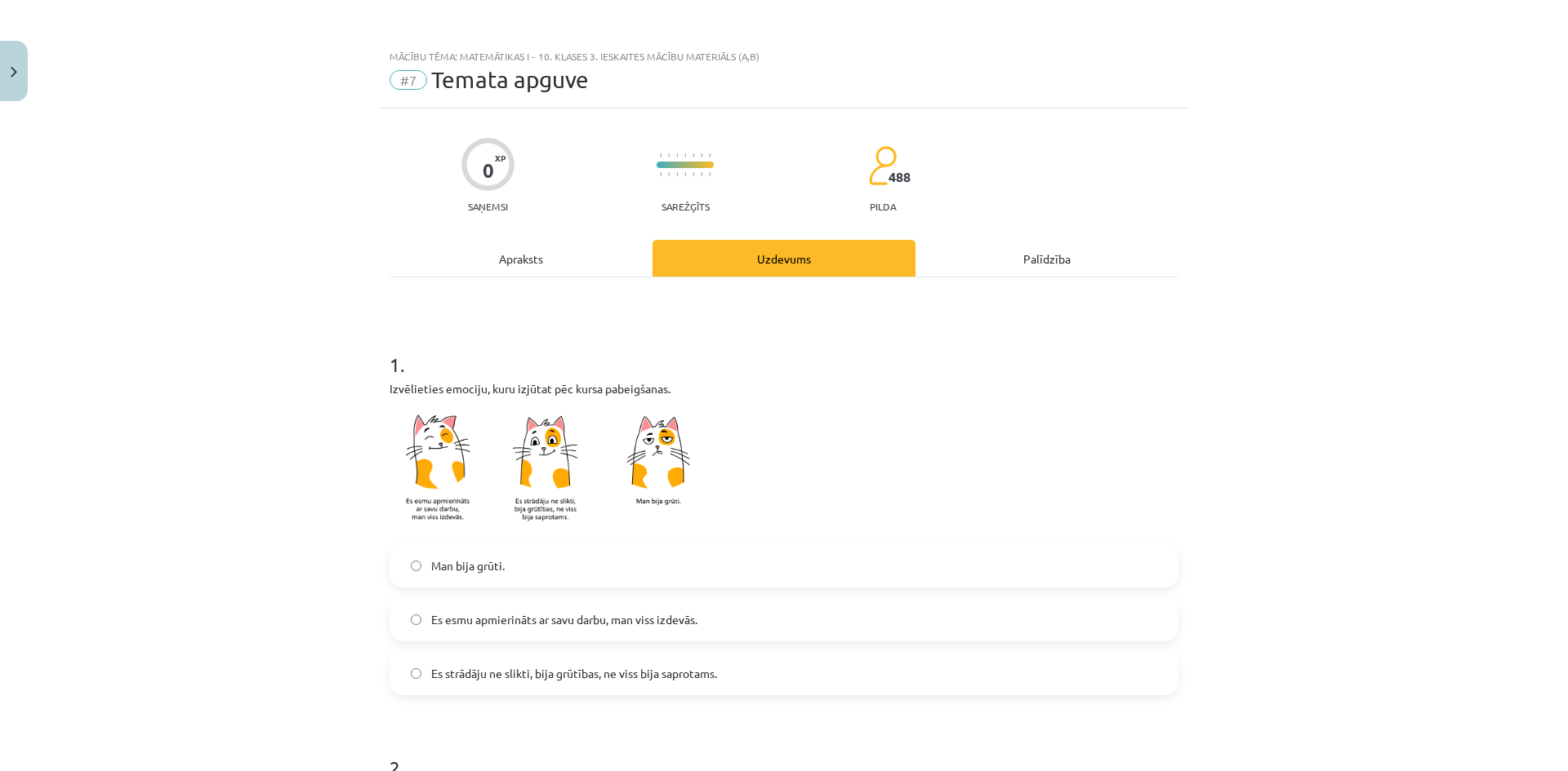
click at [489, 627] on span "Es esmu apmierināts ar savu darbu, man viss izdevās." at bounding box center [564, 620] width 266 height 17
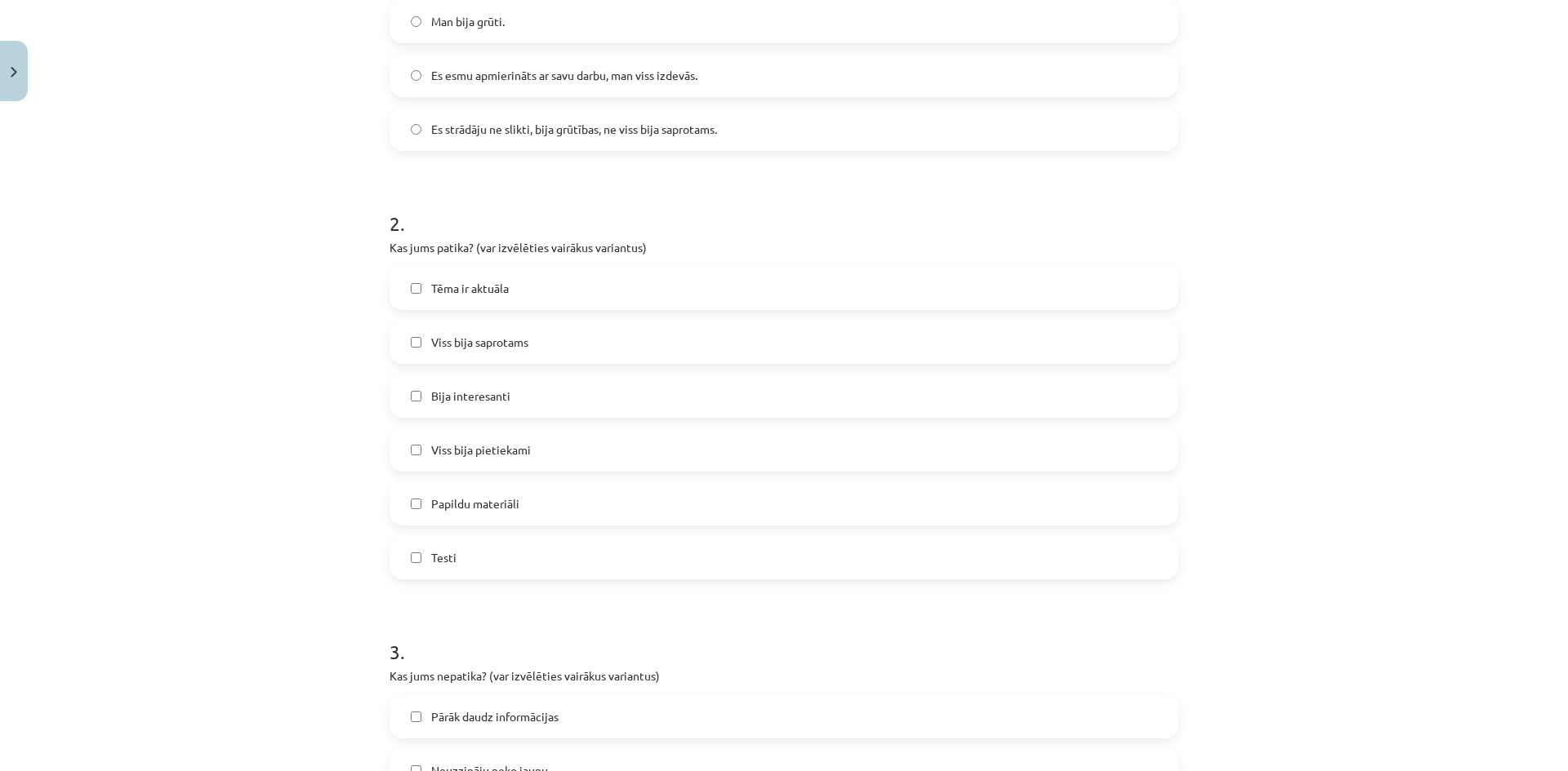
click at [485, 398] on span "Bija interesanti" at bounding box center [471, 397] width 79 height 17
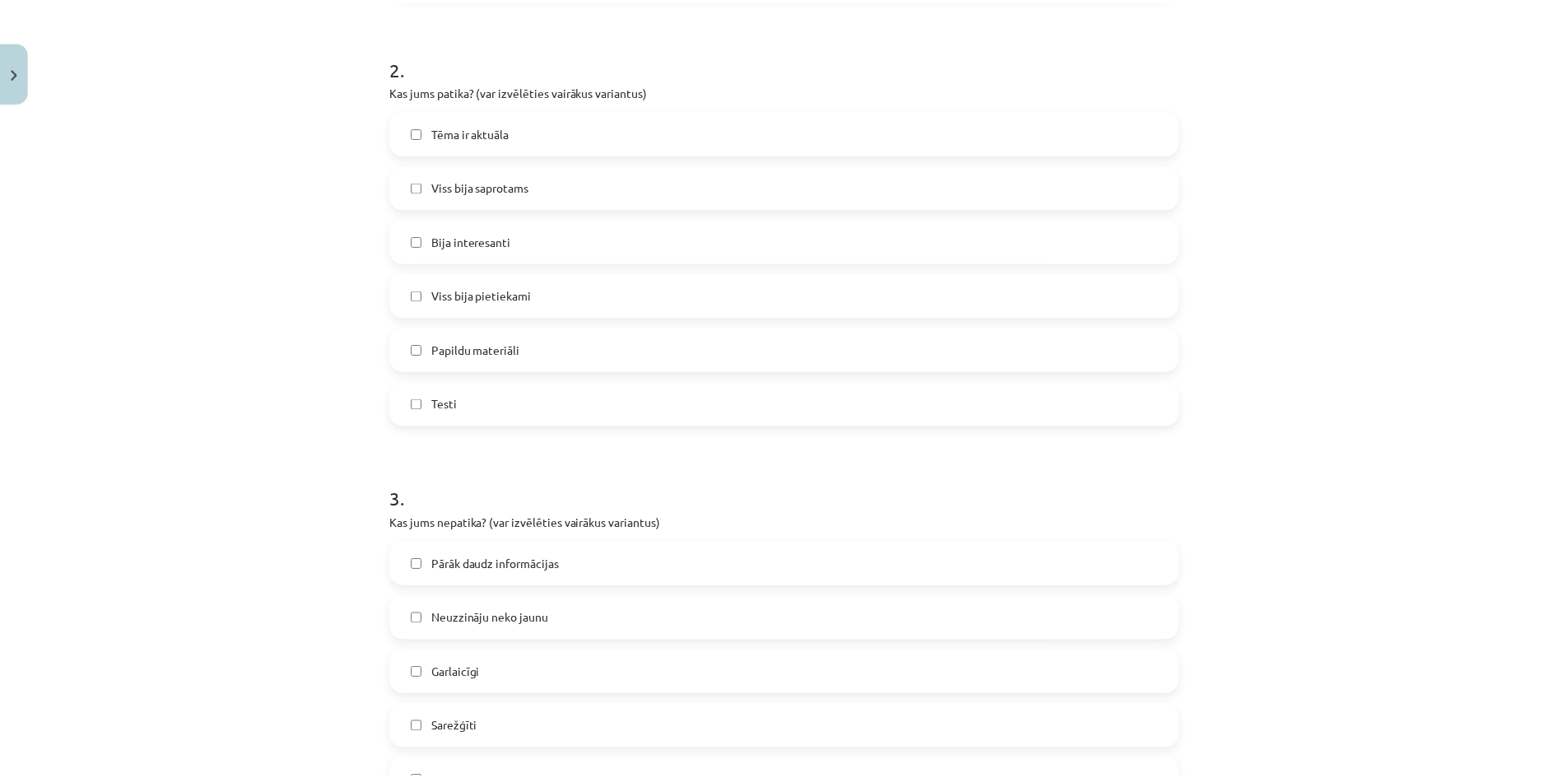
scroll to position [979, 0]
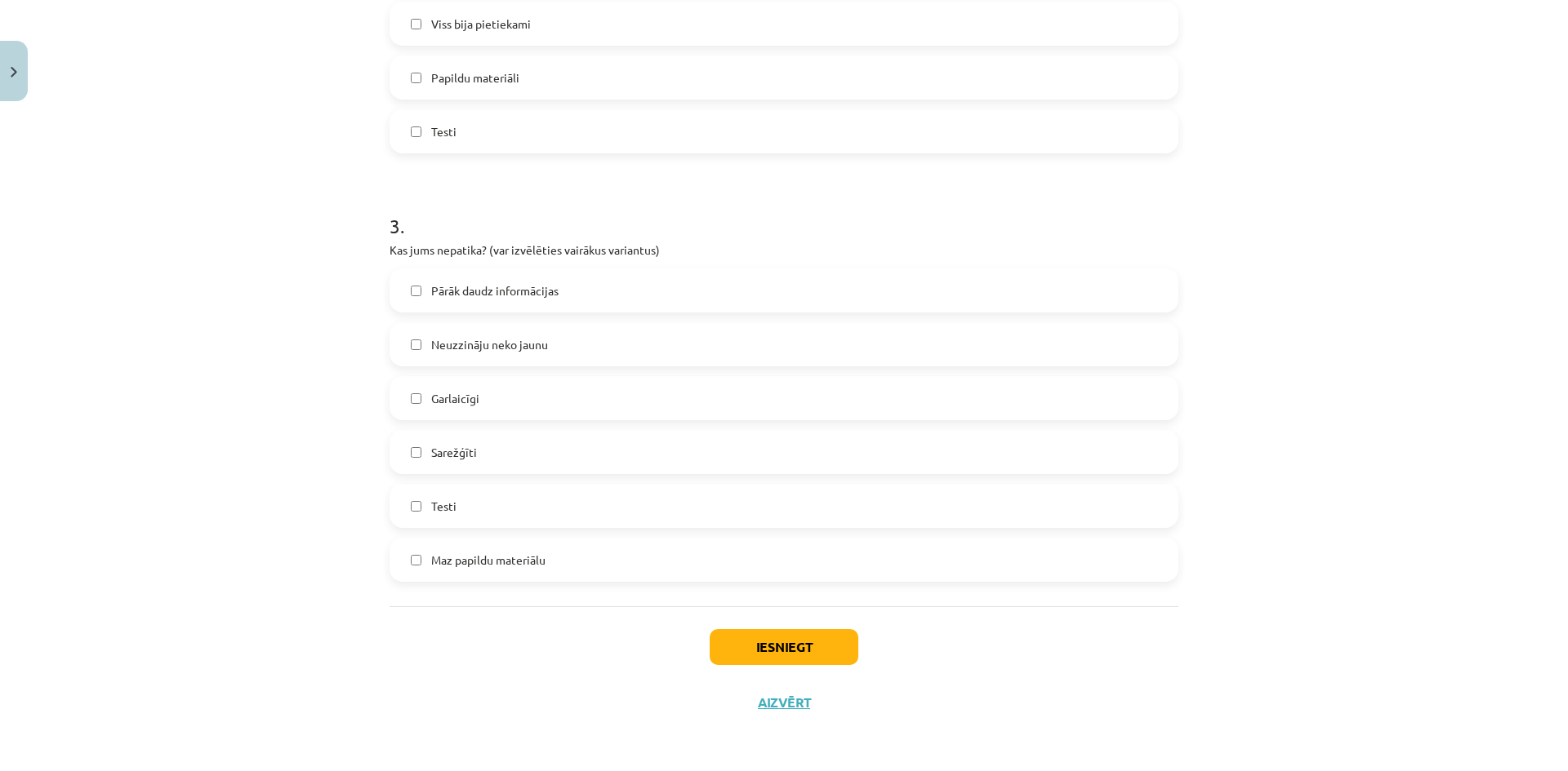
click at [507, 392] on label "Garlaicīgi" at bounding box center [783, 398] width 786 height 41
click at [482, 444] on label "Sarežģīti" at bounding box center [783, 452] width 786 height 41
click at [772, 638] on button "Iesniegt" at bounding box center [783, 647] width 149 height 36
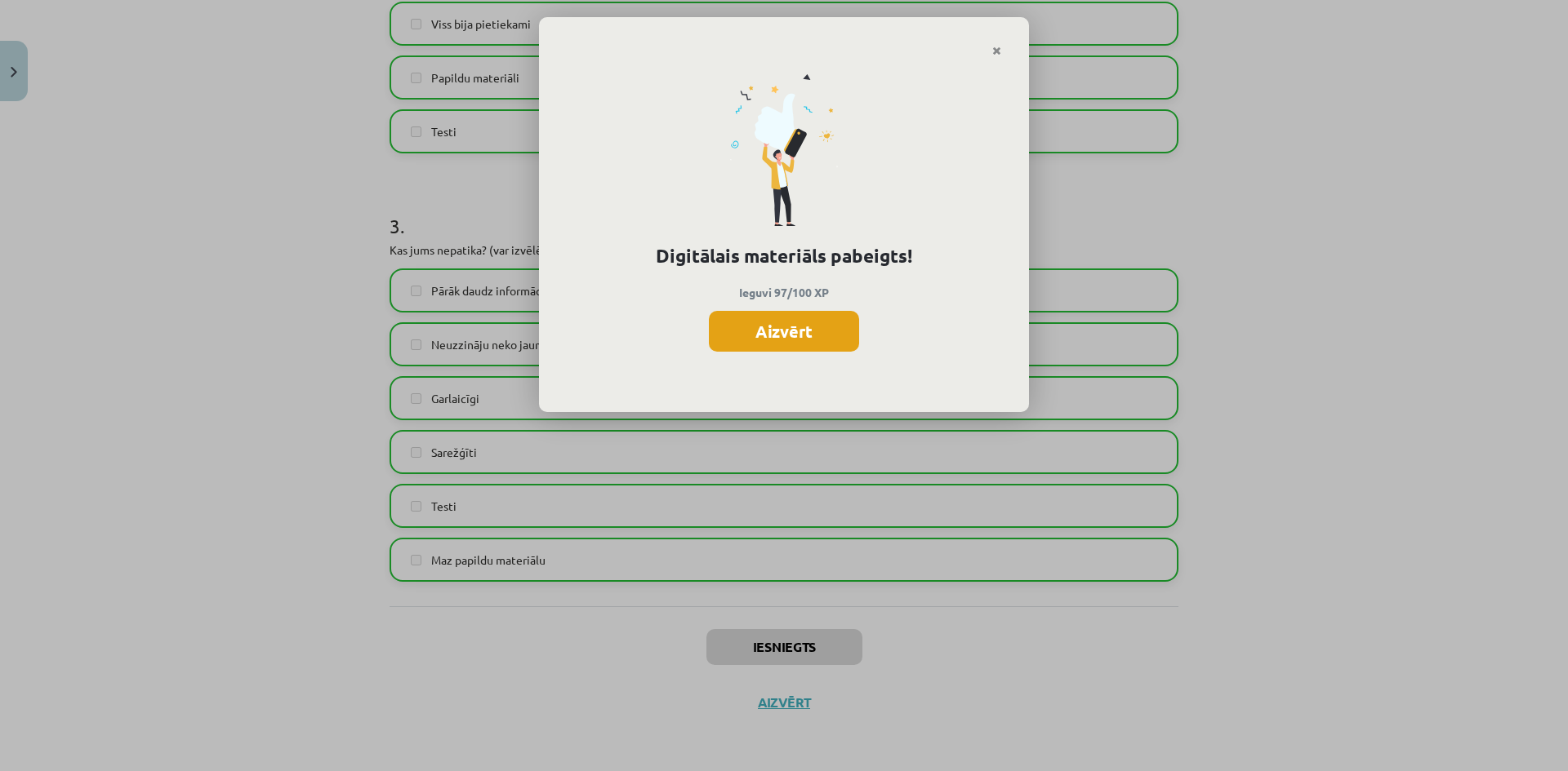
click at [747, 342] on button "Aizvērt" at bounding box center [783, 331] width 150 height 41
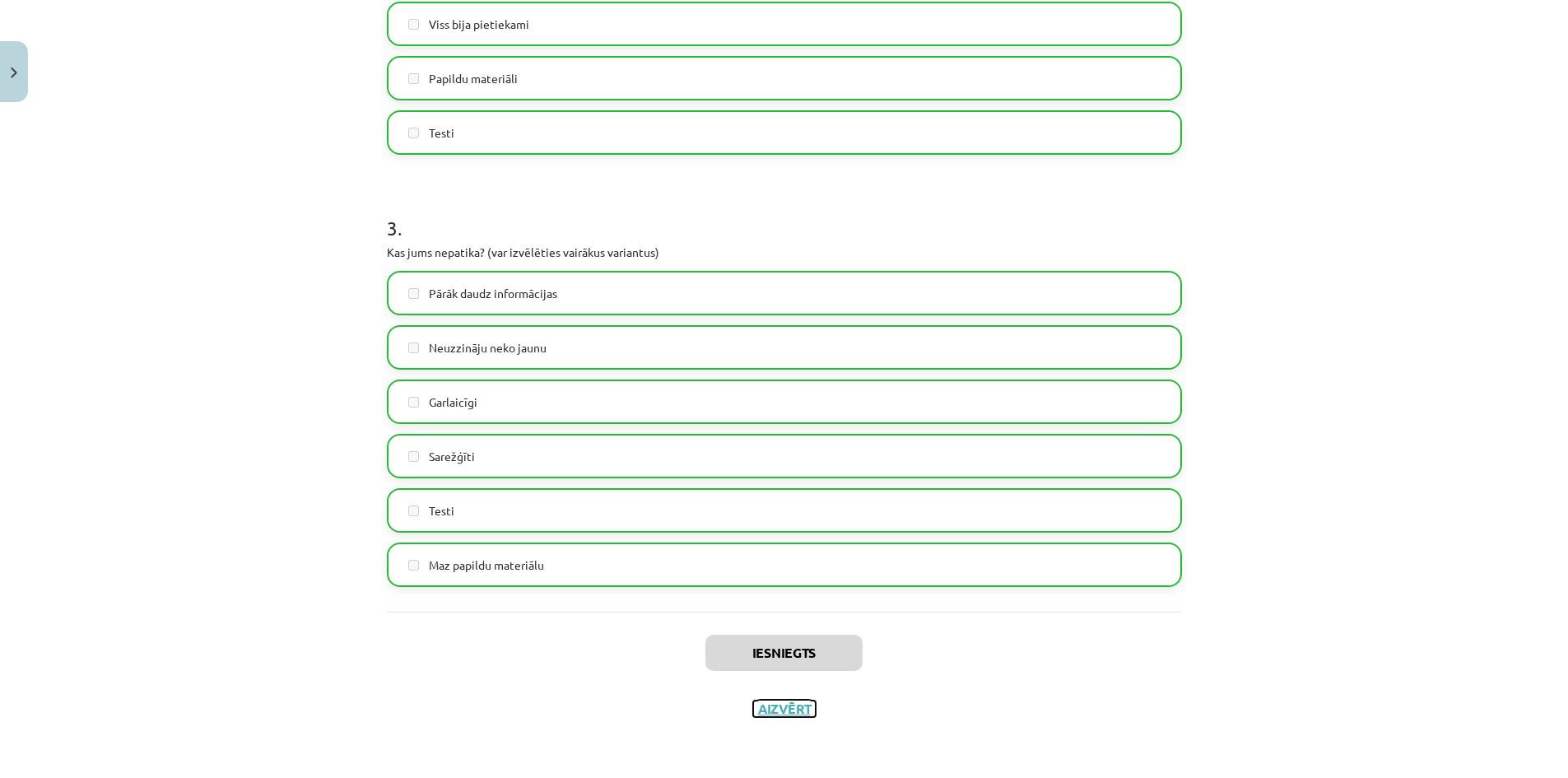
click at [796, 707] on button "Aizvērt" at bounding box center [784, 709] width 63 height 16
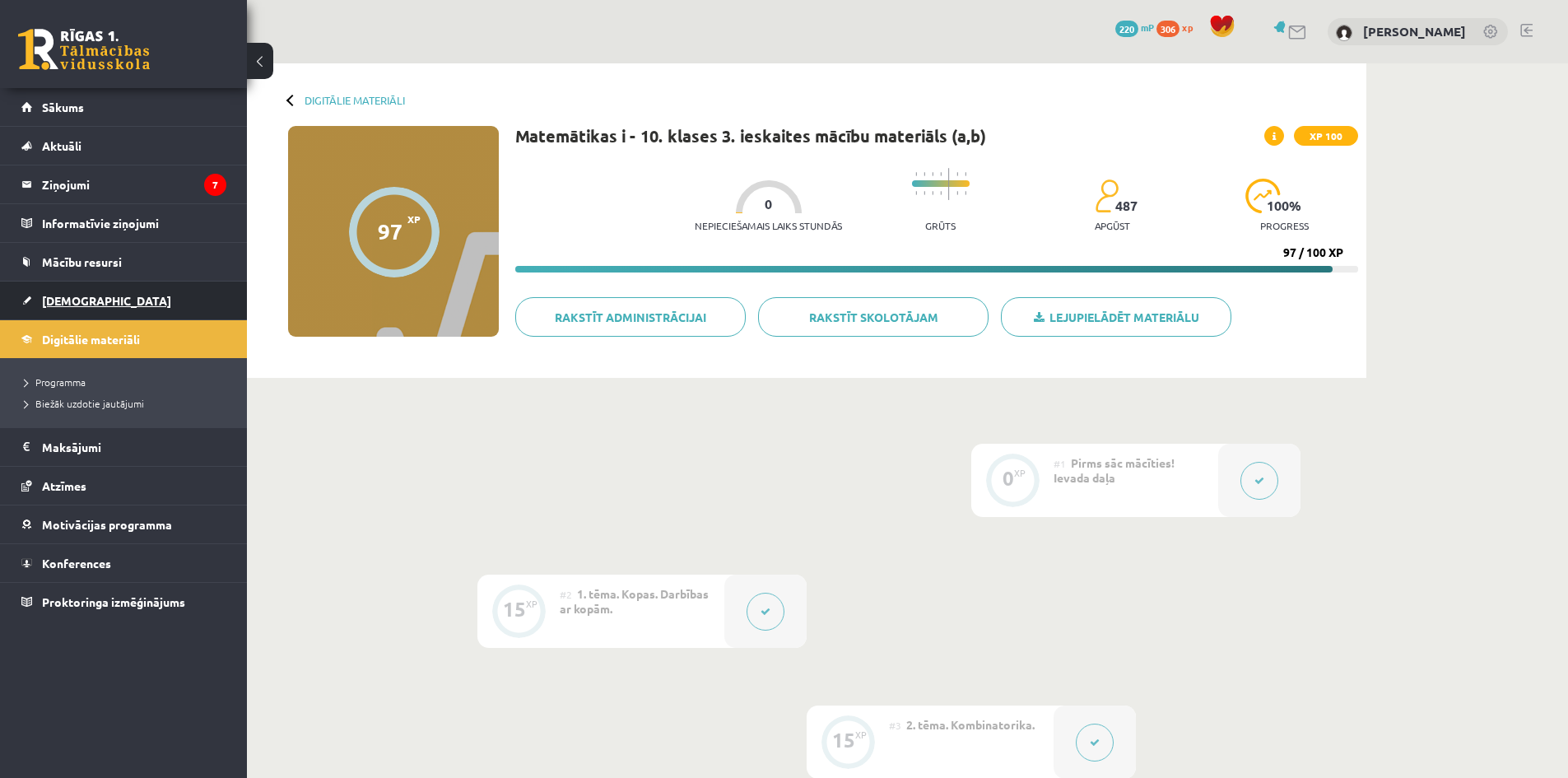
click at [76, 291] on link "[DEMOGRAPHIC_DATA]" at bounding box center [123, 301] width 205 height 38
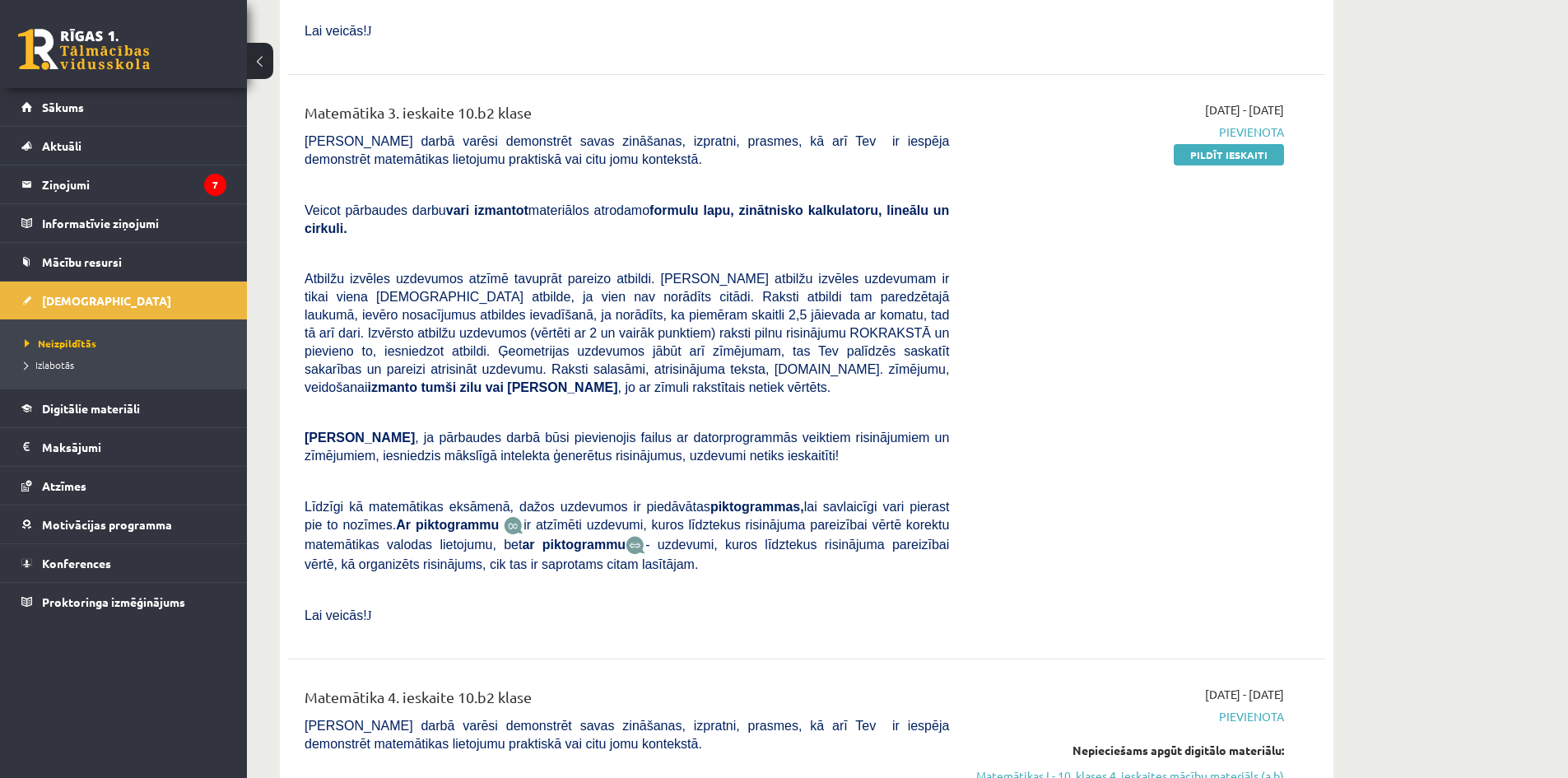
scroll to position [1647, 0]
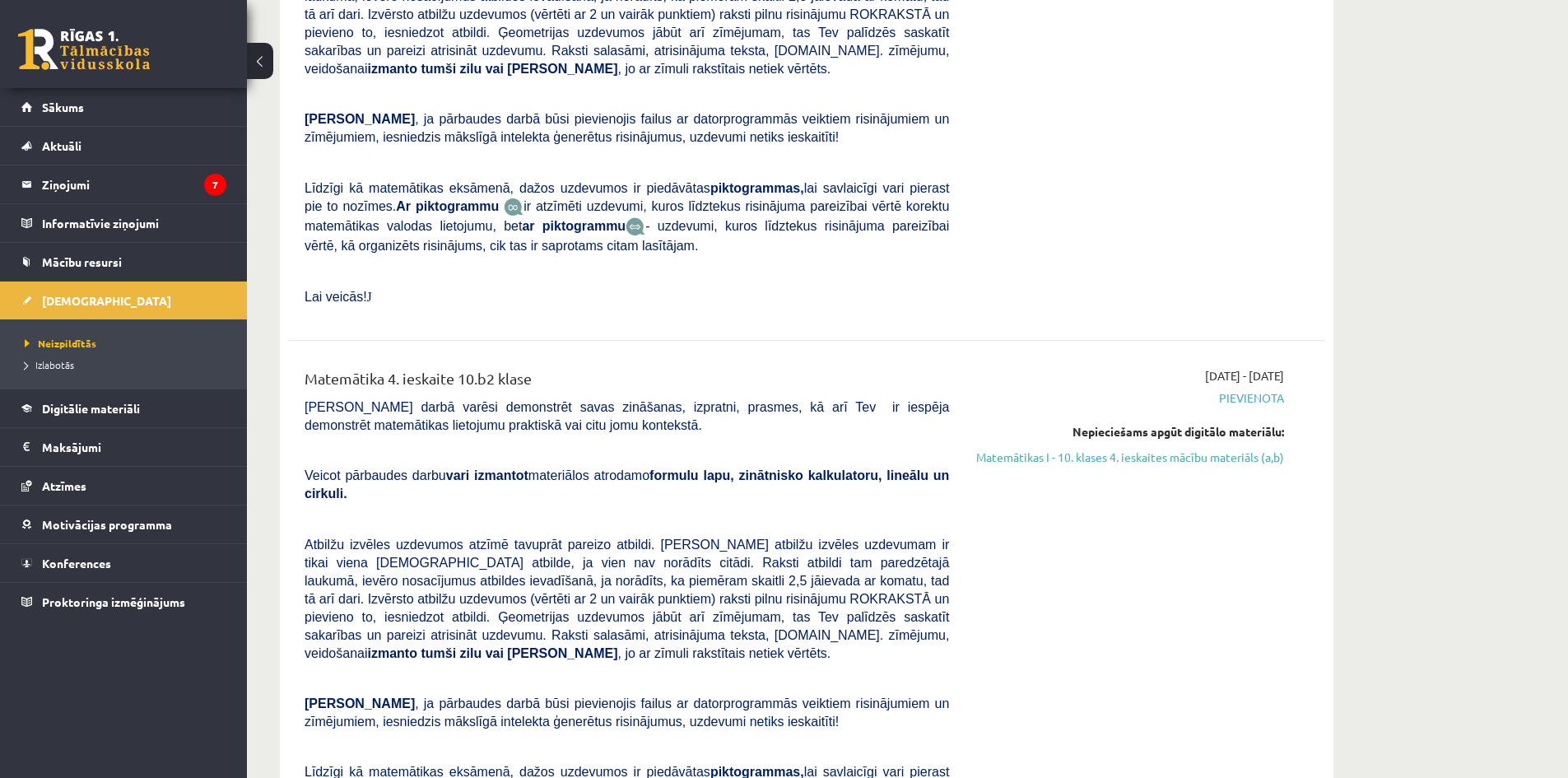
click at [1164, 449] on link "Matemātikas I - 10. klases 4. ieskaites mācību materiāls (a,b)" at bounding box center [1129, 458] width 310 height 17
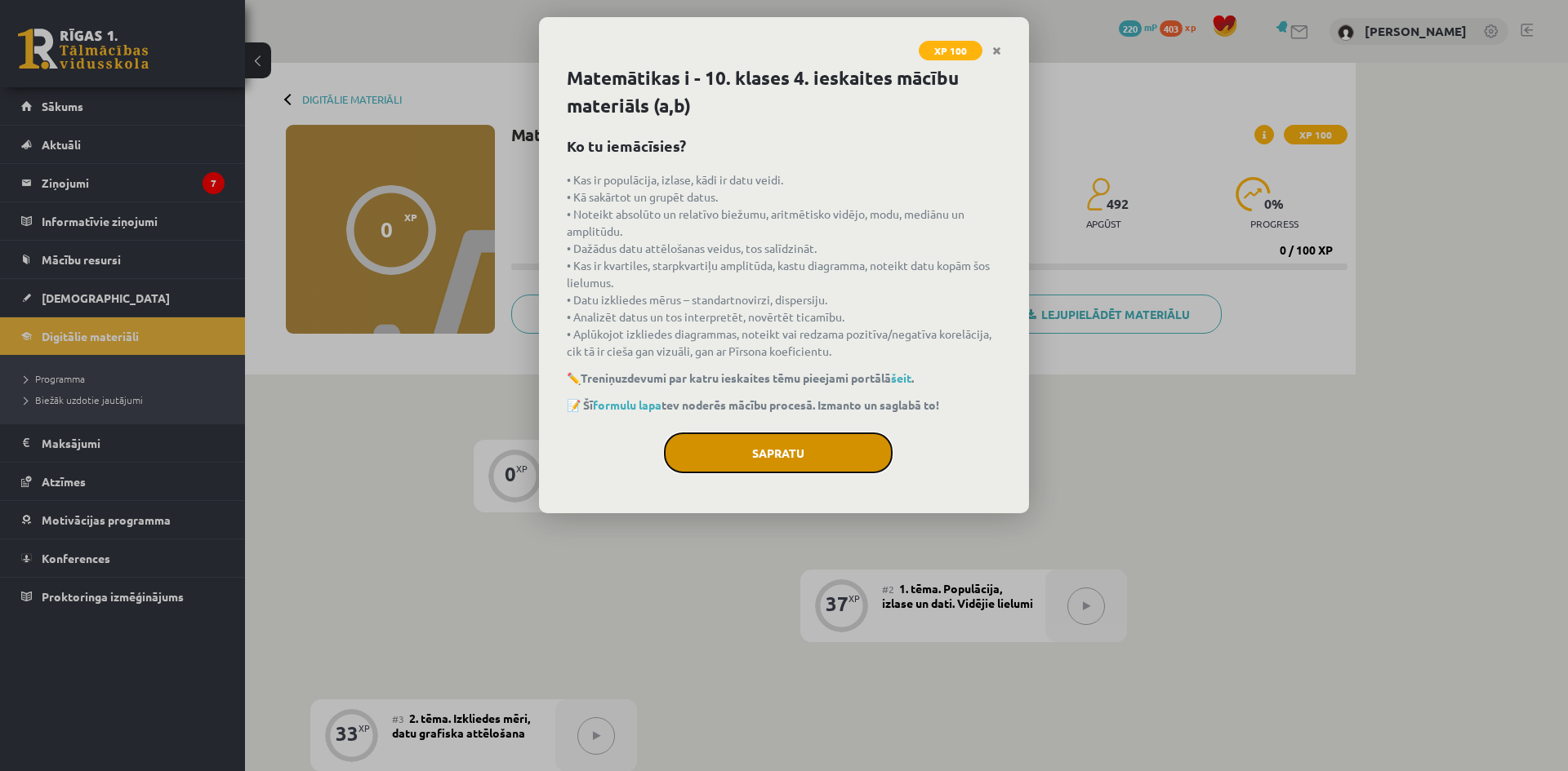
click at [802, 445] on button "Sapratu" at bounding box center [777, 453] width 228 height 41
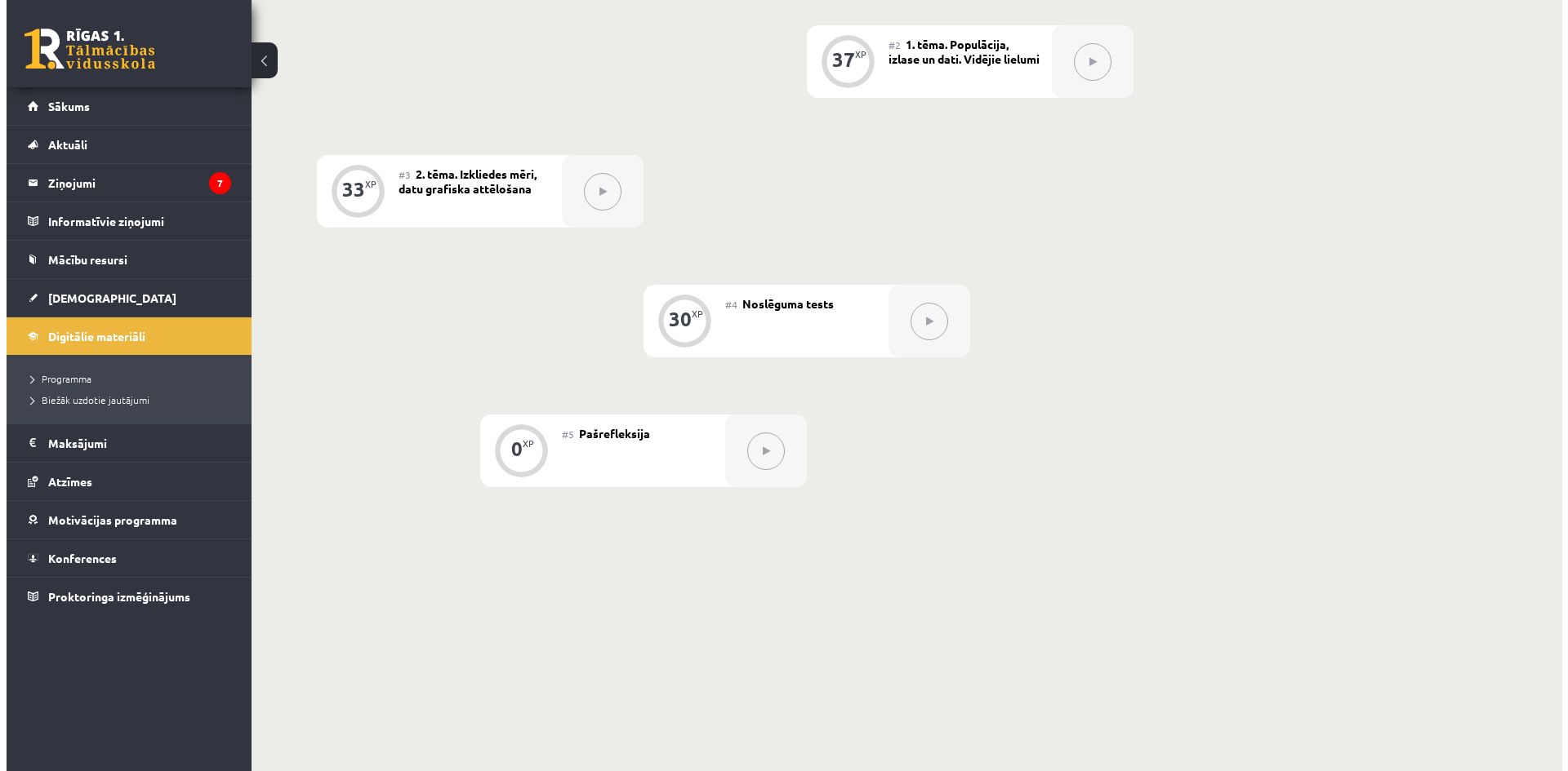
scroll to position [272, 0]
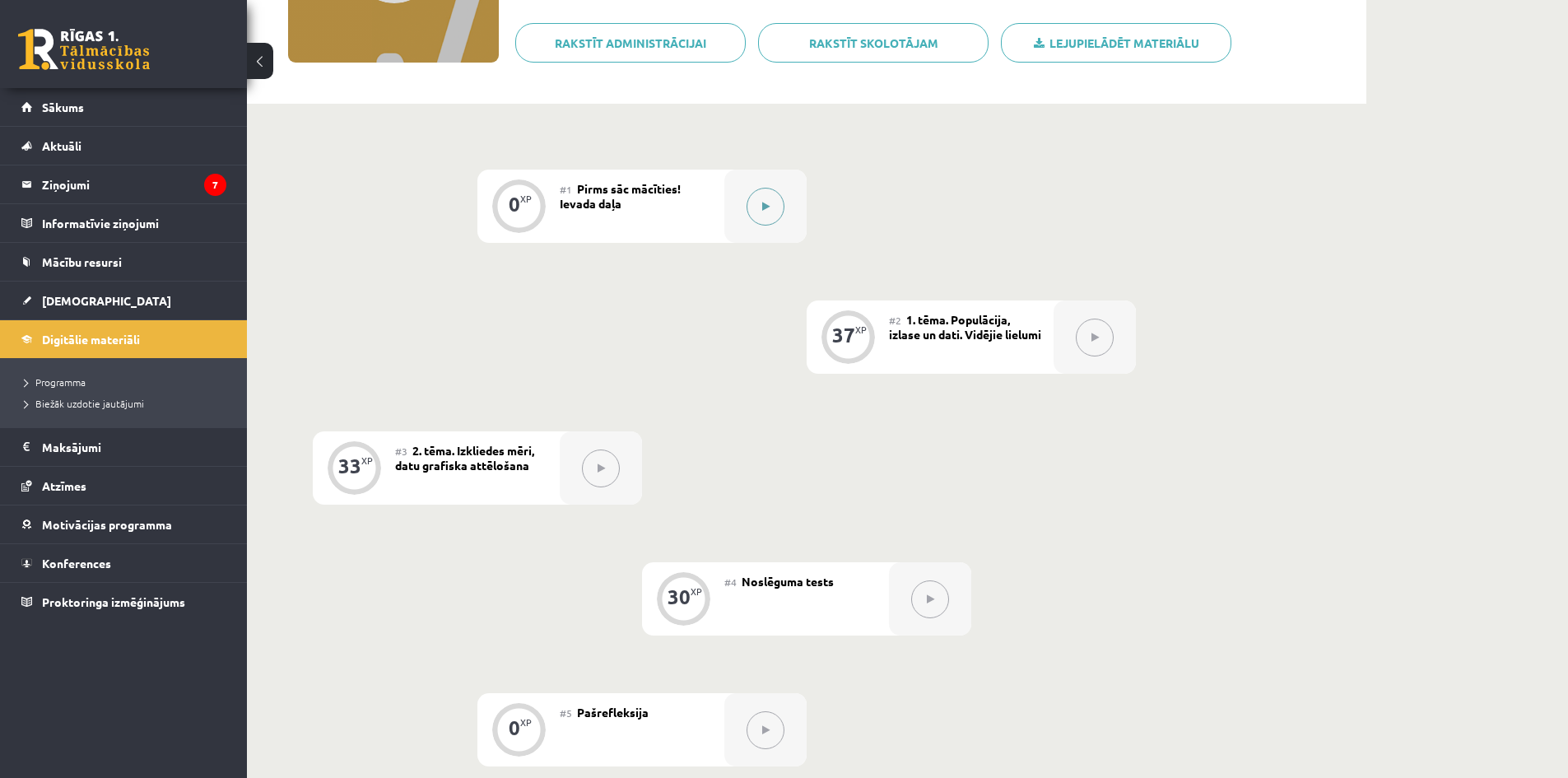
click at [766, 196] on button at bounding box center [766, 206] width 38 height 38
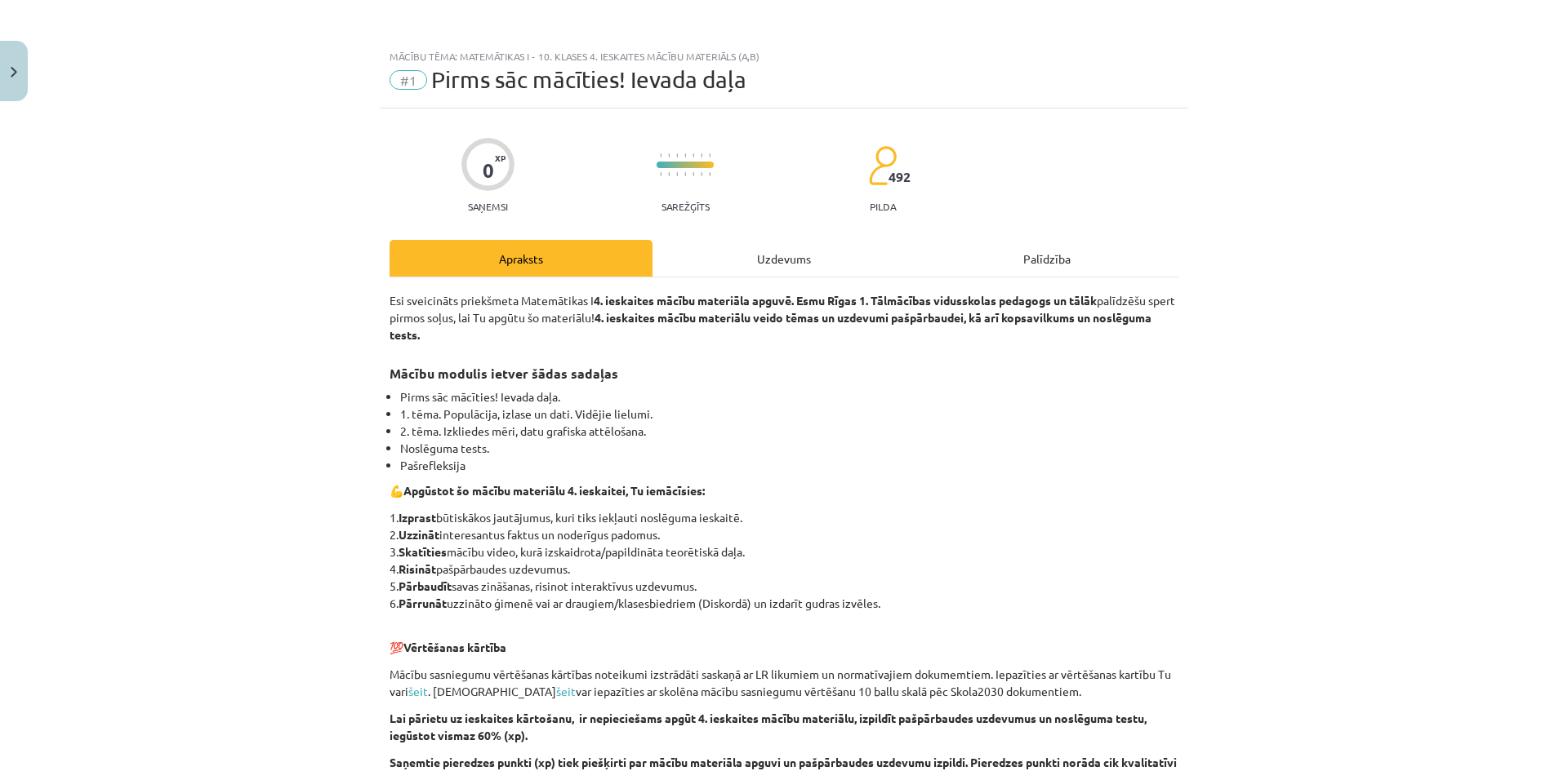
click at [817, 258] on div "Uzdevums" at bounding box center [784, 258] width 263 height 37
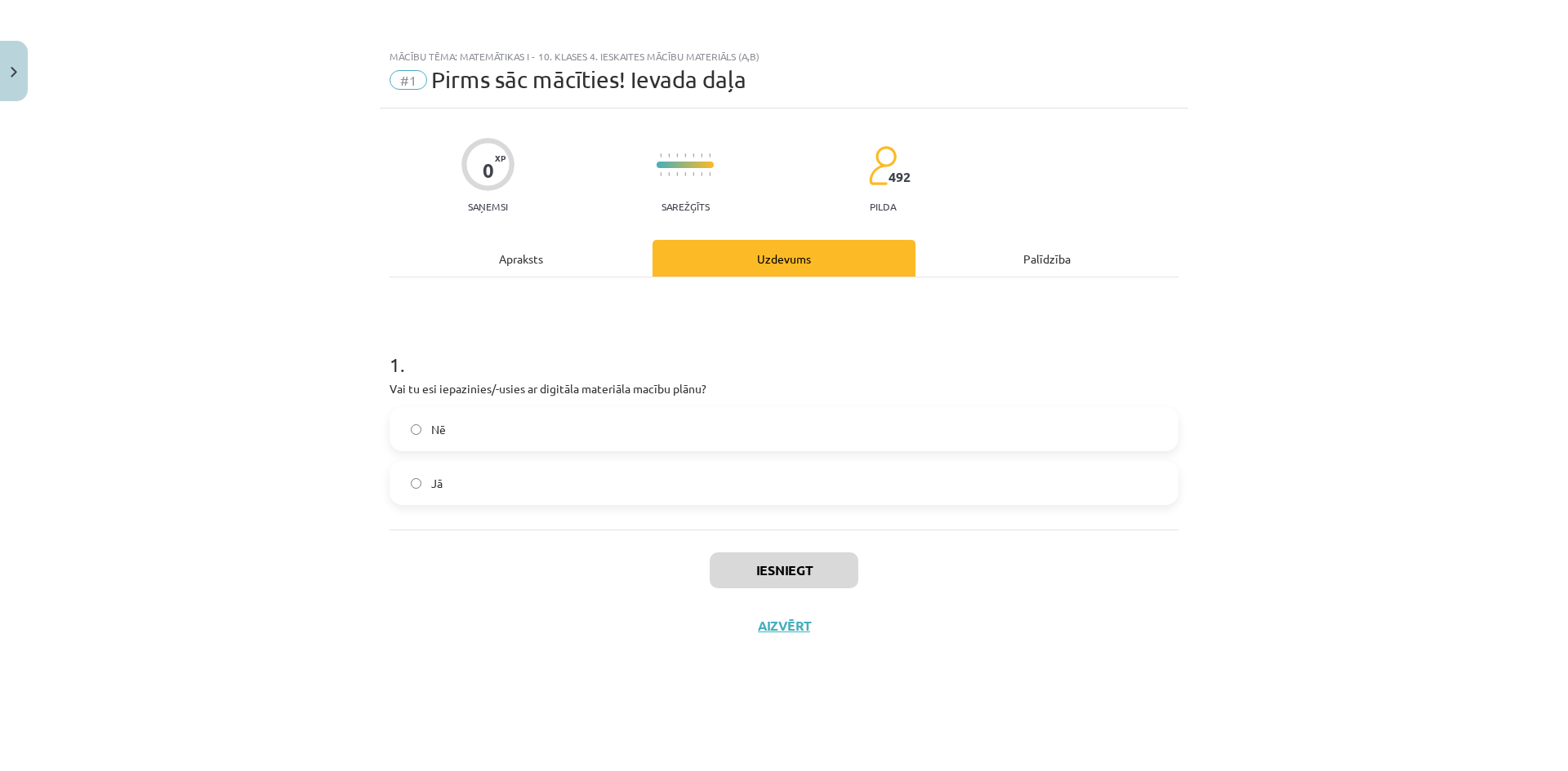
click at [463, 482] on label "Jā" at bounding box center [783, 483] width 786 height 41
click at [792, 582] on button "Iesniegt" at bounding box center [783, 571] width 149 height 36
click at [778, 637] on button "Nākamā nodarbība" at bounding box center [784, 637] width 160 height 37
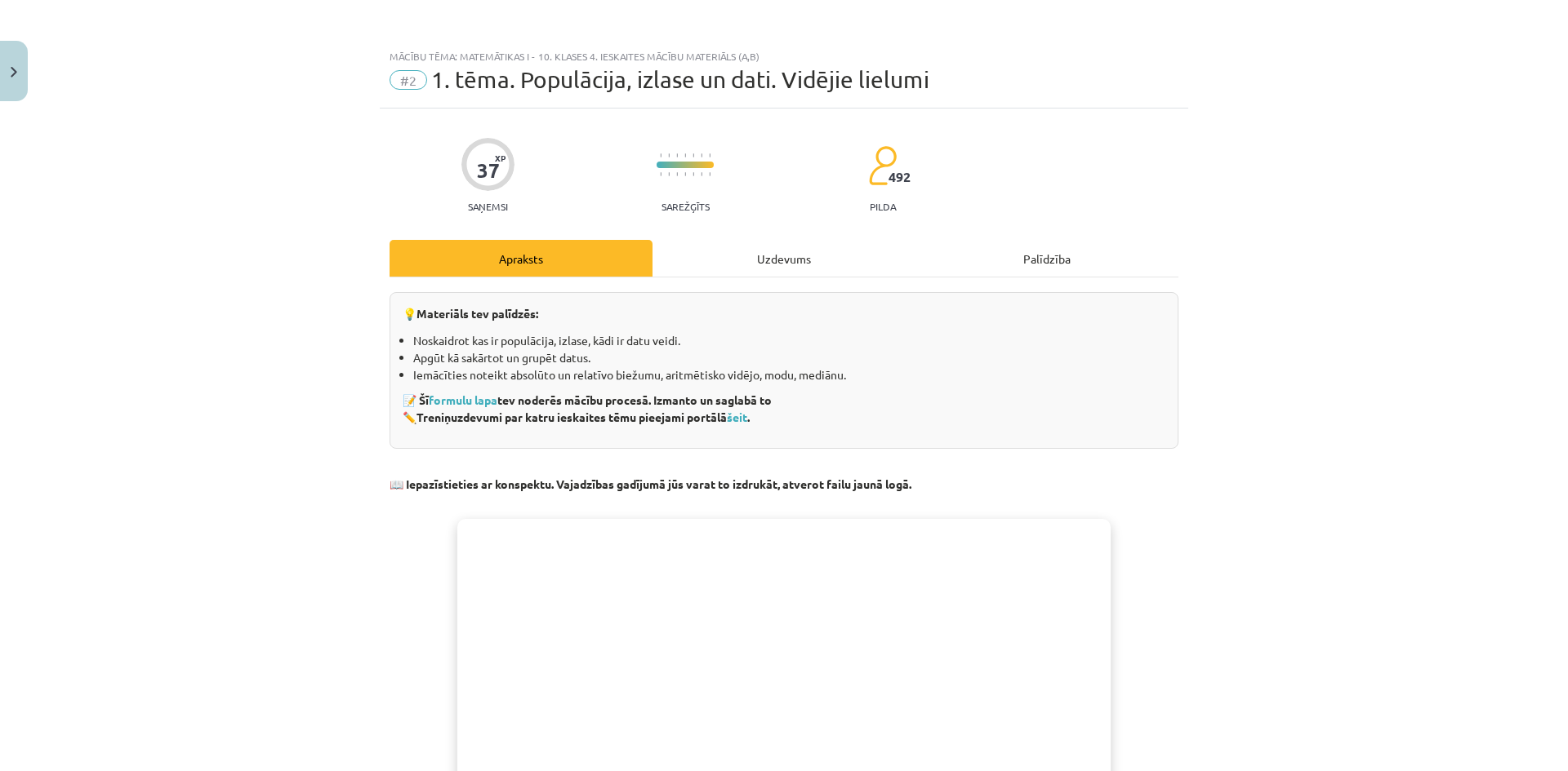
click at [806, 235] on div "37 XP Saņemsi Sarežģīts 492 pilda Apraksts Uzdevums Palīdzība 💡 Materiāls tev p…" at bounding box center [784, 641] width 809 height 1065
click at [801, 256] on div "Uzdevums" at bounding box center [784, 258] width 263 height 37
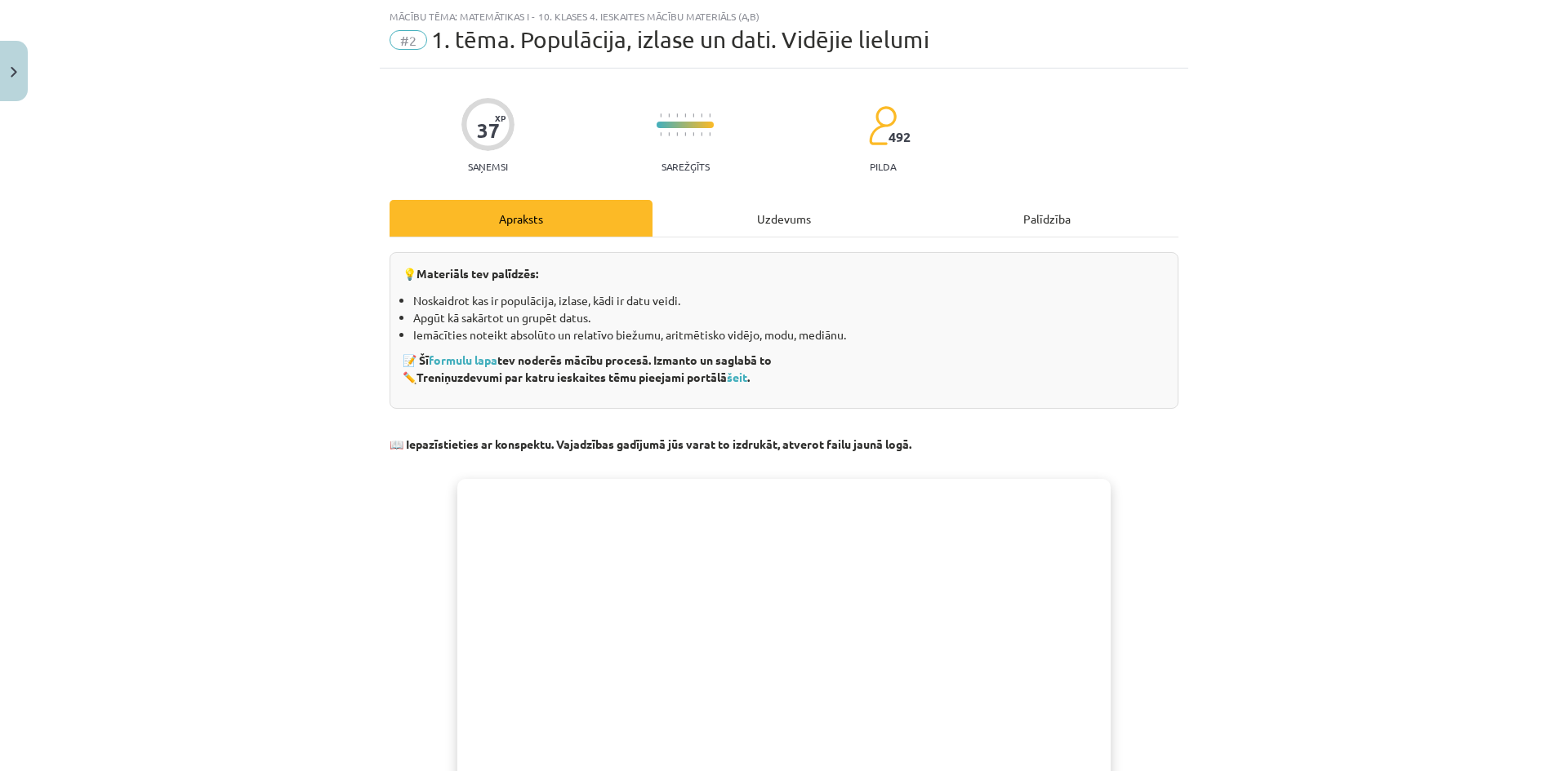
scroll to position [41, 0]
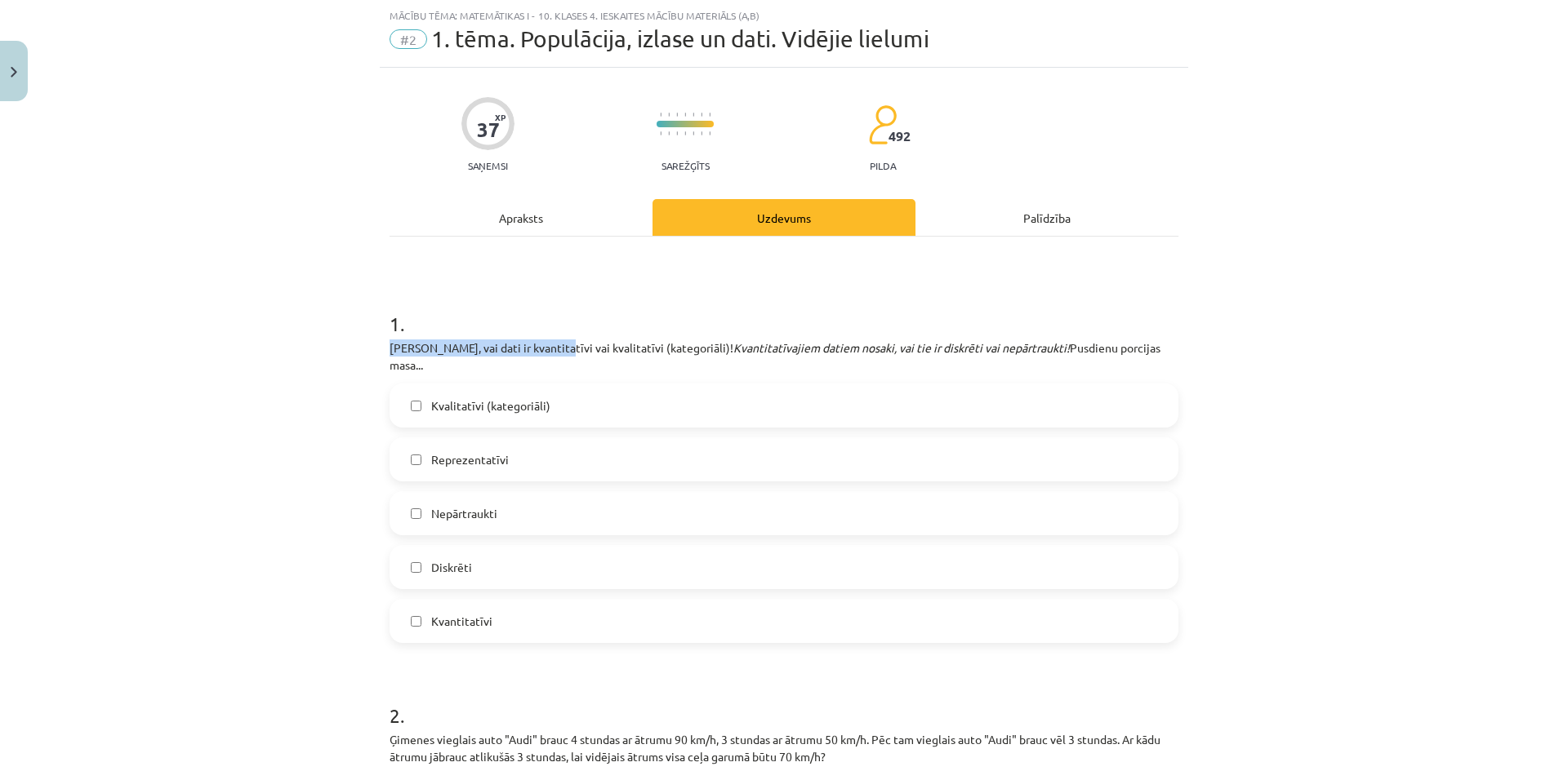
drag, startPoint x: 374, startPoint y: 343, endPoint x: 465, endPoint y: 335, distance: 91.4
click at [370, 316] on div "Mācību tēma: Matemātikas i - 10. klases 4. ieskaites mācību materiāls (a,b) #2 …" at bounding box center [784, 386] width 1568 height 771
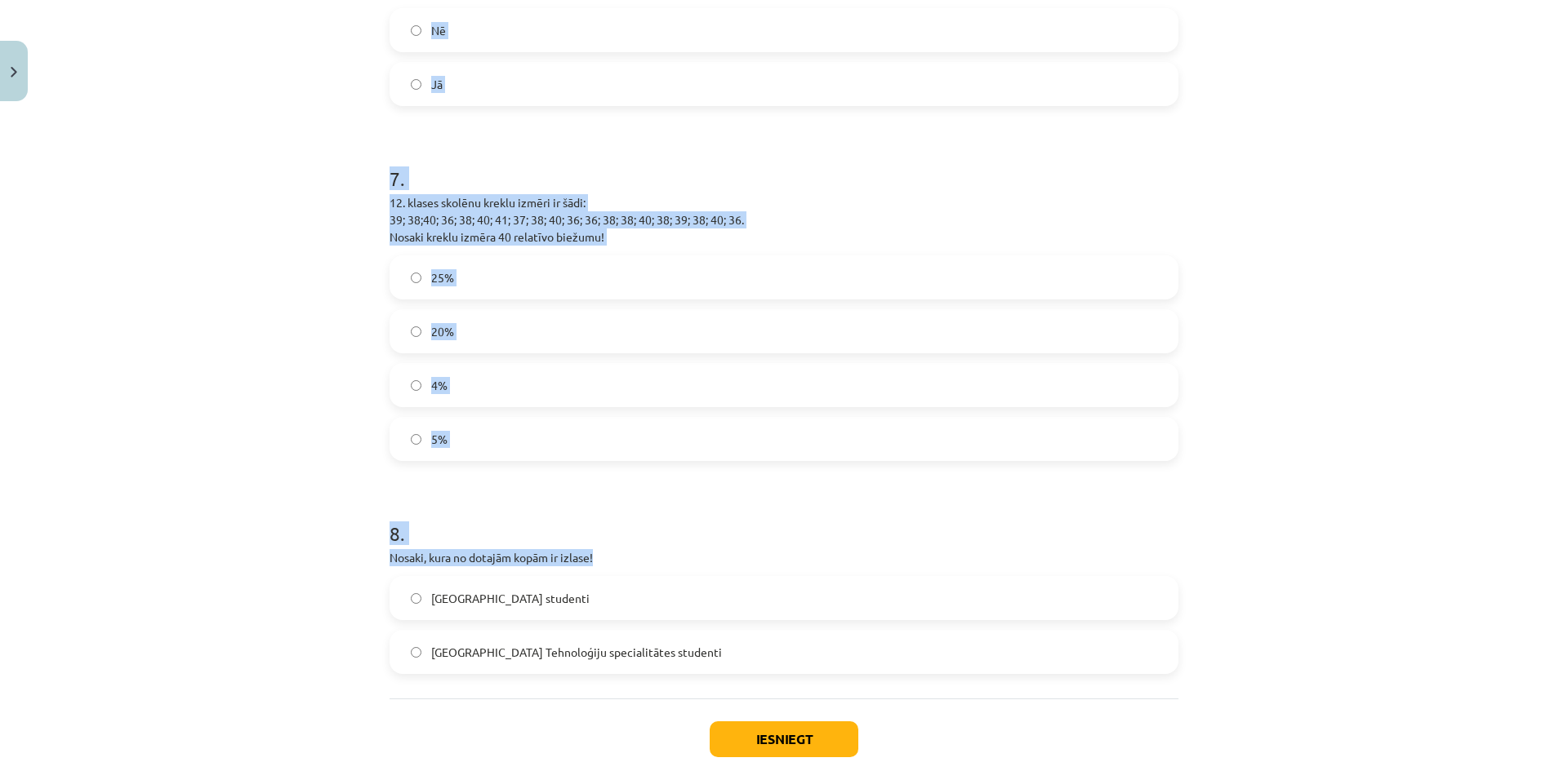
scroll to position [2200, 0]
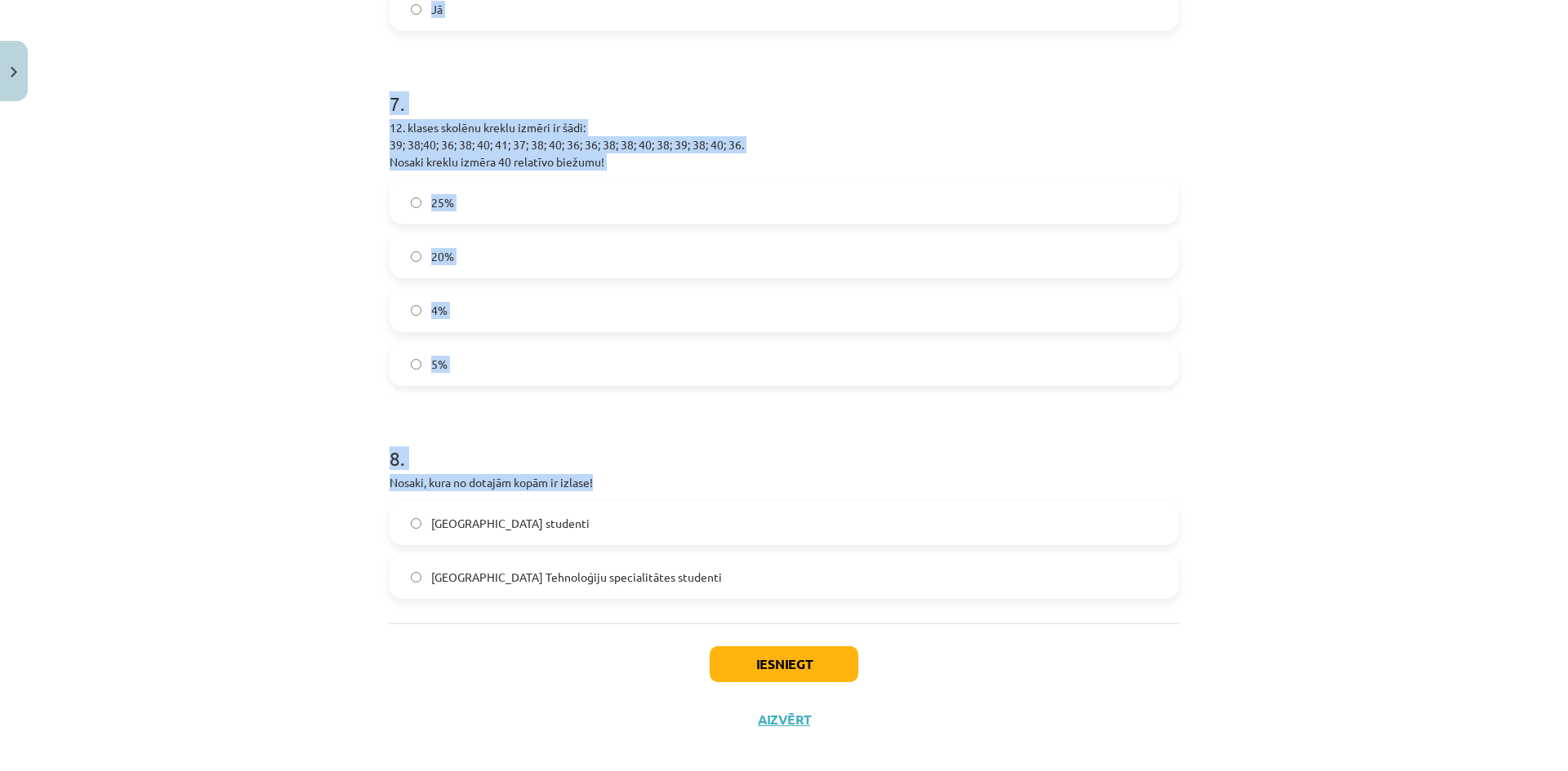
drag, startPoint x: 377, startPoint y: 319, endPoint x: 888, endPoint y: 549, distance: 560.4
copy form "2 . Loremi, dol sita co adipiscingel sed doeiusmodte (incididuntu)! Laboreetdol…"
click at [256, 284] on div "Mācību tēma: Matemātikas i - 10. klases 4. ieskaites mācību materiāls (a,b) #2 …" at bounding box center [784, 386] width 1568 height 771
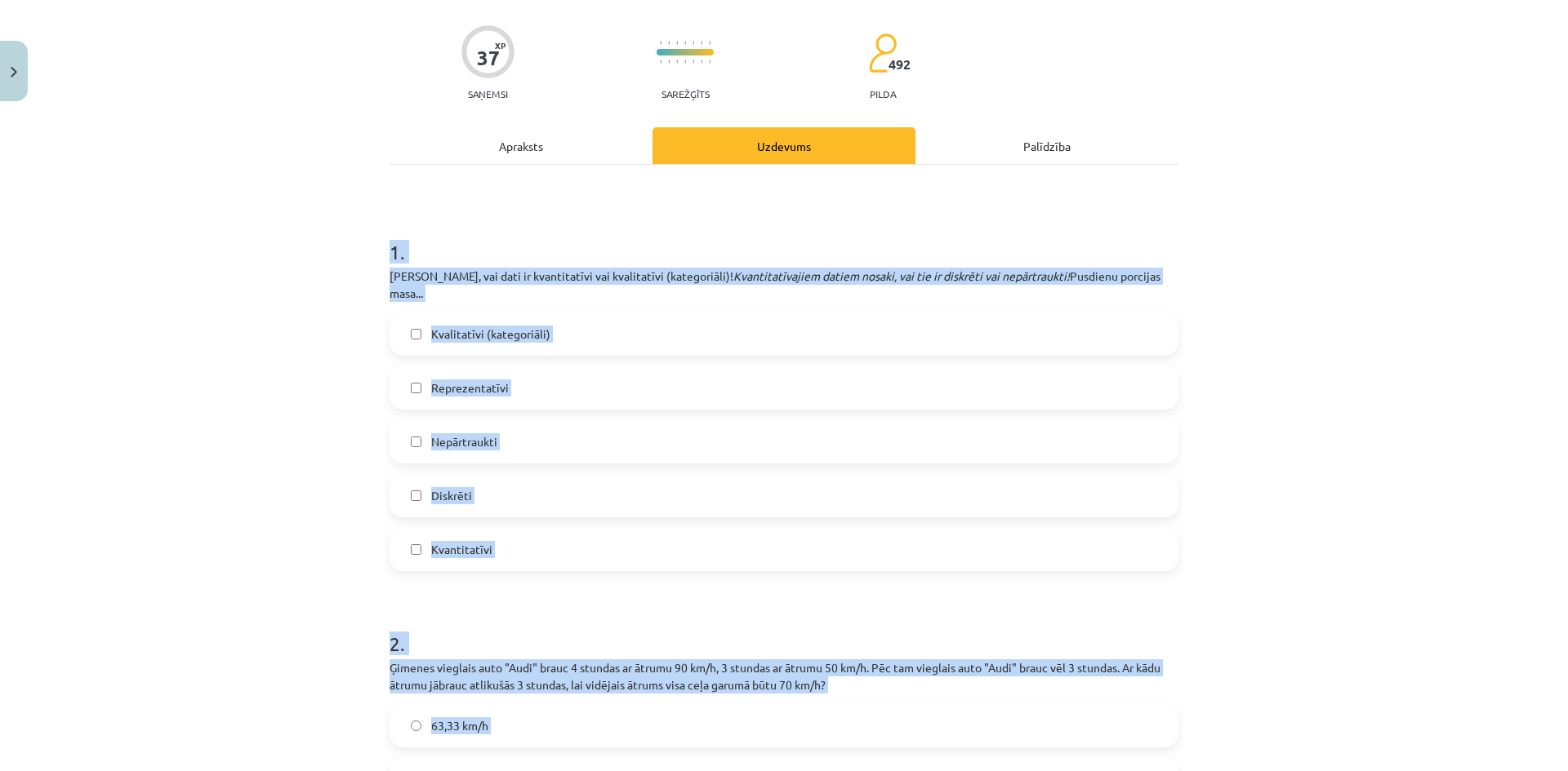
scroll to position [0, 0]
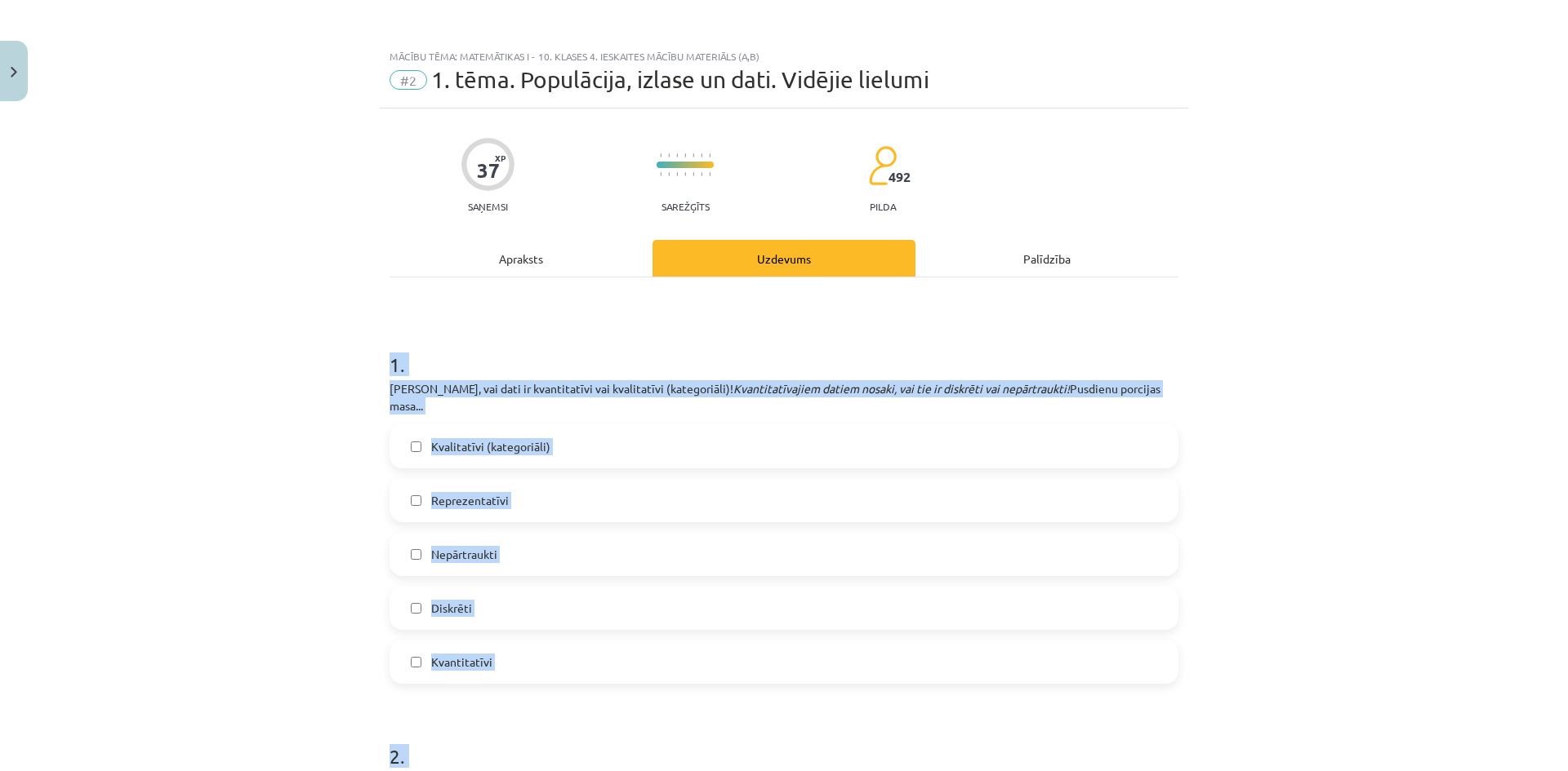
click at [269, 363] on div "Mācību tēma: Matemātikas i - 10. klases 4. ieskaites mācību materiāls (a,b) #2 …" at bounding box center [784, 386] width 1568 height 771
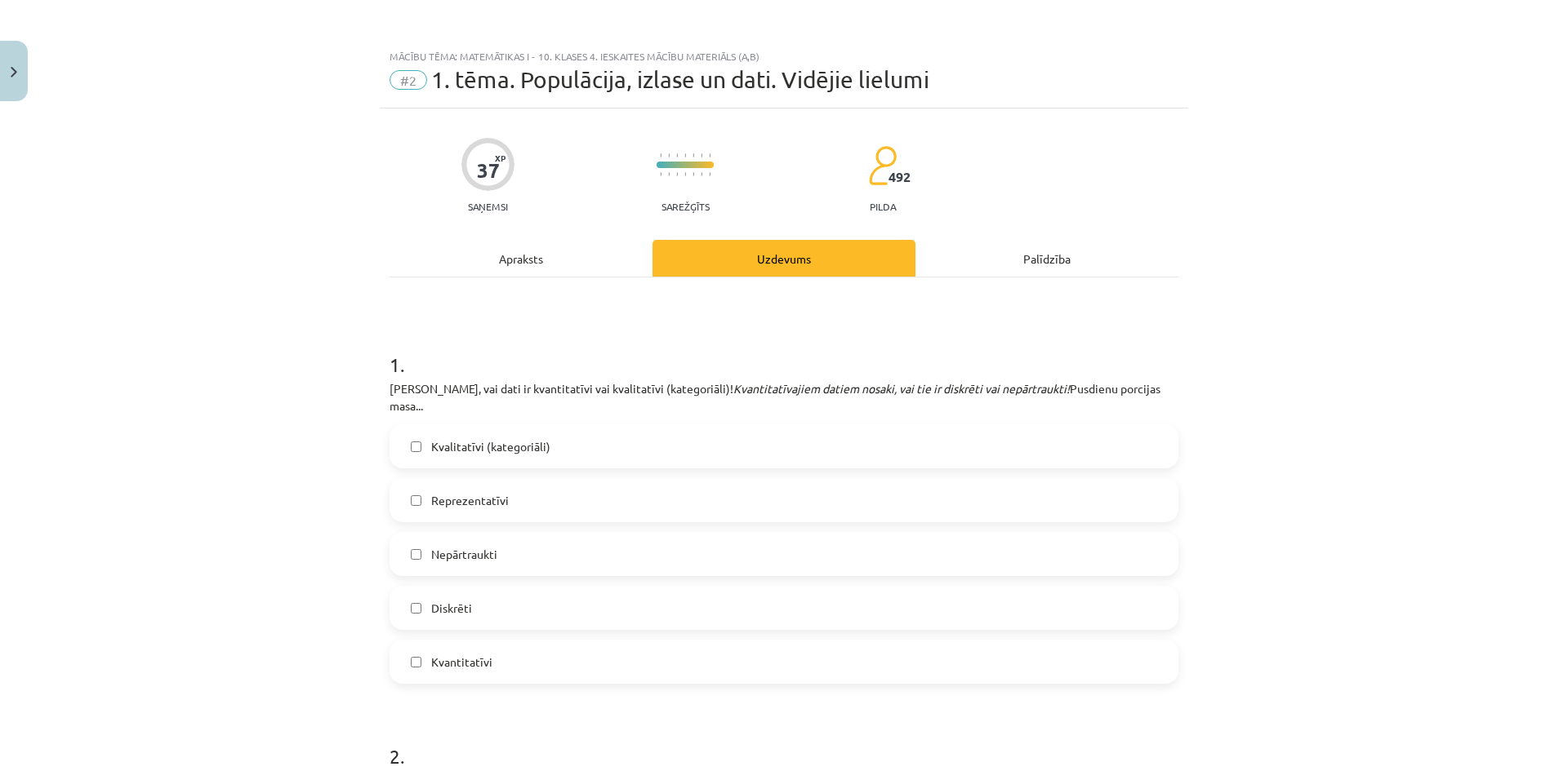
click at [495, 543] on label "Nepārtraukti" at bounding box center [783, 554] width 786 height 41
click at [492, 655] on label "Kvantitatīvi" at bounding box center [783, 662] width 786 height 41
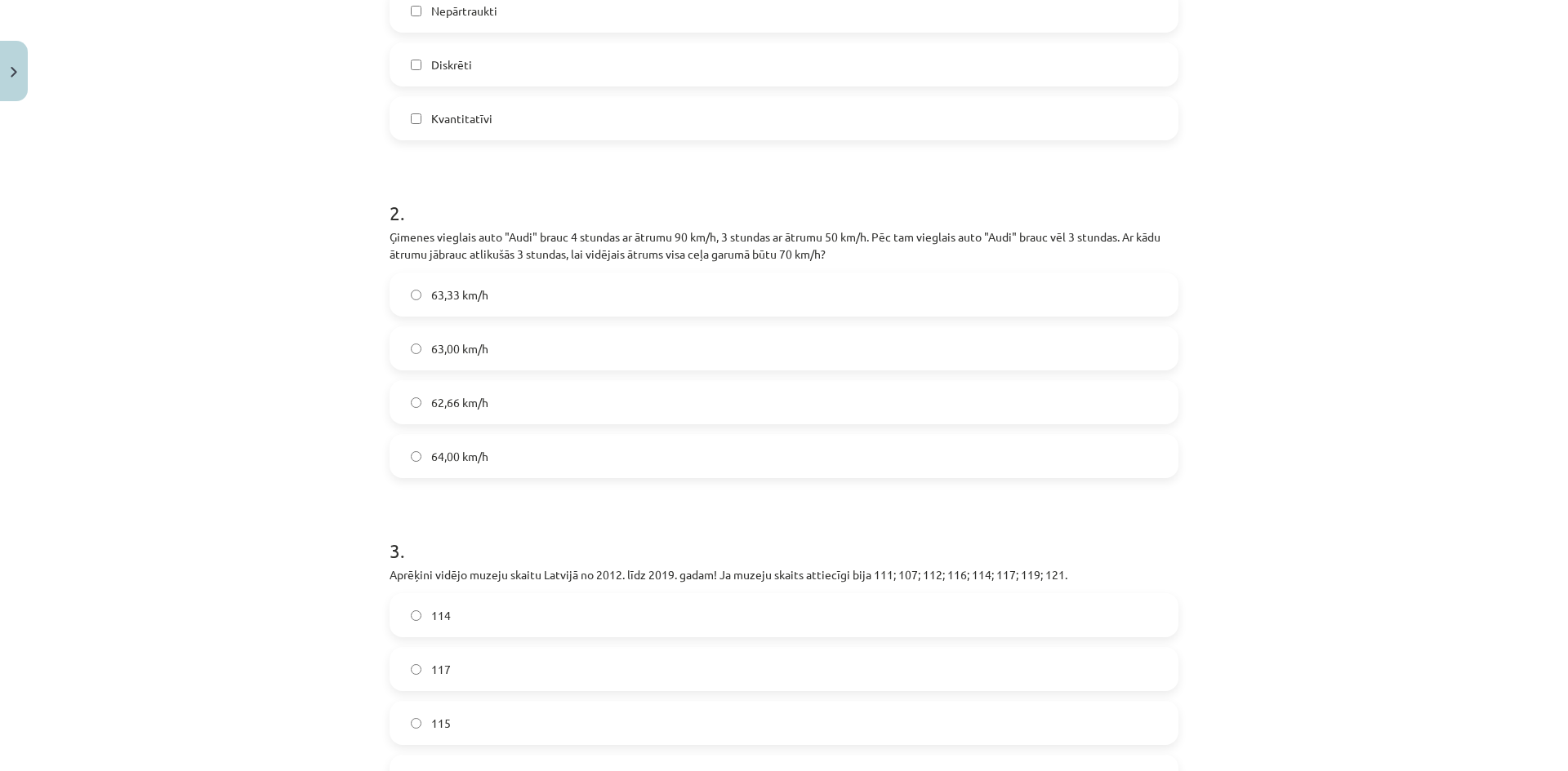
scroll to position [544, 0]
click at [487, 282] on label "63,33 km/h" at bounding box center [783, 294] width 786 height 41
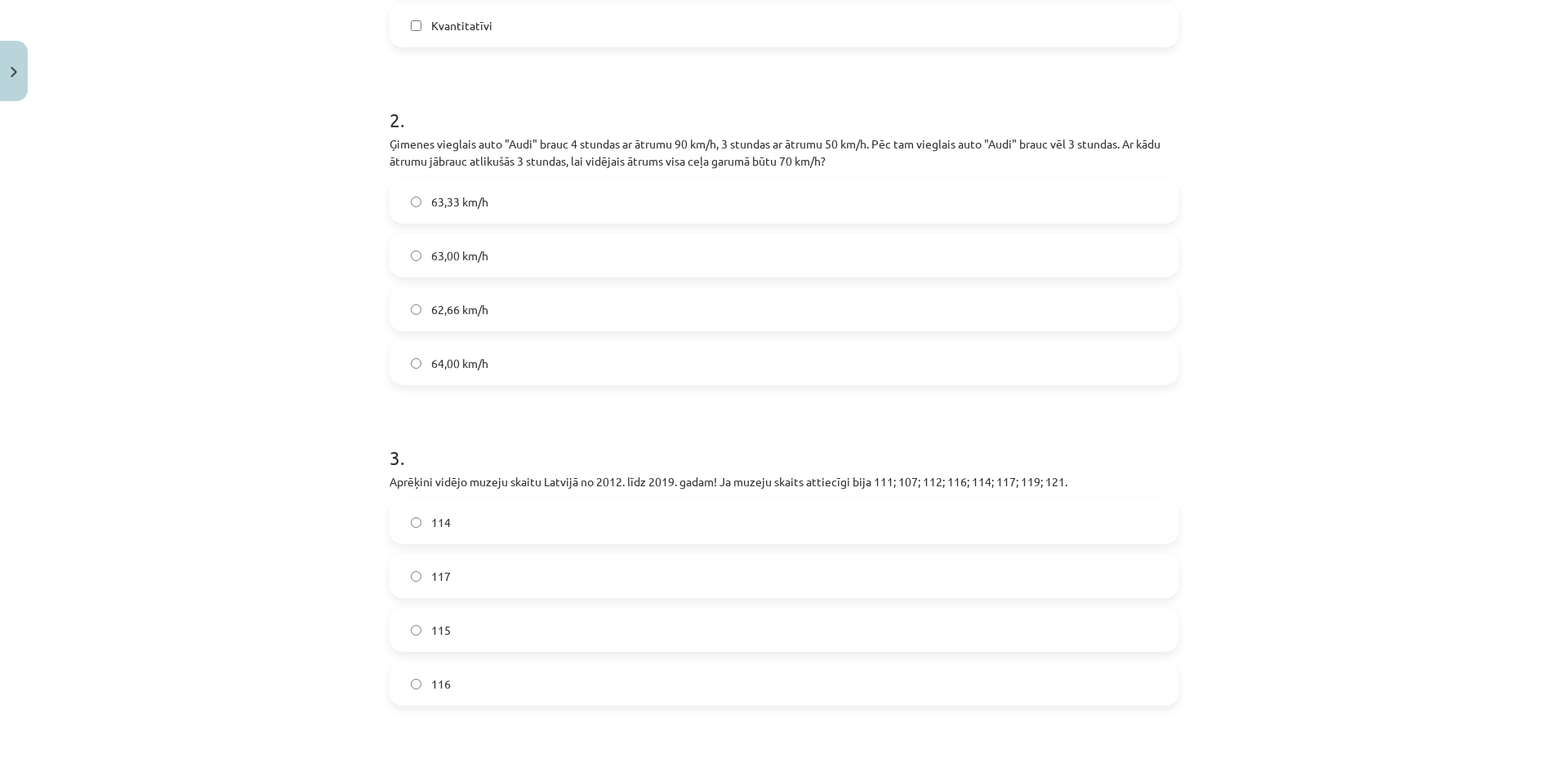
scroll to position [816, 0]
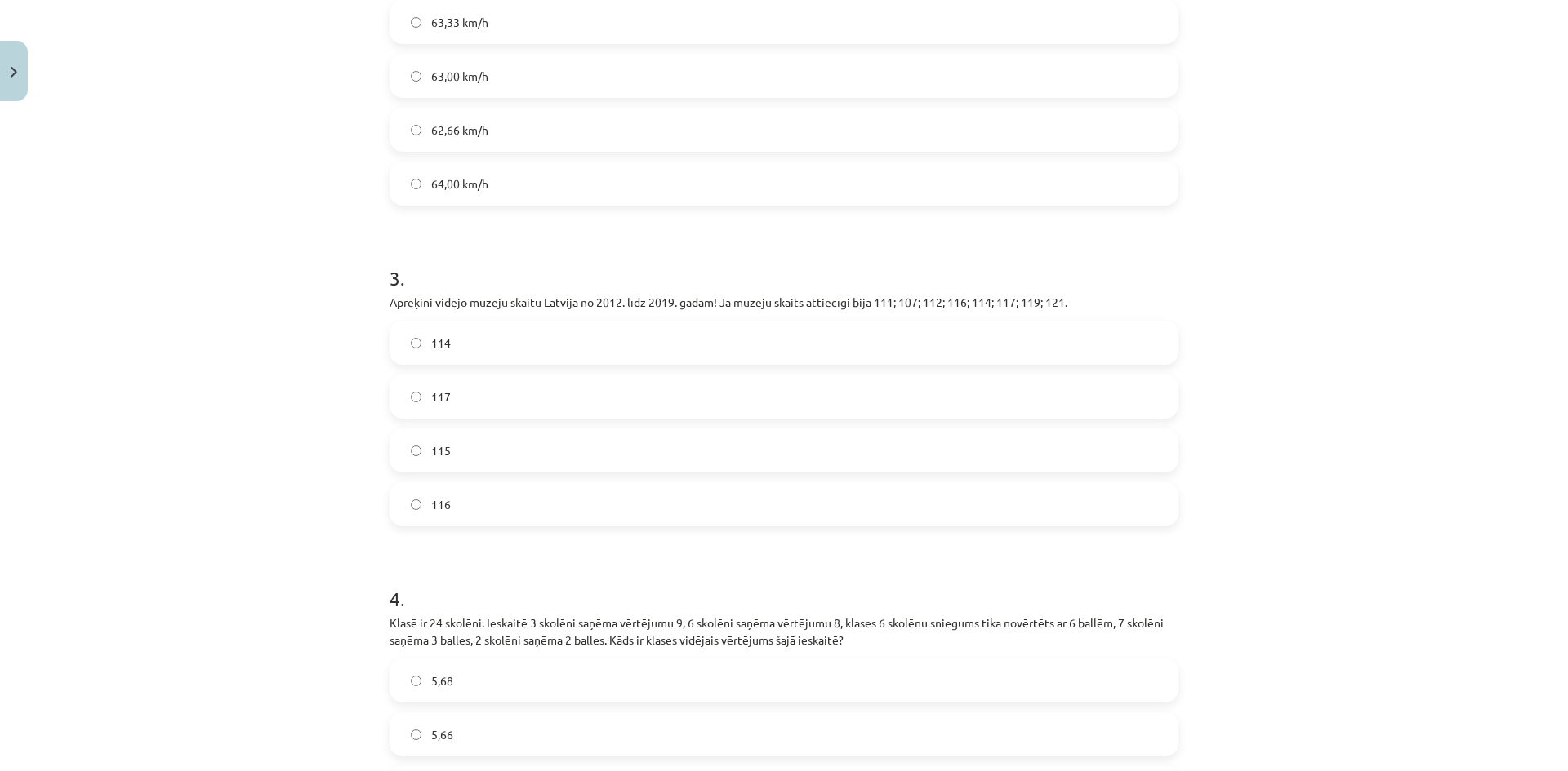
click at [462, 437] on label "115" at bounding box center [783, 451] width 786 height 41
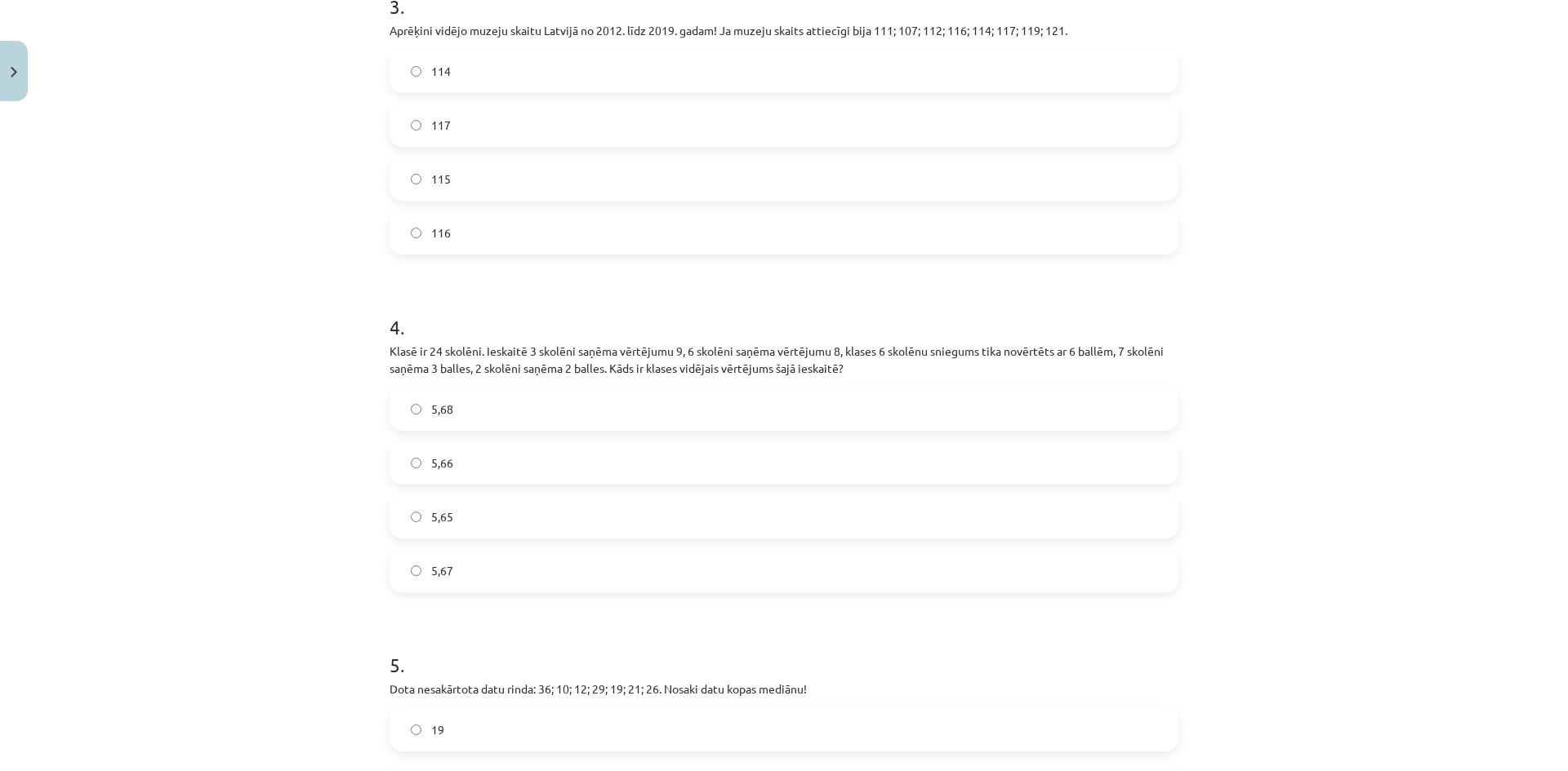
click at [487, 550] on label "5,67" at bounding box center [783, 571] width 786 height 41
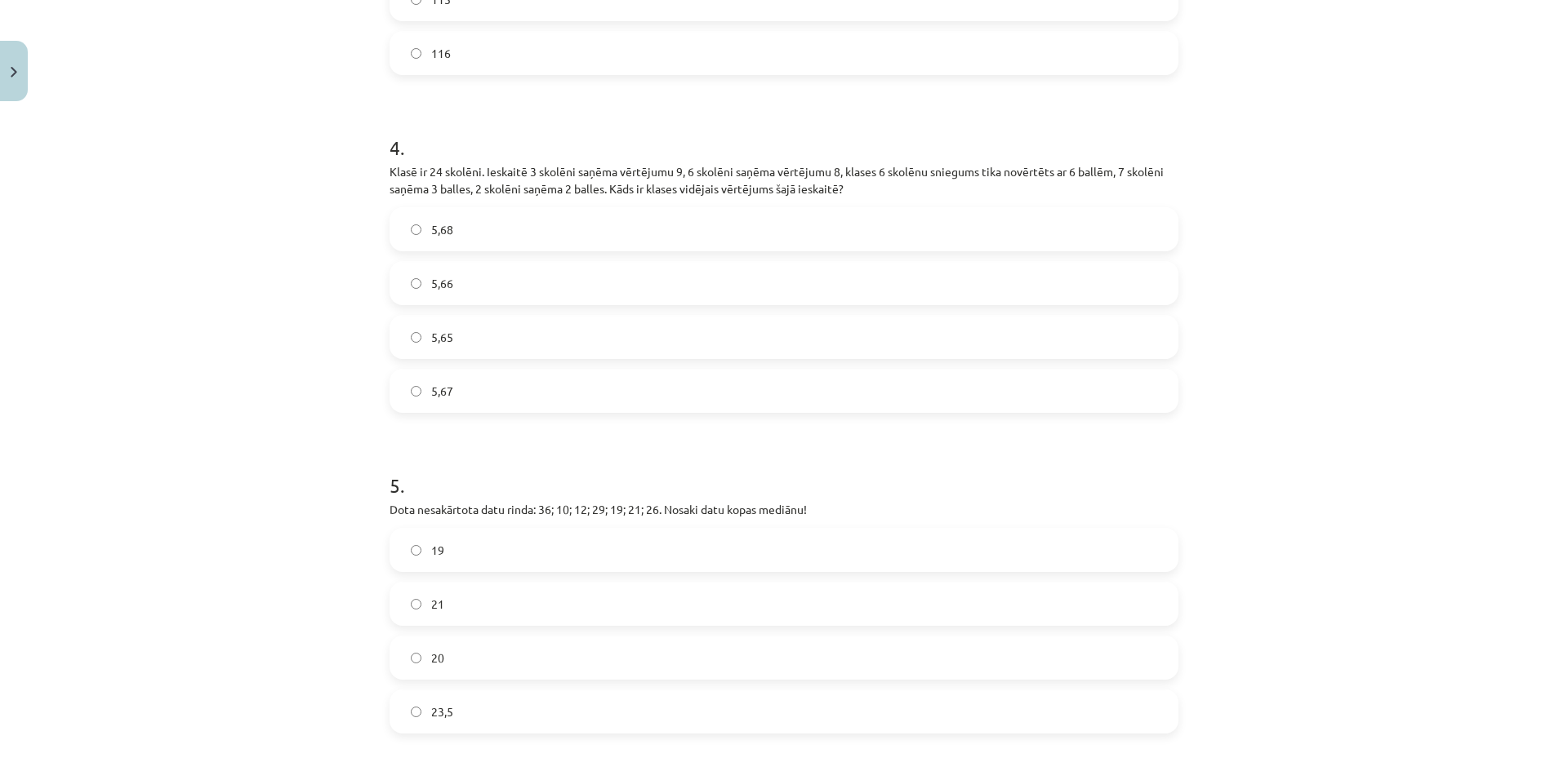
scroll to position [1360, 0]
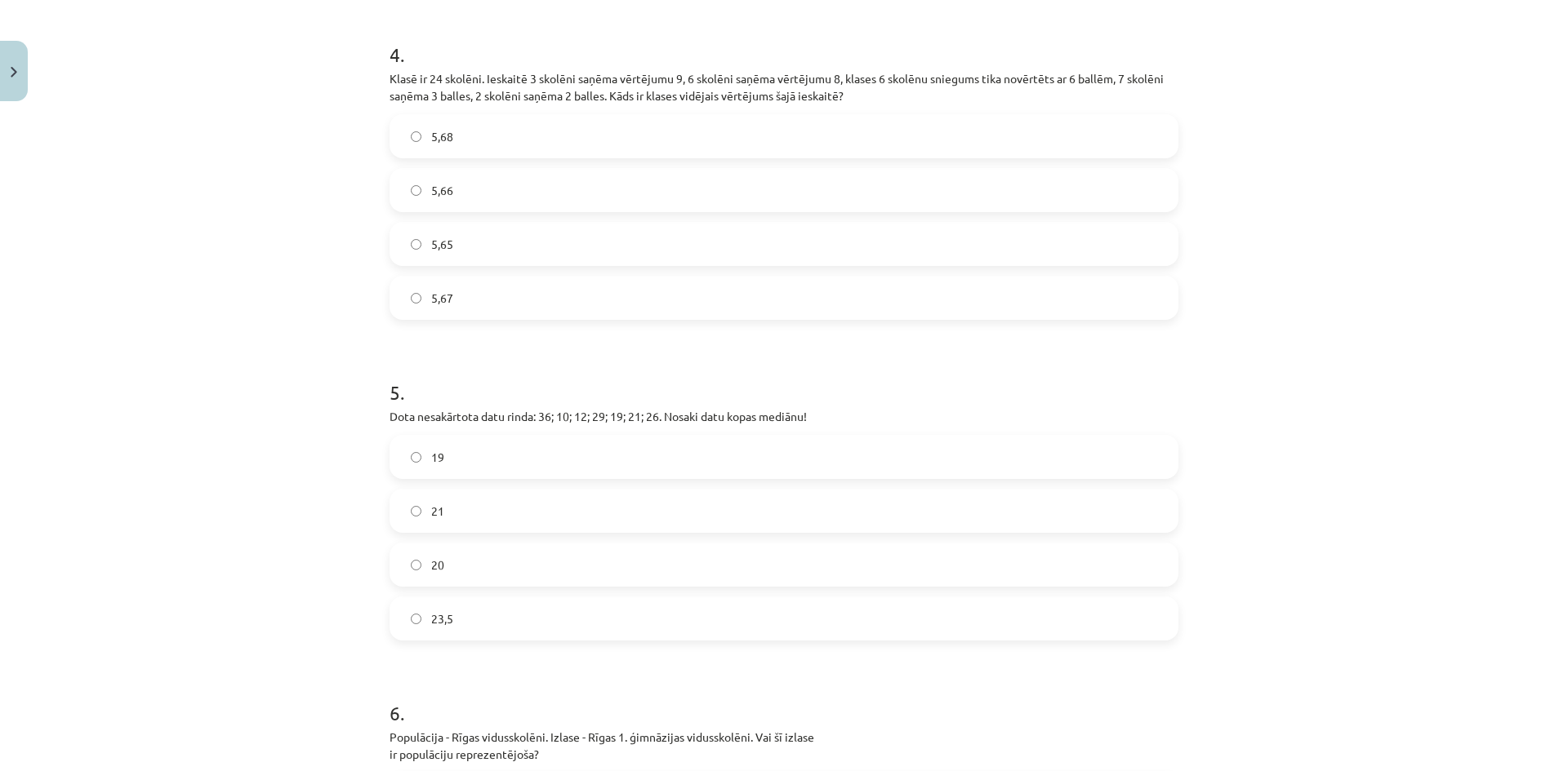
click at [483, 492] on label "21" at bounding box center [783, 511] width 786 height 41
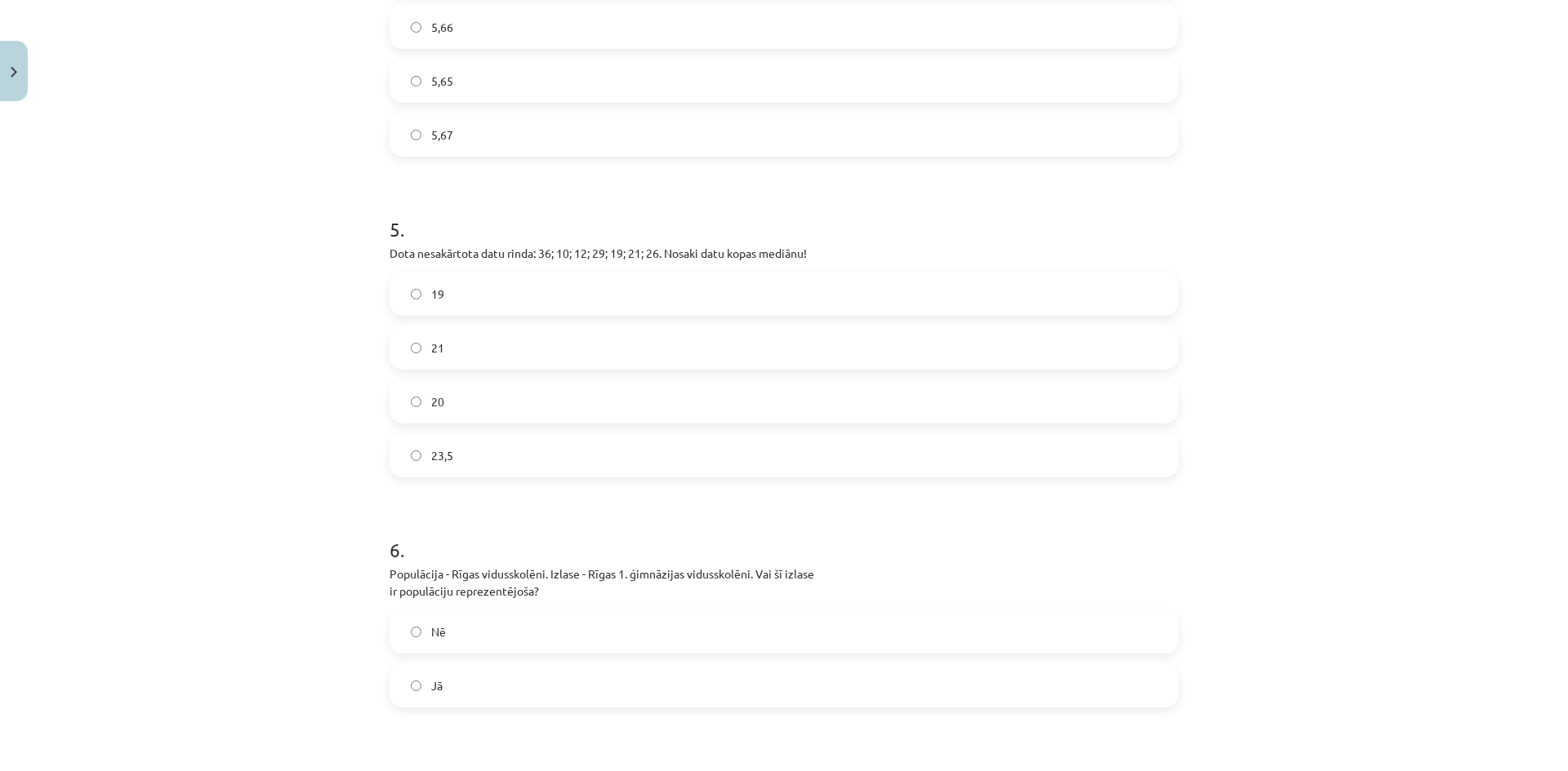
scroll to position [1632, 0]
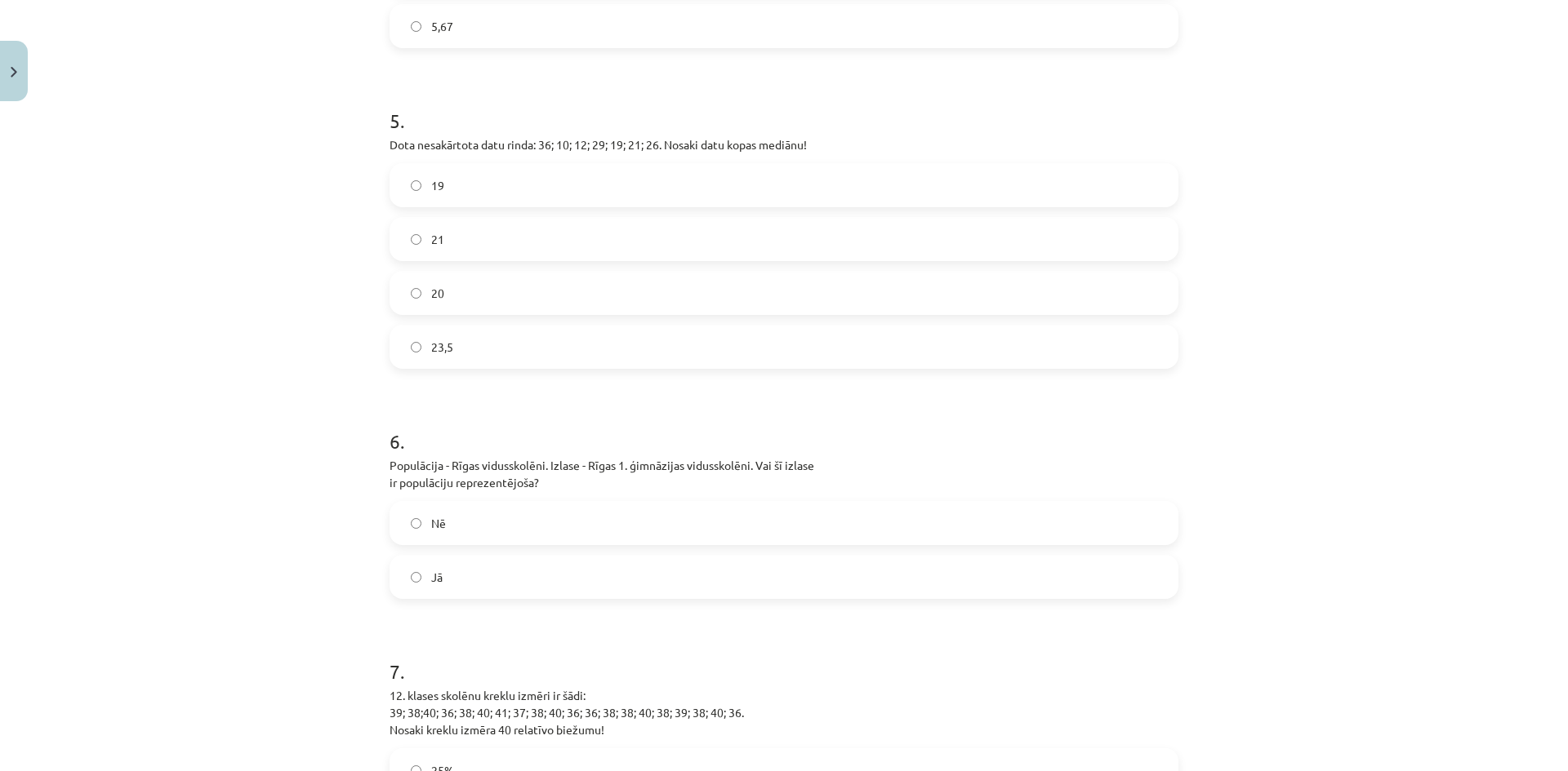
click at [491, 515] on label "Nē" at bounding box center [783, 523] width 786 height 41
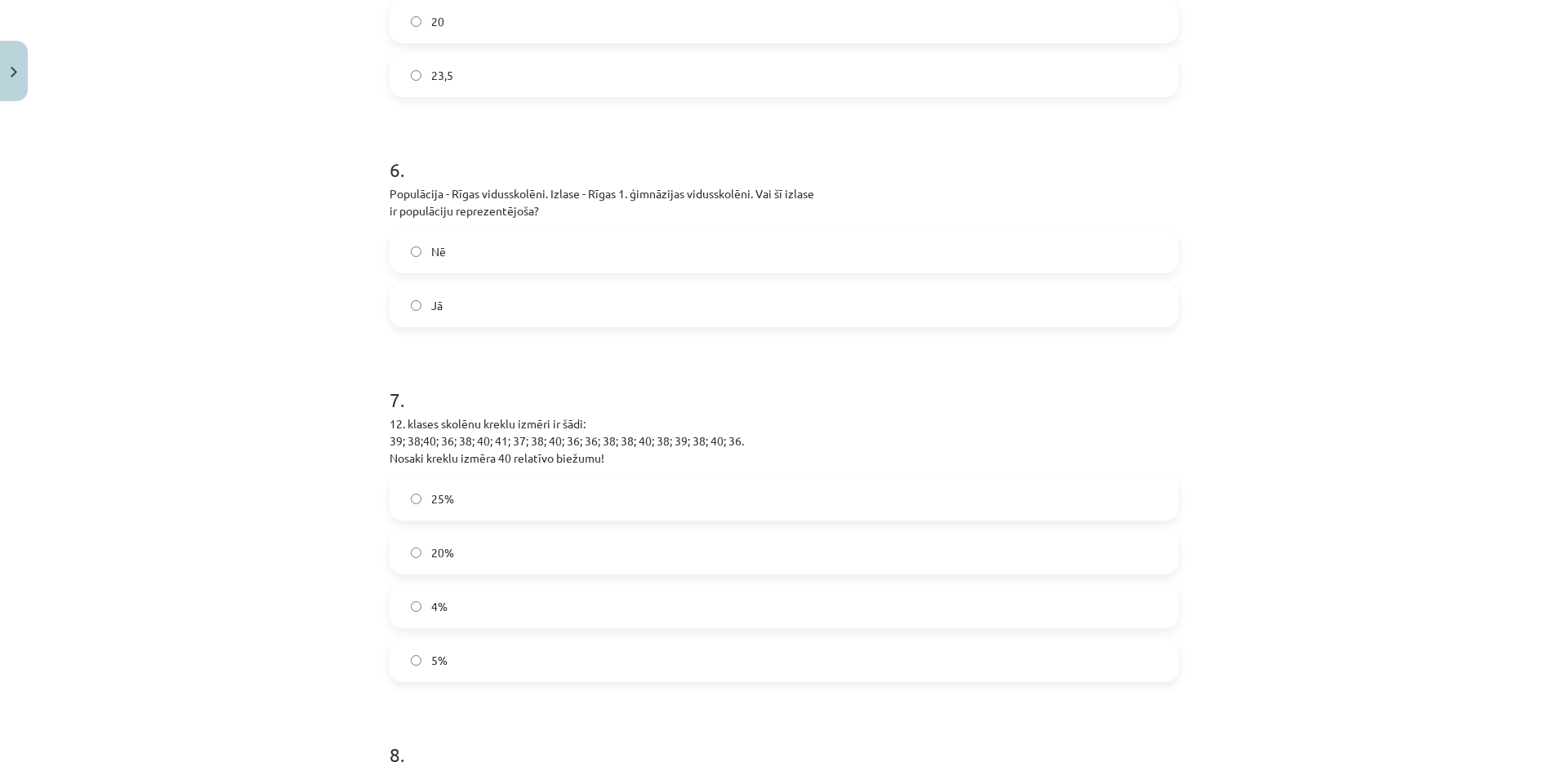
click at [495, 481] on label "25%" at bounding box center [783, 498] width 786 height 41
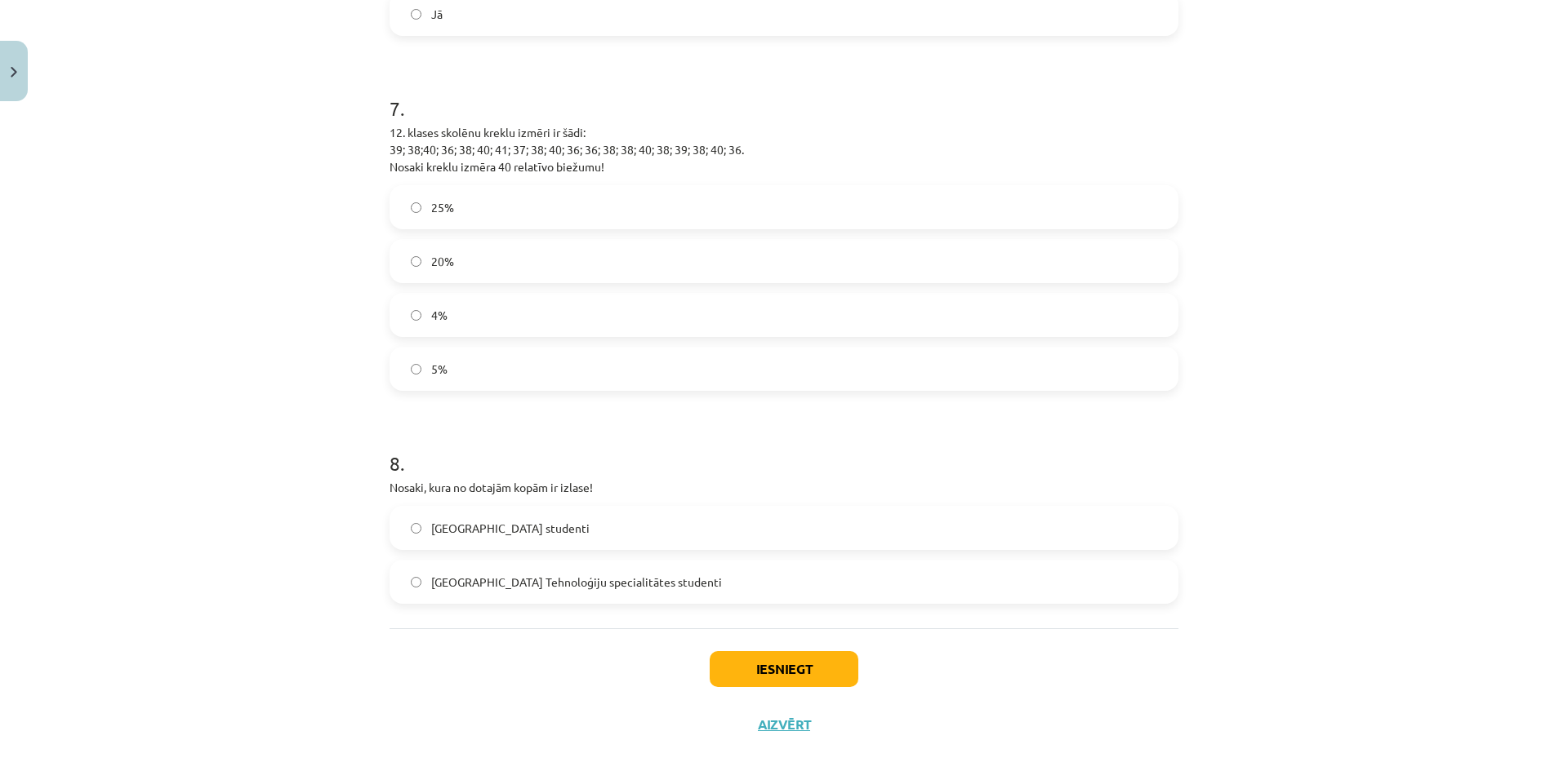
scroll to position [2200, 0]
click at [486, 569] on span "Latvijas Universitātes Tehnoloģiju specialitātes studenti" at bounding box center [577, 577] width 290 height 17
click at [785, 646] on button "Iesniegt" at bounding box center [783, 664] width 149 height 36
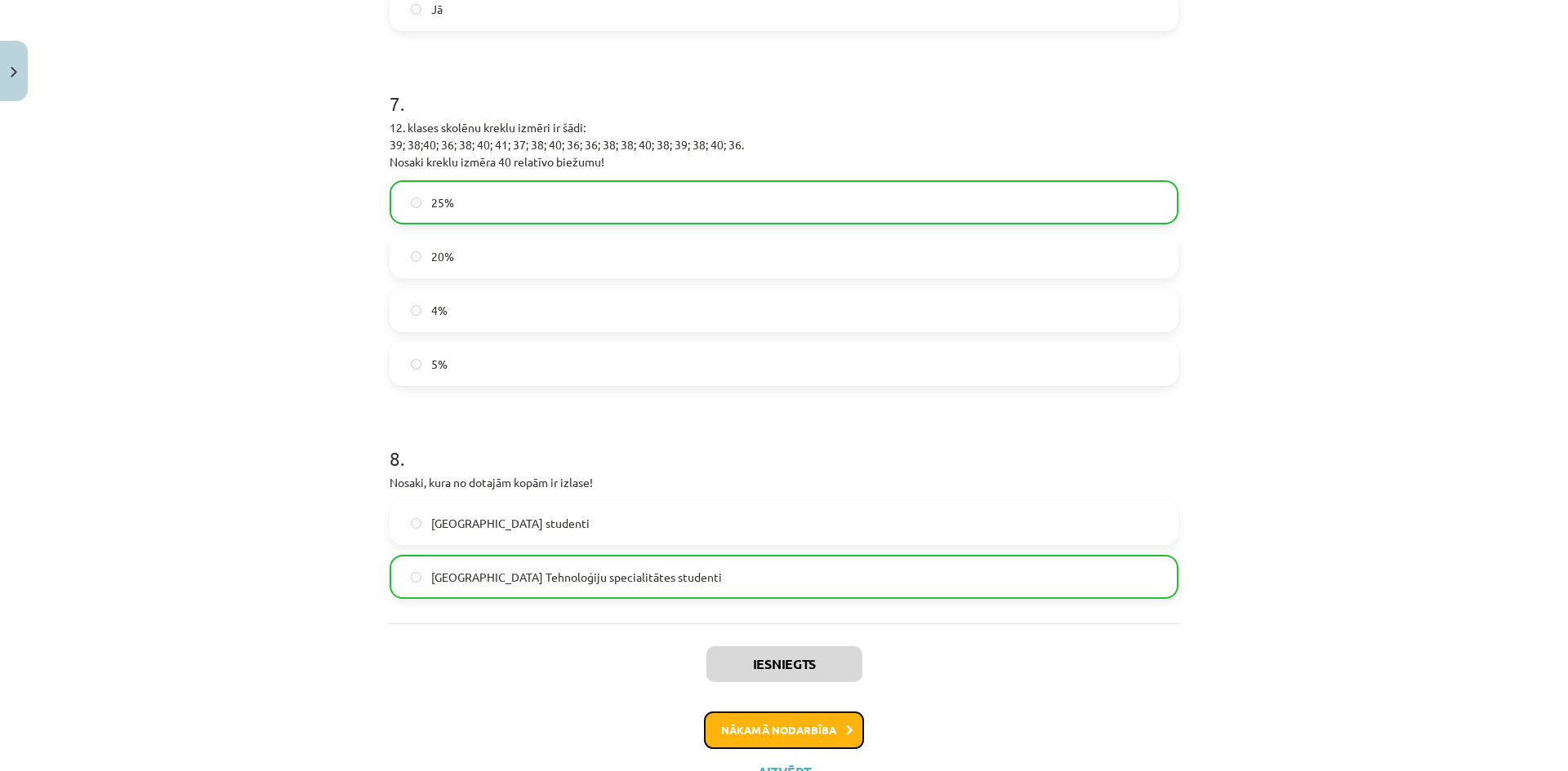
click at [813, 712] on button "Nākamā nodarbība" at bounding box center [784, 730] width 160 height 37
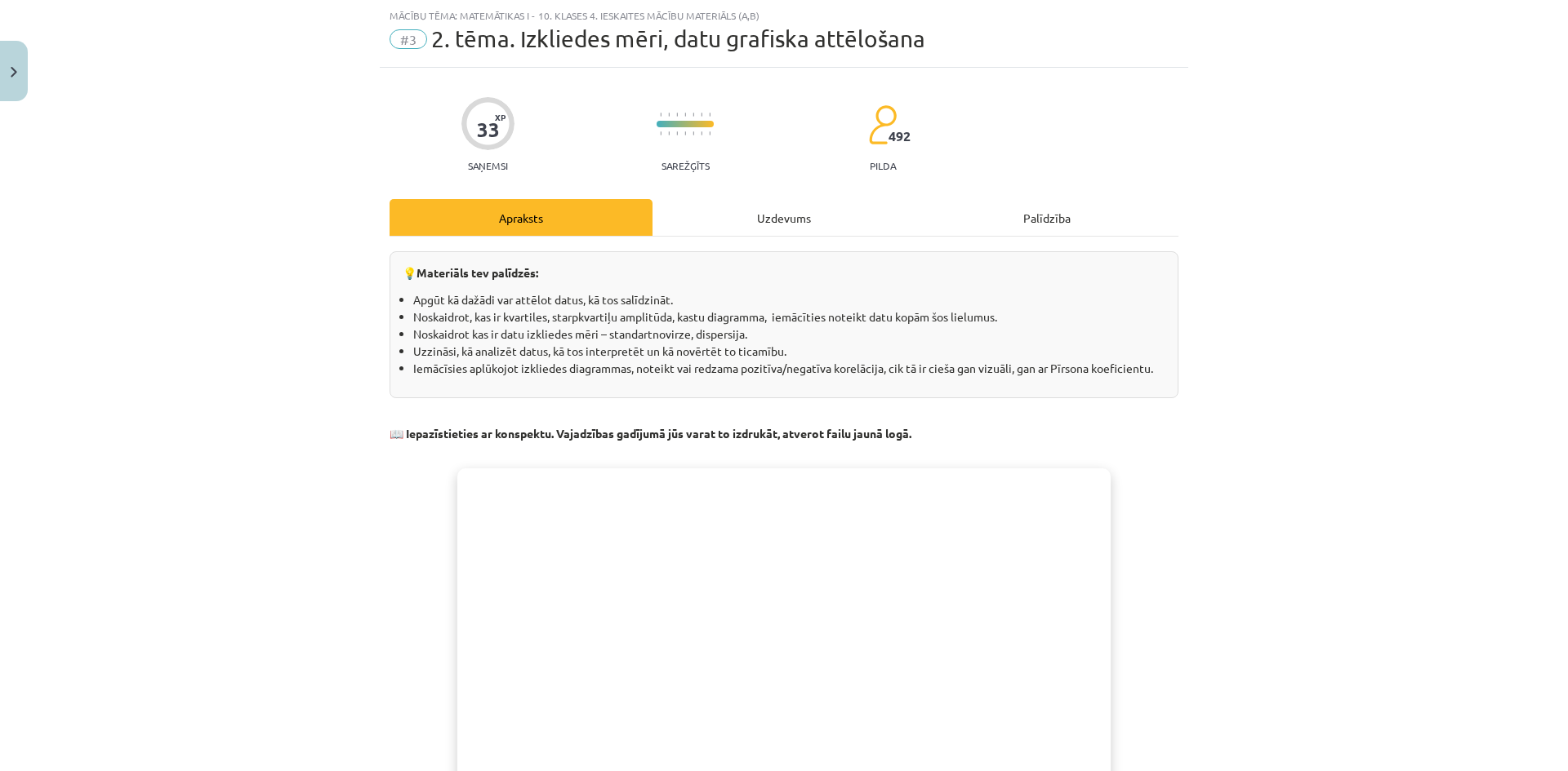
drag, startPoint x: 749, startPoint y: 205, endPoint x: 765, endPoint y: 217, distance: 20.0
click at [749, 206] on div "Uzdevums" at bounding box center [784, 217] width 263 height 37
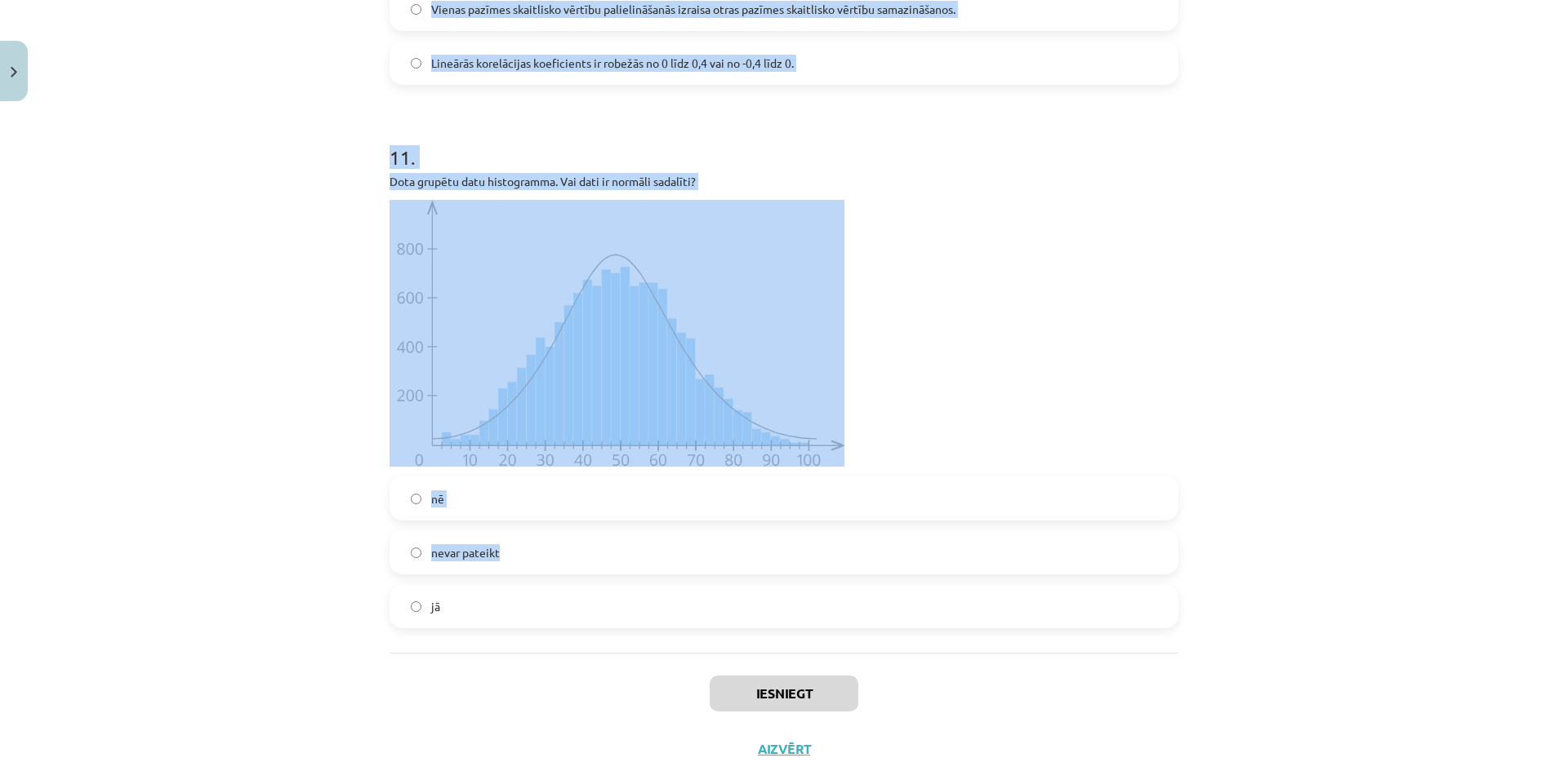
scroll to position [4780, 0]
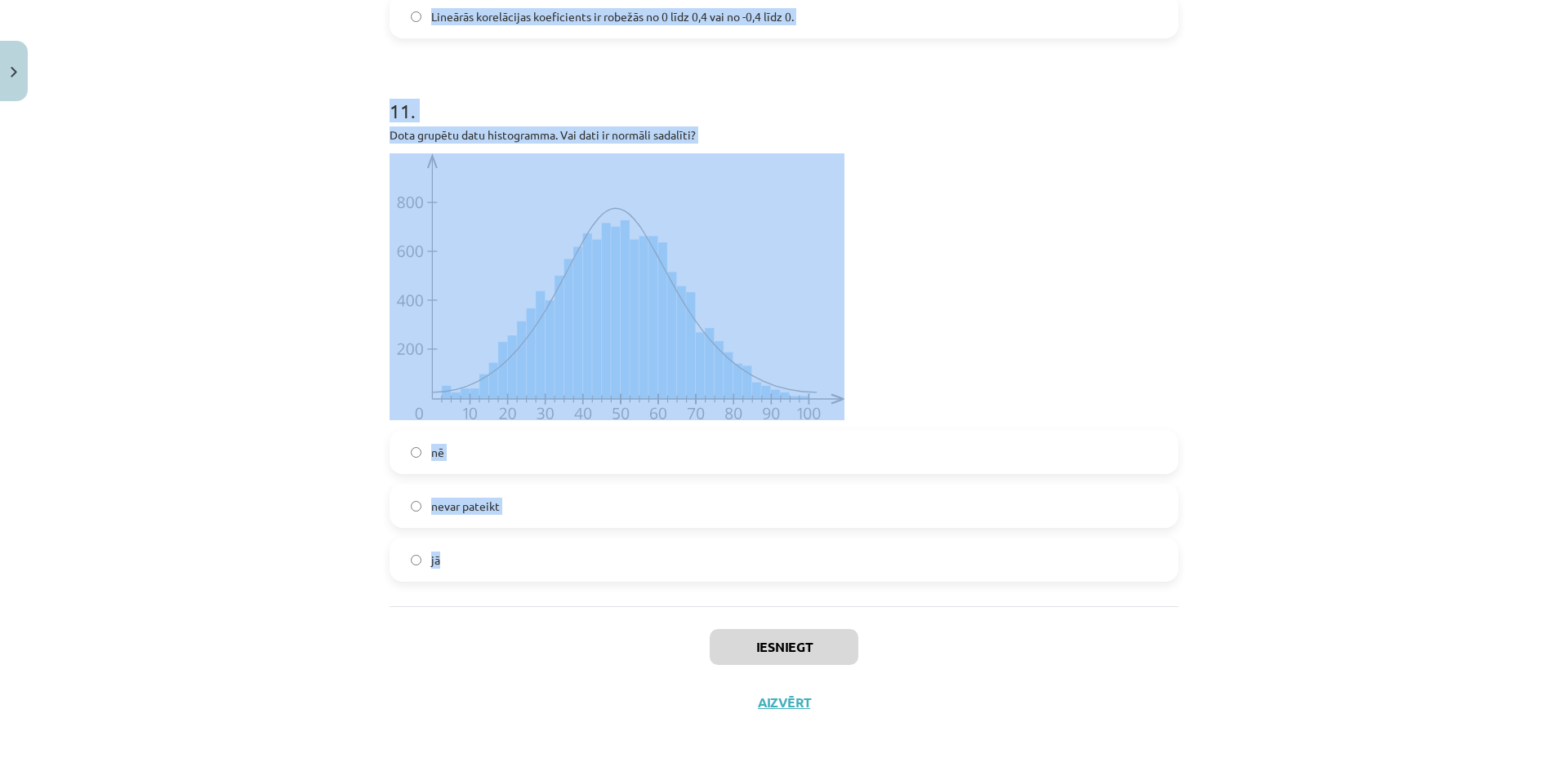
drag, startPoint x: 375, startPoint y: 318, endPoint x: 815, endPoint y: 599, distance: 522.1
copy form "1 . Aprēķini dotās datu kopas {4;23;16;20;12} amplitūdu! 8 19 27 23 2 . Dota hi…"
click at [292, 405] on div "Mācību tēma: Matemātikas i - 10. klases 4. ieskaites mācību materiāls (a,b) #3 …" at bounding box center [784, 386] width 1568 height 771
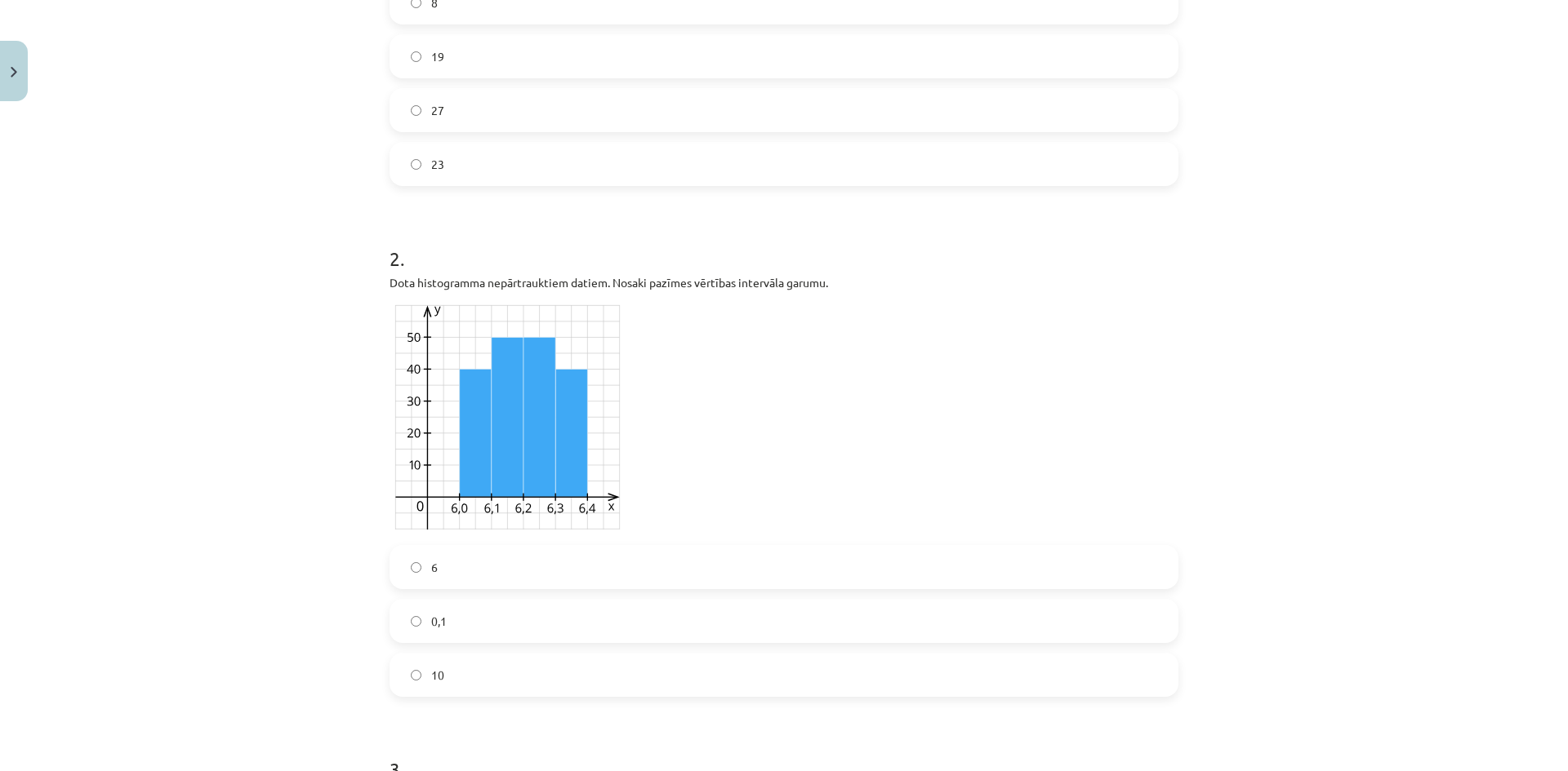
scroll to position [0, 0]
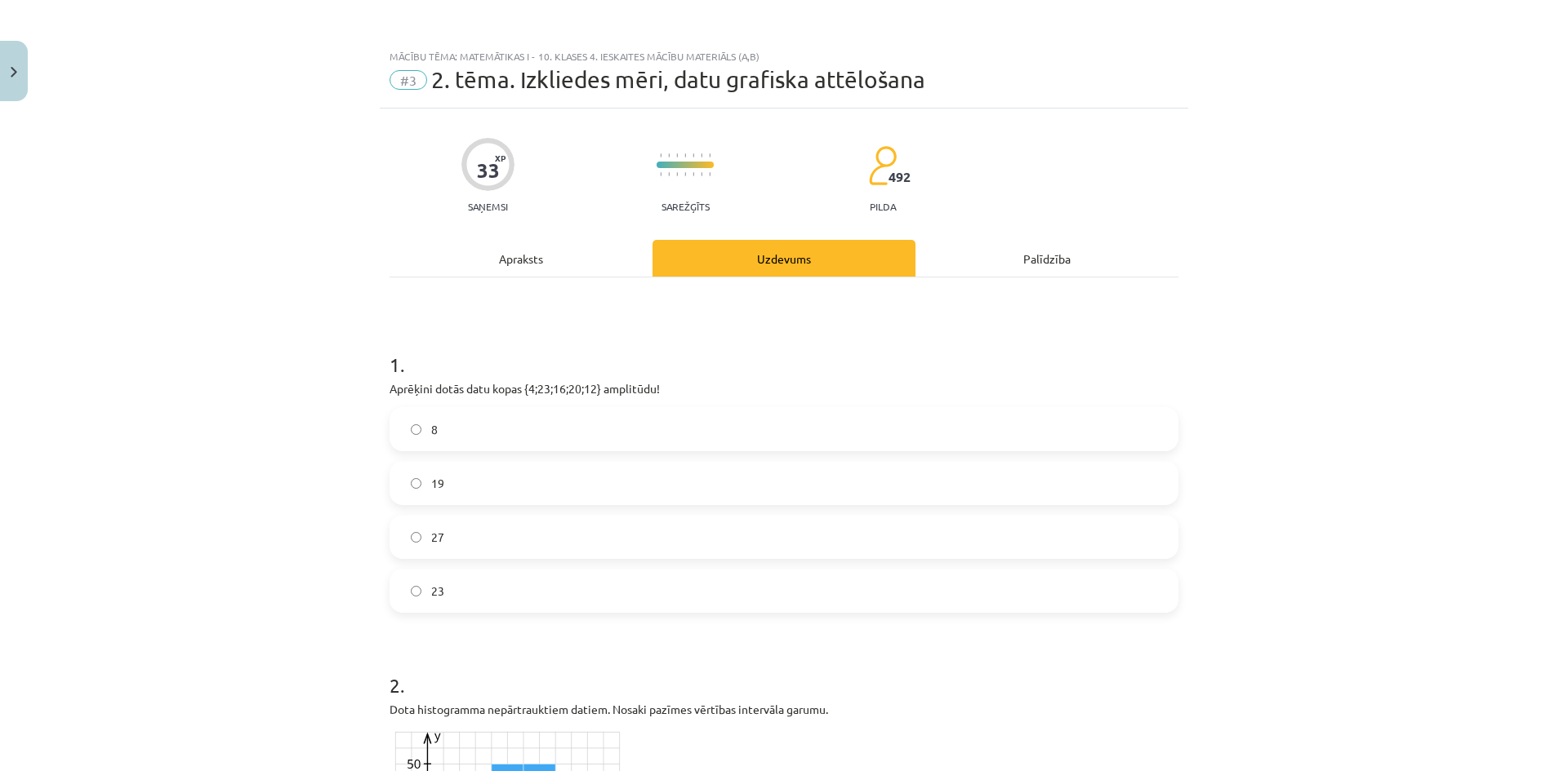
click at [460, 478] on label "19" at bounding box center [783, 483] width 786 height 41
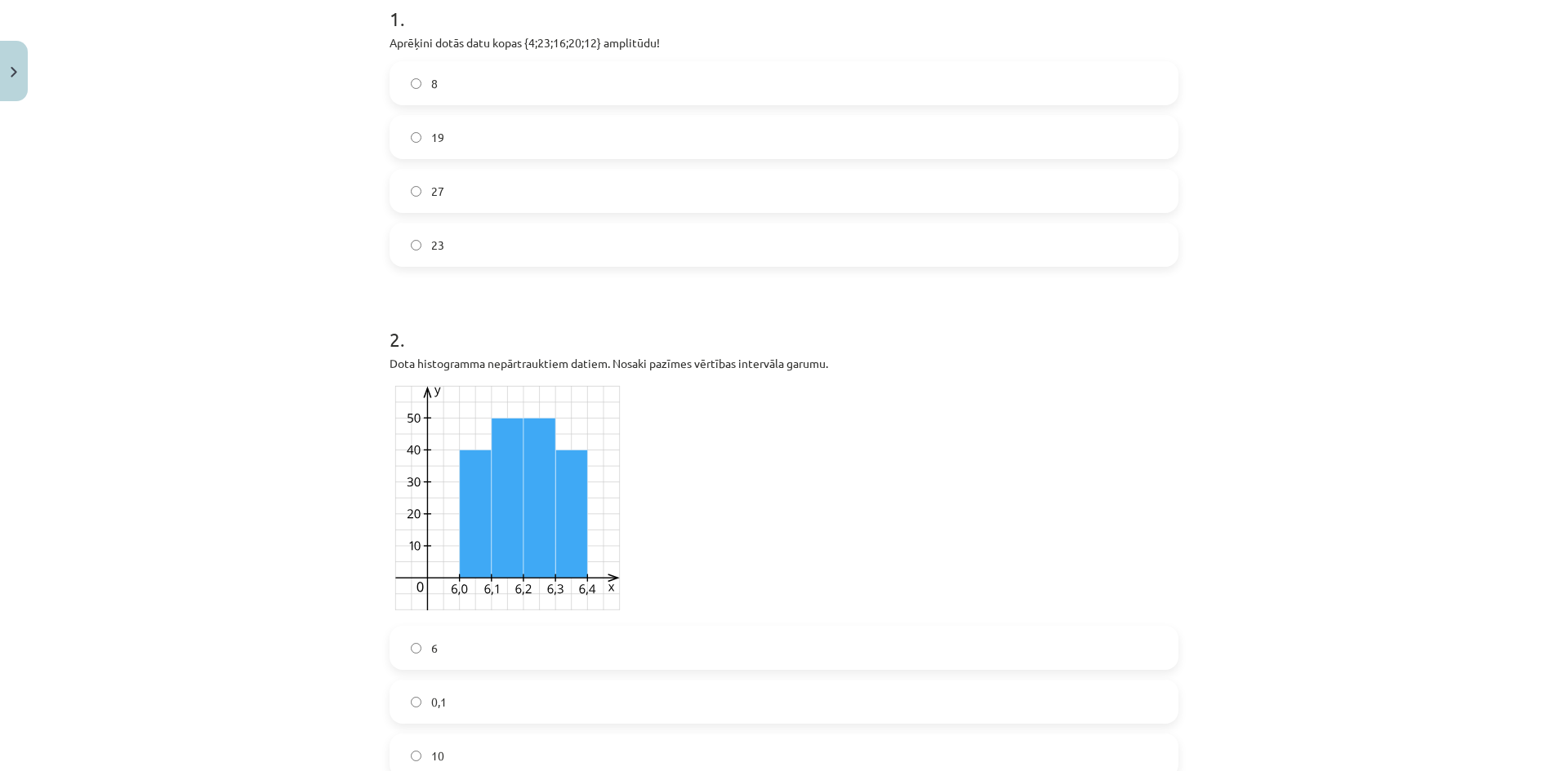
scroll to position [544, 0]
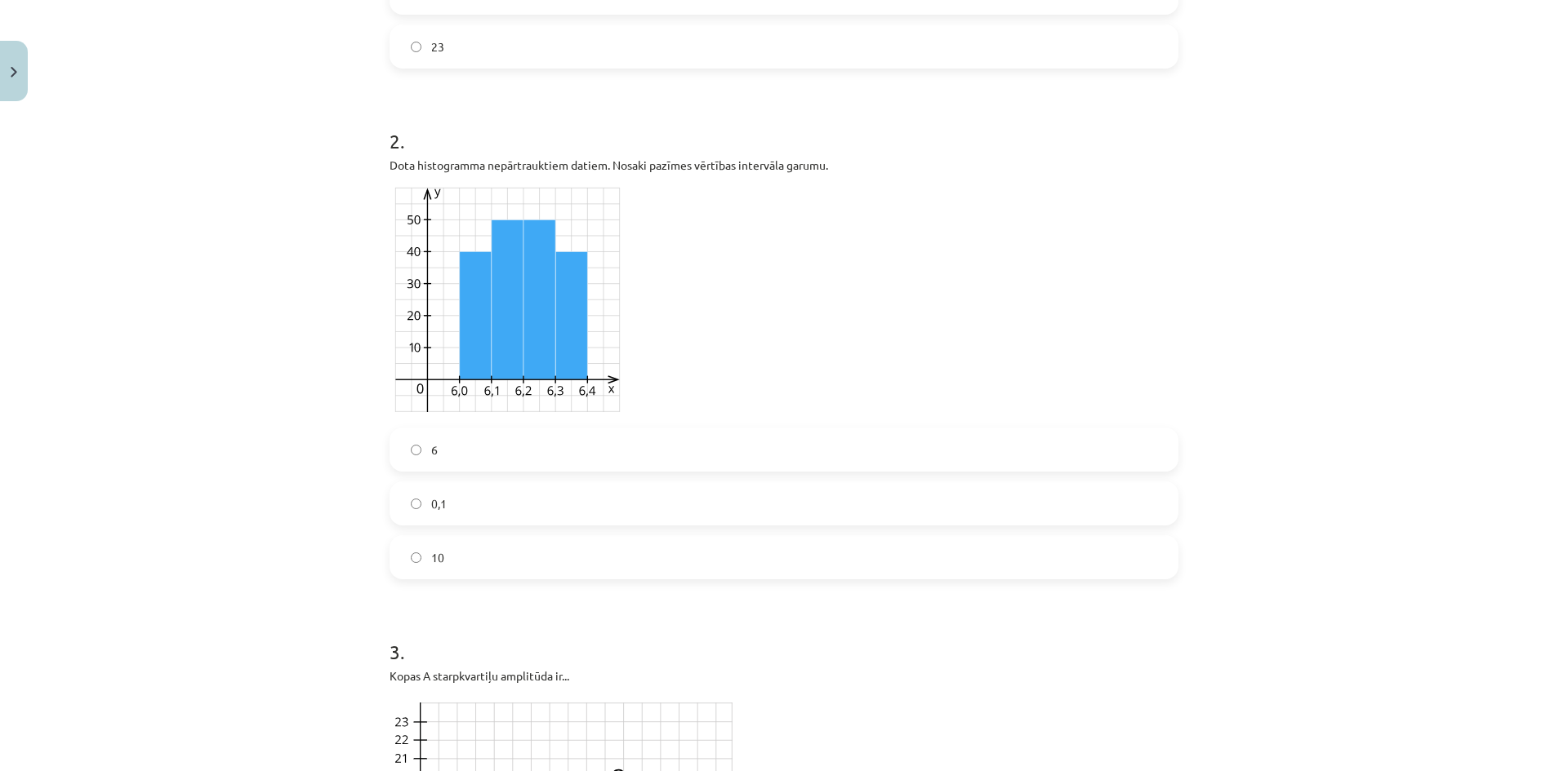
click at [463, 515] on label "0,1" at bounding box center [783, 504] width 786 height 41
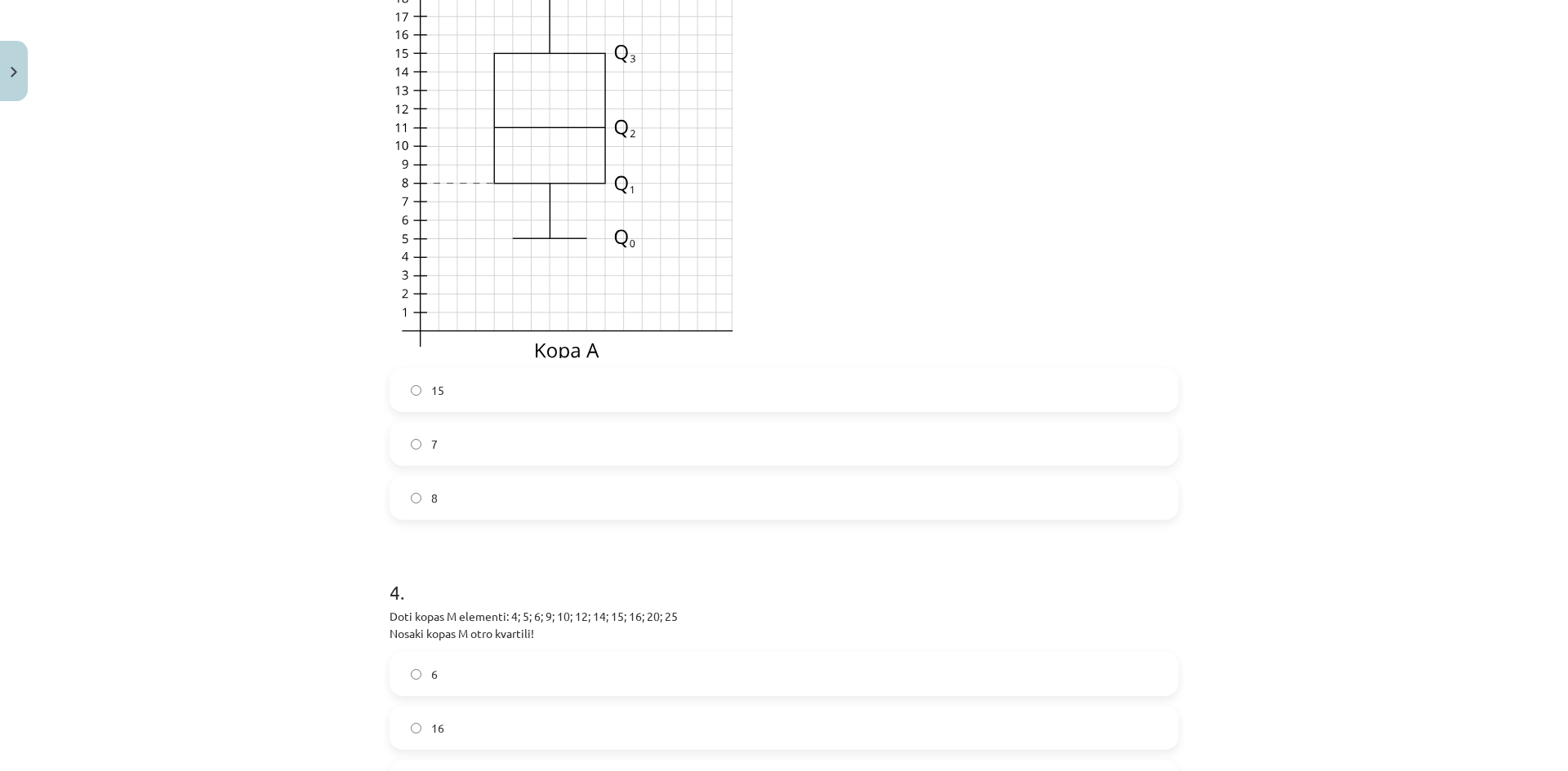
click at [470, 498] on label "8" at bounding box center [783, 498] width 786 height 41
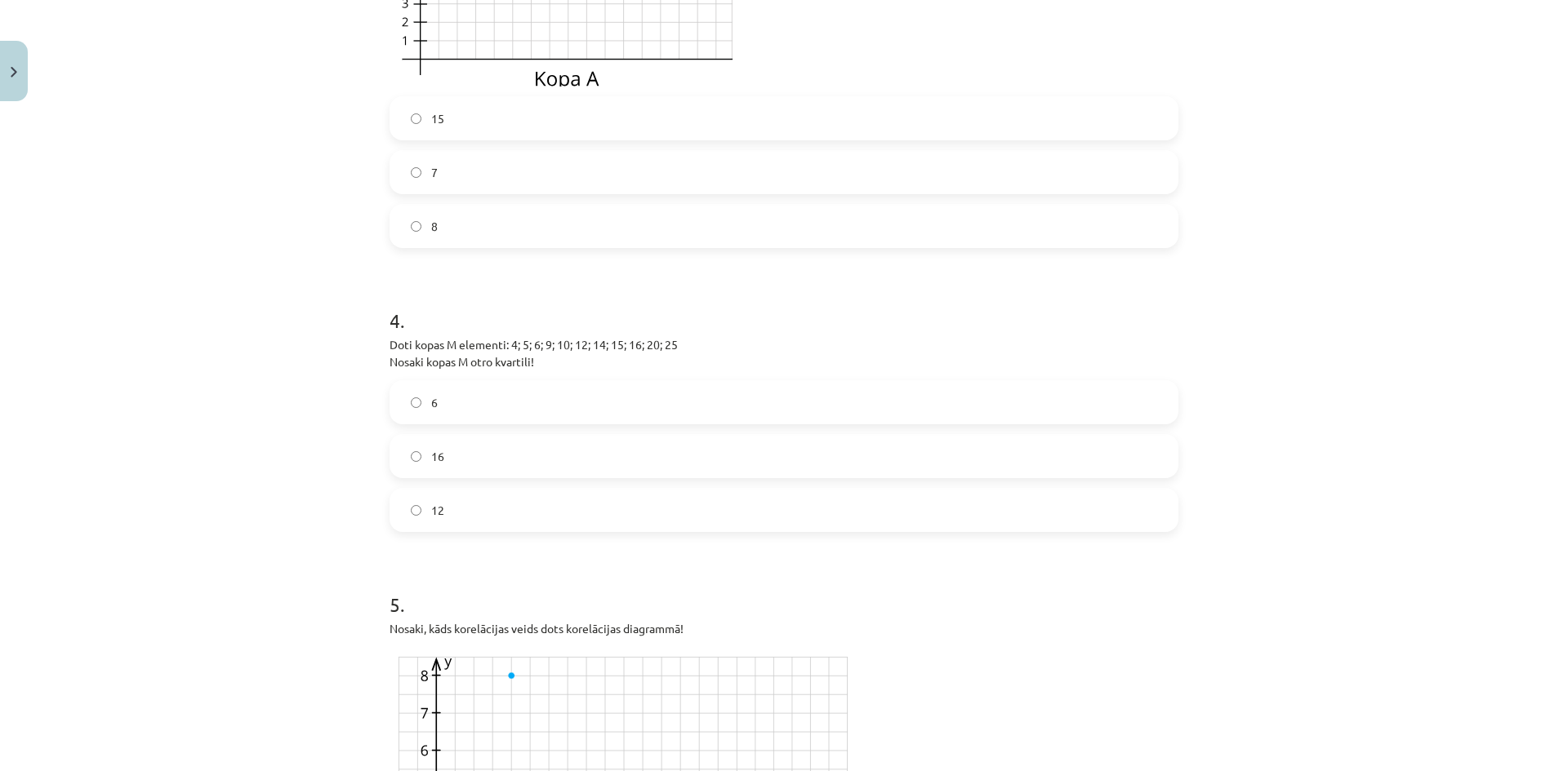
click at [480, 519] on label "12" at bounding box center [783, 510] width 786 height 41
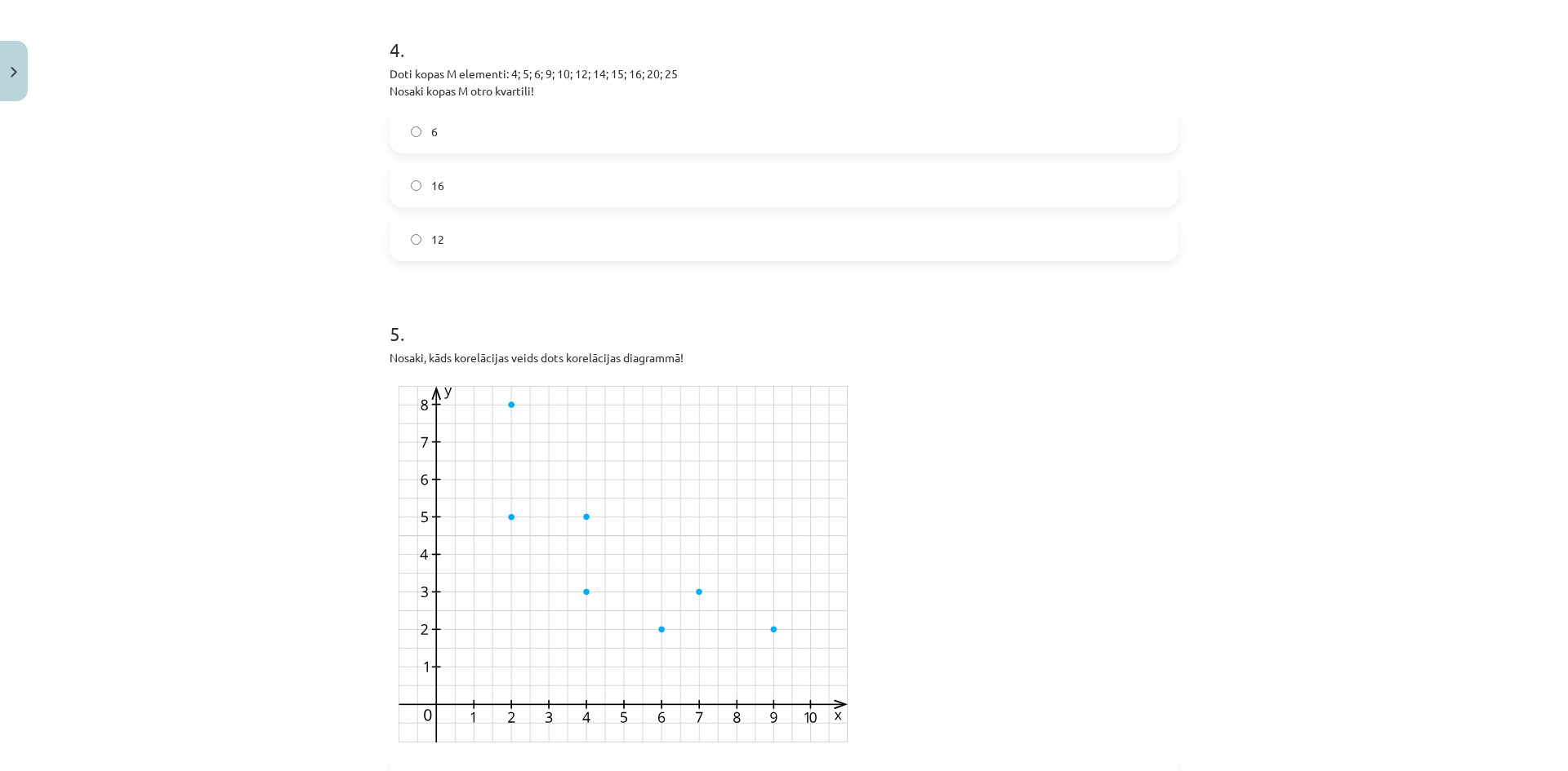
scroll to position [2177, 0]
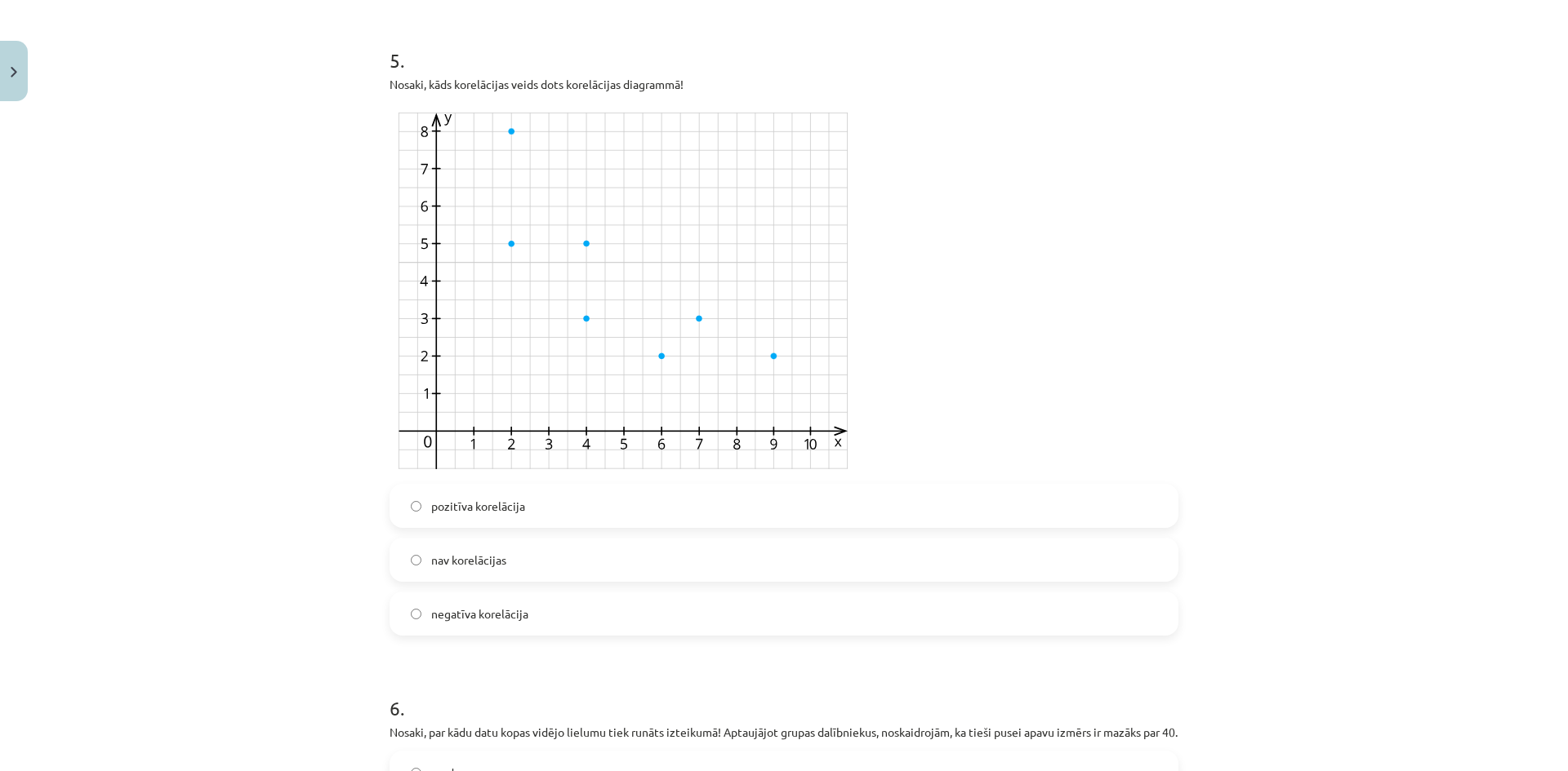
click at [503, 510] on span "pozitīva korelācija" at bounding box center [478, 506] width 94 height 17
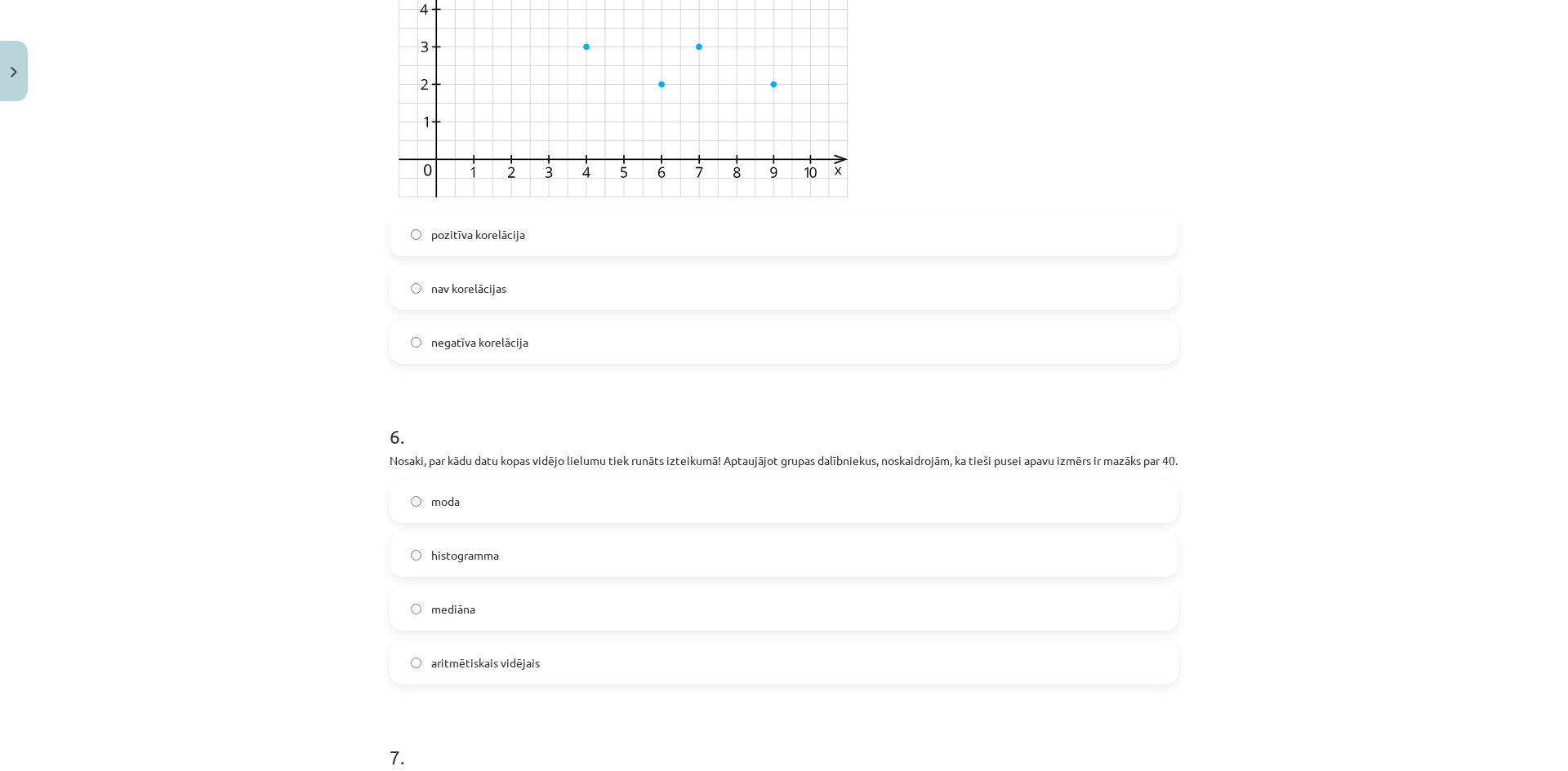
scroll to position [2721, 0]
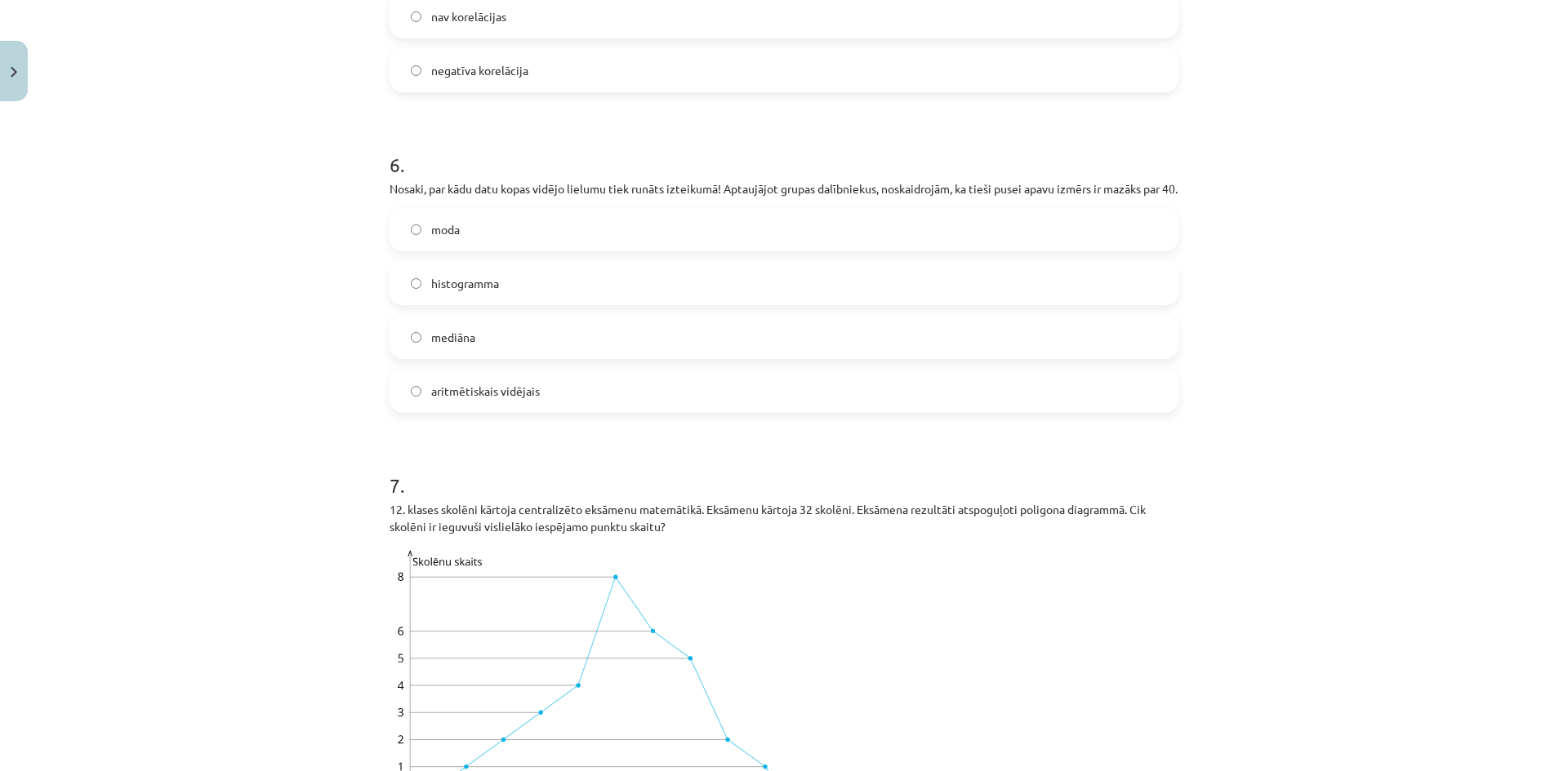
click at [489, 357] on label "mediāna" at bounding box center [783, 337] width 786 height 41
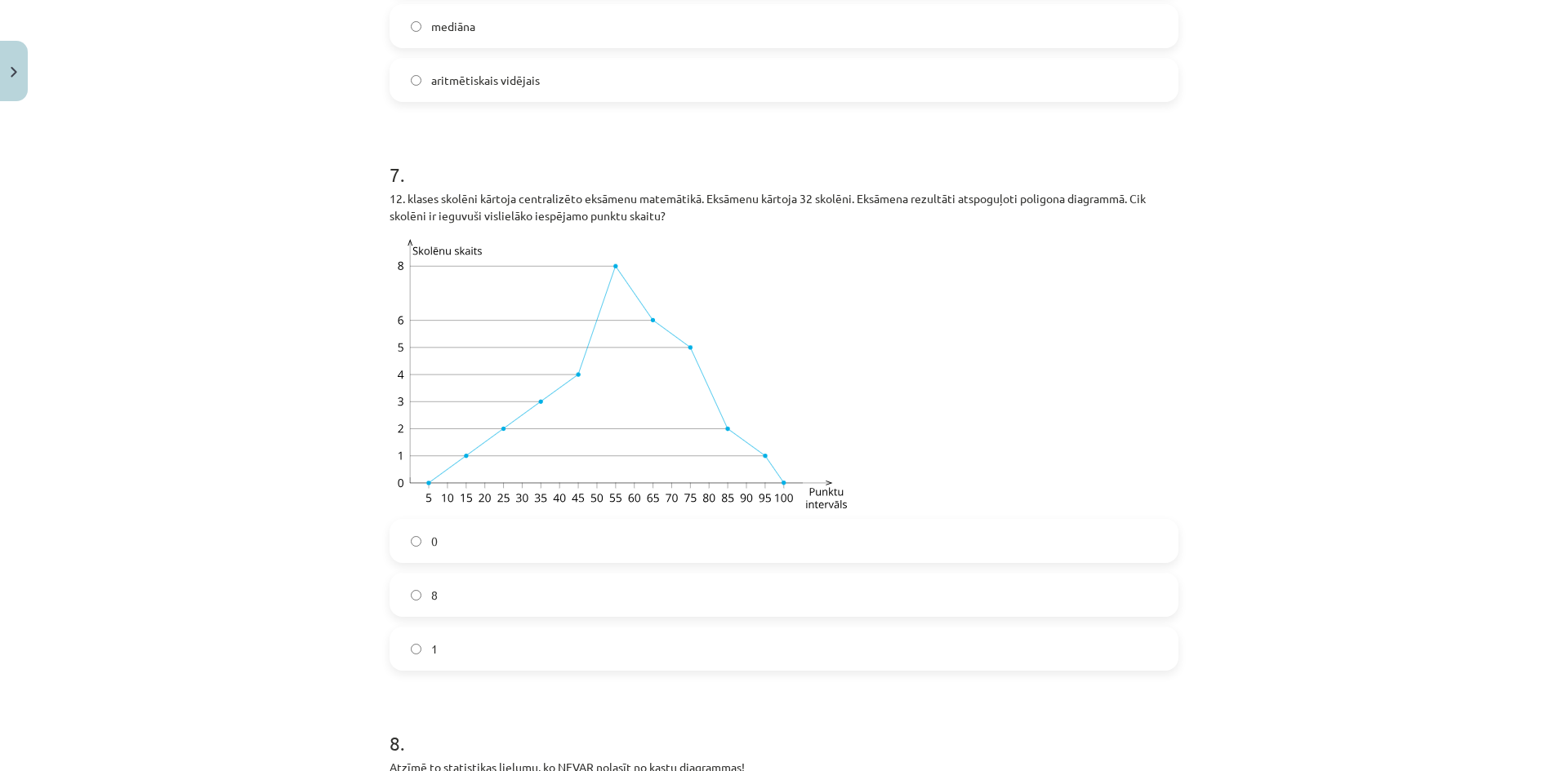
scroll to position [3265, 0]
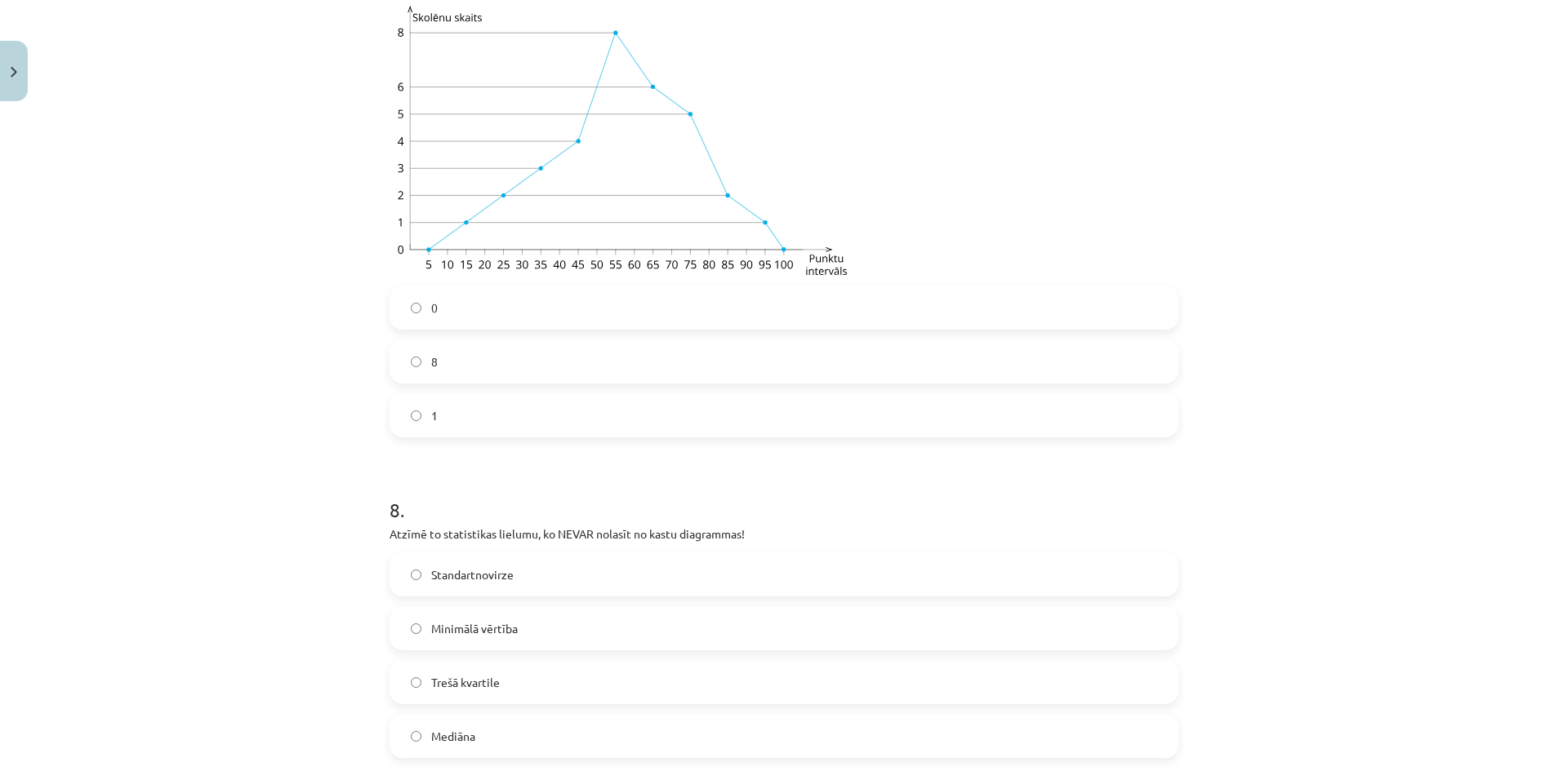
click at [511, 426] on label "1" at bounding box center [783, 415] width 786 height 41
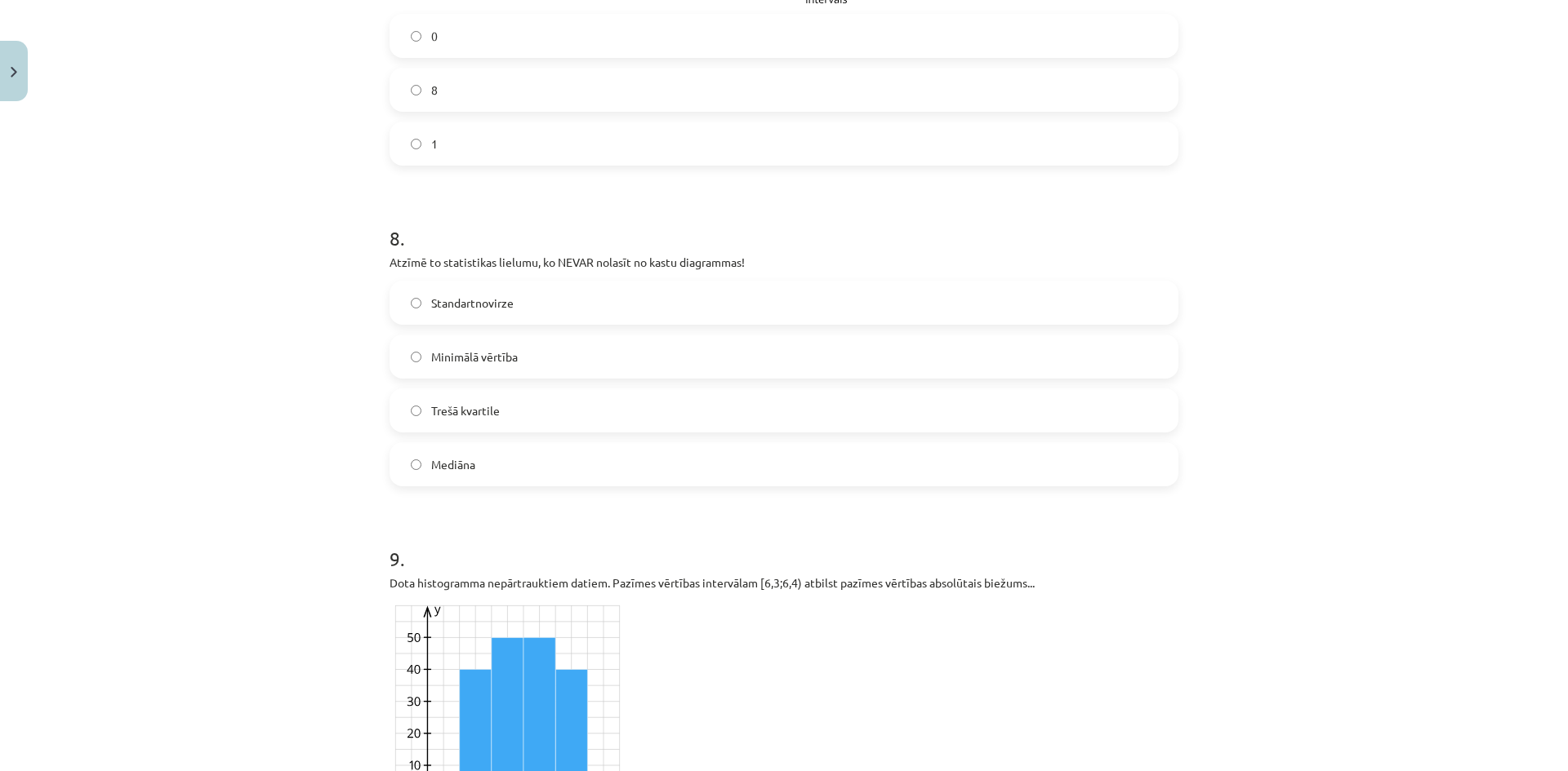
click at [516, 320] on label "Standartnovirze" at bounding box center [783, 303] width 786 height 41
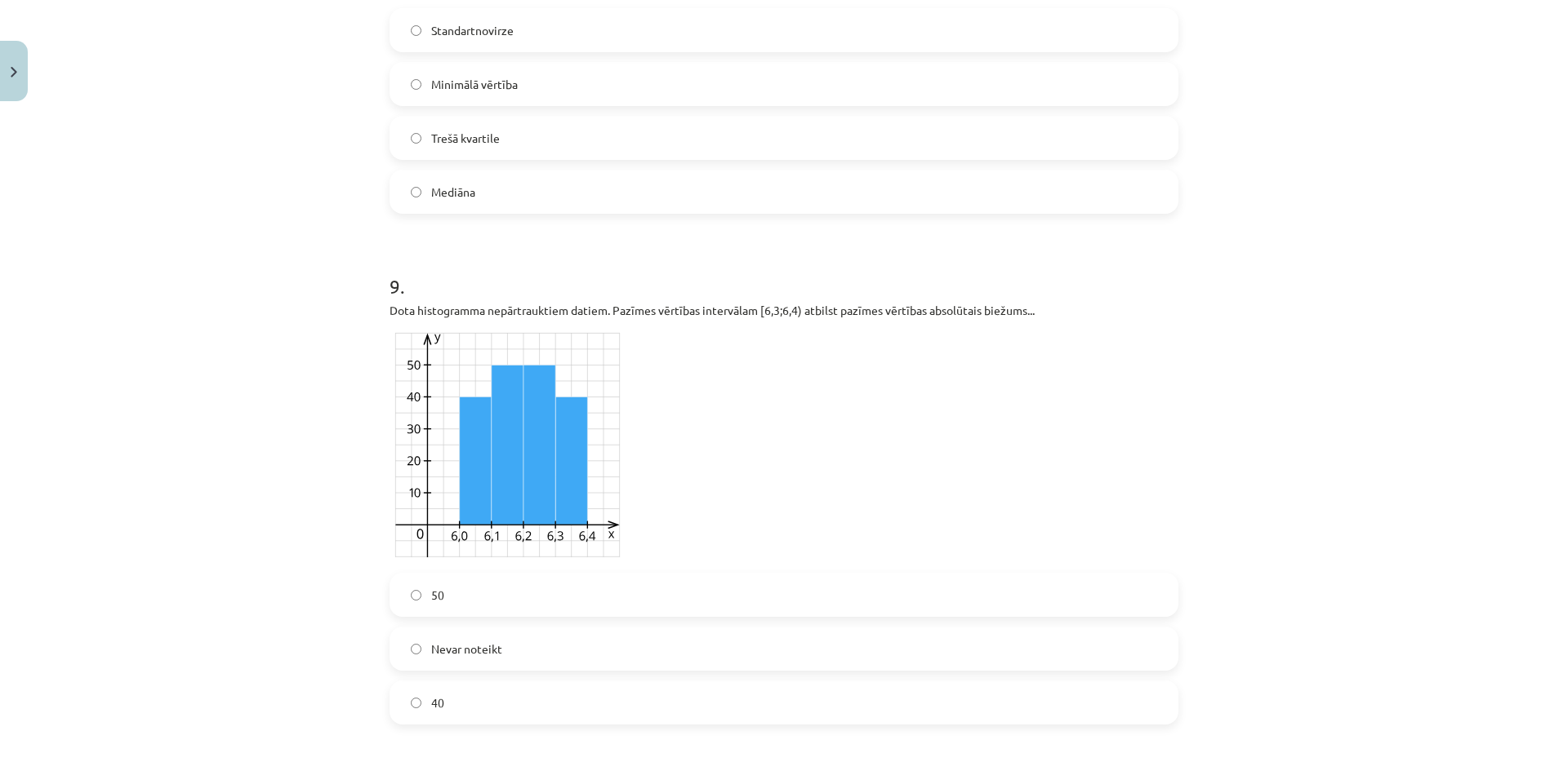
scroll to position [4081, 0]
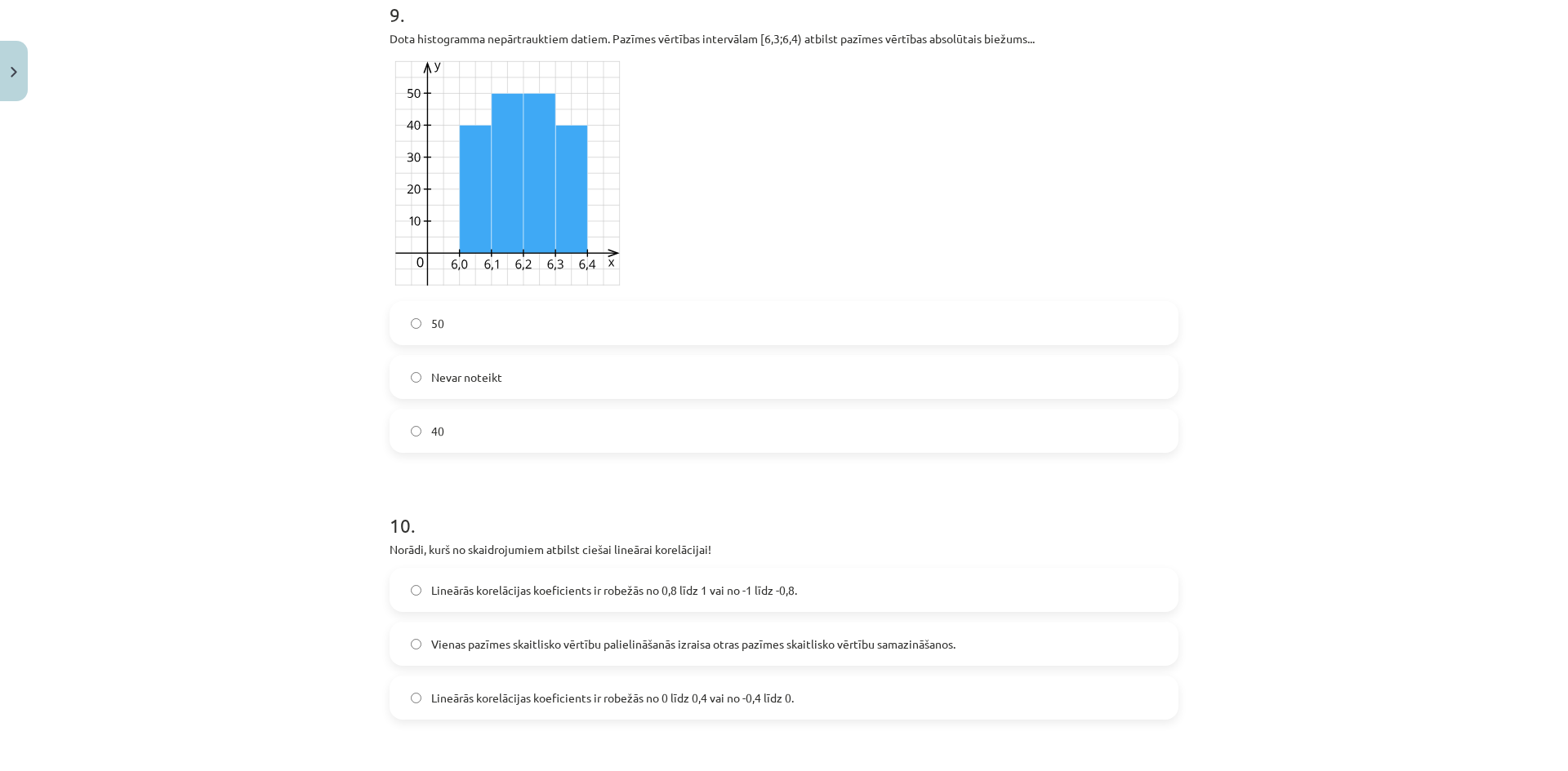
drag, startPoint x: 465, startPoint y: 352, endPoint x: 485, endPoint y: 403, distance: 54.8
click at [465, 344] on label "50" at bounding box center [783, 324] width 786 height 41
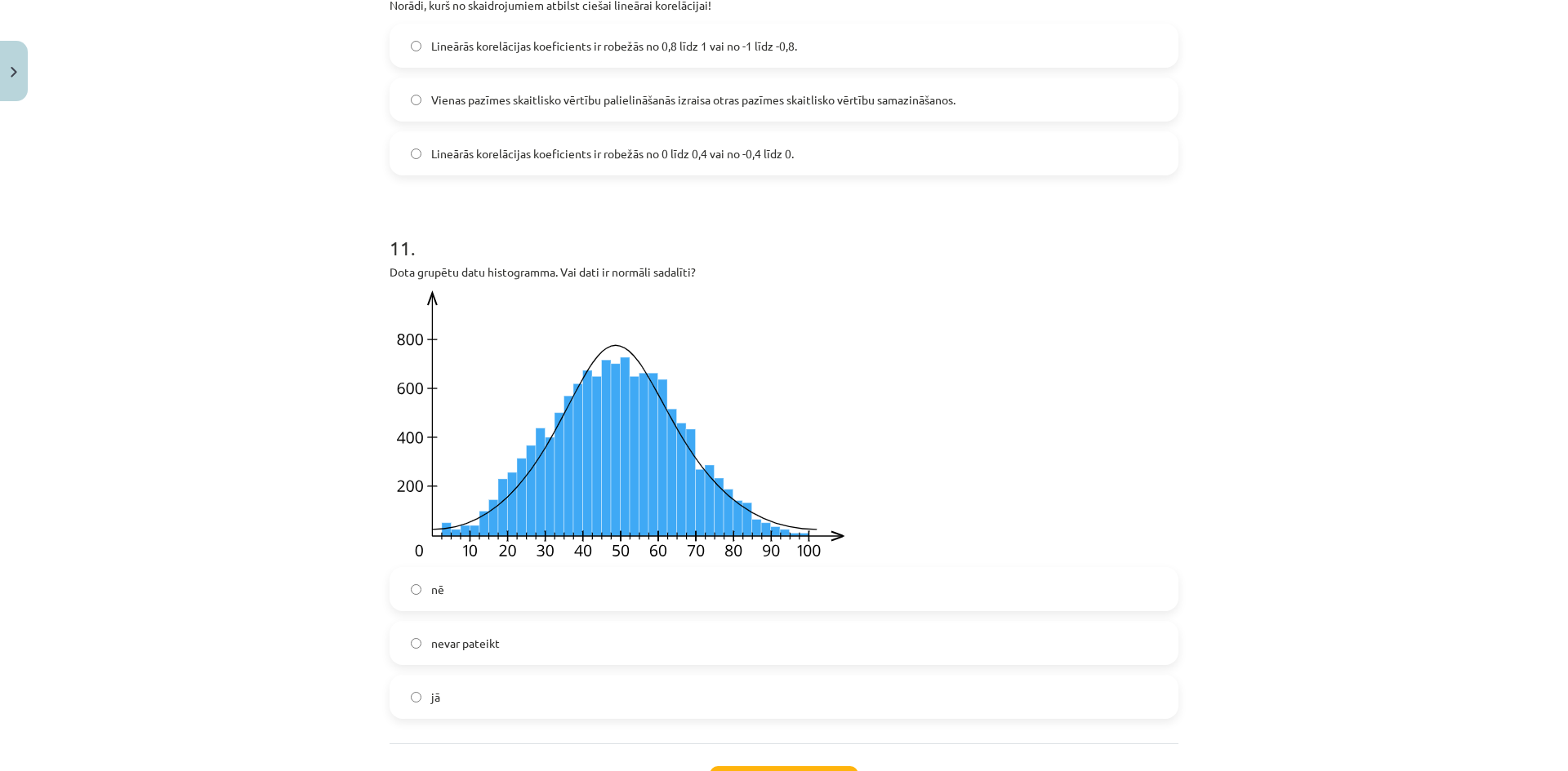
scroll to position [4353, 0]
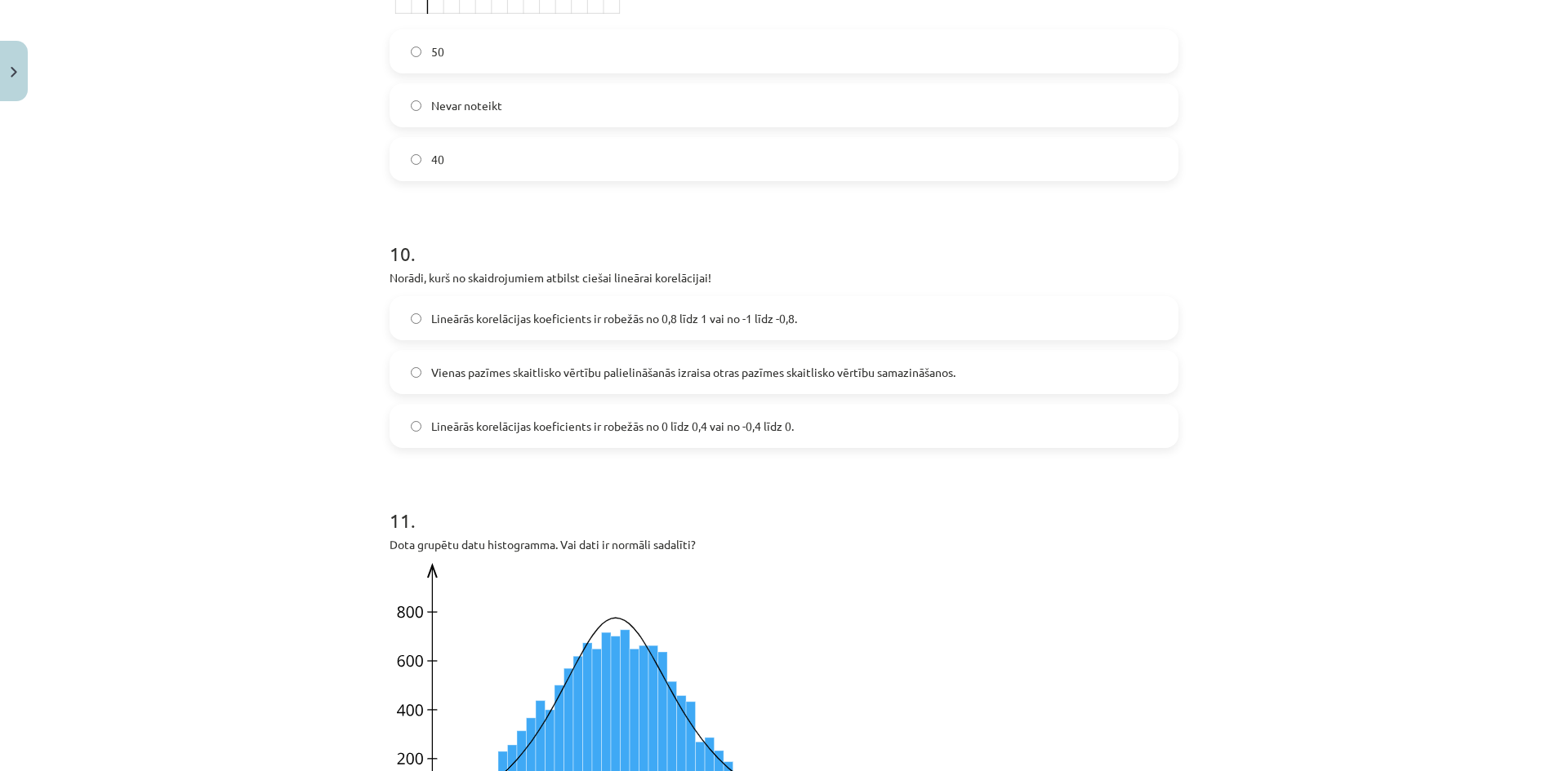
click at [742, 327] on span "Lineārās korelācijas koeficients ir robežās no 0,8 līdz 1 vai no -1 līdz -0,8." at bounding box center [614, 318] width 366 height 17
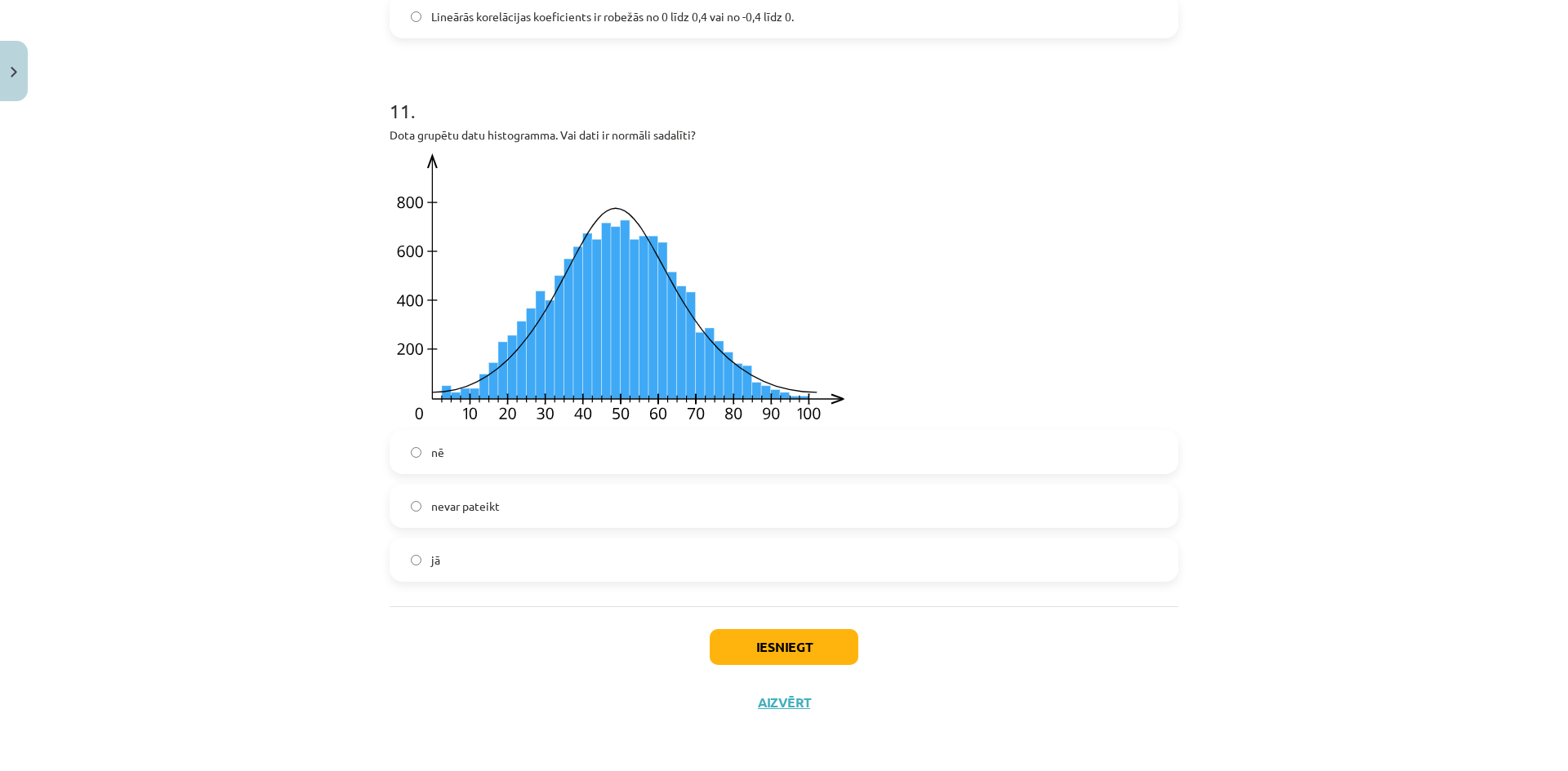
scroll to position [4780, 0]
click at [462, 506] on span "nevar pateikt" at bounding box center [465, 506] width 69 height 17
click at [801, 635] on button "Iesniegt" at bounding box center [783, 647] width 149 height 36
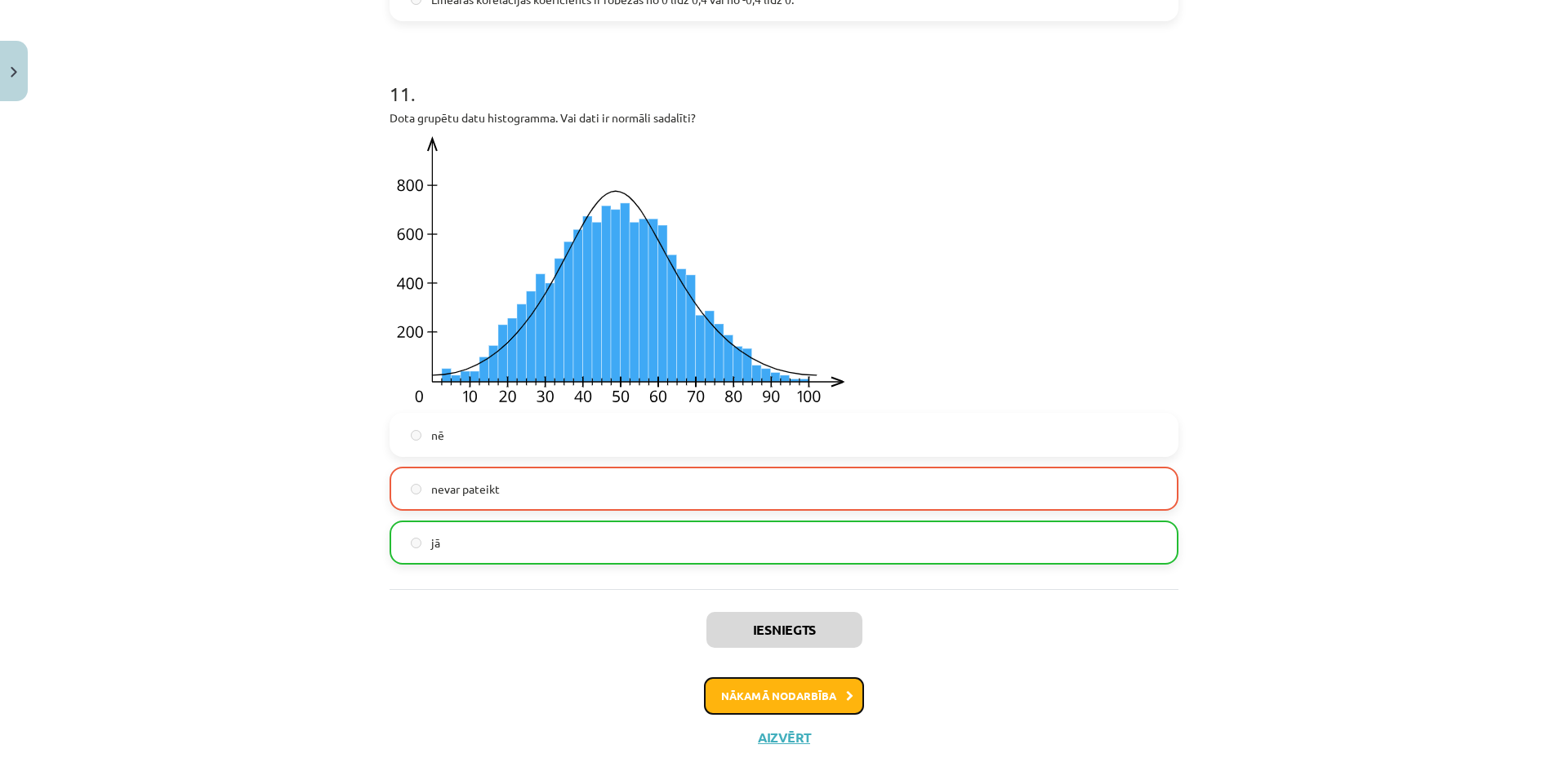
click at [804, 701] on button "Nākamā nodarbība" at bounding box center [784, 696] width 160 height 37
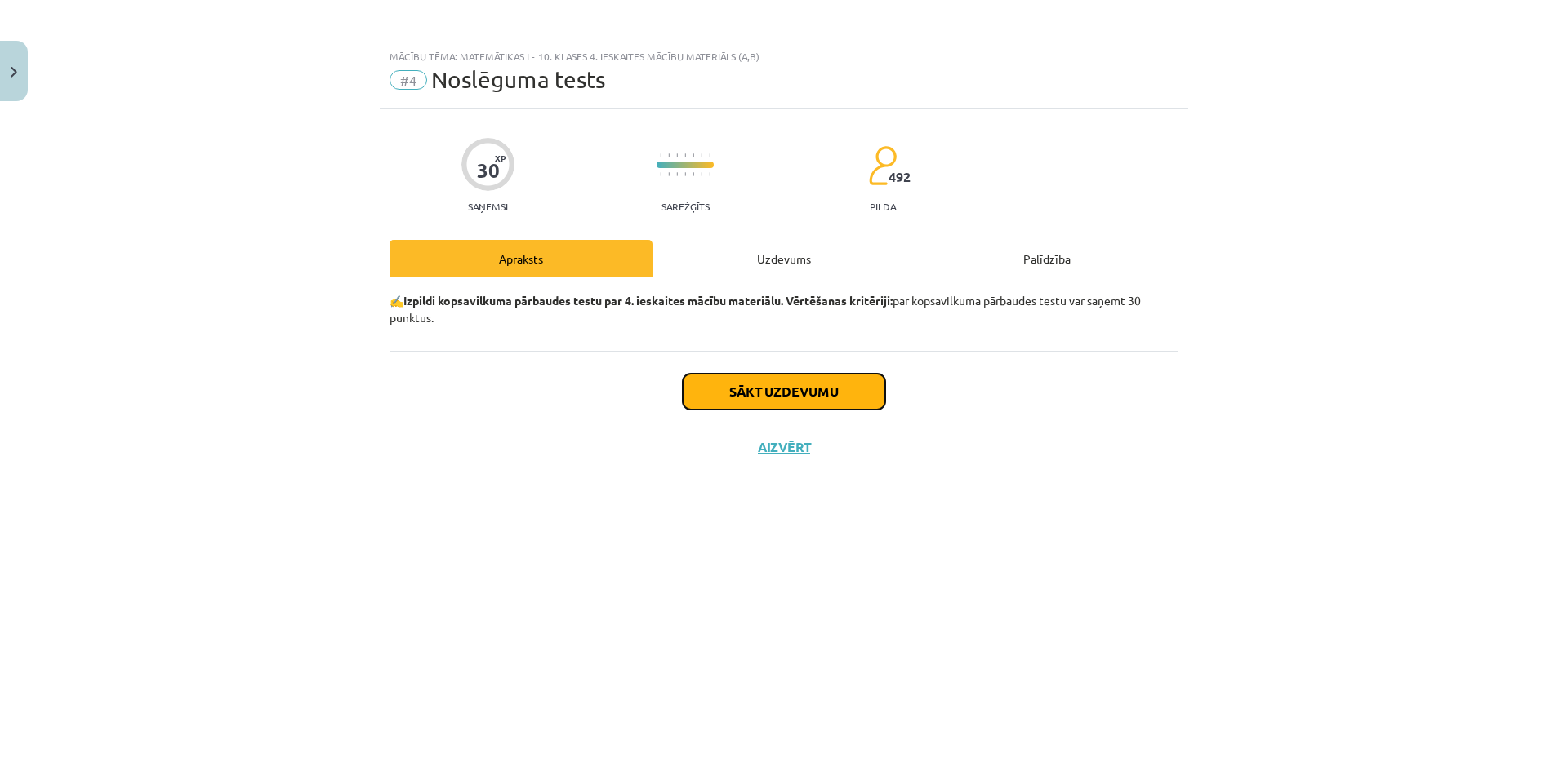
click at [826, 392] on button "Sākt uzdevumu" at bounding box center [784, 391] width 202 height 36
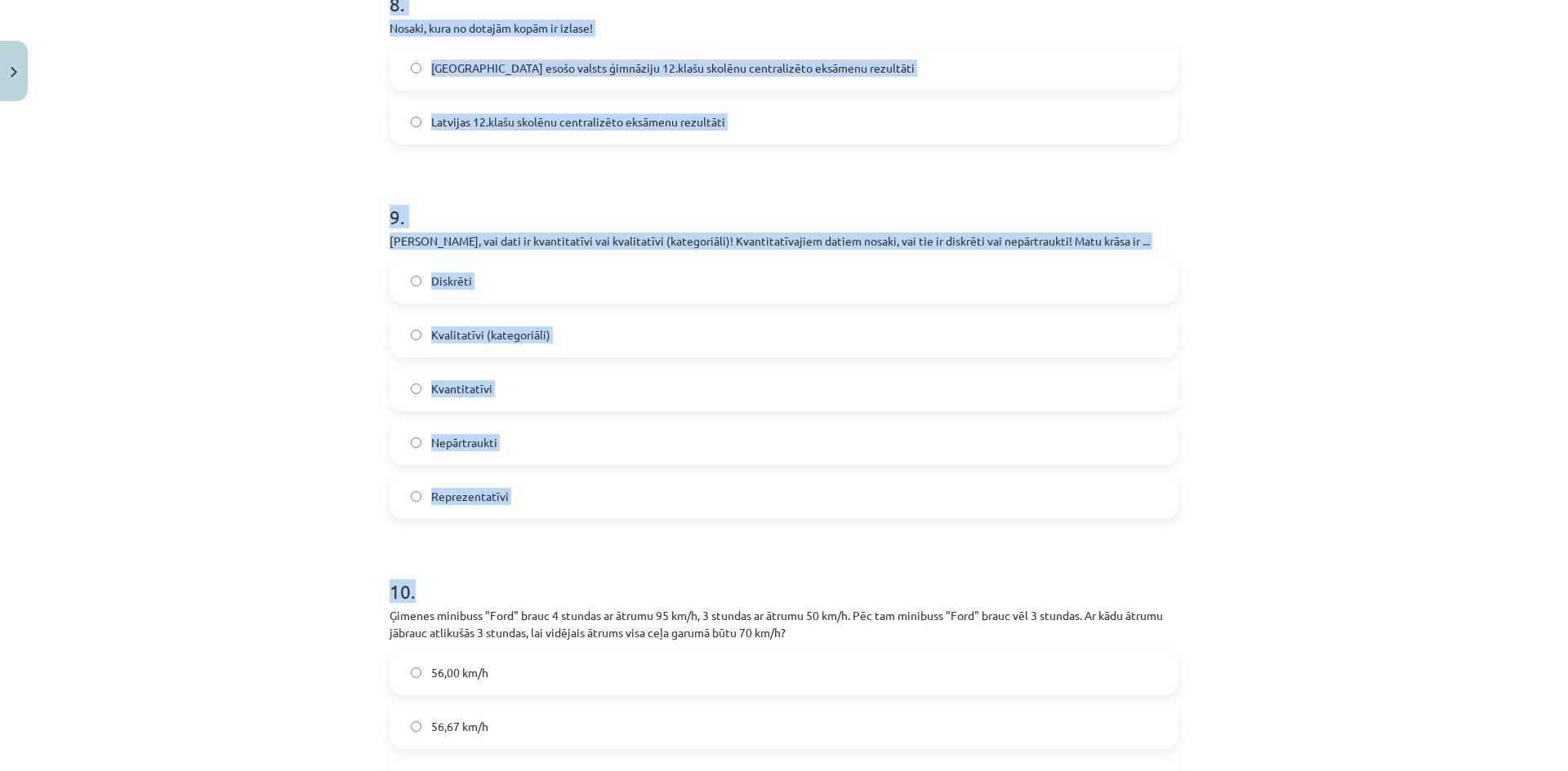
scroll to position [4084, 0]
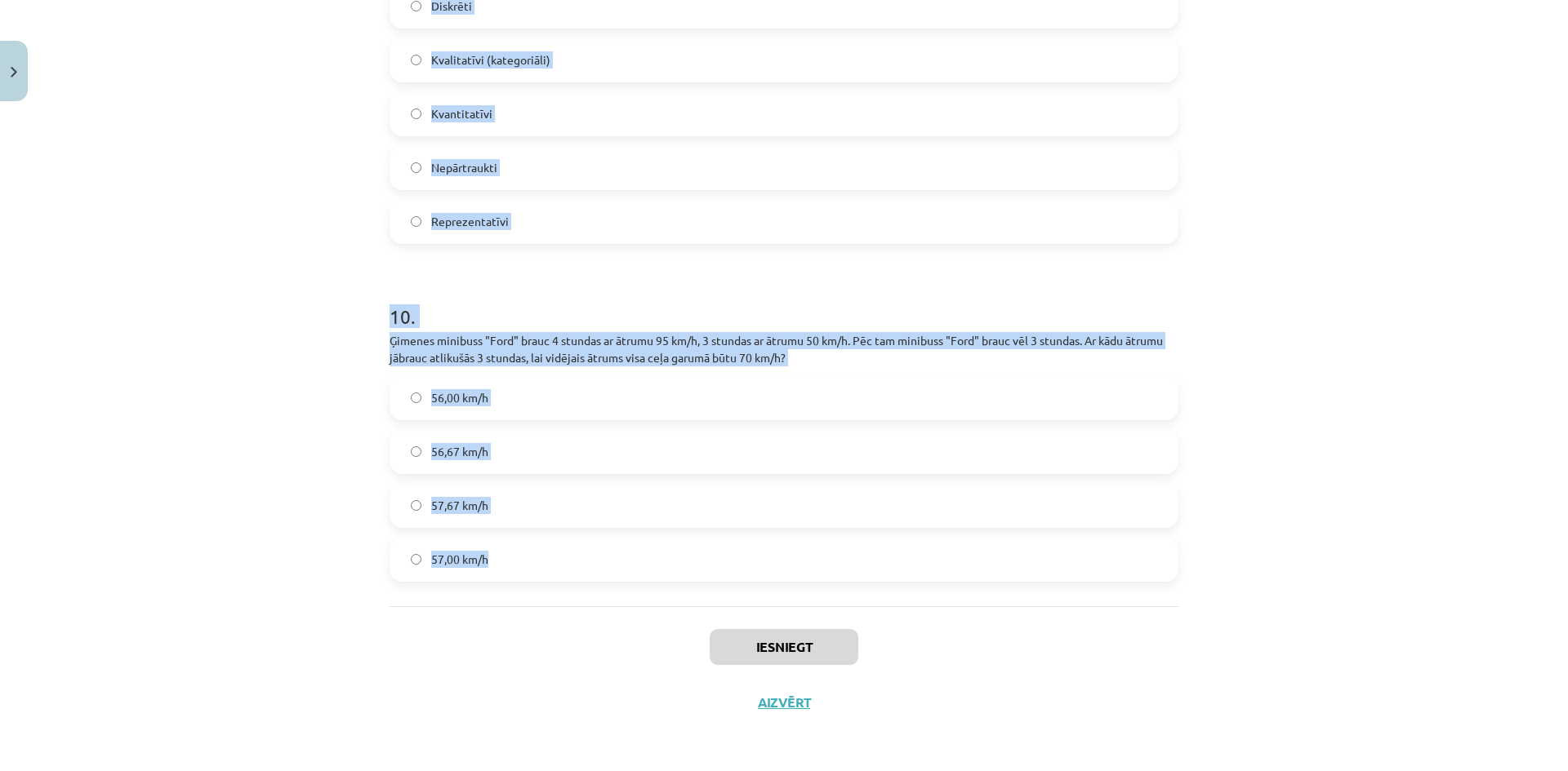
drag, startPoint x: 389, startPoint y: 361, endPoint x: 706, endPoint y: 566, distance: 377.5
copy form "1 . Lietoto velosipēdu pārdošanas veikalā ir pieejami 50 velosipēdi, to vecums …"
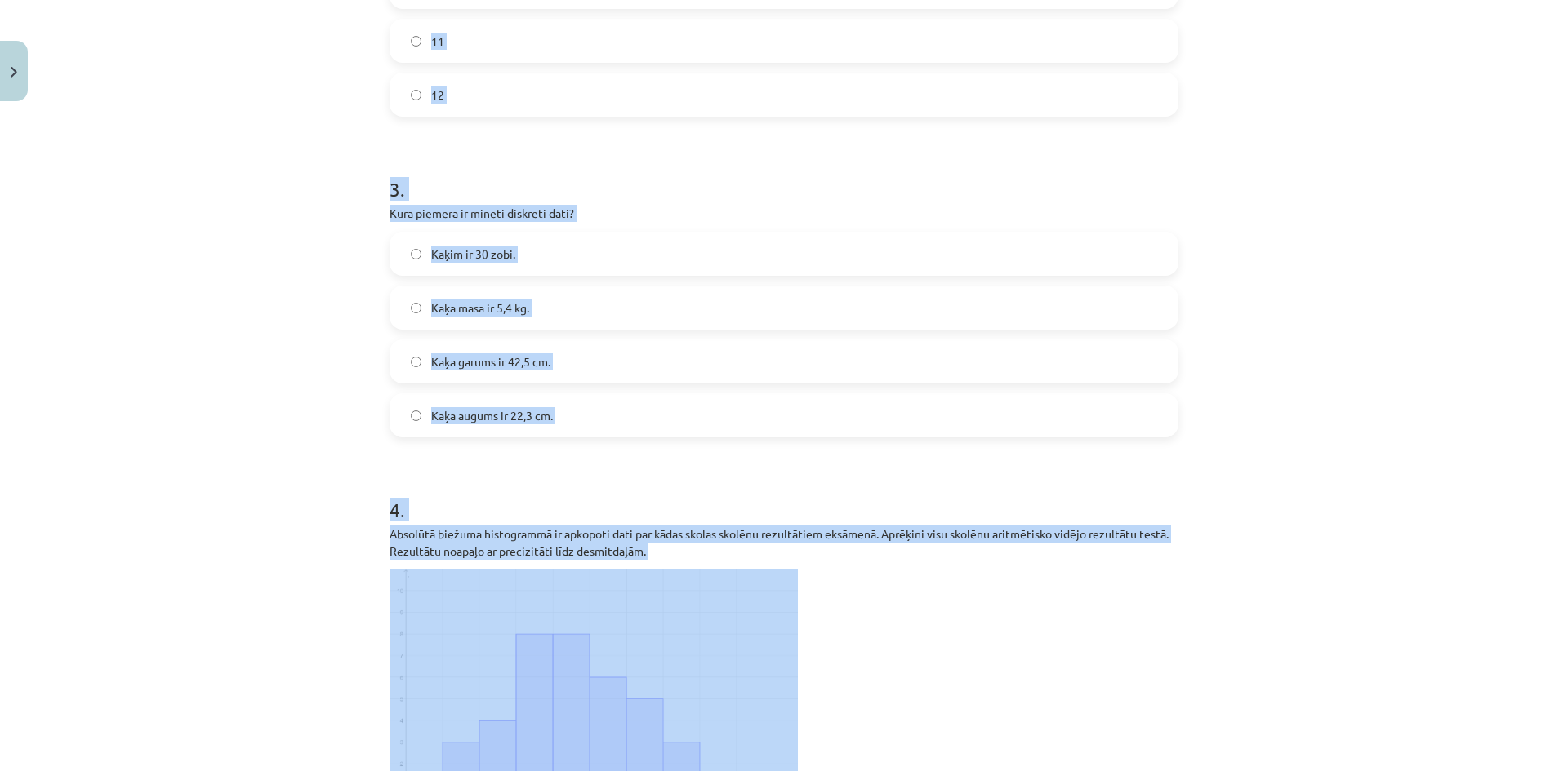
click at [1442, 391] on div "Mācību tēma: Matemātikas i - 10. klases 4. ieskaites mācību materiāls (a,b) #4 …" at bounding box center [784, 386] width 1568 height 771
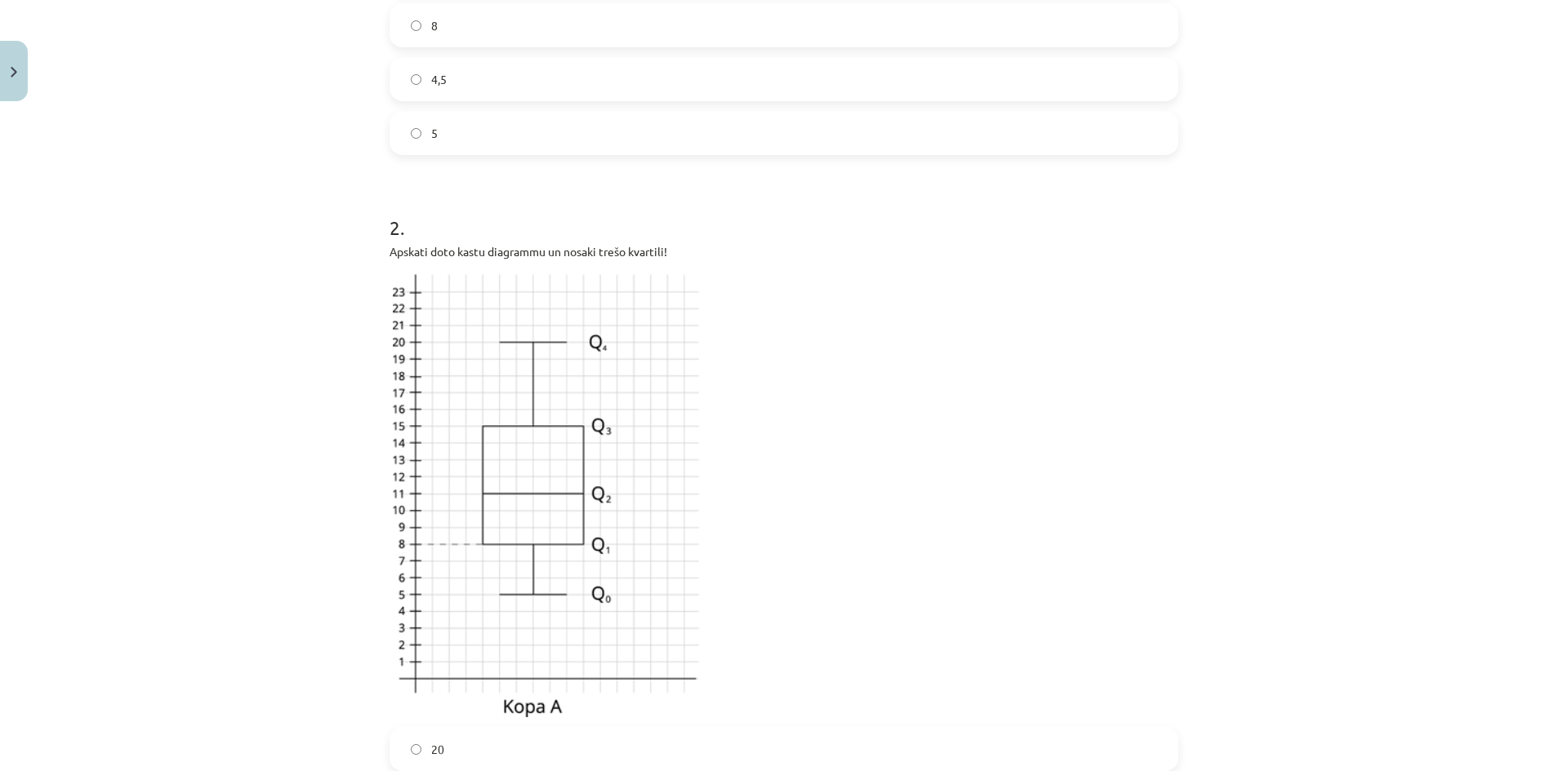
scroll to position [275, 0]
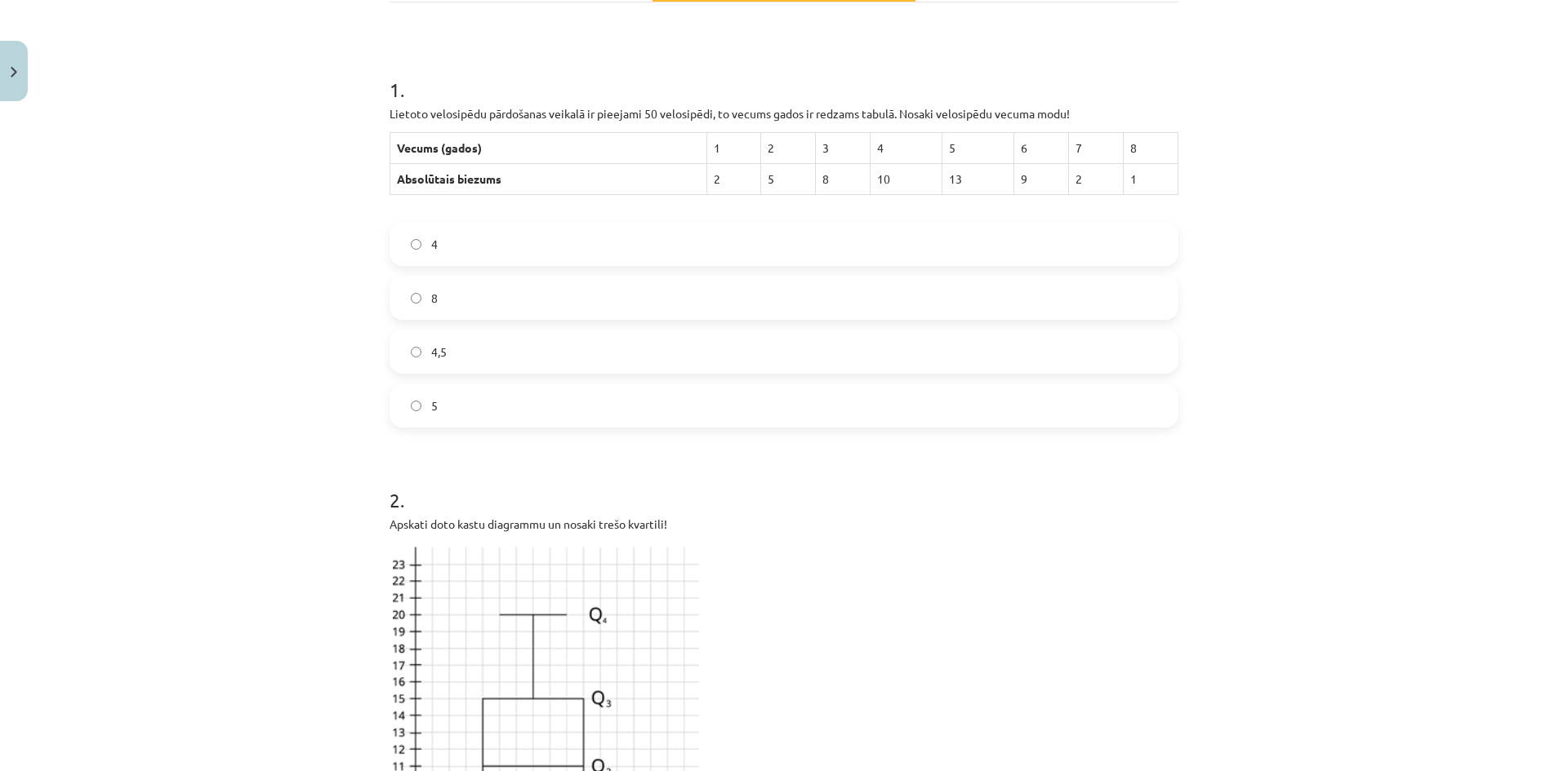
click at [600, 394] on label "5" at bounding box center [783, 406] width 786 height 41
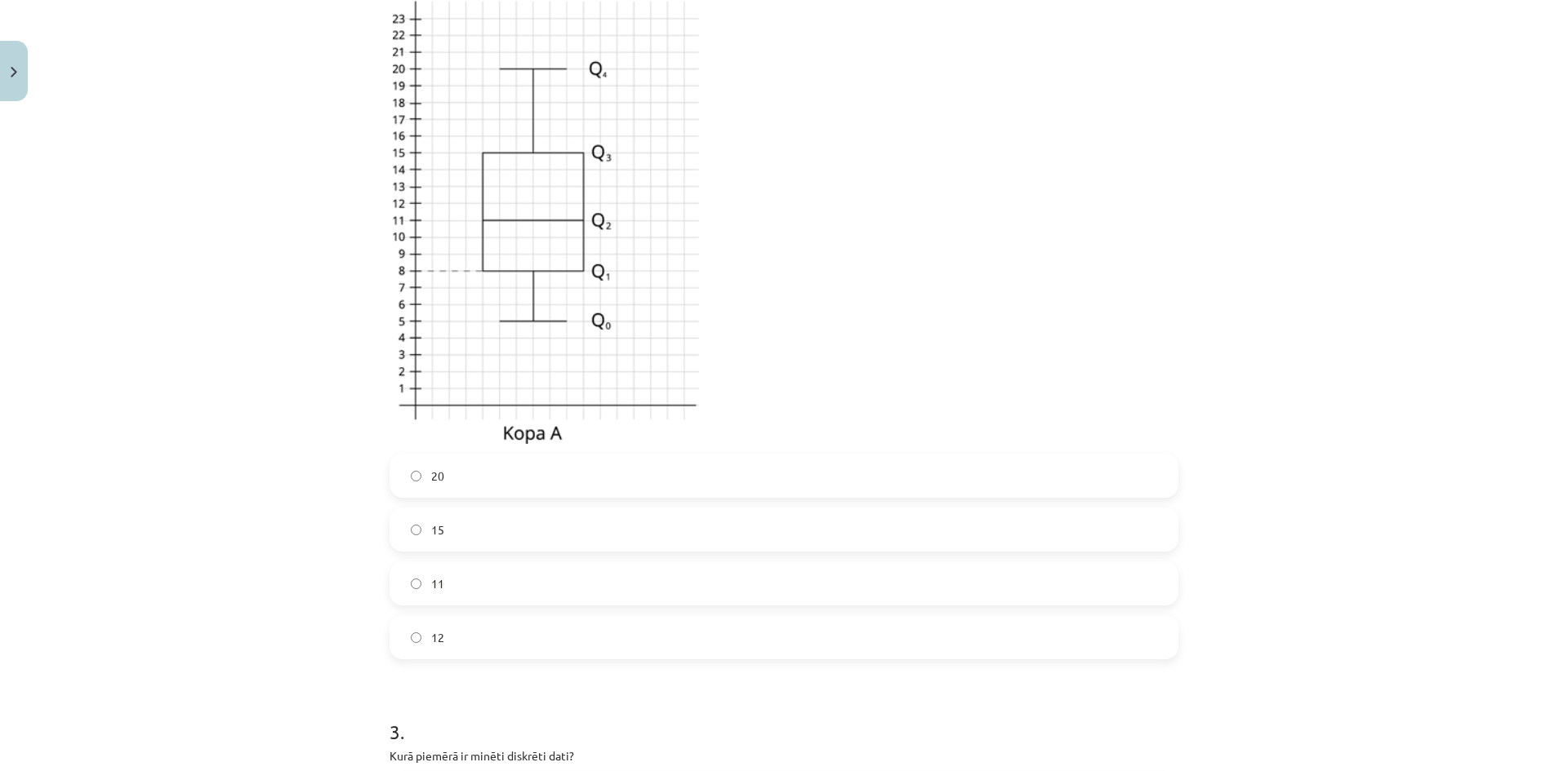
scroll to position [1091, 0]
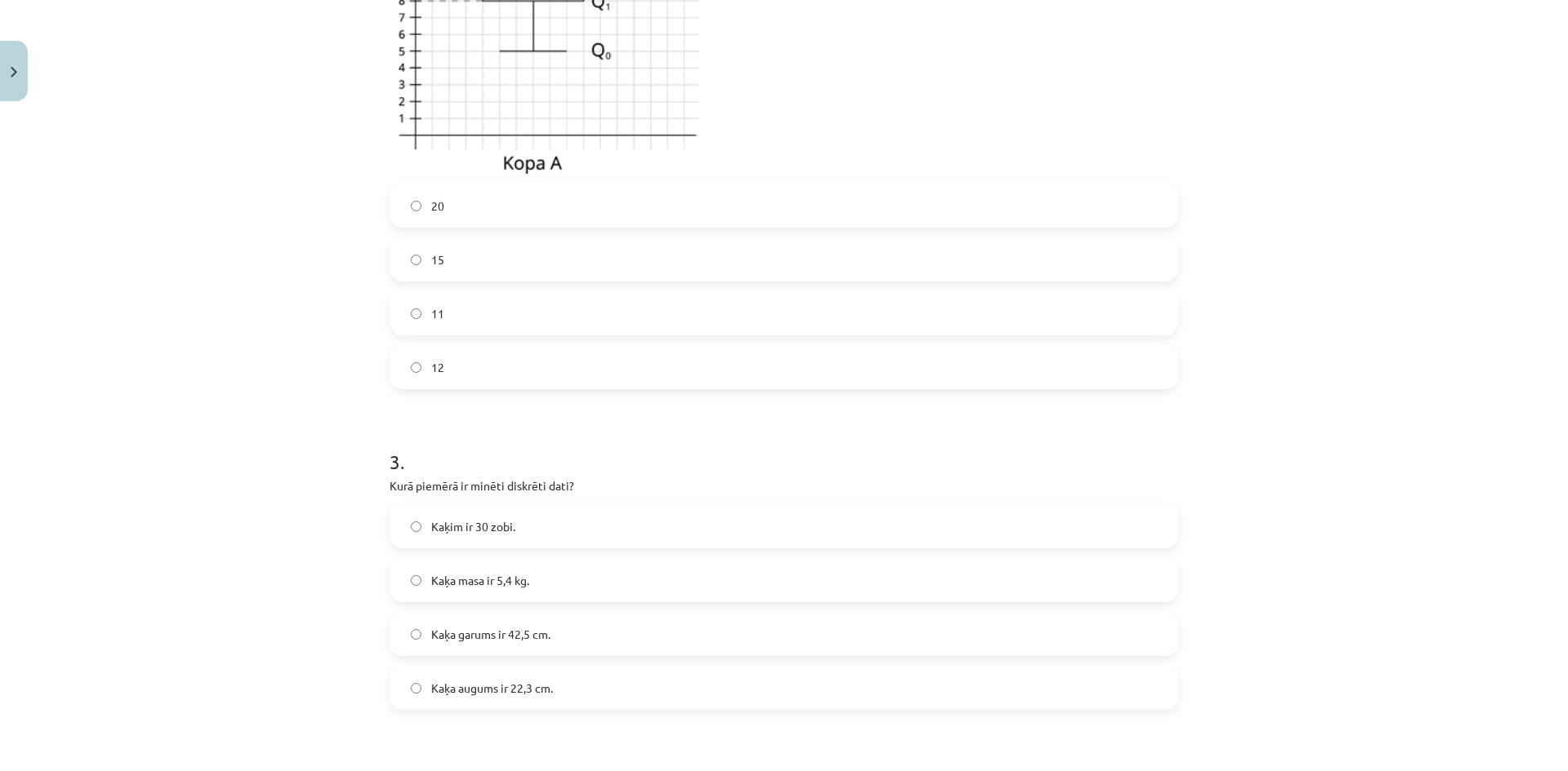
click at [482, 212] on label "20" at bounding box center [783, 205] width 786 height 41
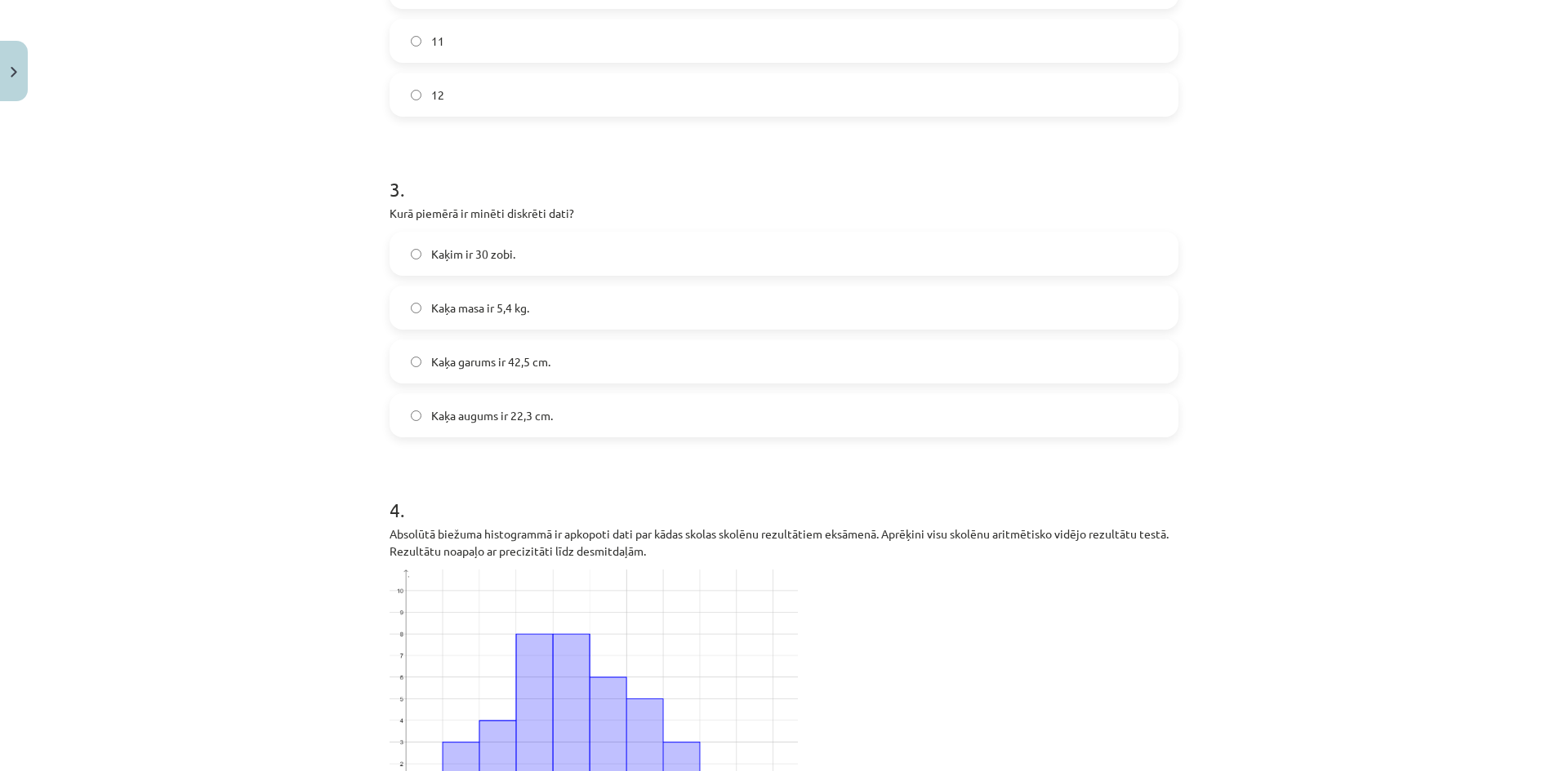
click at [521, 251] on label "Kaķim ir 30 zobi." at bounding box center [783, 254] width 786 height 41
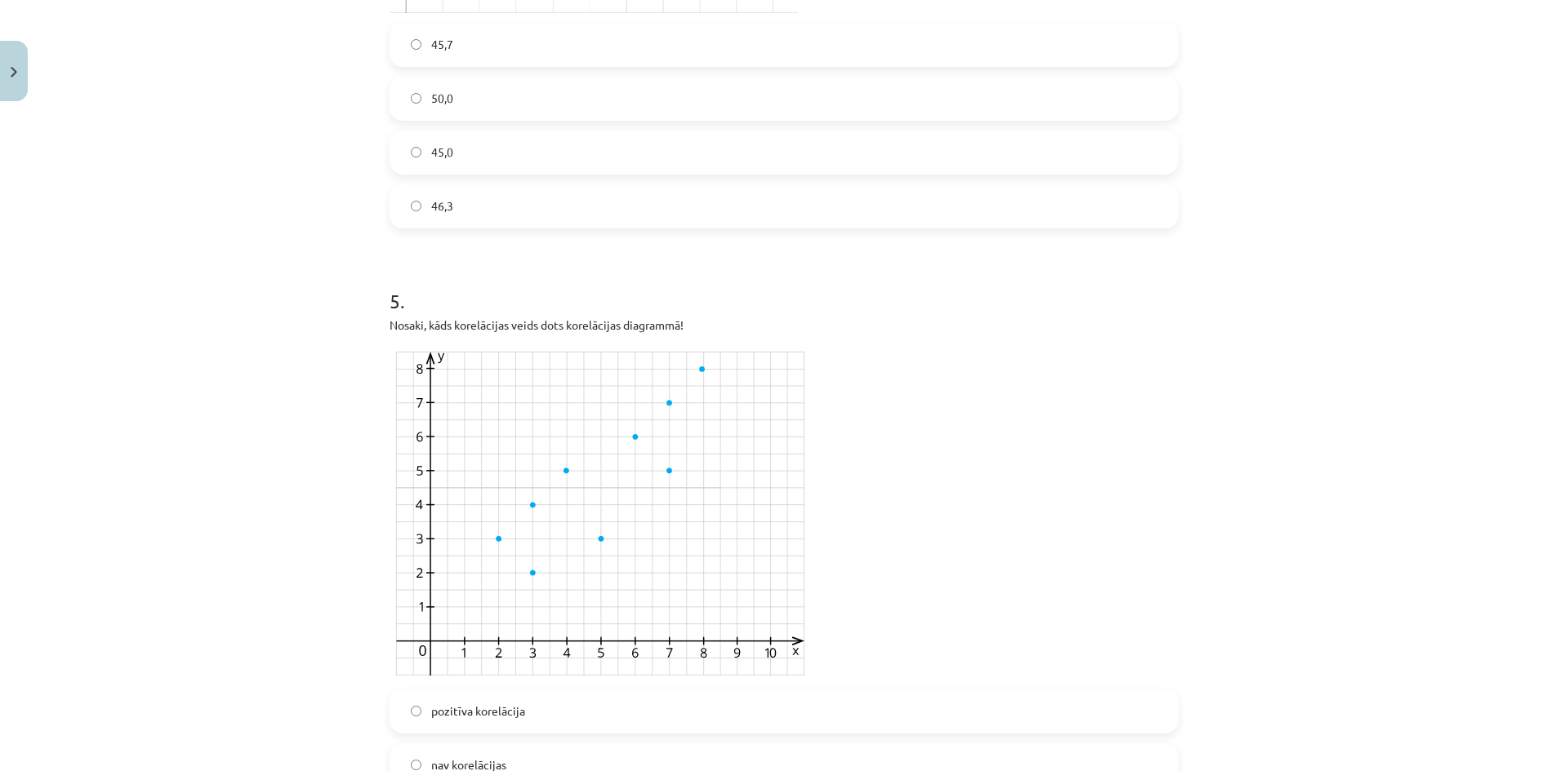
click at [454, 41] on label "45,7" at bounding box center [783, 45] width 786 height 41
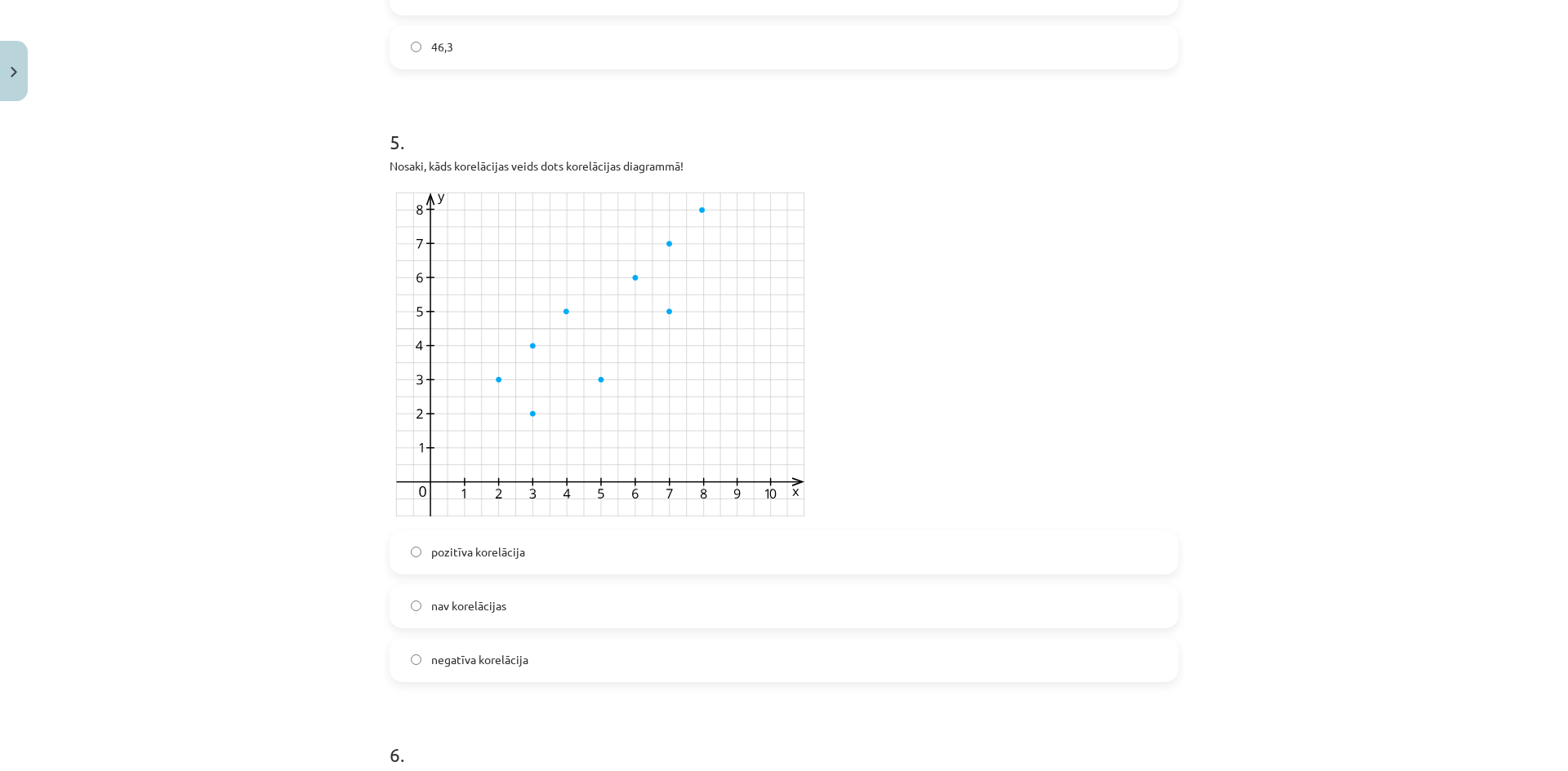
scroll to position [2724, 0]
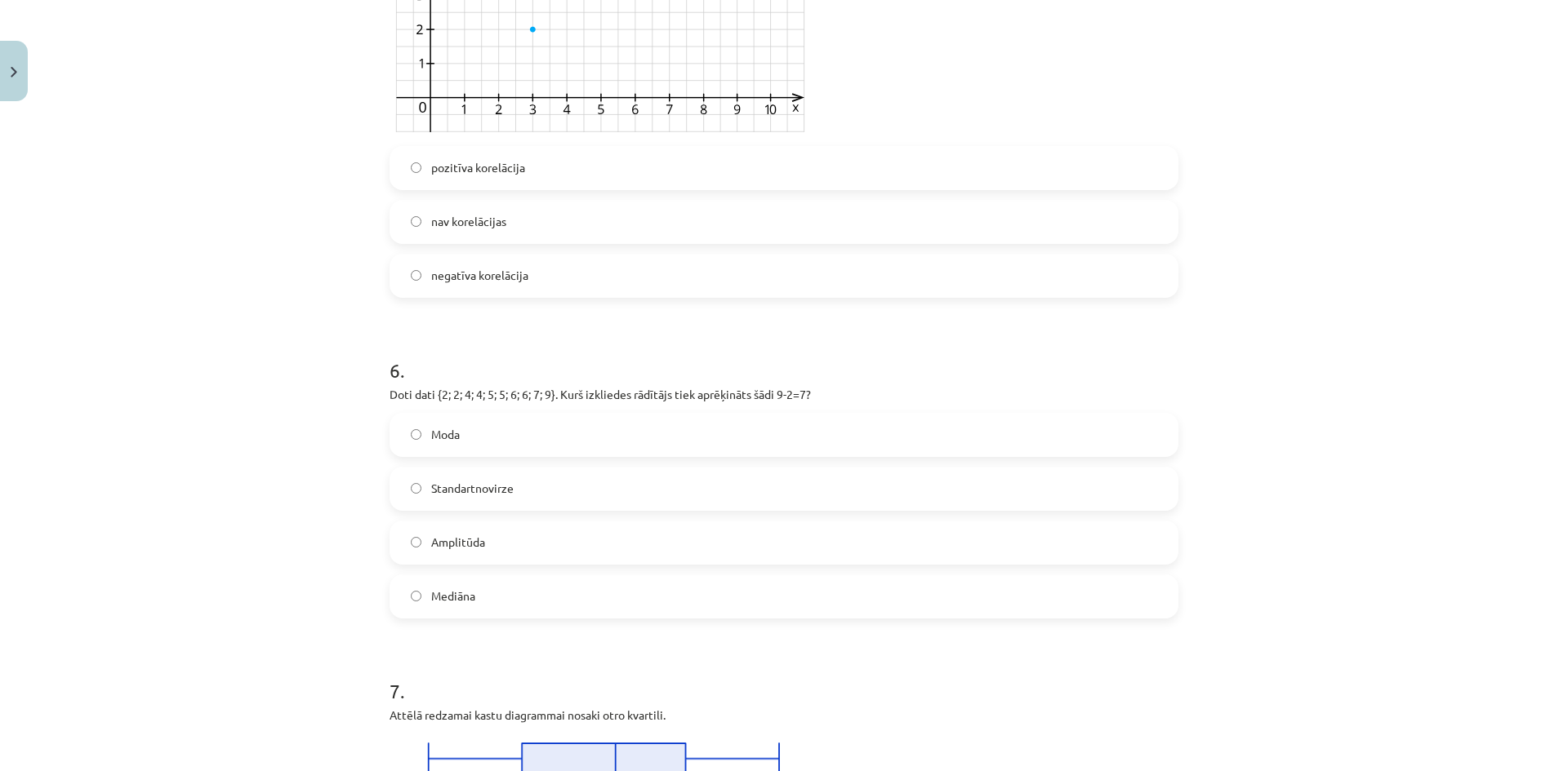
drag, startPoint x: 515, startPoint y: 172, endPoint x: 576, endPoint y: 277, distance: 121.4
click at [514, 174] on span "pozitīva korelācija" at bounding box center [478, 167] width 94 height 17
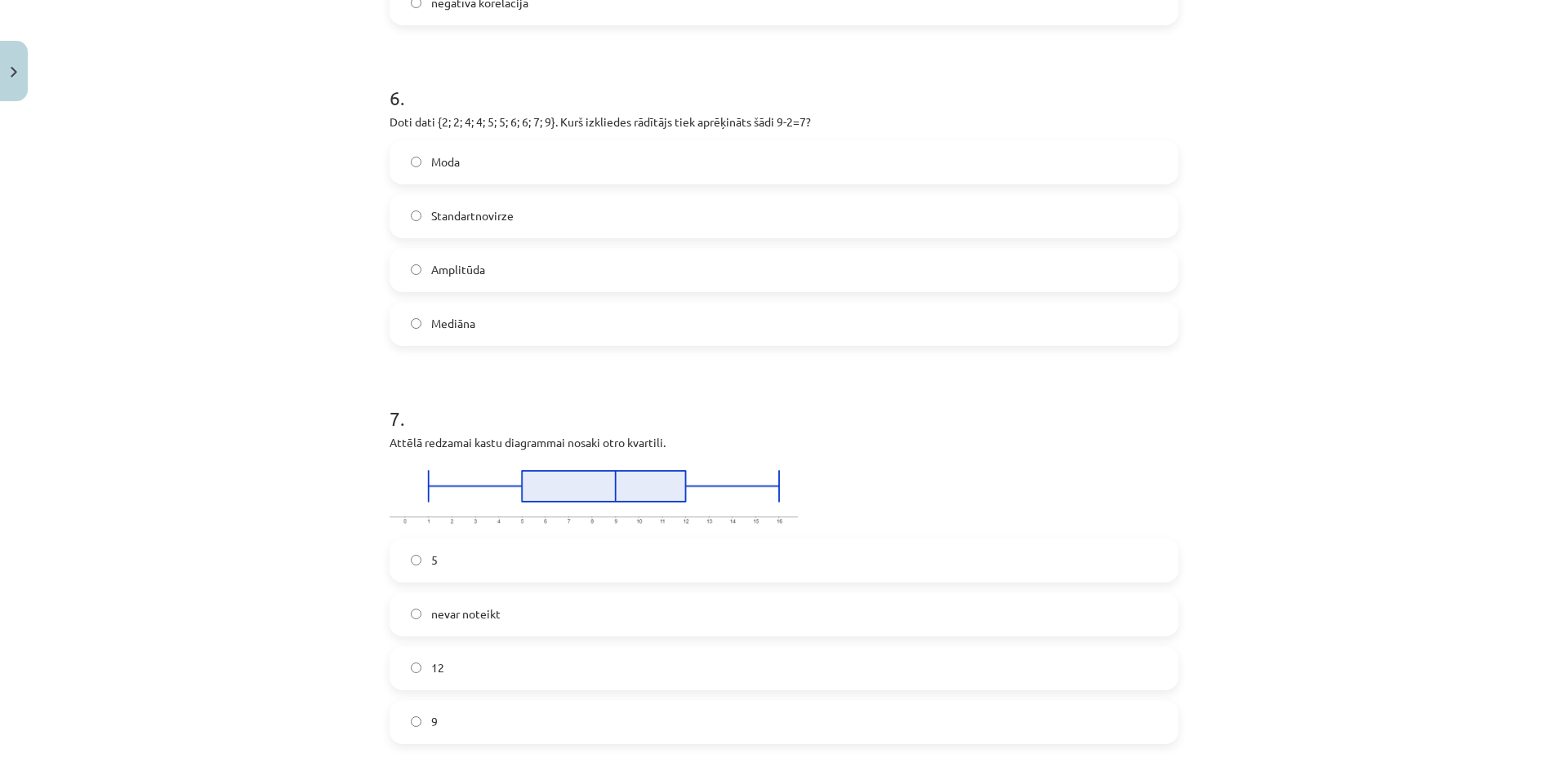
click at [507, 270] on label "Amplitūda" at bounding box center [783, 270] width 786 height 41
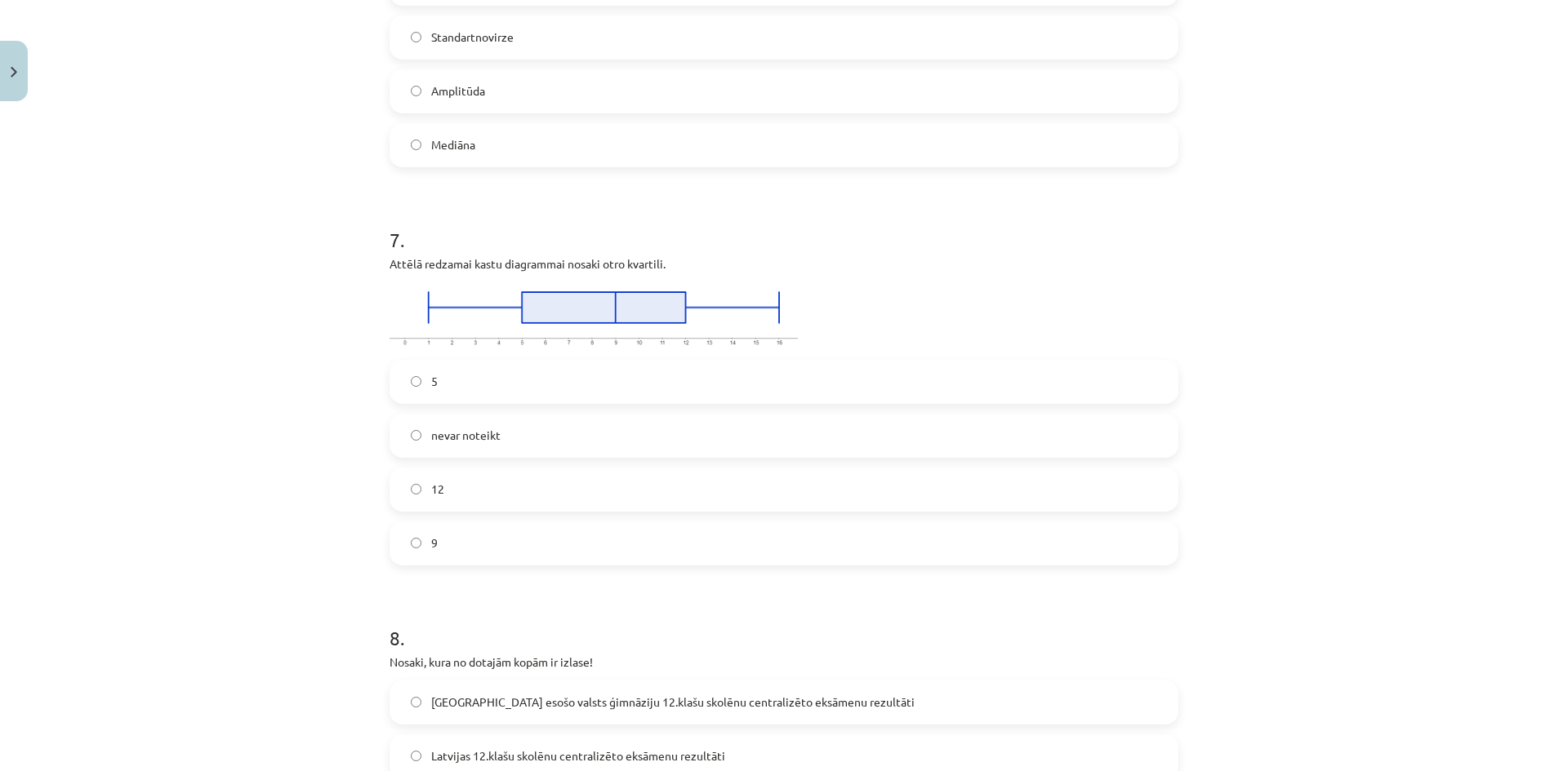
scroll to position [3268, 0]
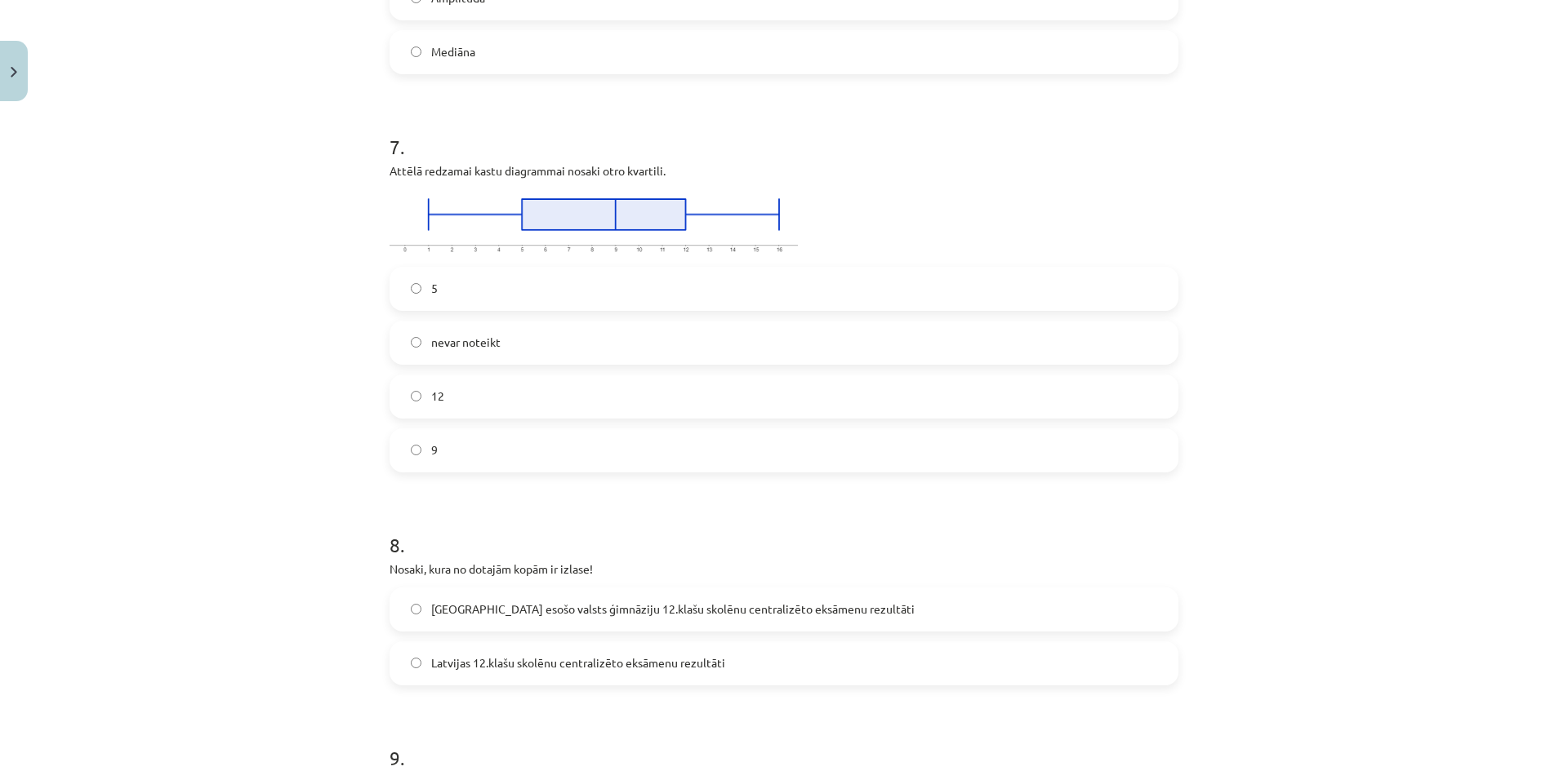
click at [486, 408] on label "12" at bounding box center [783, 397] width 786 height 41
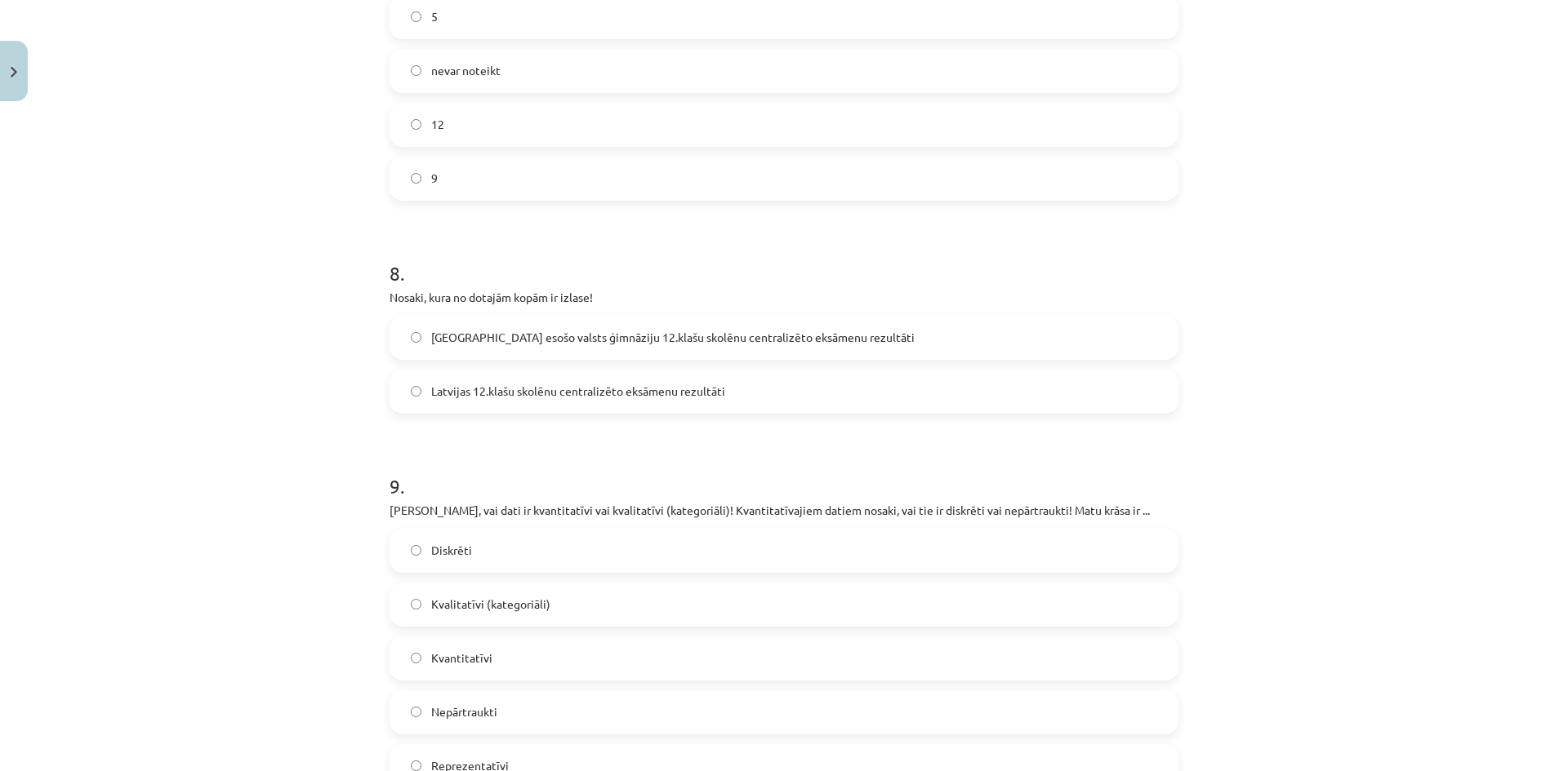
click at [567, 328] on label "Rīgā esošo valsts ģimnāziju 12.klašu skolēnu centralizēto eksāmenu rezultāti" at bounding box center [783, 338] width 786 height 41
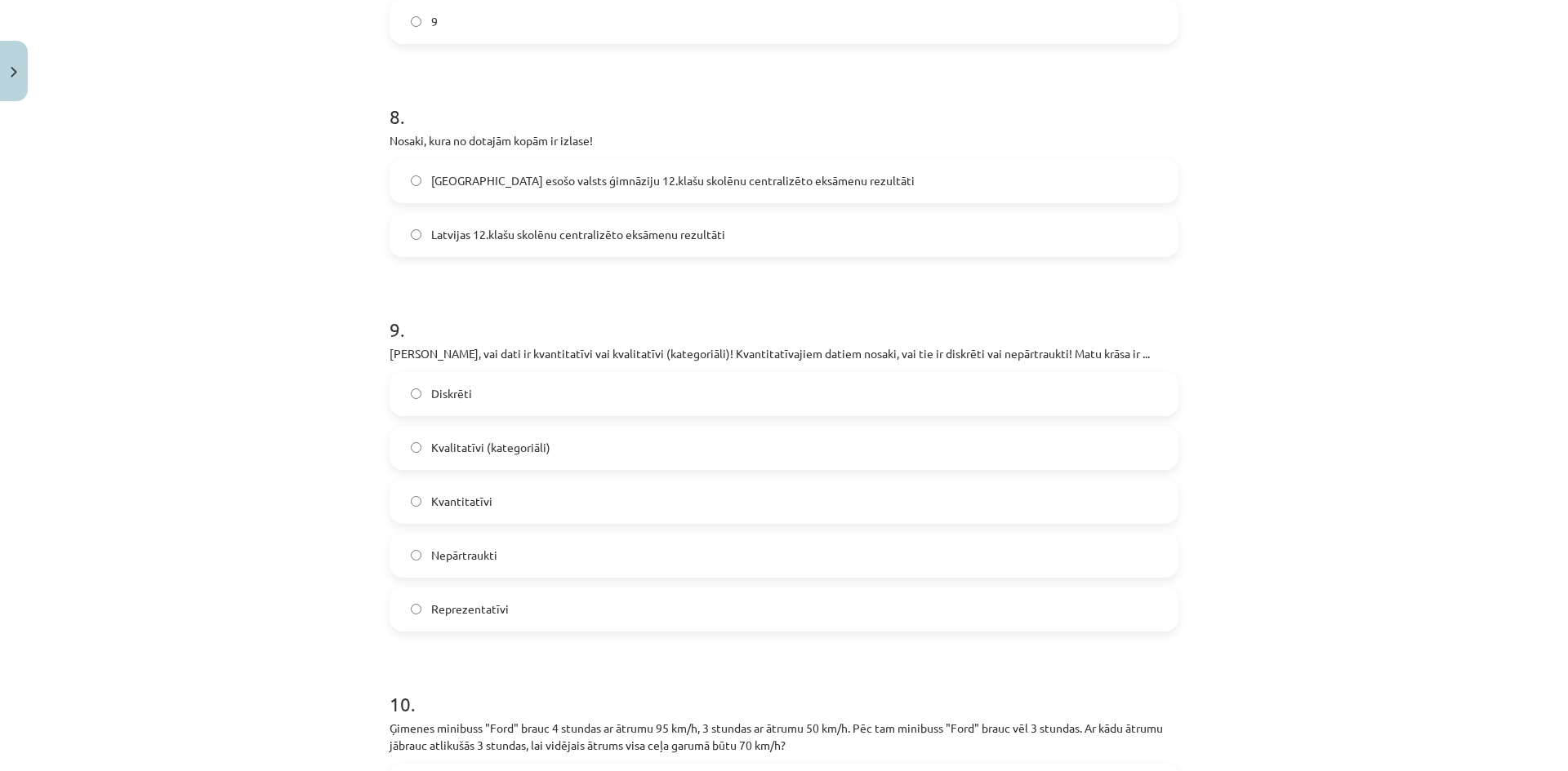
scroll to position [3813, 0]
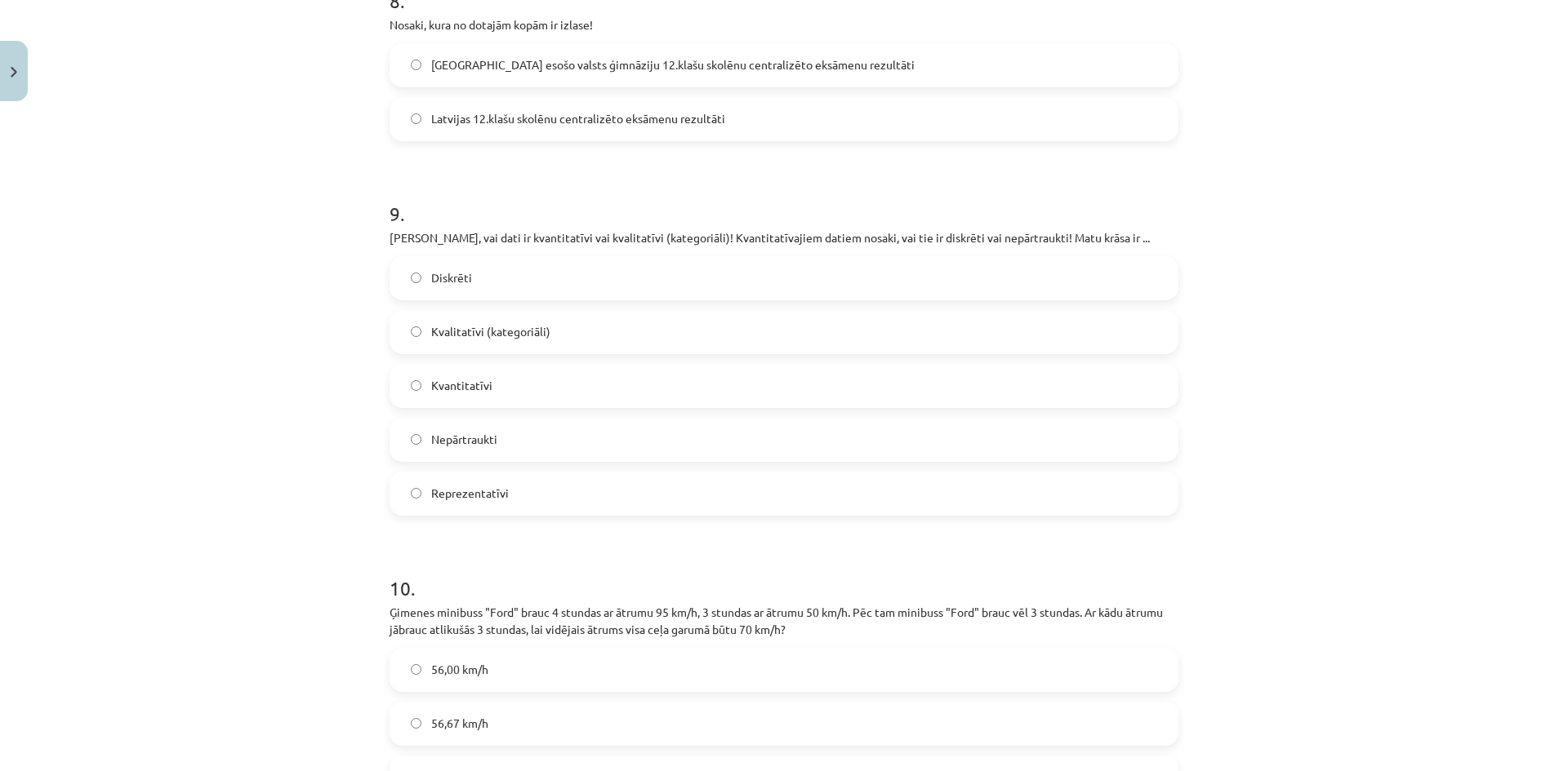
click at [516, 342] on label "Kvalitatīvi (kategoriāli)" at bounding box center [783, 332] width 786 height 41
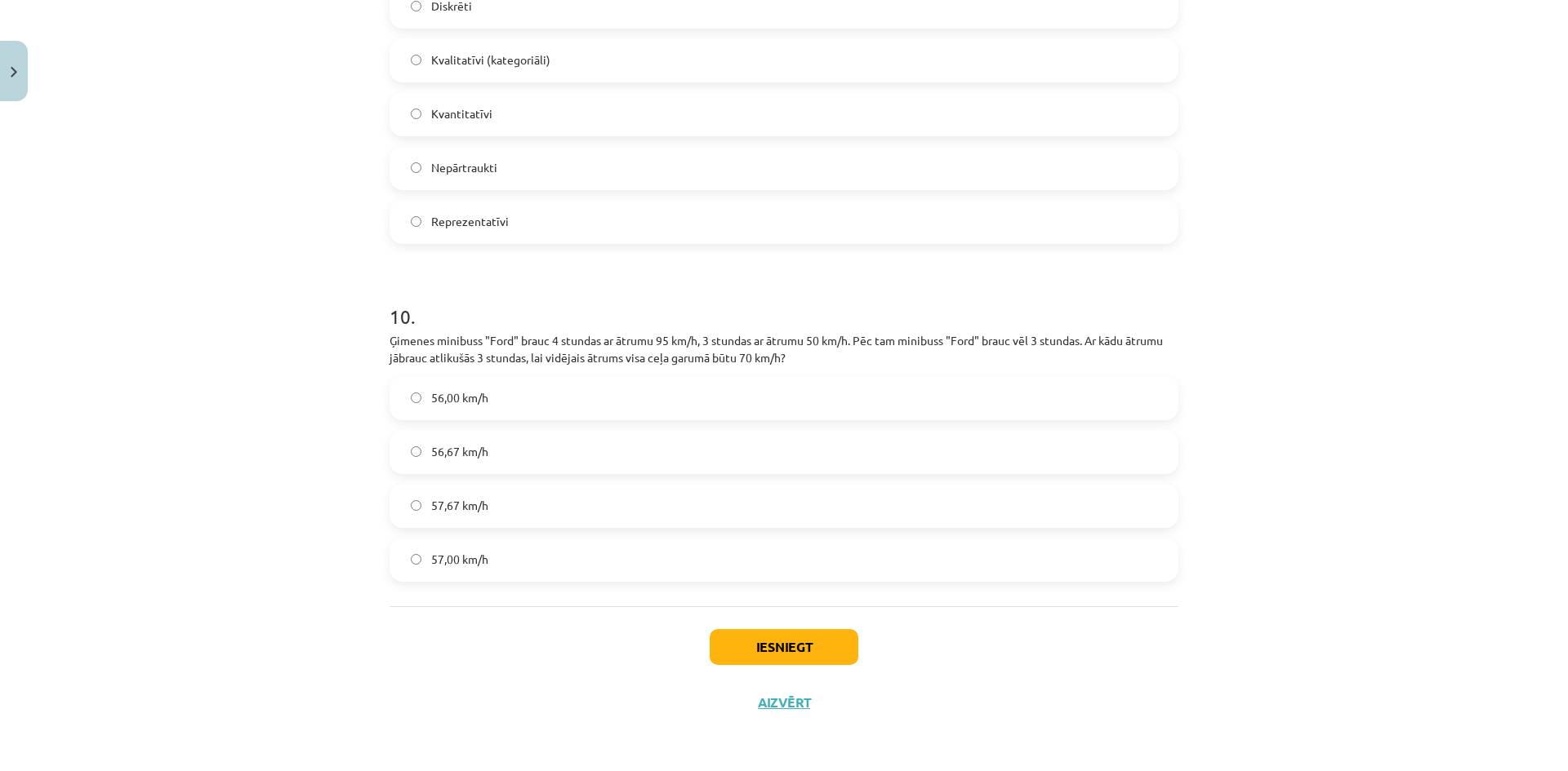
drag, startPoint x: 505, startPoint y: 453, endPoint x: 766, endPoint y: 611, distance: 305.1
click at [505, 453] on label "56,67 km/h" at bounding box center [783, 452] width 786 height 41
click at [782, 635] on button "Iesniegt" at bounding box center [783, 647] width 149 height 36
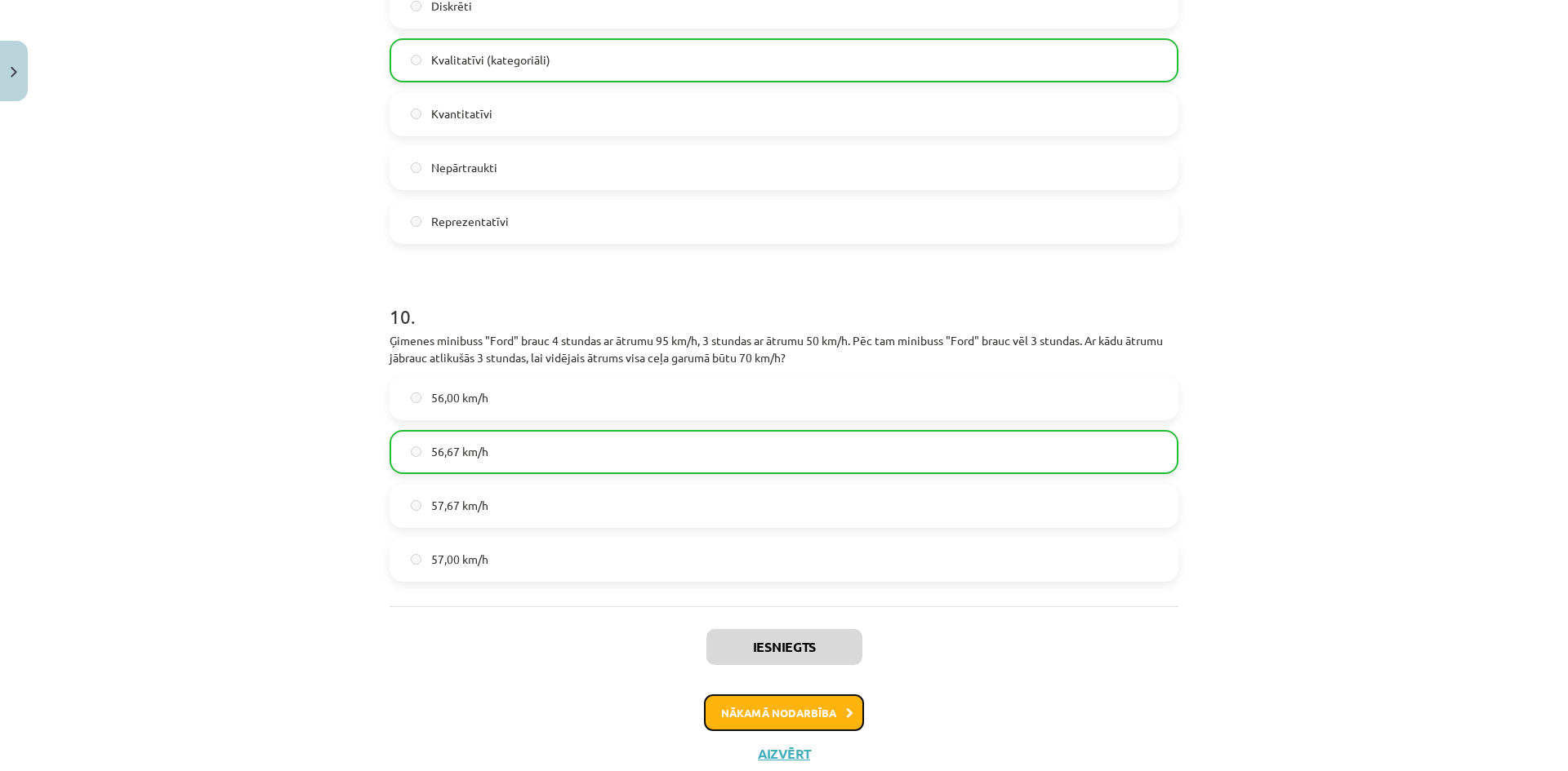
click at [824, 702] on button "Nākamā nodarbība" at bounding box center [784, 713] width 160 height 37
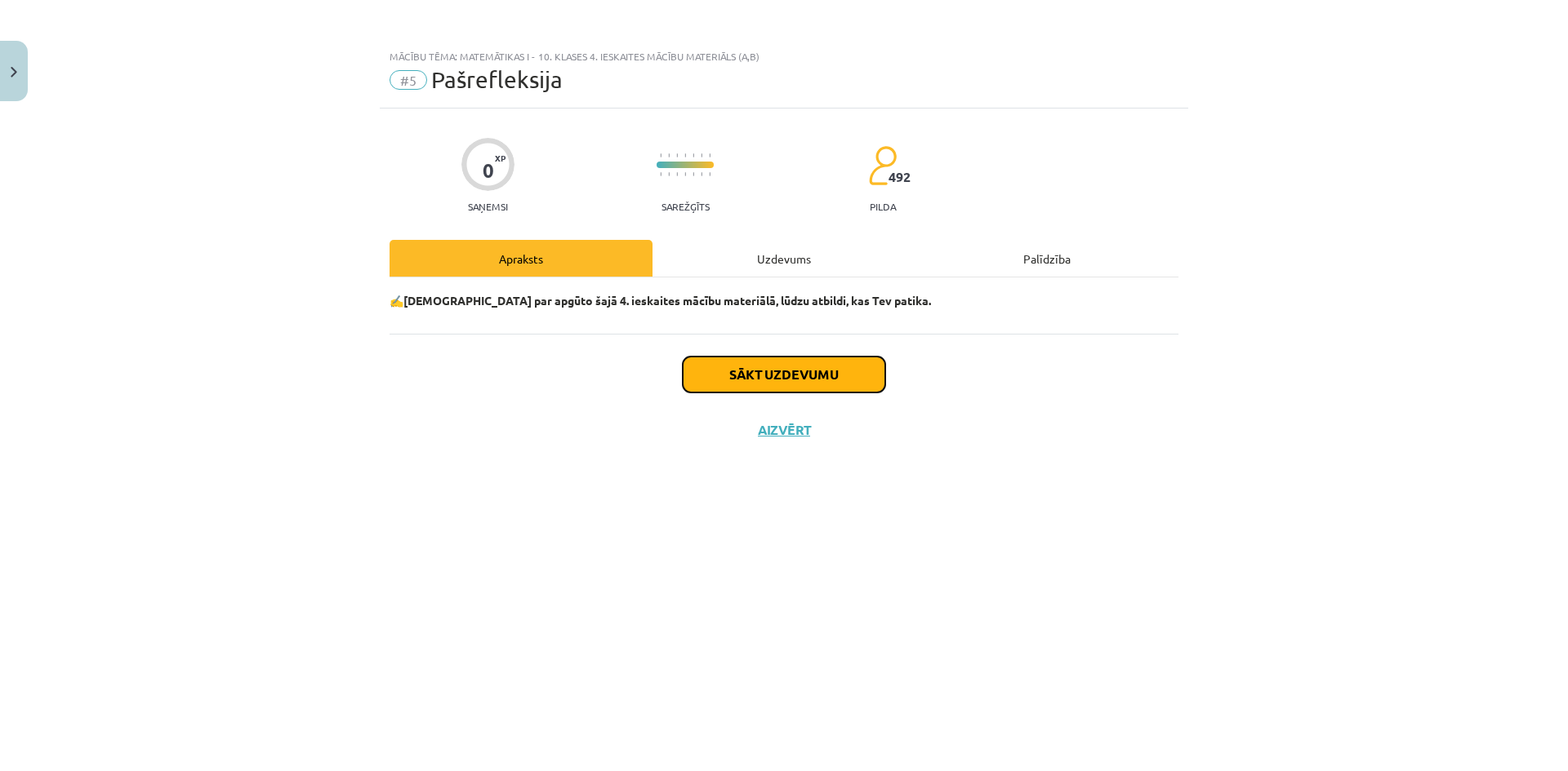
click at [831, 385] on button "Sākt uzdevumu" at bounding box center [784, 374] width 202 height 36
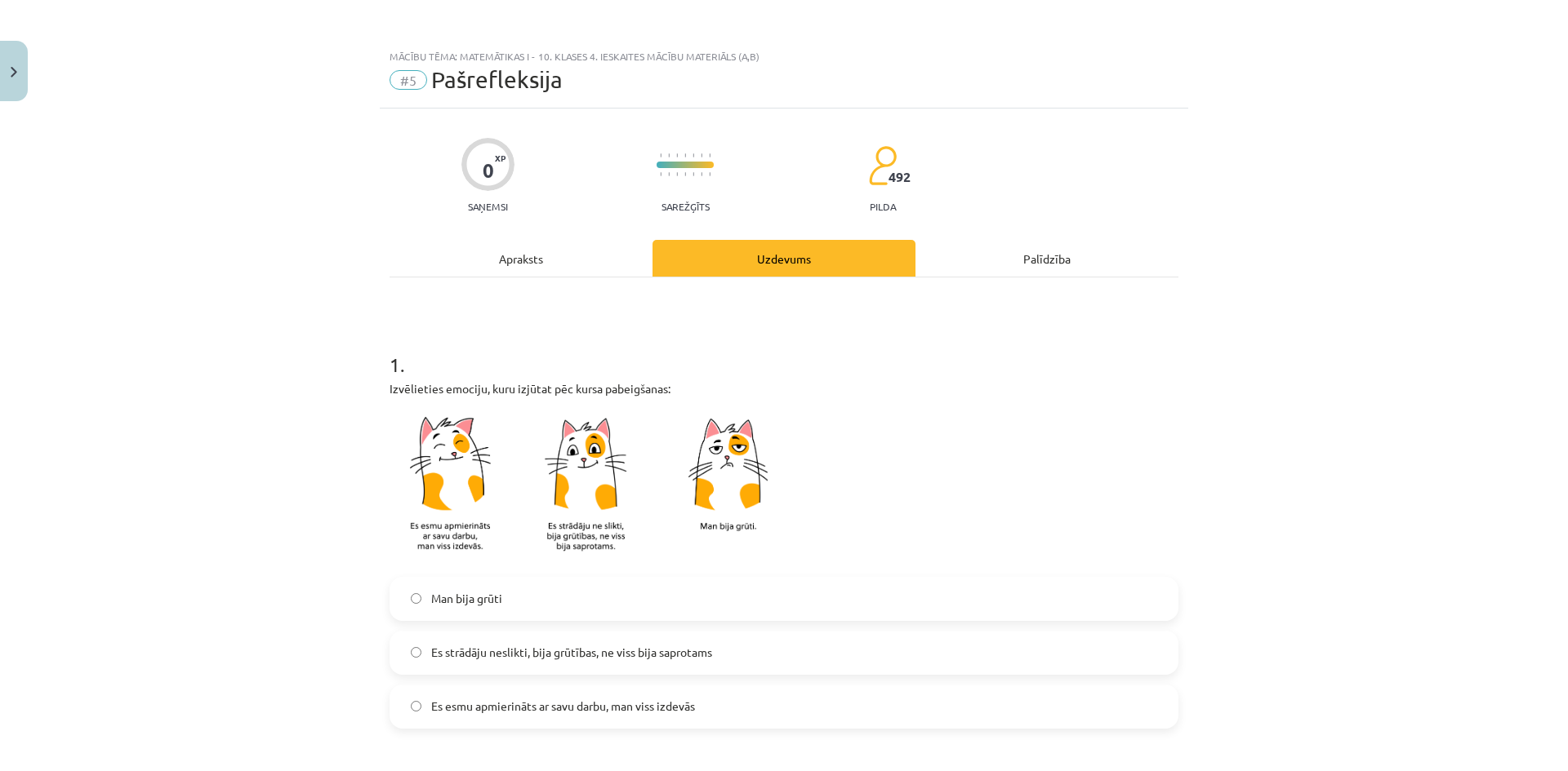
click at [522, 661] on span "Es strādāju neslikti, bija grūtības, ne viss bija saprotams" at bounding box center [572, 652] width 281 height 17
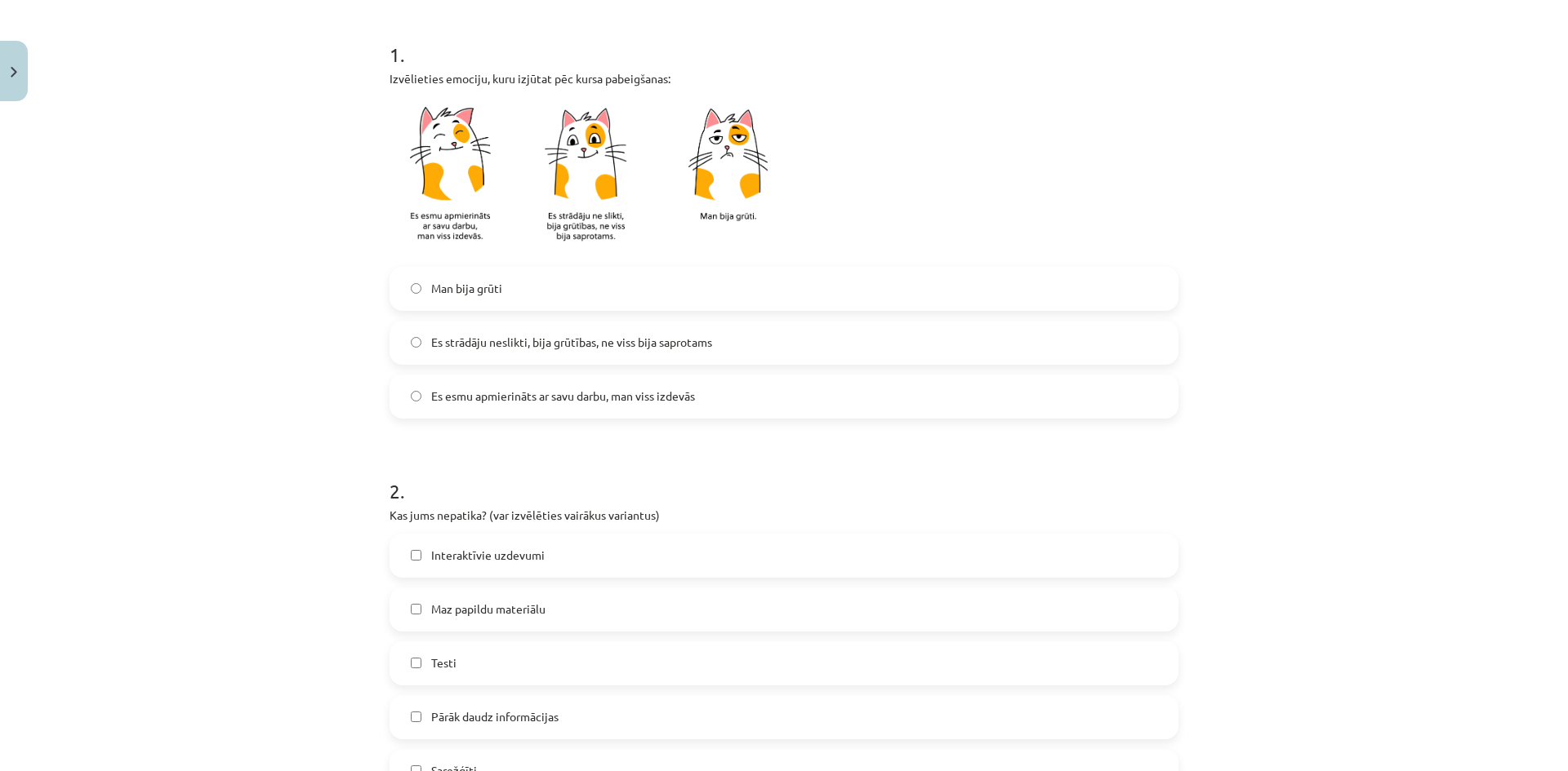
scroll to position [544, 0]
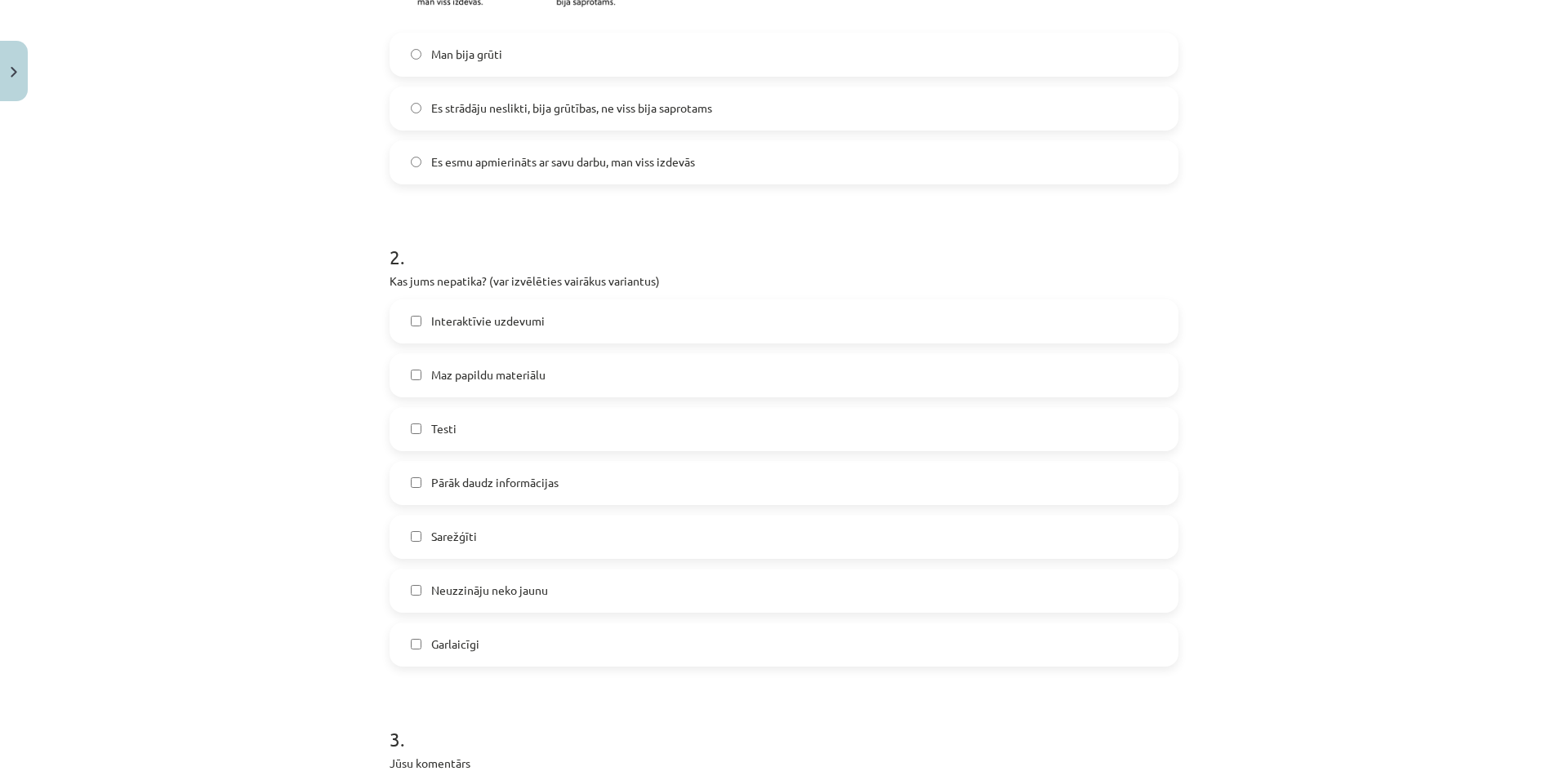
click at [544, 431] on label "Testi" at bounding box center [783, 430] width 786 height 41
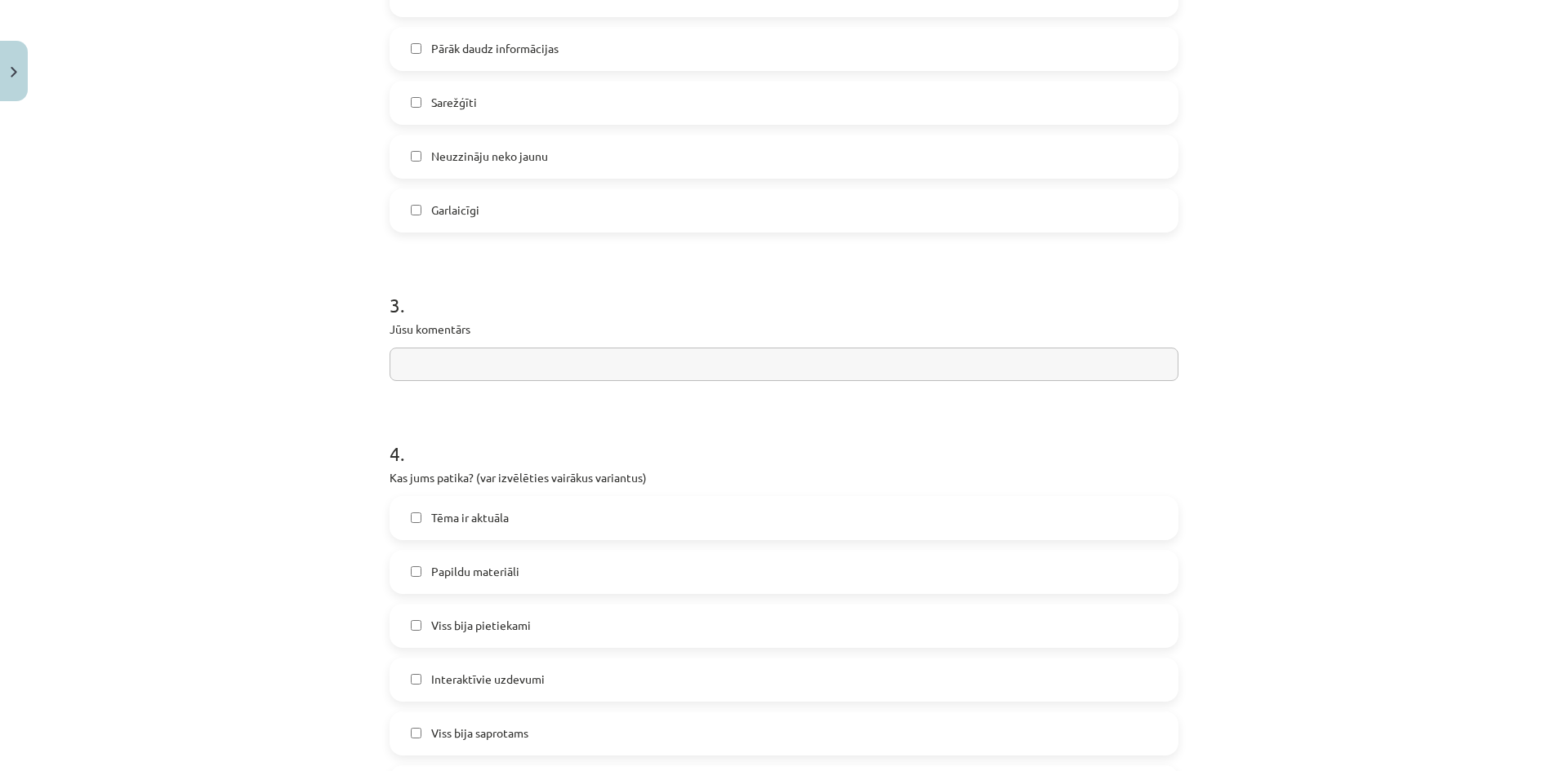
scroll to position [1088, 0]
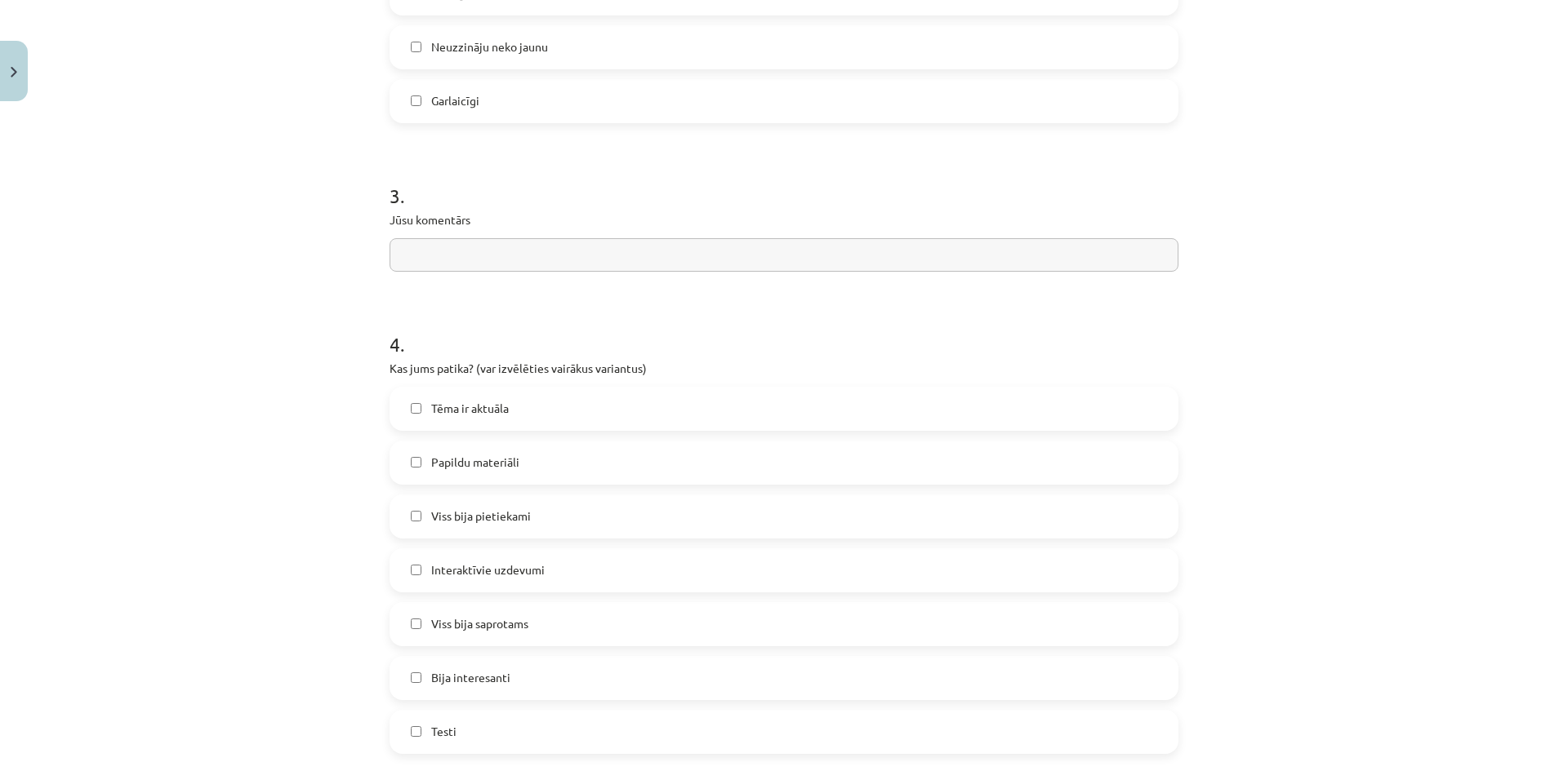
click at [496, 464] on span "Papildu materiāli" at bounding box center [476, 462] width 88 height 17
click at [558, 472] on label "Papildu materiāli" at bounding box center [783, 463] width 786 height 41
click at [537, 518] on label "Viss bija pietiekami" at bounding box center [783, 516] width 786 height 41
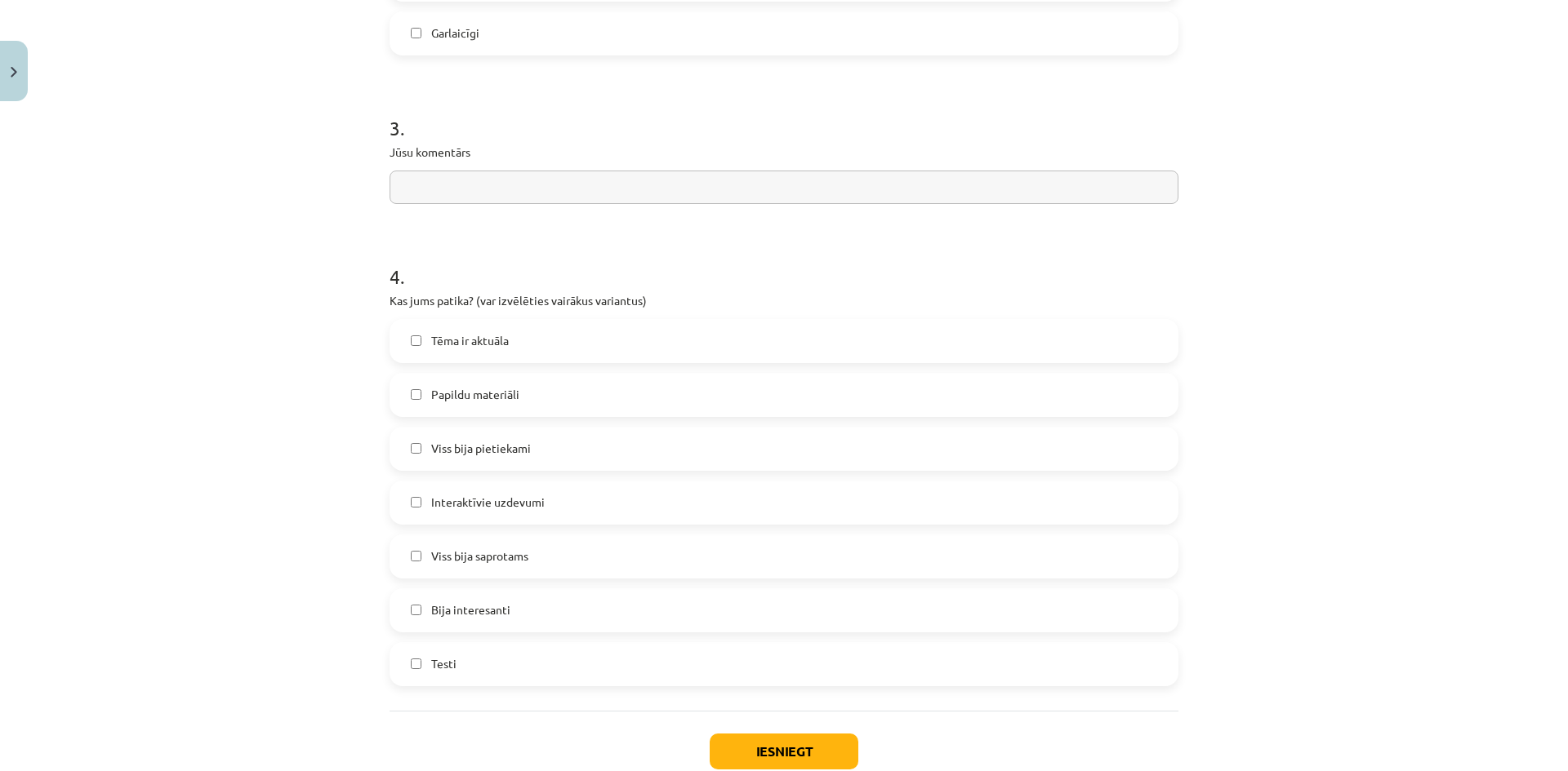
scroll to position [1260, 0]
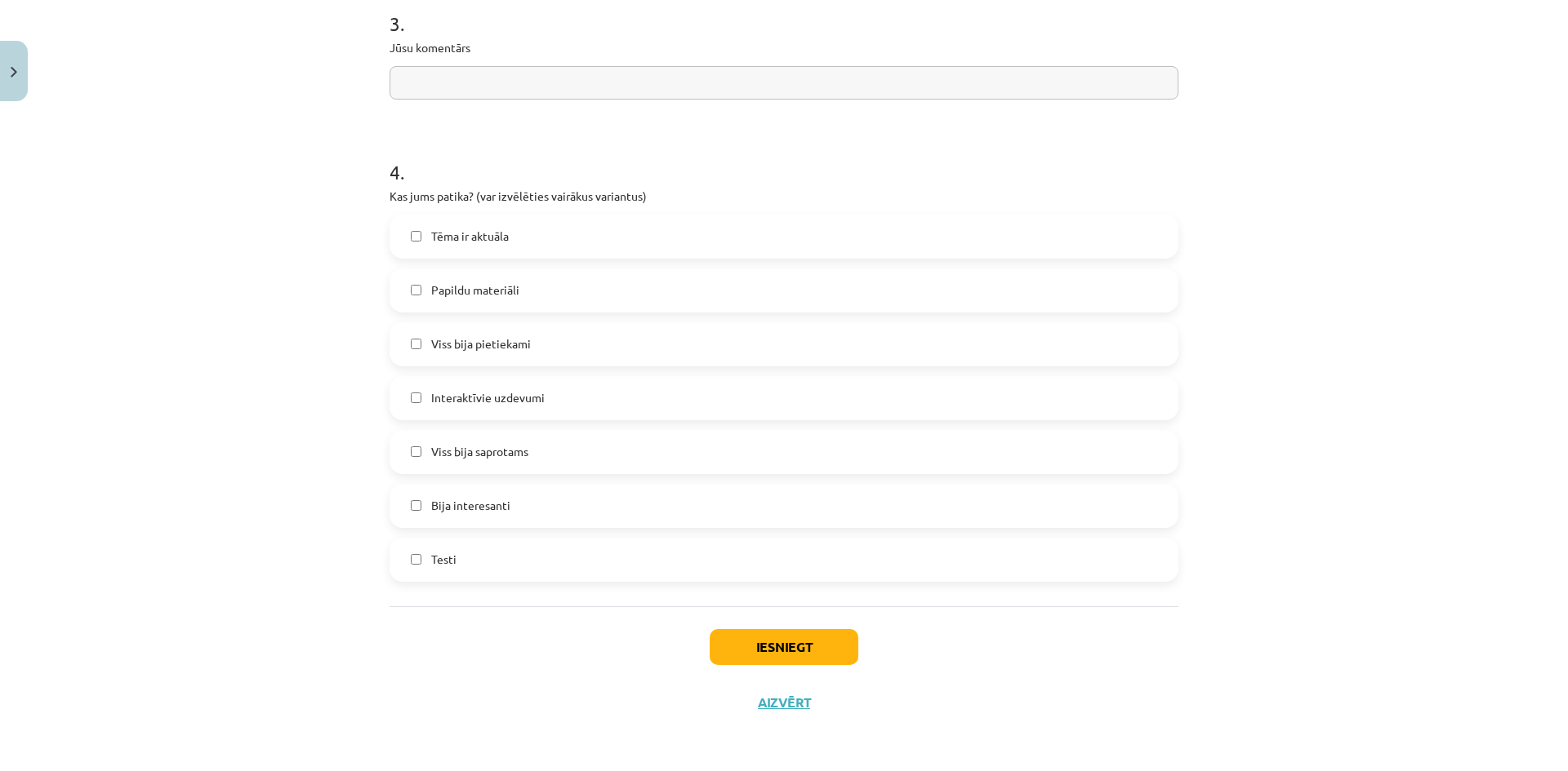
click at [760, 623] on div "Iesniegt Aizvērt" at bounding box center [783, 663] width 789 height 115
click at [789, 652] on button "Iesniegt" at bounding box center [783, 647] width 149 height 36
click at [655, 565] on label "Testi" at bounding box center [783, 560] width 786 height 41
click at [767, 650] on button "Iesniegt" at bounding box center [783, 647] width 149 height 36
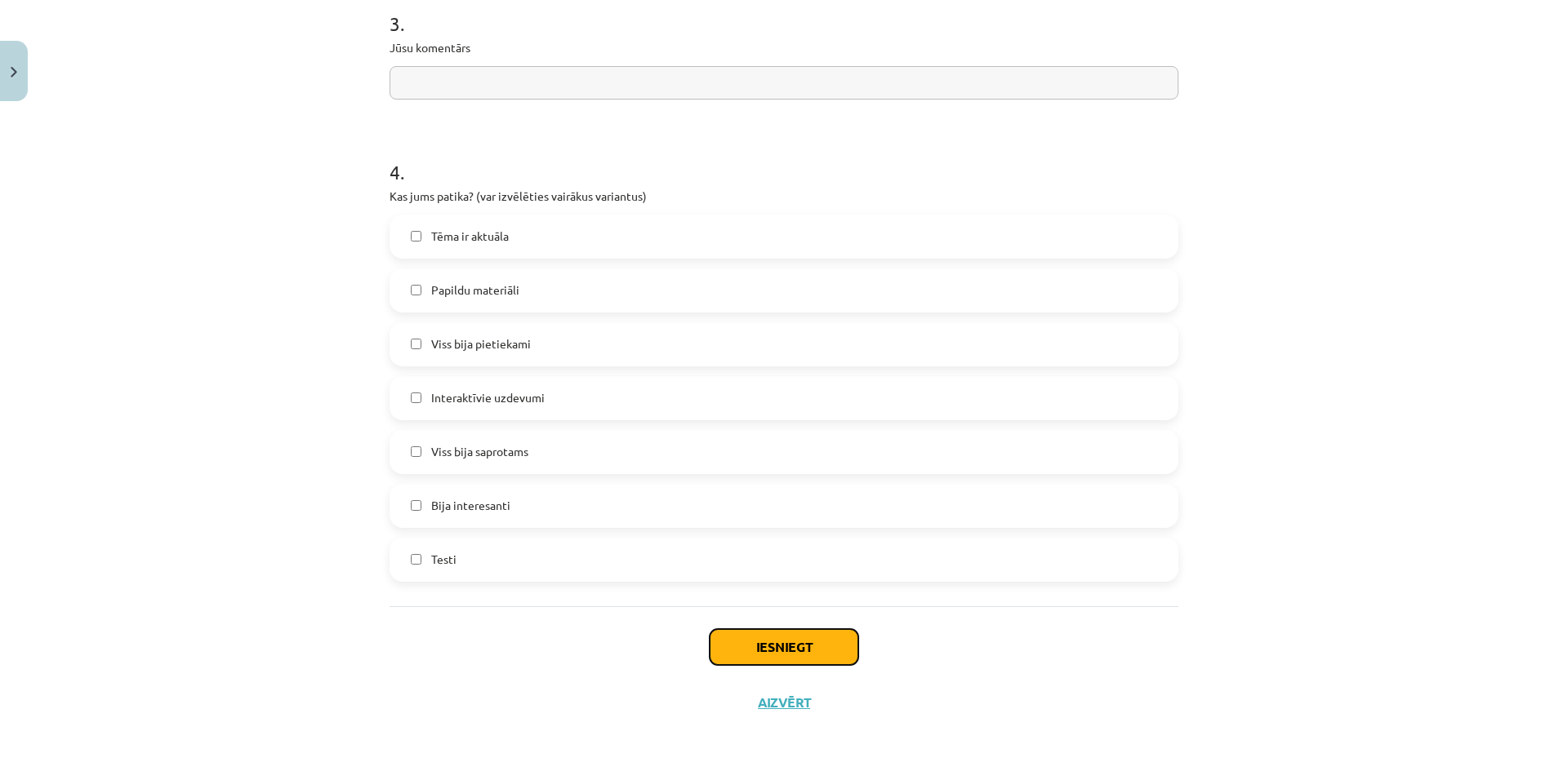
click at [759, 636] on button "Iesniegt" at bounding box center [783, 647] width 149 height 36
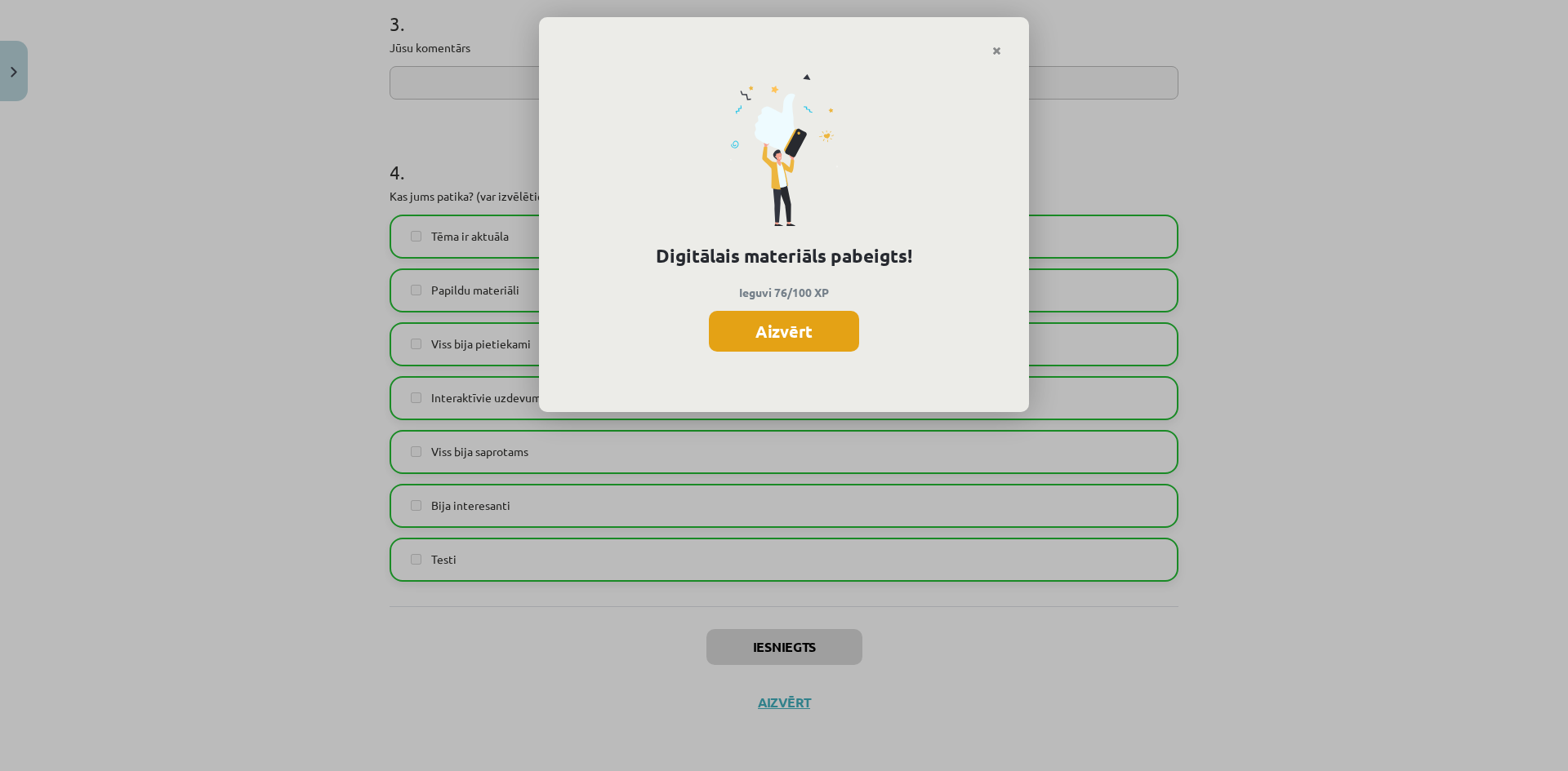
click at [791, 340] on button "Aizvērt" at bounding box center [783, 331] width 150 height 41
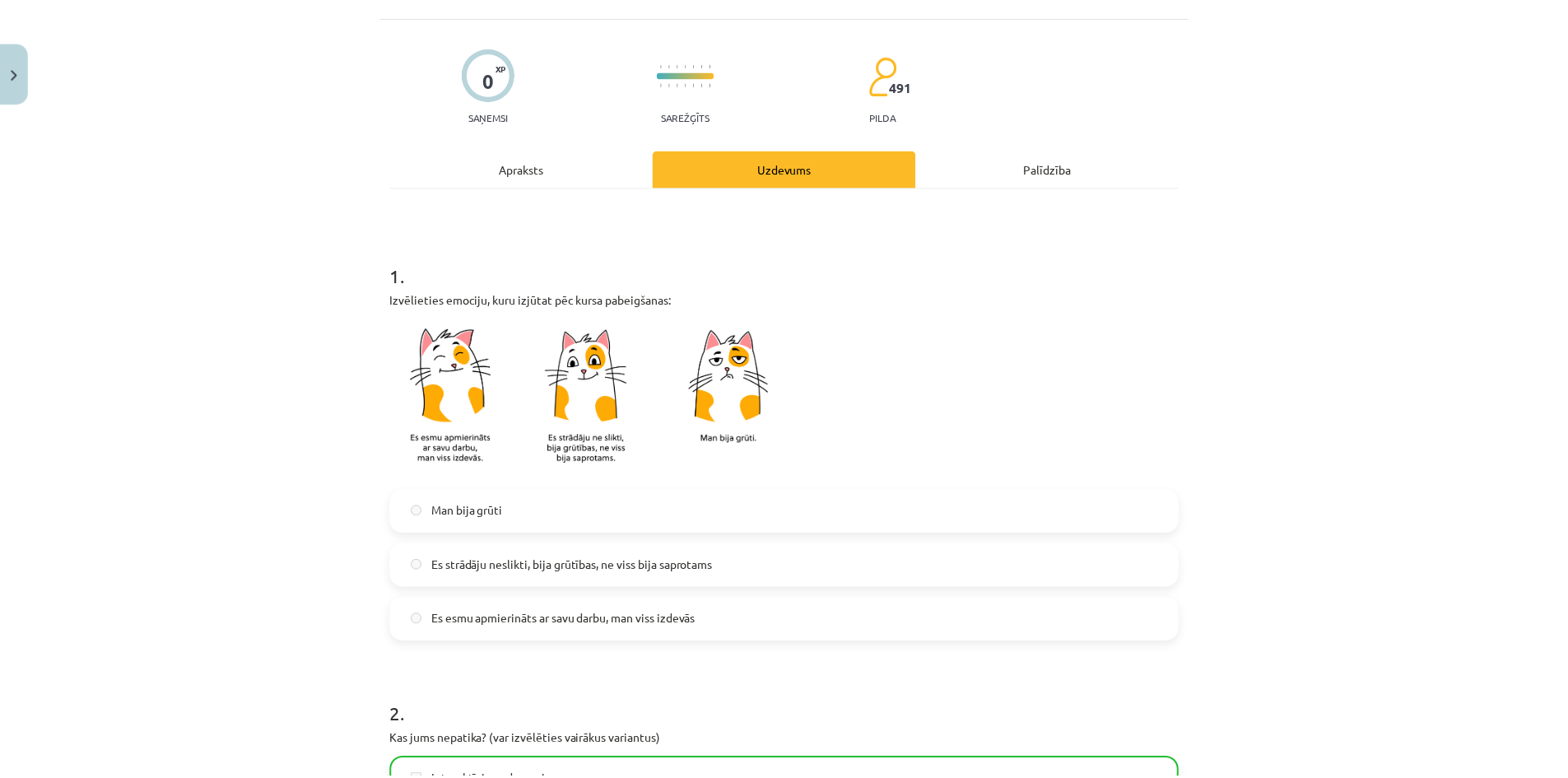
scroll to position [0, 0]
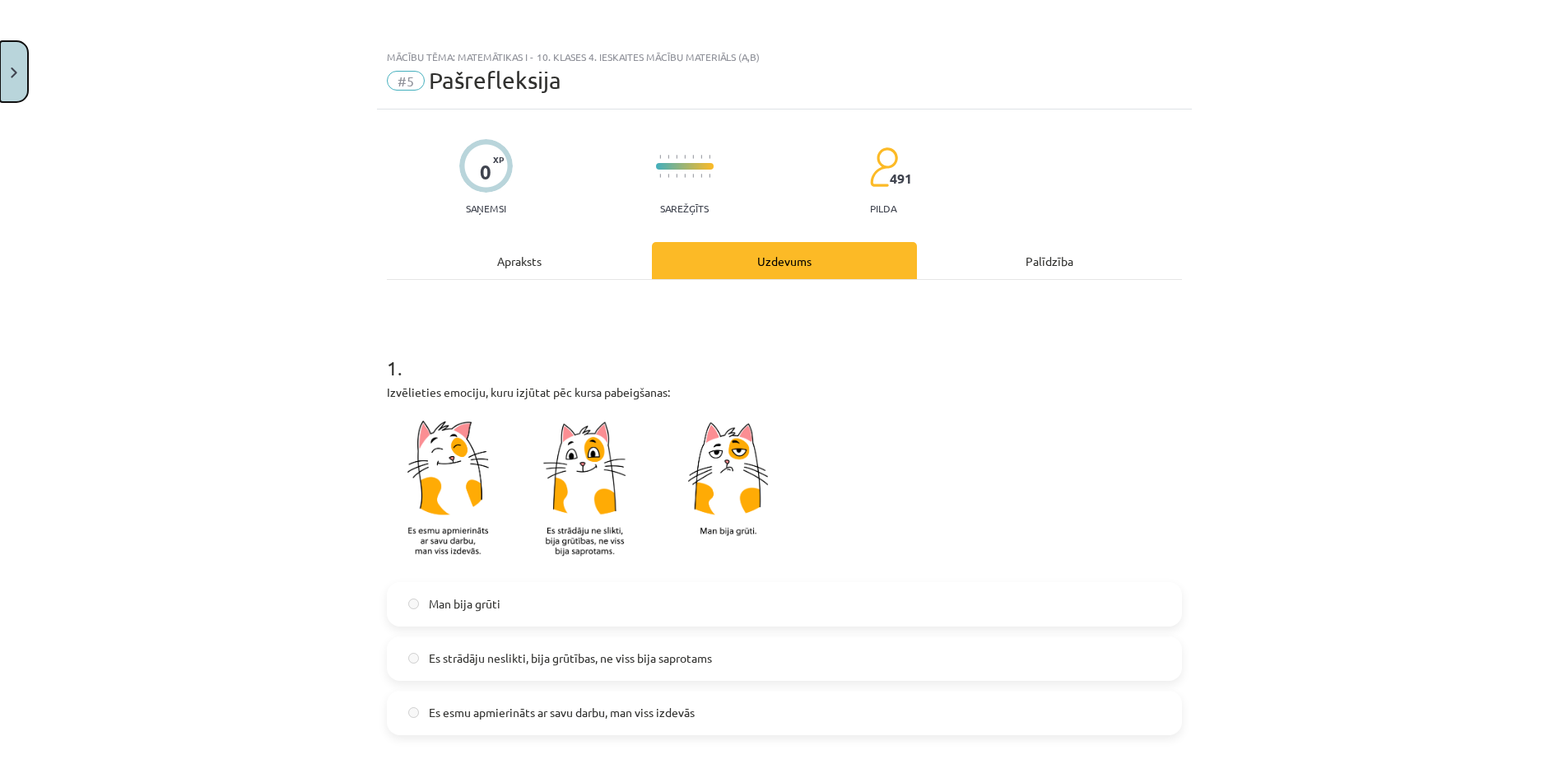
drag, startPoint x: 12, startPoint y: 61, endPoint x: 30, endPoint y: 75, distance: 22.8
click at [11, 64] on button "Close" at bounding box center [14, 71] width 28 height 61
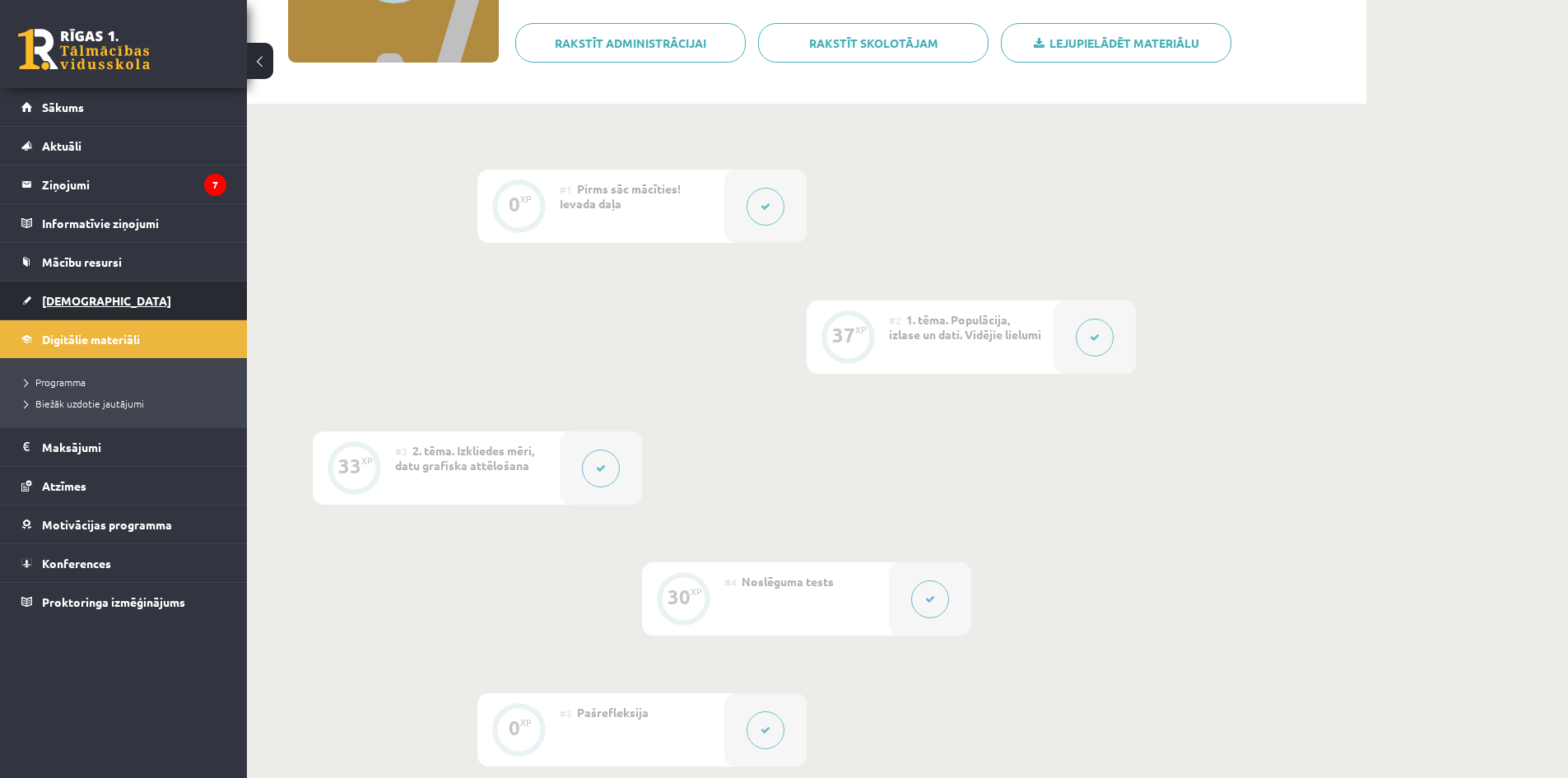
click at [71, 296] on span "[DEMOGRAPHIC_DATA]" at bounding box center [106, 300] width 129 height 15
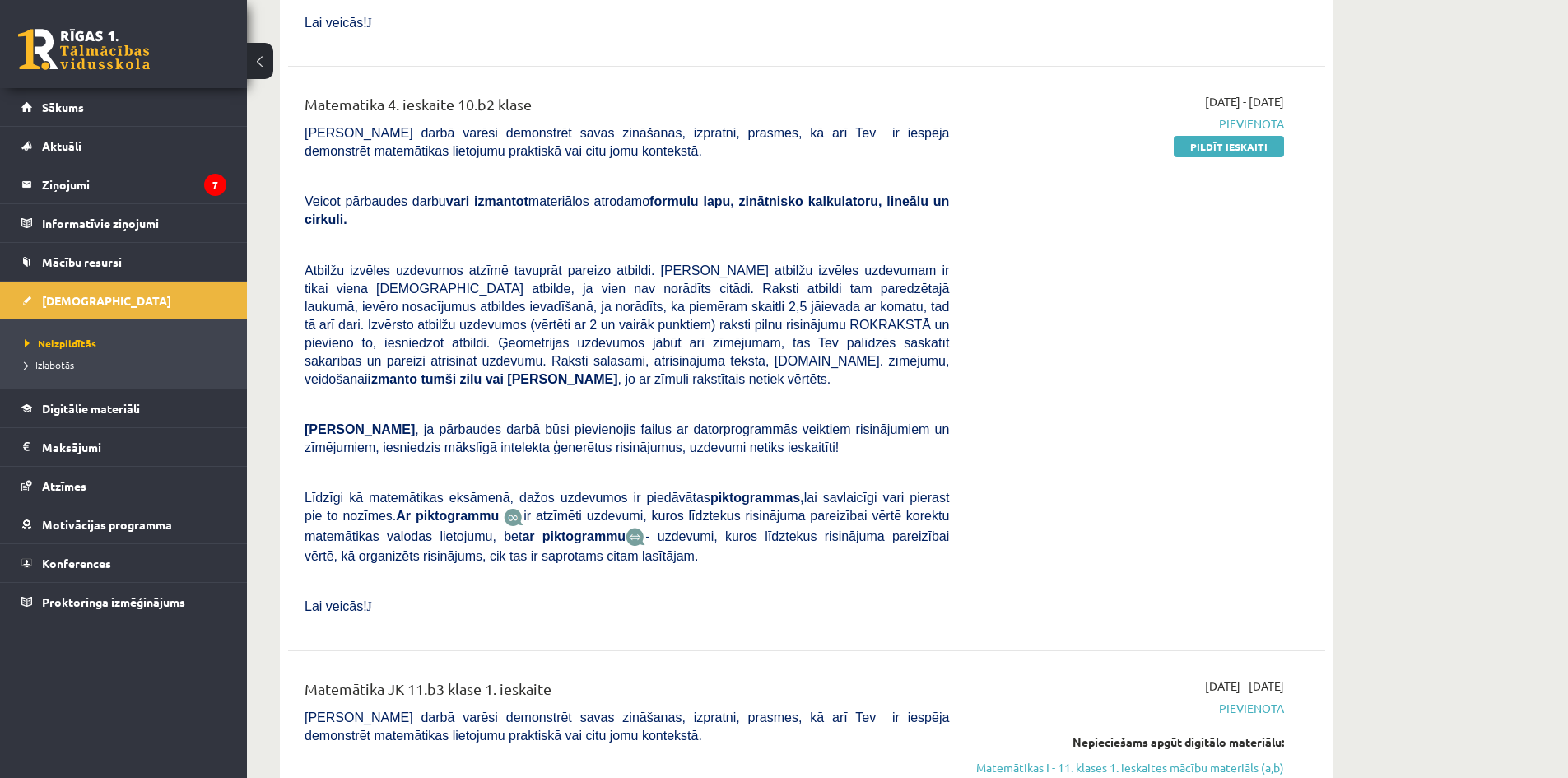
scroll to position [2197, 0]
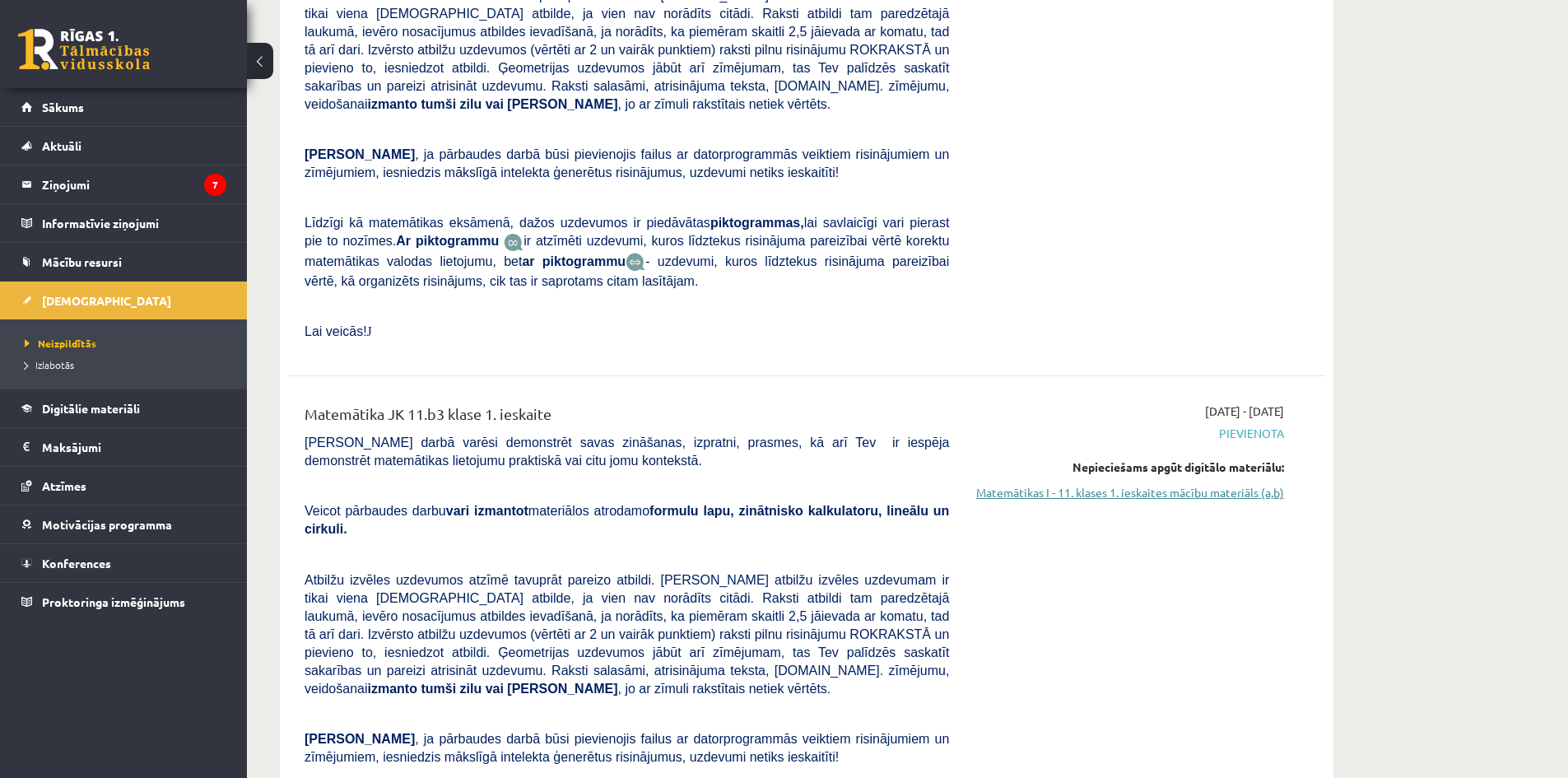
click at [1189, 484] on link "Matemātikas I - 11. klases 1. ieskaites mācību materiāls (a,b)" at bounding box center [1129, 493] width 310 height 17
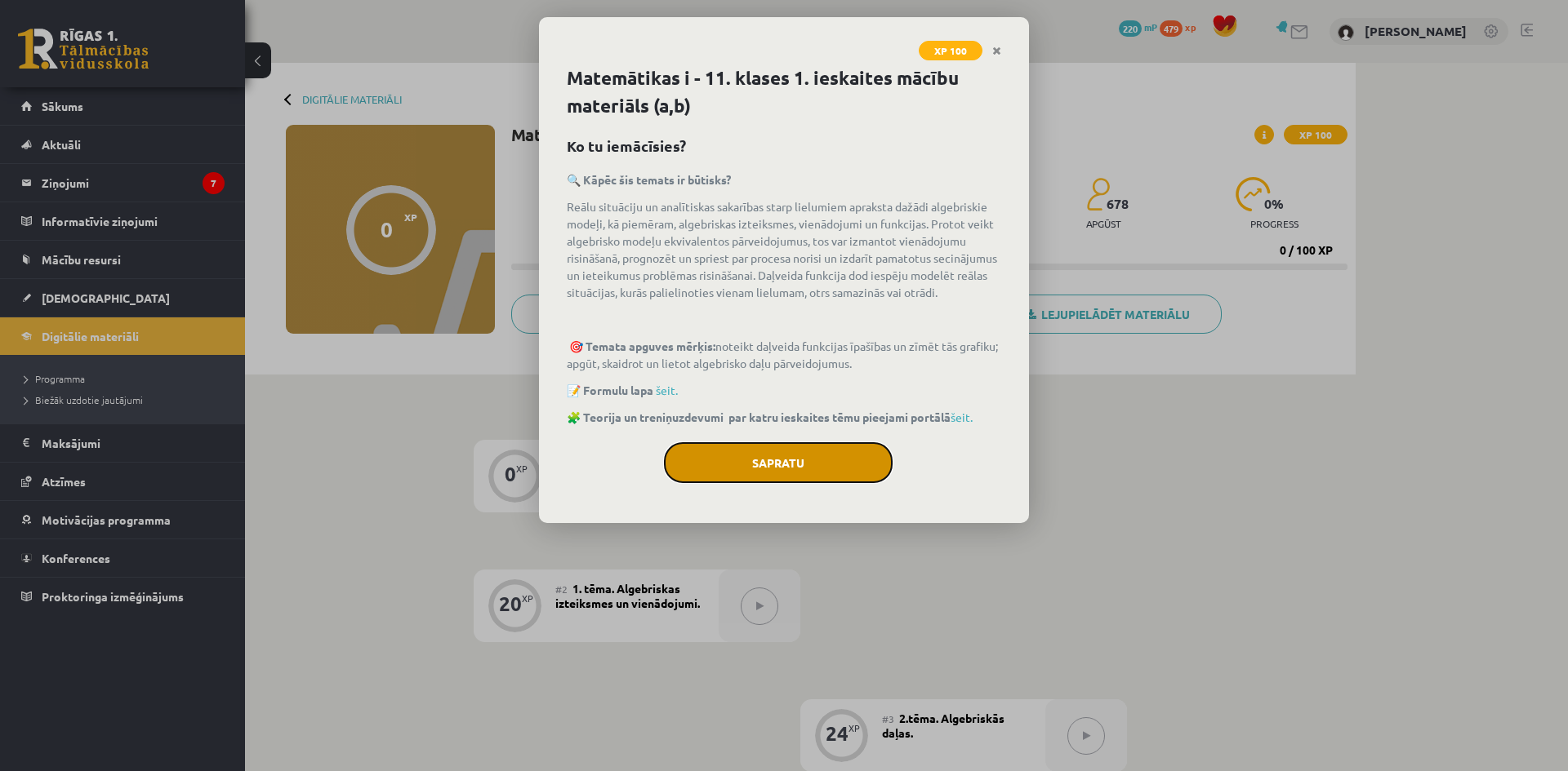
click at [824, 464] on button "Sapratu" at bounding box center [777, 463] width 228 height 41
